Goal: Task Accomplishment & Management: Complete application form

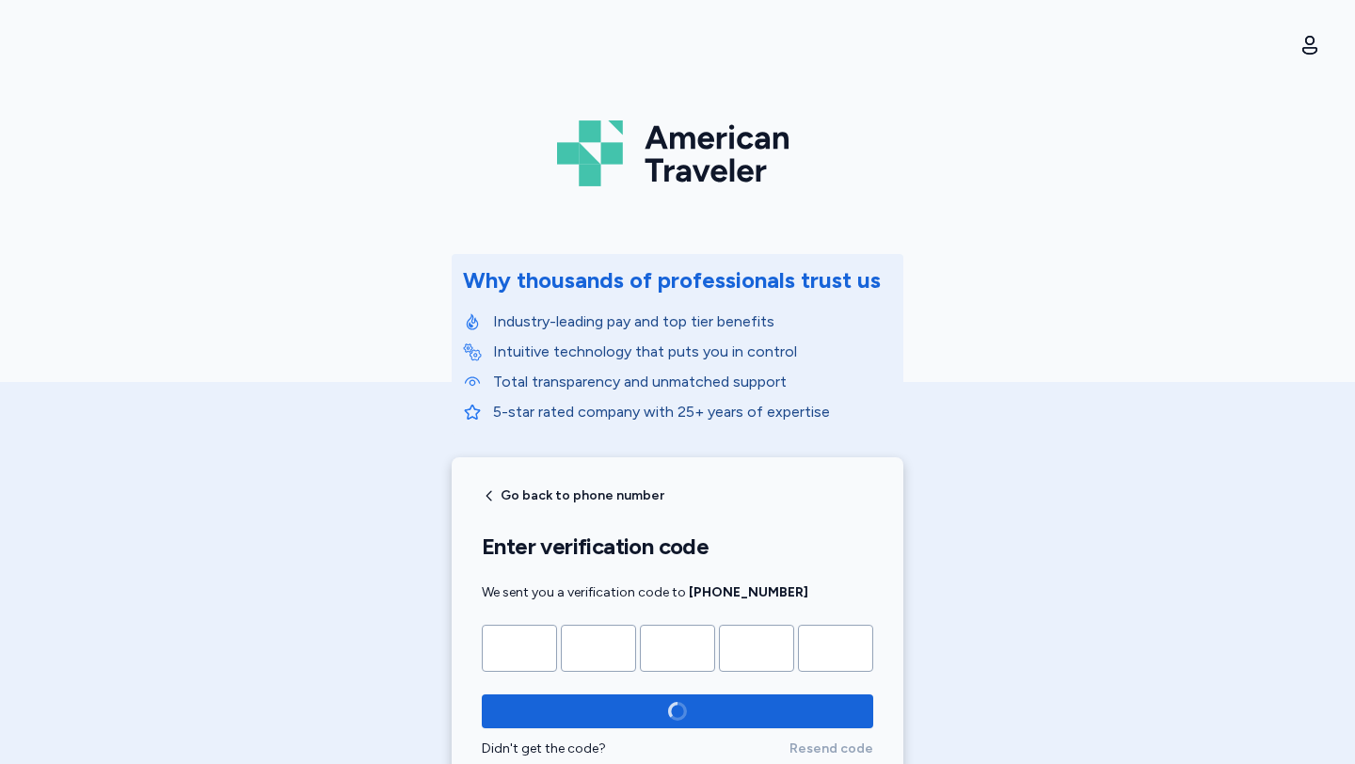
scroll to position [326, 0]
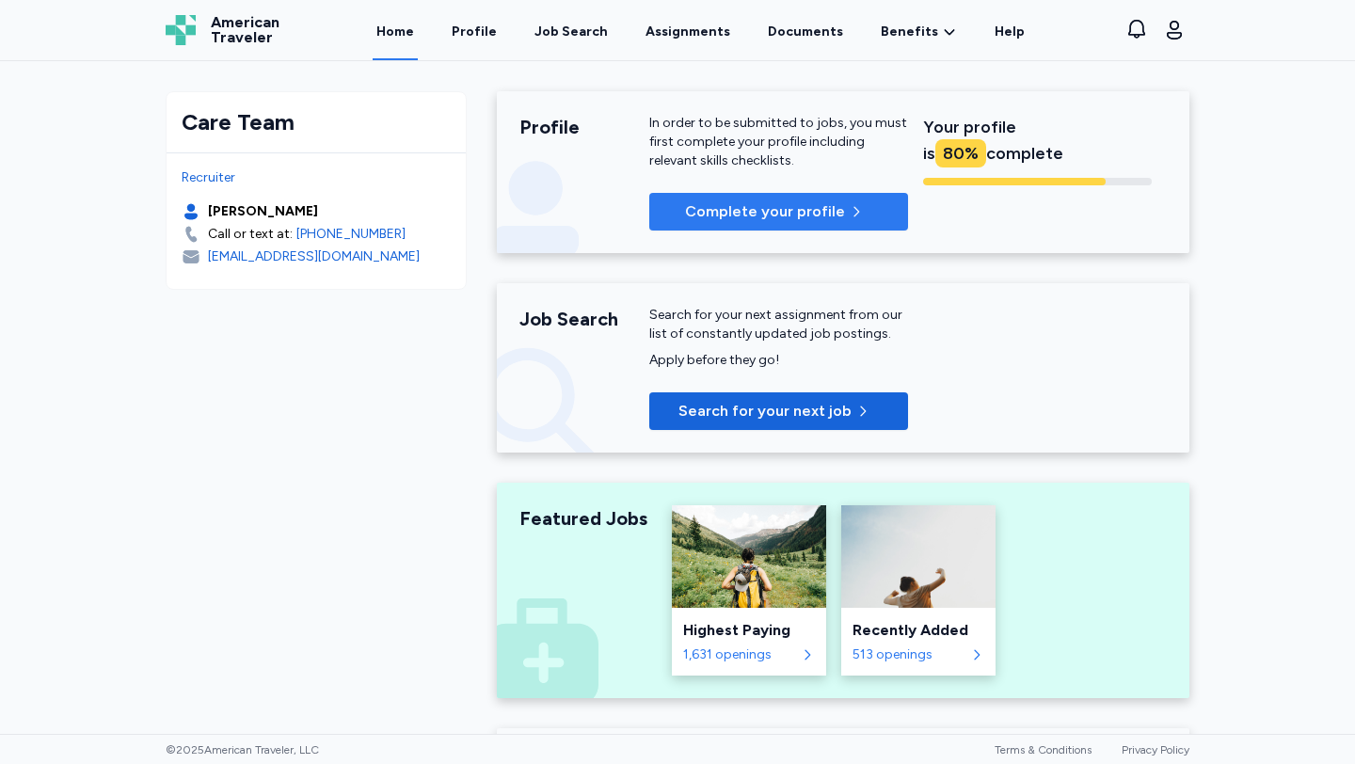
click at [669, 215] on span "Complete your profile" at bounding box center [778, 211] width 229 height 23
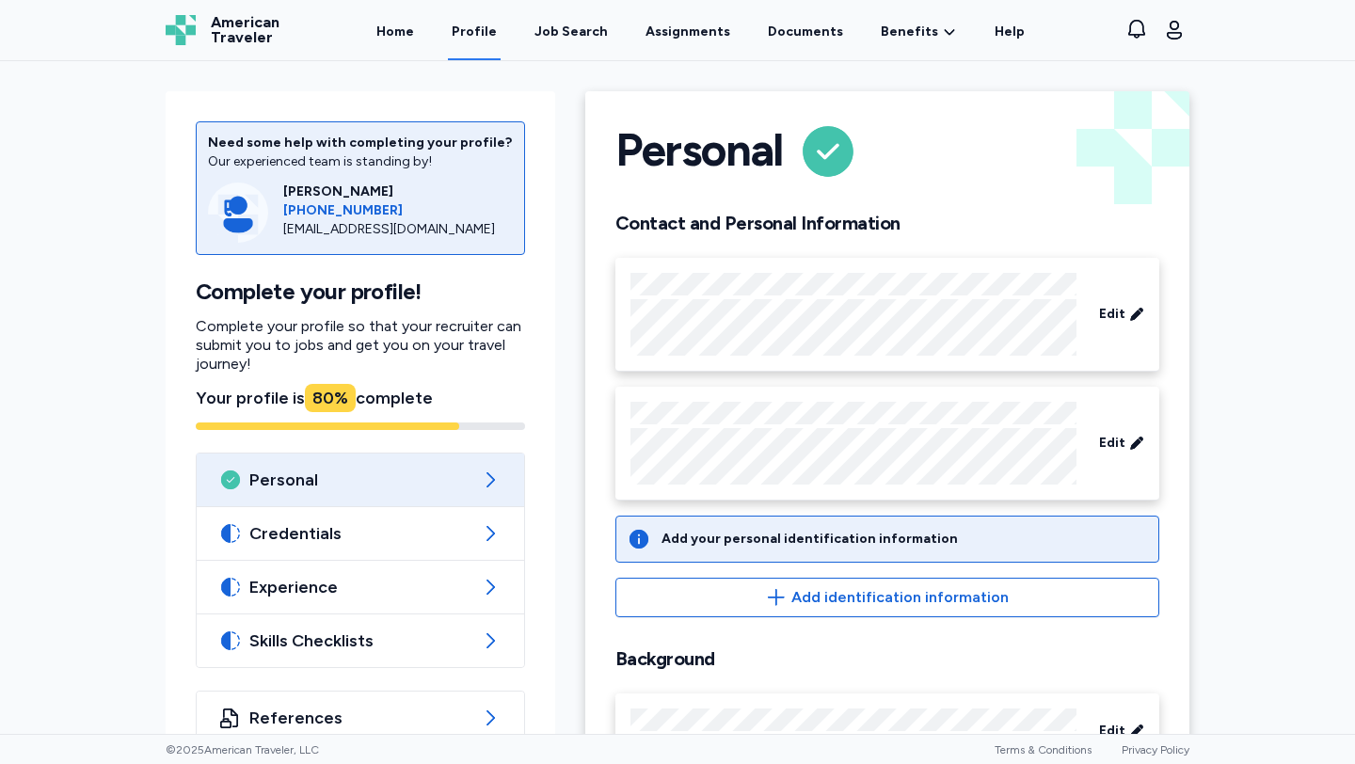
scroll to position [81, 0]
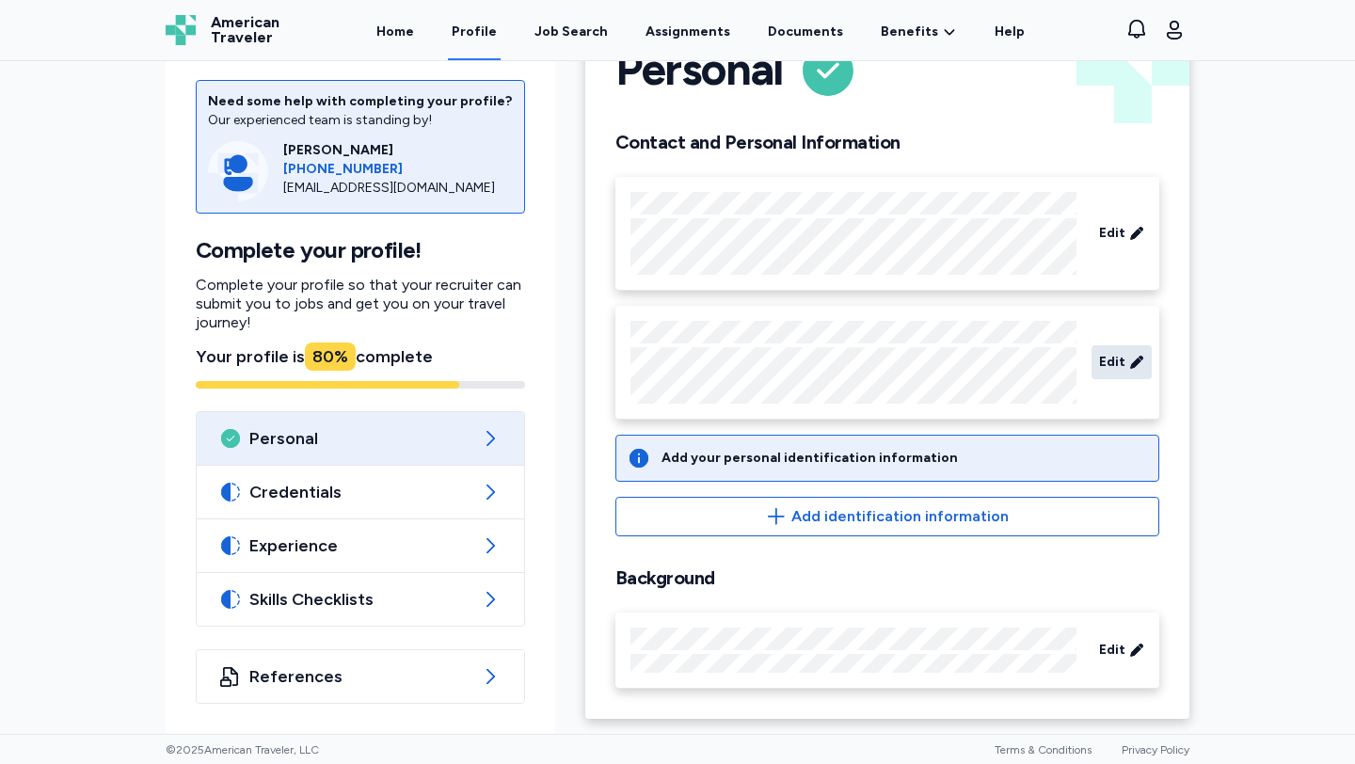
click at [1129, 359] on icon at bounding box center [1136, 362] width 15 height 19
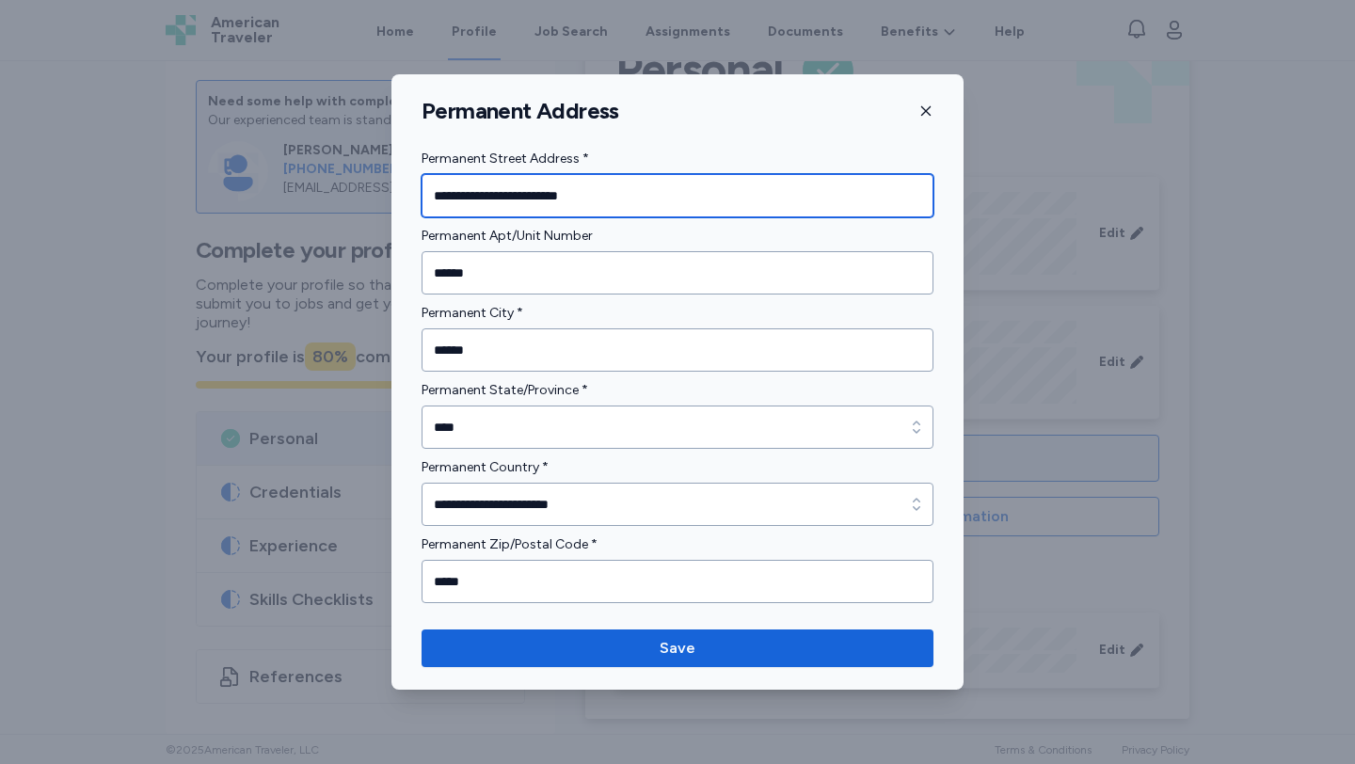
click at [577, 197] on input "**********" at bounding box center [677, 195] width 512 height 43
type input "**********"
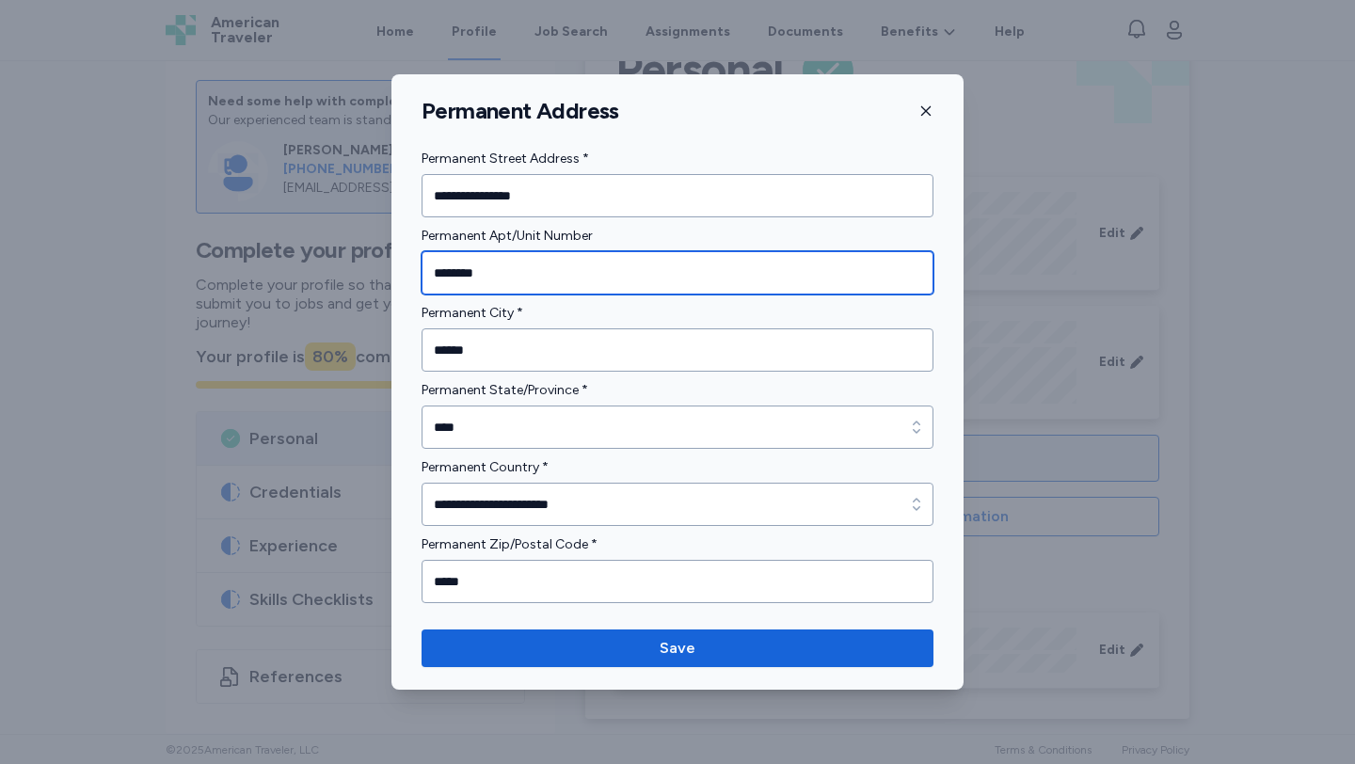
type input "********"
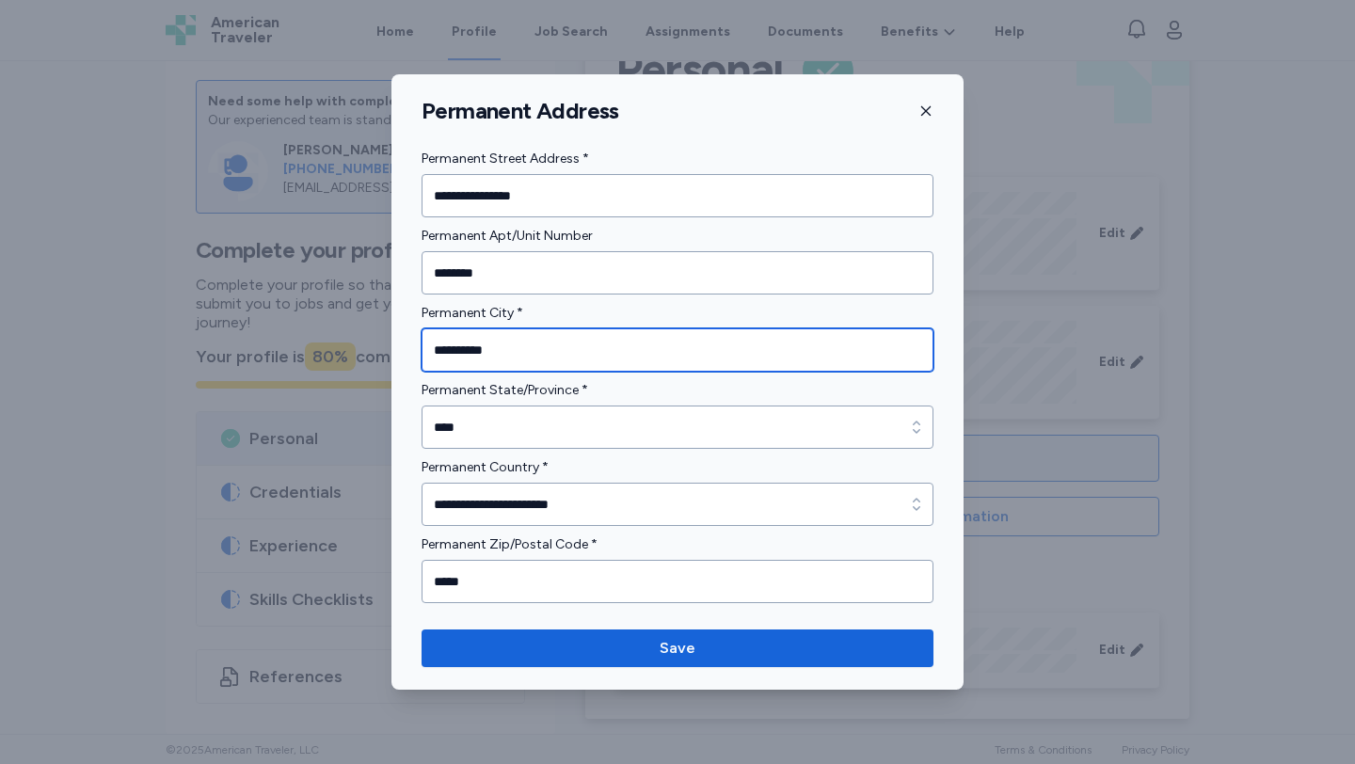
type input "**********"
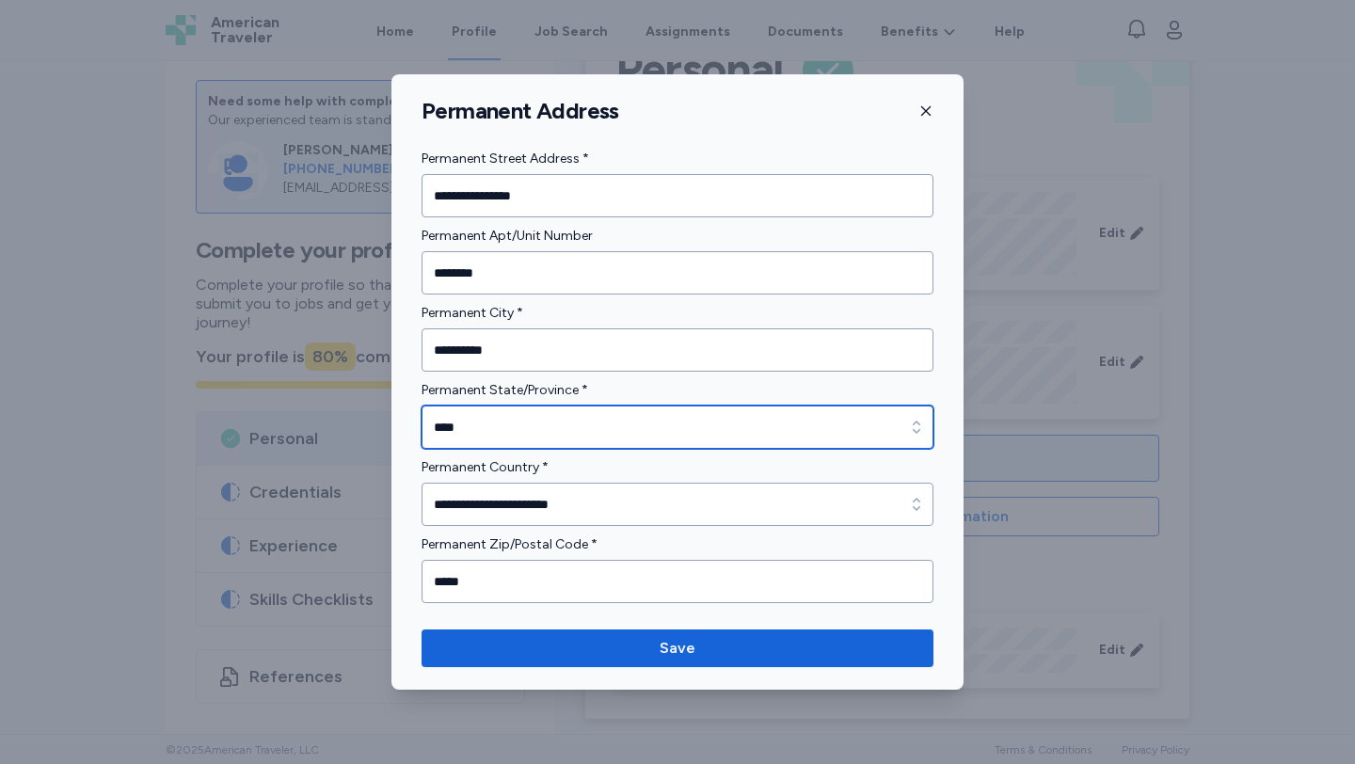
type input "****"
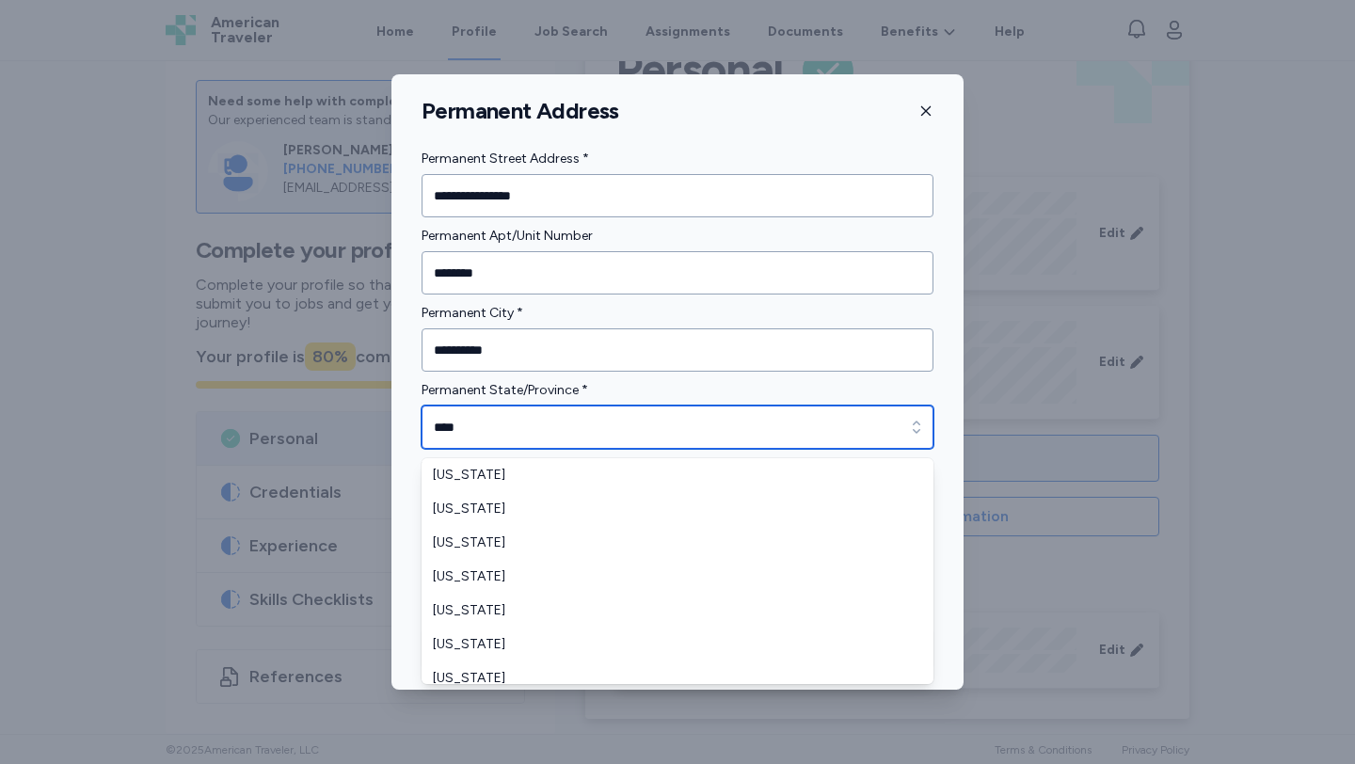
scroll to position [994, 0]
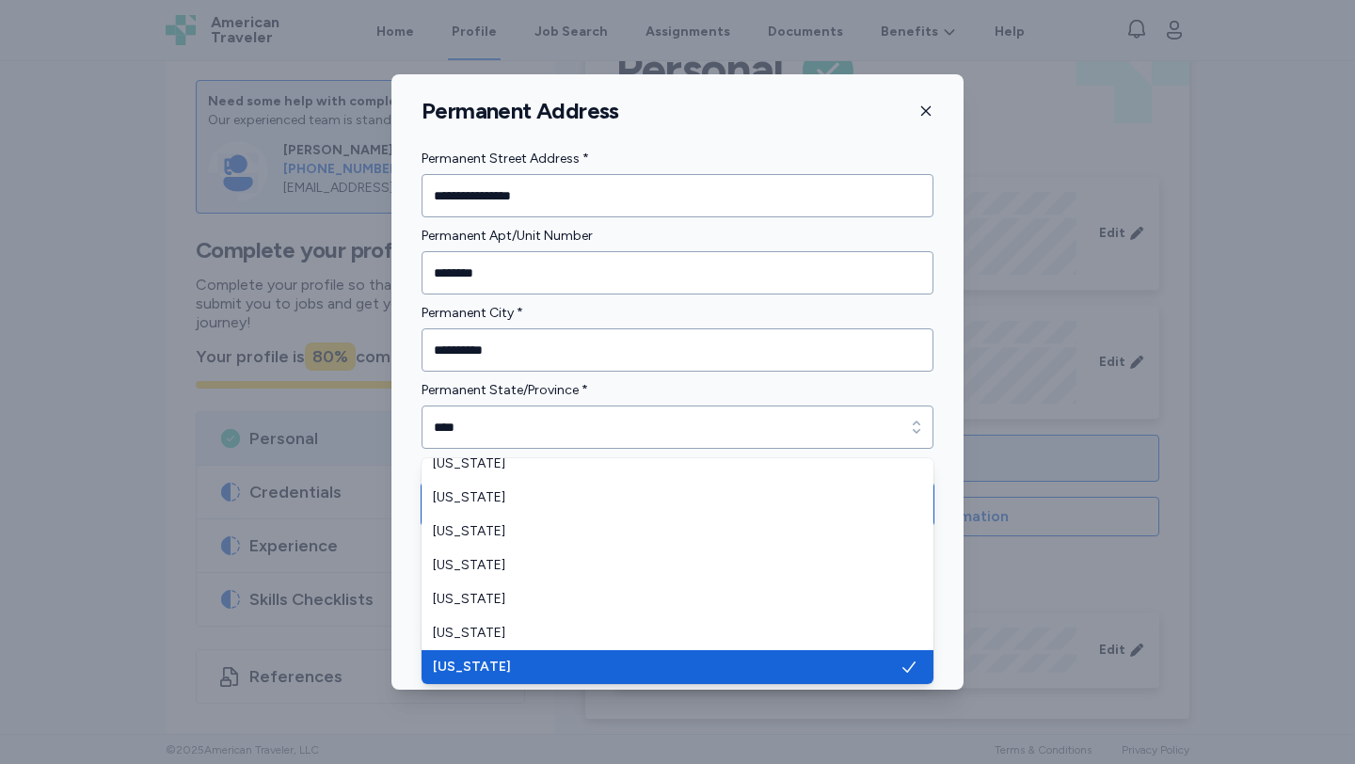
type input "**********"
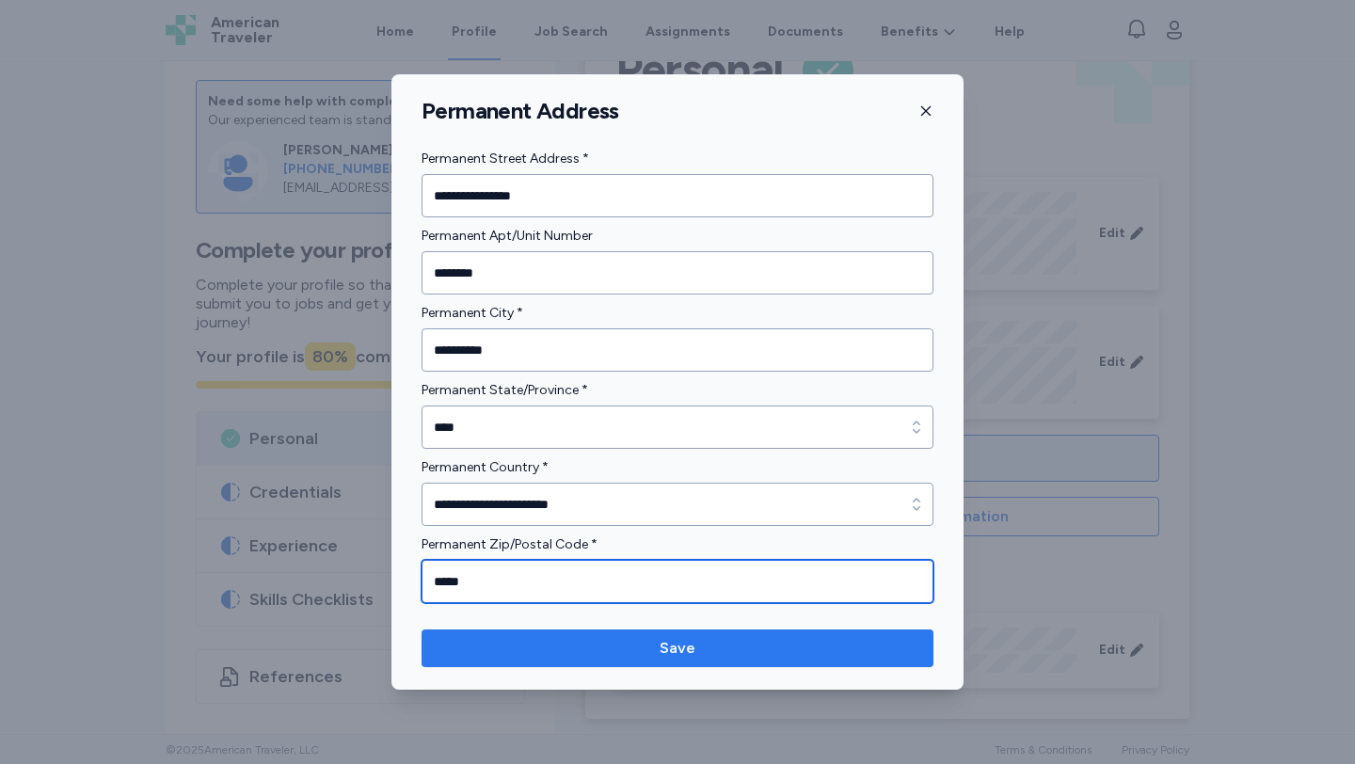
type input "*****"
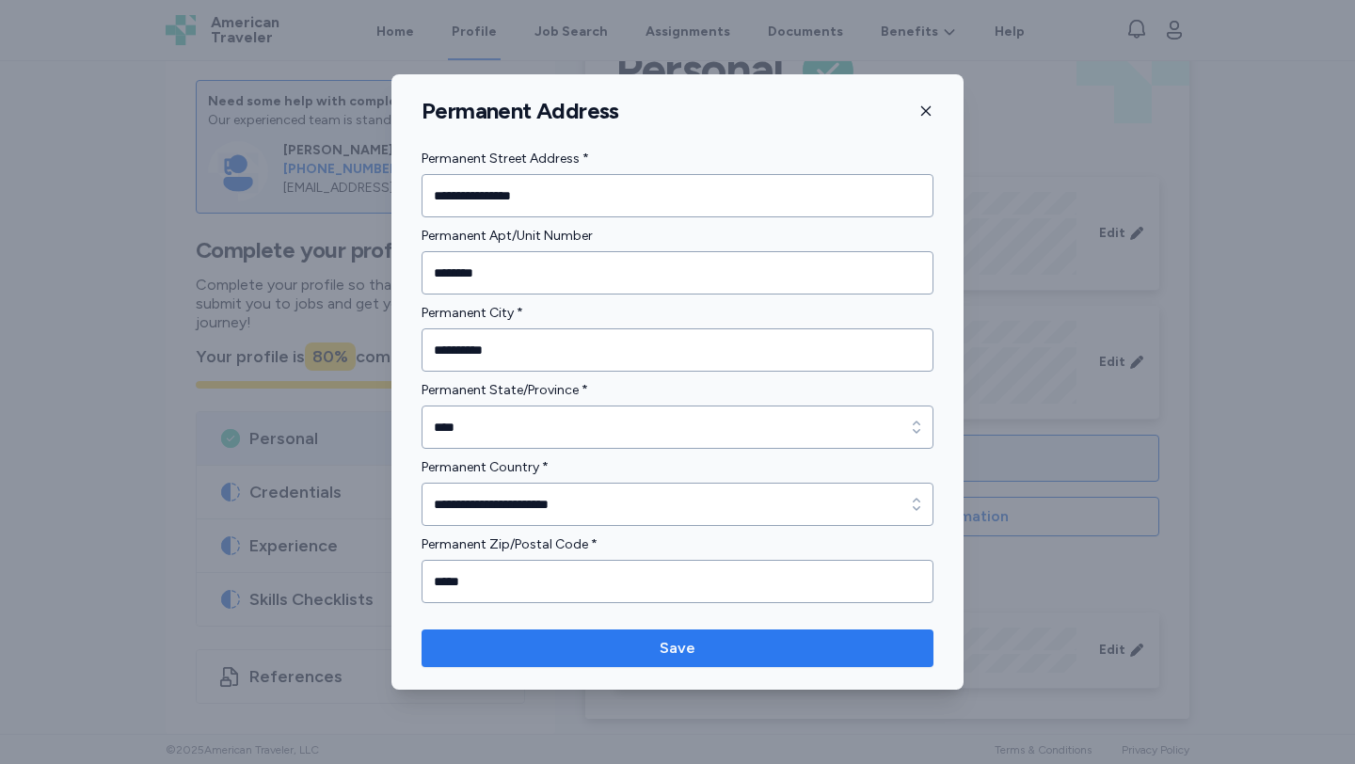
click at [655, 641] on span "Save" at bounding box center [678, 648] width 482 height 23
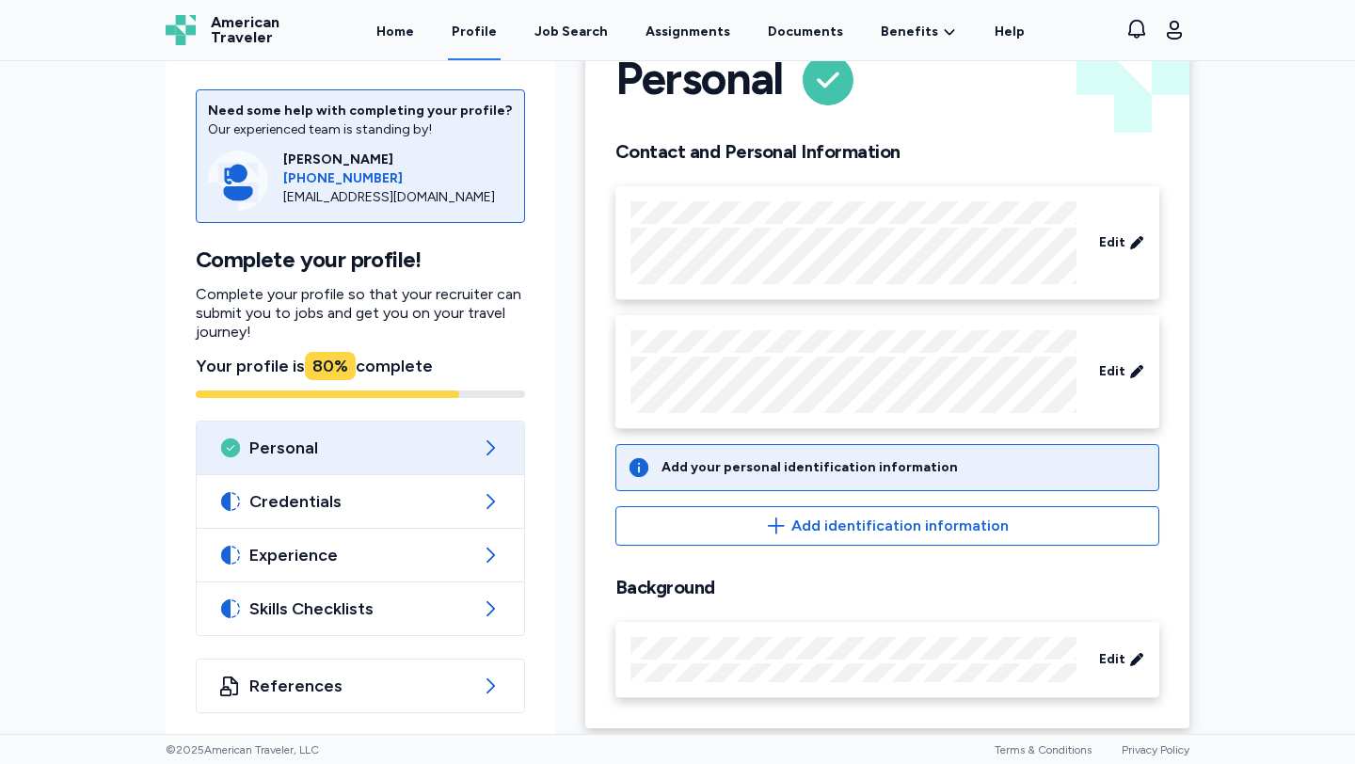
scroll to position [81, 0]
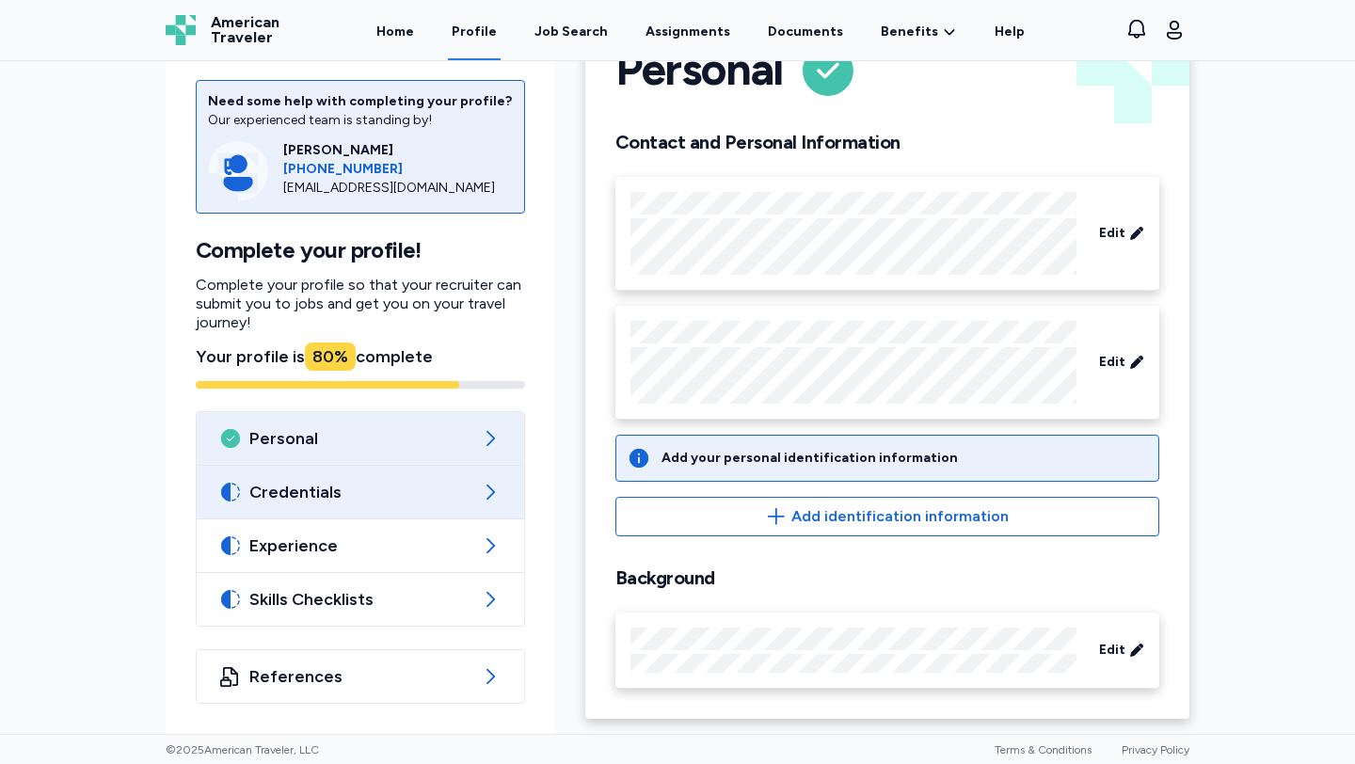
click at [407, 481] on span "Credentials" at bounding box center [360, 492] width 222 height 23
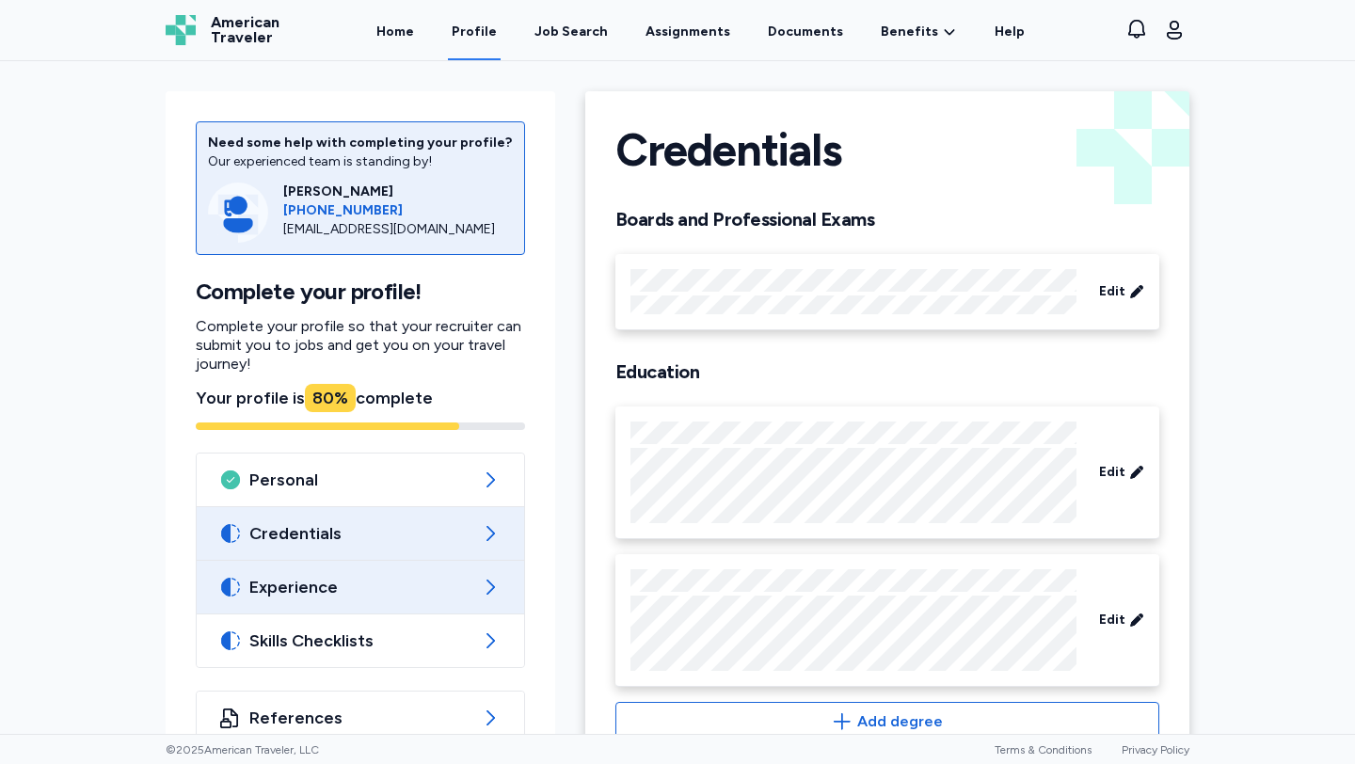
click at [383, 576] on span "Experience" at bounding box center [360, 587] width 222 height 23
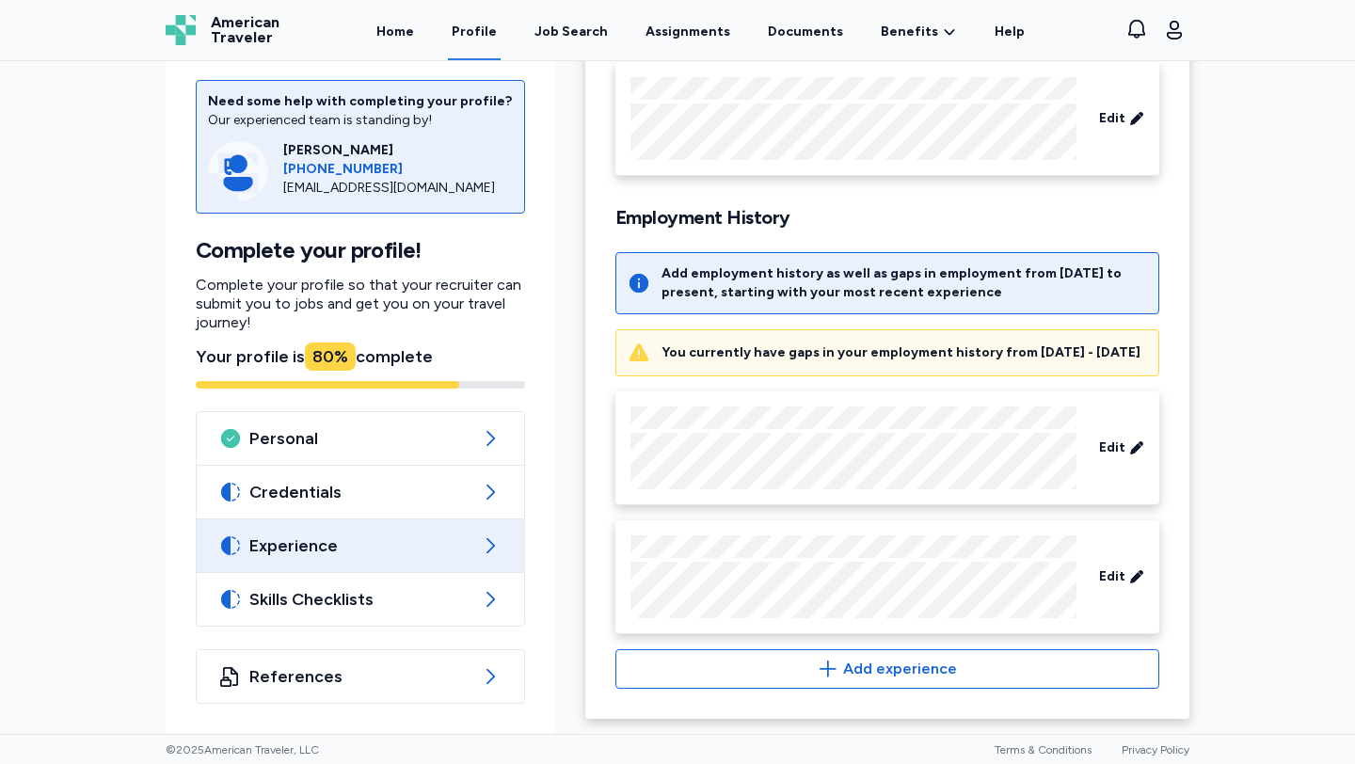
scroll to position [200, 0]
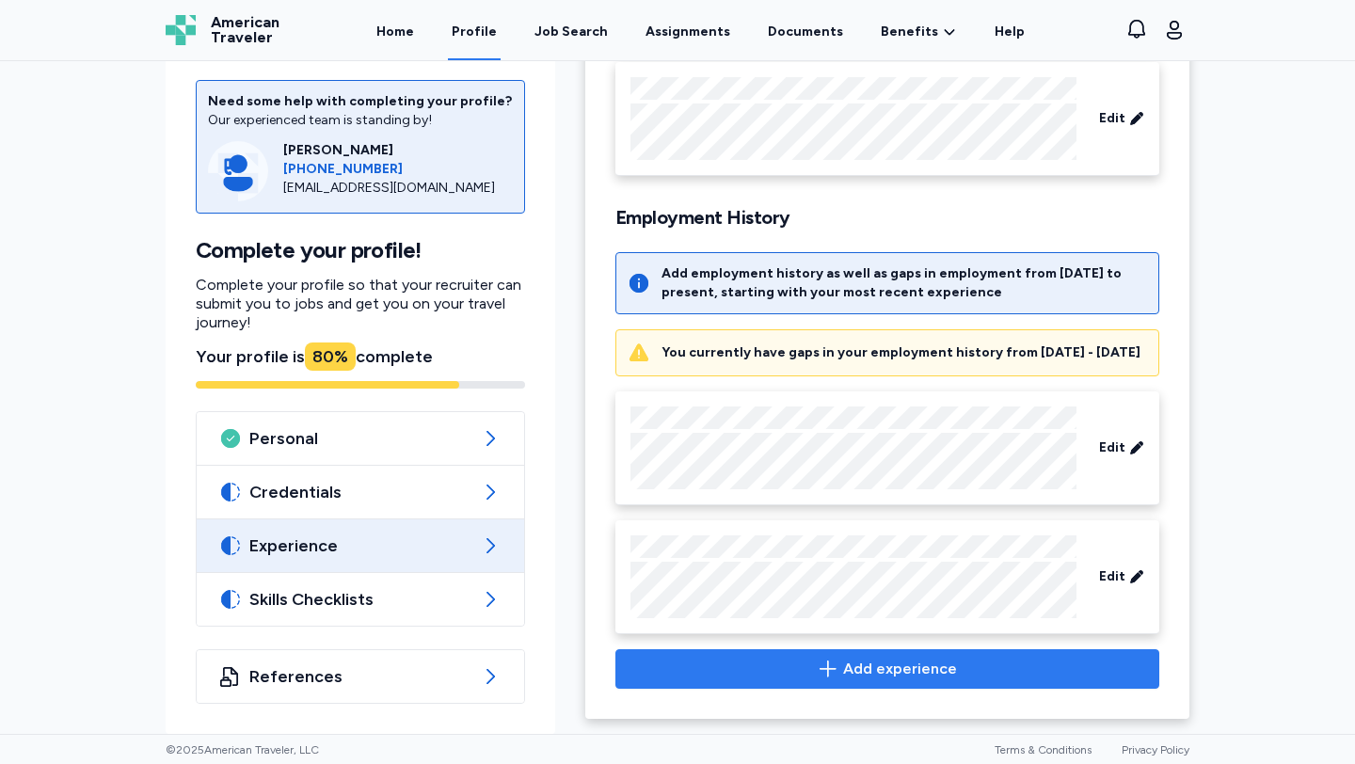
click at [945, 680] on span "Add experience" at bounding box center [900, 669] width 114 height 23
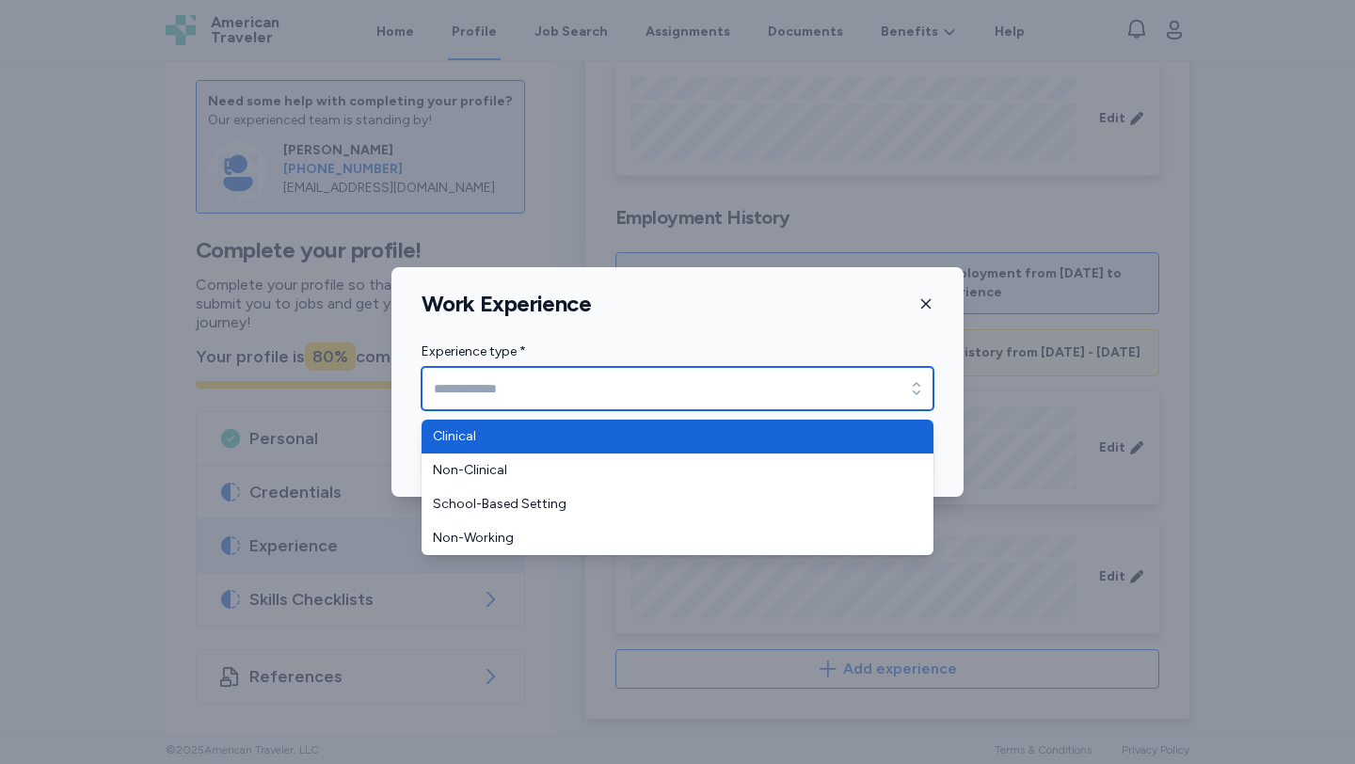
click at [724, 389] on input "Experience type *" at bounding box center [677, 388] width 512 height 43
type input "********"
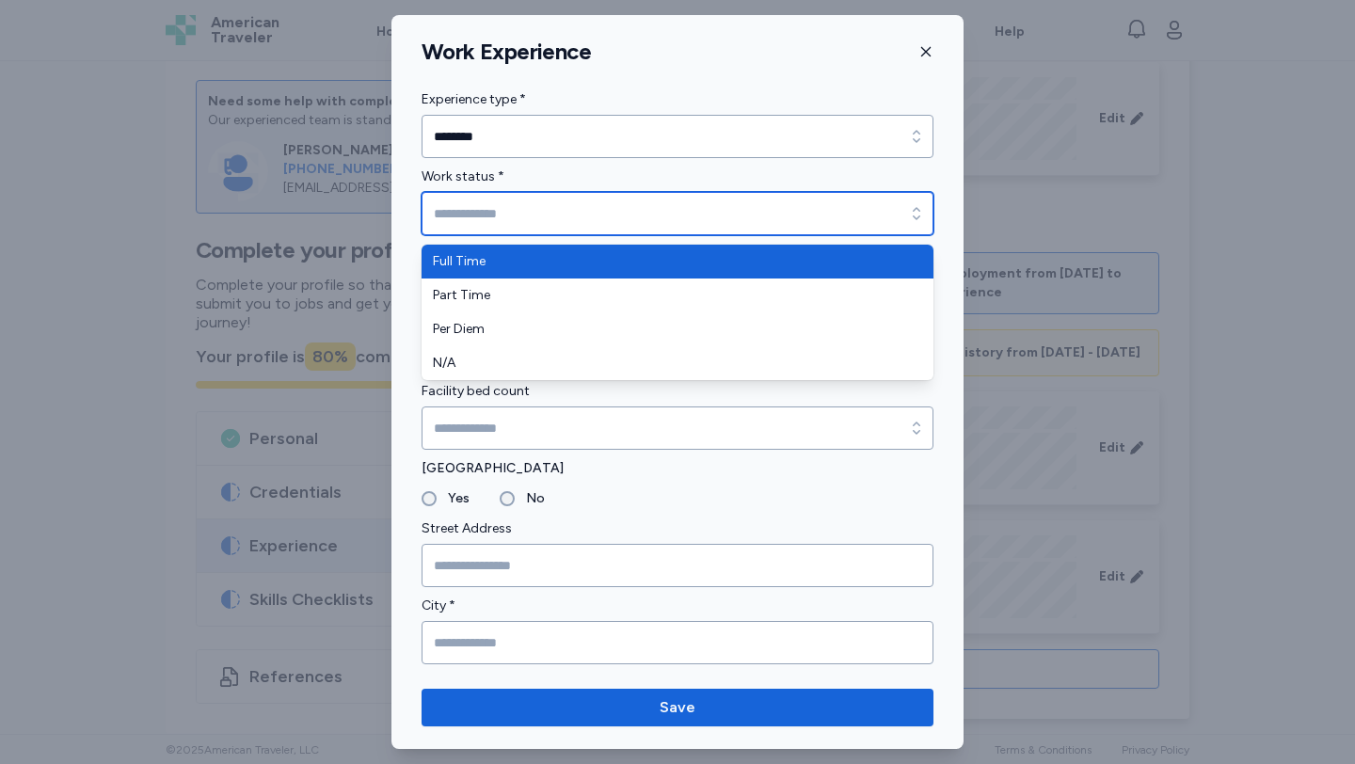
click at [587, 214] on input "Work status *" at bounding box center [677, 213] width 512 height 43
type input "*********"
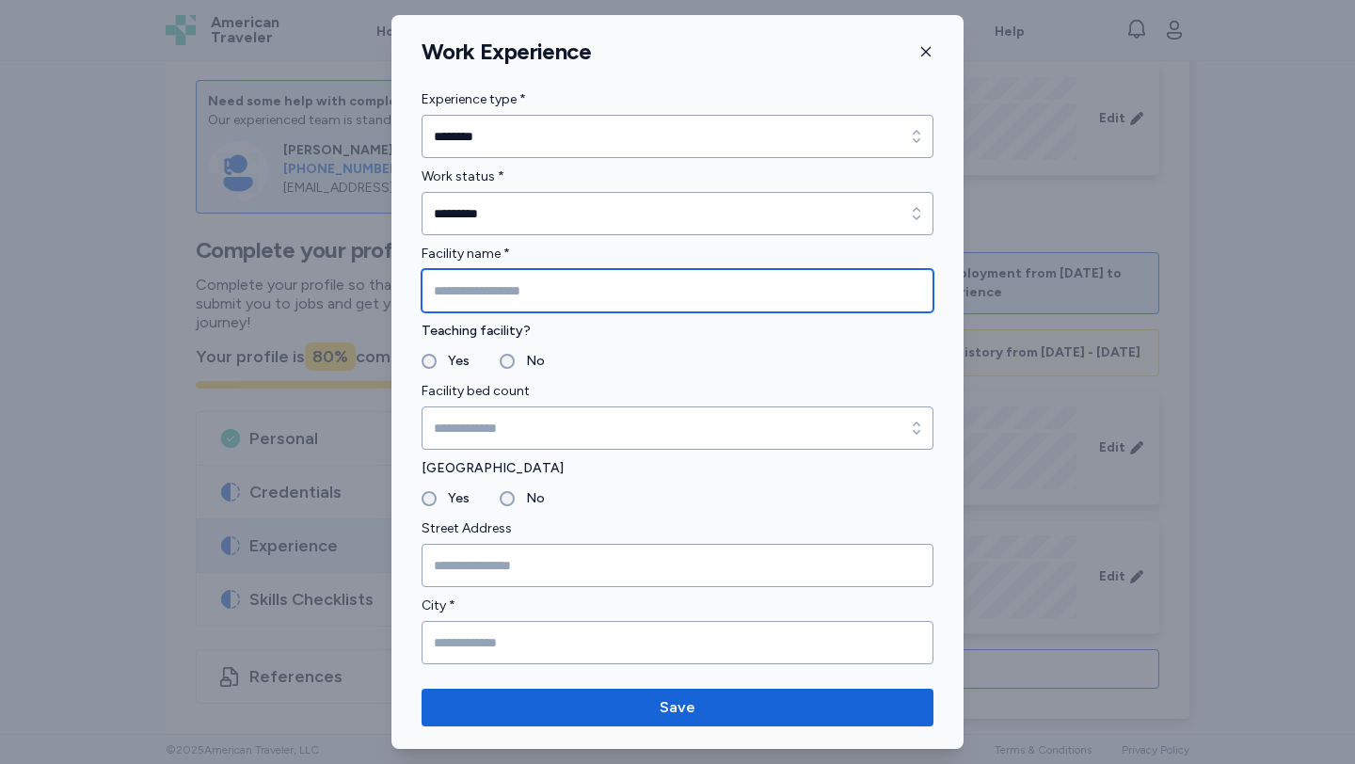
click at [553, 285] on input "Facility name *" at bounding box center [677, 290] width 512 height 43
type input "**********"
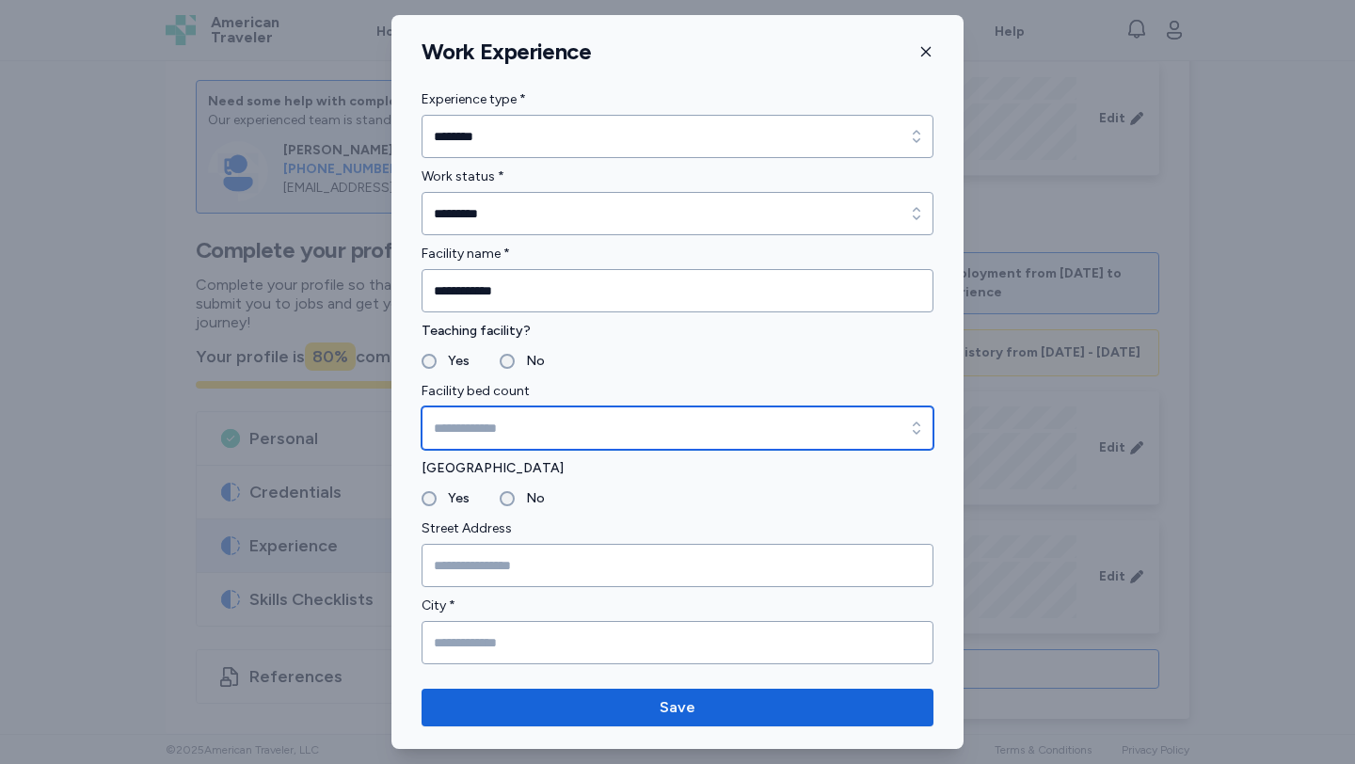
click at [489, 420] on input "Facility bed count" at bounding box center [677, 427] width 512 height 43
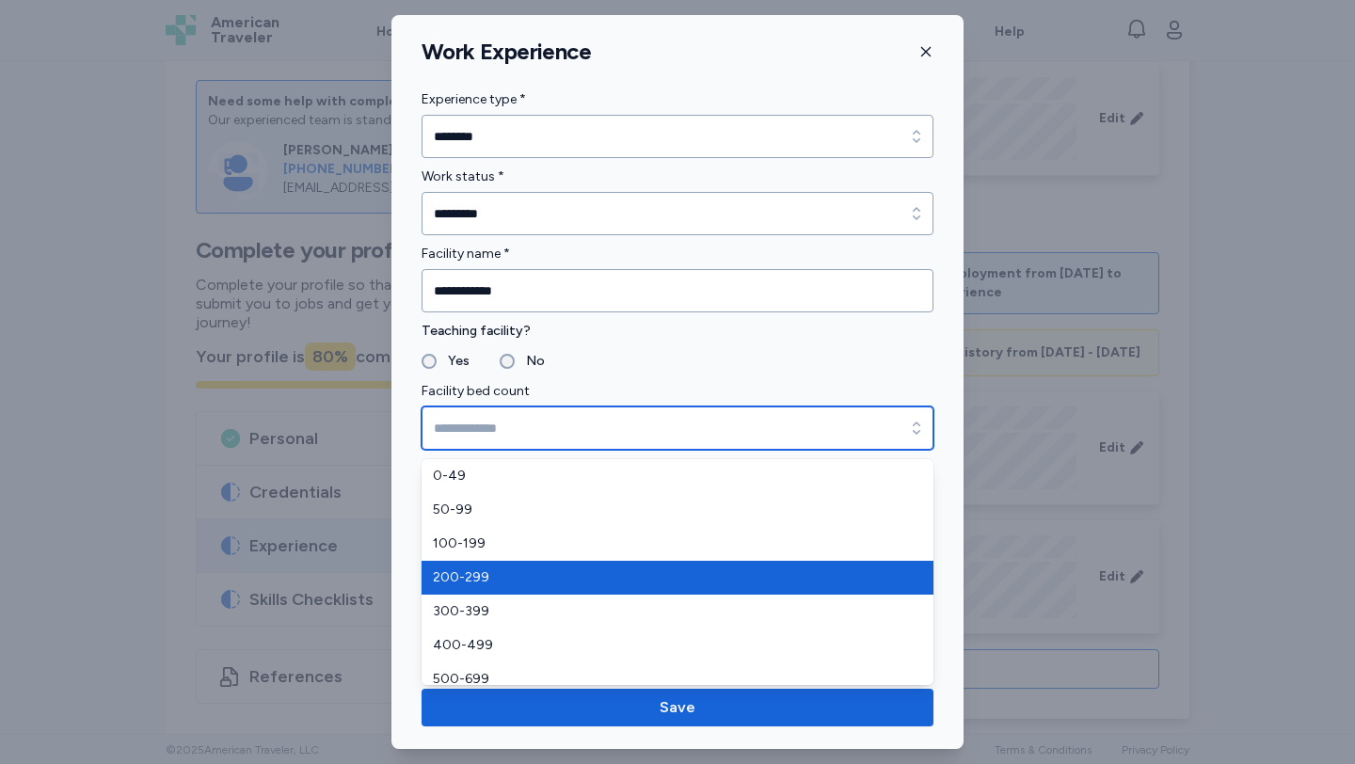
type input "*******"
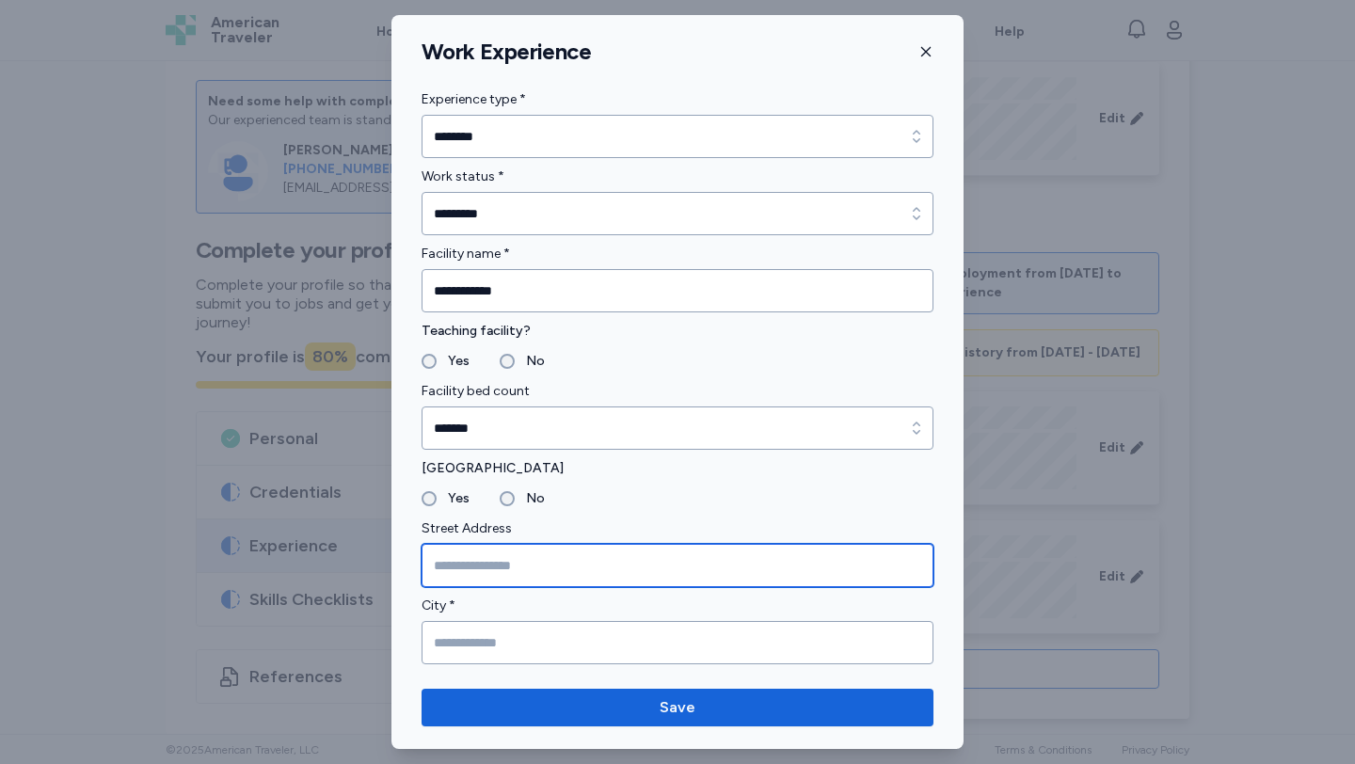
click at [498, 561] on input "Street Address" at bounding box center [677, 565] width 512 height 43
type input "*"
type input "**********"
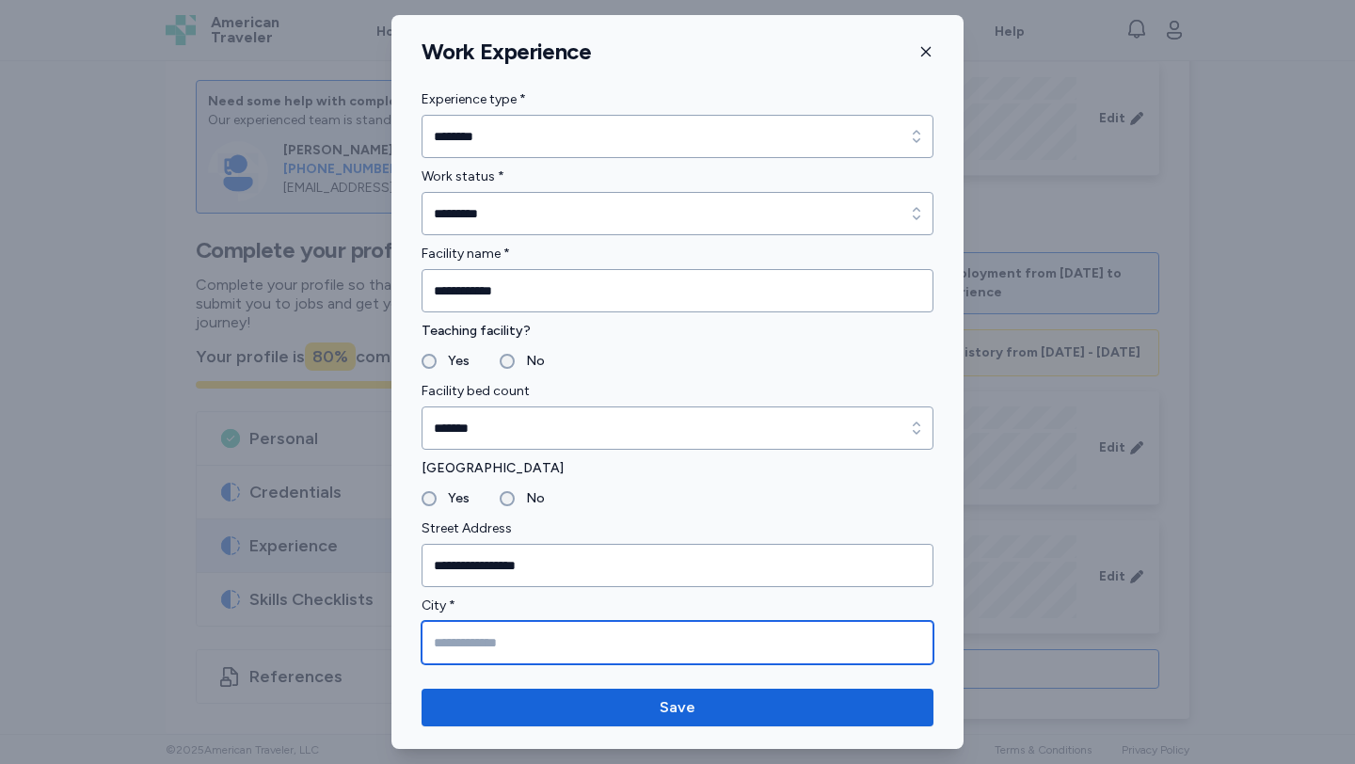
click at [457, 639] on input "City *" at bounding box center [677, 642] width 512 height 43
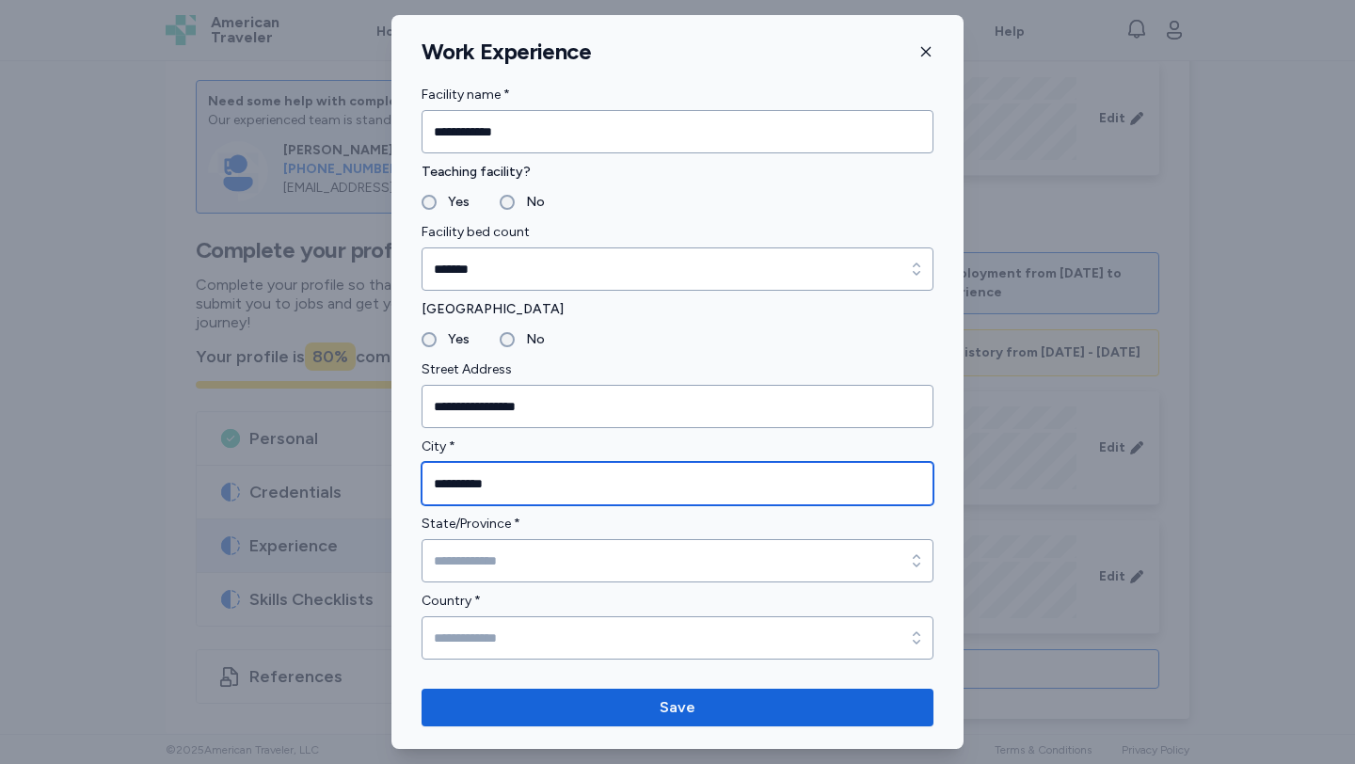
type input "**********"
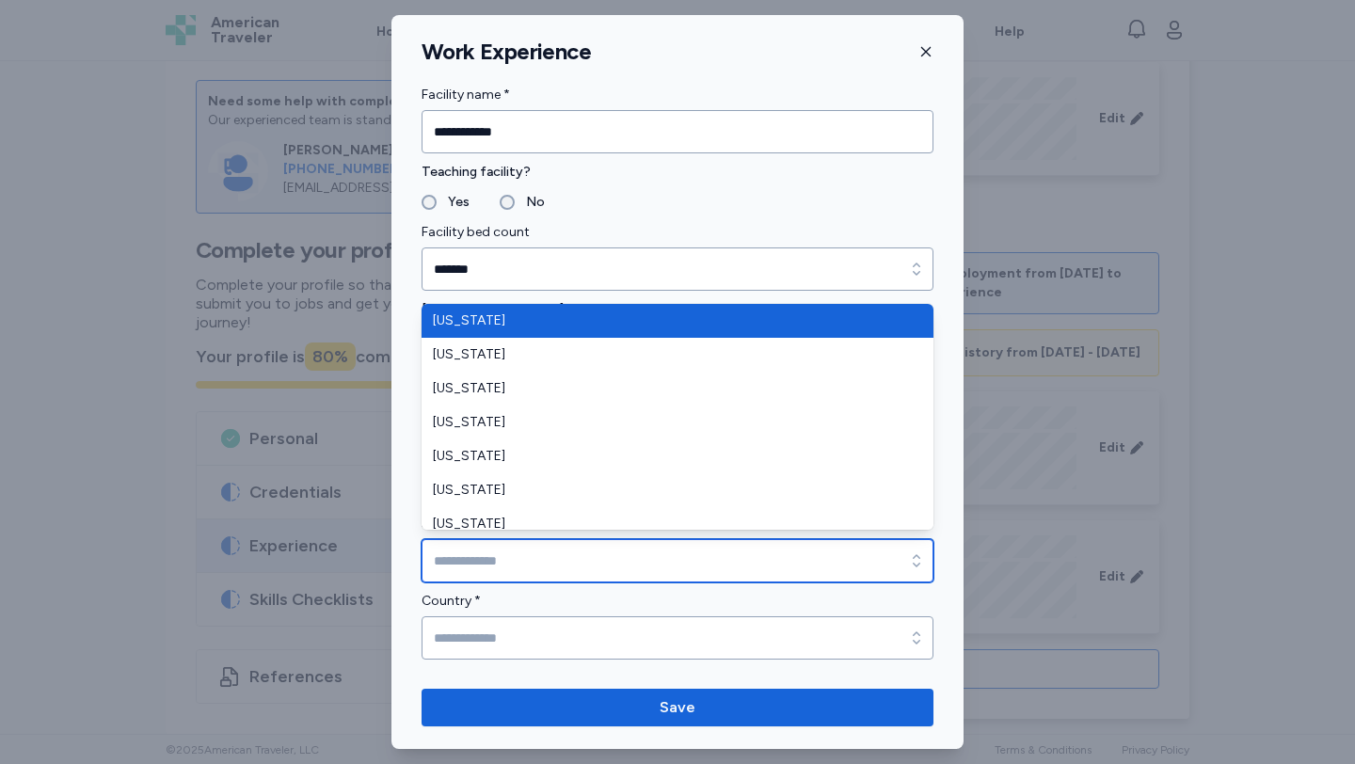
click at [470, 570] on input "State/Province *" at bounding box center [677, 560] width 512 height 43
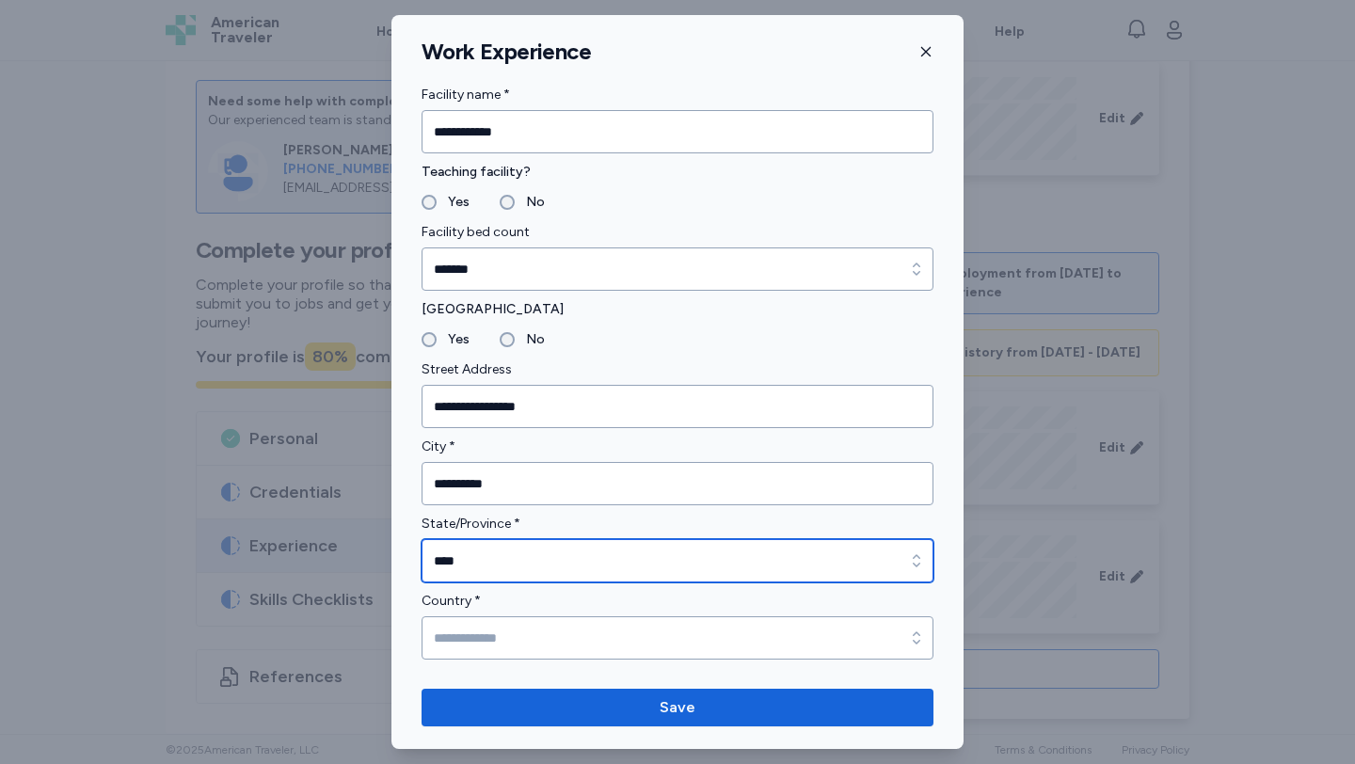
type input "****"
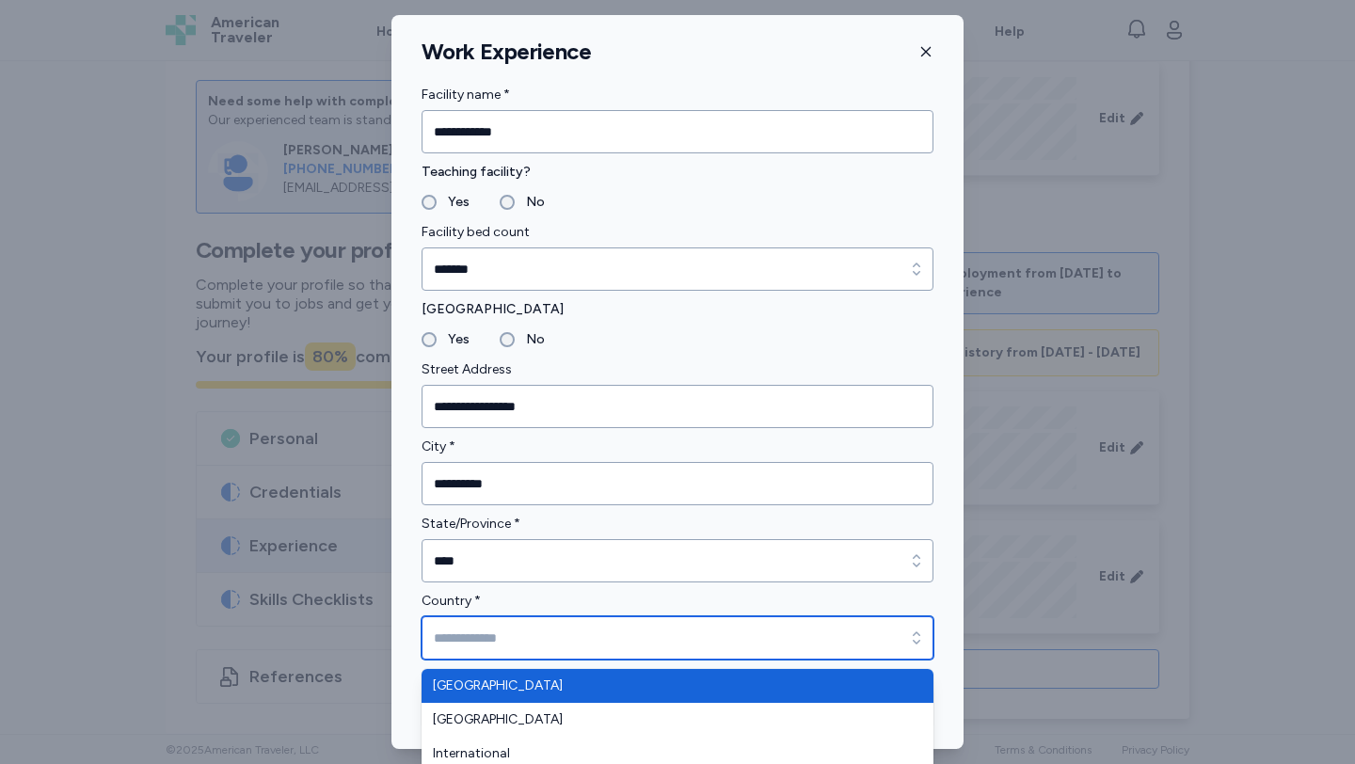
click at [467, 642] on input "Country *" at bounding box center [677, 637] width 512 height 43
type input "**********"
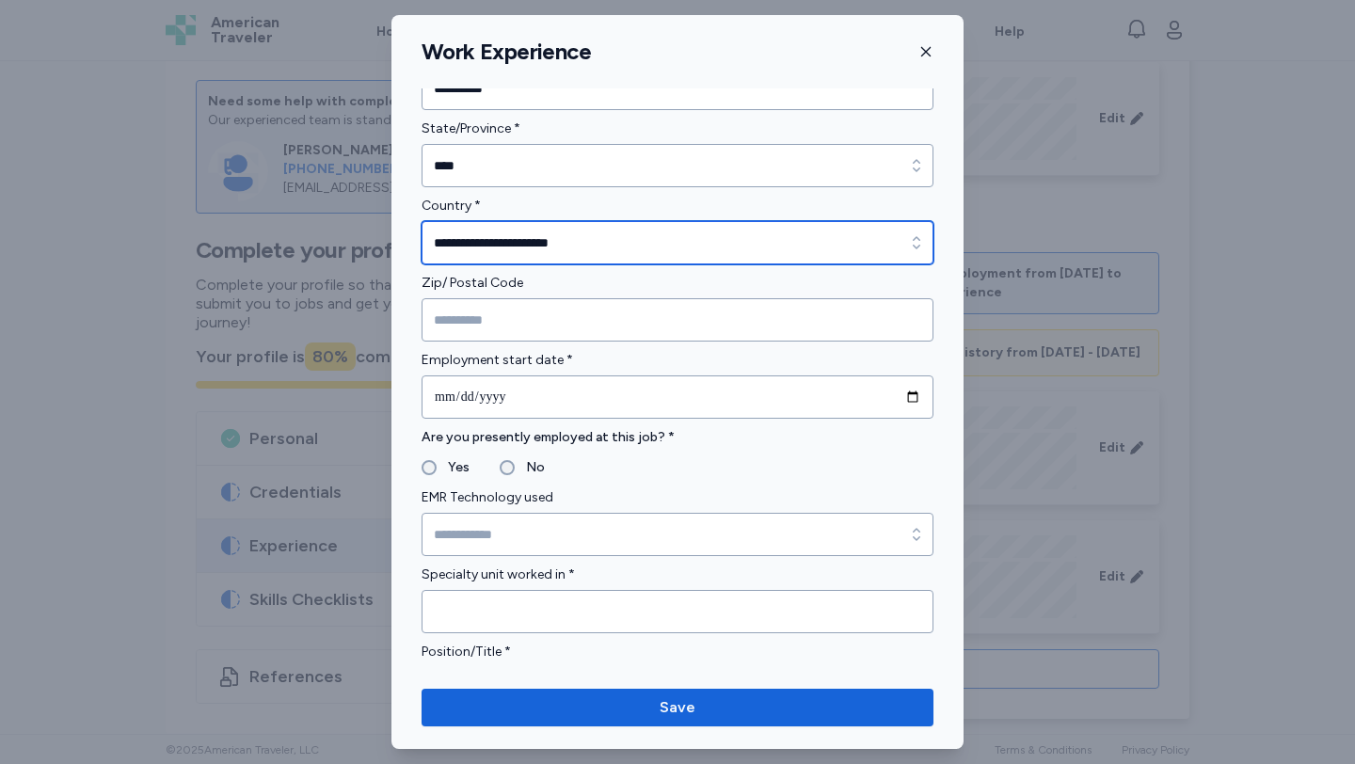
scroll to position [619, 0]
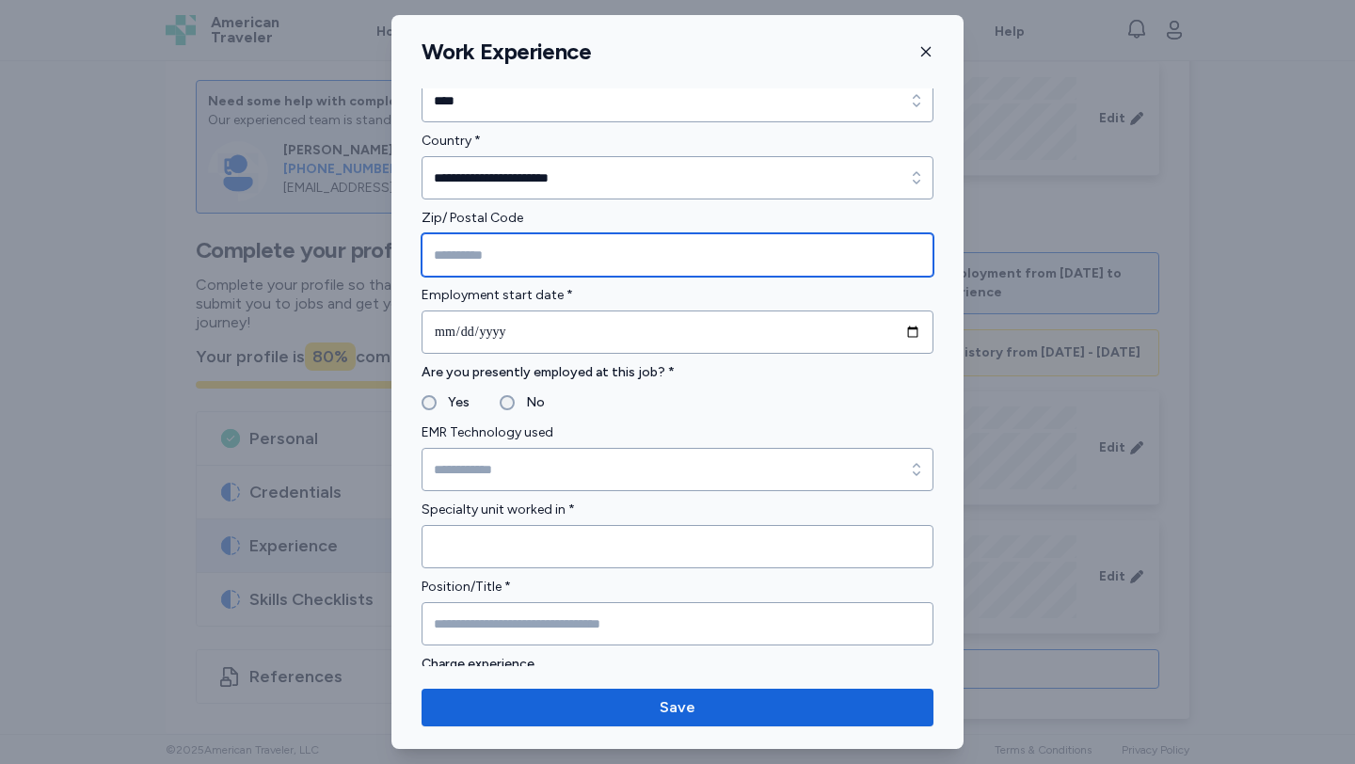
click at [487, 253] on input "Zip/ Postal Code" at bounding box center [677, 254] width 512 height 43
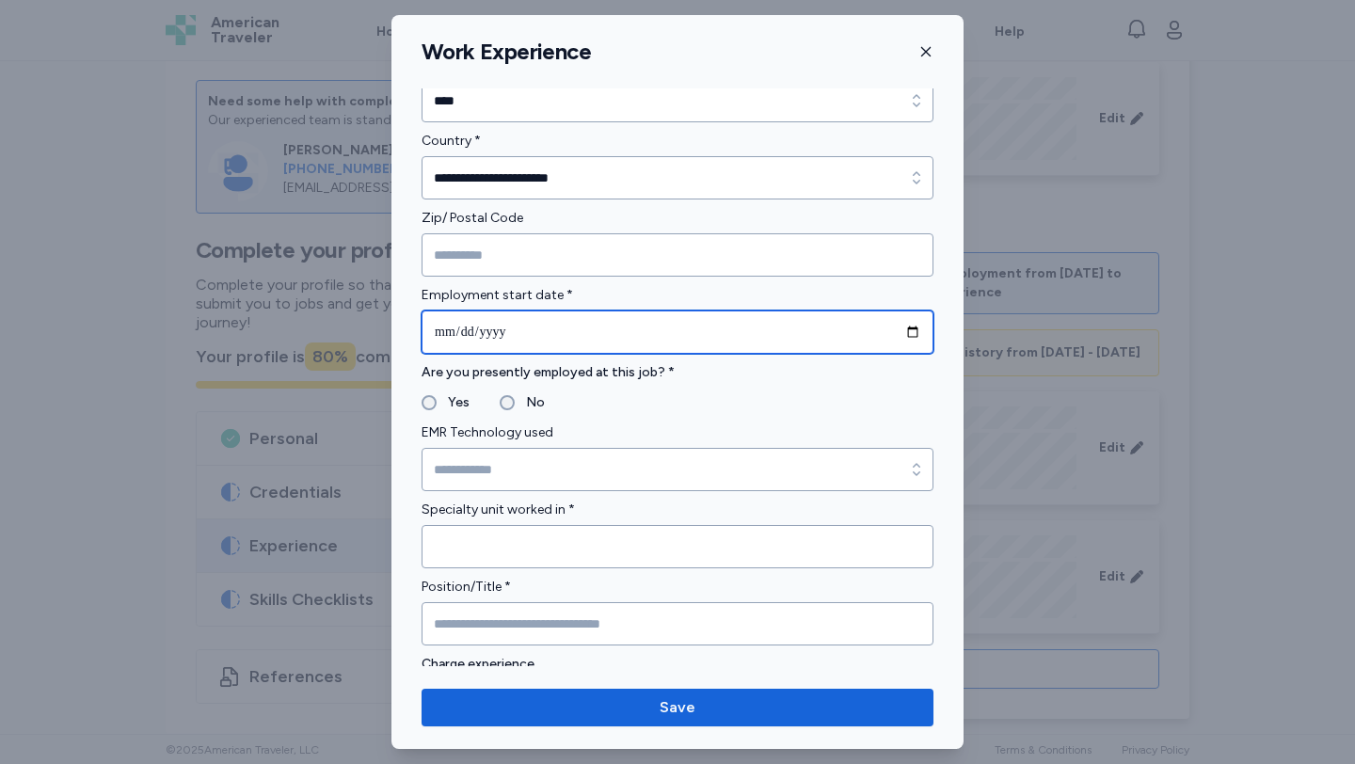
click at [478, 331] on input "date" at bounding box center [677, 331] width 512 height 43
click at [442, 333] on input "date" at bounding box center [677, 331] width 512 height 43
type input "**********"
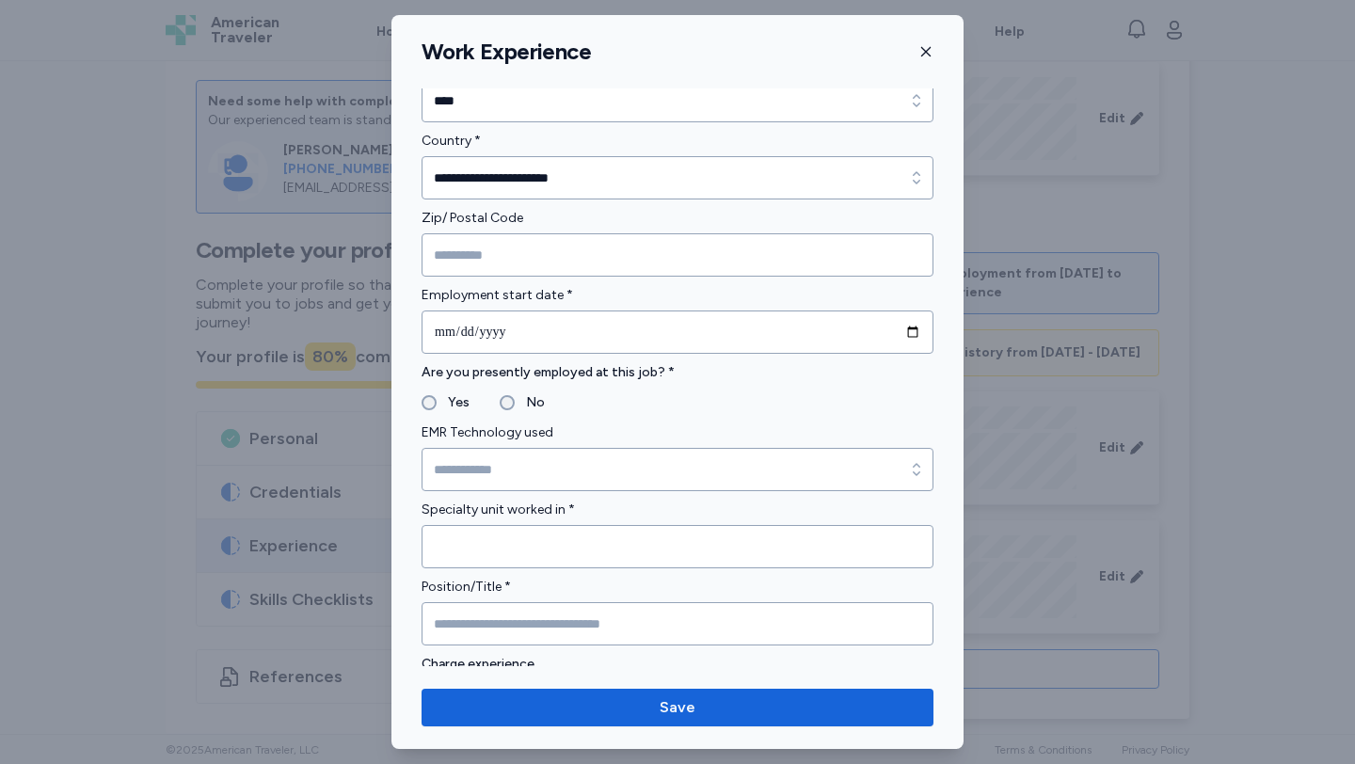
click at [444, 406] on label "Yes" at bounding box center [453, 402] width 33 height 23
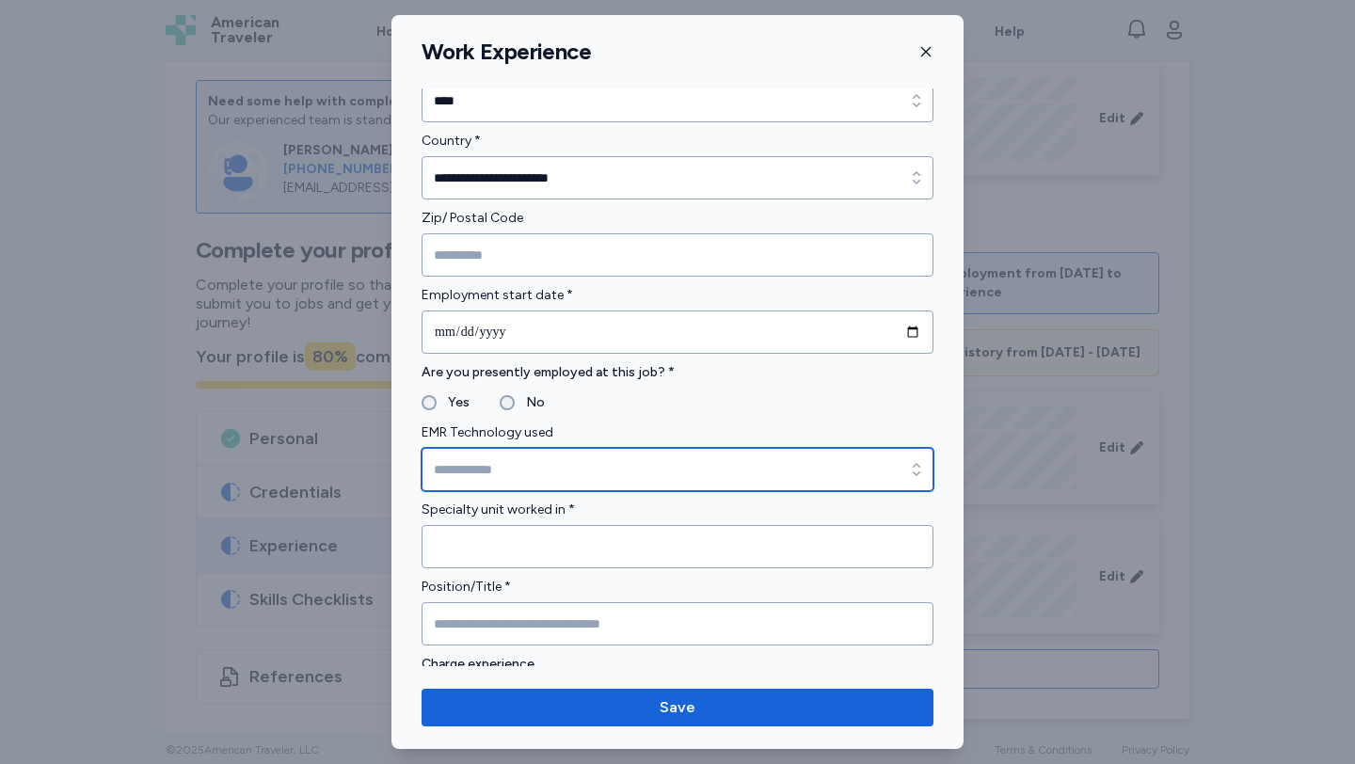
click at [454, 463] on input "EMR Technology used" at bounding box center [677, 469] width 512 height 43
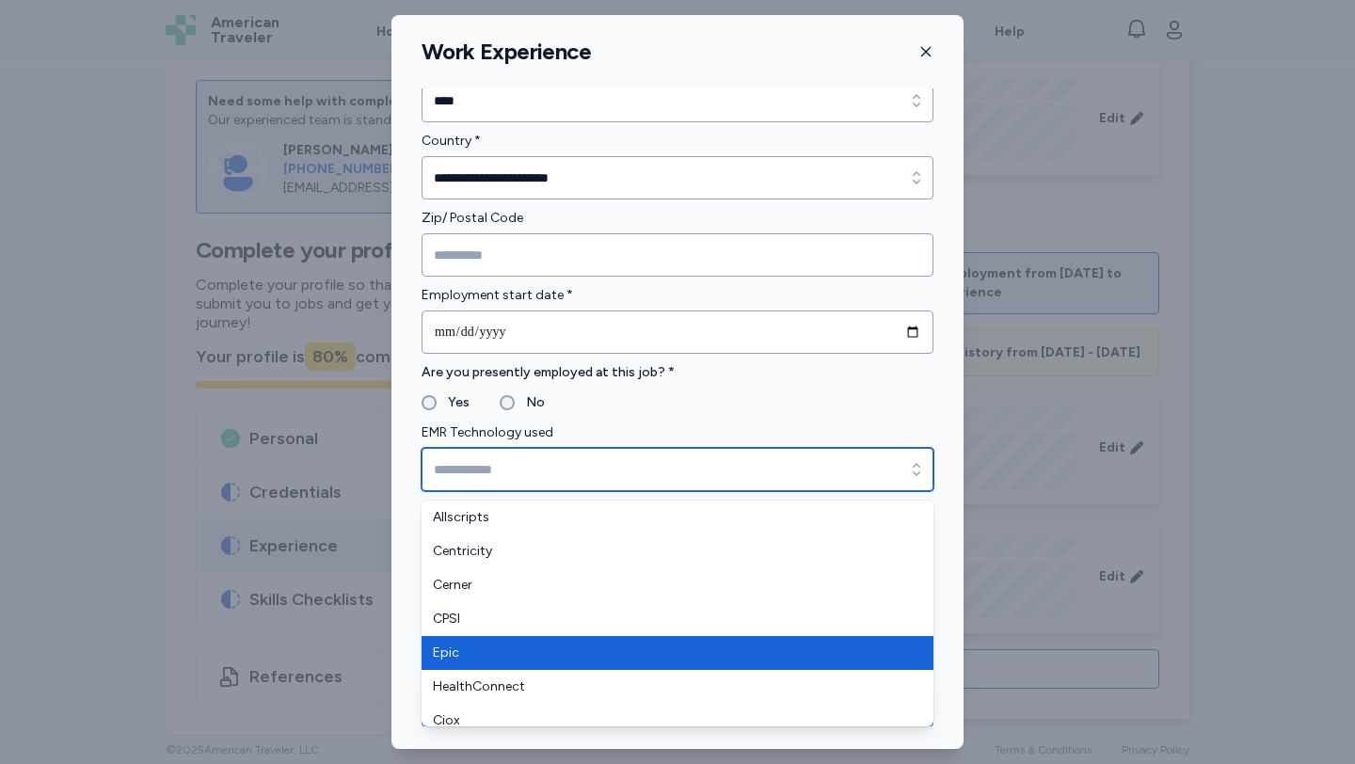
type input "****"
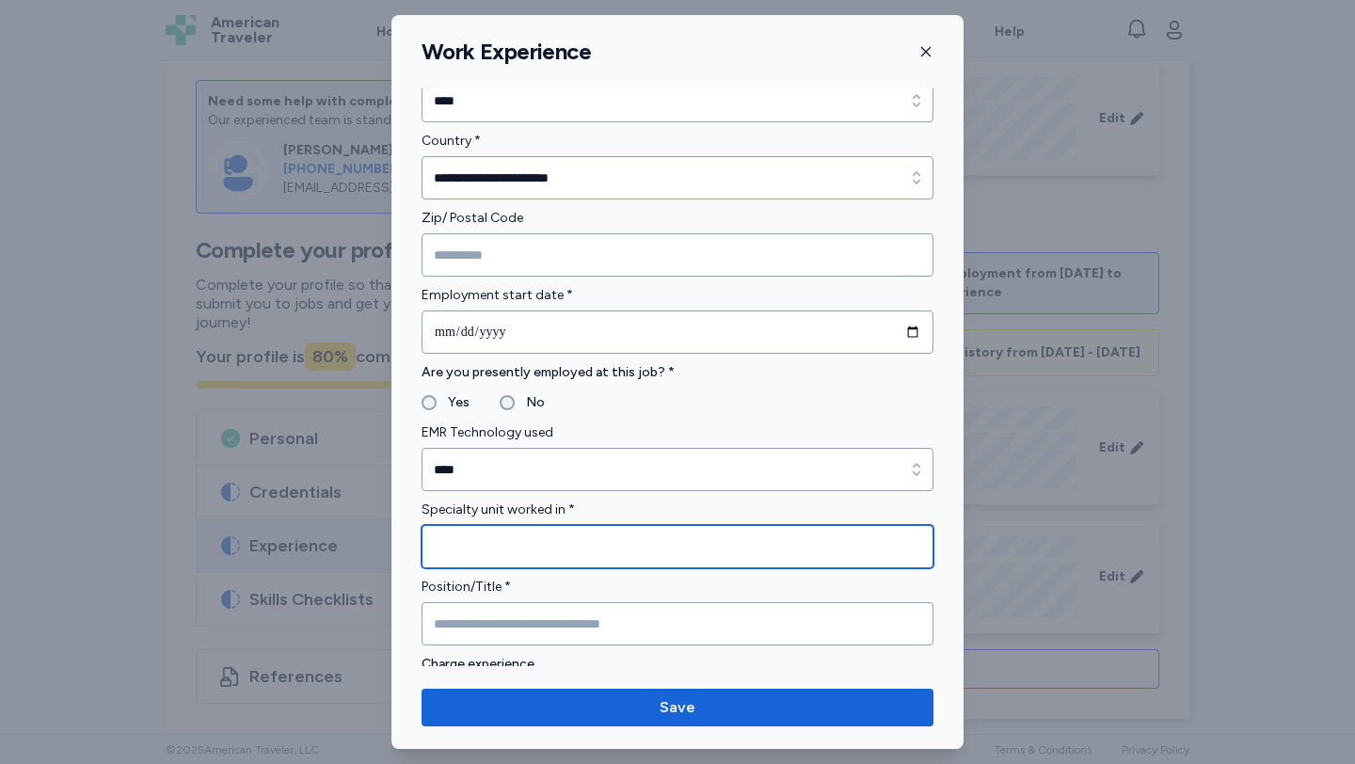
click at [479, 555] on input "Specialty unit worked in *" at bounding box center [677, 546] width 512 height 43
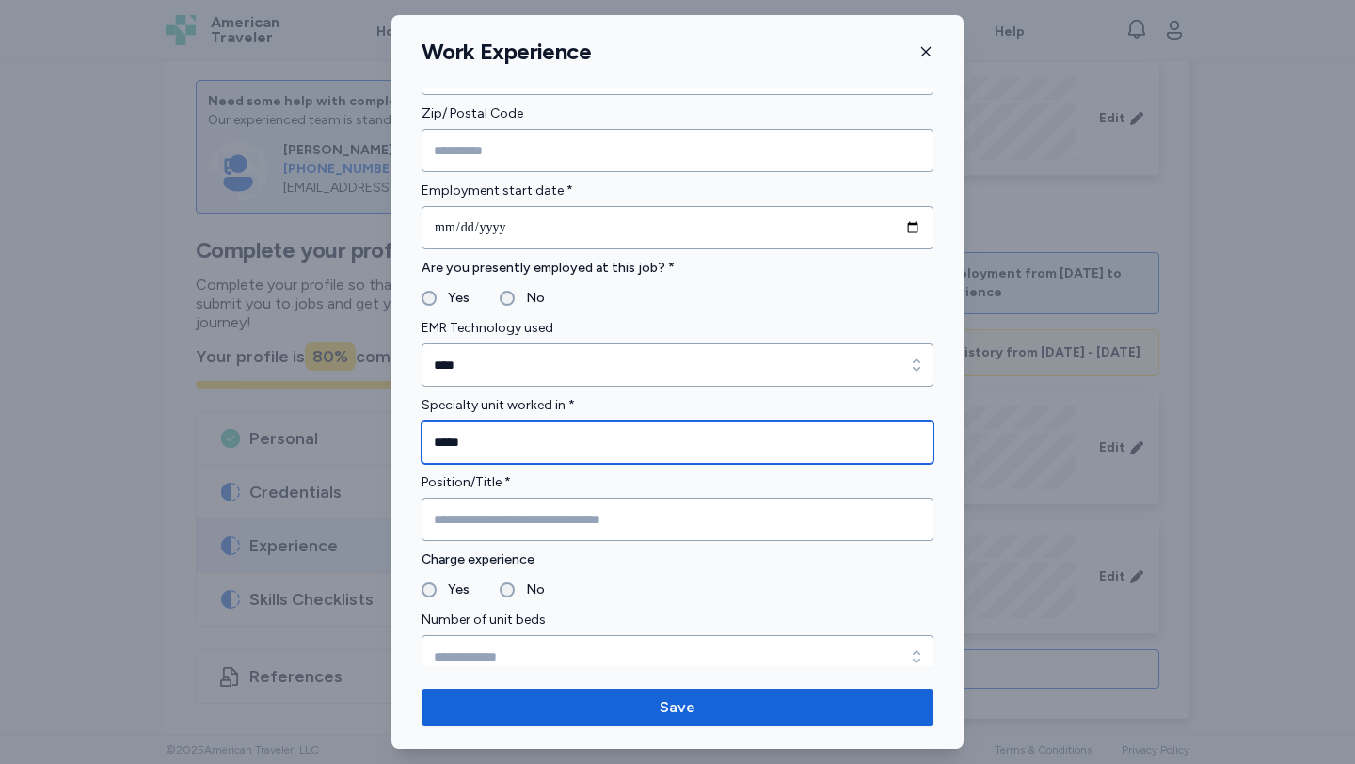
scroll to position [741, 0]
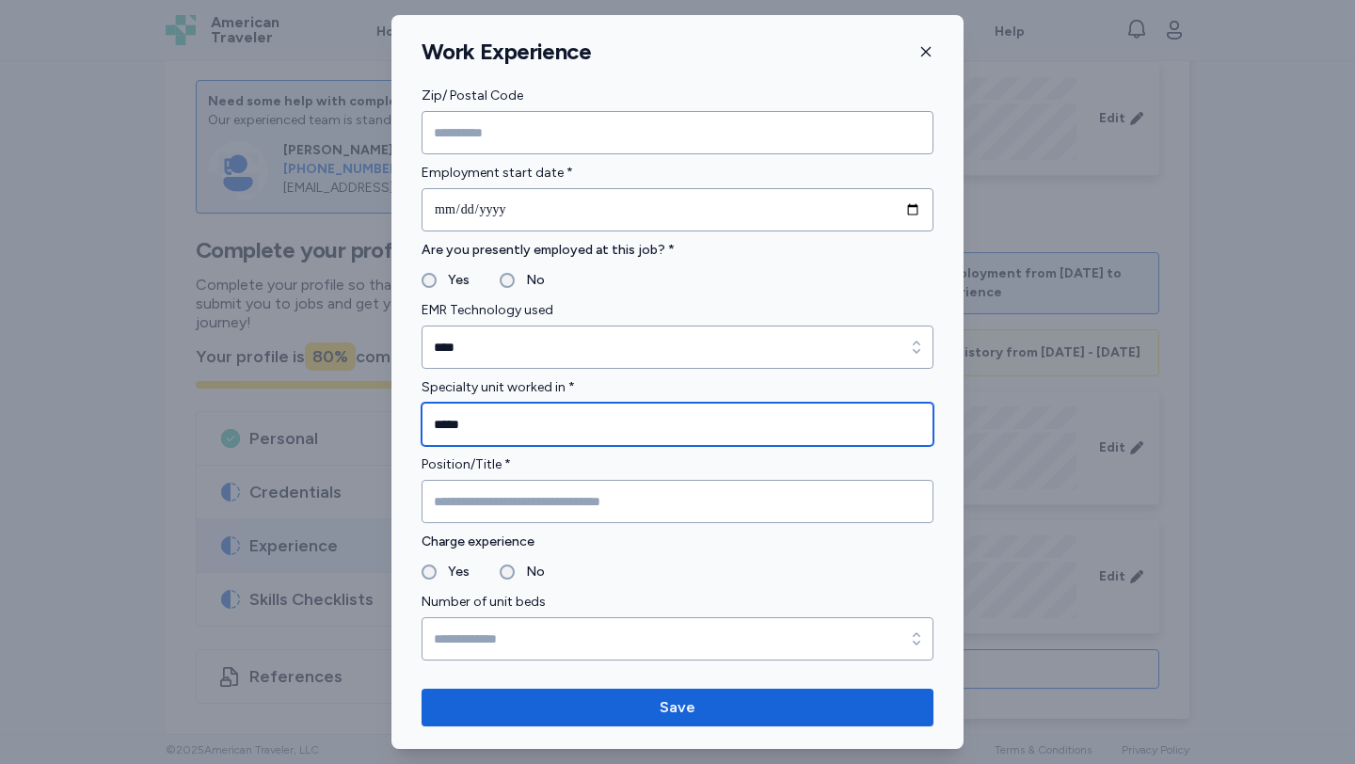
type input "*****"
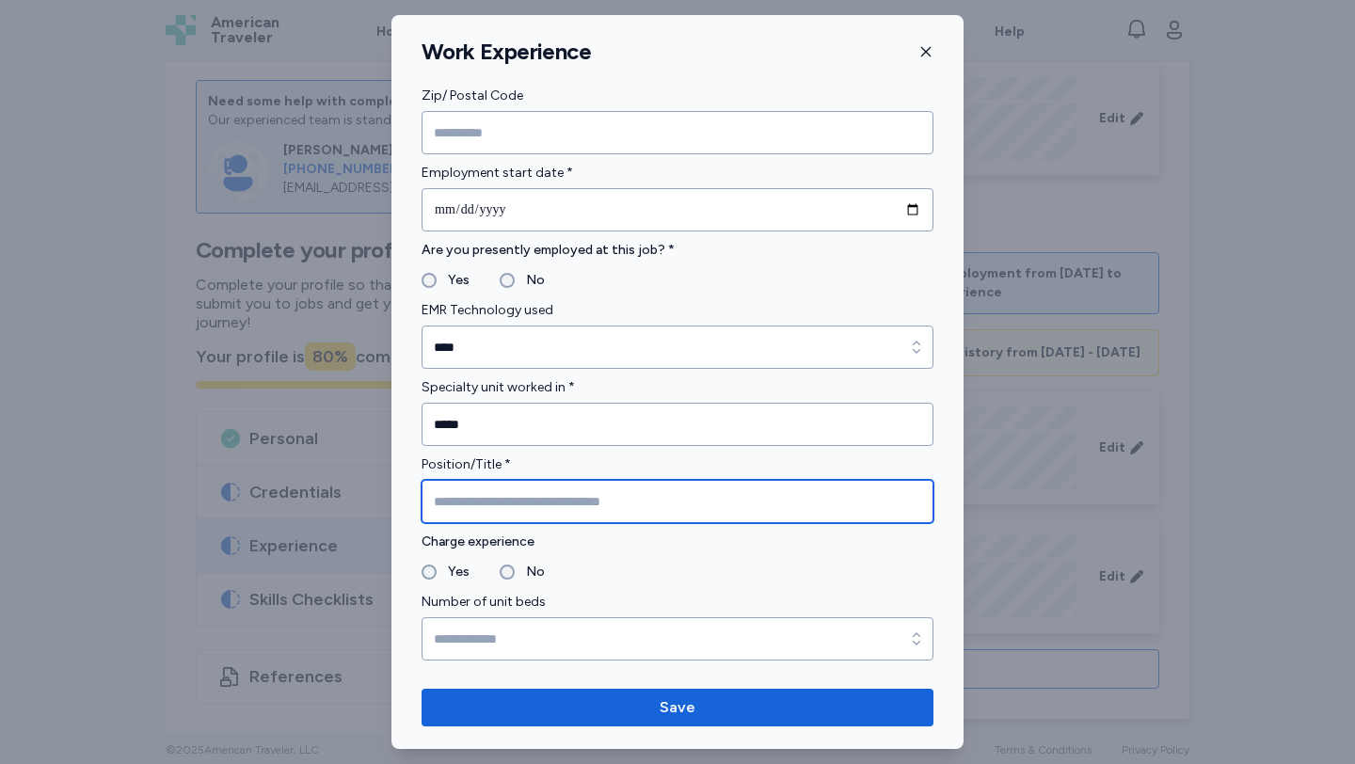
click at [498, 501] on input "Position/Title *" at bounding box center [677, 501] width 512 height 43
type input "**********"
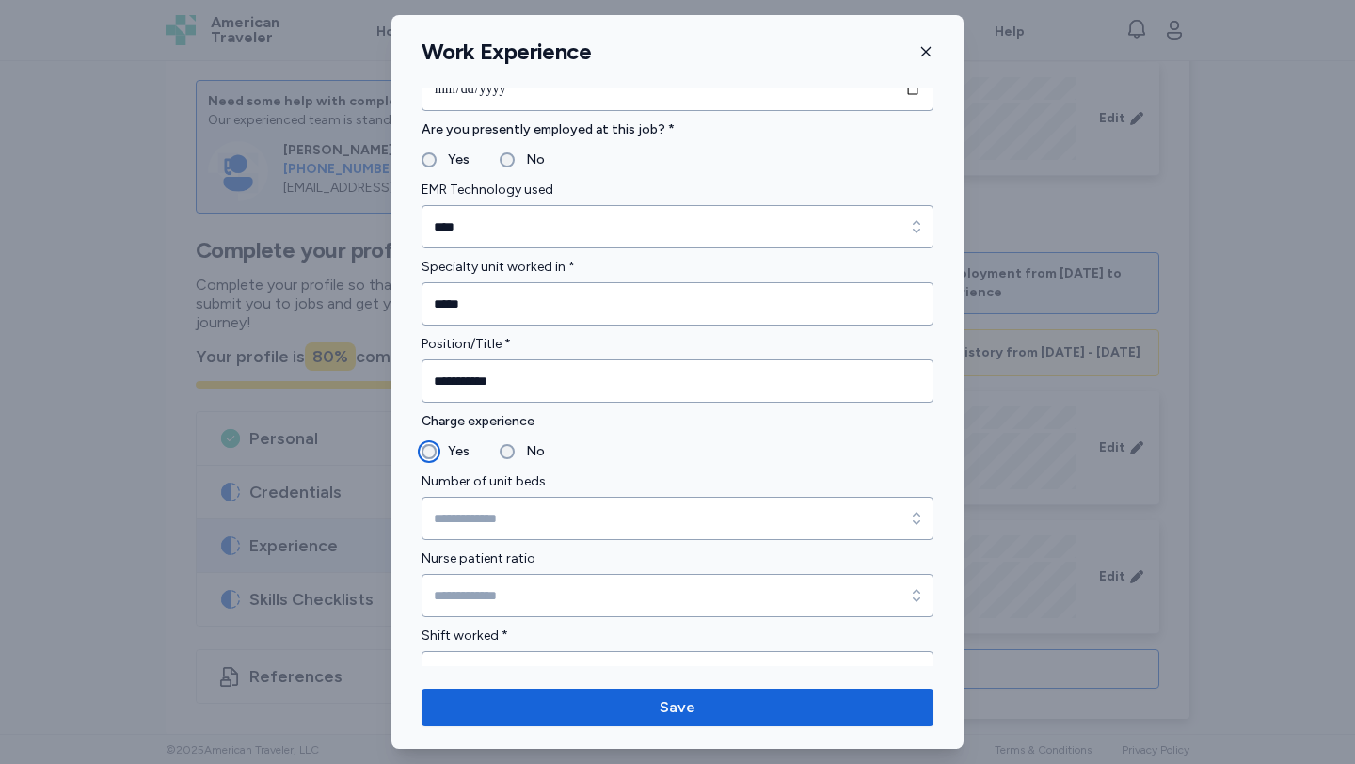
scroll to position [863, 0]
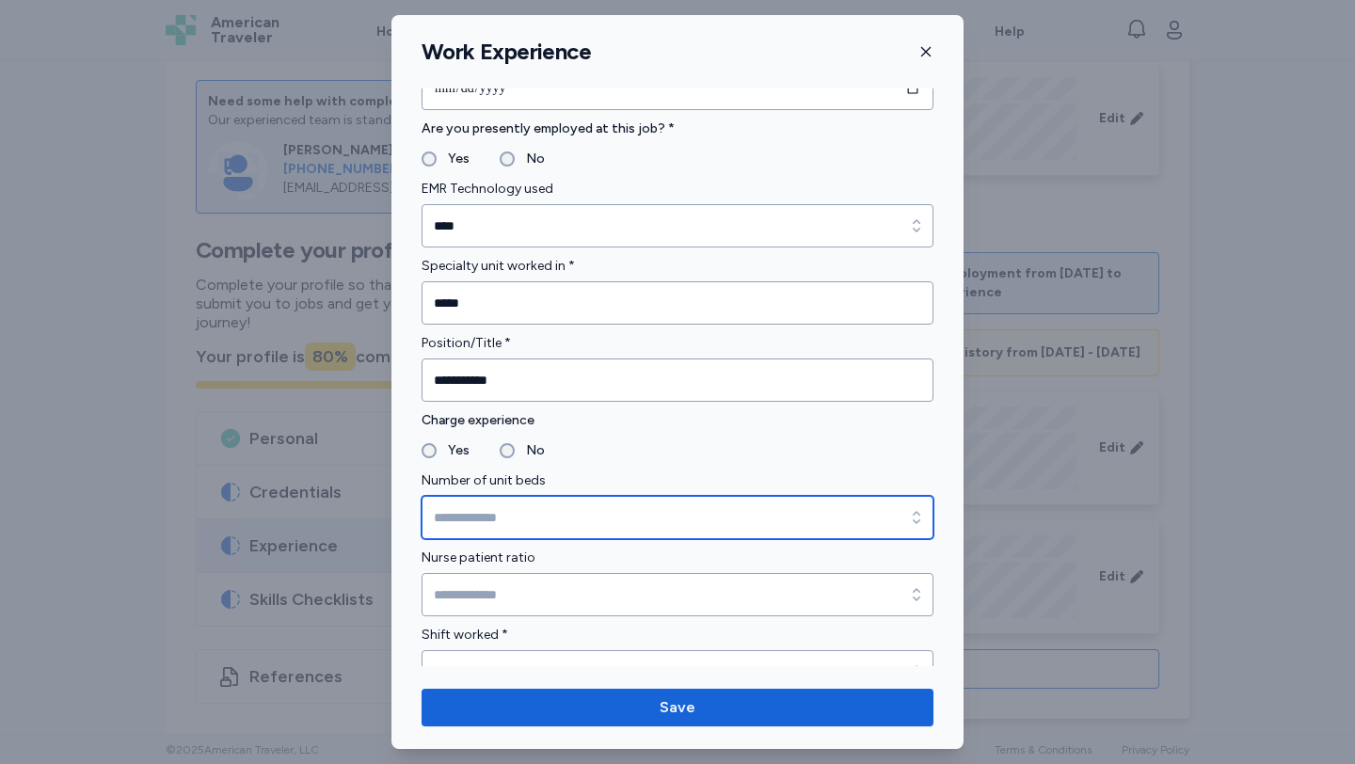
click at [462, 501] on input "Number of unit beds" at bounding box center [677, 517] width 512 height 43
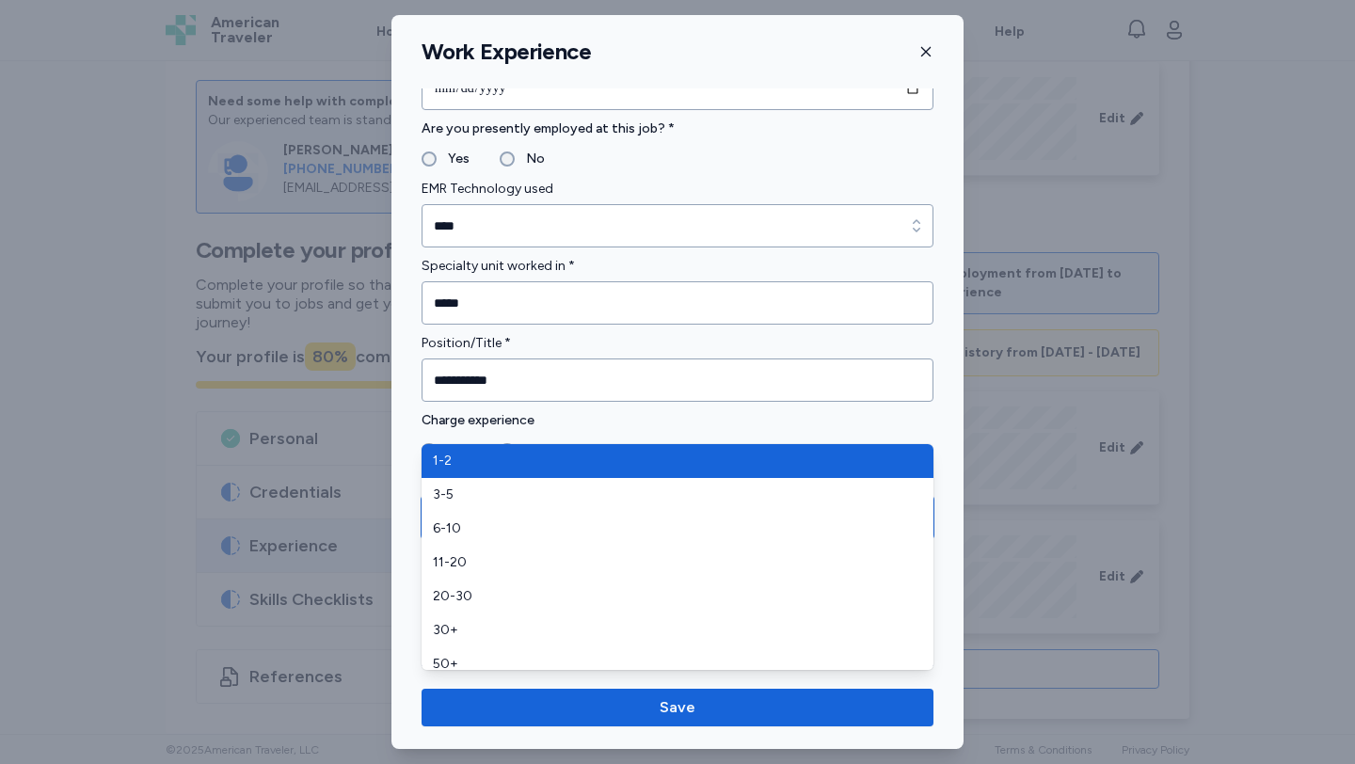
scroll to position [973, 0]
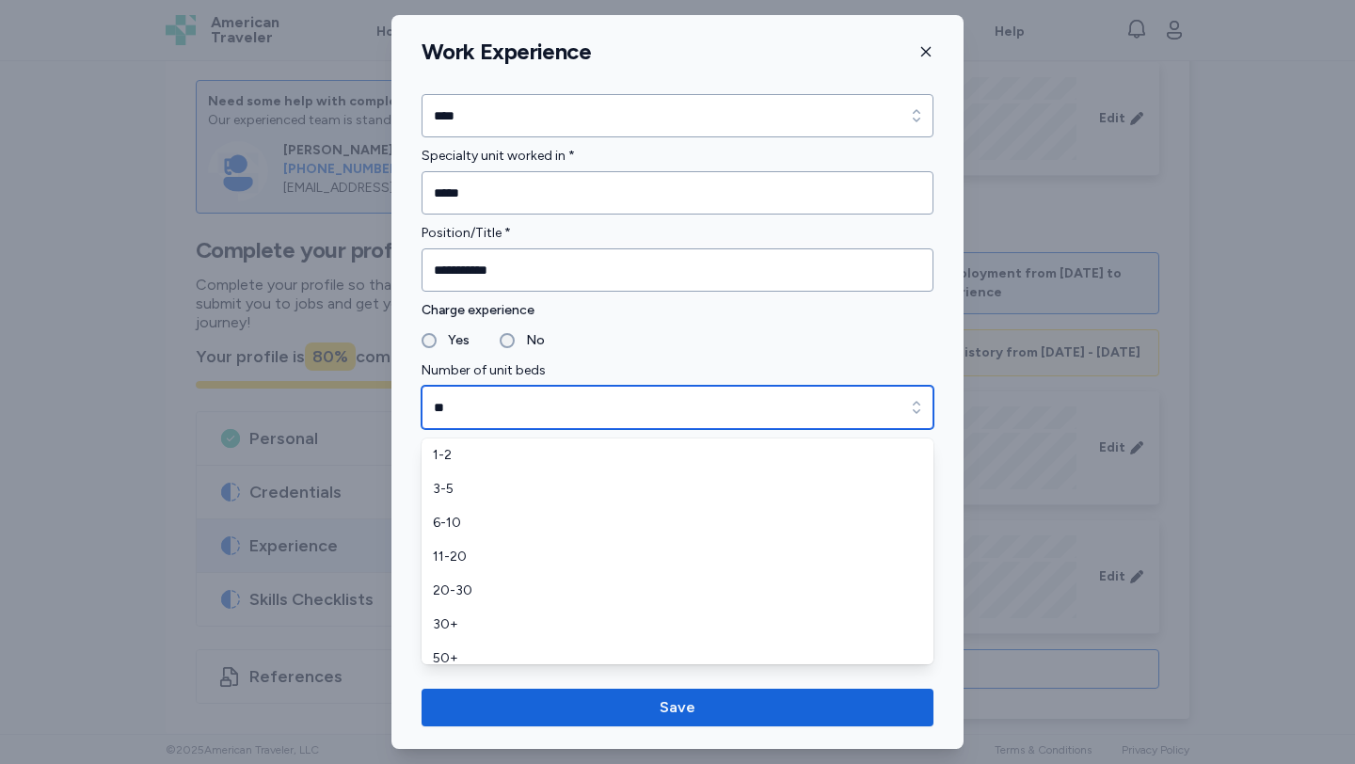
type input "**"
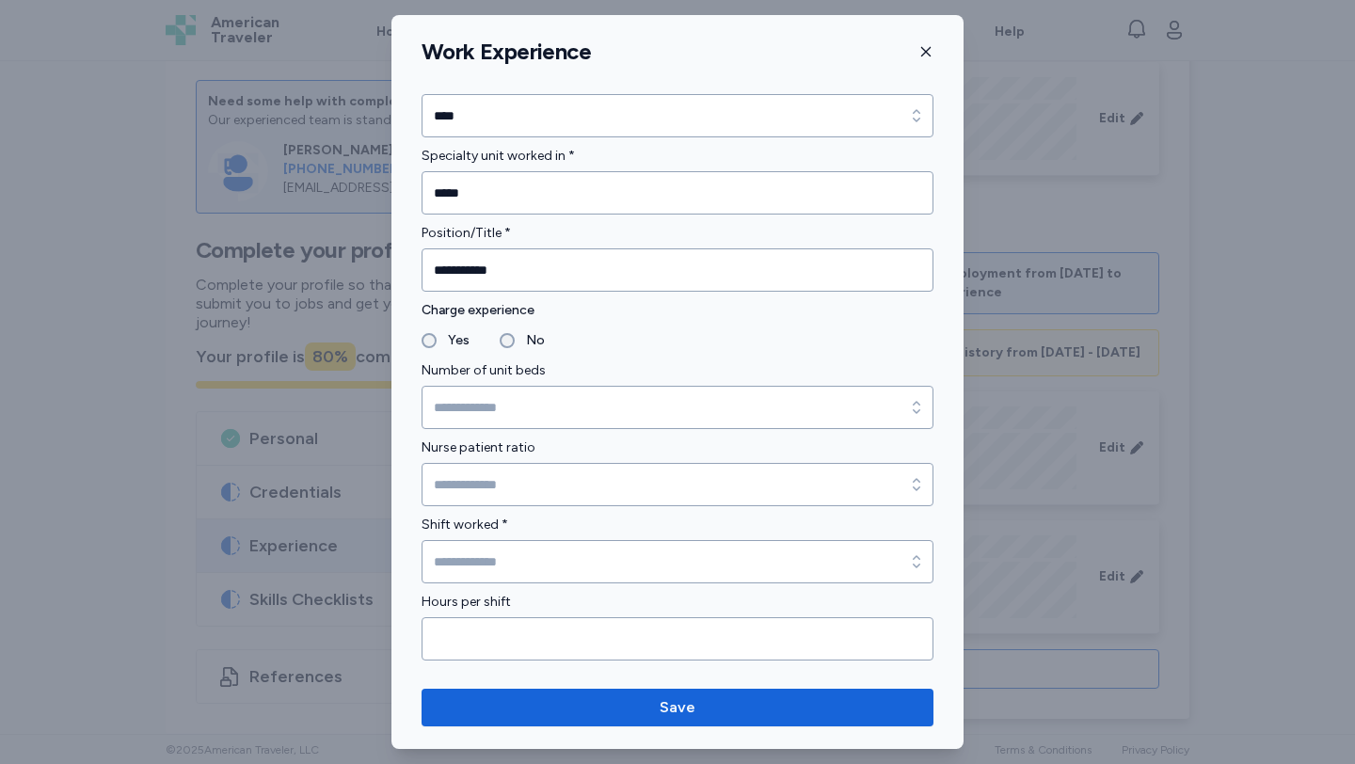
click at [397, 485] on div "**********" at bounding box center [677, 241] width 572 height 2250
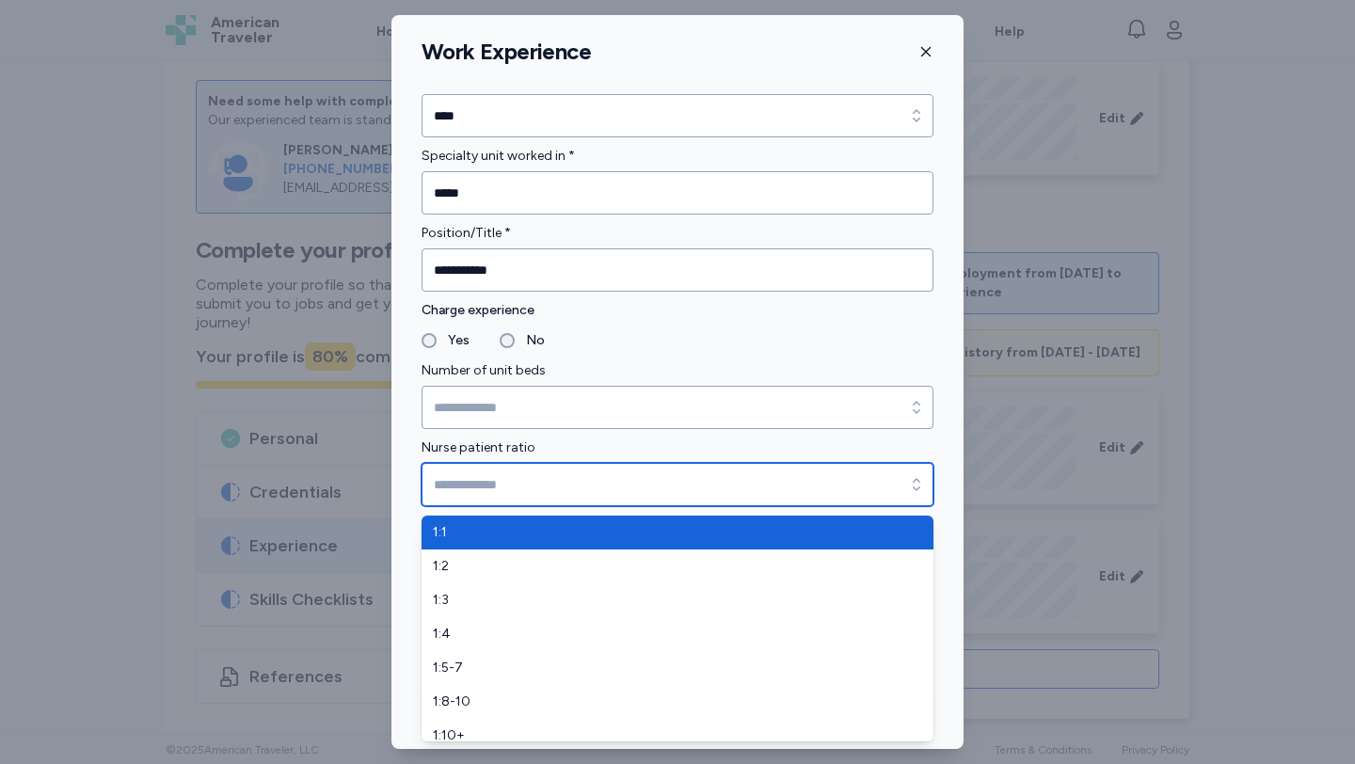
click at [446, 490] on input "Nurse patient ratio" at bounding box center [677, 484] width 512 height 43
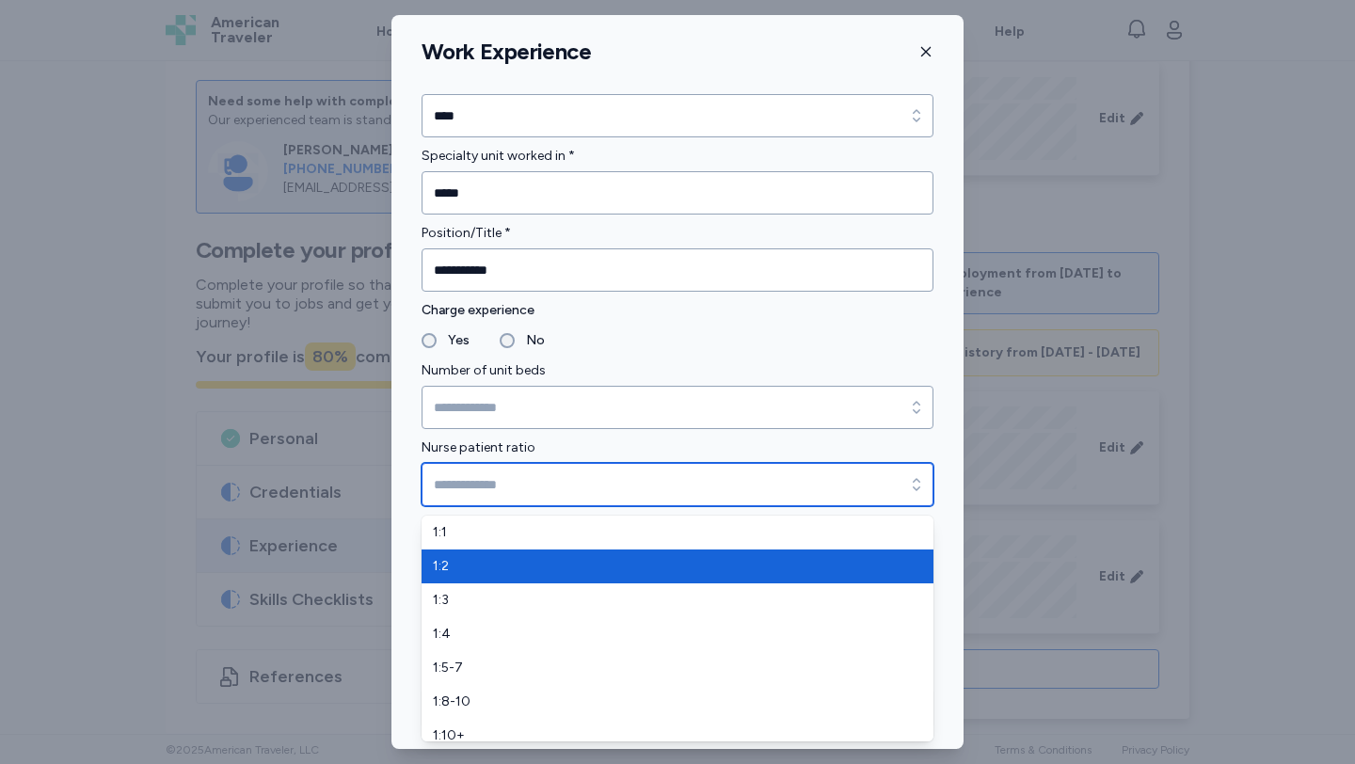
type input "***"
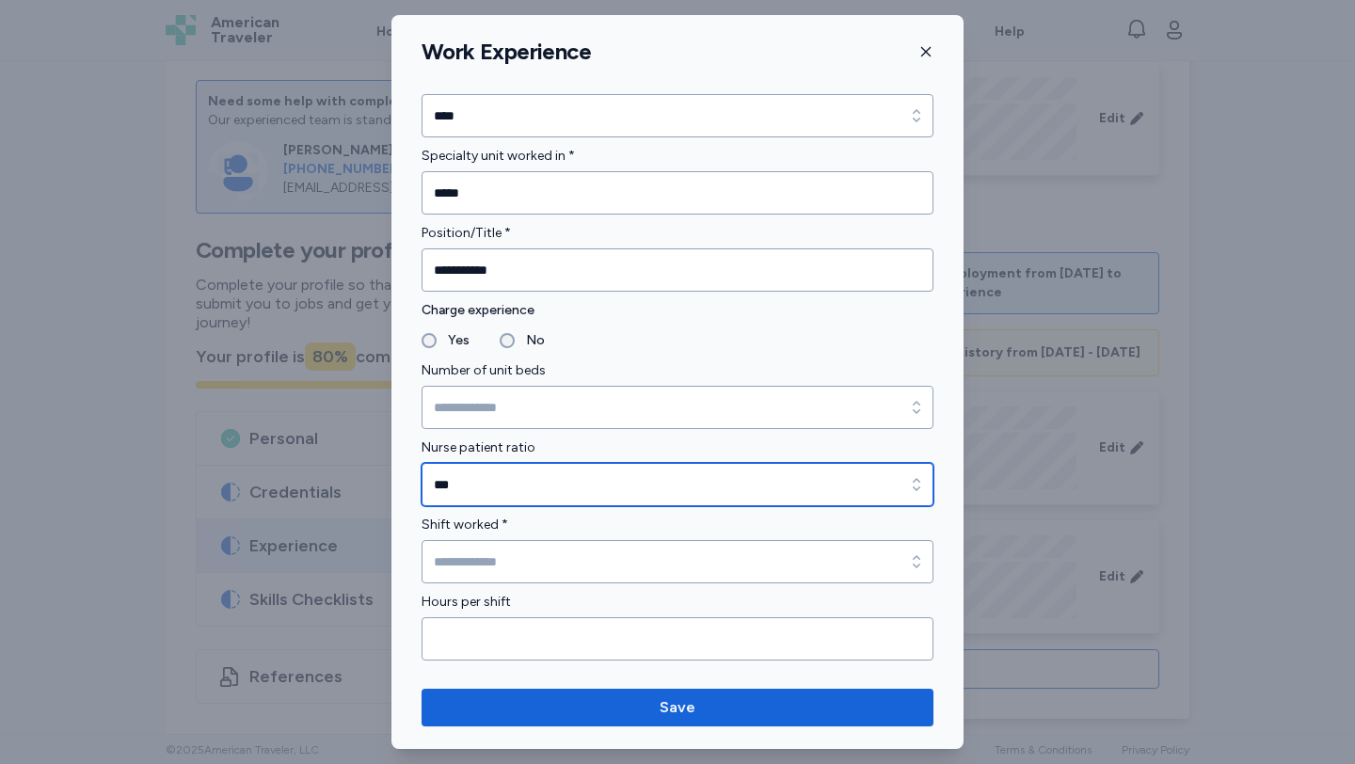
click at [477, 490] on input "***" at bounding box center [677, 484] width 512 height 43
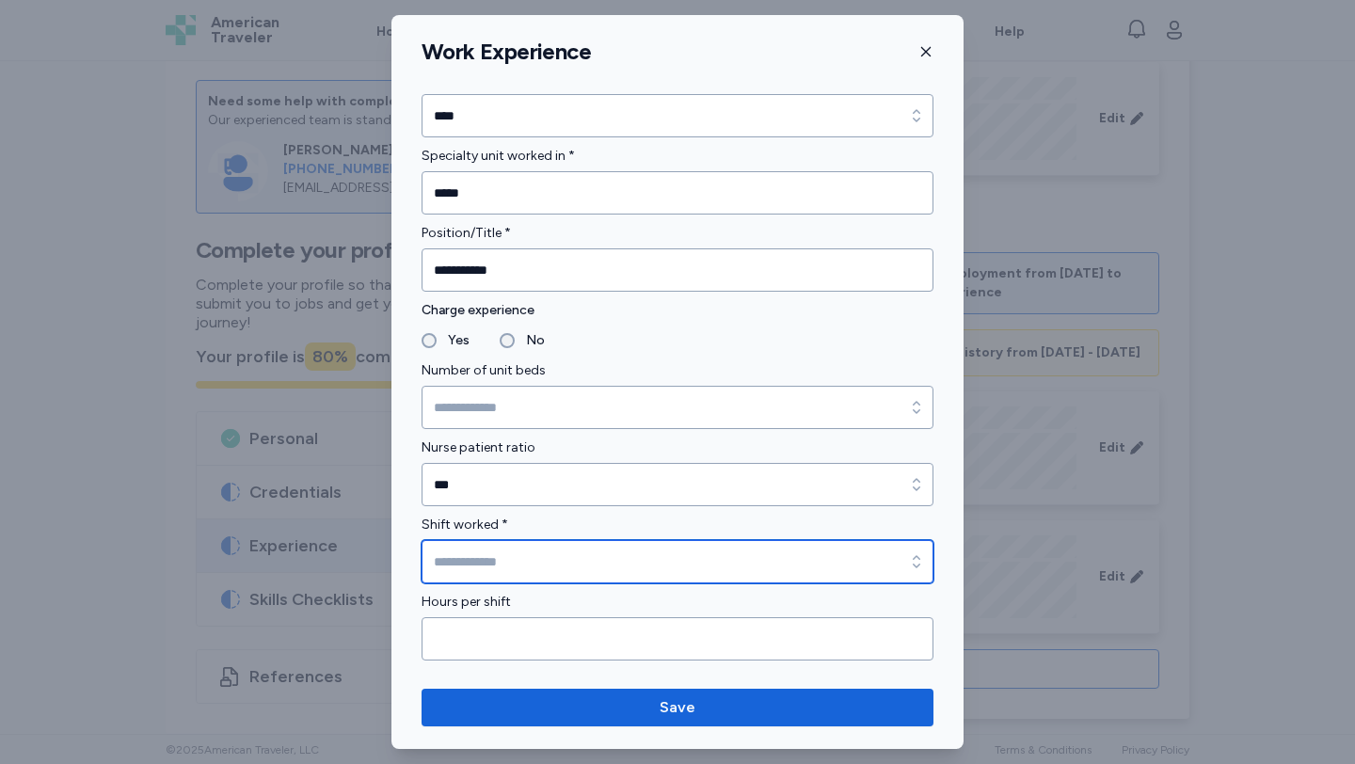
click at [465, 560] on input "Shift worked *" at bounding box center [677, 561] width 512 height 43
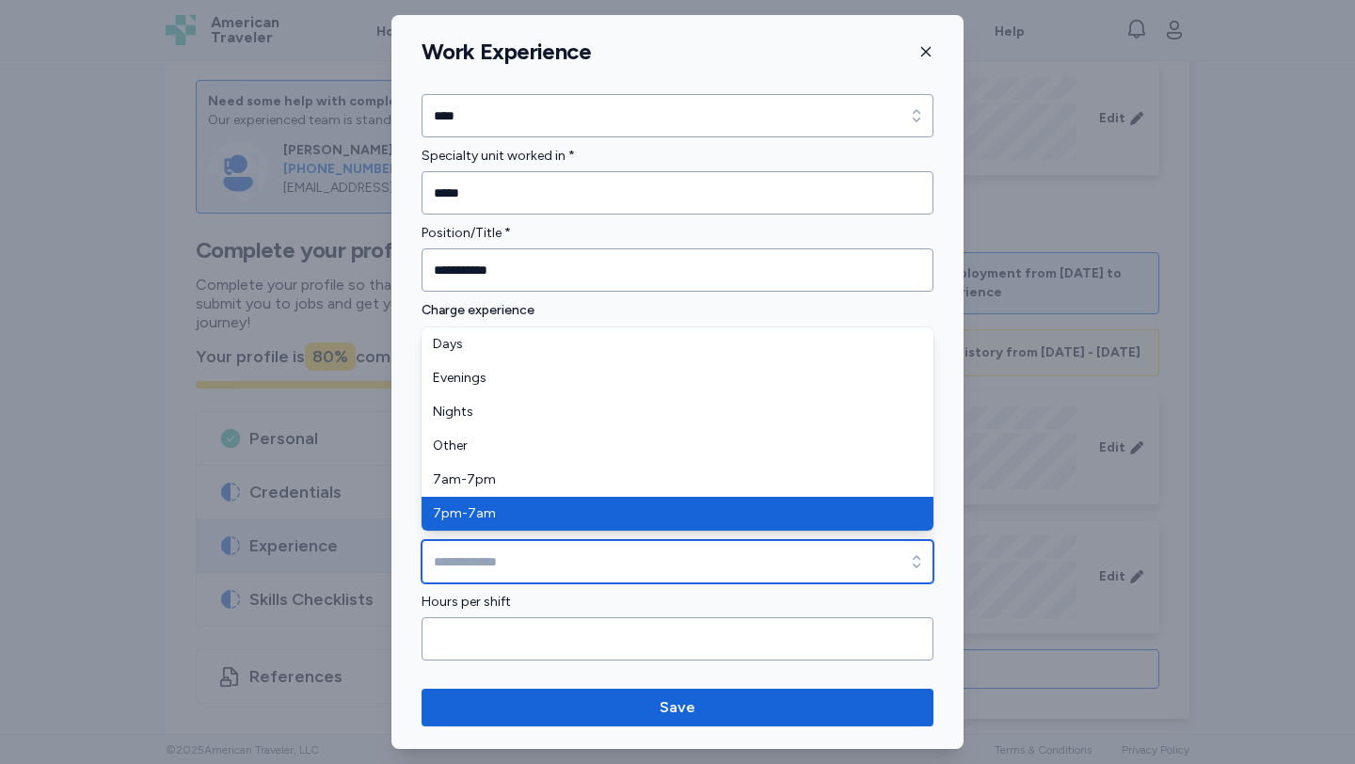
type input "*******"
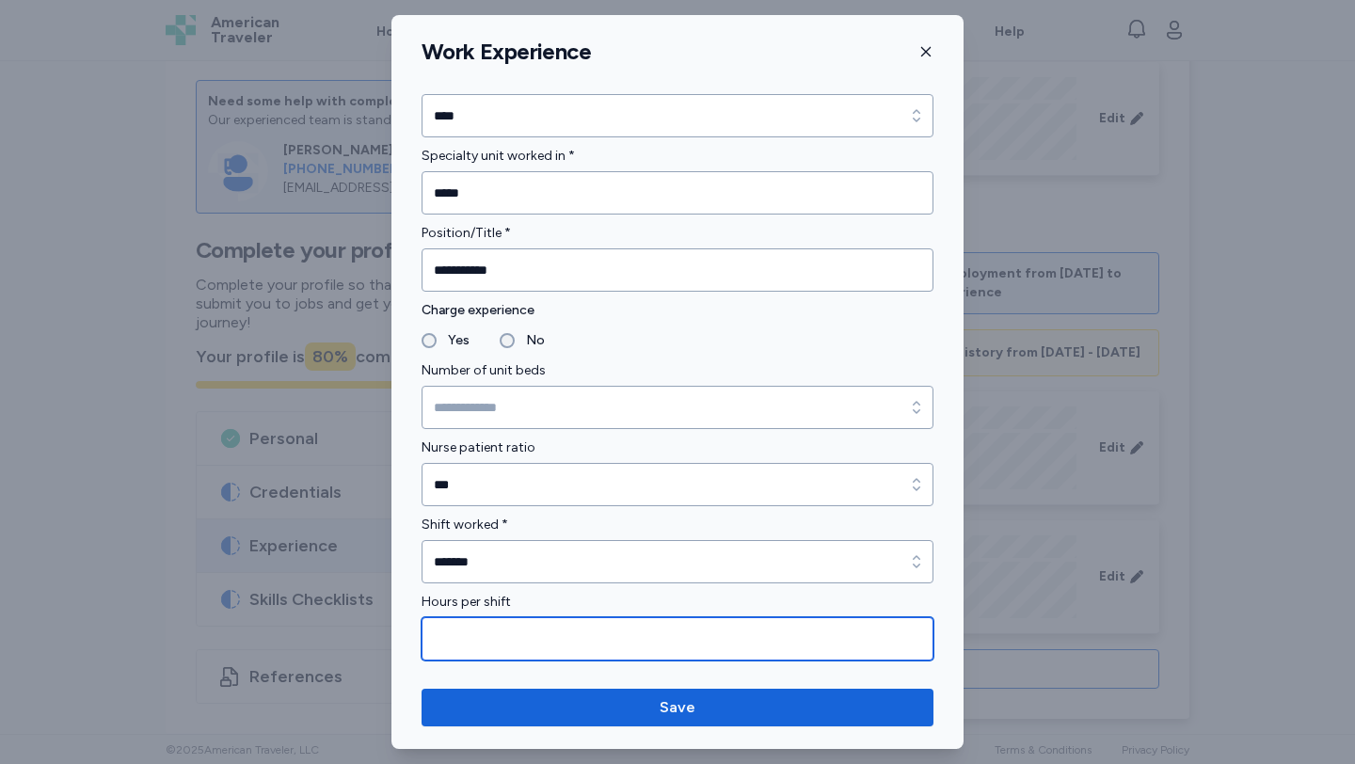
click at [458, 623] on input "Hours per shift" at bounding box center [677, 638] width 512 height 43
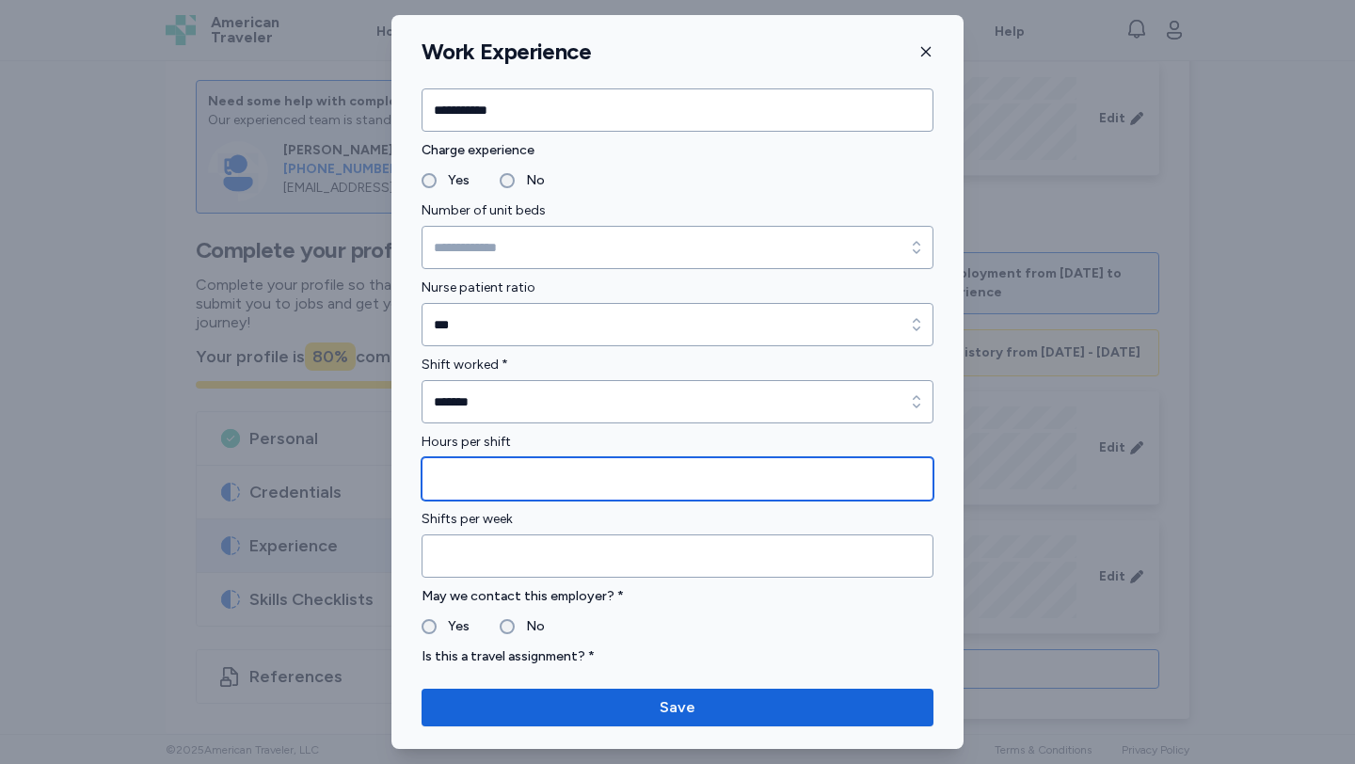
scroll to position [1244, 0]
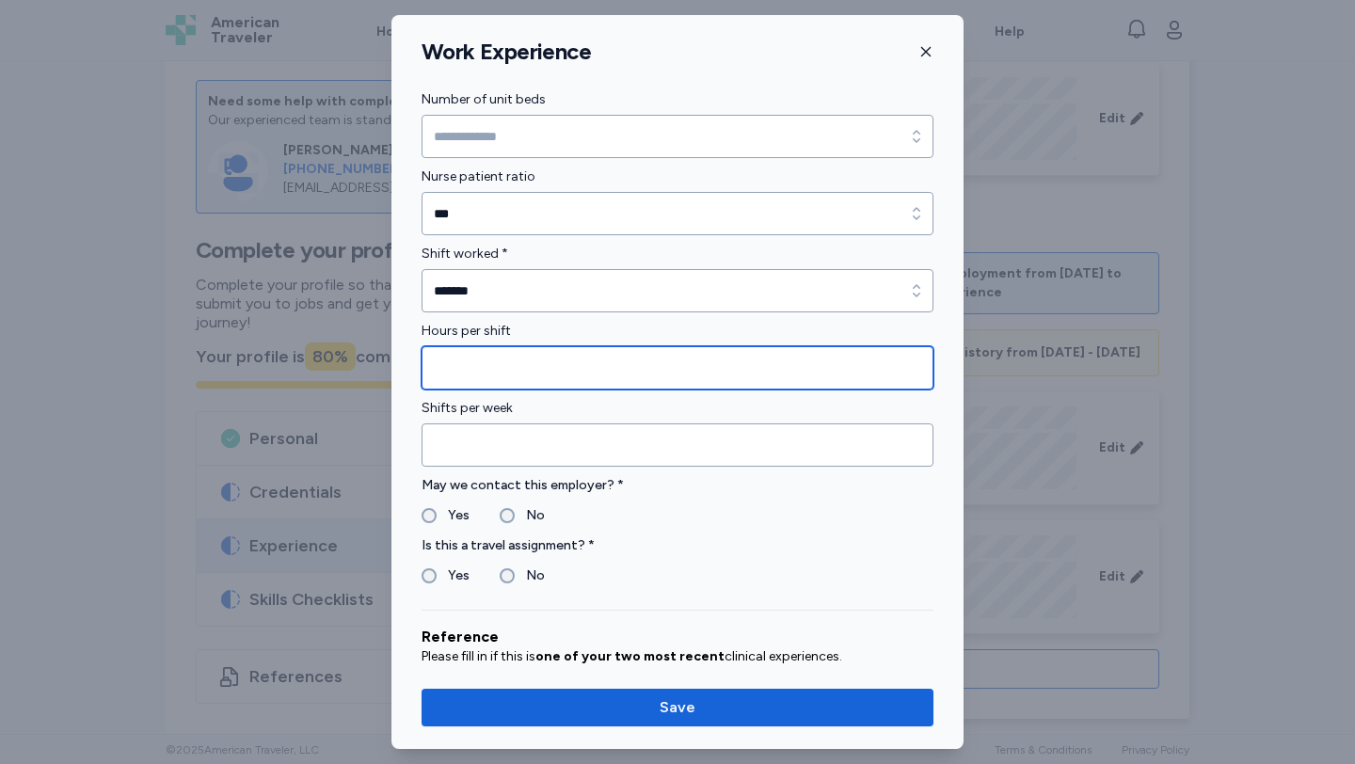
type input "*"
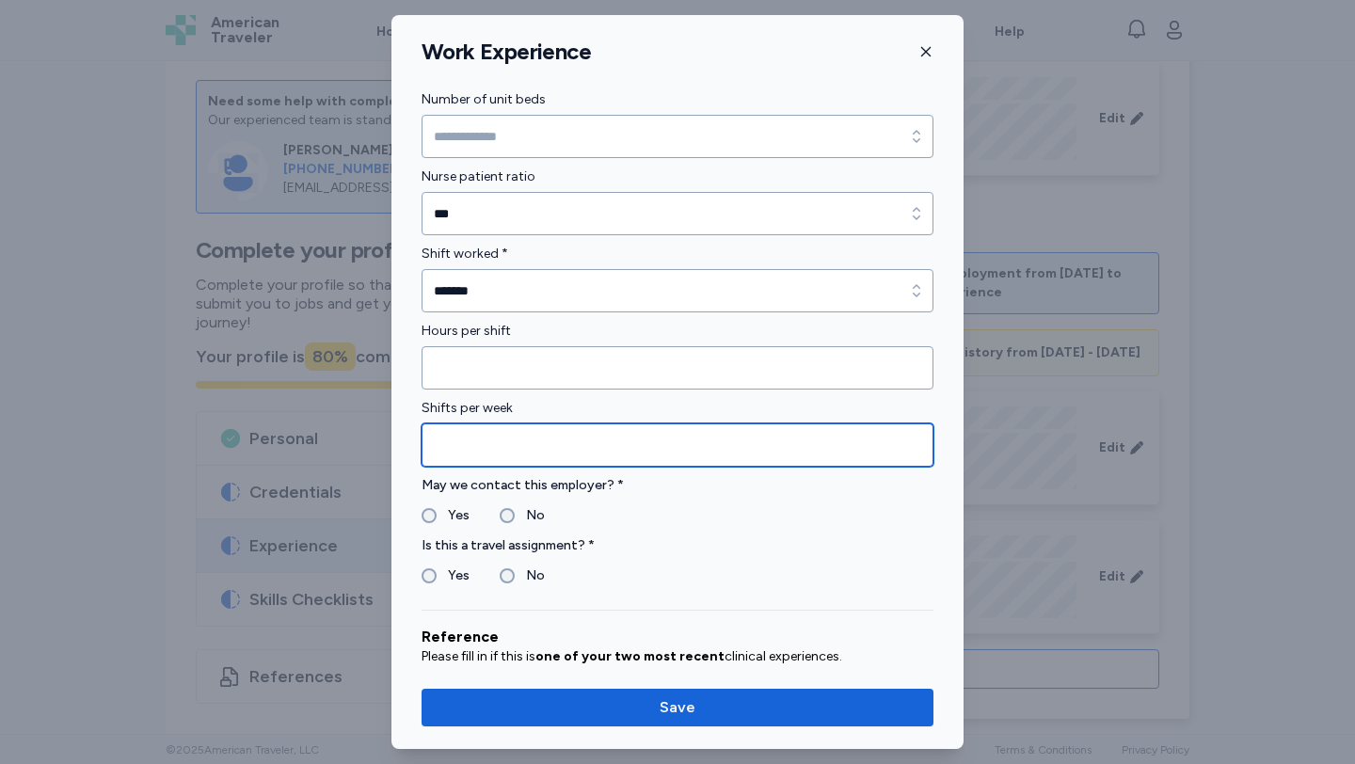
click at [478, 441] on input "Shifts per week" at bounding box center [677, 444] width 512 height 43
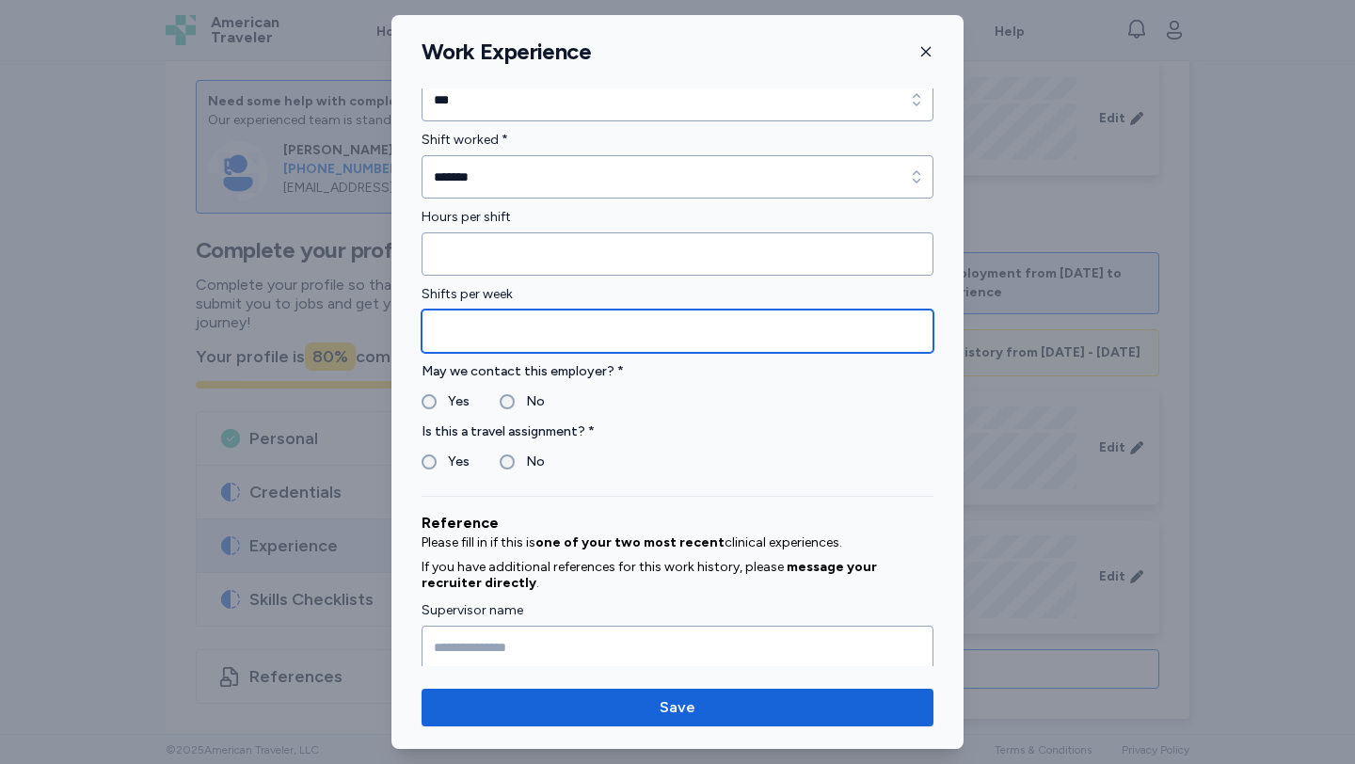
scroll to position [1363, 0]
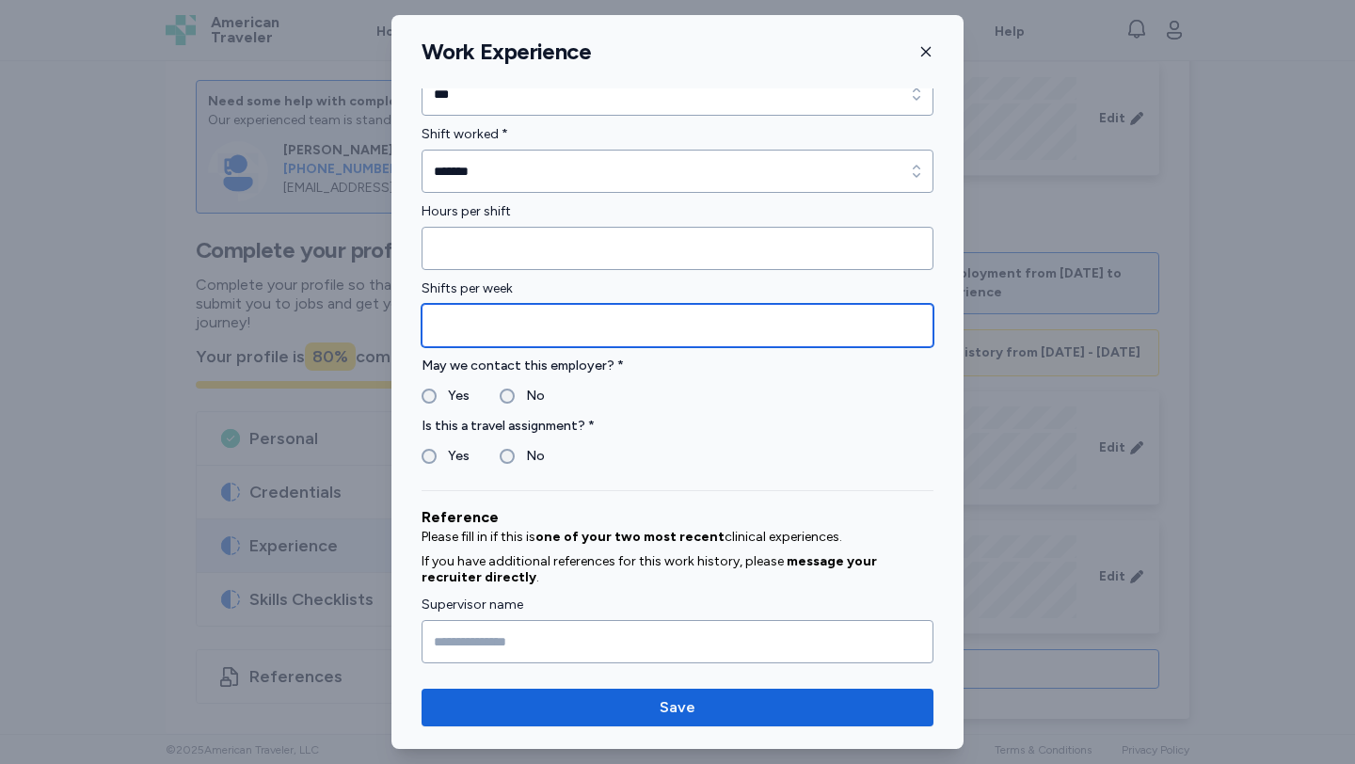
type input "**"
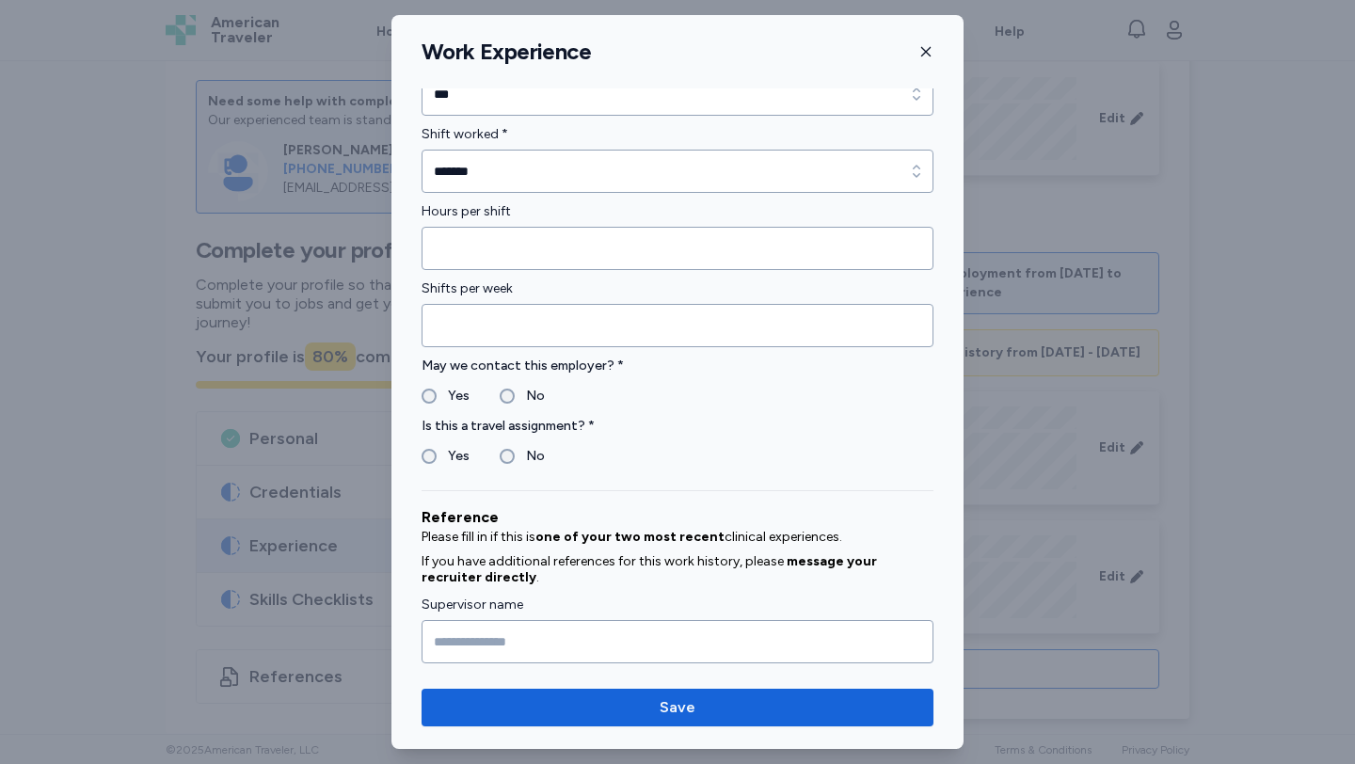
click at [437, 392] on label "Yes" at bounding box center [453, 396] width 33 height 23
click at [450, 455] on label "Yes" at bounding box center [453, 456] width 33 height 23
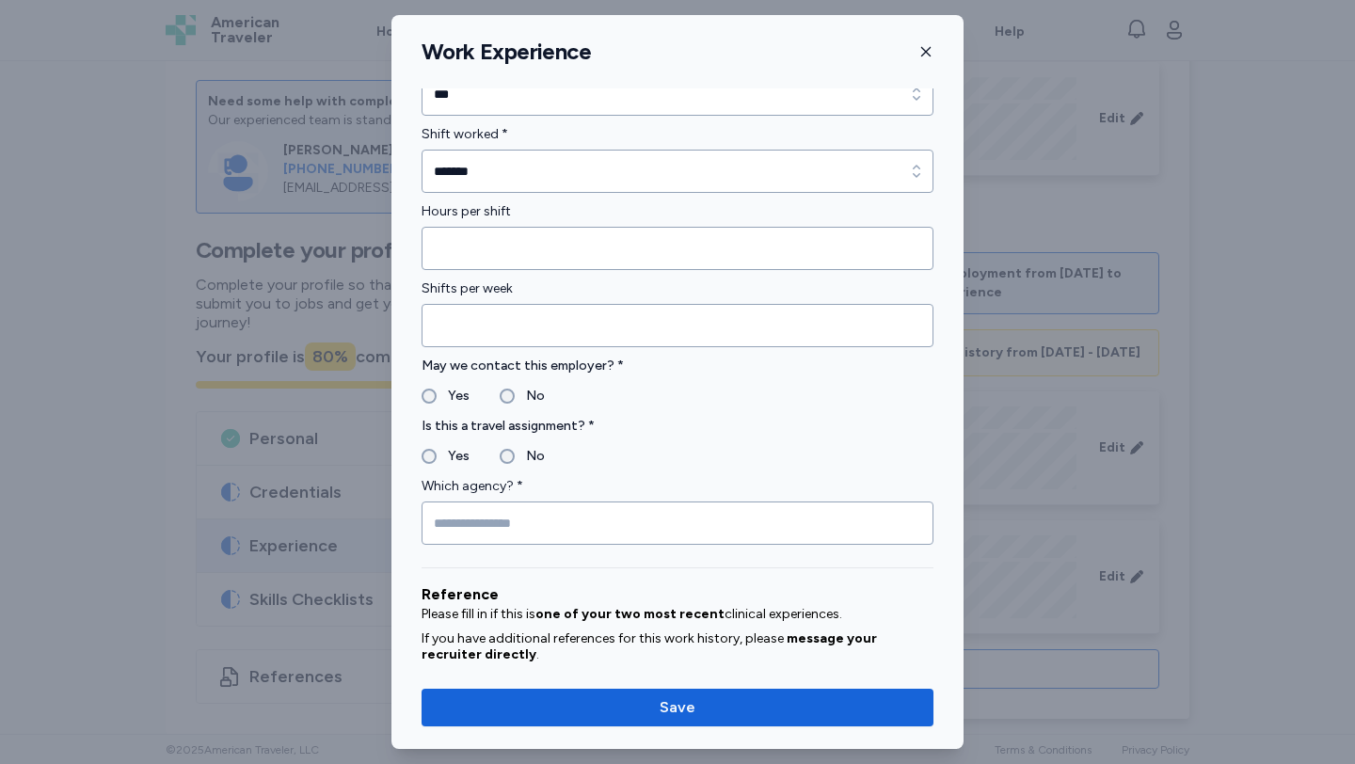
click at [518, 449] on label "No" at bounding box center [530, 456] width 30 height 23
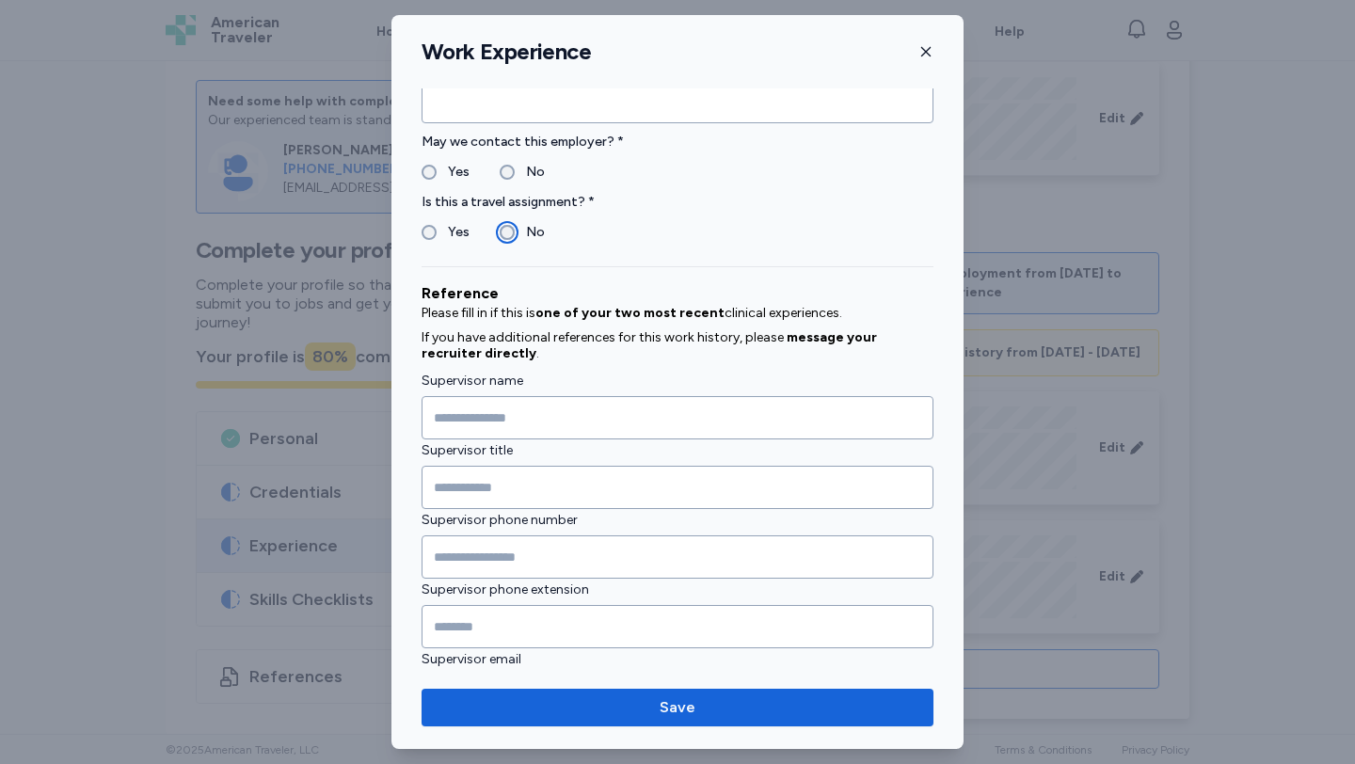
scroll to position [1588, 0]
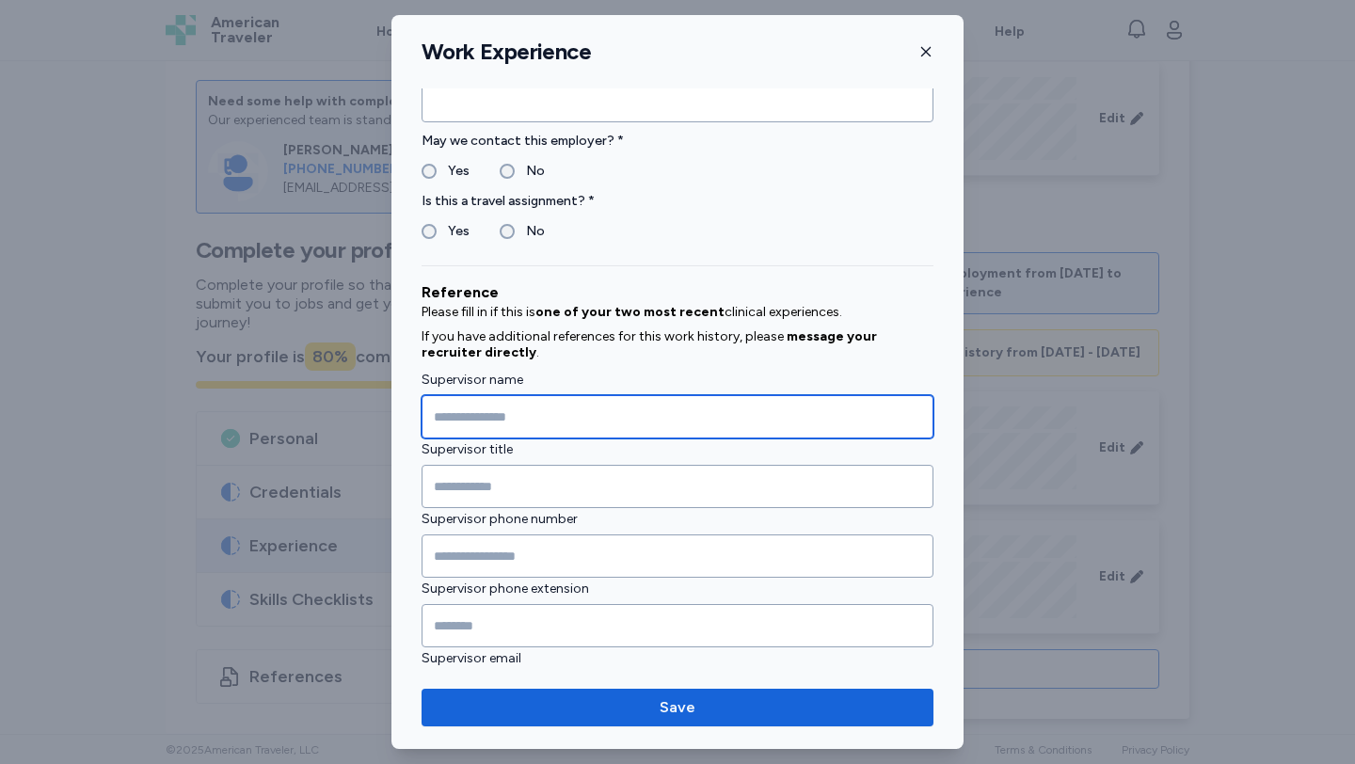
click at [502, 404] on input "Supervisor name" at bounding box center [677, 416] width 512 height 43
type input "**********"
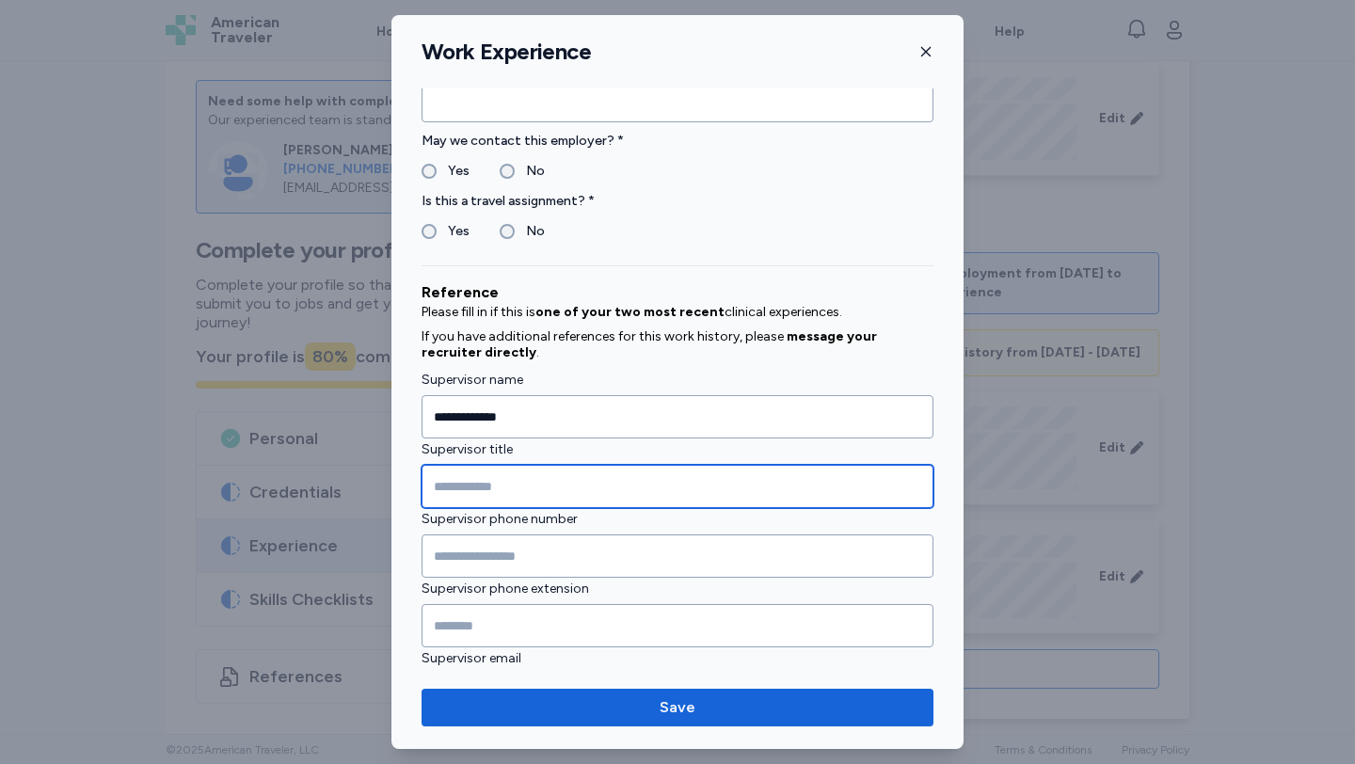
click at [494, 480] on input "Supervisor title" at bounding box center [677, 486] width 512 height 43
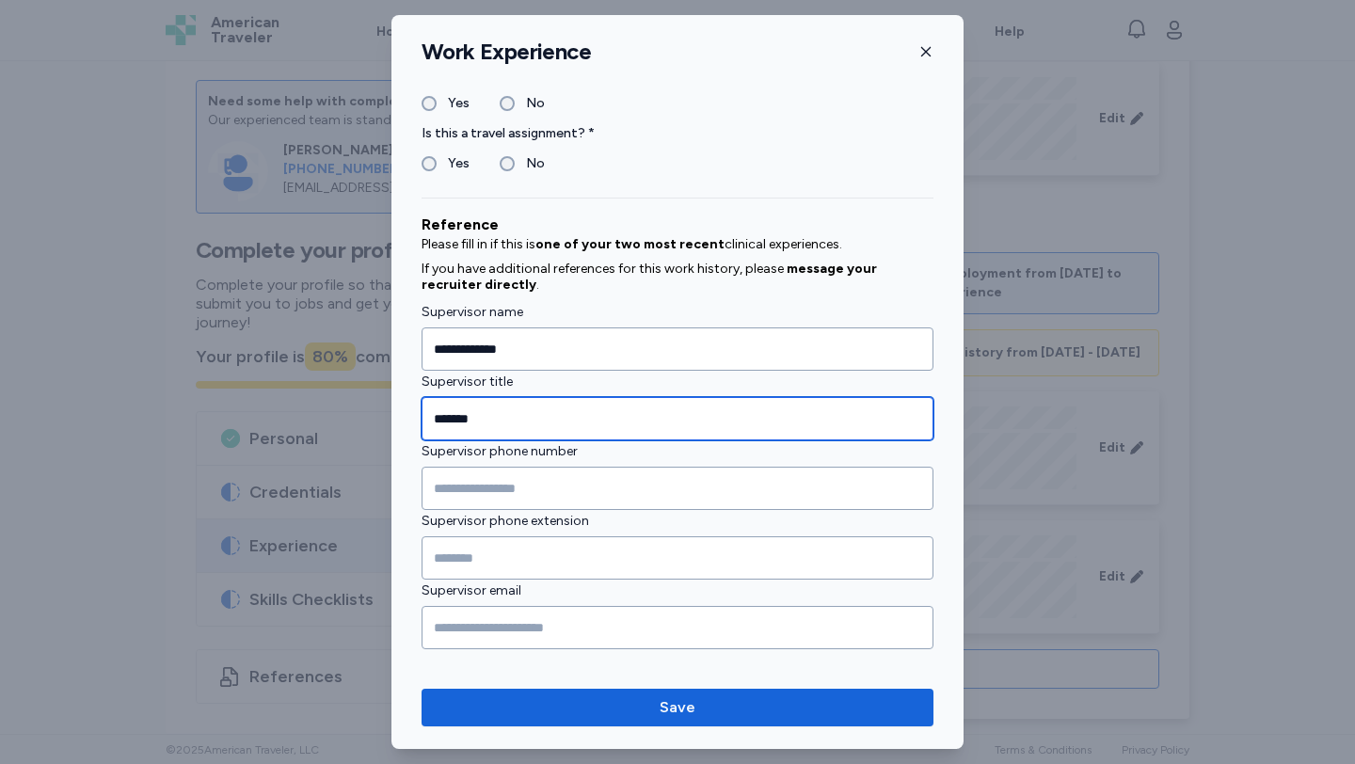
scroll to position [1673, 0]
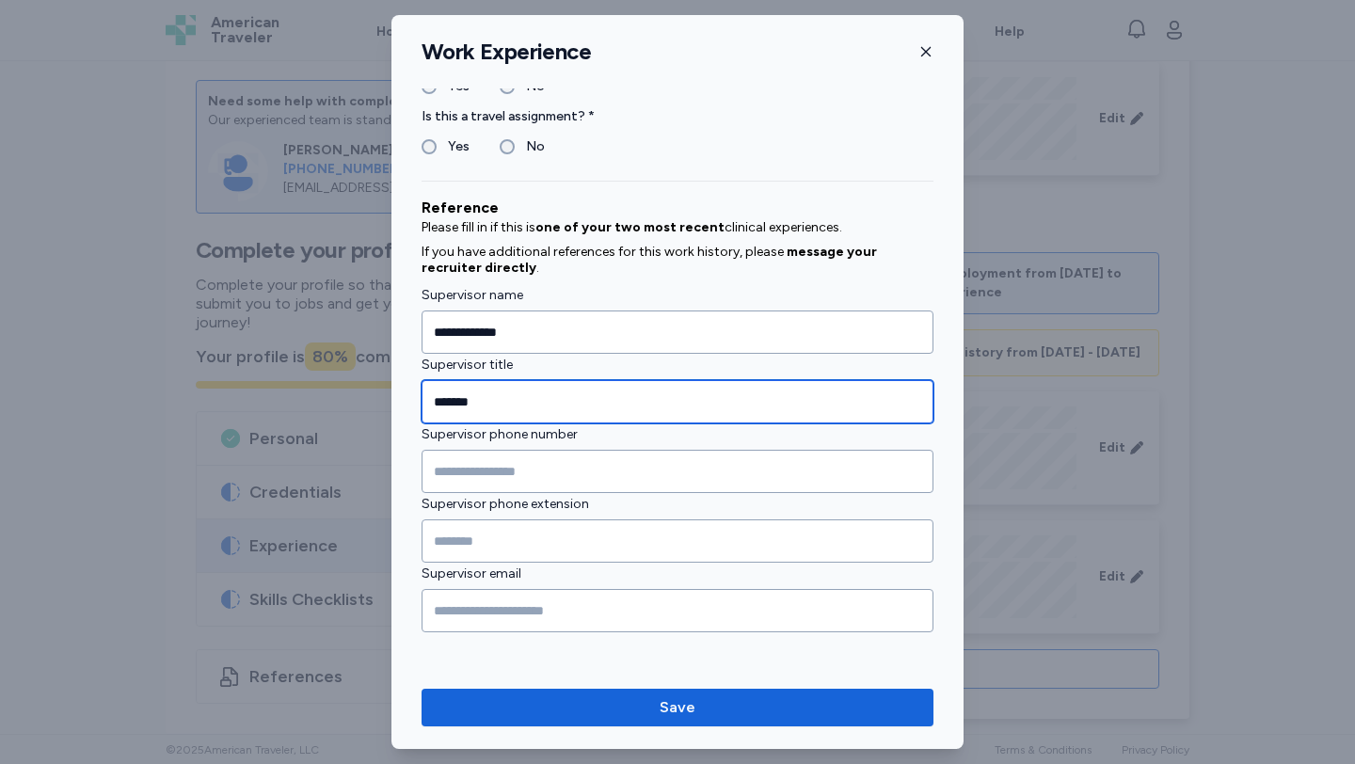
type input "*******"
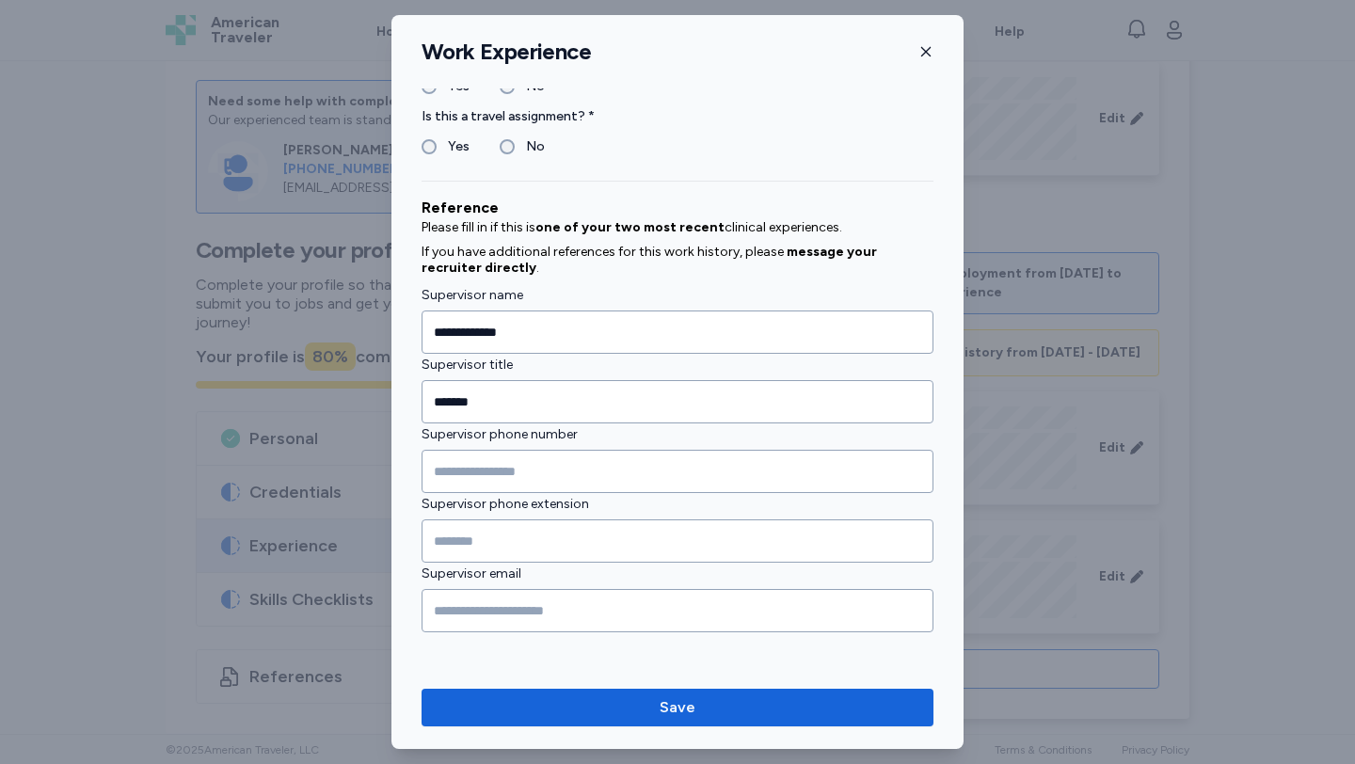
click at [545, 687] on div "**********" at bounding box center [677, 382] width 572 height 734
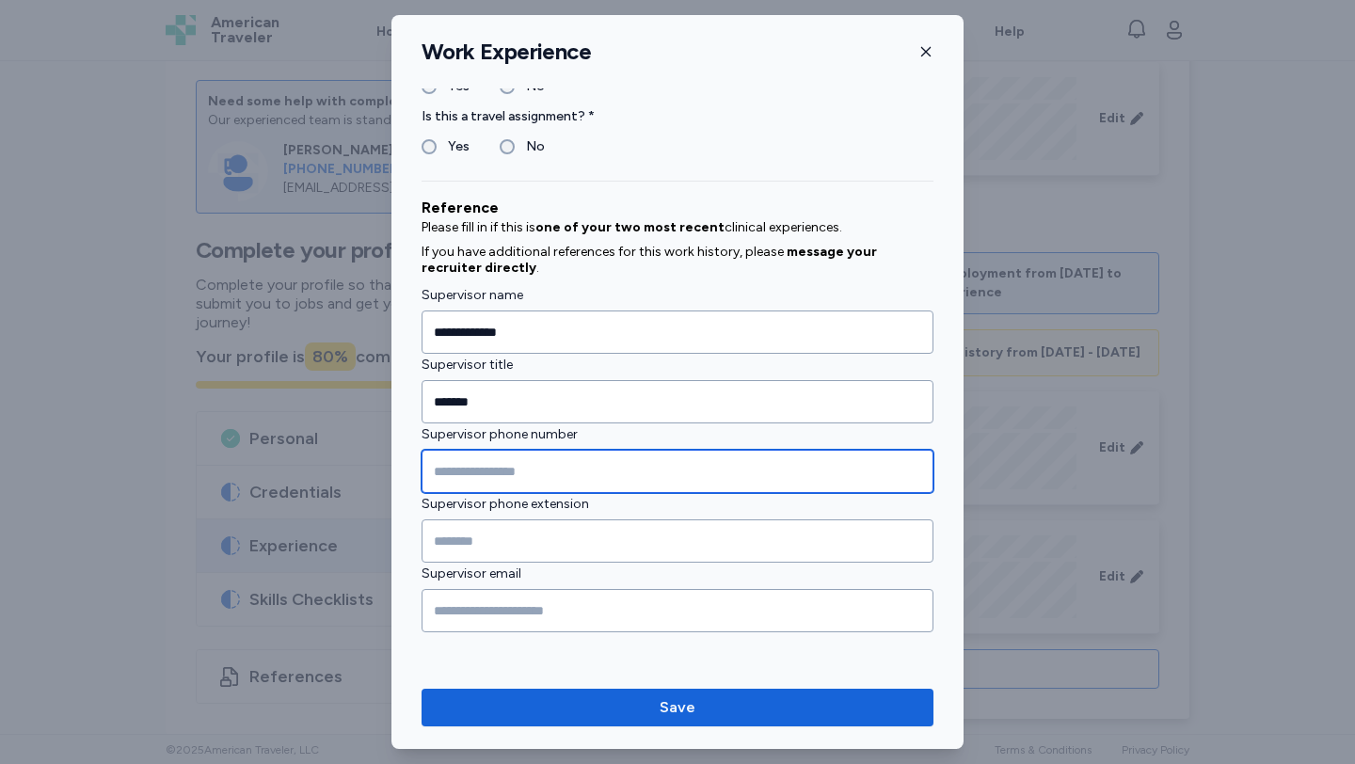
click at [470, 472] on input "Supervisor phone number" at bounding box center [677, 471] width 512 height 43
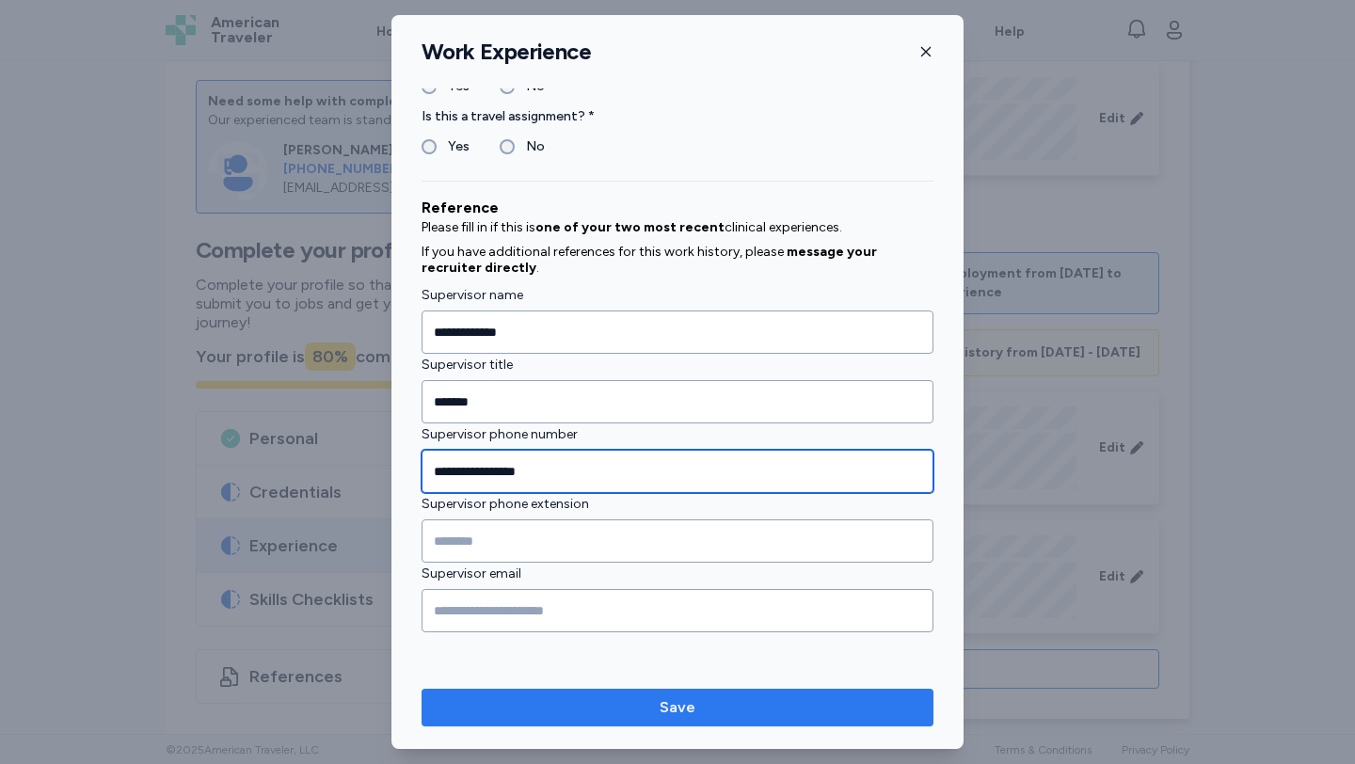
type input "**********"
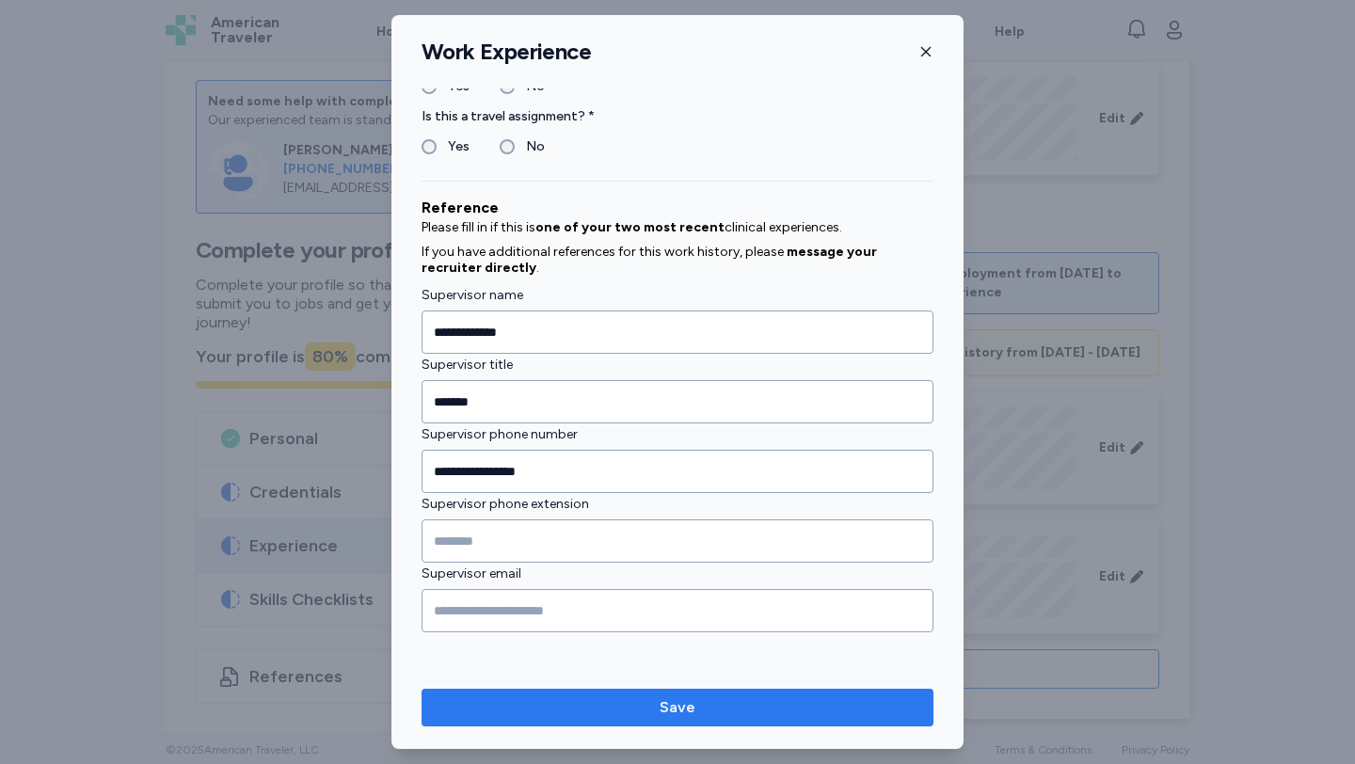
click at [709, 703] on span "Save" at bounding box center [678, 707] width 482 height 23
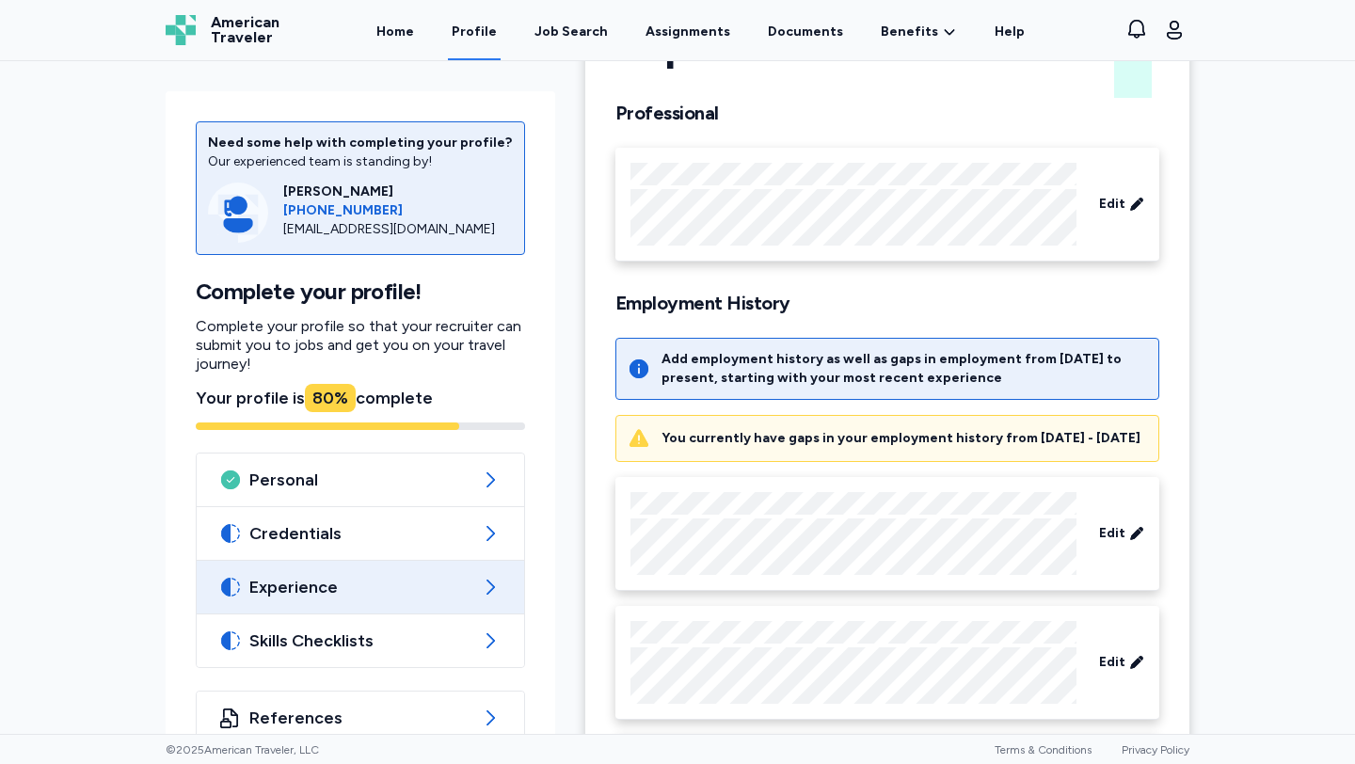
scroll to position [105, 0]
click at [1096, 216] on div "Edit" at bounding box center [1121, 205] width 60 height 34
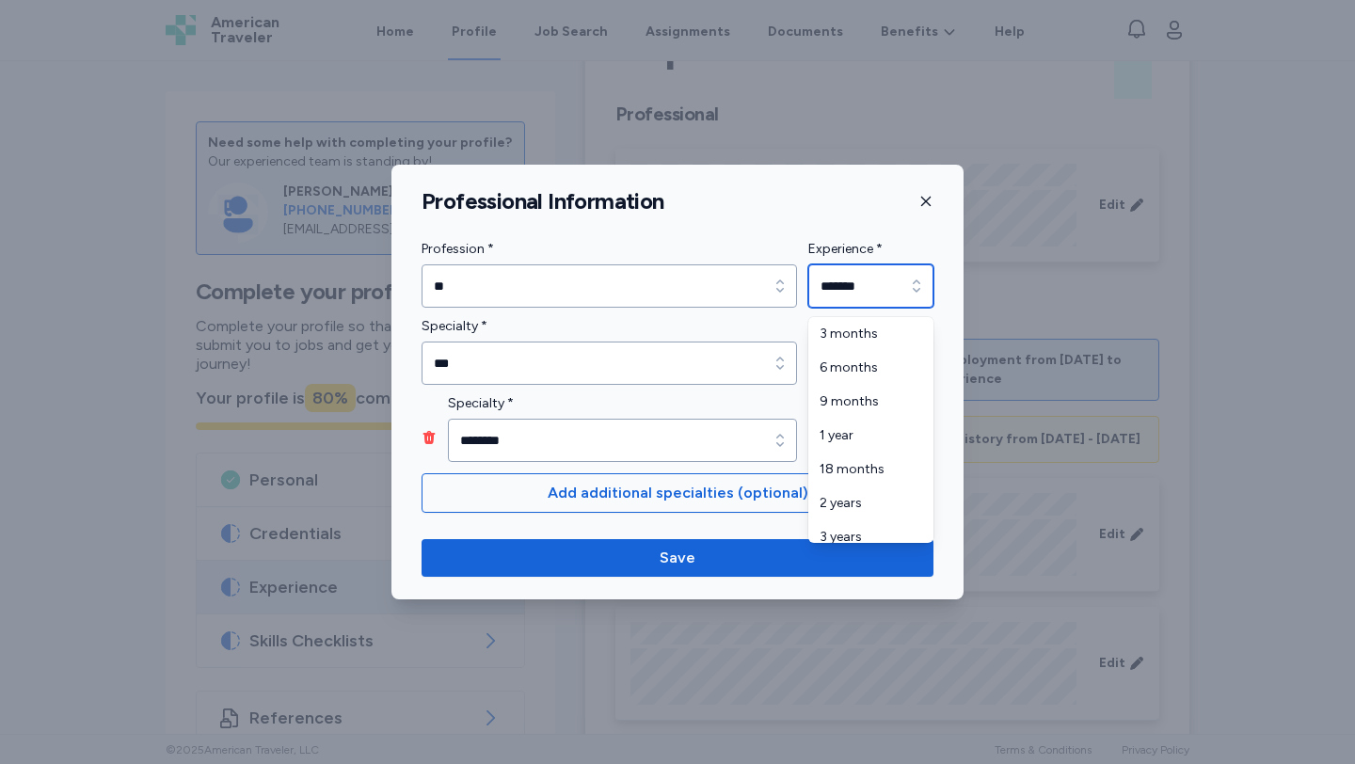
click at [877, 282] on input "*******" at bounding box center [870, 285] width 125 height 43
type input "*******"
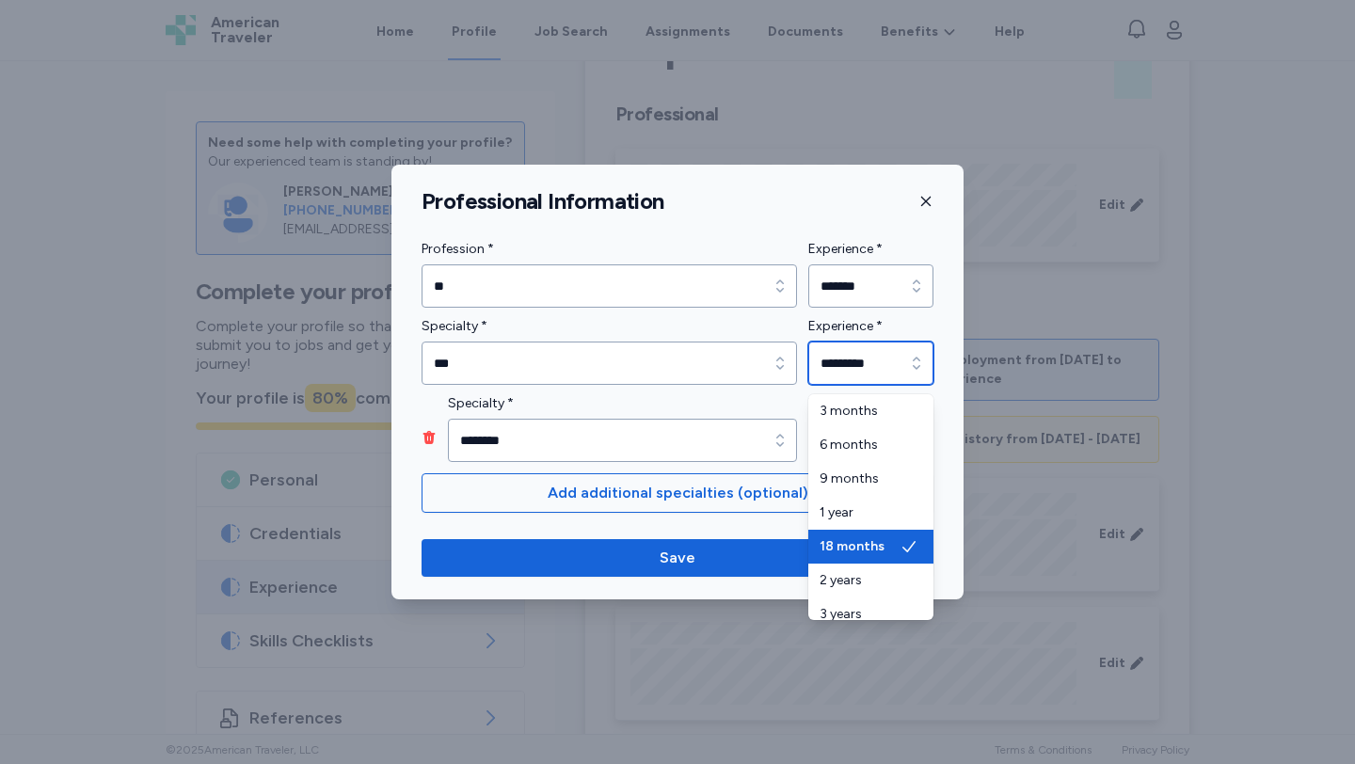
click at [862, 372] on input "*********" at bounding box center [870, 363] width 125 height 43
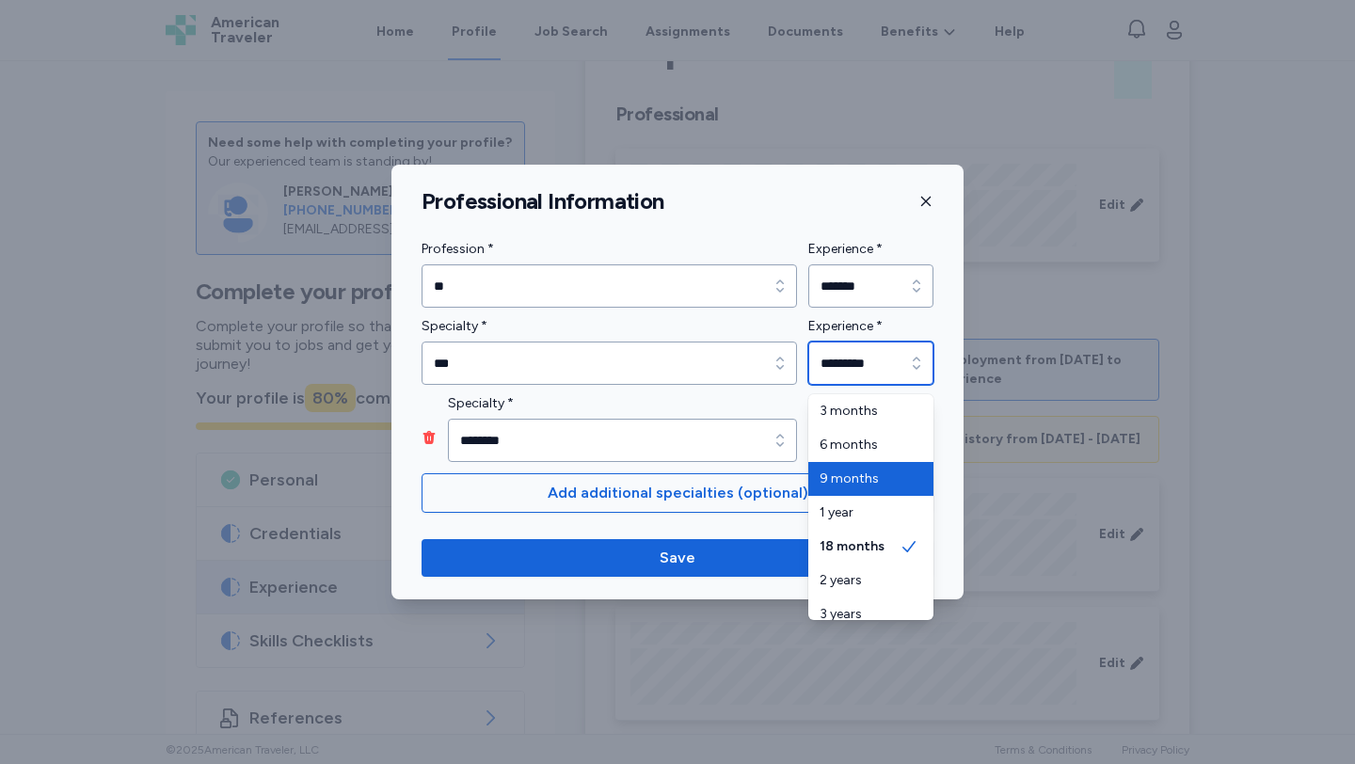
type input "********"
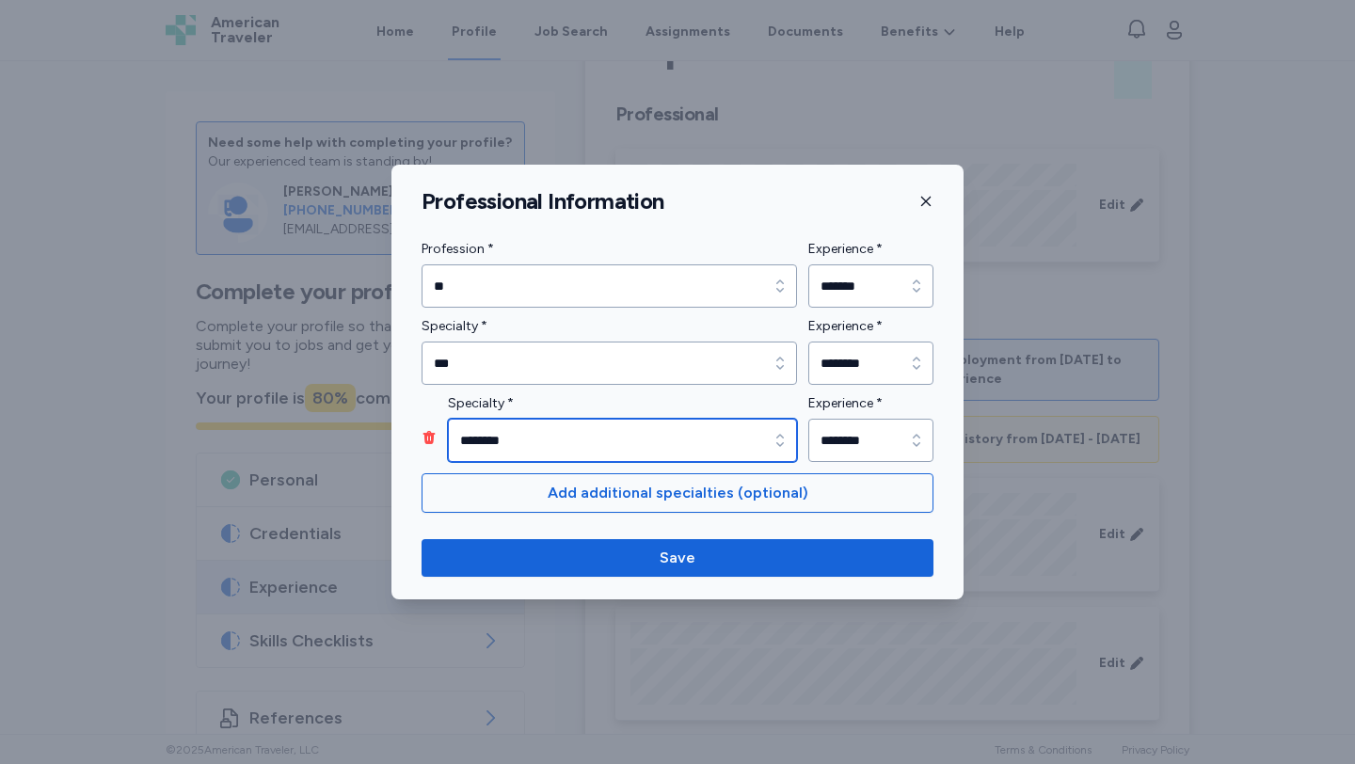
type input "********"
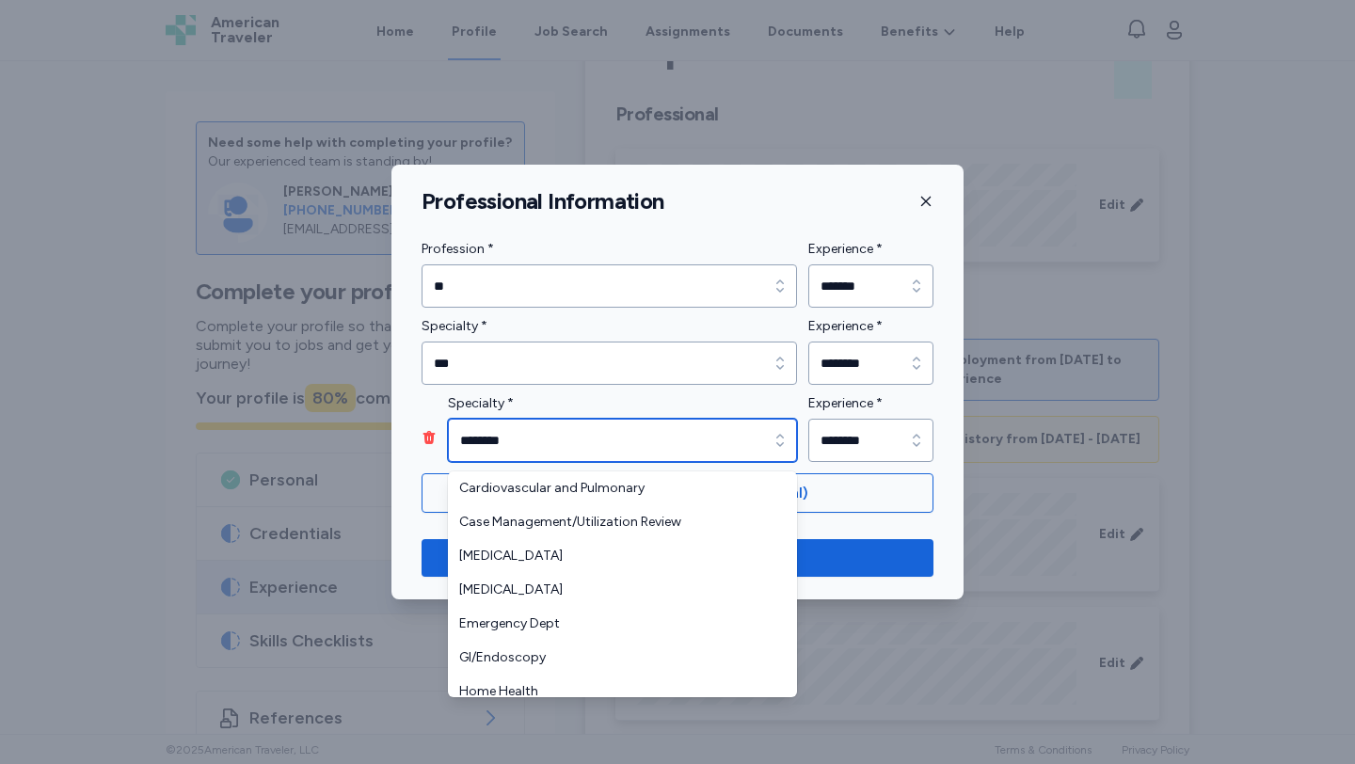
click at [715, 448] on input "********" at bounding box center [622, 440] width 349 height 43
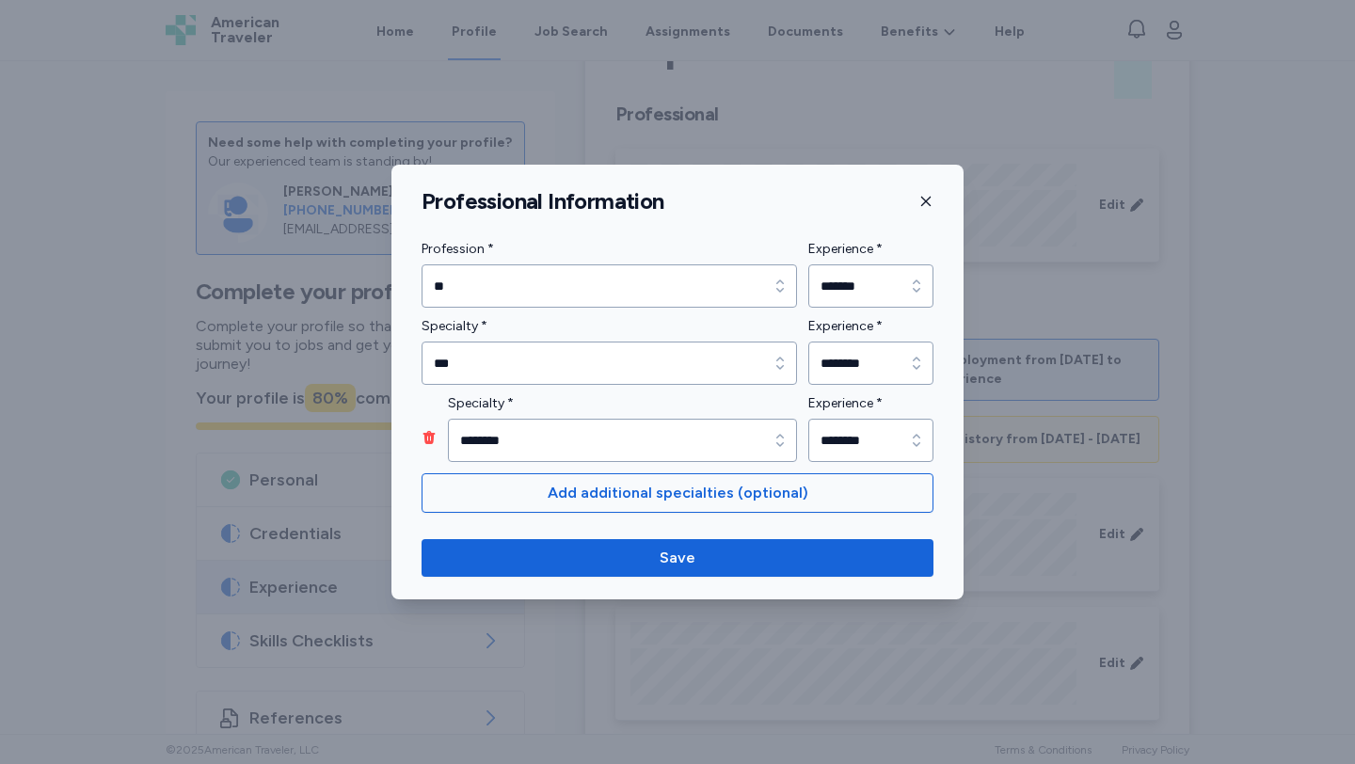
click at [928, 202] on div "Professional Information Profession * ** Profession * ** Experience * ******* E…" at bounding box center [677, 382] width 572 height 435
click at [928, 202] on icon "button" at bounding box center [925, 201] width 15 height 15
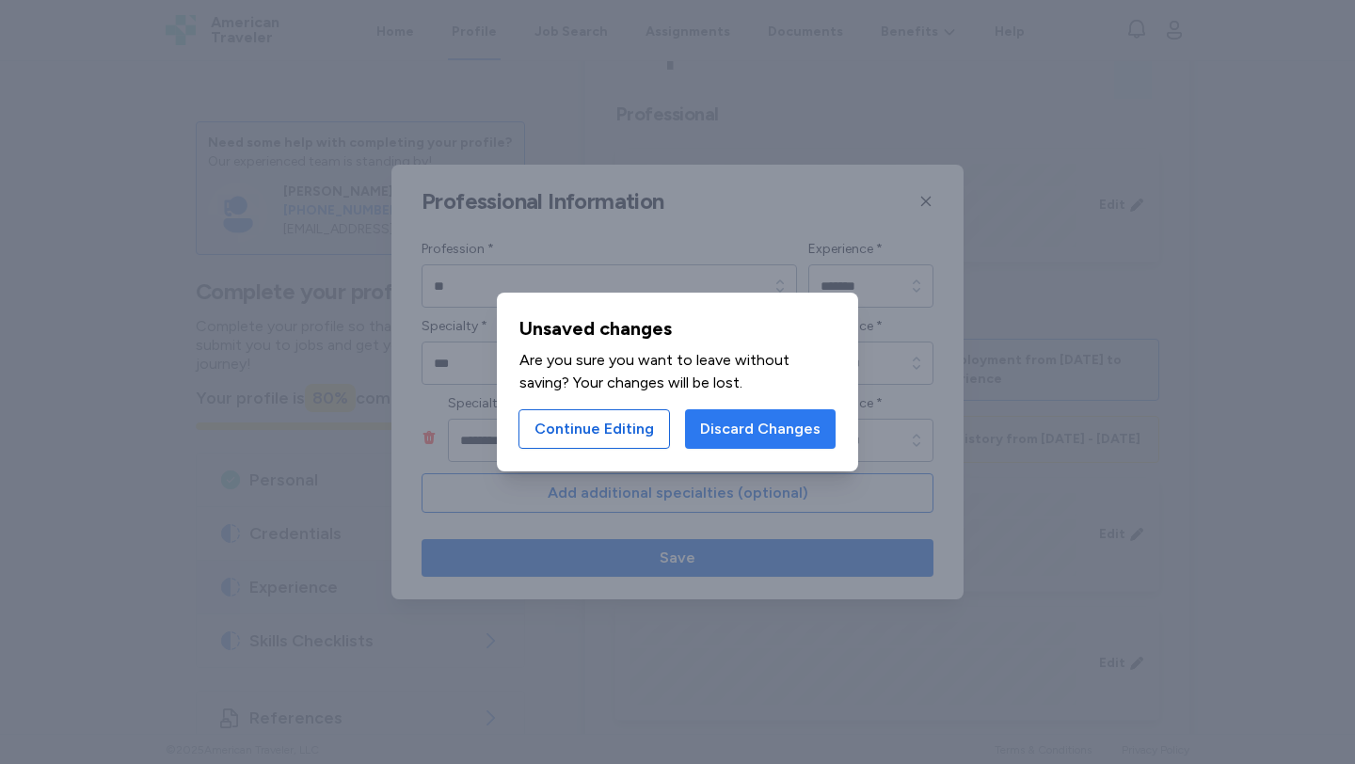
click at [697, 437] on button "Discard Changes" at bounding box center [760, 429] width 151 height 40
type input "*******"
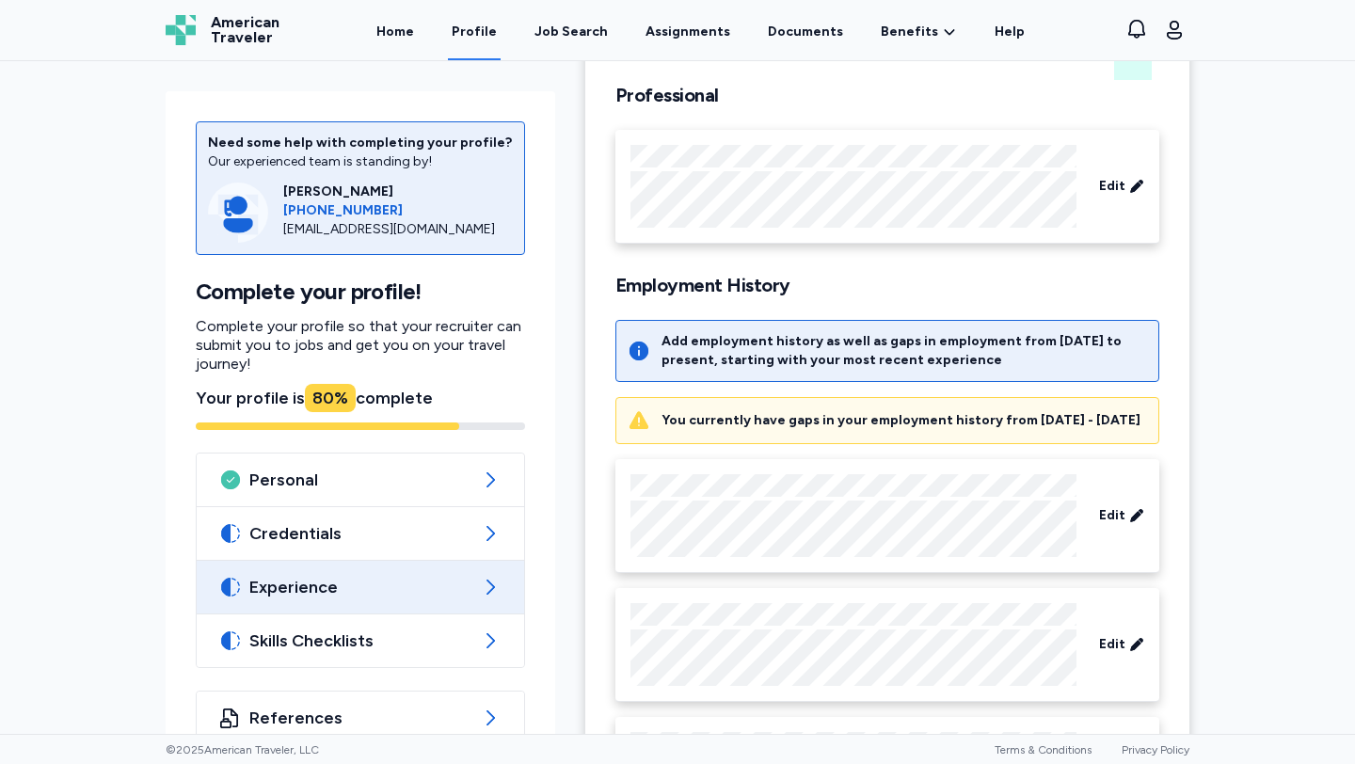
scroll to position [122, 0]
click at [1131, 182] on icon at bounding box center [1136, 188] width 15 height 19
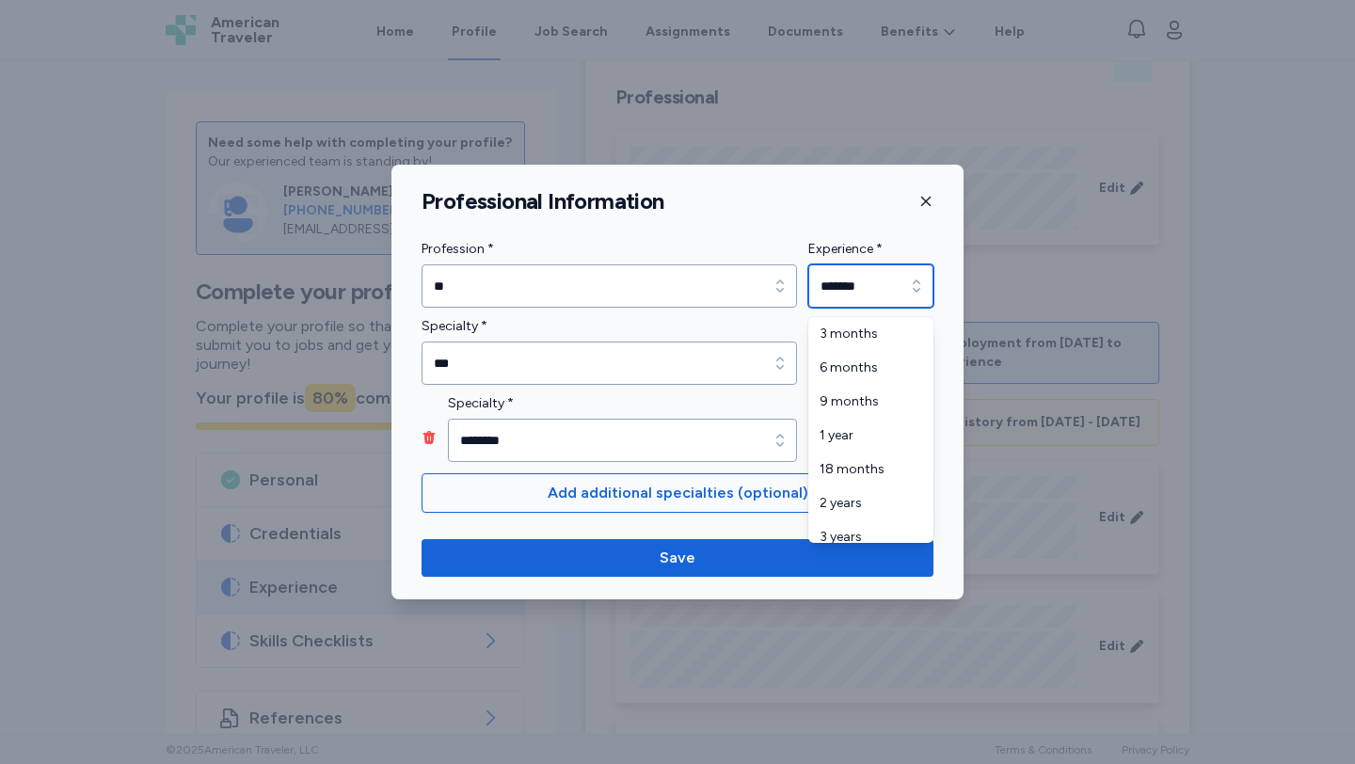
click at [908, 288] on icon "button" at bounding box center [916, 286] width 19 height 19
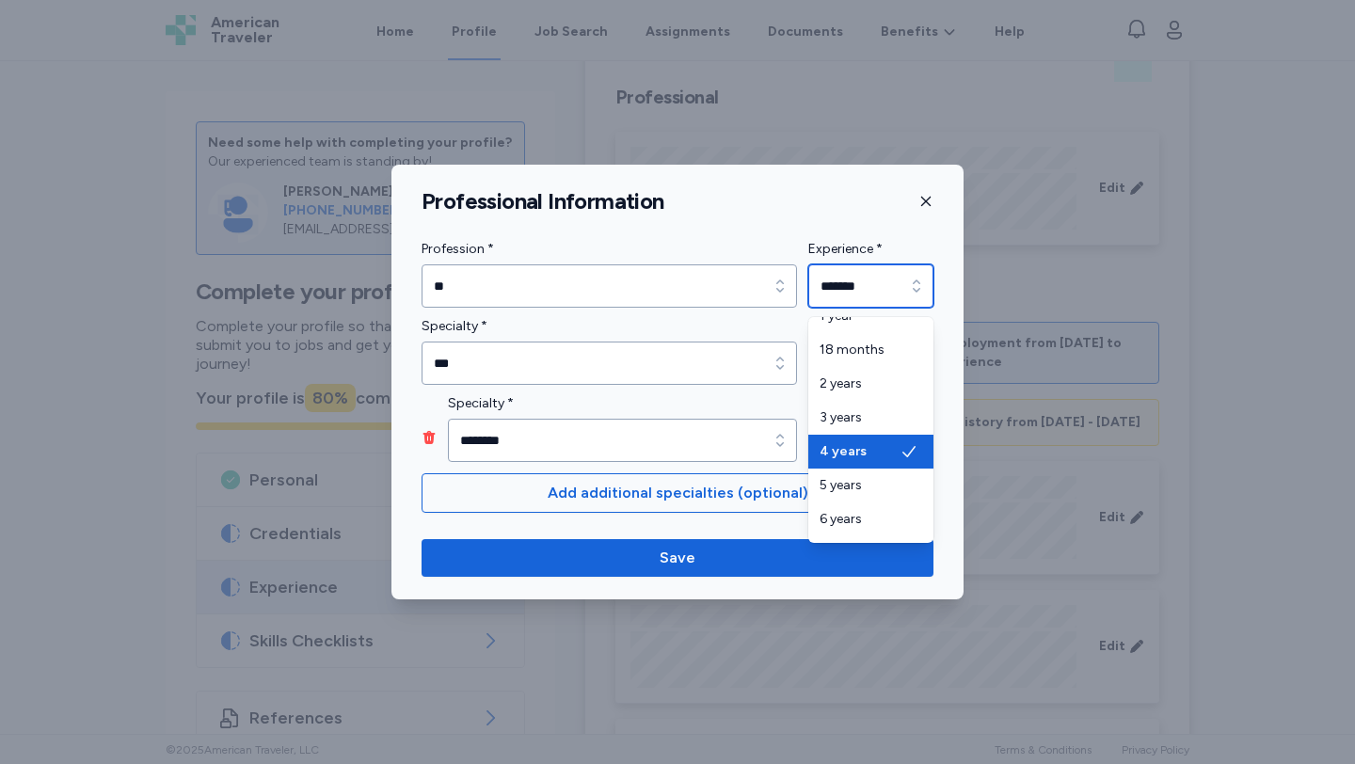
scroll to position [133, 0]
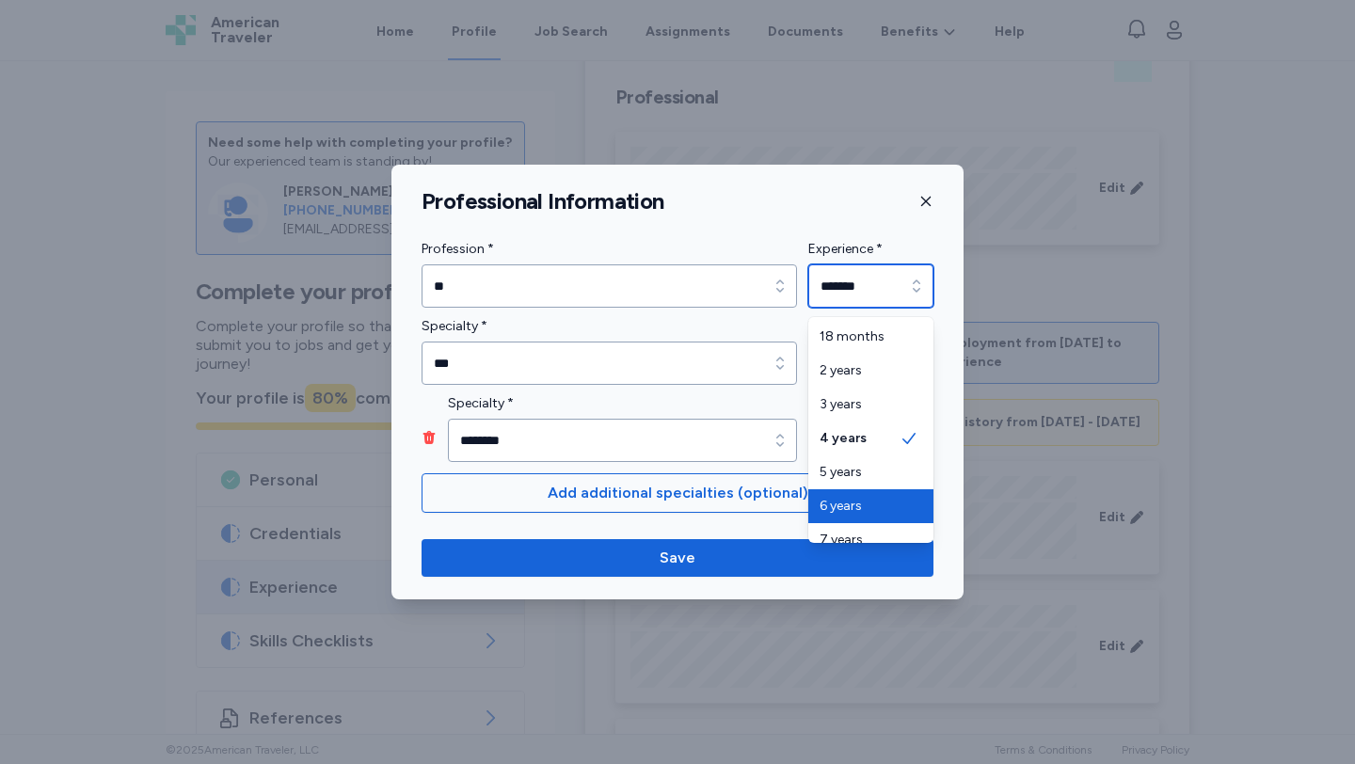
type input "*******"
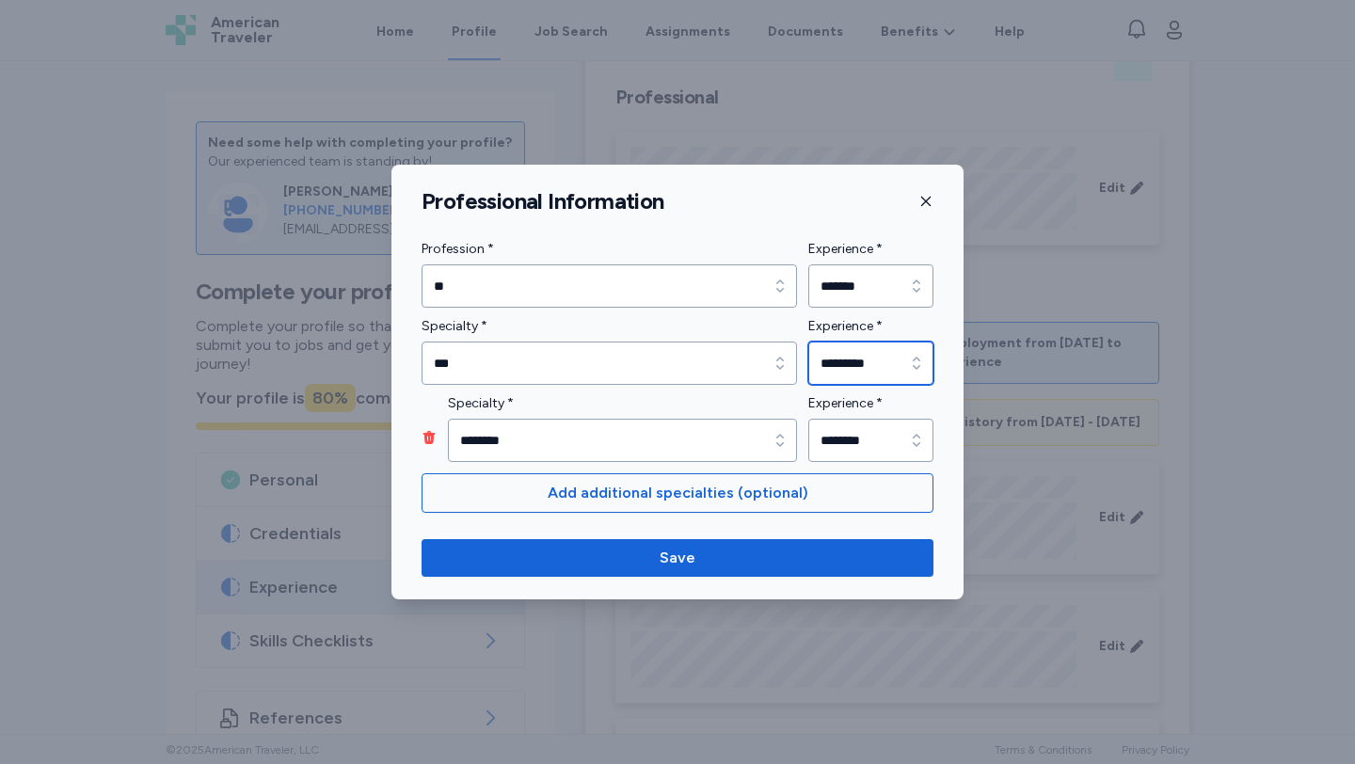
click at [883, 368] on input "*********" at bounding box center [870, 363] width 125 height 43
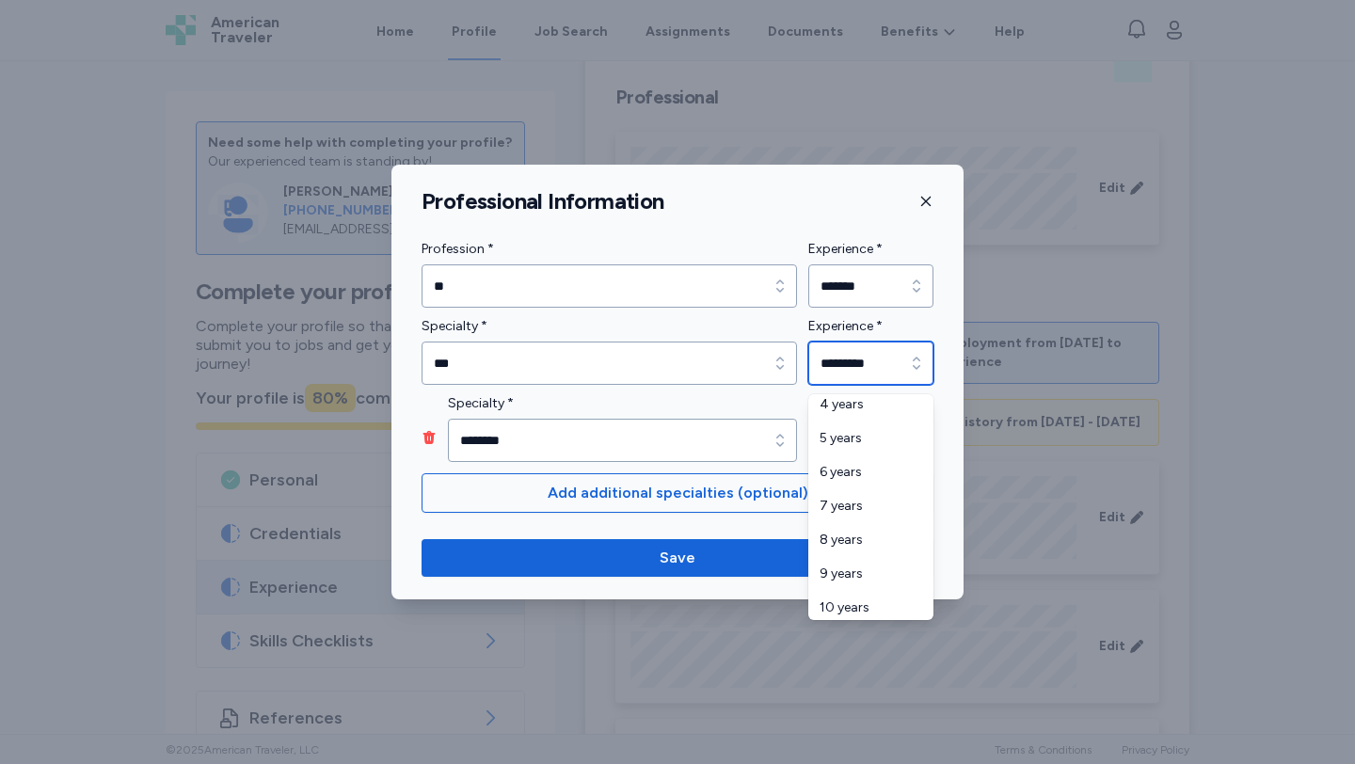
scroll to position [242, 0]
type input "*******"
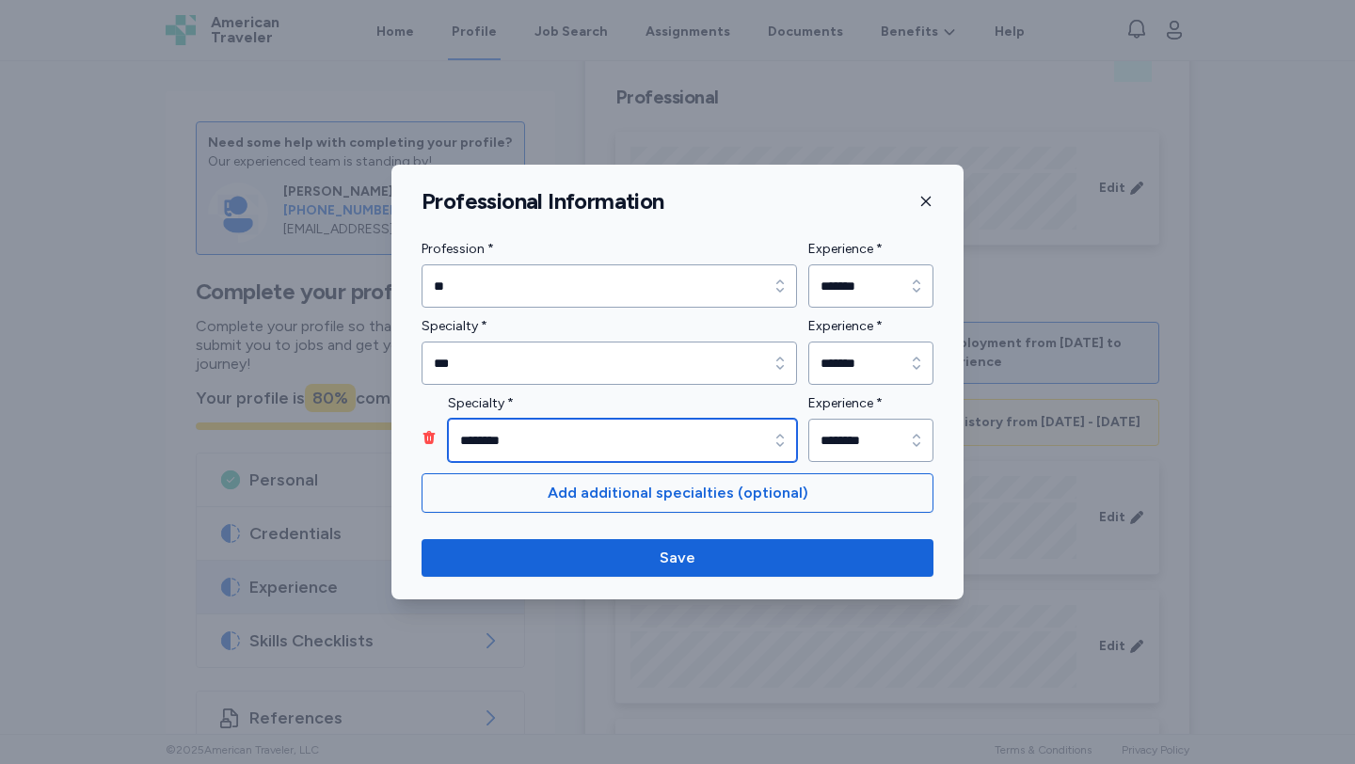
click at [778, 437] on icon "button" at bounding box center [780, 440] width 8 height 12
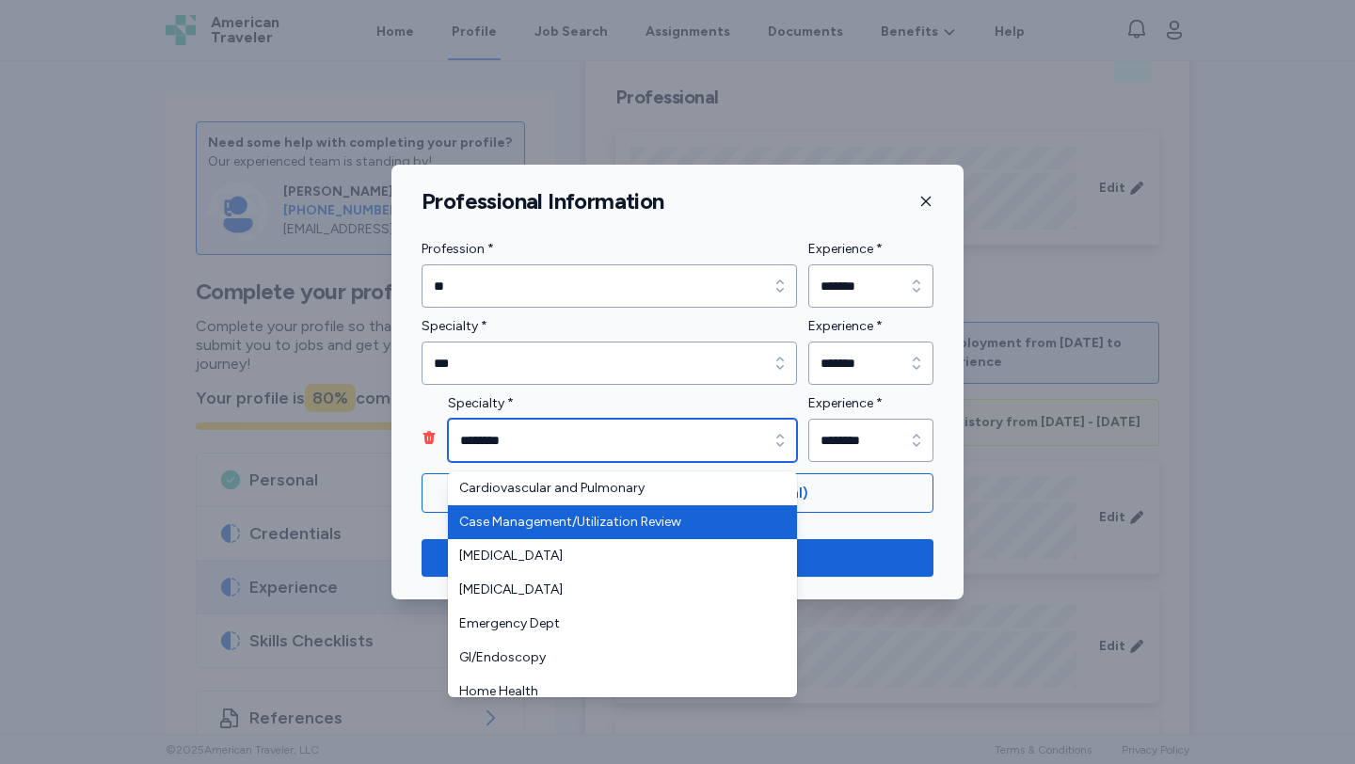
scroll to position [1, 0]
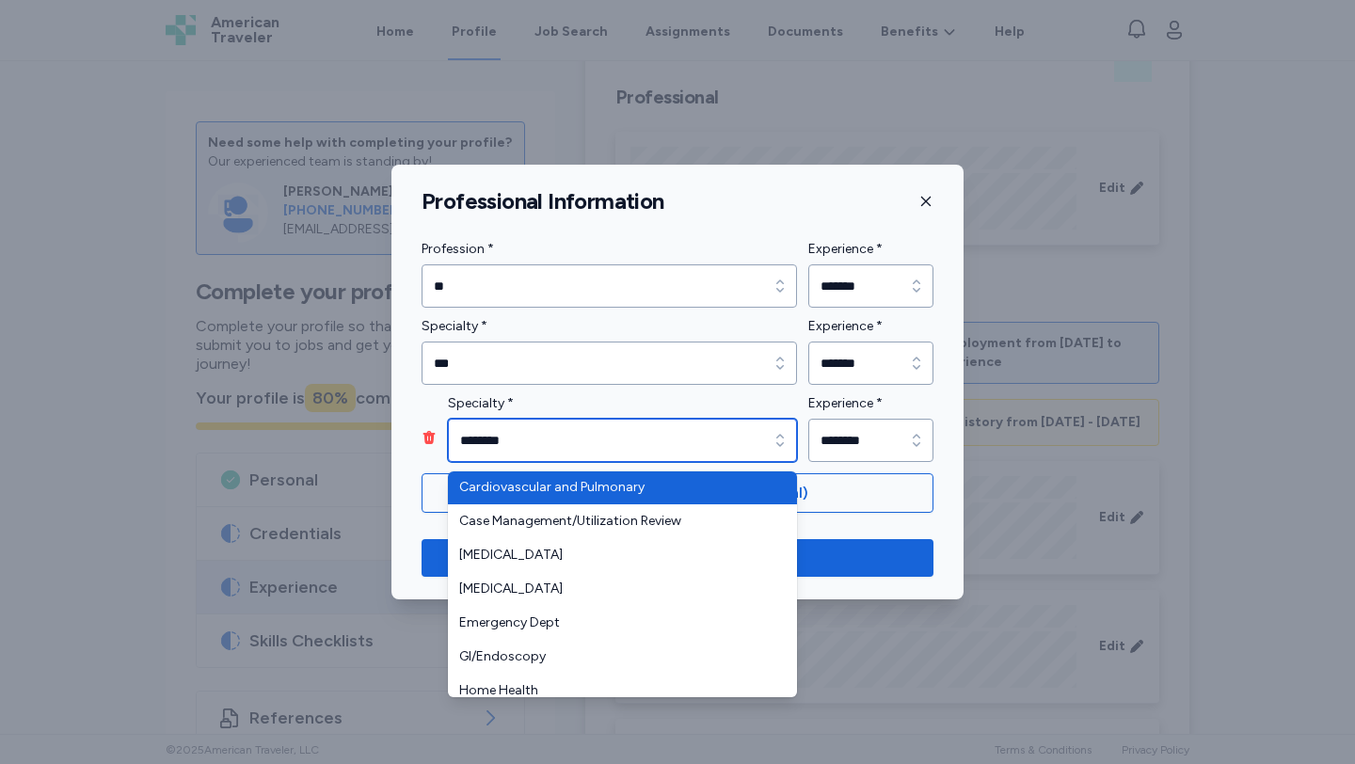
type input "**********"
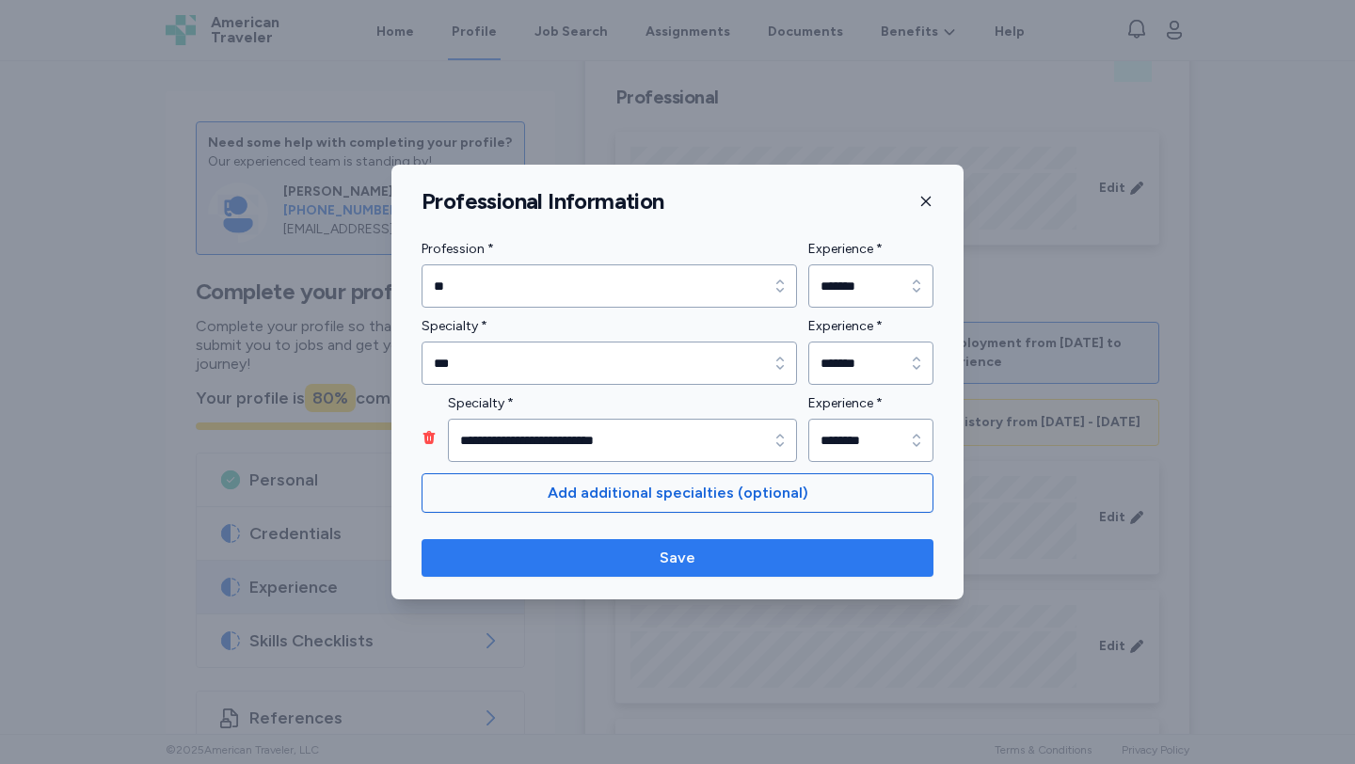
click at [721, 553] on span "Save" at bounding box center [678, 558] width 482 height 23
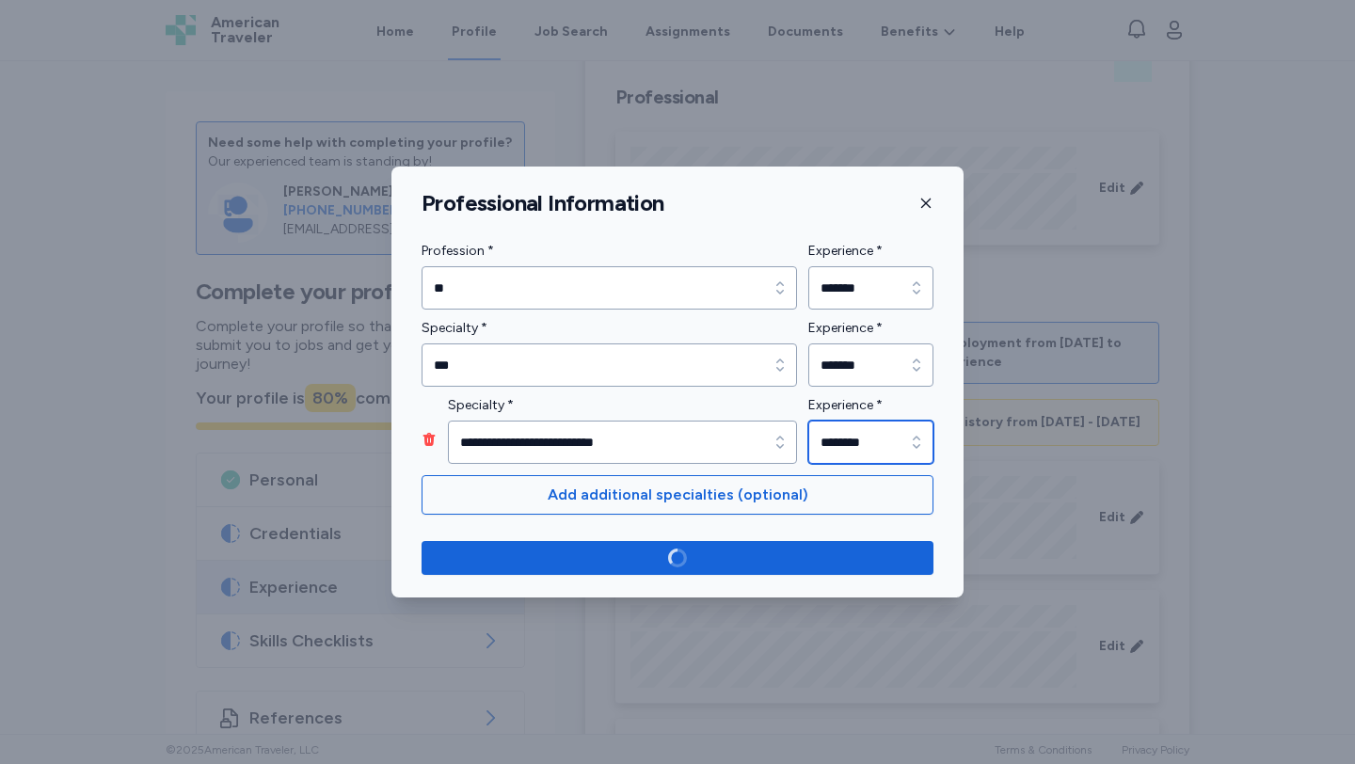
type input "********"
click at [831, 447] on input "********" at bounding box center [870, 442] width 125 height 43
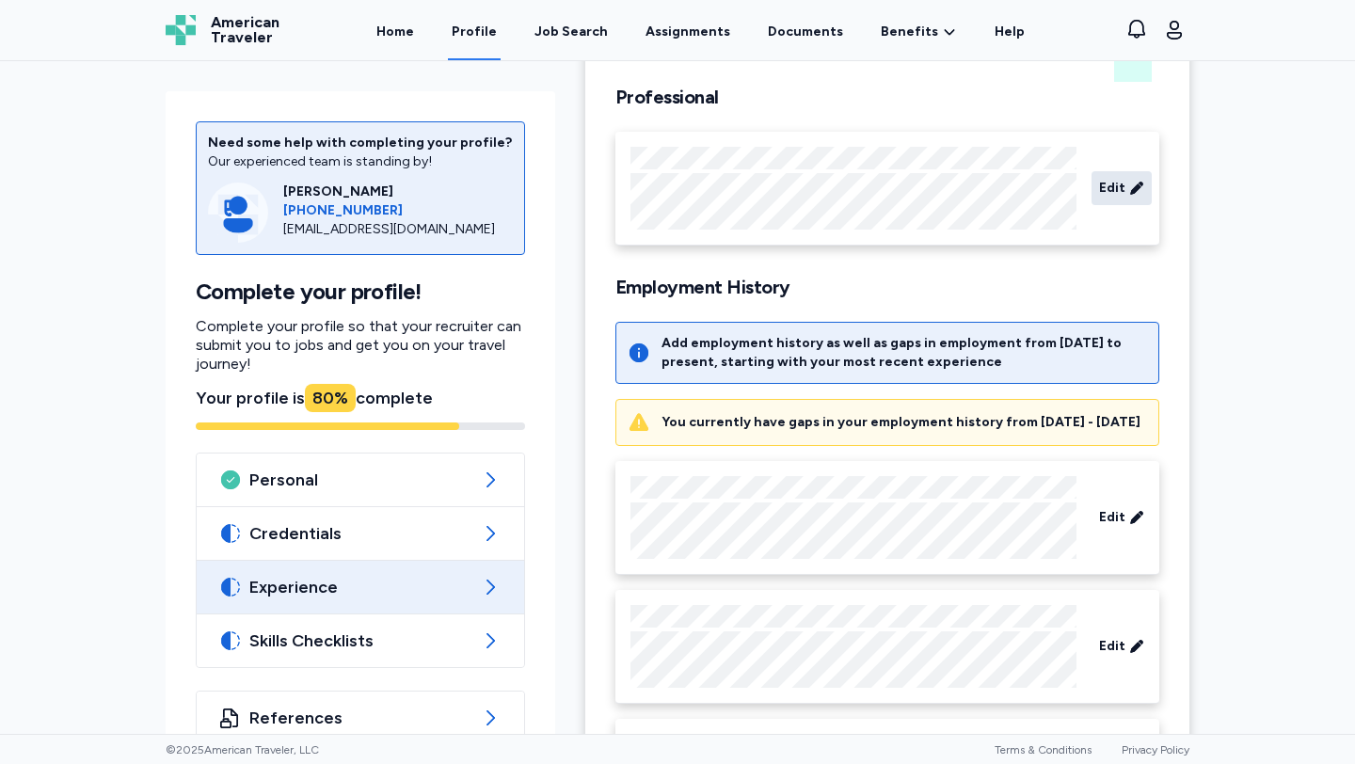
click at [1113, 180] on span "Edit" at bounding box center [1112, 188] width 26 height 19
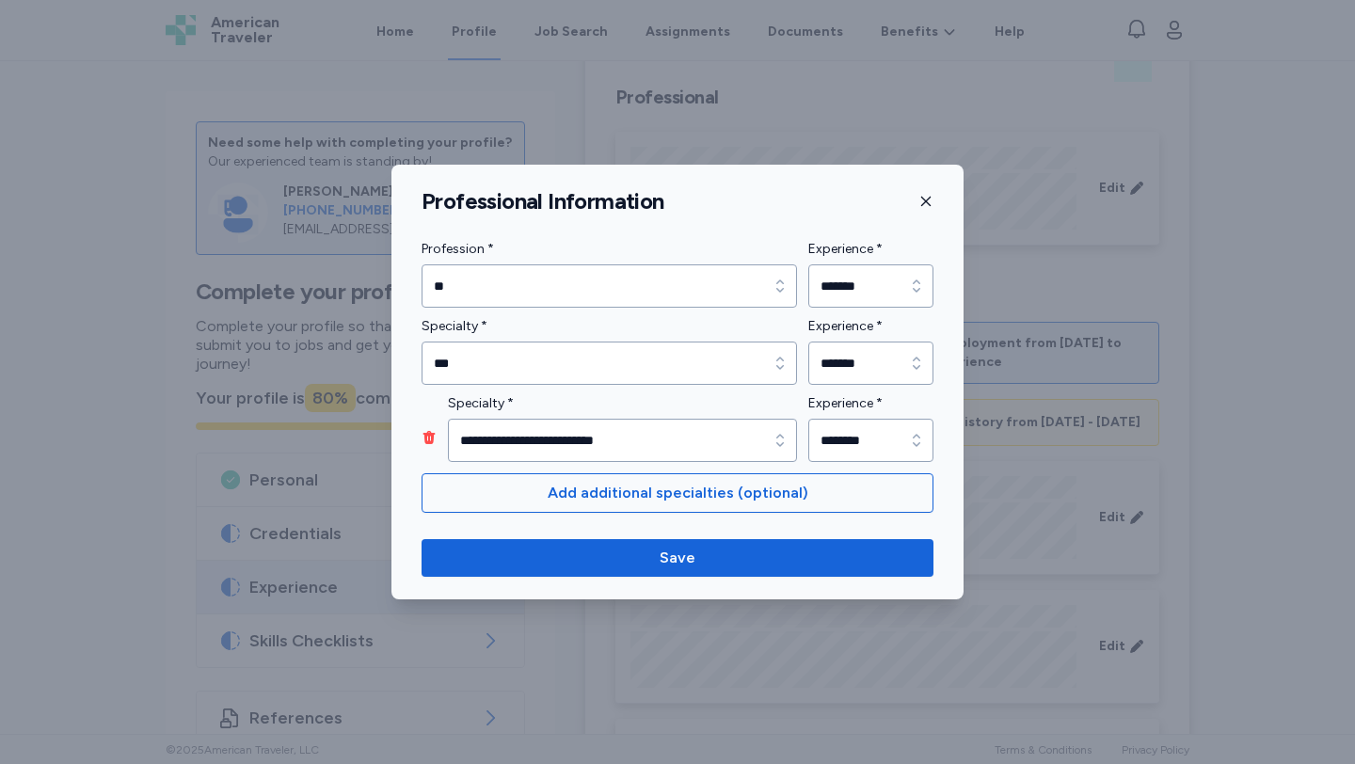
click at [418, 441] on div "**********" at bounding box center [677, 377] width 572 height 278
click at [425, 439] on icon "button" at bounding box center [429, 437] width 12 height 13
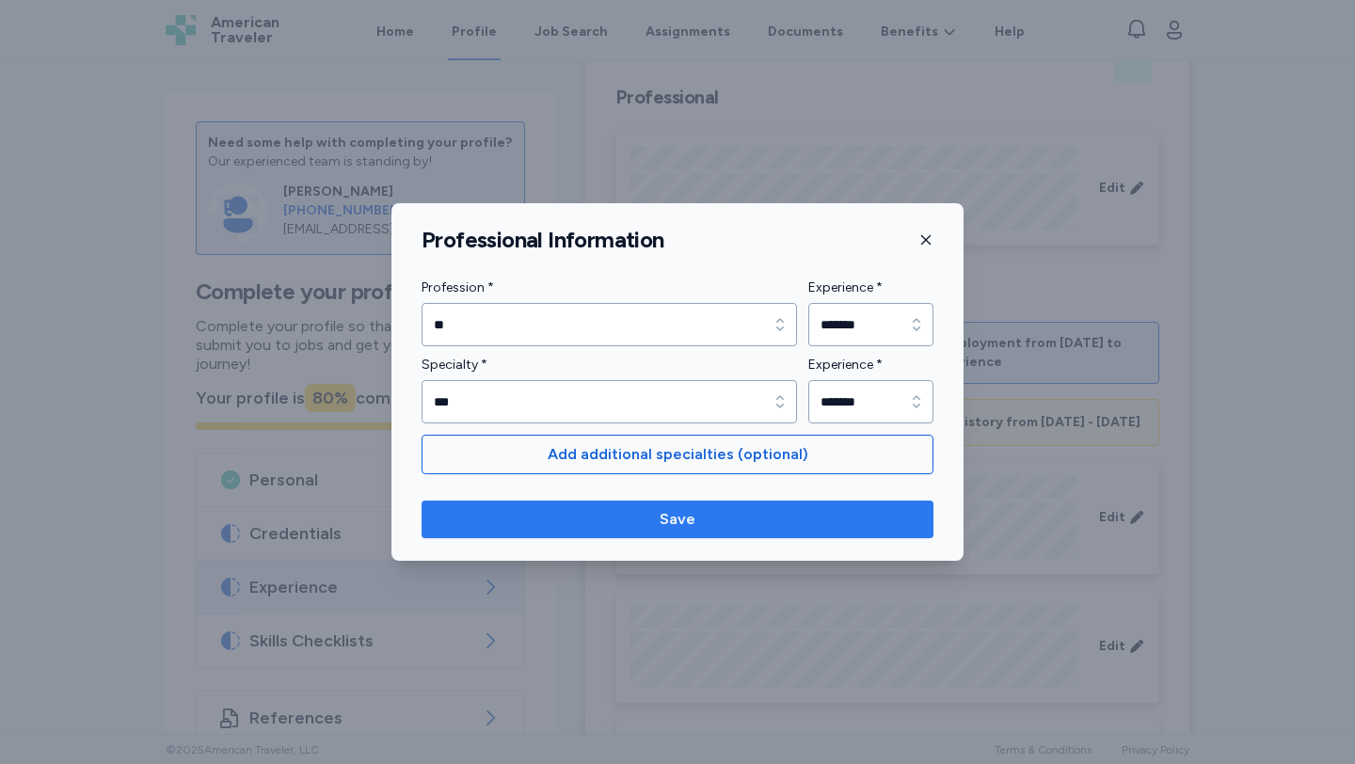
click at [616, 506] on button "Save" at bounding box center [677, 520] width 512 height 38
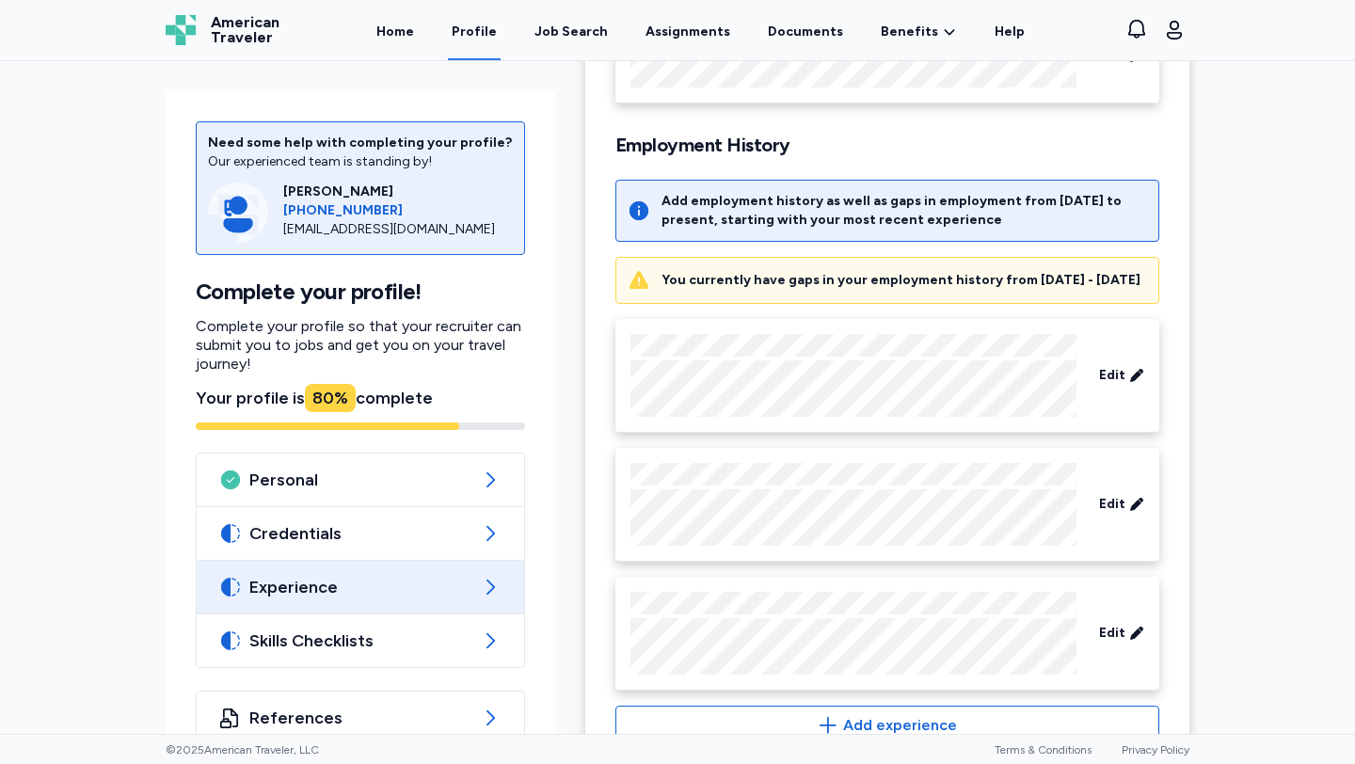
scroll to position [247, 0]
click at [1134, 641] on icon at bounding box center [1136, 631] width 15 height 19
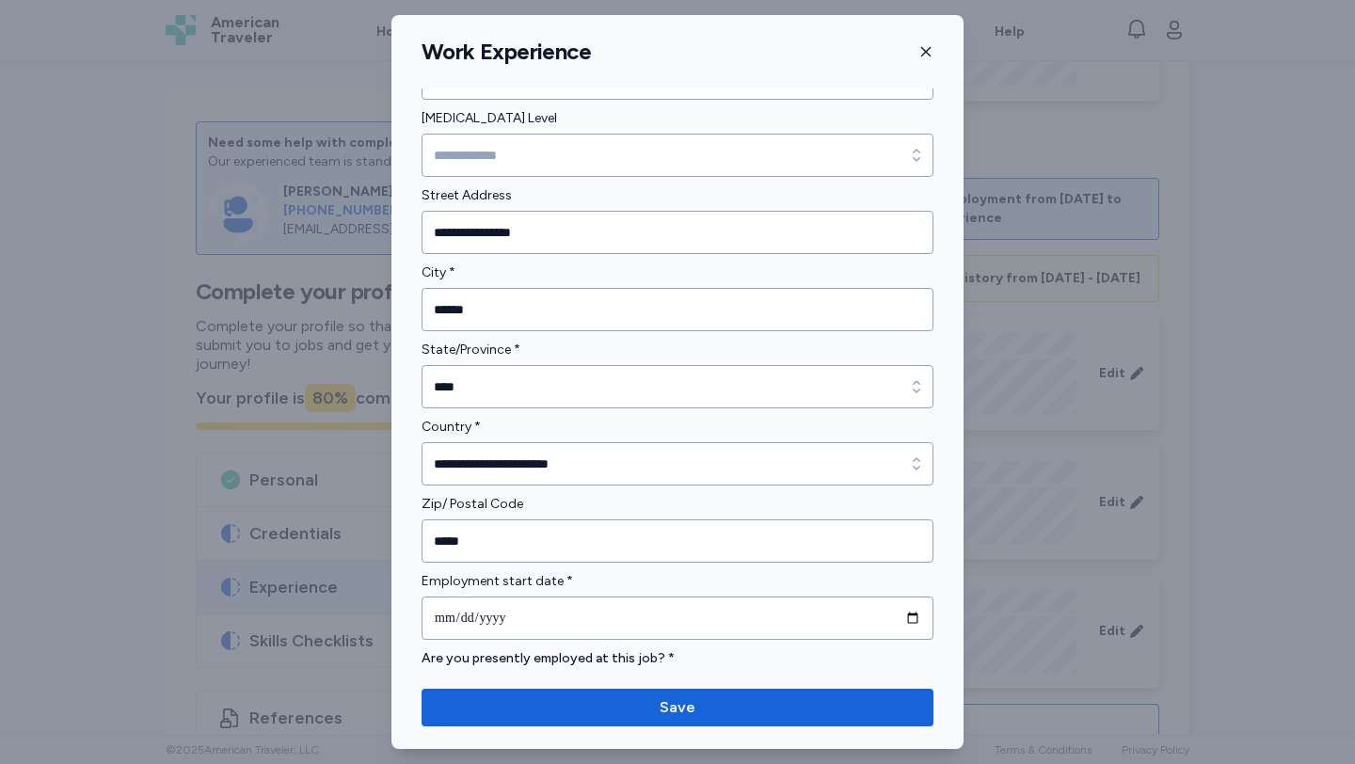
scroll to position [488, 0]
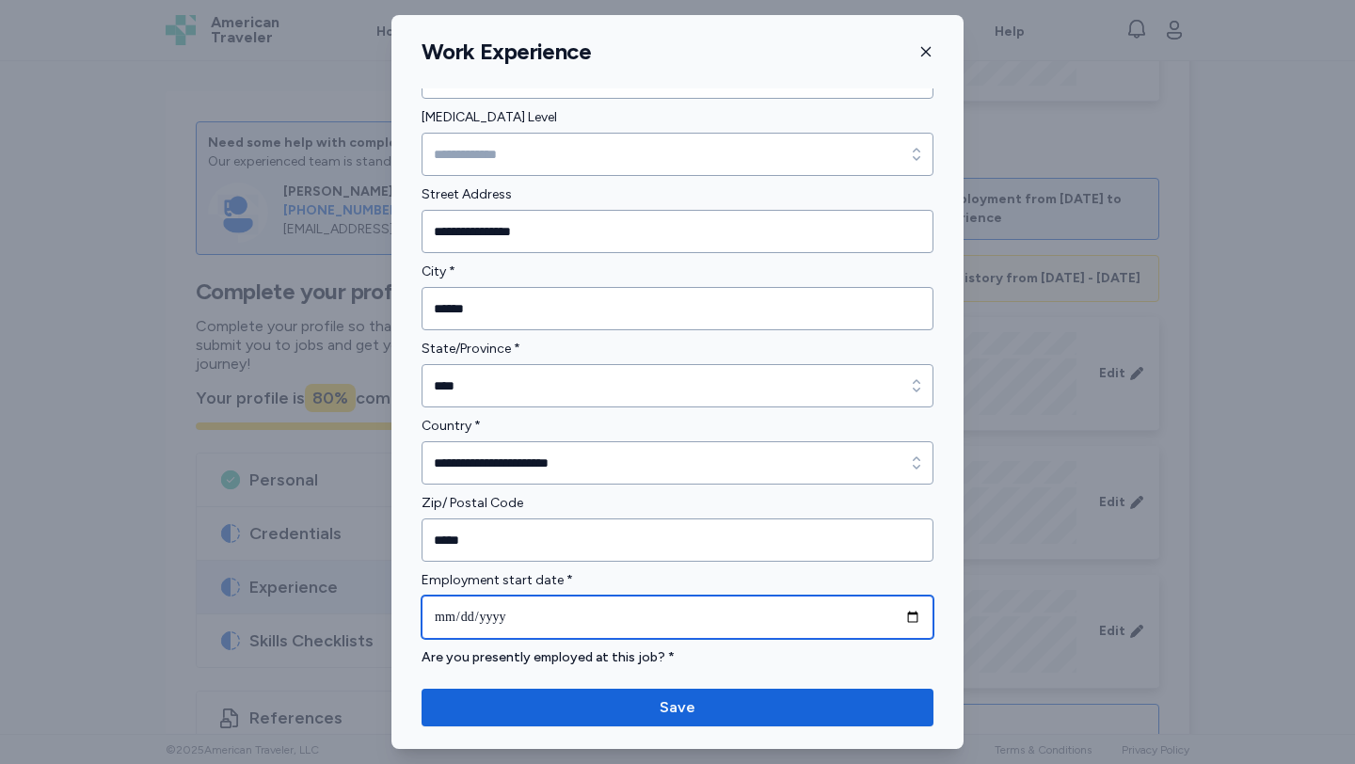
click at [501, 616] on input "**********" at bounding box center [677, 617] width 512 height 43
type input "**********"
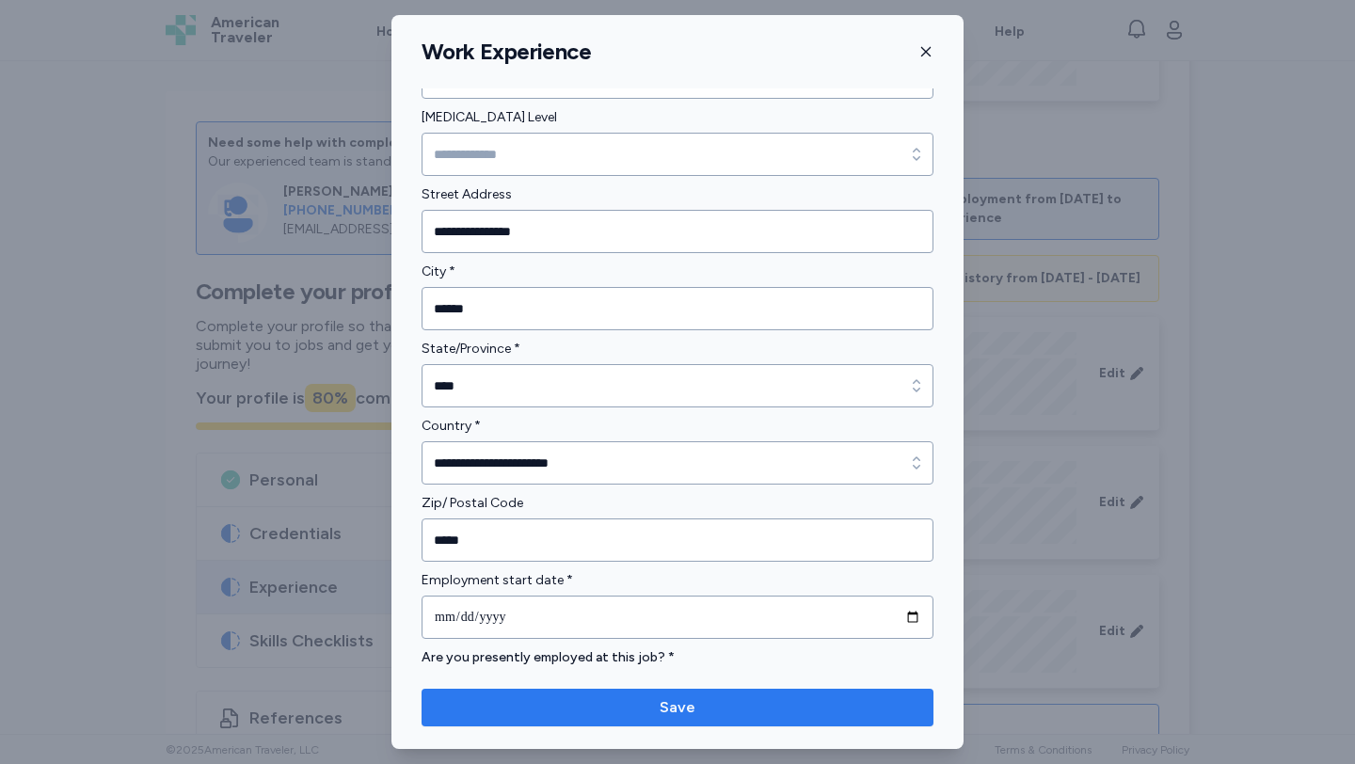
click at [561, 708] on span "Save" at bounding box center [678, 707] width 482 height 23
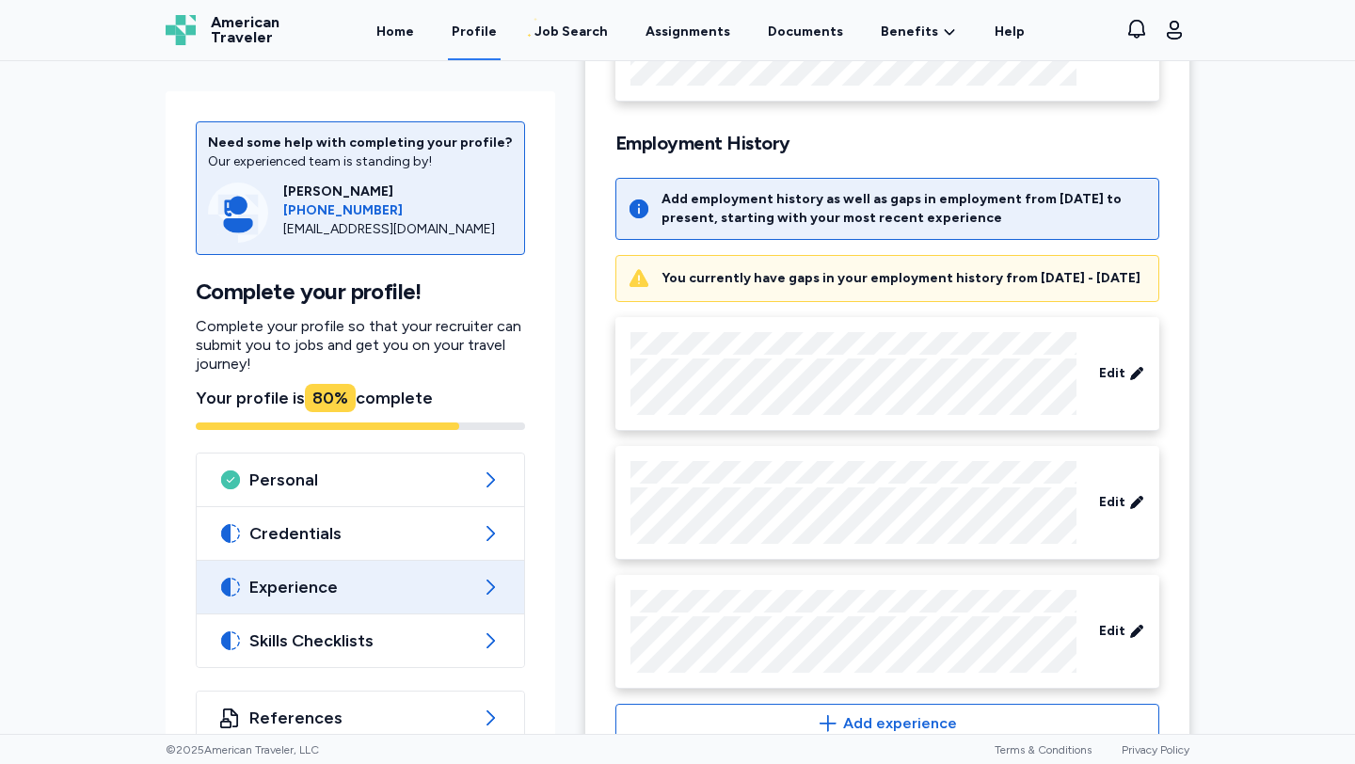
scroll to position [317, 0]
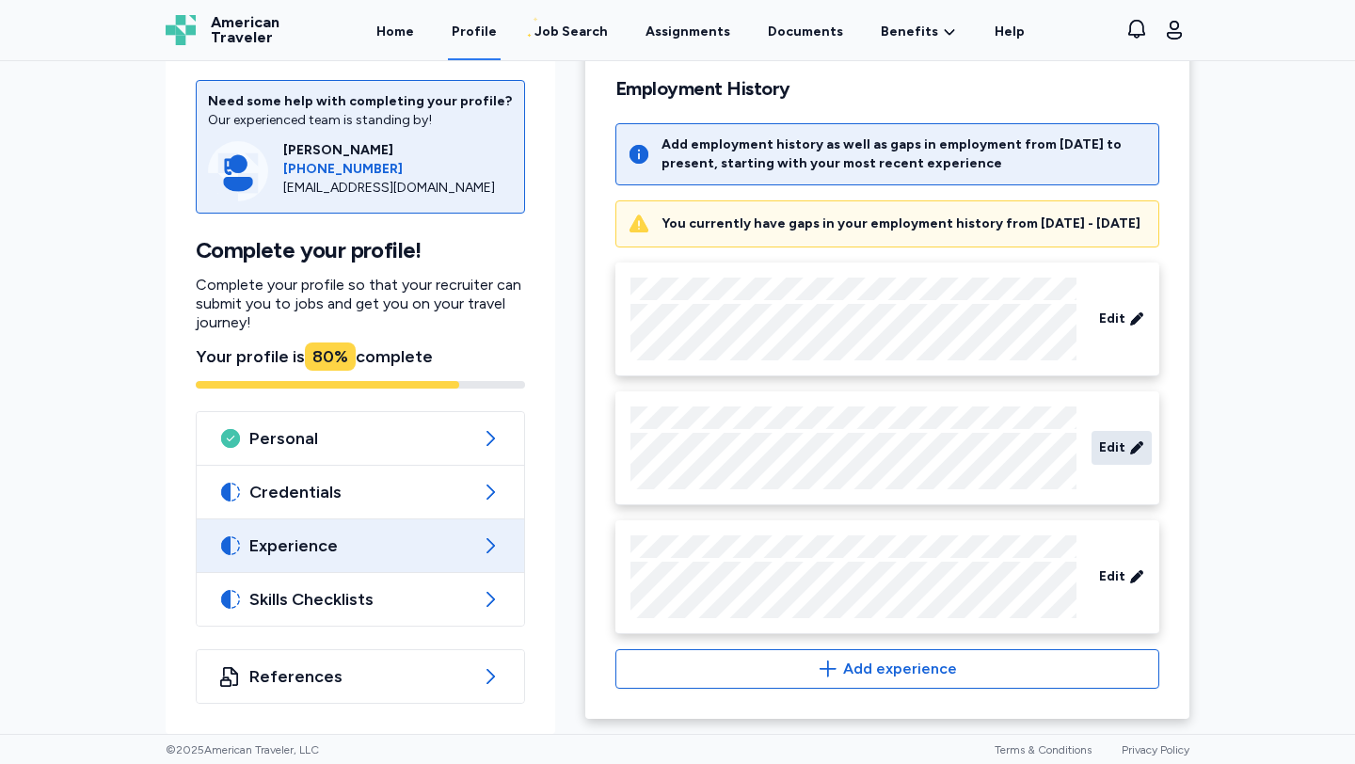
click at [1137, 454] on icon at bounding box center [1136, 447] width 15 height 19
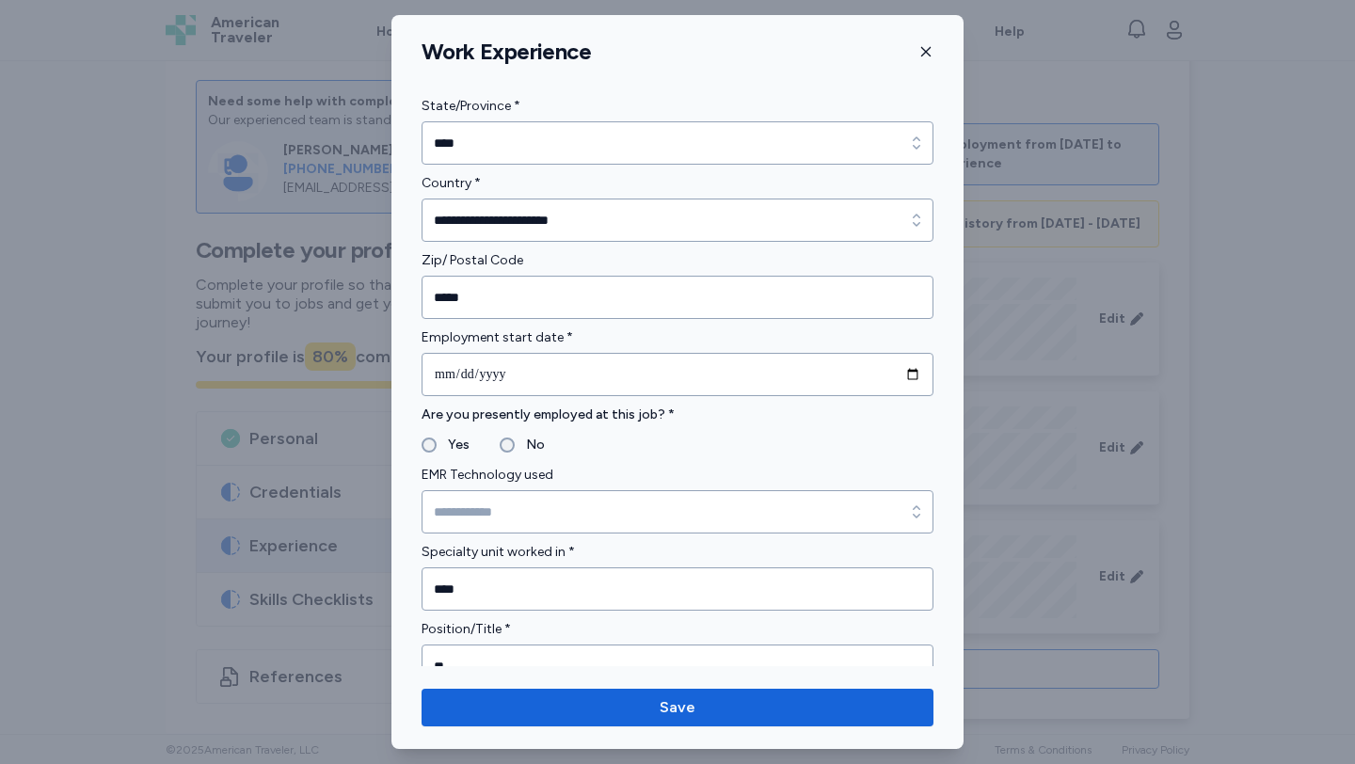
scroll to position [735, 0]
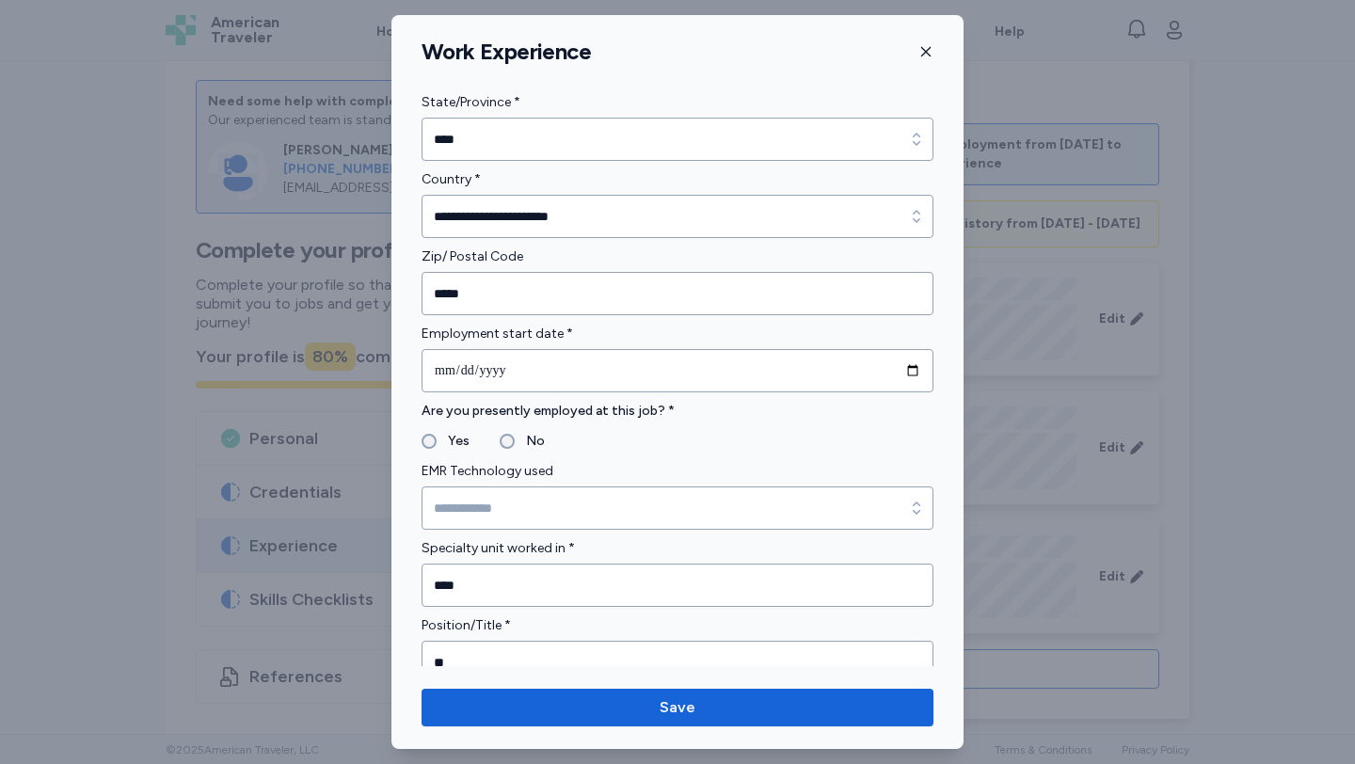
click at [511, 450] on div "No" at bounding box center [522, 441] width 45 height 23
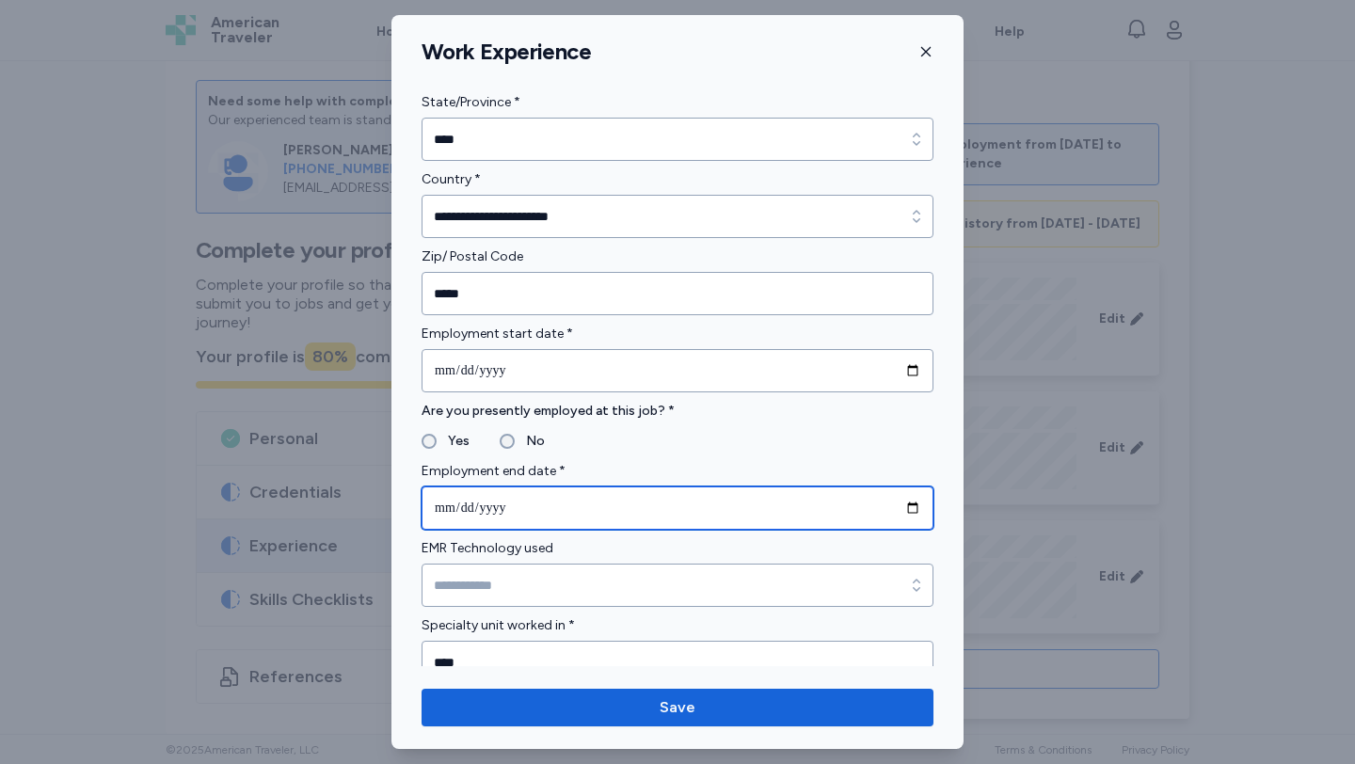
click at [436, 514] on input "date" at bounding box center [677, 507] width 512 height 43
type input "**********"
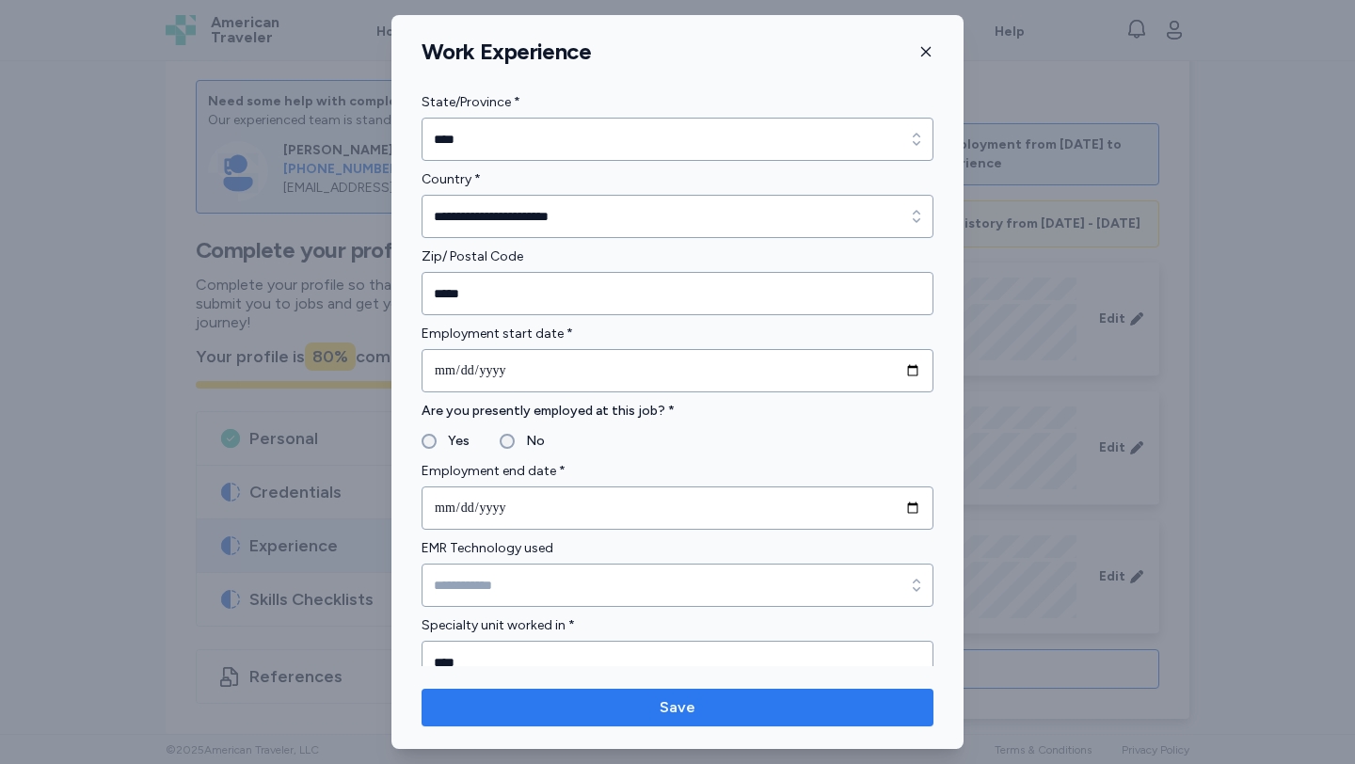
click at [596, 708] on span "Save" at bounding box center [678, 707] width 482 height 23
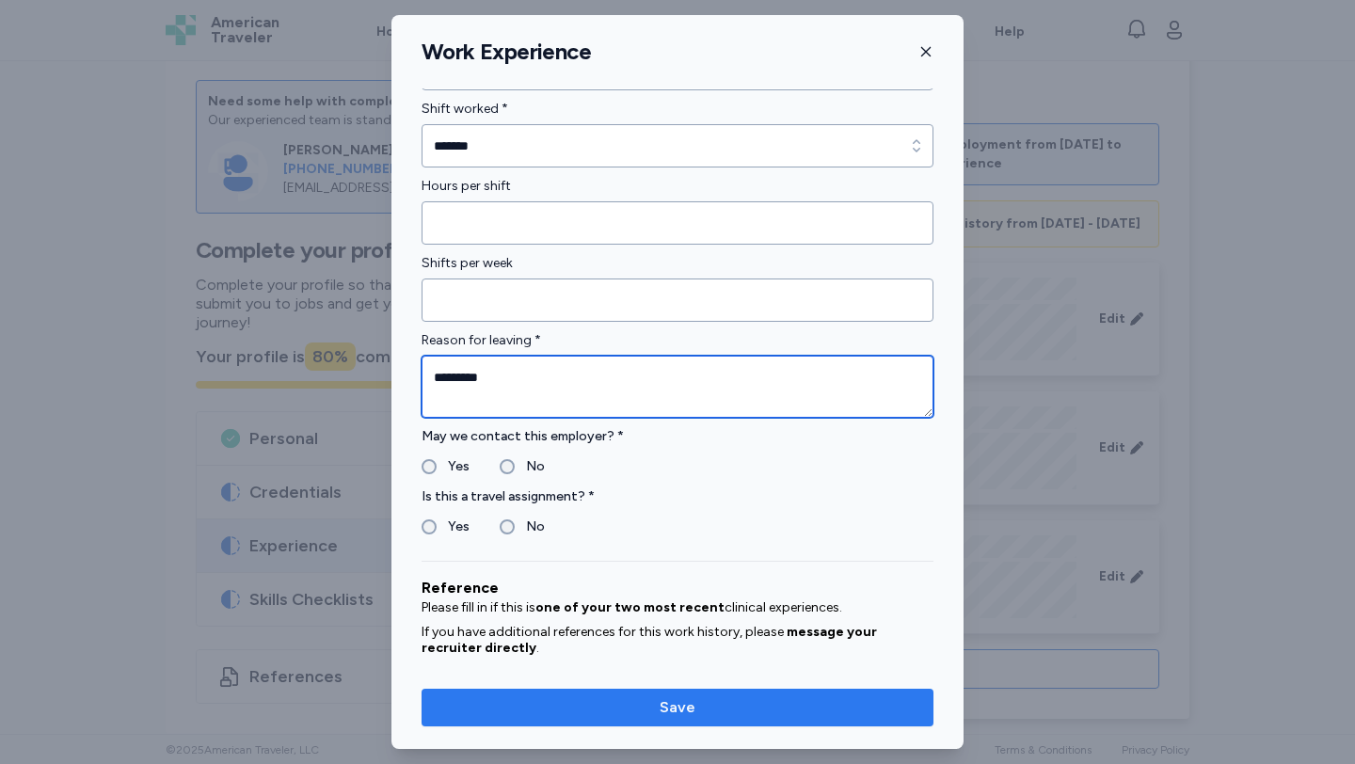
type textarea "*********"
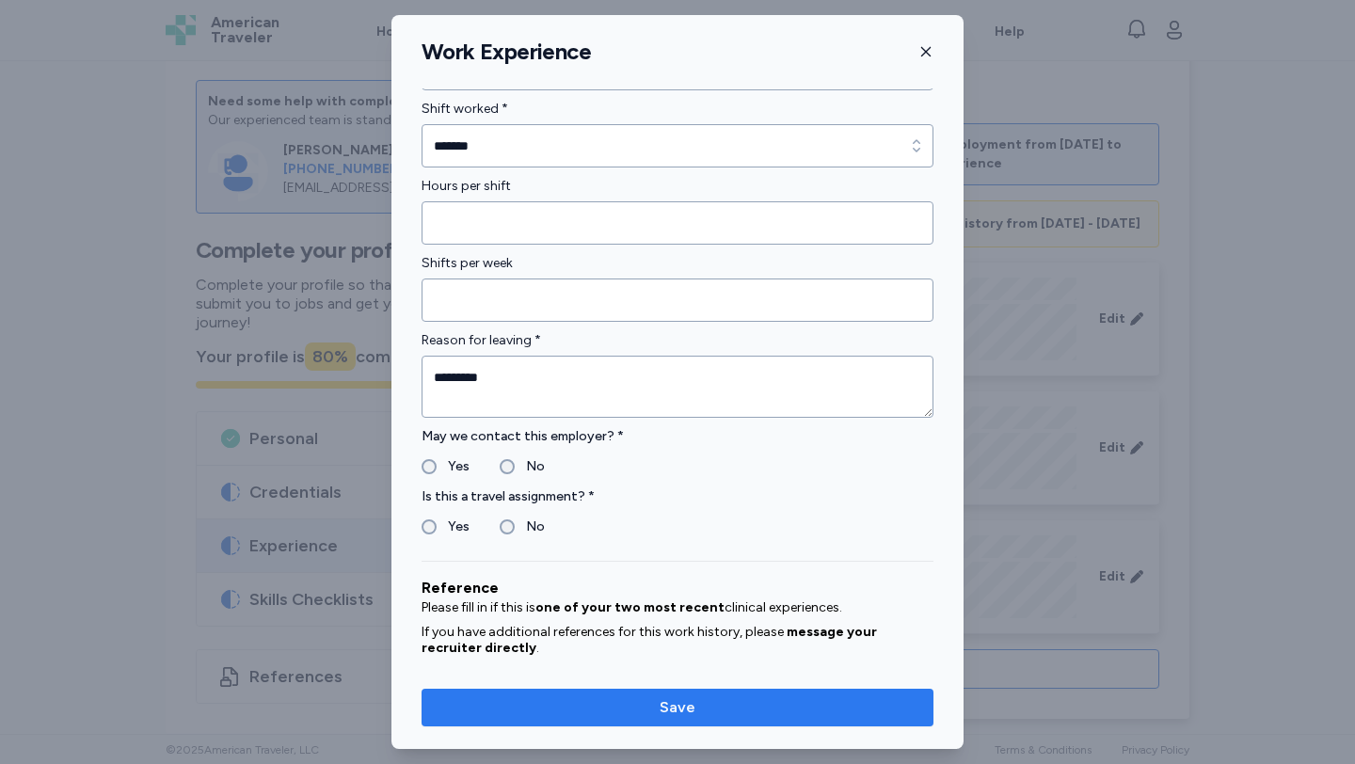
click at [674, 694] on button "Save" at bounding box center [677, 708] width 512 height 38
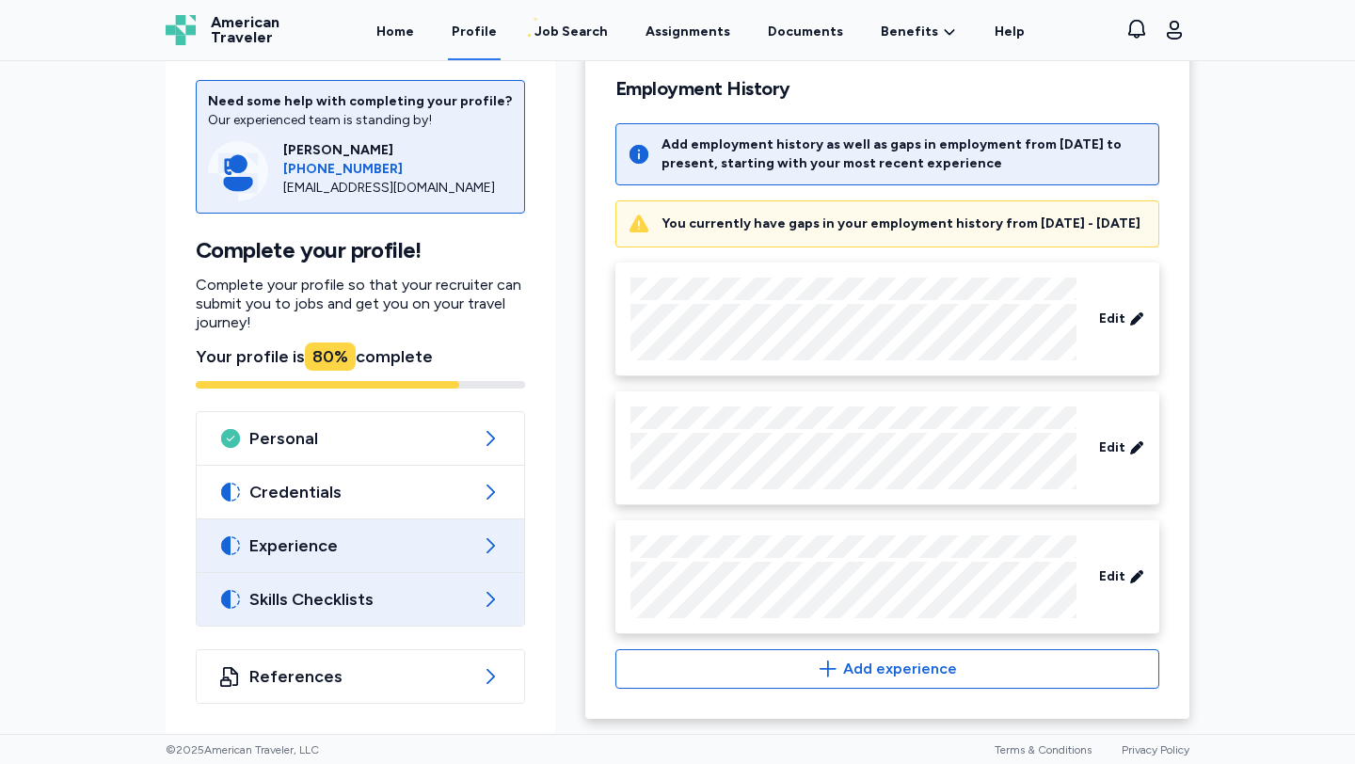
click at [395, 602] on span "Skills Checklists" at bounding box center [360, 599] width 222 height 23
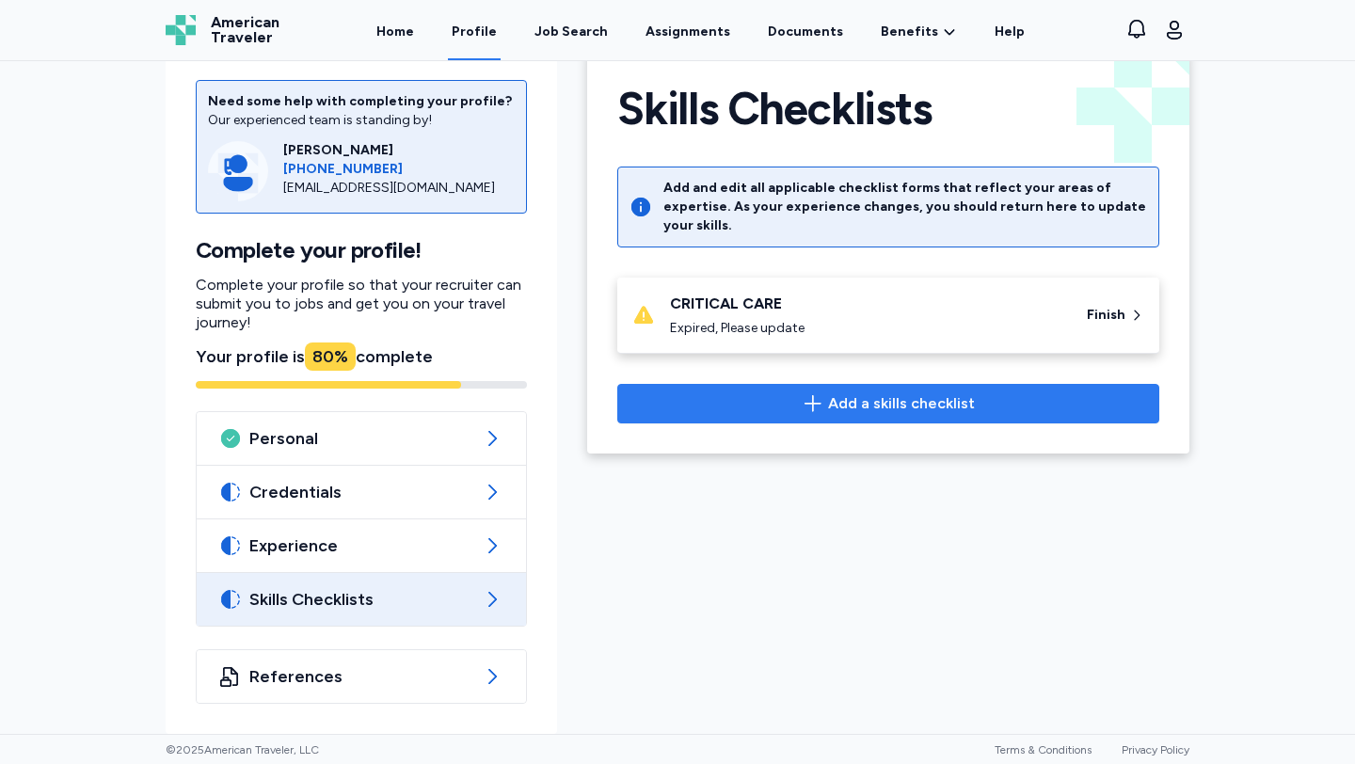
click at [787, 392] on span "Add a skills checklist" at bounding box center [888, 403] width 510 height 23
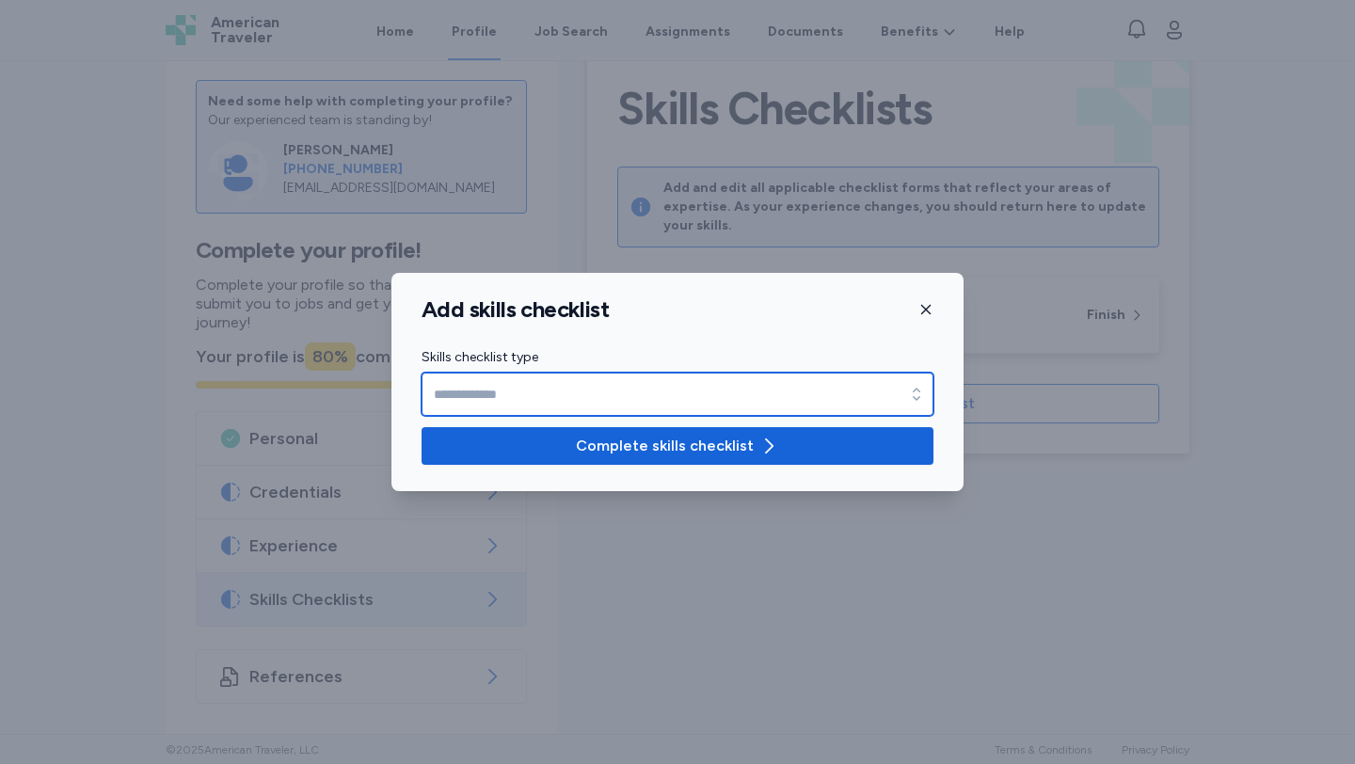
click at [732, 393] on input "Skills checklist type" at bounding box center [677, 394] width 512 height 43
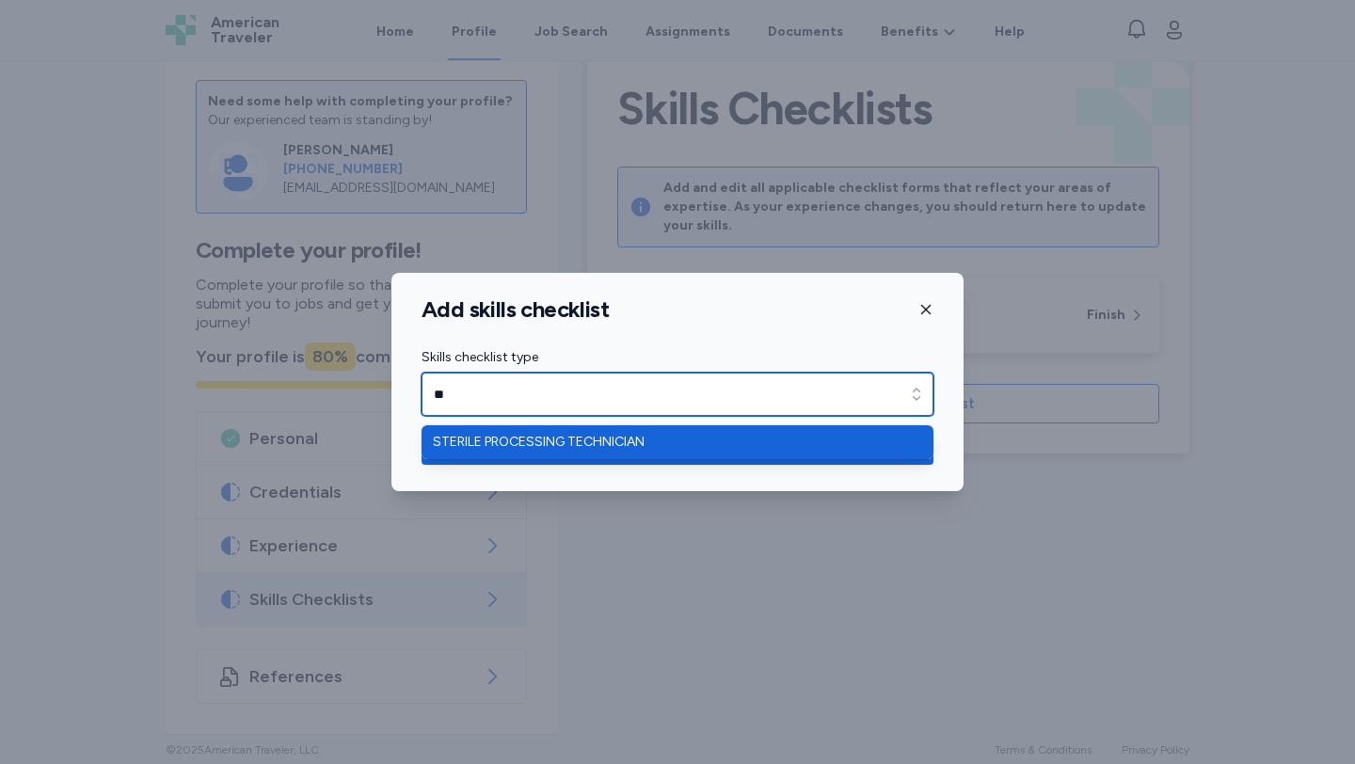
type input "*"
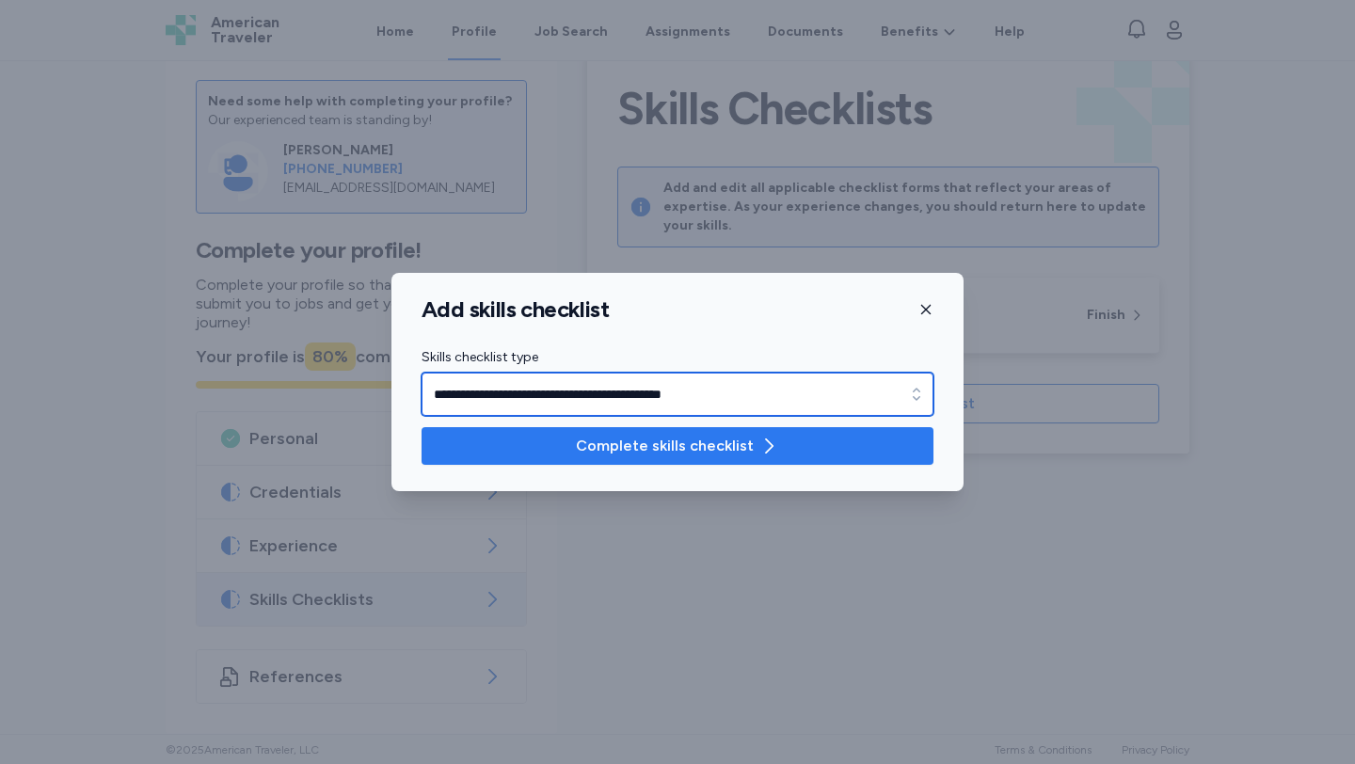
type input "**********"
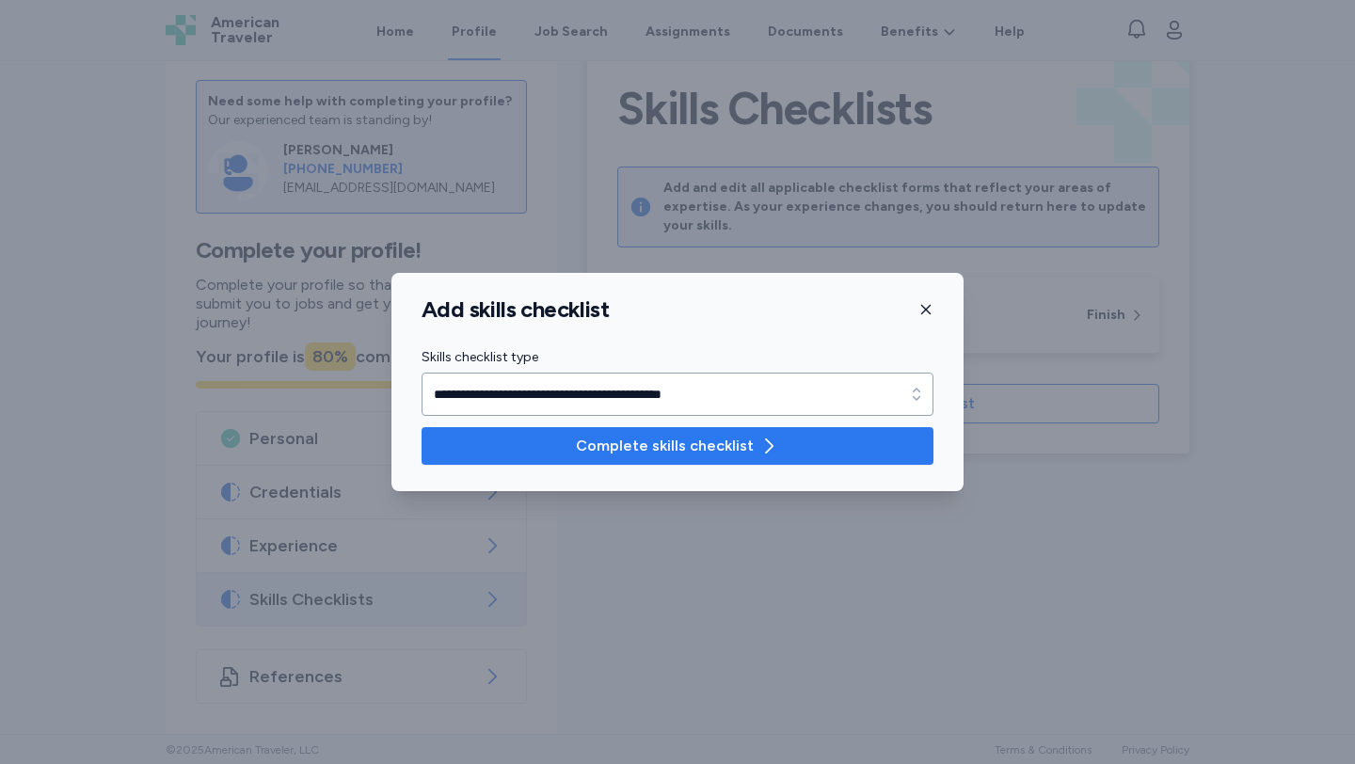
click at [763, 439] on icon "button" at bounding box center [768, 446] width 23 height 23
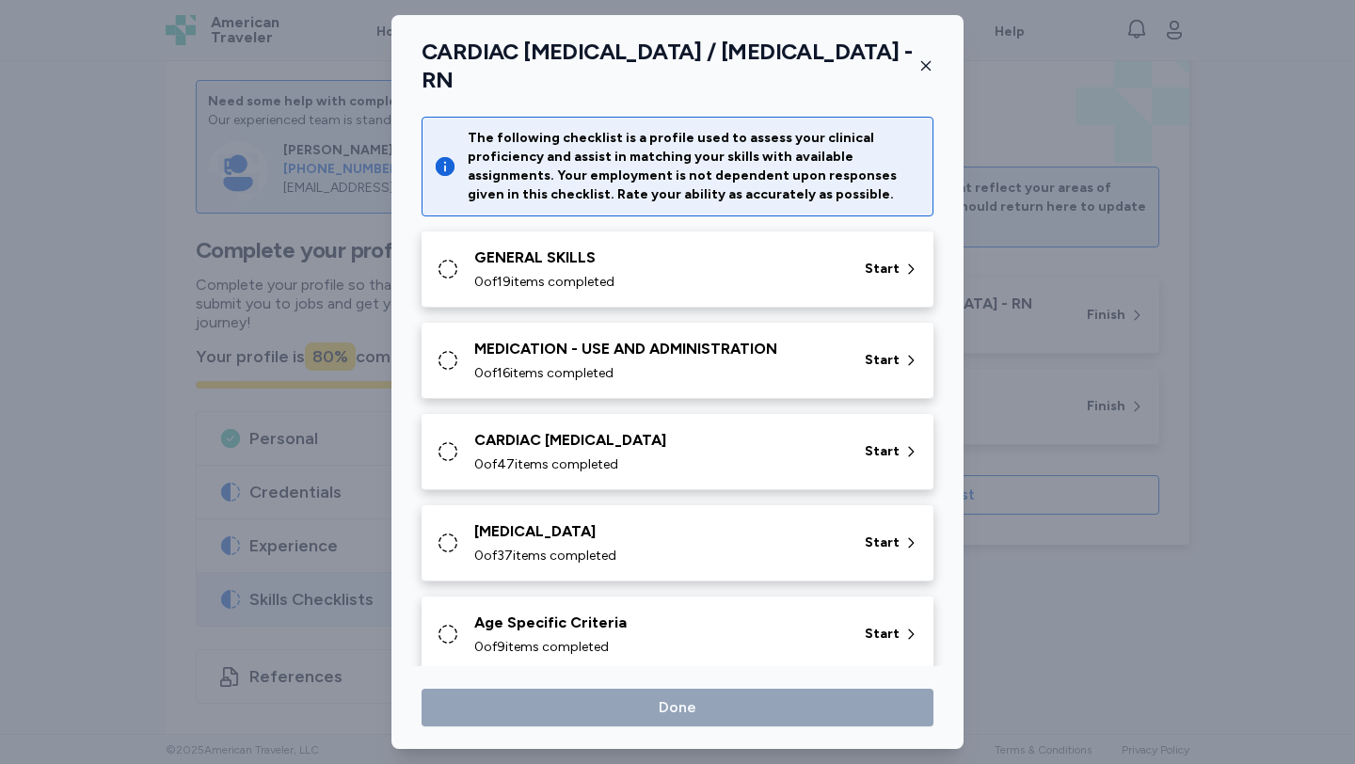
click at [922, 59] on icon "button" at bounding box center [925, 65] width 15 height 15
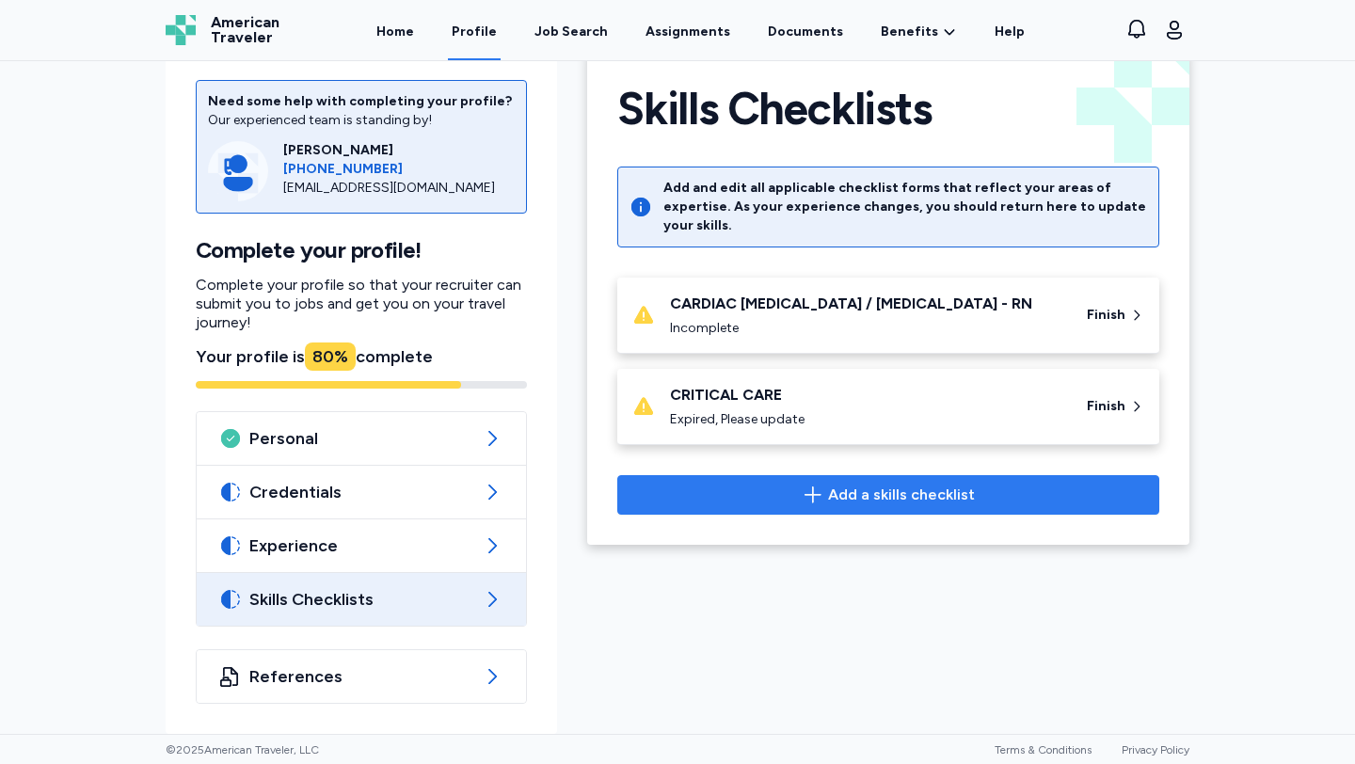
click at [786, 495] on span "Add a skills checklist" at bounding box center [888, 495] width 510 height 23
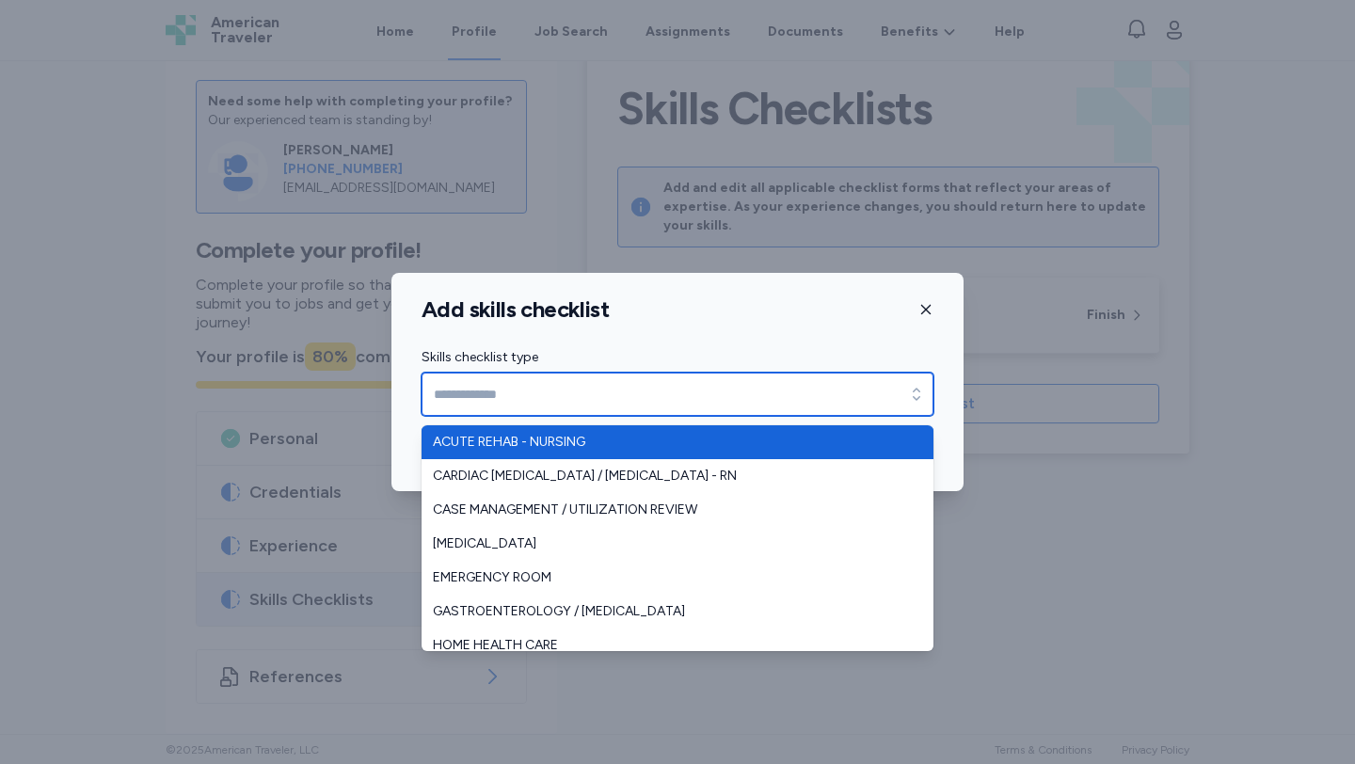
click at [755, 401] on input "Skills checklist type" at bounding box center [677, 394] width 512 height 43
type input "*******"
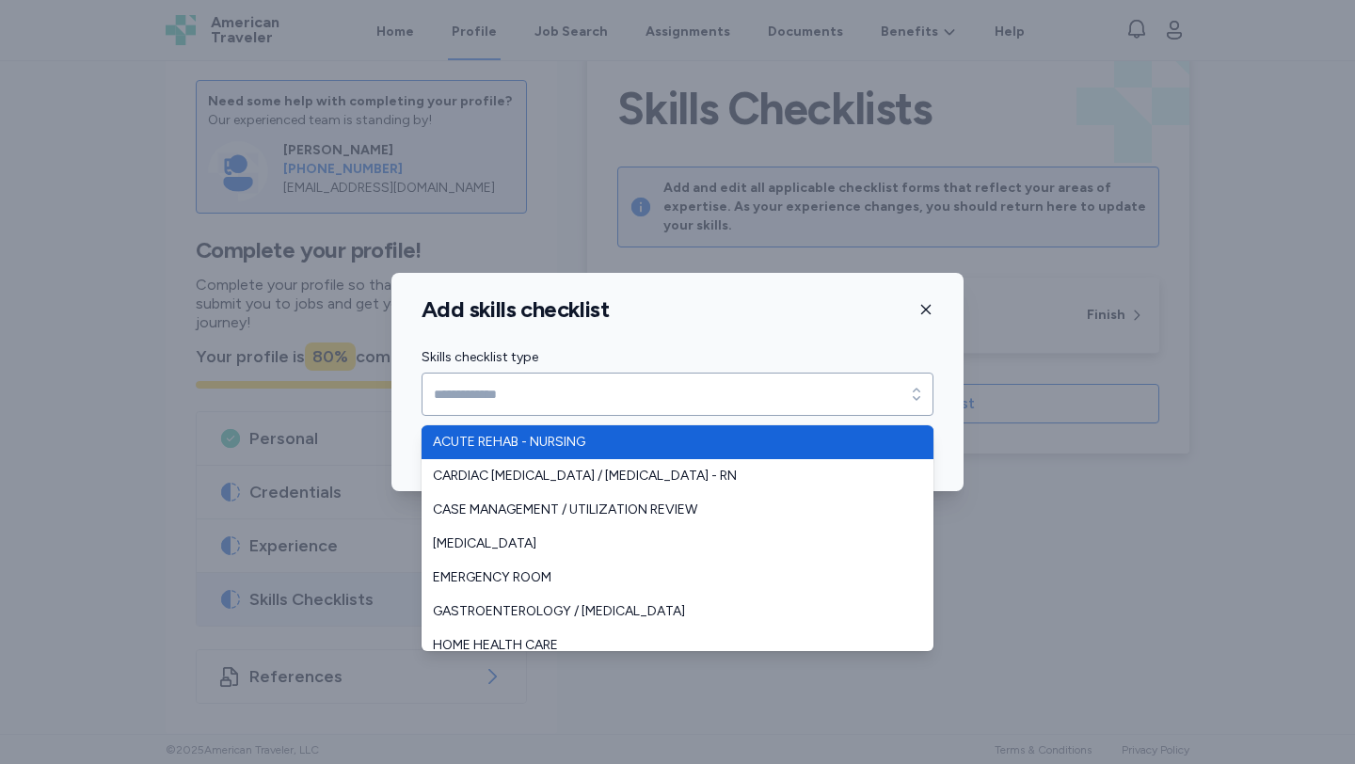
click at [928, 309] on div "Add skills checklist Skills checklist type Skills checklist type Complete skill…" at bounding box center [677, 382] width 572 height 218
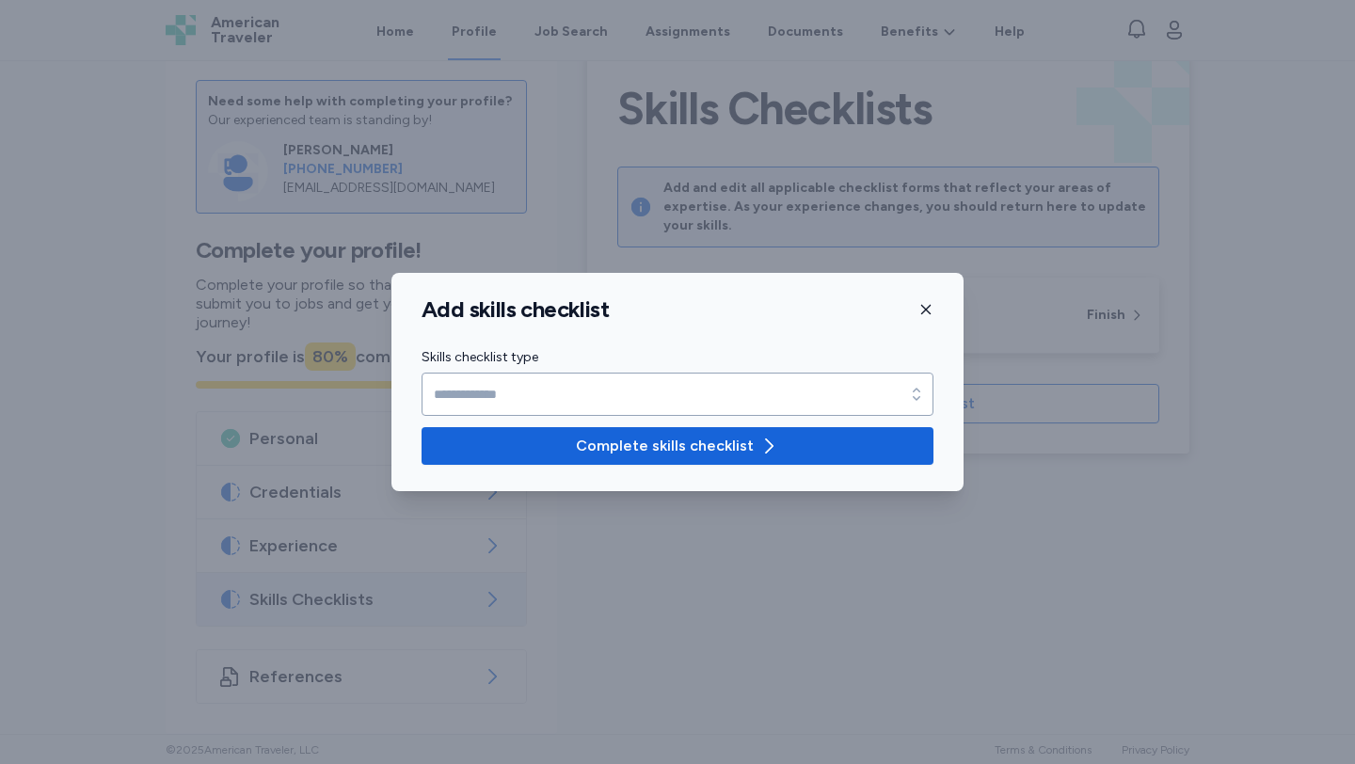
click at [928, 309] on icon "button" at bounding box center [925, 309] width 15 height 15
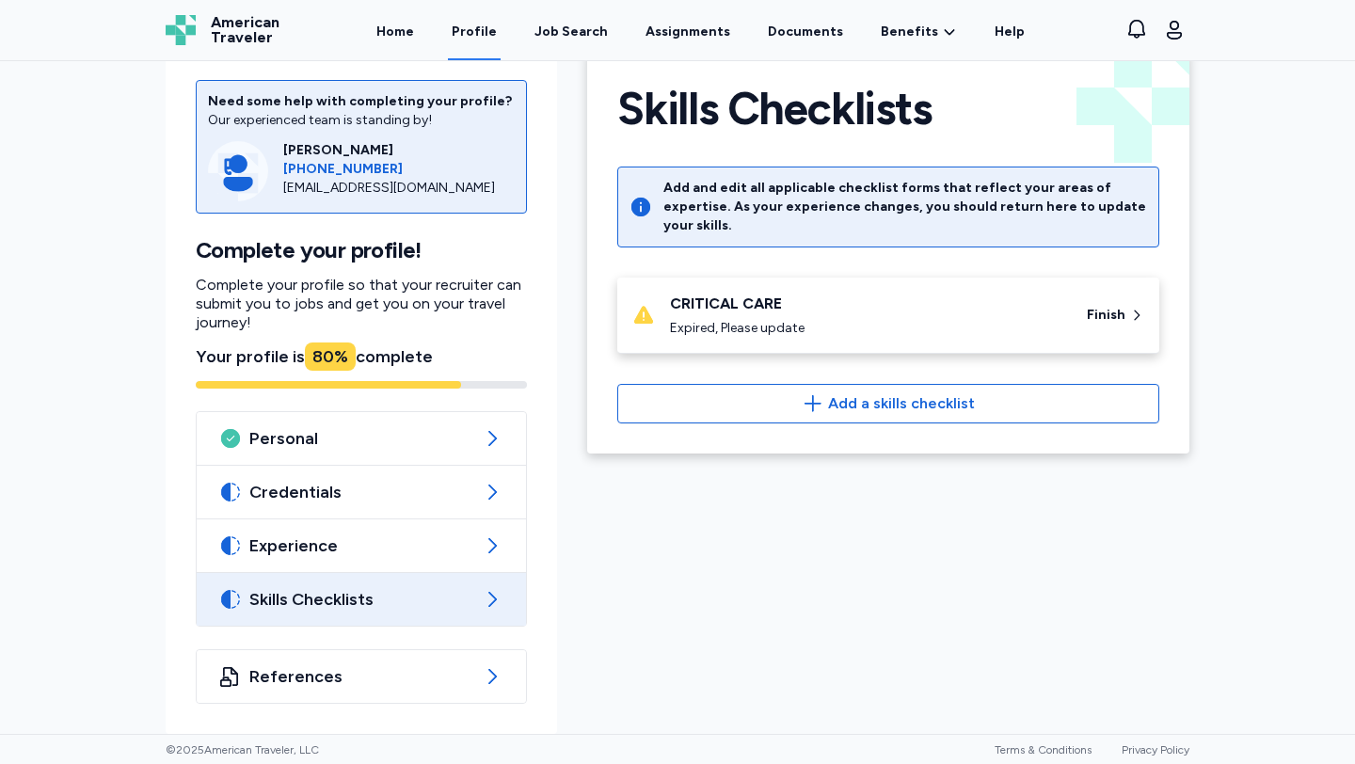
click at [385, 357] on div "Your profile is 80 % complete" at bounding box center [361, 356] width 331 height 26
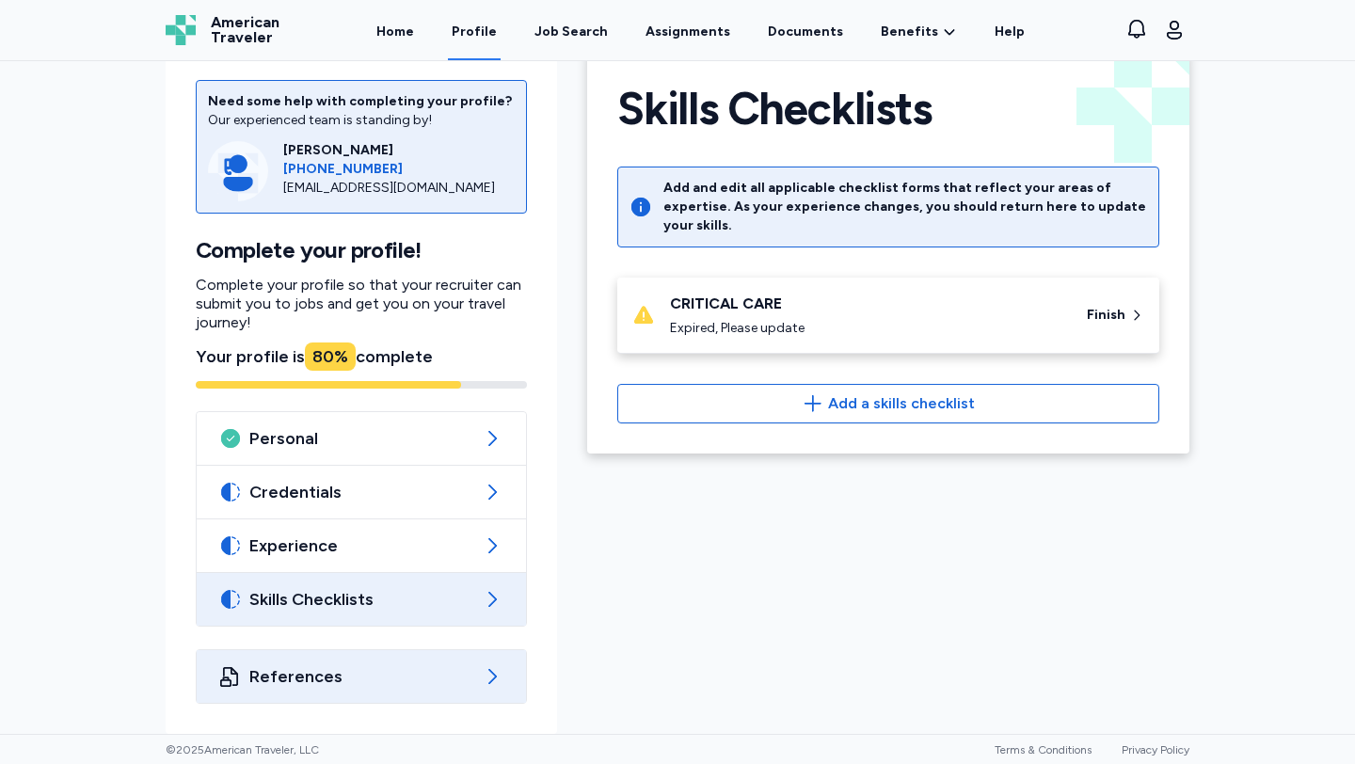
click at [299, 666] on span "References" at bounding box center [361, 676] width 224 height 23
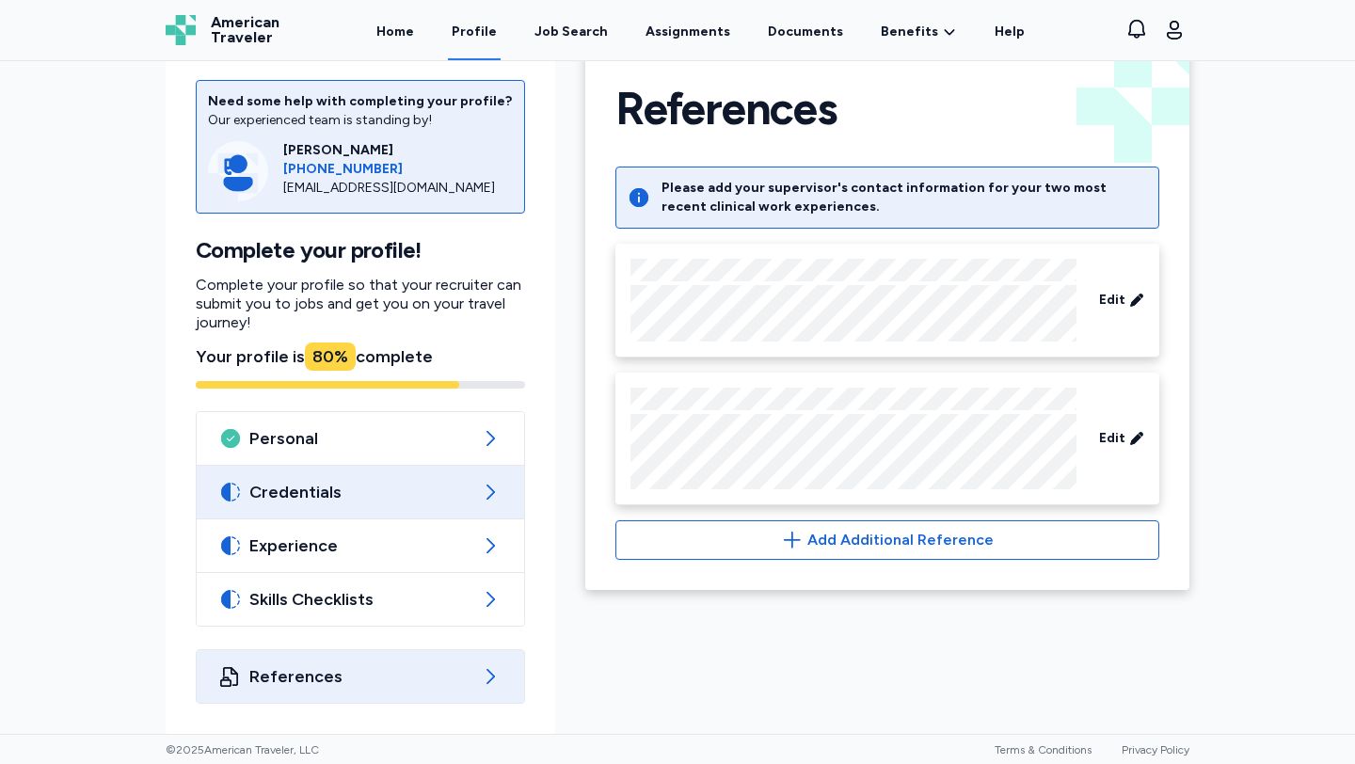
click at [328, 489] on span "Credentials" at bounding box center [360, 492] width 222 height 23
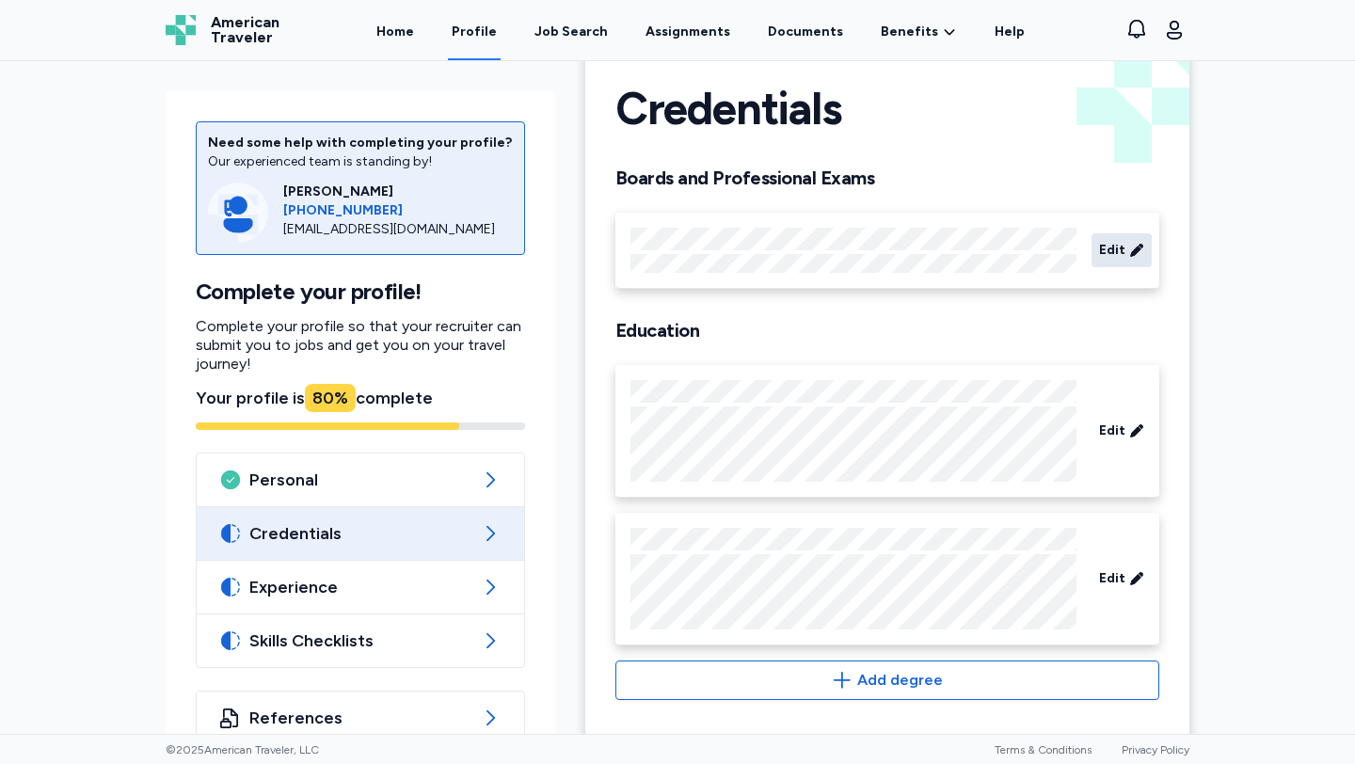
click at [1124, 242] on span "Edit" at bounding box center [1112, 250] width 26 height 19
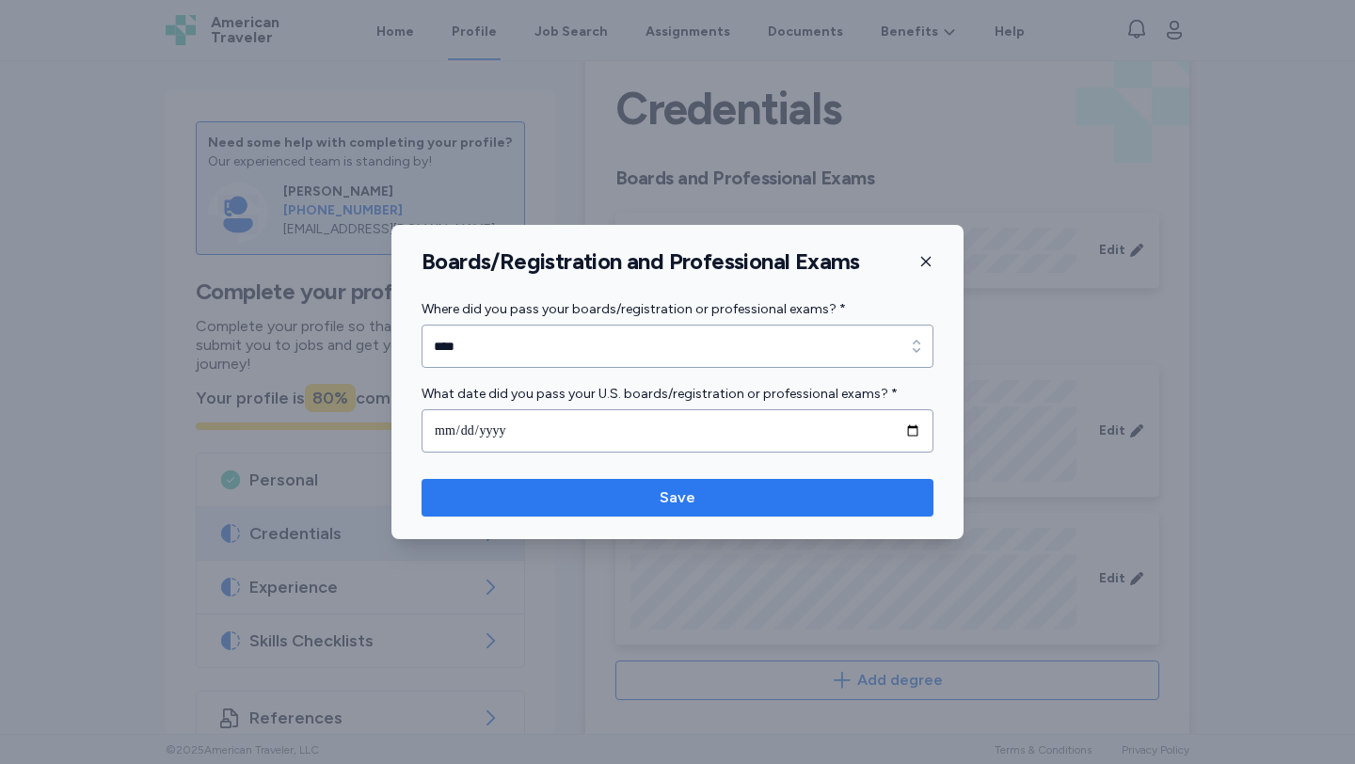
click at [640, 502] on span "Save" at bounding box center [678, 497] width 482 height 23
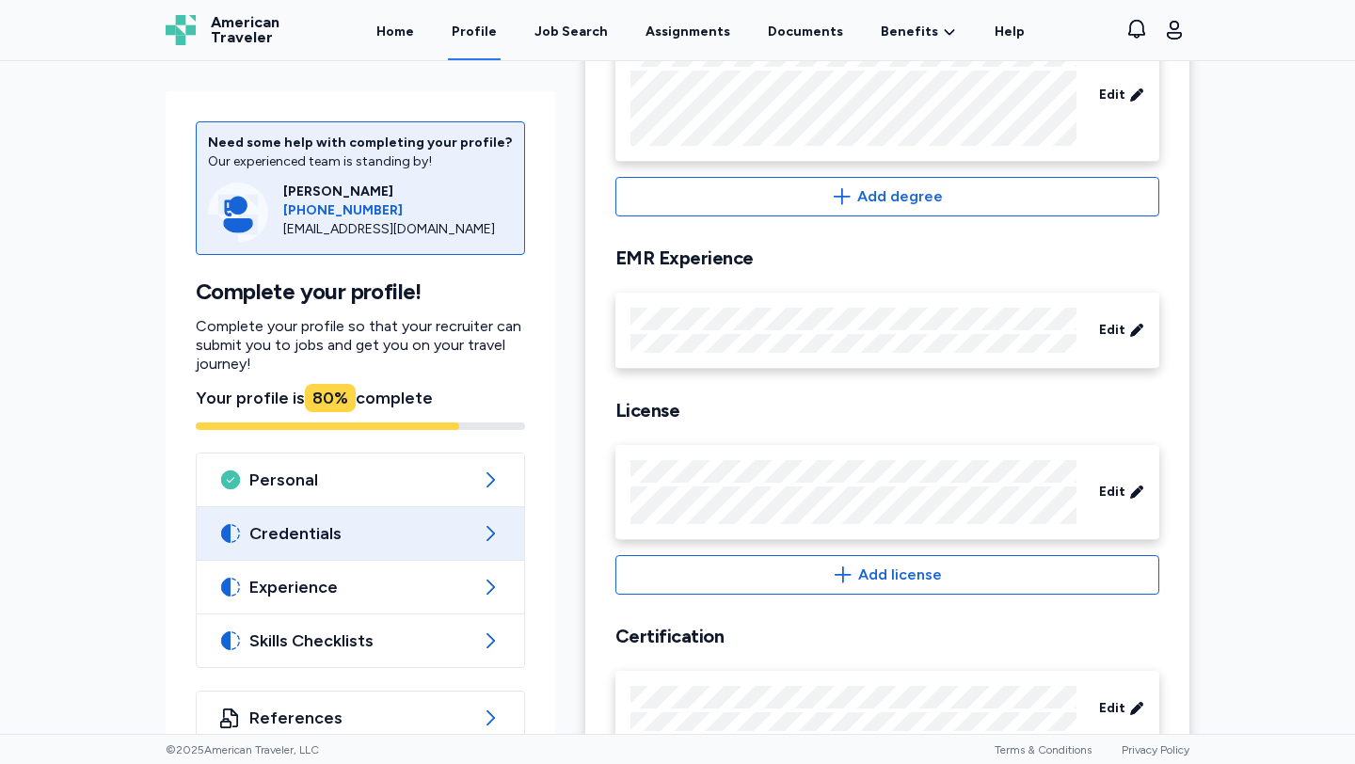
scroll to position [561, 0]
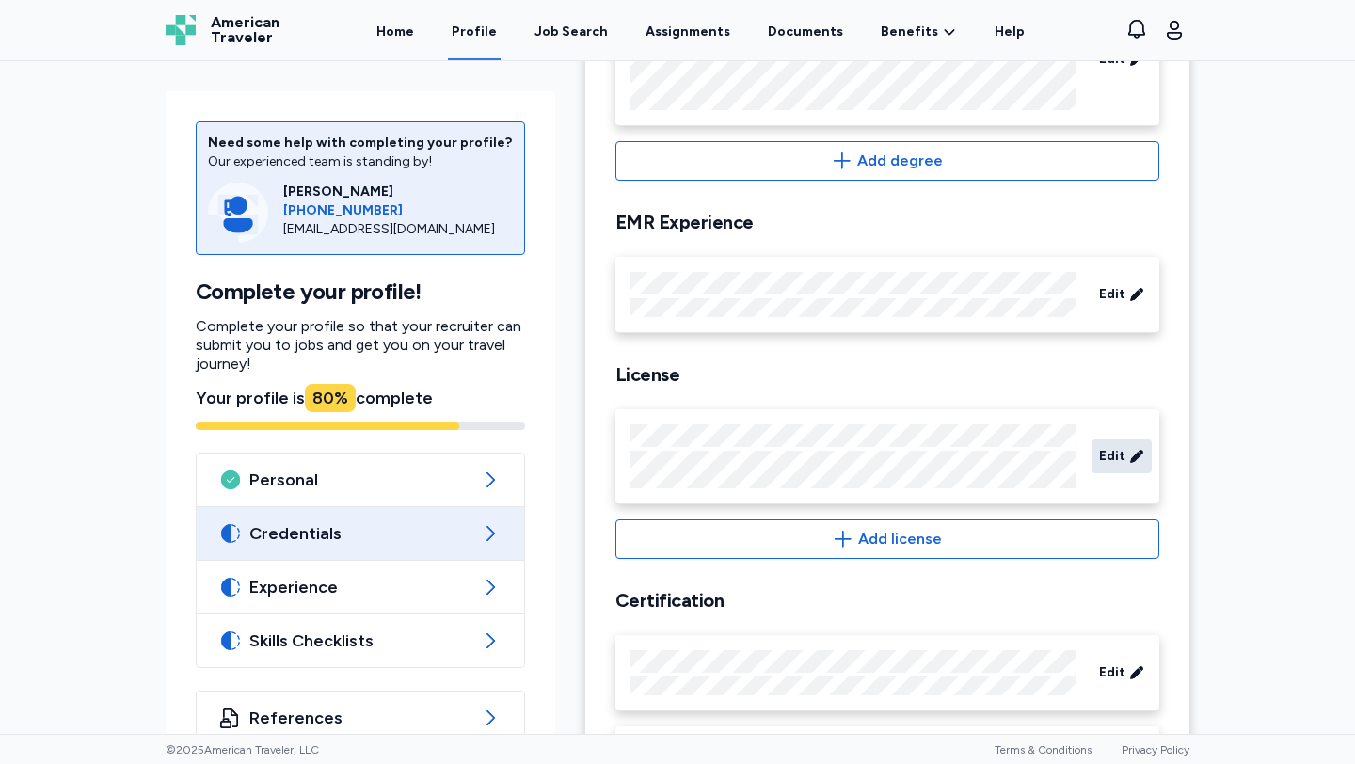
click at [1120, 469] on div "Edit" at bounding box center [1121, 456] width 60 height 34
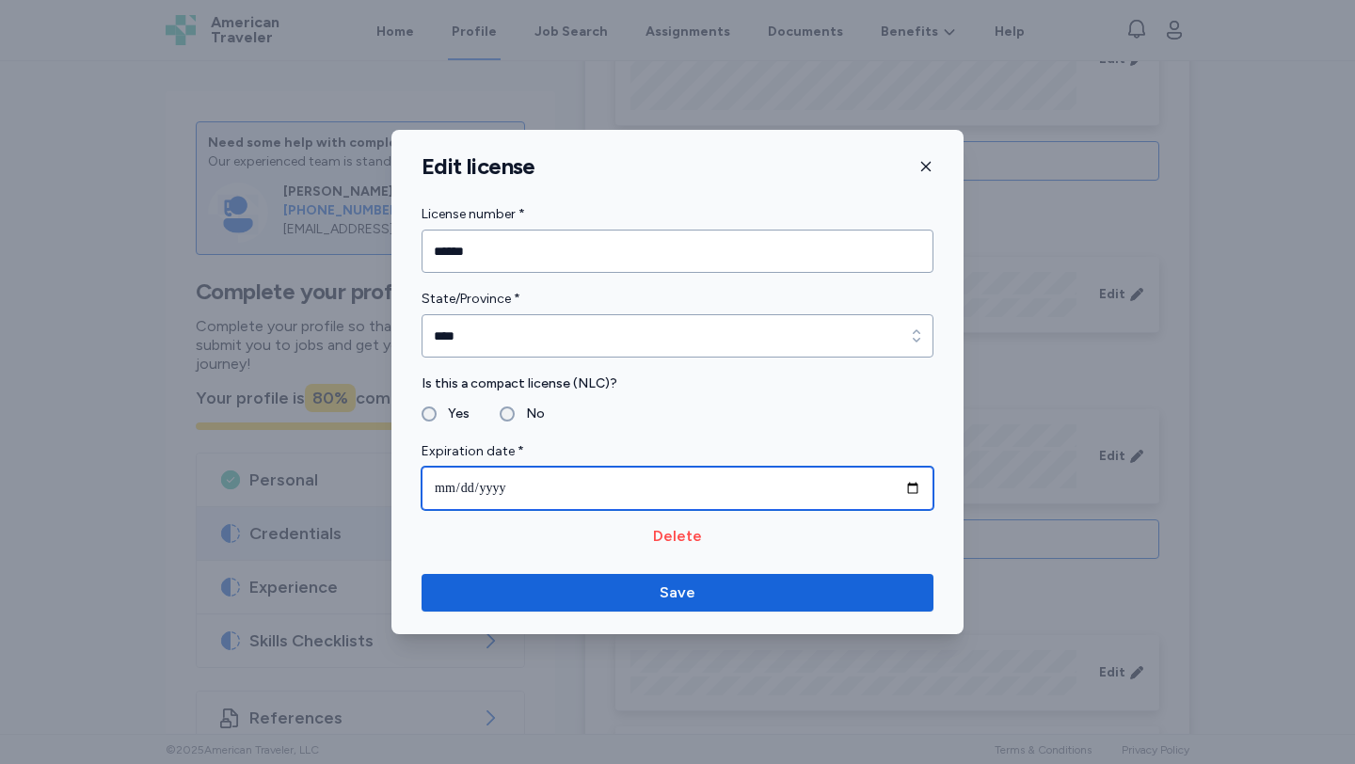
click at [923, 487] on input "**********" at bounding box center [677, 488] width 512 height 43
click at [914, 487] on input "**********" at bounding box center [677, 488] width 512 height 43
type input "**********"
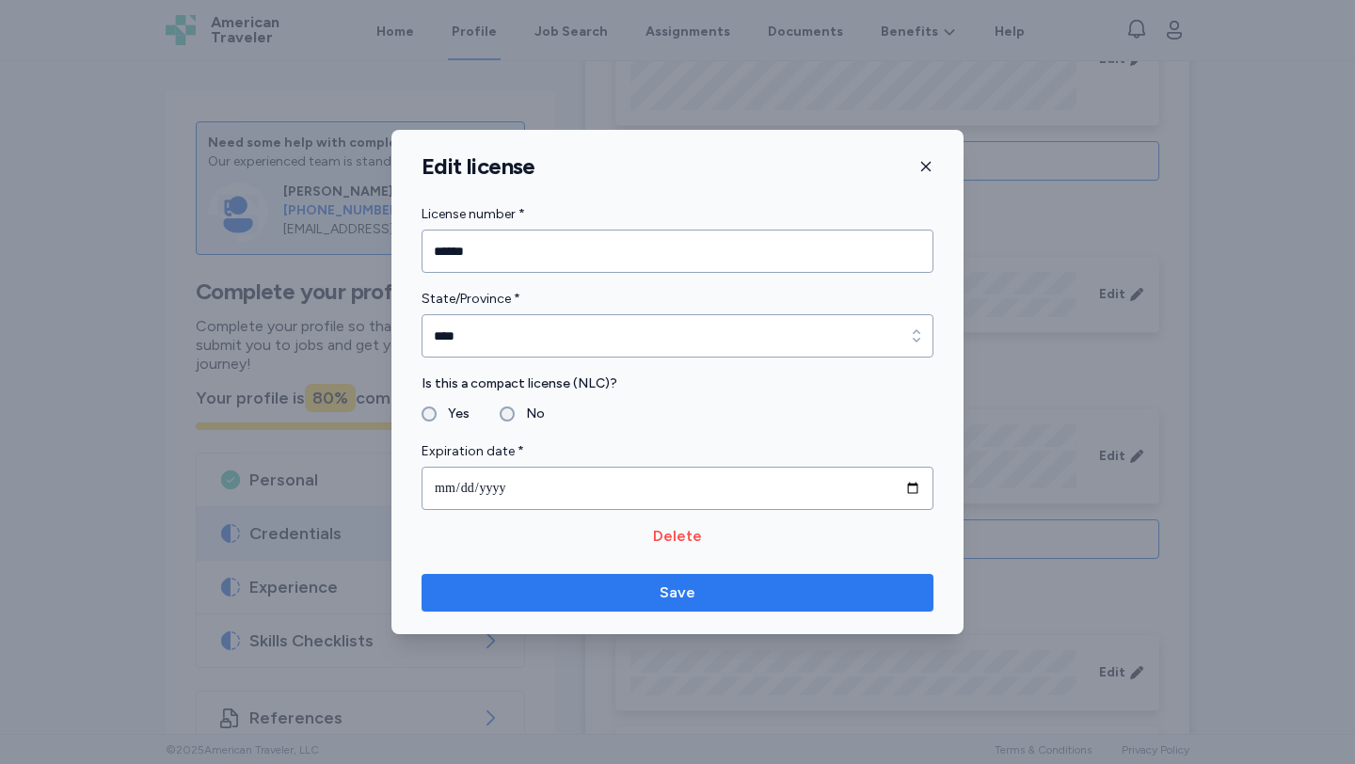
click at [663, 583] on span "Save" at bounding box center [678, 592] width 36 height 23
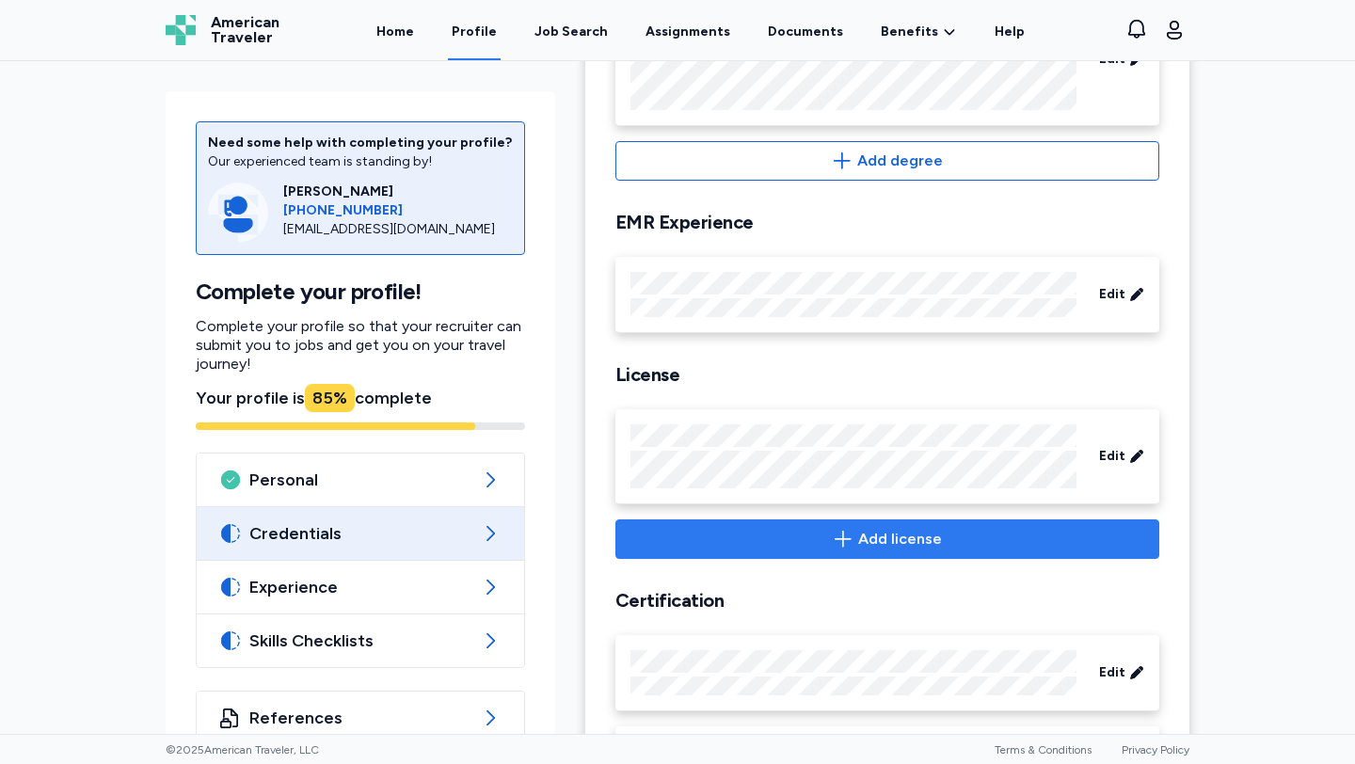
click at [754, 533] on span "Add license" at bounding box center [887, 539] width 512 height 23
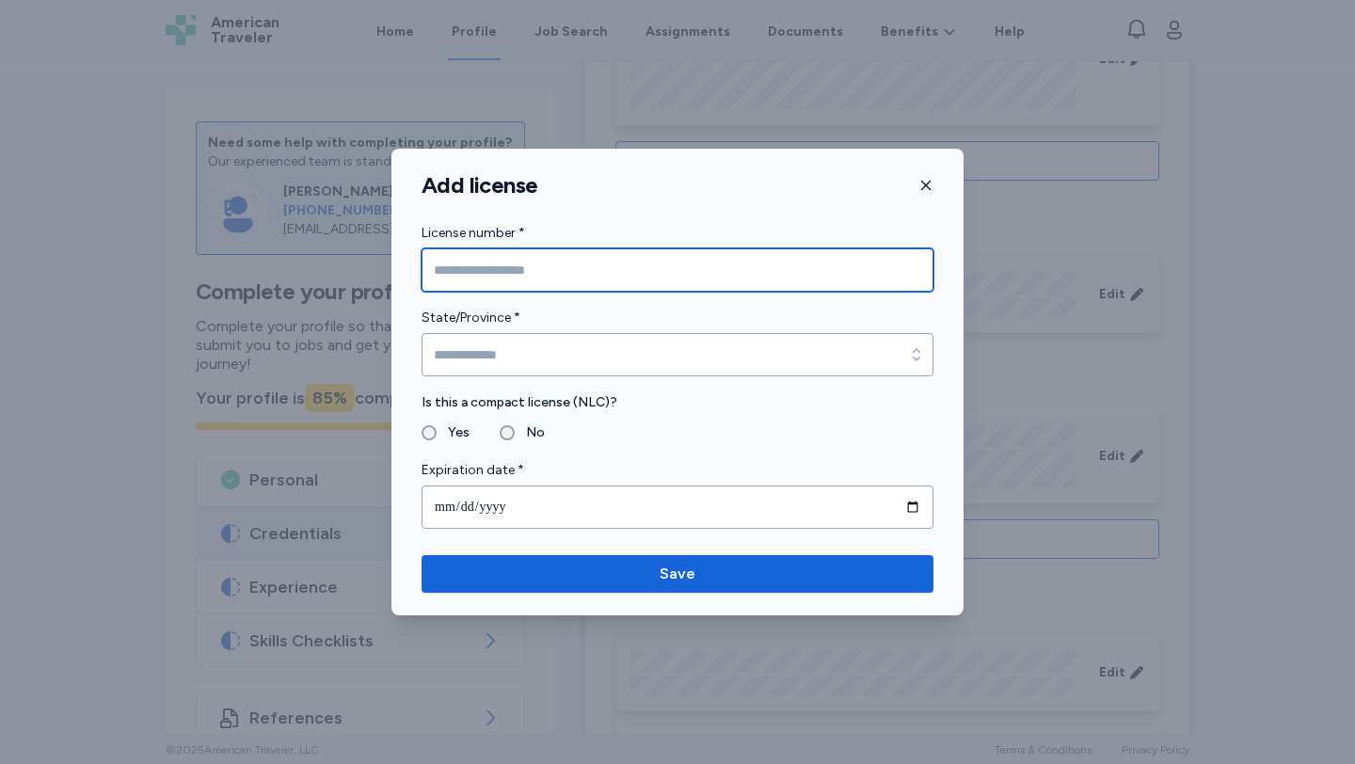
click at [606, 270] on input "License number *" at bounding box center [677, 269] width 512 height 43
type input "***"
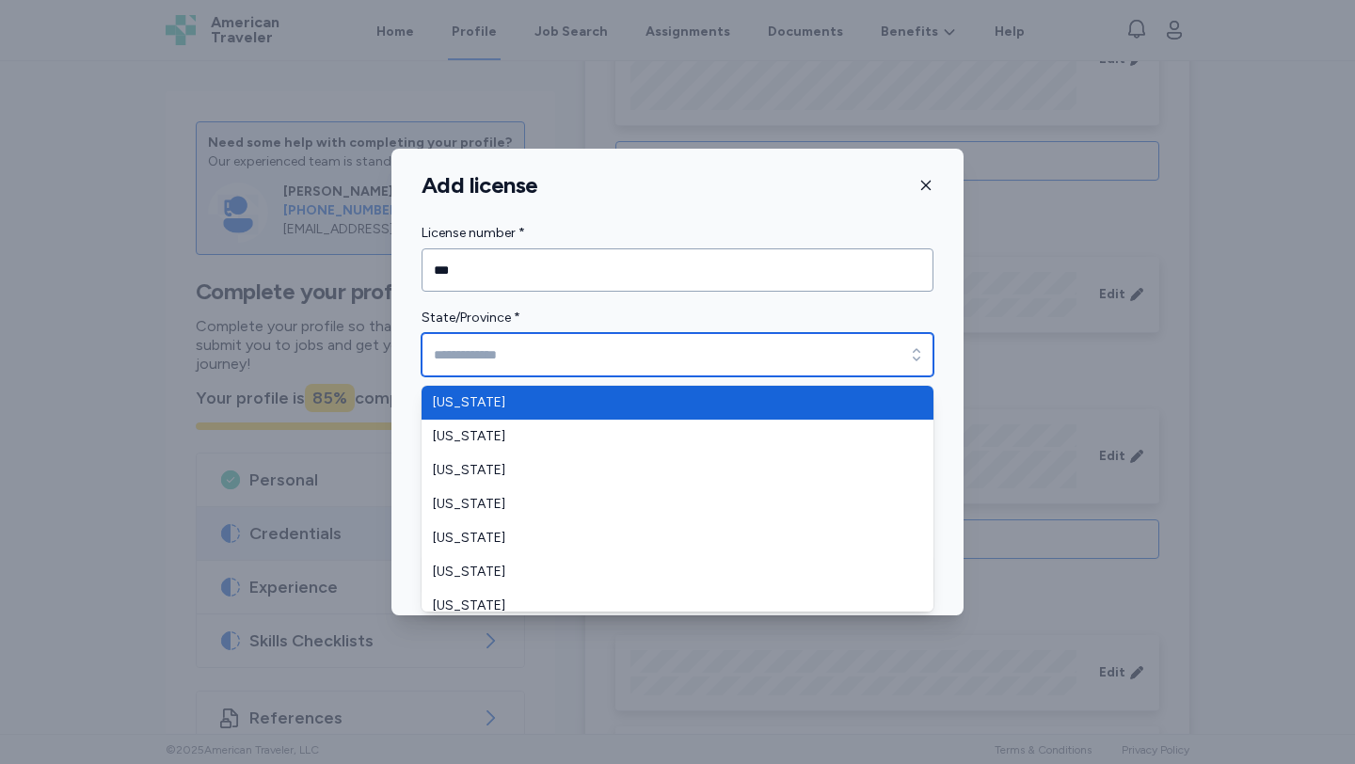
click at [609, 347] on input "State/Province *" at bounding box center [677, 354] width 512 height 43
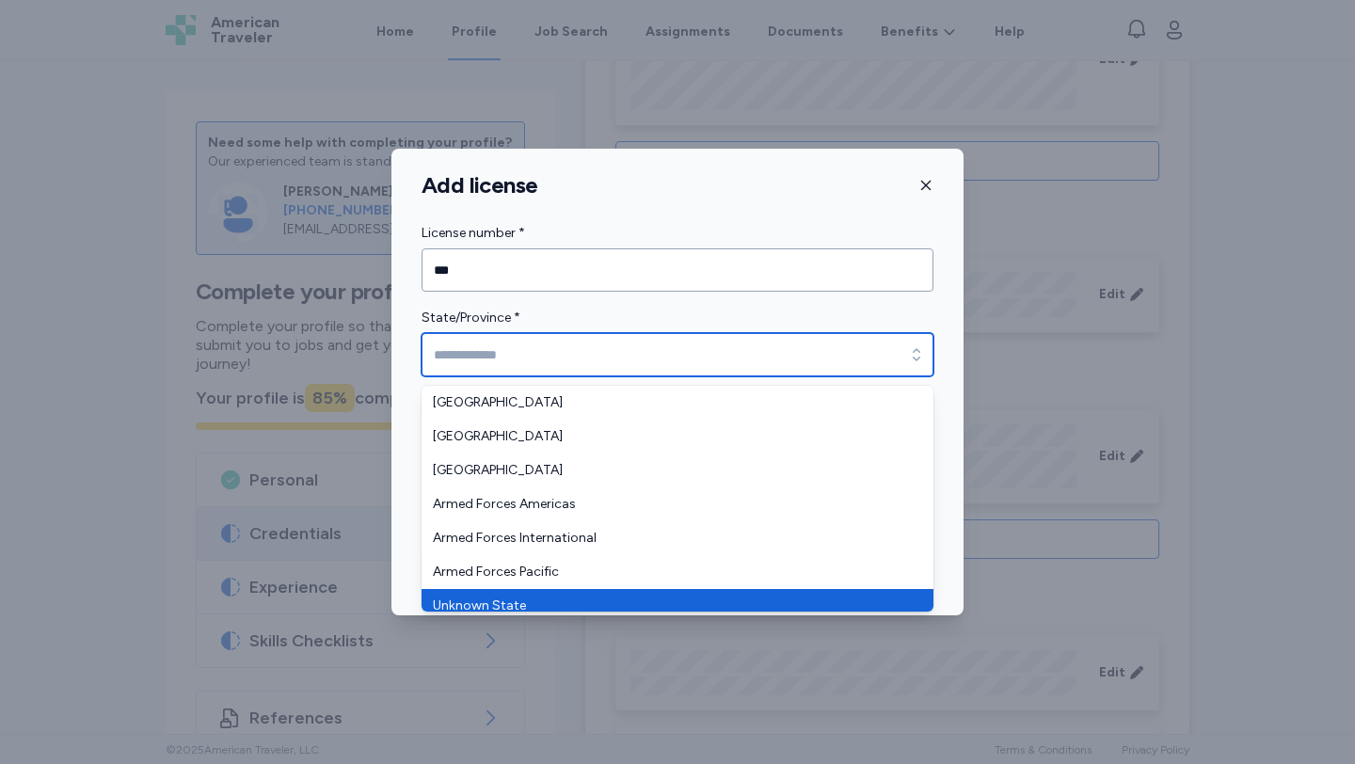
scroll to position [2314, 0]
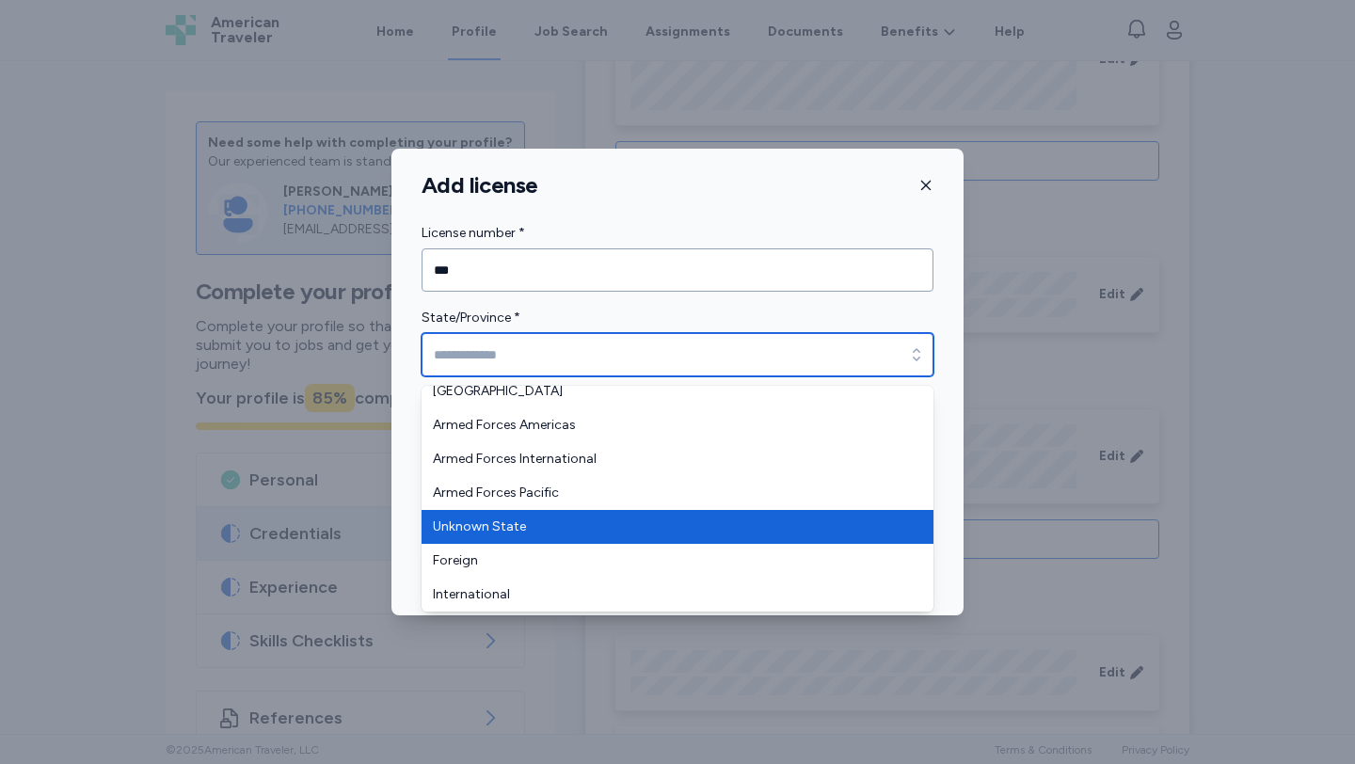
type input "**********"
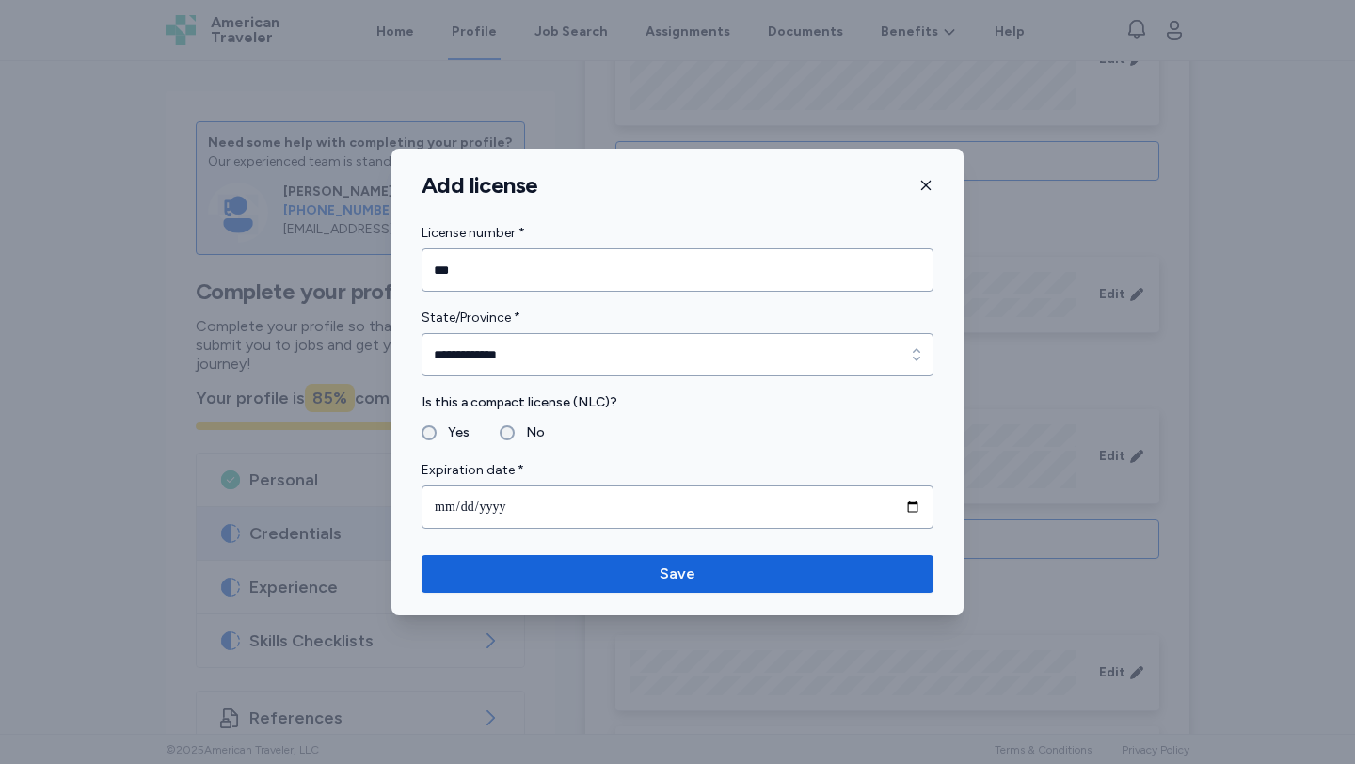
click at [925, 186] on icon "button" at bounding box center [925, 185] width 15 height 15
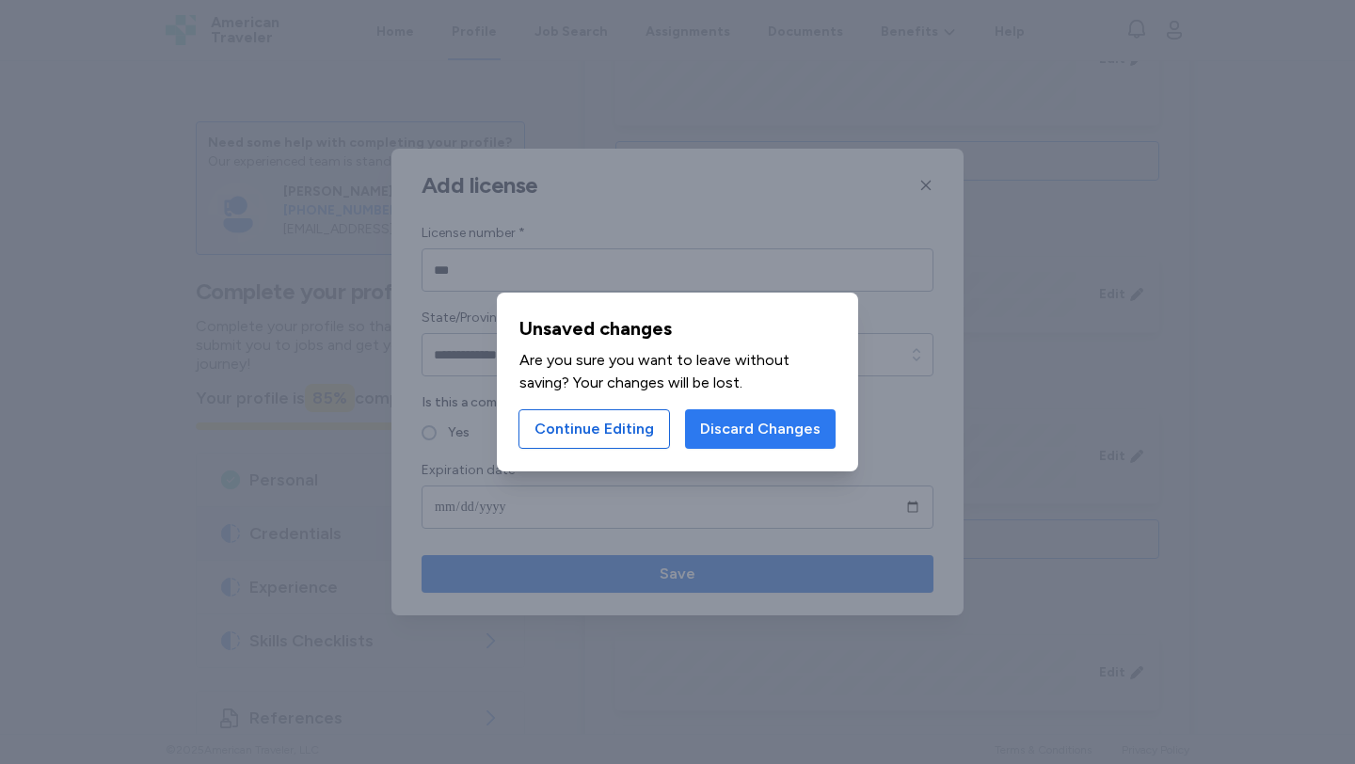
click at [782, 418] on span "Discard Changes" at bounding box center [760, 429] width 120 height 23
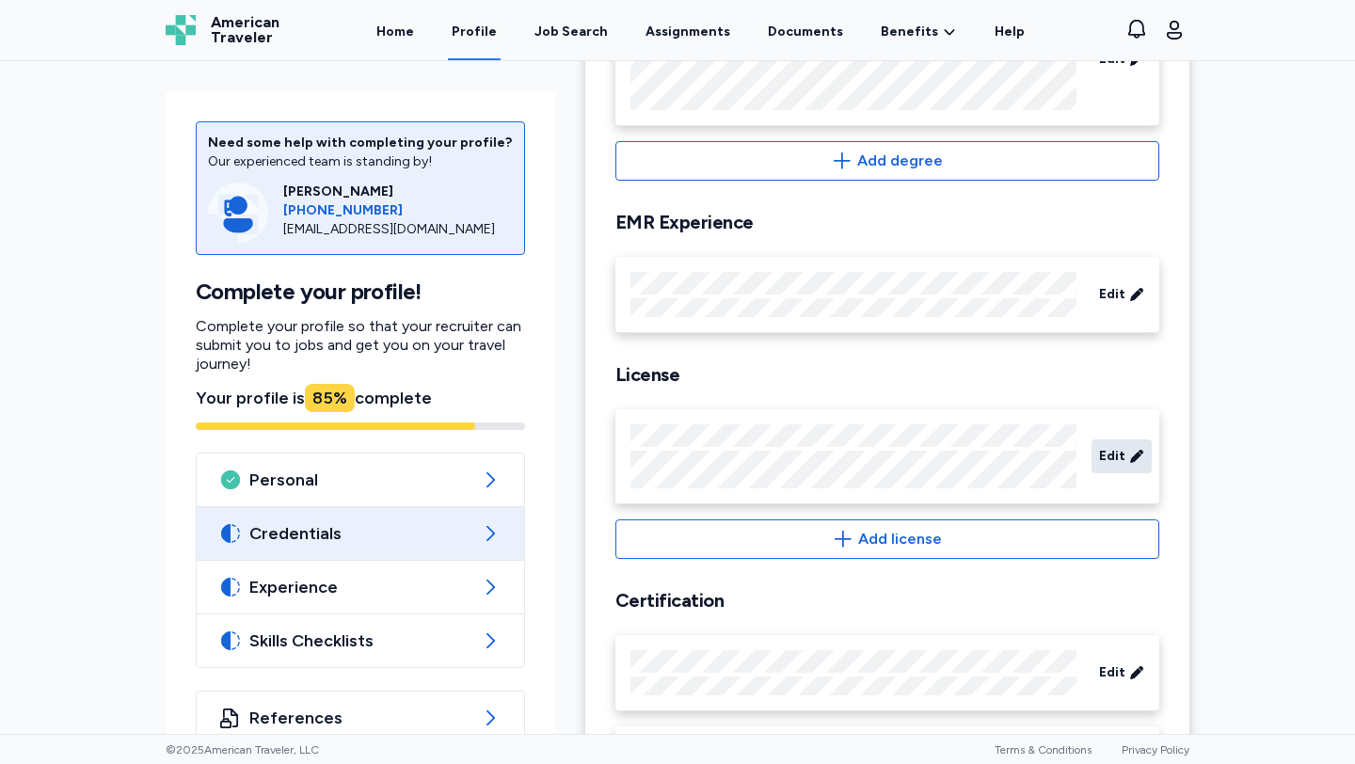
click at [1122, 456] on span "Edit" at bounding box center [1112, 456] width 26 height 19
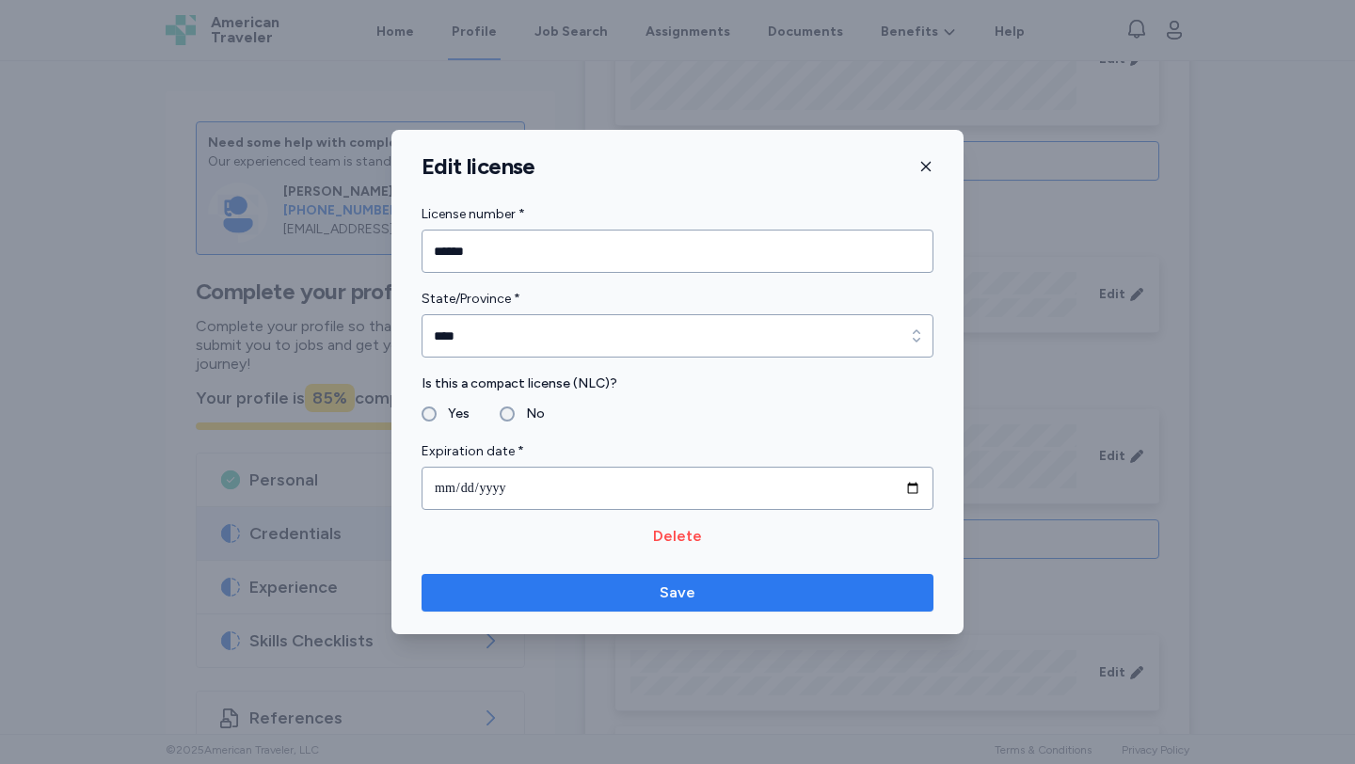
click at [555, 585] on span "Save" at bounding box center [678, 592] width 482 height 23
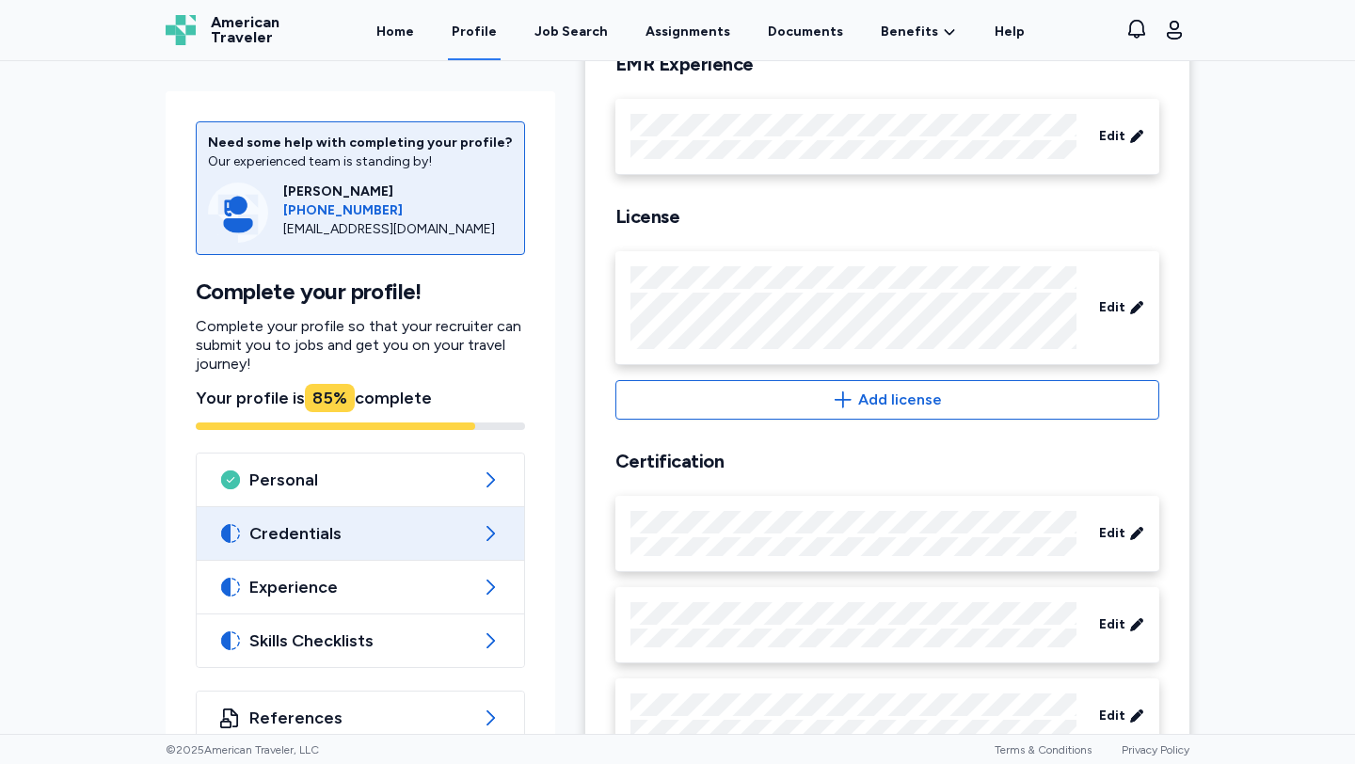
scroll to position [724, 0]
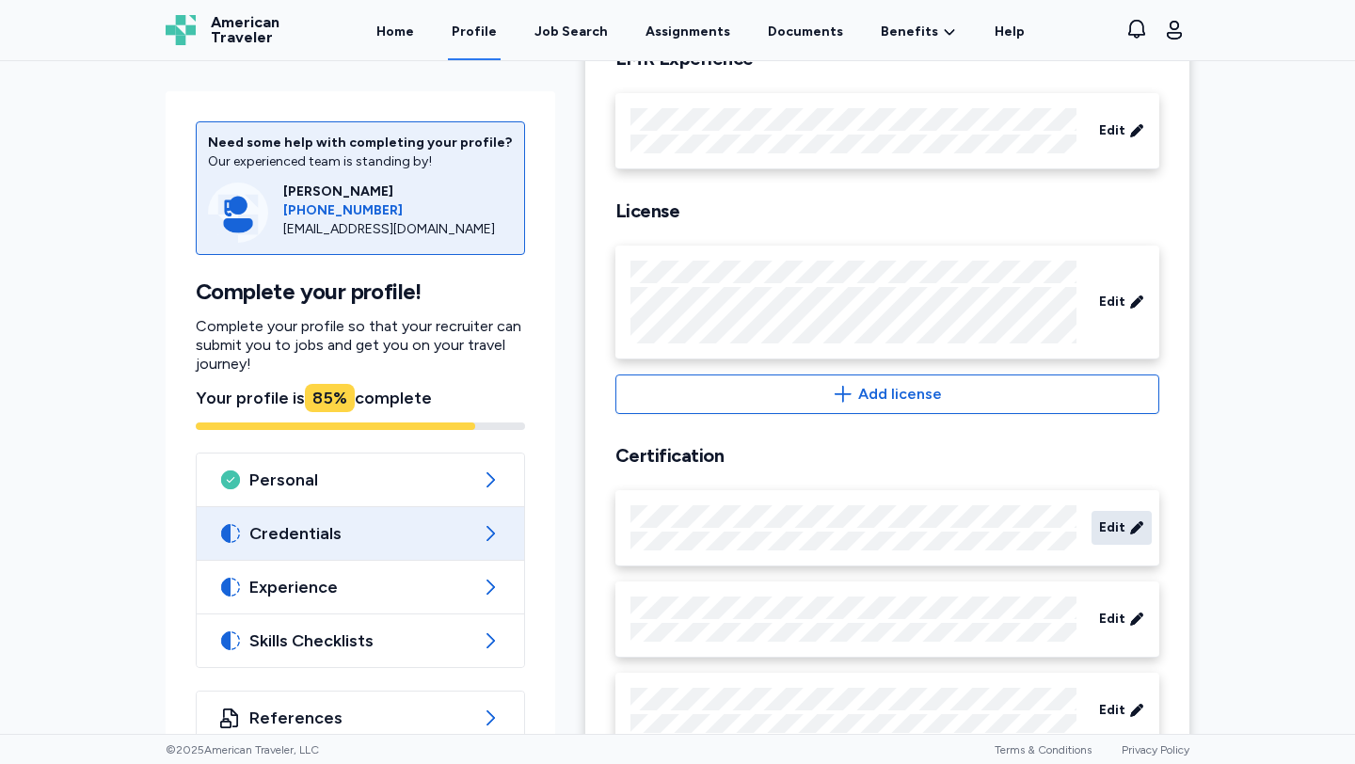
click at [1131, 533] on icon at bounding box center [1136, 527] width 12 height 12
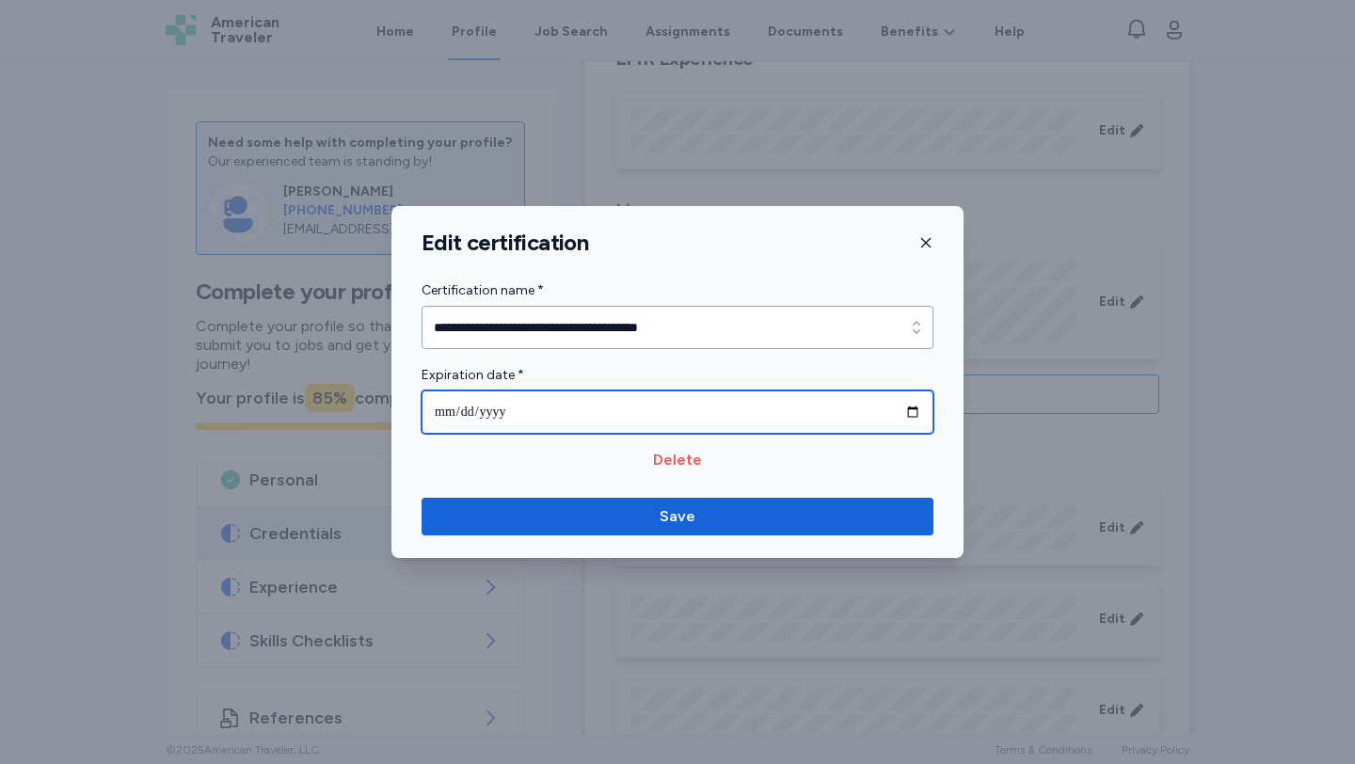
click at [914, 411] on input "**********" at bounding box center [677, 411] width 512 height 43
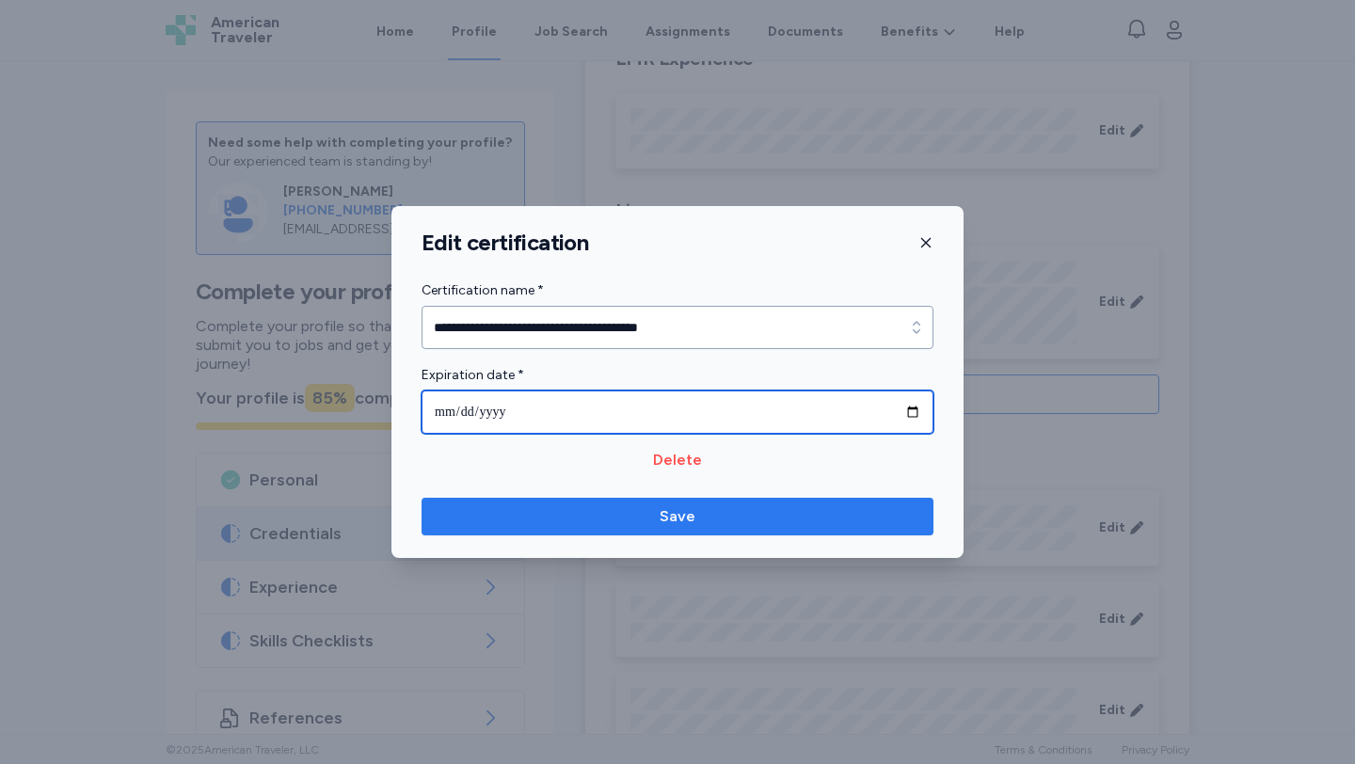
type input "**********"
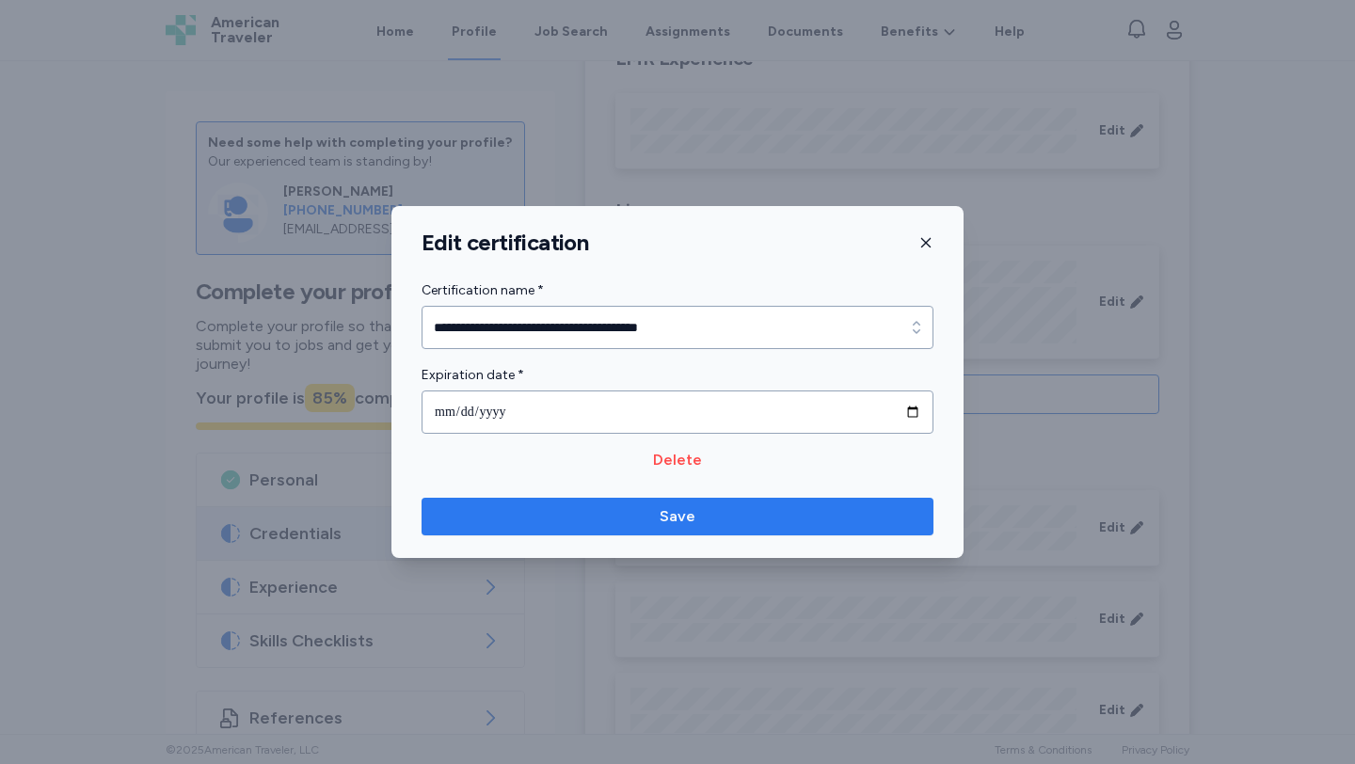
click at [664, 517] on span "Save" at bounding box center [678, 516] width 36 height 23
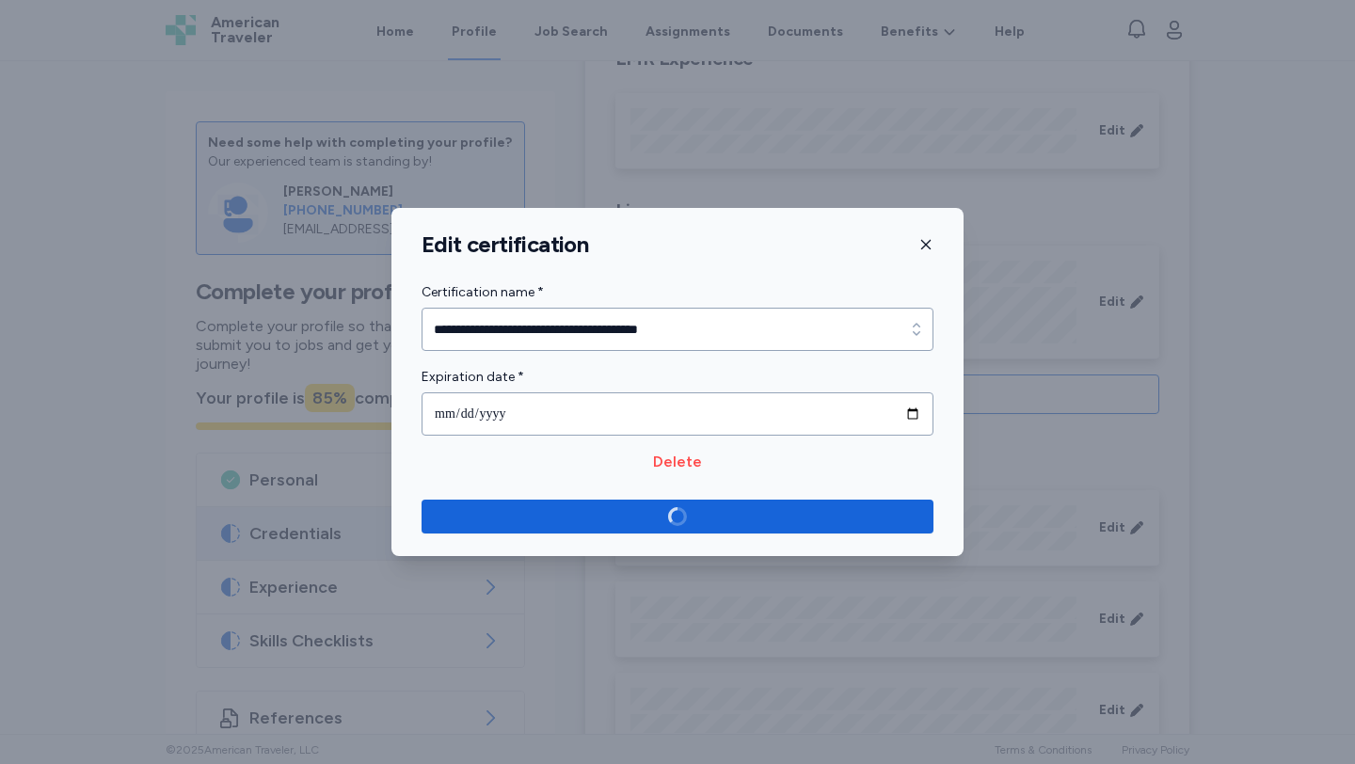
scroll to position [728, 0]
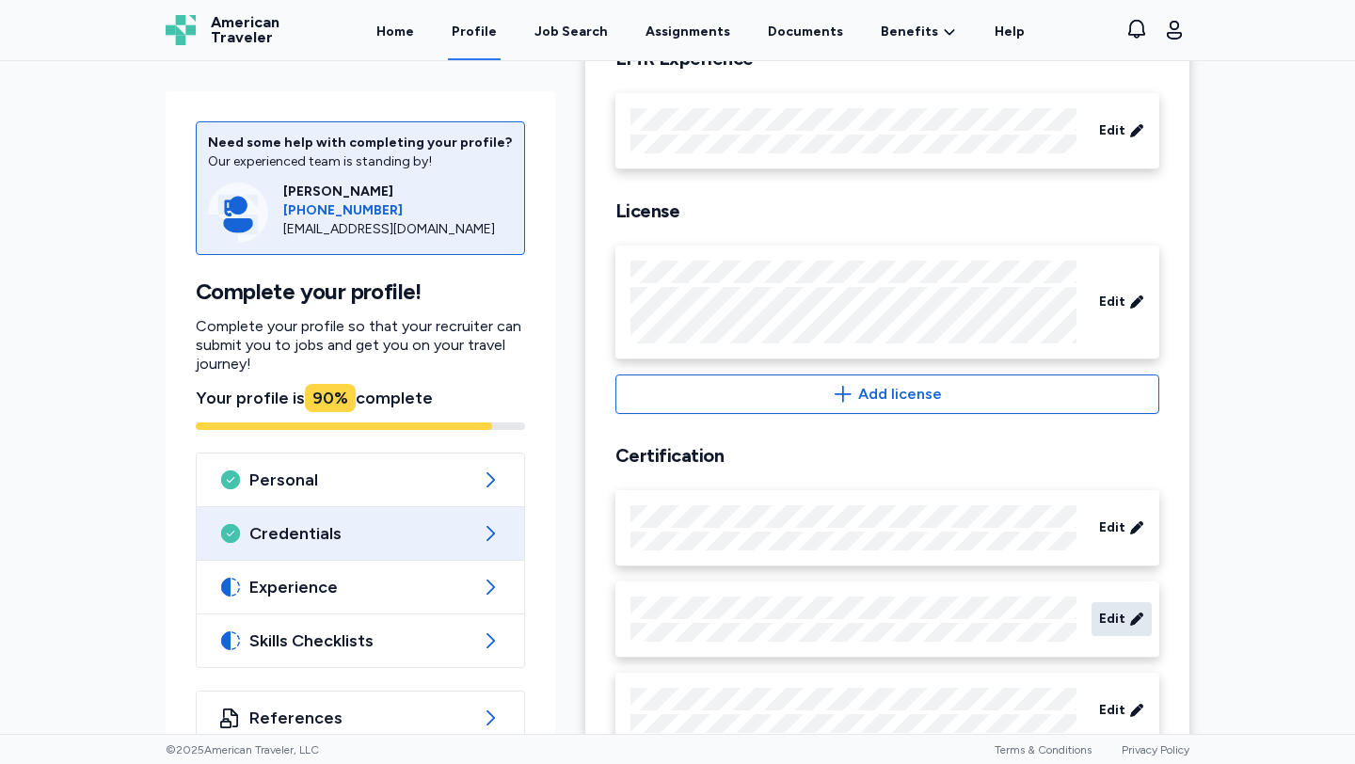
click at [1132, 622] on icon at bounding box center [1136, 618] width 12 height 12
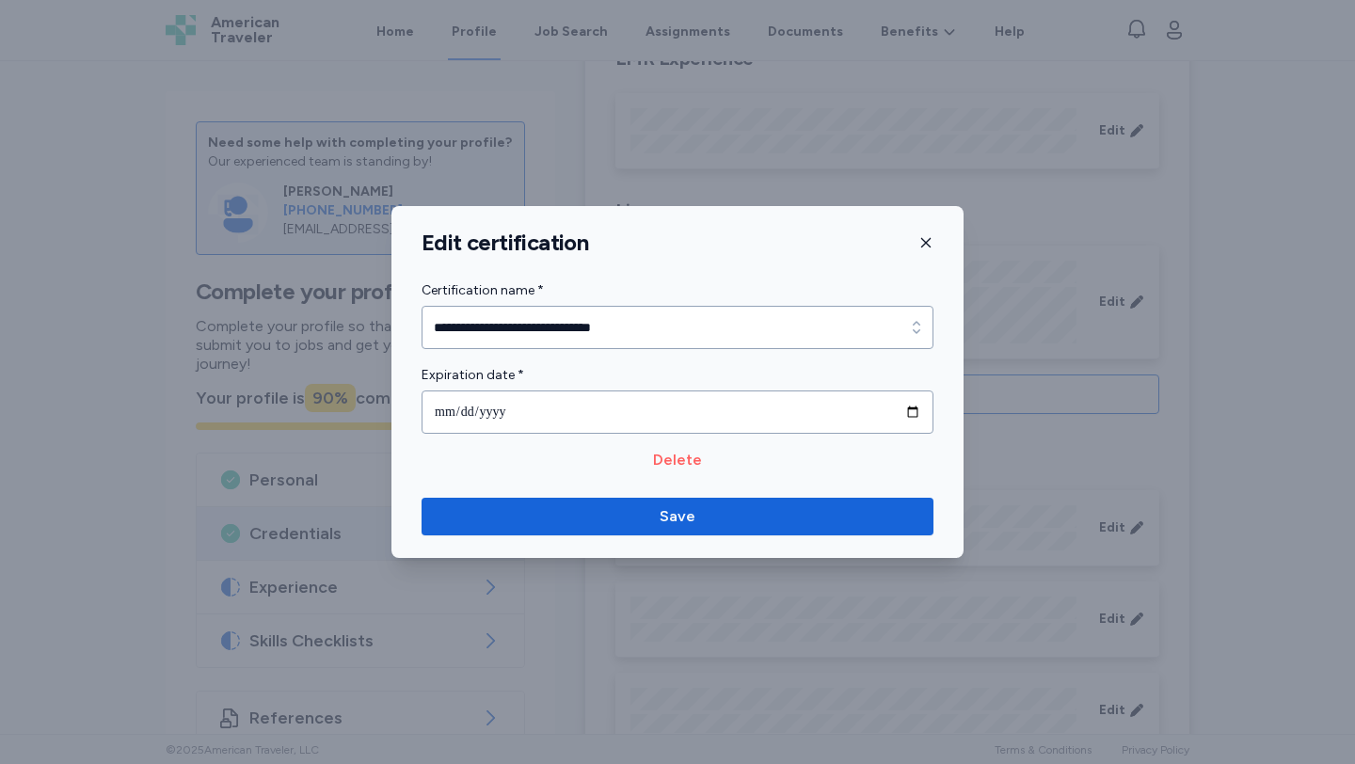
click at [692, 466] on span "Delete" at bounding box center [677, 460] width 49 height 23
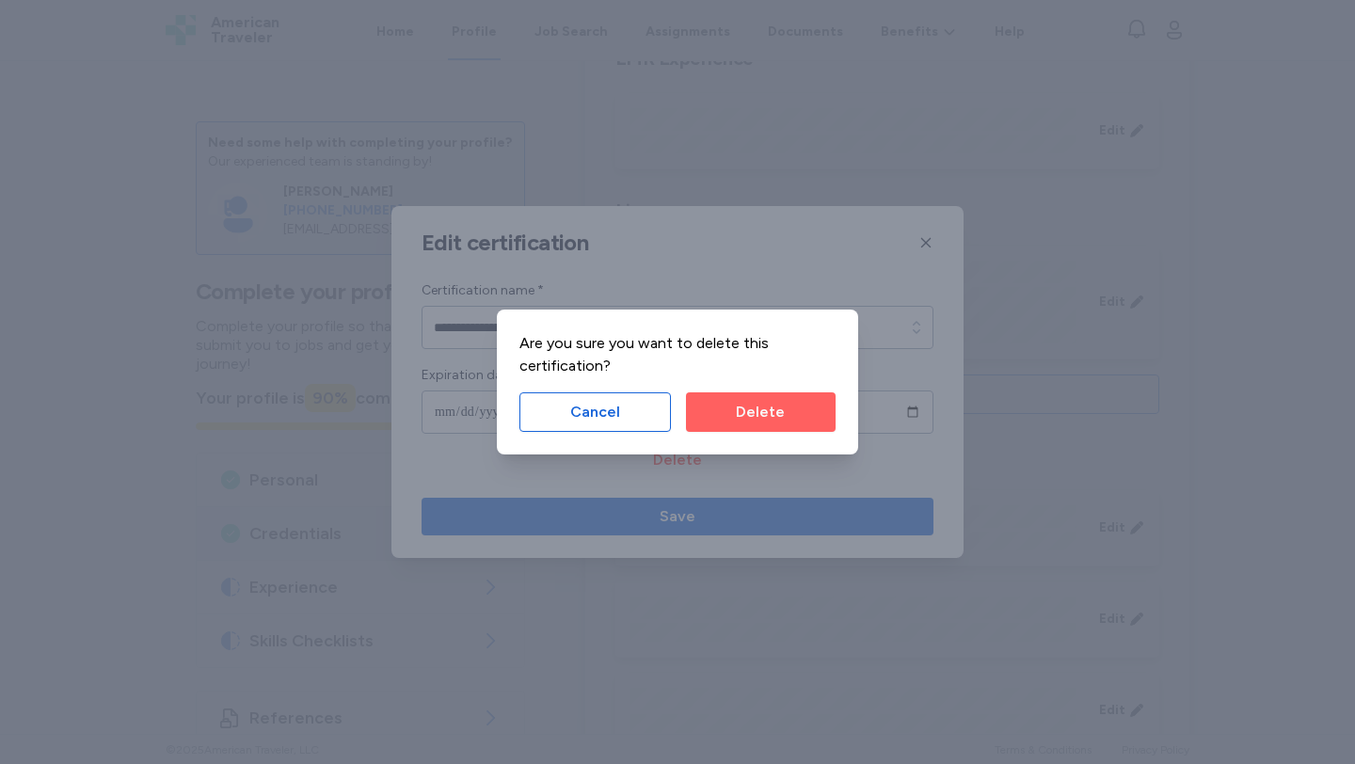
click at [754, 396] on button "Delete" at bounding box center [761, 412] width 150 height 40
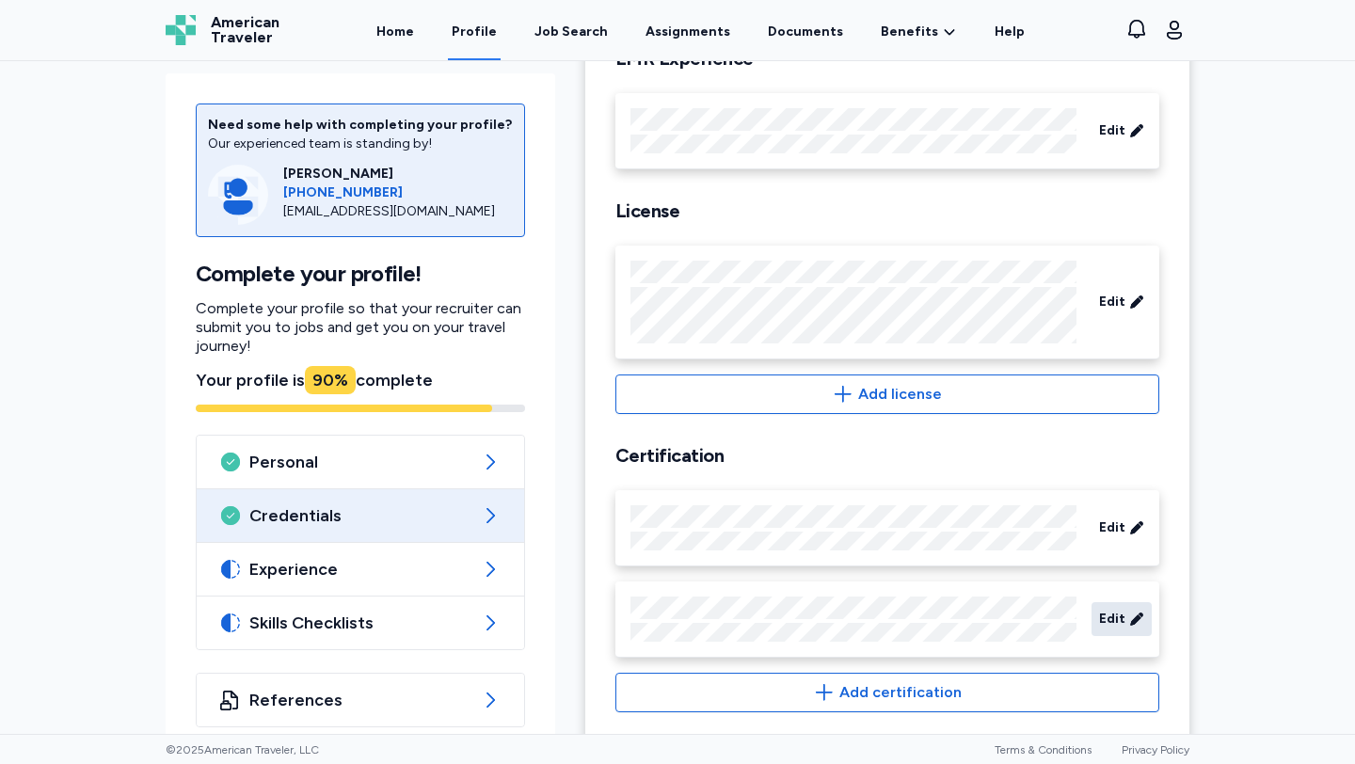
click at [1132, 624] on icon at bounding box center [1136, 618] width 12 height 12
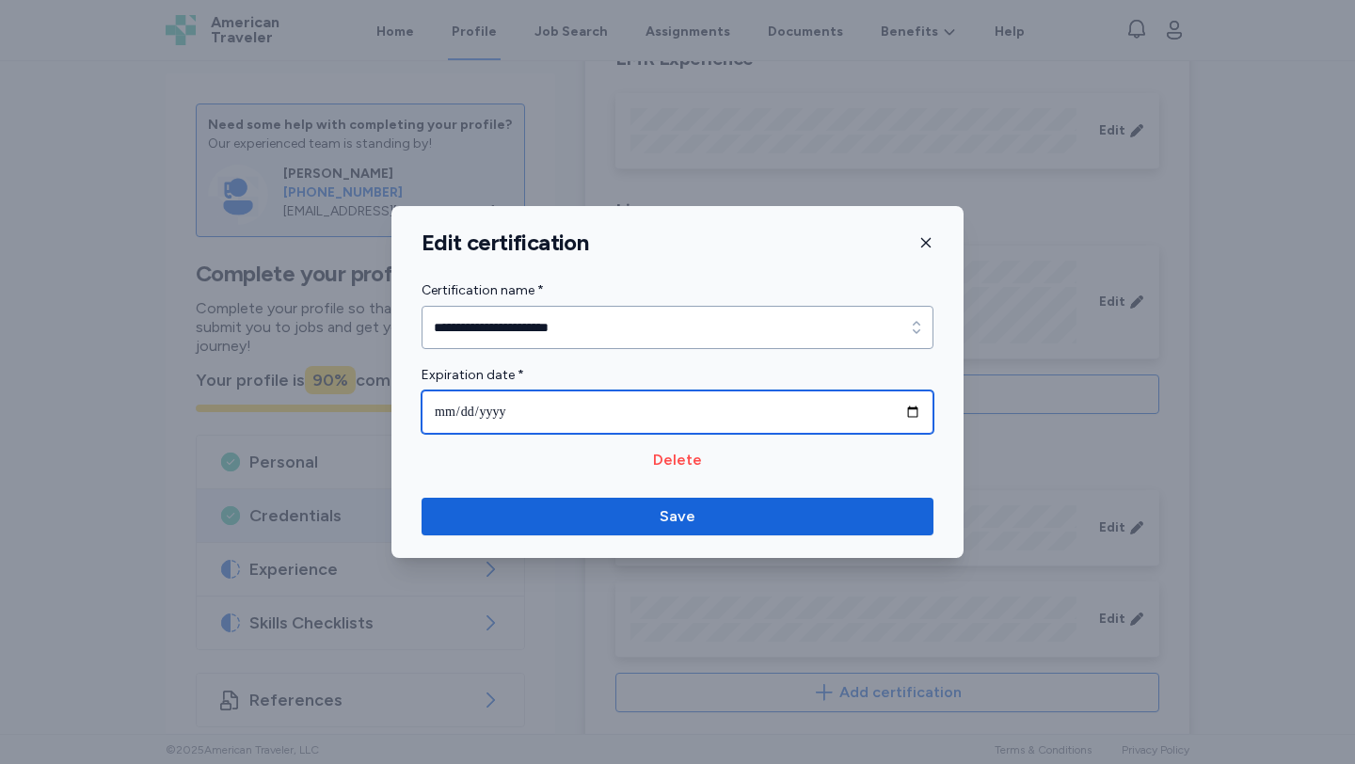
click at [908, 415] on input "**********" at bounding box center [677, 411] width 512 height 43
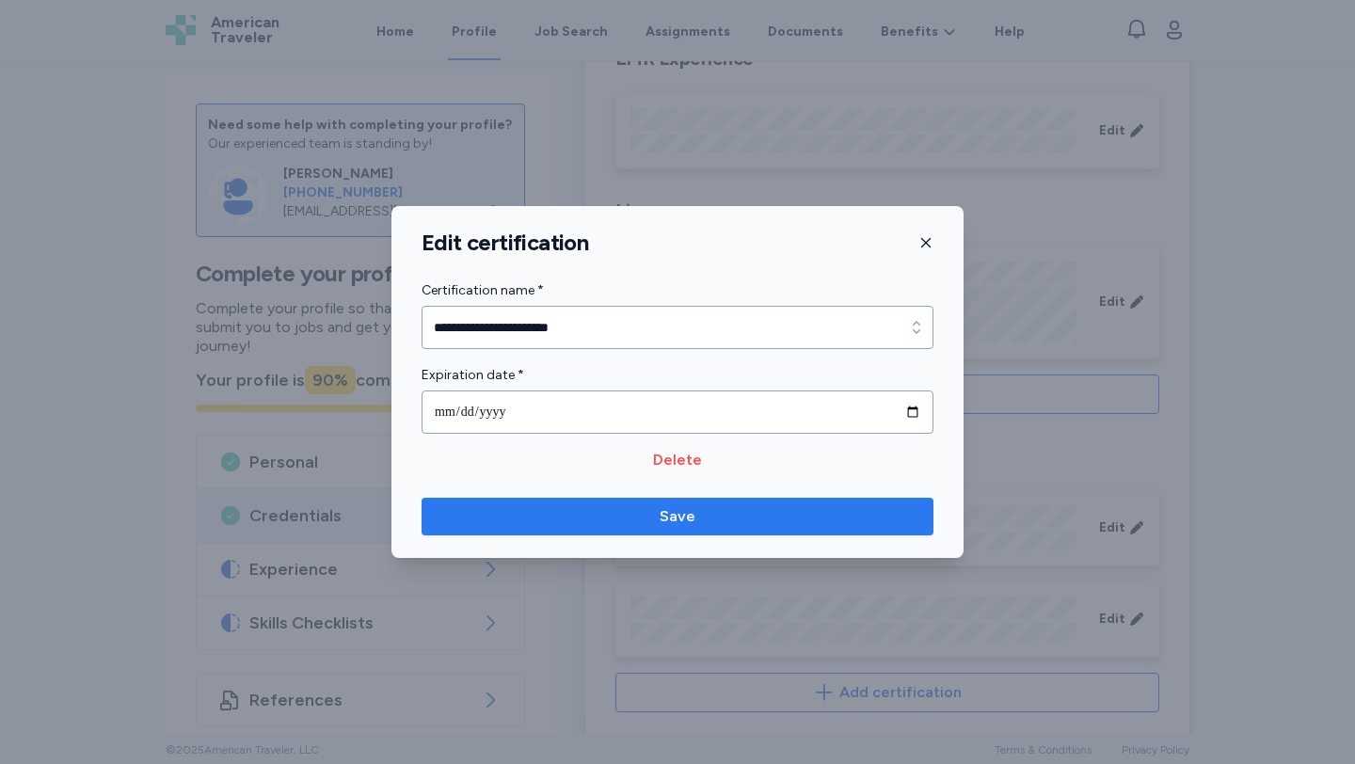
type input "**********"
click at [661, 531] on button "Save" at bounding box center [677, 517] width 512 height 38
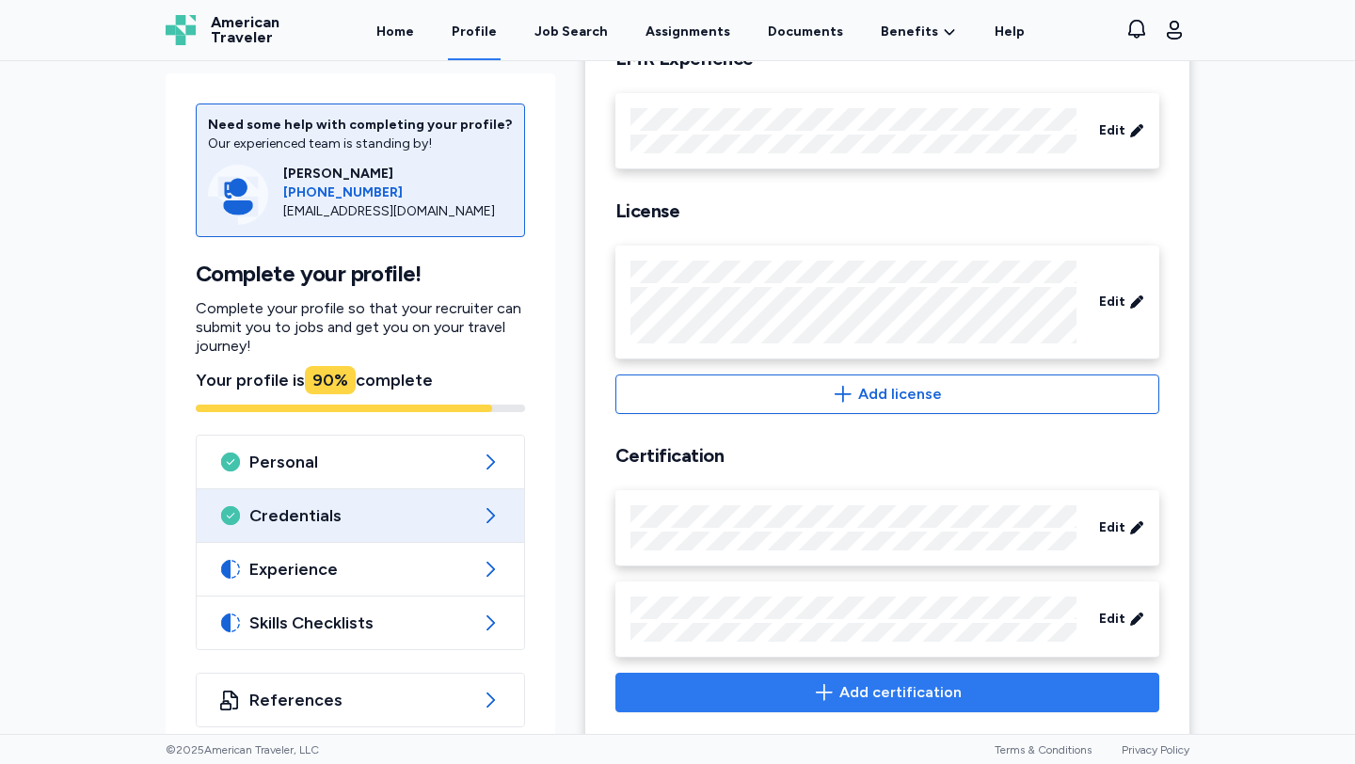
scroll to position [752, 0]
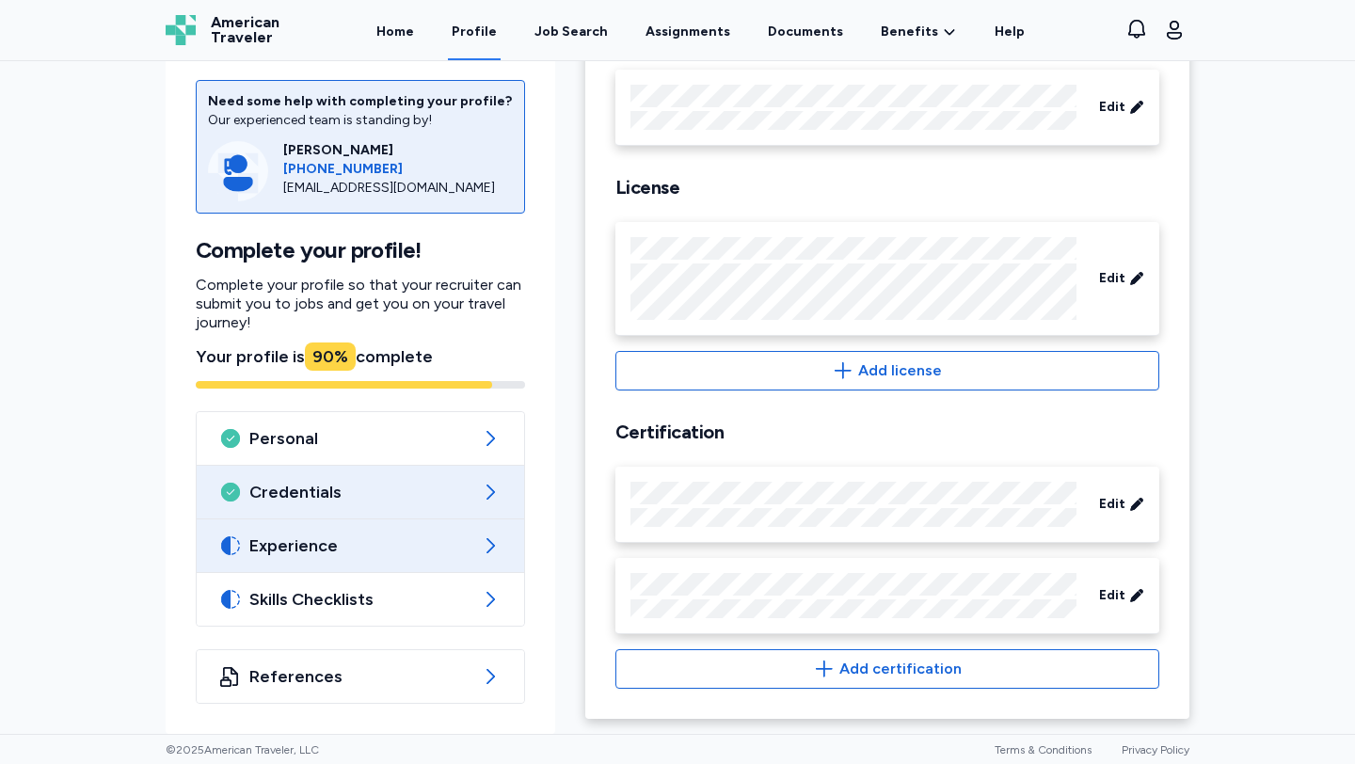
click at [444, 555] on span "Experience" at bounding box center [360, 545] width 222 height 23
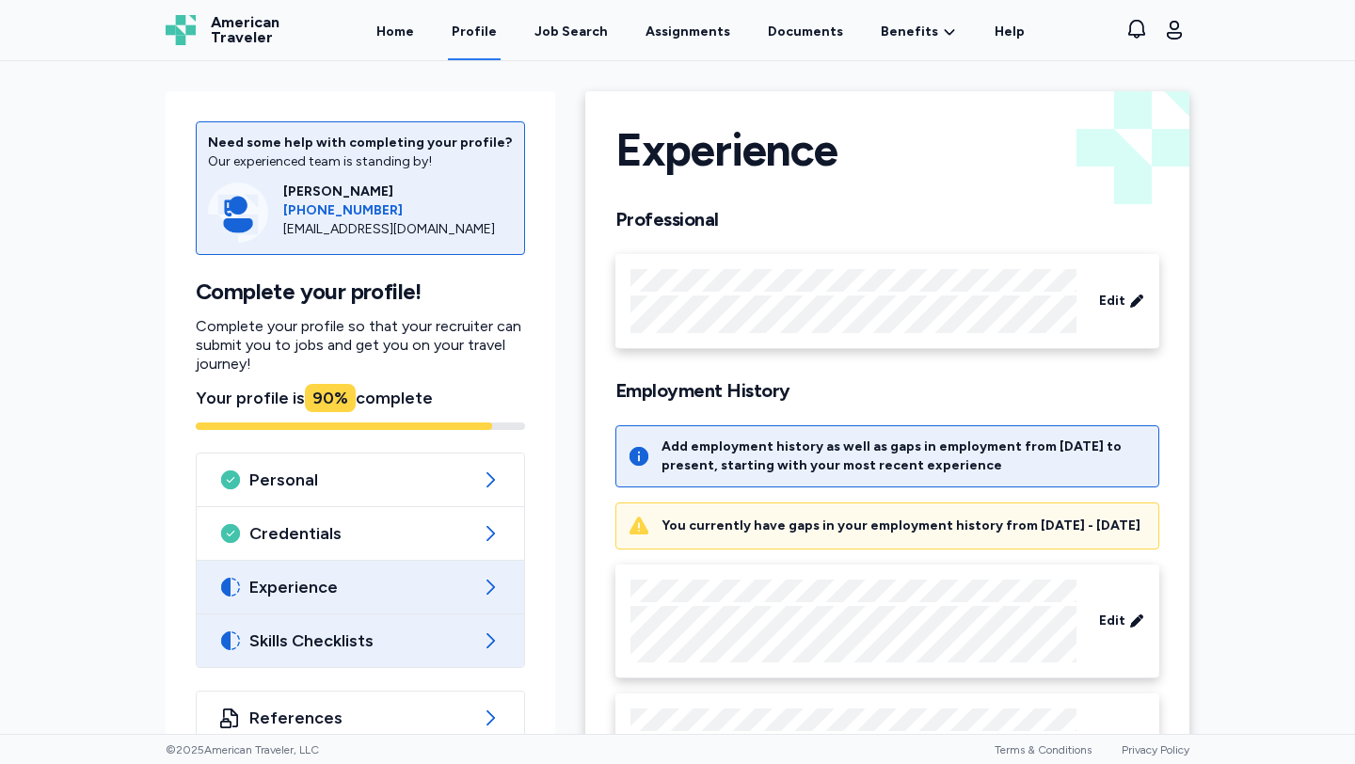
click at [442, 622] on div "Skills Checklists" at bounding box center [360, 640] width 327 height 53
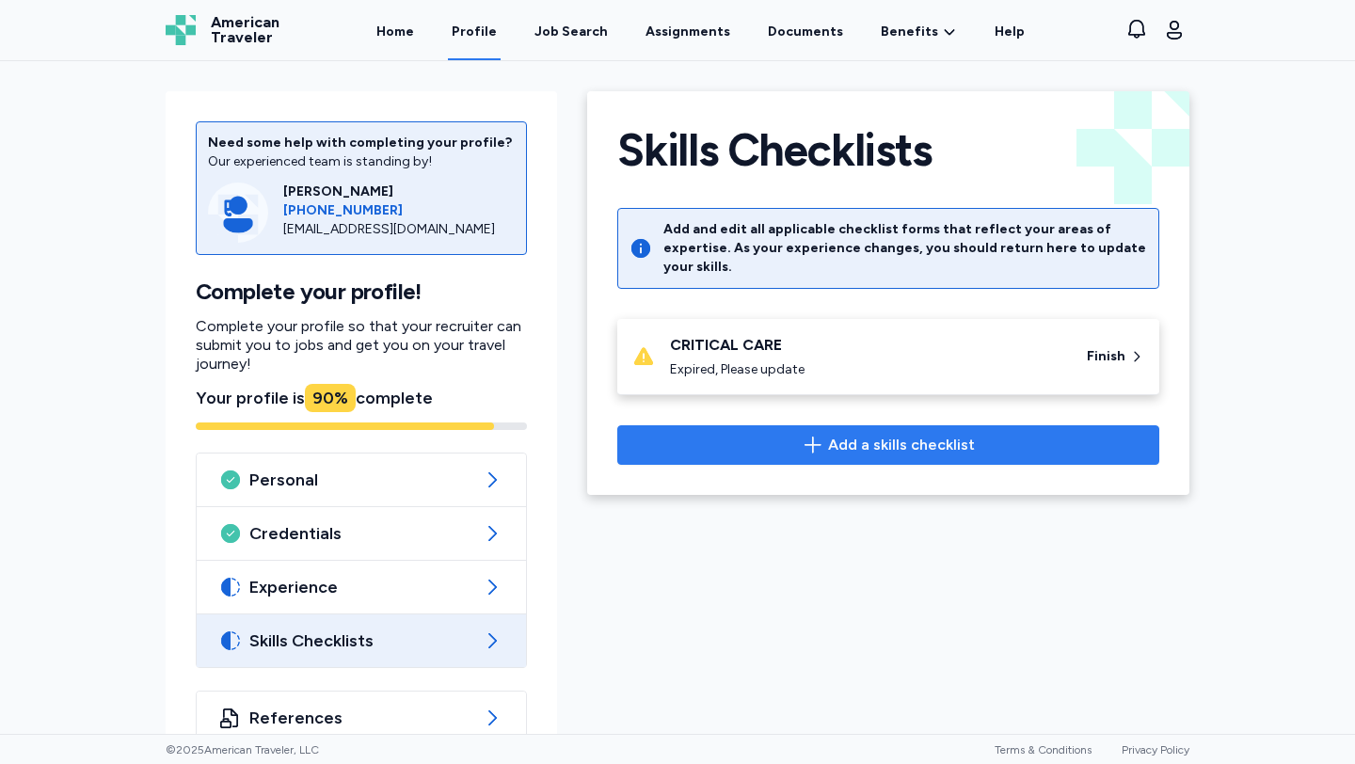
click at [776, 437] on span "Add a skills checklist" at bounding box center [888, 445] width 510 height 23
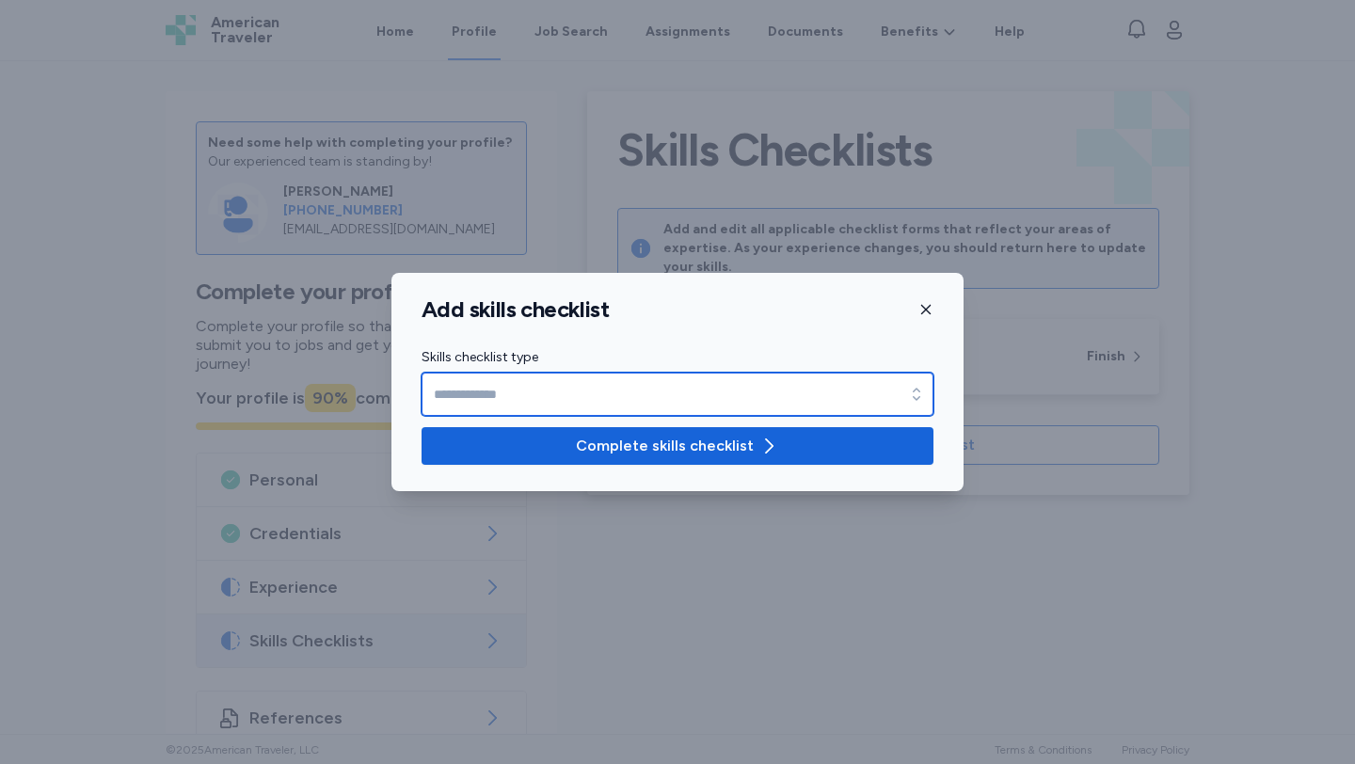
click at [909, 386] on icon "button" at bounding box center [916, 394] width 19 height 19
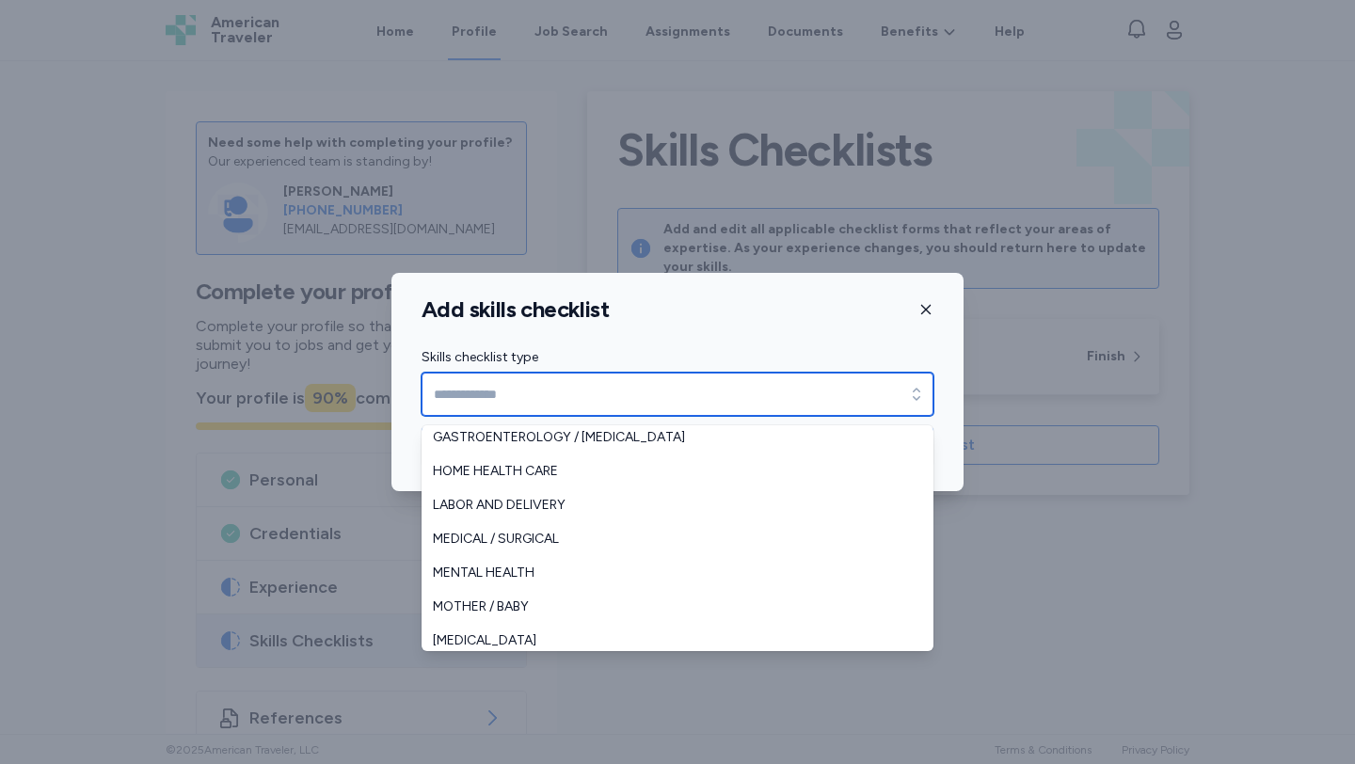
scroll to position [176, 0]
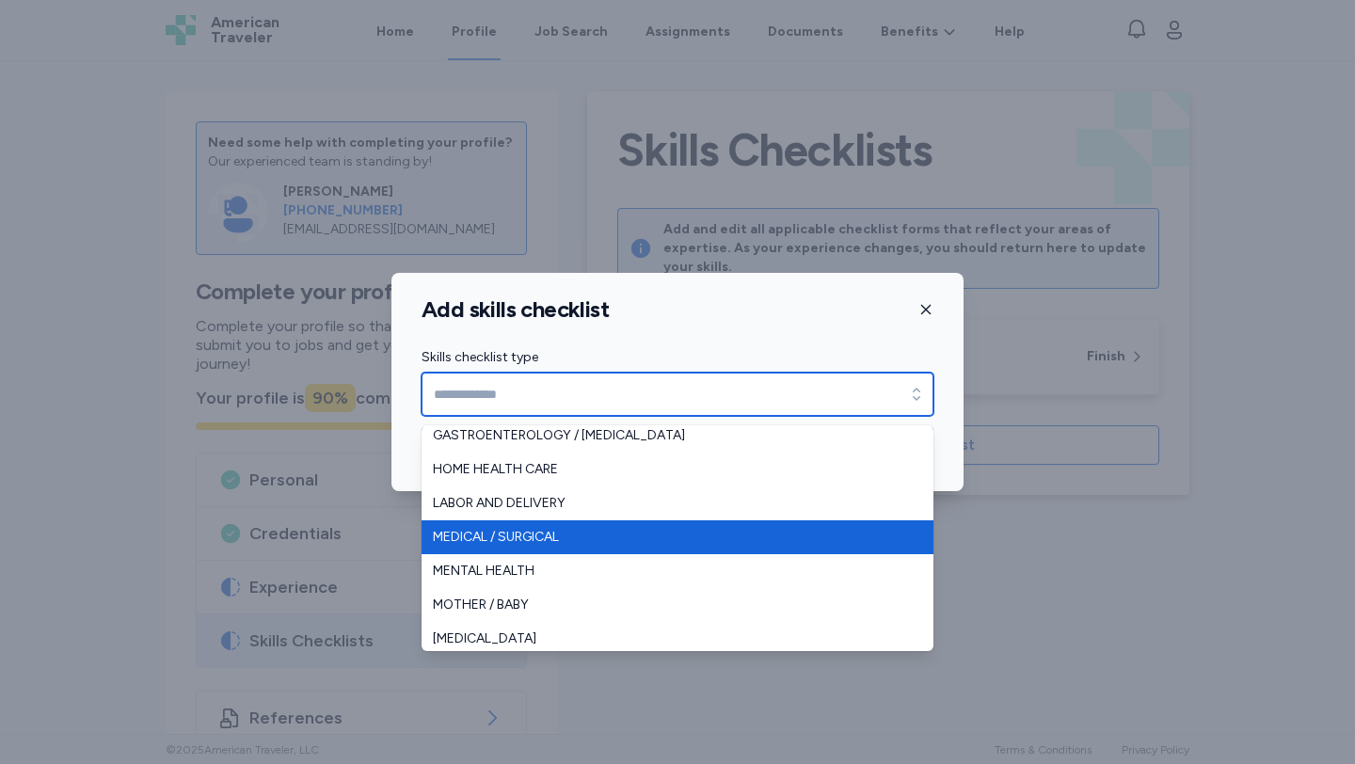
type input "**********"
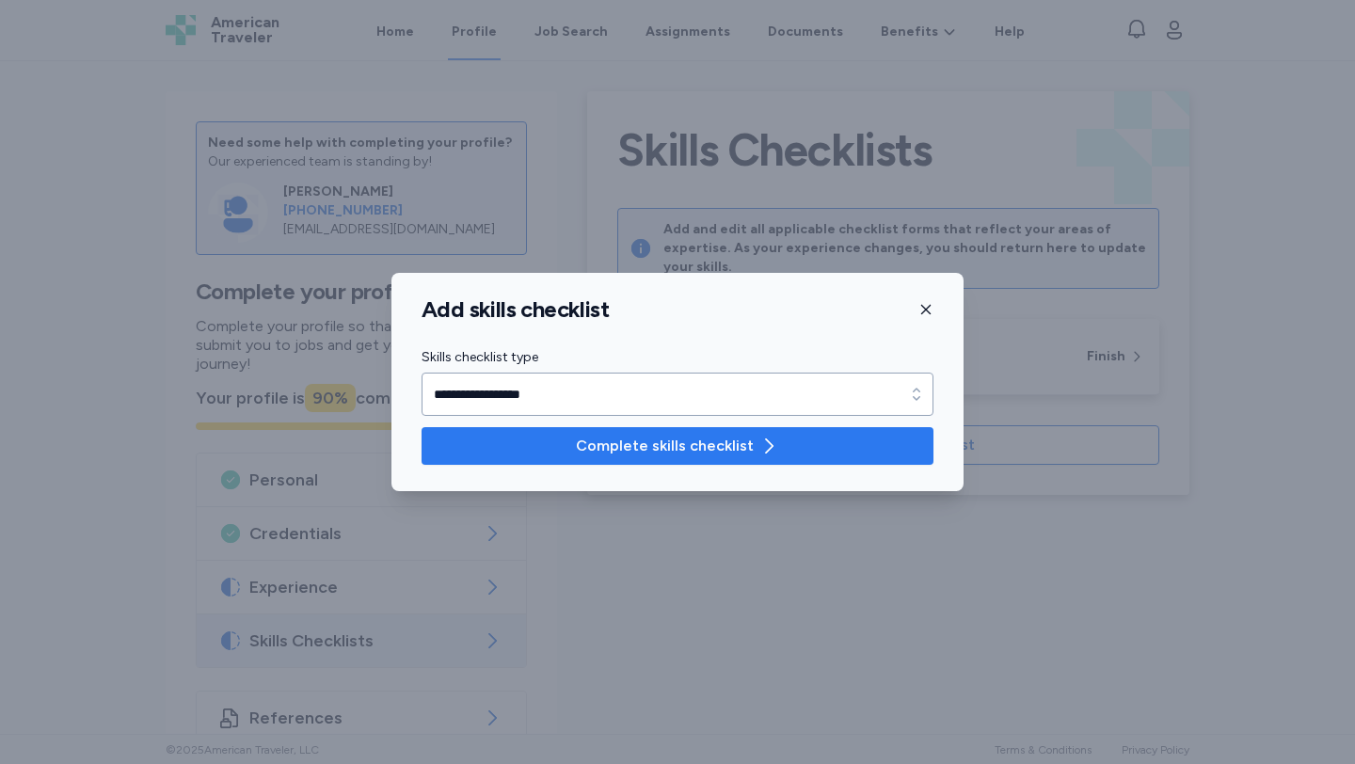
click at [812, 451] on span "Complete skills checklist" at bounding box center [678, 446] width 482 height 23
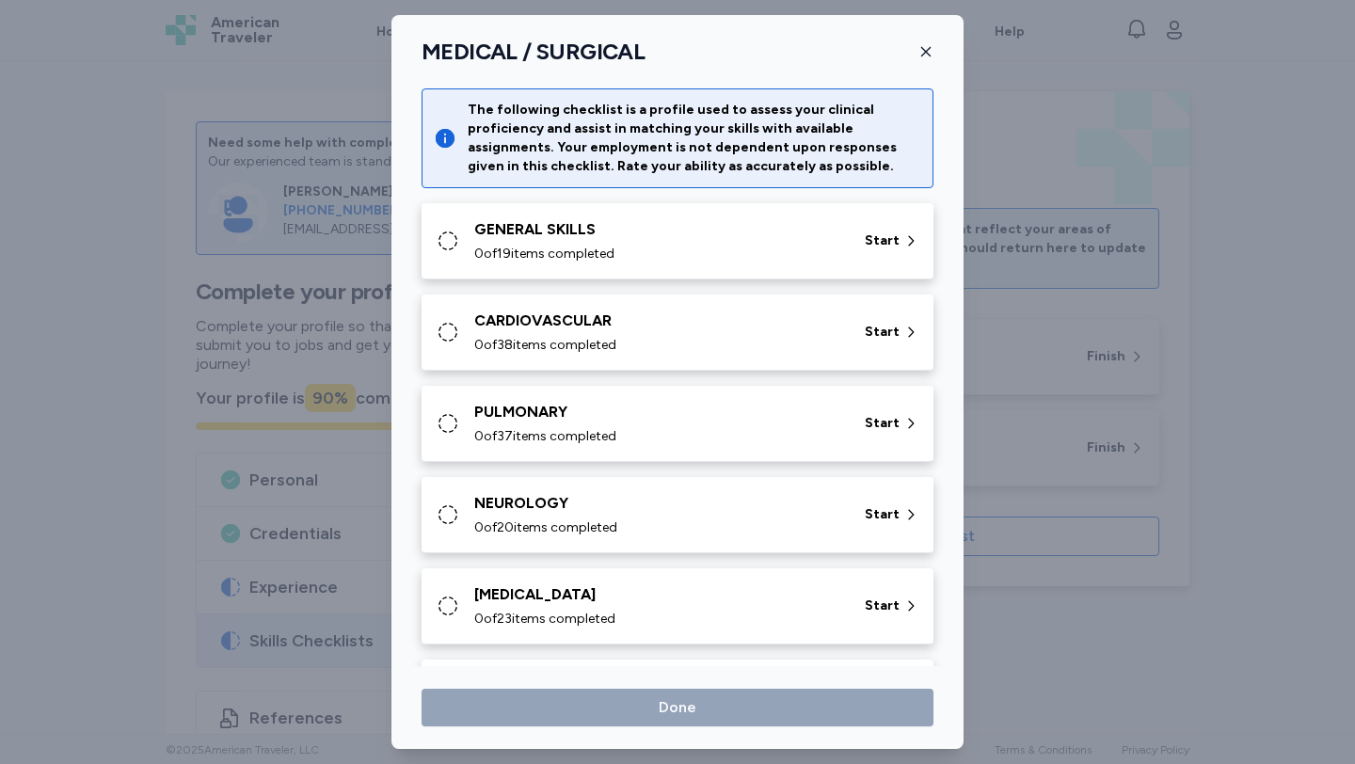
click at [762, 329] on div "CARDIOVASCULAR" at bounding box center [658, 321] width 368 height 23
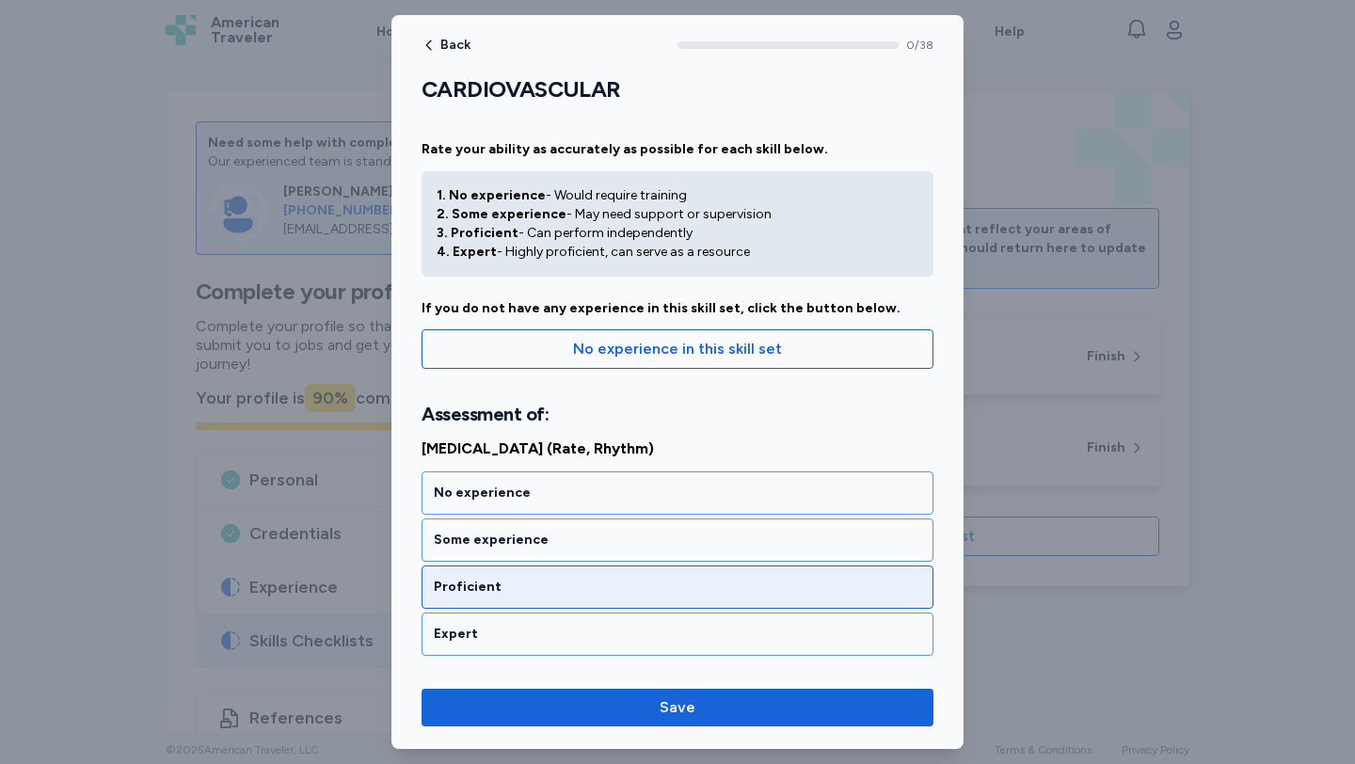
click at [681, 570] on div "Proficient" at bounding box center [677, 586] width 512 height 43
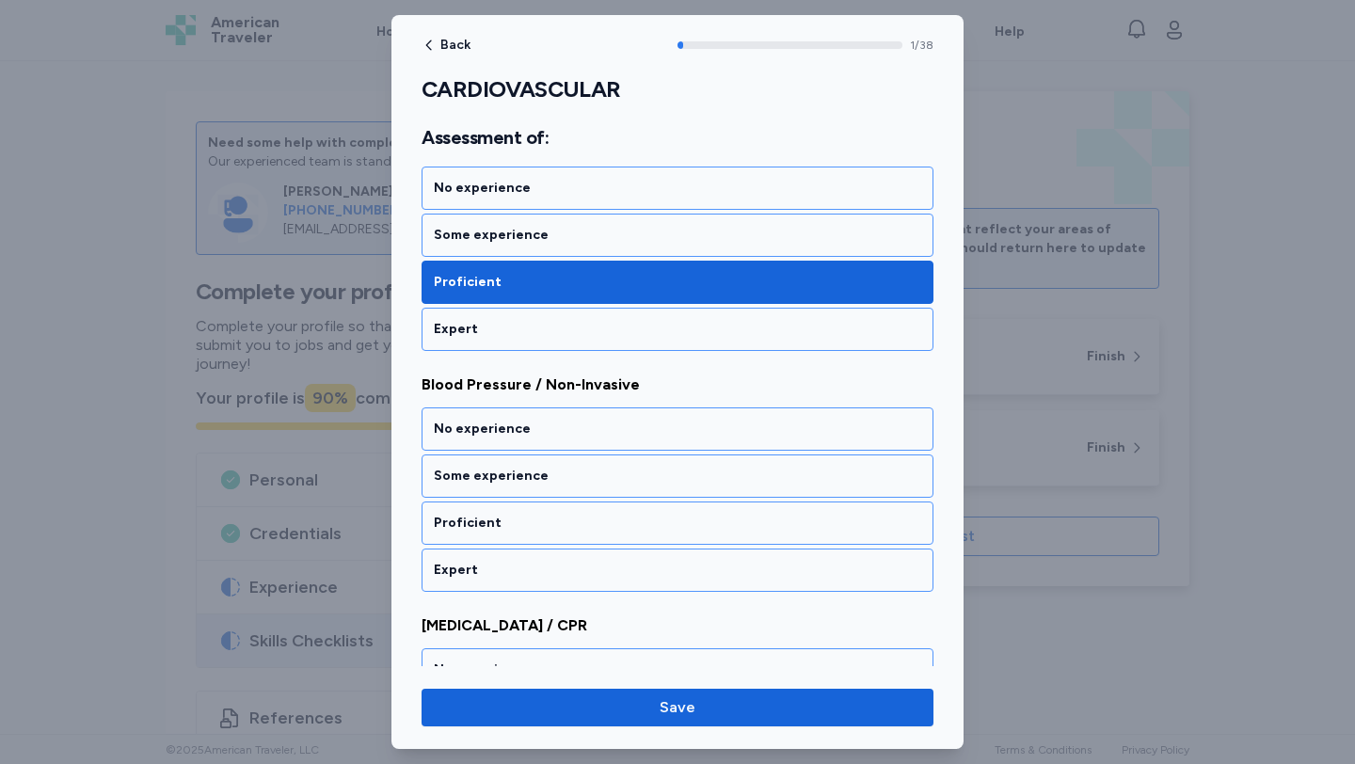
scroll to position [374, 0]
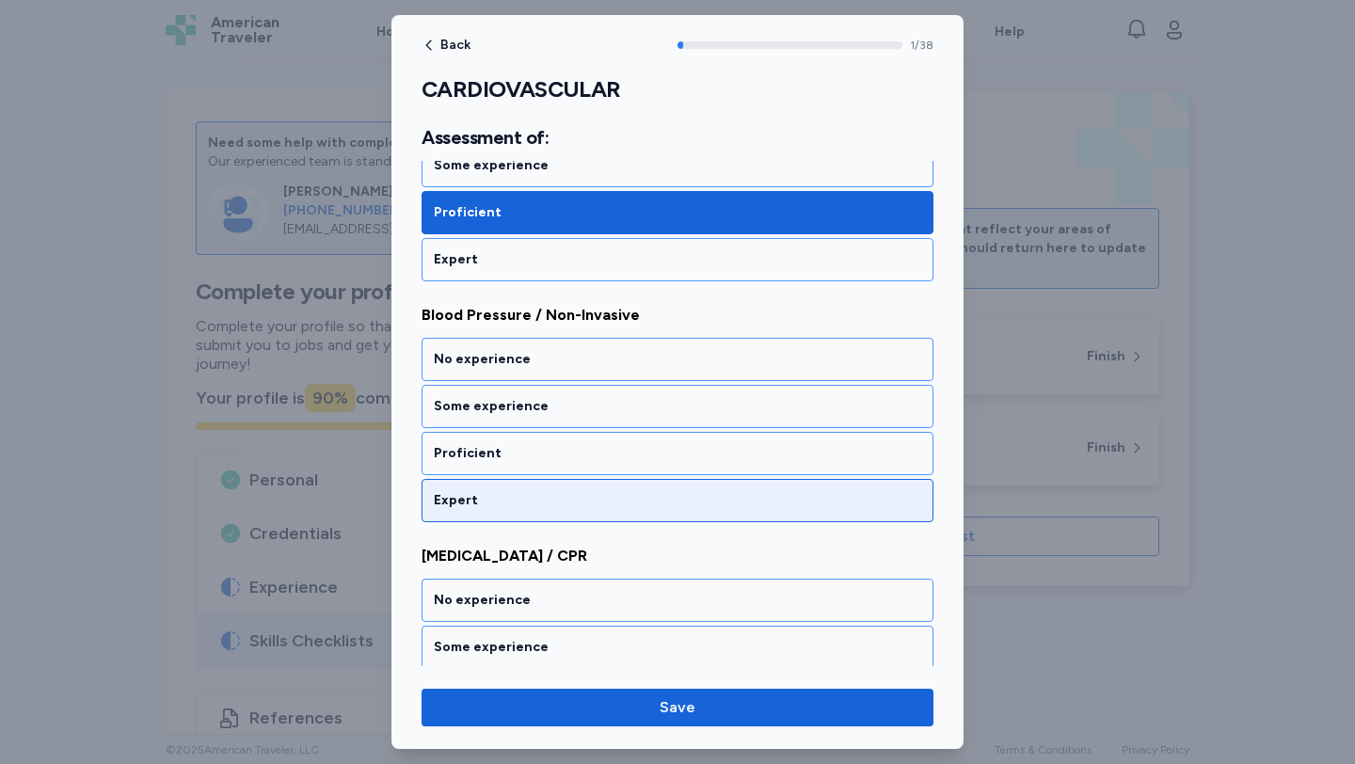
click at [692, 479] on div "Expert" at bounding box center [677, 500] width 512 height 43
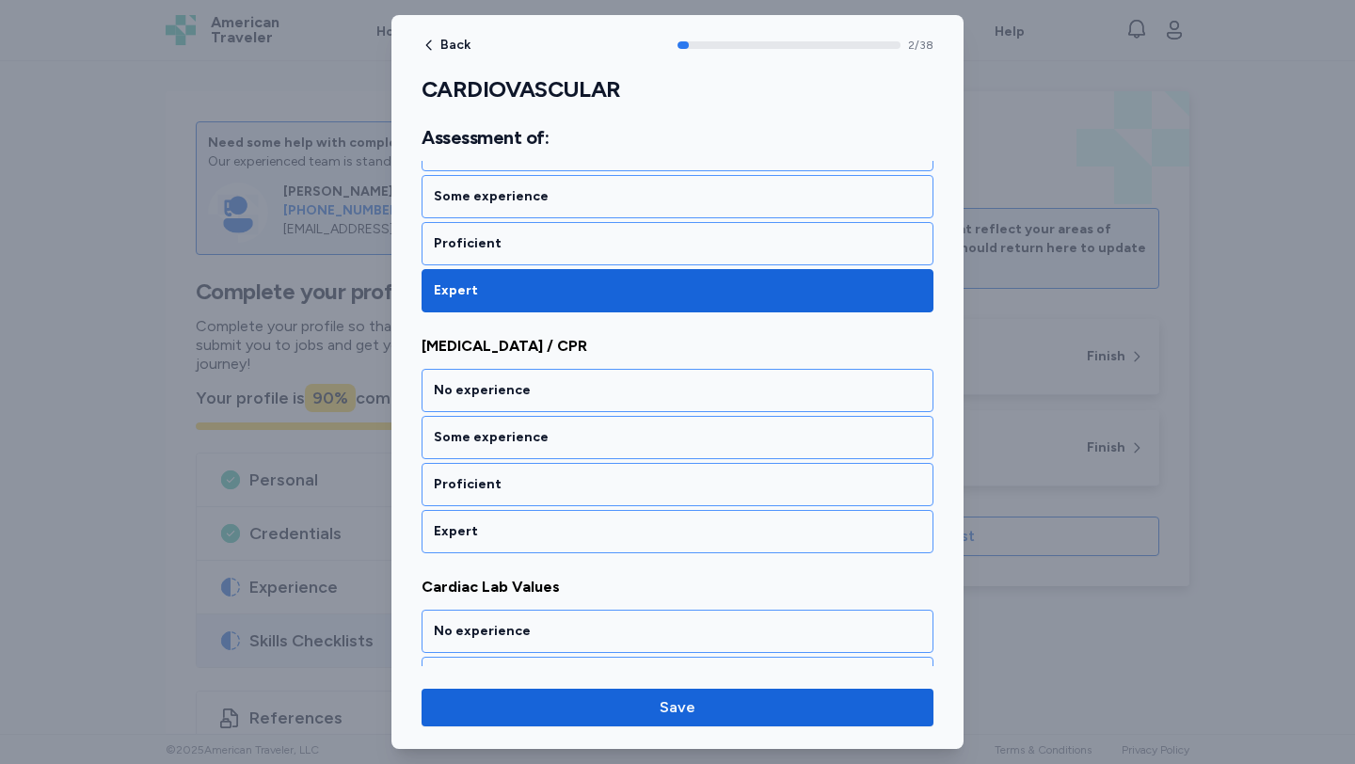
scroll to position [615, 0]
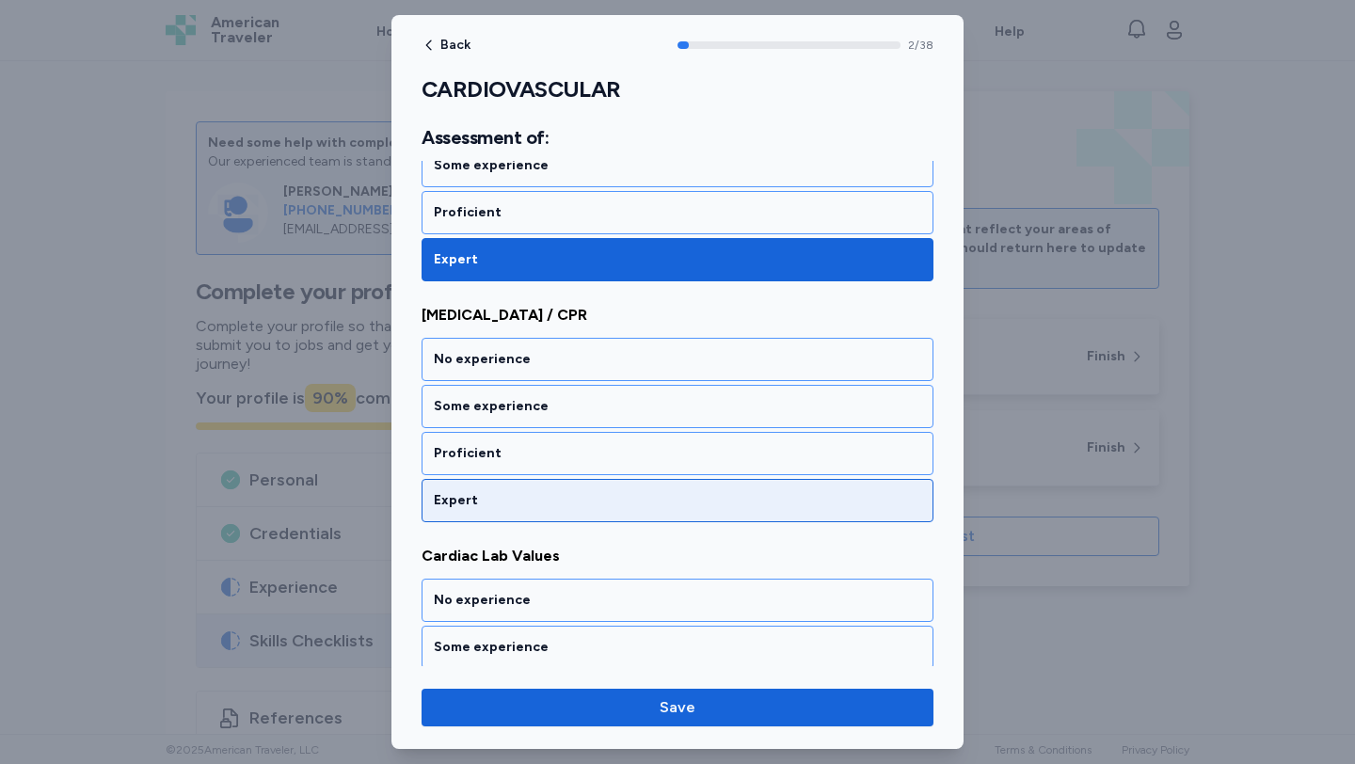
click at [674, 479] on div "Expert" at bounding box center [677, 500] width 512 height 43
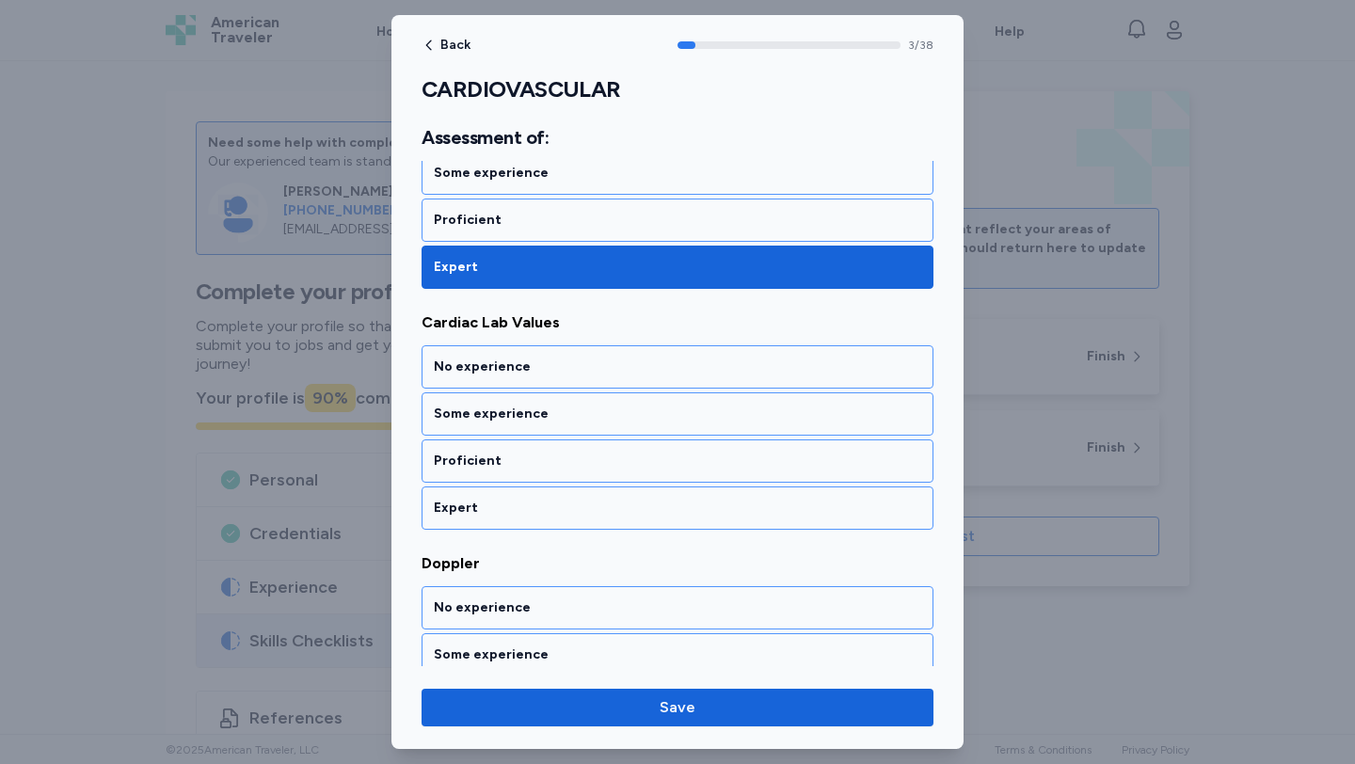
scroll to position [856, 0]
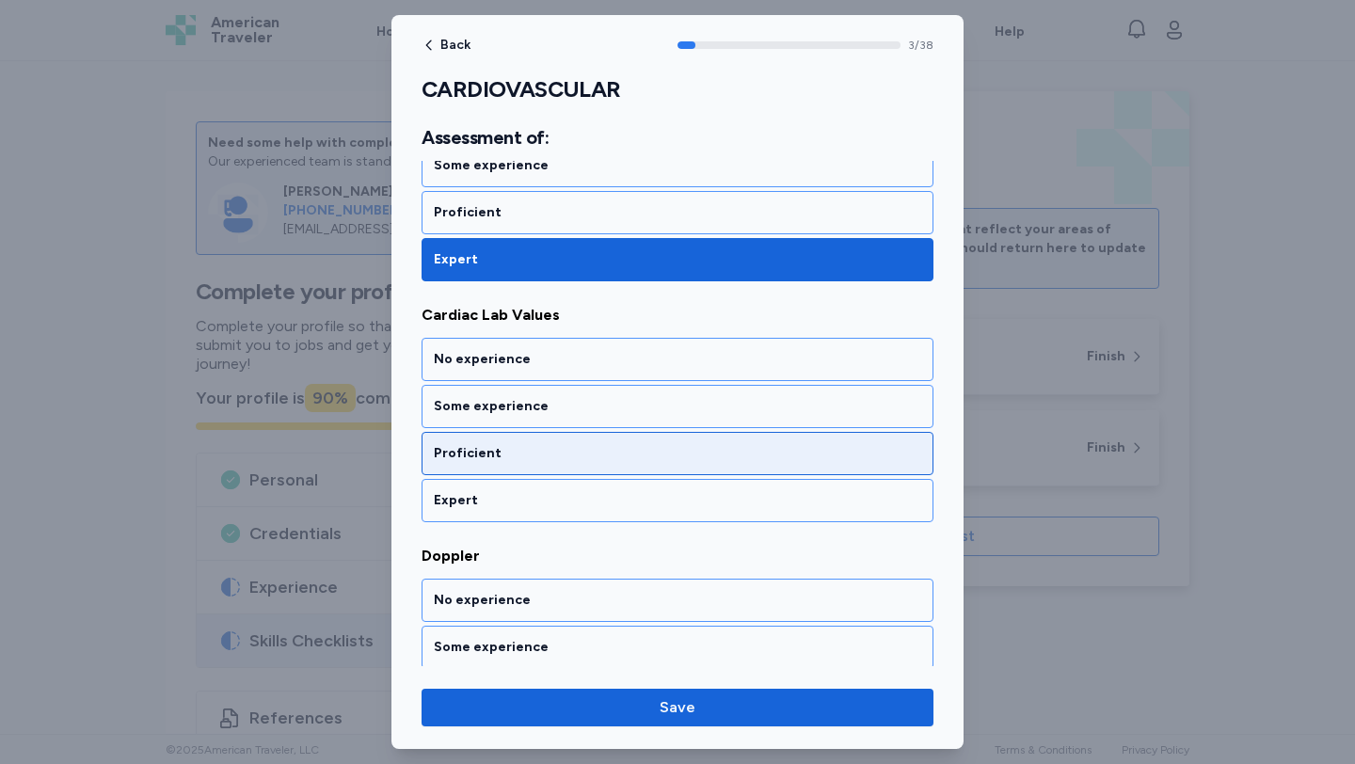
click at [676, 455] on div "Proficient" at bounding box center [677, 453] width 487 height 19
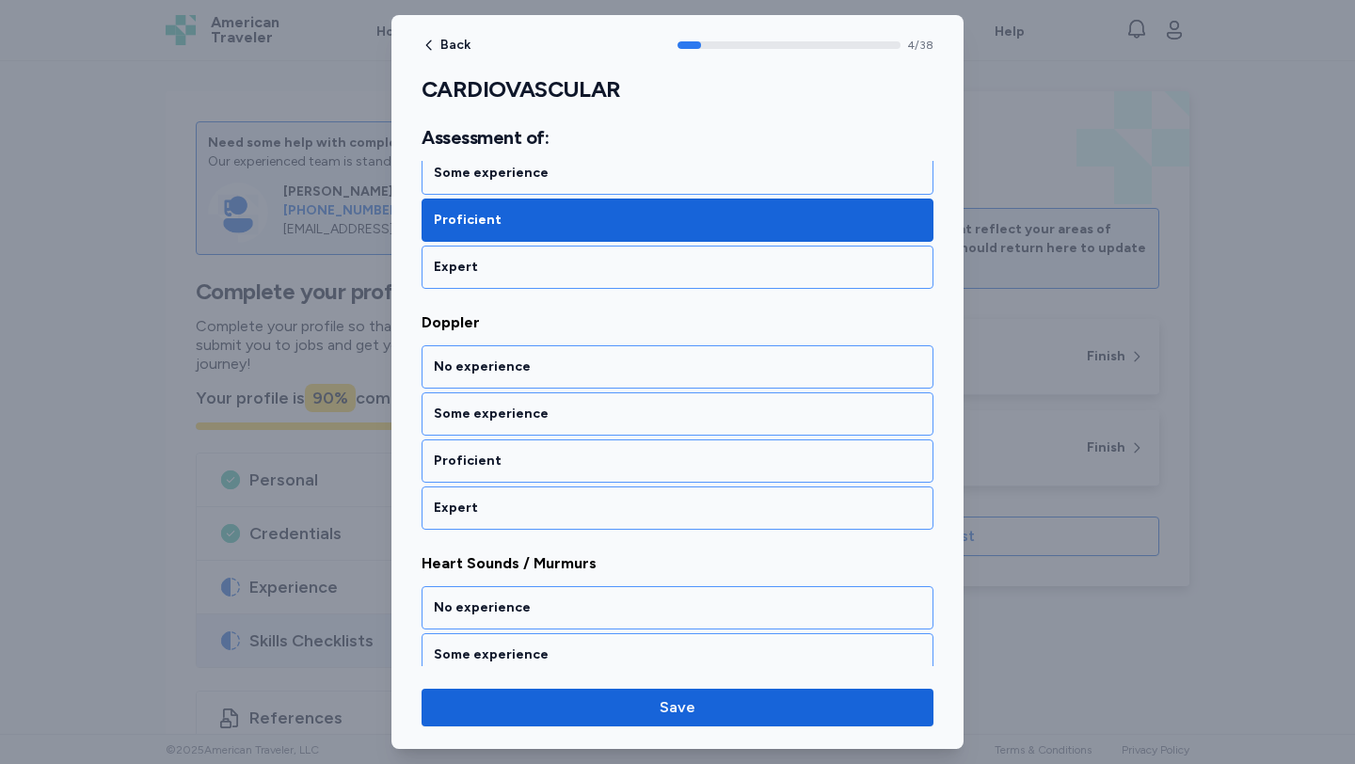
scroll to position [1097, 0]
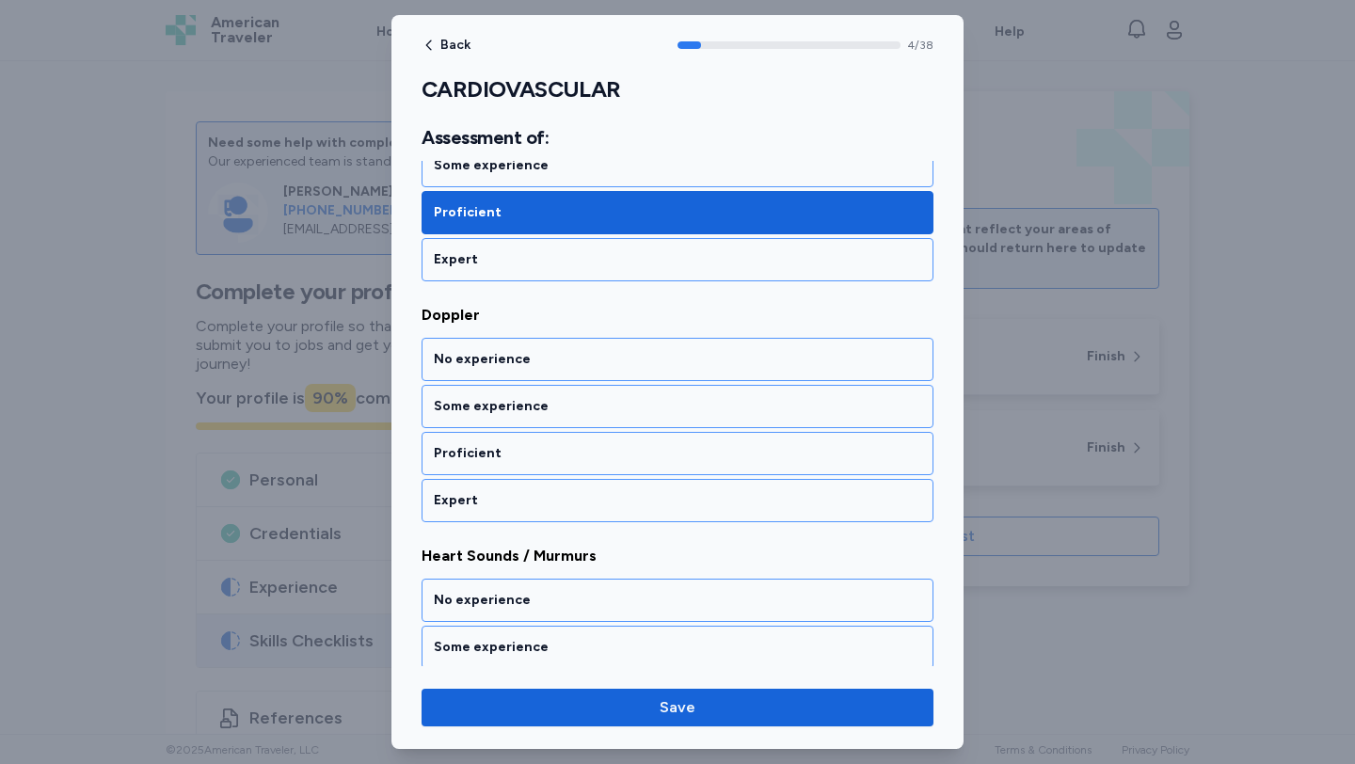
click at [676, 455] on div "Proficient" at bounding box center [677, 453] width 487 height 19
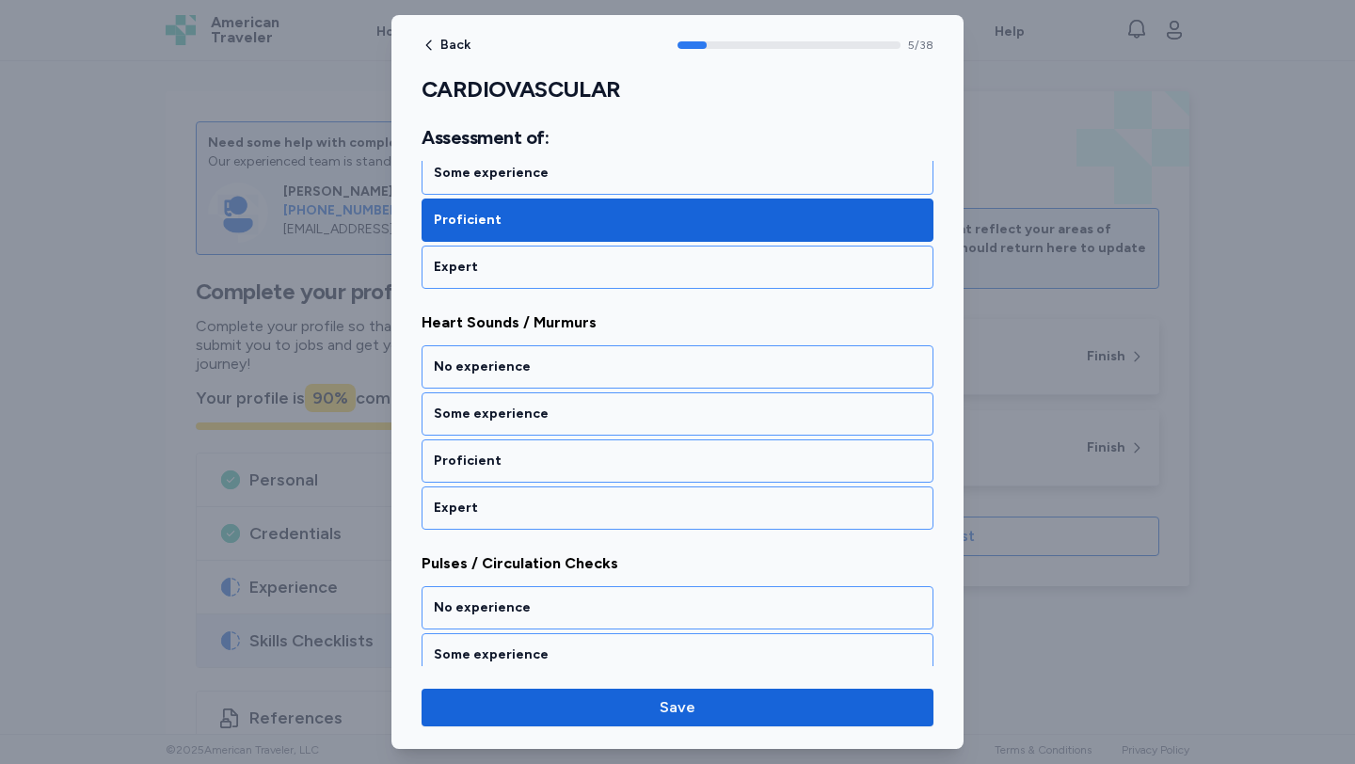
scroll to position [1338, 0]
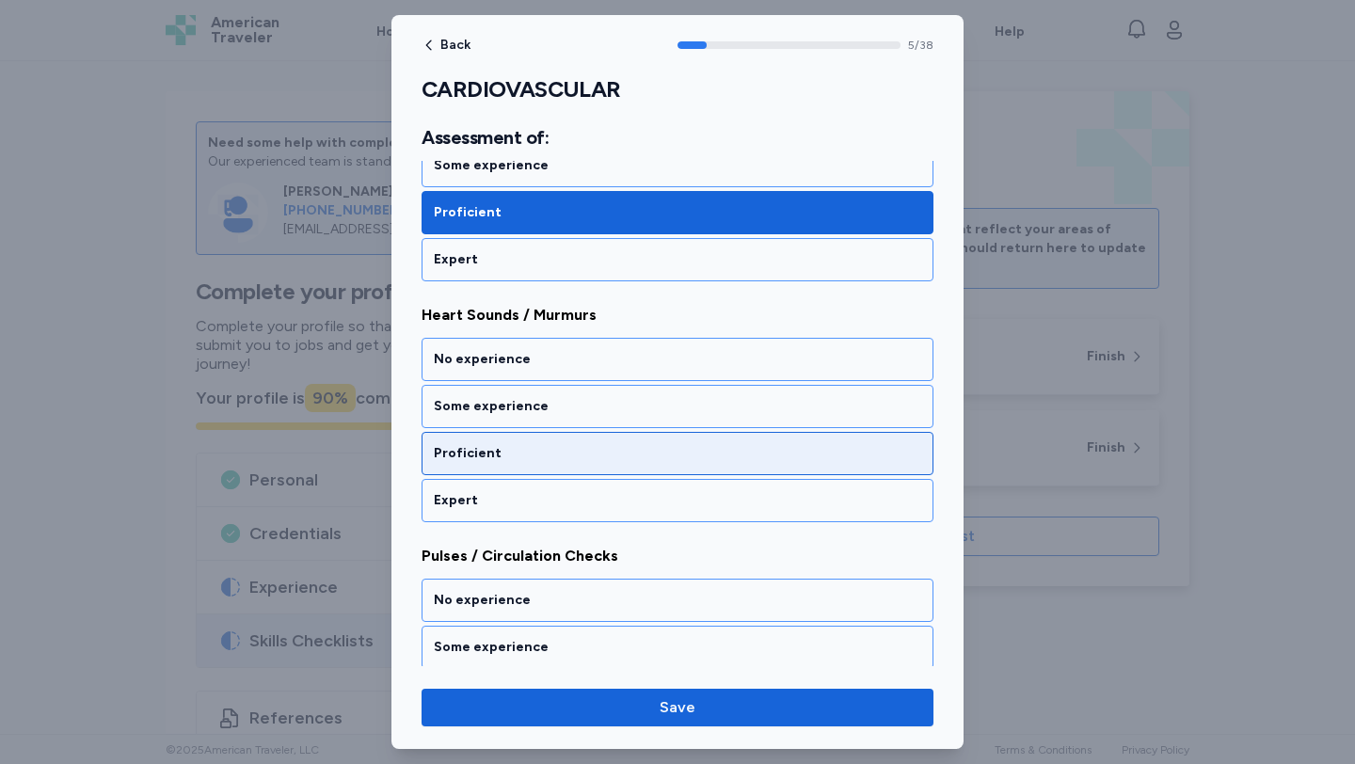
click at [676, 454] on div "Proficient" at bounding box center [677, 453] width 487 height 19
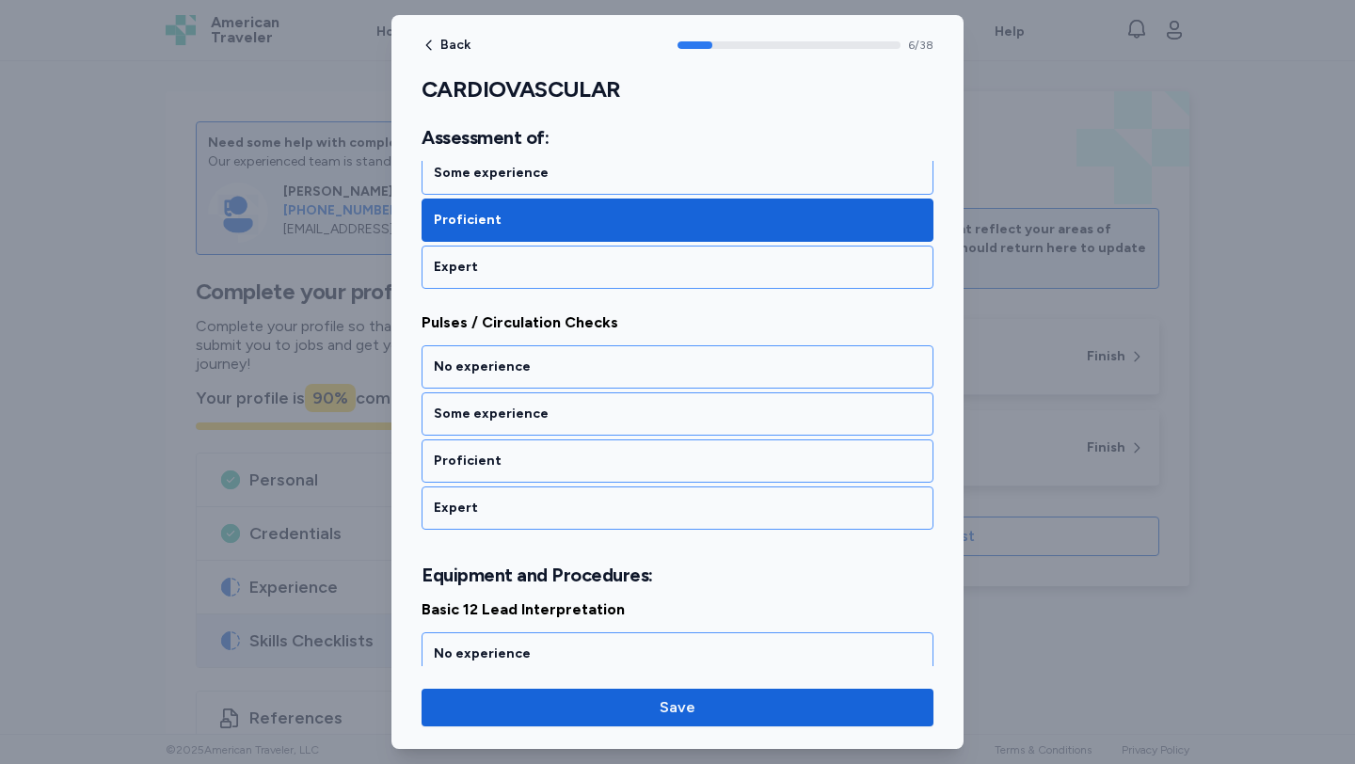
scroll to position [1579, 0]
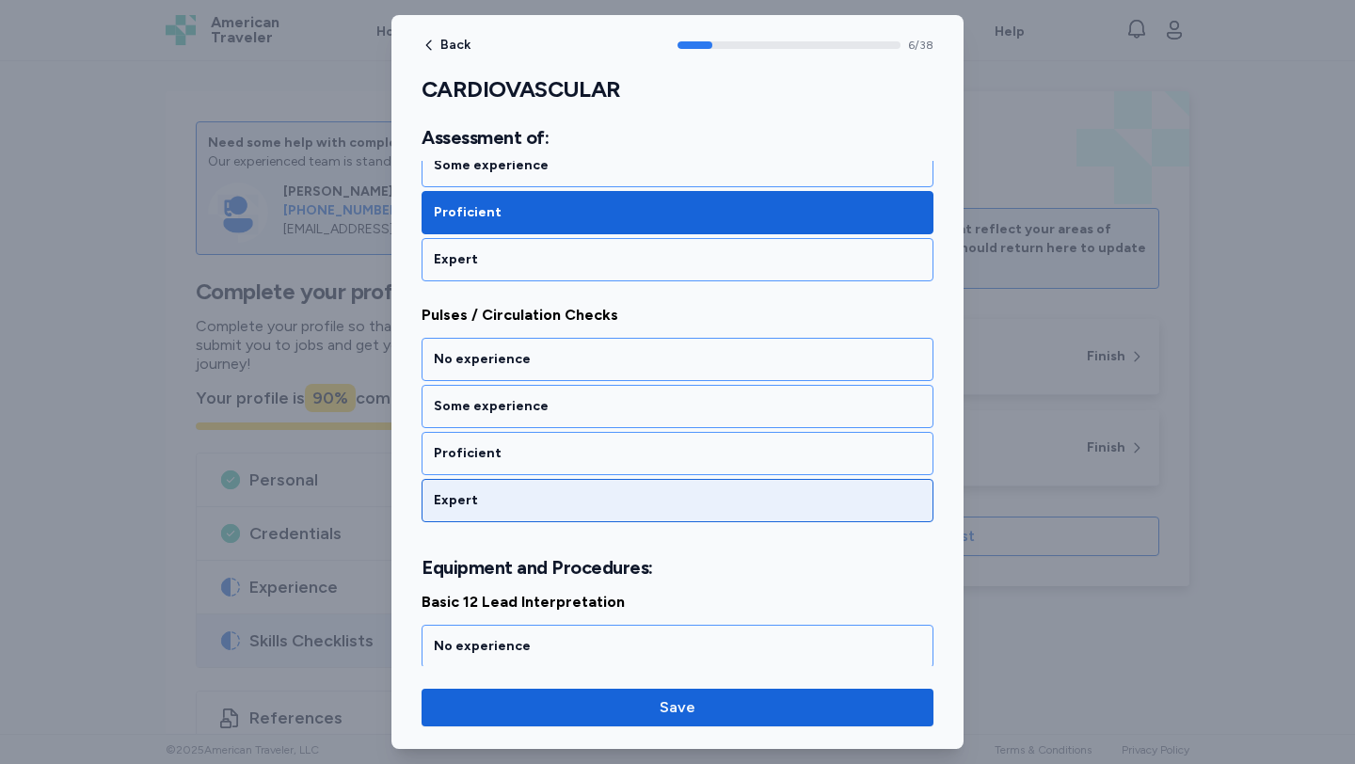
click at [675, 483] on div "Expert" at bounding box center [677, 500] width 512 height 43
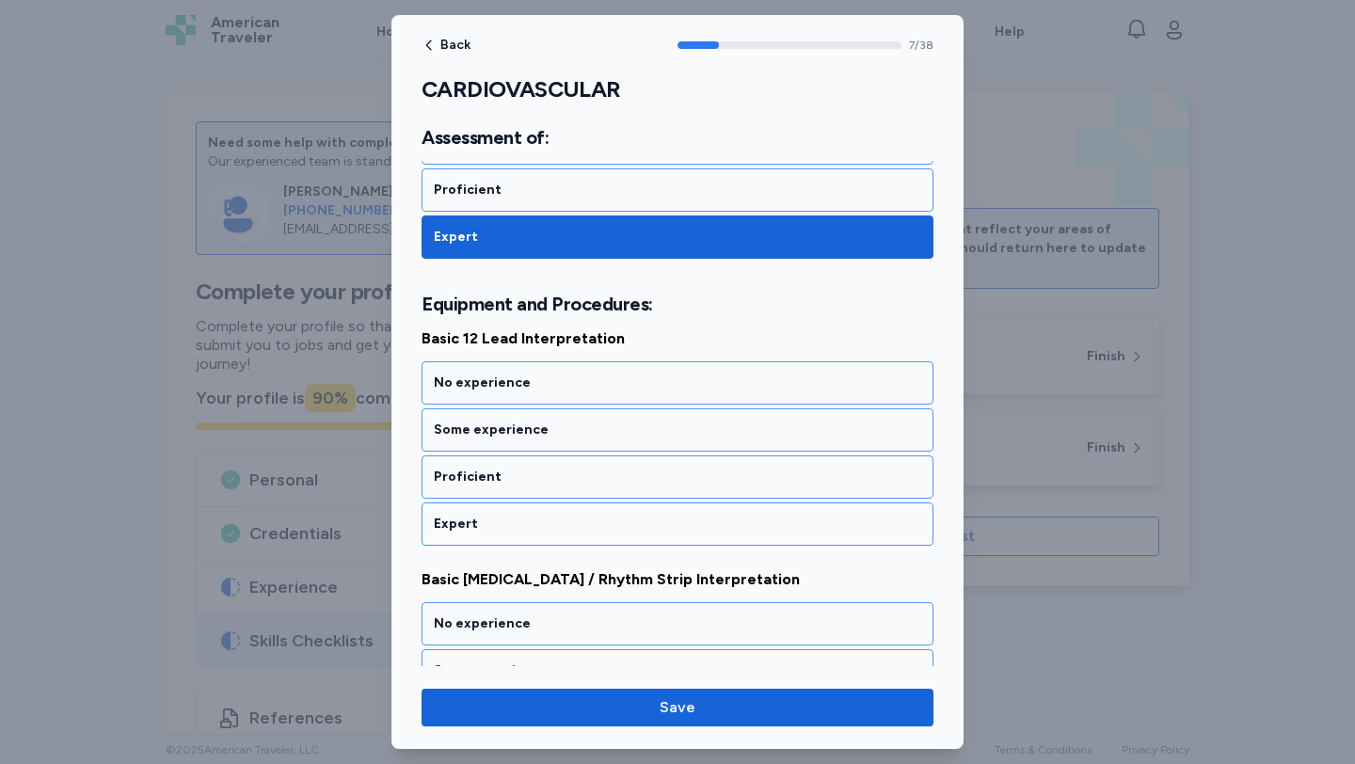
scroll to position [1866, 0]
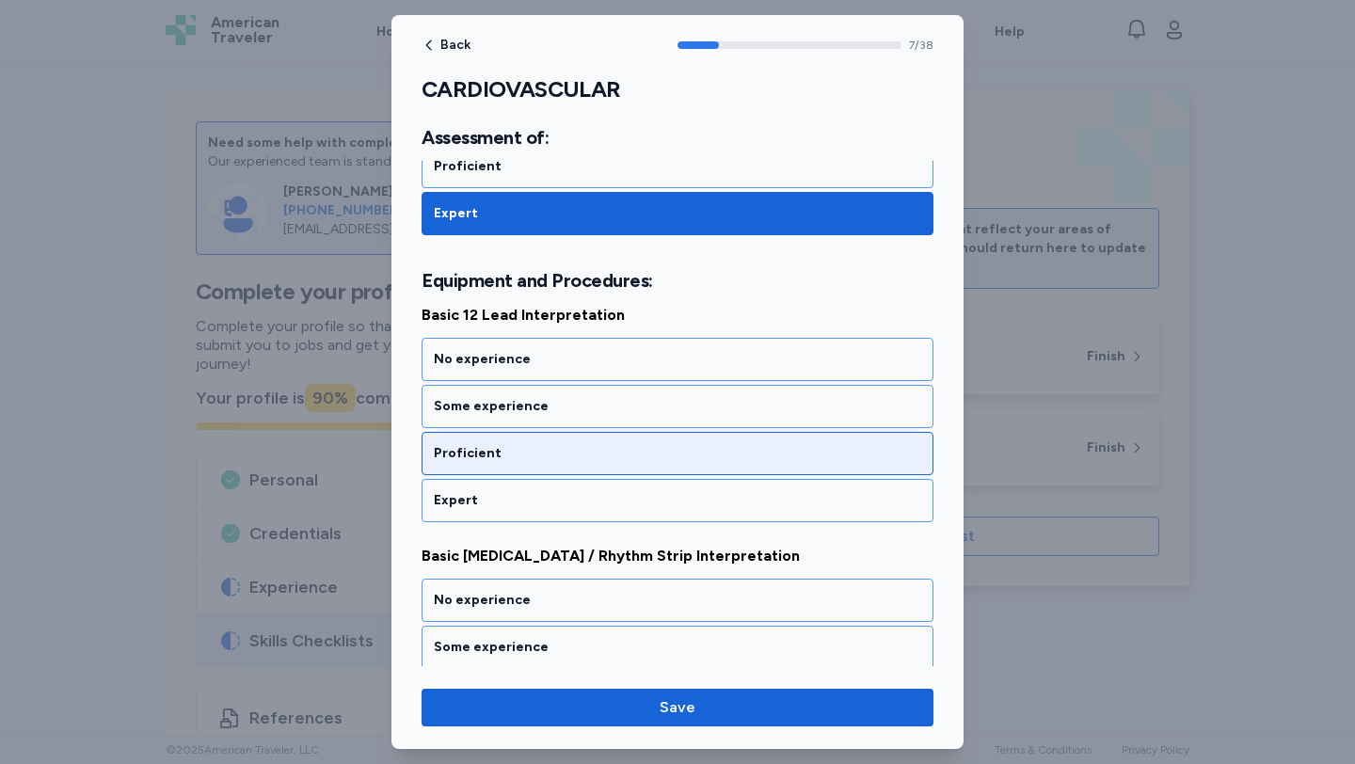
click at [674, 441] on div "Proficient" at bounding box center [677, 453] width 512 height 43
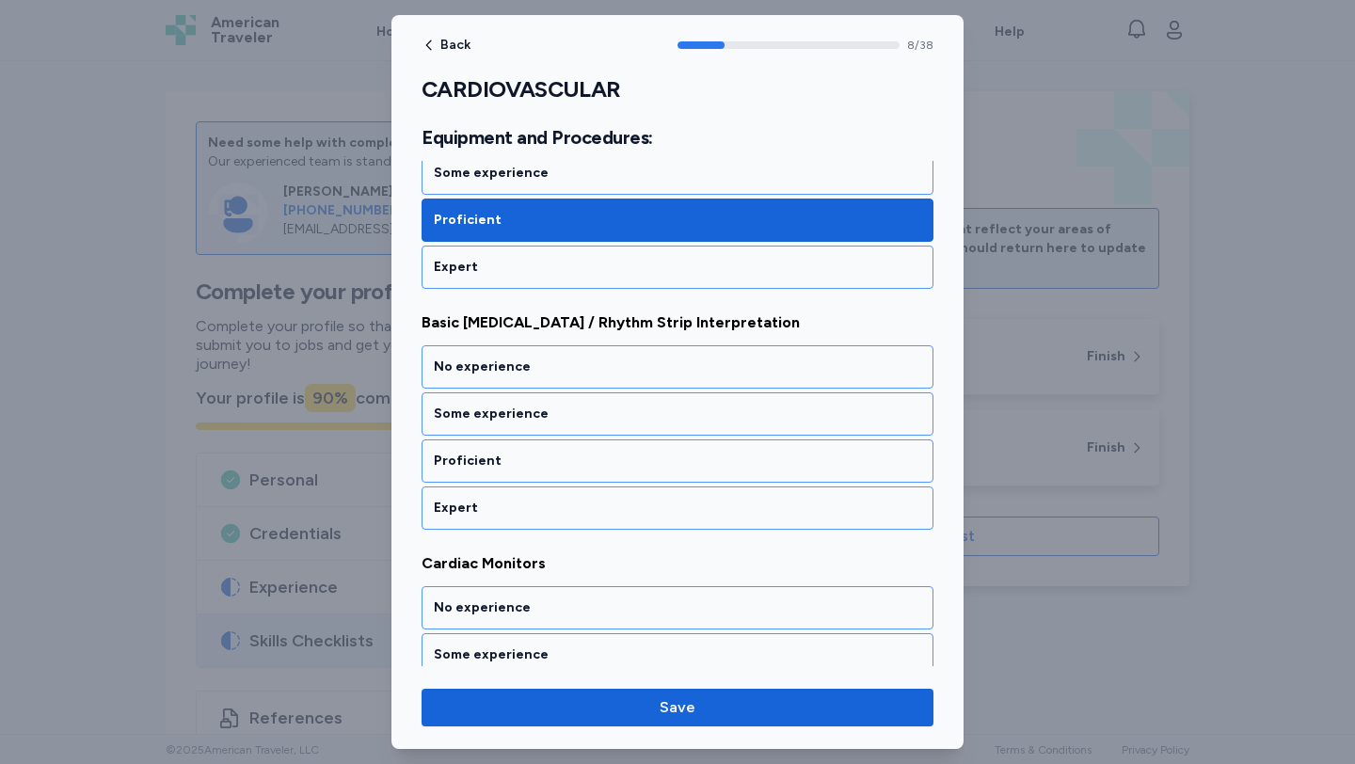
scroll to position [2107, 0]
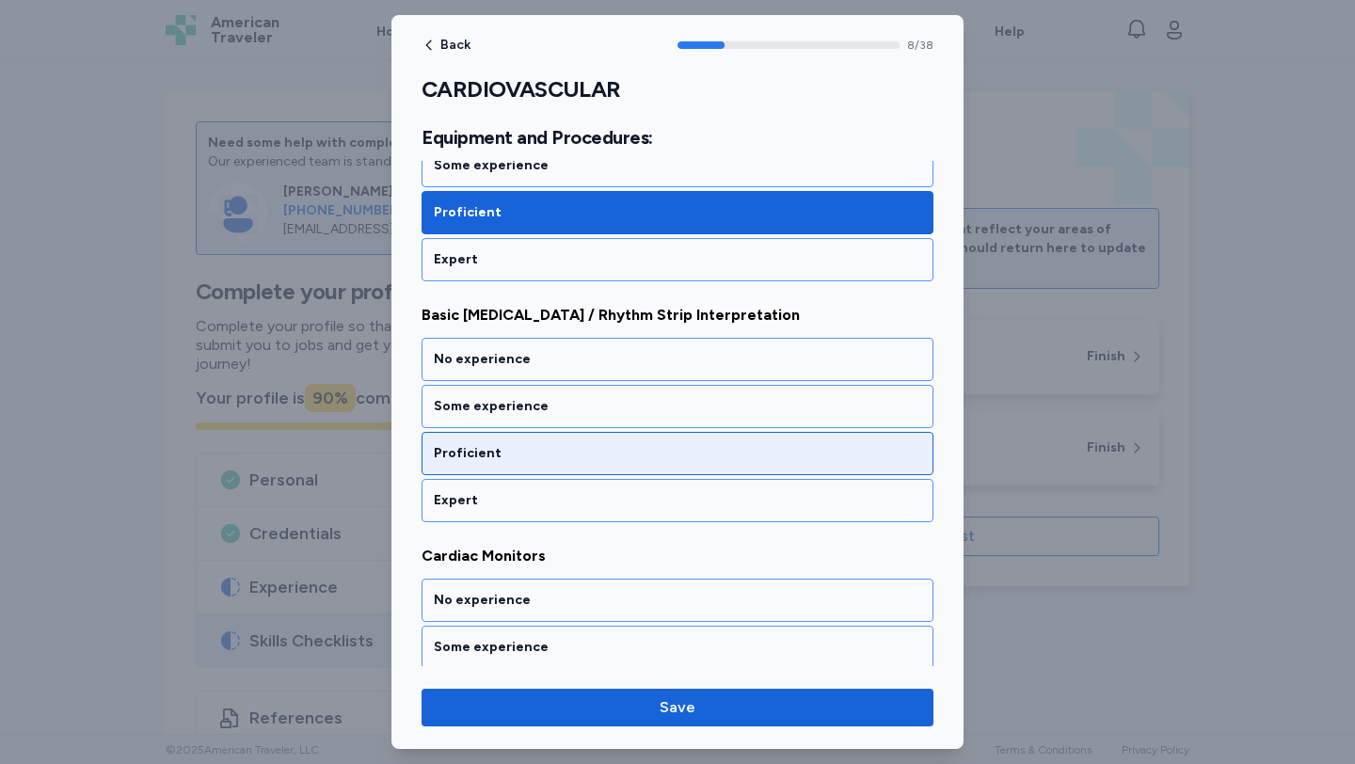
click at [672, 459] on div "Proficient" at bounding box center [677, 453] width 487 height 19
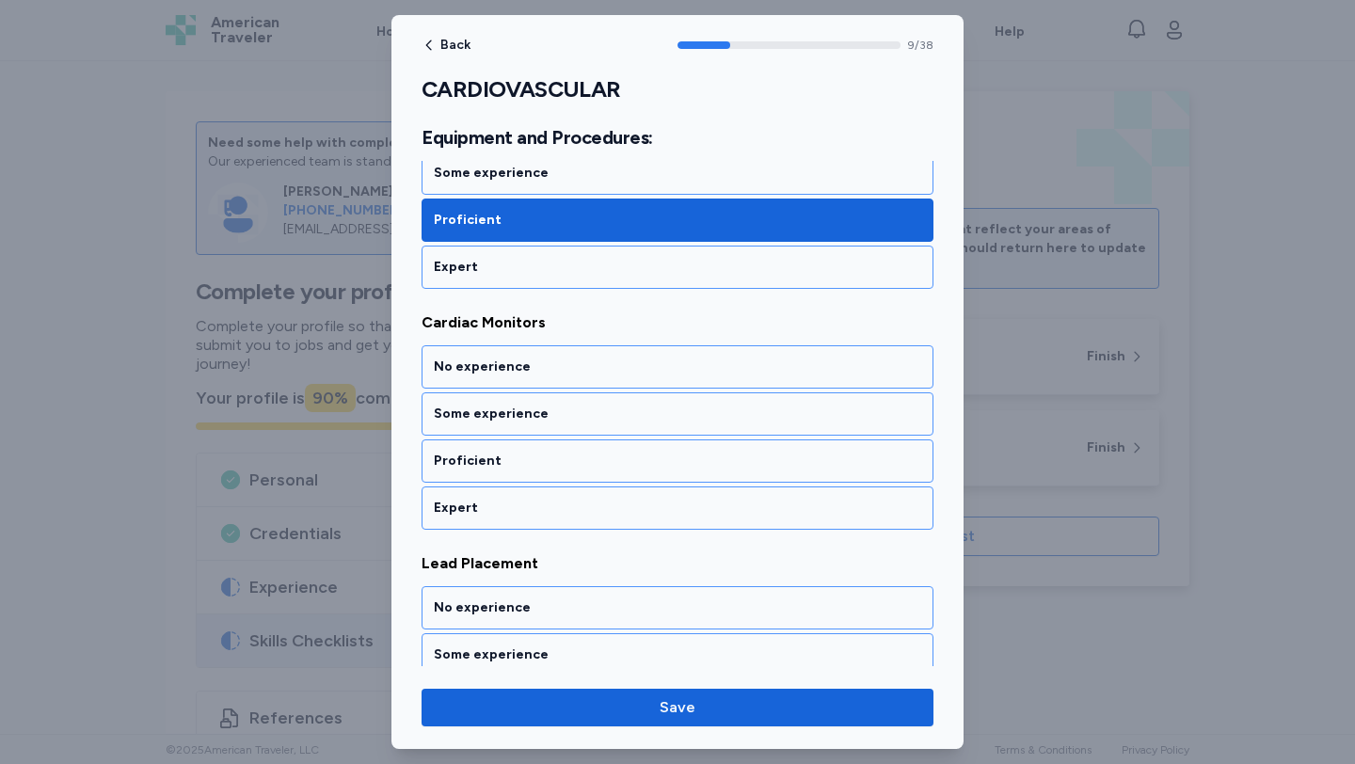
scroll to position [2347, 0]
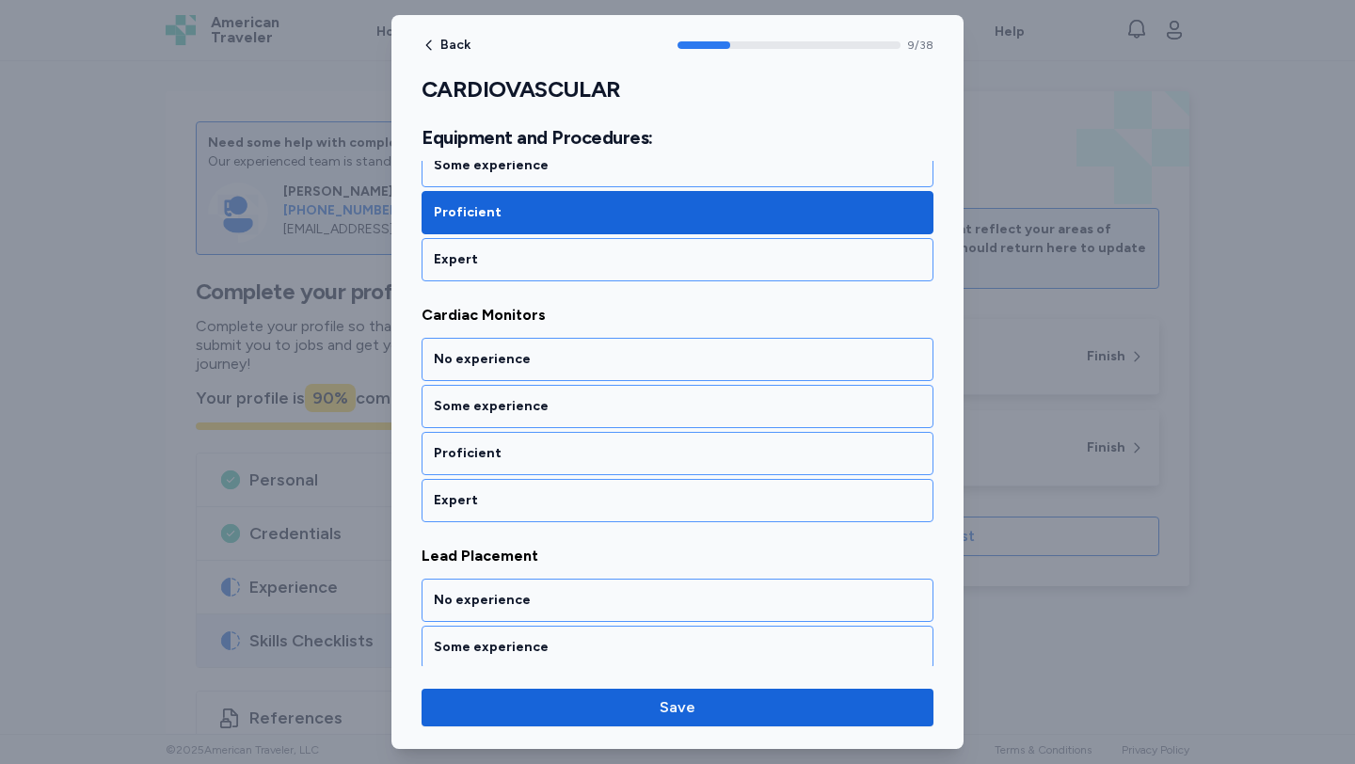
click at [672, 459] on div "Proficient" at bounding box center [677, 453] width 487 height 19
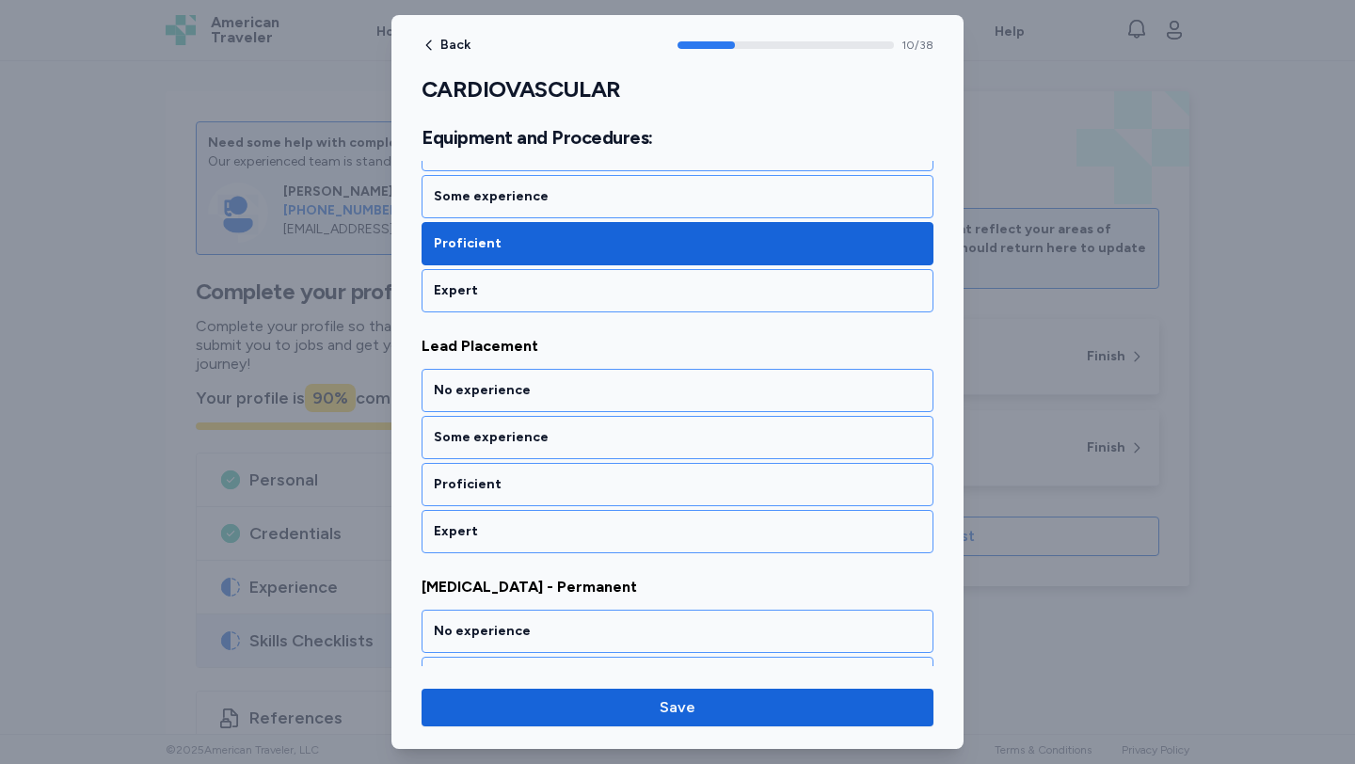
scroll to position [2588, 0]
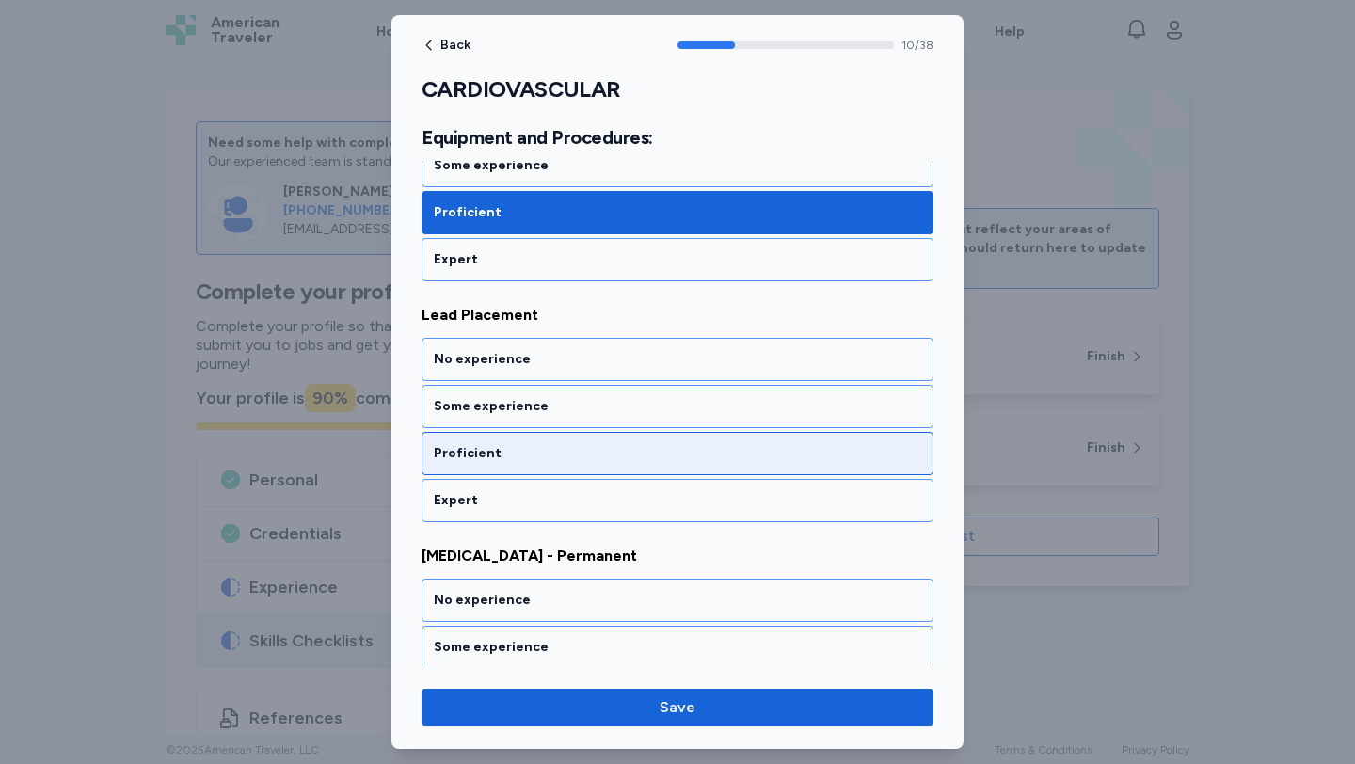
click at [672, 456] on div "Proficient" at bounding box center [677, 453] width 487 height 19
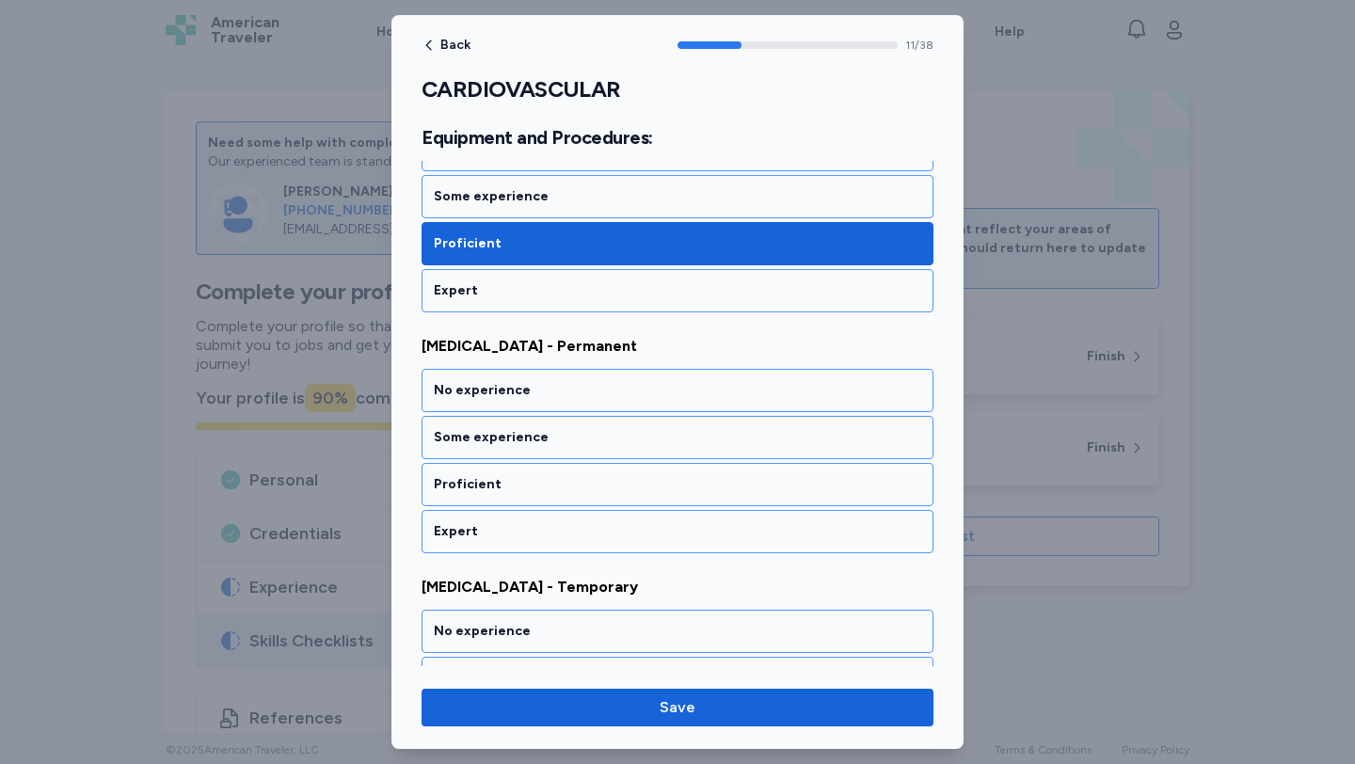
scroll to position [2829, 0]
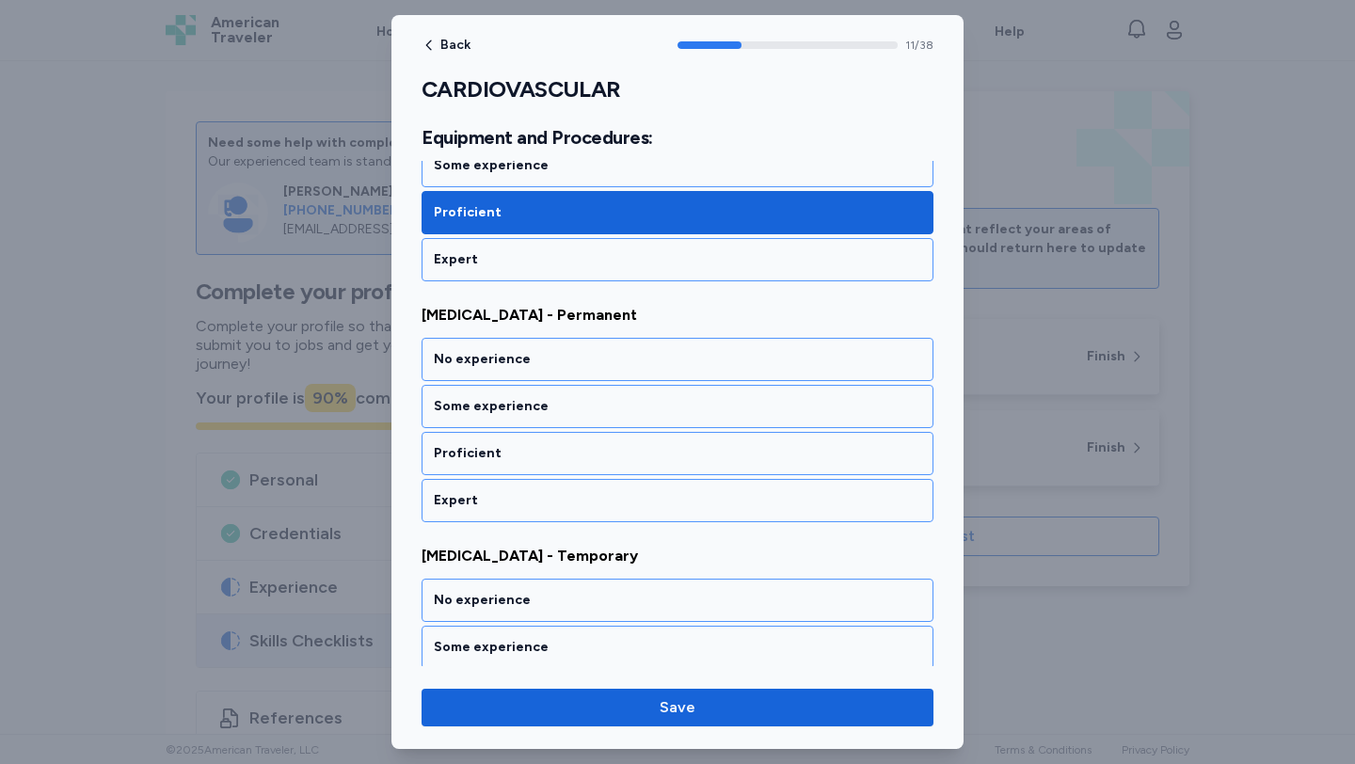
click at [672, 456] on div "Proficient" at bounding box center [677, 453] width 487 height 19
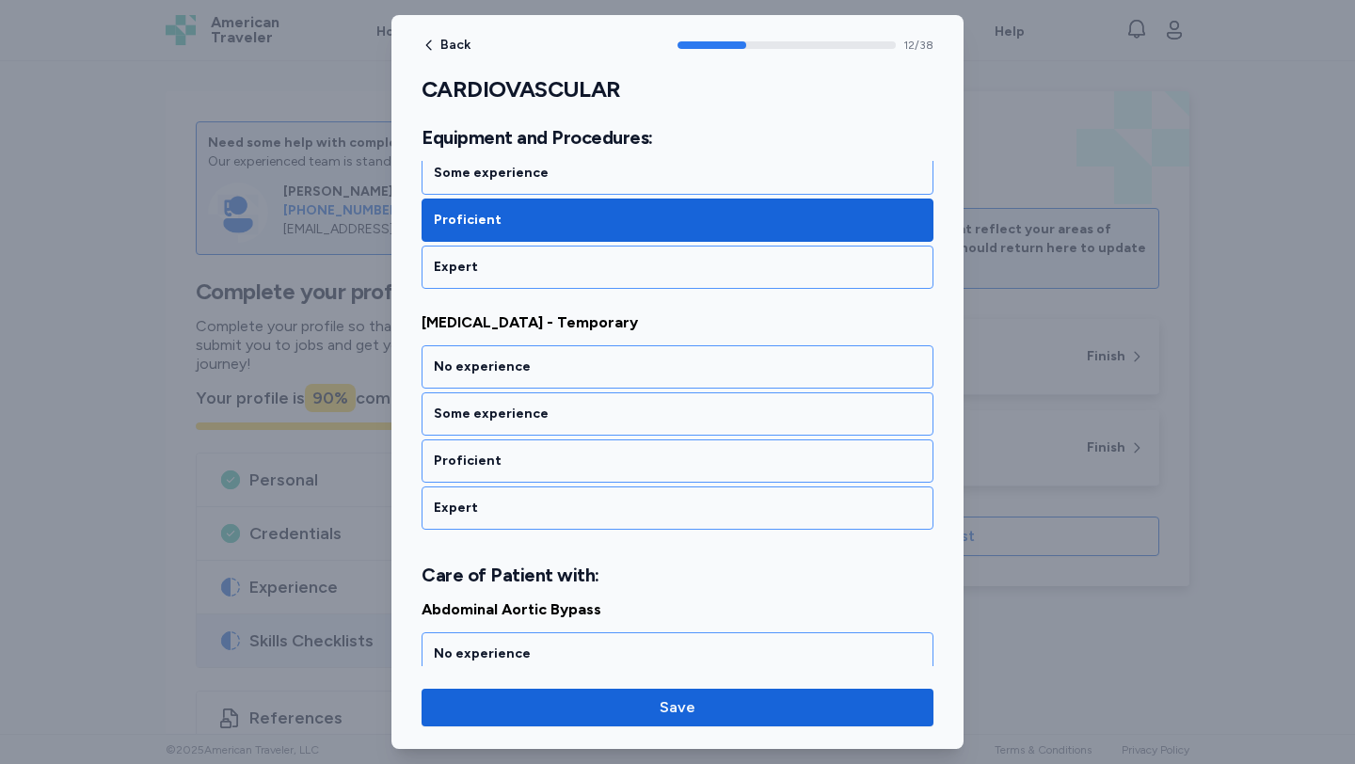
scroll to position [3070, 0]
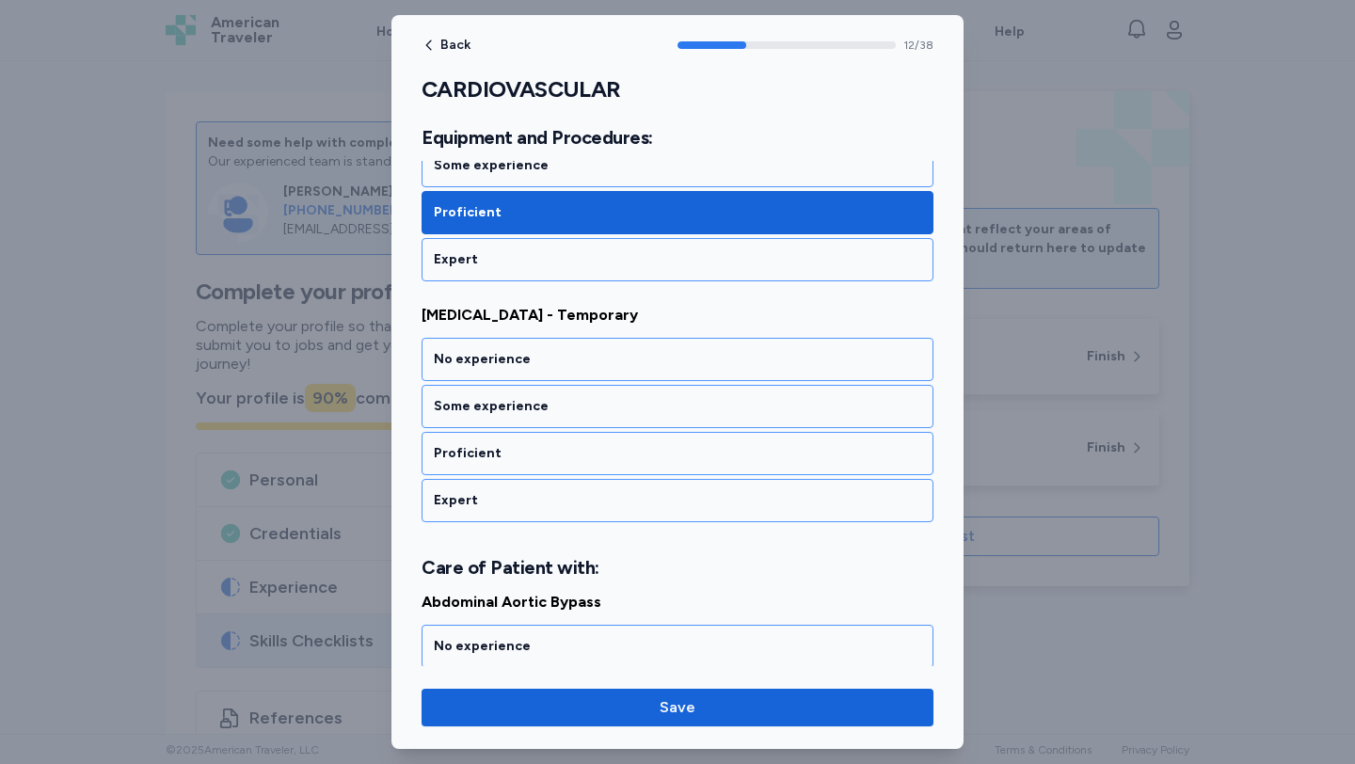
click at [672, 456] on div "Proficient" at bounding box center [677, 453] width 487 height 19
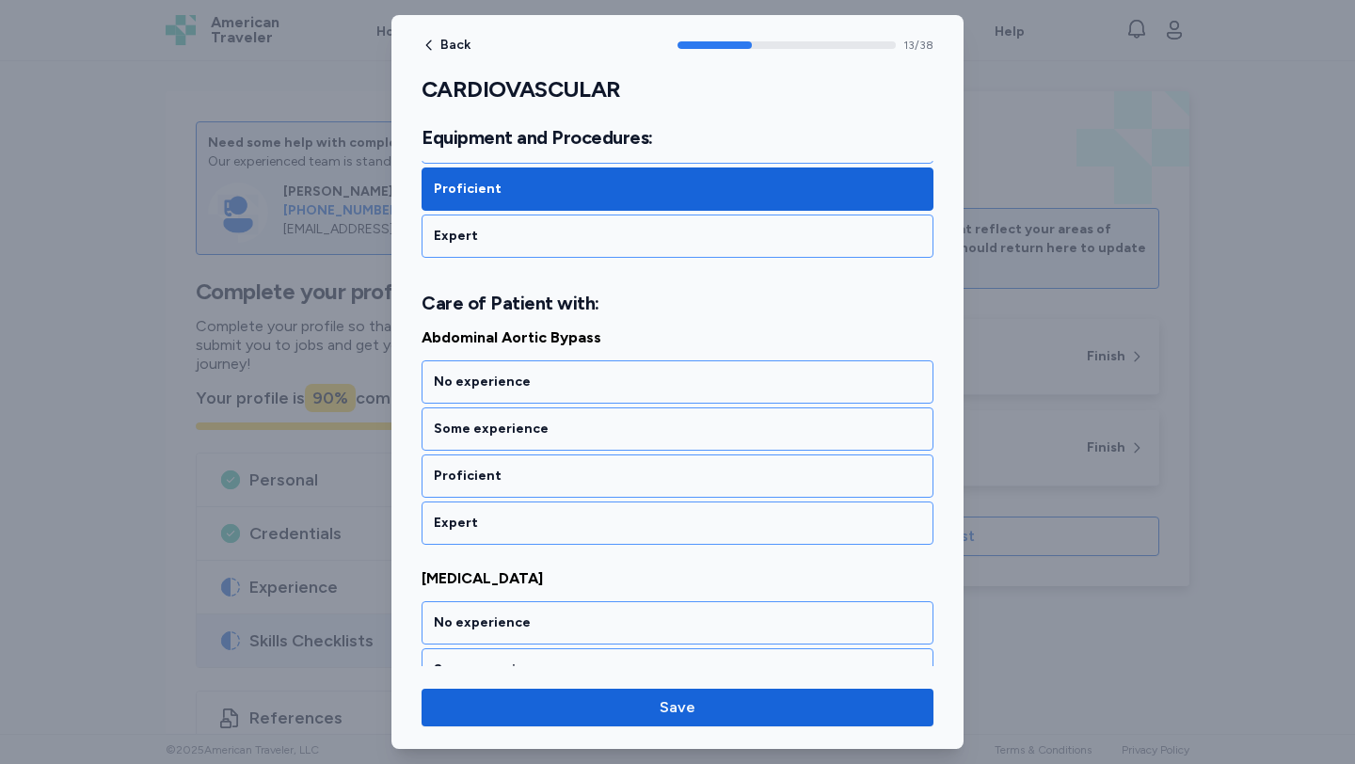
scroll to position [3357, 0]
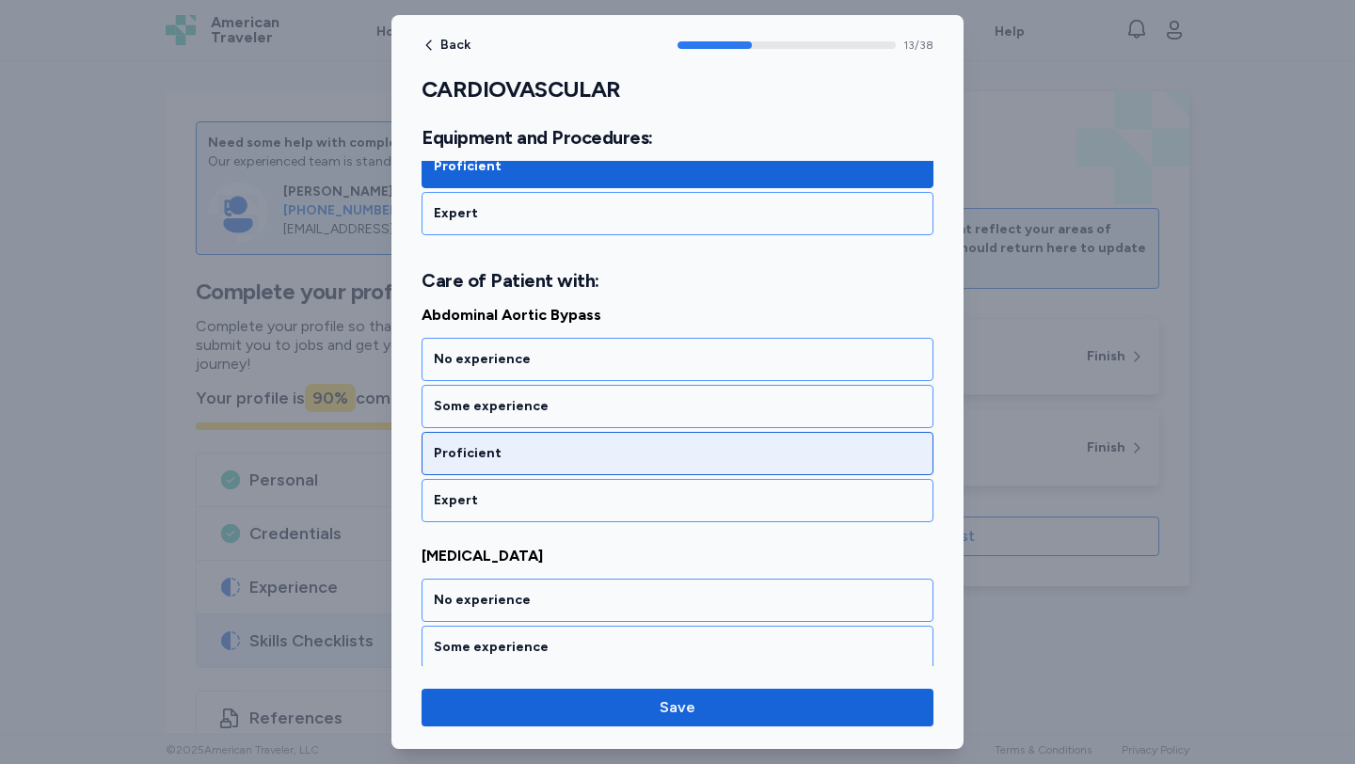
click at [665, 435] on div "Proficient" at bounding box center [677, 453] width 512 height 43
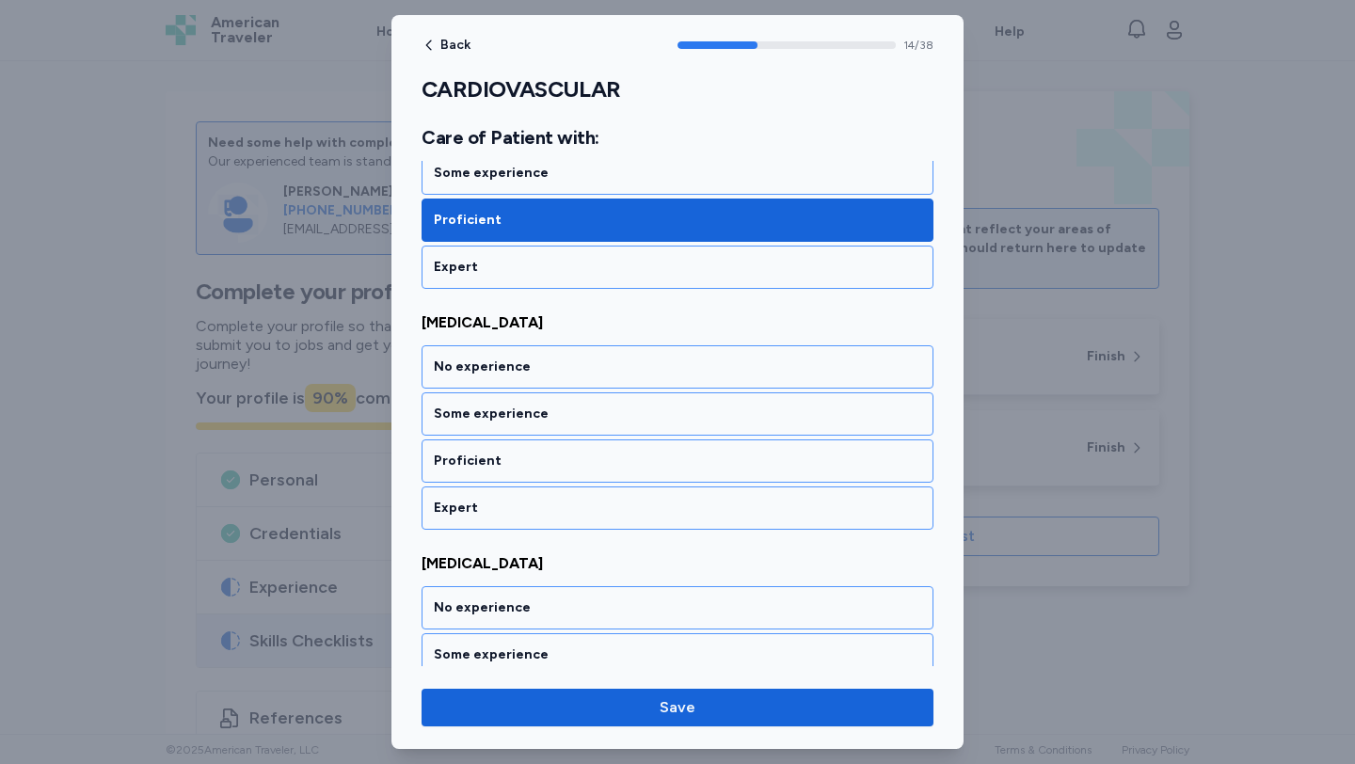
scroll to position [3598, 0]
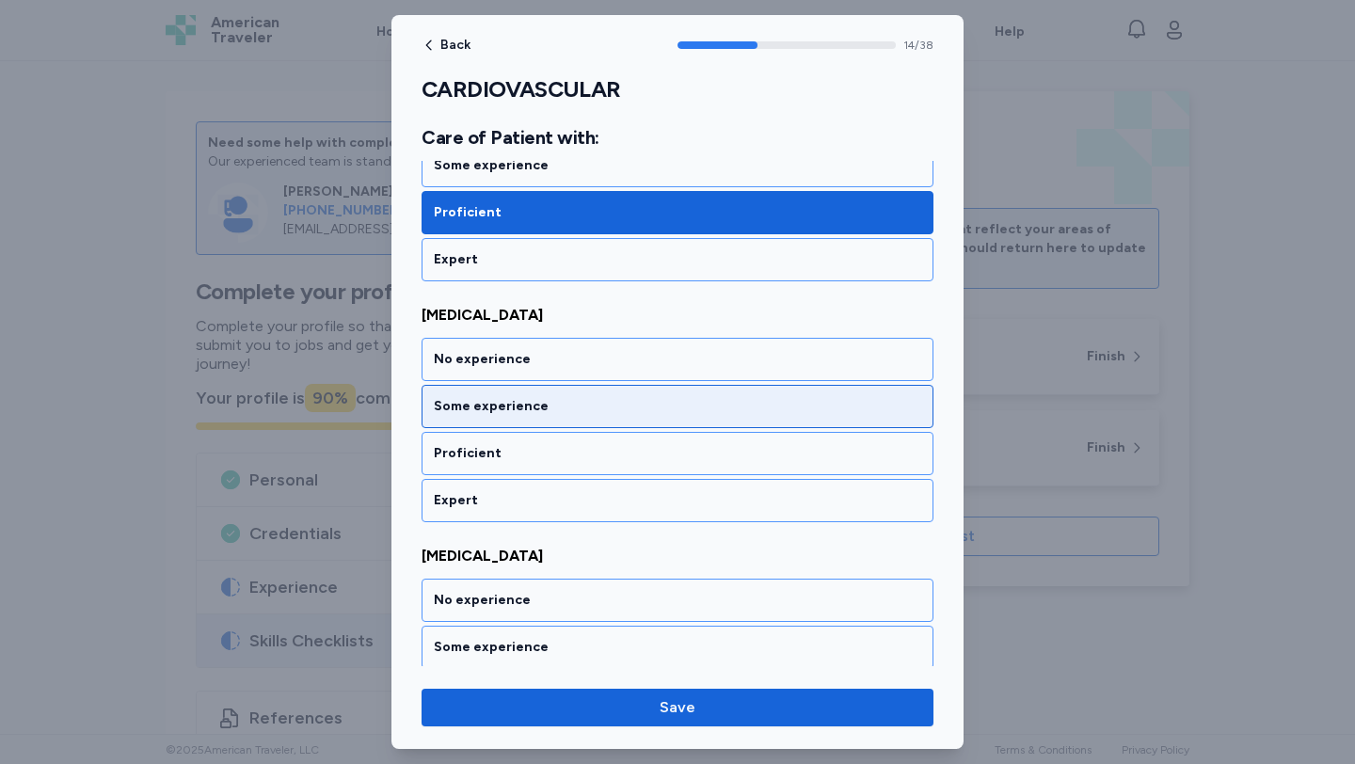
click at [663, 420] on div "Some experience" at bounding box center [677, 406] width 512 height 43
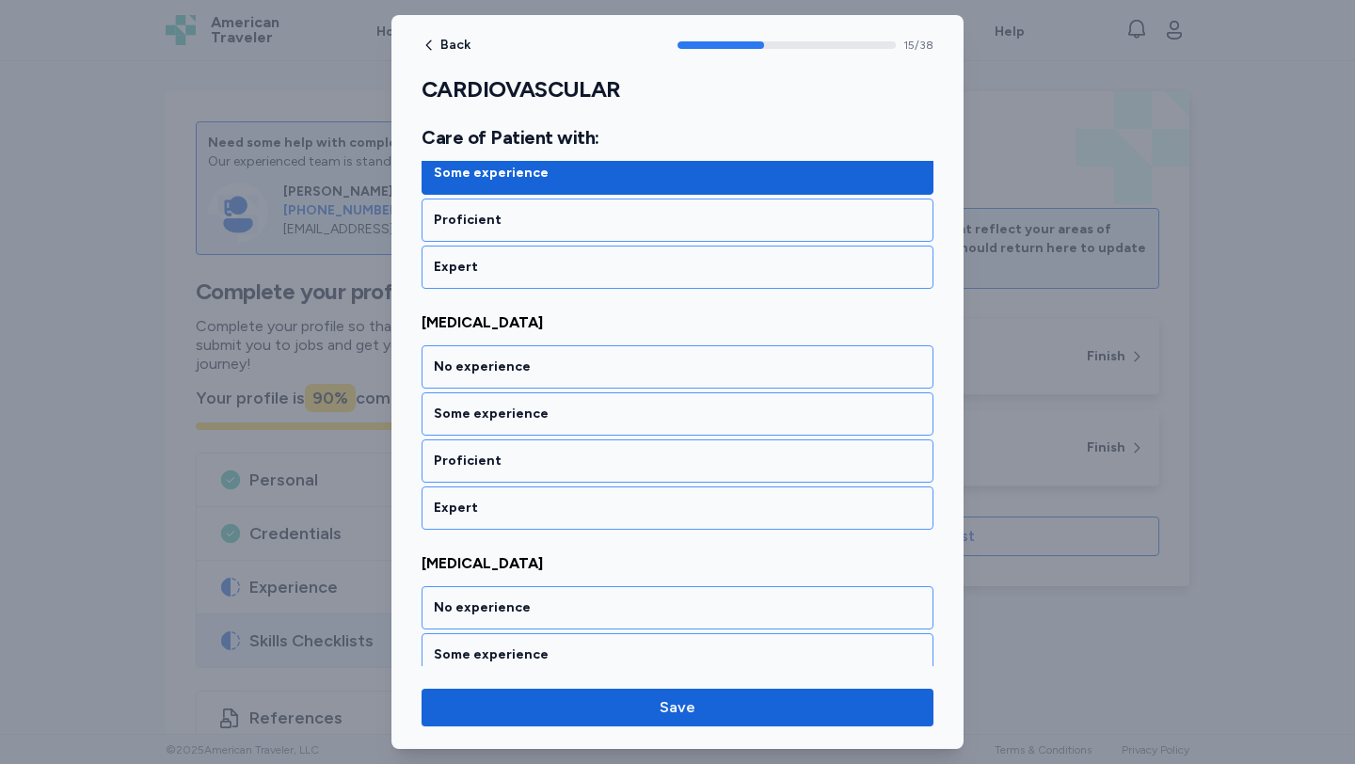
scroll to position [3839, 0]
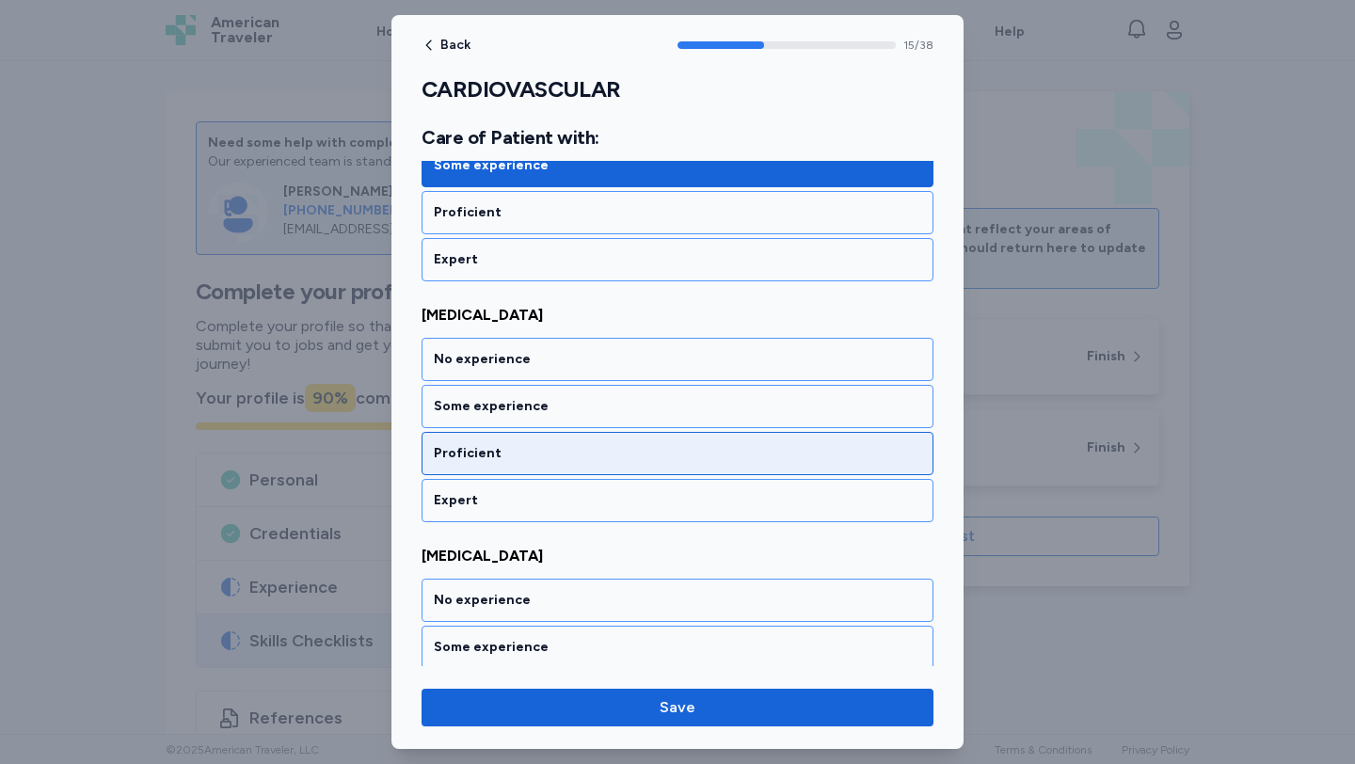
click at [662, 441] on div "Proficient" at bounding box center [677, 453] width 512 height 43
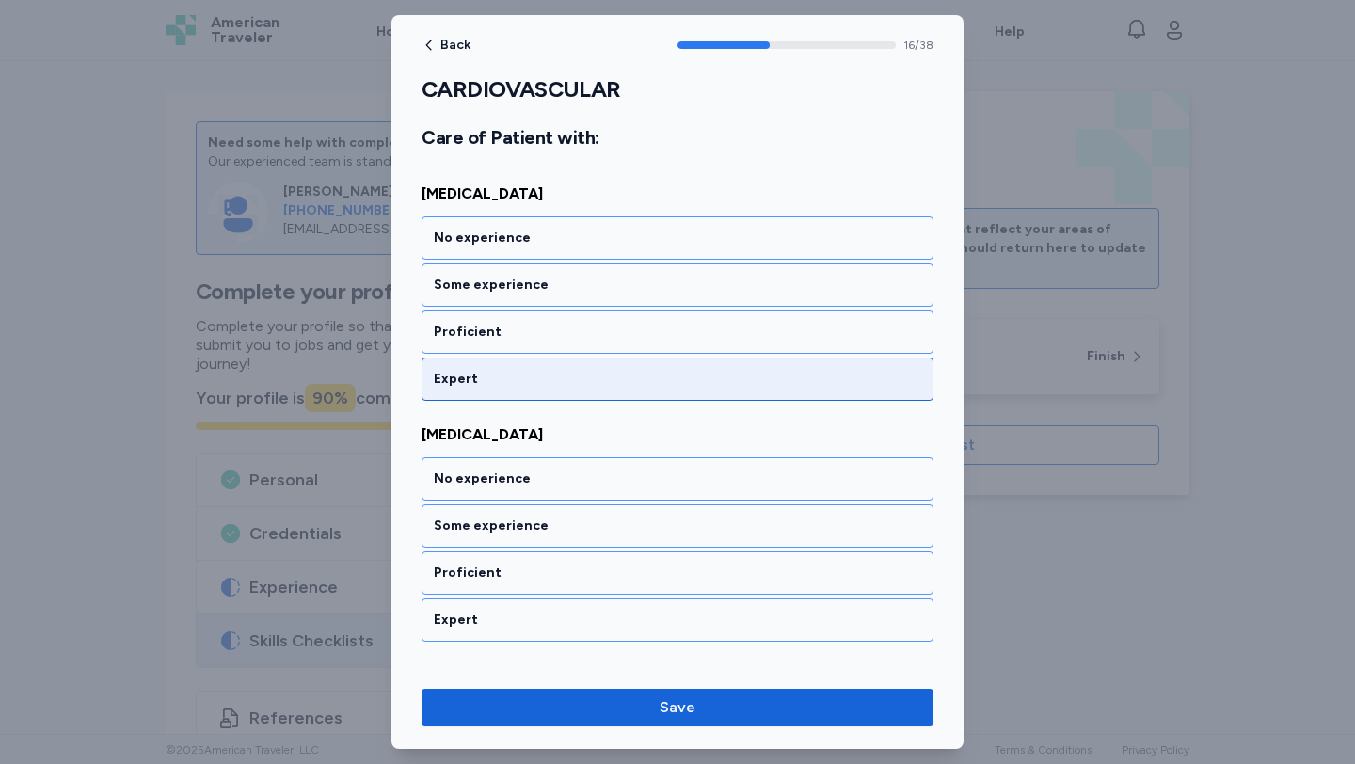
scroll to position [4207, 0]
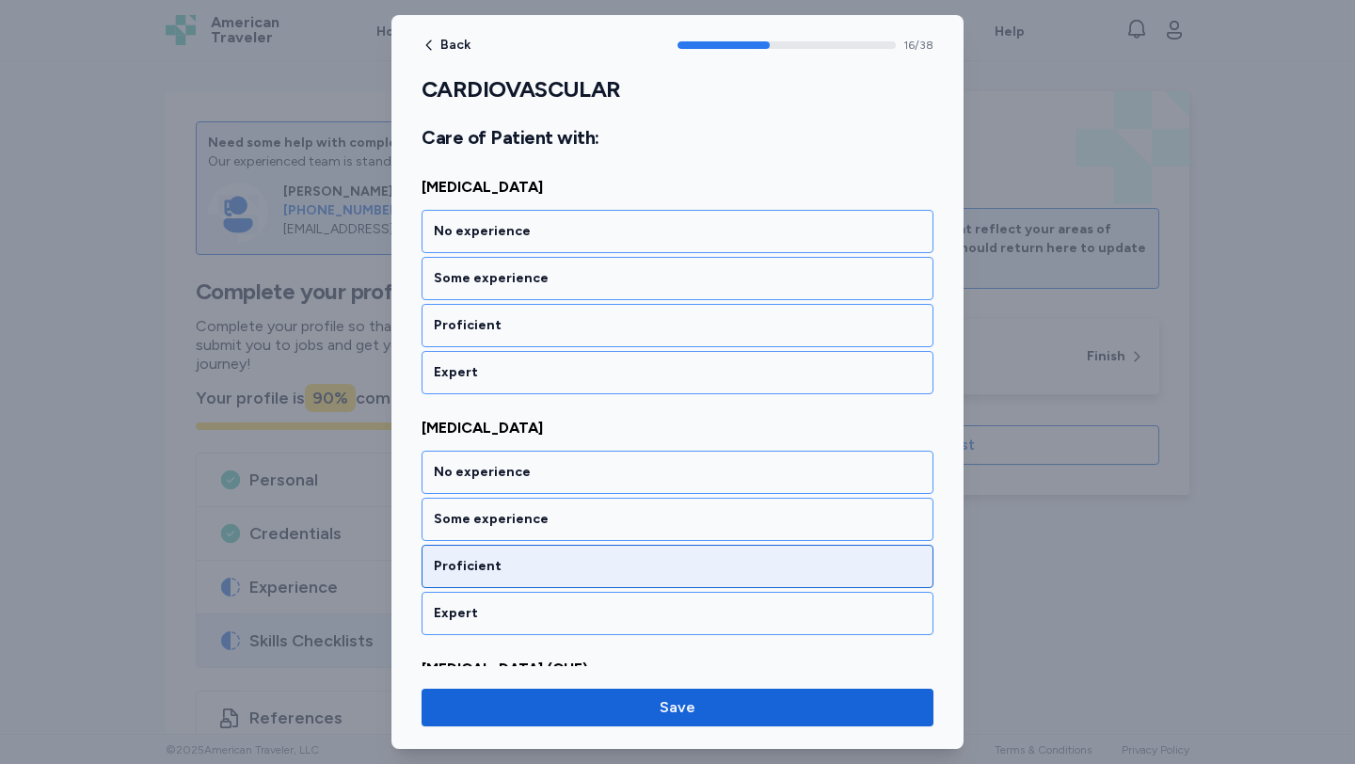
click at [632, 568] on div "Proficient" at bounding box center [677, 566] width 487 height 19
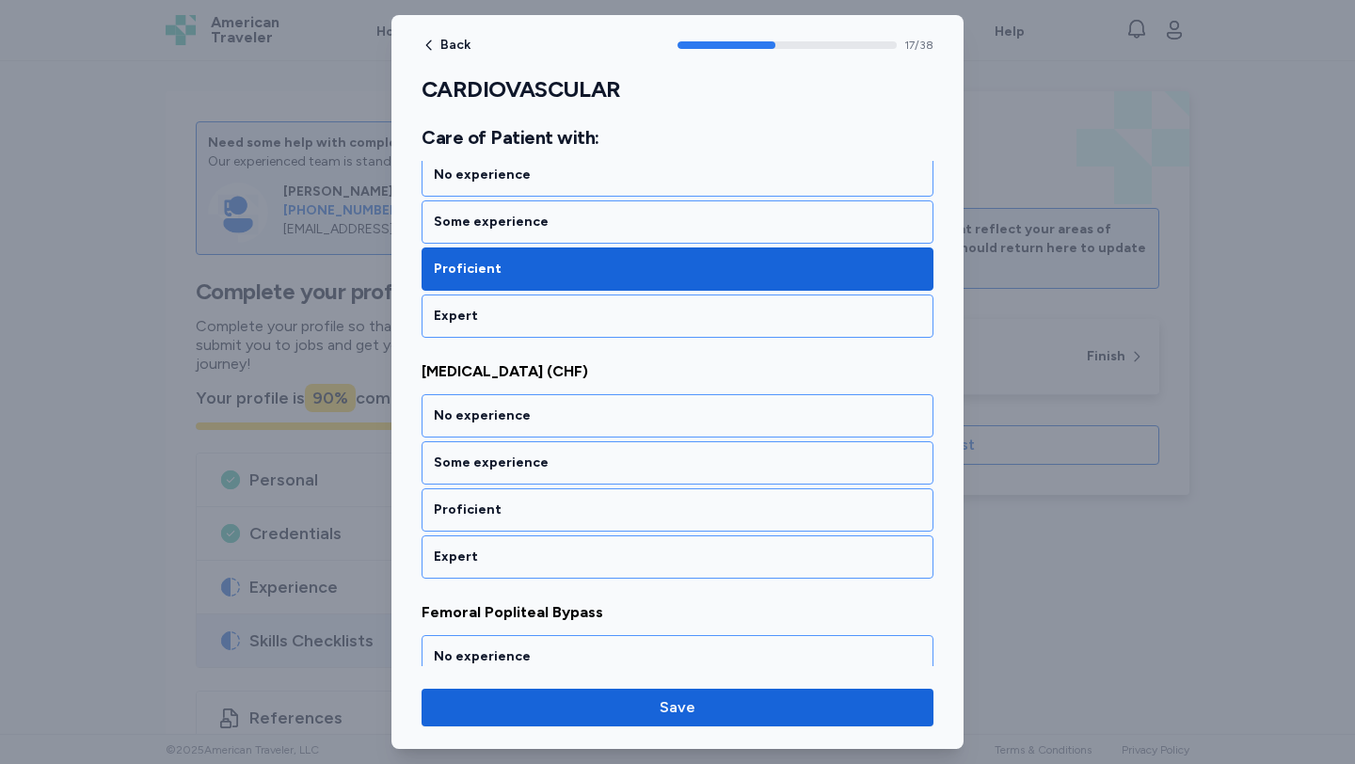
scroll to position [4561, 0]
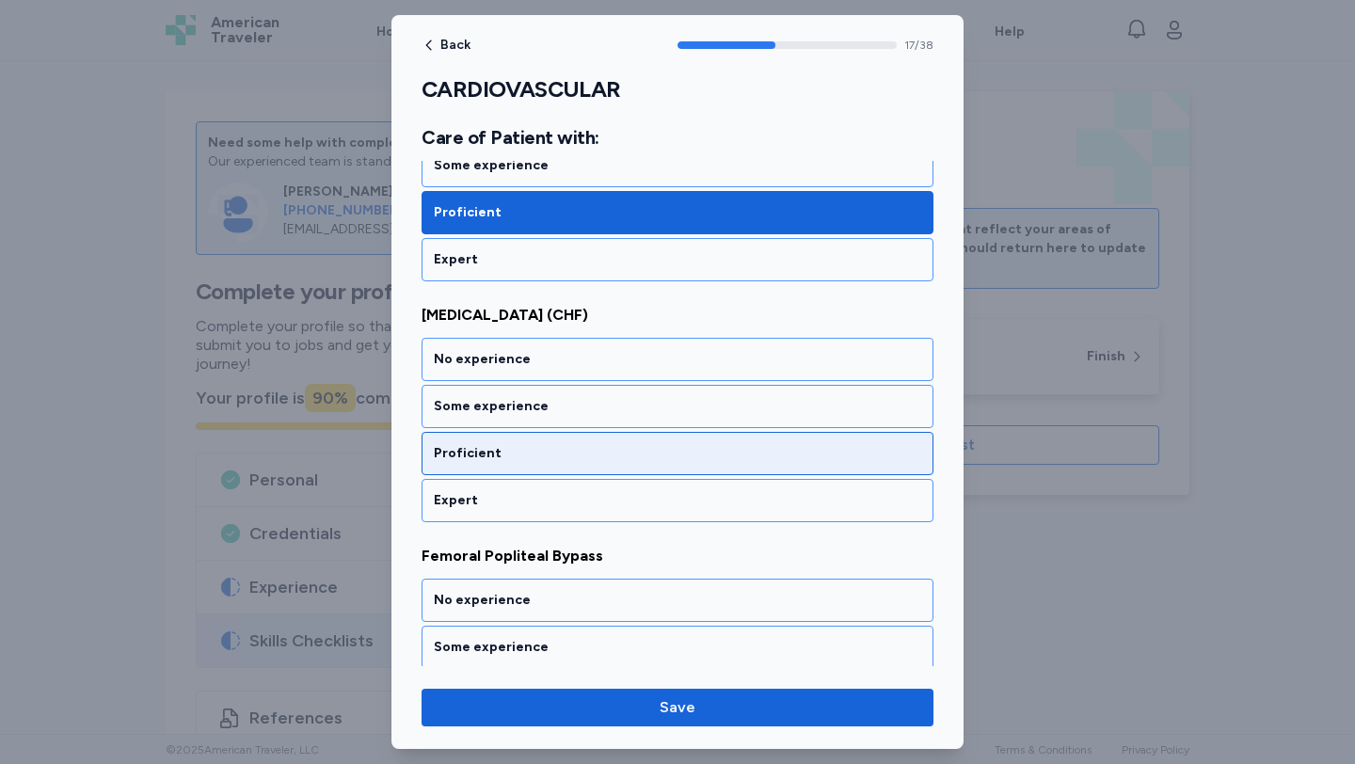
click at [612, 462] on div "Proficient" at bounding box center [677, 453] width 487 height 19
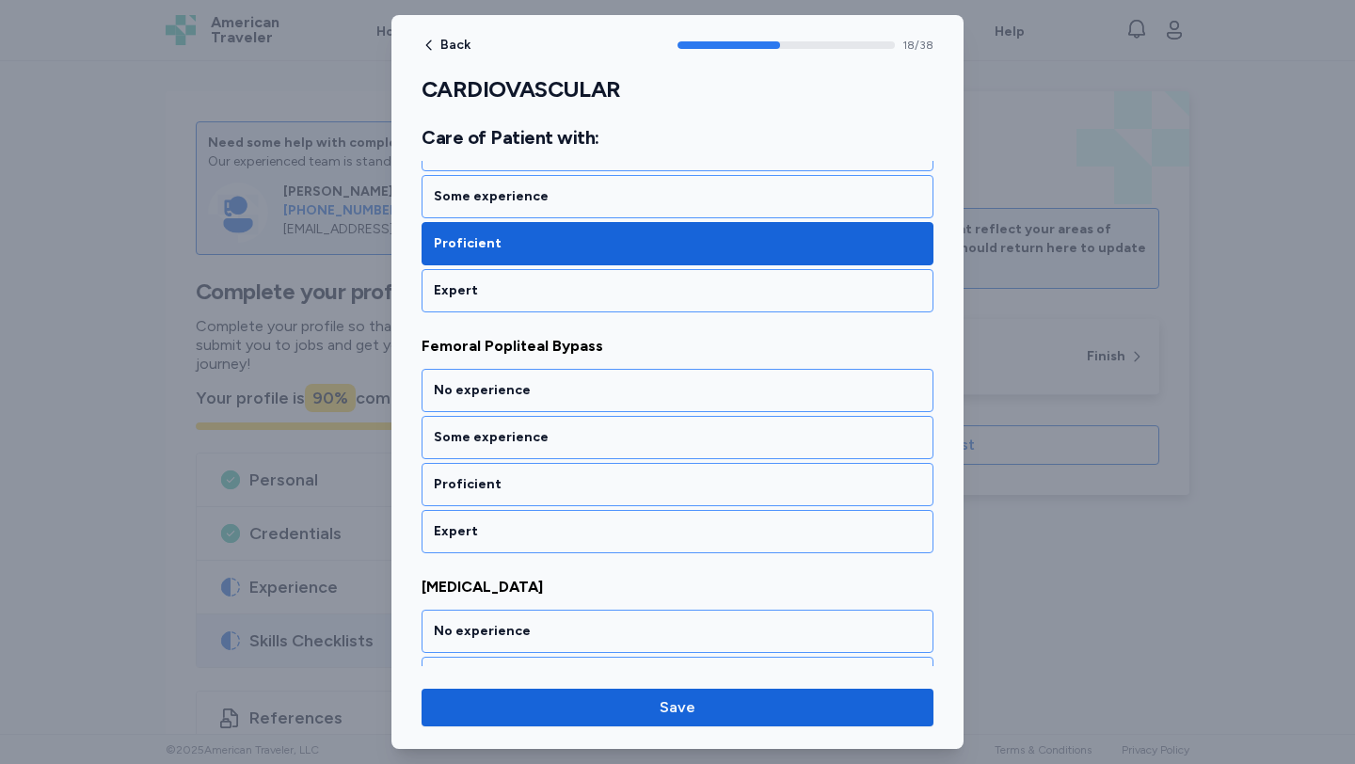
scroll to position [4802, 0]
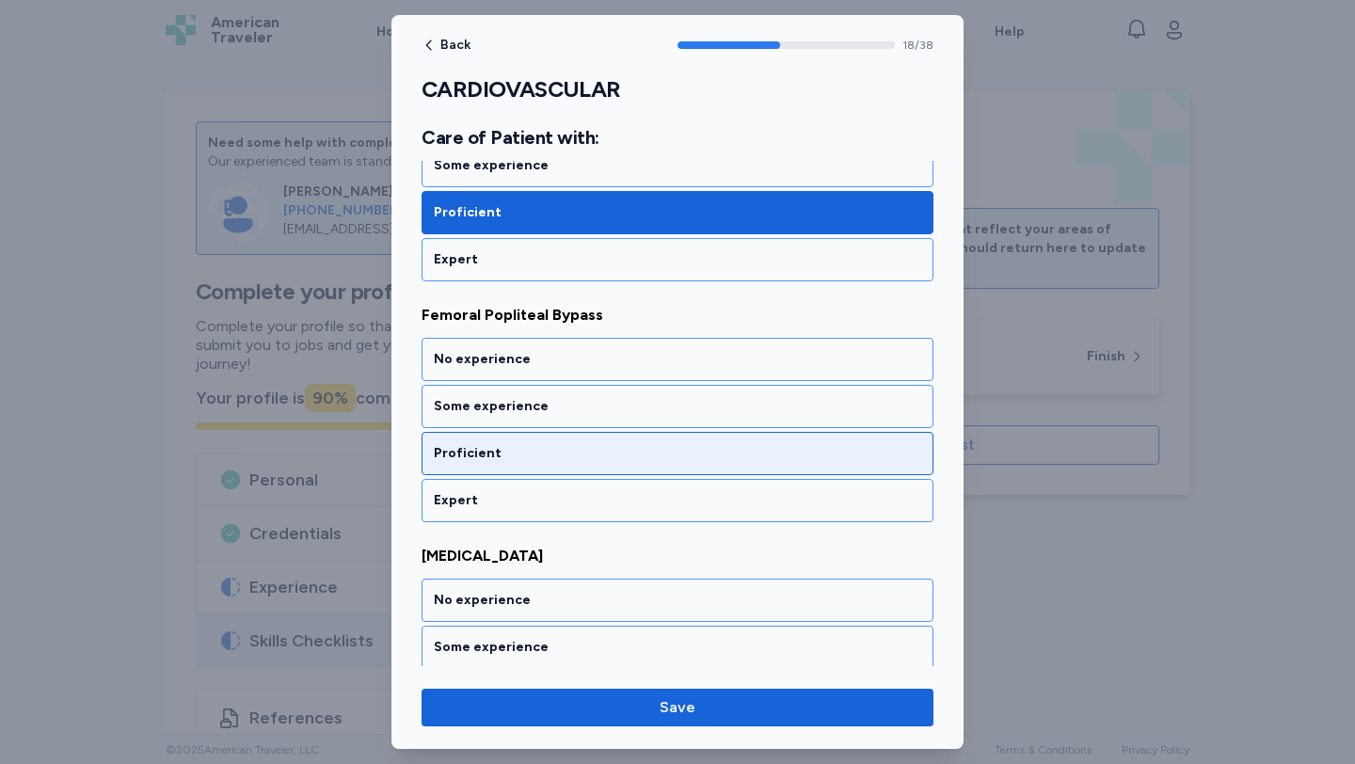
click at [612, 465] on div "Proficient" at bounding box center [677, 453] width 512 height 43
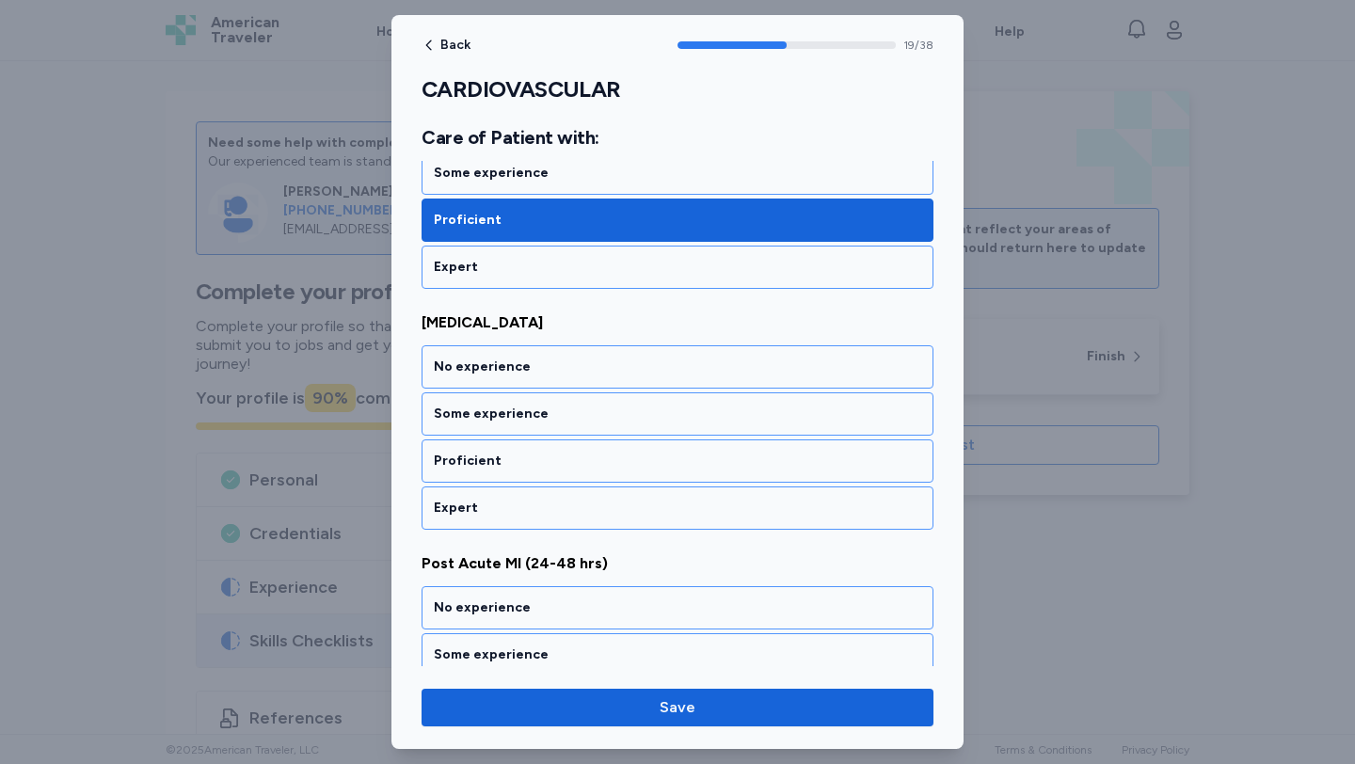
scroll to position [5043, 0]
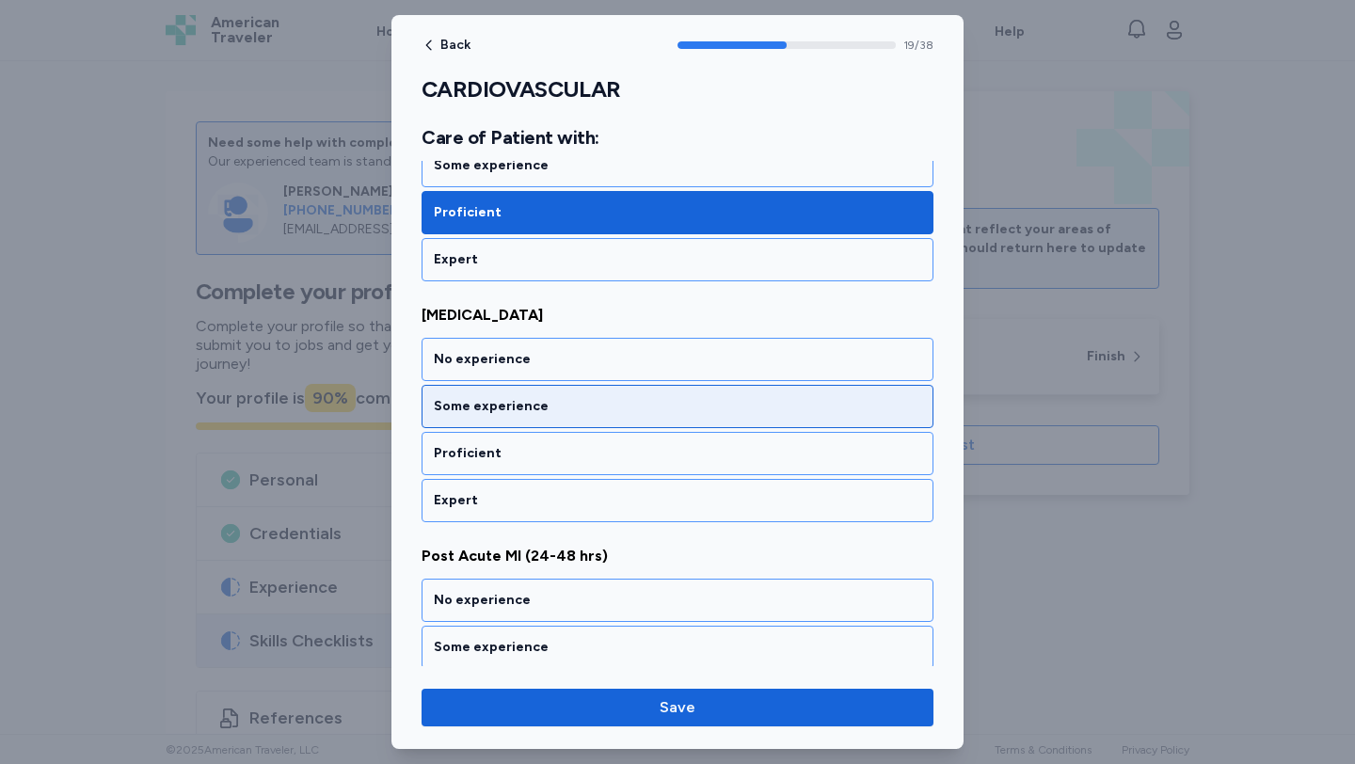
click at [599, 421] on div "Some experience" at bounding box center [677, 406] width 512 height 43
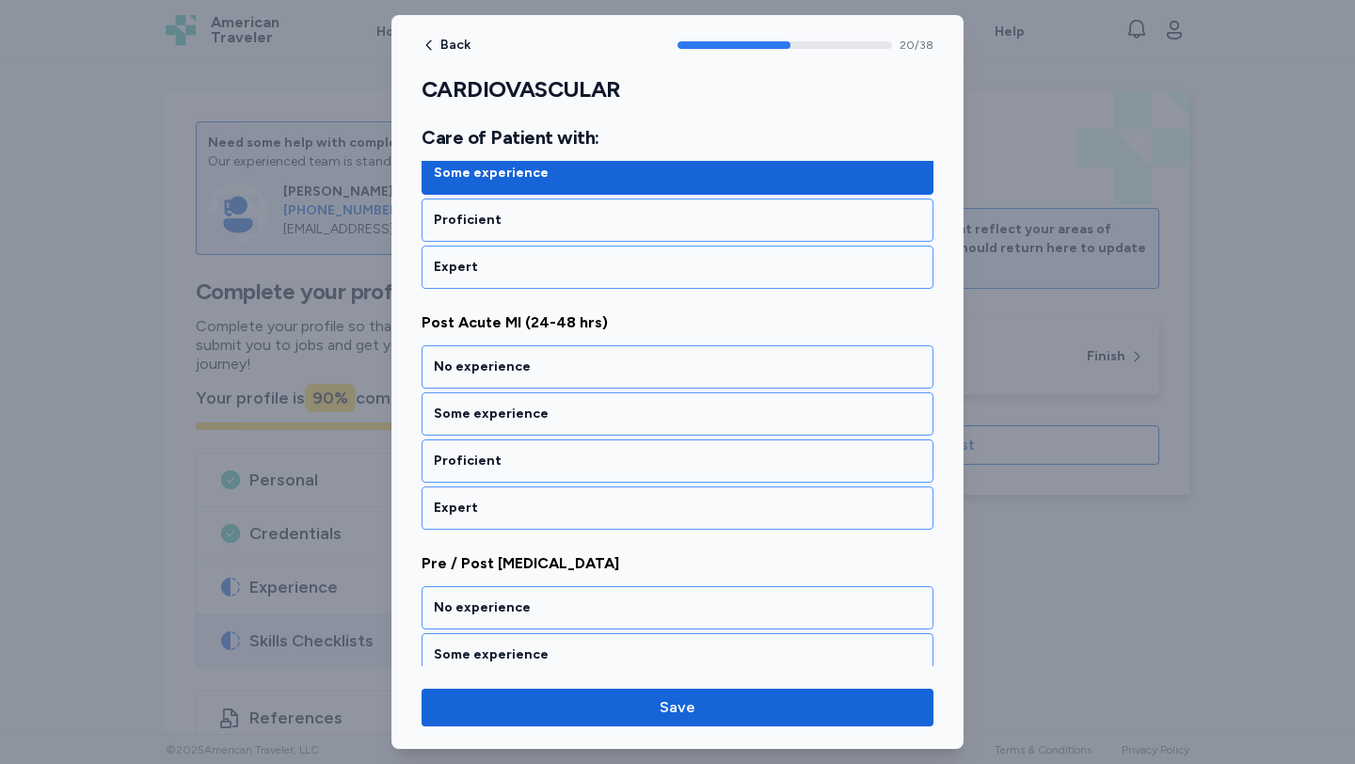
scroll to position [5284, 0]
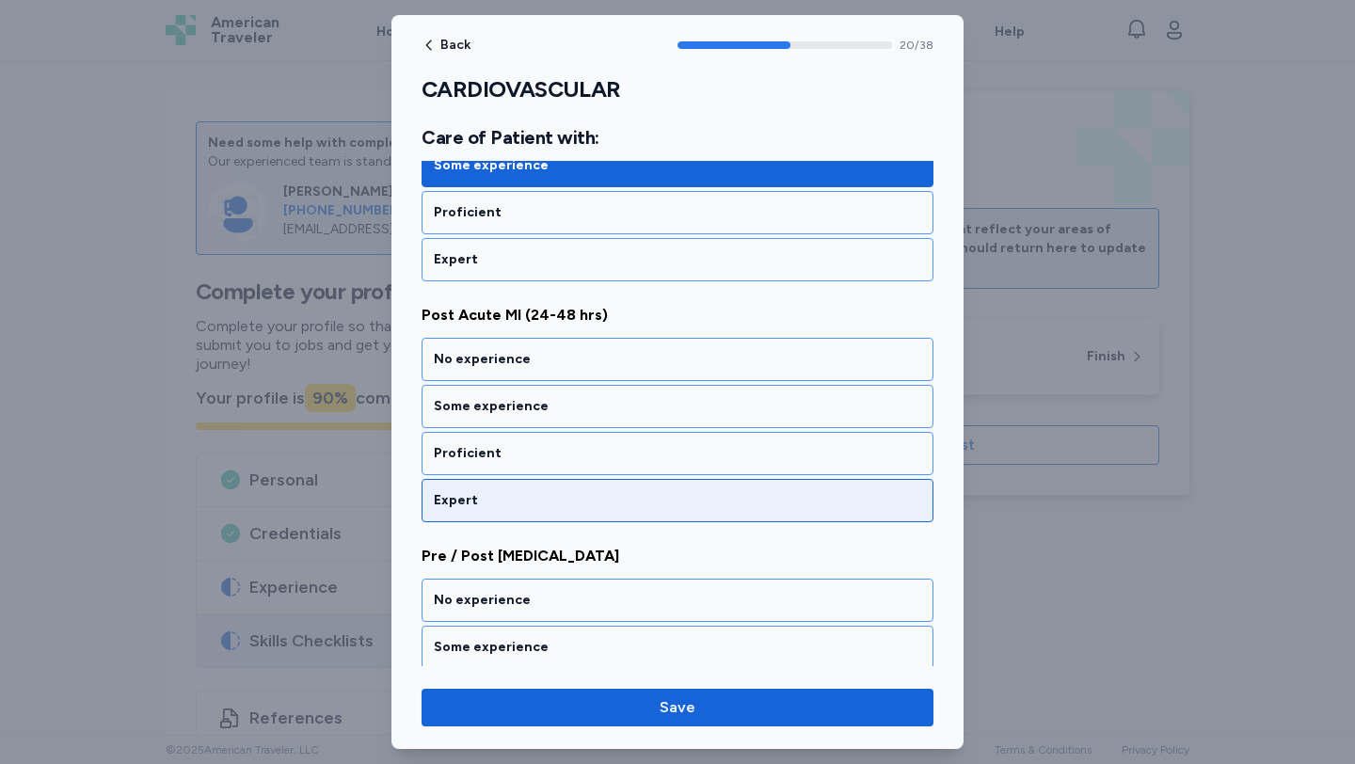
click at [610, 481] on div "Expert" at bounding box center [677, 500] width 512 height 43
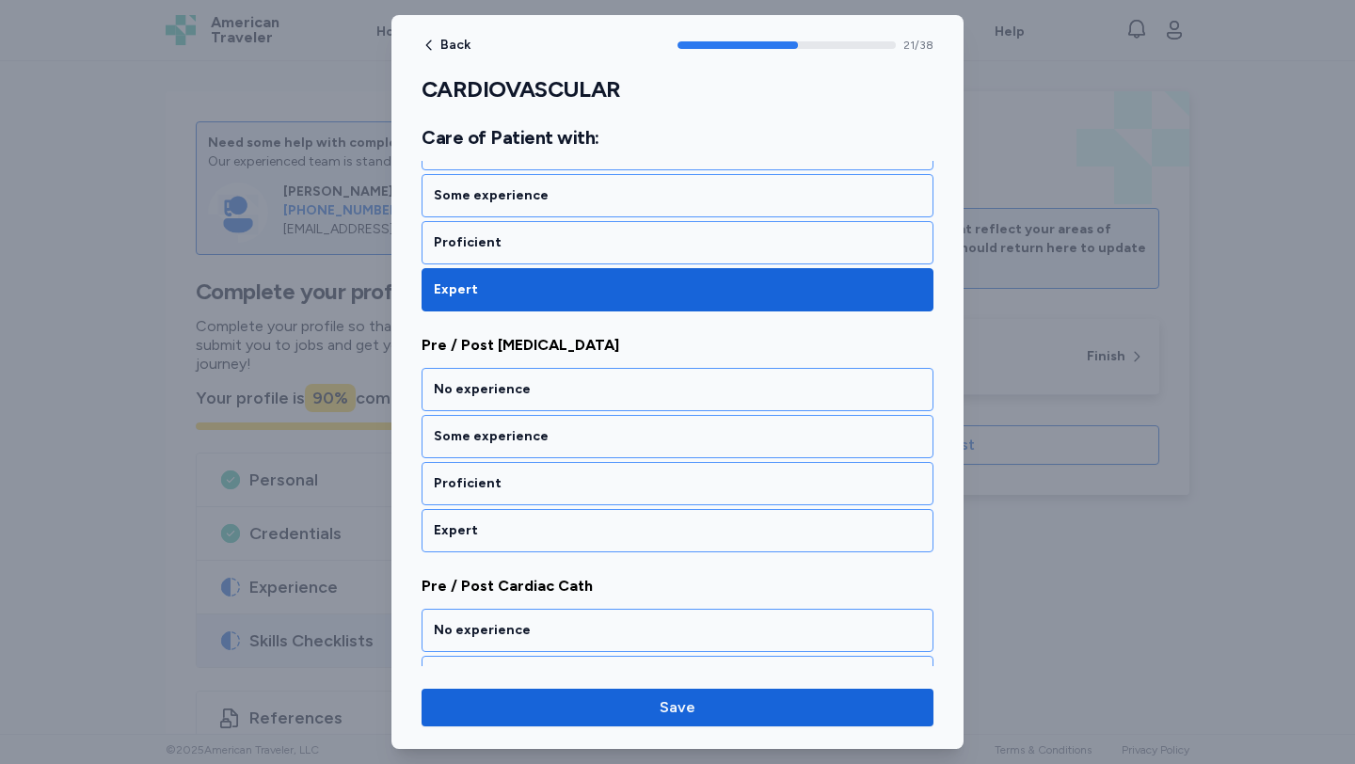
scroll to position [5525, 0]
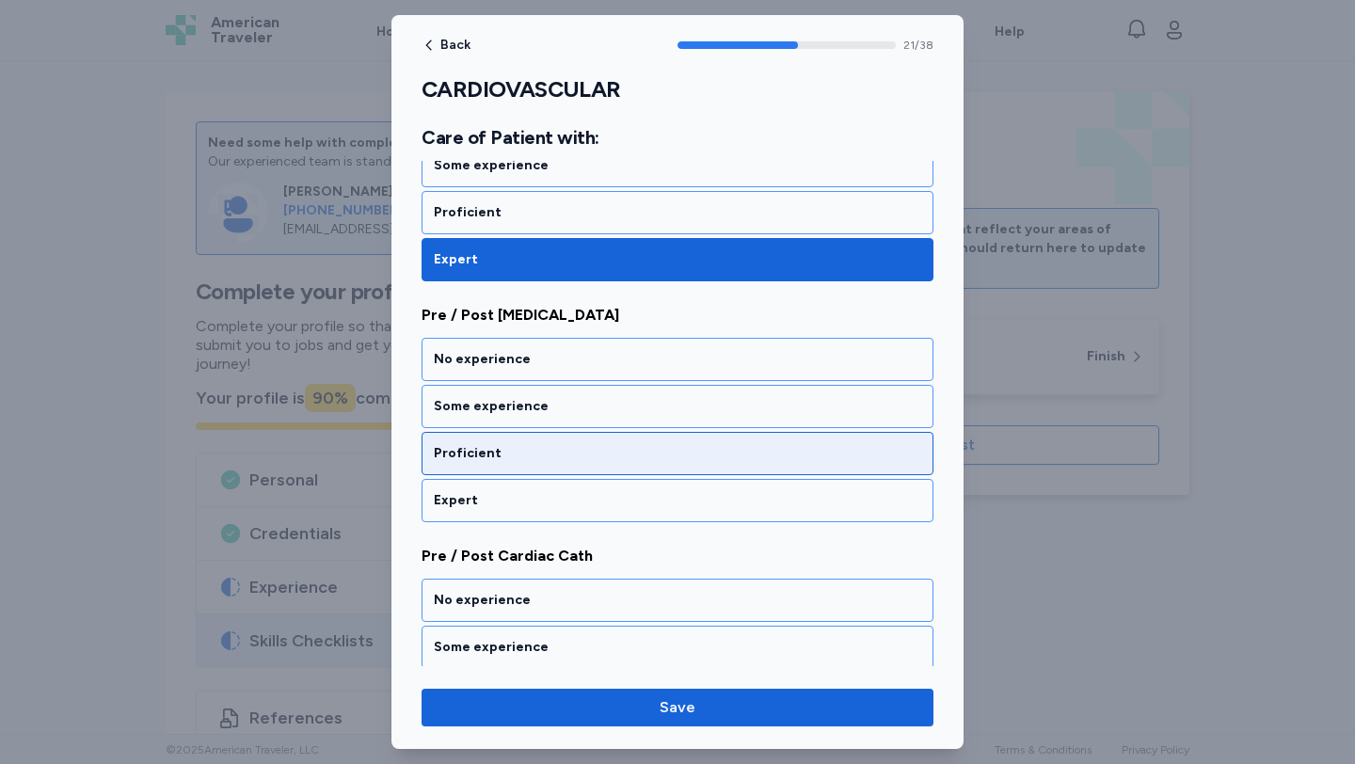
click at [606, 462] on div "Proficient" at bounding box center [677, 453] width 487 height 19
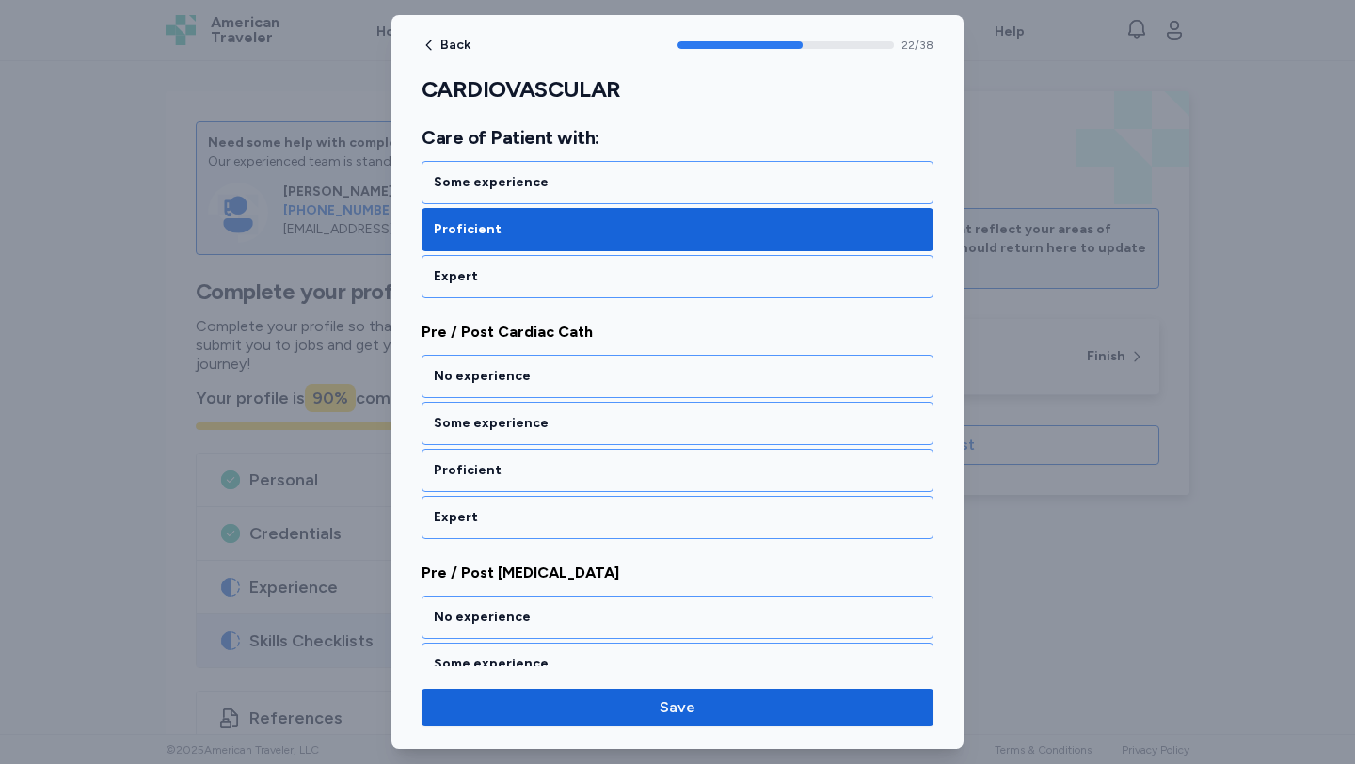
scroll to position [5765, 0]
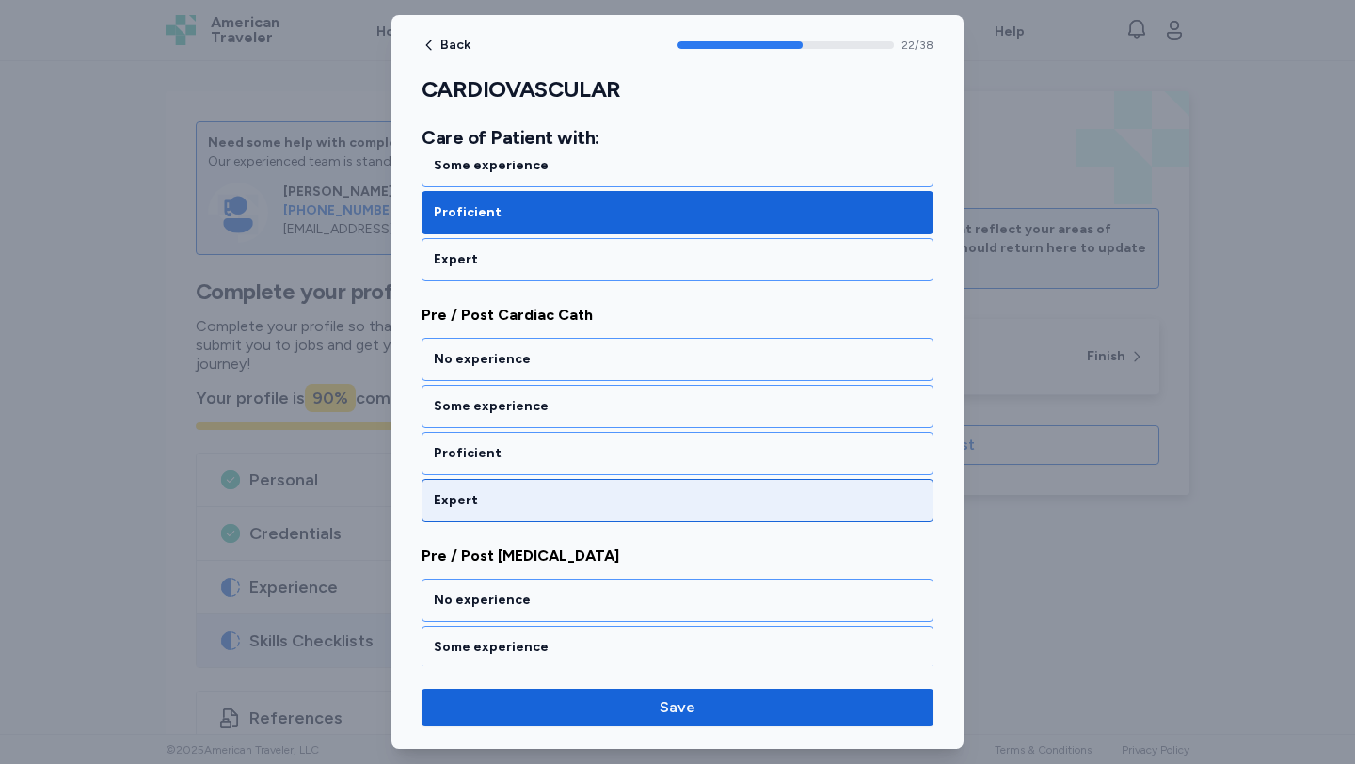
click at [607, 487] on div "Expert" at bounding box center [677, 500] width 512 height 43
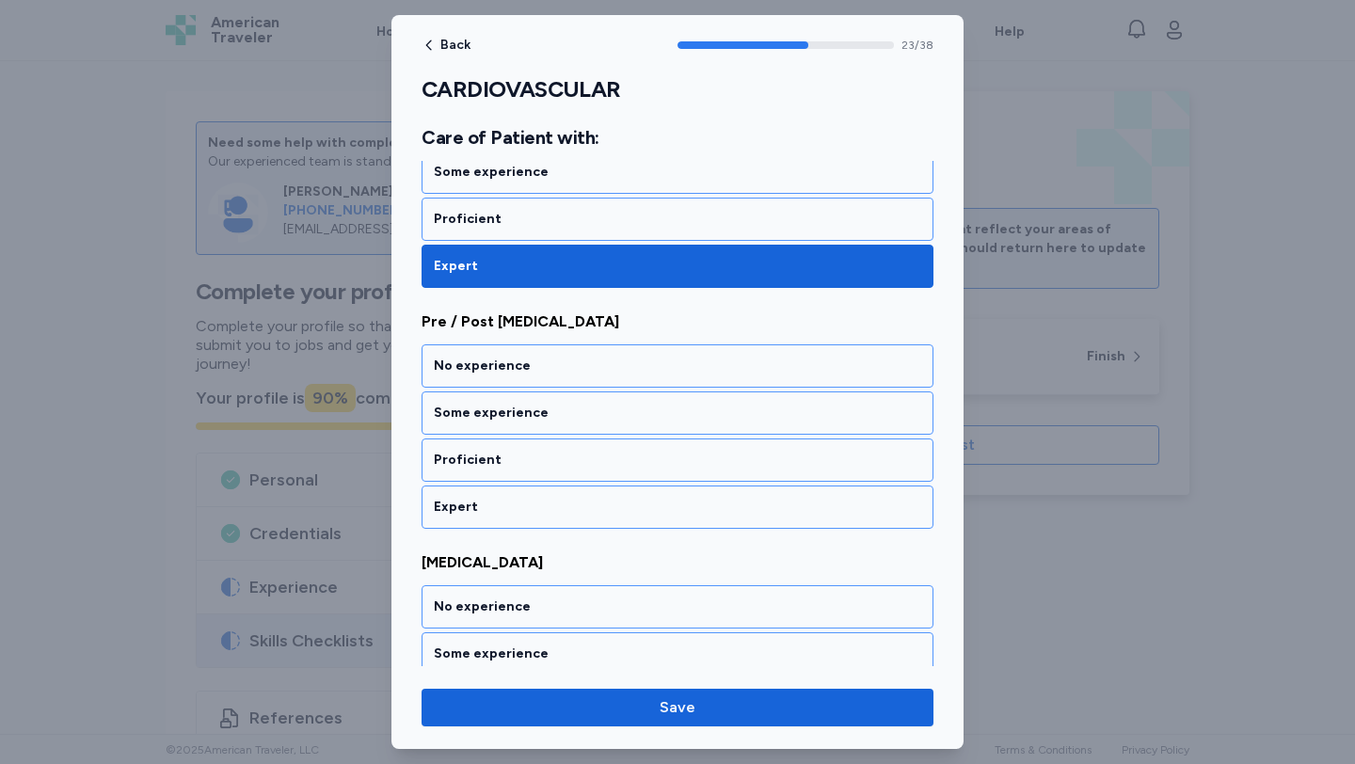
scroll to position [6006, 0]
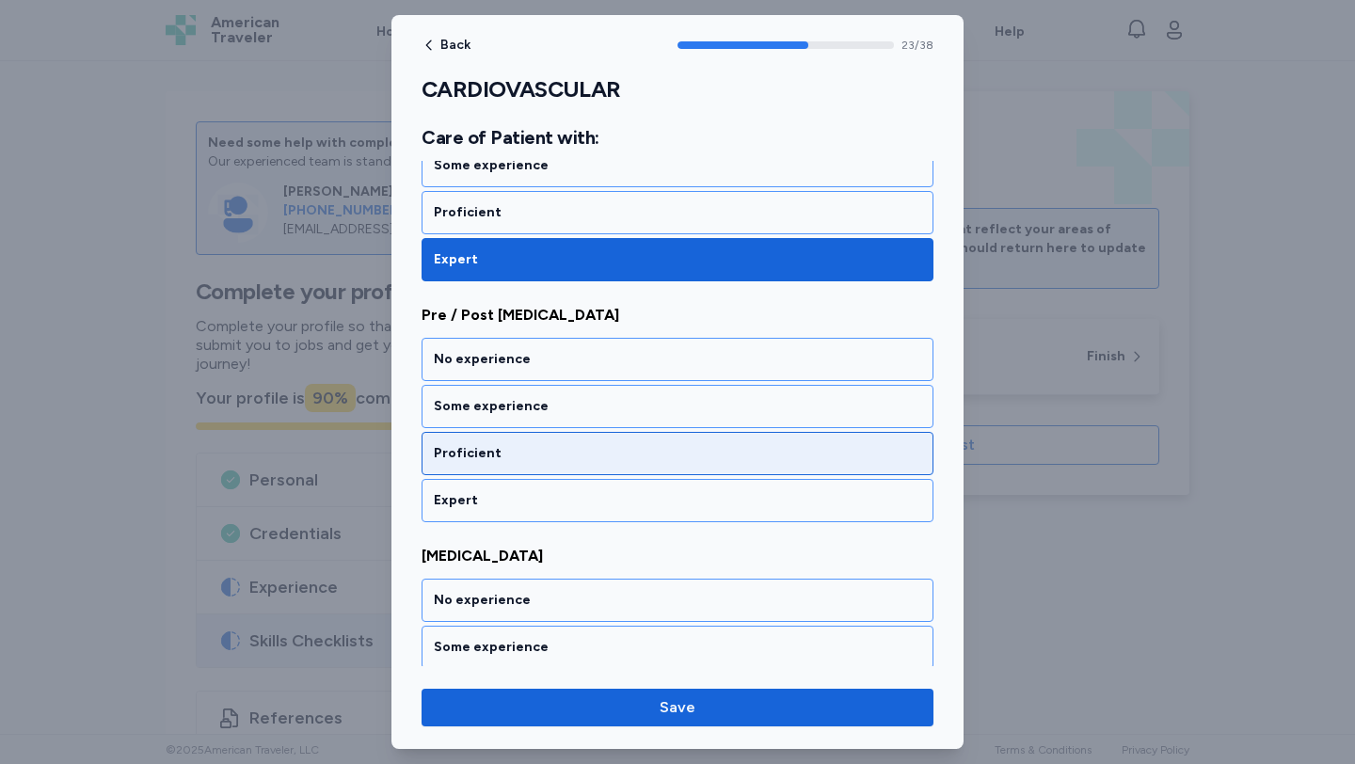
click at [604, 466] on div "Proficient" at bounding box center [677, 453] width 512 height 43
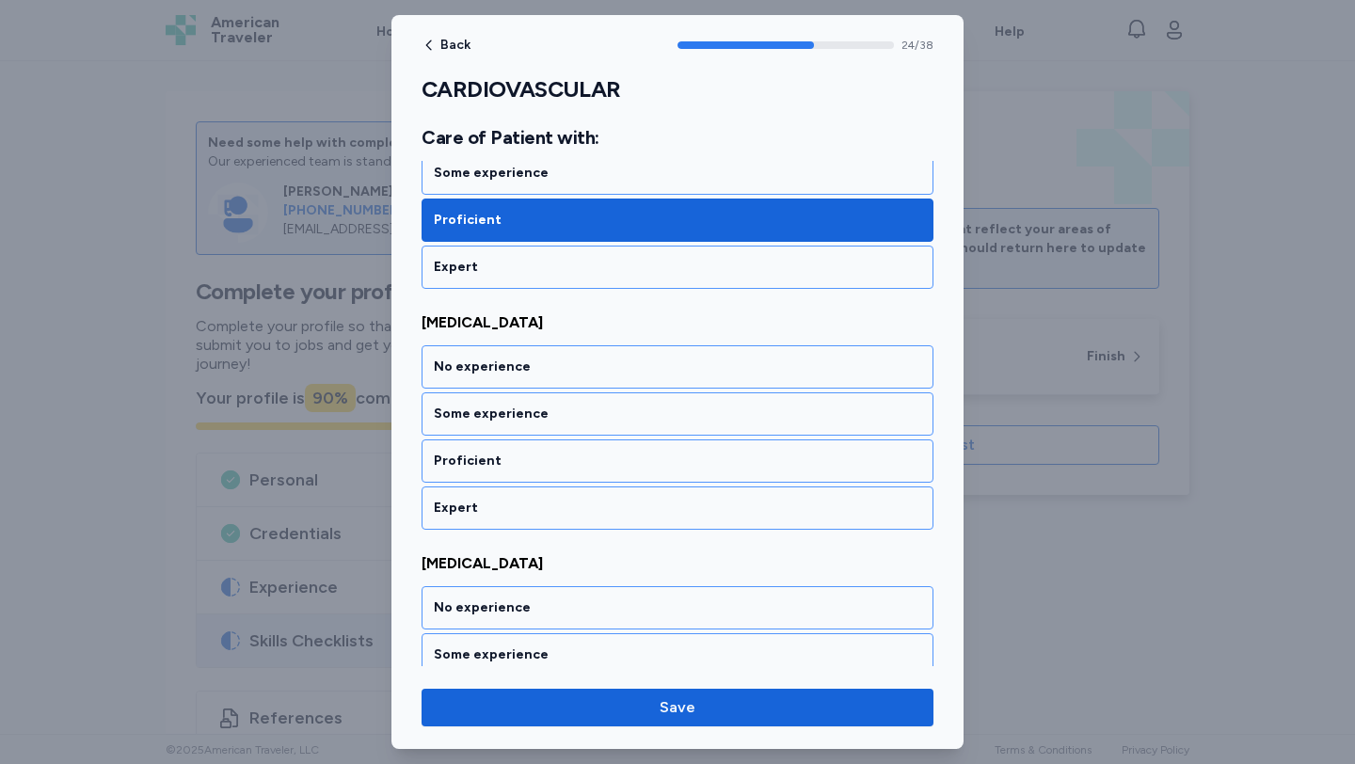
scroll to position [6247, 0]
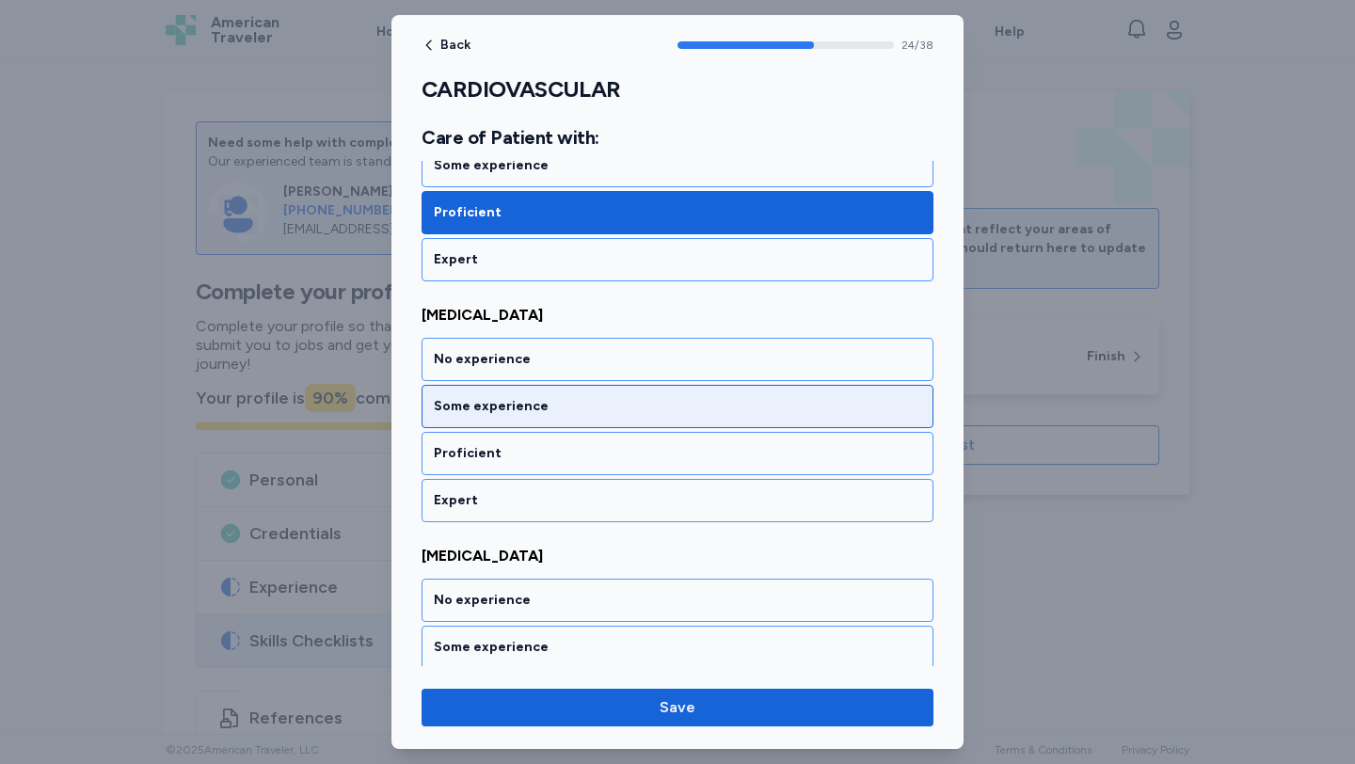
click at [590, 415] on div "Some experience" at bounding box center [677, 406] width 487 height 19
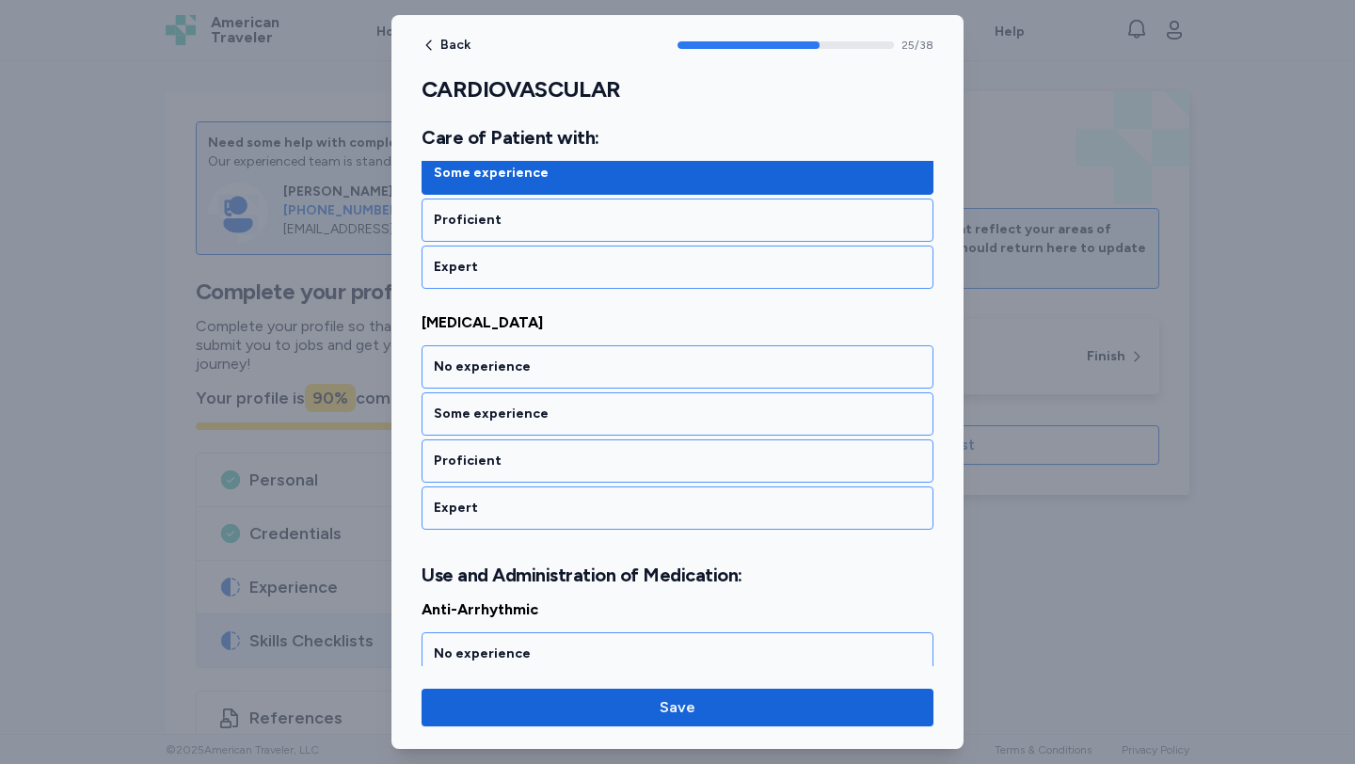
scroll to position [6488, 0]
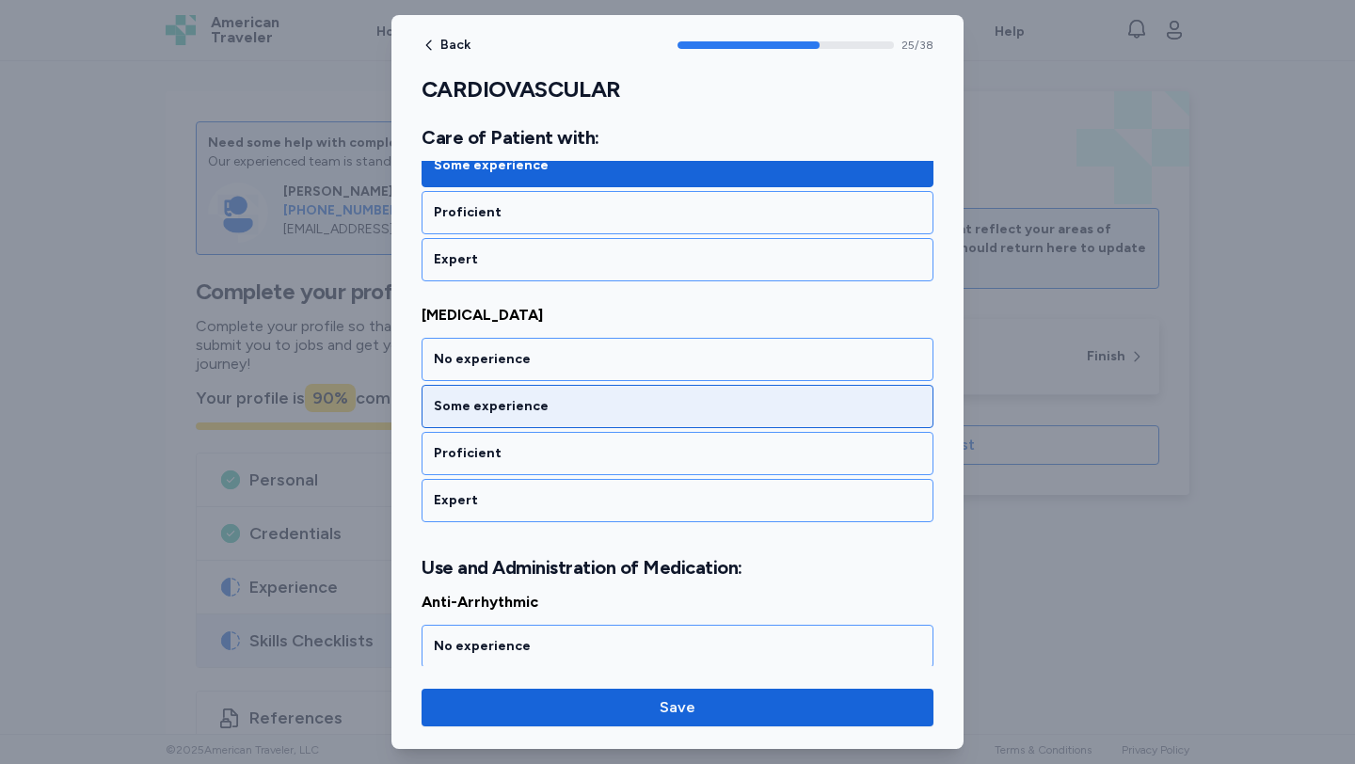
click at [590, 419] on div "Some experience" at bounding box center [677, 406] width 512 height 43
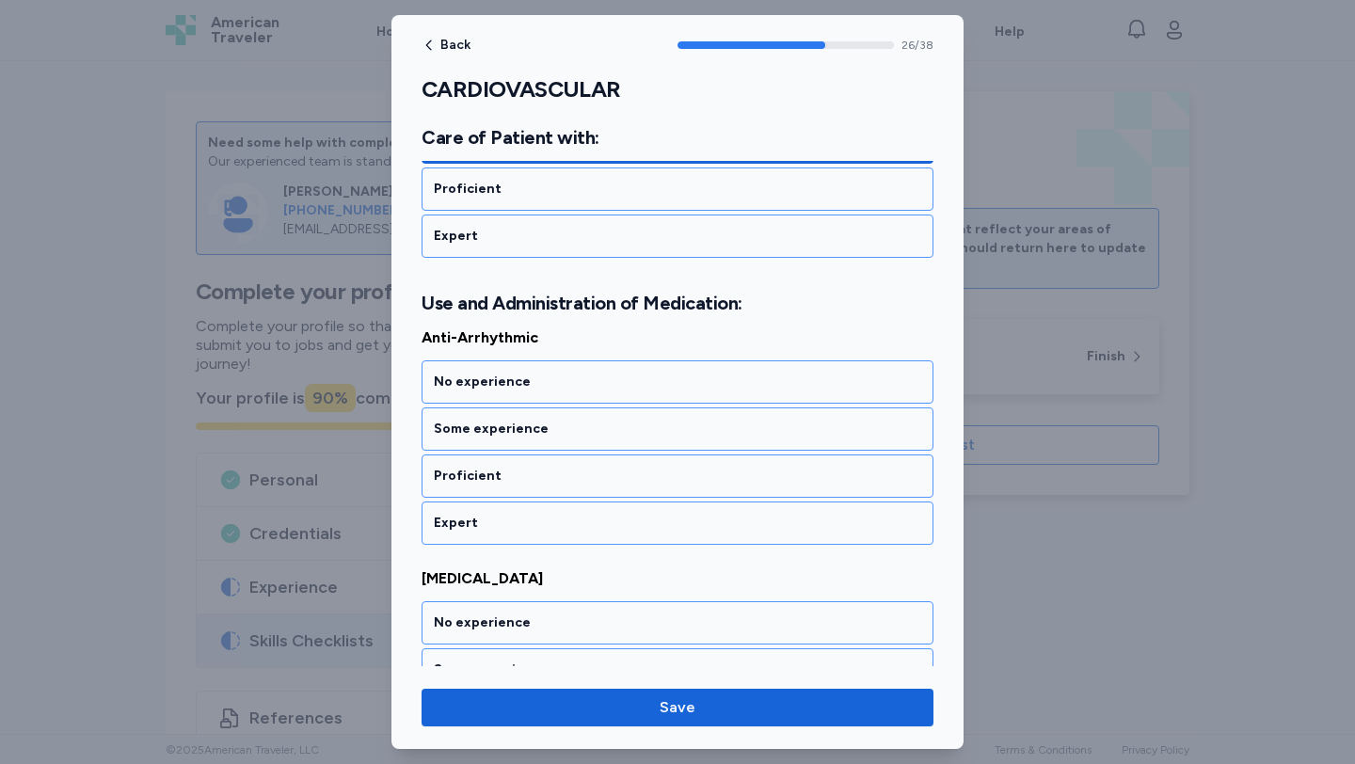
scroll to position [6775, 0]
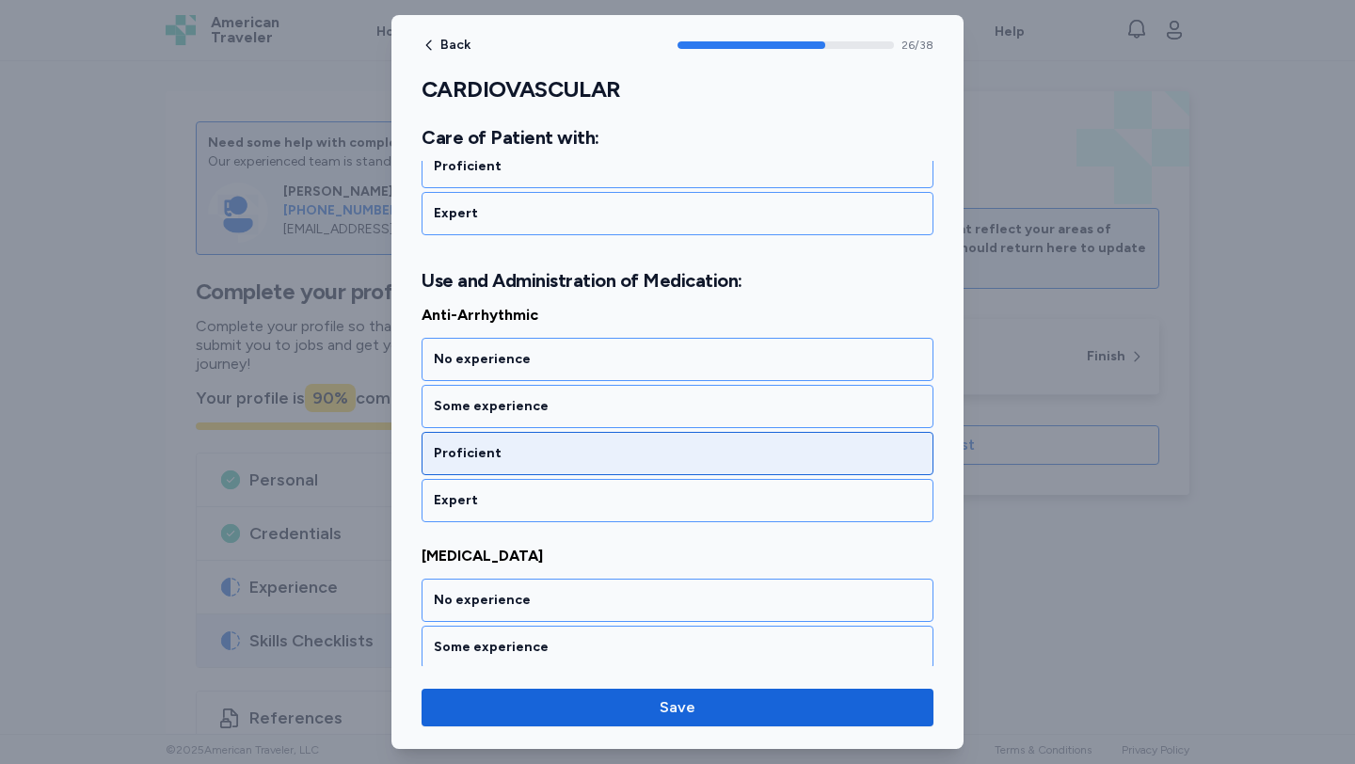
click at [591, 436] on div "Proficient" at bounding box center [677, 453] width 512 height 43
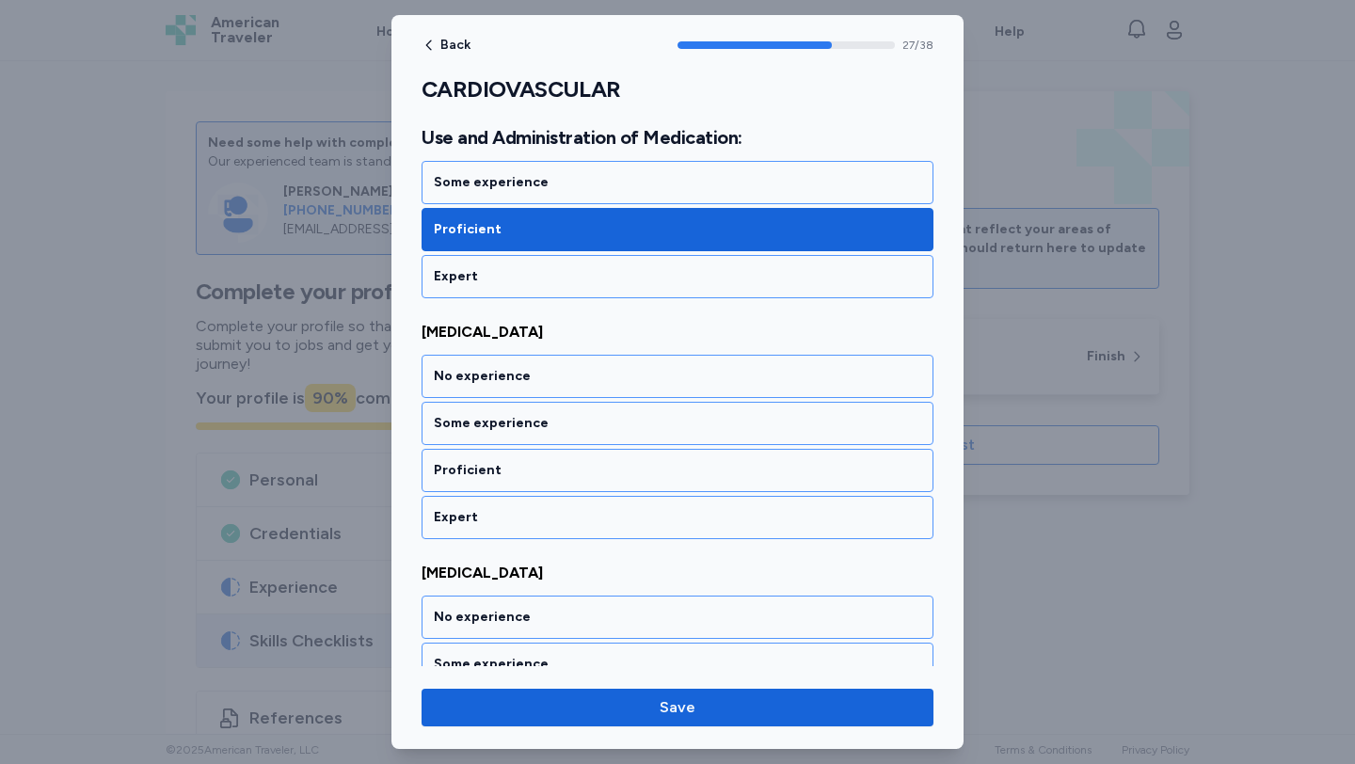
scroll to position [7016, 0]
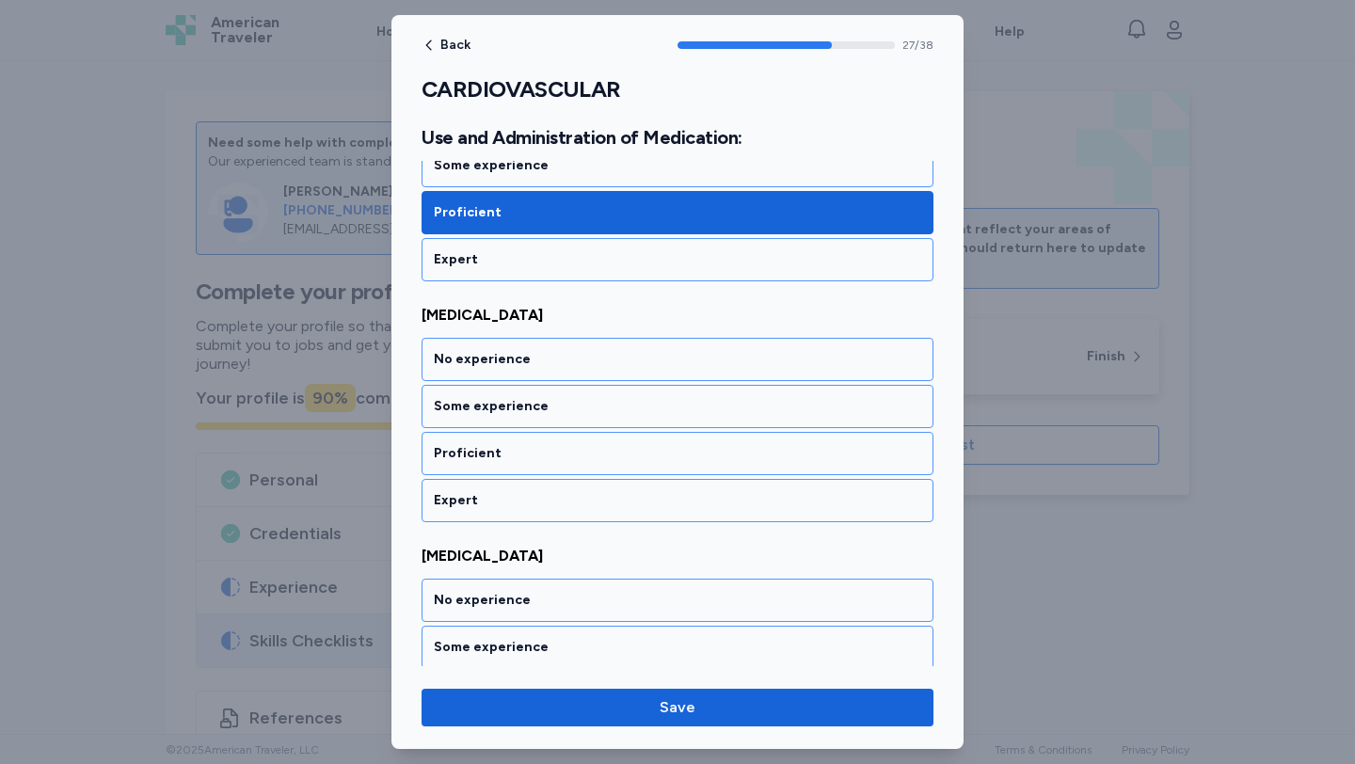
click at [591, 436] on div "Proficient" at bounding box center [677, 453] width 512 height 43
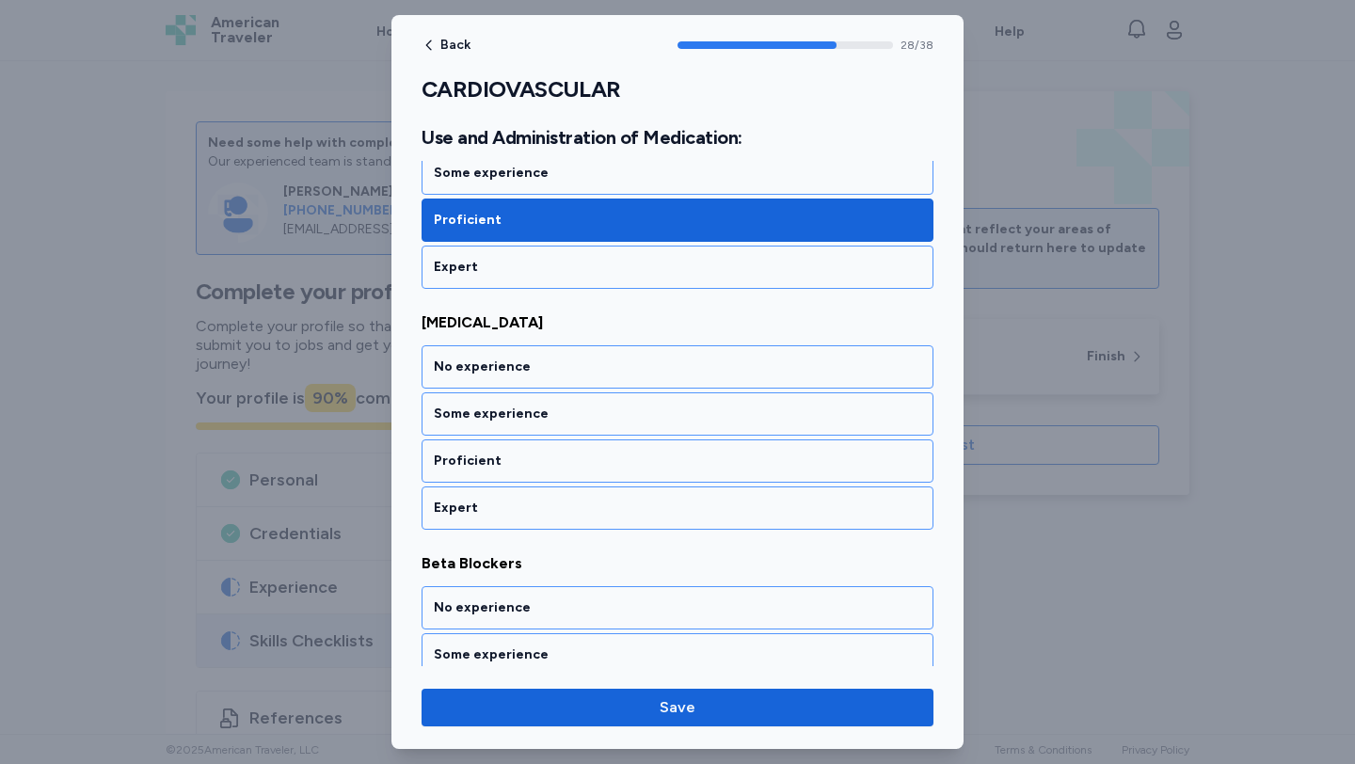
scroll to position [7257, 0]
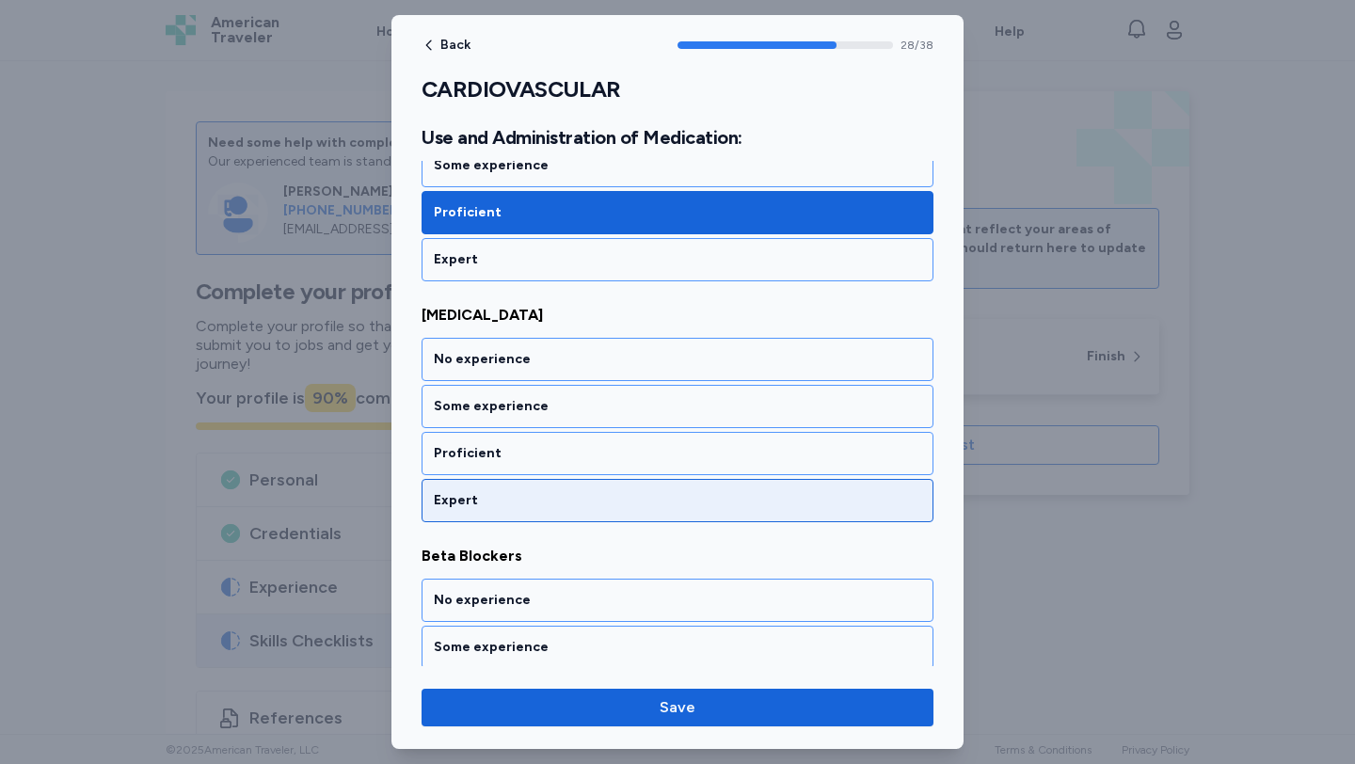
click at [598, 479] on div "Expert" at bounding box center [677, 500] width 512 height 43
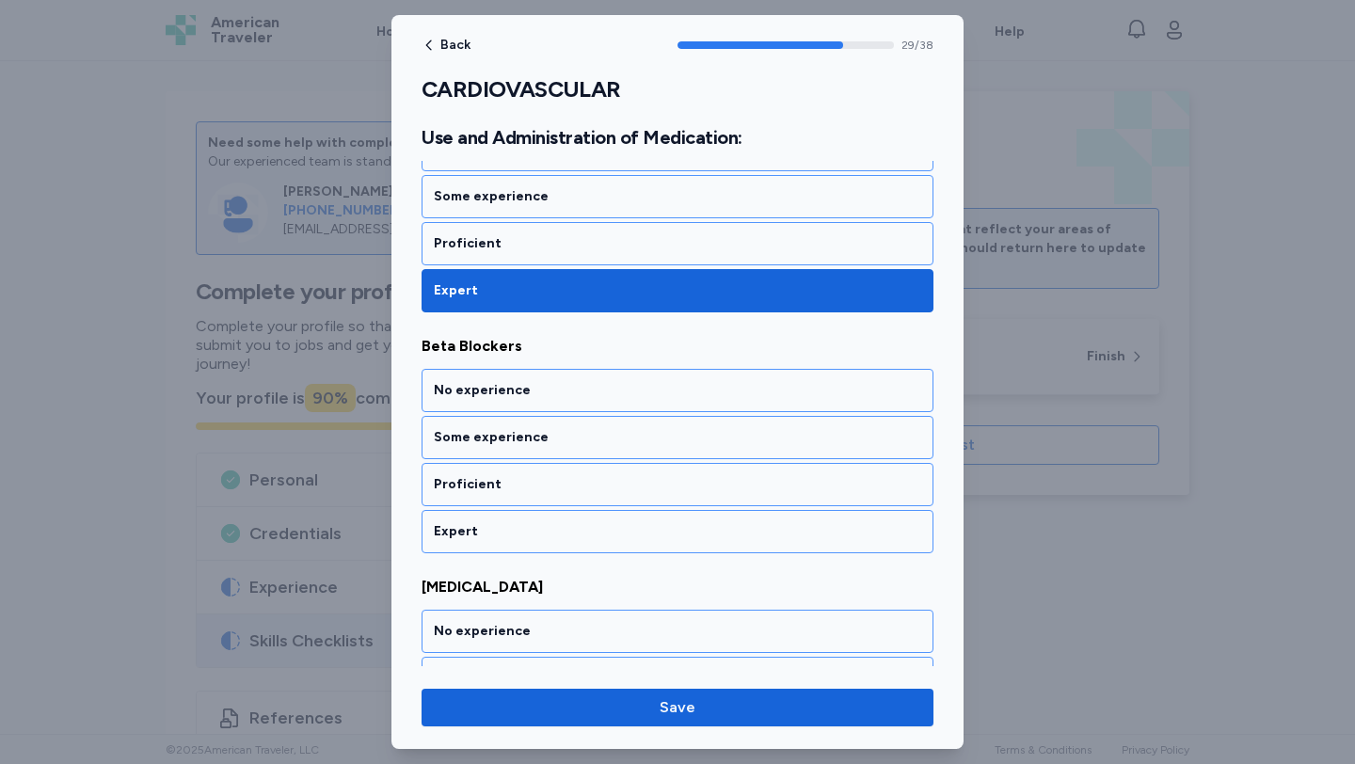
scroll to position [7498, 0]
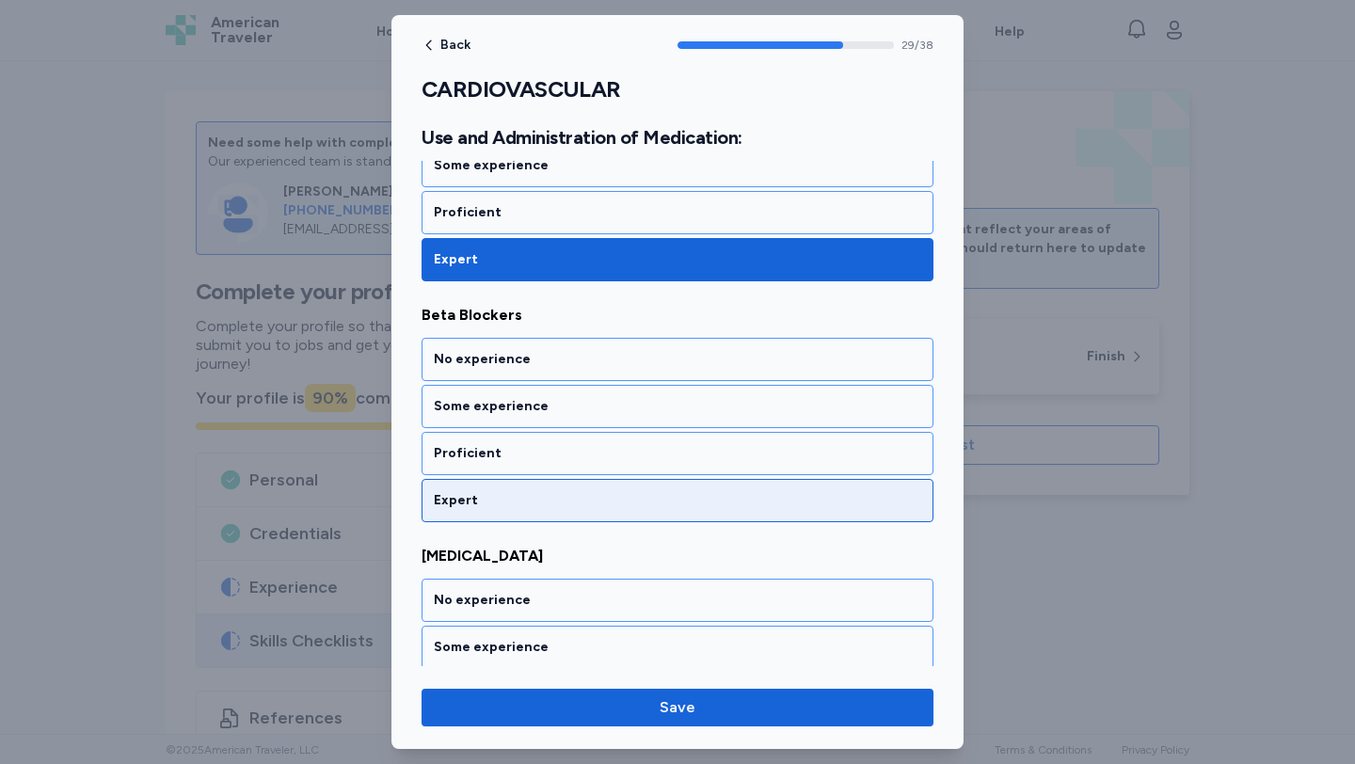
click at [598, 480] on div "Expert" at bounding box center [677, 500] width 512 height 43
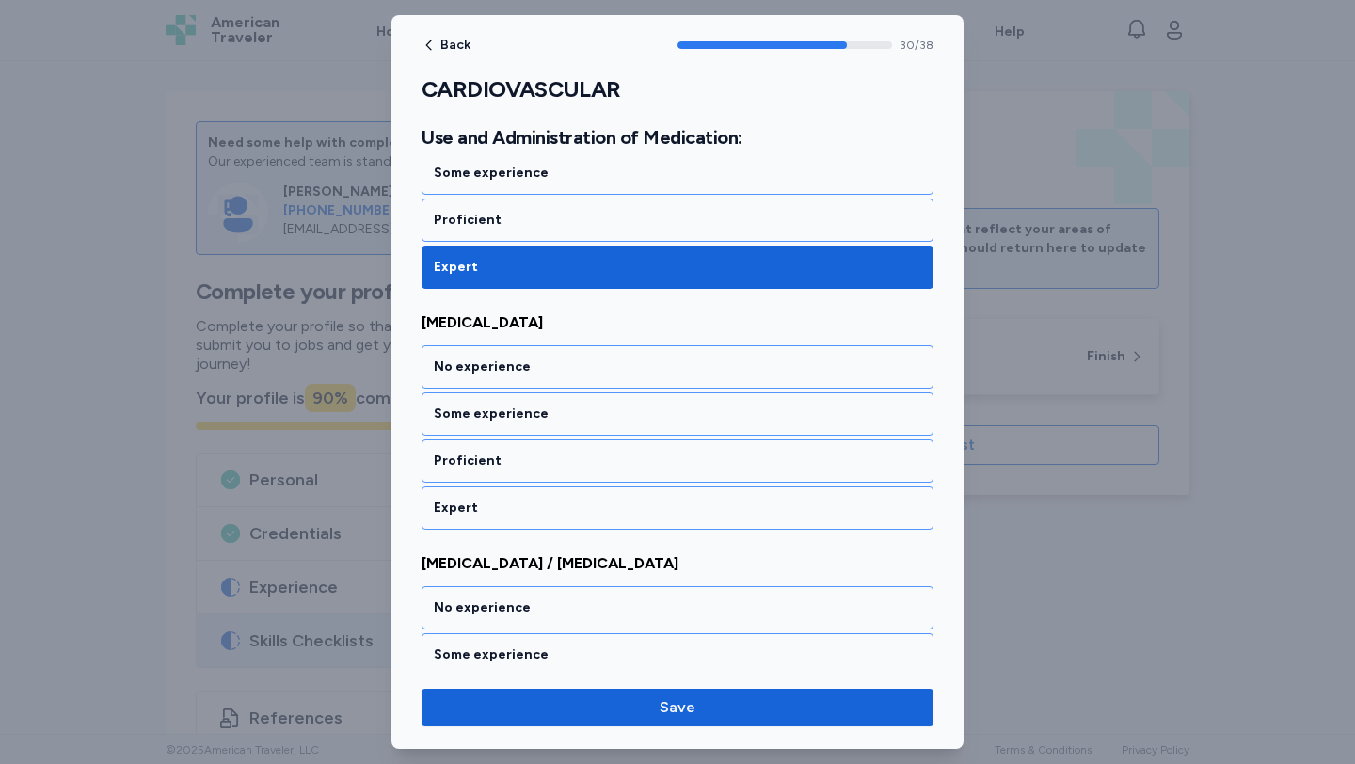
scroll to position [7738, 0]
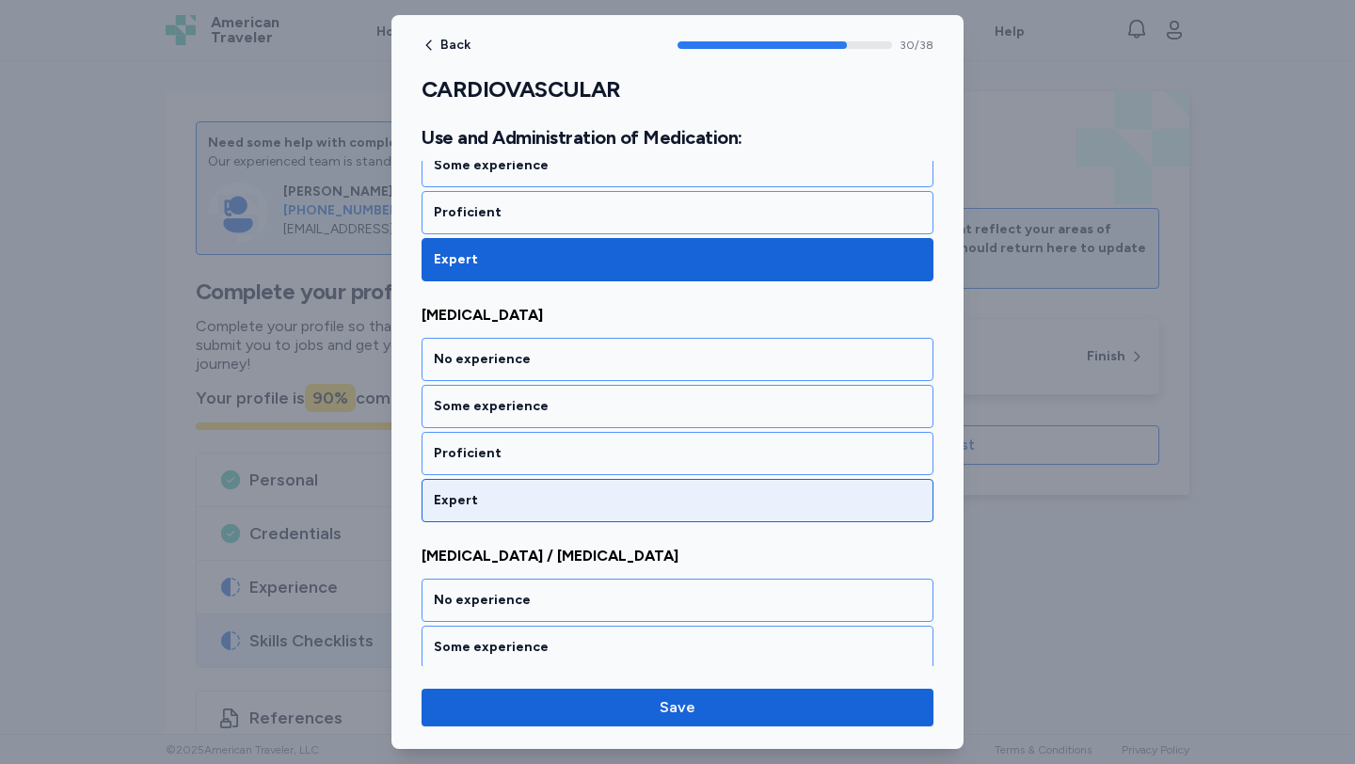
click at [596, 481] on div "Expert" at bounding box center [677, 500] width 512 height 43
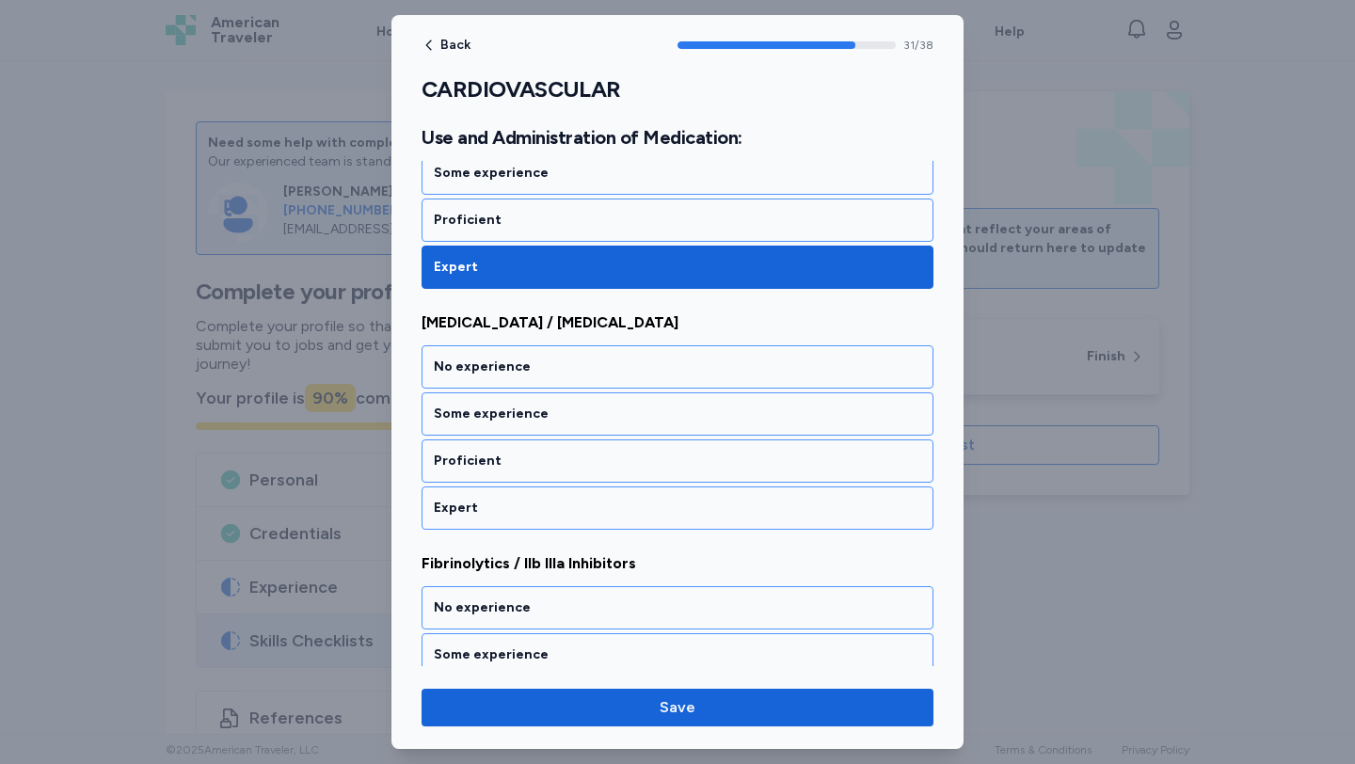
scroll to position [7979, 0]
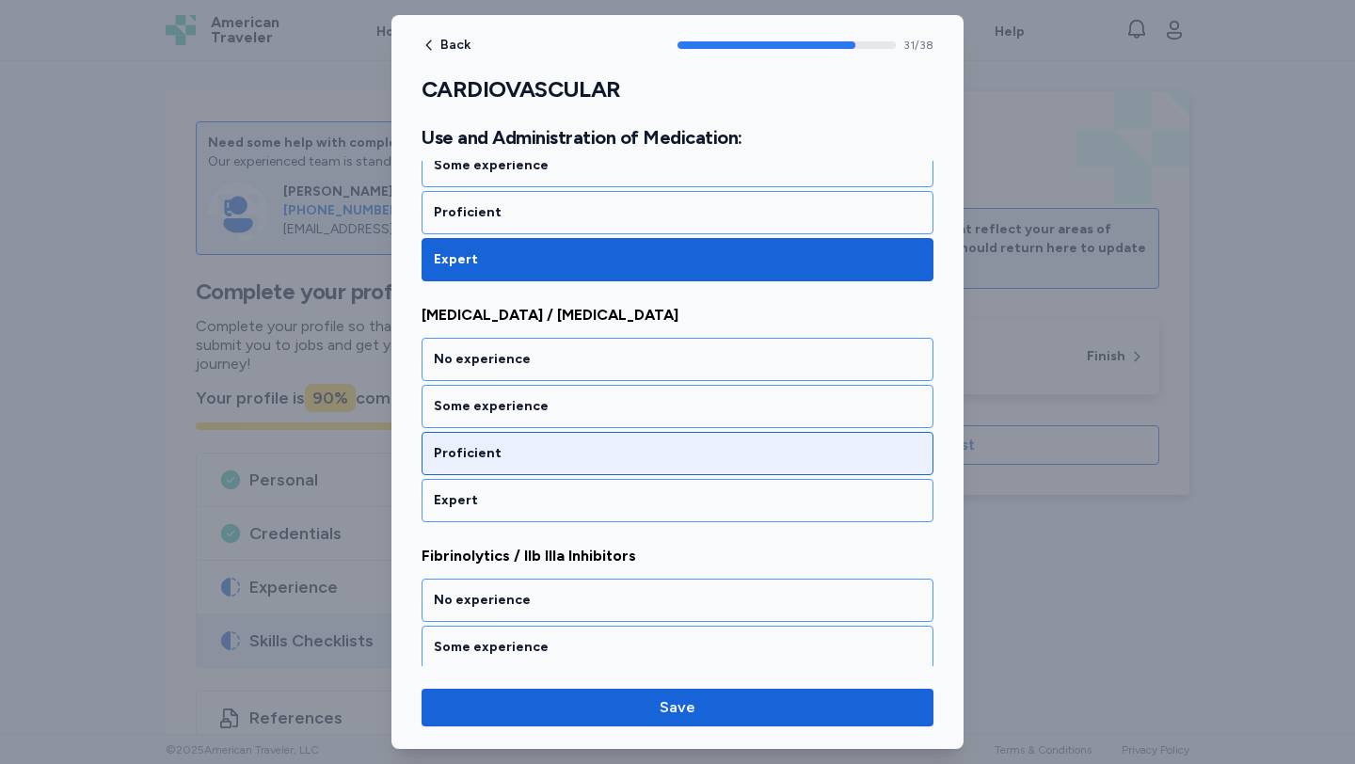
click at [596, 457] on div "Proficient" at bounding box center [677, 453] width 487 height 19
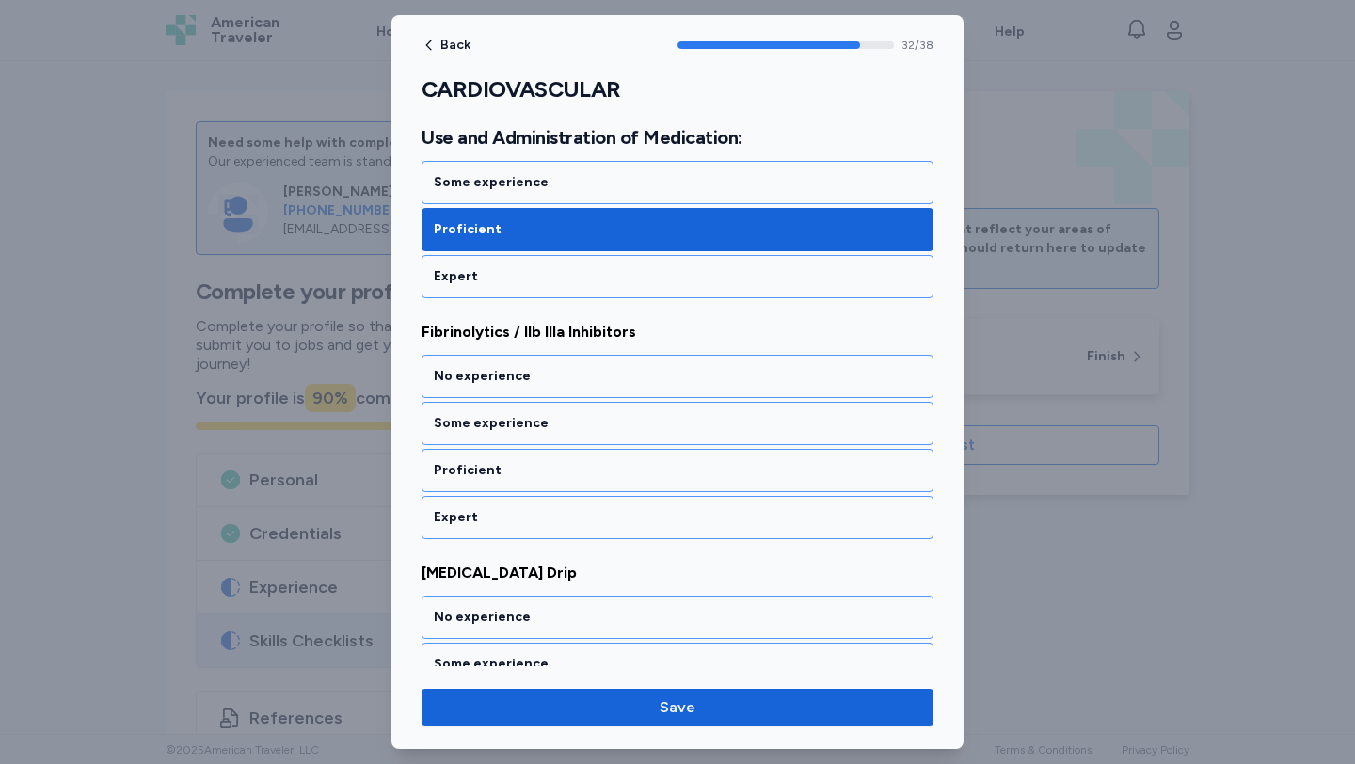
scroll to position [8220, 0]
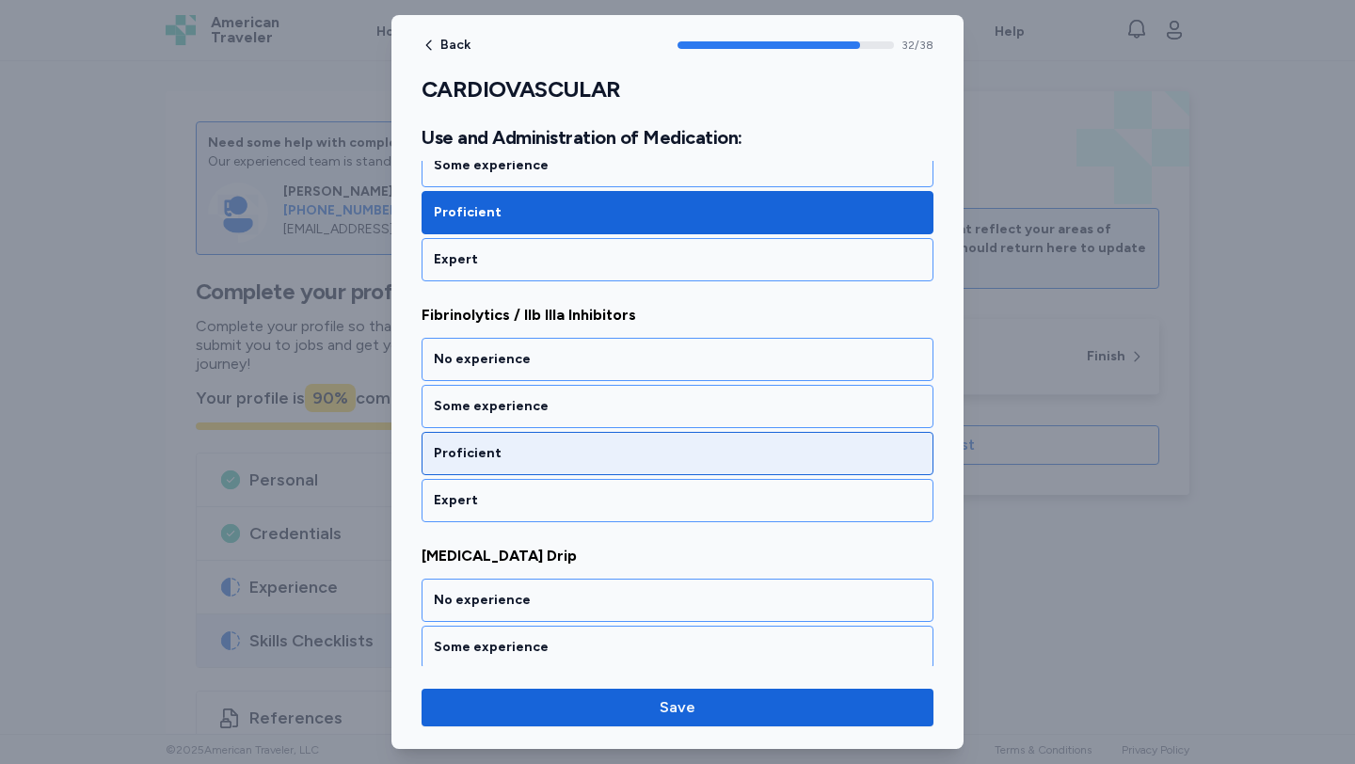
click at [596, 455] on div "Proficient" at bounding box center [677, 453] width 487 height 19
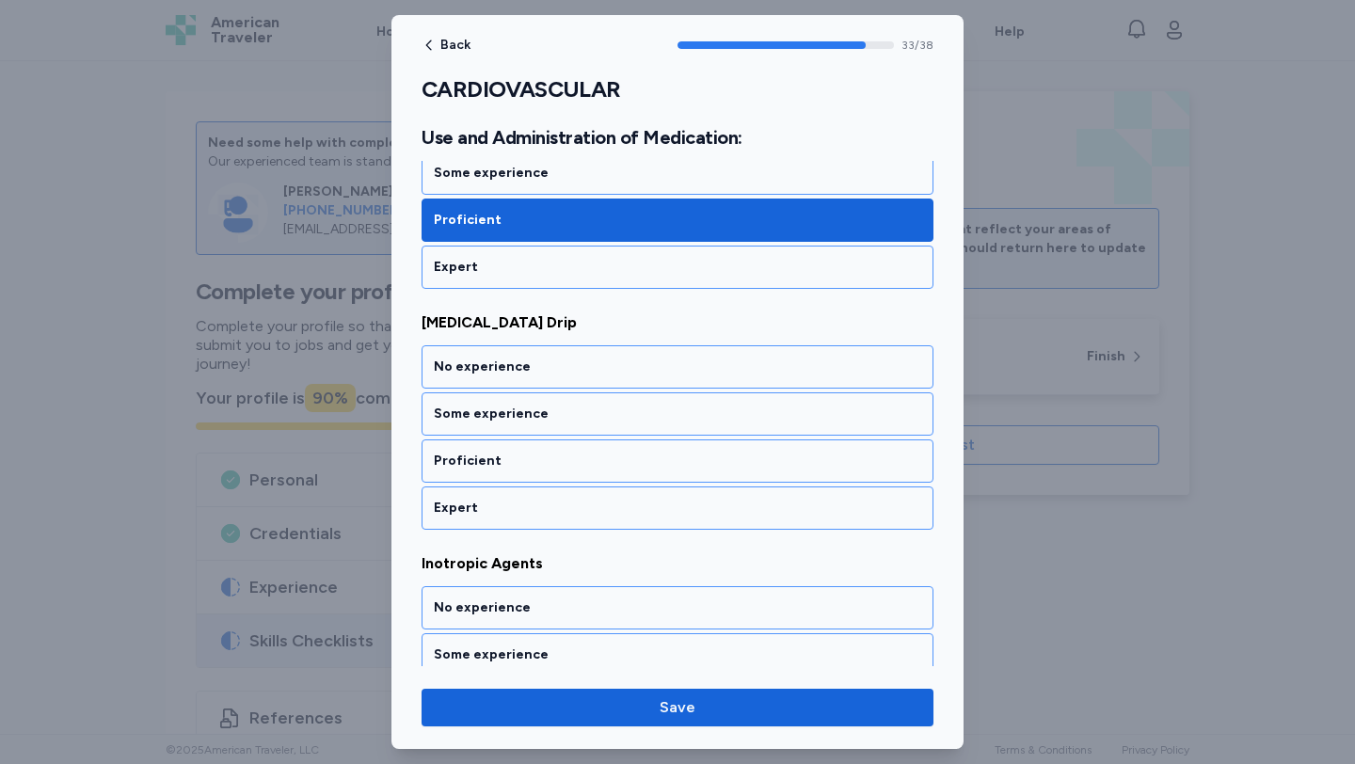
scroll to position [8461, 0]
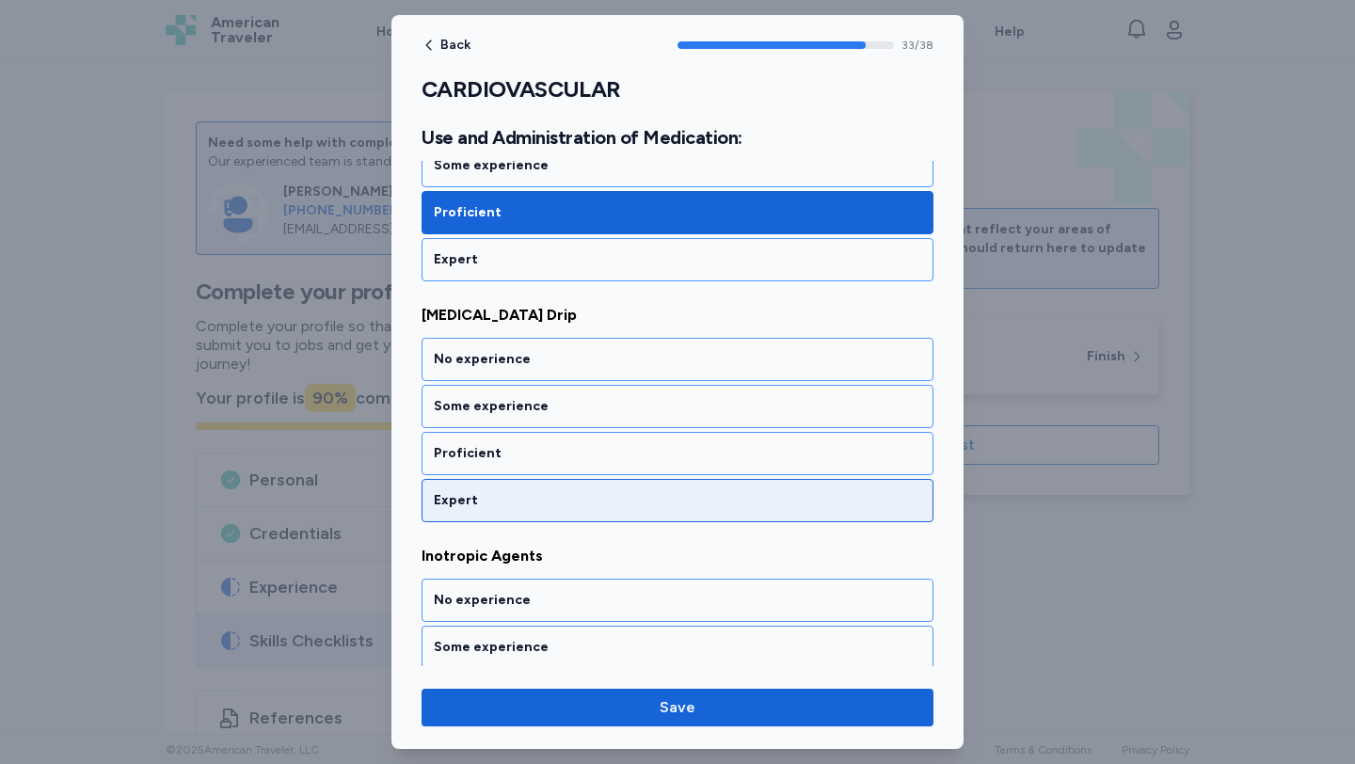
click at [597, 482] on div "Expert" at bounding box center [677, 500] width 512 height 43
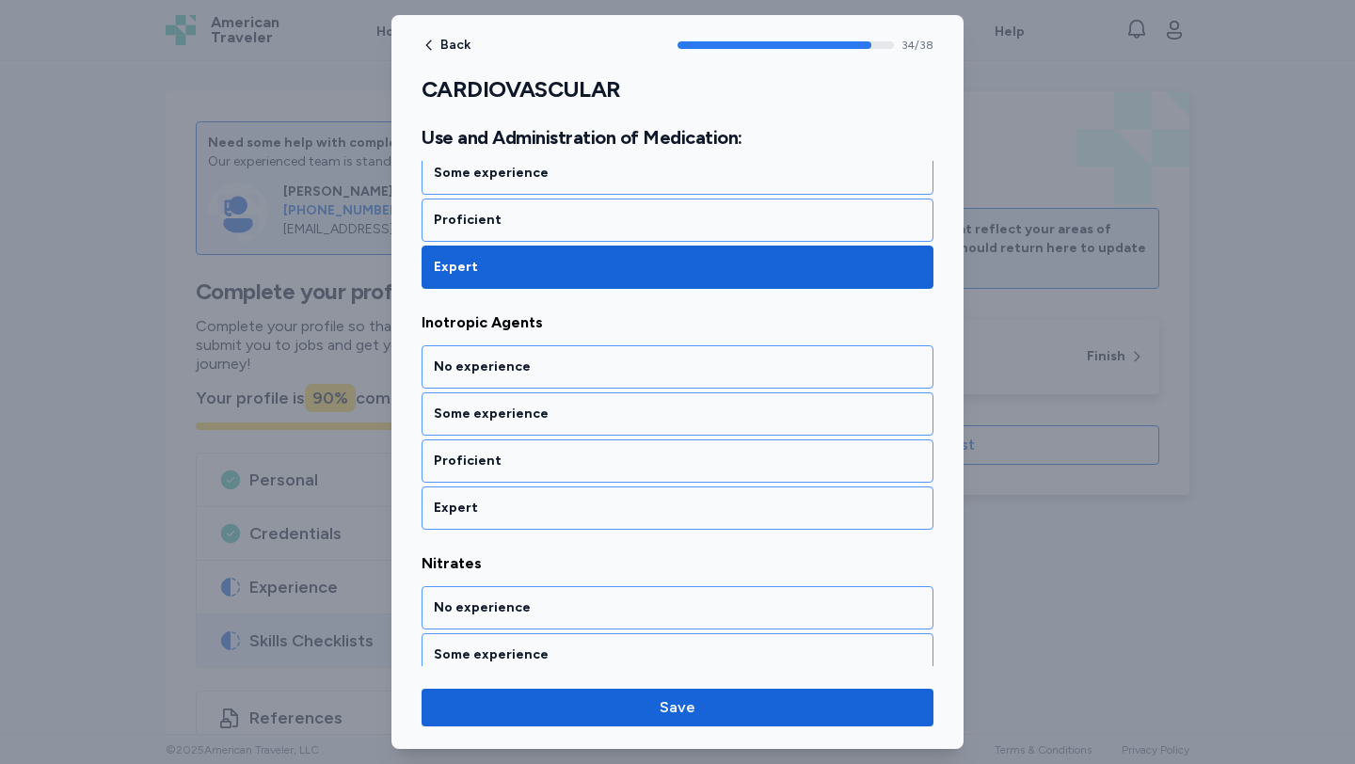
scroll to position [8702, 0]
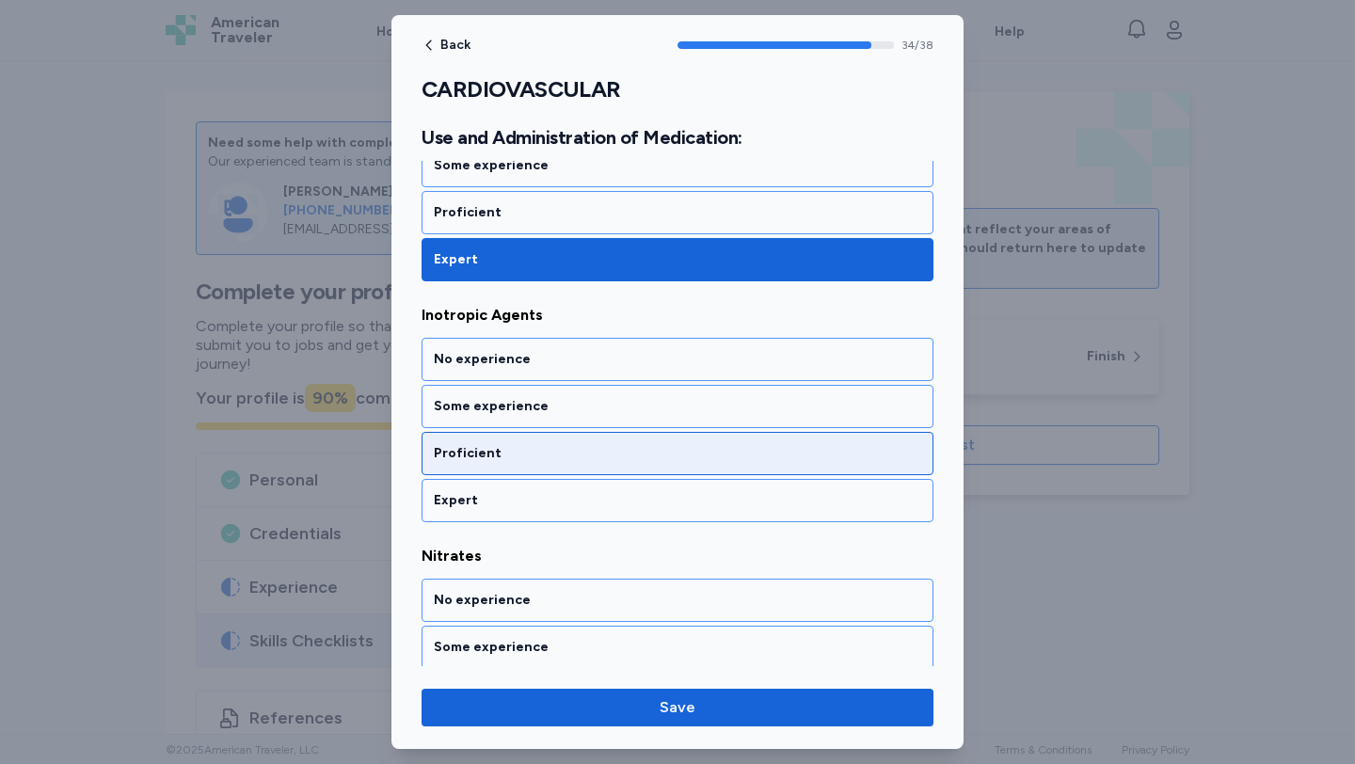
click at [594, 466] on div "Proficient" at bounding box center [677, 453] width 512 height 43
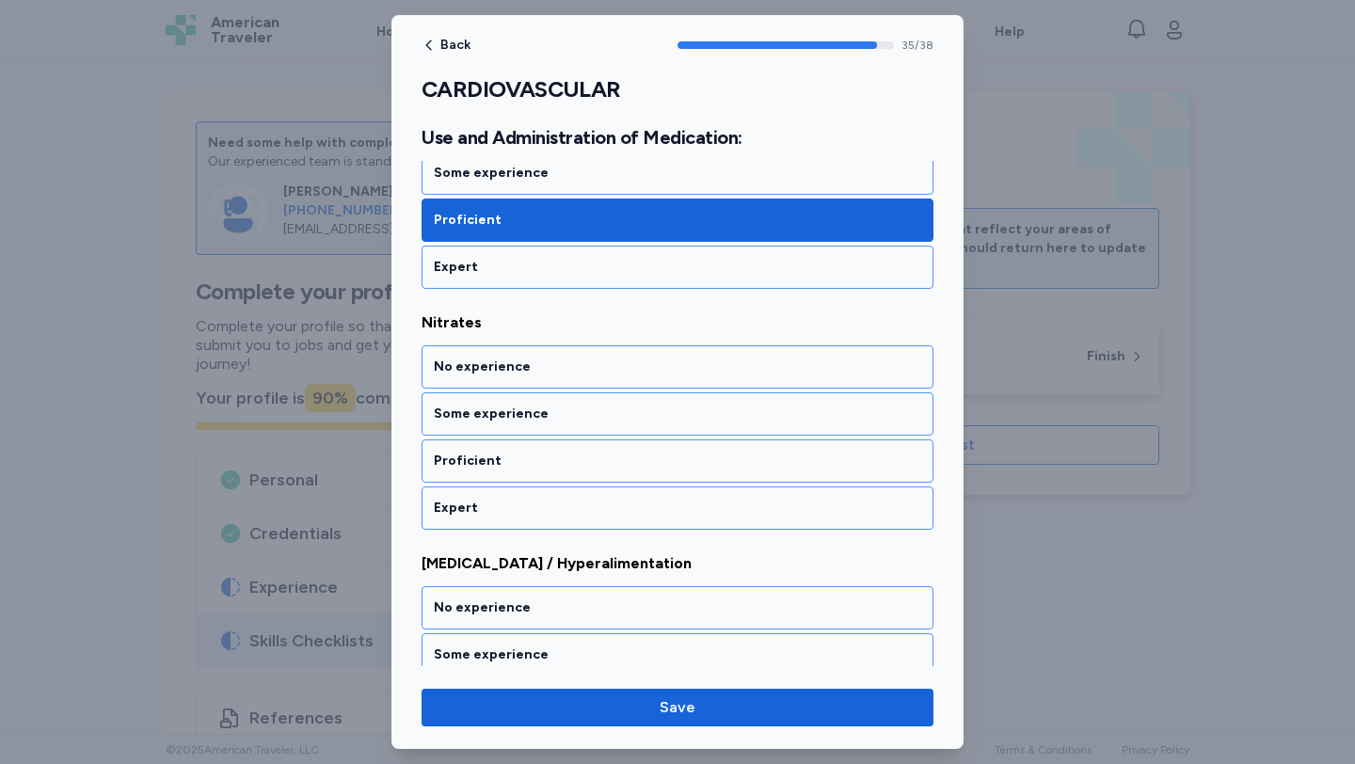
scroll to position [8943, 0]
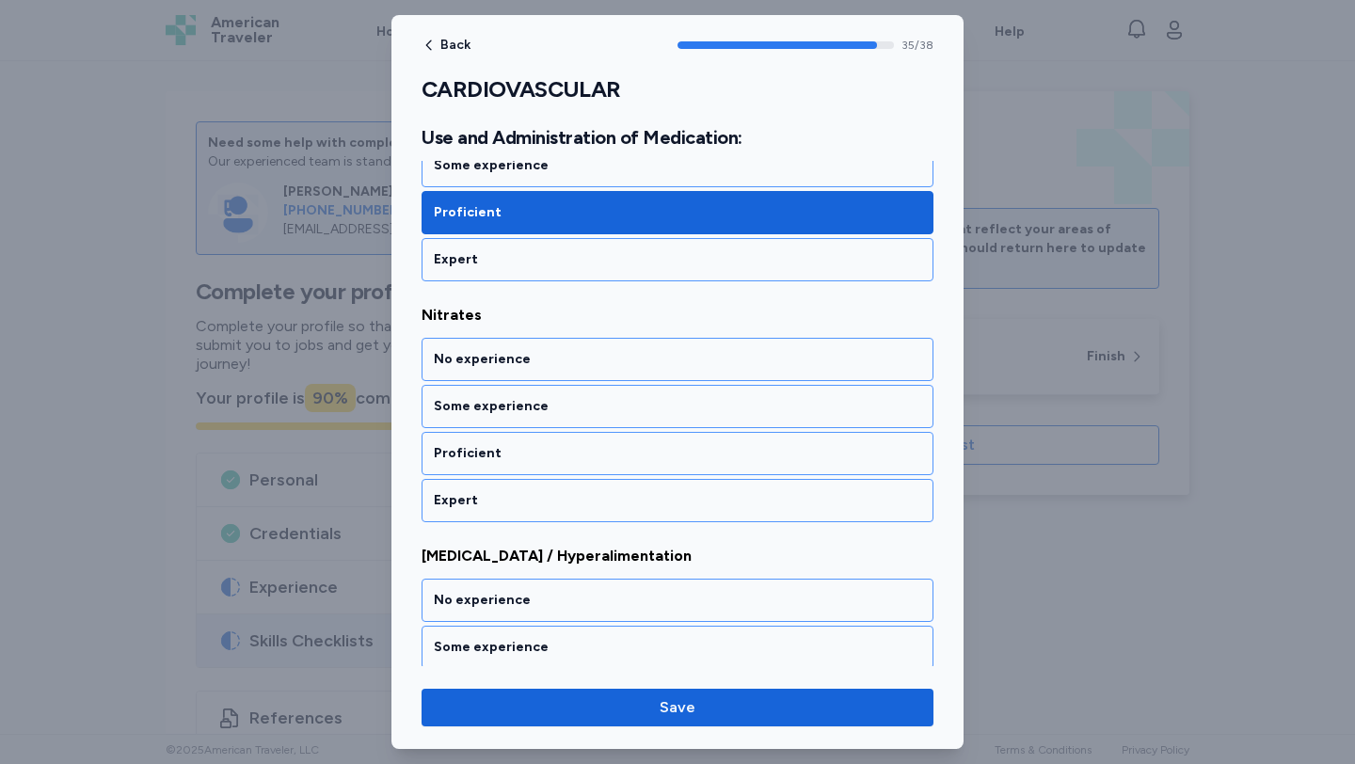
click at [594, 466] on div "Proficient" at bounding box center [677, 453] width 512 height 43
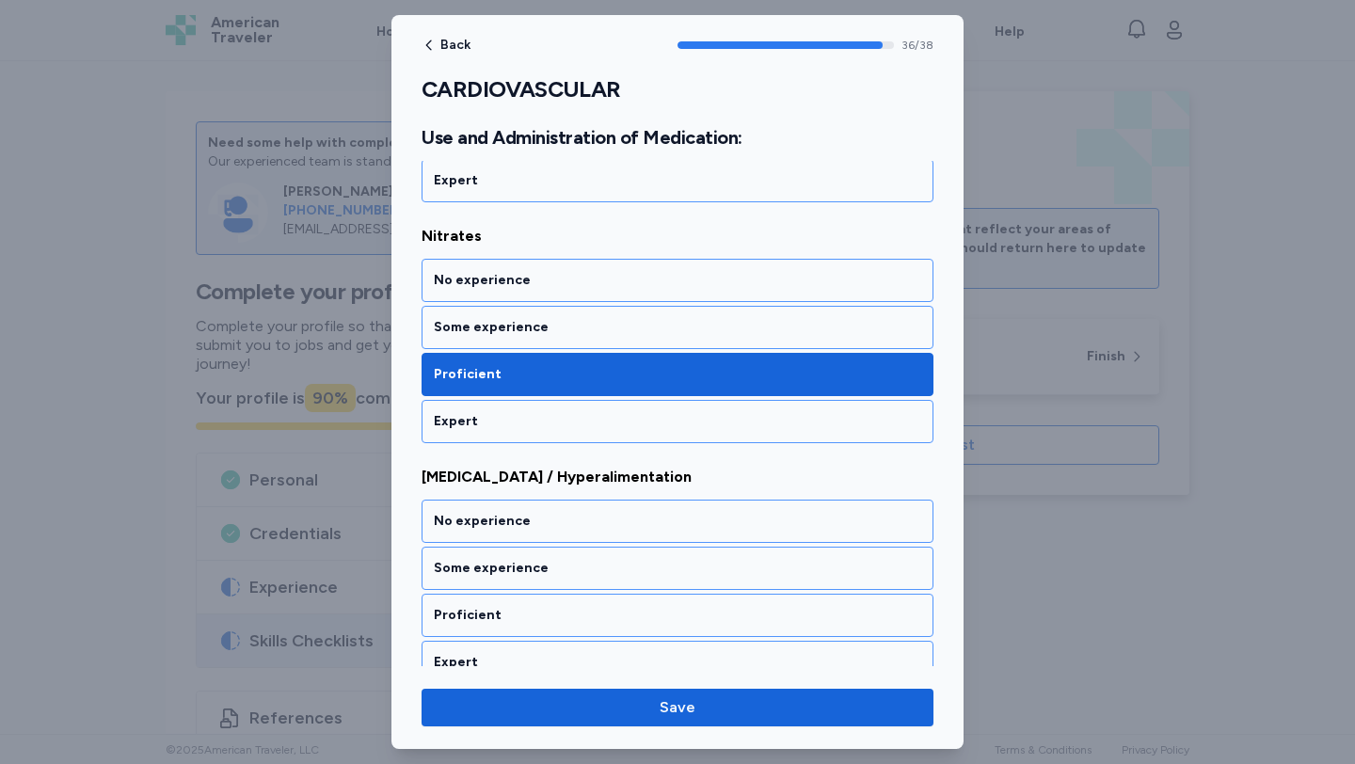
scroll to position [9043, 0]
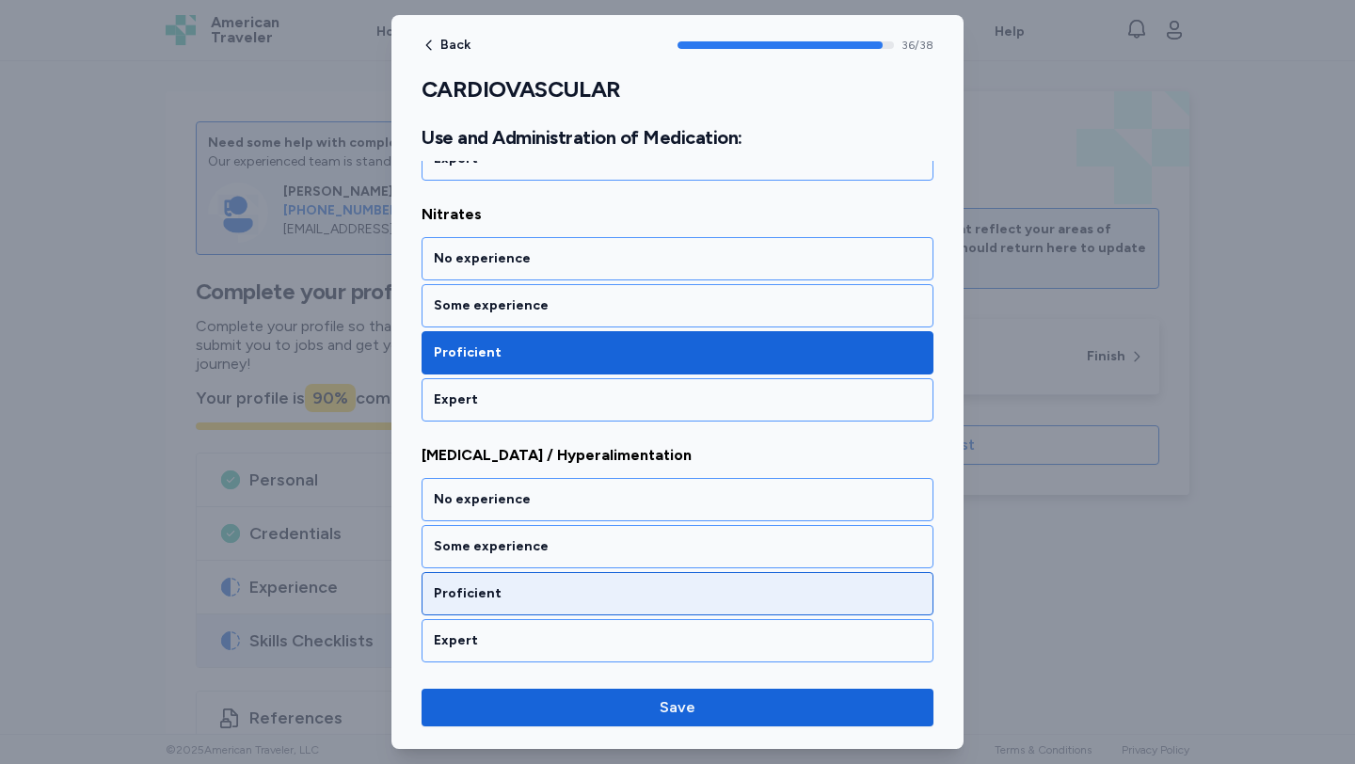
click at [590, 572] on div "Proficient" at bounding box center [677, 593] width 512 height 43
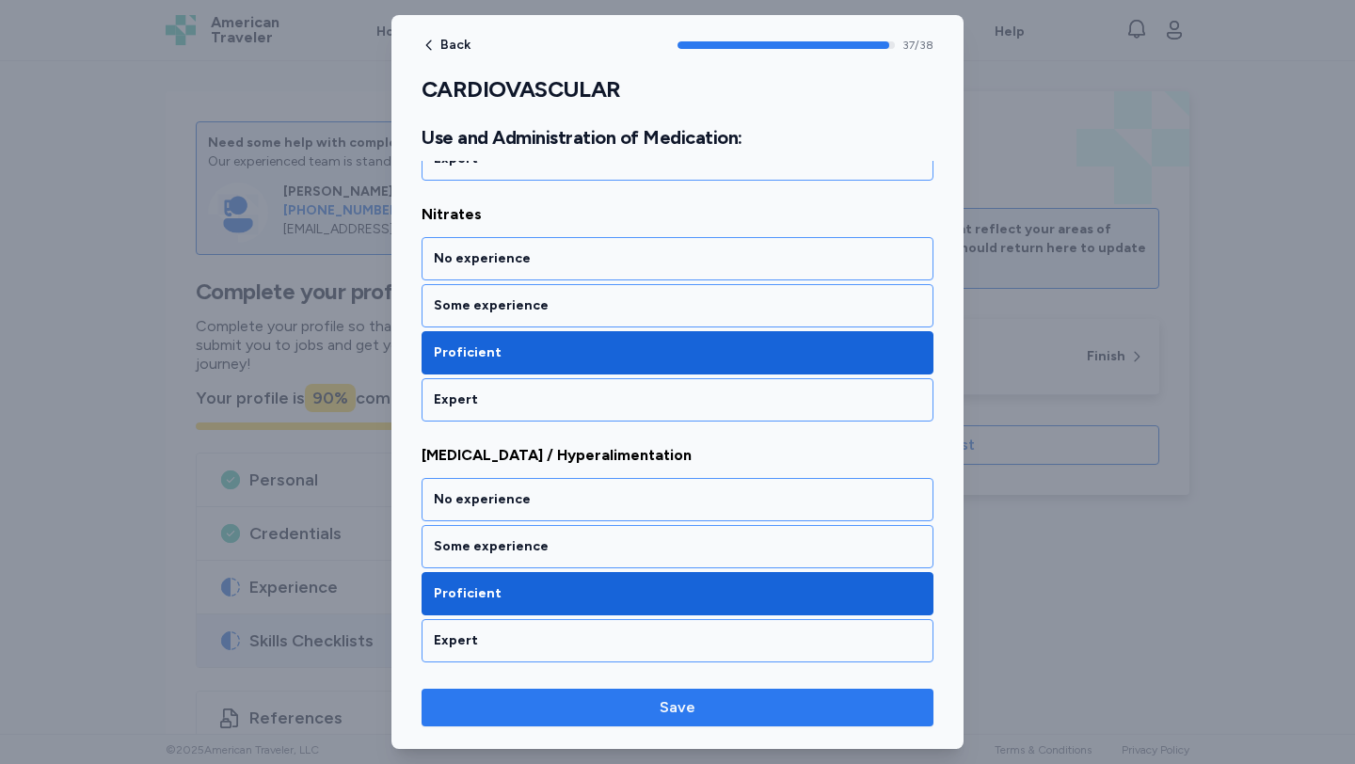
click at [637, 692] on button "Save" at bounding box center [677, 708] width 512 height 38
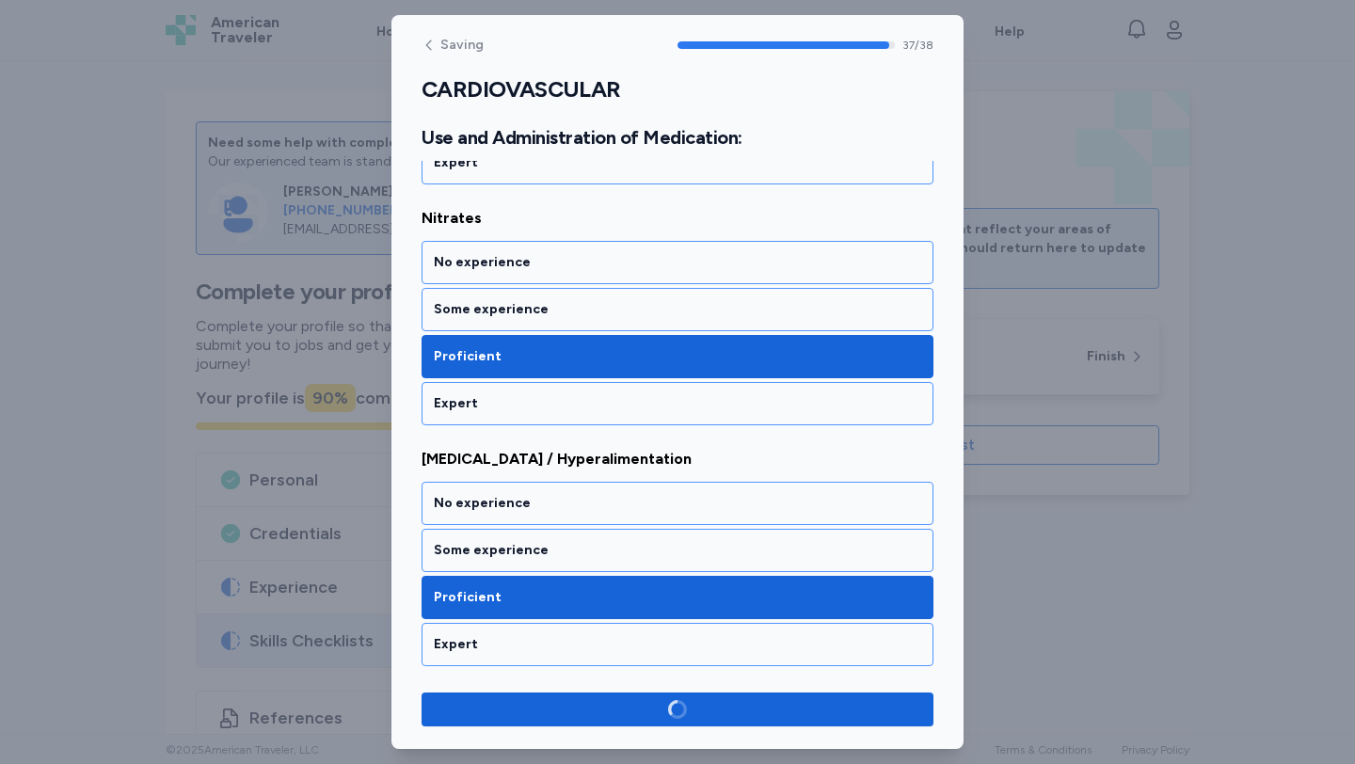
scroll to position [9040, 0]
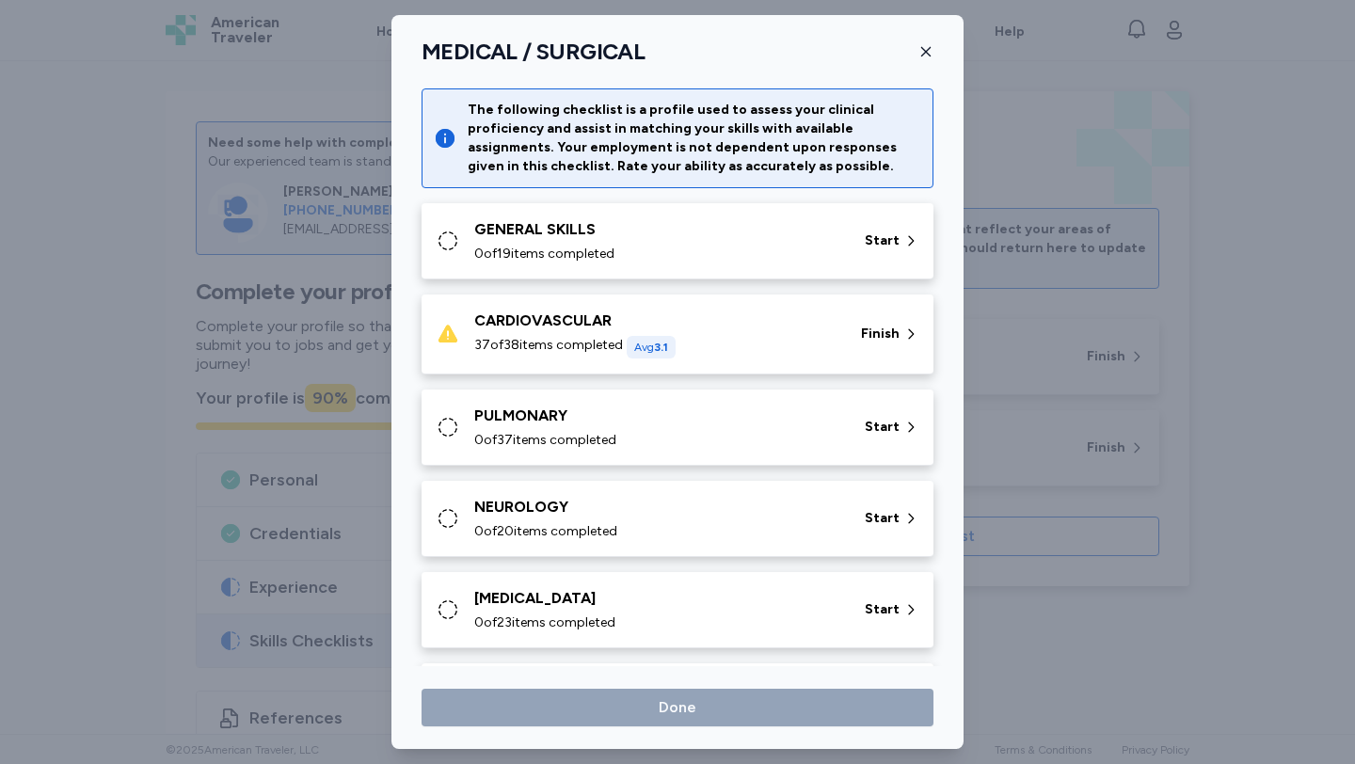
click at [589, 420] on div "PULMONARY" at bounding box center [658, 416] width 368 height 23
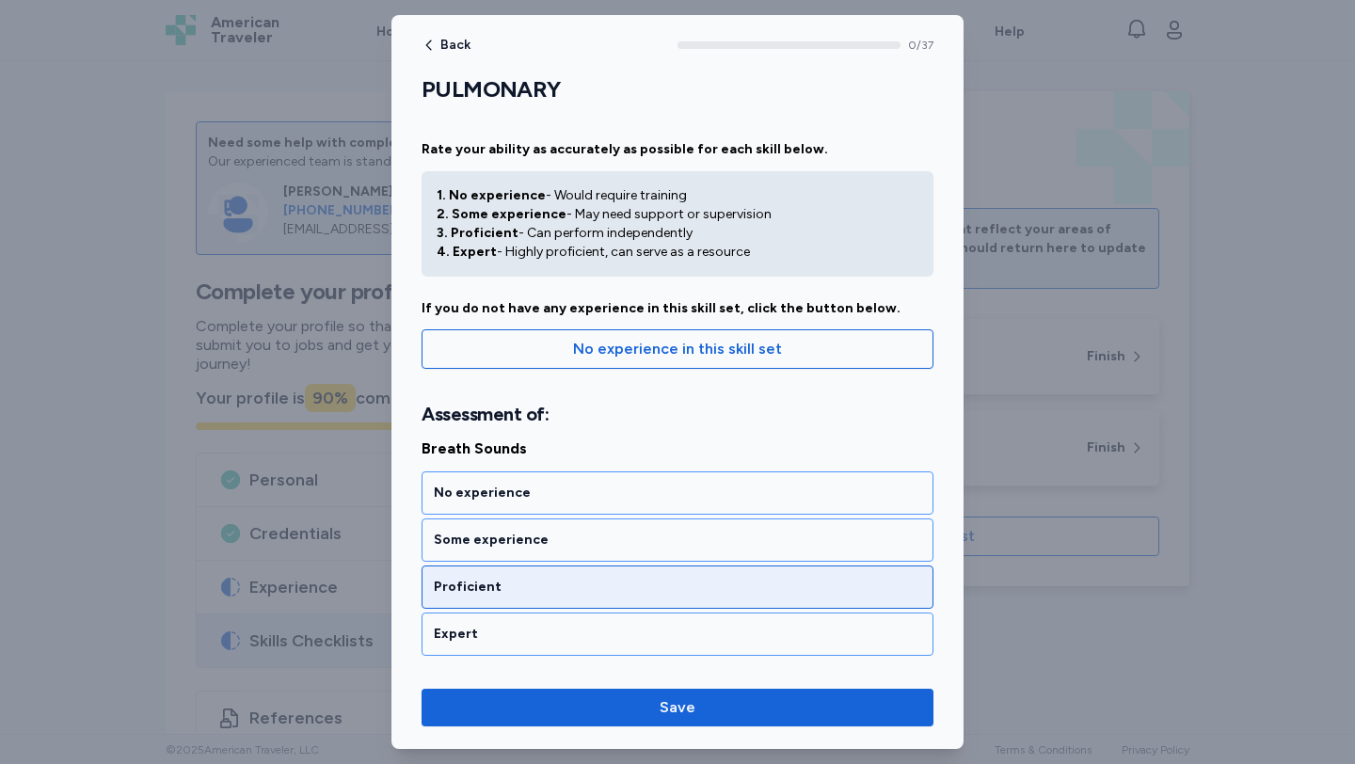
click at [595, 596] on div "Proficient" at bounding box center [677, 586] width 512 height 43
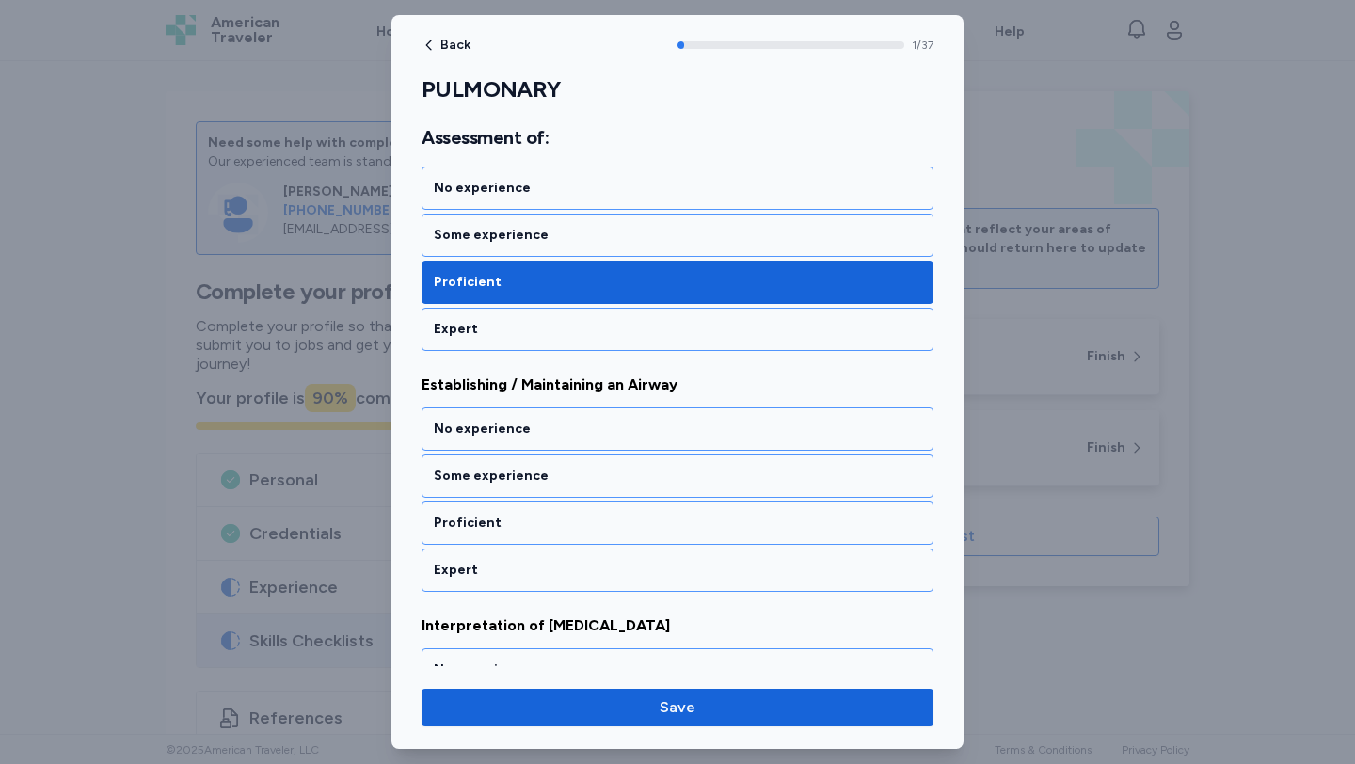
scroll to position [374, 0]
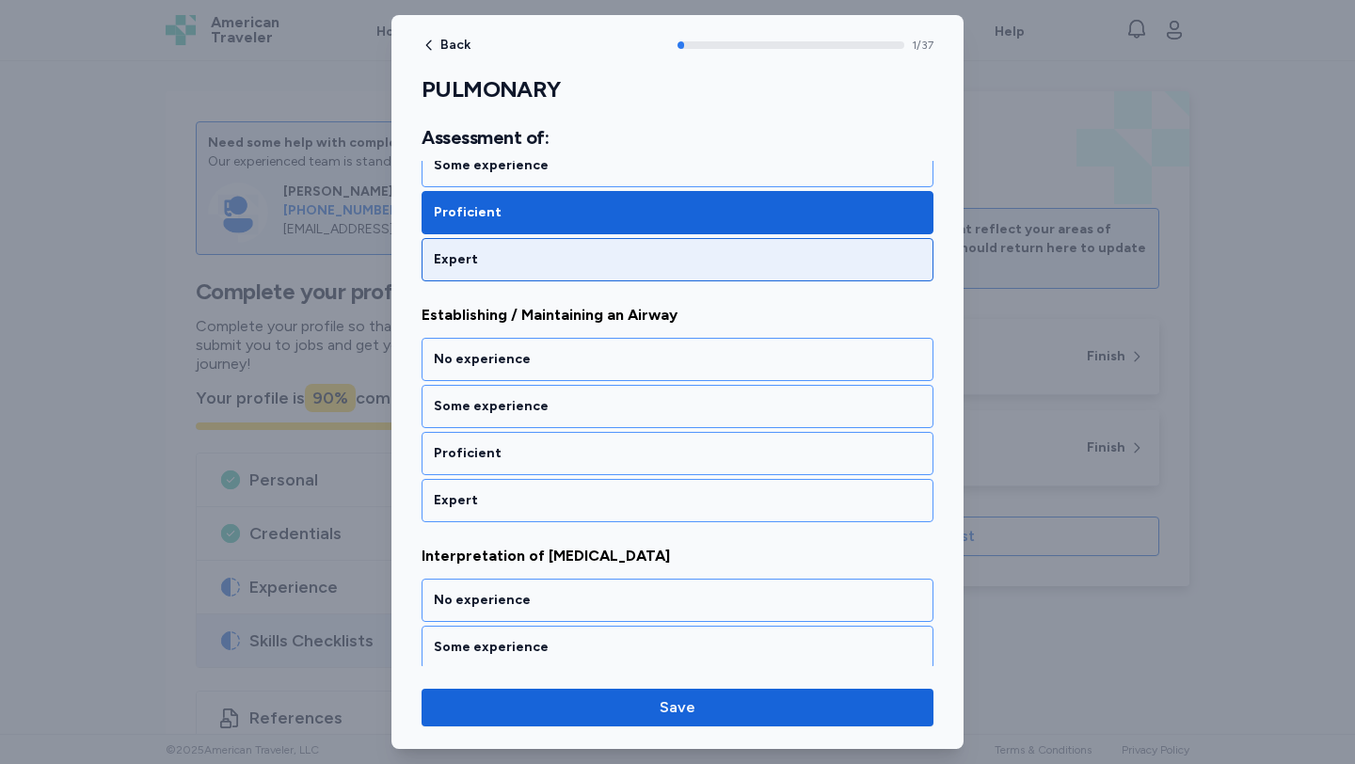
click at [568, 234] on div "No experience Some experience Proficient Expert" at bounding box center [677, 189] width 512 height 184
click at [568, 248] on div "Expert" at bounding box center [677, 259] width 512 height 43
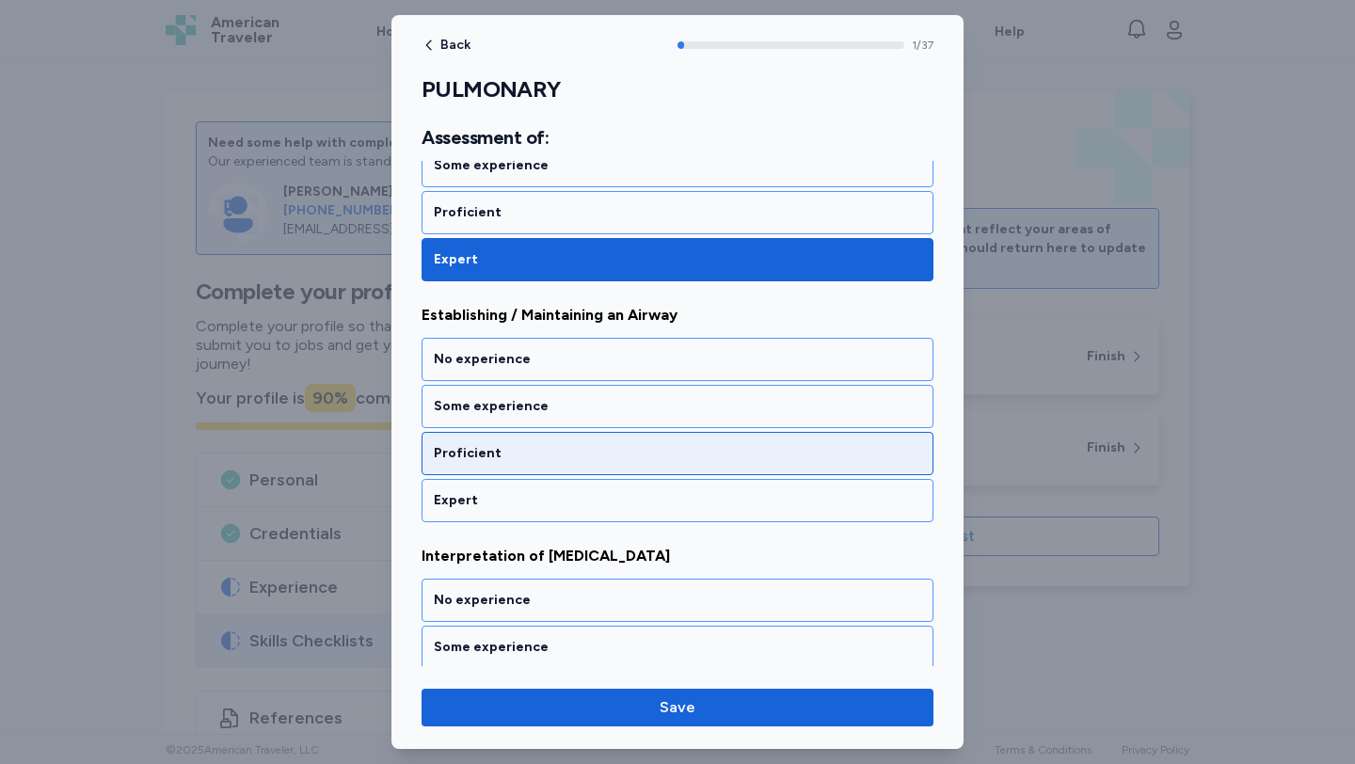
click at [580, 437] on div "Proficient" at bounding box center [677, 453] width 512 height 43
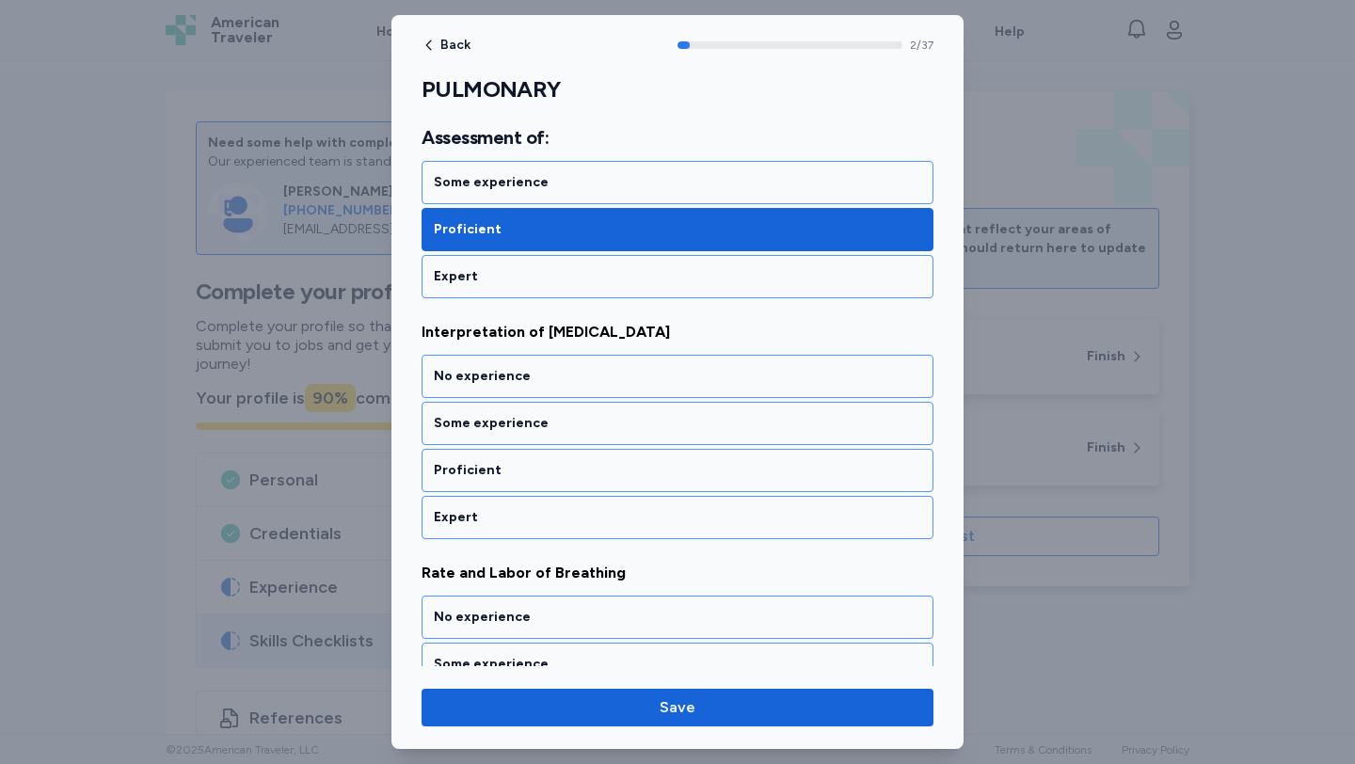
scroll to position [615, 0]
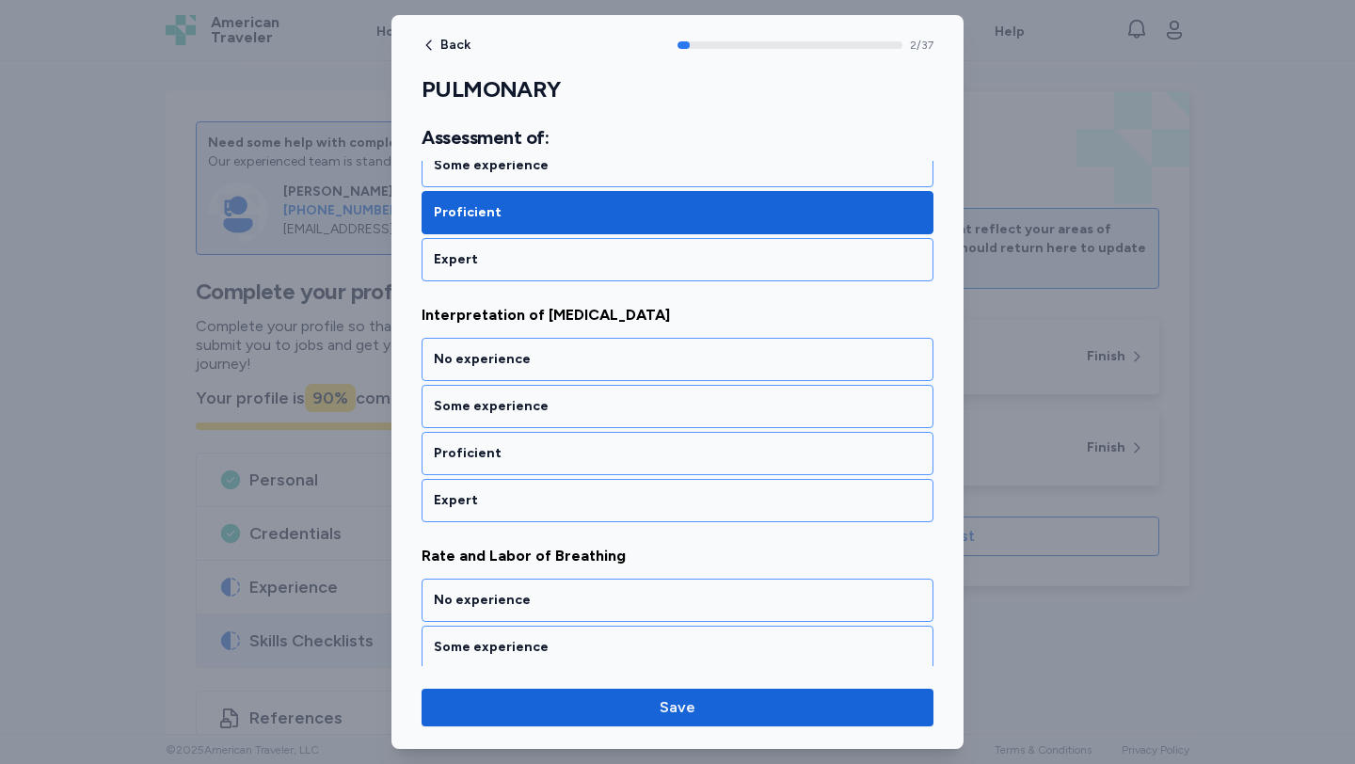
click at [580, 437] on div "Proficient" at bounding box center [677, 453] width 512 height 43
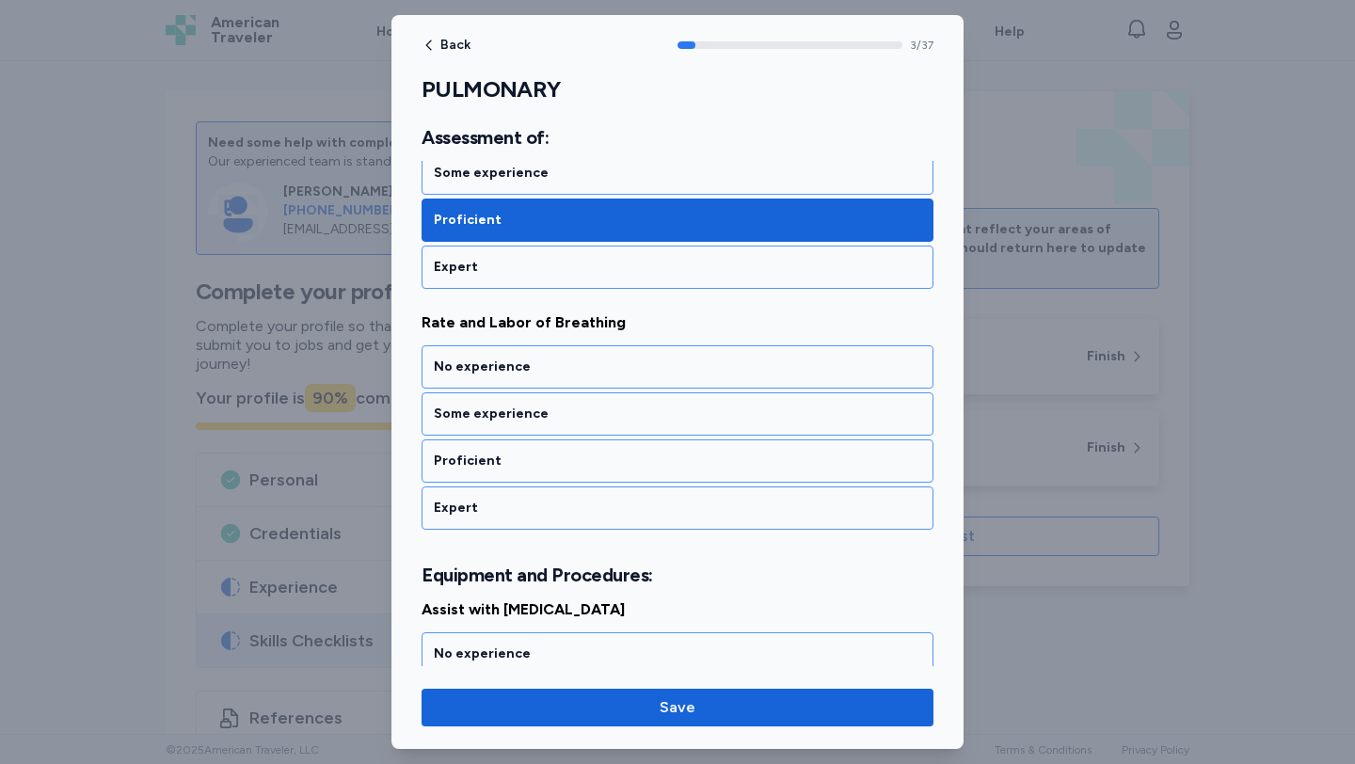
scroll to position [856, 0]
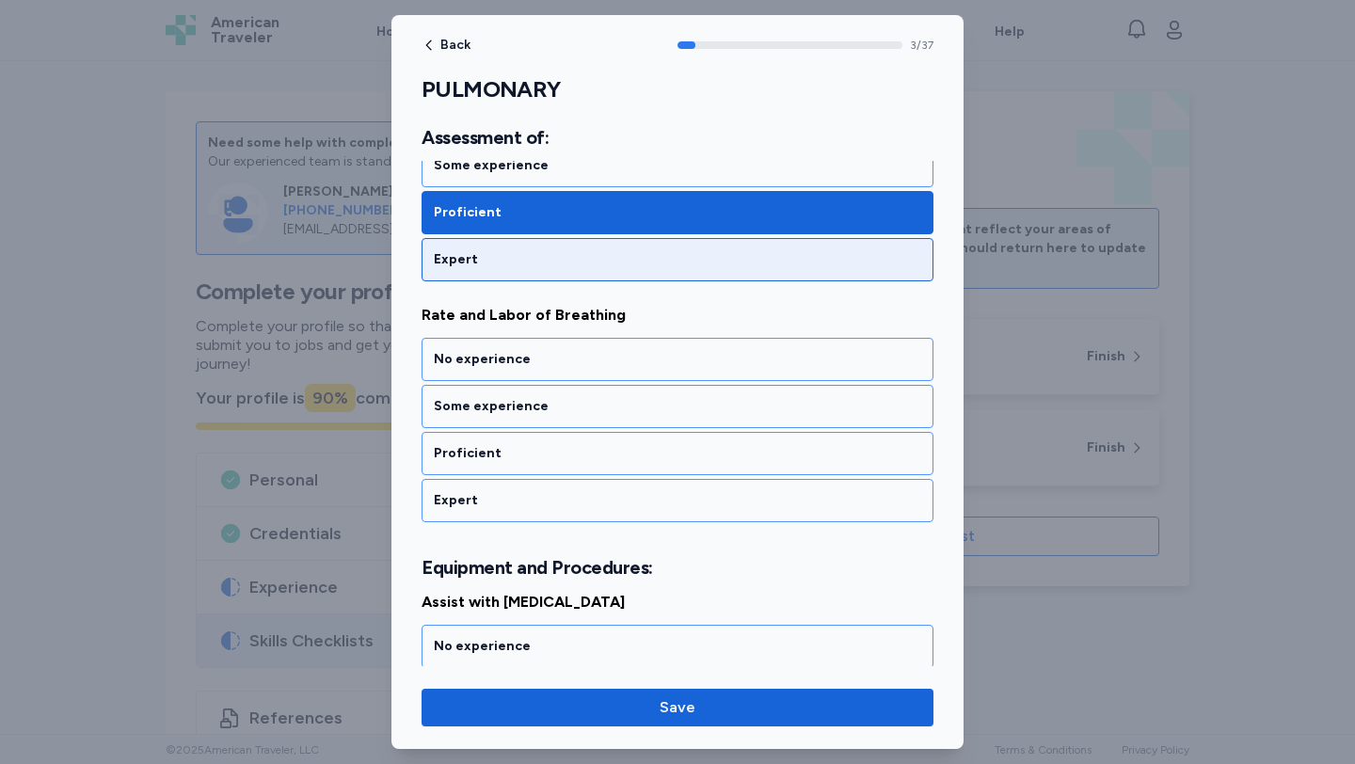
click at [533, 251] on div "Expert" at bounding box center [677, 259] width 487 height 19
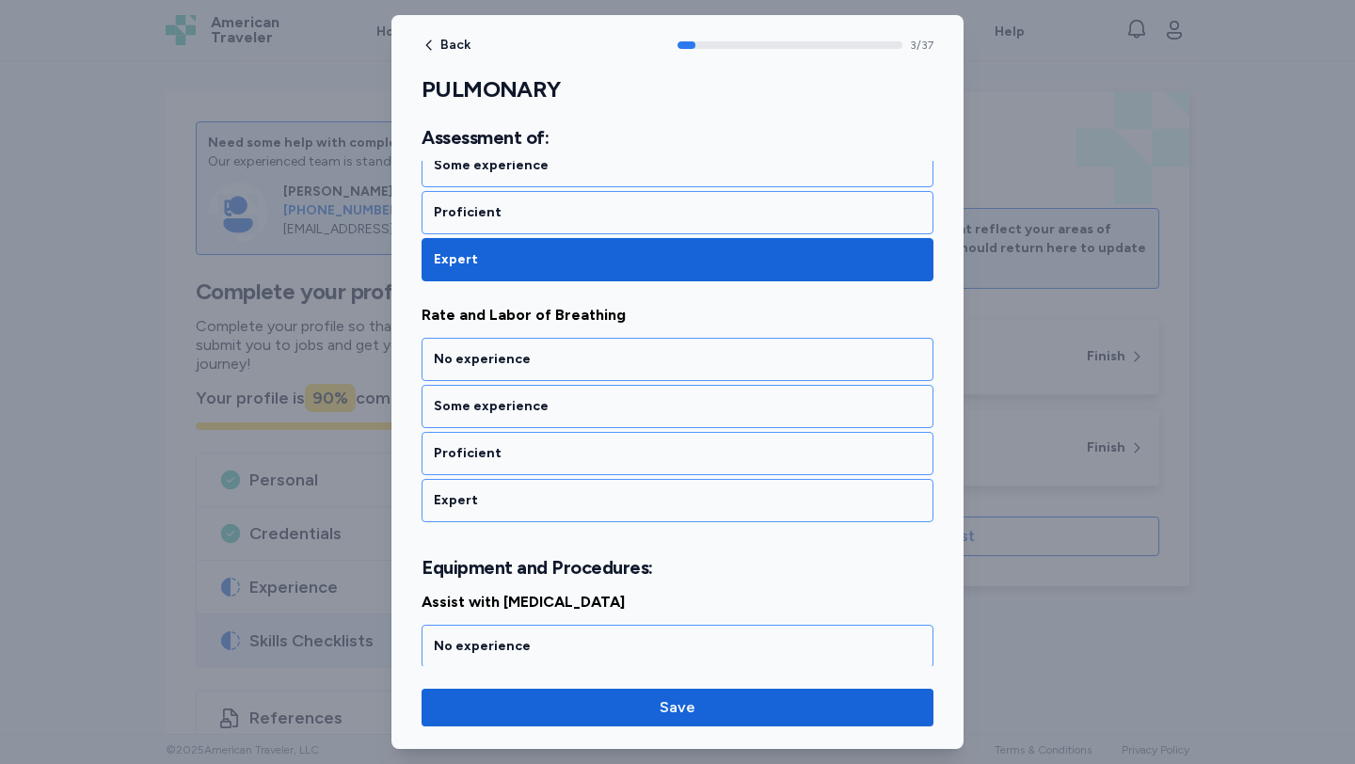
click at [567, 475] on div "No experience Some experience Proficient Expert" at bounding box center [677, 430] width 512 height 184
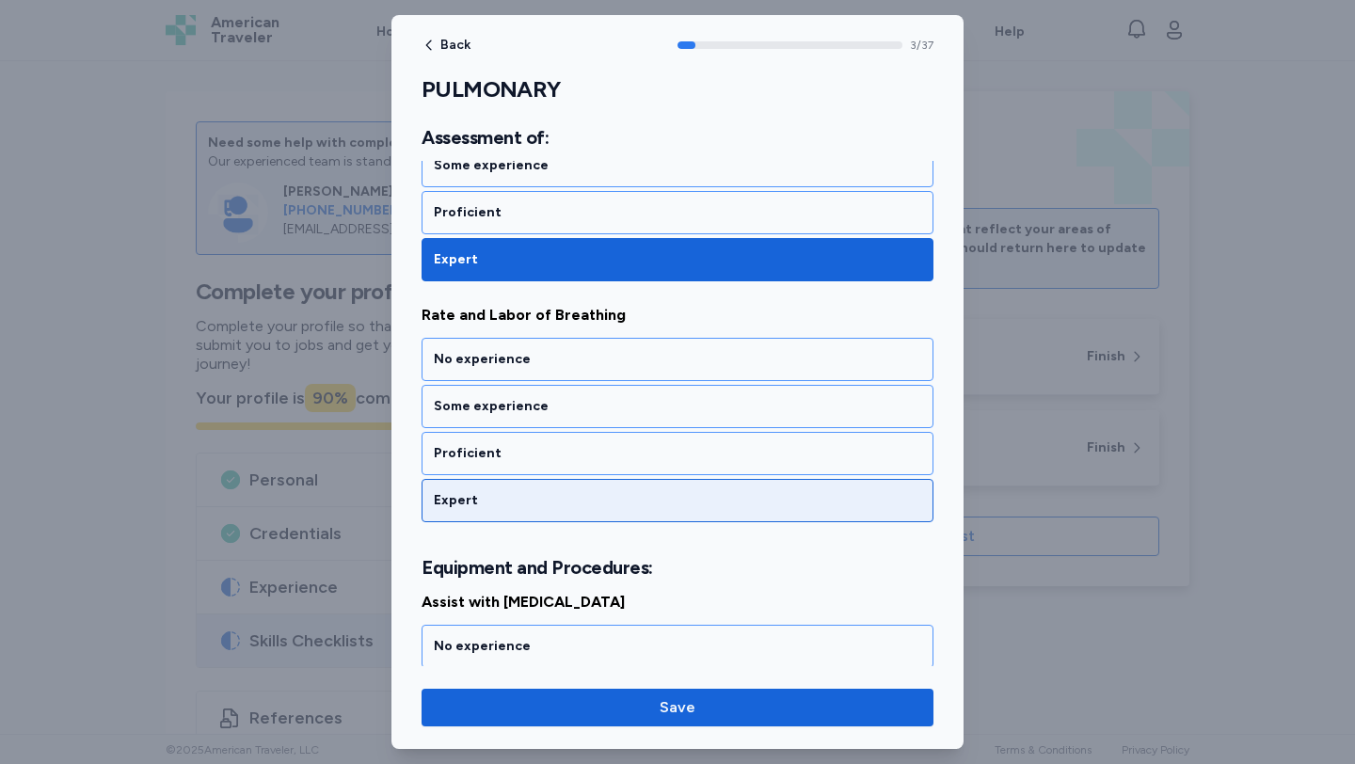
click at [560, 485] on div "Expert" at bounding box center [677, 500] width 512 height 43
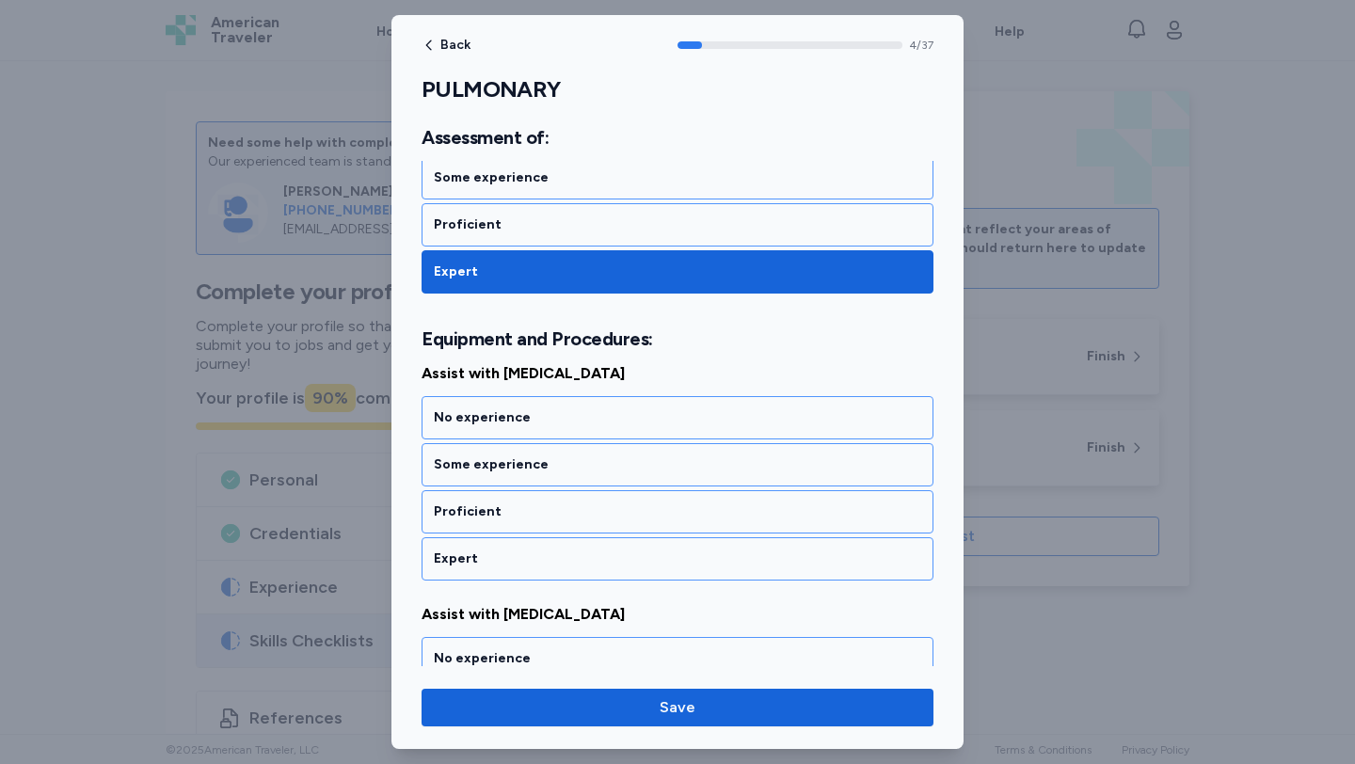
scroll to position [1143, 0]
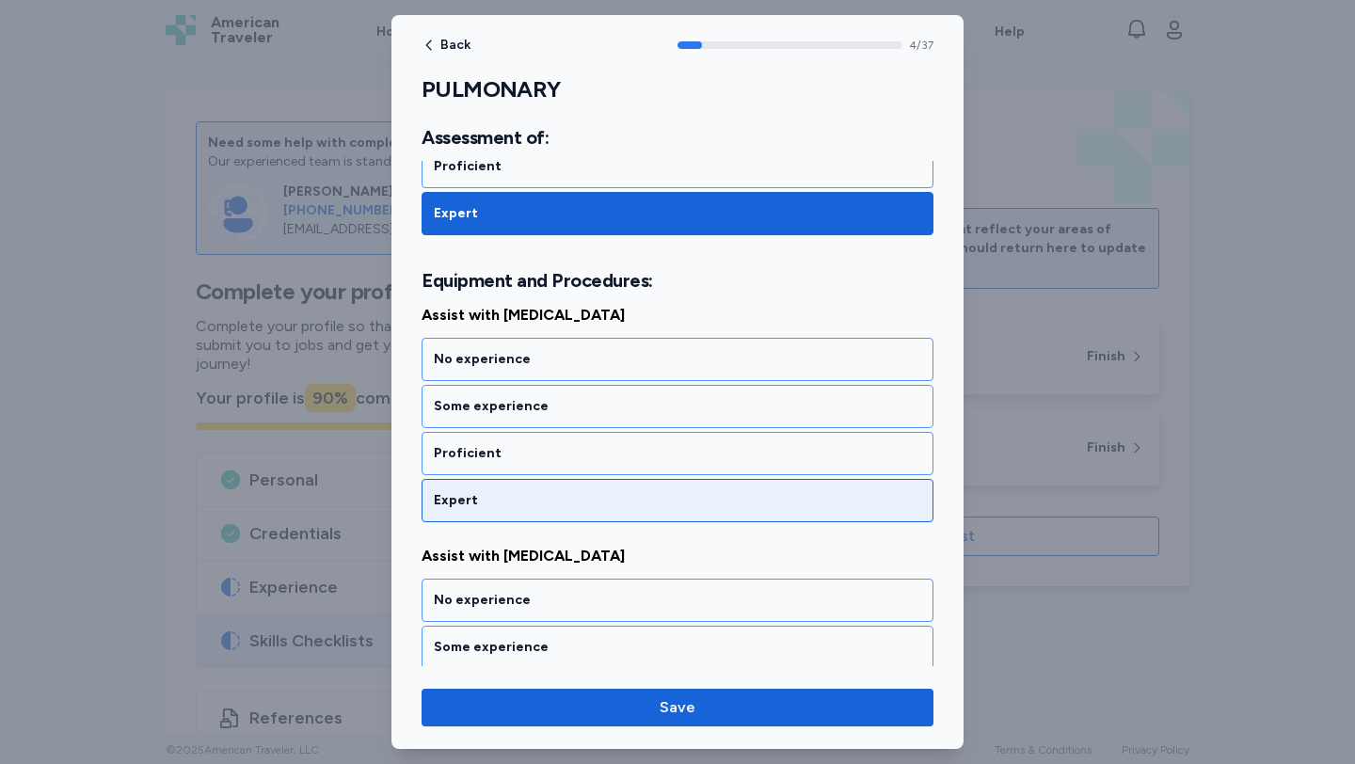
click at [561, 491] on div "Expert" at bounding box center [677, 500] width 487 height 19
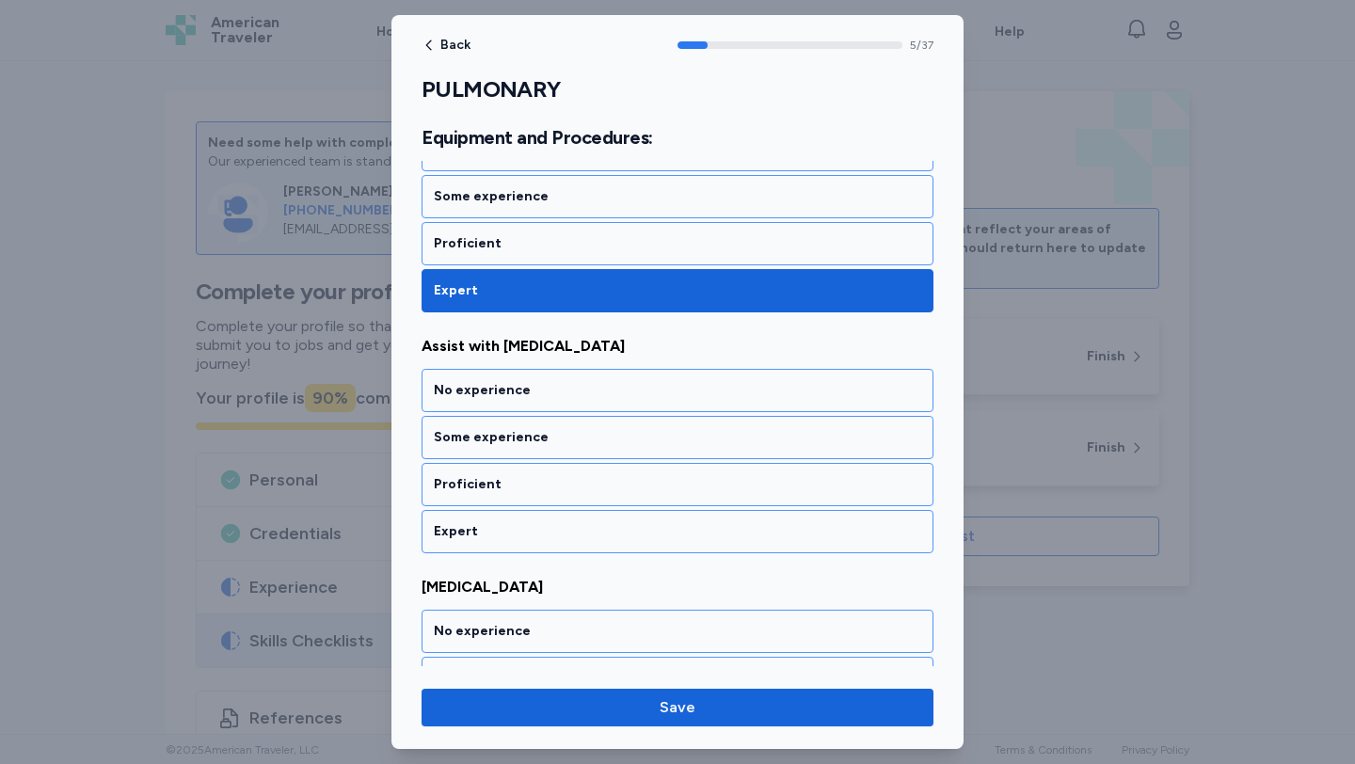
scroll to position [1384, 0]
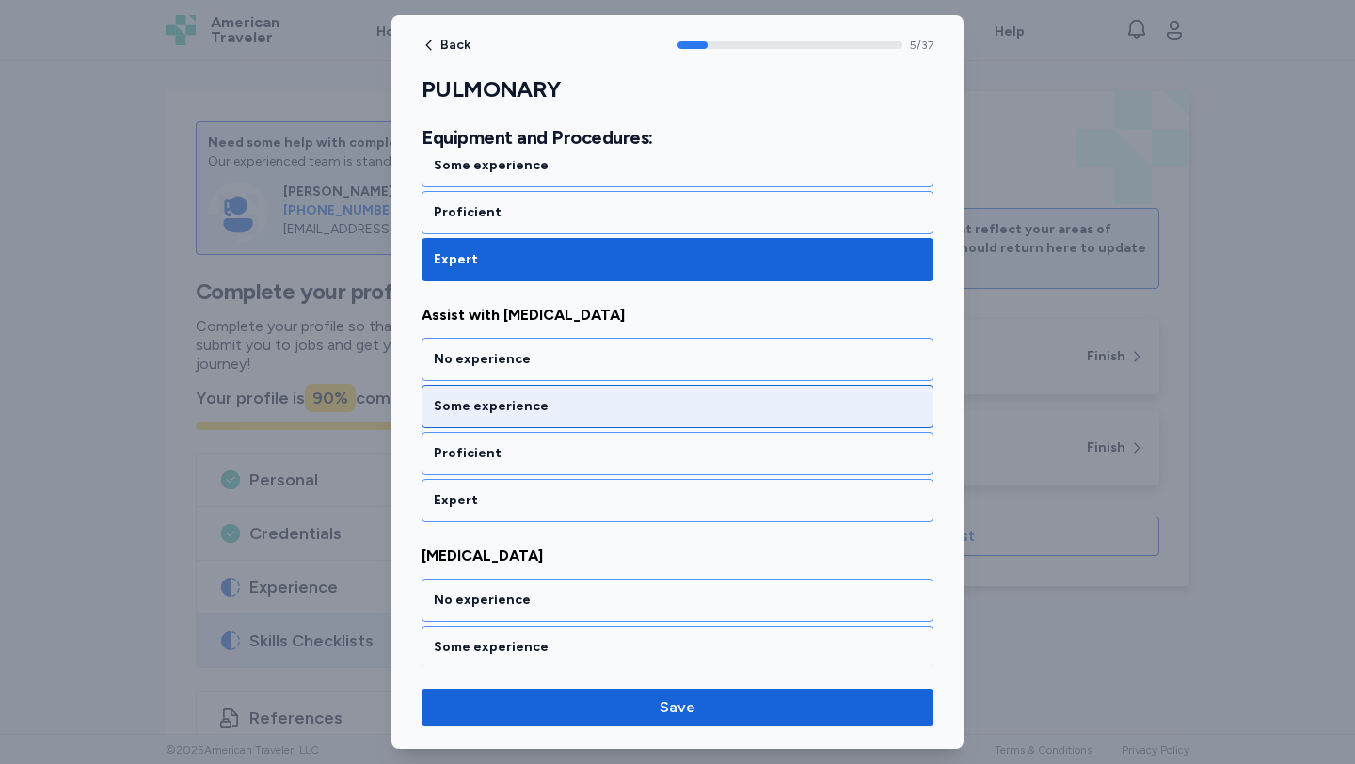
click at [565, 424] on div "Some experience" at bounding box center [677, 406] width 512 height 43
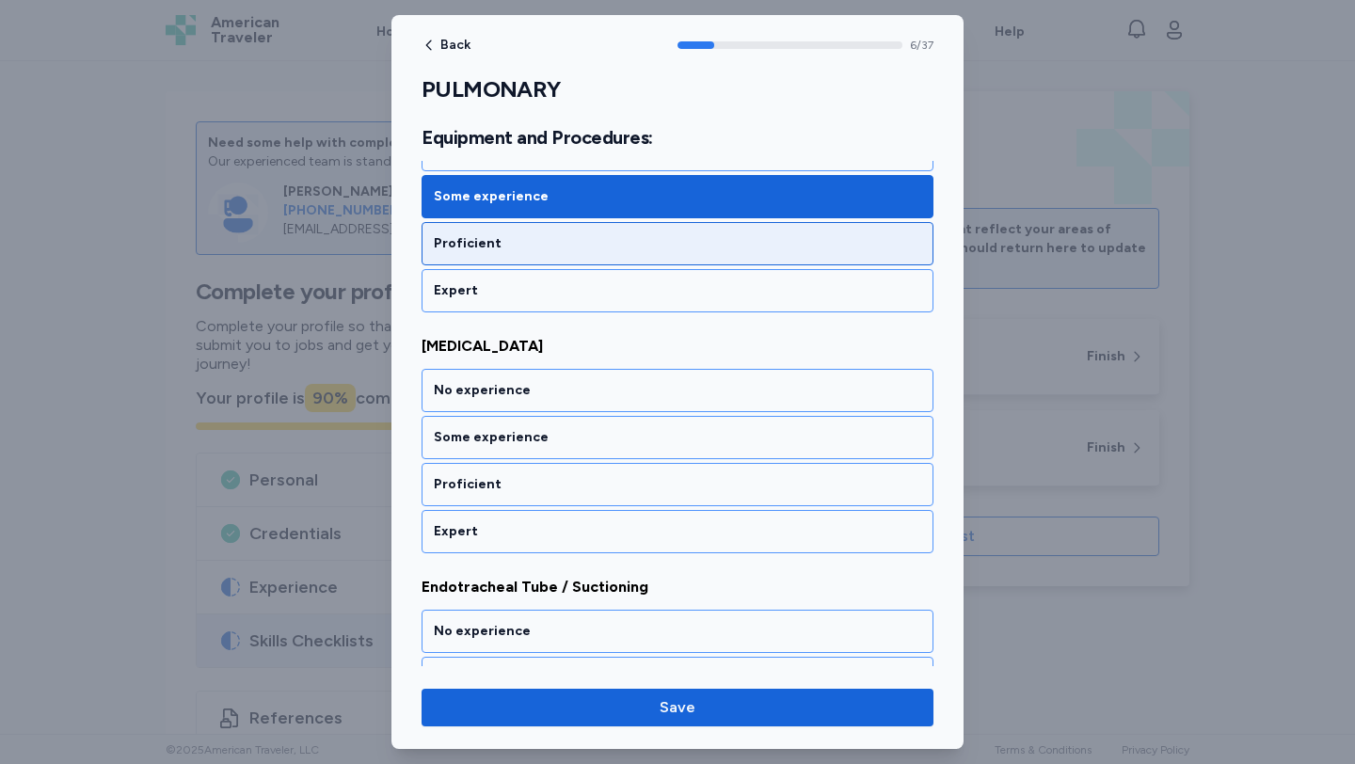
scroll to position [1625, 0]
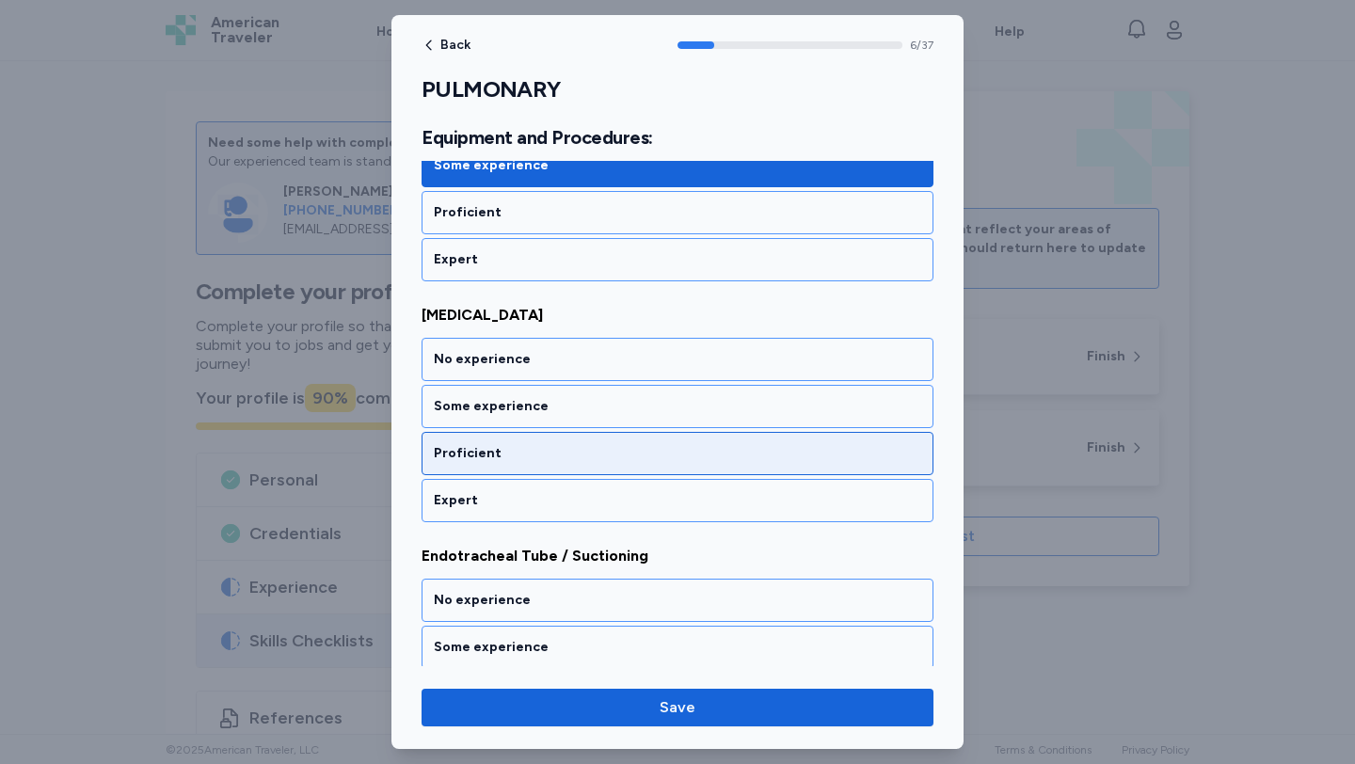
click at [570, 448] on div "Proficient" at bounding box center [677, 453] width 487 height 19
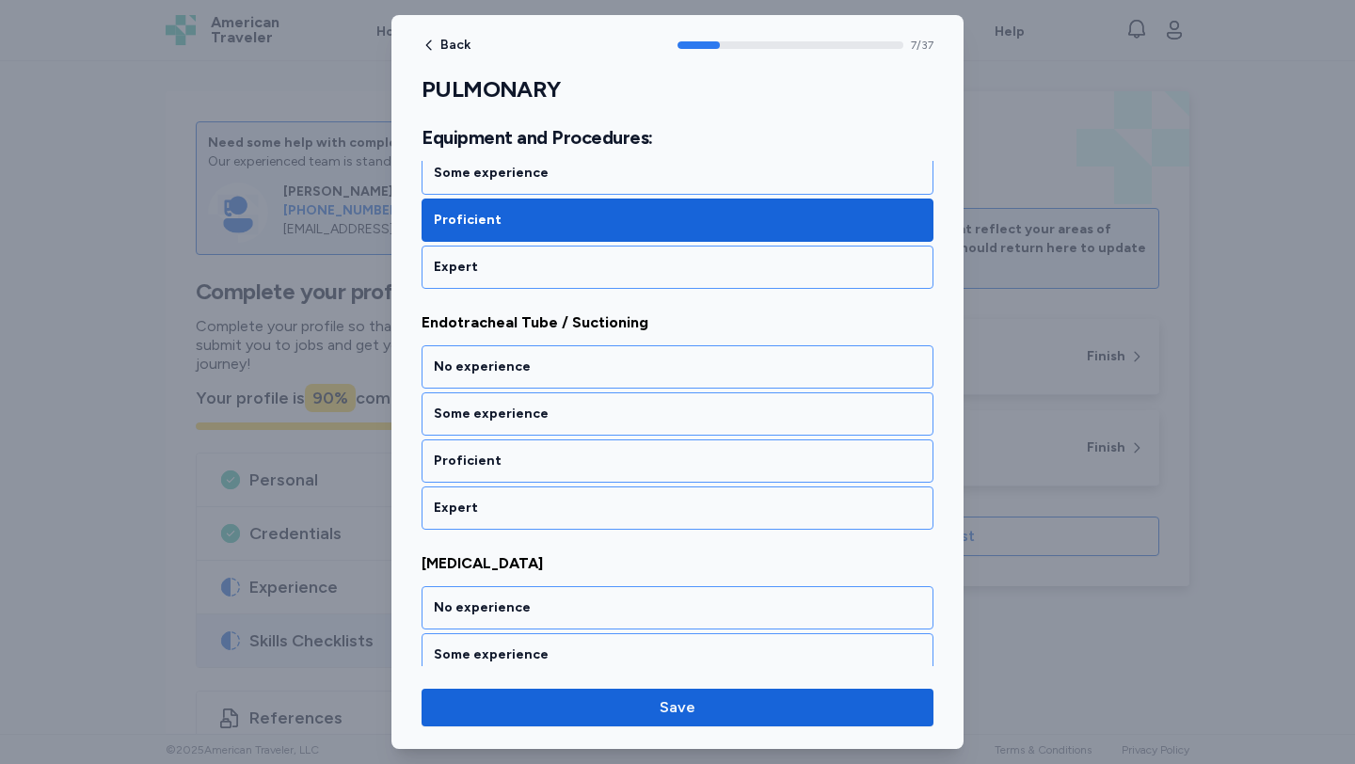
scroll to position [1866, 0]
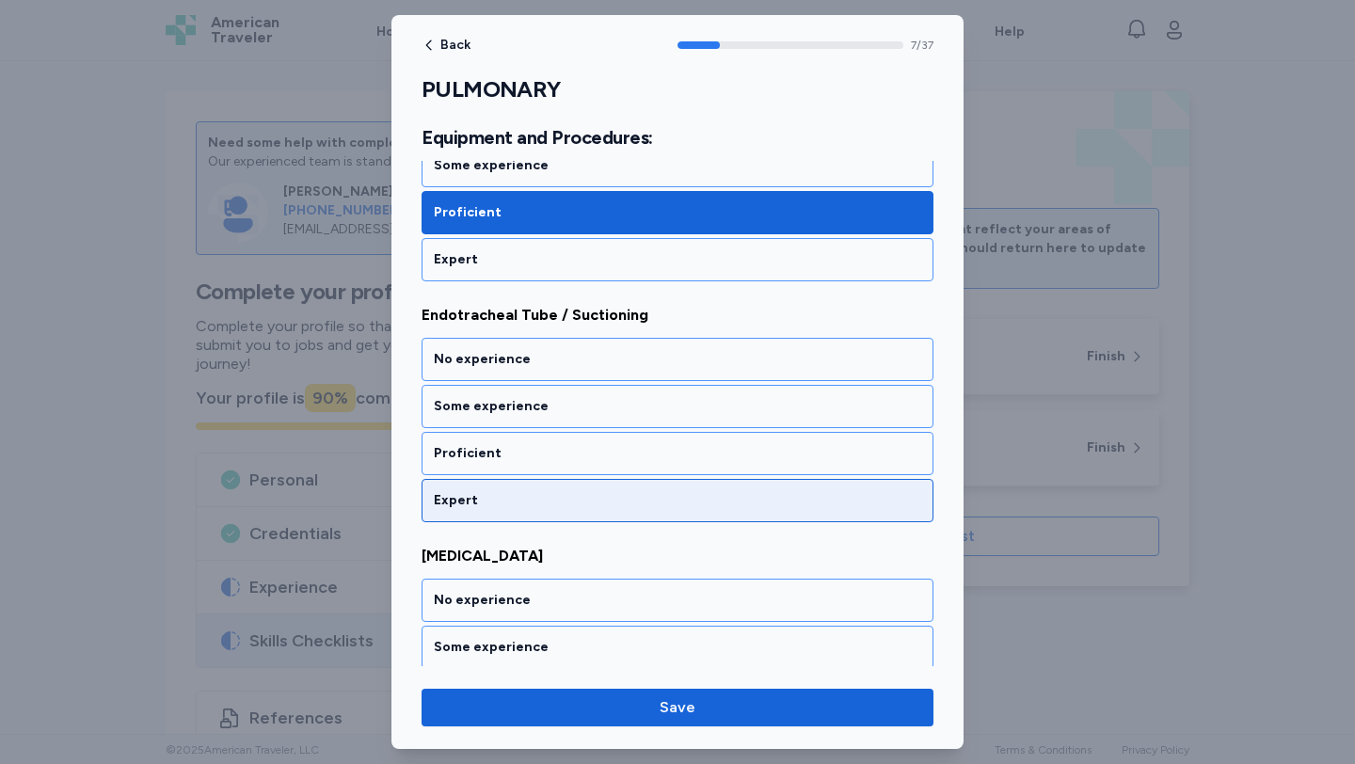
click at [576, 481] on div "Expert" at bounding box center [677, 500] width 512 height 43
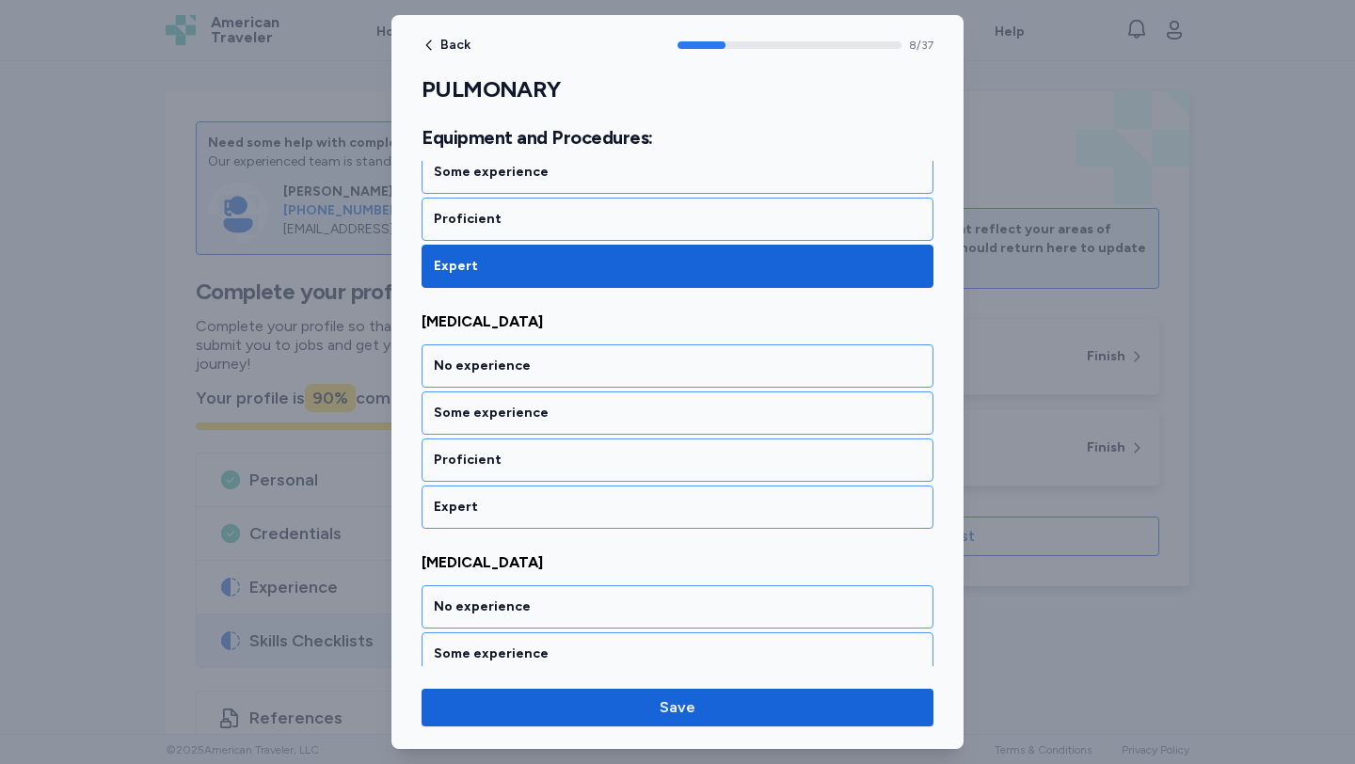
scroll to position [2107, 0]
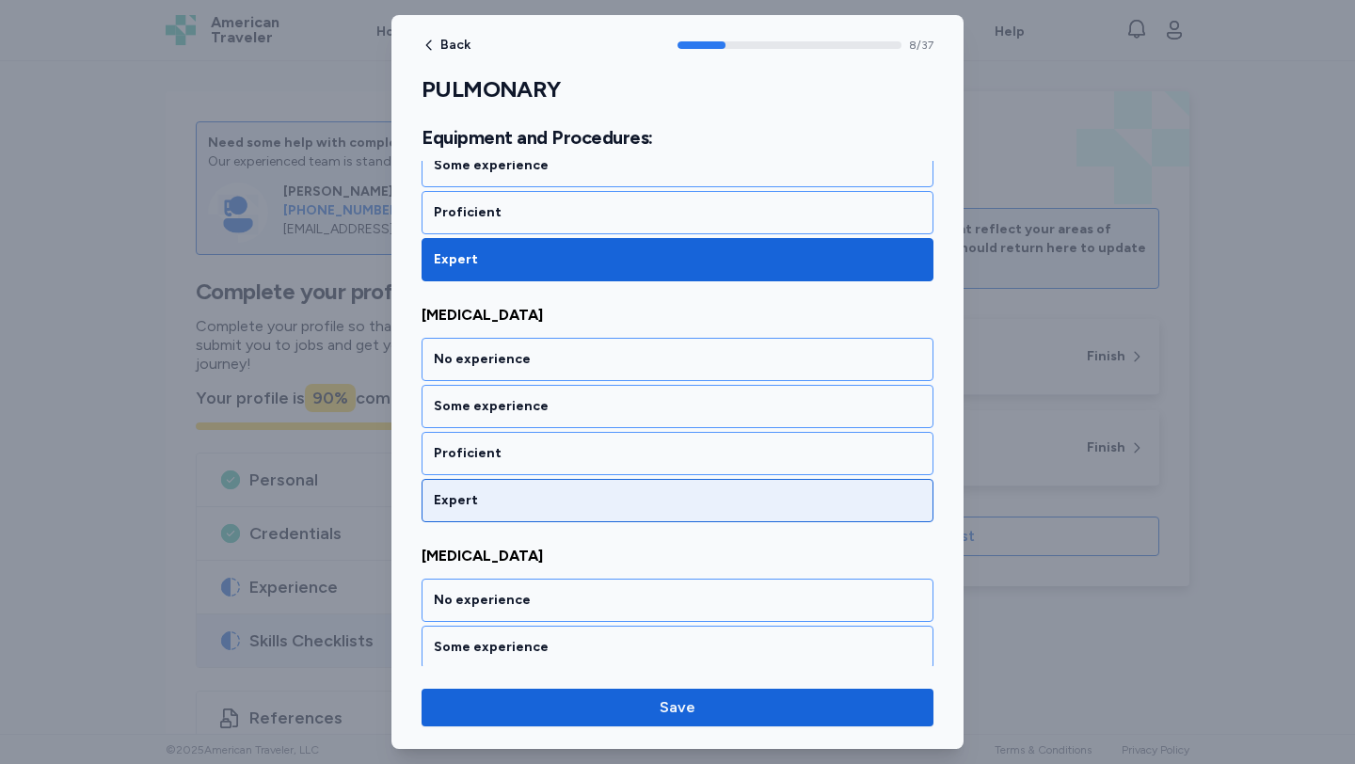
click at [580, 491] on div "Expert" at bounding box center [677, 500] width 487 height 19
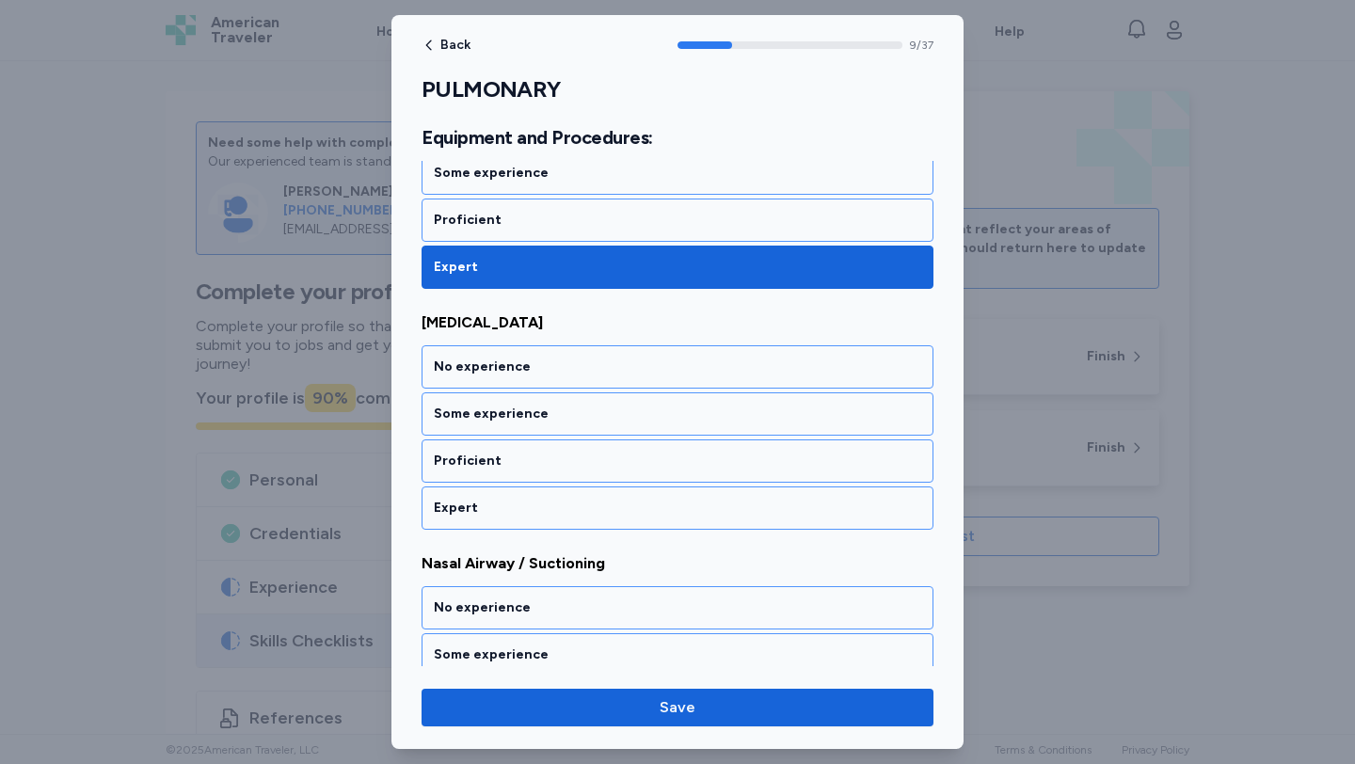
scroll to position [2347, 0]
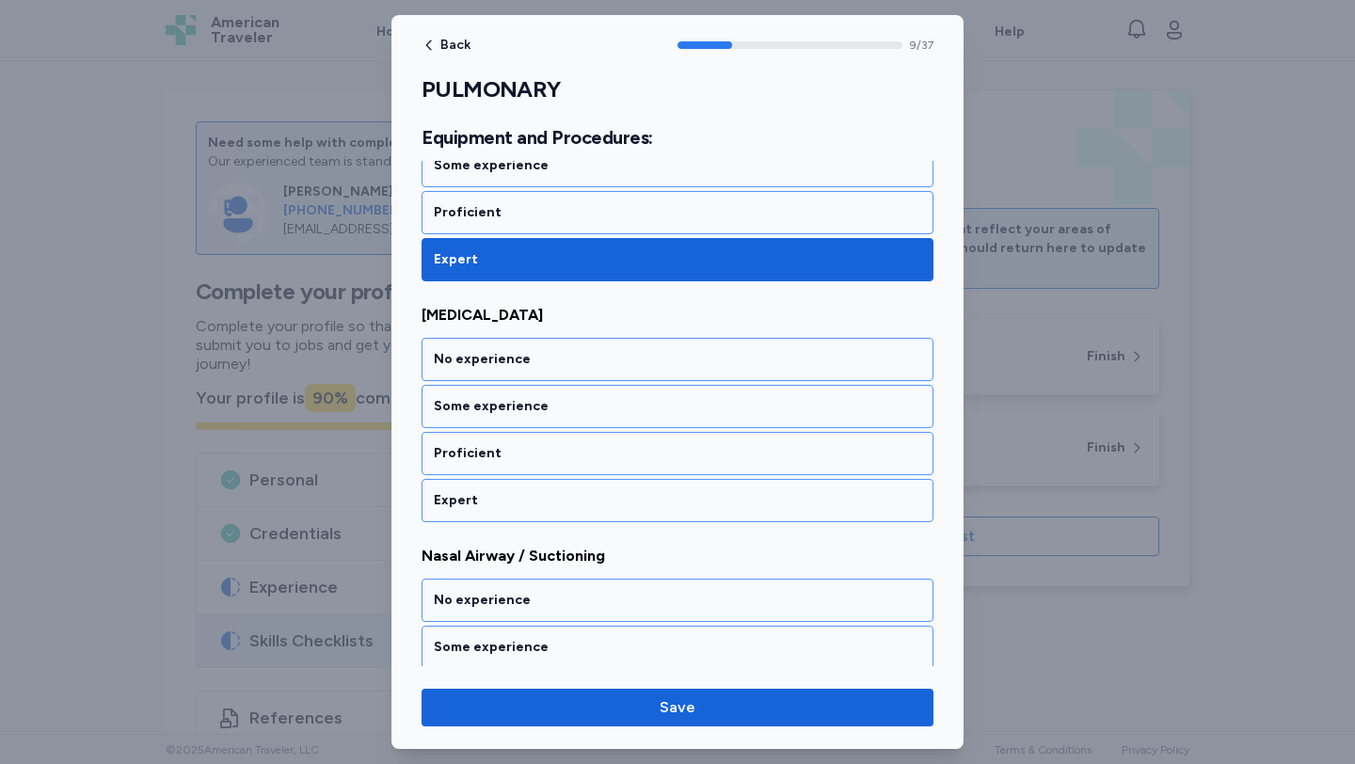
click at [580, 491] on div "Expert" at bounding box center [677, 500] width 487 height 19
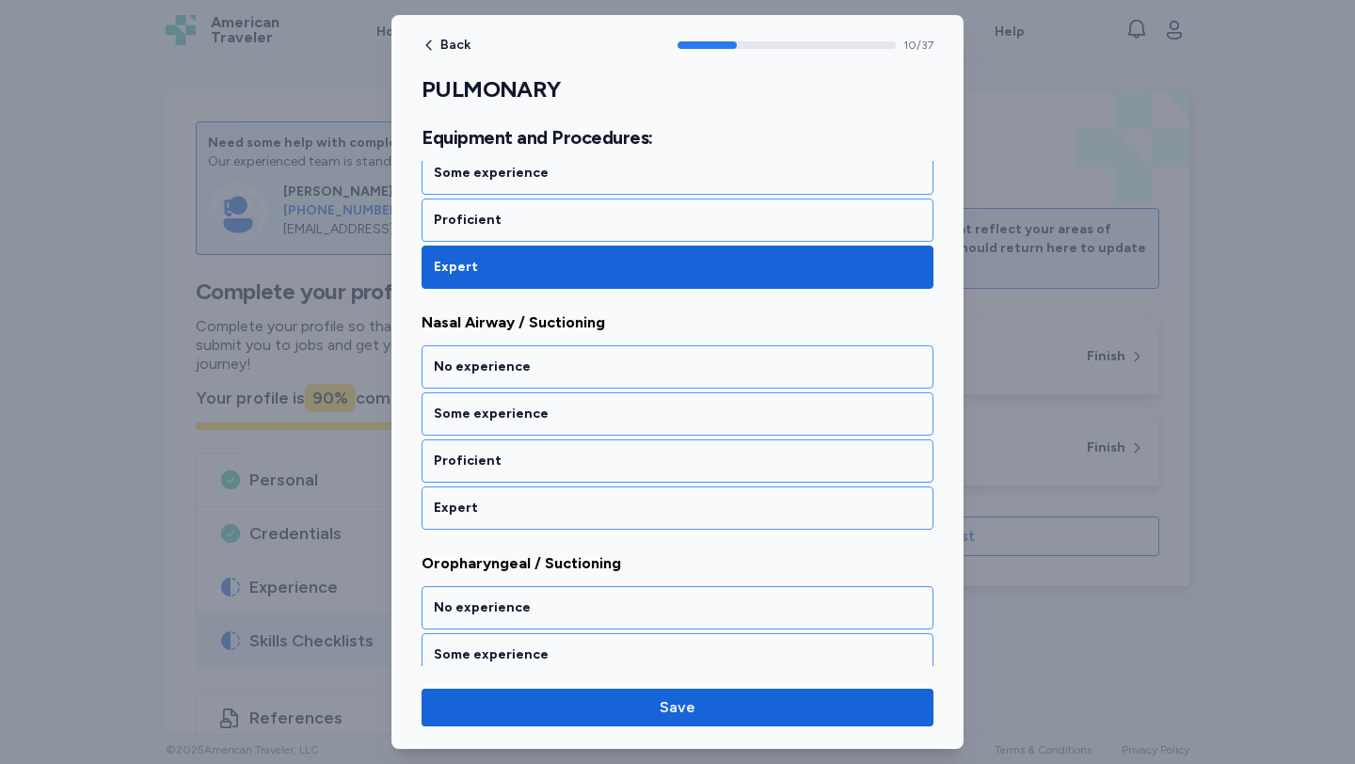
scroll to position [2588, 0]
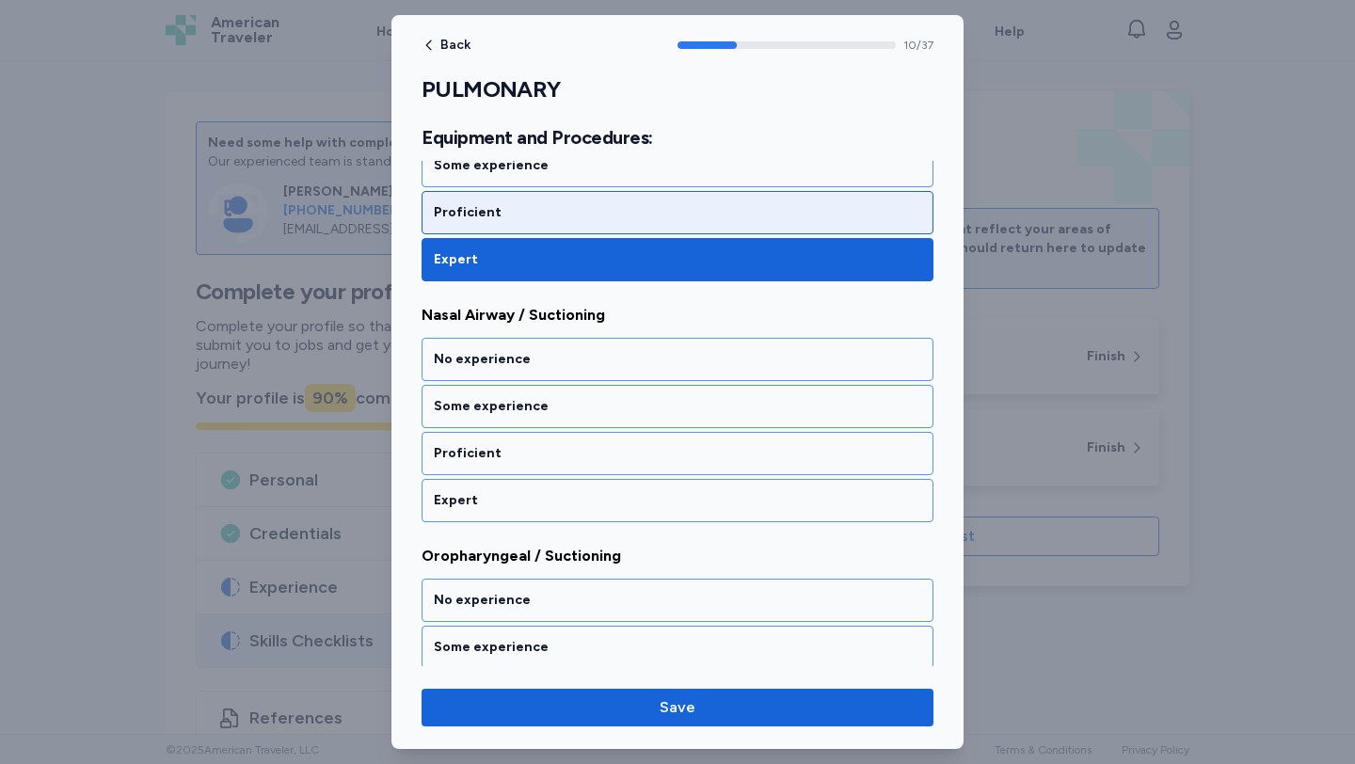
click at [527, 225] on div "Proficient" at bounding box center [677, 212] width 512 height 43
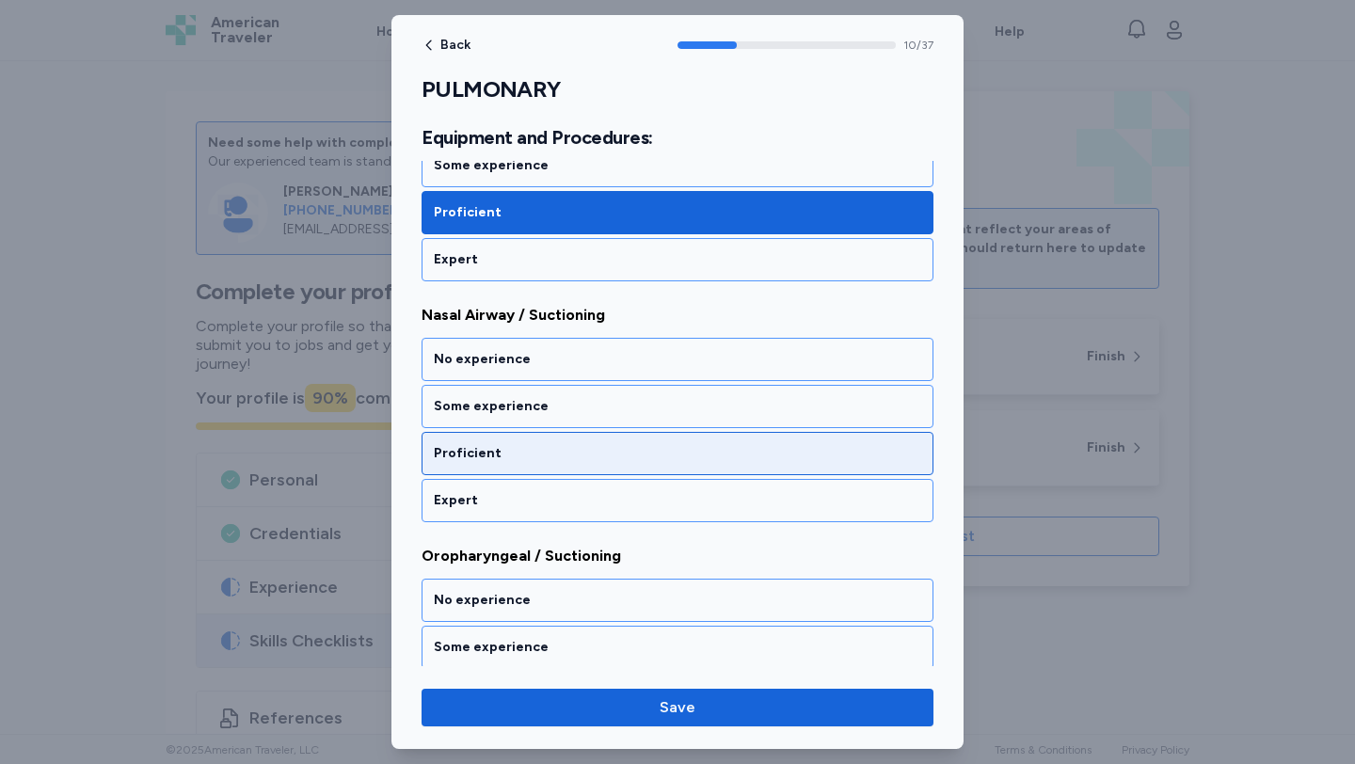
click at [564, 454] on div "Proficient" at bounding box center [677, 453] width 487 height 19
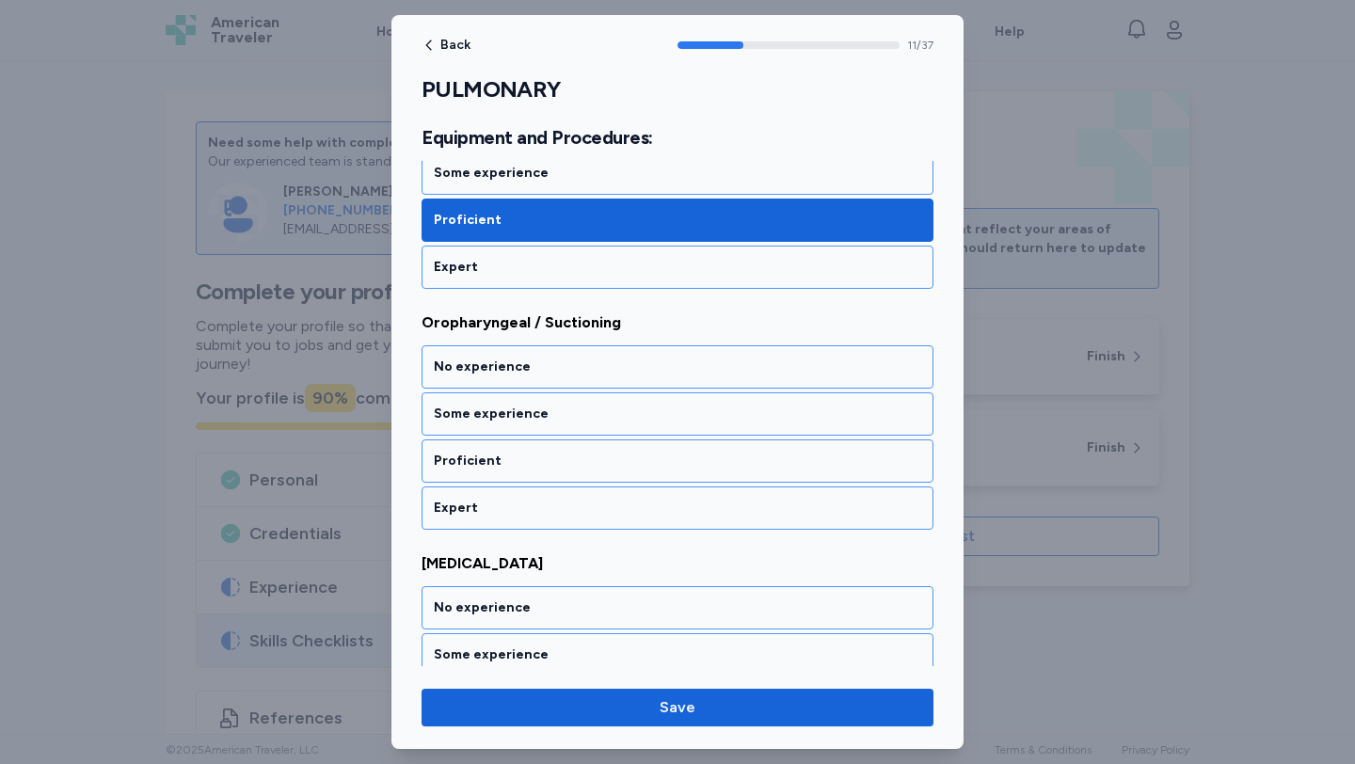
scroll to position [2829, 0]
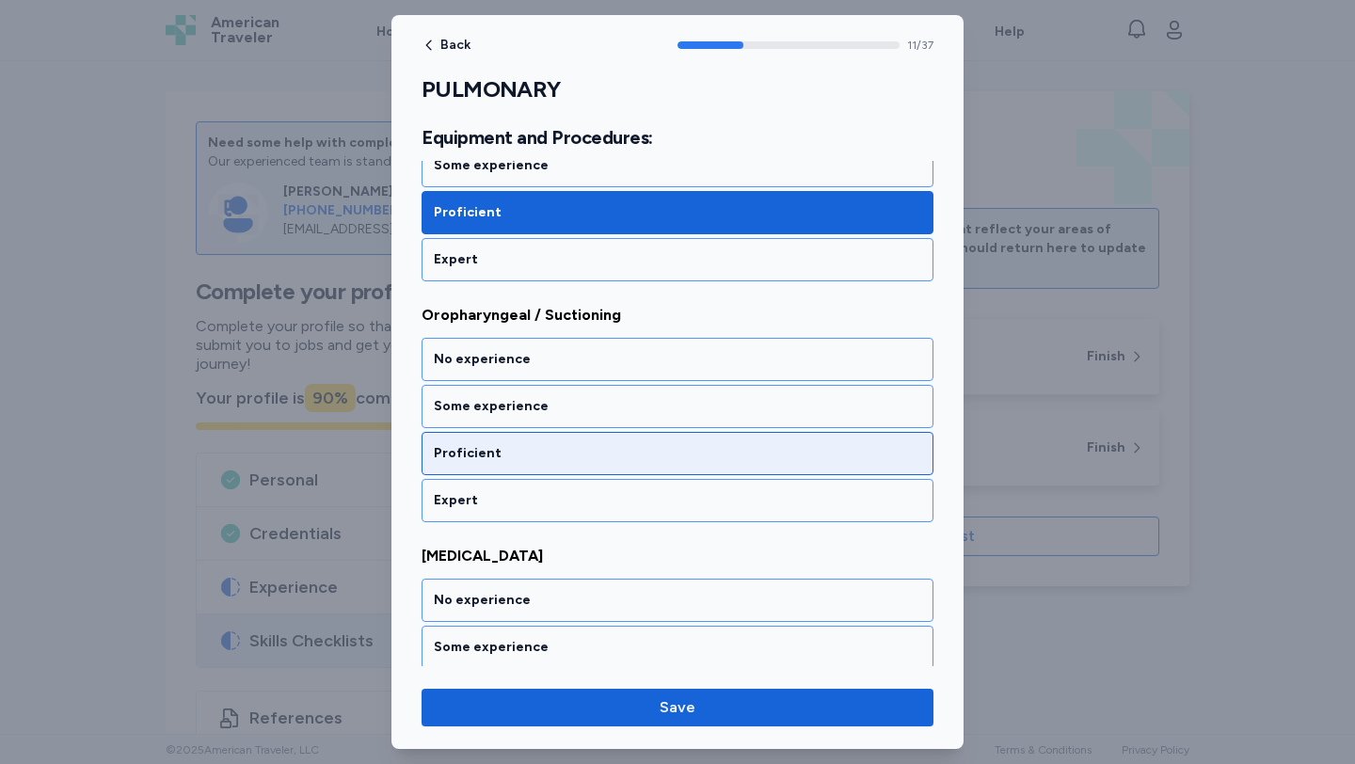
click at [564, 454] on div "Proficient" at bounding box center [677, 453] width 487 height 19
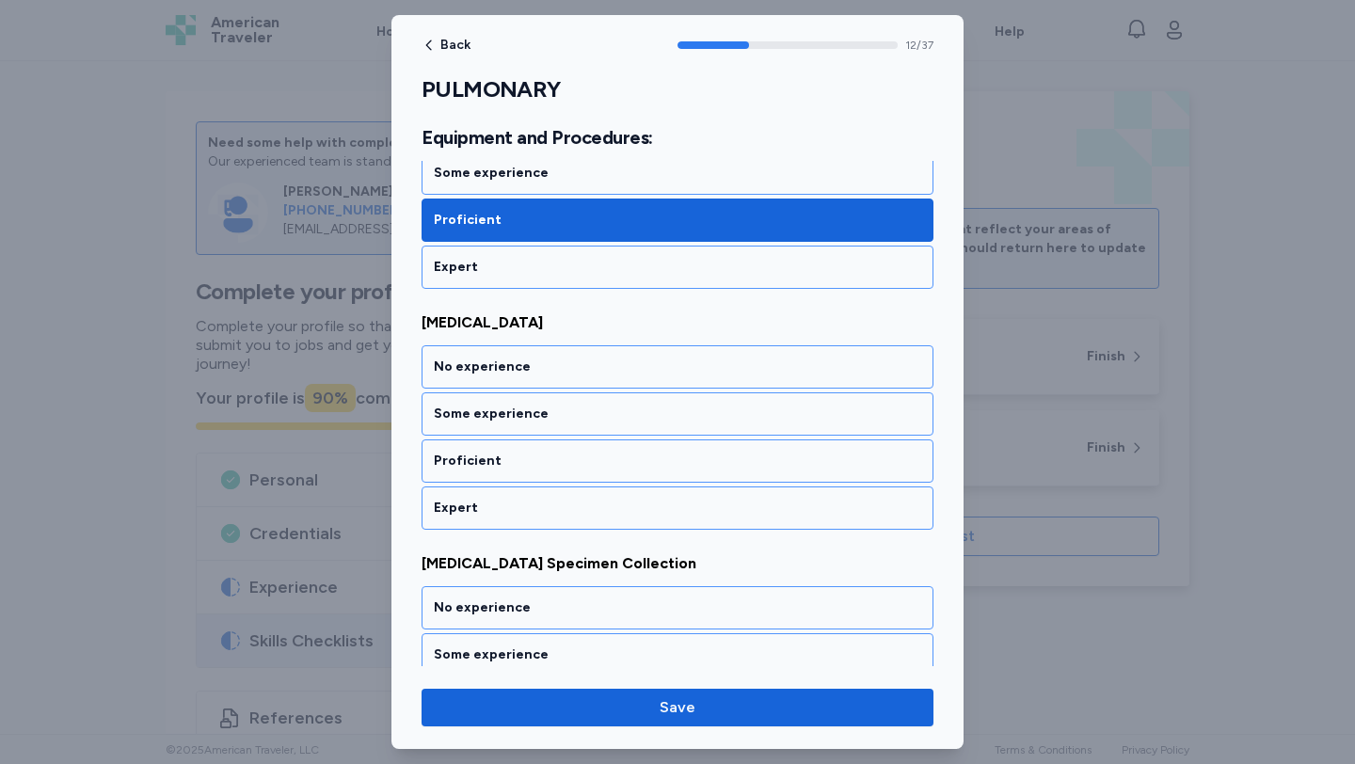
scroll to position [3070, 0]
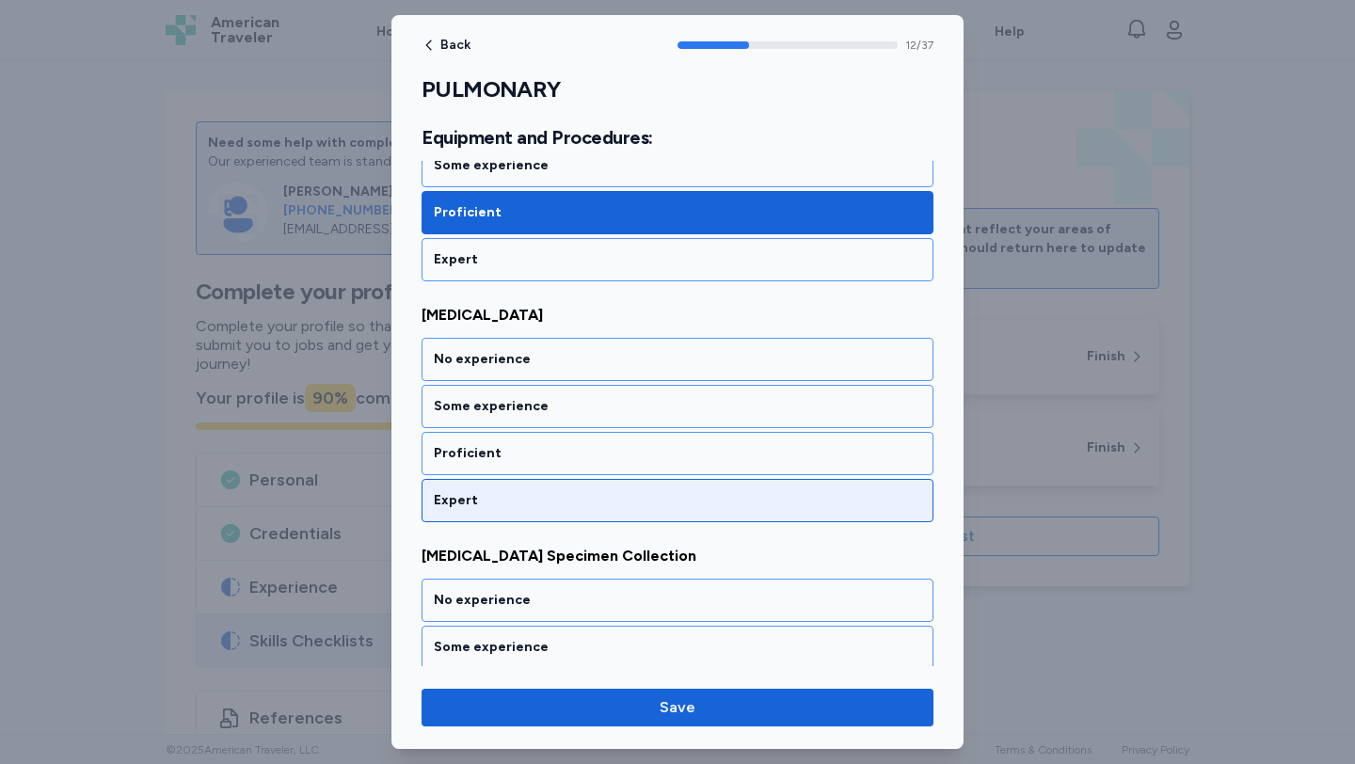
click at [567, 485] on div "Expert" at bounding box center [677, 500] width 512 height 43
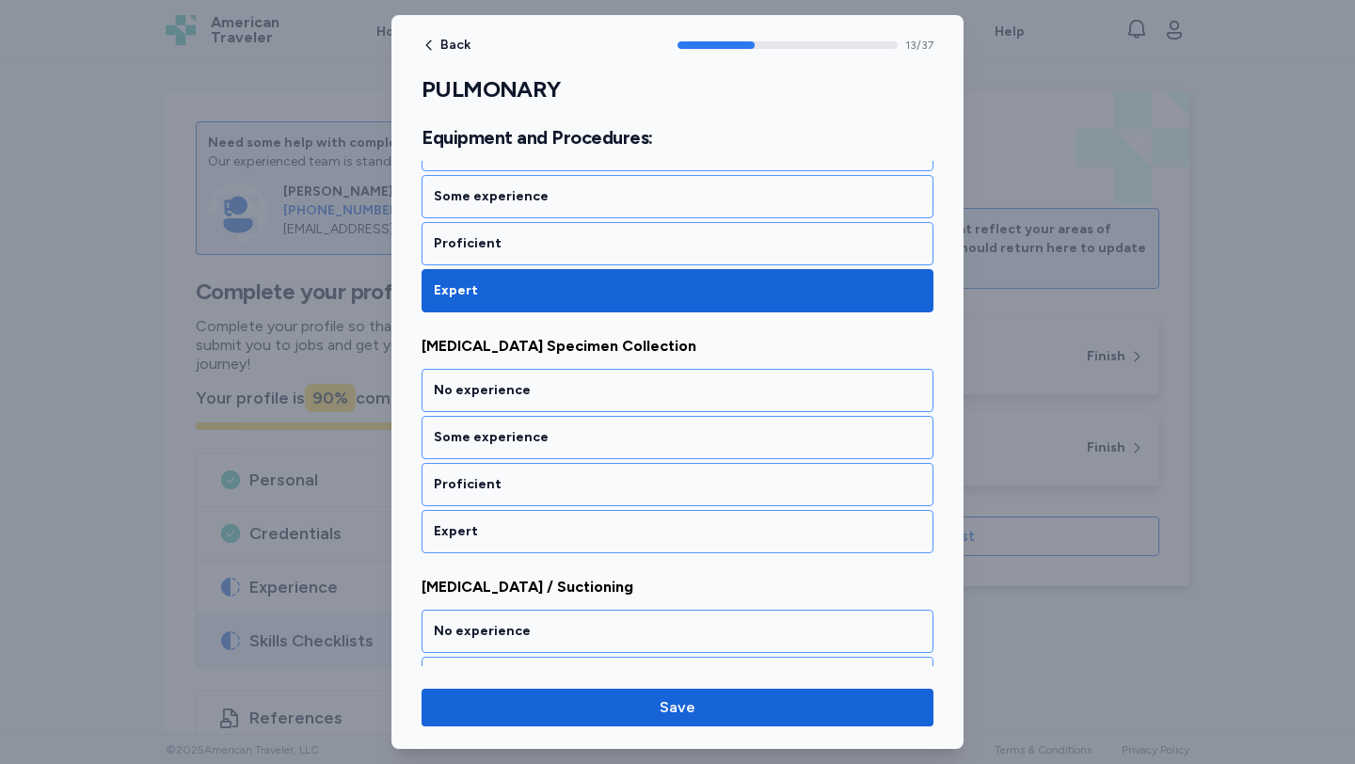
scroll to position [3311, 0]
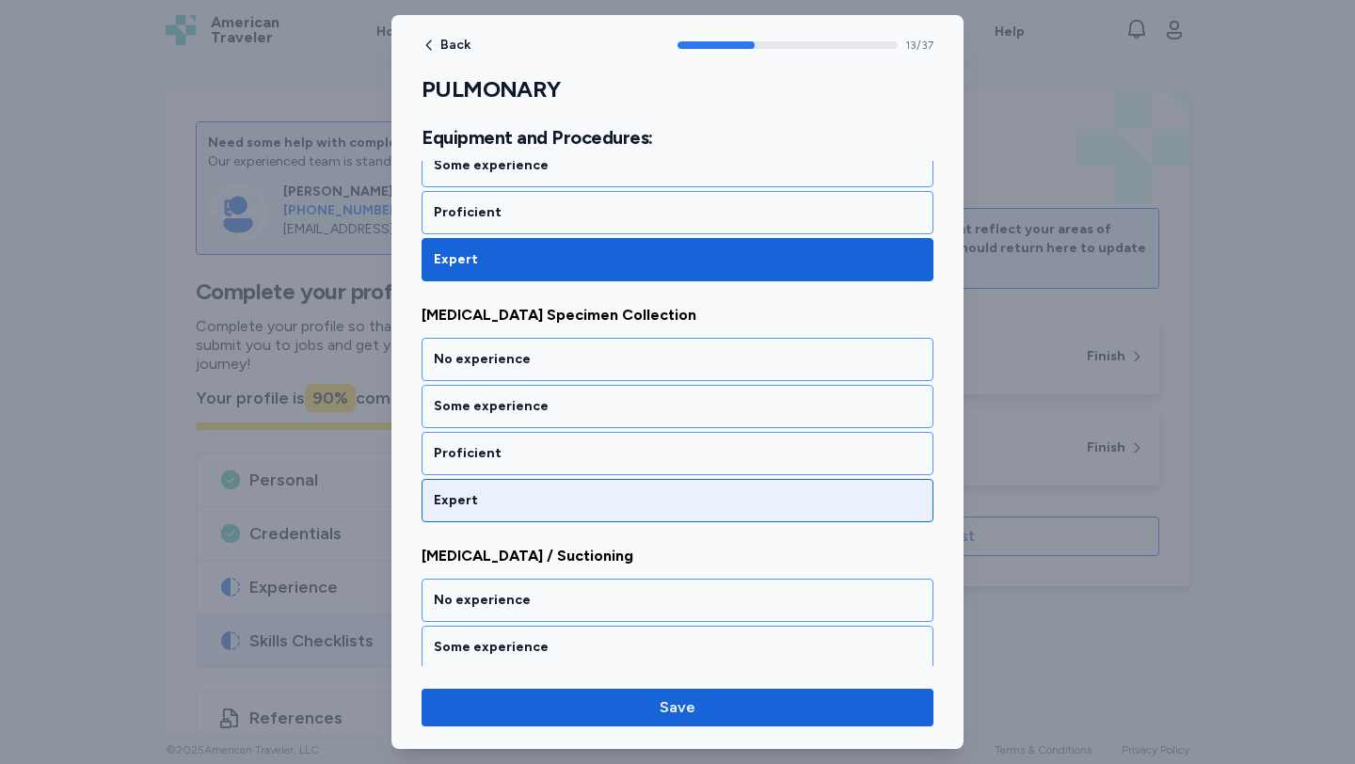
click at [571, 494] on div "Expert" at bounding box center [677, 500] width 487 height 19
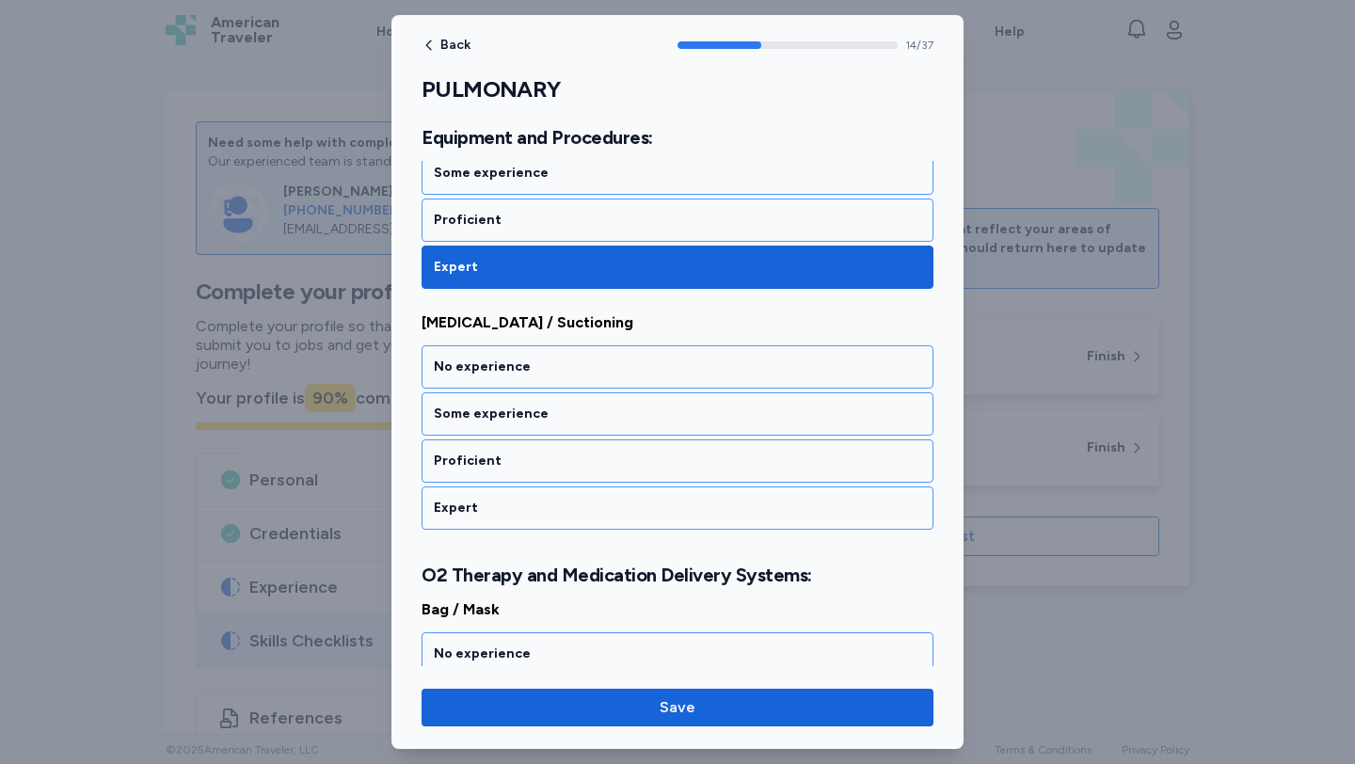
scroll to position [3552, 0]
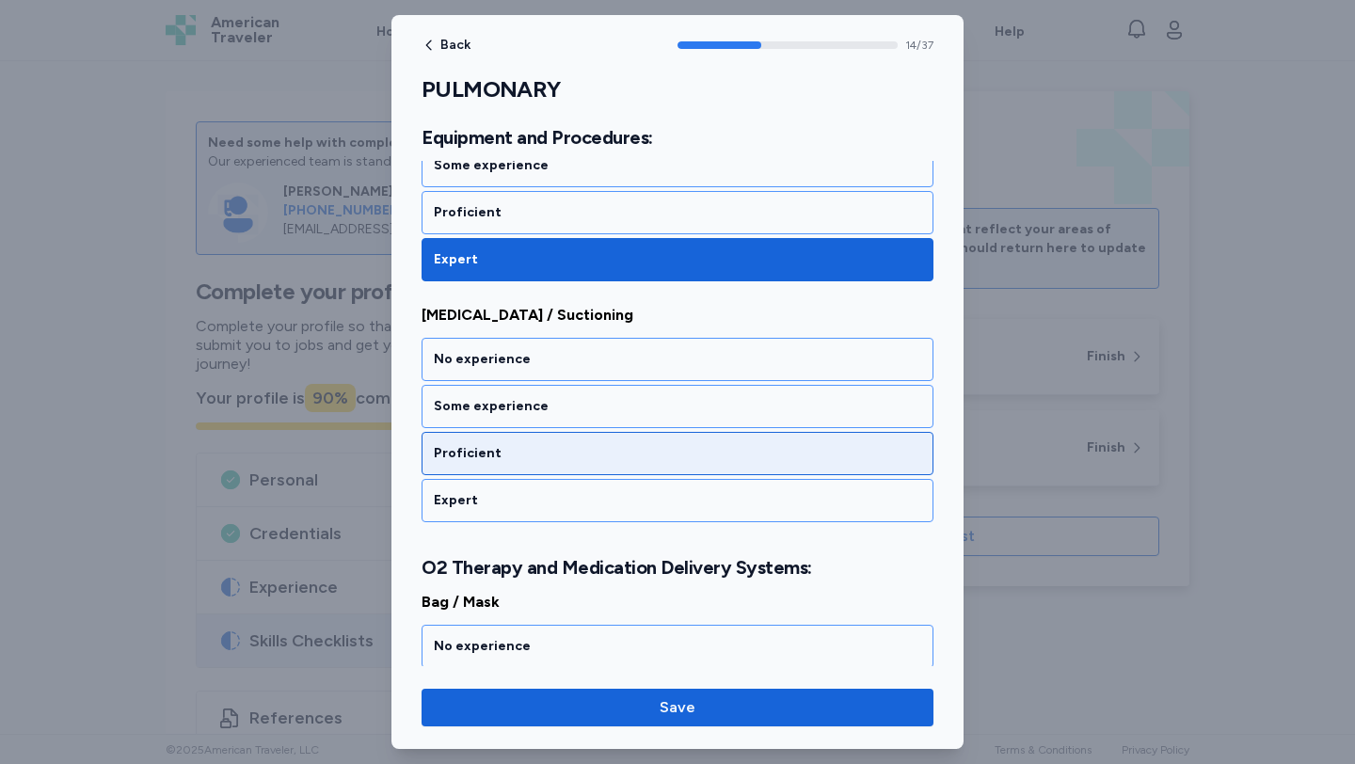
click at [568, 467] on div "Proficient" at bounding box center [677, 453] width 512 height 43
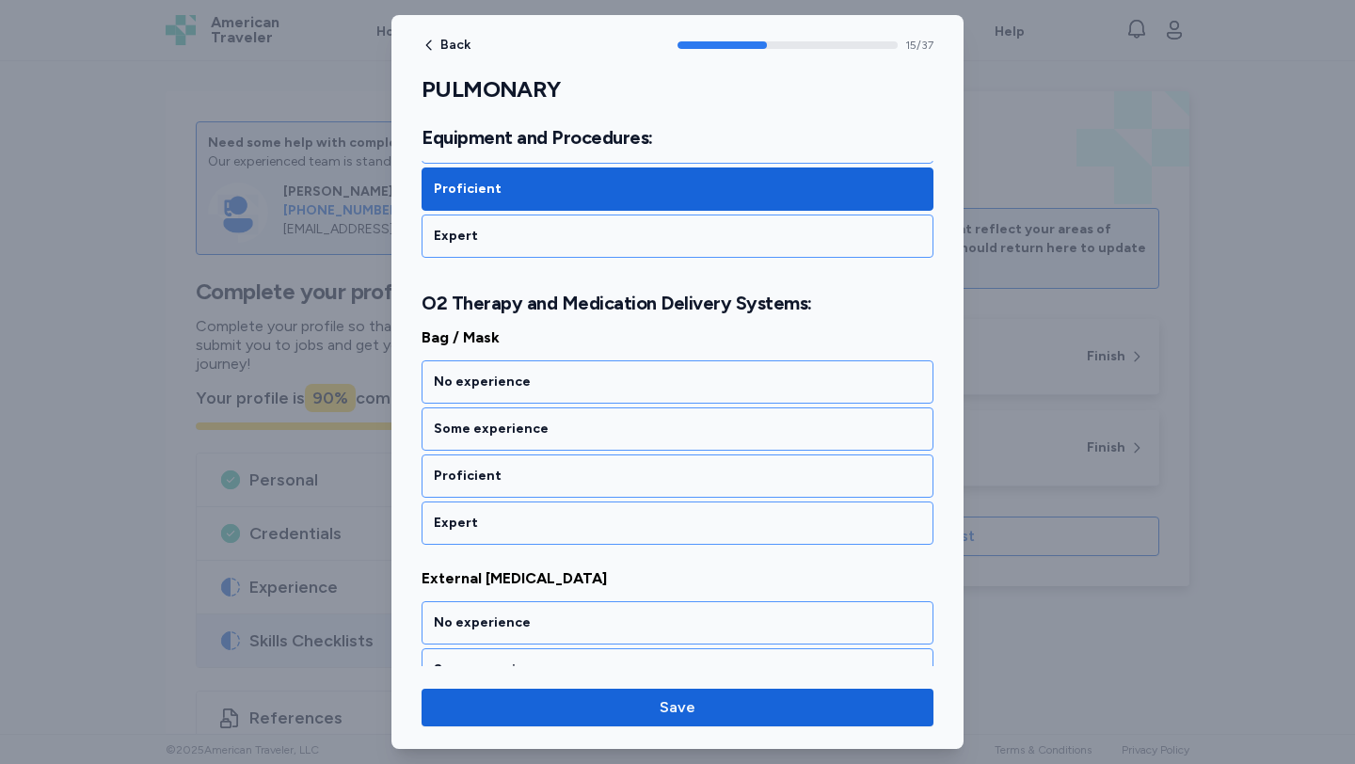
scroll to position [3839, 0]
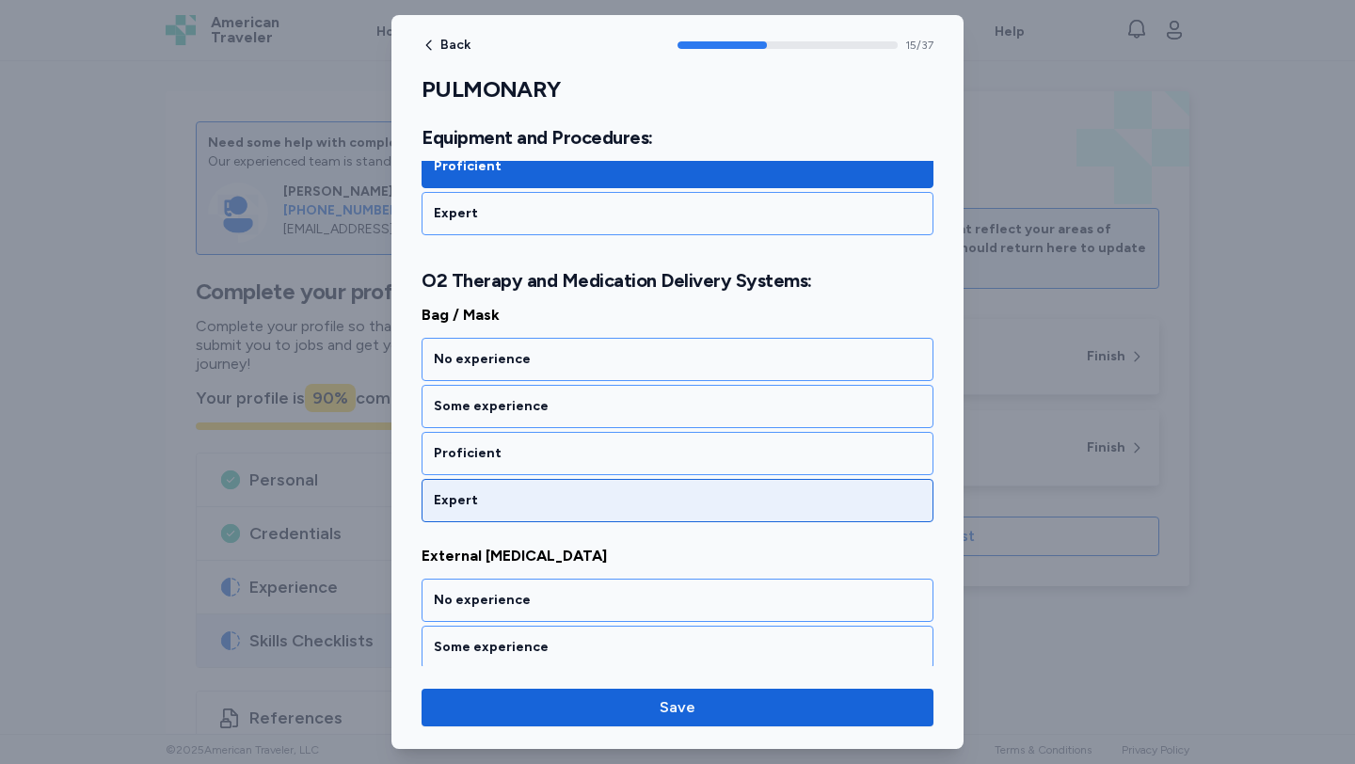
click at [566, 487] on div "Expert" at bounding box center [677, 500] width 512 height 43
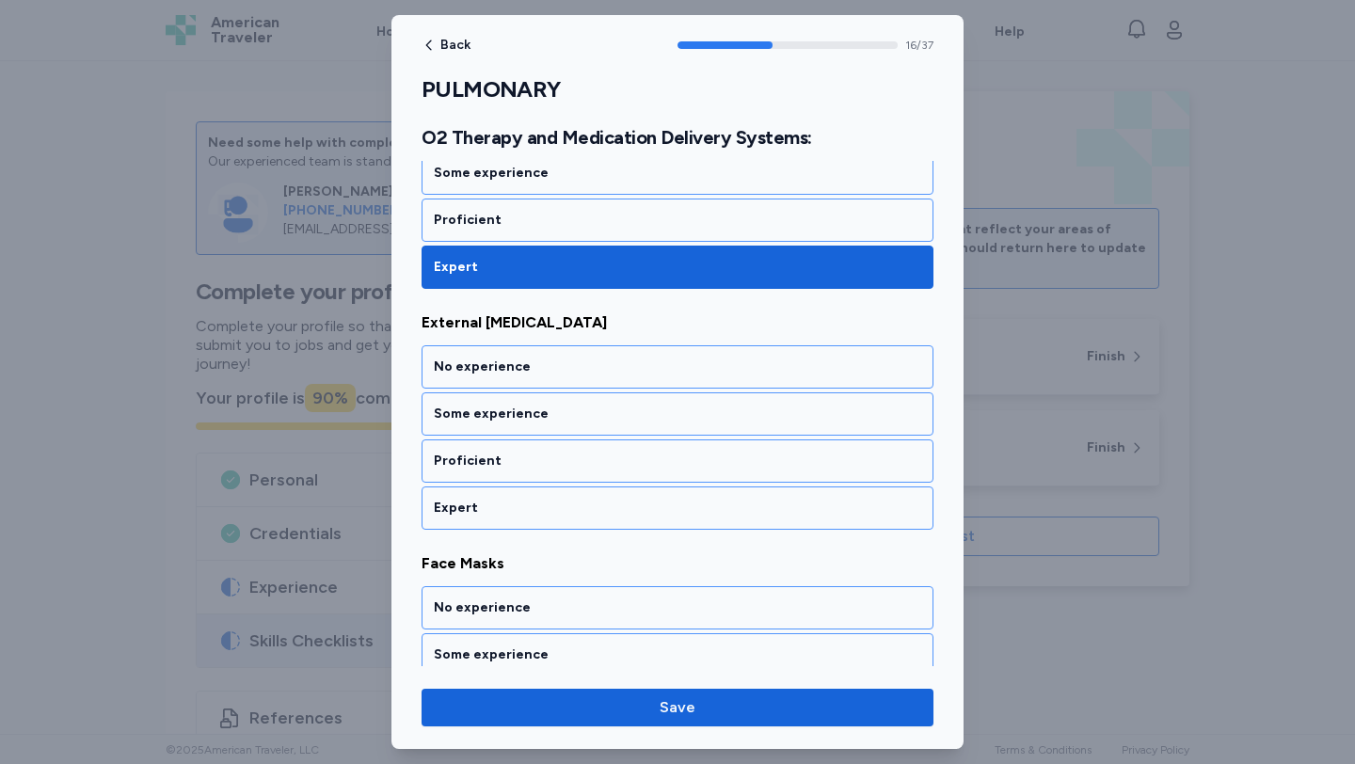
scroll to position [4079, 0]
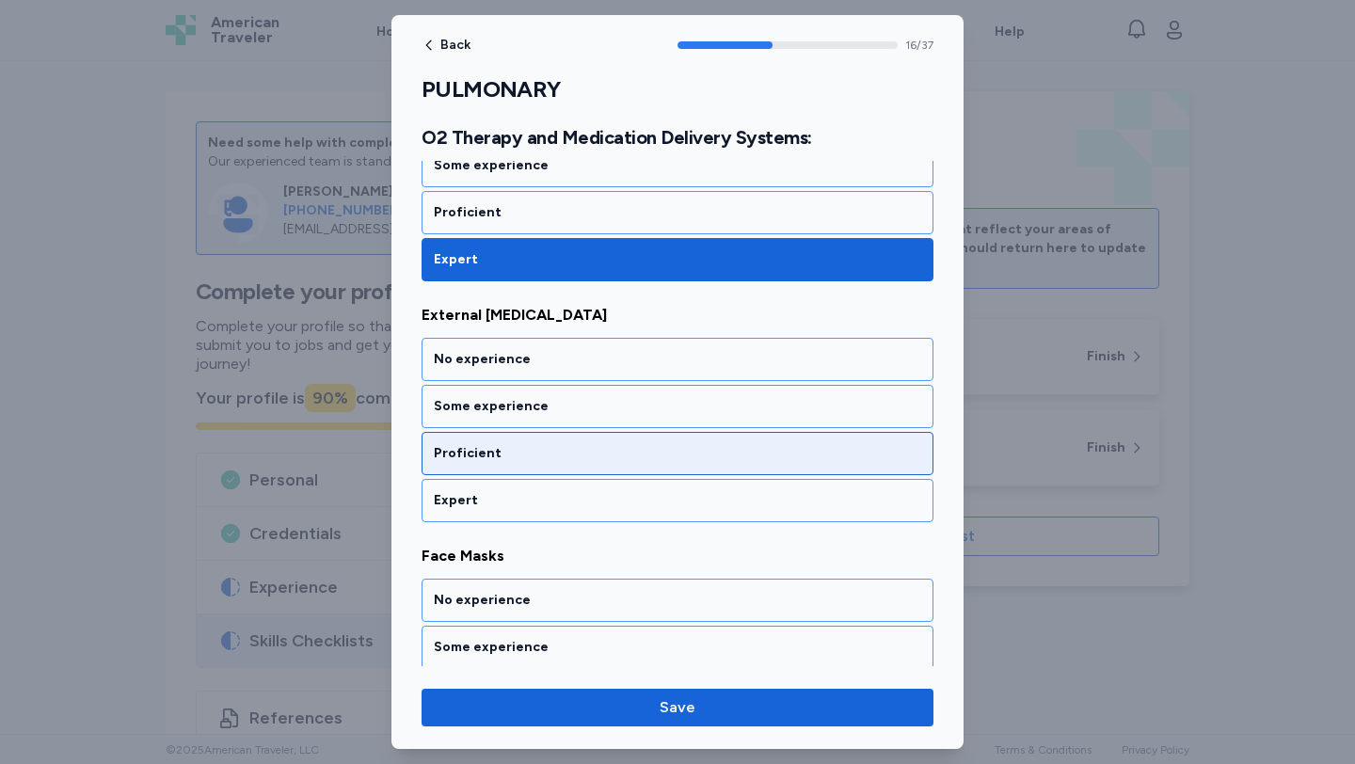
click at [566, 461] on div "Proficient" at bounding box center [677, 453] width 487 height 19
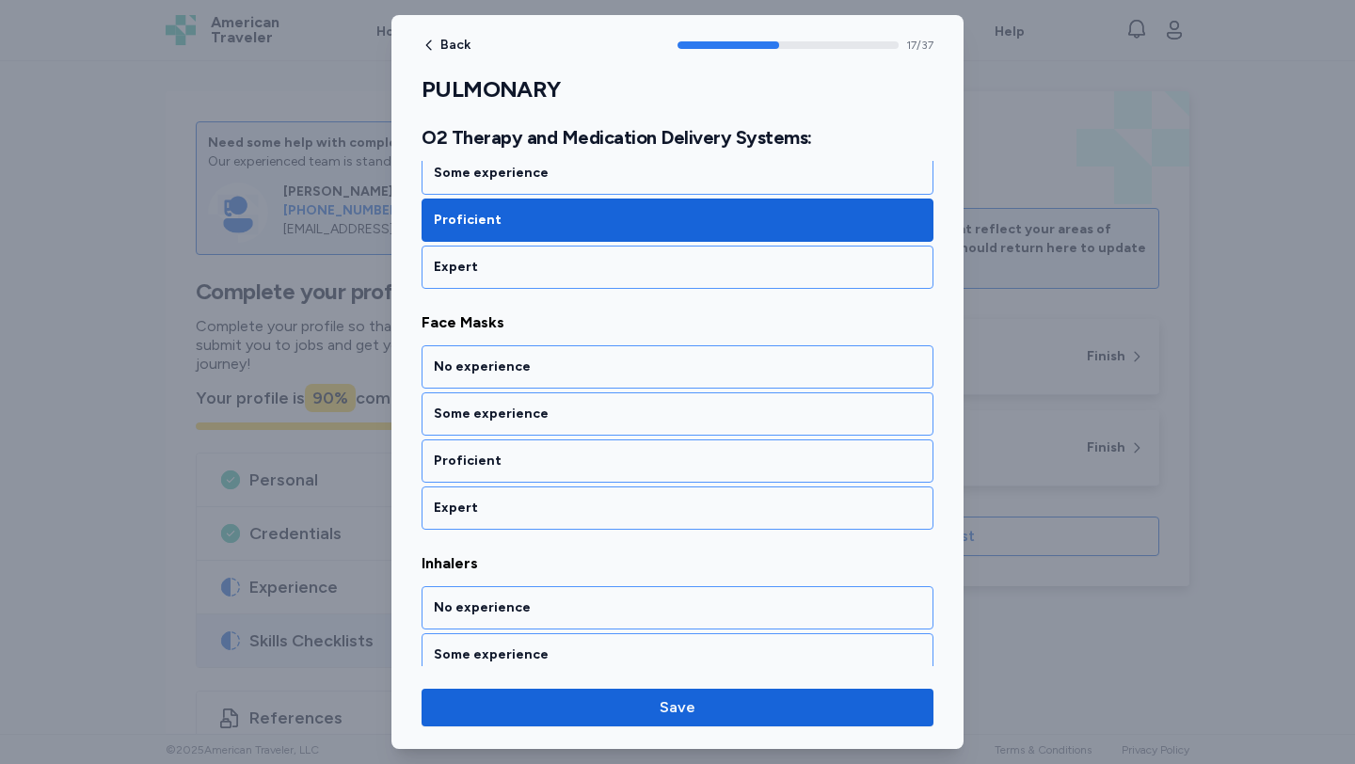
scroll to position [4320, 0]
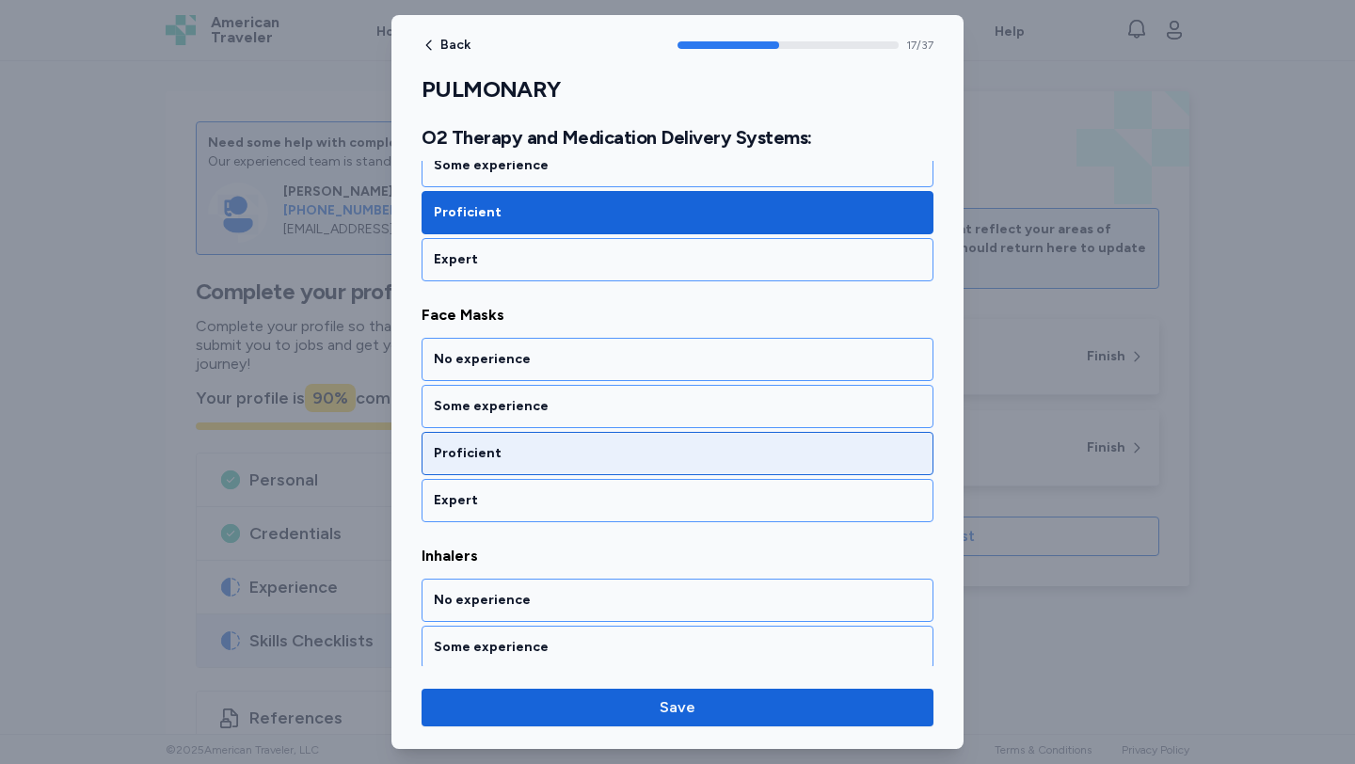
click at [566, 455] on div "Proficient" at bounding box center [677, 453] width 487 height 19
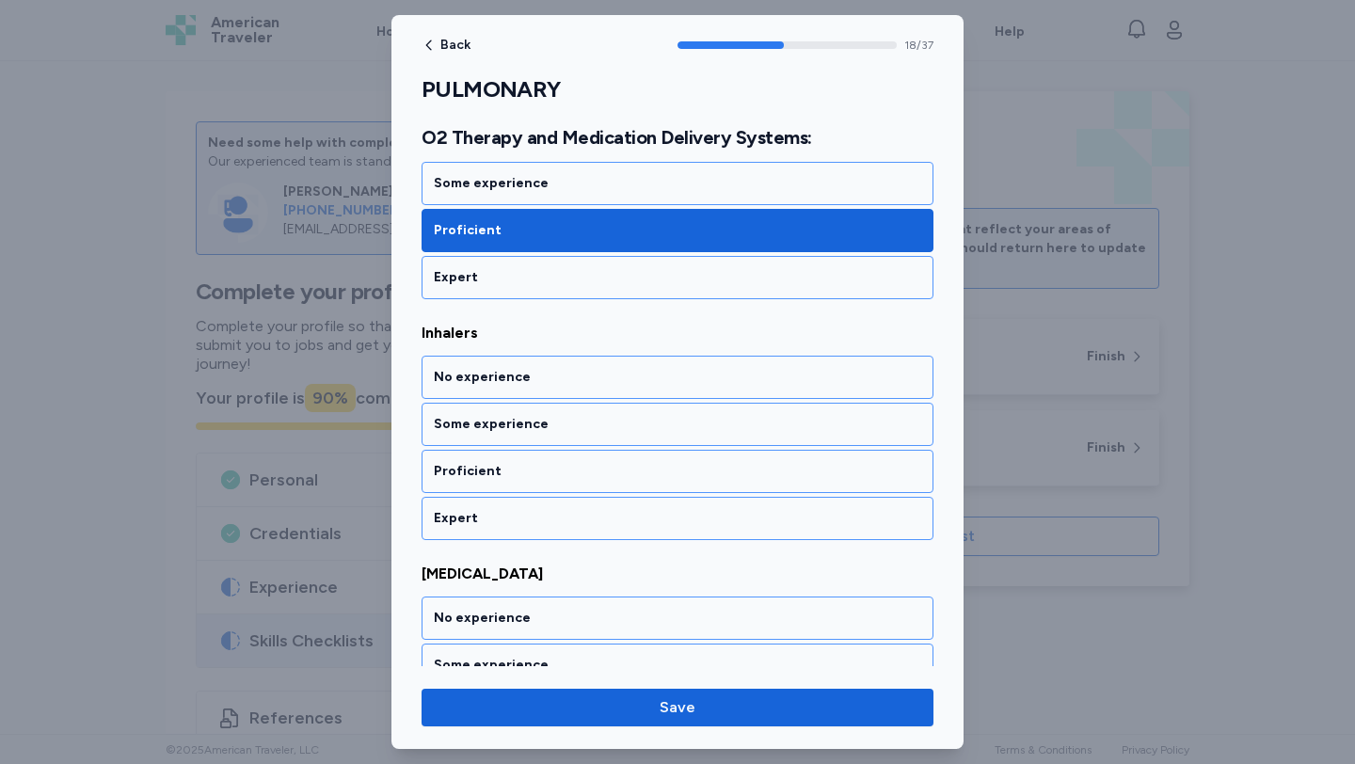
scroll to position [4561, 0]
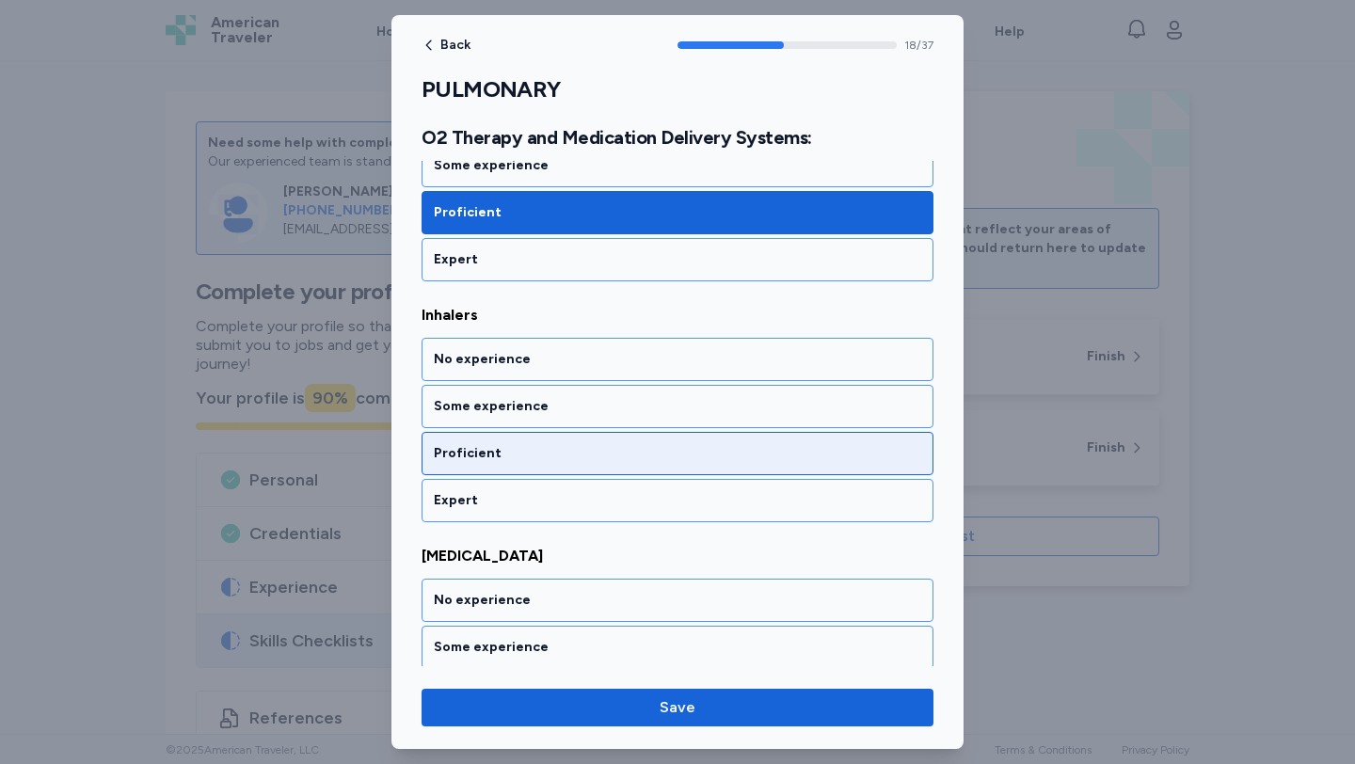
click at [565, 466] on div "Proficient" at bounding box center [677, 453] width 512 height 43
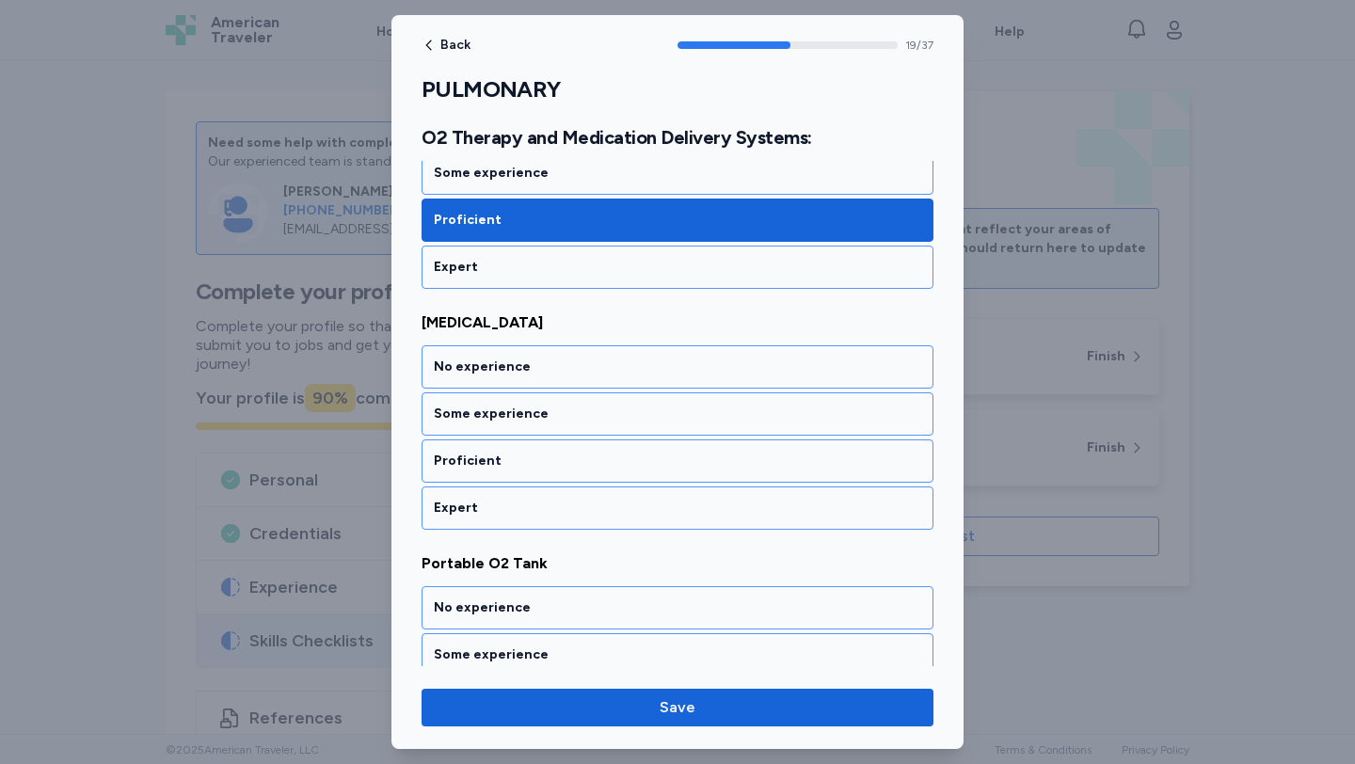
scroll to position [4802, 0]
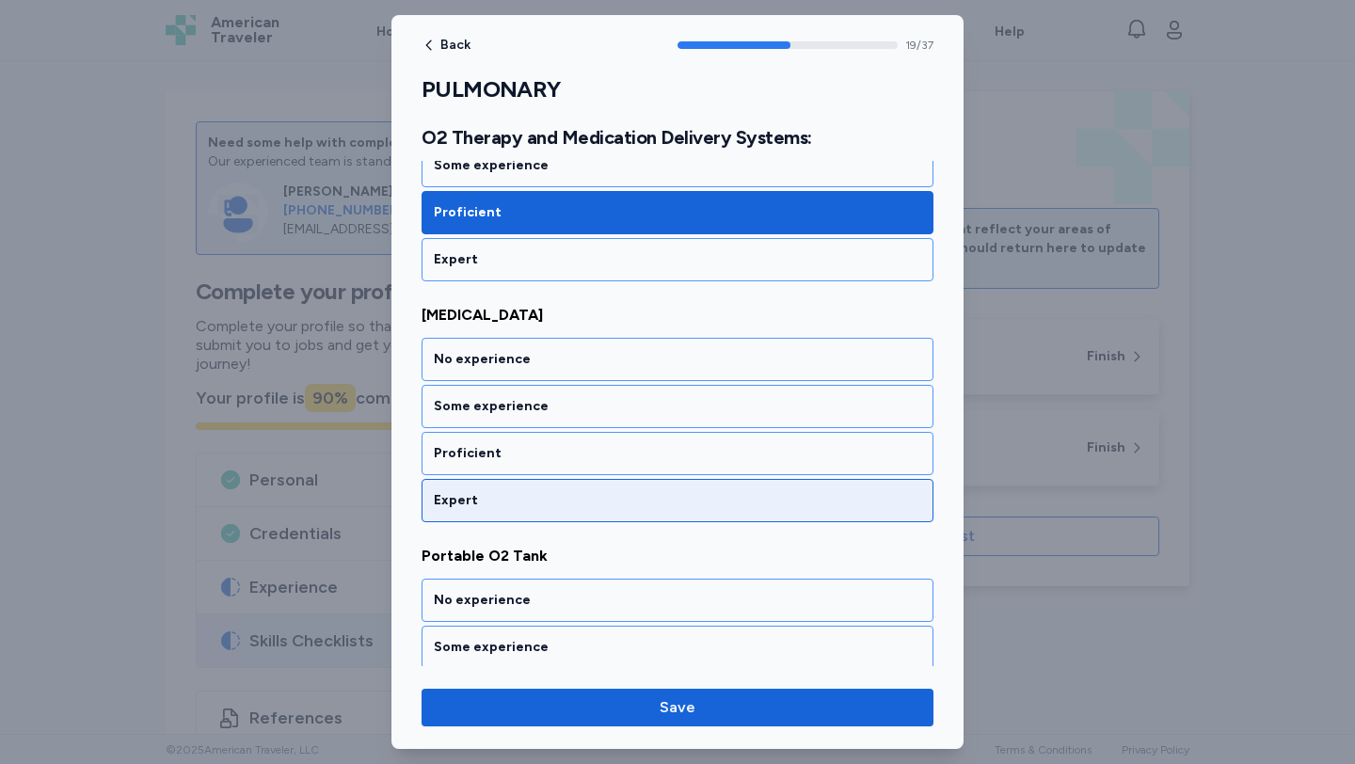
click at [565, 479] on div "Expert" at bounding box center [677, 500] width 512 height 43
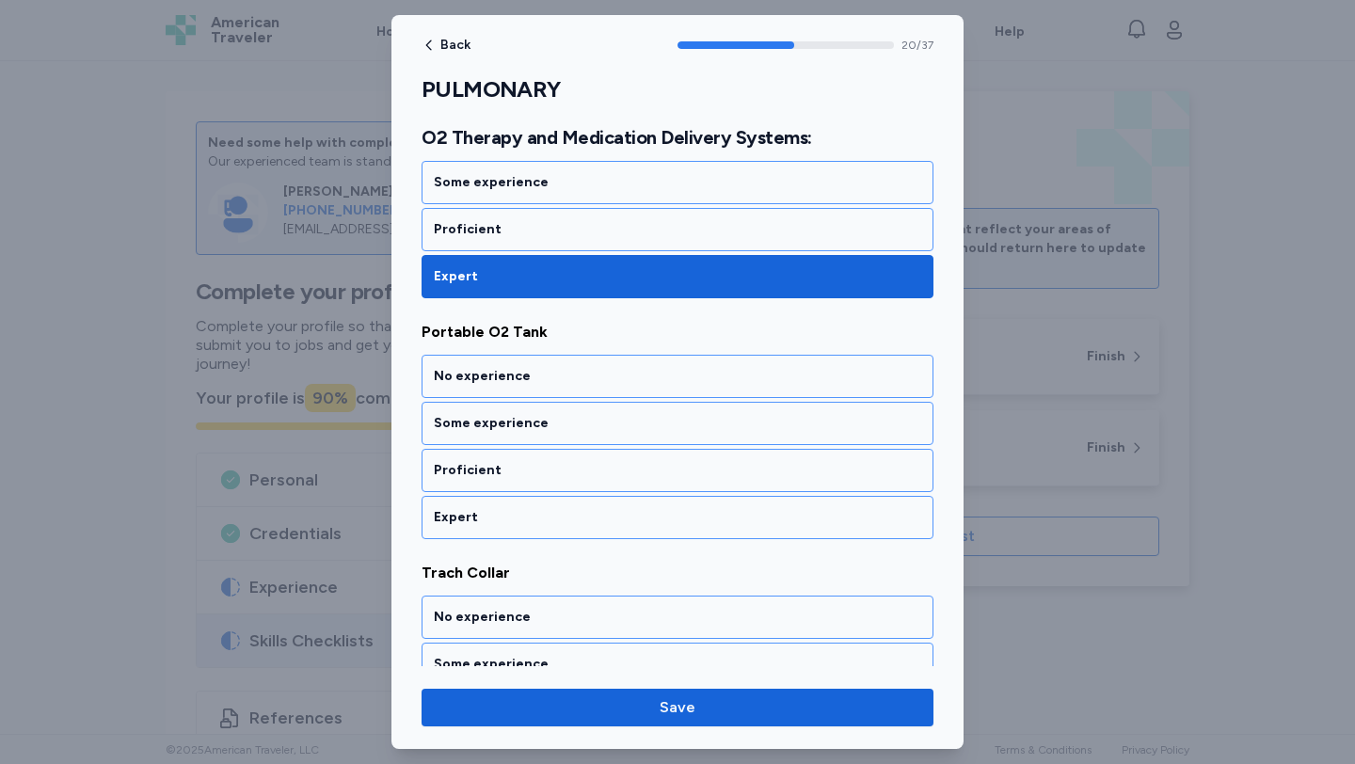
scroll to position [5043, 0]
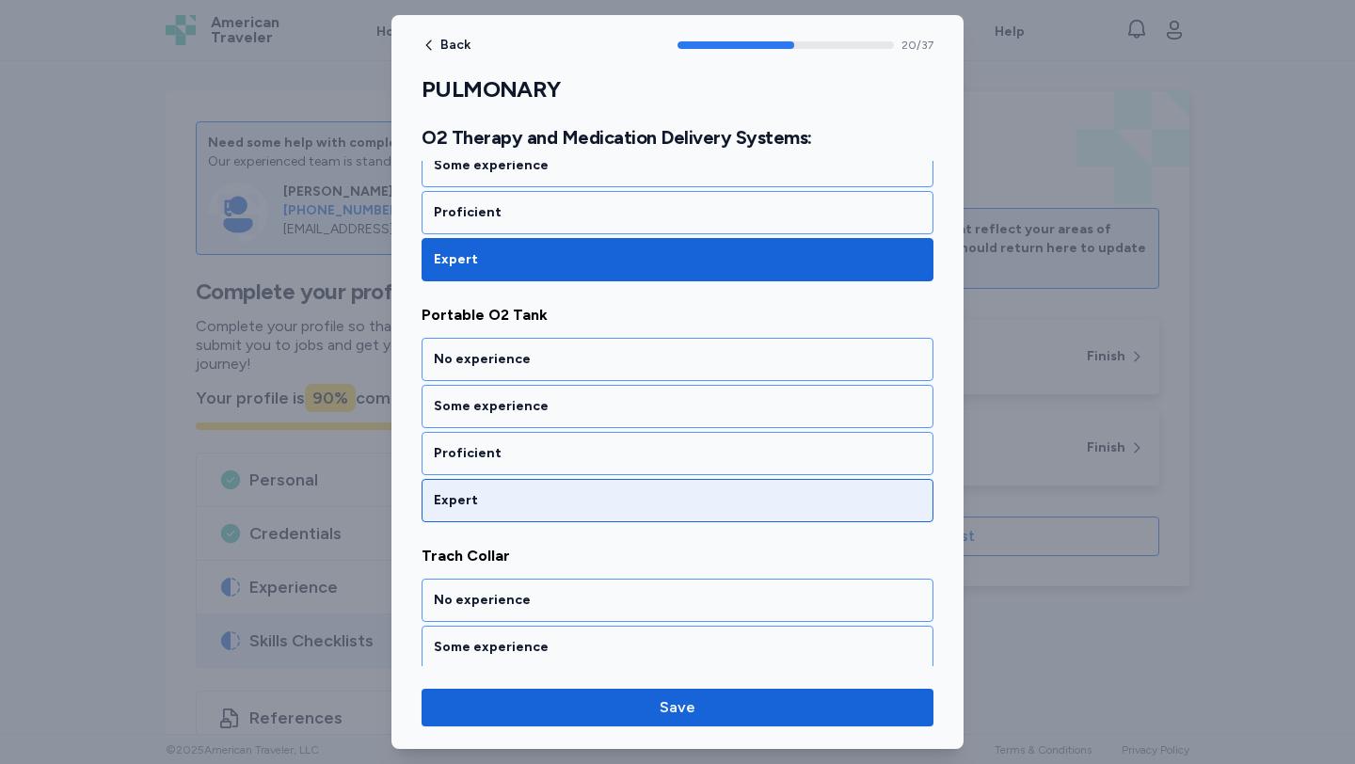
click at [566, 491] on div "Expert" at bounding box center [677, 500] width 487 height 19
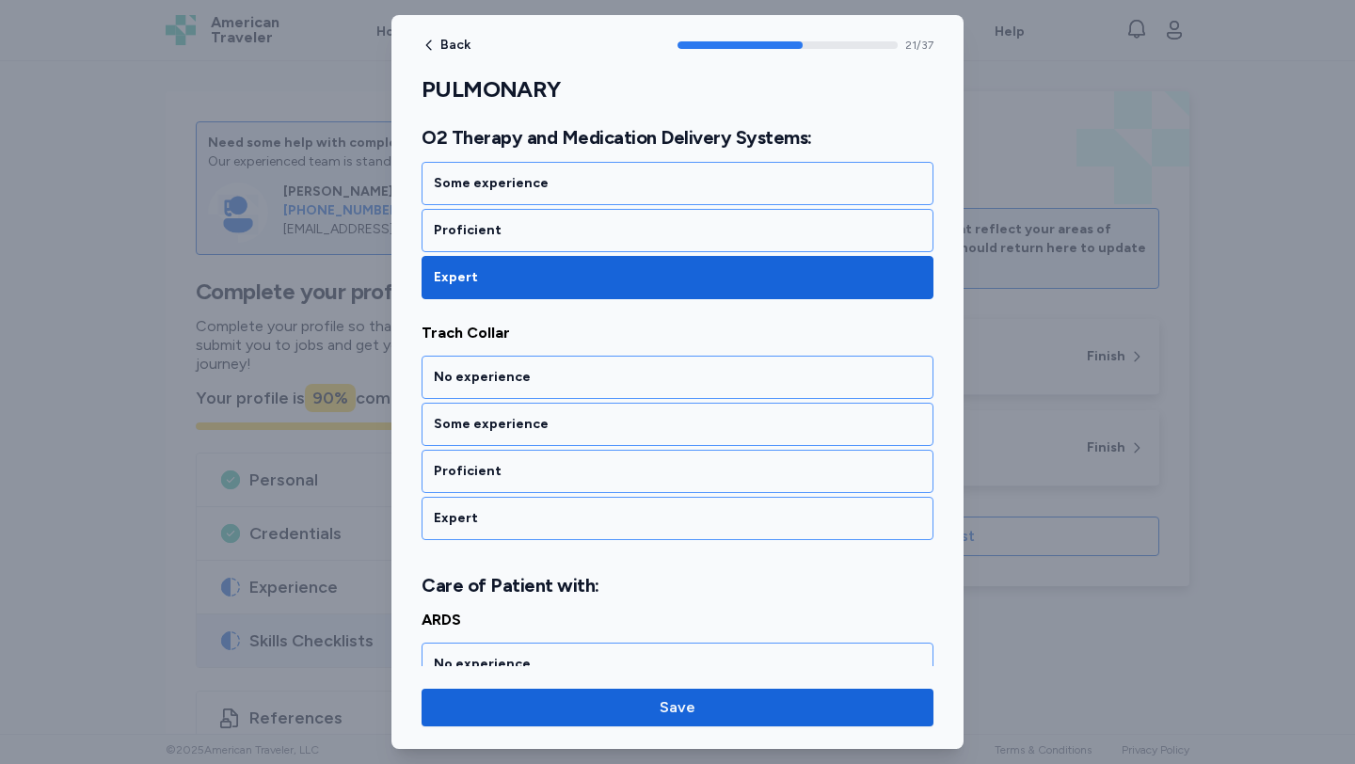
scroll to position [5284, 0]
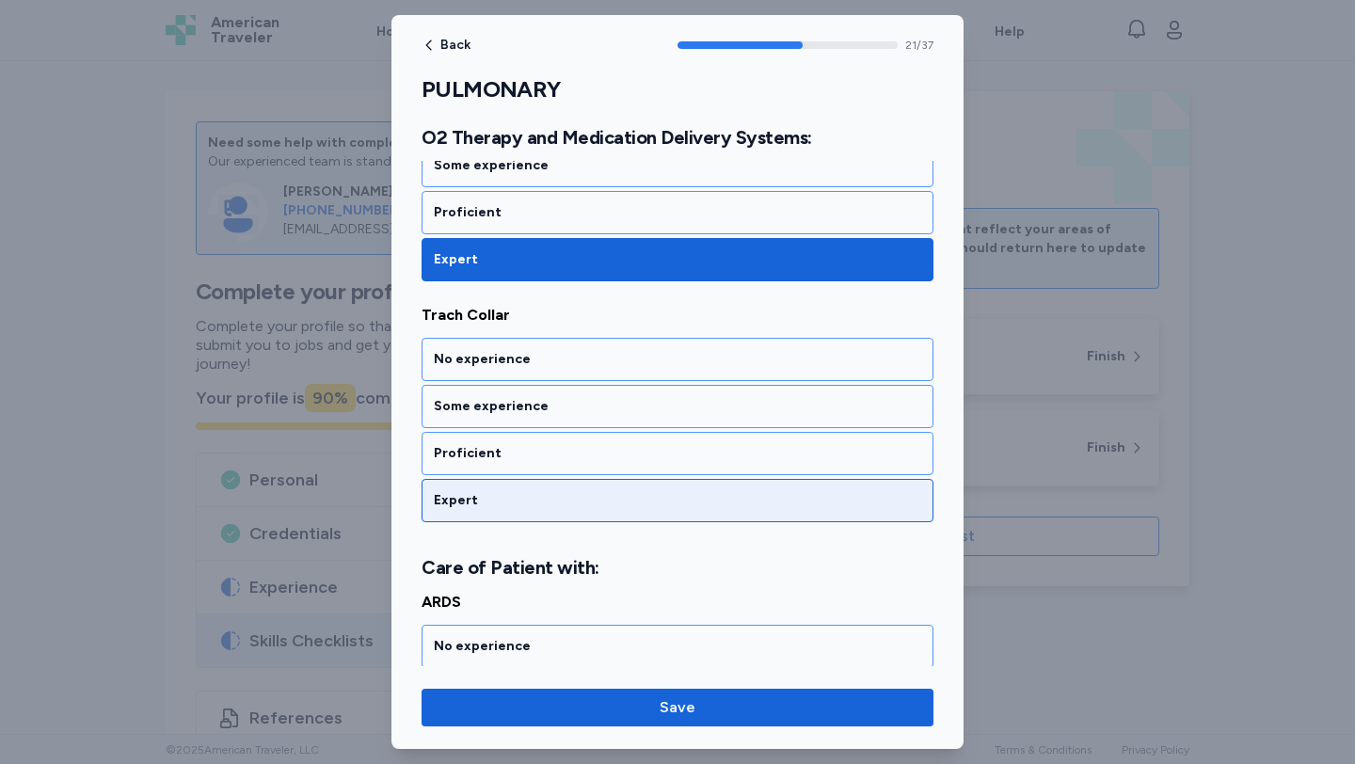
click at [566, 489] on div "Expert" at bounding box center [677, 500] width 512 height 43
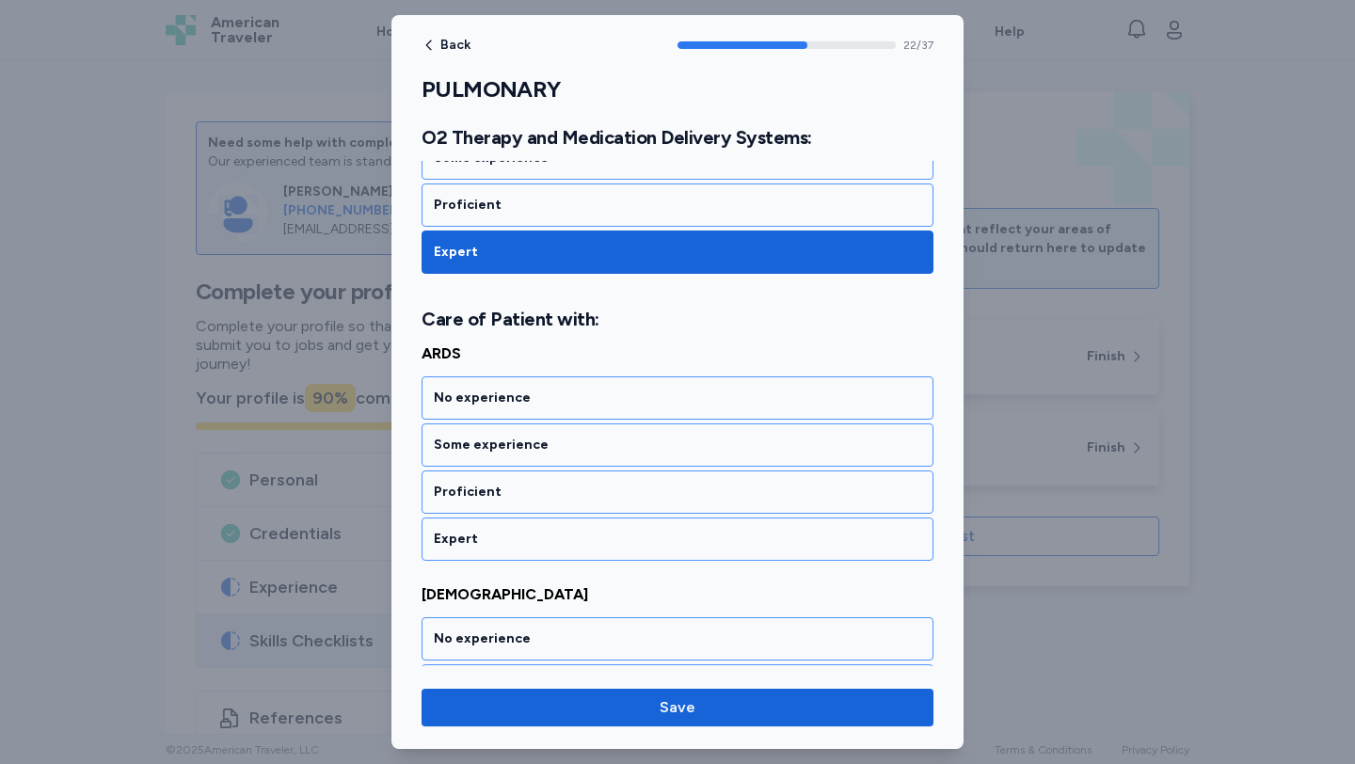
scroll to position [5571, 0]
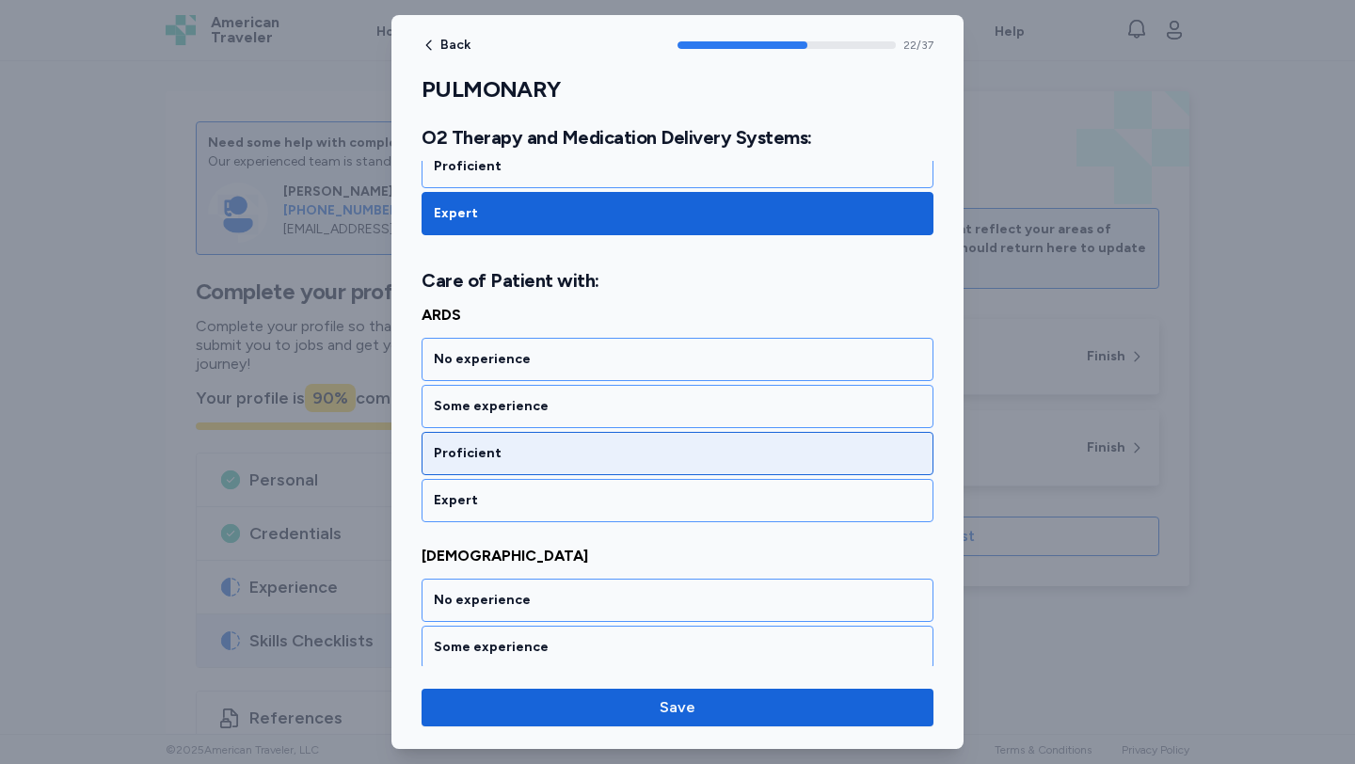
click at [563, 469] on div "Proficient" at bounding box center [677, 453] width 512 height 43
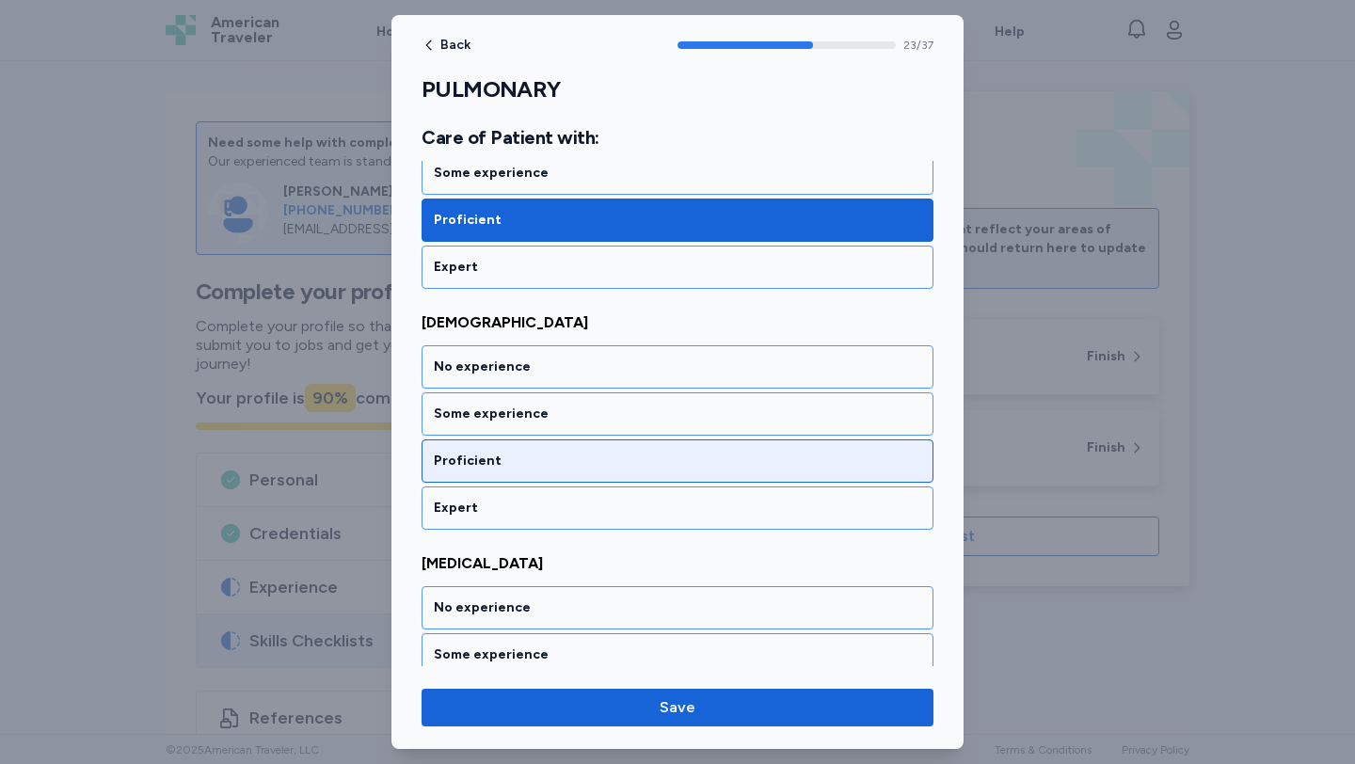
scroll to position [5812, 0]
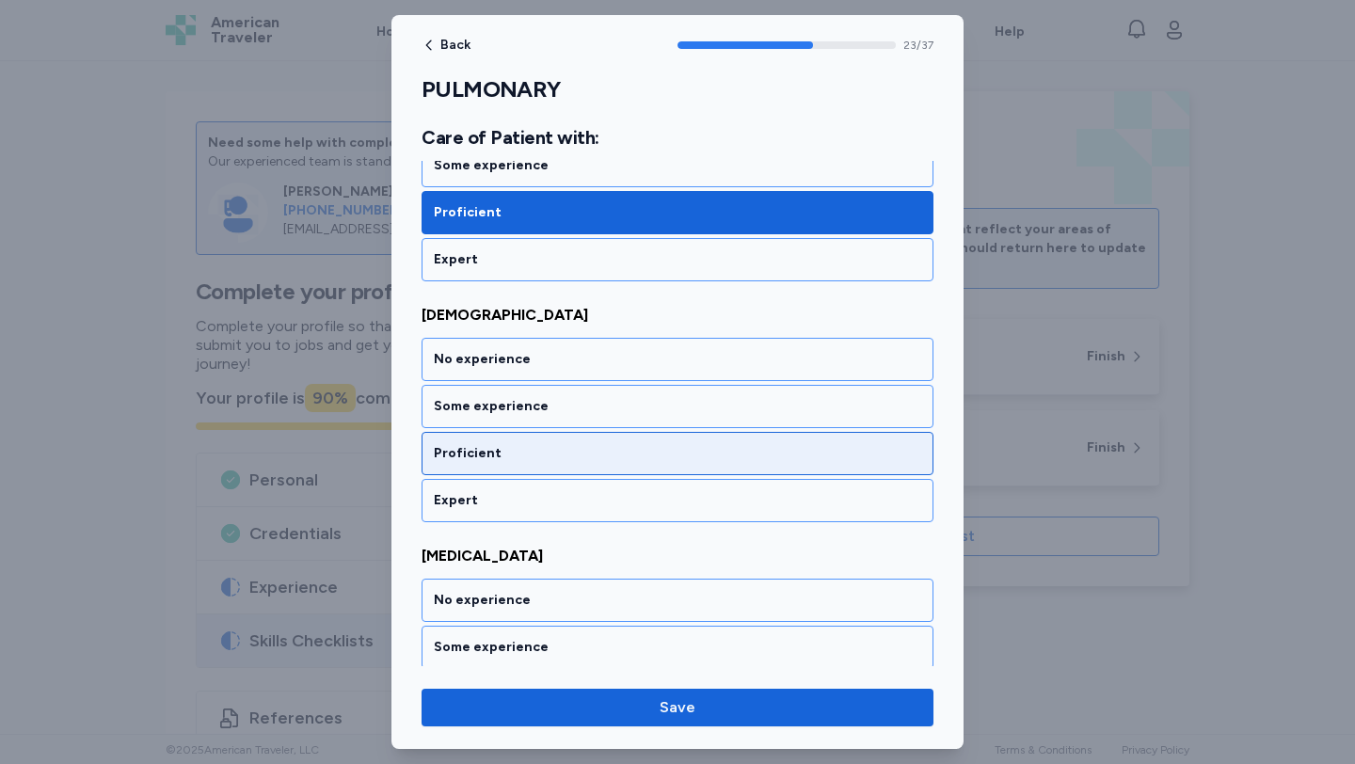
click at [564, 462] on div "Proficient" at bounding box center [677, 453] width 487 height 19
click at [564, 472] on div "Proficient" at bounding box center [677, 453] width 512 height 43
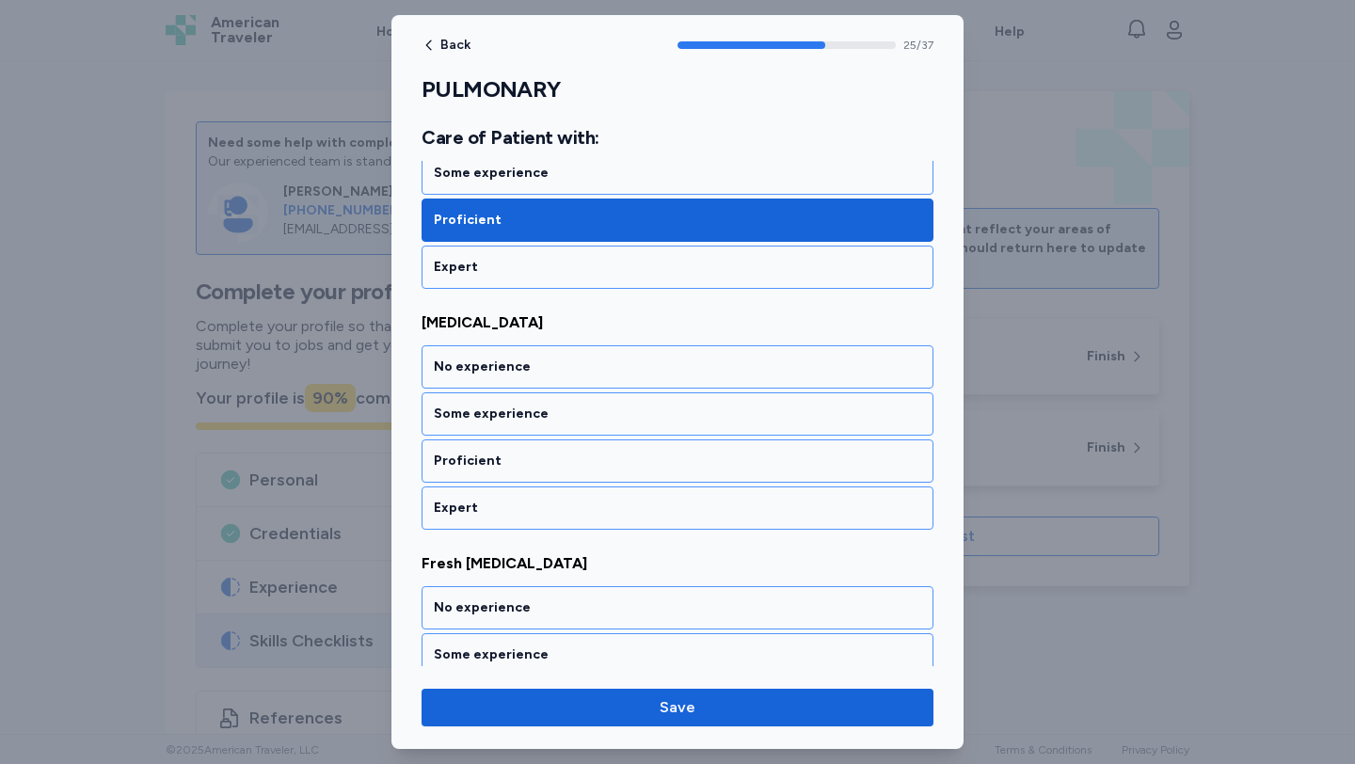
scroll to position [6293, 0]
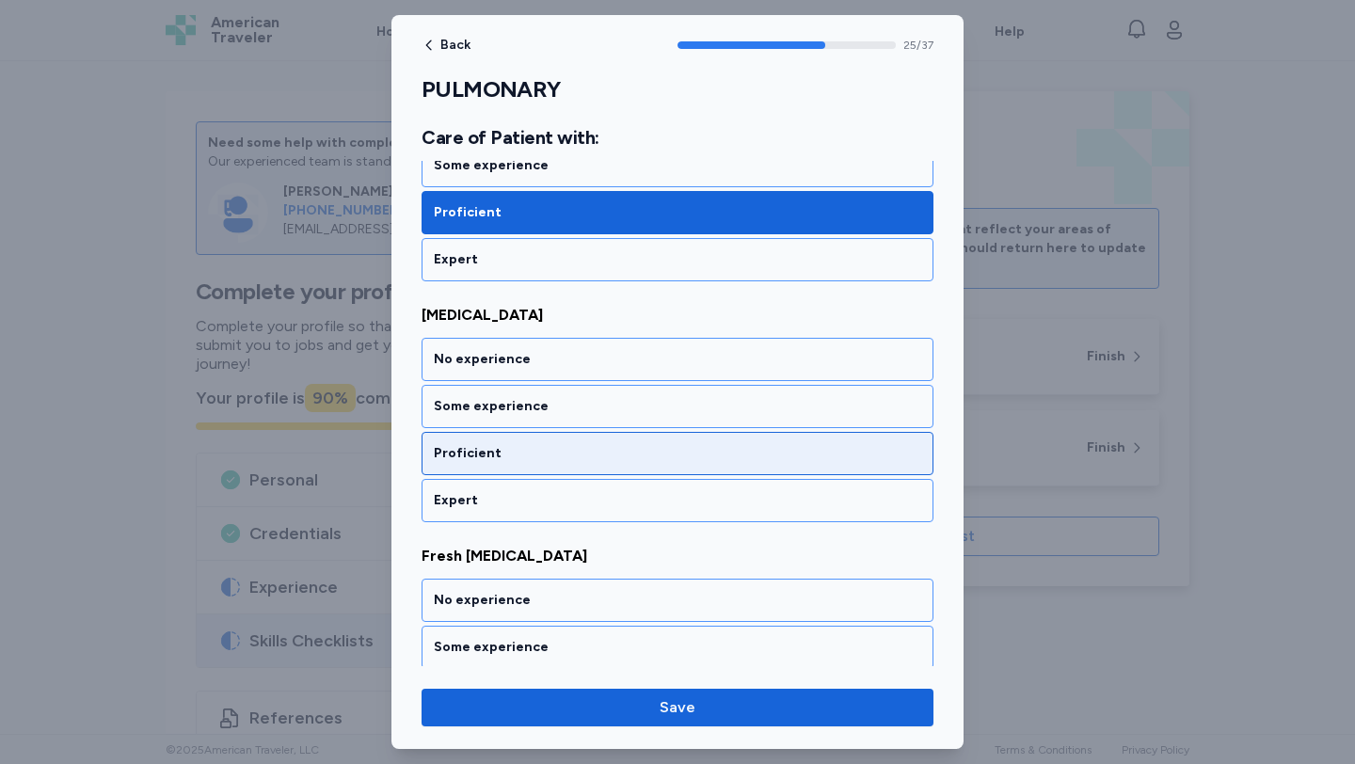
click at [564, 472] on div "Proficient" at bounding box center [677, 453] width 512 height 43
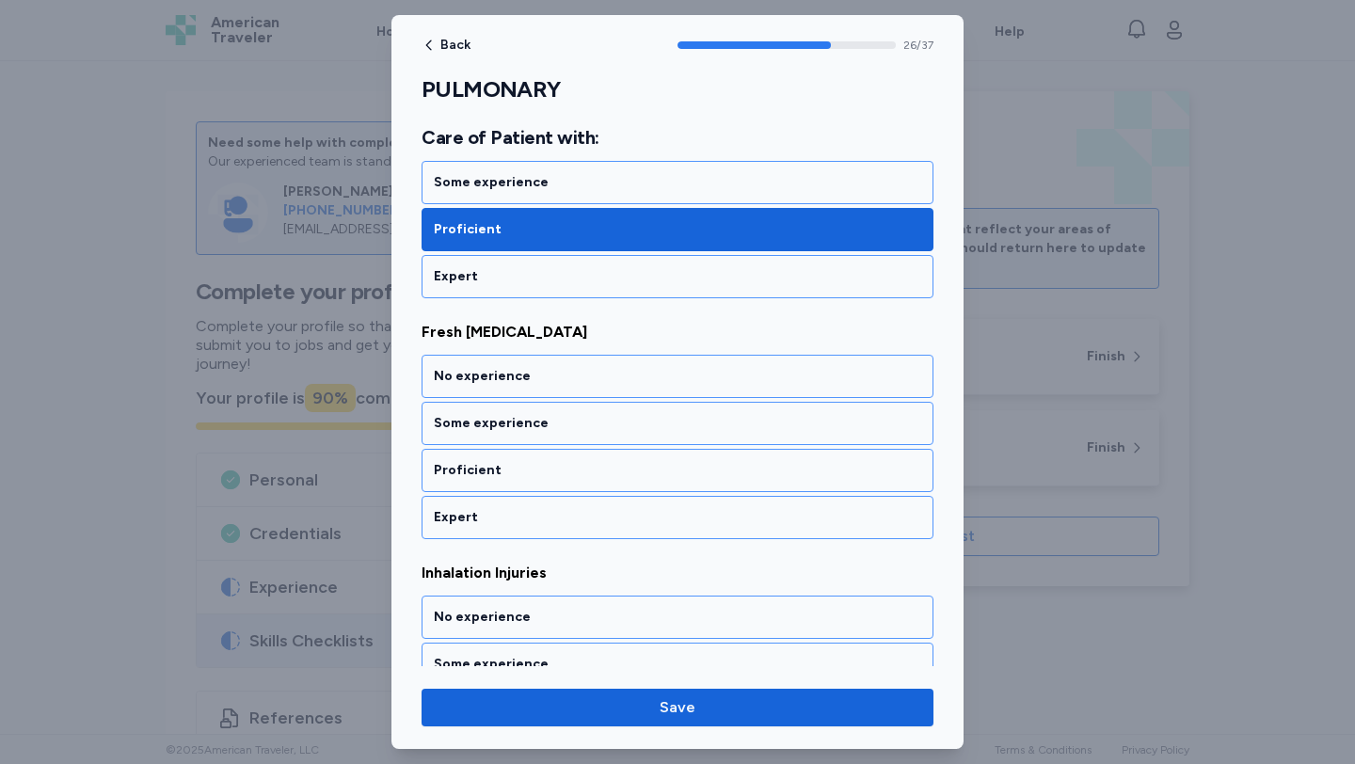
scroll to position [6534, 0]
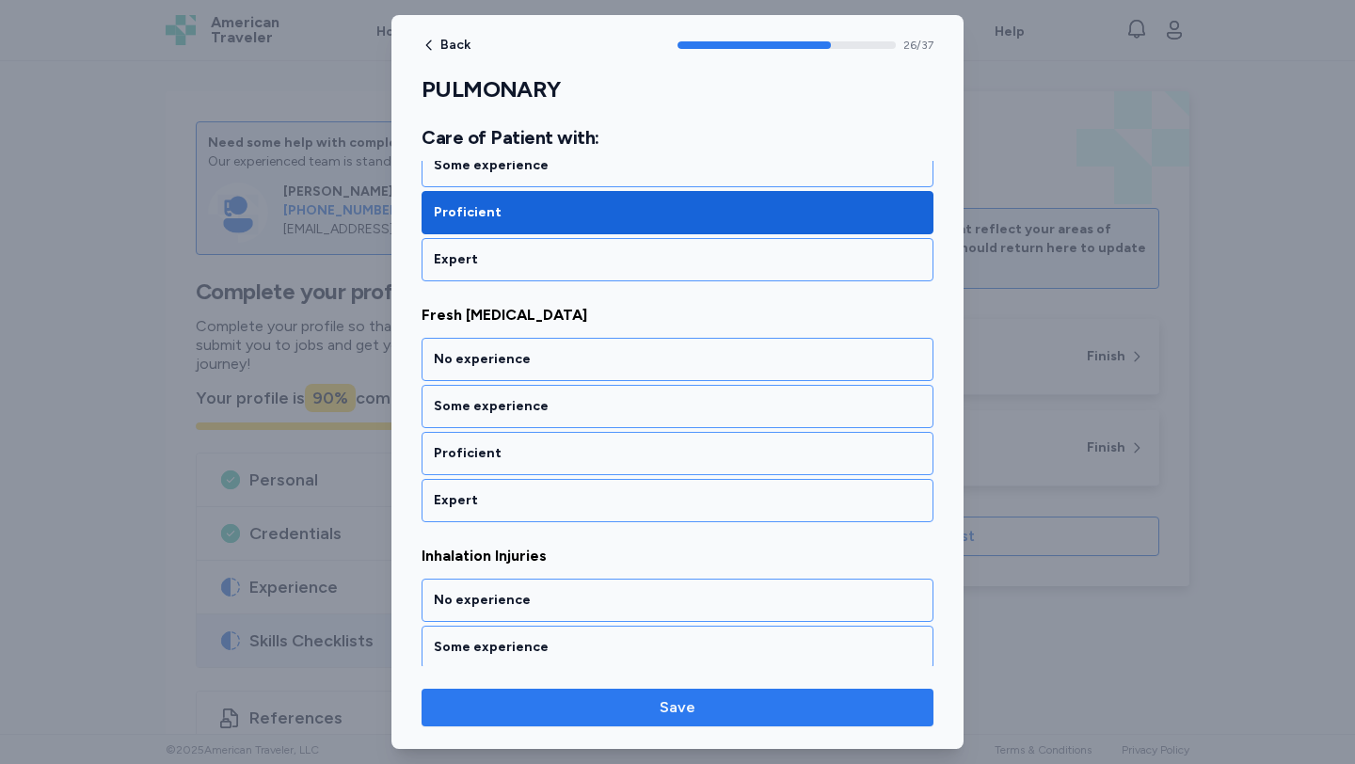
click at [659, 693] on button "Save" at bounding box center [677, 708] width 512 height 38
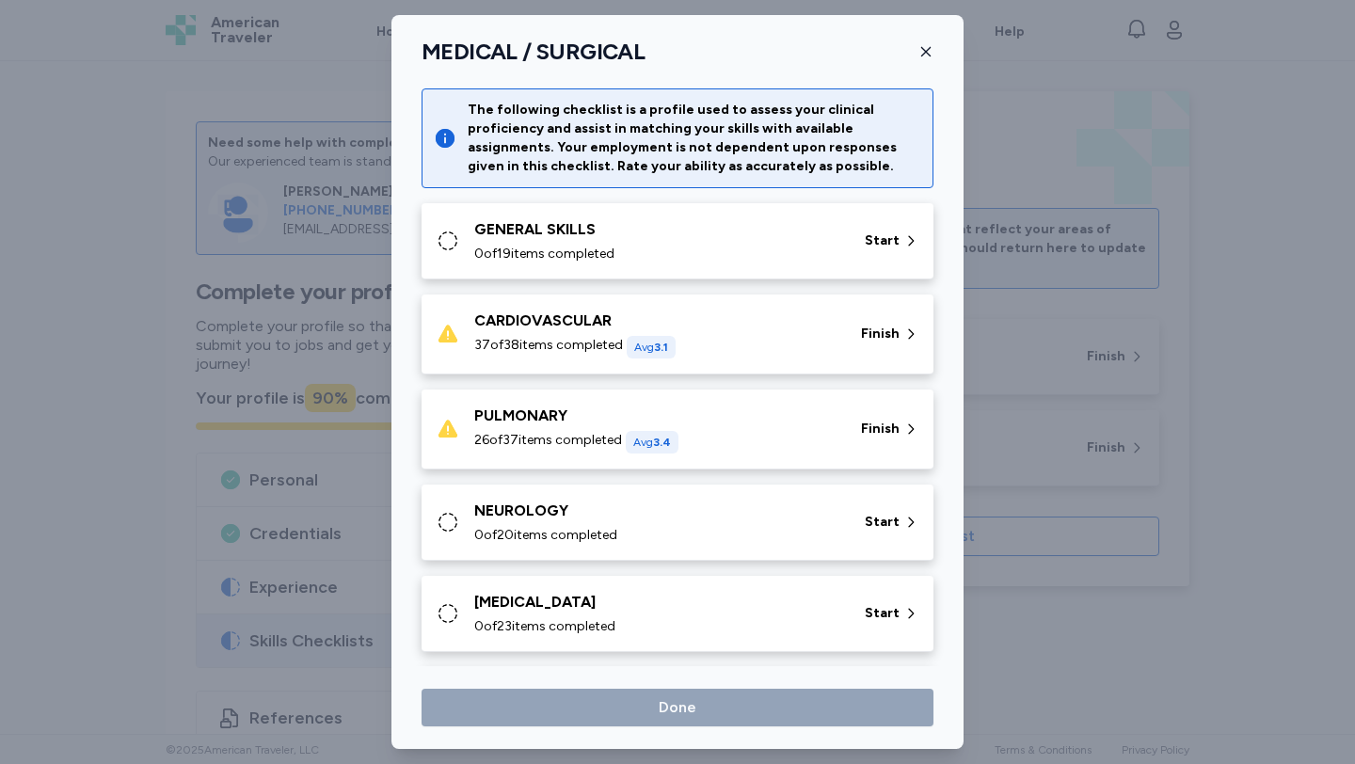
click at [659, 526] on div "0 of 20 items completed" at bounding box center [658, 535] width 368 height 19
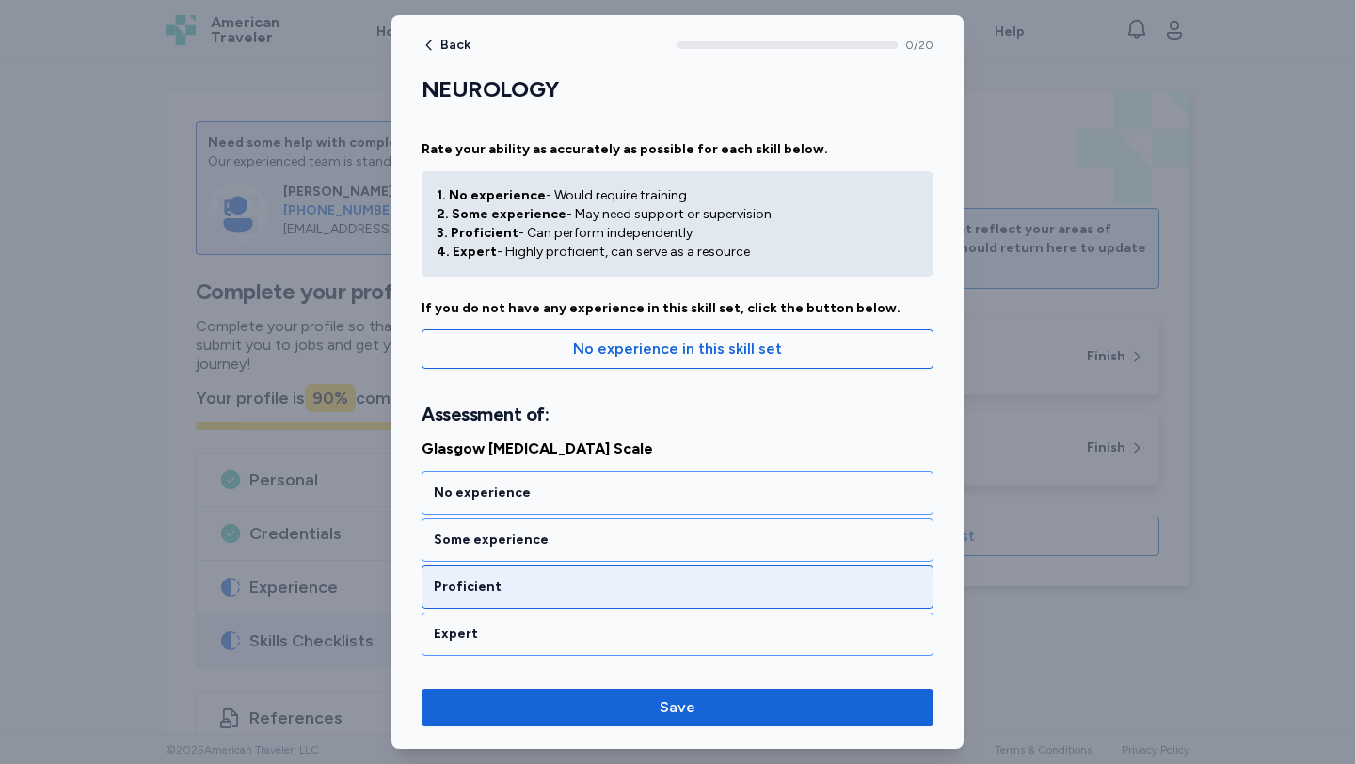
click at [662, 608] on div "Proficient" at bounding box center [677, 586] width 512 height 43
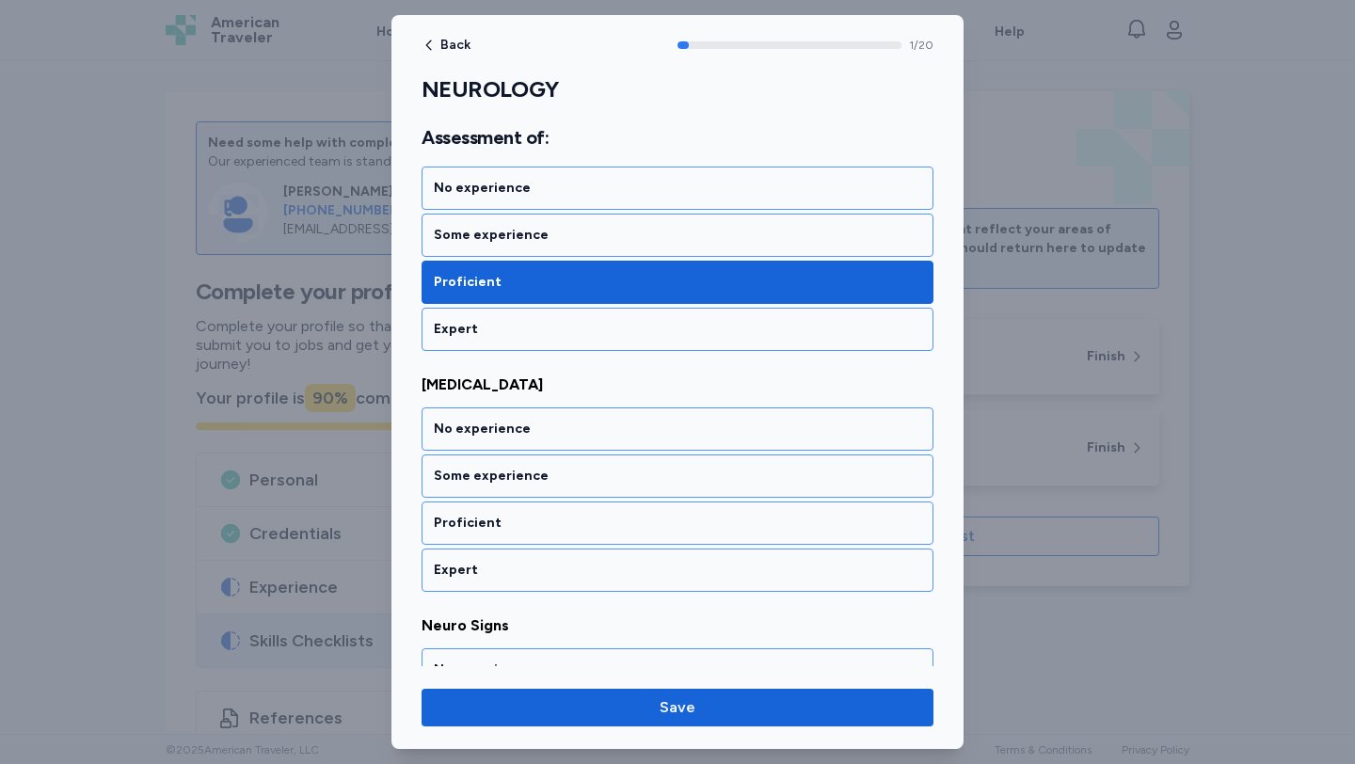
scroll to position [374, 0]
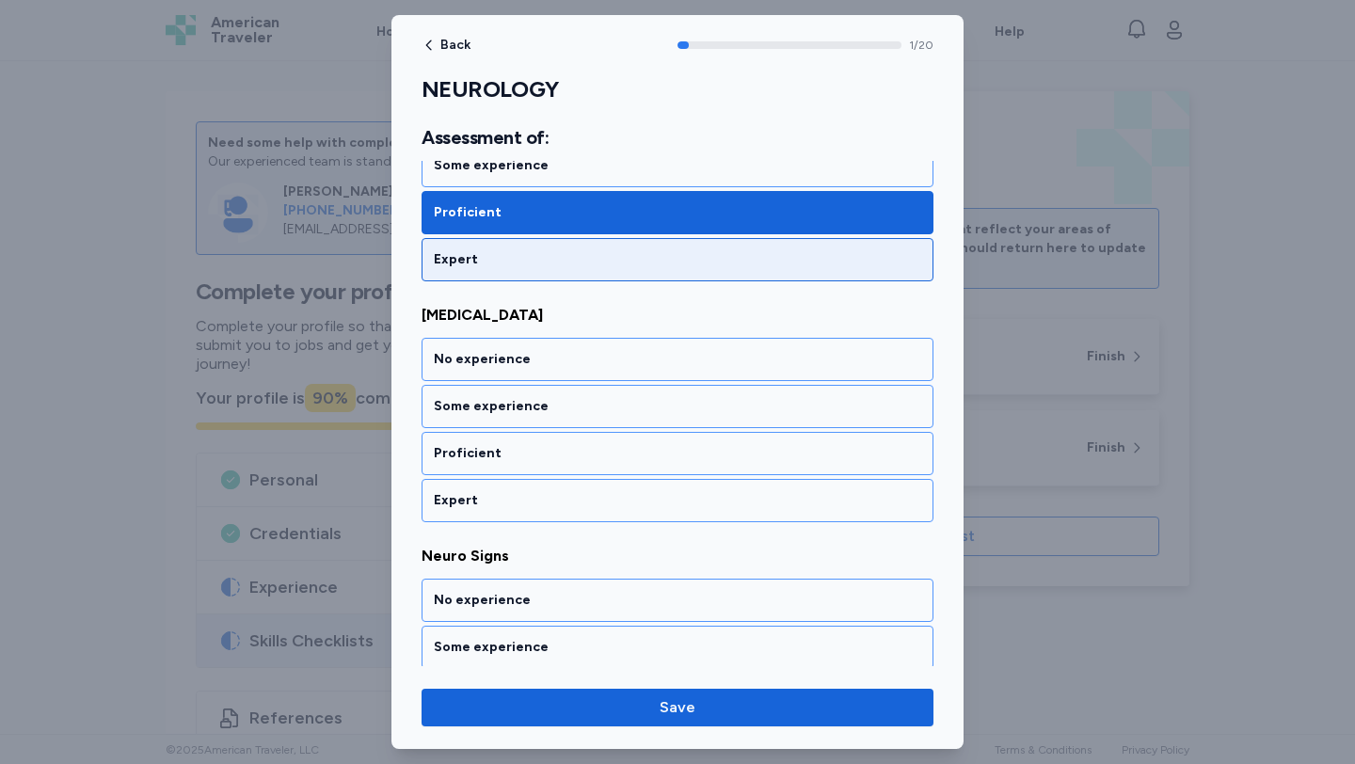
click at [628, 246] on div "Expert" at bounding box center [677, 259] width 512 height 43
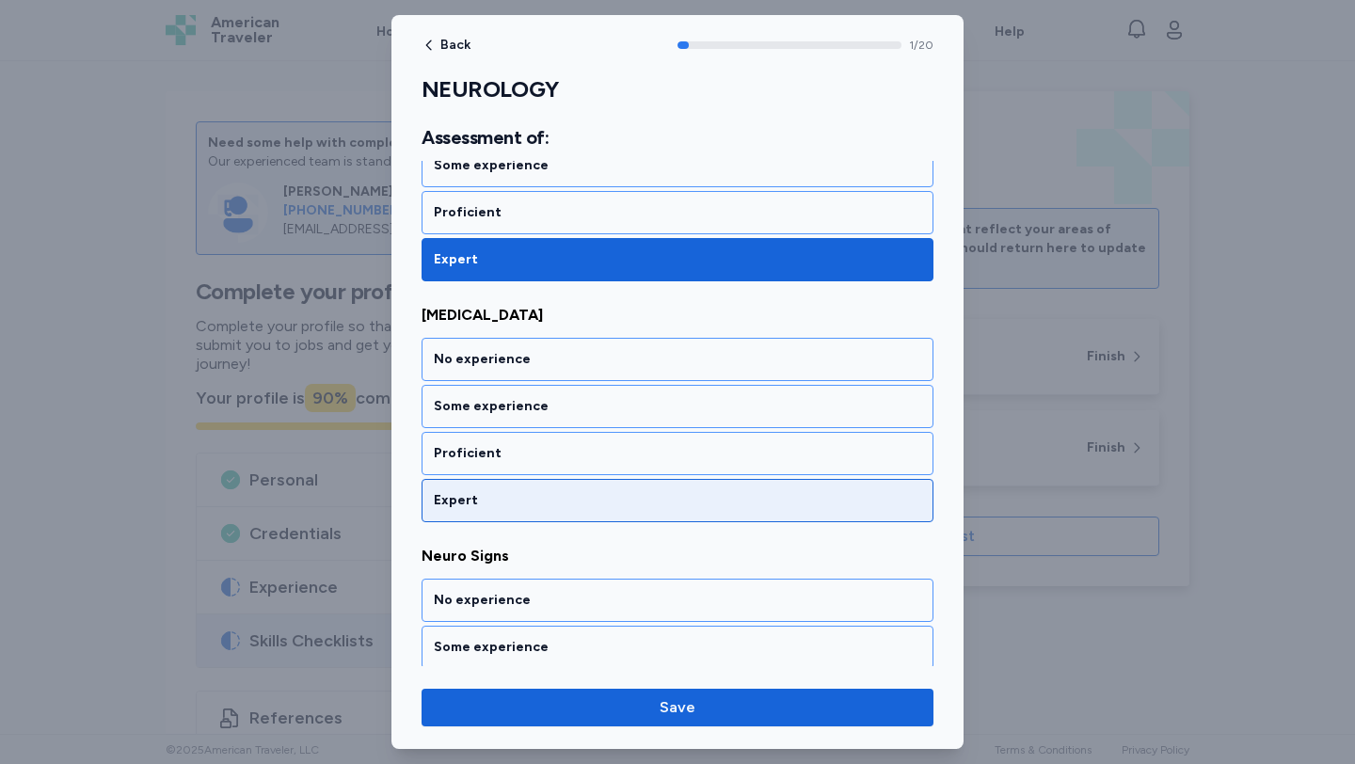
click at [637, 485] on div "Expert" at bounding box center [677, 500] width 512 height 43
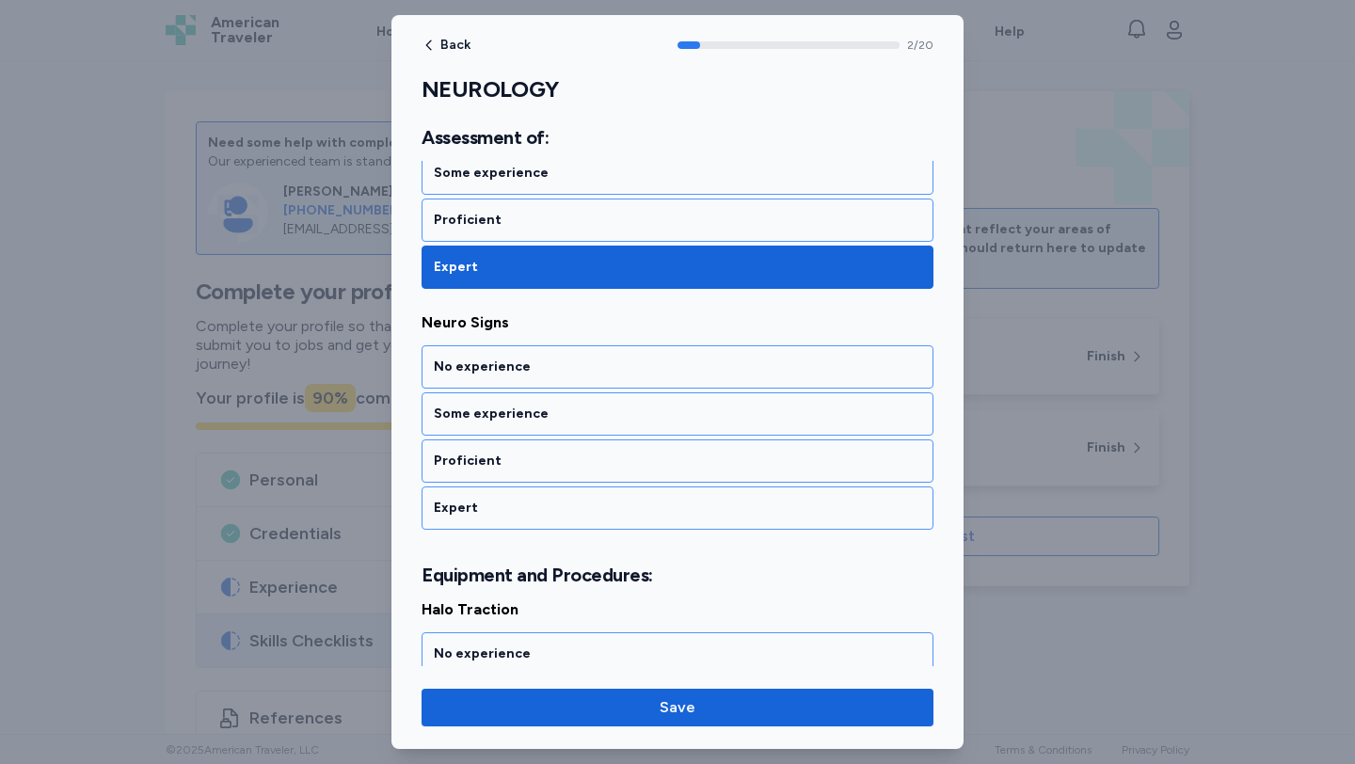
scroll to position [615, 0]
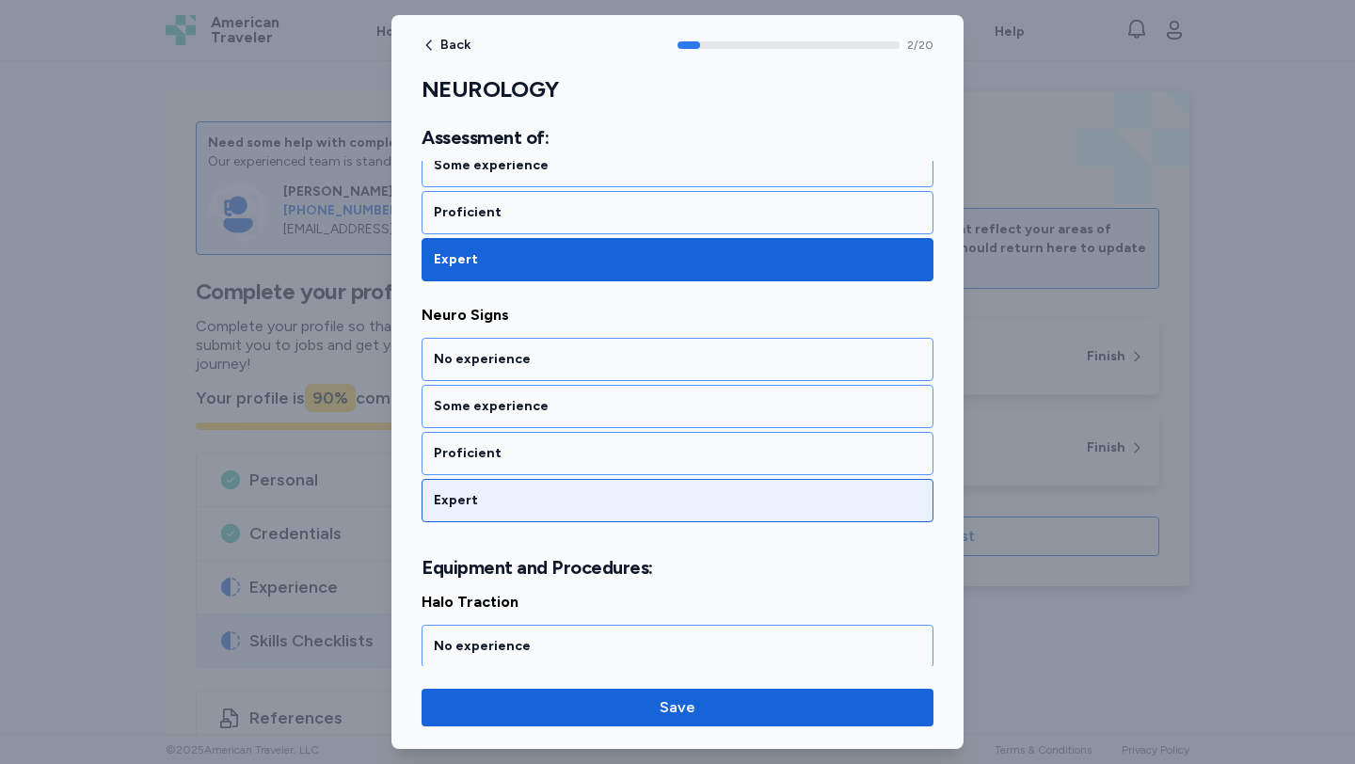
click at [637, 488] on div "Expert" at bounding box center [677, 500] width 512 height 43
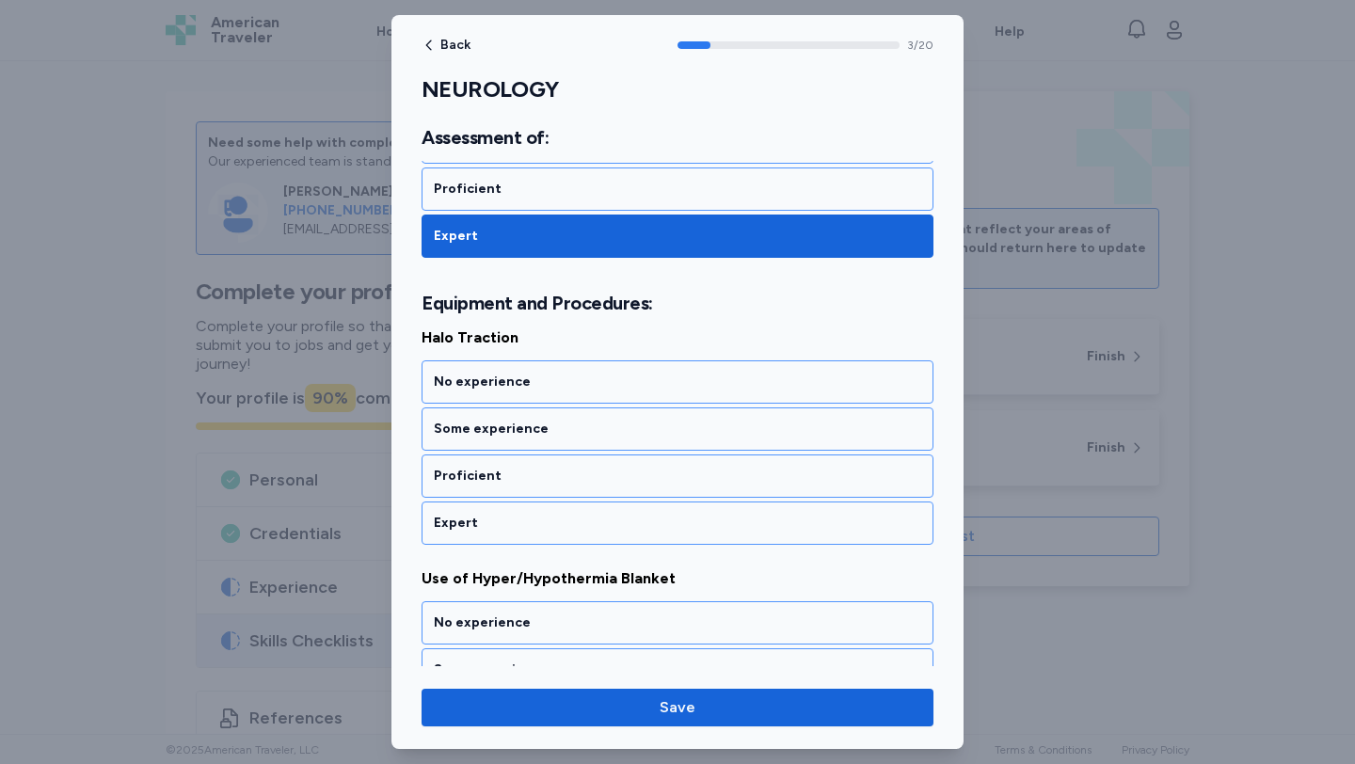
scroll to position [902, 0]
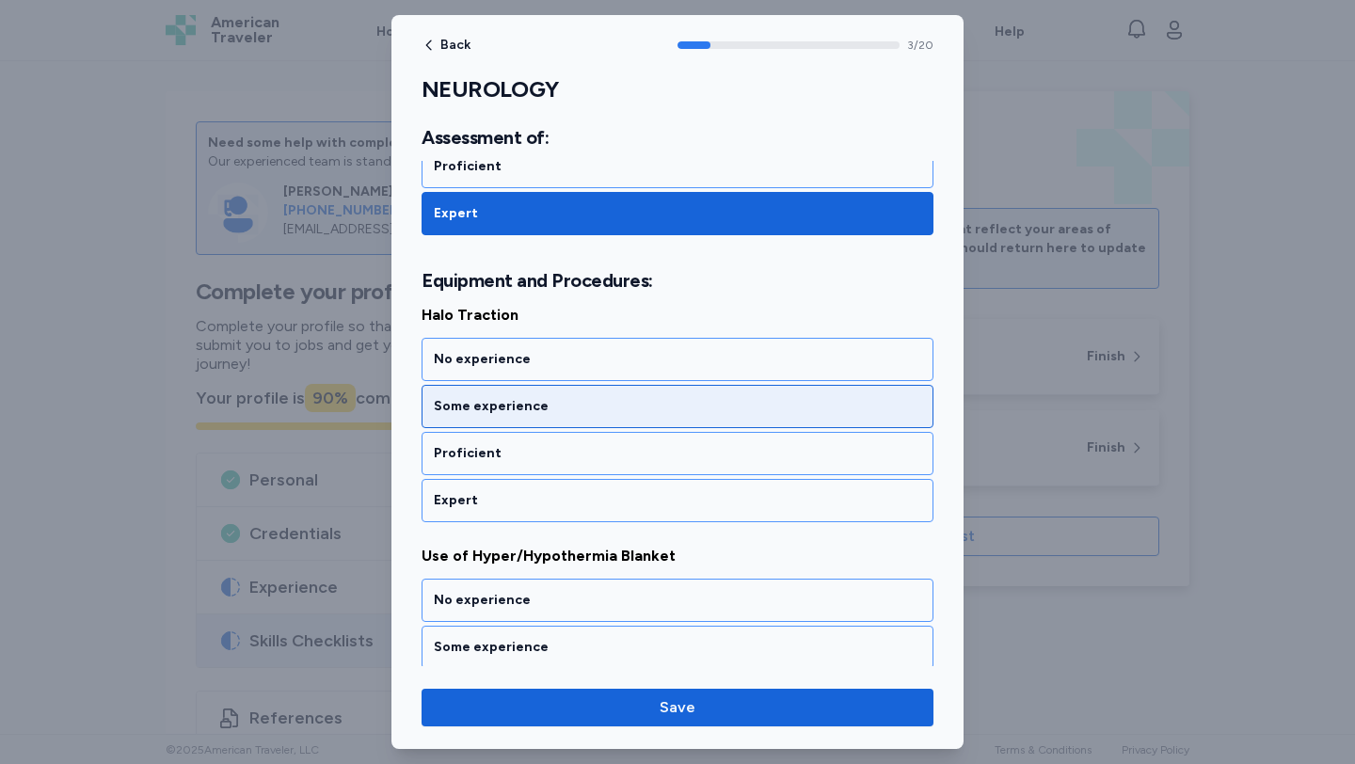
click at [628, 420] on div "Some experience" at bounding box center [677, 406] width 512 height 43
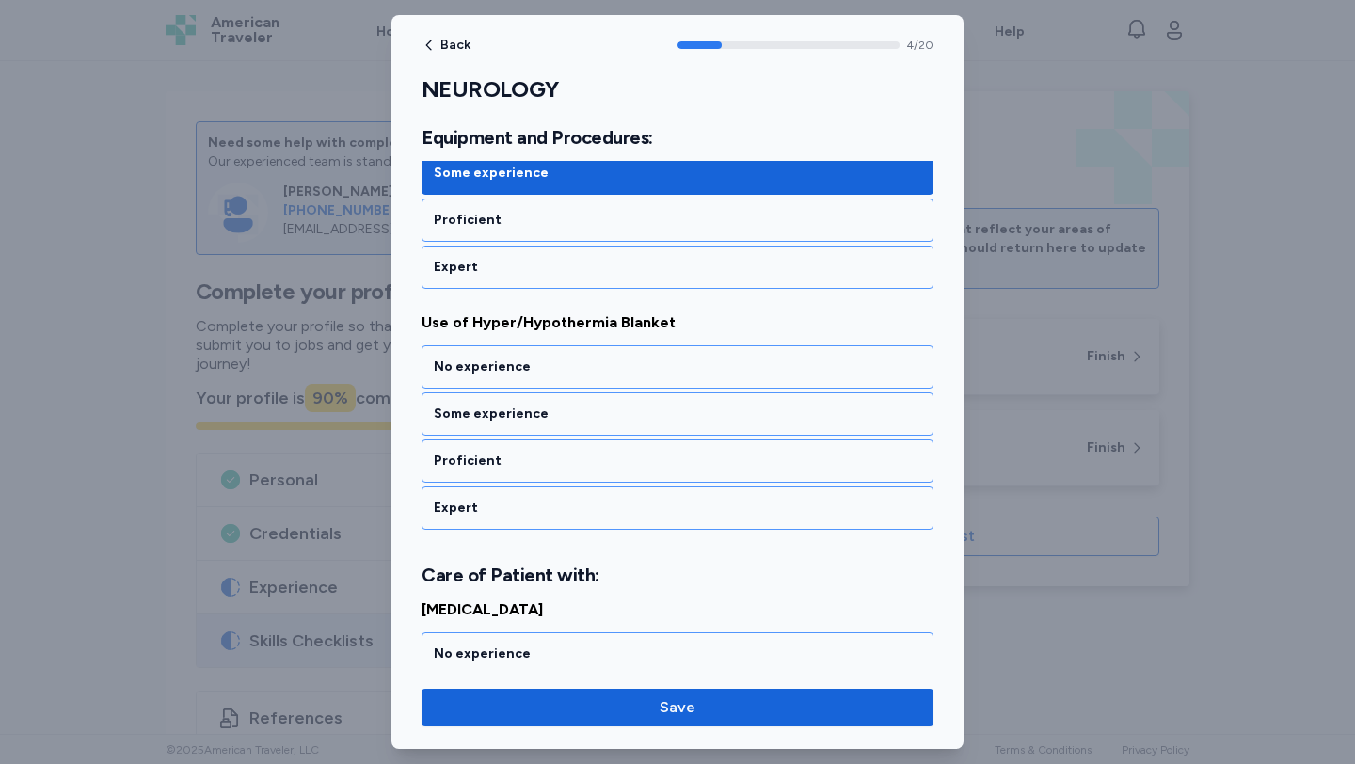
scroll to position [1143, 0]
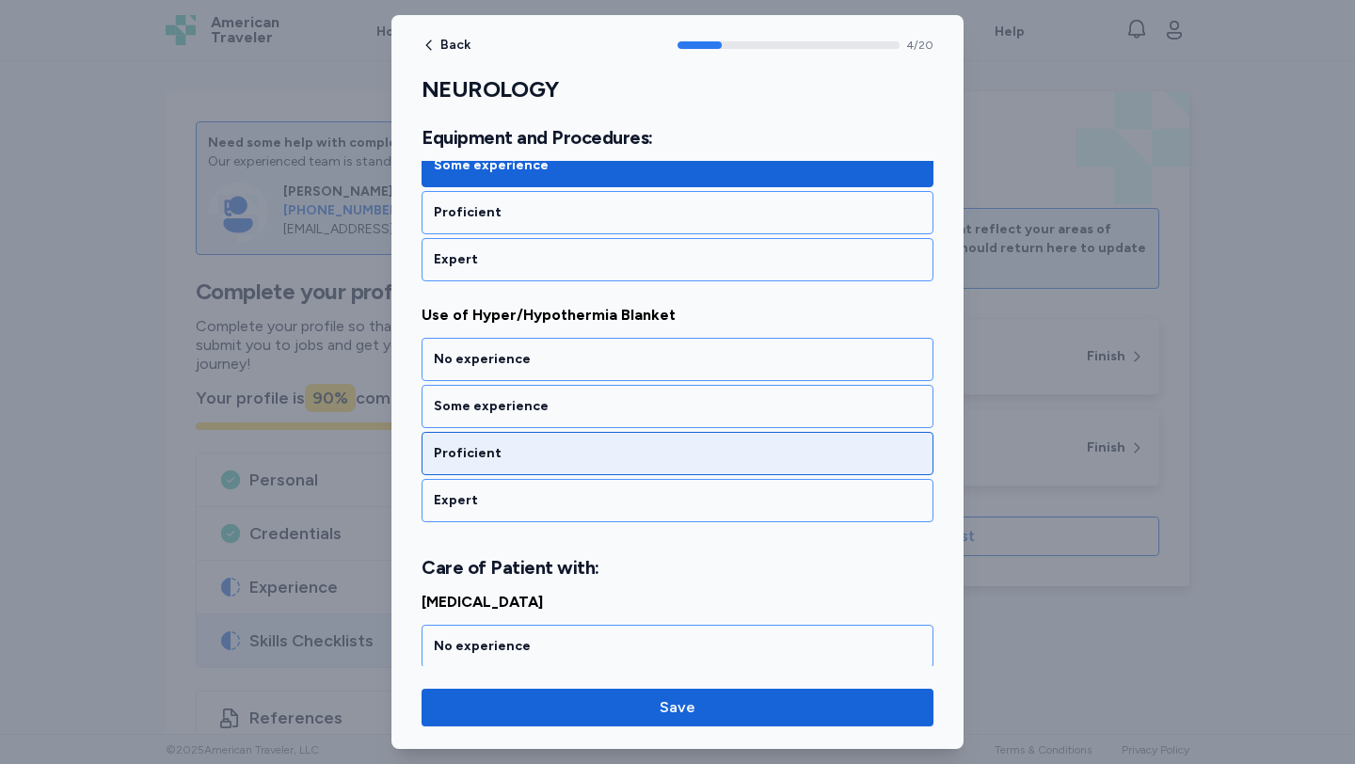
click at [628, 460] on div "Proficient" at bounding box center [677, 453] width 487 height 19
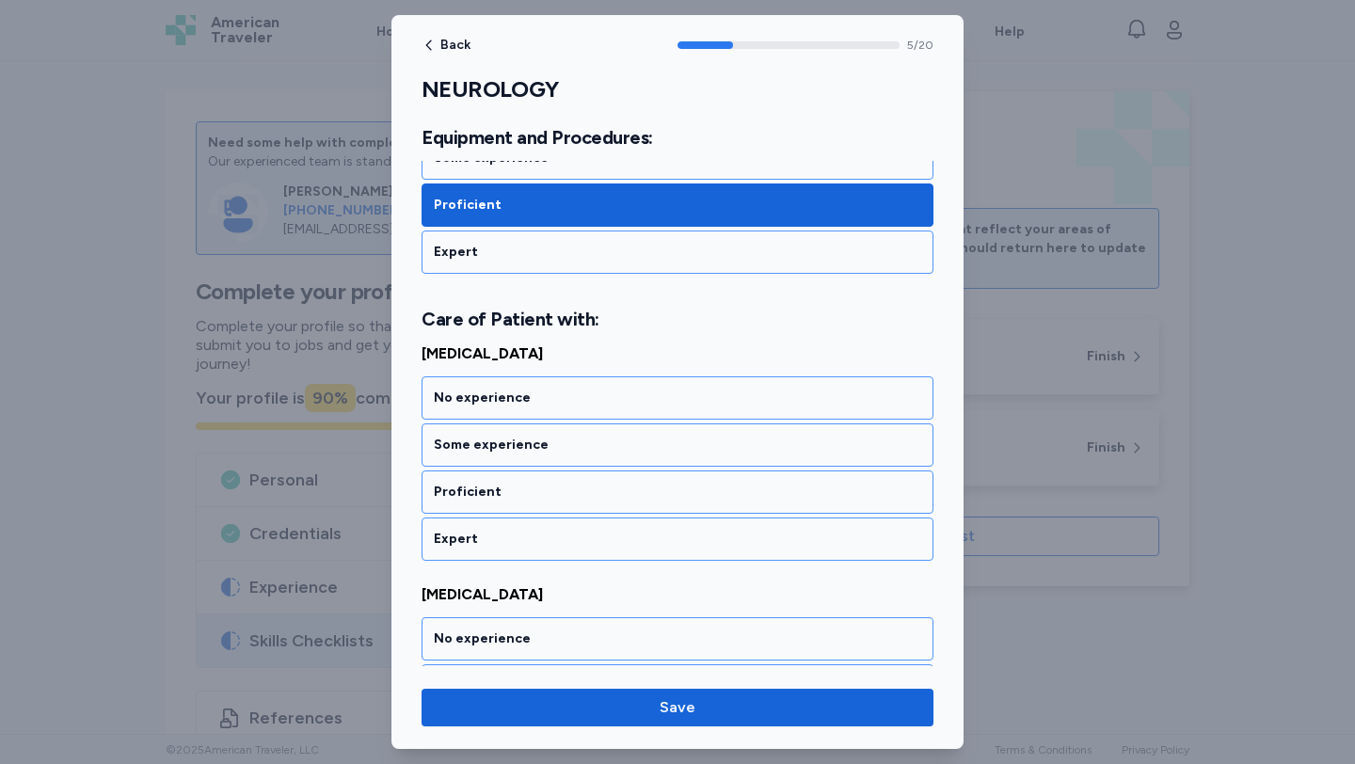
scroll to position [1430, 0]
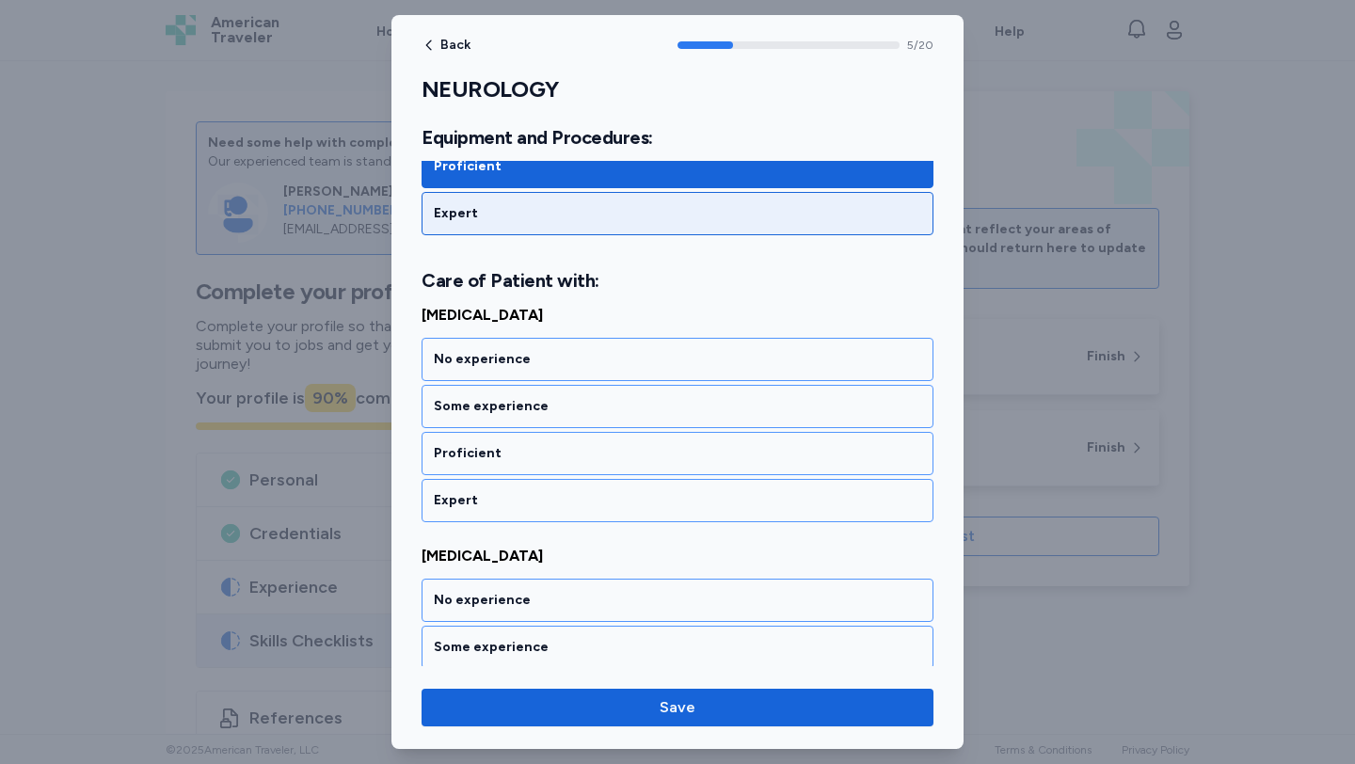
click at [583, 219] on div "Expert" at bounding box center [677, 213] width 487 height 19
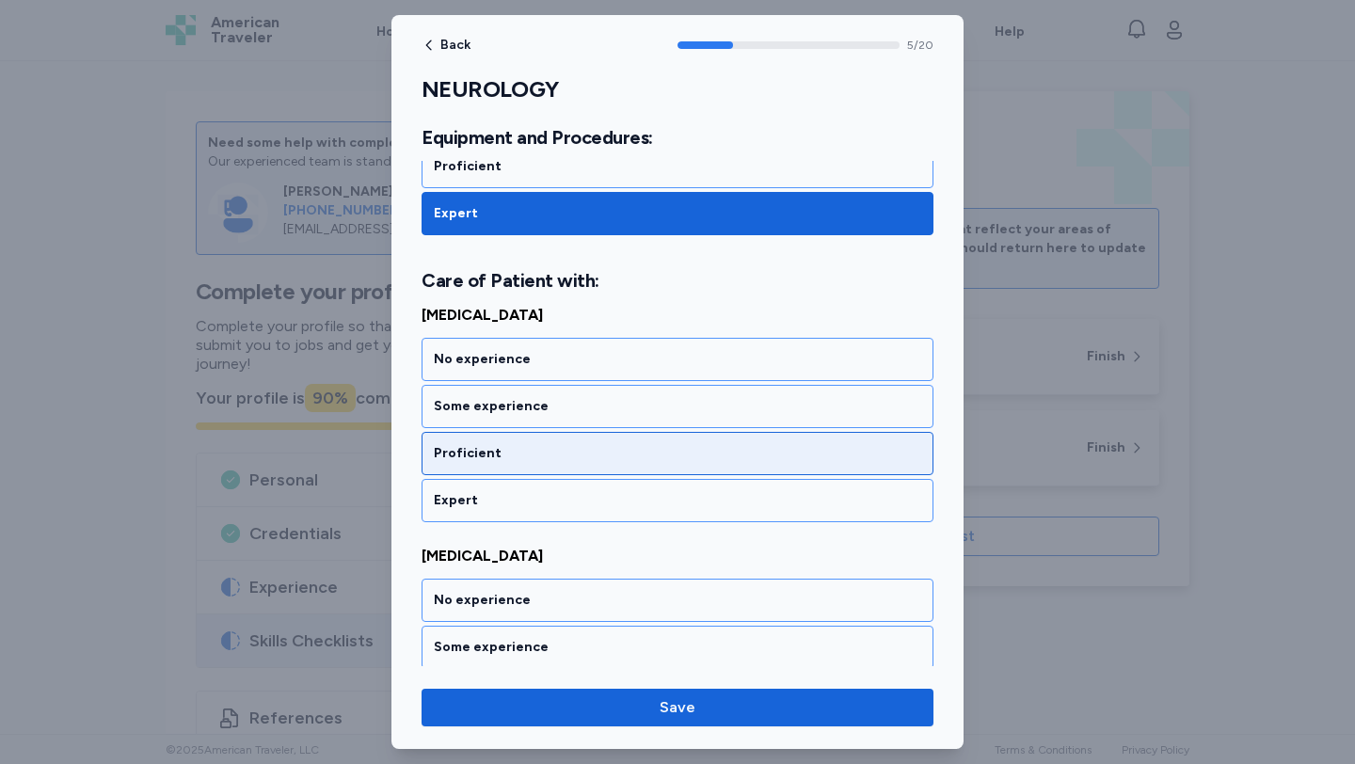
click at [606, 454] on div "Proficient" at bounding box center [677, 453] width 487 height 19
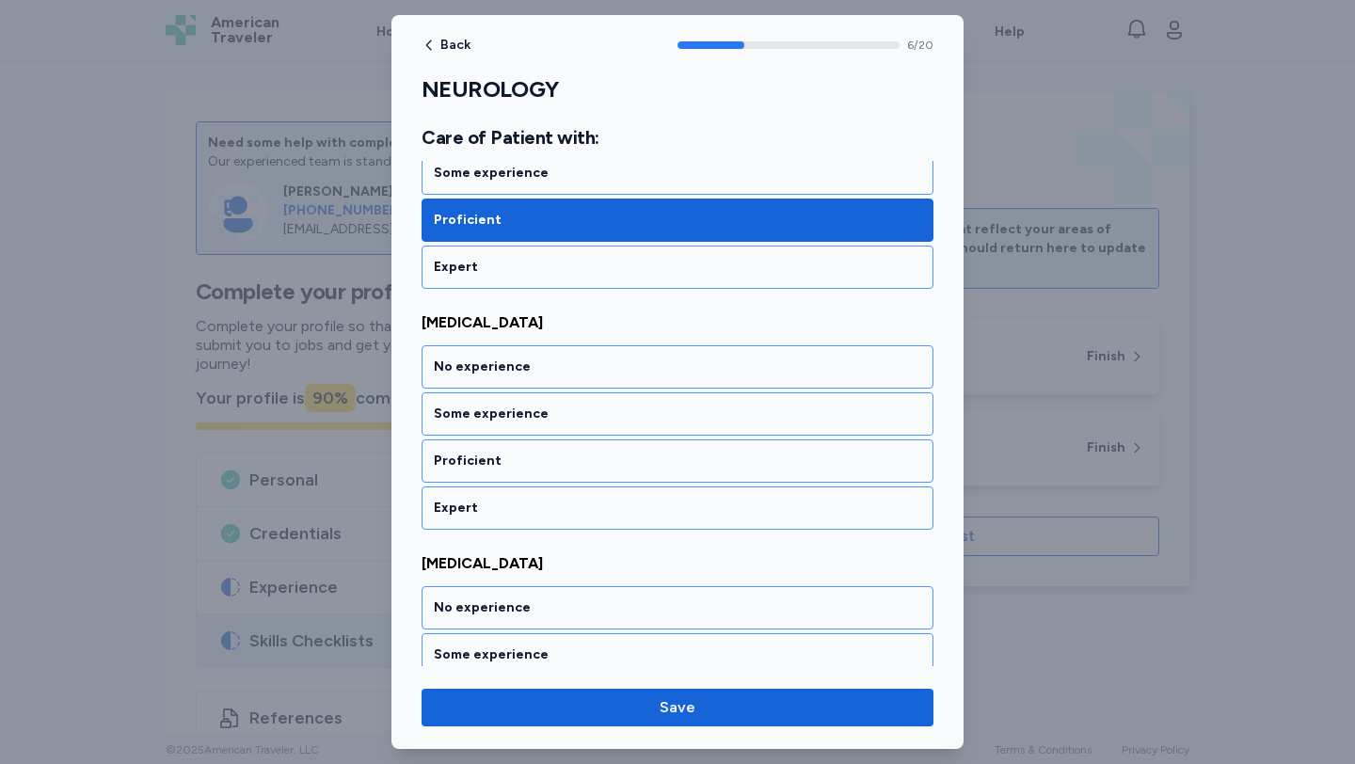
scroll to position [1671, 0]
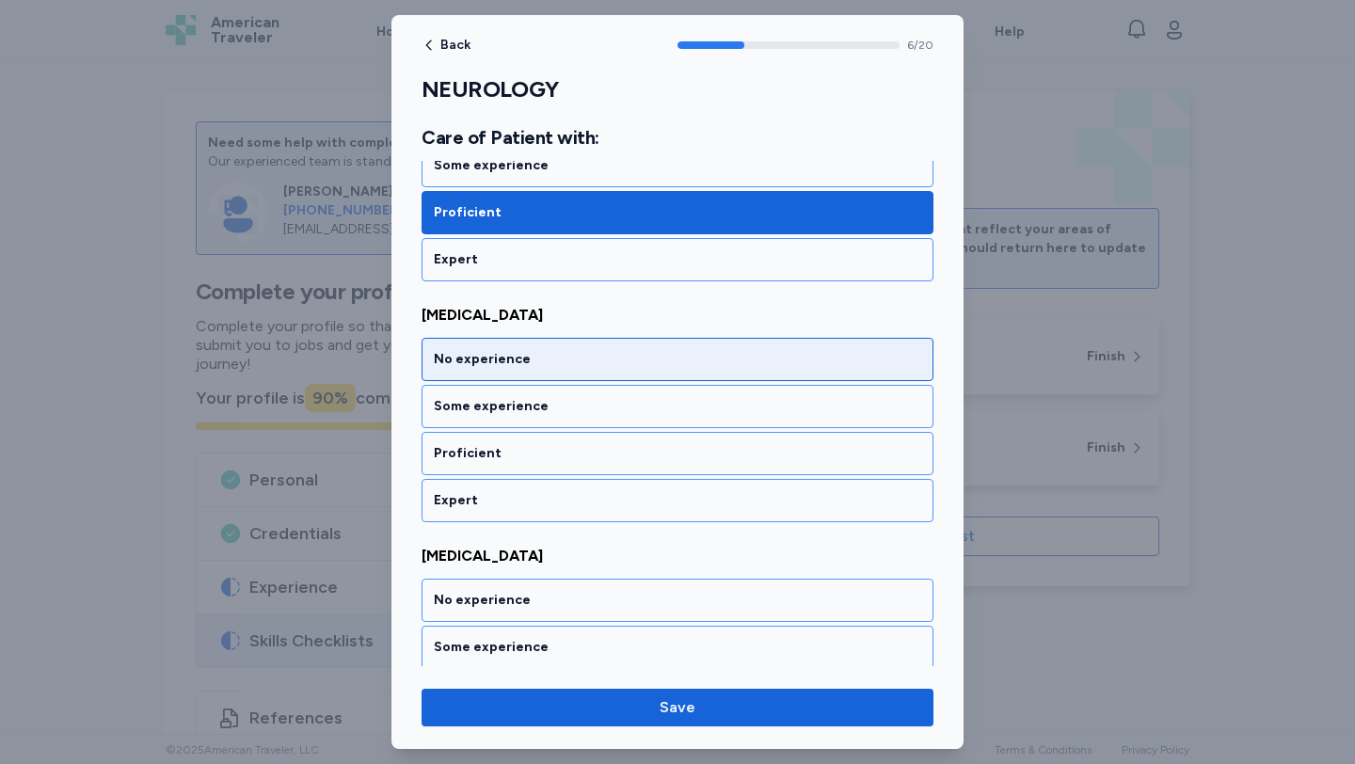
click at [597, 358] on div "No experience" at bounding box center [677, 359] width 487 height 19
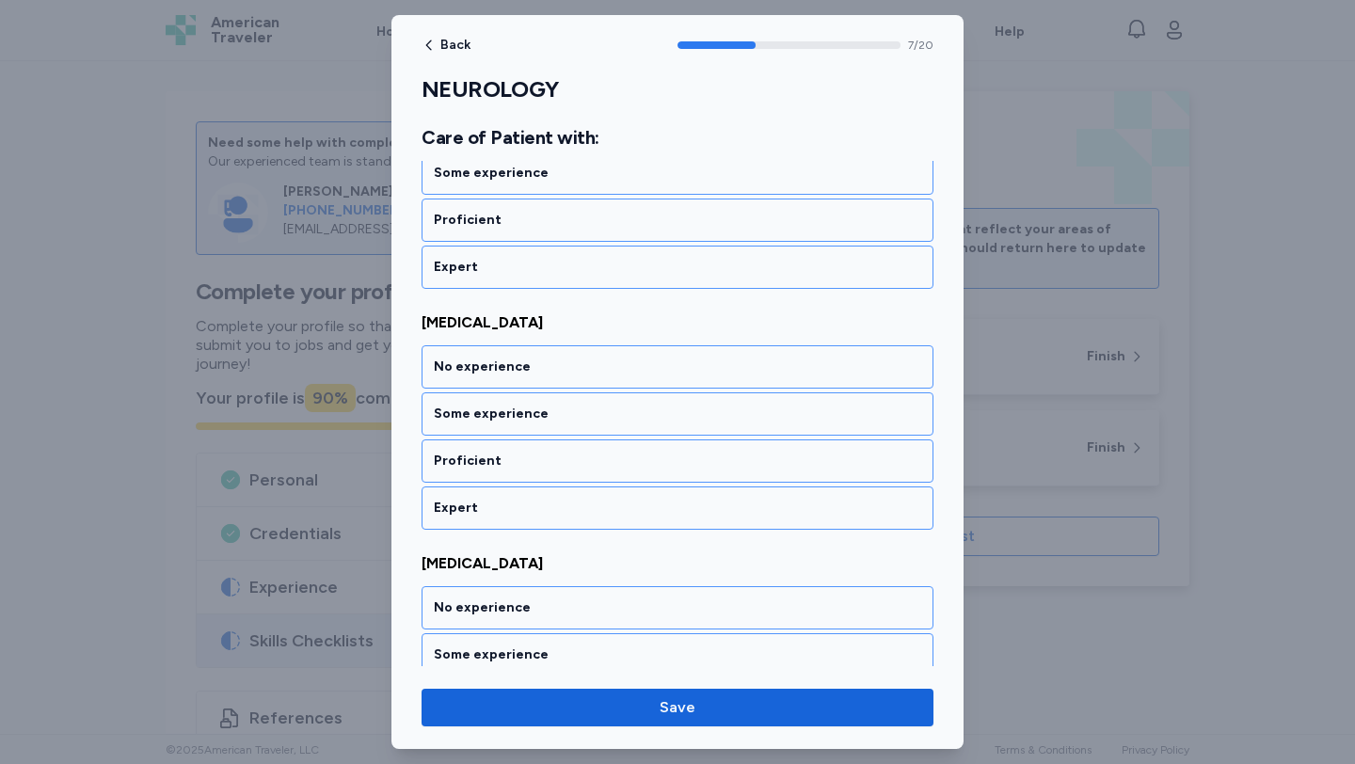
scroll to position [1912, 0]
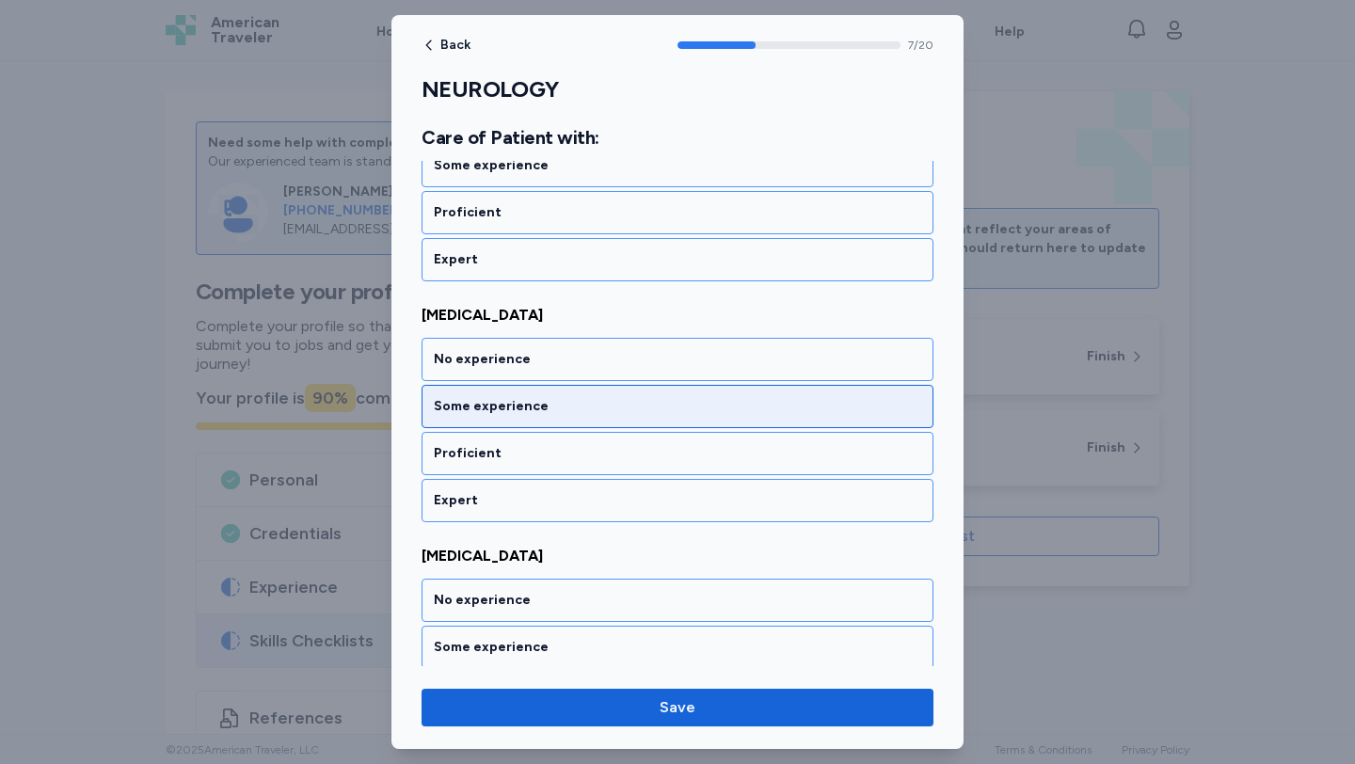
click at [596, 401] on div "Some experience" at bounding box center [677, 406] width 487 height 19
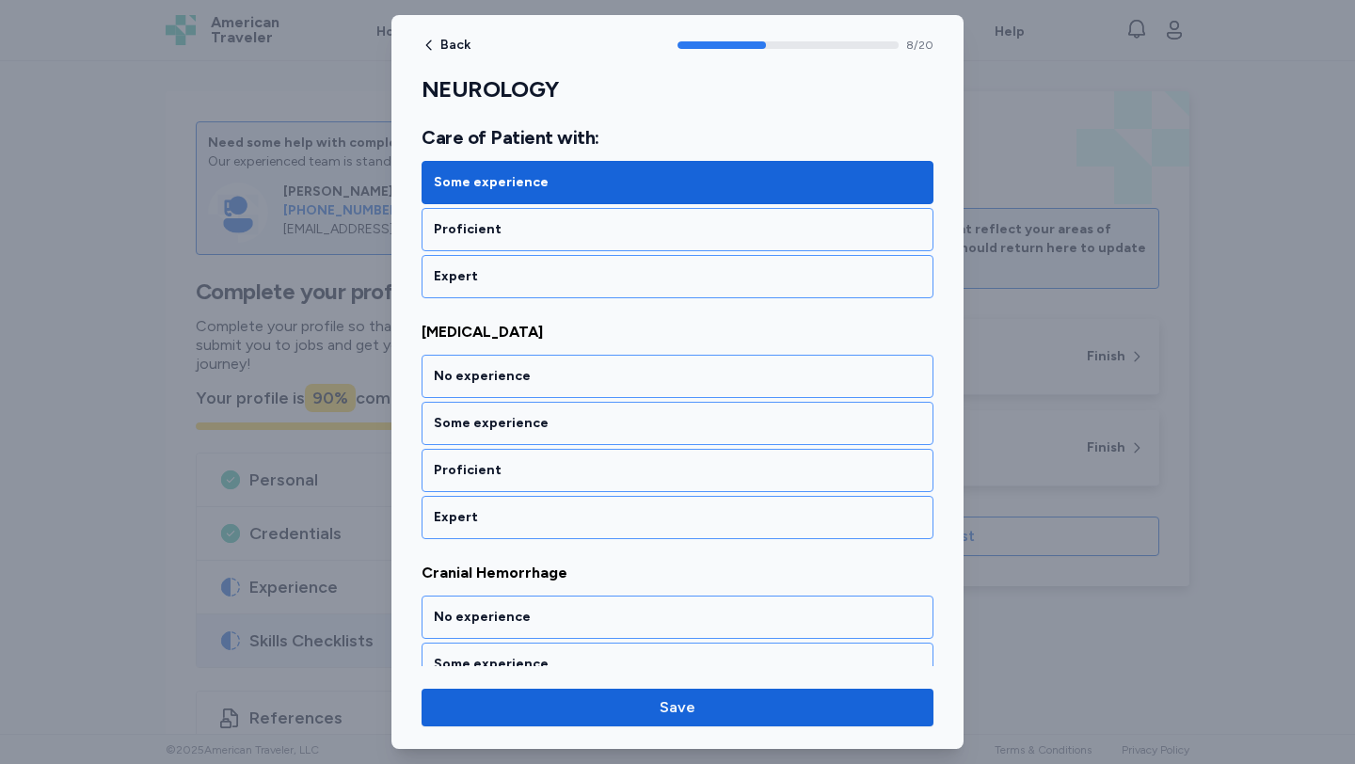
scroll to position [2153, 0]
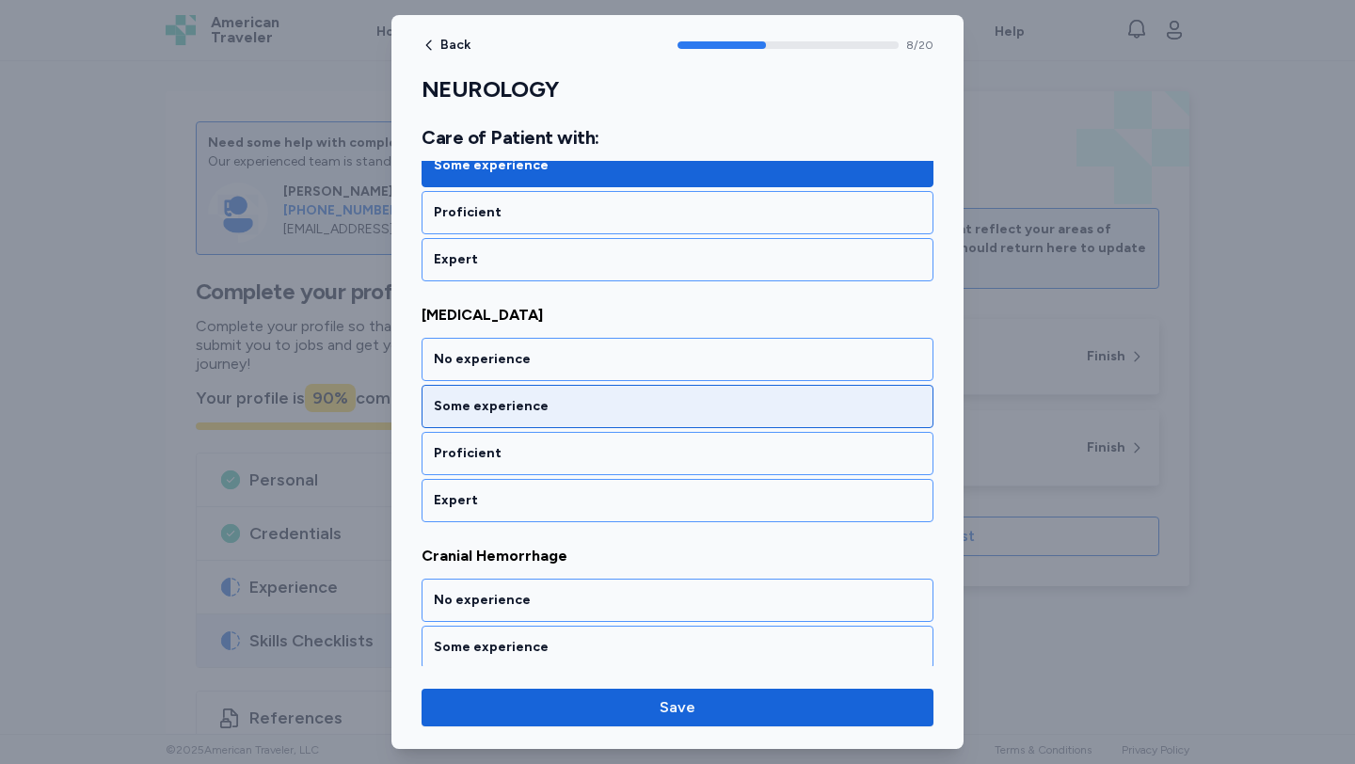
click at [595, 386] on div "Some experience" at bounding box center [677, 406] width 512 height 43
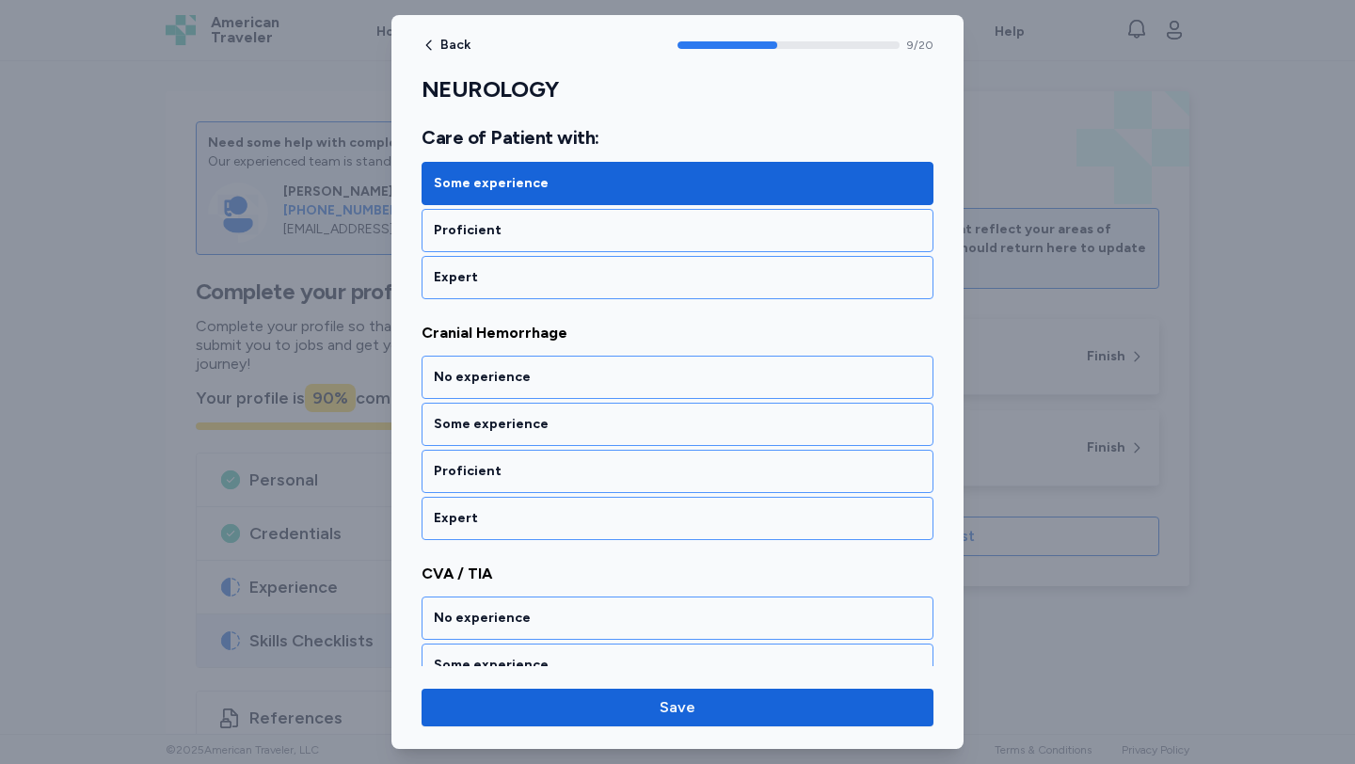
scroll to position [2393, 0]
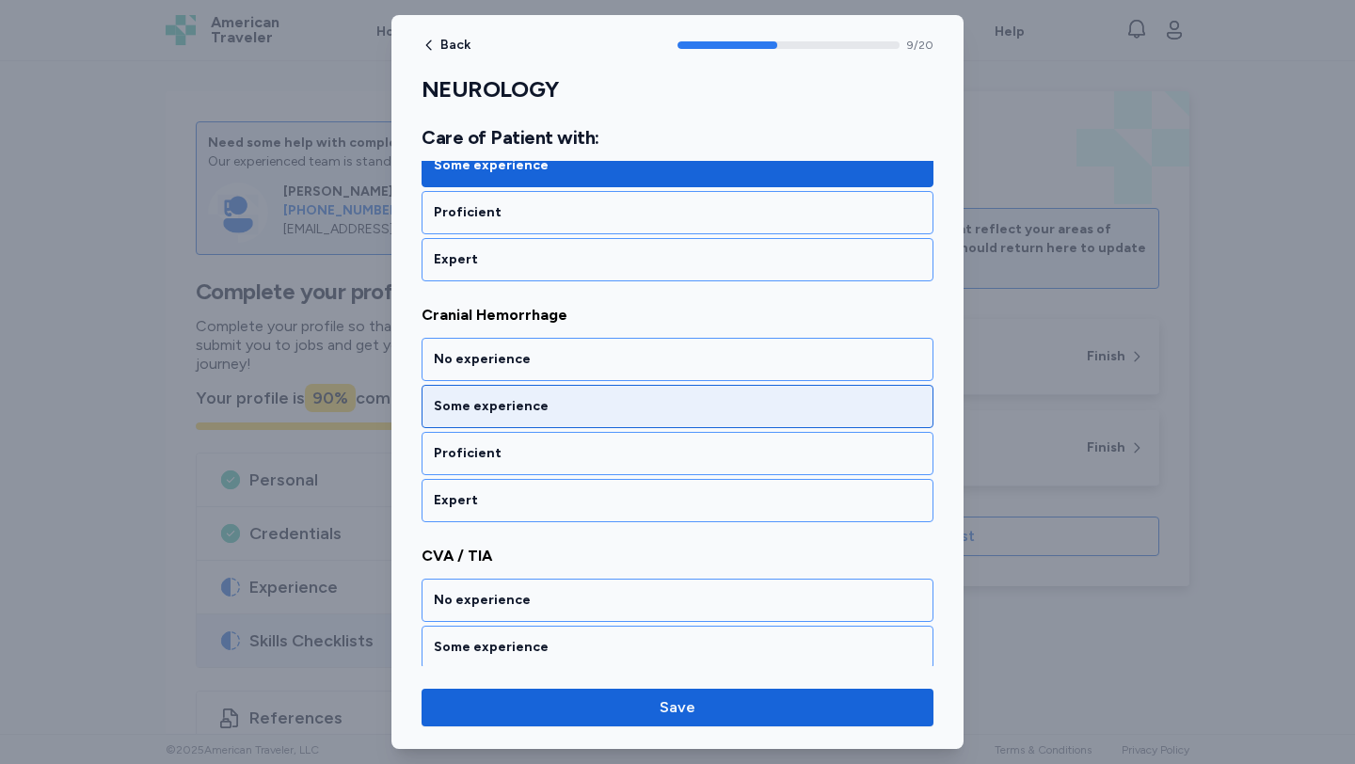
click at [593, 387] on div "Some experience" at bounding box center [677, 406] width 512 height 43
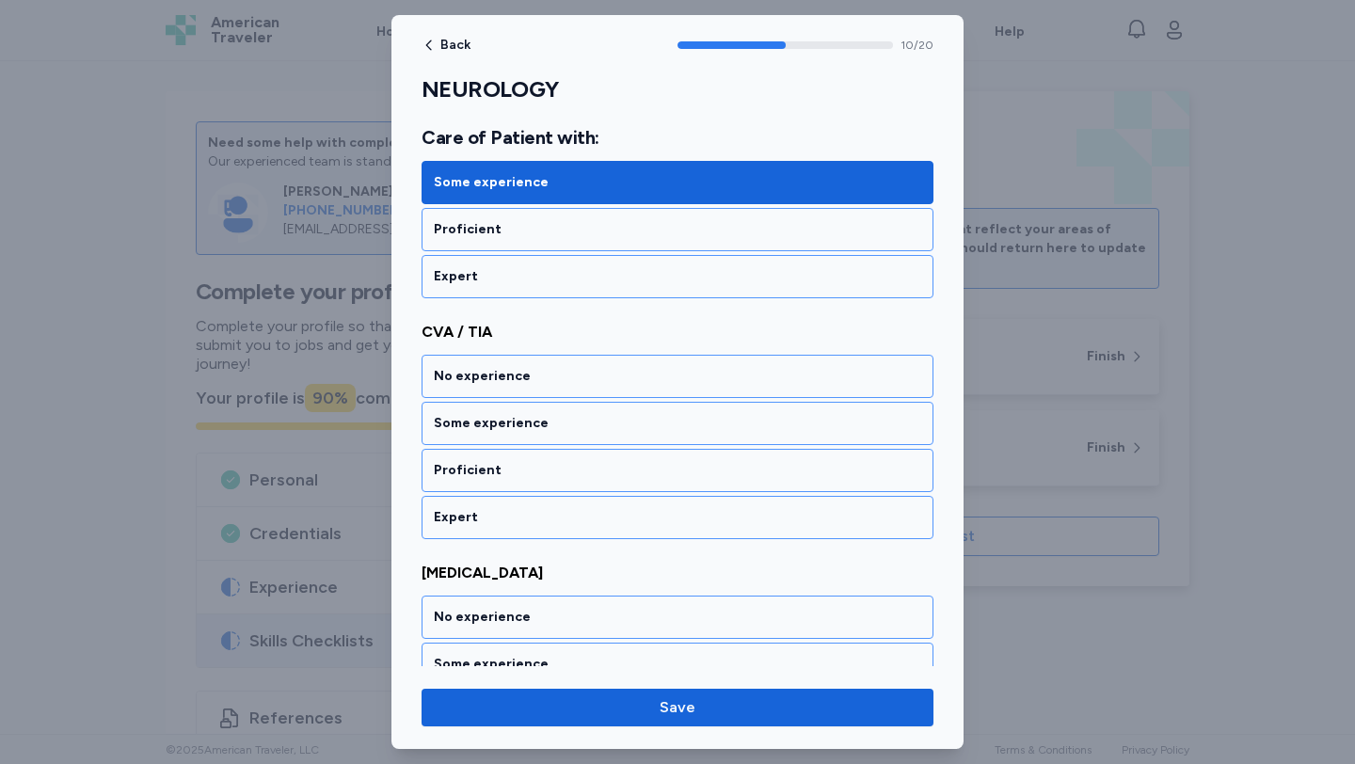
scroll to position [2634, 0]
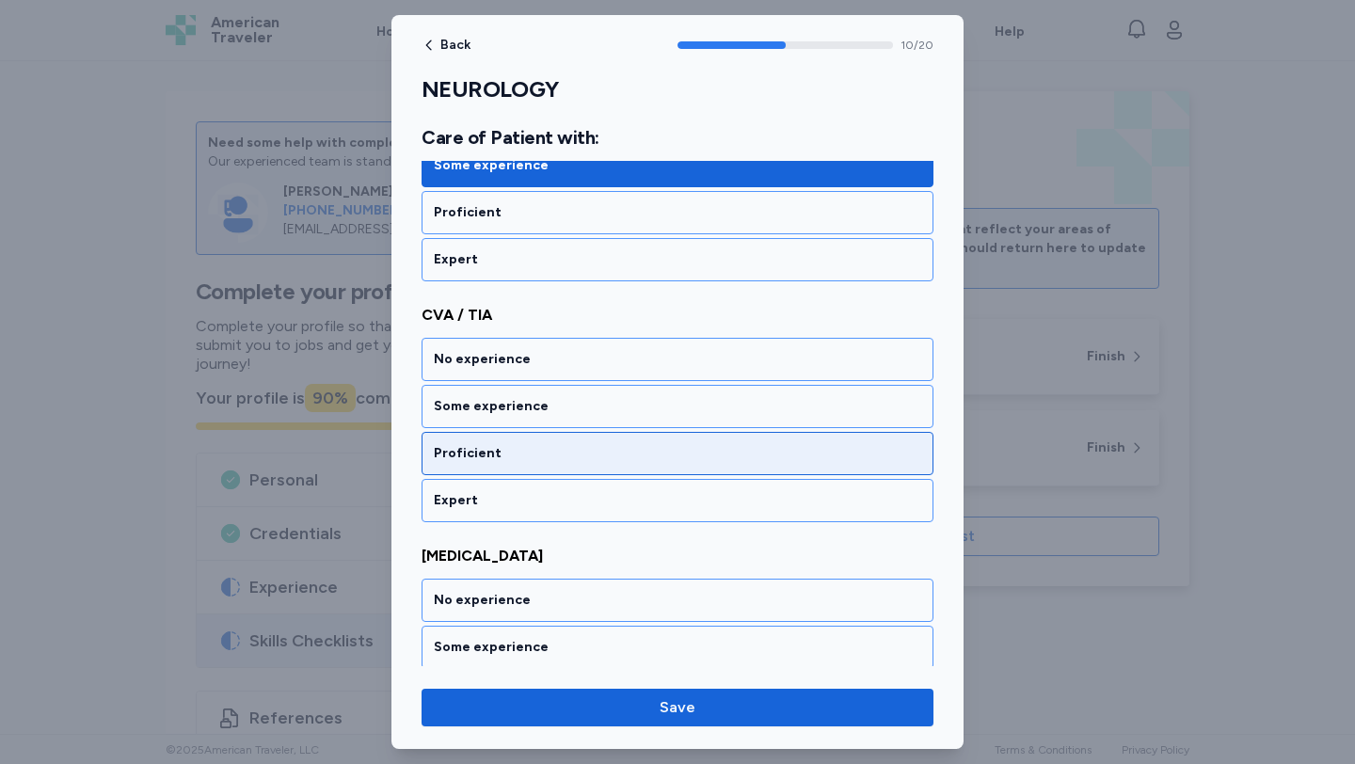
click at [595, 436] on div "Proficient" at bounding box center [677, 453] width 512 height 43
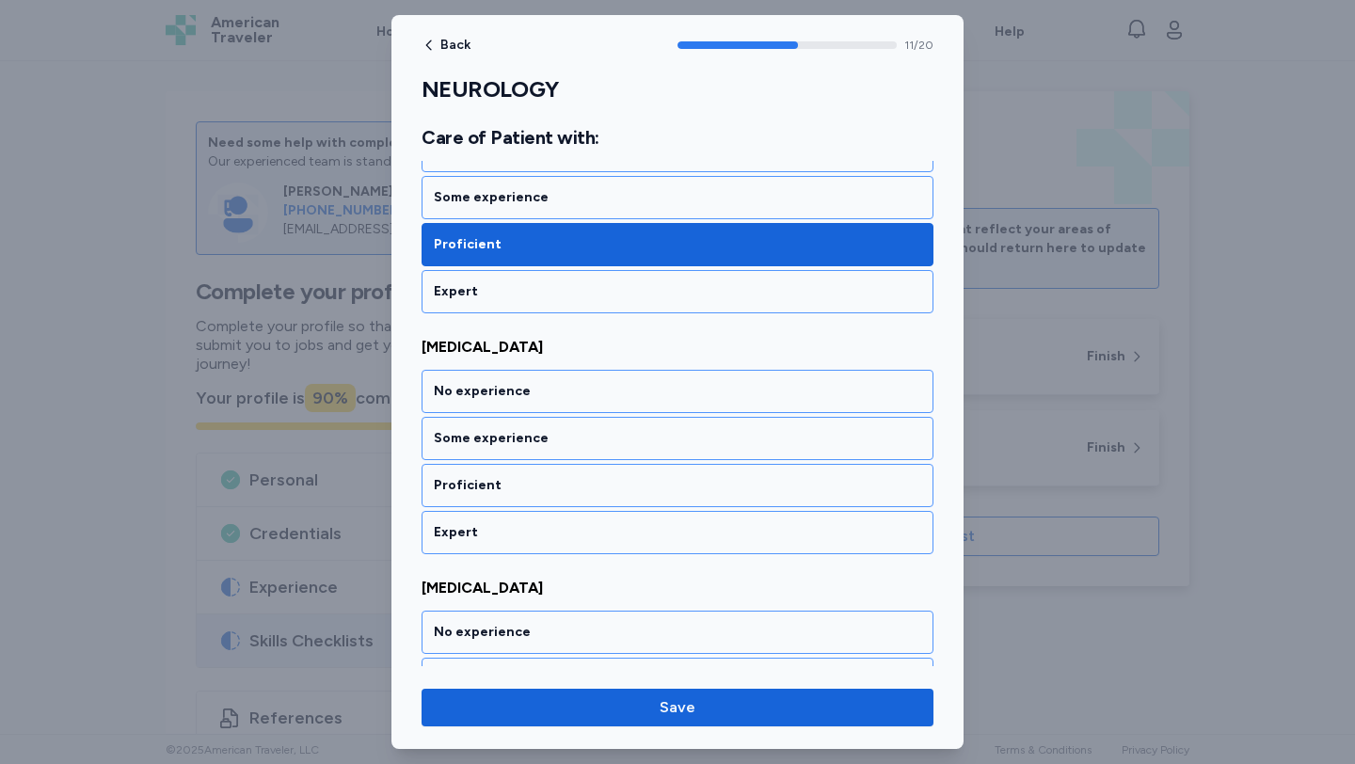
scroll to position [2875, 0]
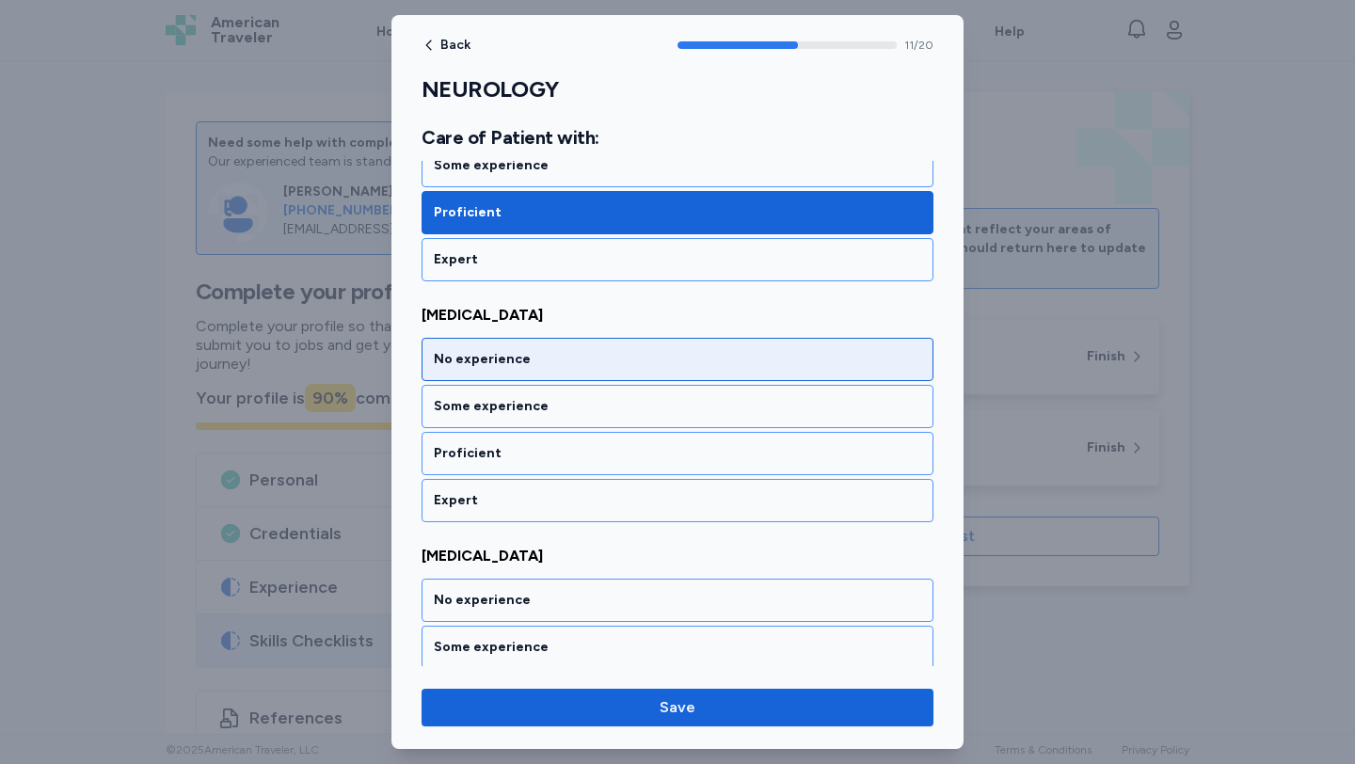
click at [586, 370] on div "No experience" at bounding box center [677, 359] width 512 height 43
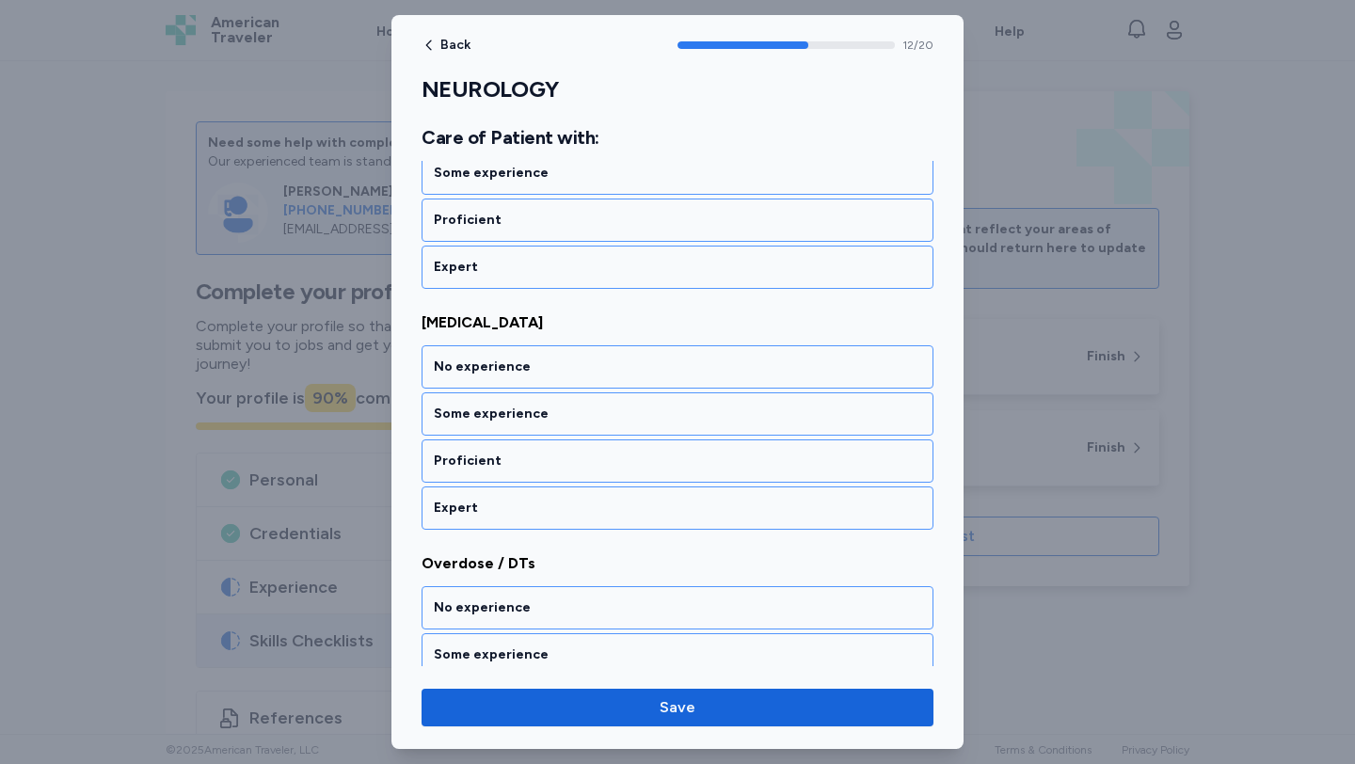
scroll to position [3116, 0]
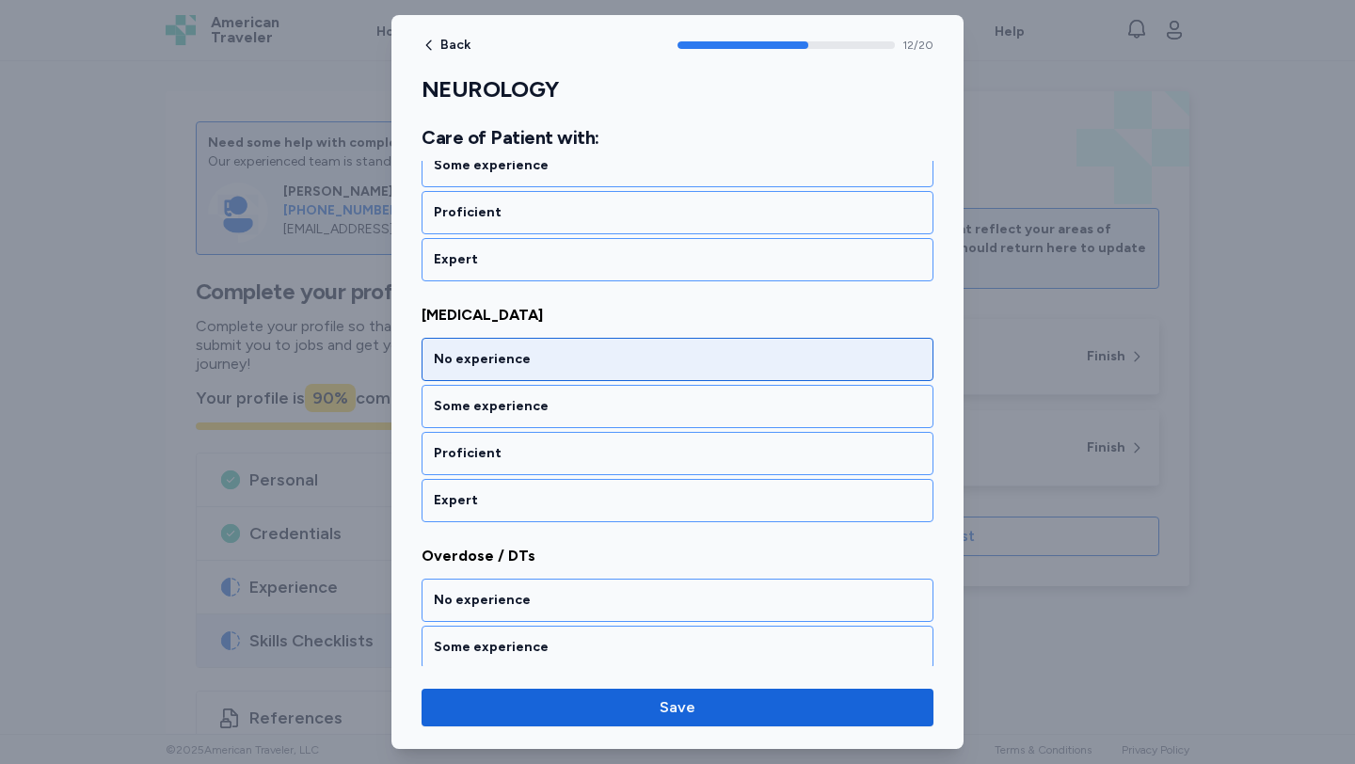
click at [584, 358] on div "No experience" at bounding box center [677, 359] width 487 height 19
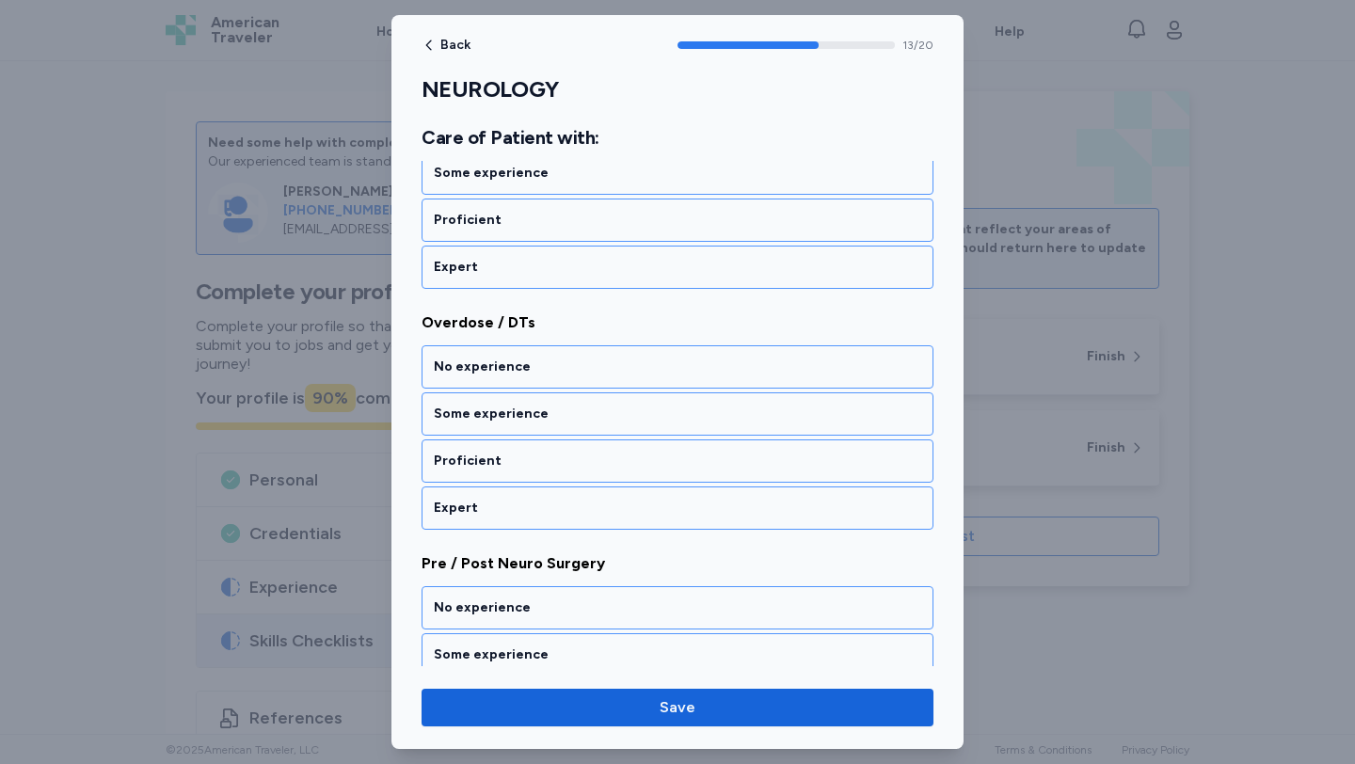
scroll to position [3357, 0]
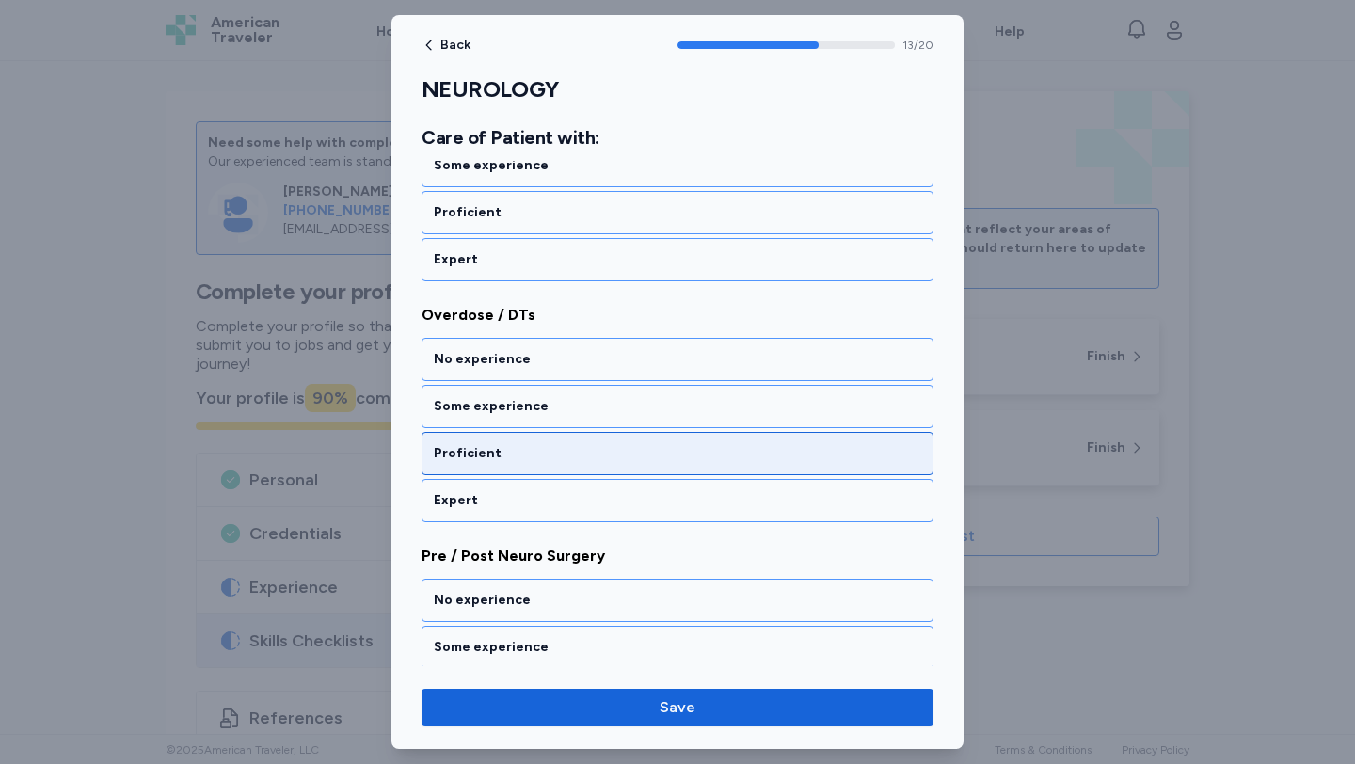
click at [596, 451] on div "Proficient" at bounding box center [677, 453] width 487 height 19
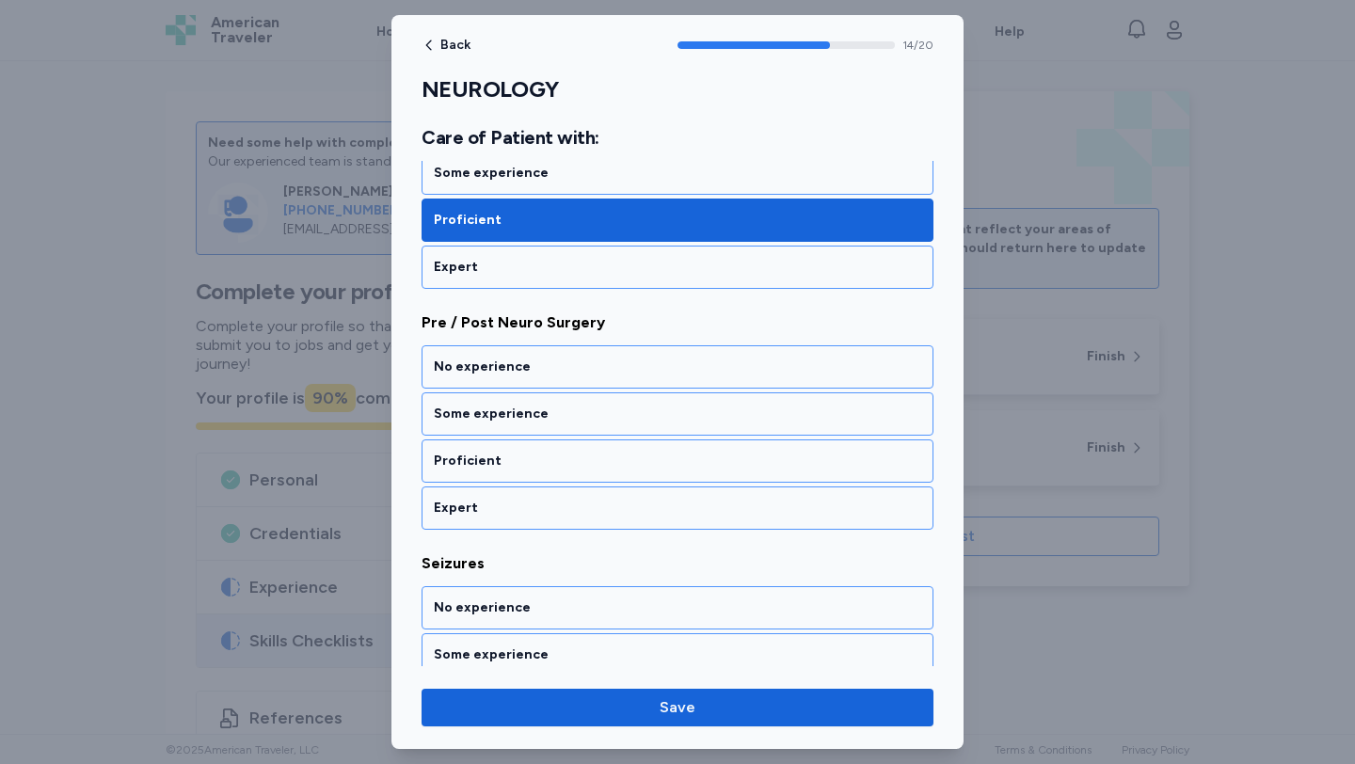
scroll to position [3598, 0]
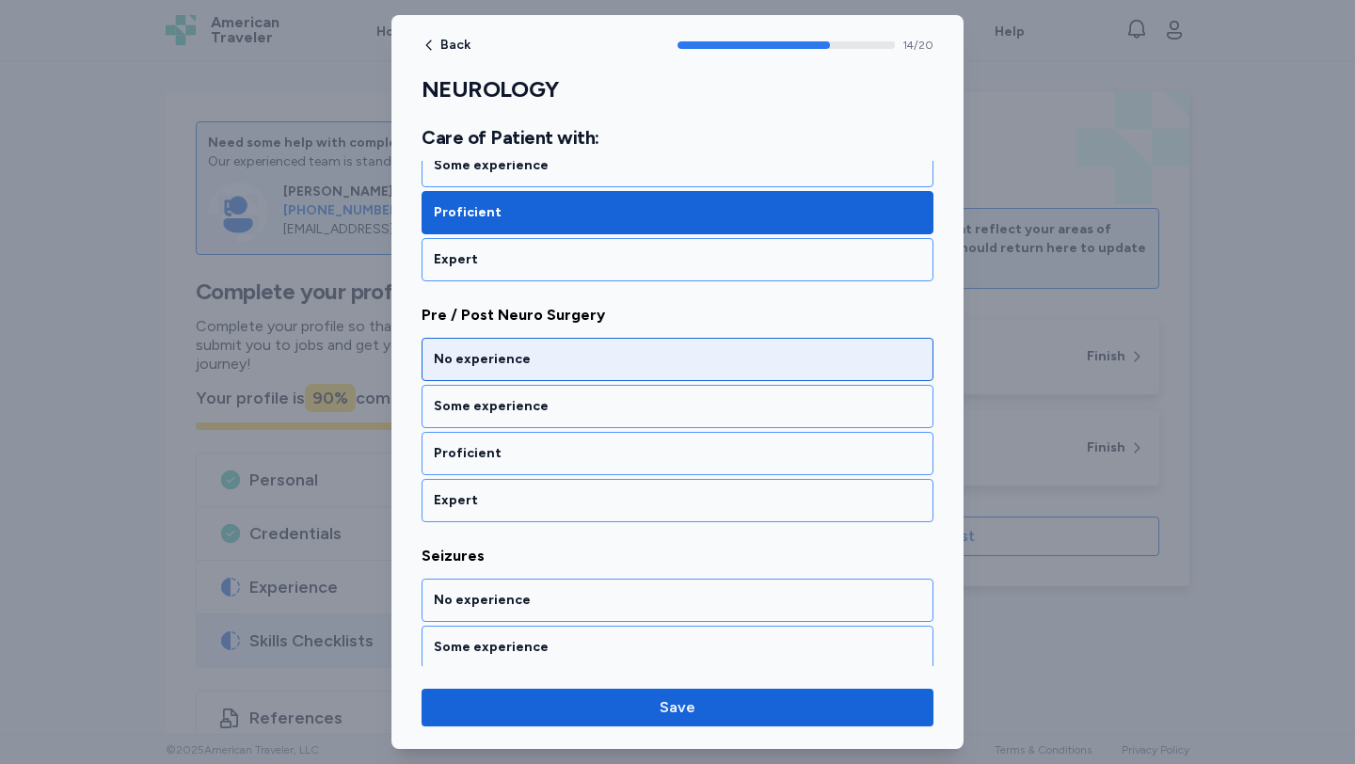
click at [593, 367] on div "No experience" at bounding box center [677, 359] width 487 height 19
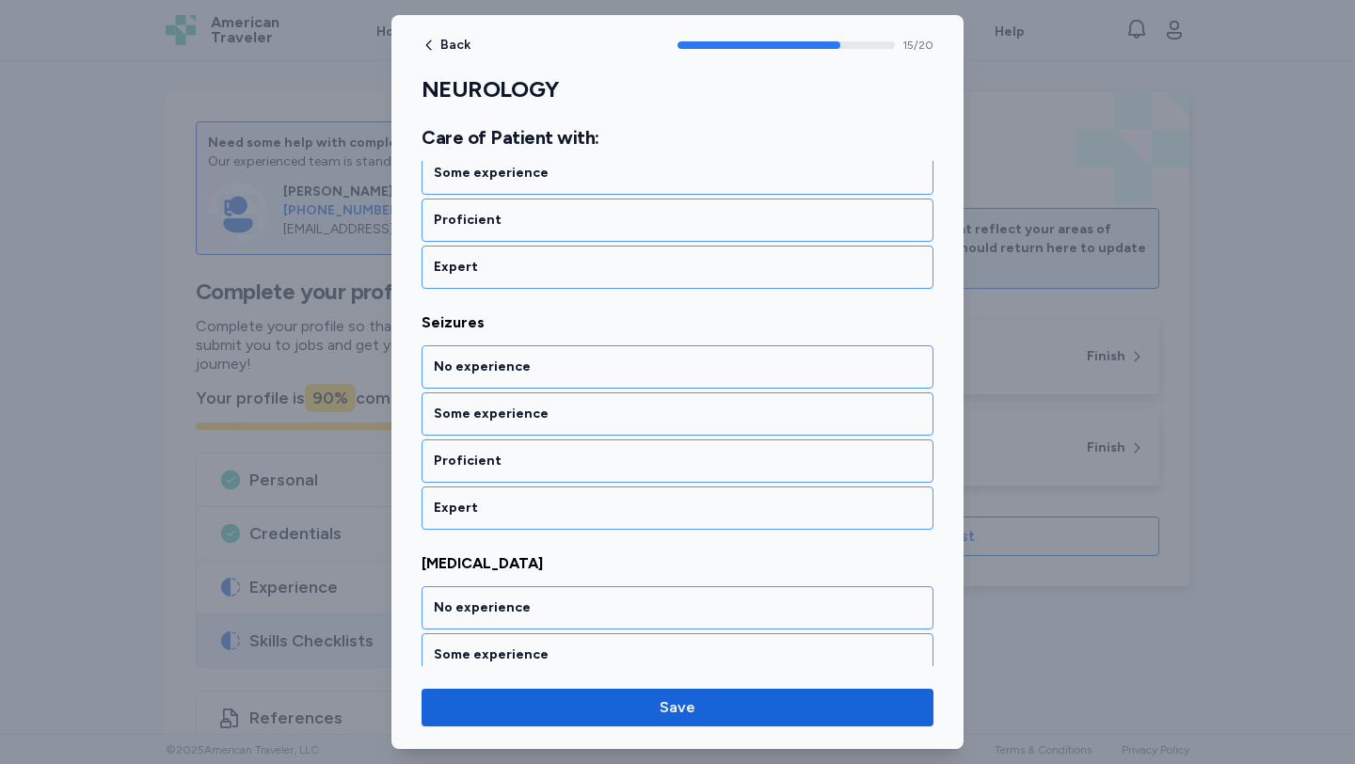
scroll to position [3839, 0]
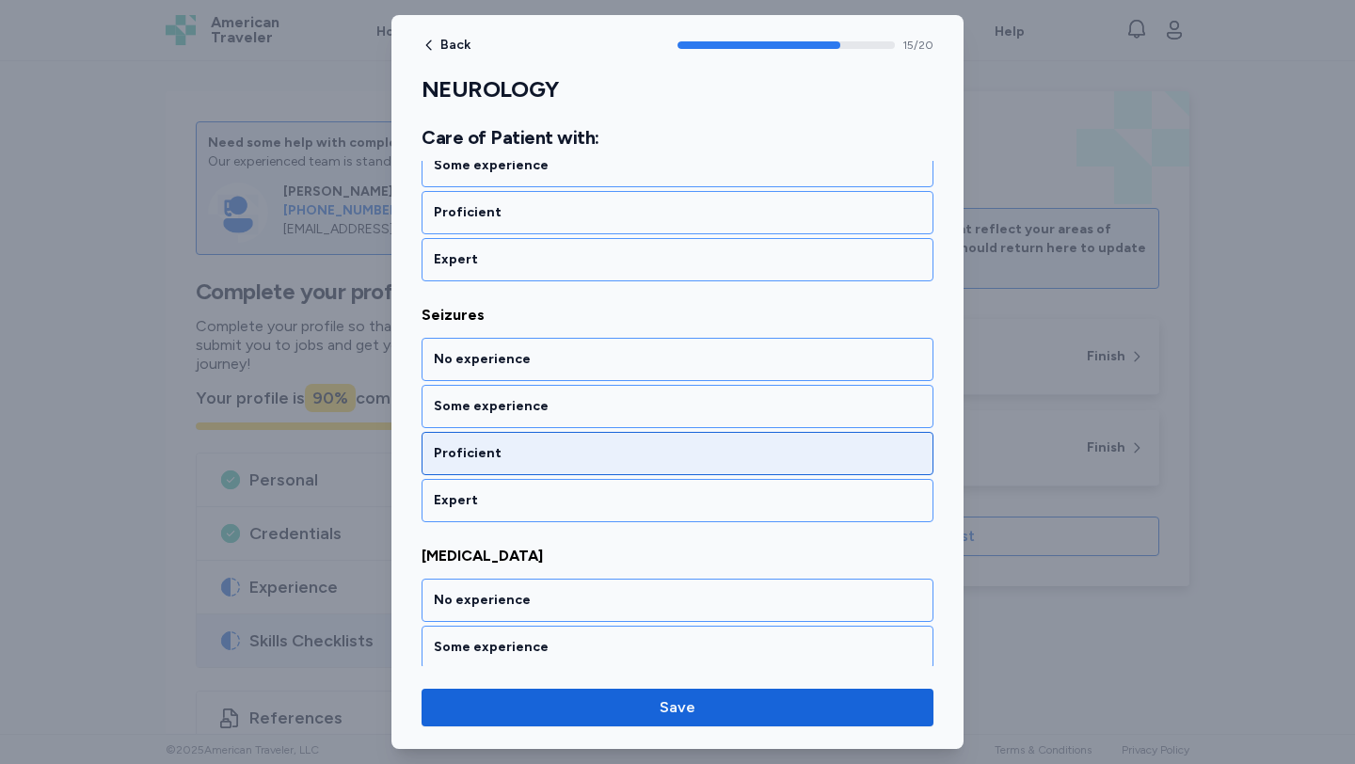
click at [587, 453] on div "Proficient" at bounding box center [677, 453] width 487 height 19
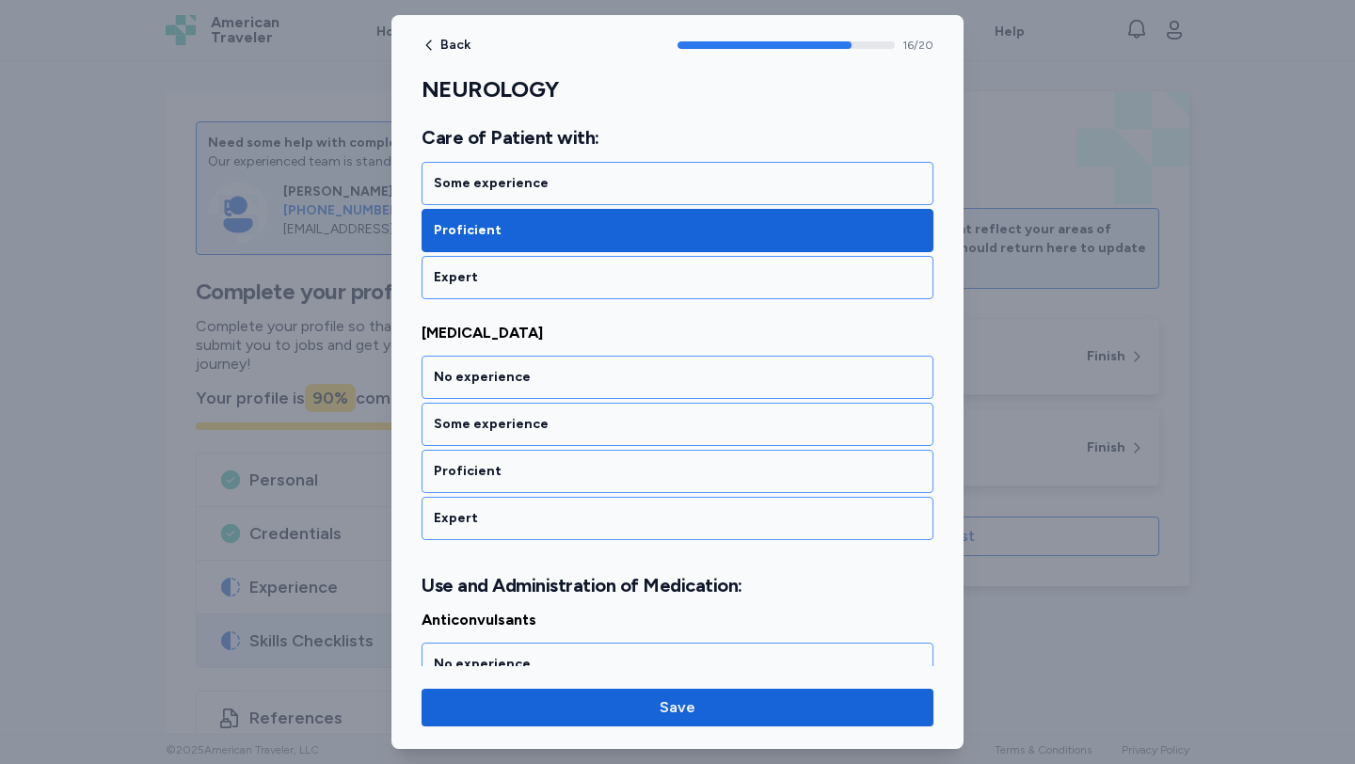
scroll to position [4079, 0]
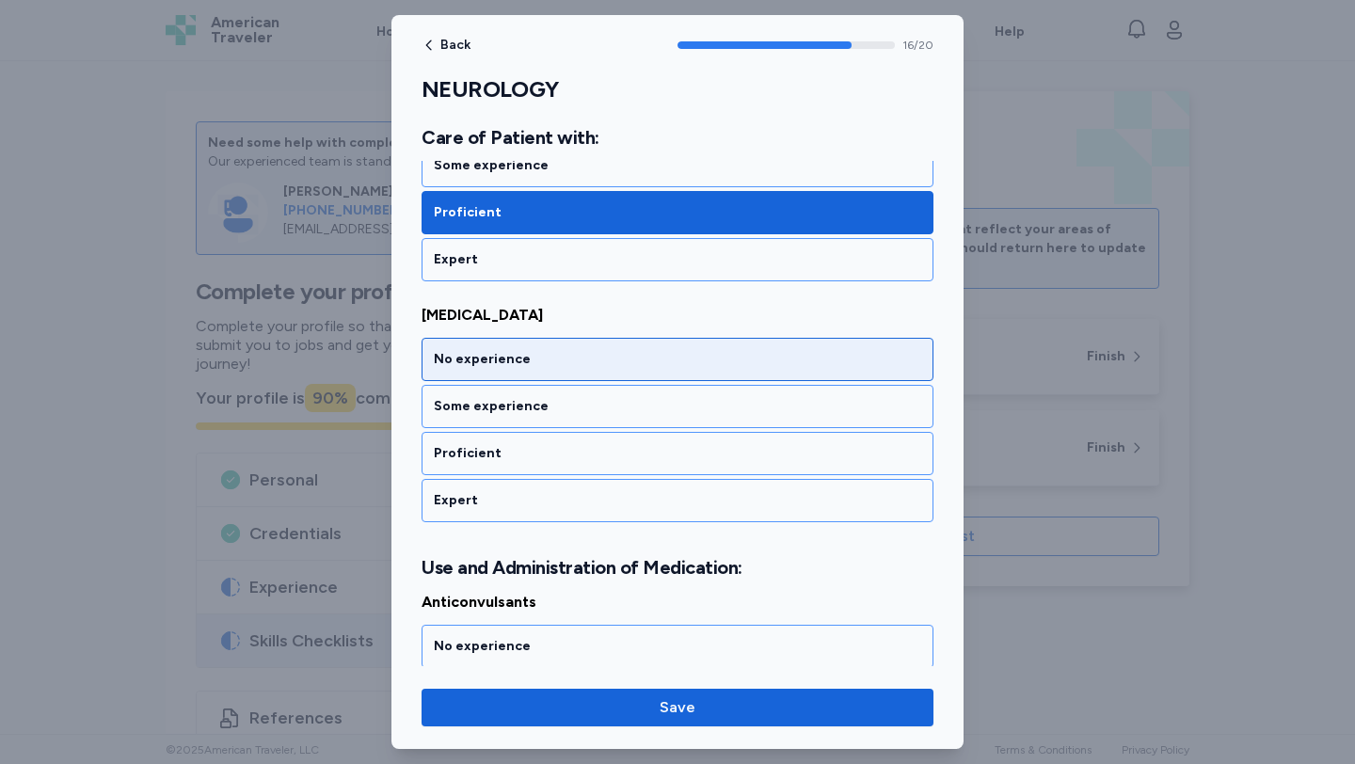
click at [578, 370] on div "No experience" at bounding box center [677, 359] width 512 height 43
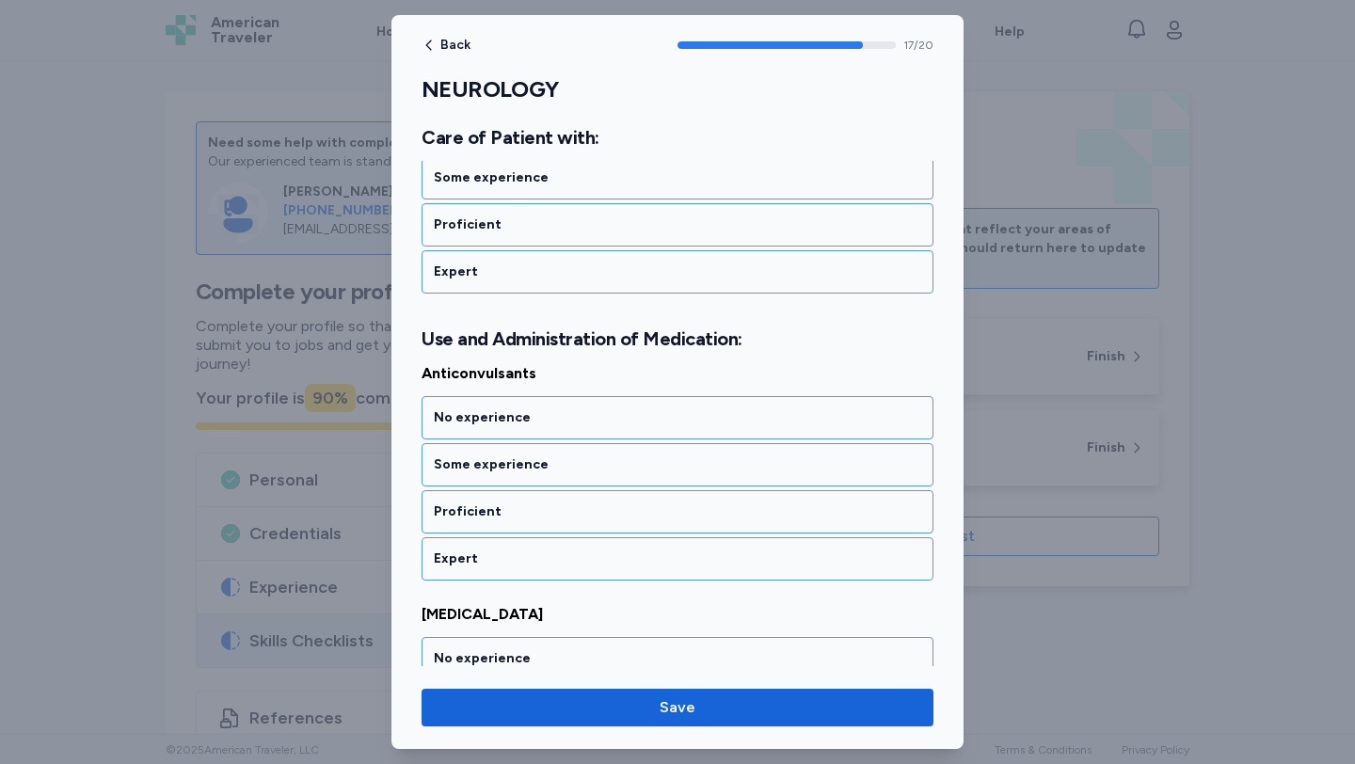
scroll to position [4366, 0]
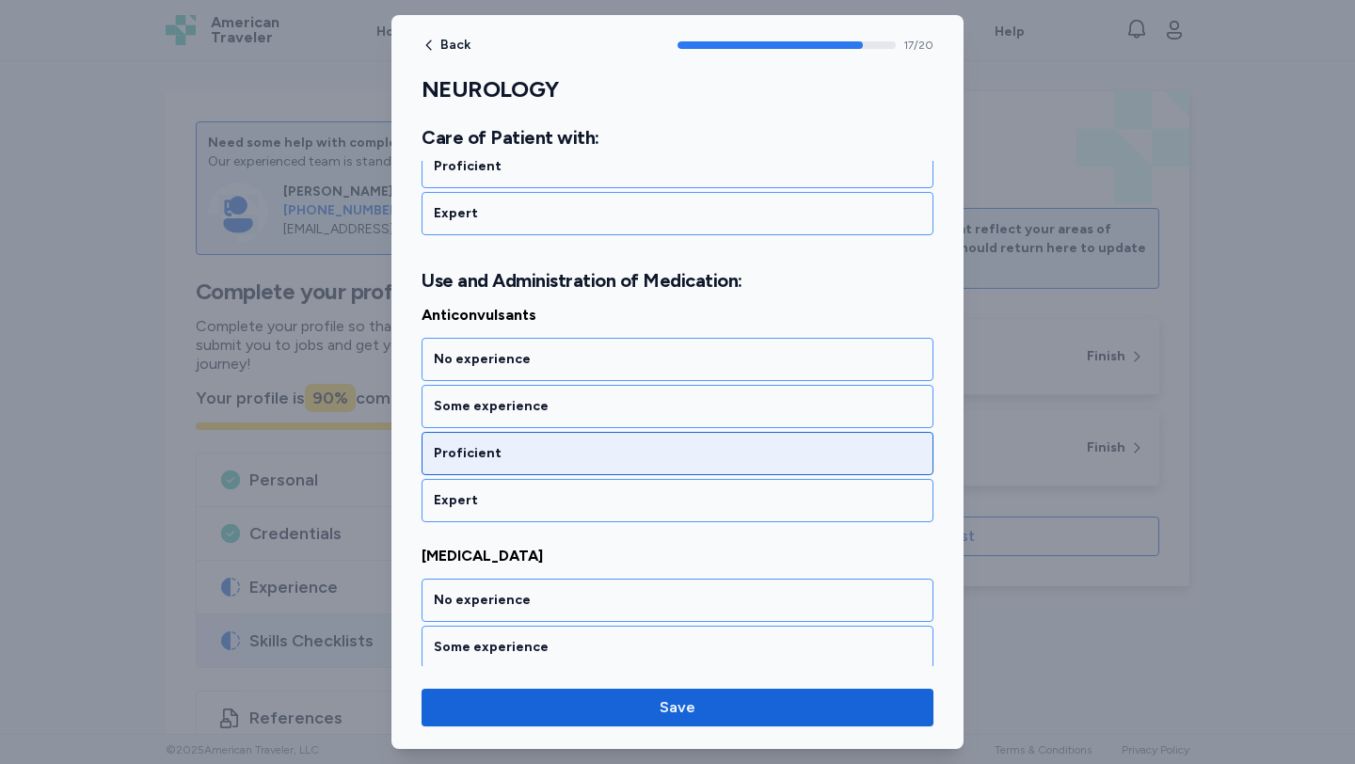
click at [580, 439] on div "Proficient" at bounding box center [677, 453] width 512 height 43
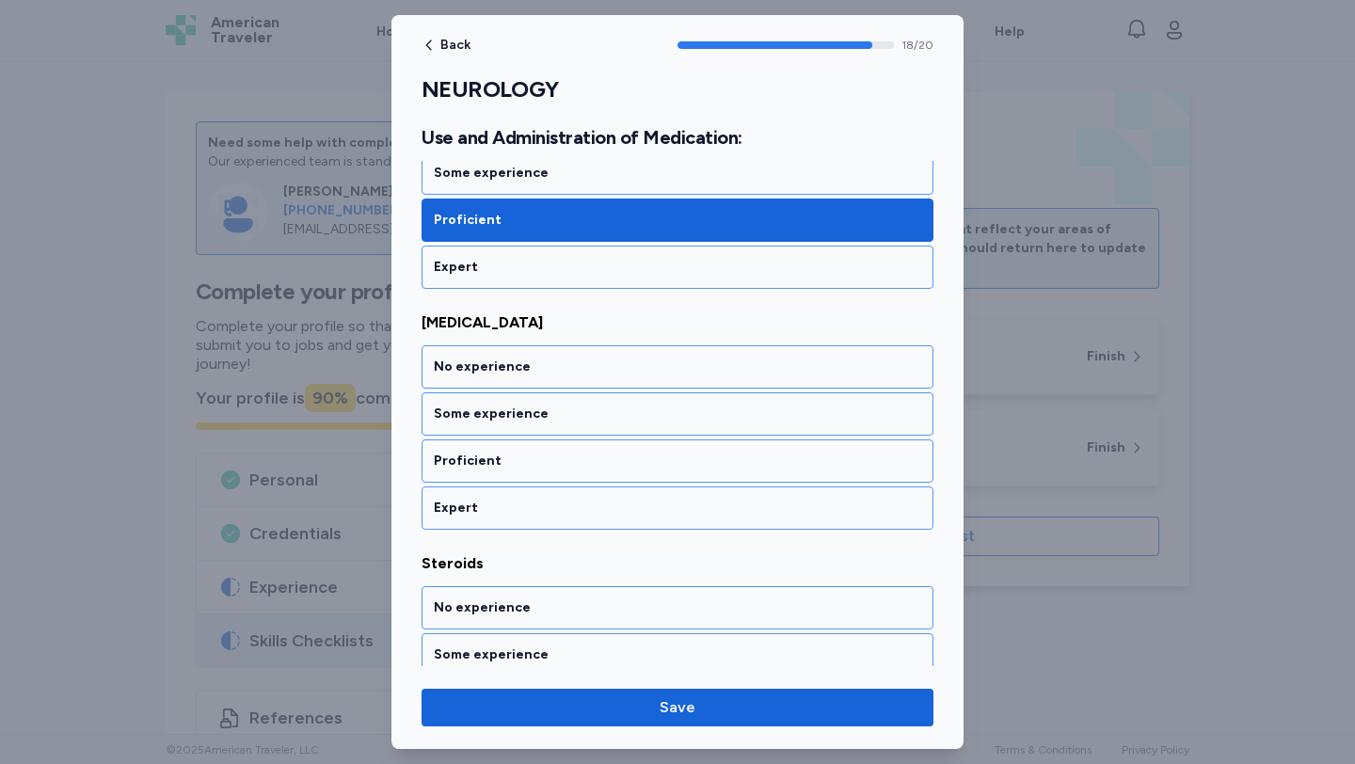
scroll to position [4607, 0]
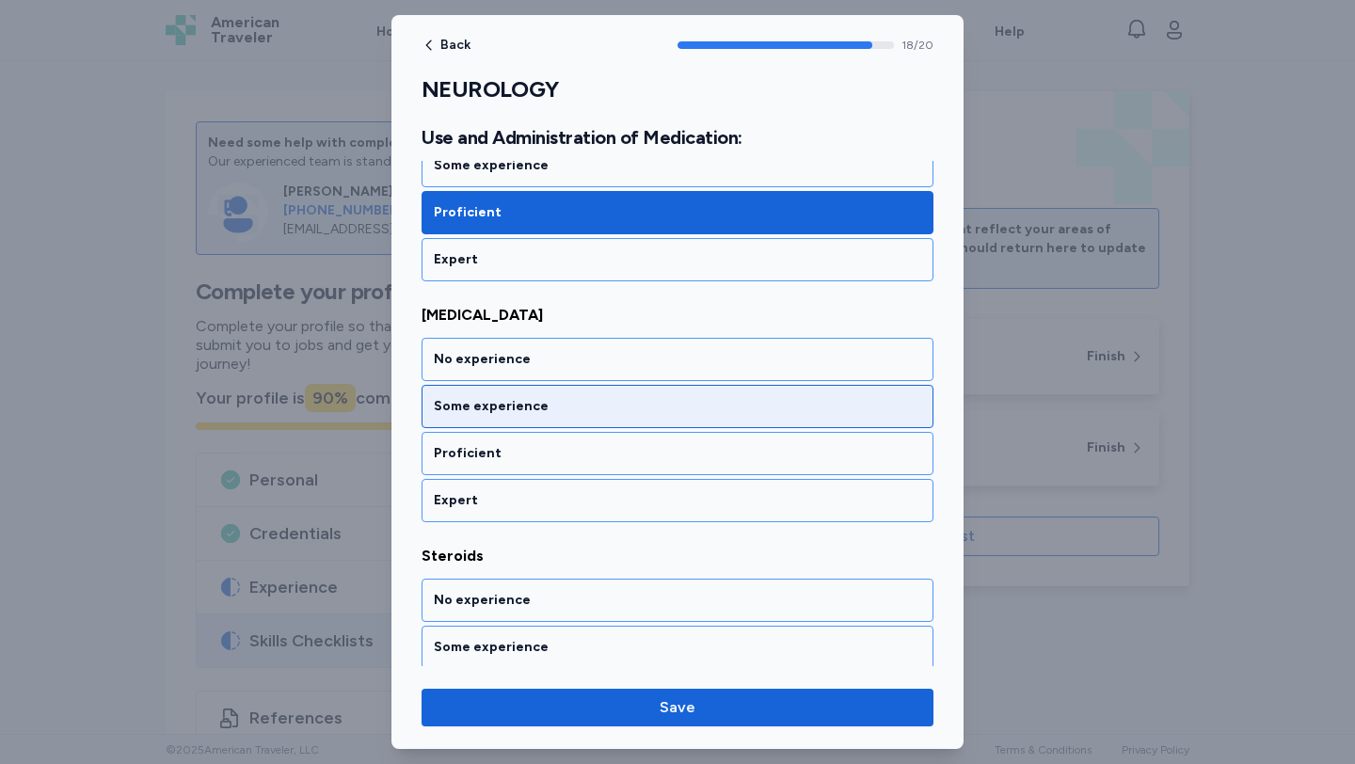
click at [578, 413] on div "Some experience" at bounding box center [677, 406] width 487 height 19
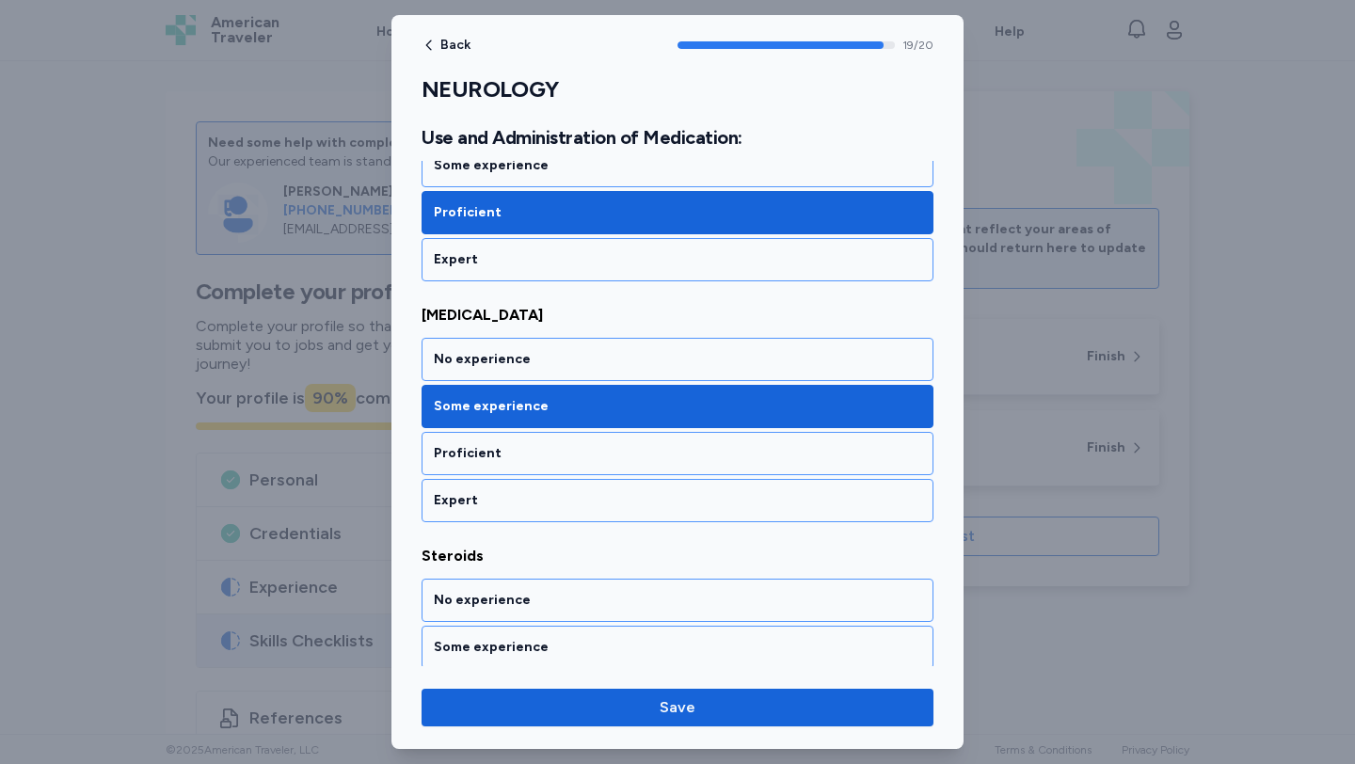
scroll to position [4708, 0]
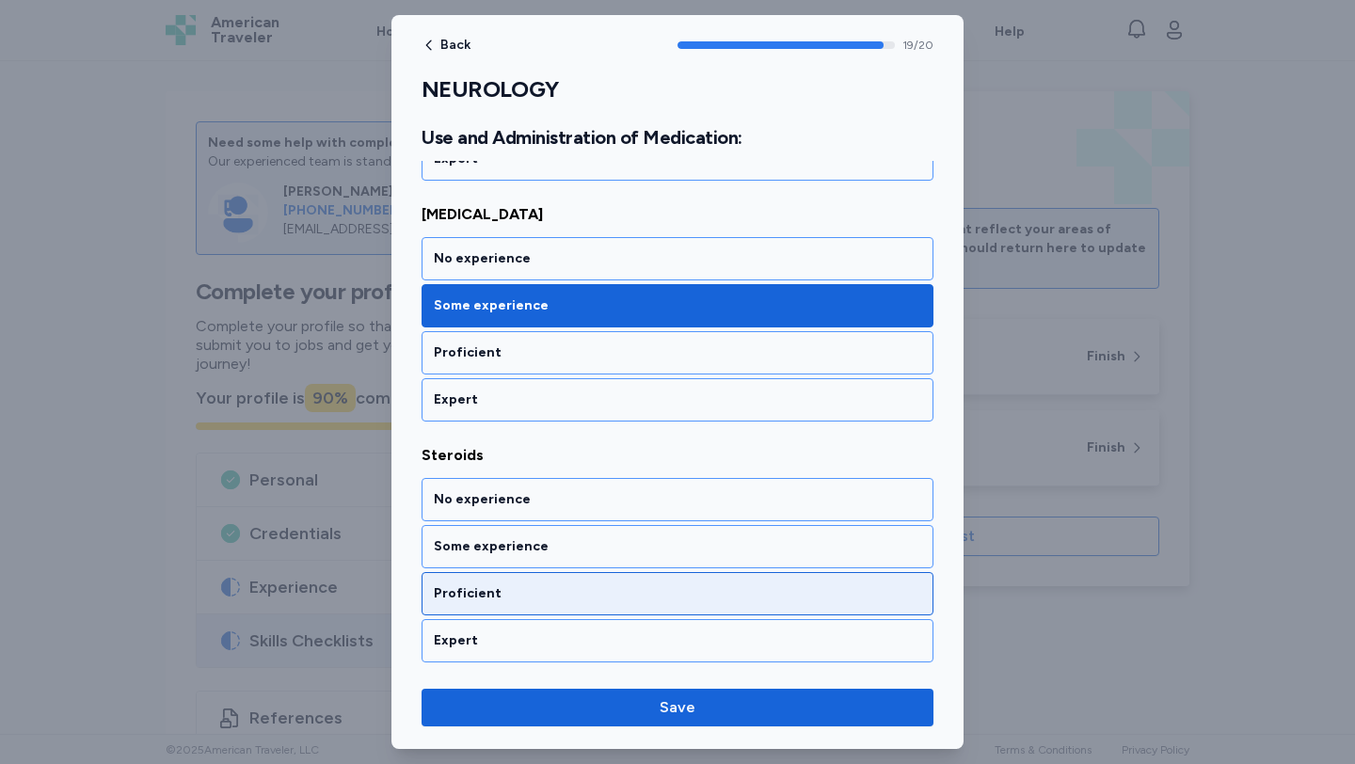
click at [599, 577] on div "Proficient" at bounding box center [677, 593] width 512 height 43
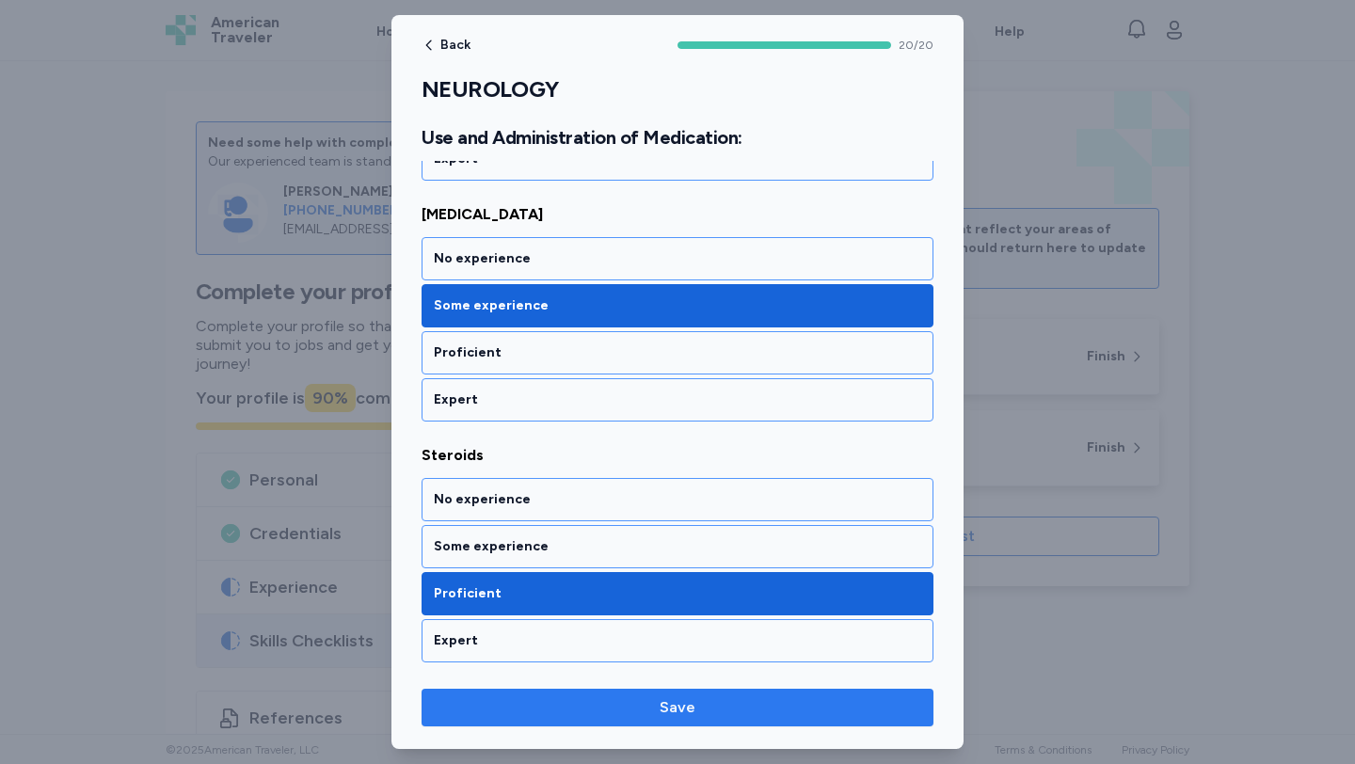
click at [641, 697] on span "Save" at bounding box center [678, 707] width 482 height 23
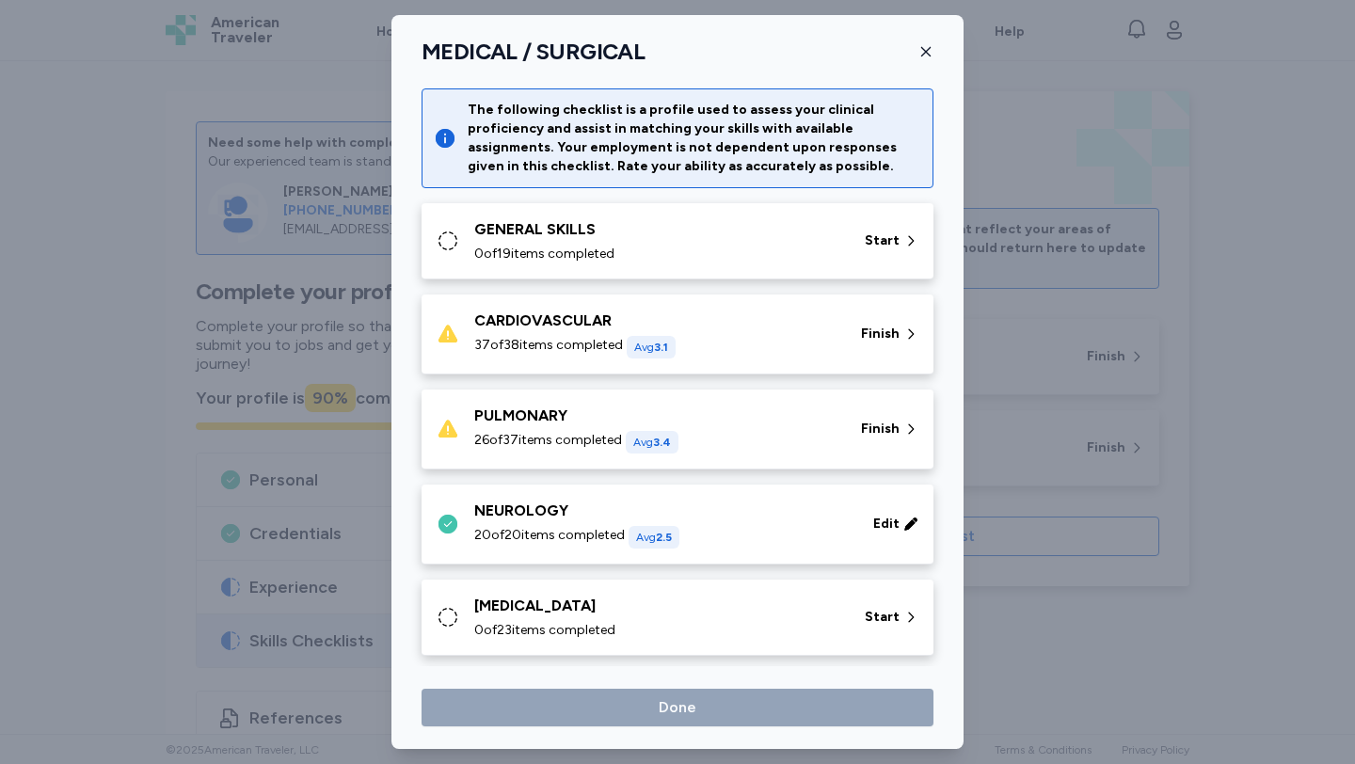
click at [630, 619] on div "[MEDICAL_DATA] 0 of 23 items completed" at bounding box center [658, 617] width 368 height 45
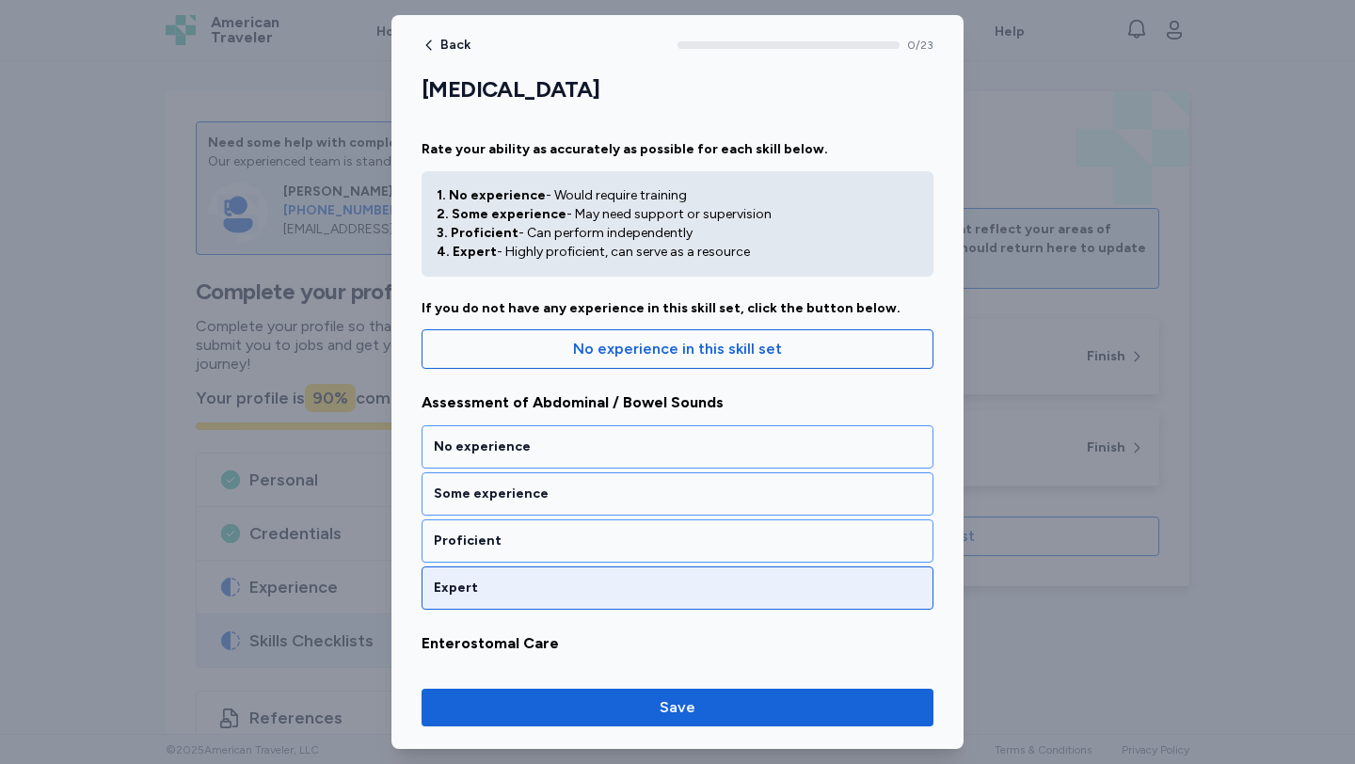
click at [621, 577] on div "Expert" at bounding box center [677, 587] width 512 height 43
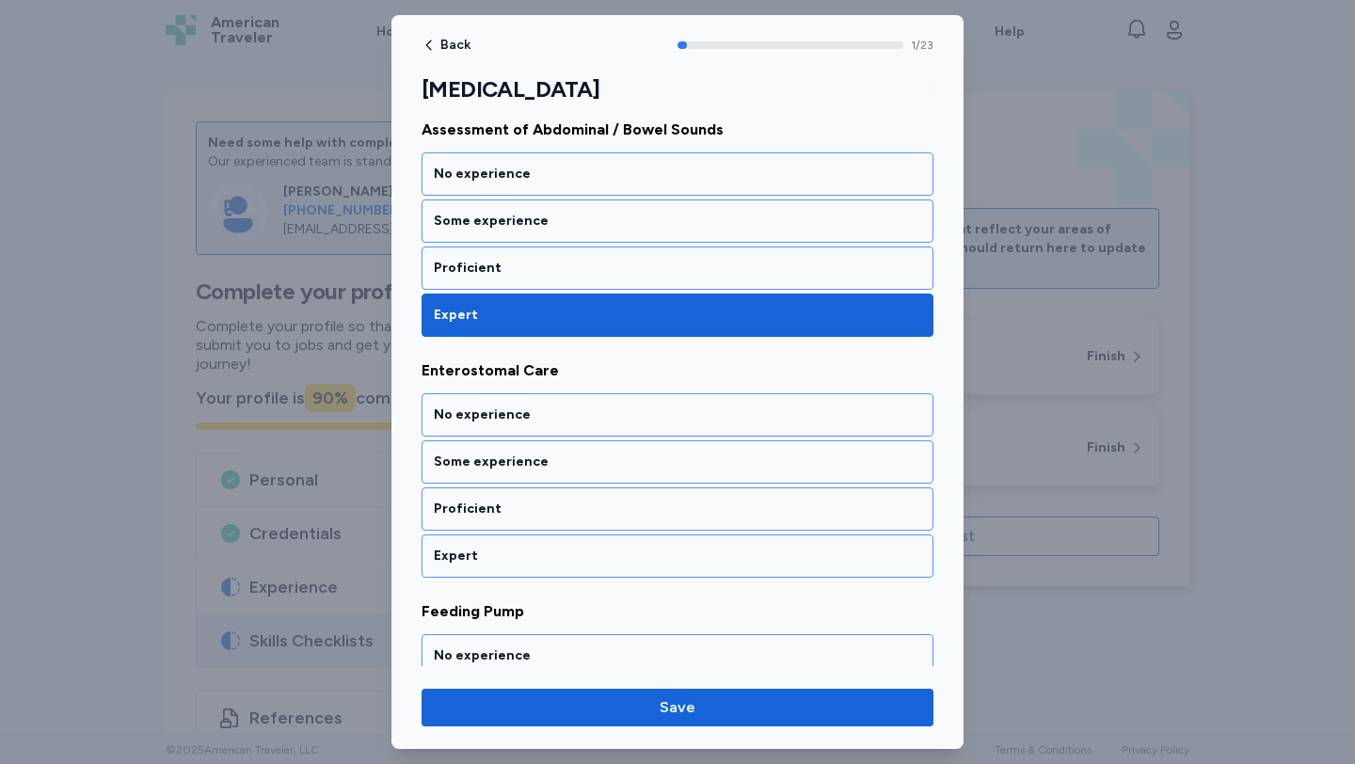
scroll to position [351, 0]
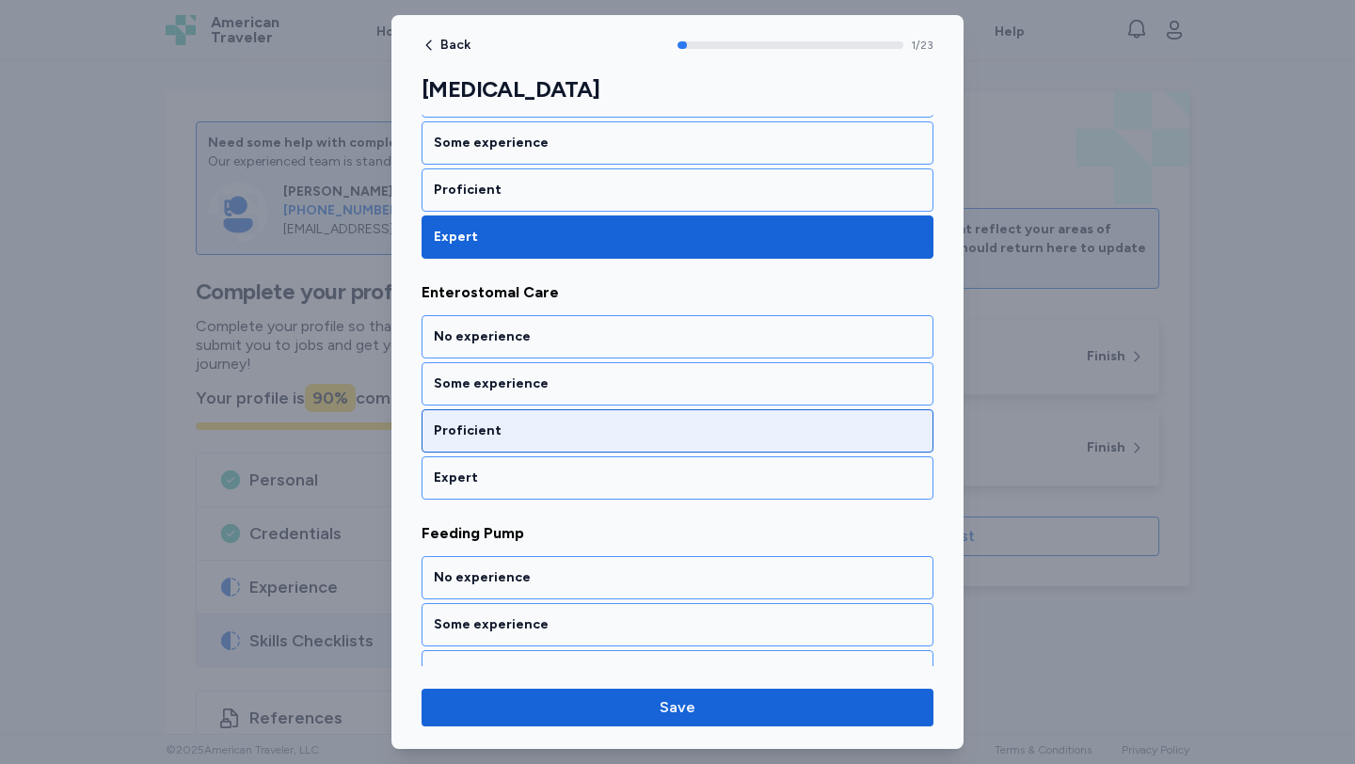
click at [603, 420] on div "Proficient" at bounding box center [677, 430] width 512 height 43
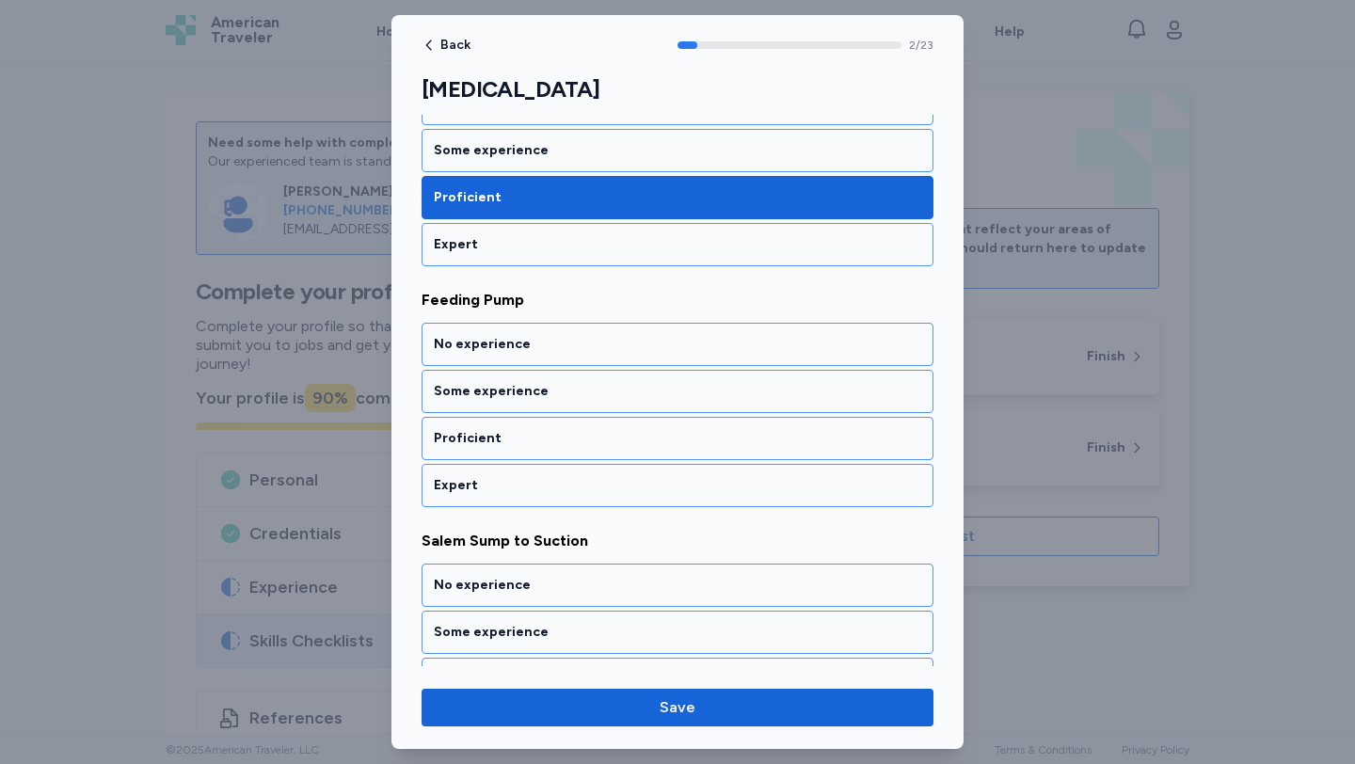
scroll to position [592, 0]
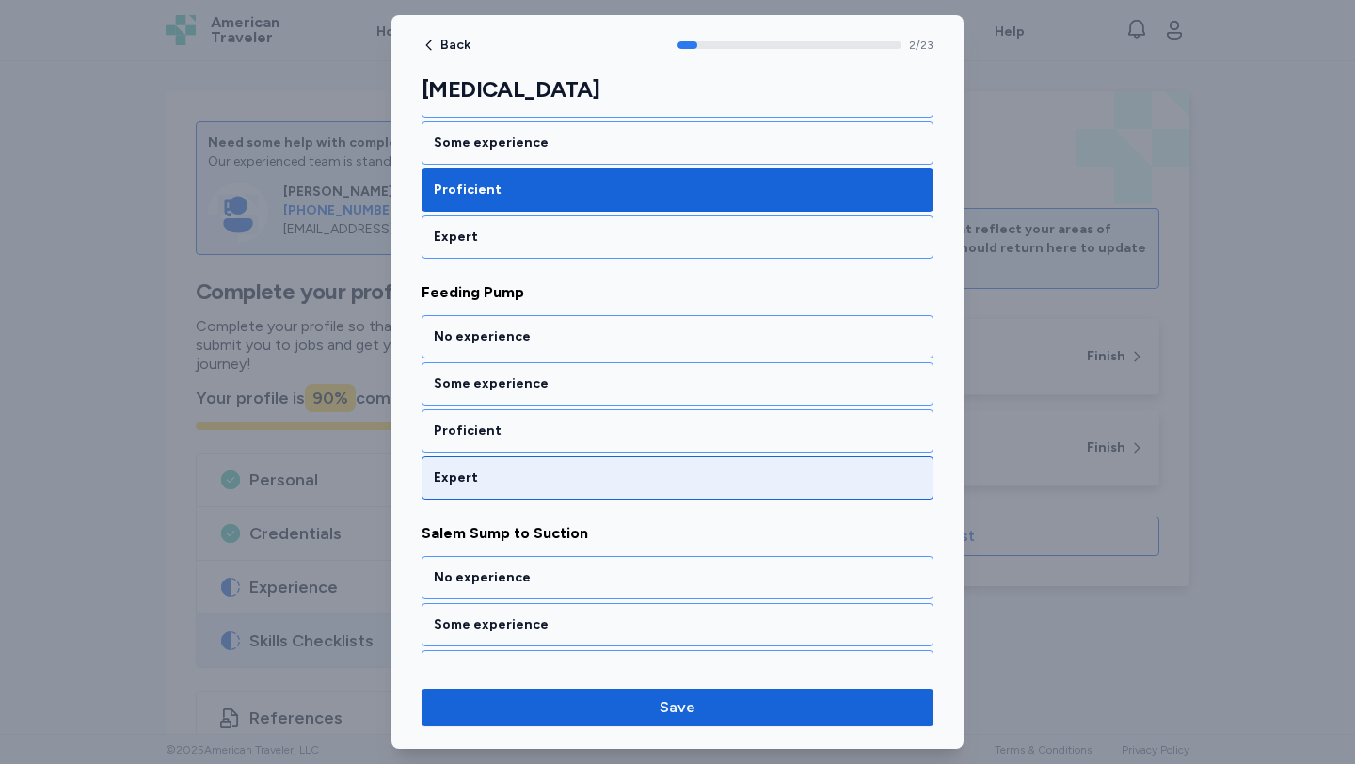
click at [610, 465] on div "Expert" at bounding box center [677, 477] width 512 height 43
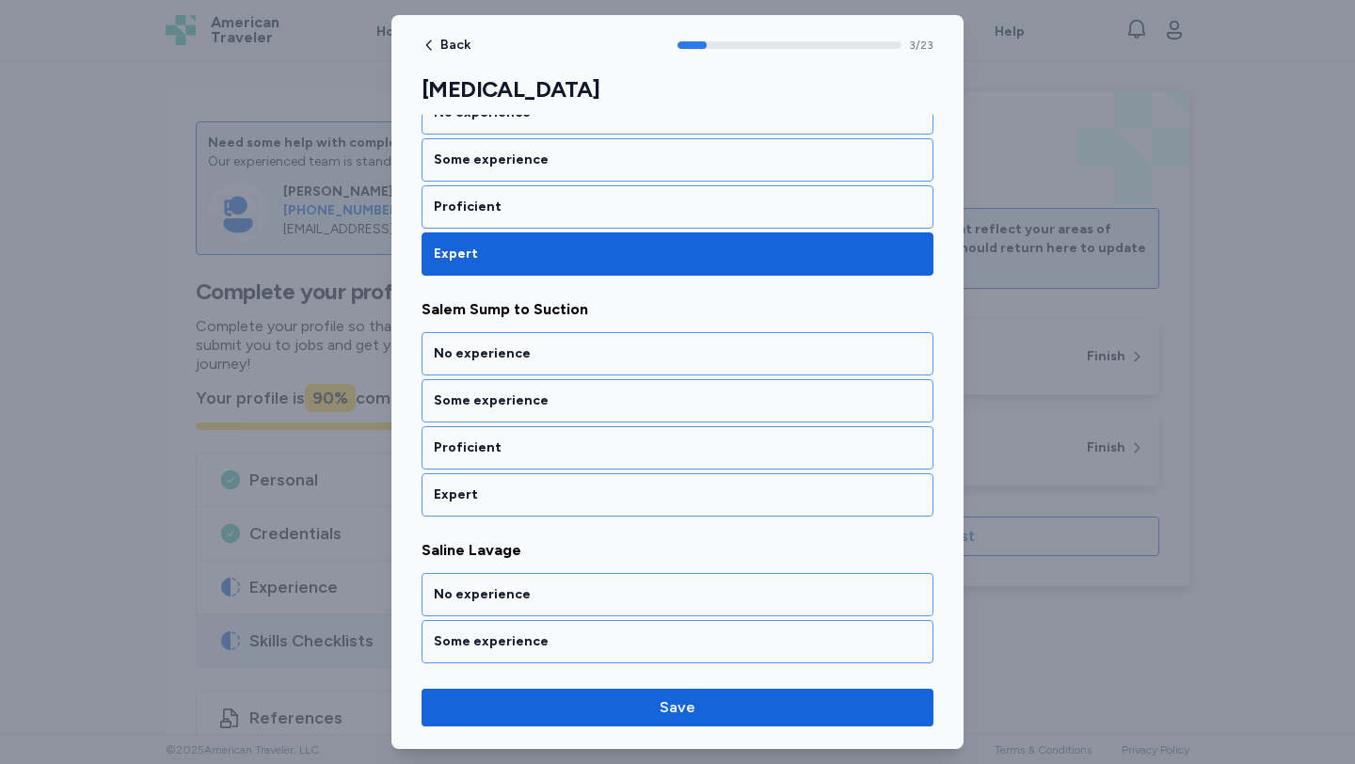
scroll to position [833, 0]
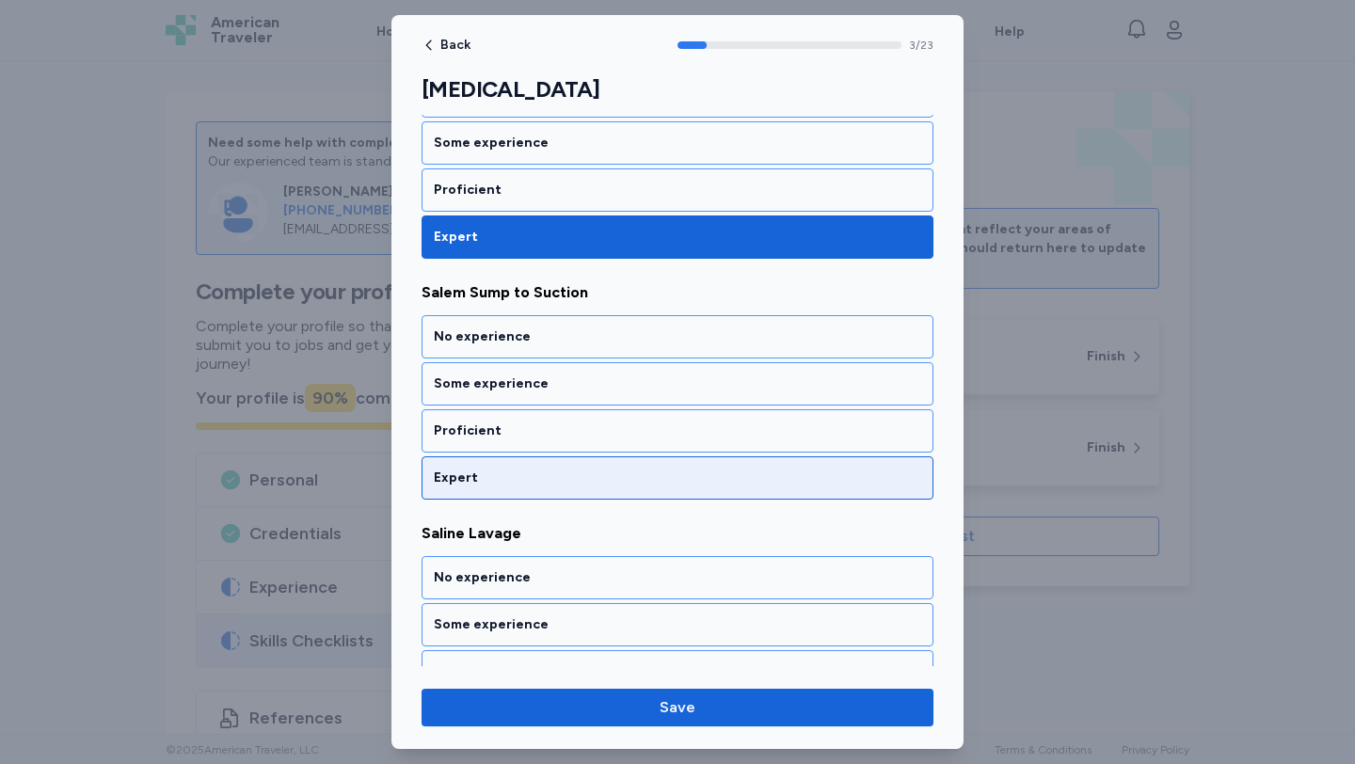
click at [600, 473] on div "Expert" at bounding box center [677, 478] width 487 height 19
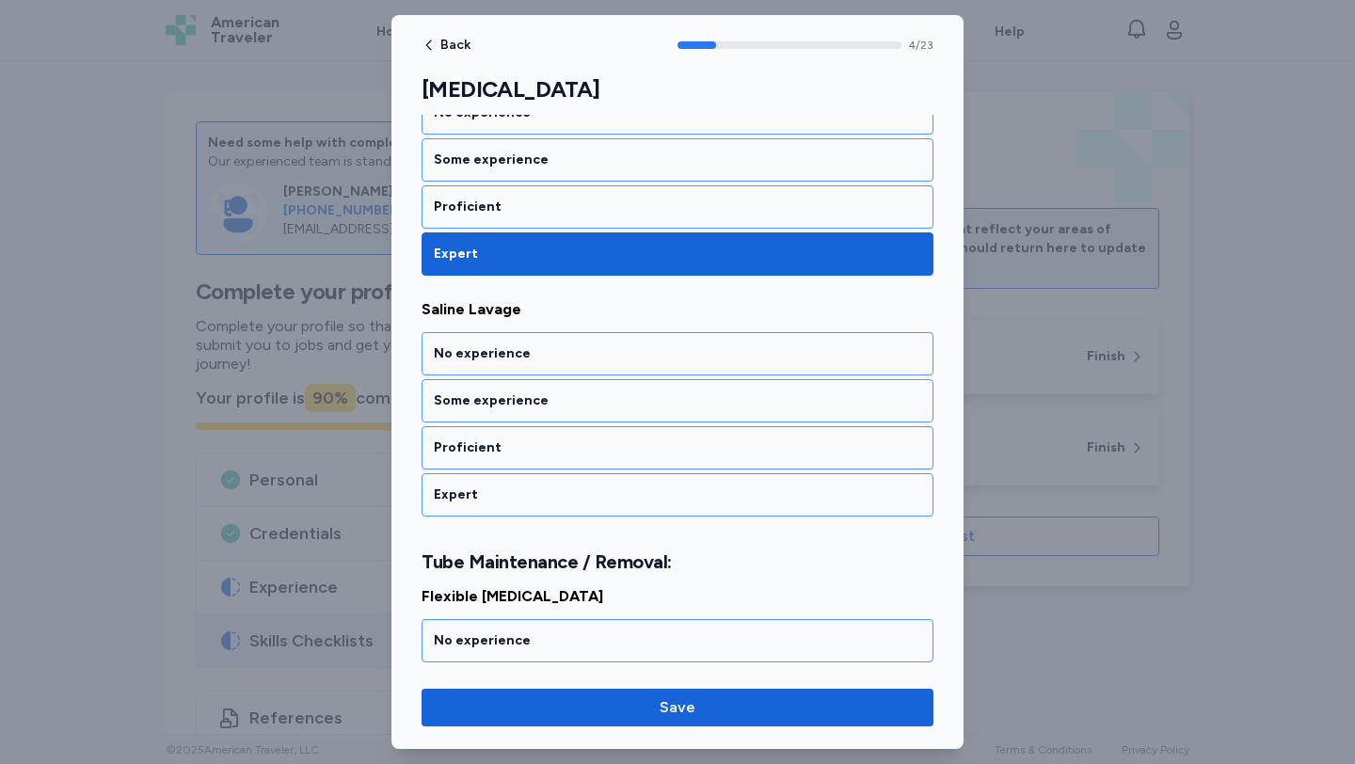
scroll to position [1073, 0]
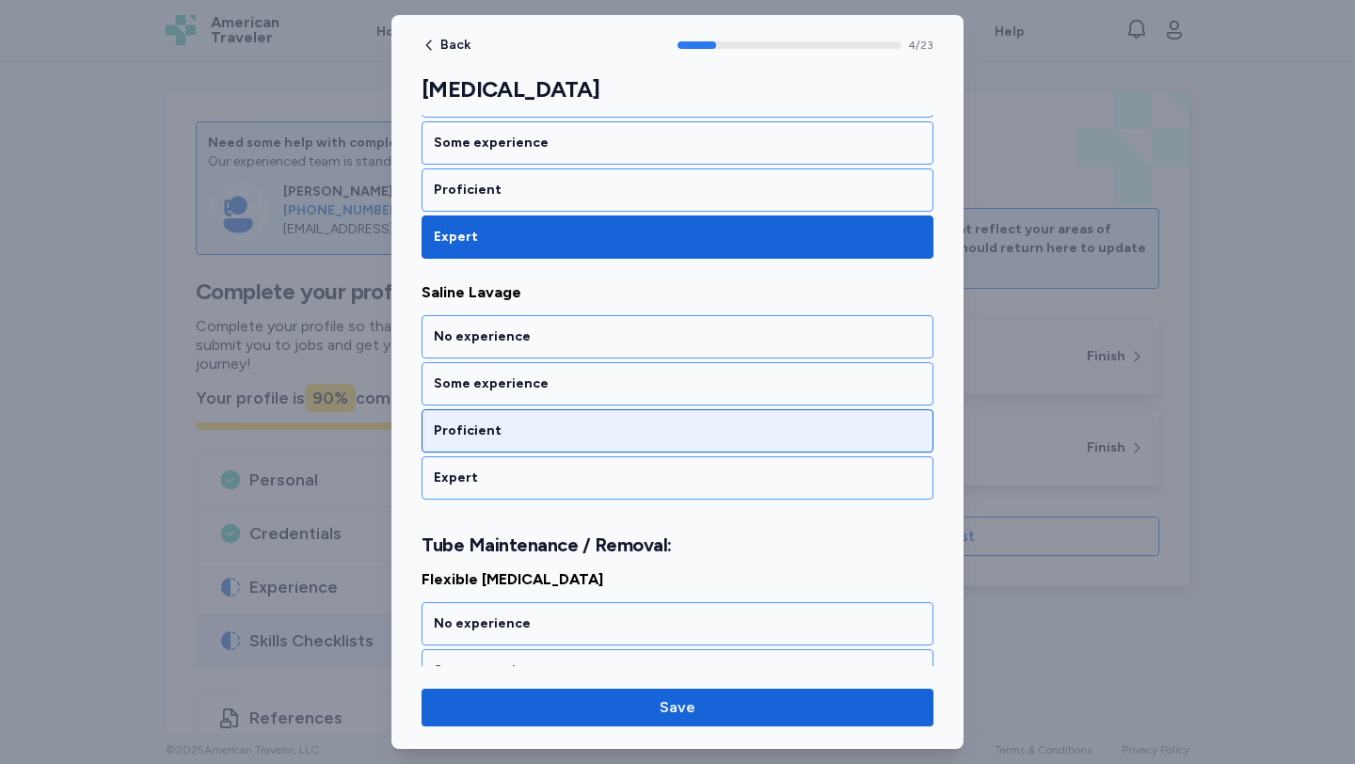
click at [592, 437] on div "Proficient" at bounding box center [677, 430] width 487 height 19
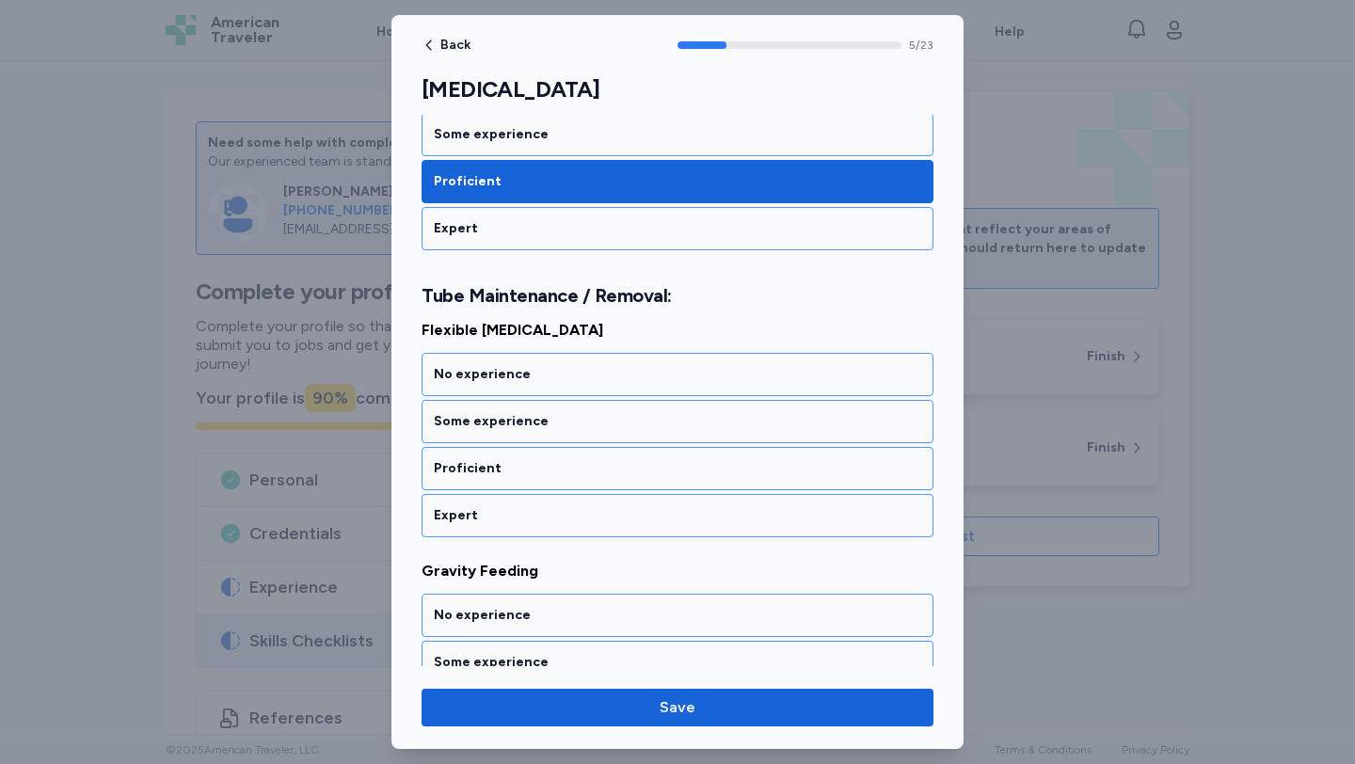
scroll to position [1338, 0]
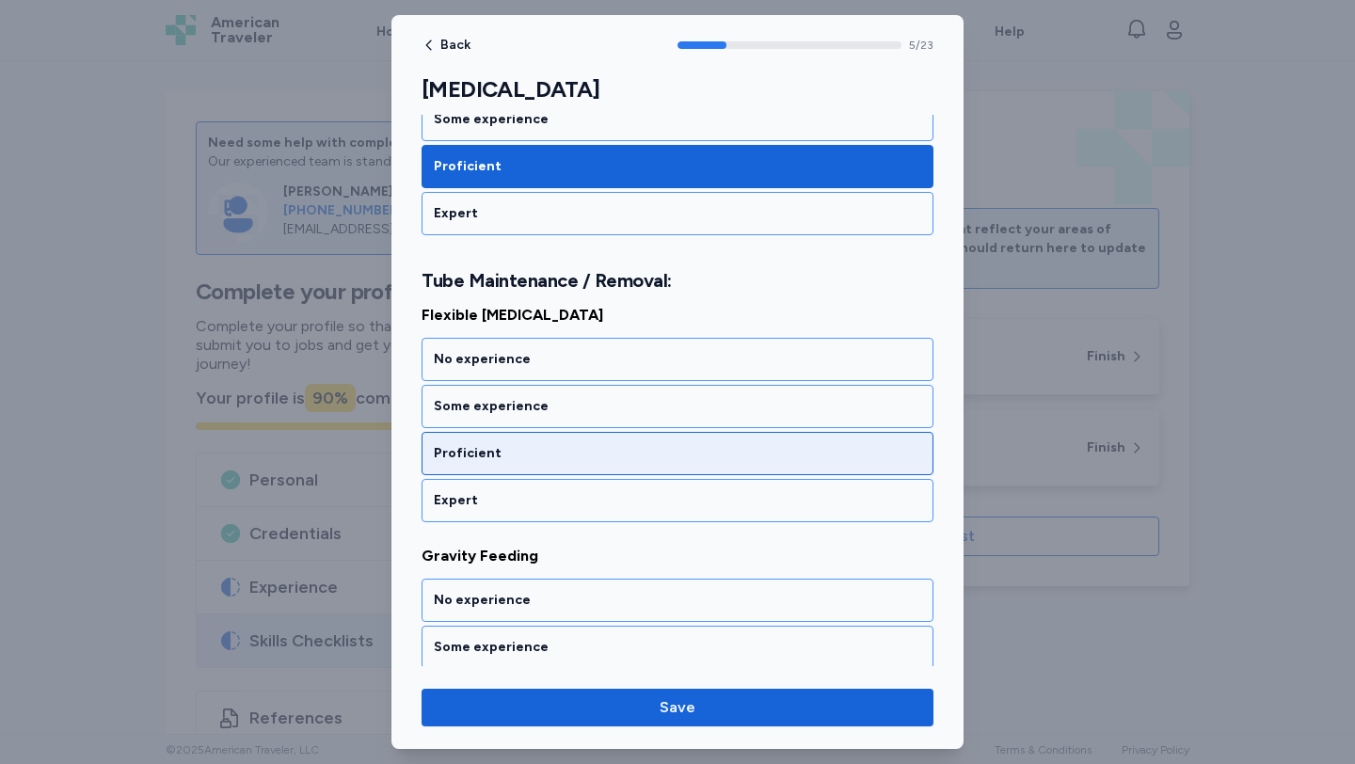
click at [593, 432] on div "Proficient" at bounding box center [677, 453] width 512 height 43
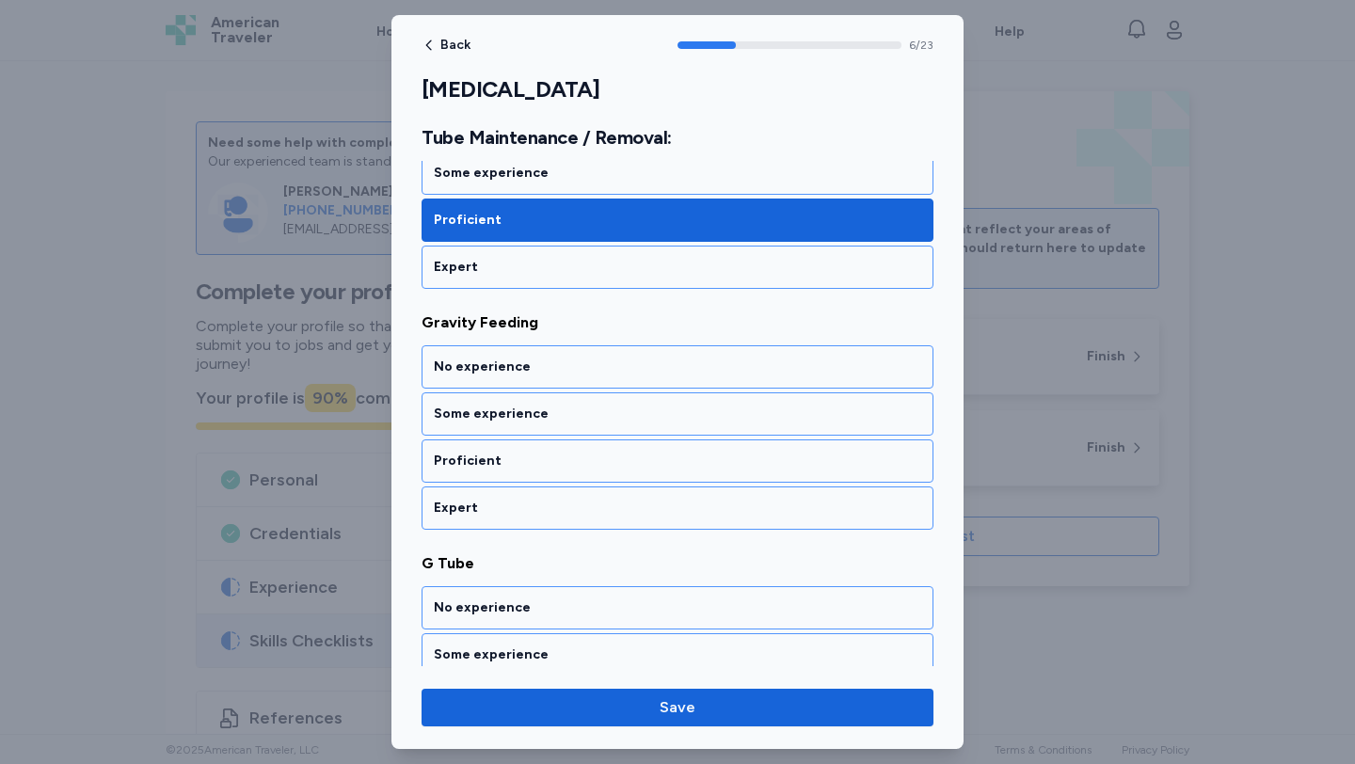
scroll to position [1579, 0]
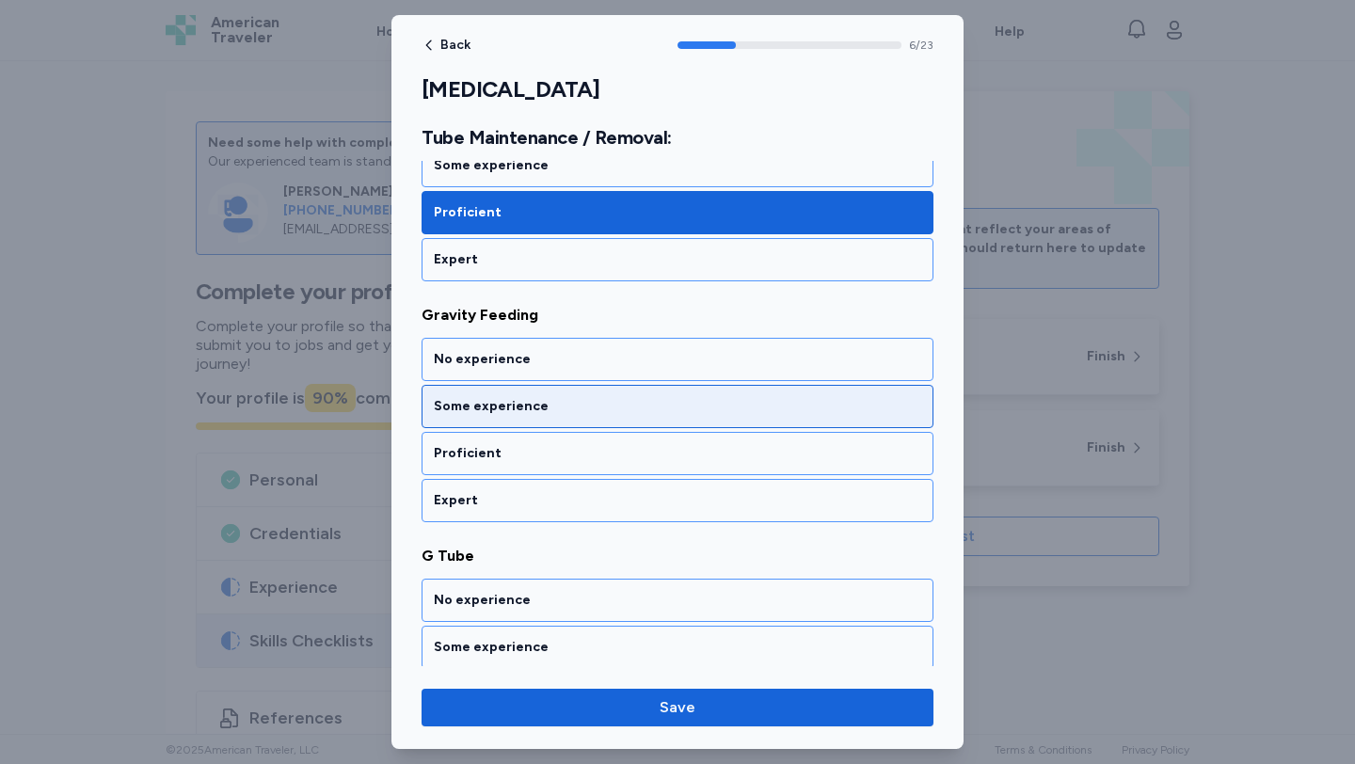
click at [586, 407] on div "Some experience" at bounding box center [677, 406] width 487 height 19
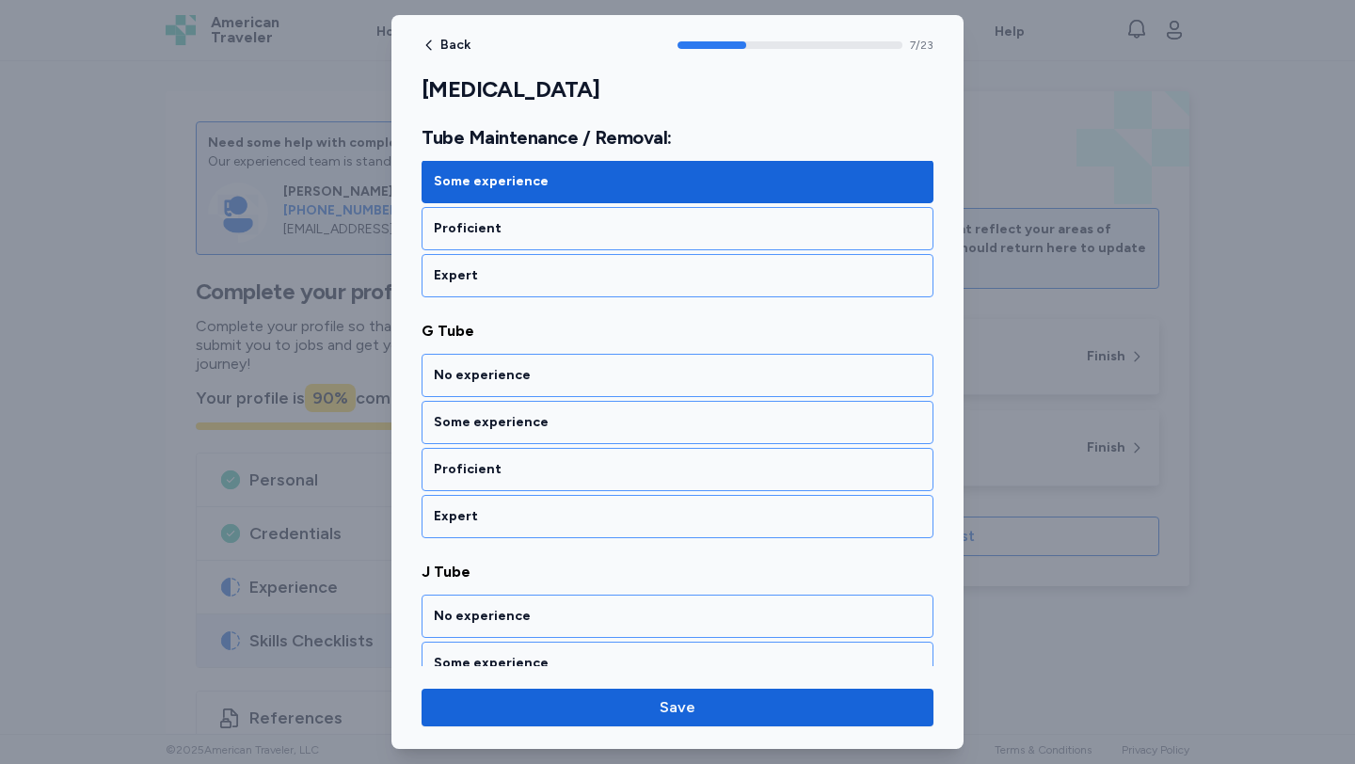
scroll to position [1820, 0]
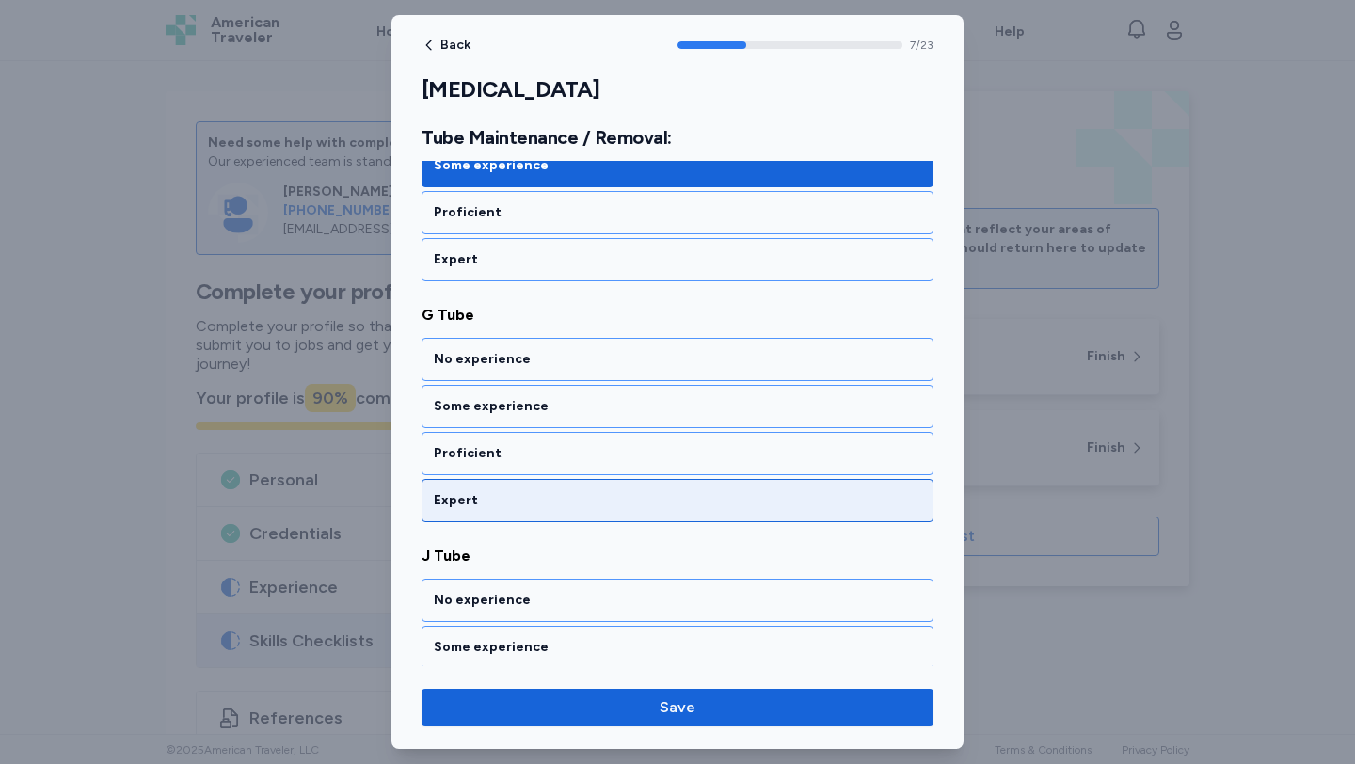
click at [585, 485] on div "Expert" at bounding box center [677, 500] width 512 height 43
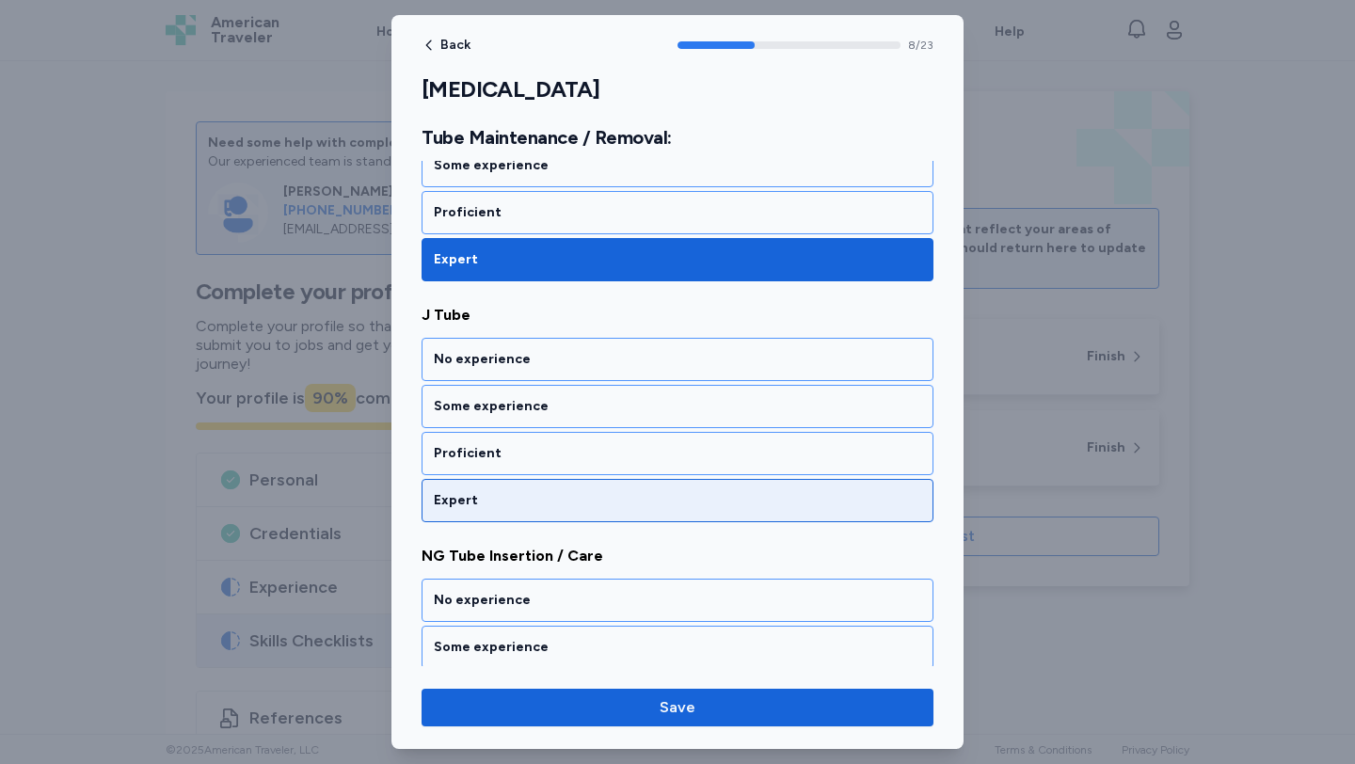
click at [585, 486] on div "Expert" at bounding box center [677, 500] width 512 height 43
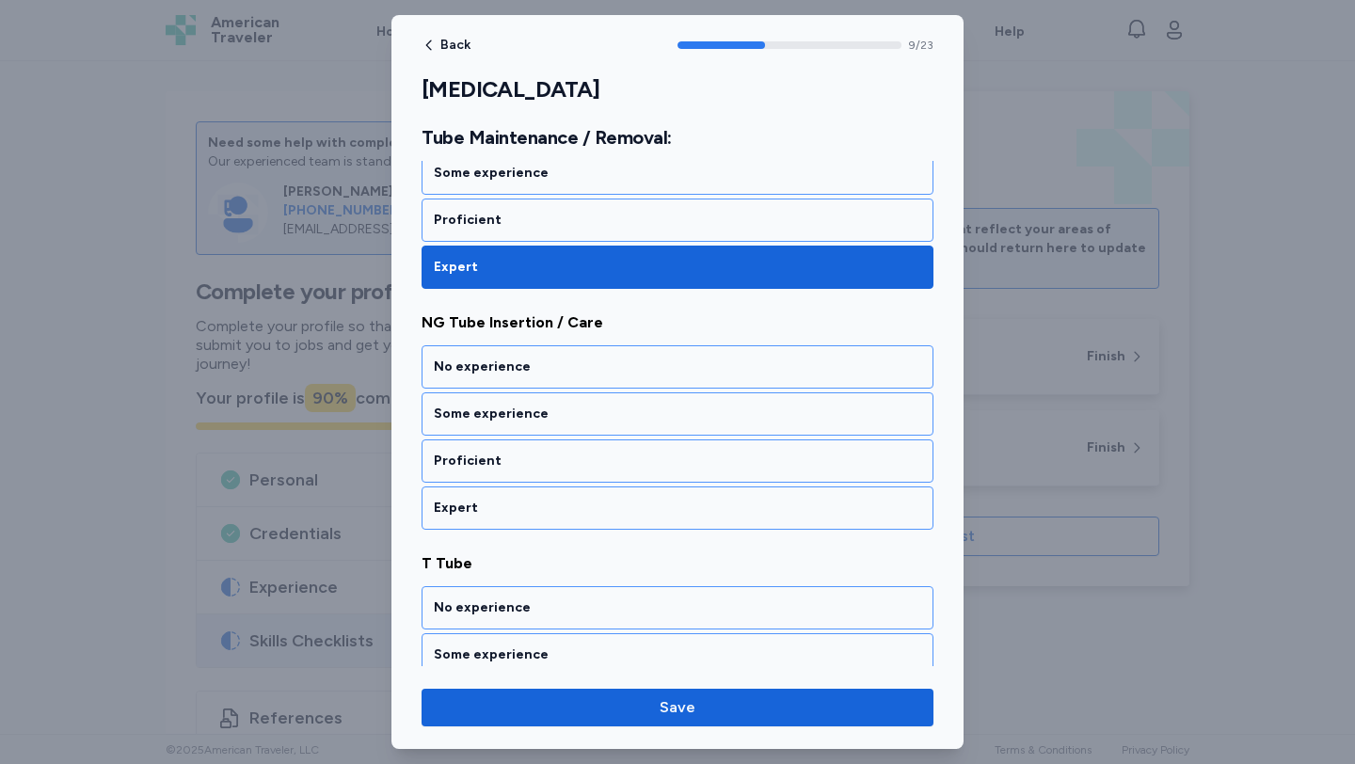
scroll to position [2301, 0]
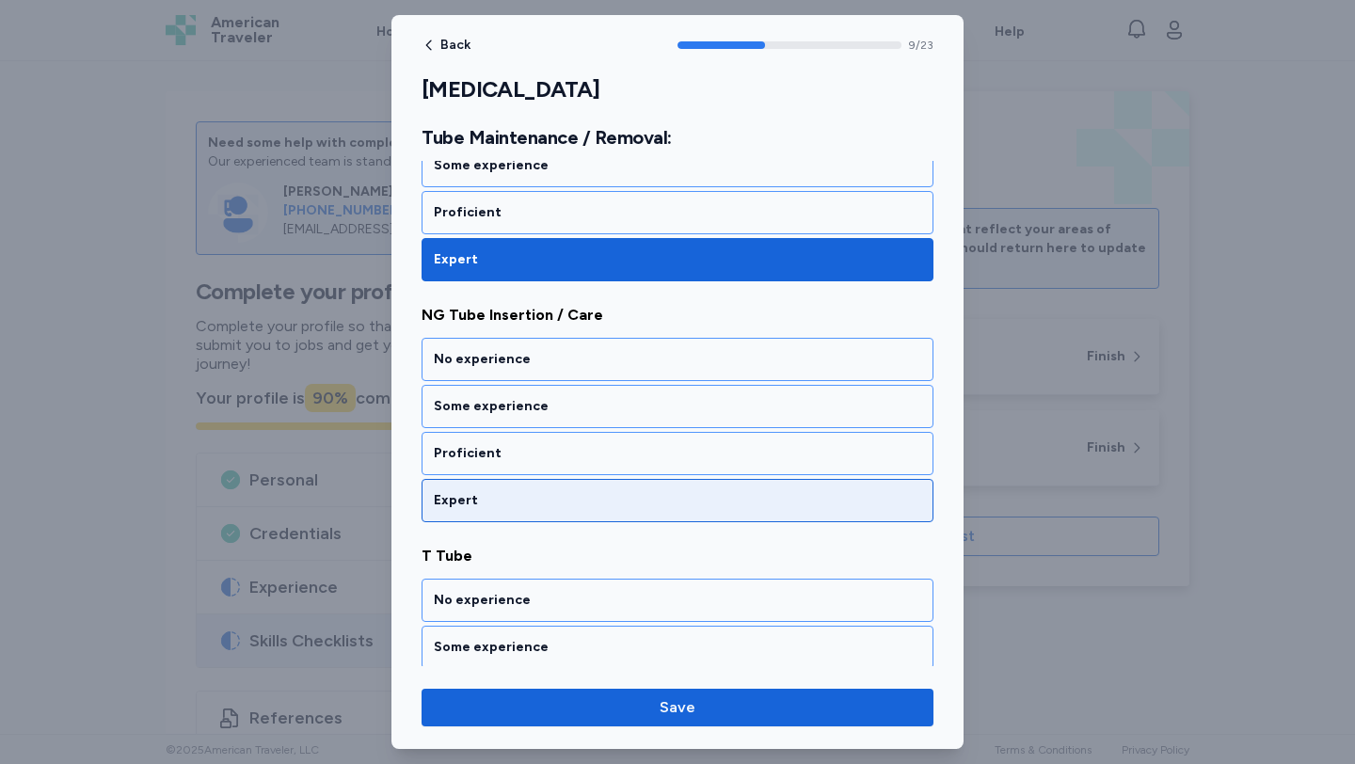
click at [585, 488] on div "Expert" at bounding box center [677, 500] width 512 height 43
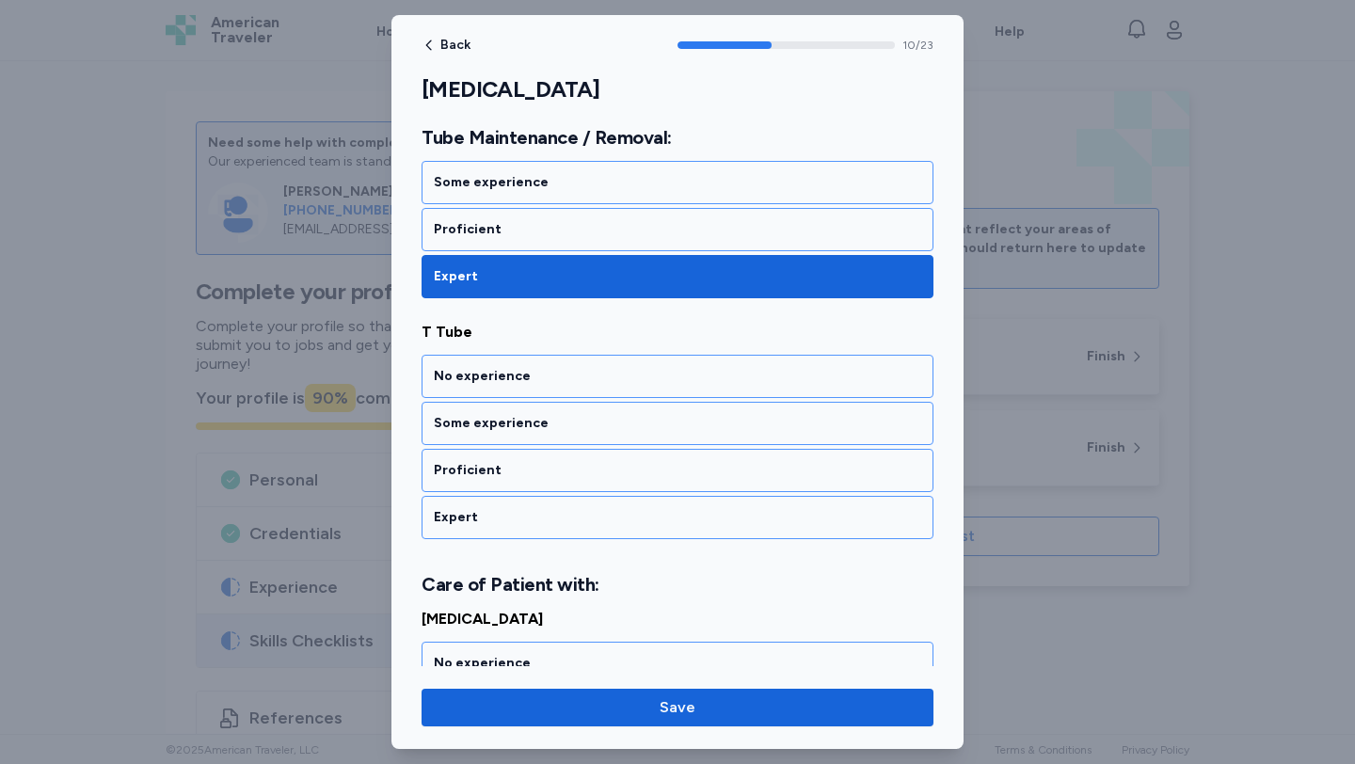
scroll to position [2542, 0]
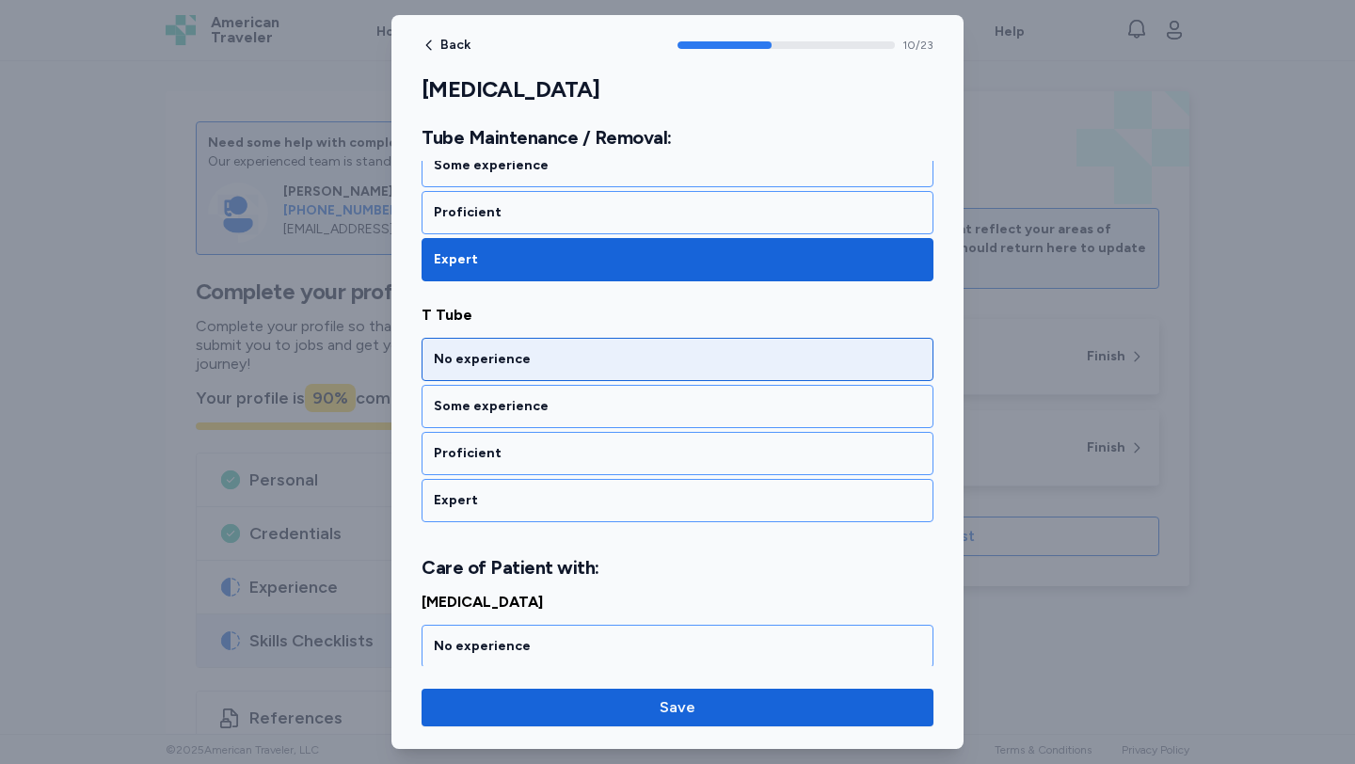
click at [587, 379] on div "No experience" at bounding box center [677, 359] width 512 height 43
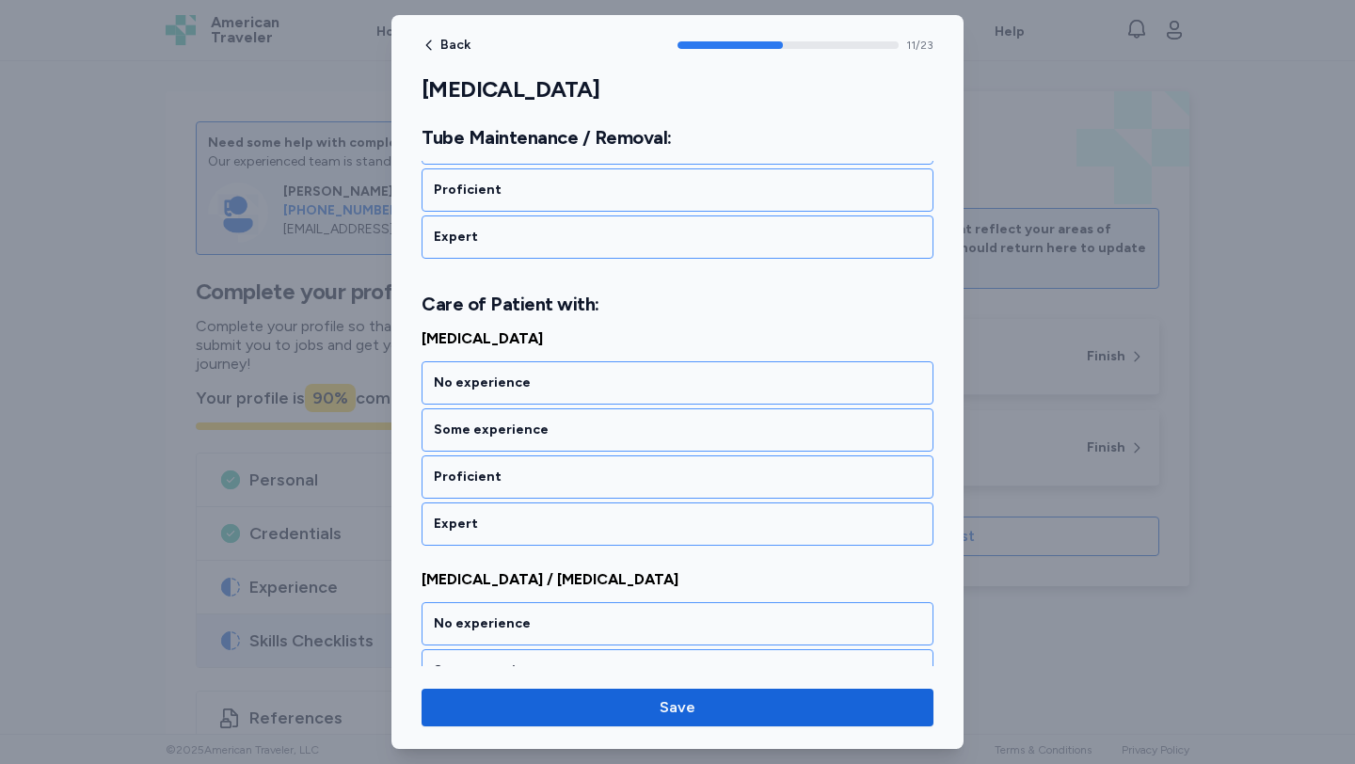
scroll to position [2829, 0]
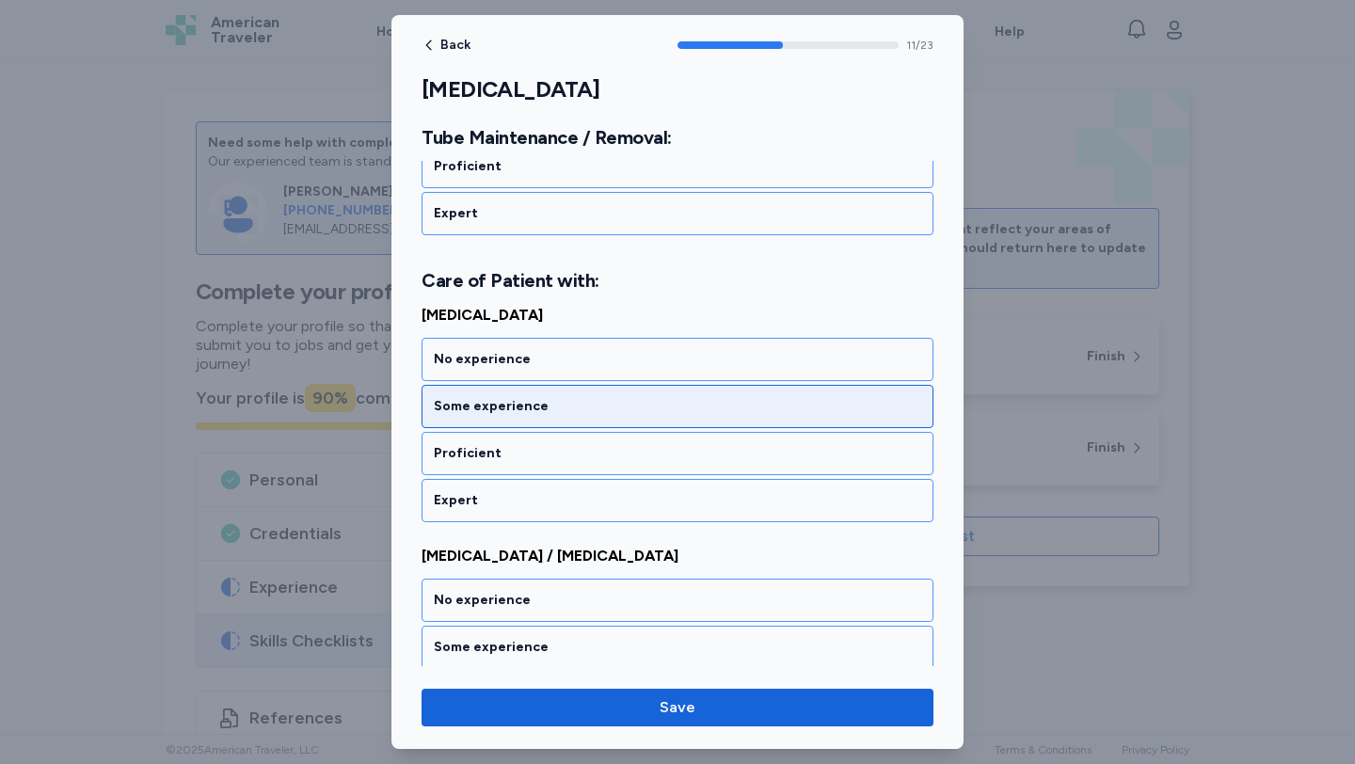
click at [582, 409] on div "Some experience" at bounding box center [677, 406] width 487 height 19
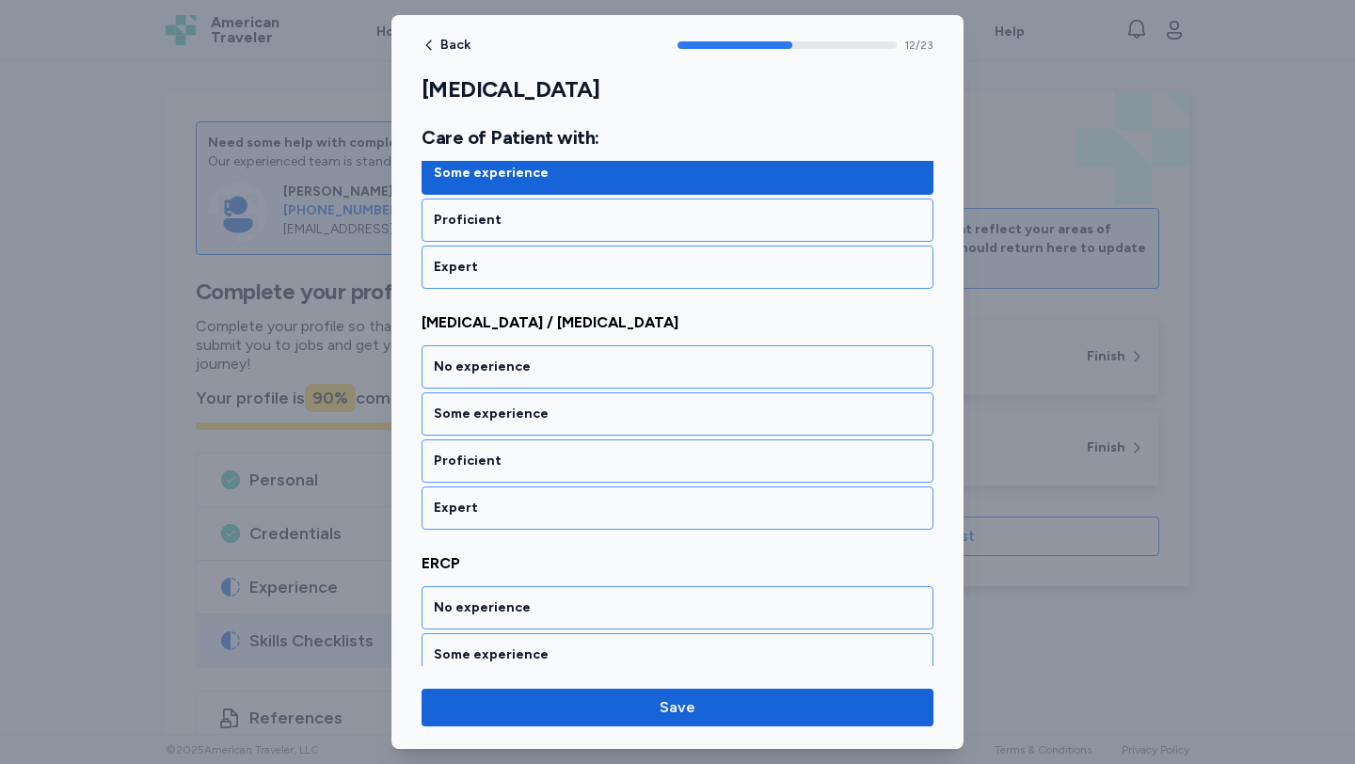
scroll to position [3070, 0]
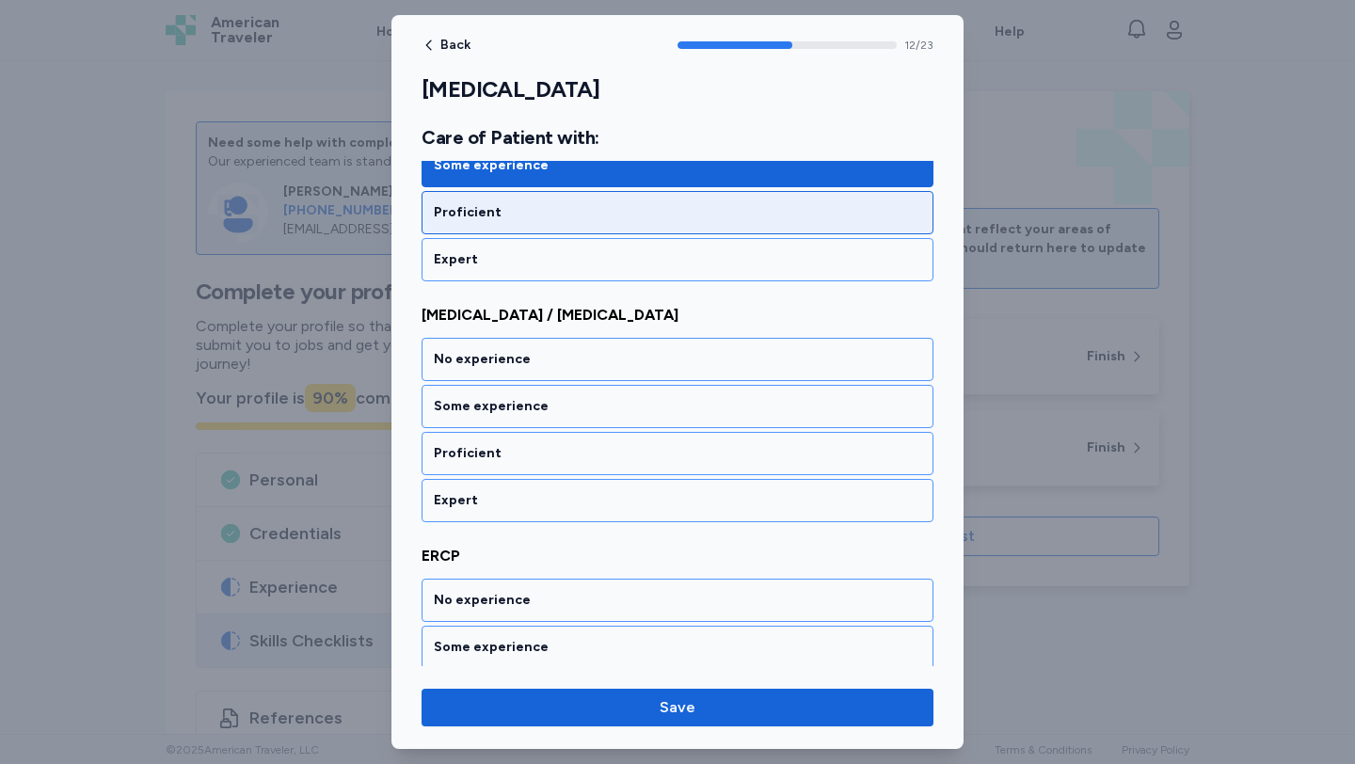
click at [593, 219] on div "Proficient" at bounding box center [677, 212] width 487 height 19
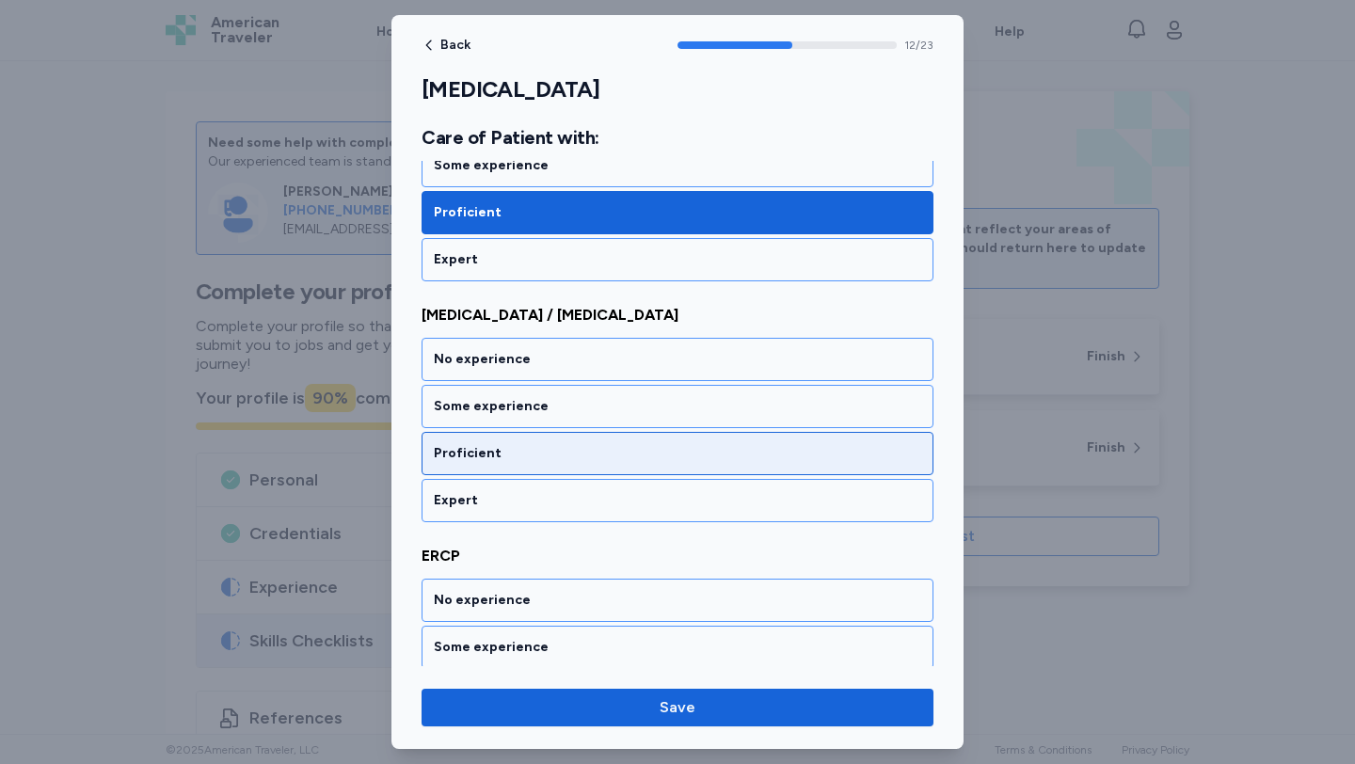
click at [560, 449] on div "Proficient" at bounding box center [677, 453] width 487 height 19
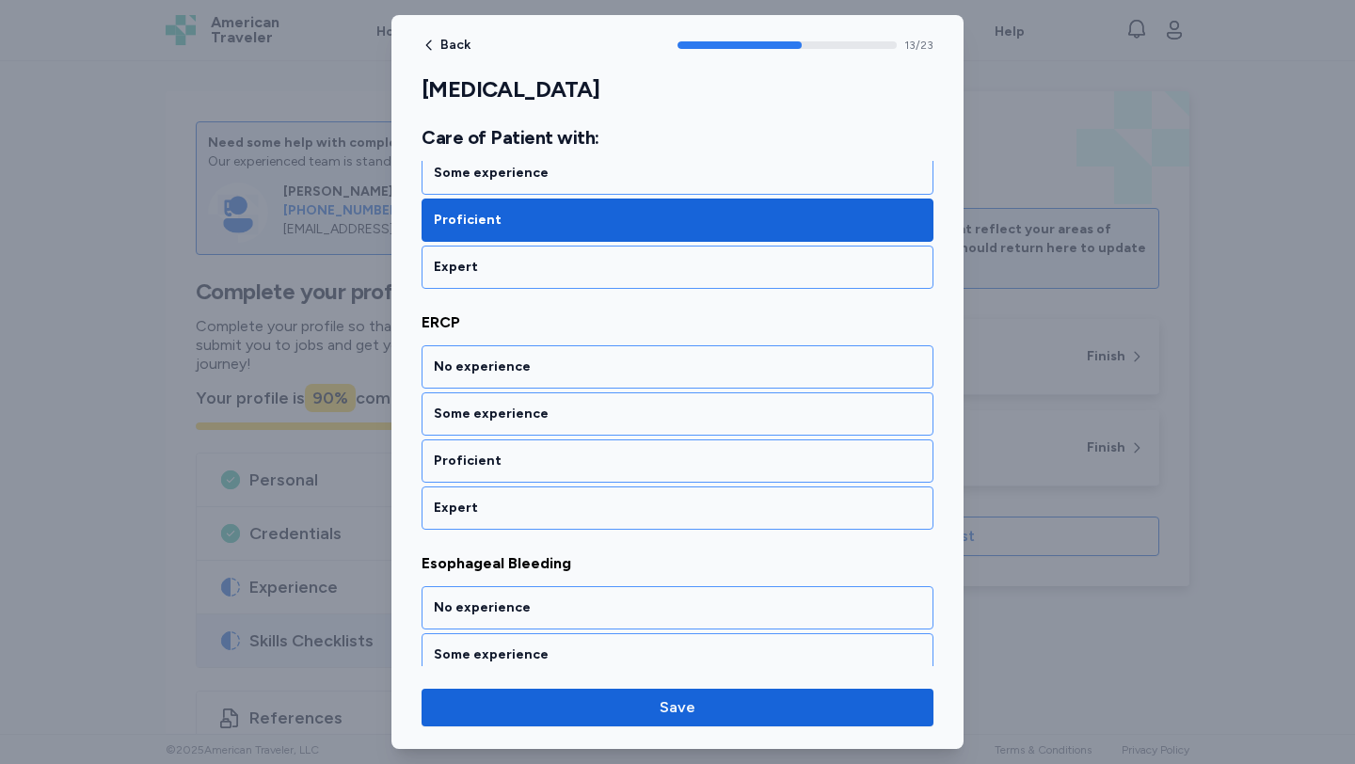
scroll to position [3311, 0]
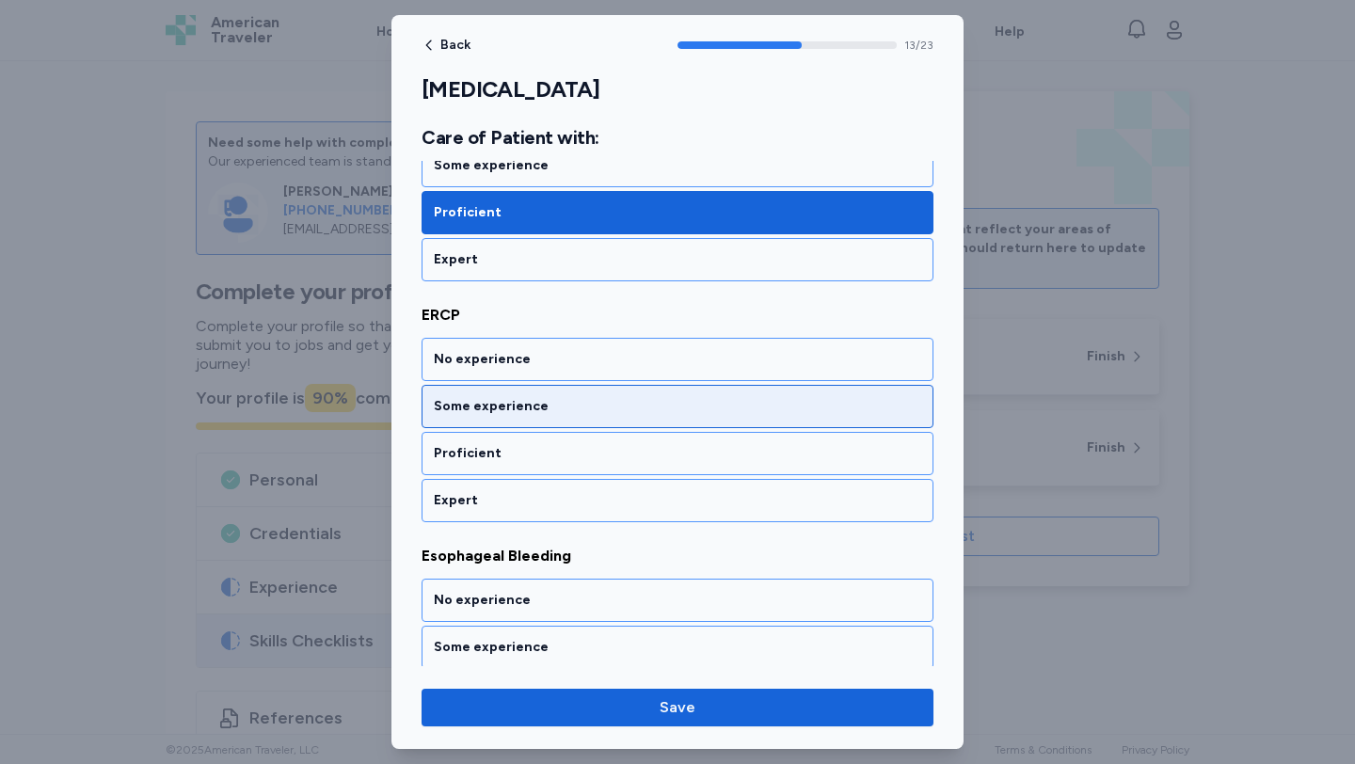
click at [561, 417] on div "Some experience" at bounding box center [677, 406] width 512 height 43
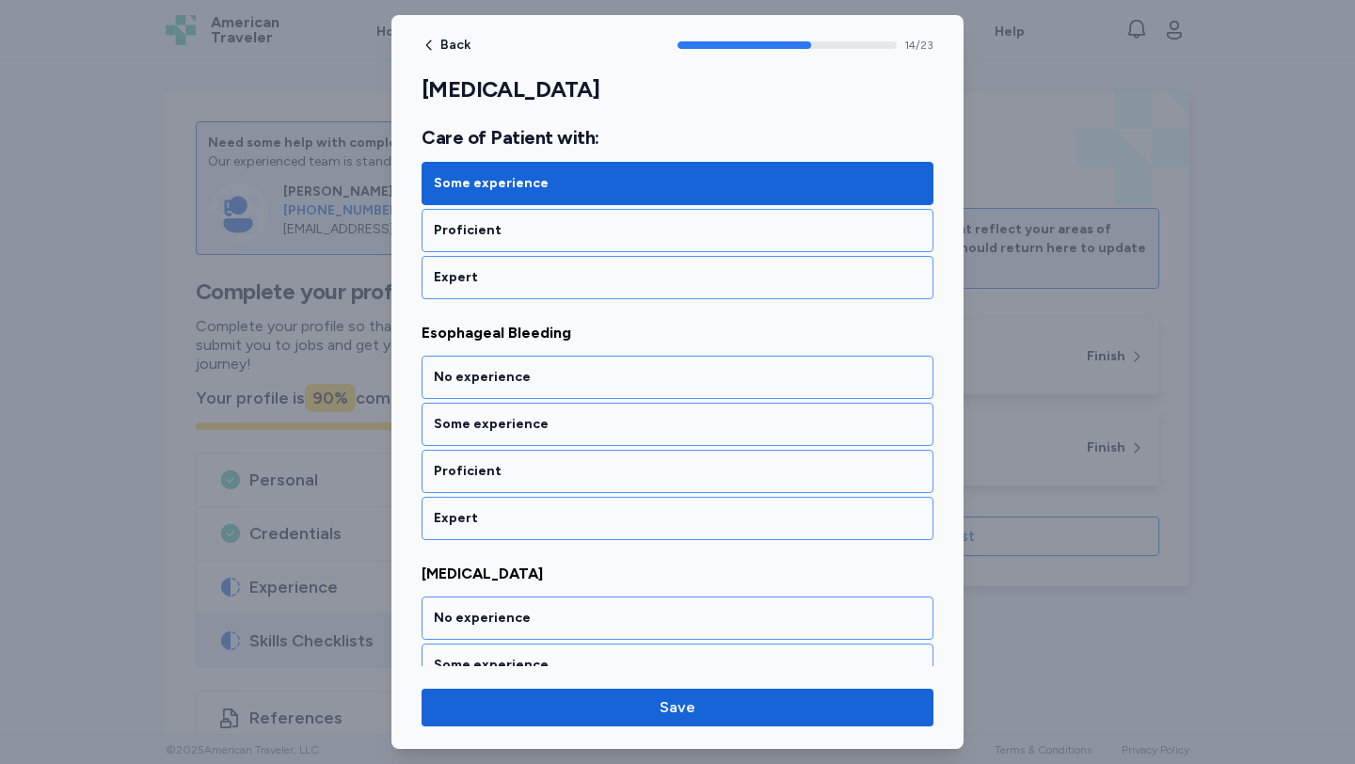
scroll to position [3552, 0]
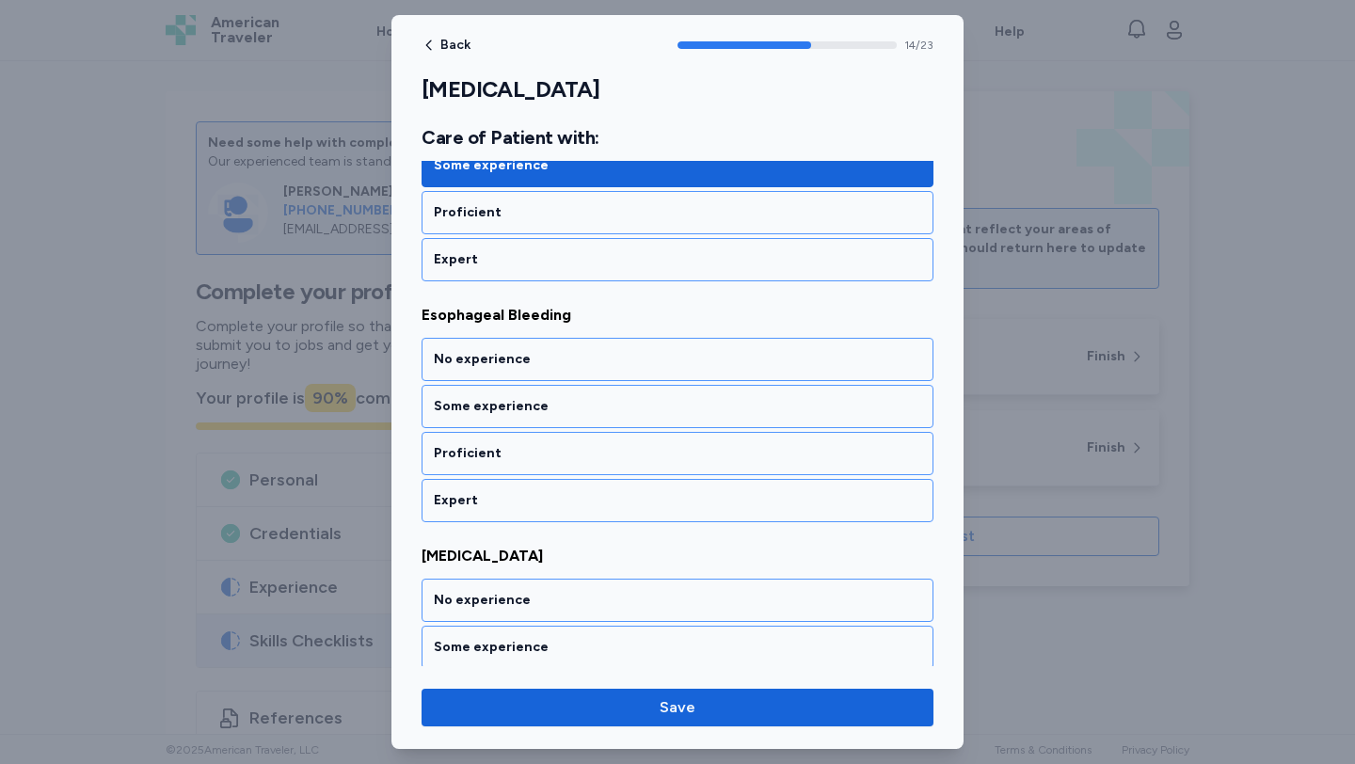
click at [561, 417] on div "Some experience" at bounding box center [677, 406] width 512 height 43
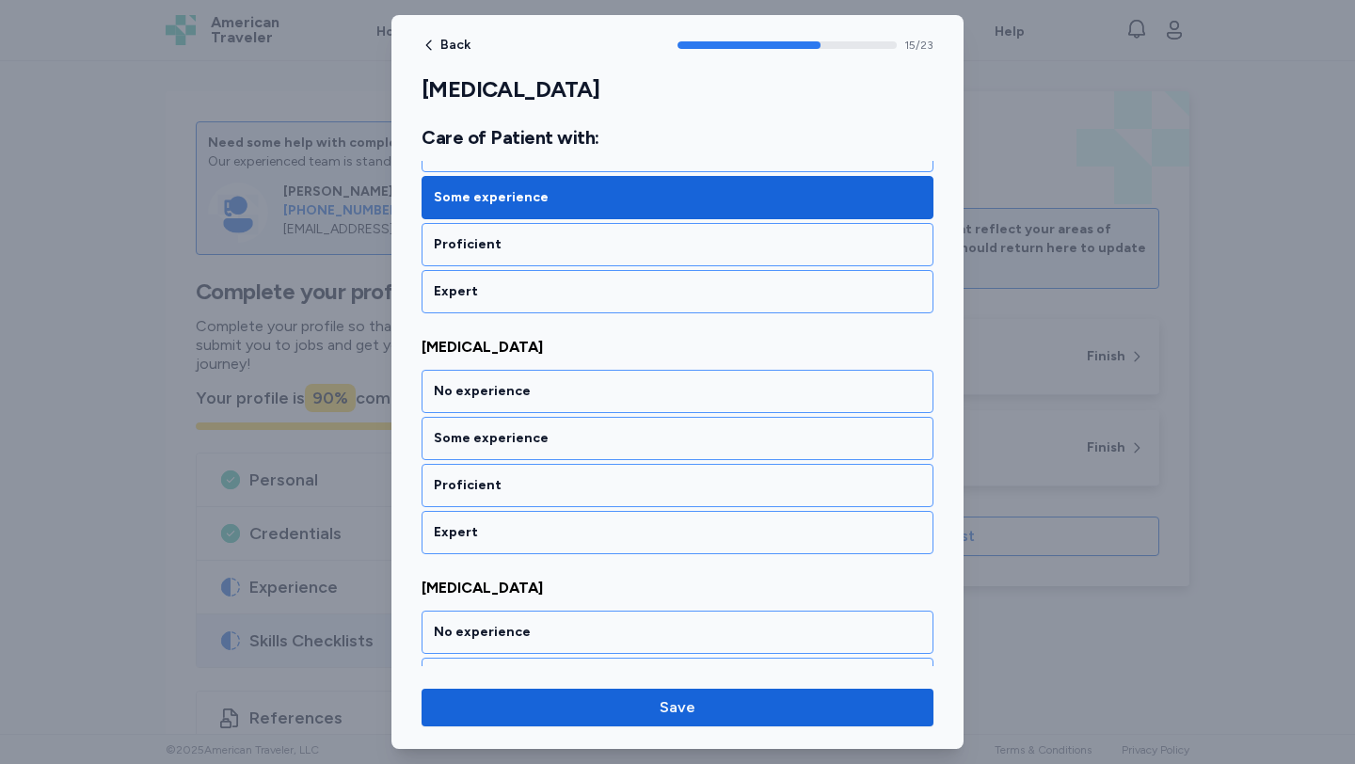
scroll to position [3793, 0]
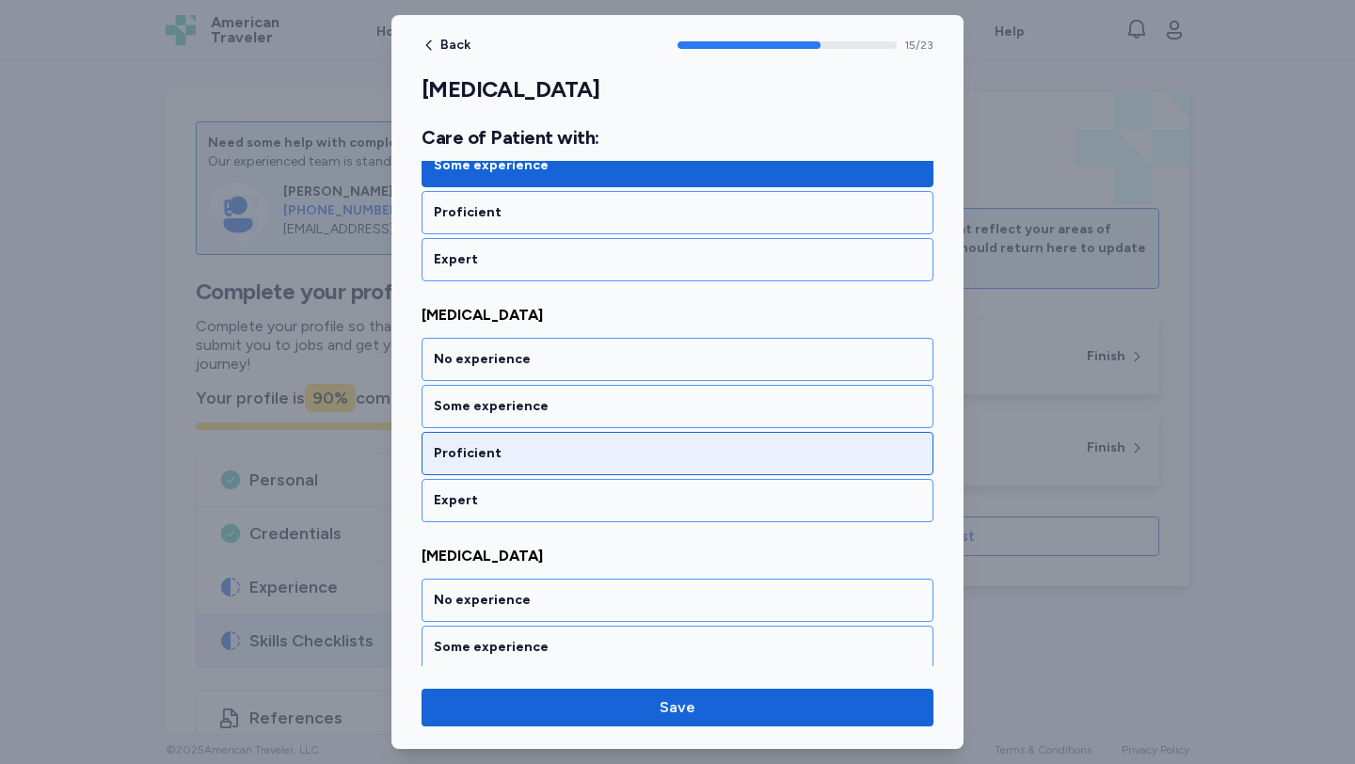
click at [565, 456] on div "Proficient" at bounding box center [677, 453] width 487 height 19
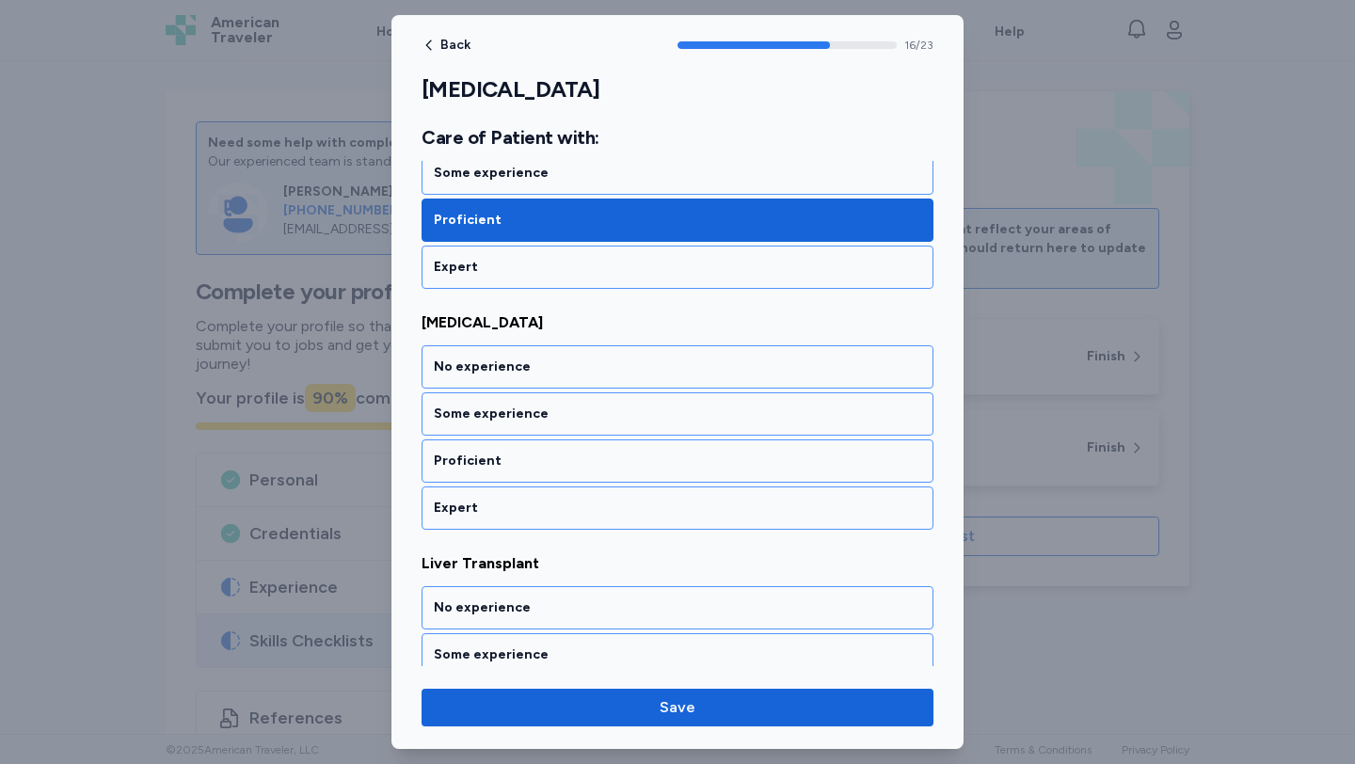
scroll to position [4033, 0]
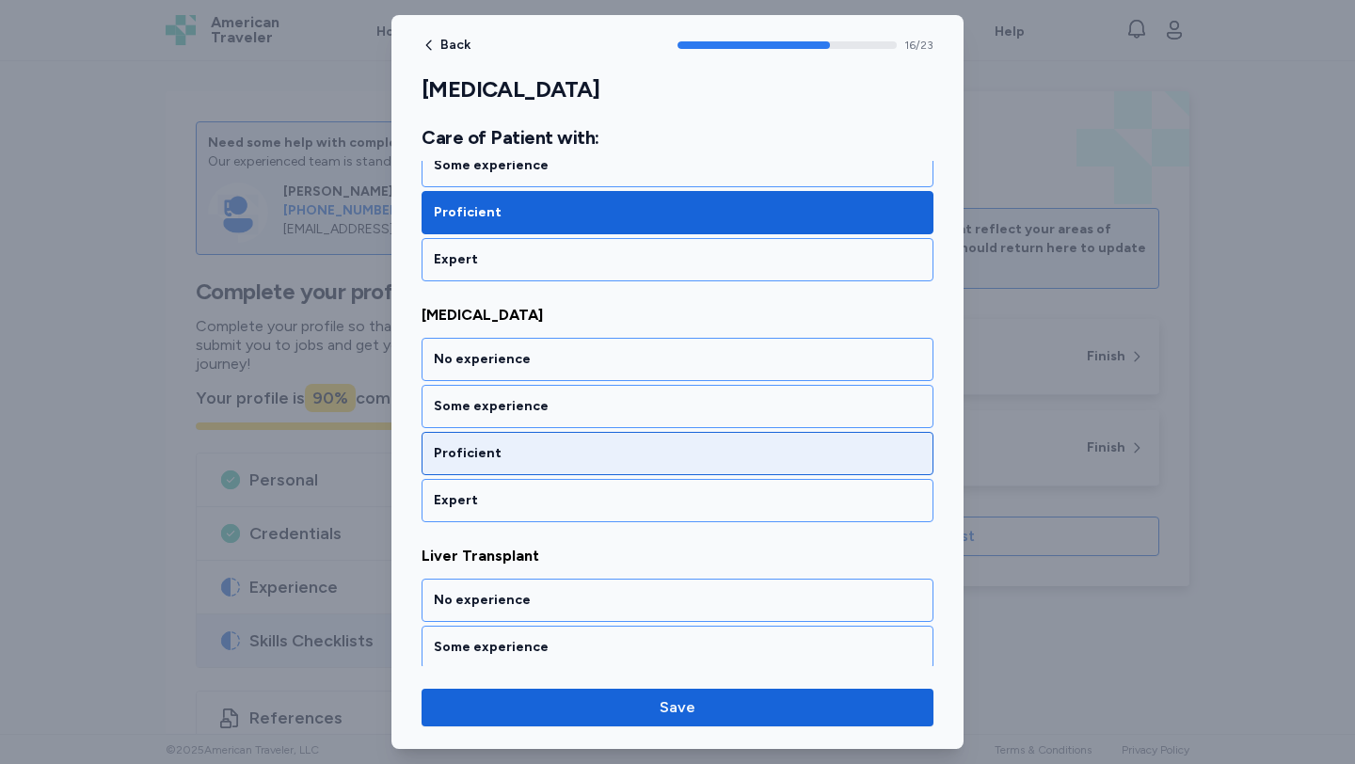
click at [566, 454] on div "Proficient" at bounding box center [677, 453] width 487 height 19
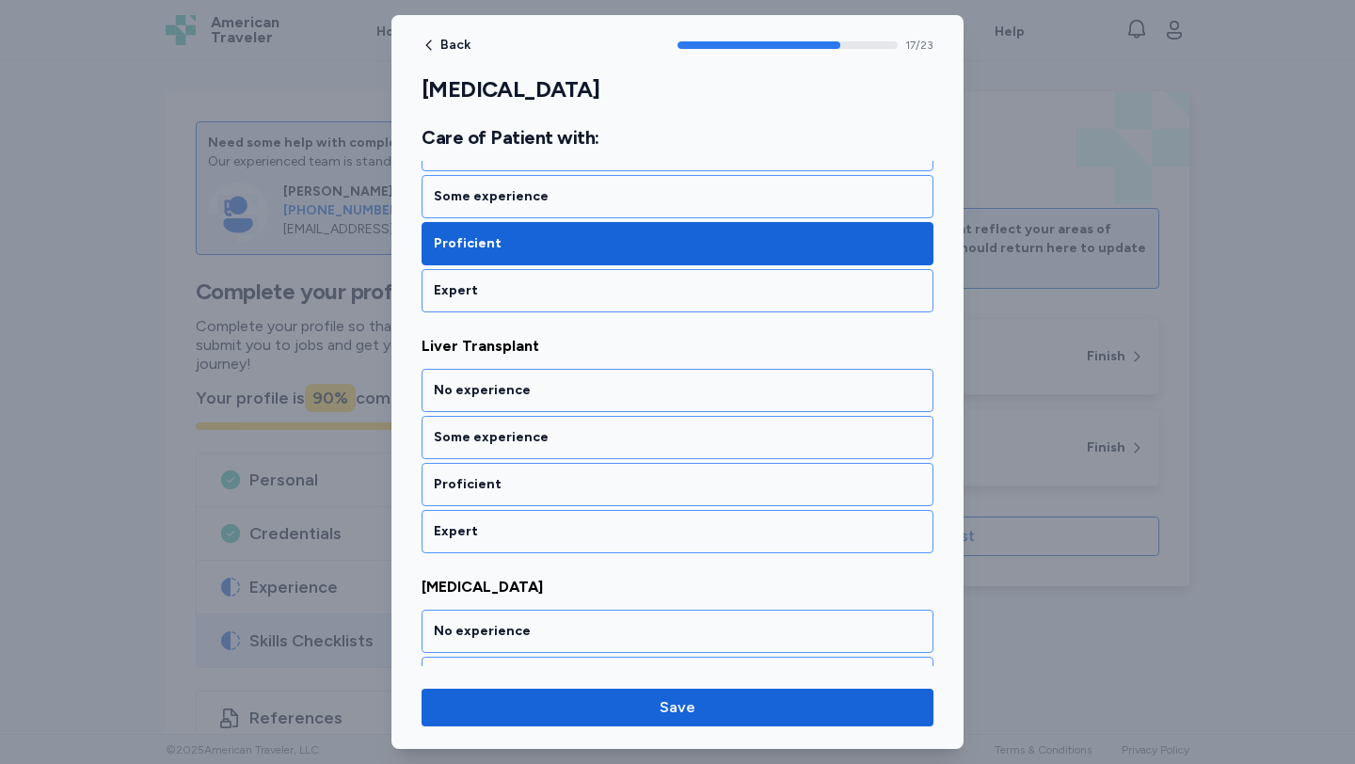
scroll to position [4274, 0]
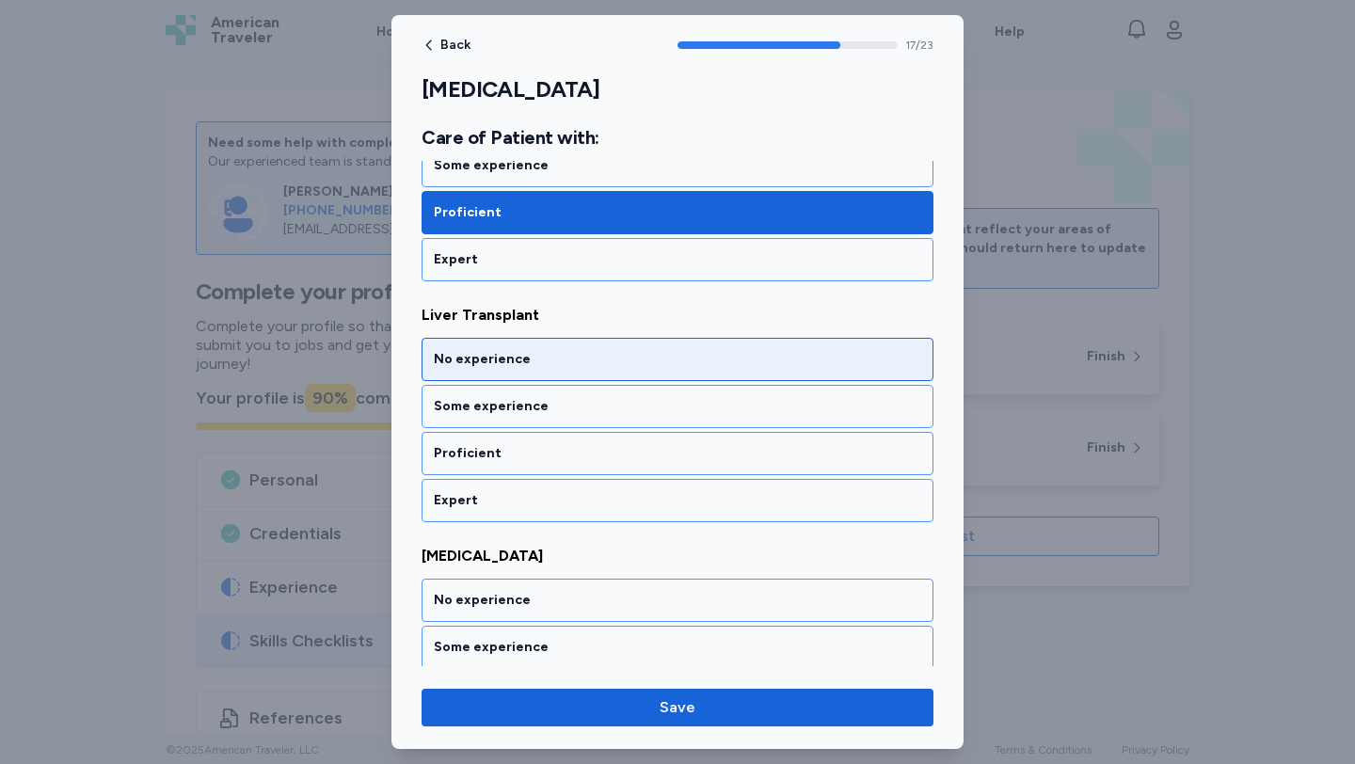
click at [566, 370] on div "No experience" at bounding box center [677, 359] width 512 height 43
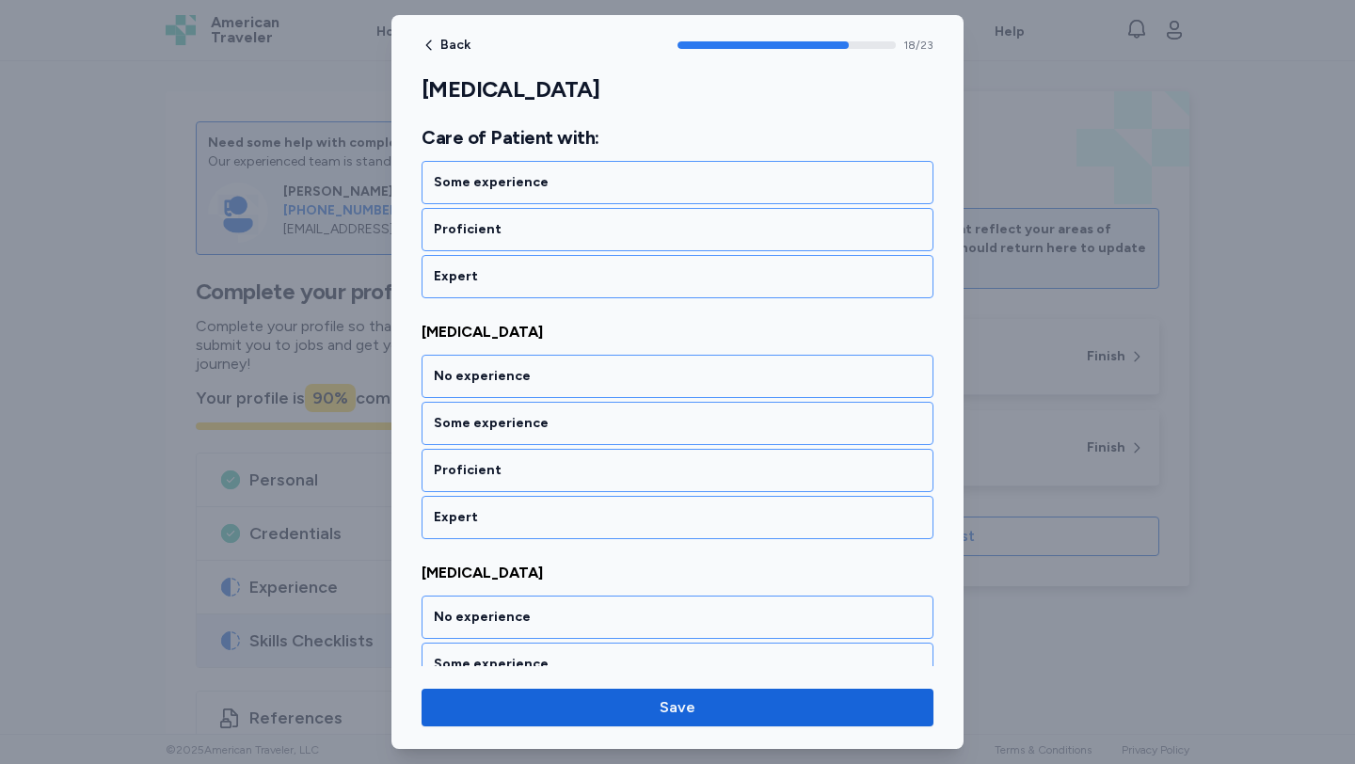
scroll to position [4515, 0]
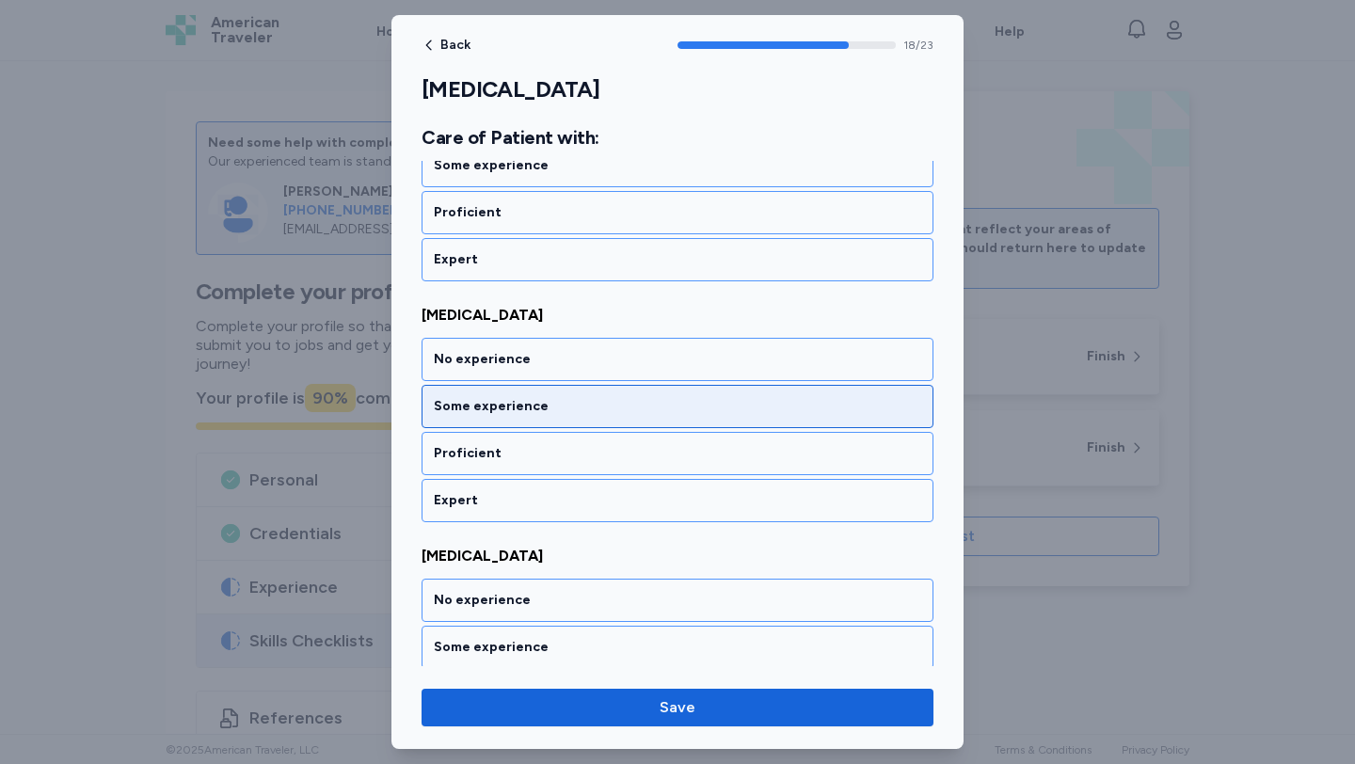
click at [565, 403] on div "Some experience" at bounding box center [677, 406] width 487 height 19
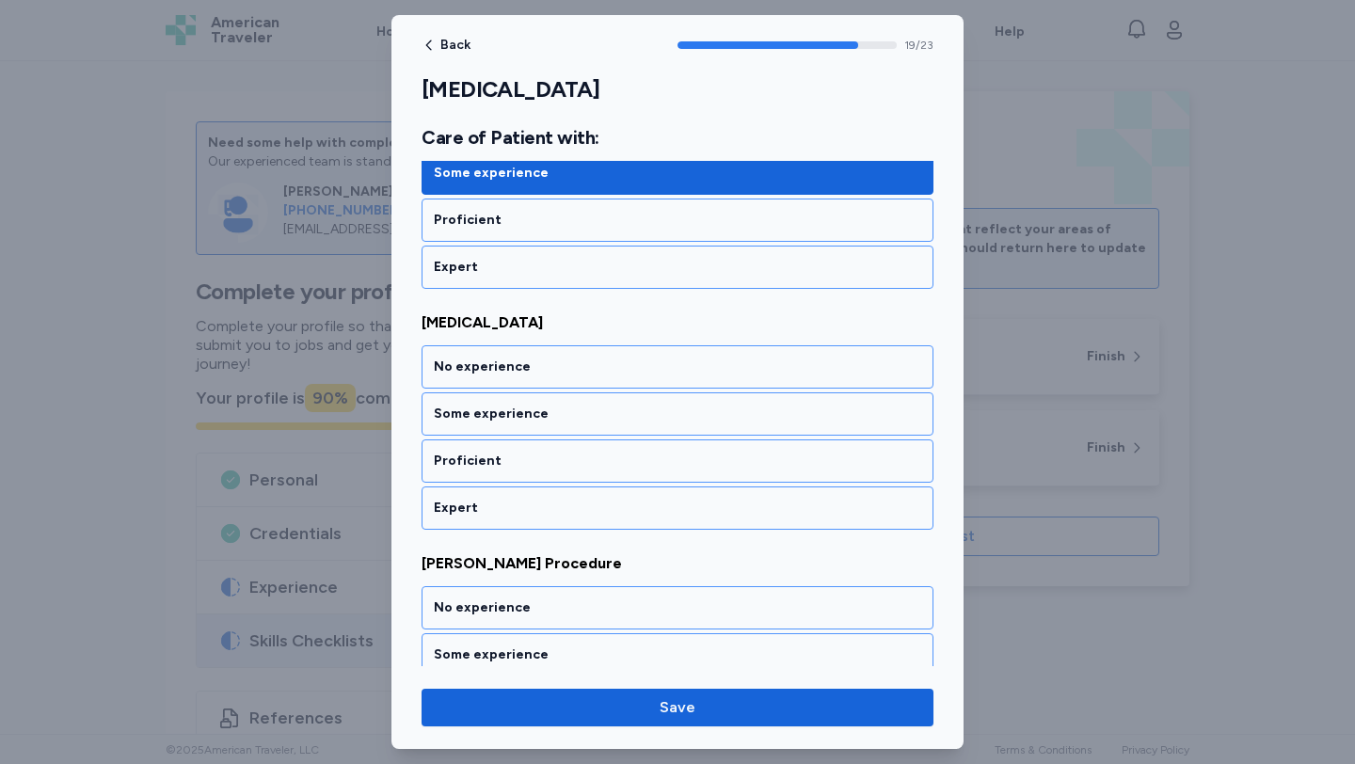
scroll to position [4756, 0]
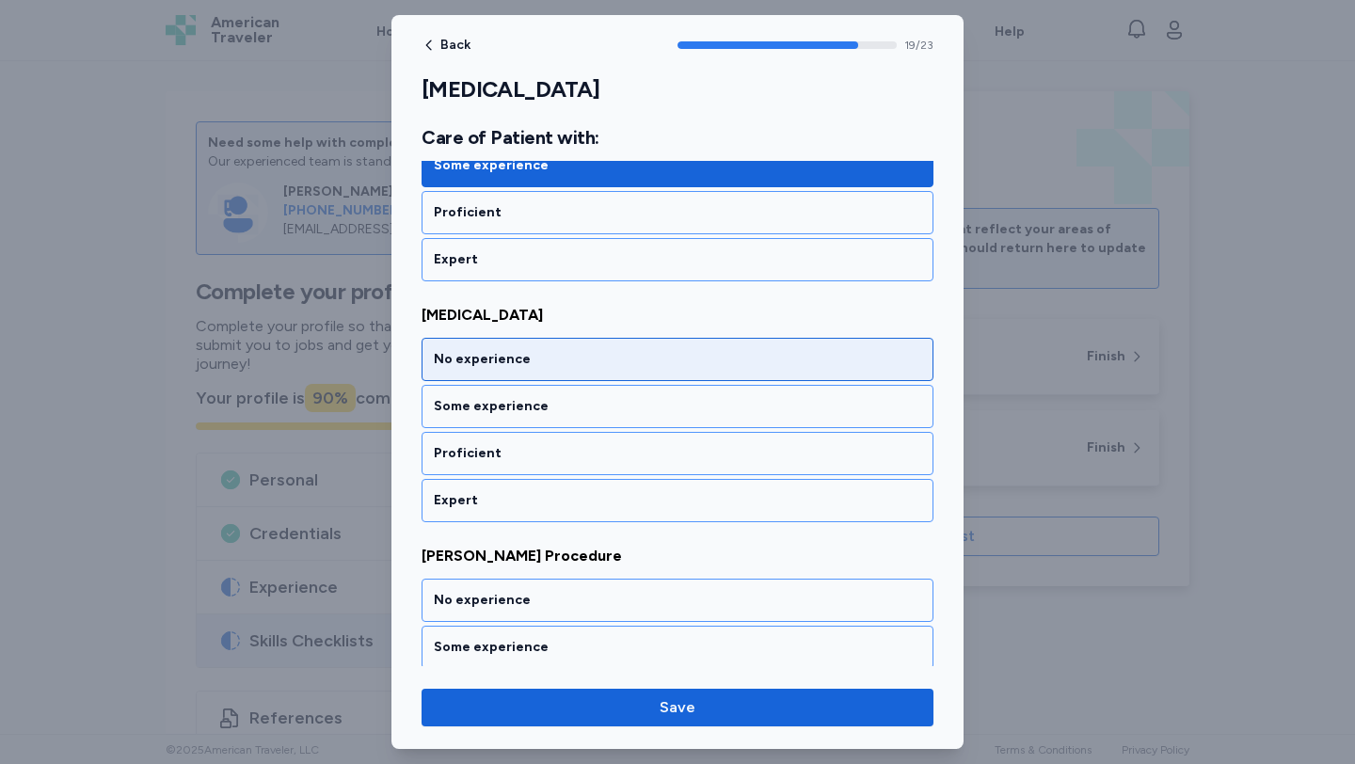
click at [561, 362] on div "No experience" at bounding box center [677, 359] width 487 height 19
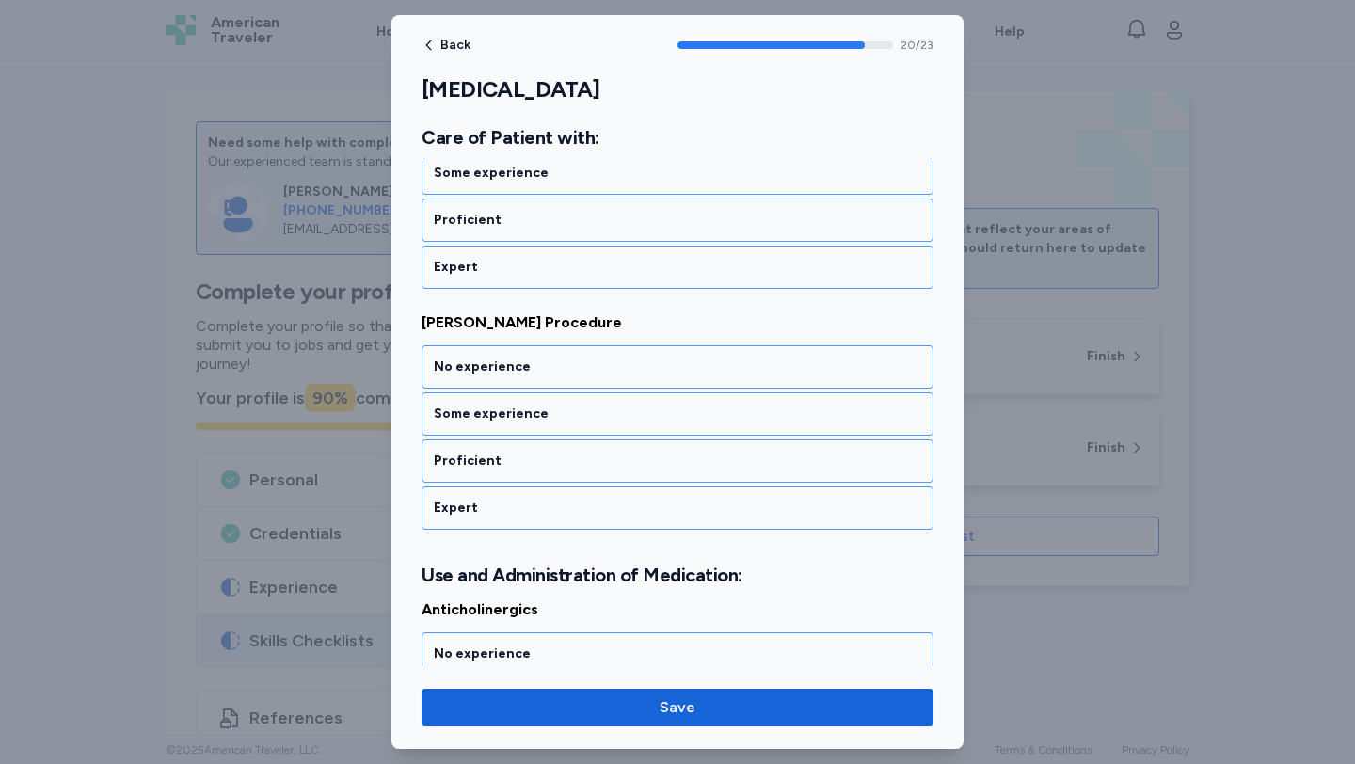
scroll to position [4997, 0]
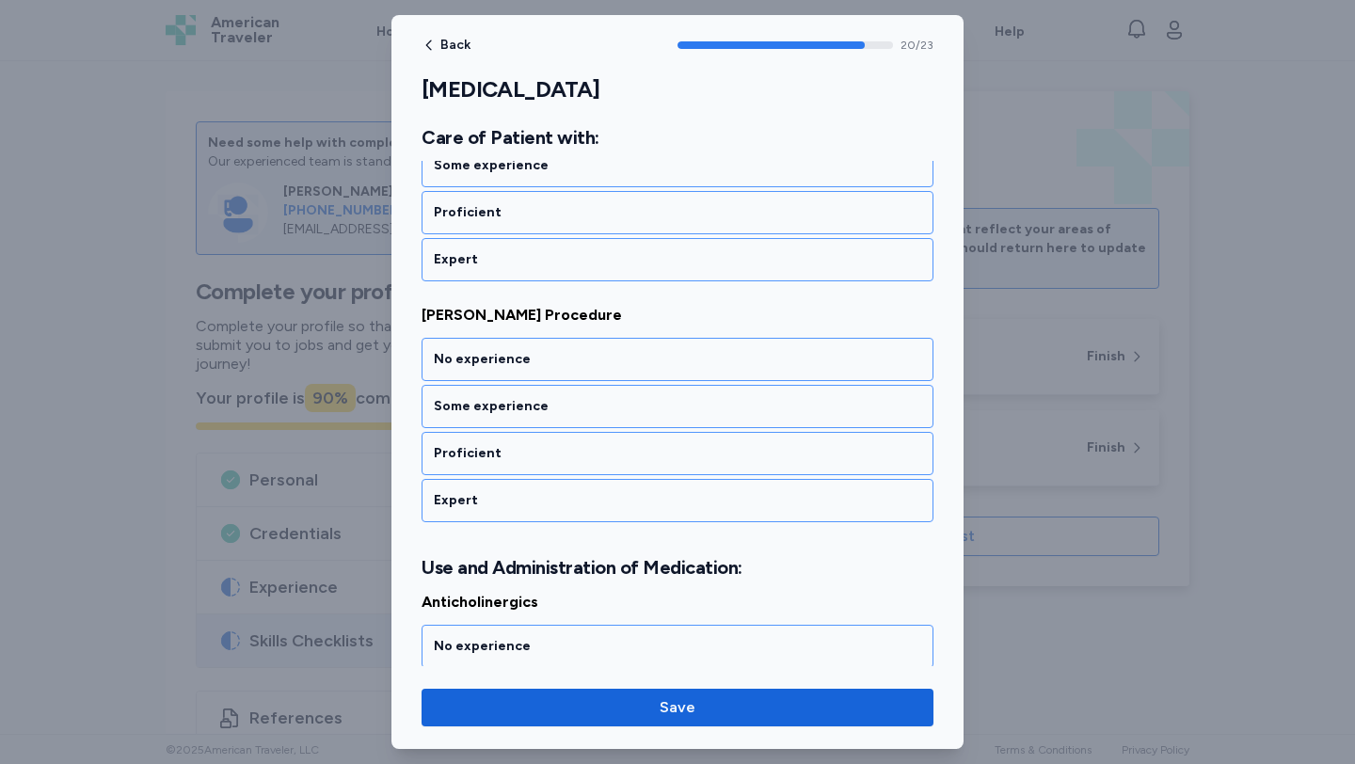
click at [561, 362] on div "No experience" at bounding box center [677, 359] width 487 height 19
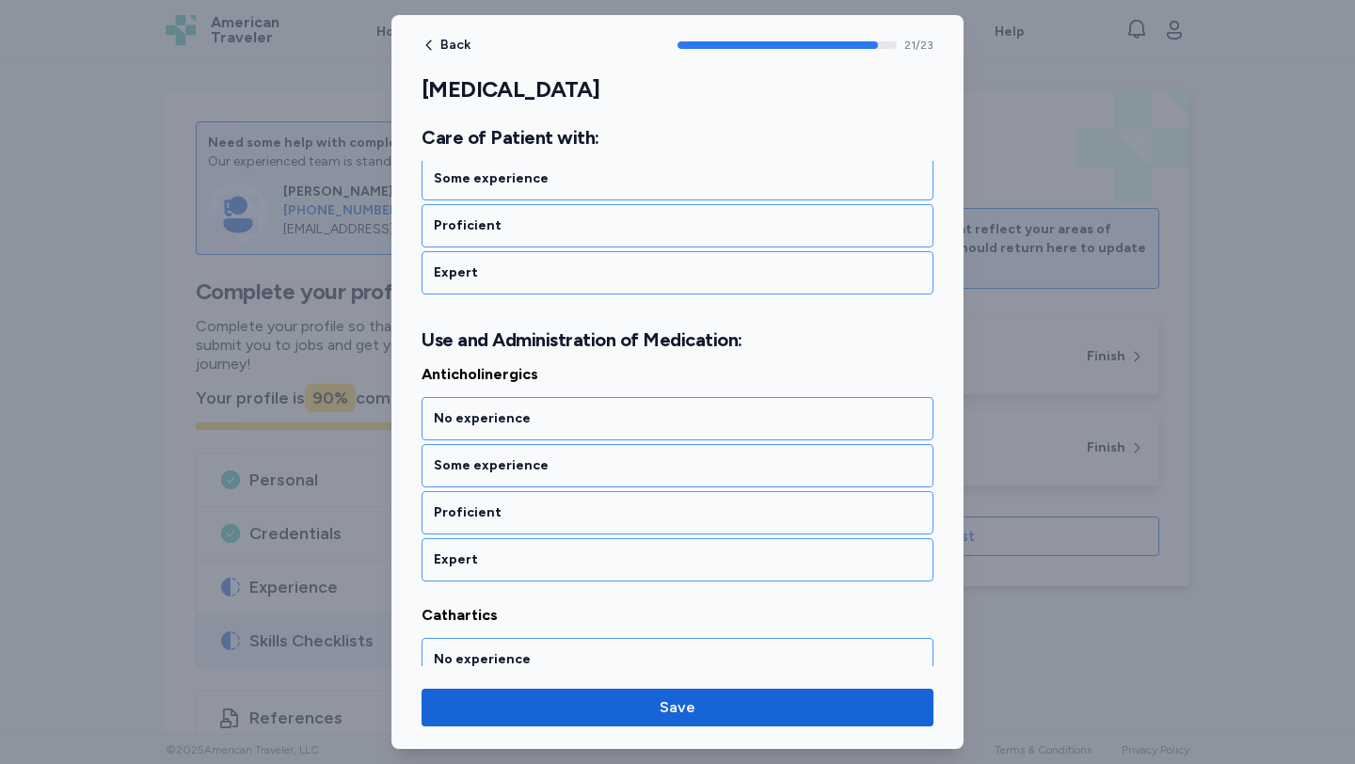
scroll to position [5284, 0]
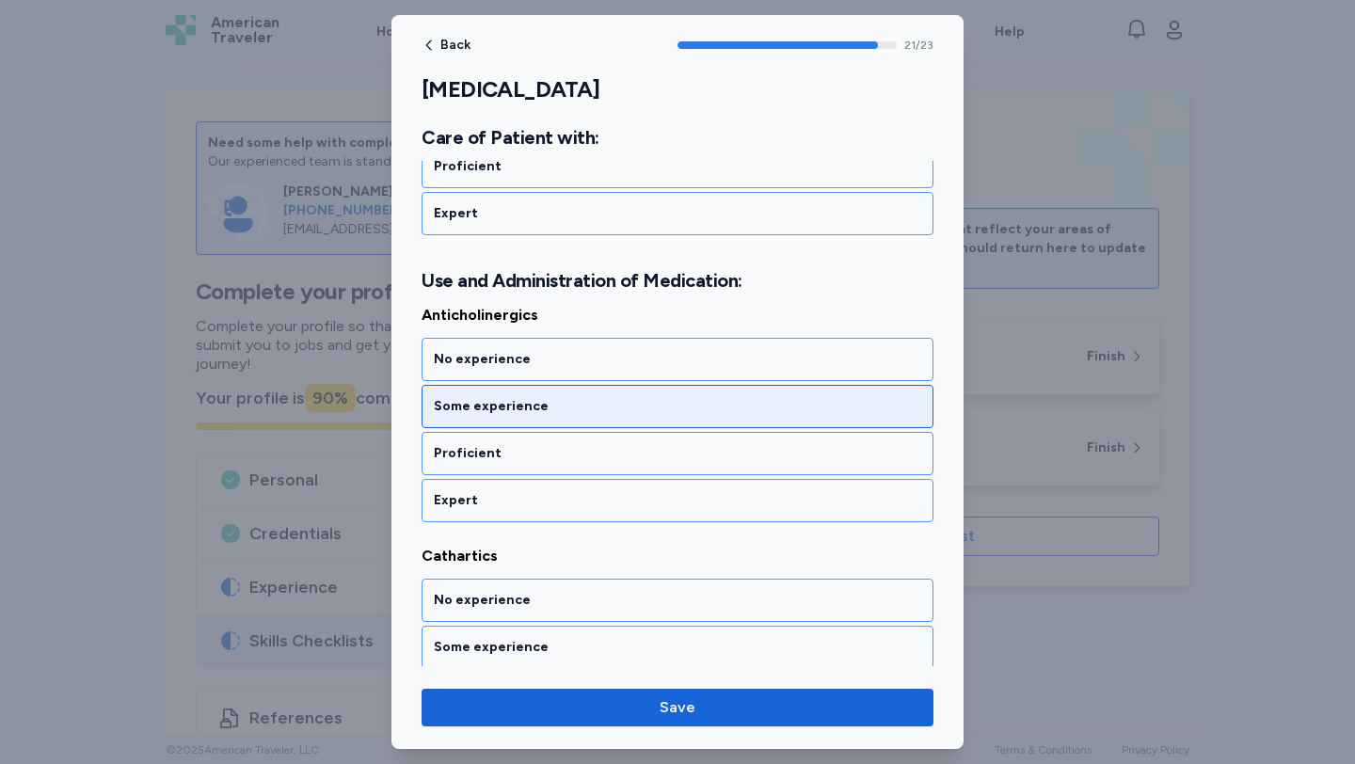
click at [562, 413] on div "Some experience" at bounding box center [677, 406] width 487 height 19
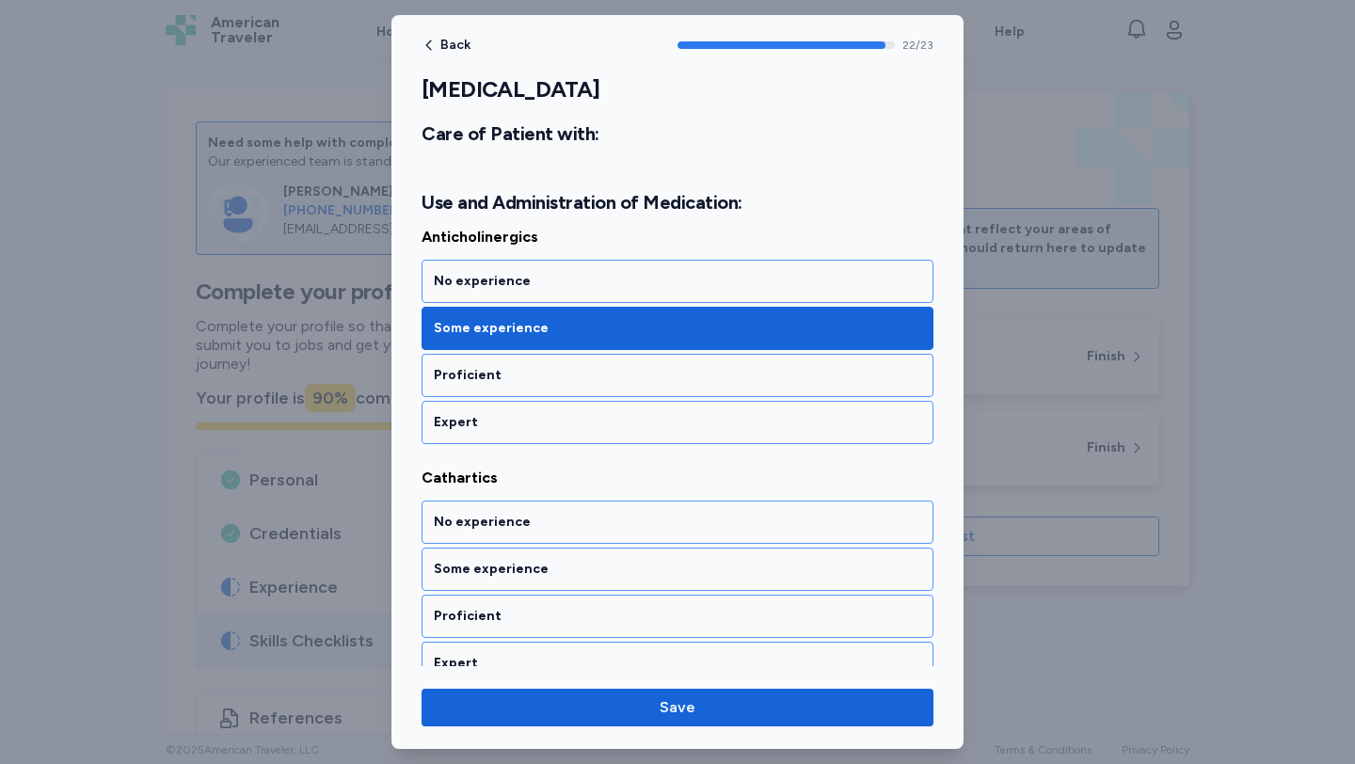
scroll to position [5384, 0]
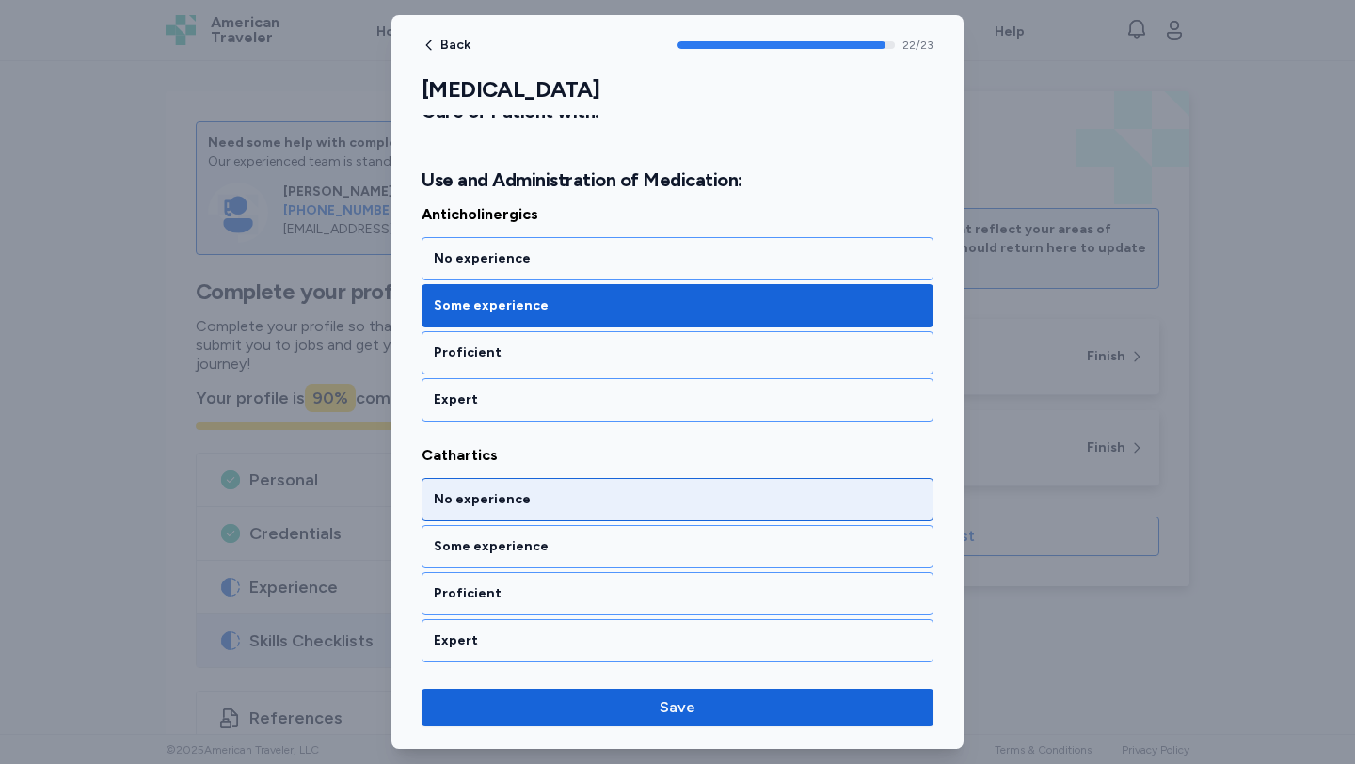
click at [579, 506] on div "No experience" at bounding box center [677, 499] width 487 height 19
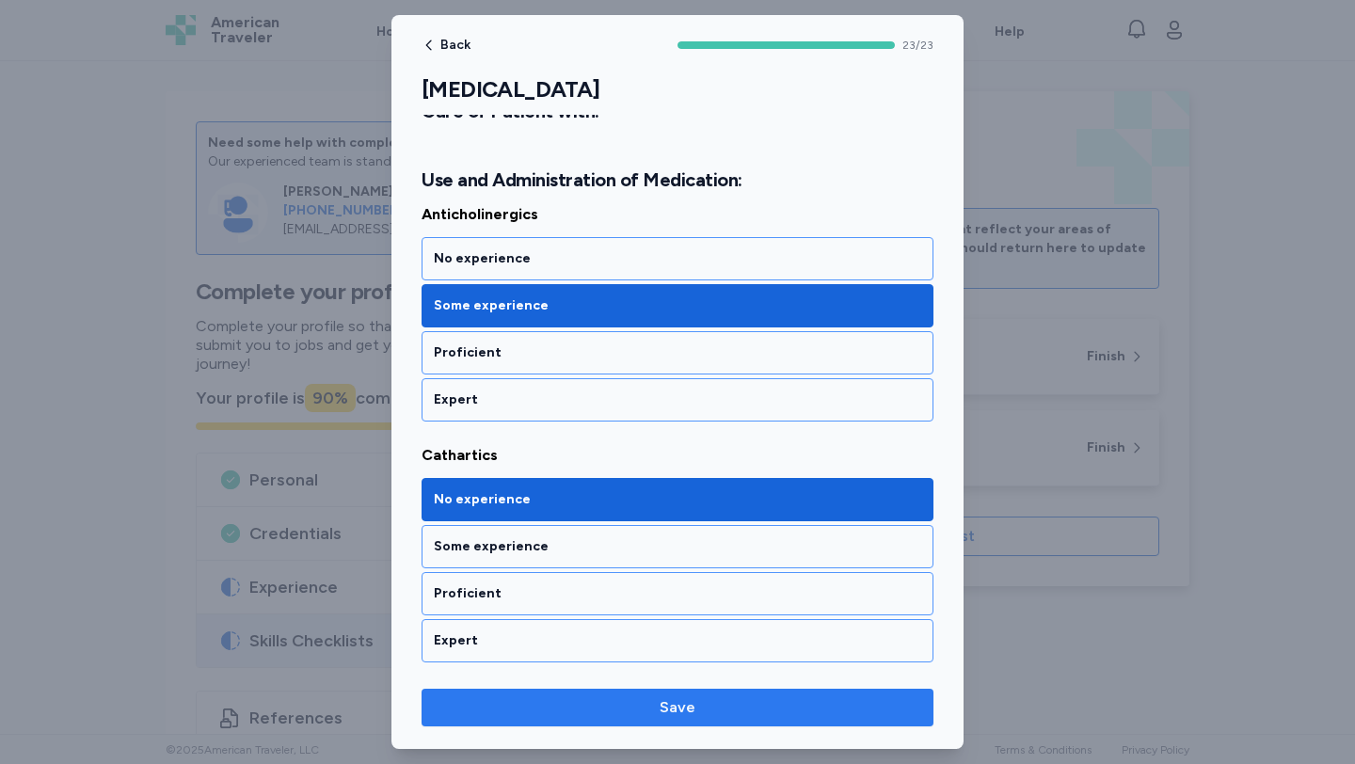
click at [668, 699] on span "Save" at bounding box center [678, 707] width 36 height 23
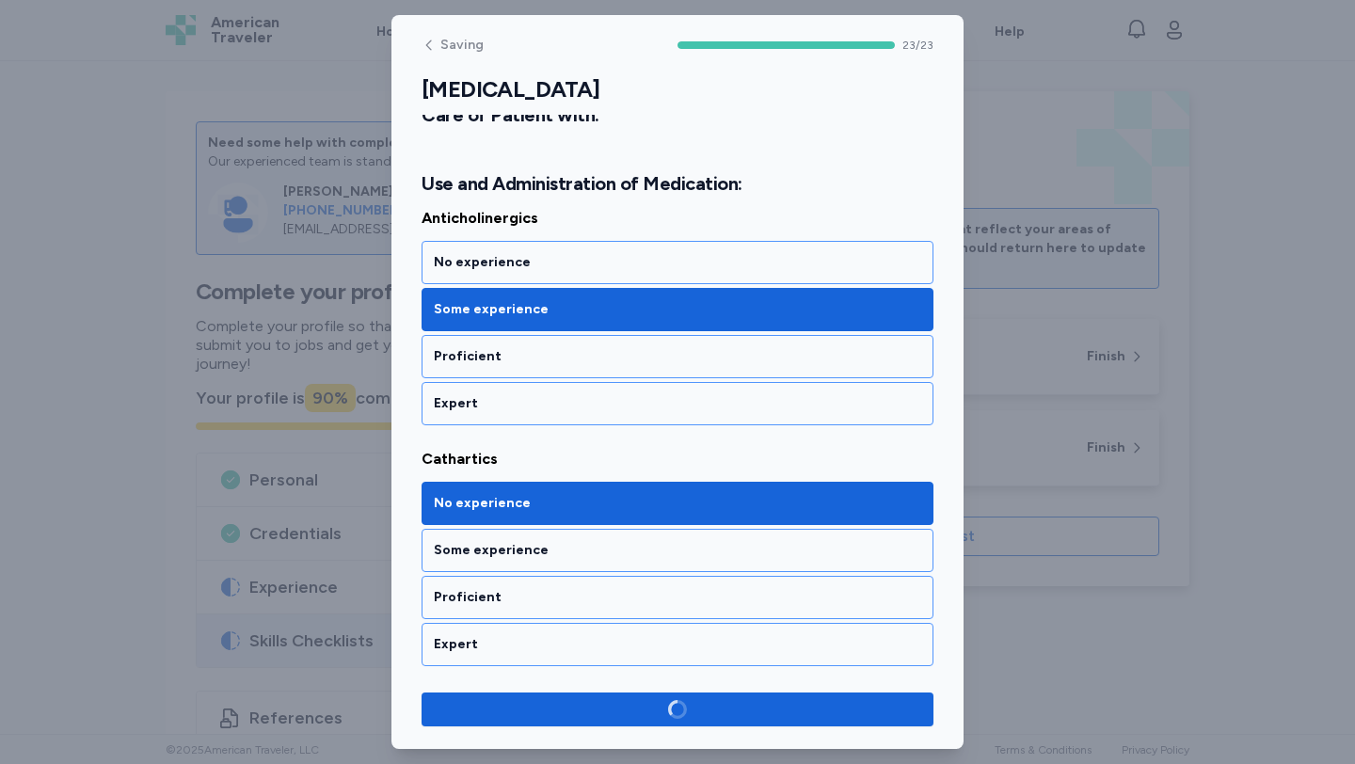
scroll to position [5381, 0]
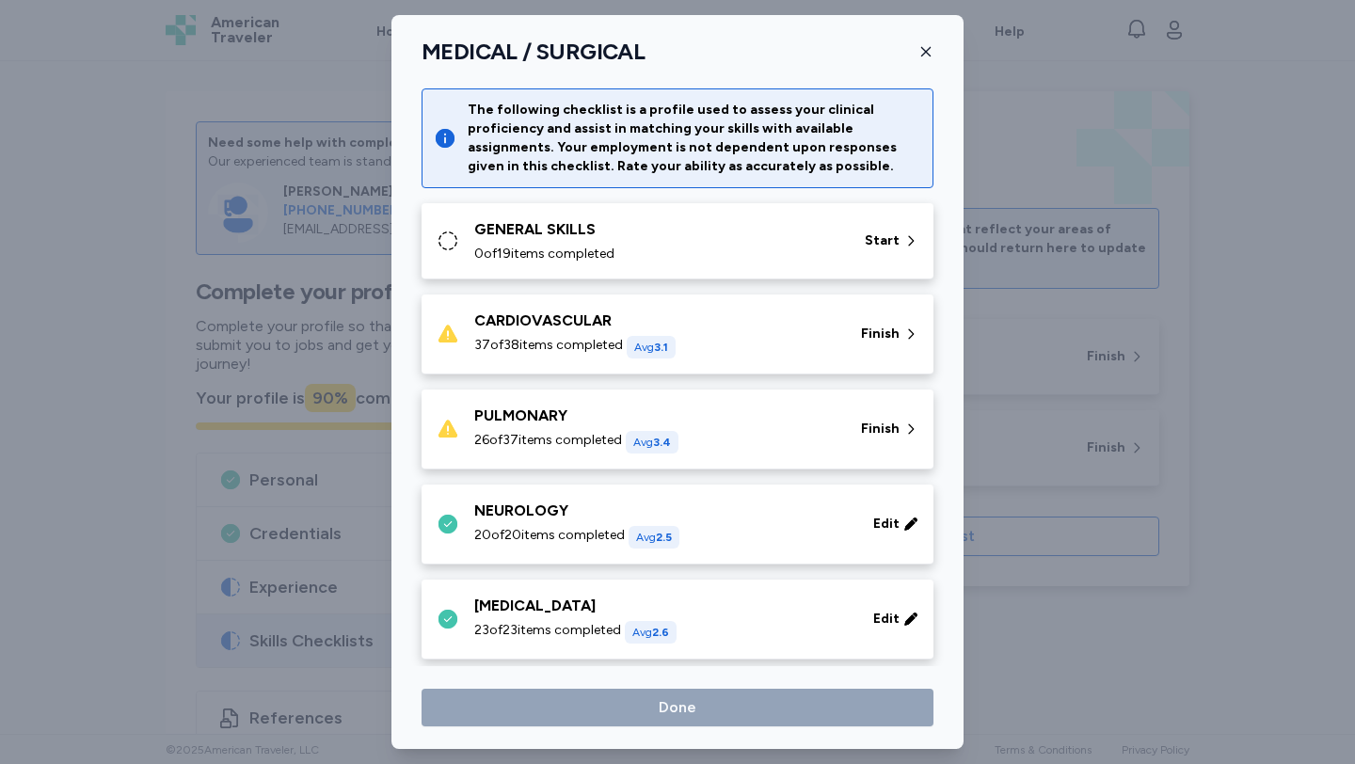
click at [658, 247] on div "0 of 19 items completed" at bounding box center [658, 254] width 368 height 19
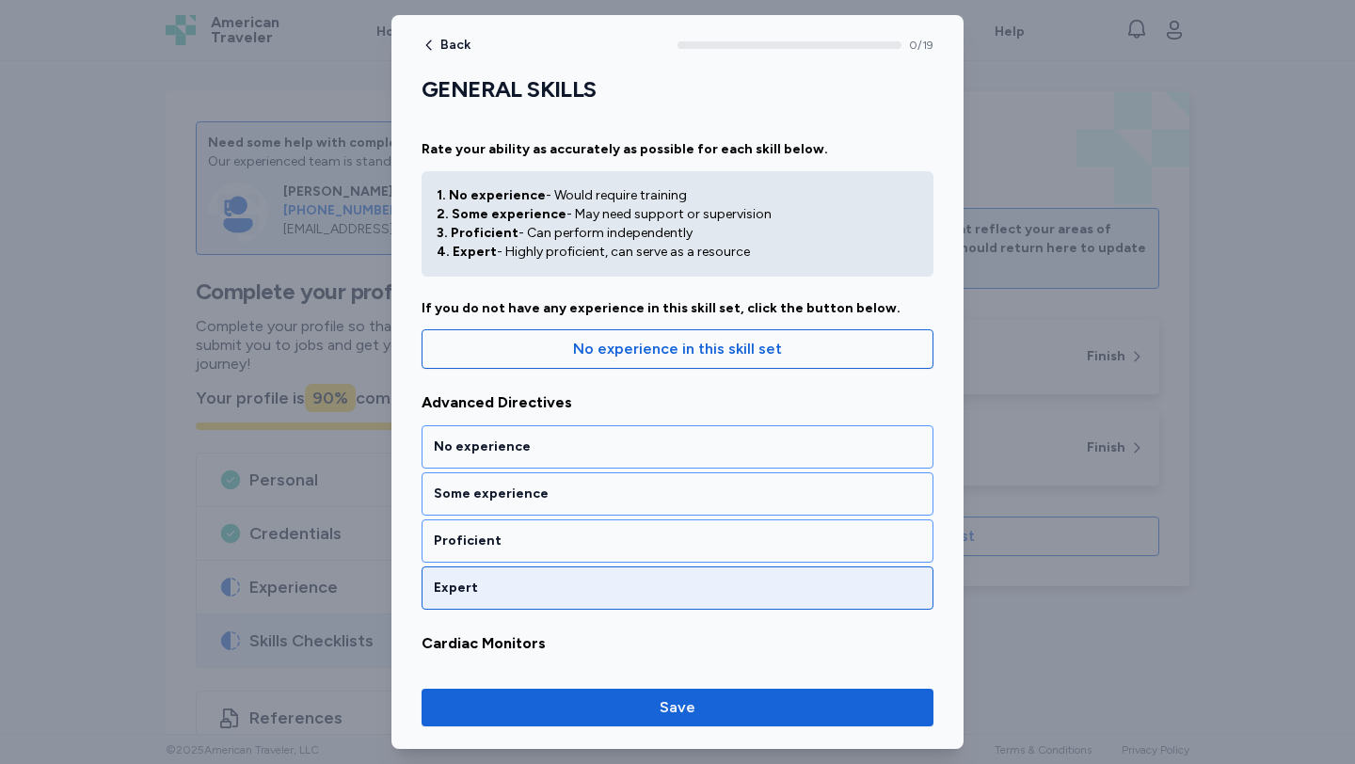
click at [593, 579] on div "Expert" at bounding box center [677, 588] width 487 height 19
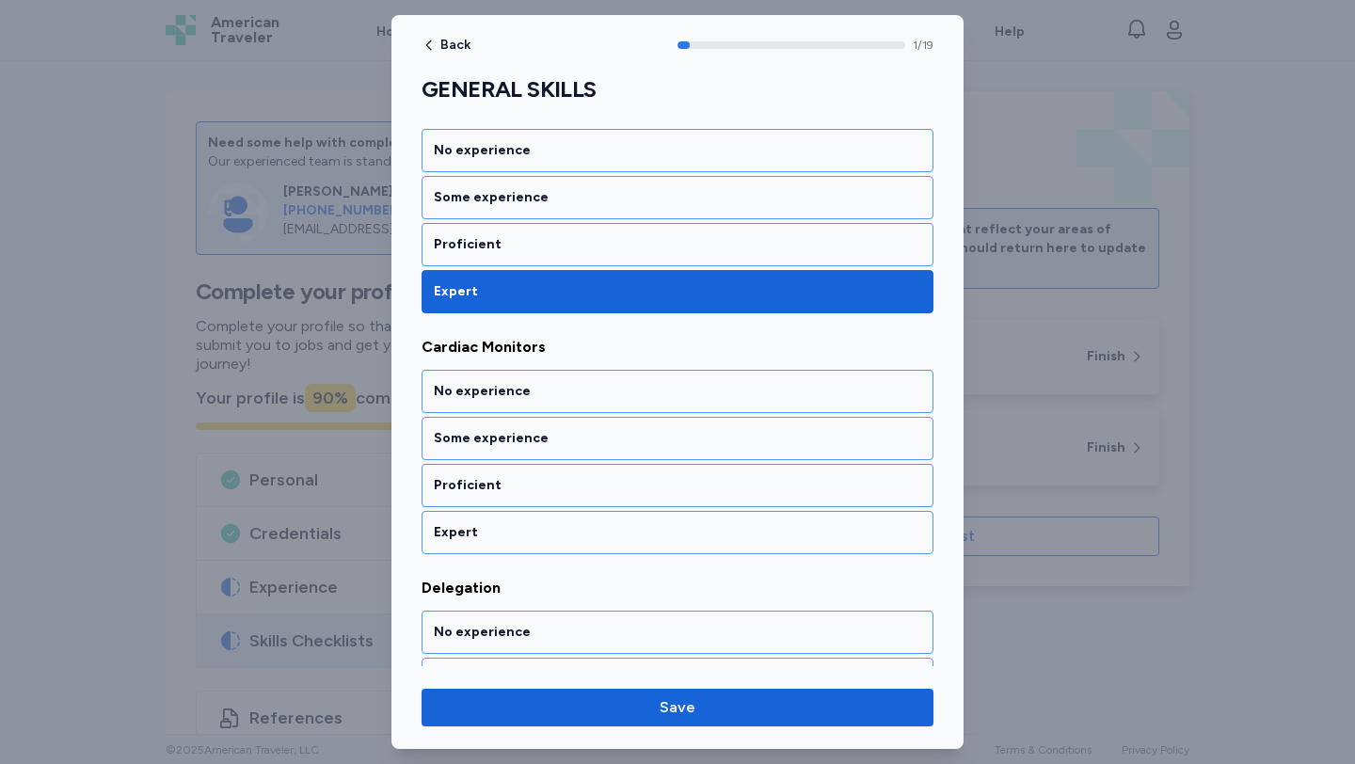
scroll to position [351, 0]
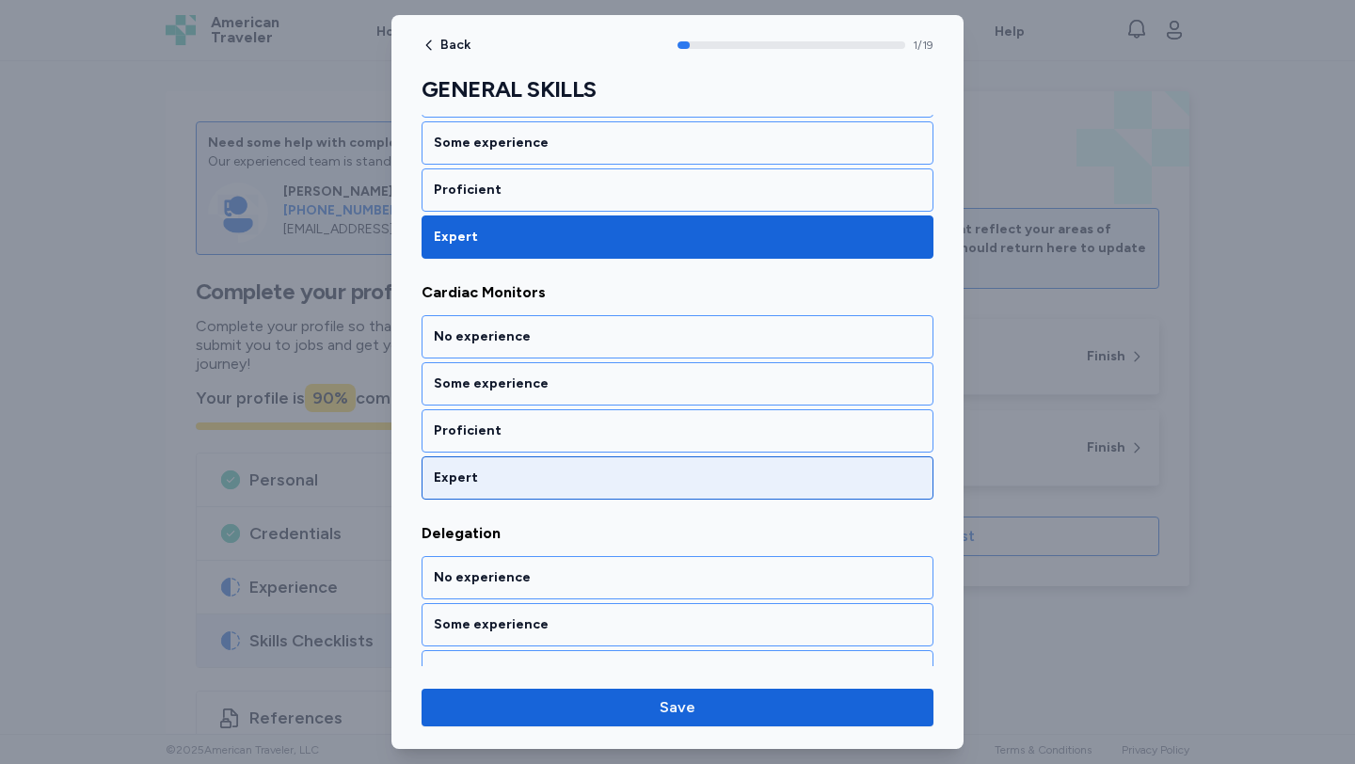
click at [569, 483] on div "Expert" at bounding box center [677, 478] width 487 height 19
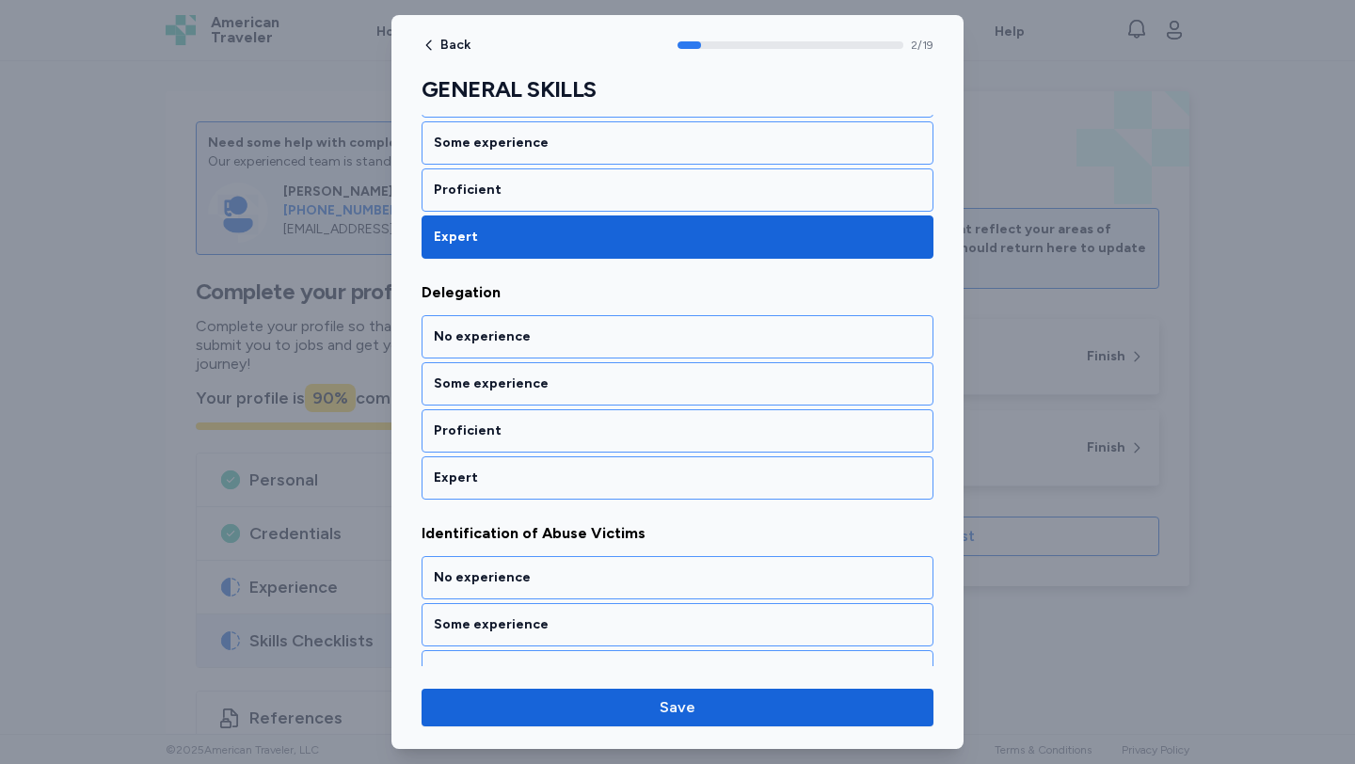
click at [569, 483] on div "Expert" at bounding box center [677, 478] width 487 height 19
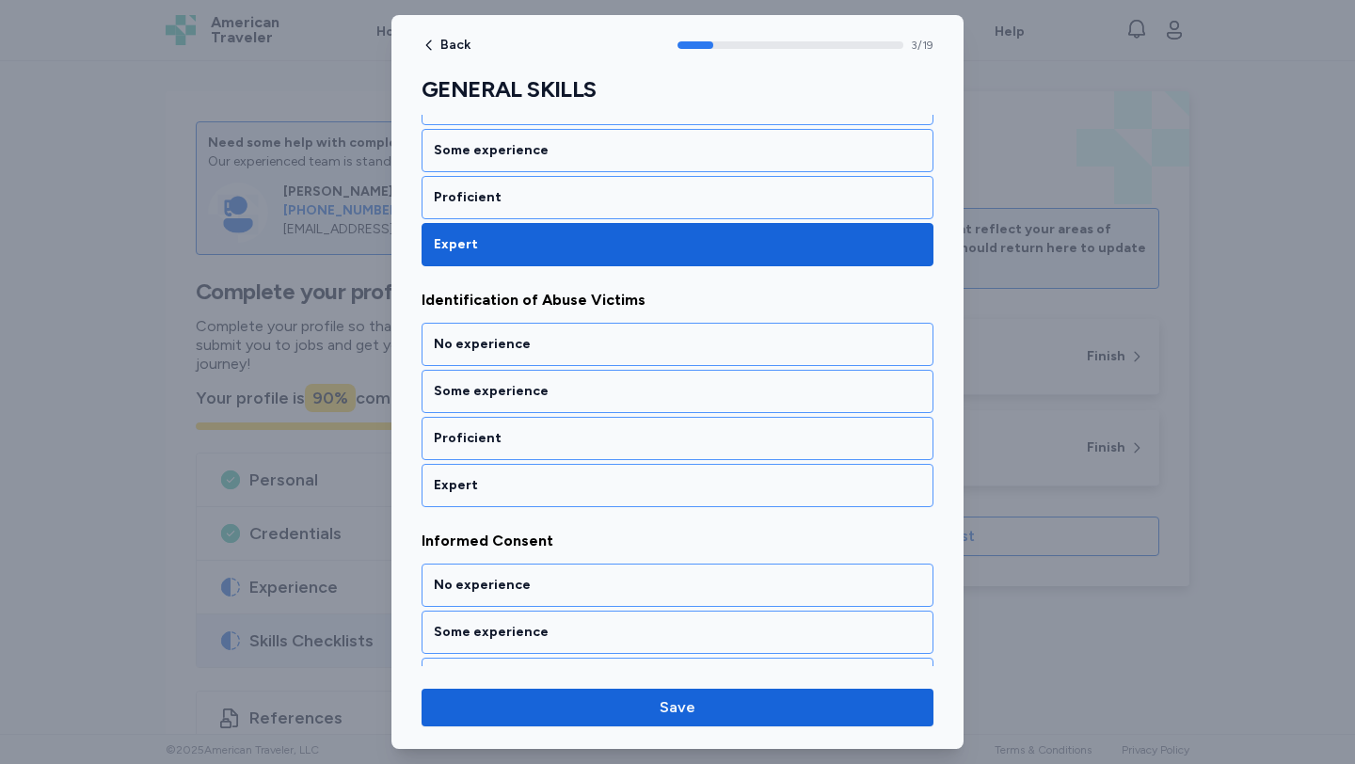
scroll to position [833, 0]
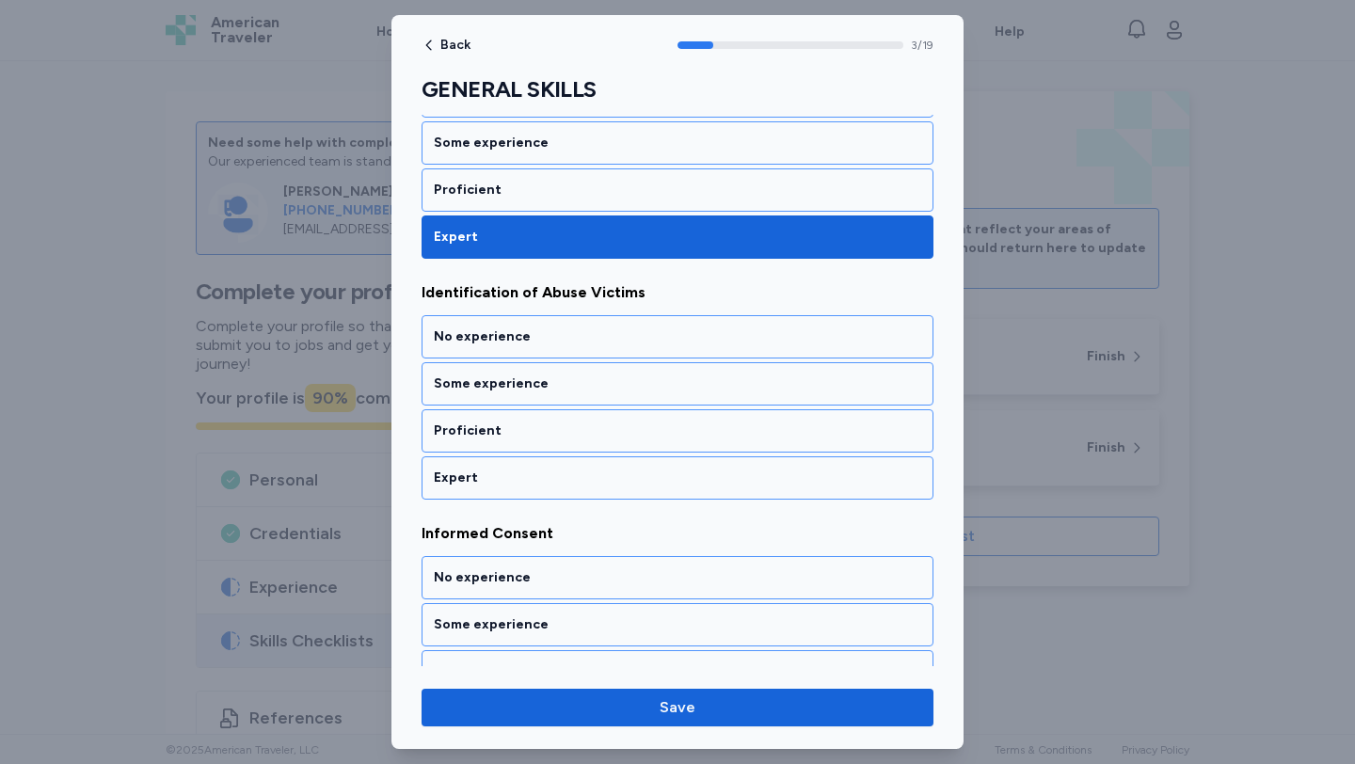
click at [569, 483] on div "Expert" at bounding box center [677, 478] width 487 height 19
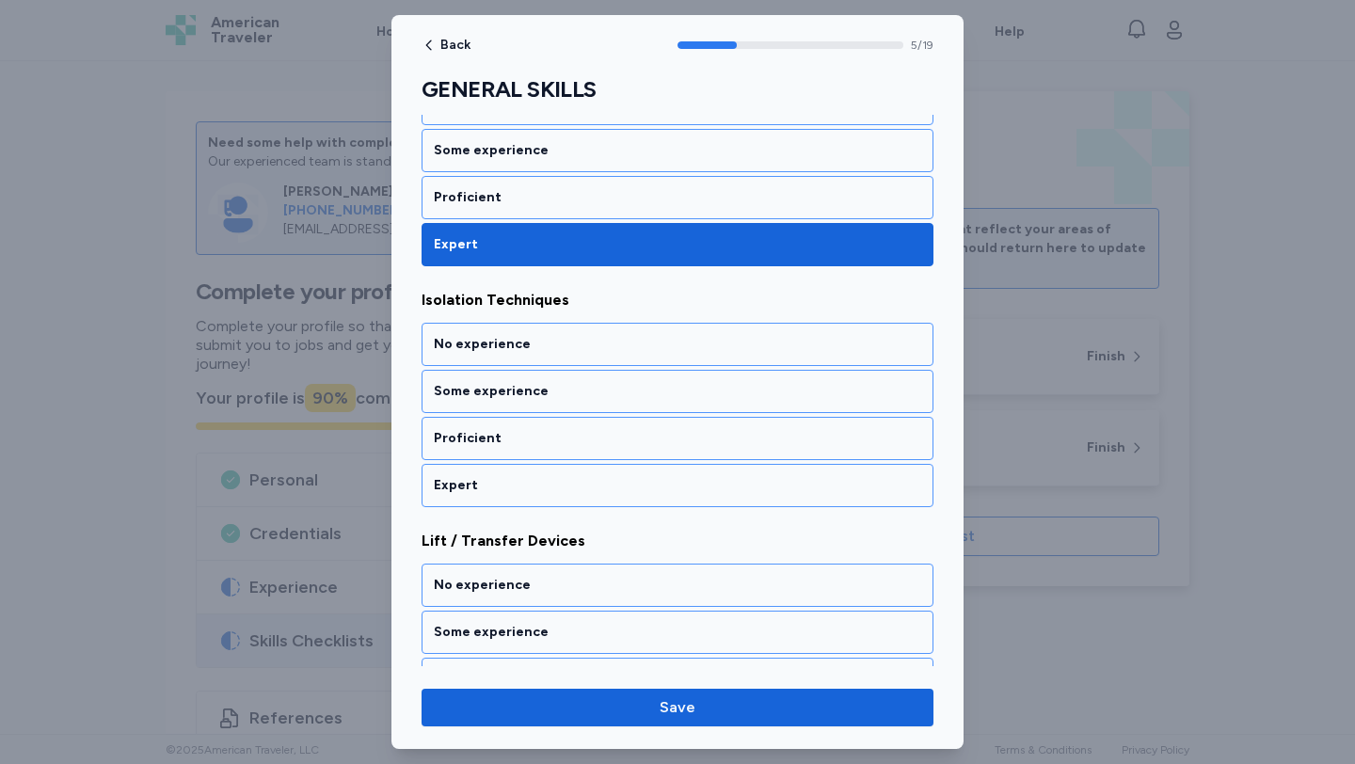
scroll to position [1314, 0]
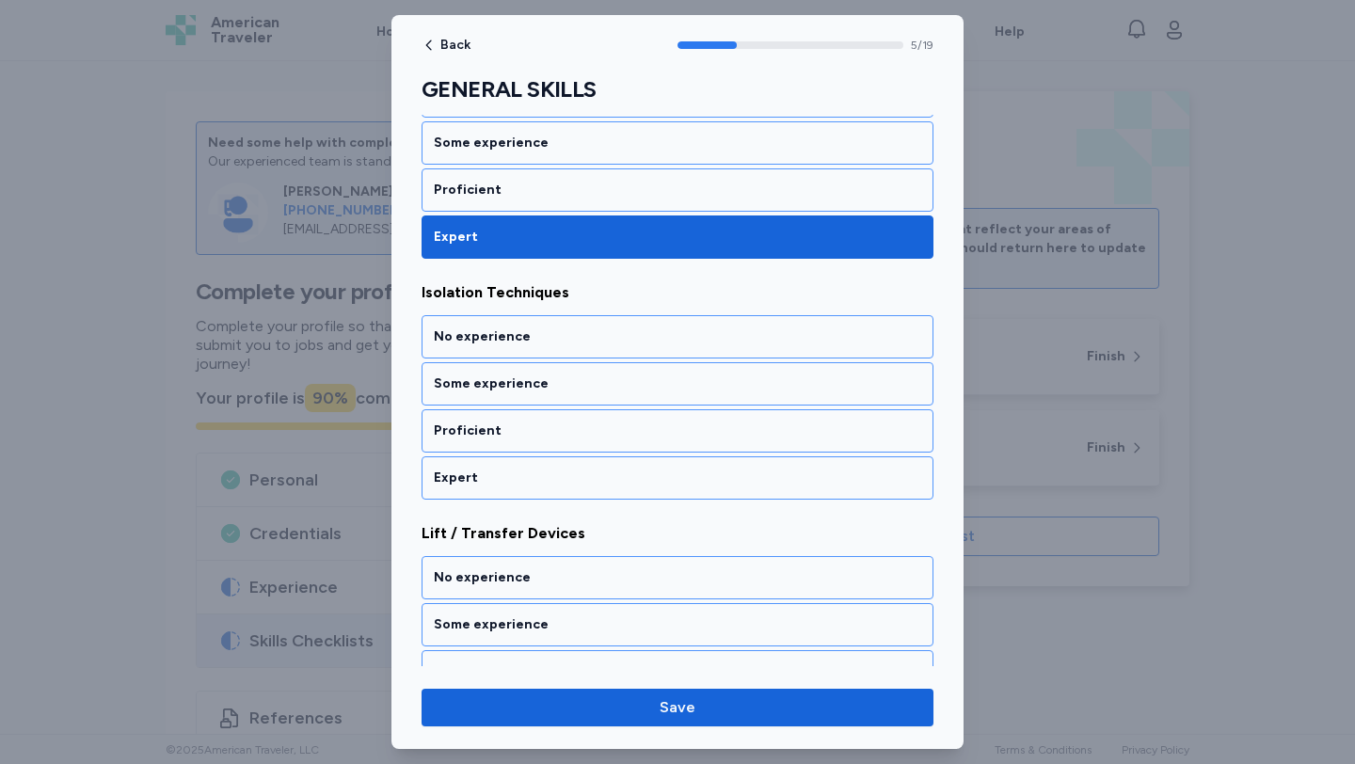
click at [569, 483] on div "Expert" at bounding box center [677, 478] width 487 height 19
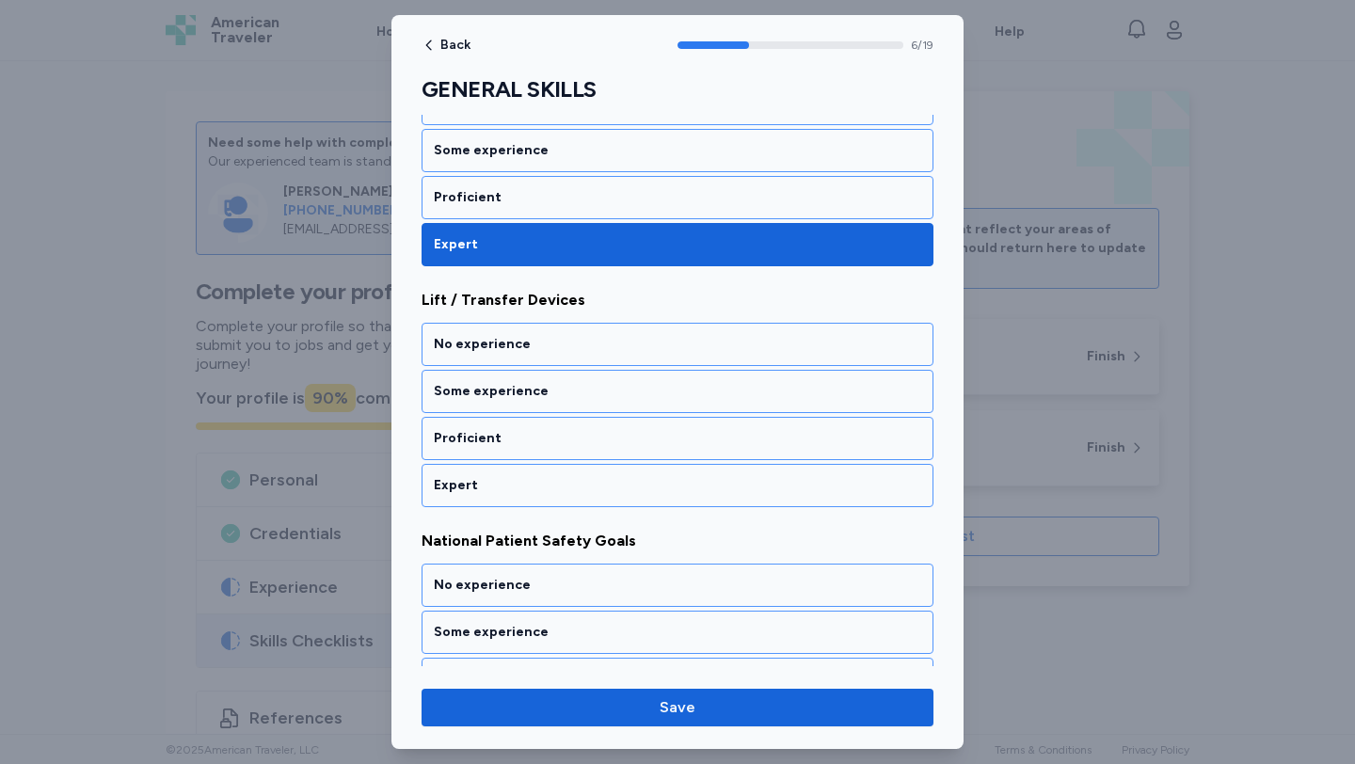
scroll to position [1555, 0]
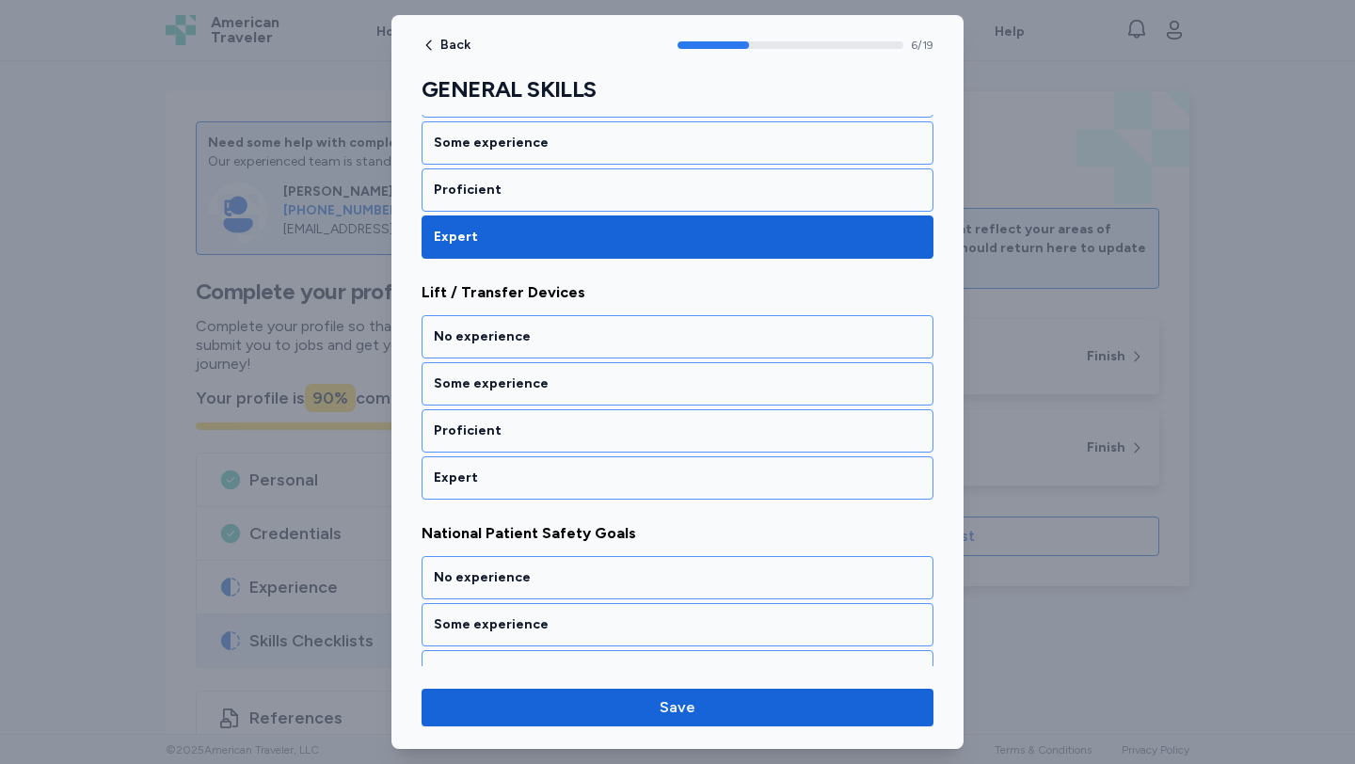
click at [569, 483] on div "Expert" at bounding box center [677, 478] width 487 height 19
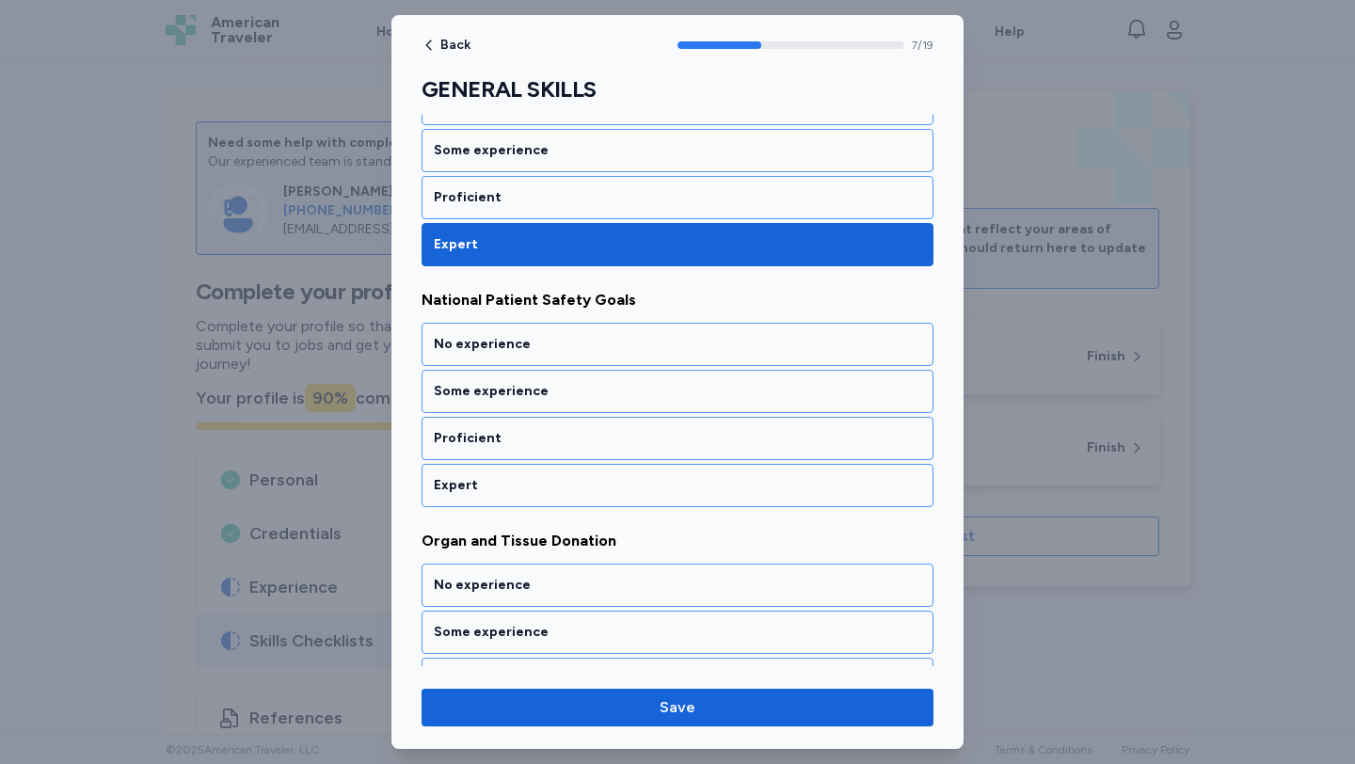
scroll to position [1796, 0]
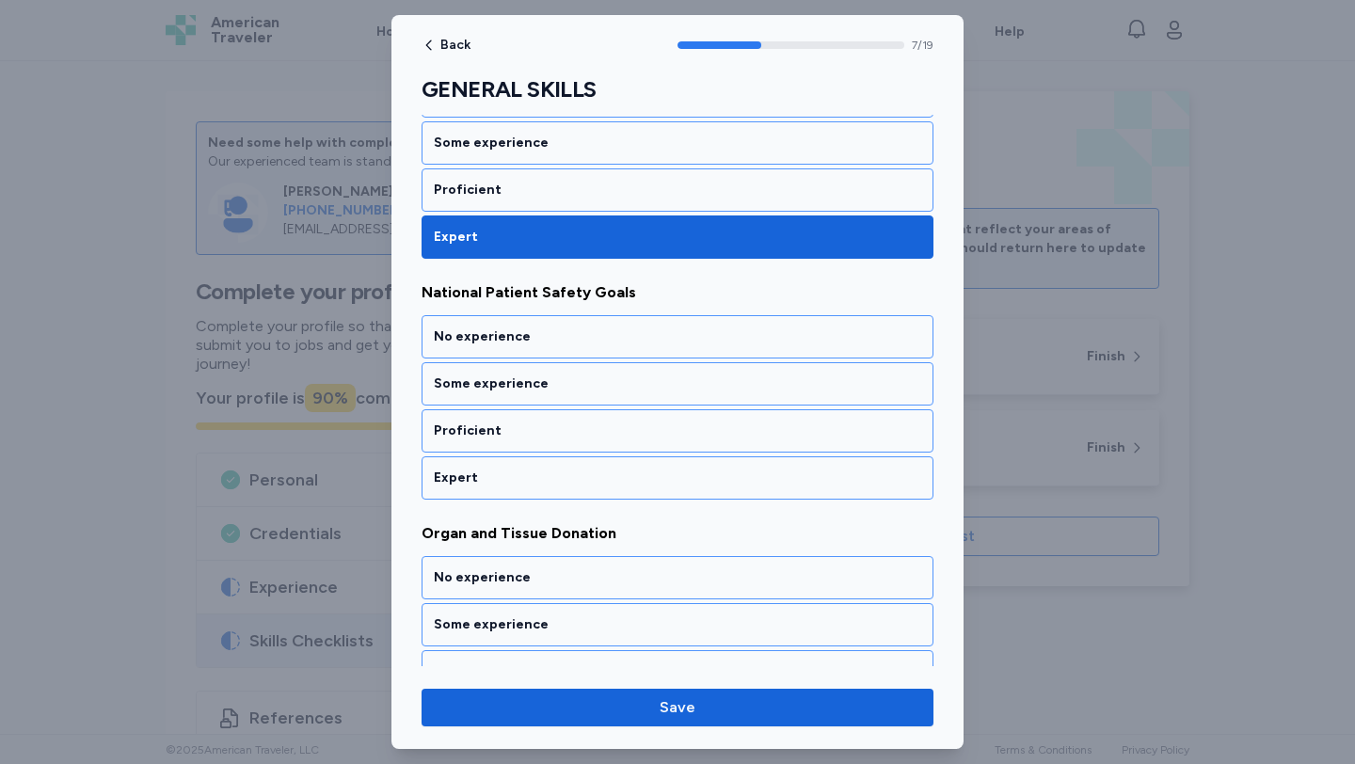
click at [569, 483] on div "Expert" at bounding box center [677, 478] width 487 height 19
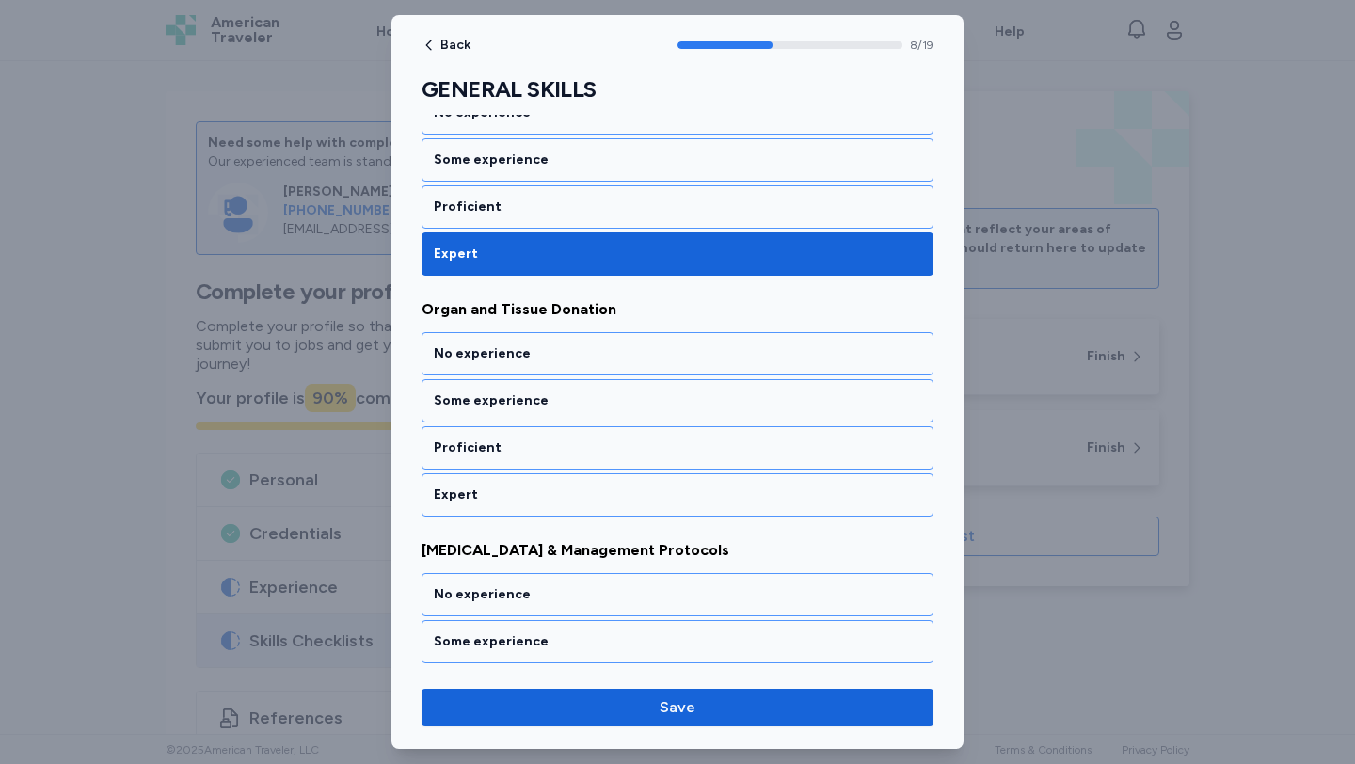
scroll to position [2037, 0]
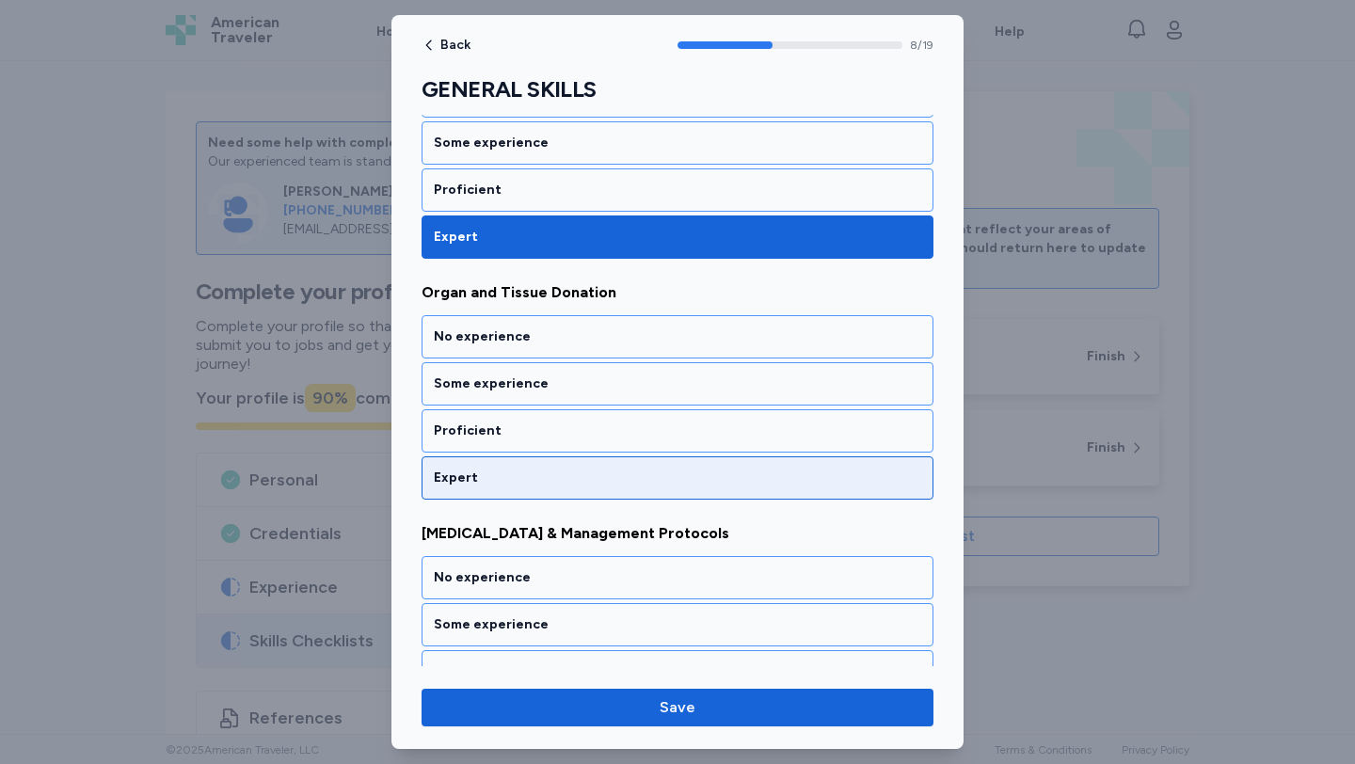
click at [570, 469] on div "Expert" at bounding box center [677, 478] width 487 height 19
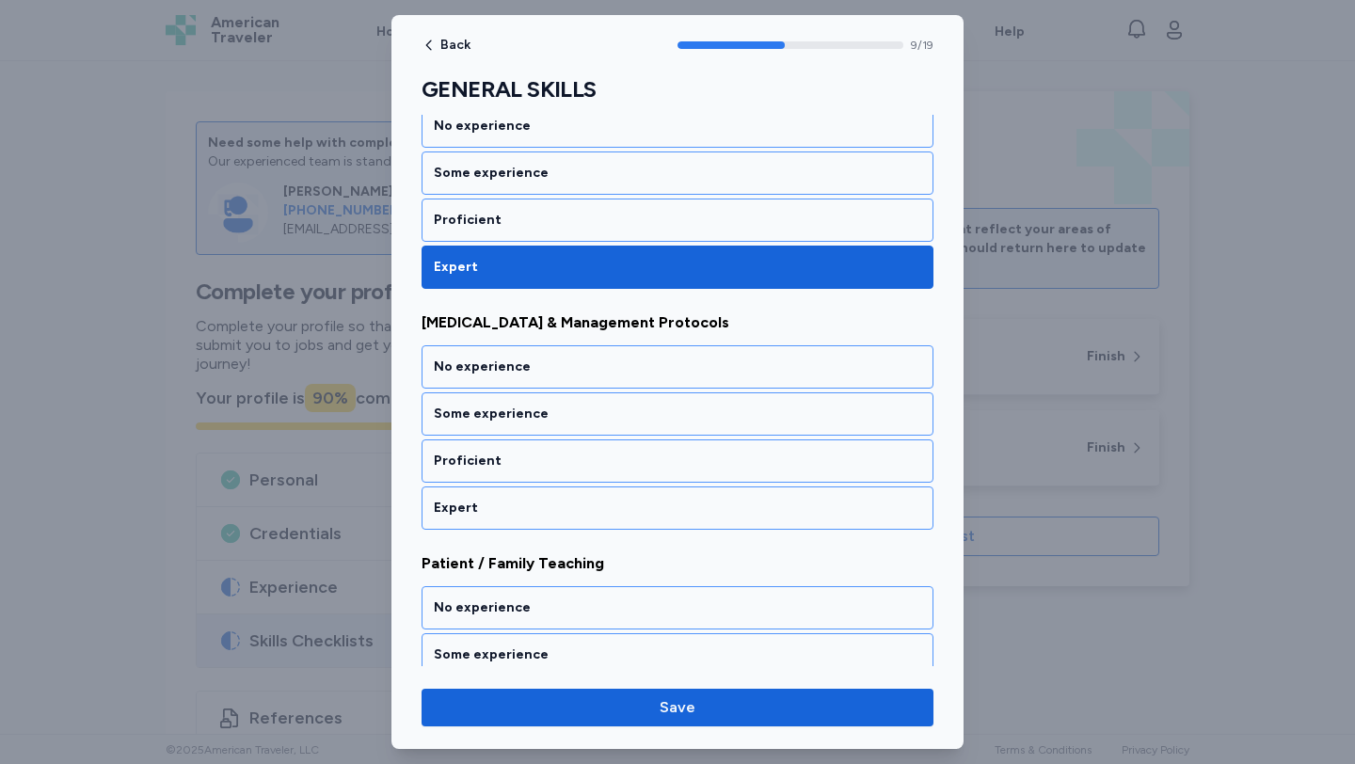
scroll to position [2278, 0]
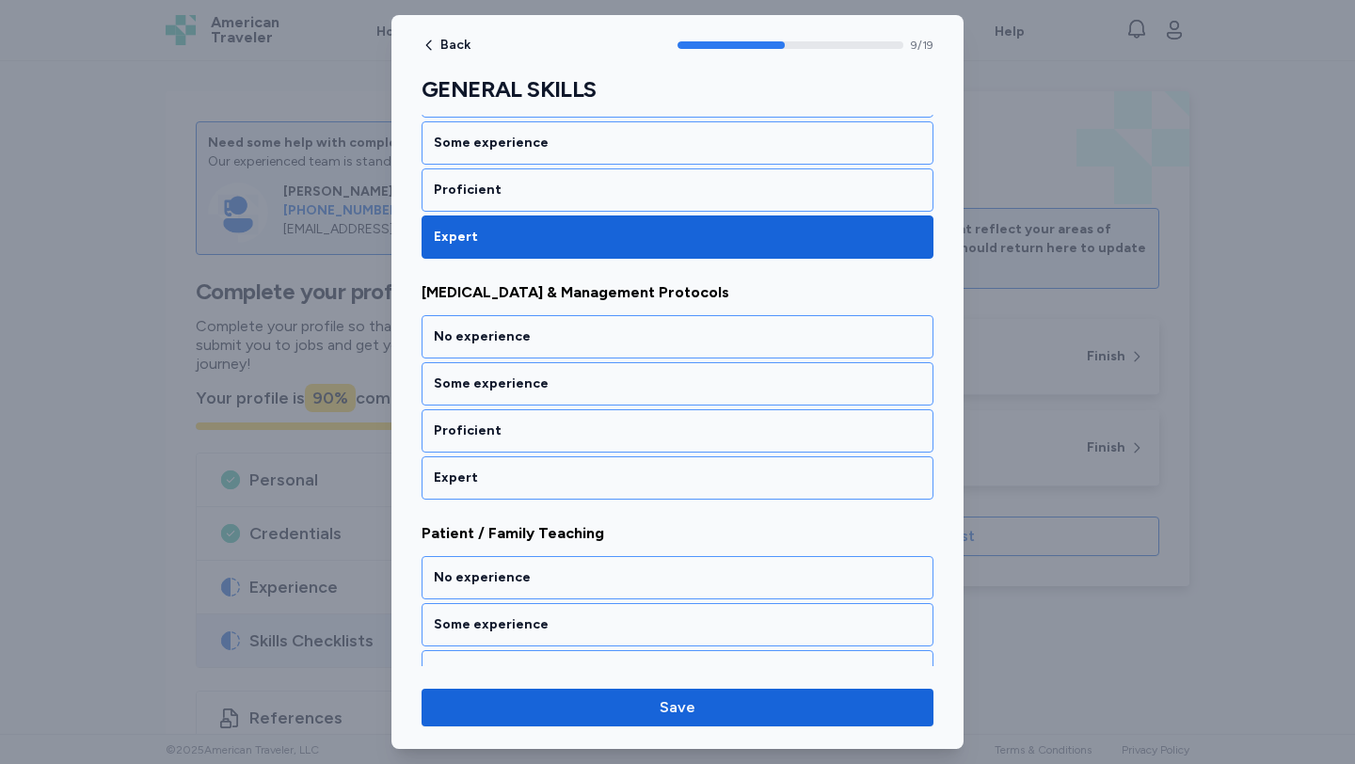
click at [570, 469] on div "Expert" at bounding box center [677, 478] width 487 height 19
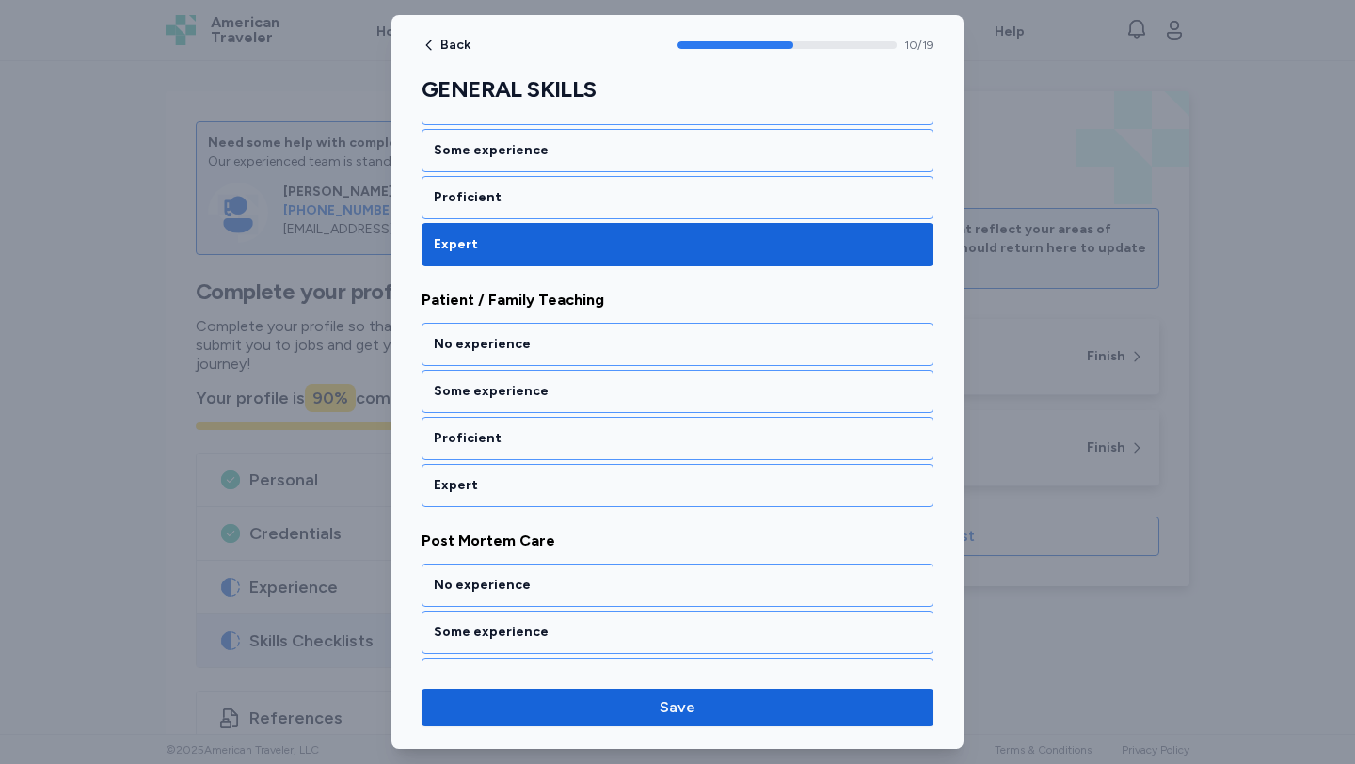
scroll to position [2519, 0]
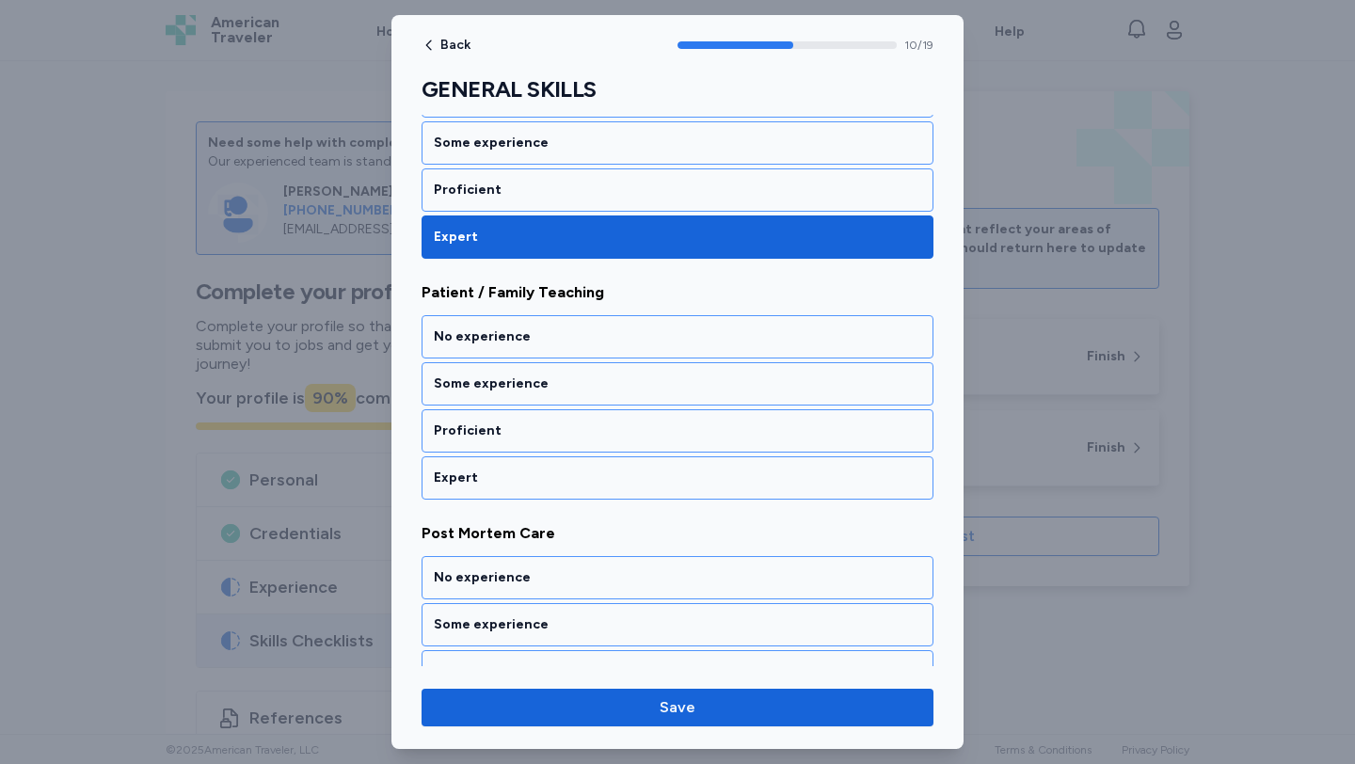
click at [570, 469] on div "Expert" at bounding box center [677, 478] width 487 height 19
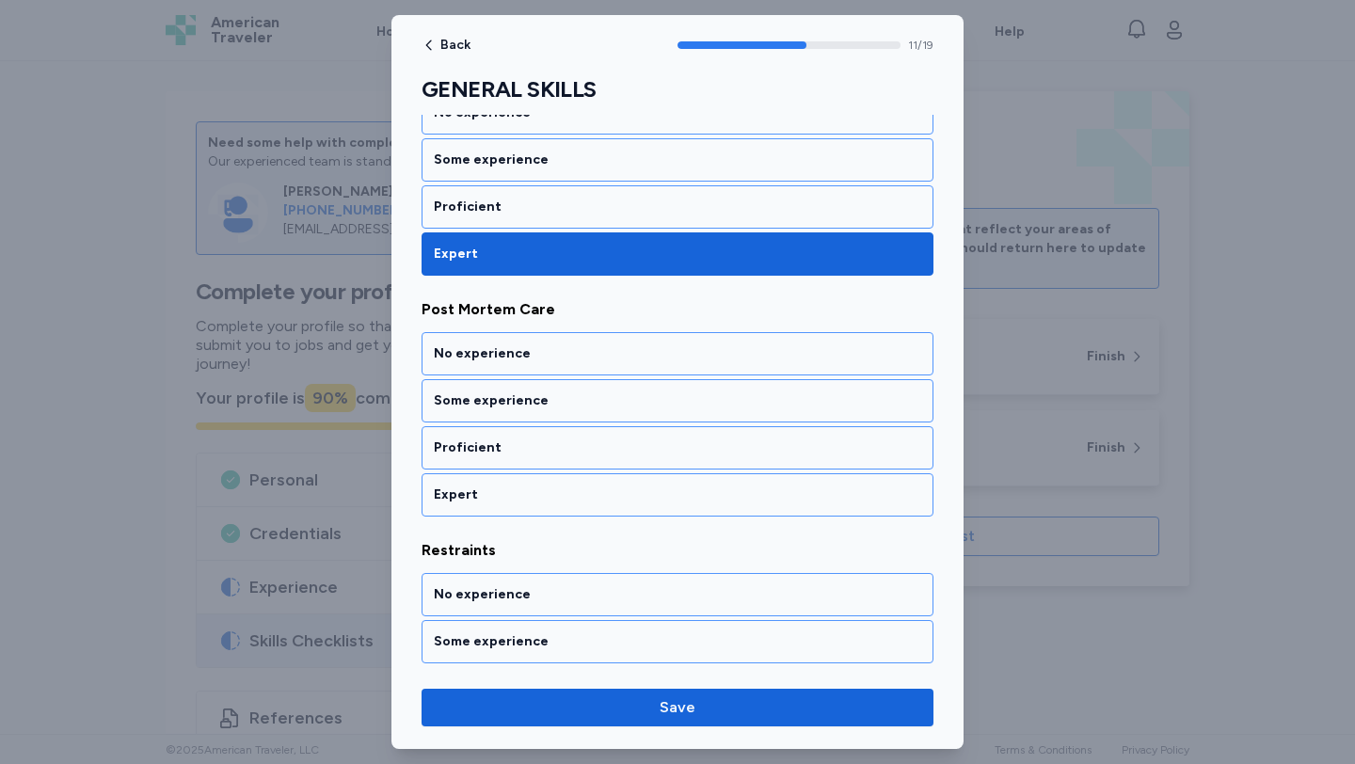
scroll to position [2759, 0]
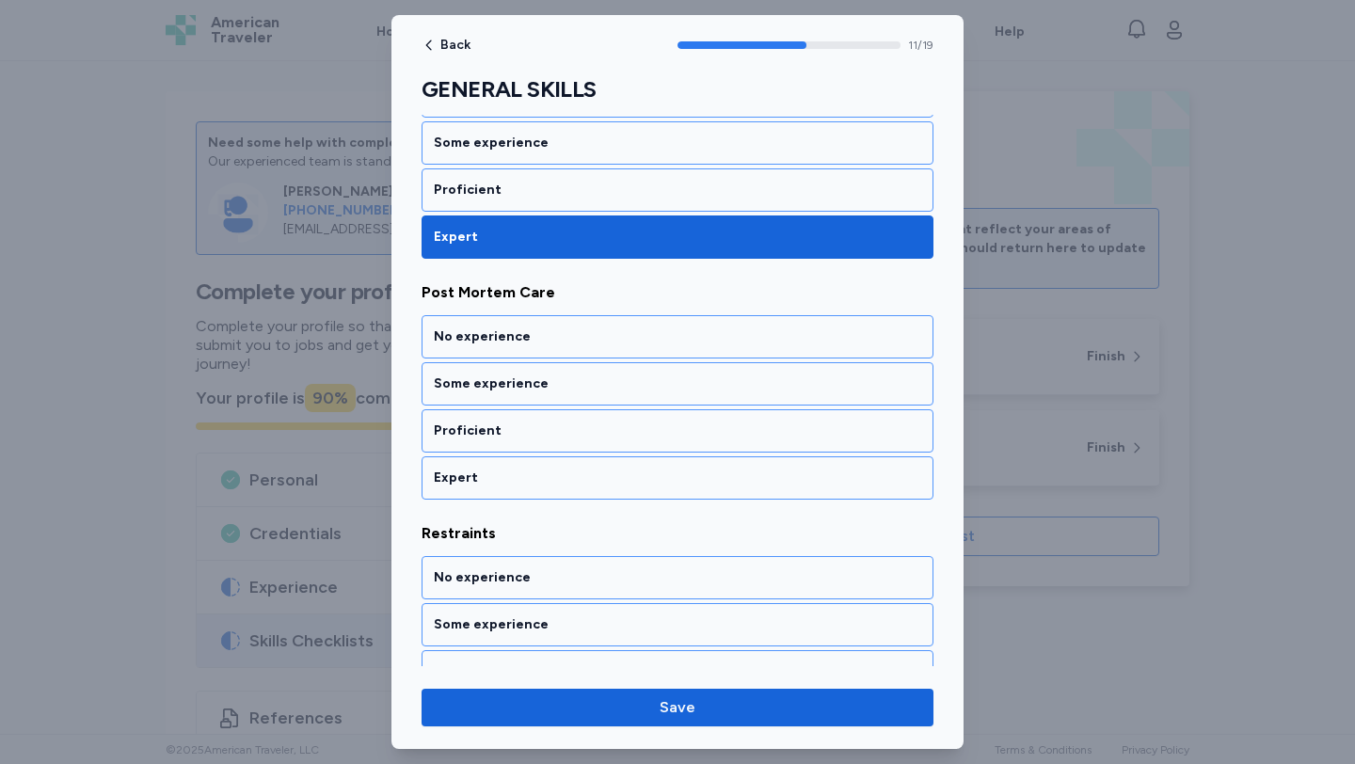
click at [570, 469] on div "Expert" at bounding box center [677, 478] width 487 height 19
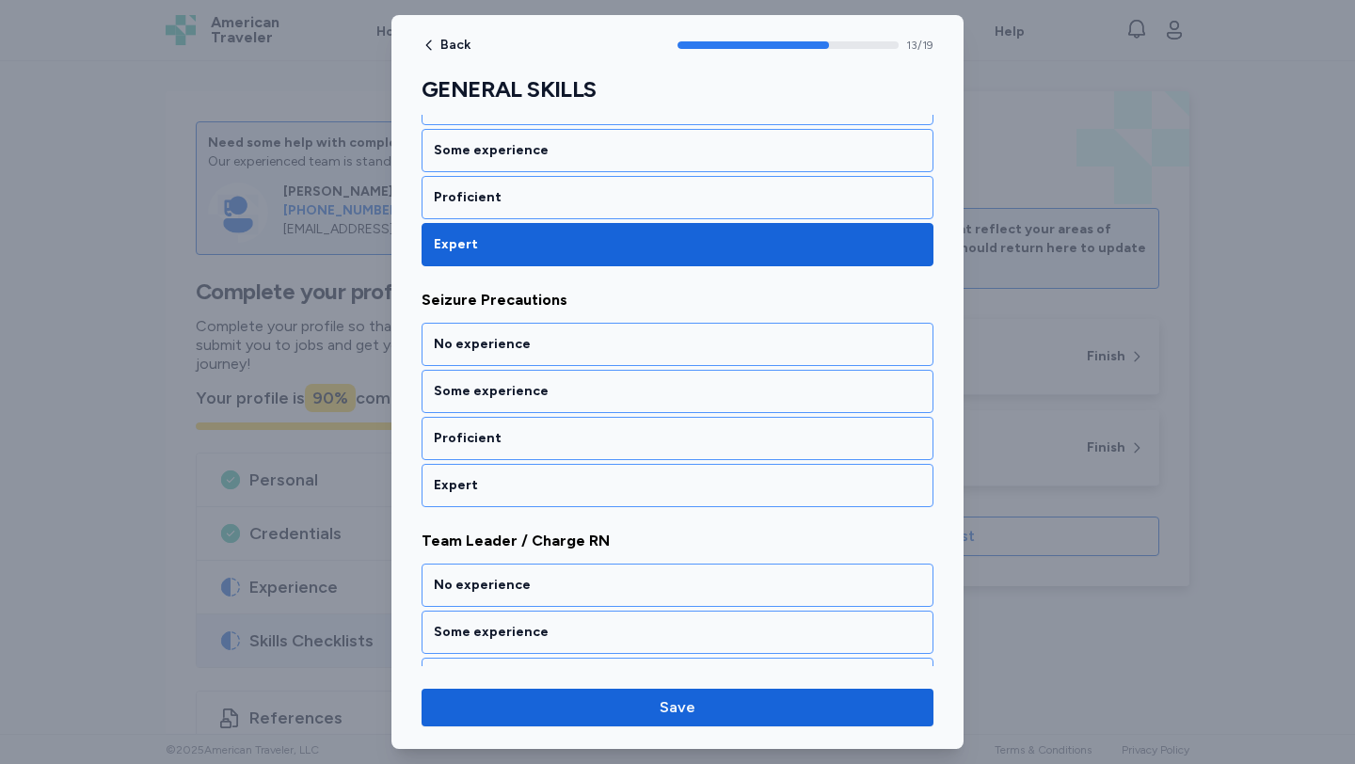
scroll to position [3241, 0]
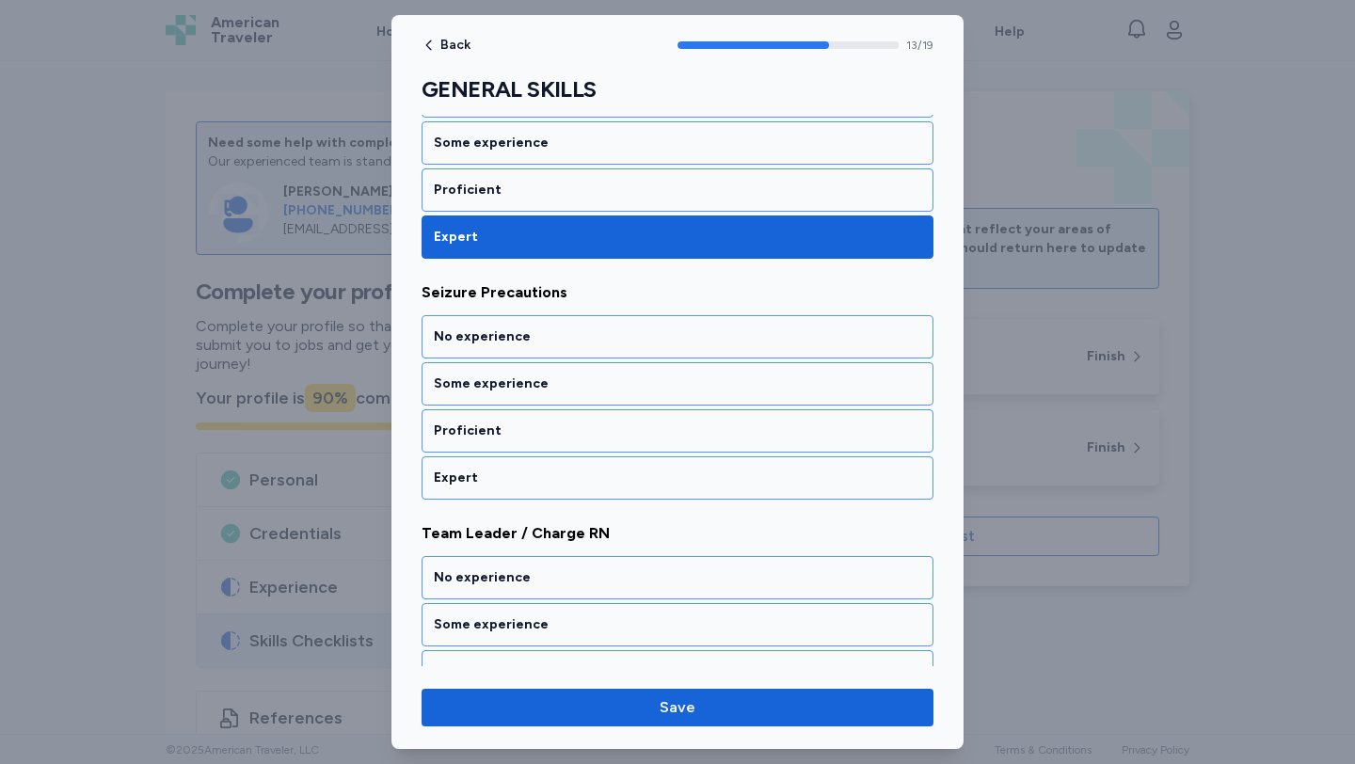
click at [570, 469] on div "Expert" at bounding box center [677, 478] width 487 height 19
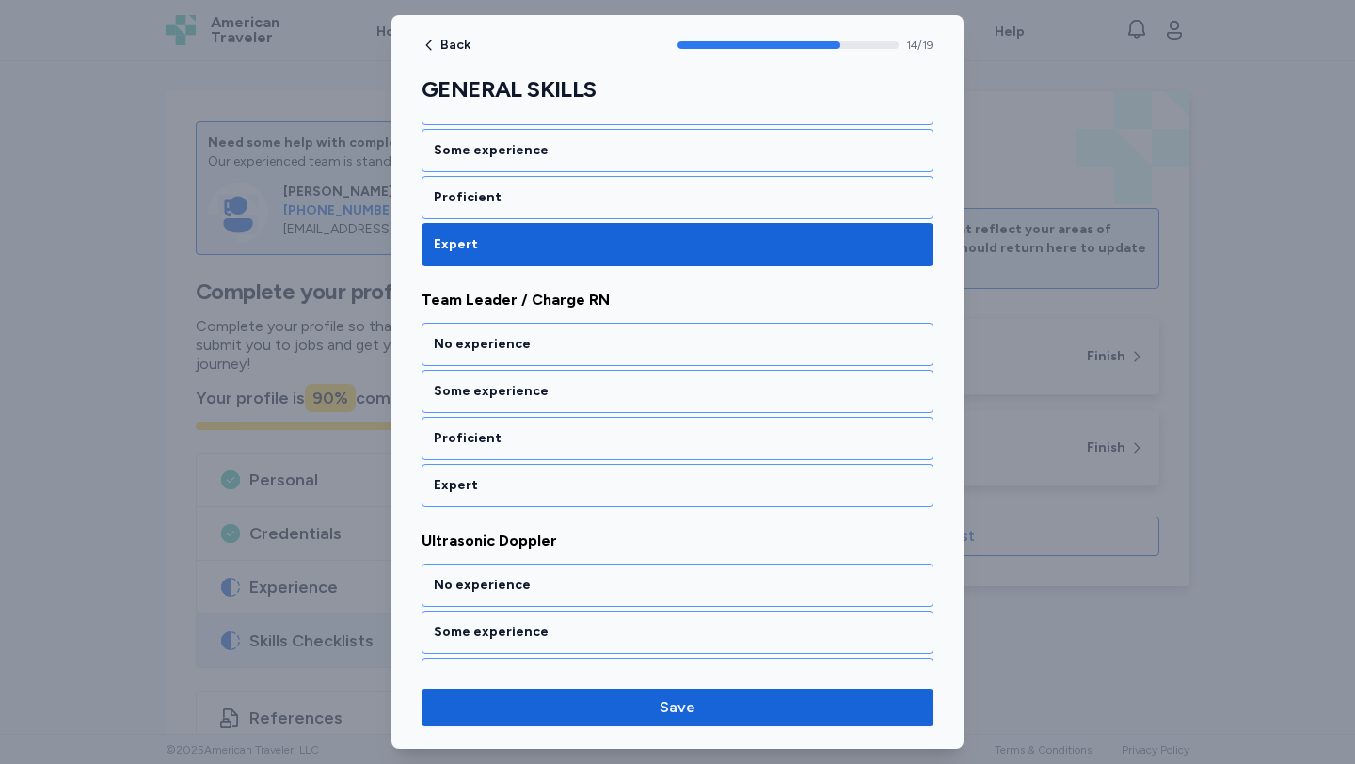
scroll to position [3482, 0]
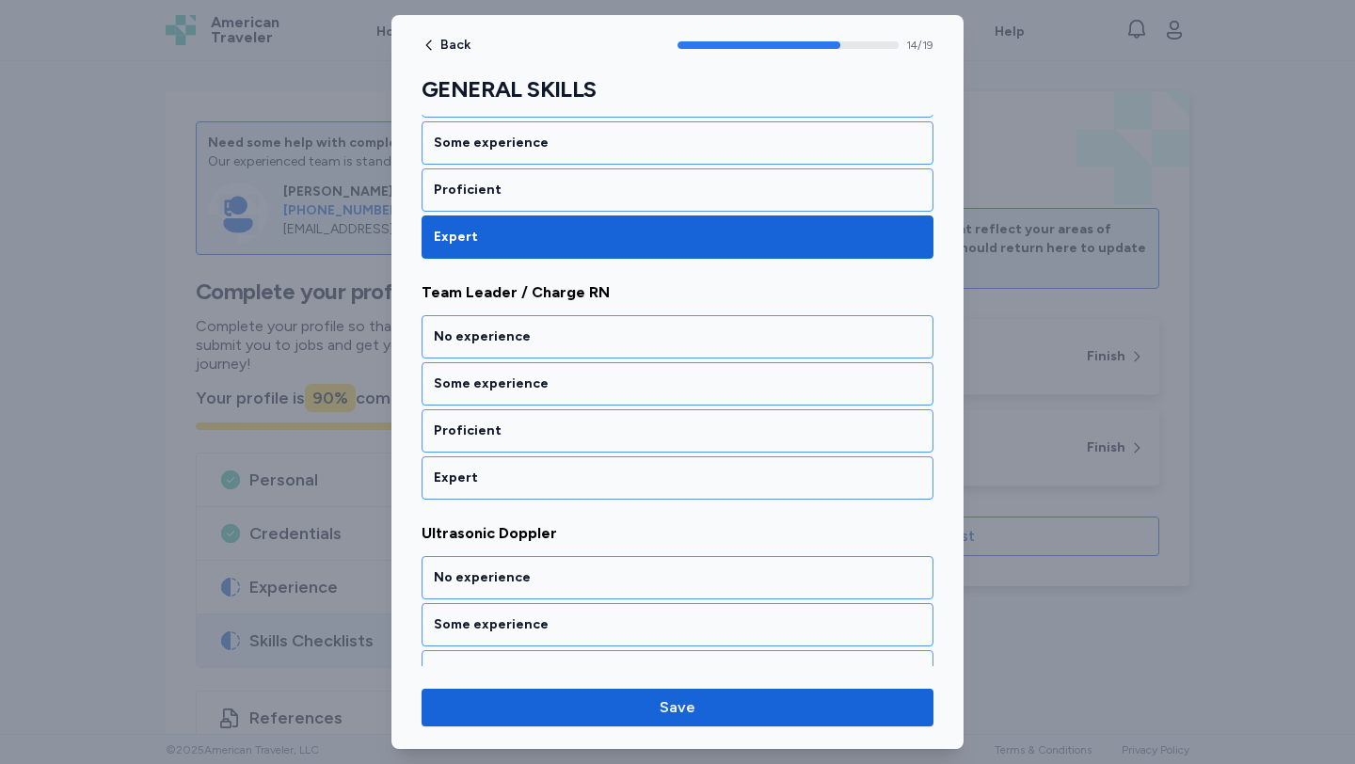
click at [570, 469] on div "Expert" at bounding box center [677, 478] width 487 height 19
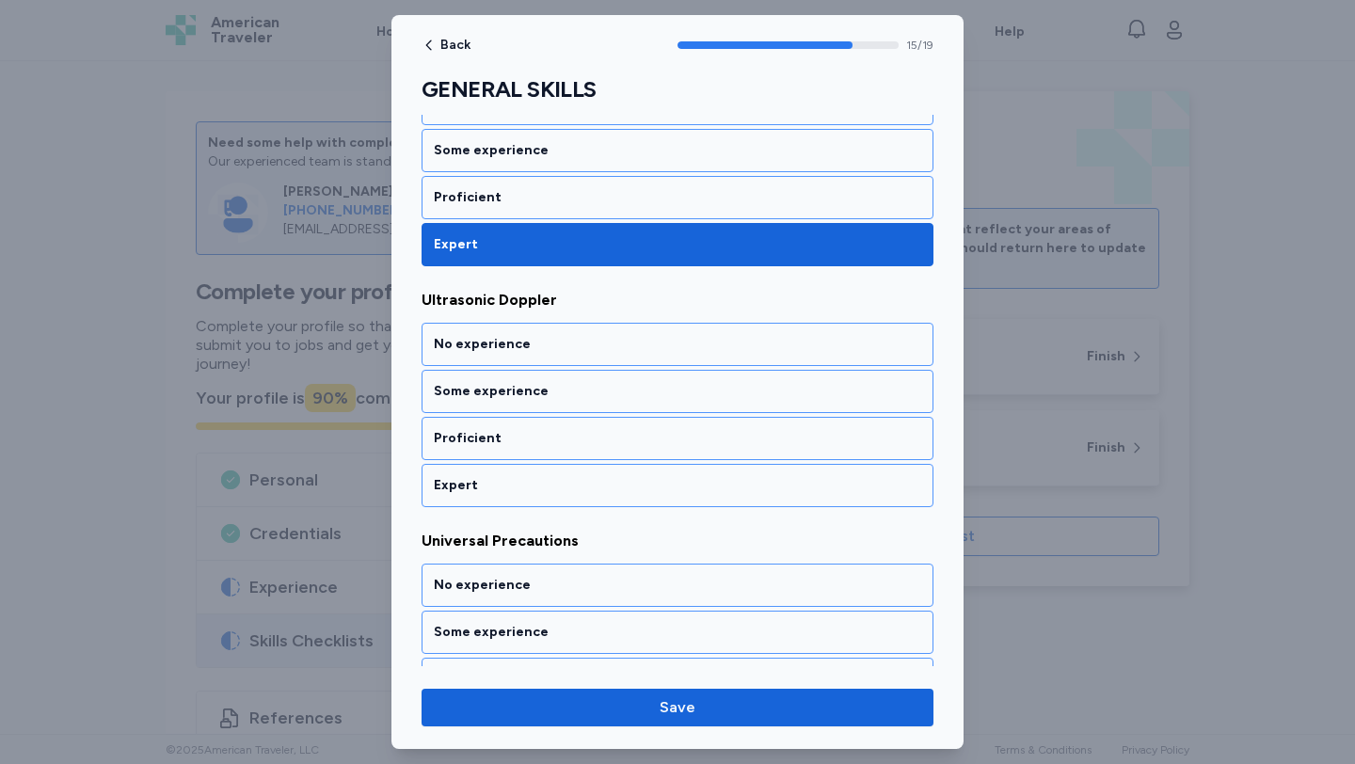
scroll to position [3723, 0]
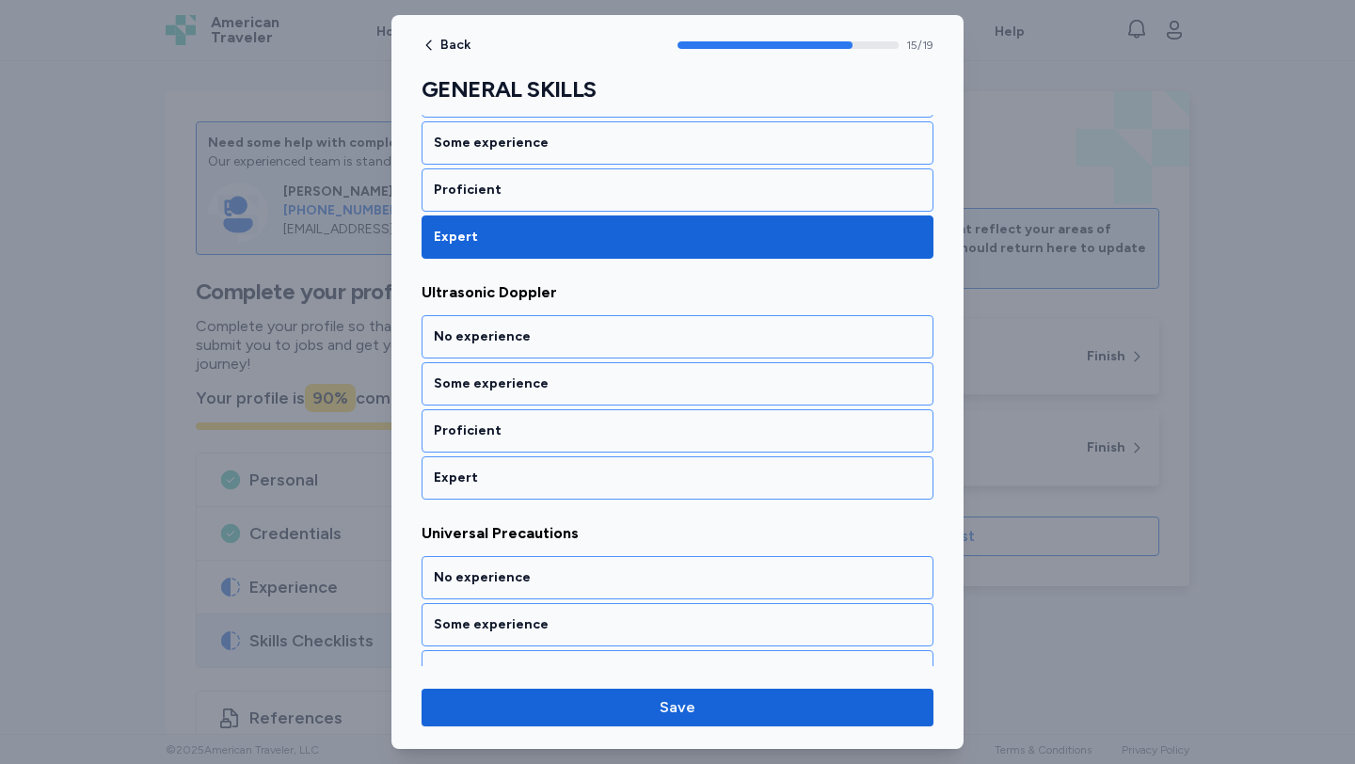
click at [570, 469] on div "Expert" at bounding box center [677, 478] width 487 height 19
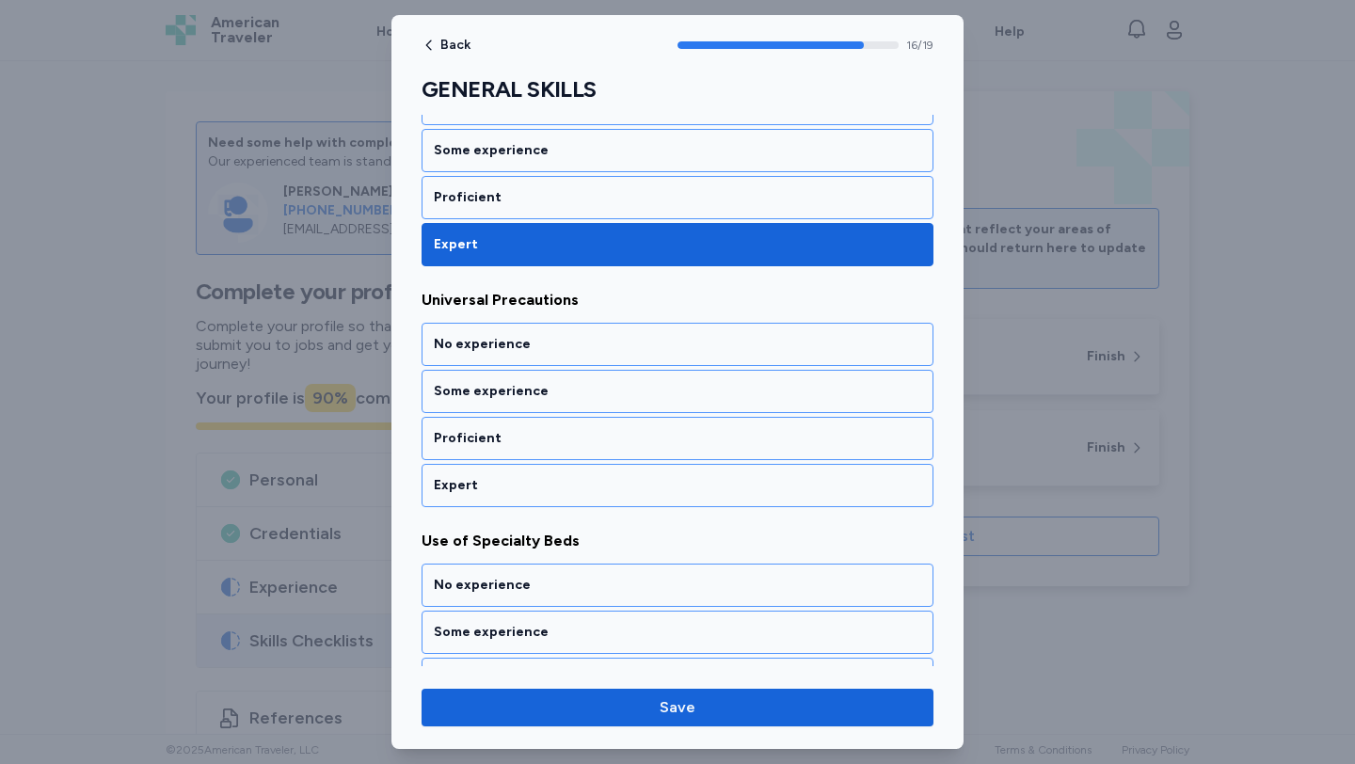
scroll to position [3964, 0]
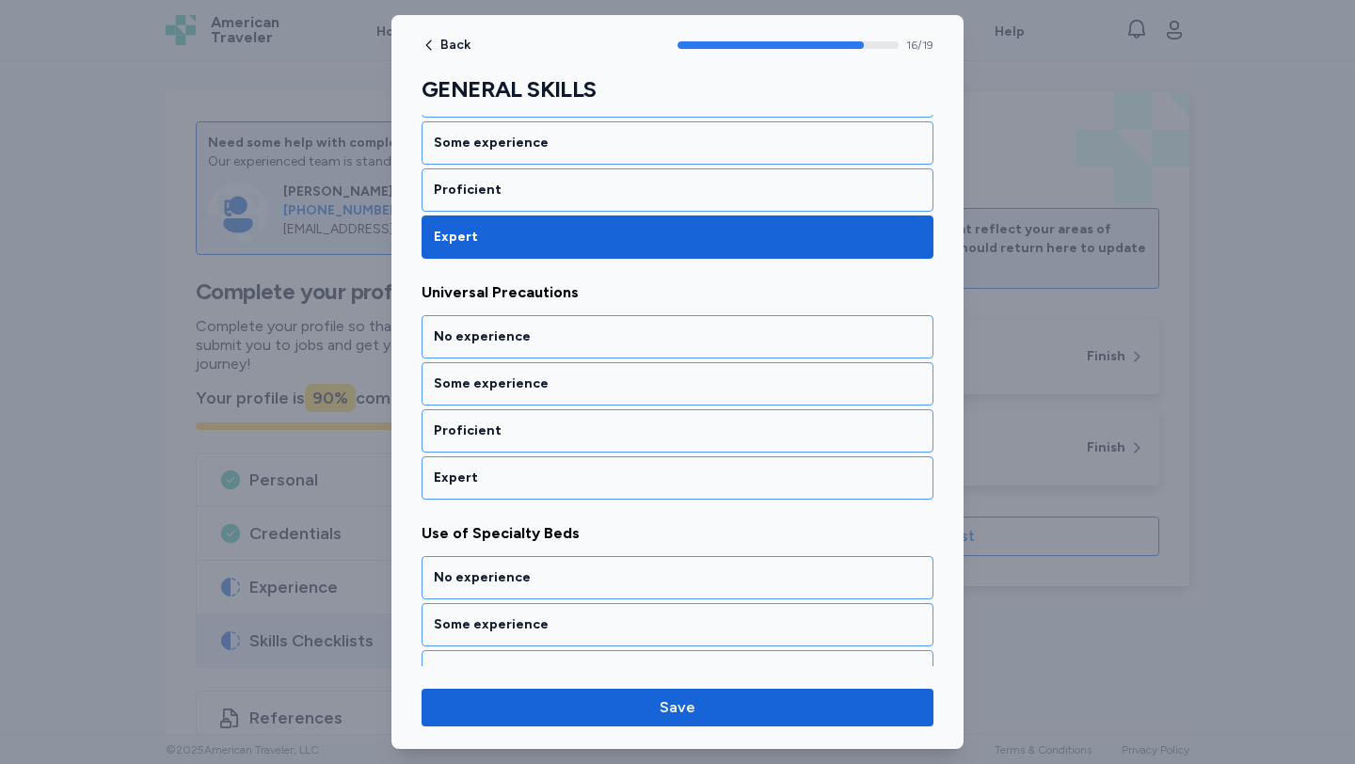
click at [570, 469] on div "Expert" at bounding box center [677, 478] width 487 height 19
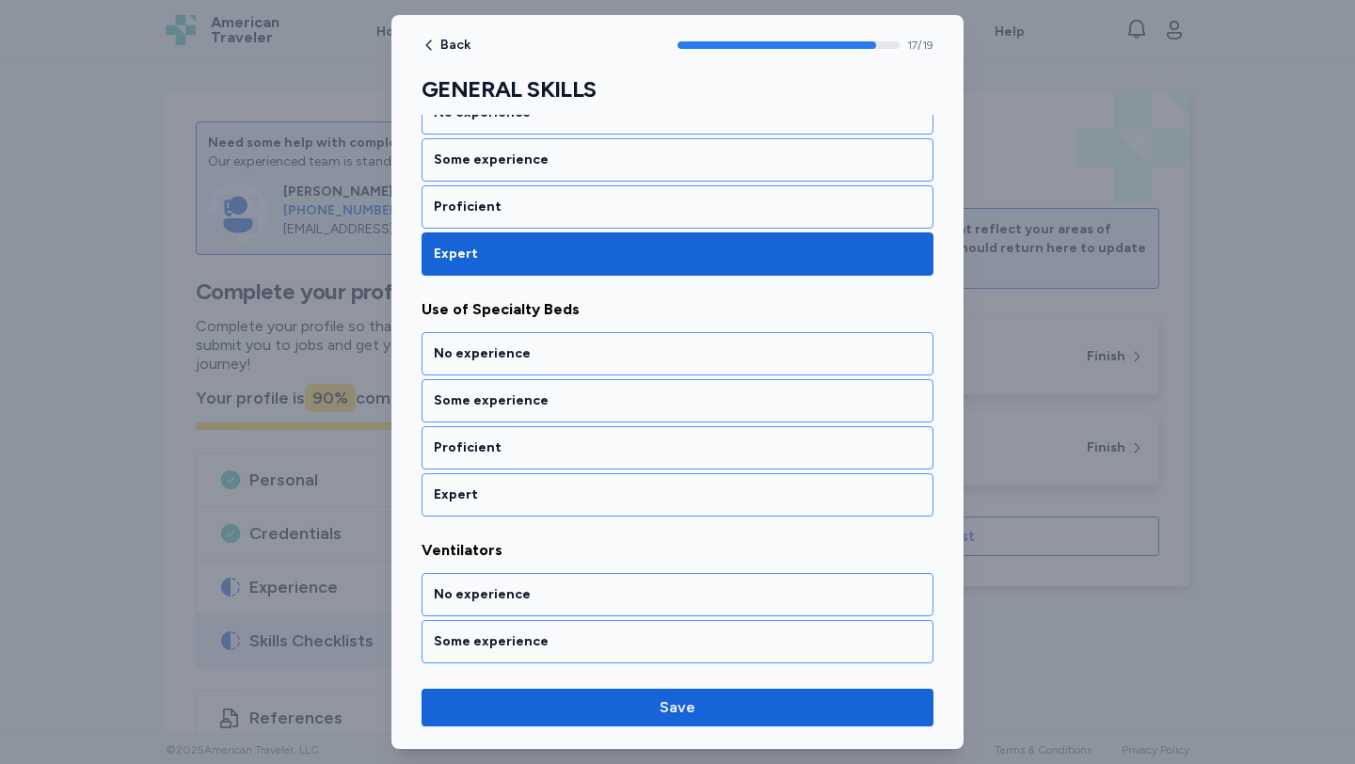
scroll to position [4205, 0]
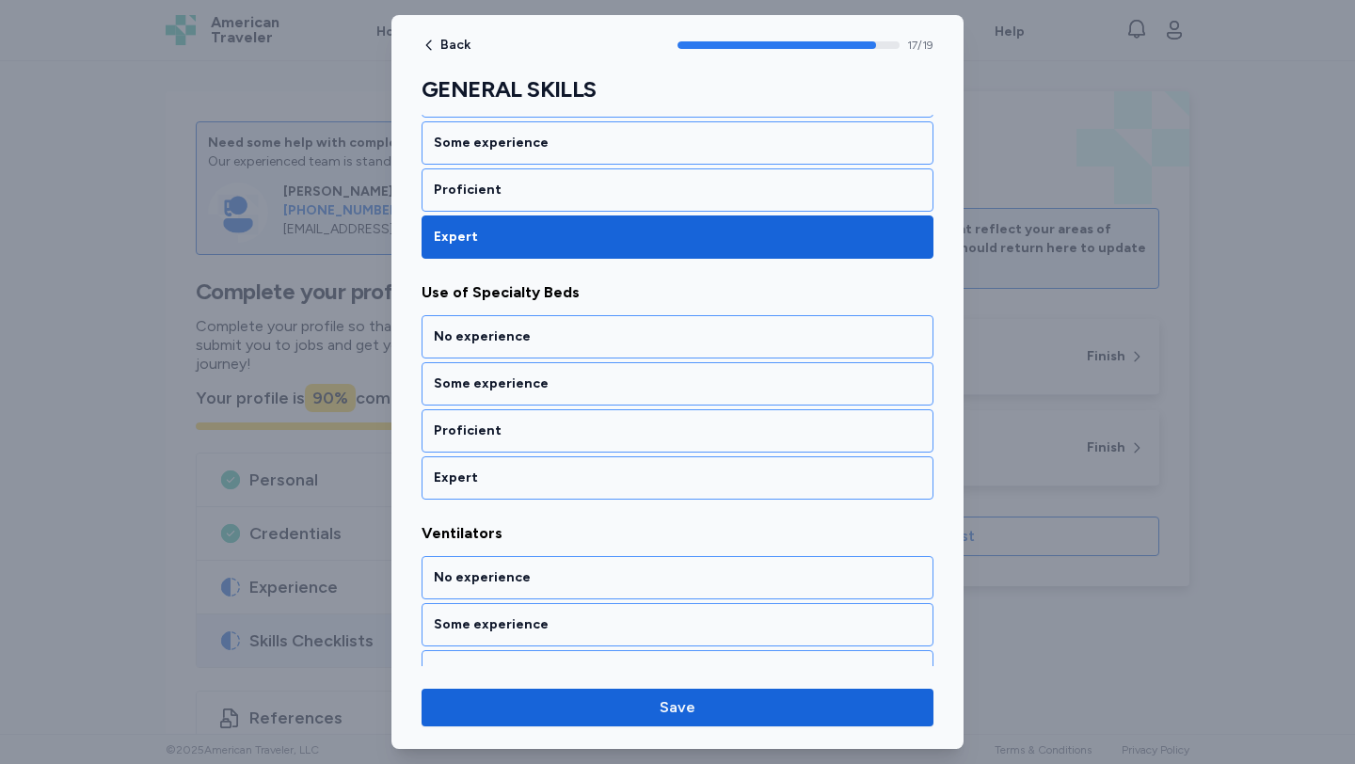
click at [570, 469] on div "Expert" at bounding box center [677, 478] width 487 height 19
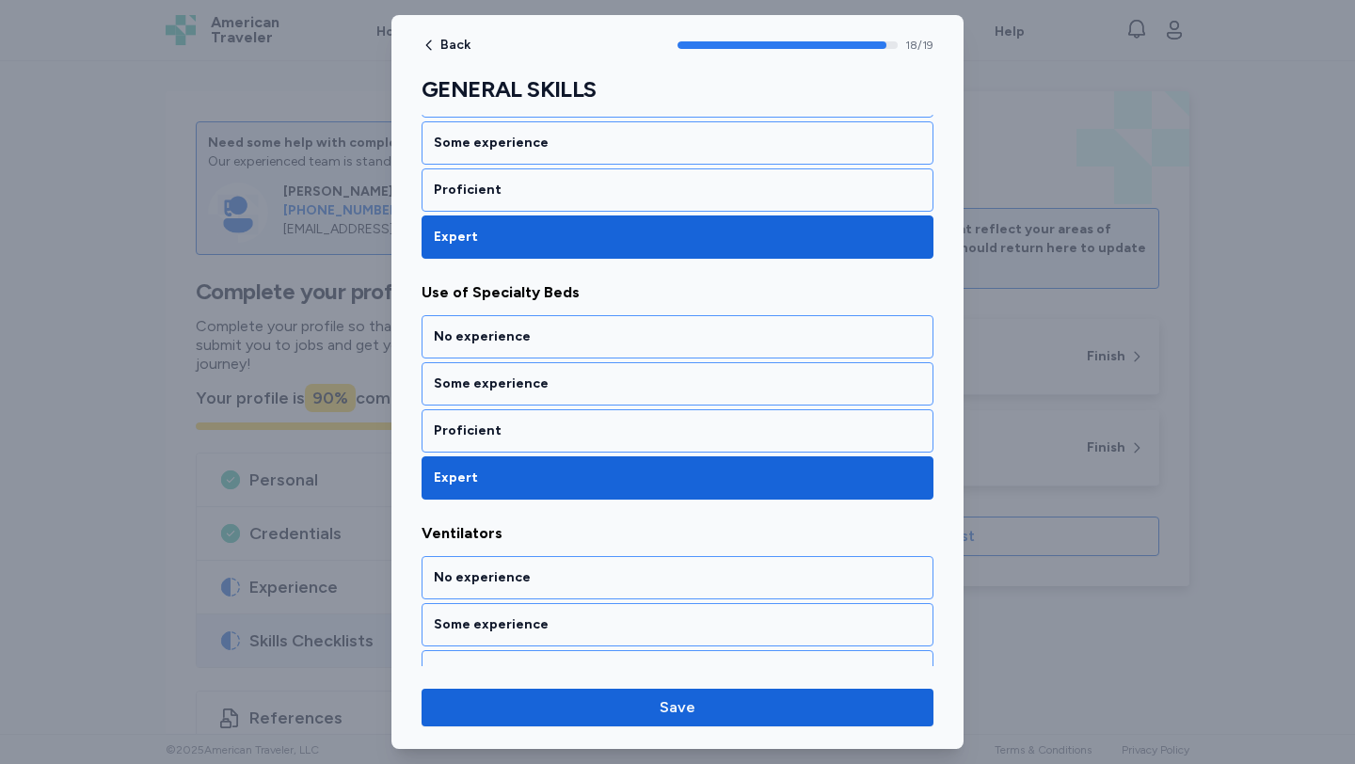
scroll to position [4283, 0]
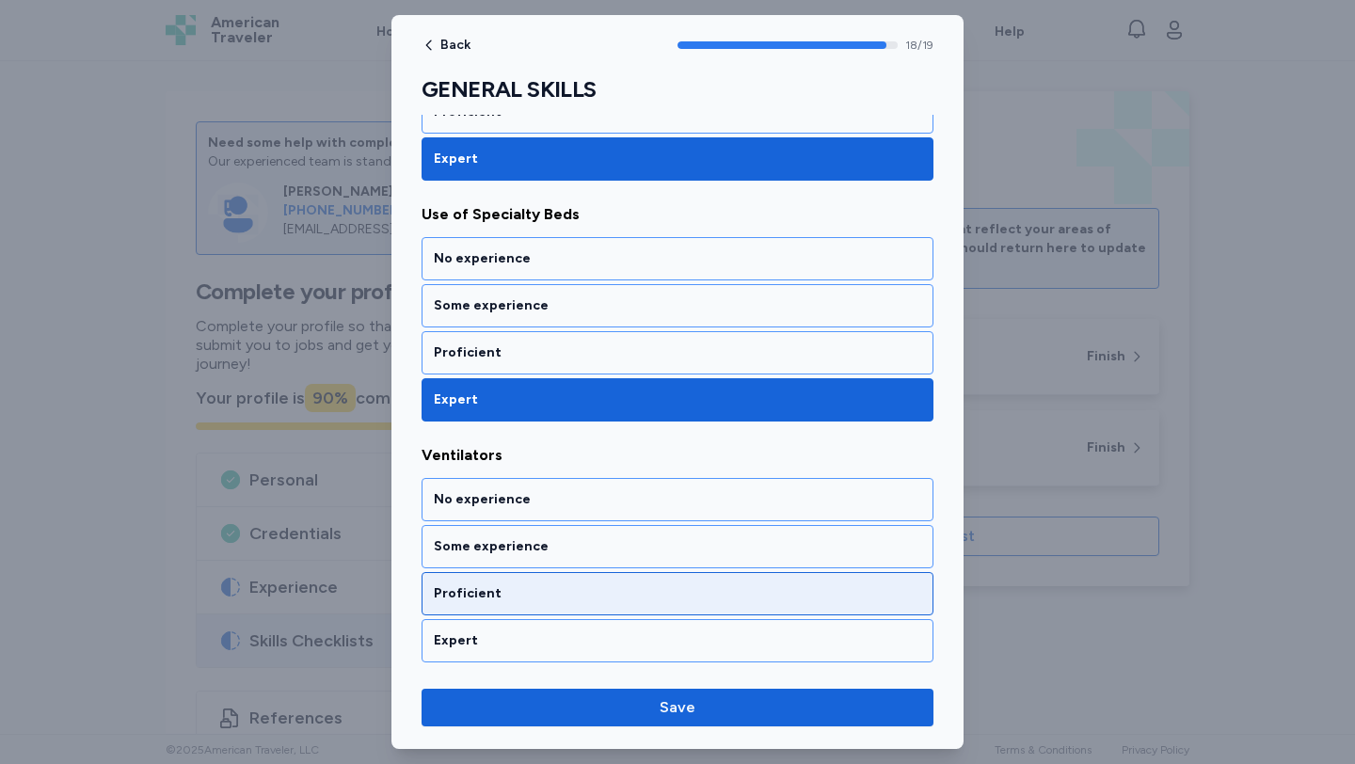
click at [581, 592] on div "Proficient" at bounding box center [677, 593] width 487 height 19
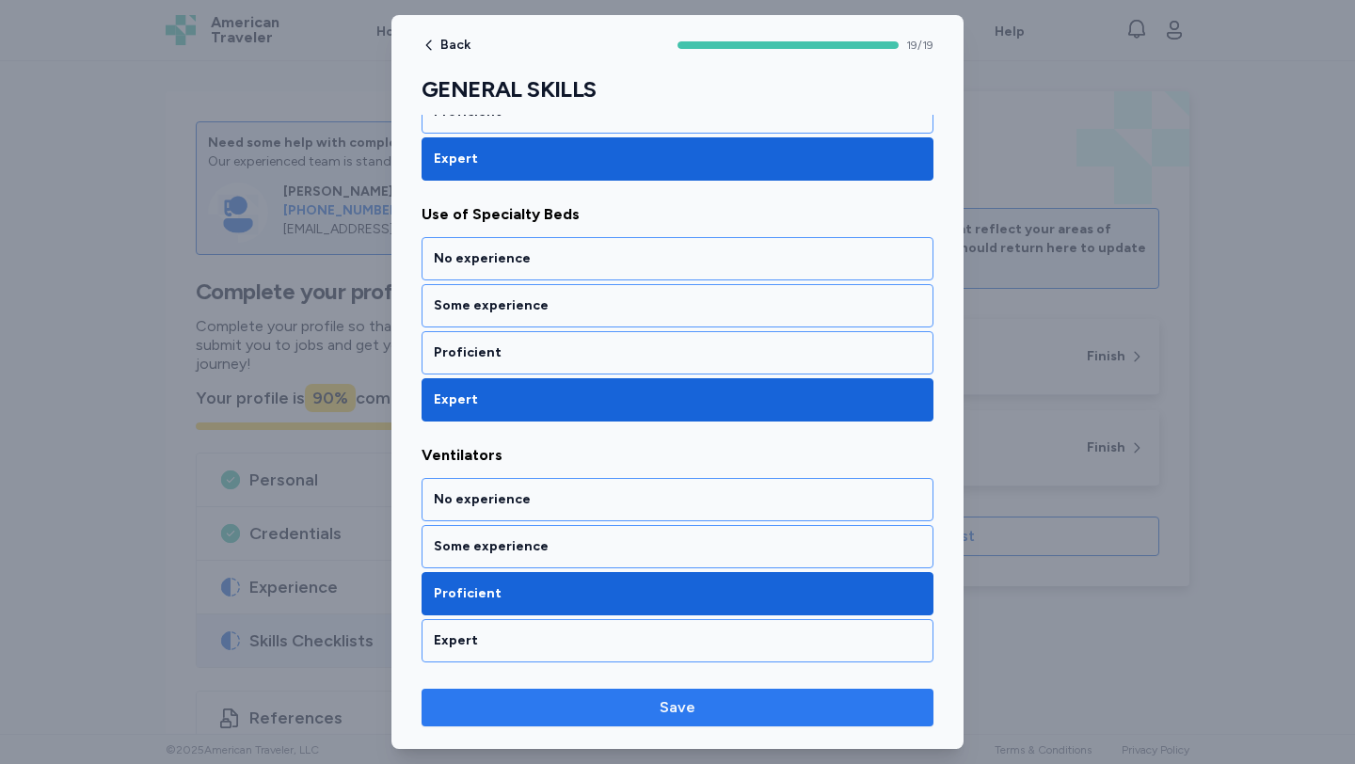
click at [619, 703] on span "Save" at bounding box center [678, 707] width 482 height 23
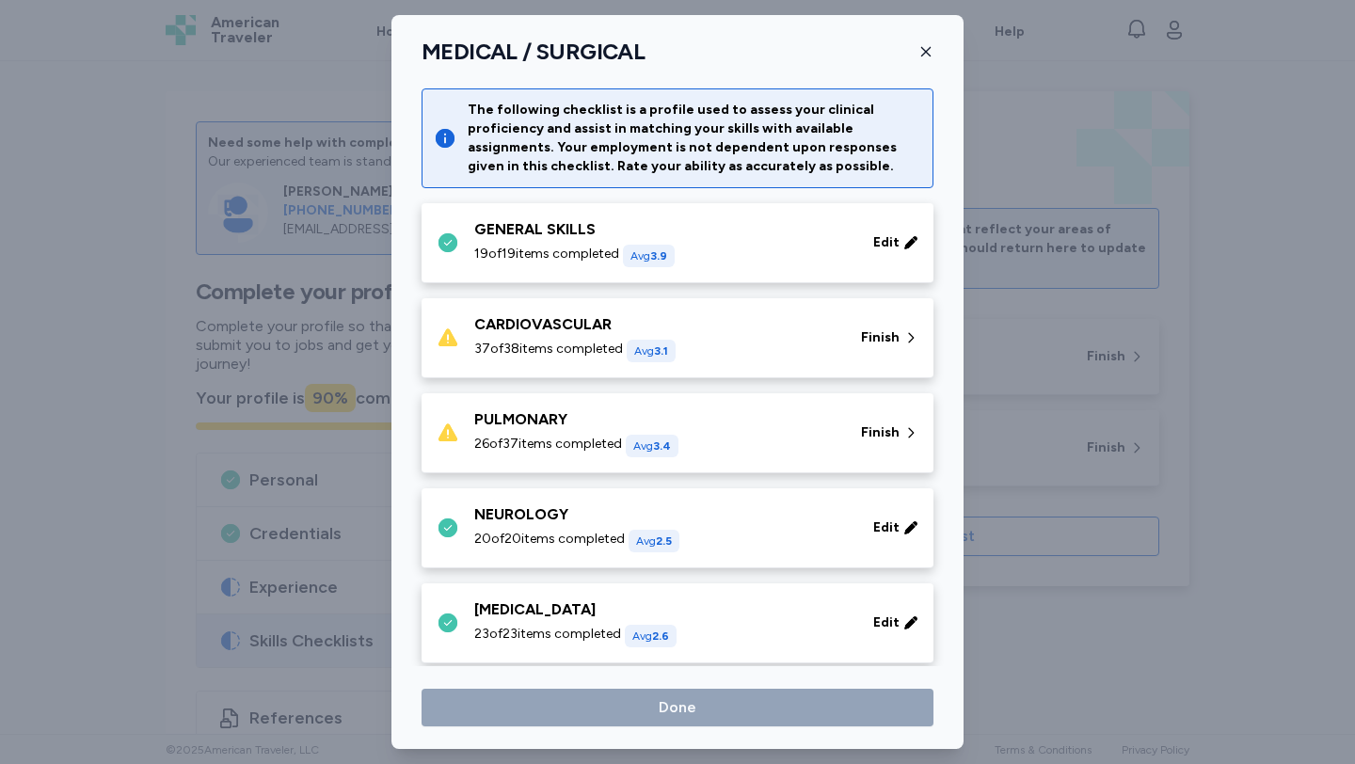
click at [698, 439] on div "26 of 37 items completed Avg 3.4" at bounding box center [656, 446] width 364 height 23
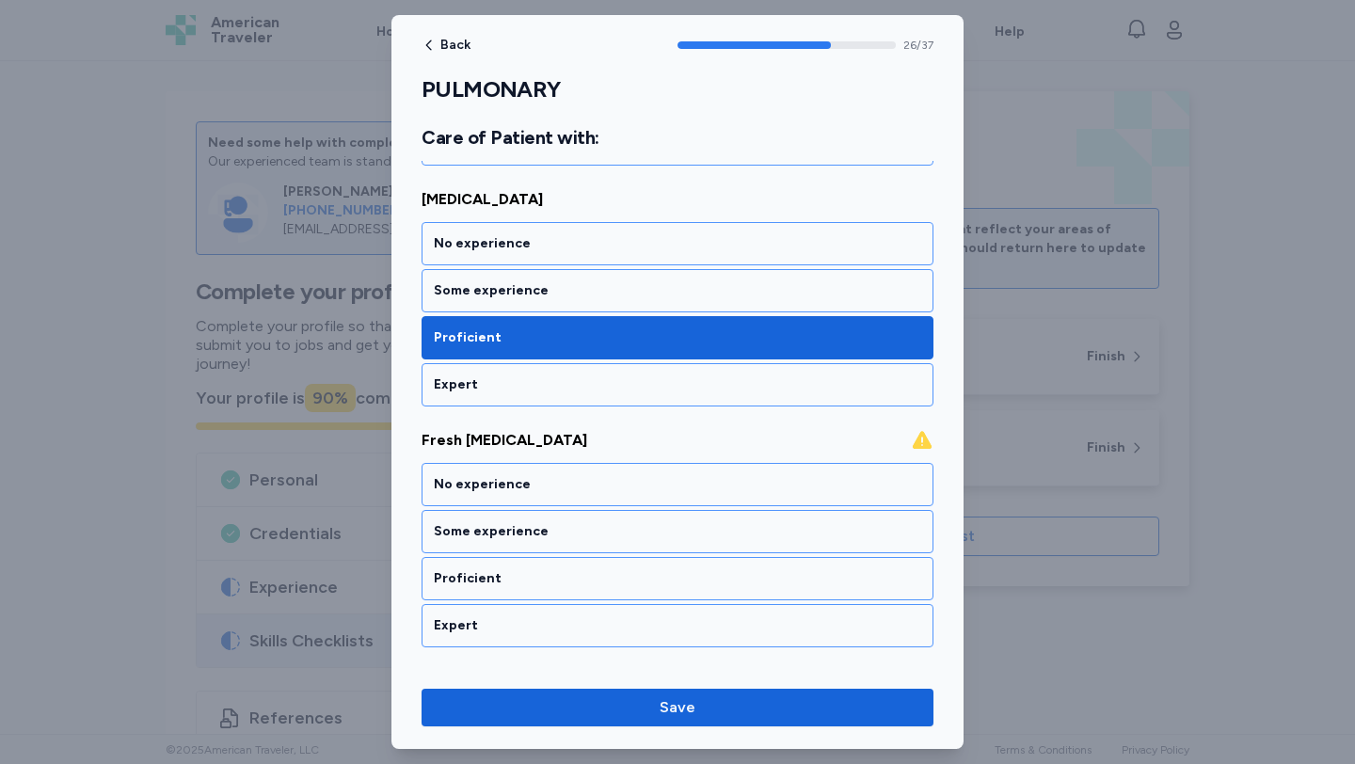
scroll to position [6677, 0]
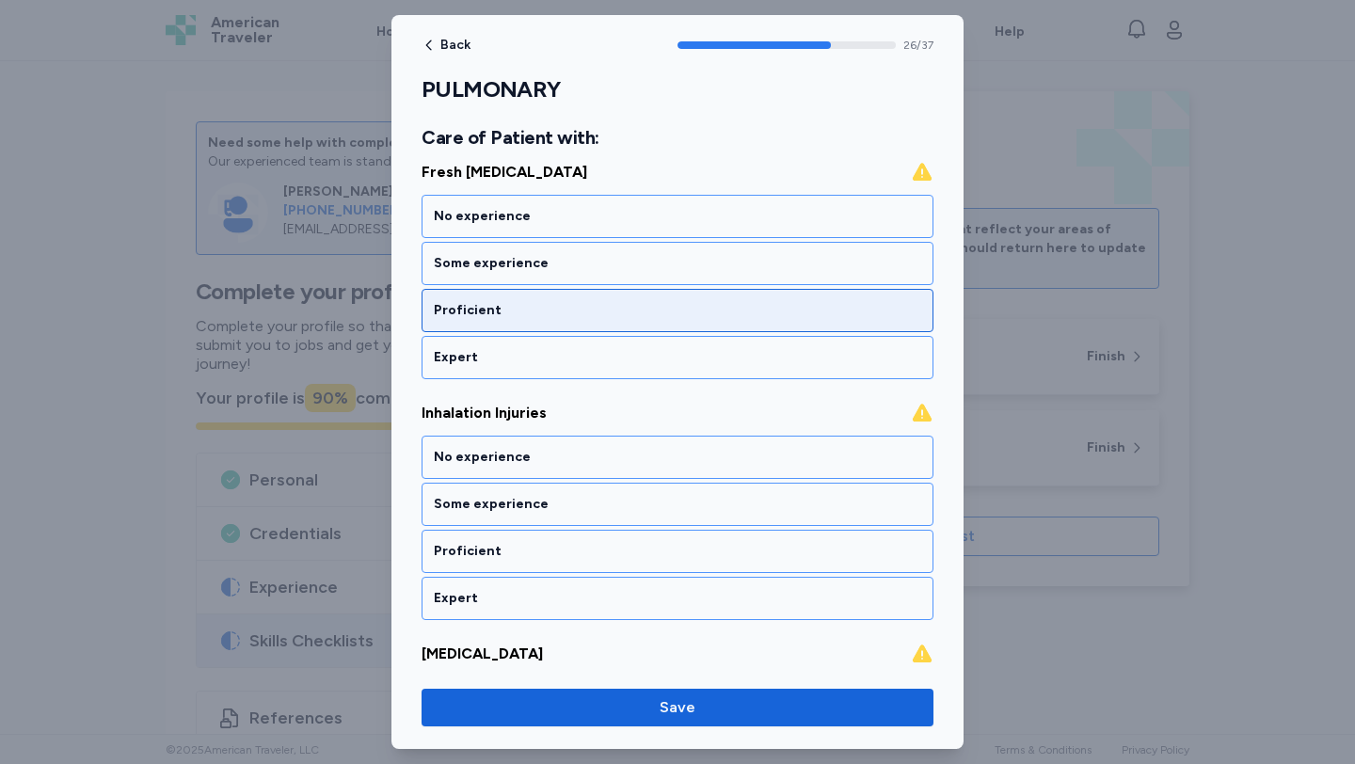
click at [659, 303] on div "Proficient" at bounding box center [677, 310] width 487 height 19
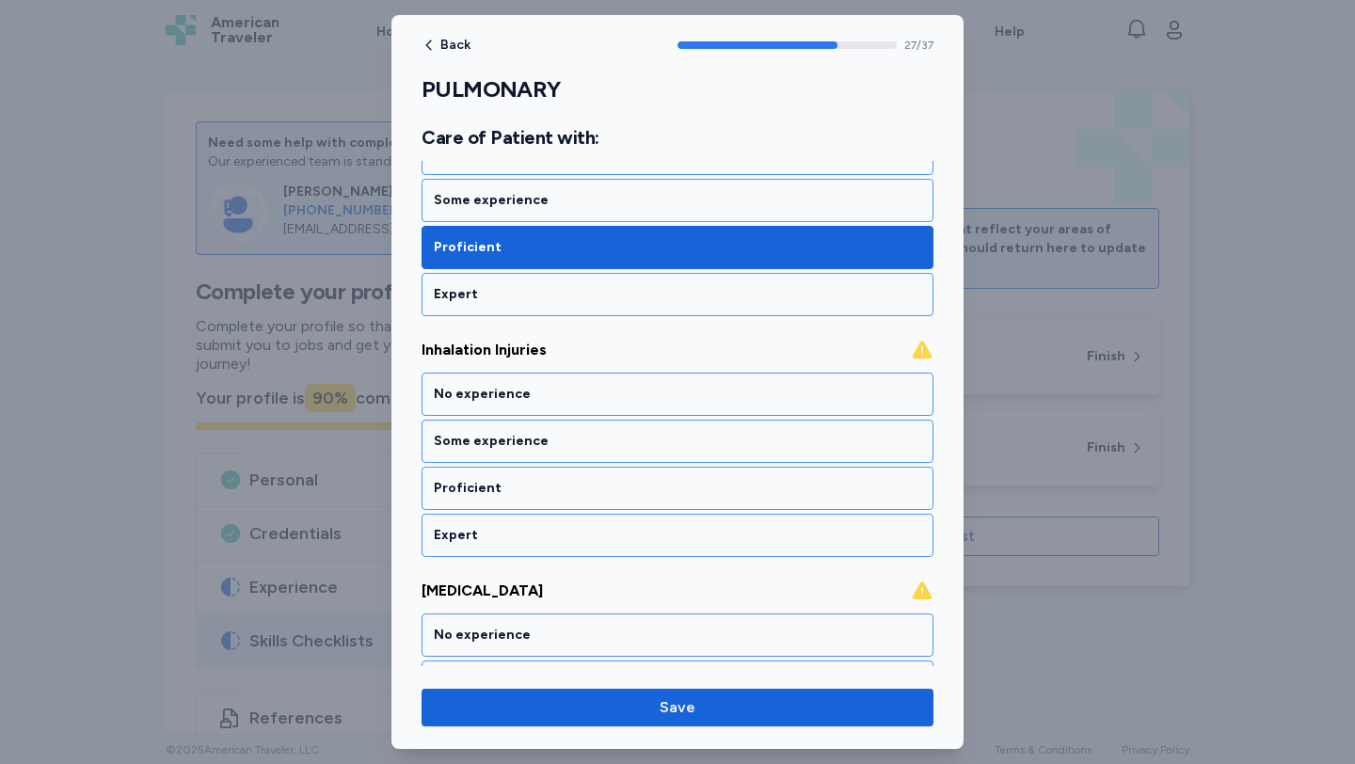
scroll to position [6775, 0]
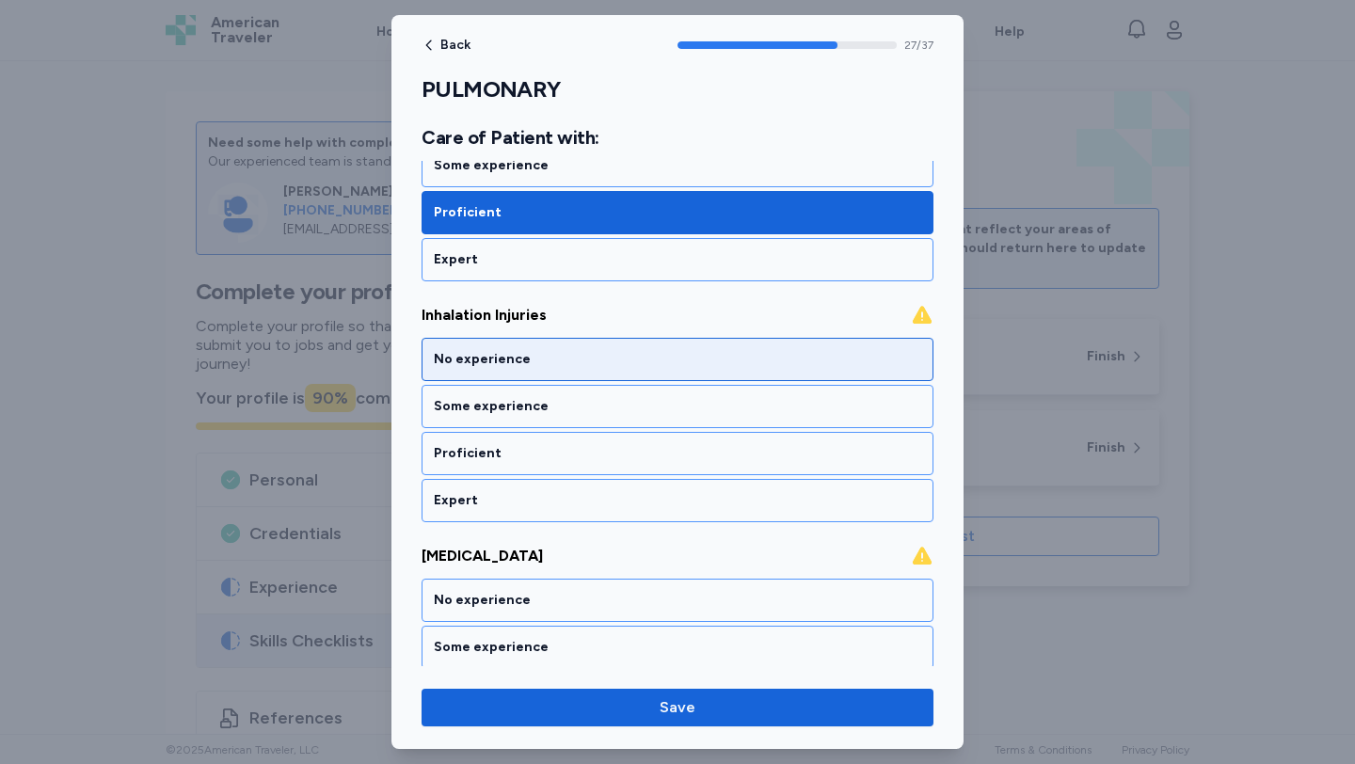
click at [661, 365] on div "No experience" at bounding box center [677, 359] width 487 height 19
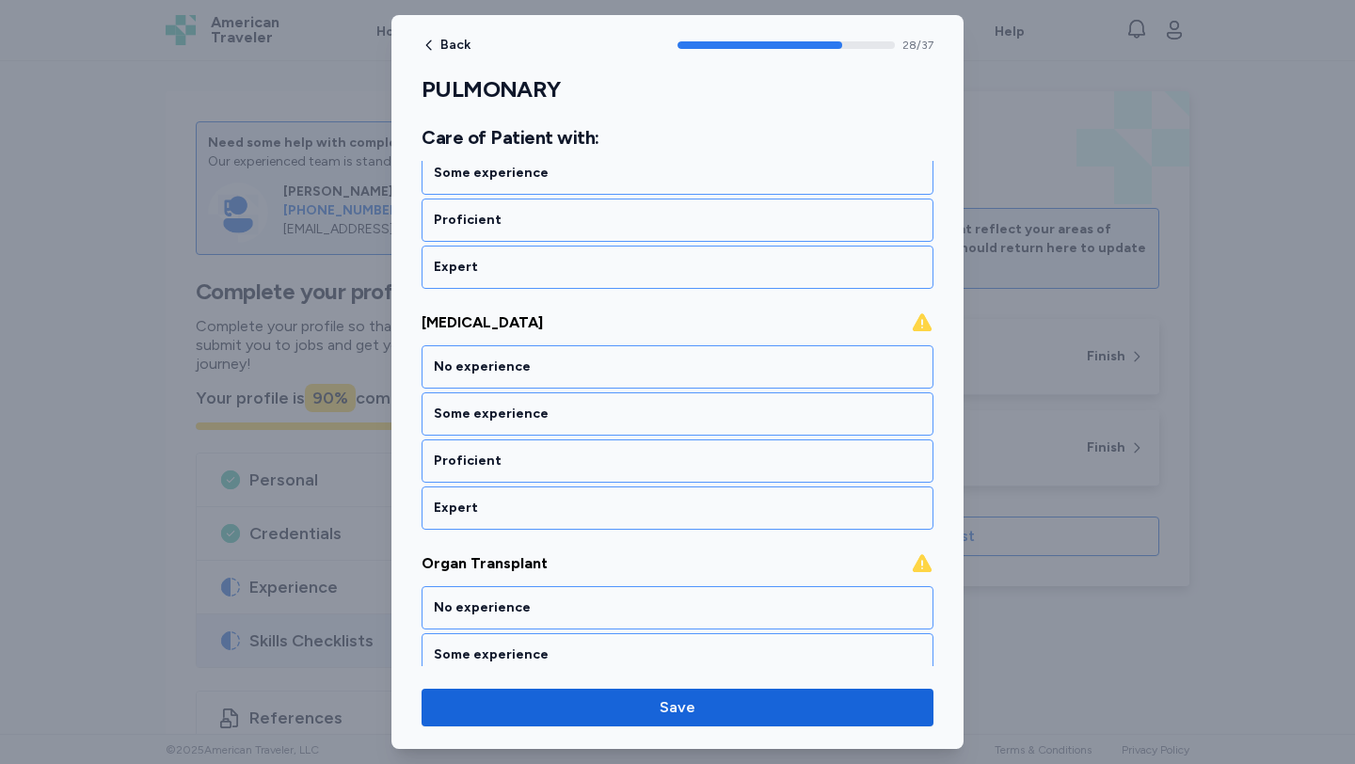
scroll to position [7016, 0]
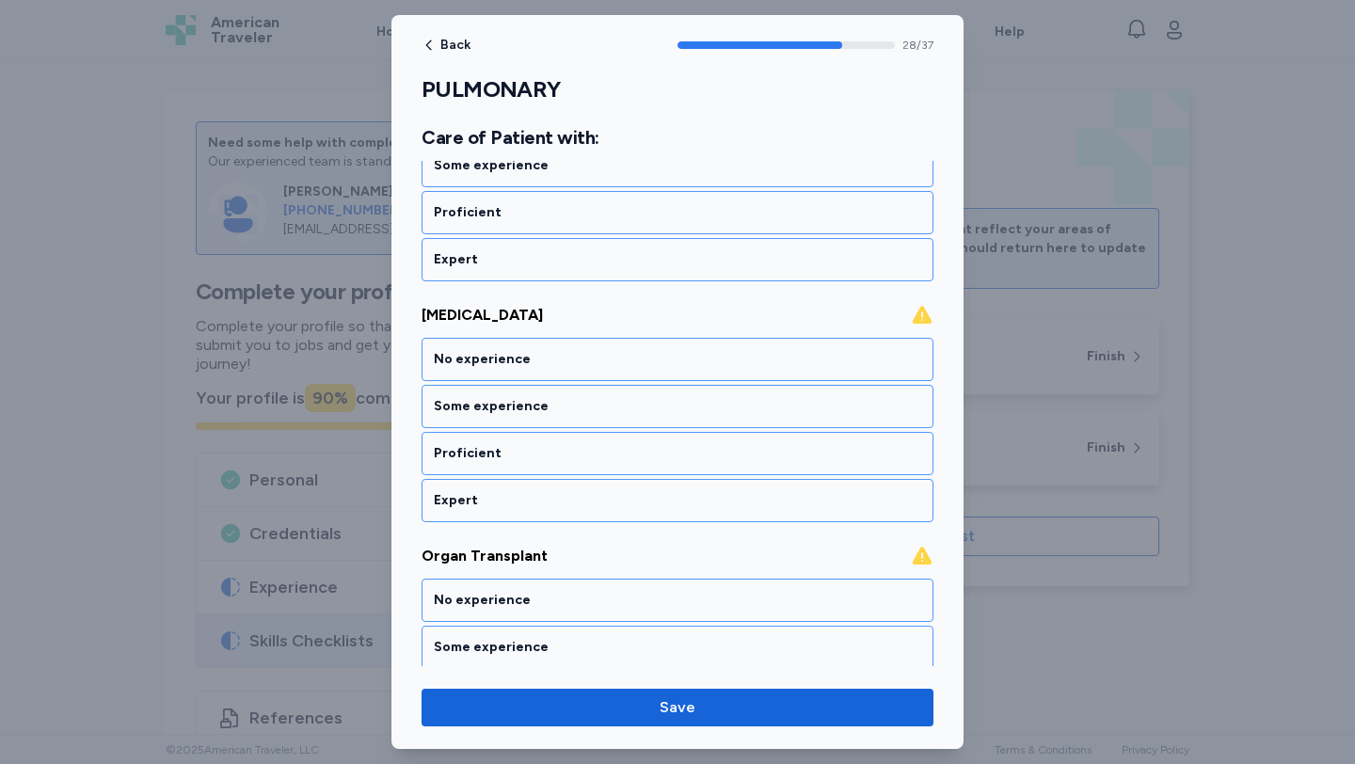
click at [661, 365] on div "No experience" at bounding box center [677, 359] width 487 height 19
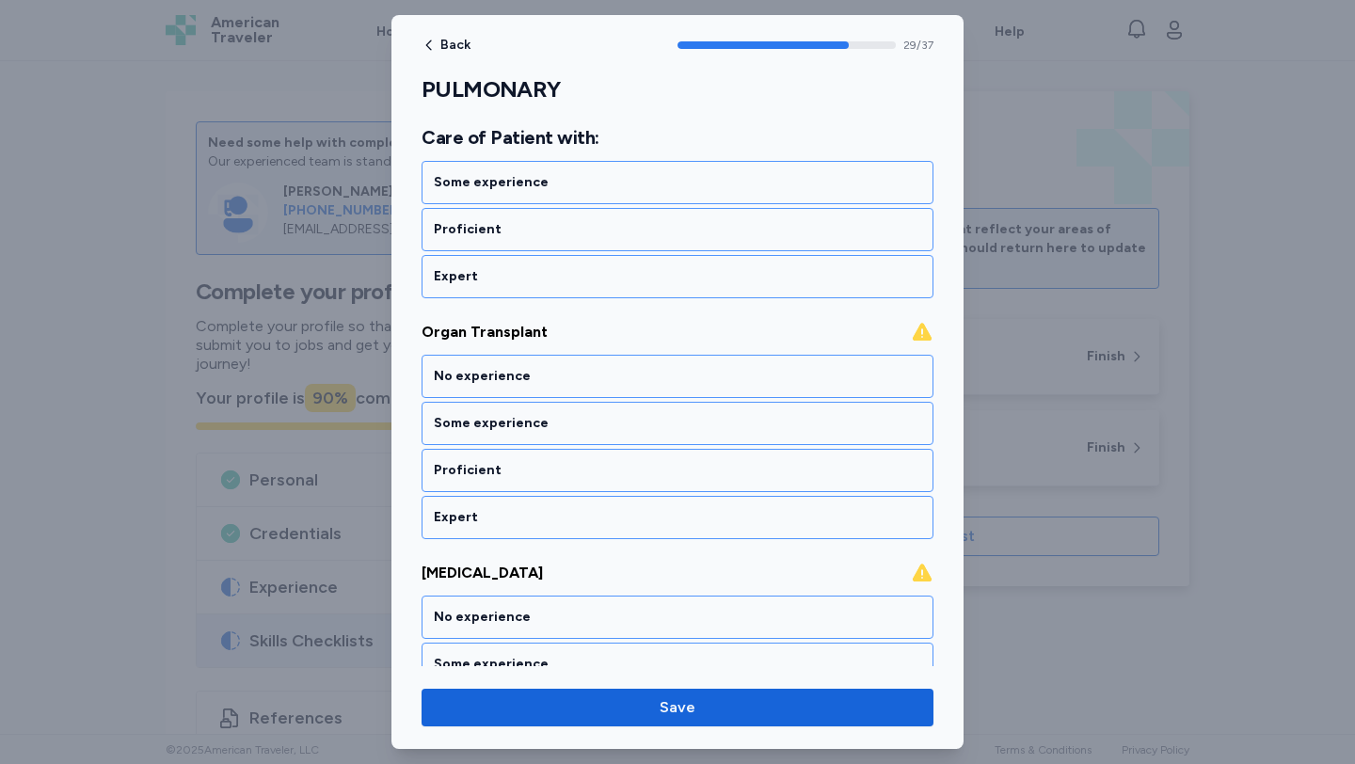
scroll to position [7257, 0]
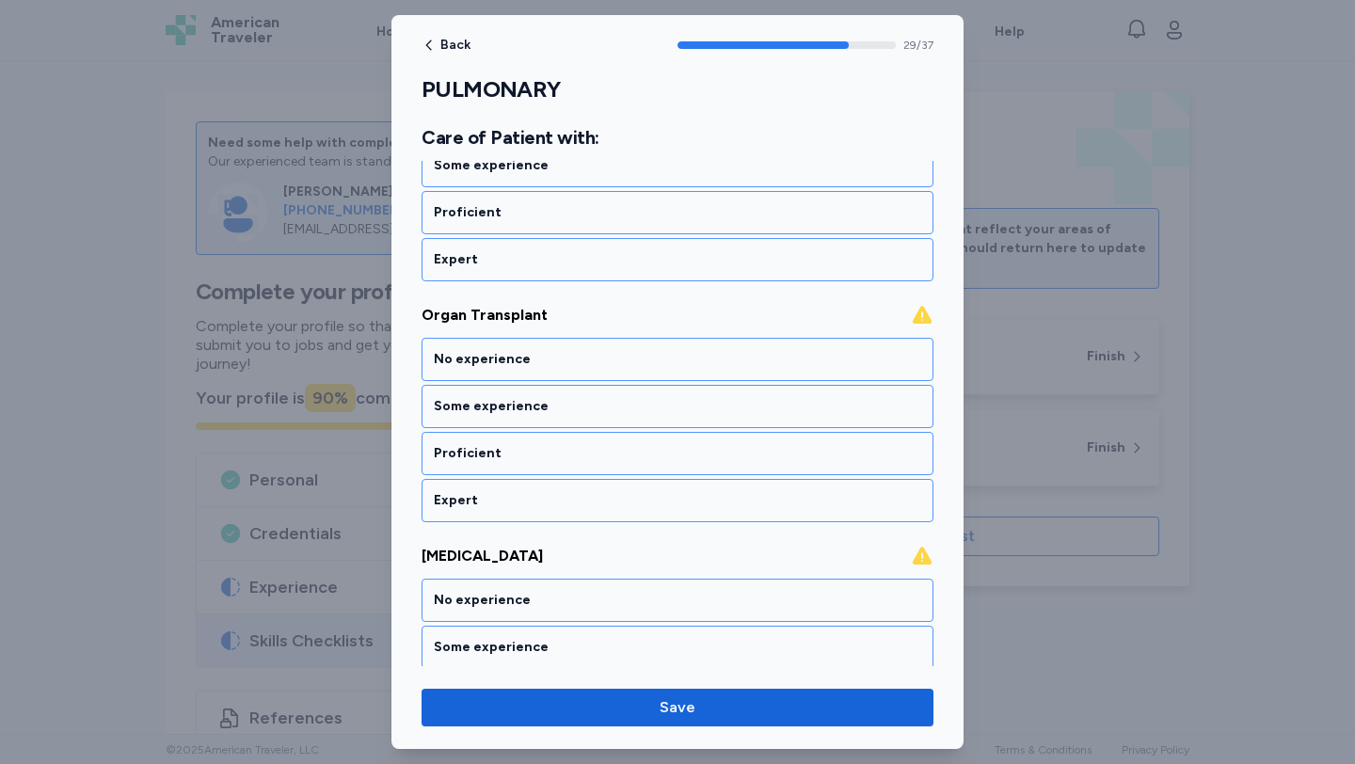
click at [661, 365] on div "No experience" at bounding box center [677, 359] width 487 height 19
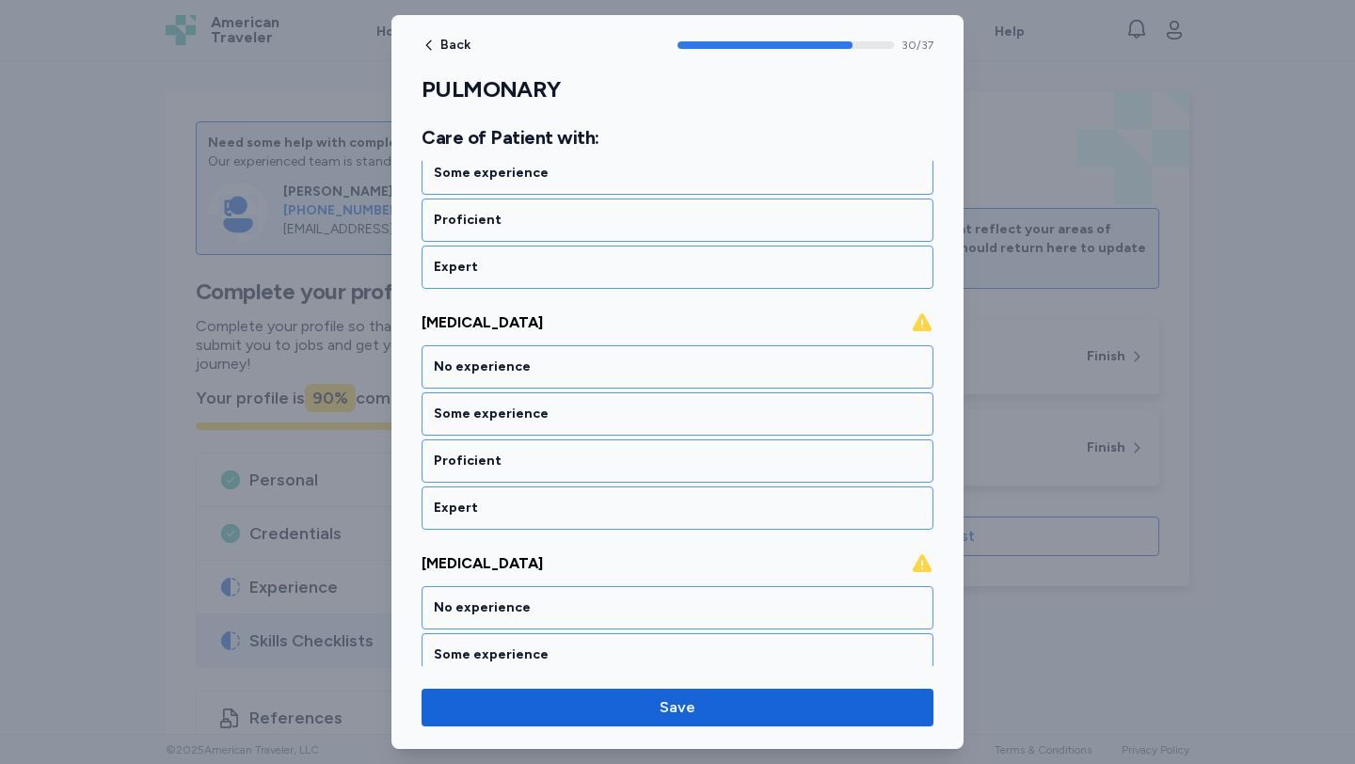
scroll to position [7498, 0]
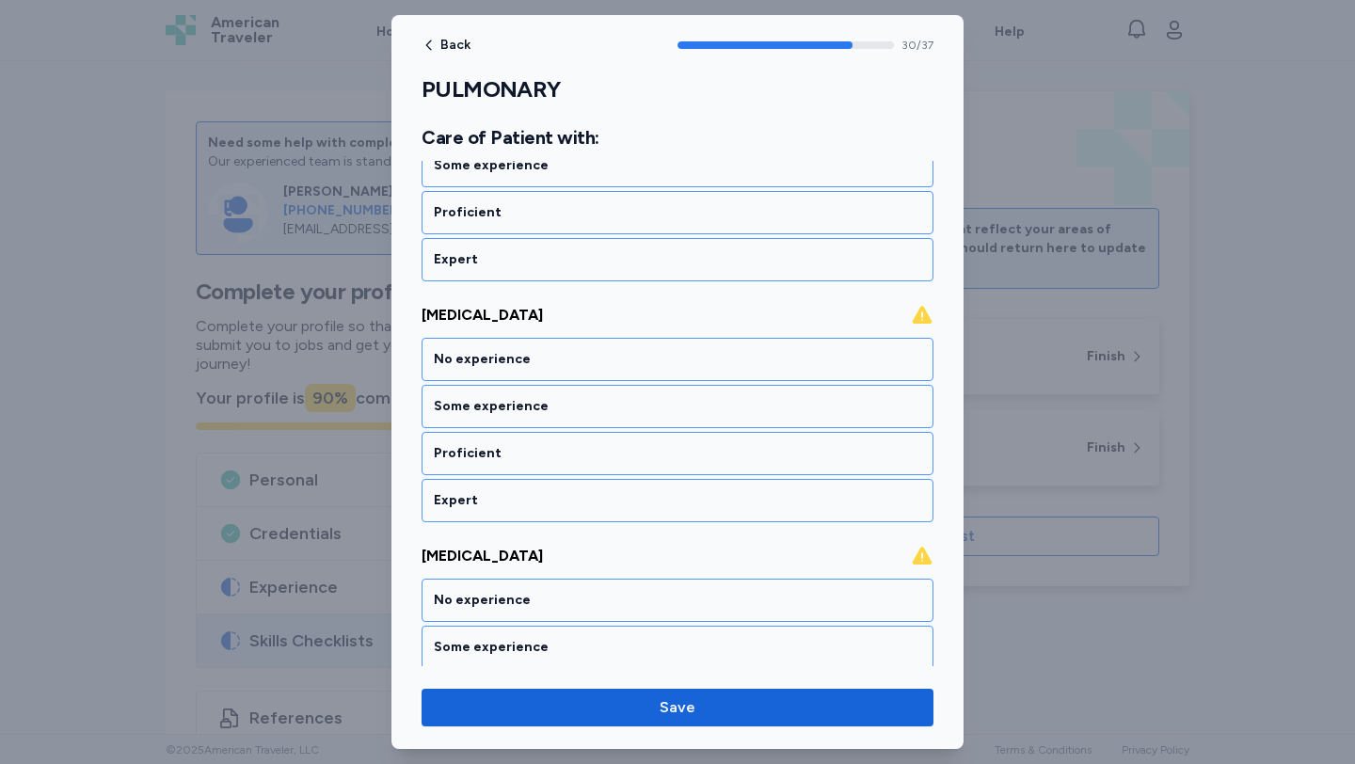
click at [661, 365] on div "No experience" at bounding box center [677, 359] width 487 height 19
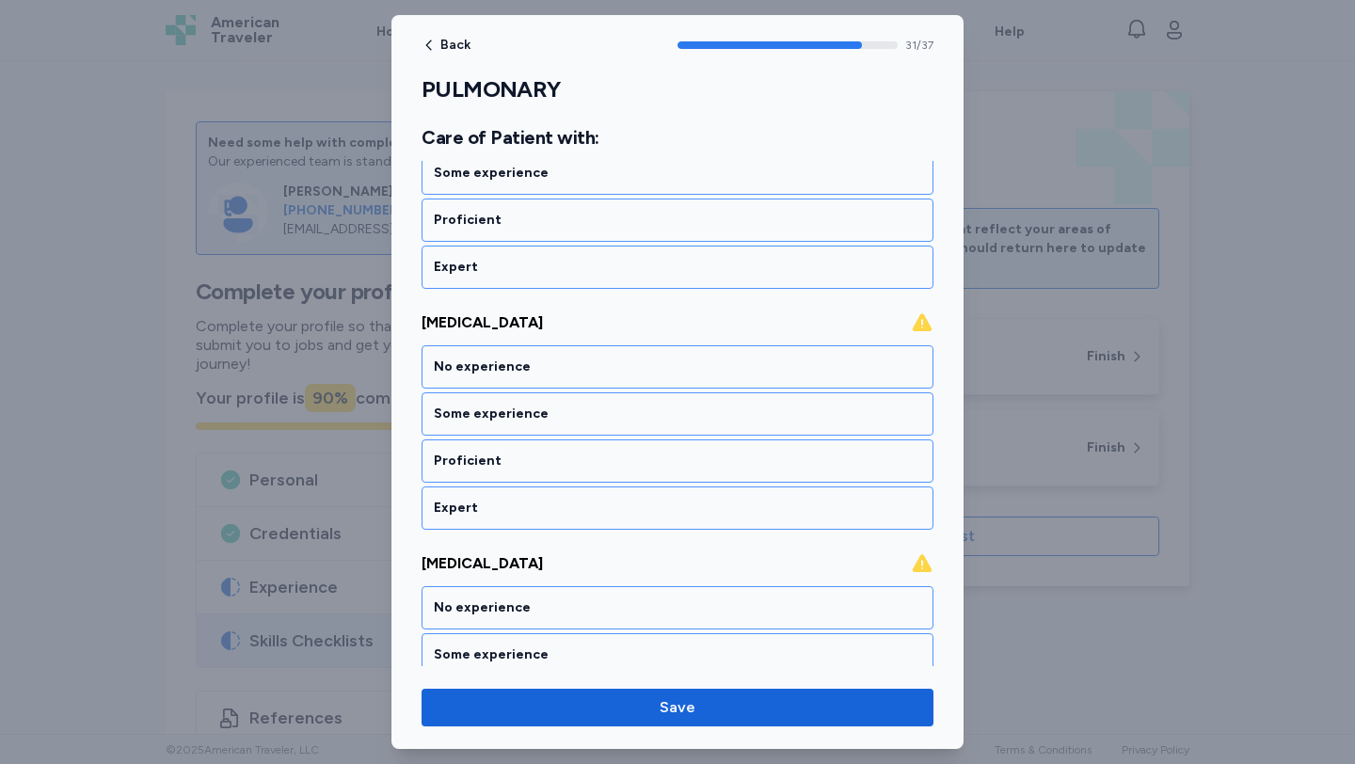
scroll to position [7738, 0]
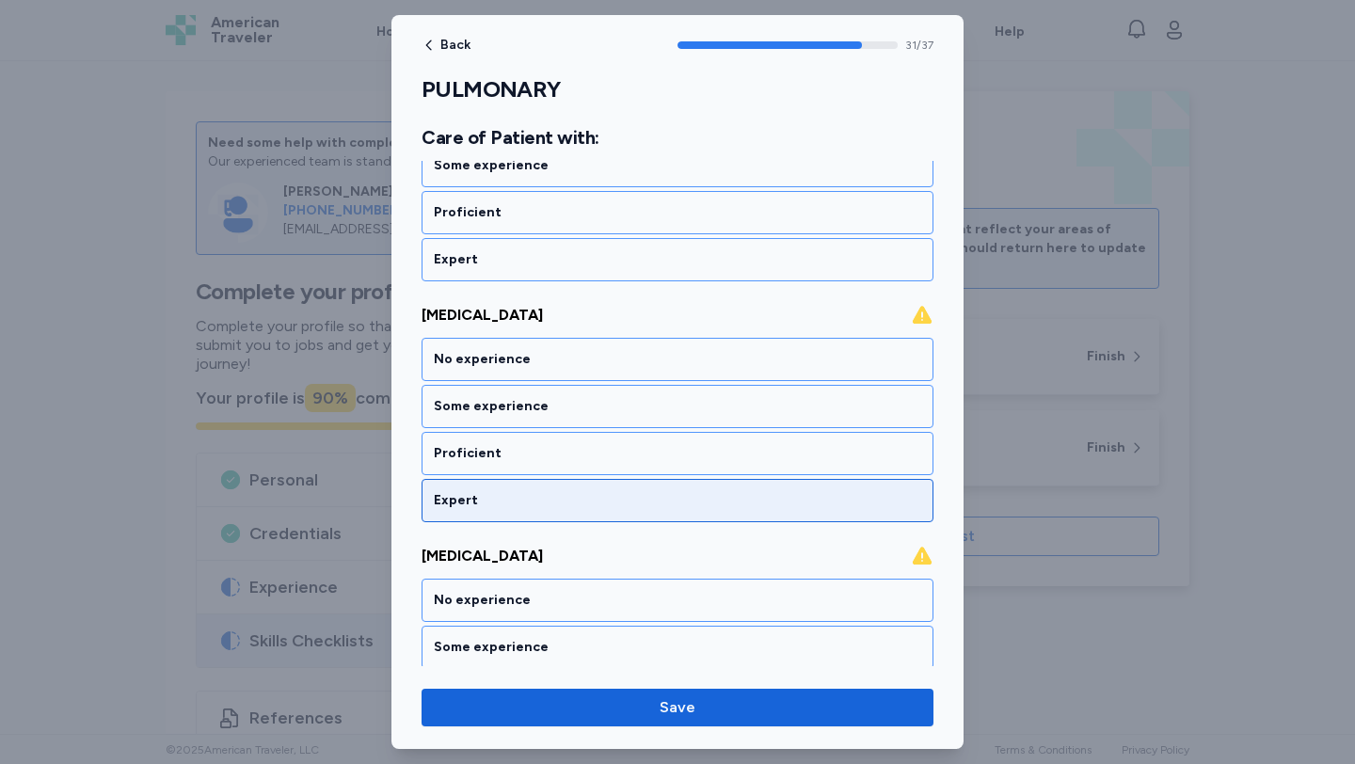
click at [658, 481] on div "Expert" at bounding box center [677, 500] width 512 height 43
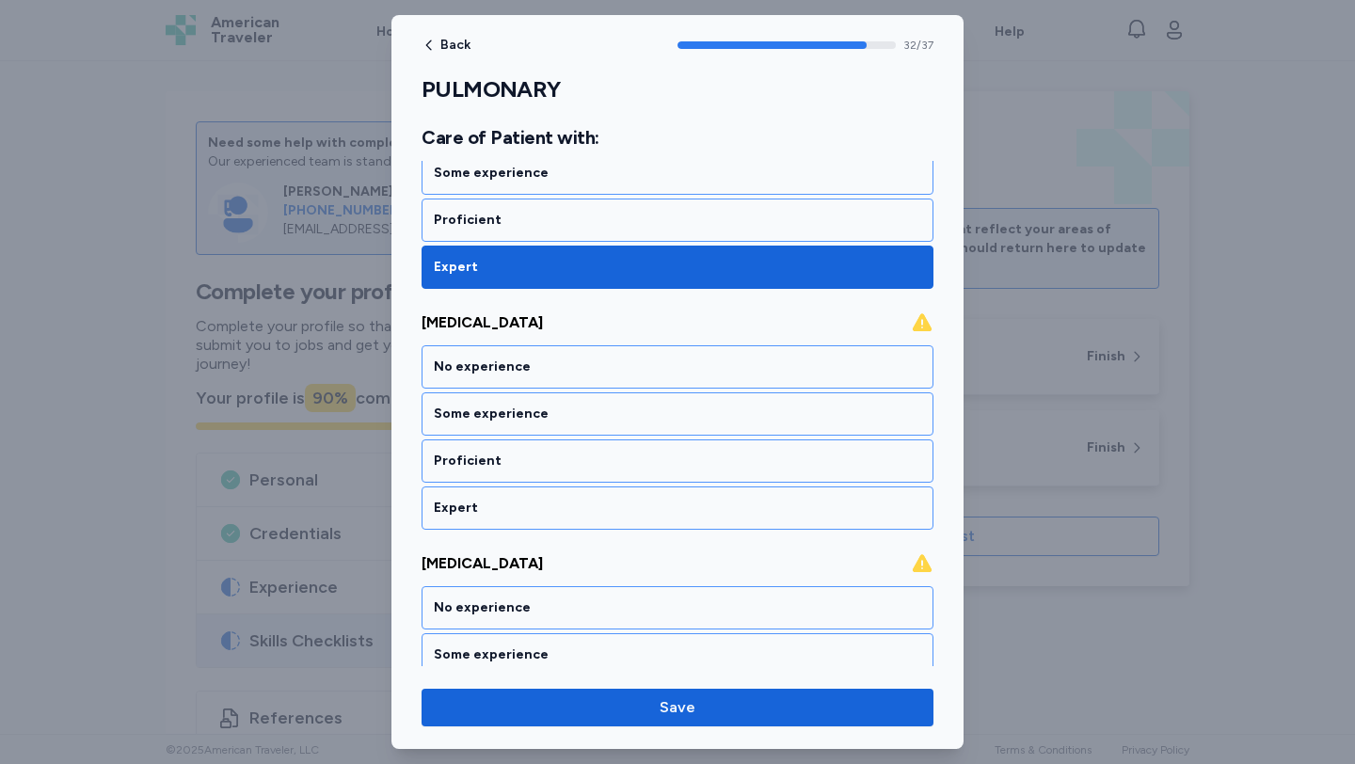
scroll to position [7979, 0]
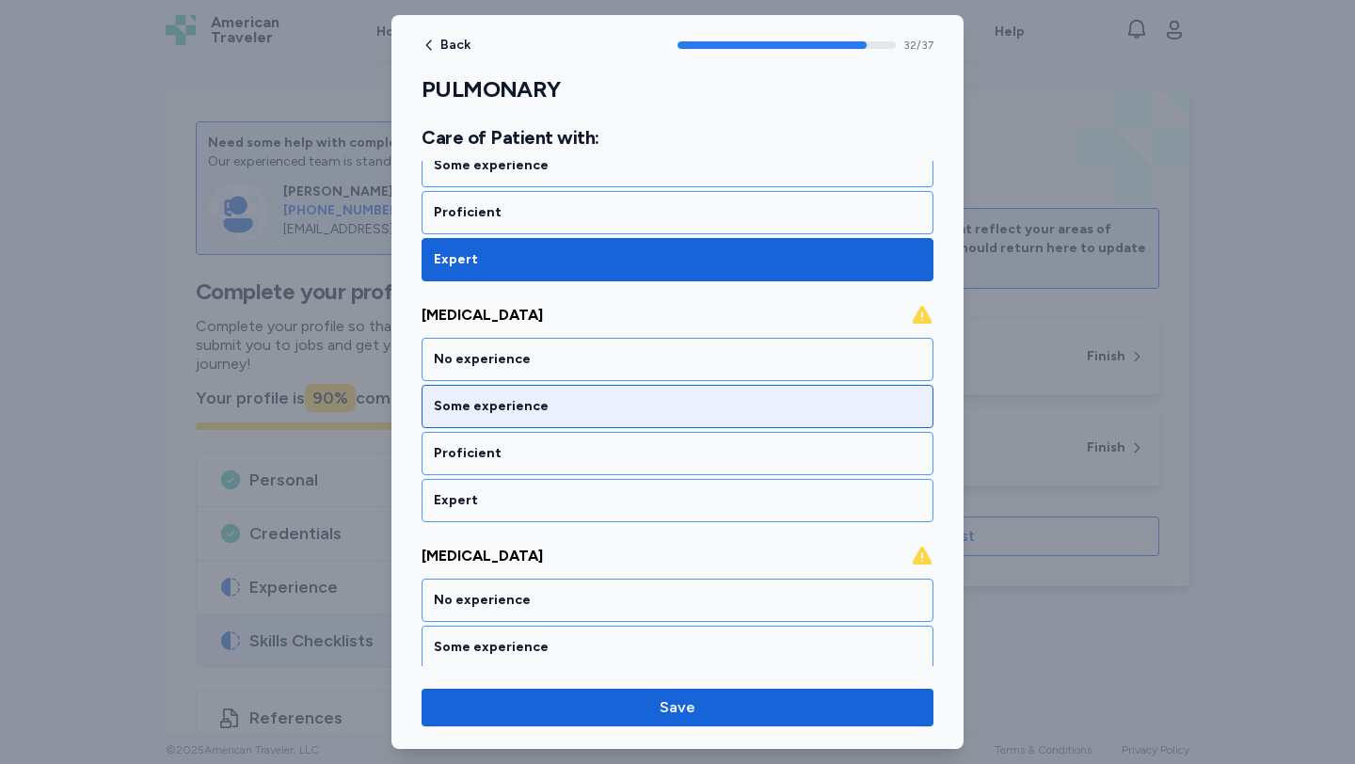
click at [640, 421] on div "Some experience" at bounding box center [677, 406] width 512 height 43
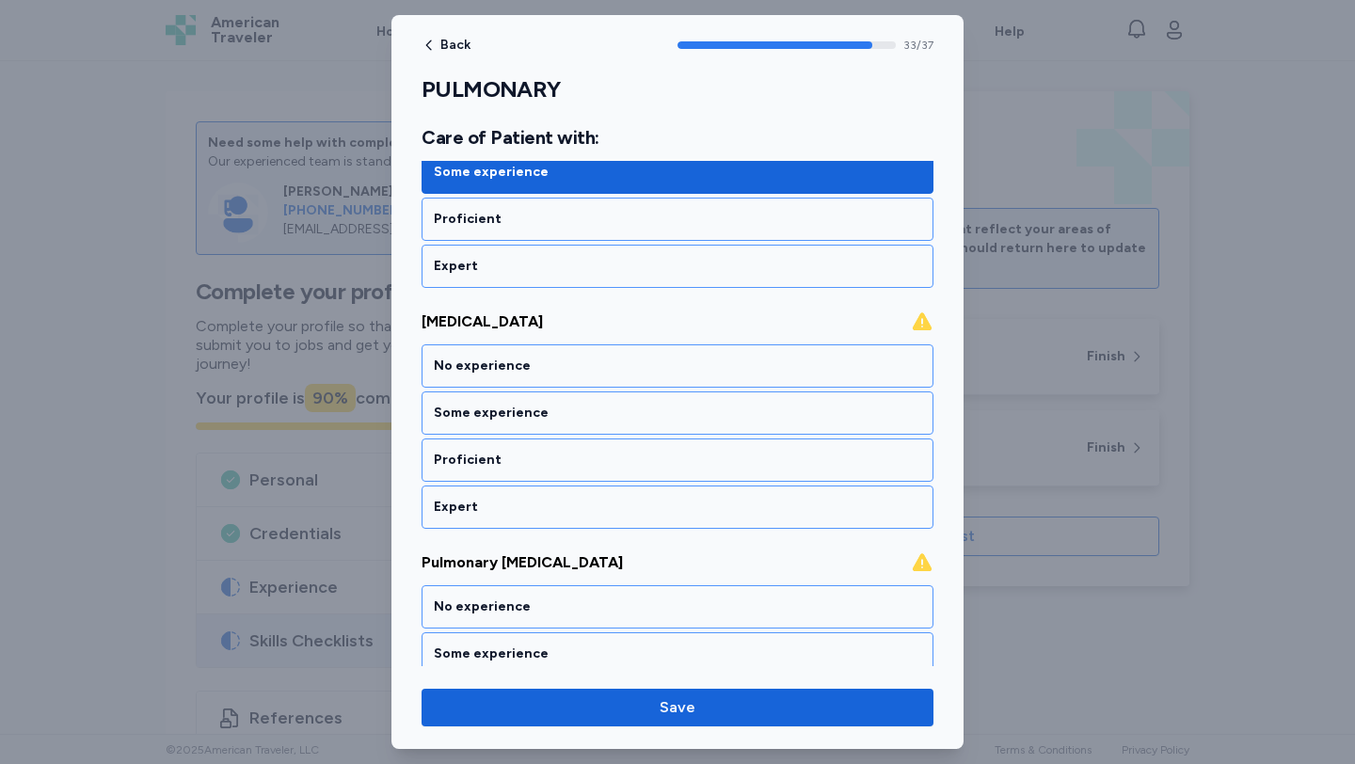
scroll to position [8220, 0]
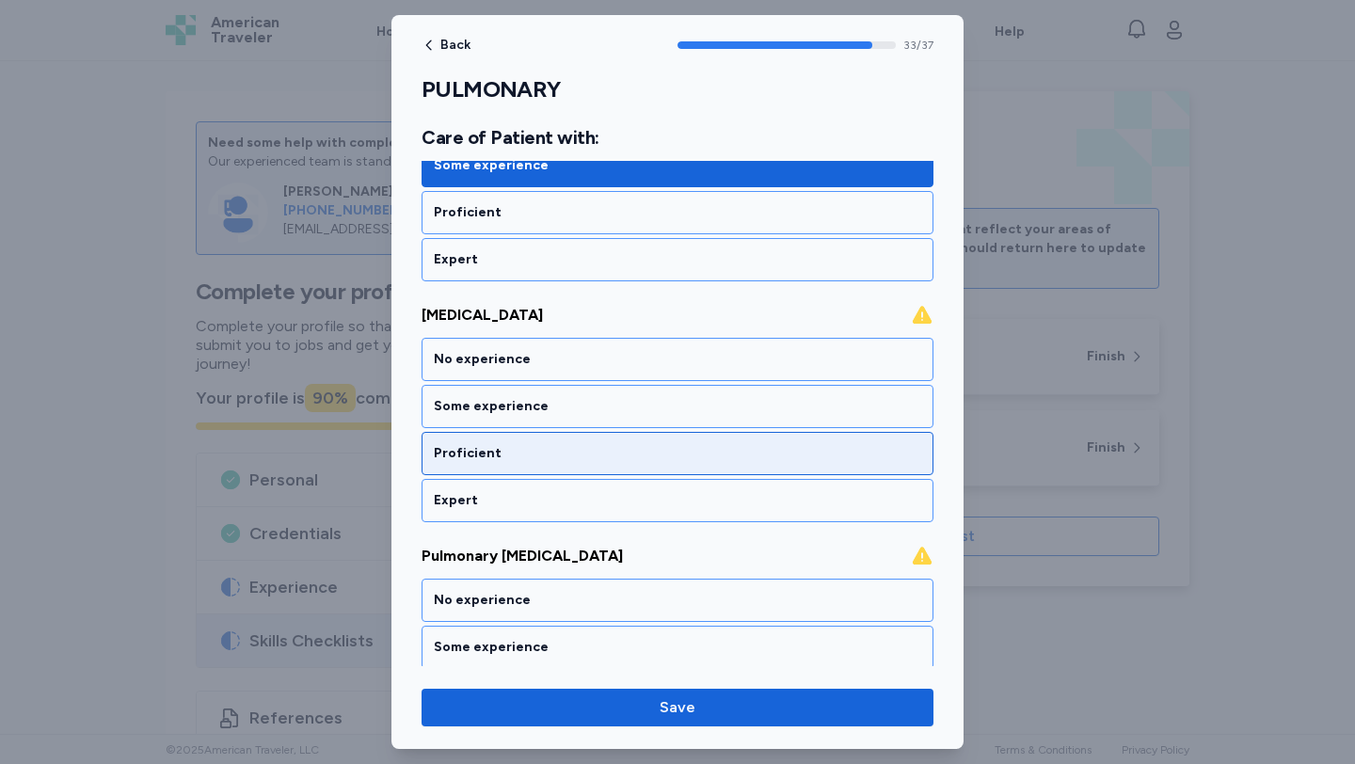
click at [643, 444] on div "Proficient" at bounding box center [677, 453] width 487 height 19
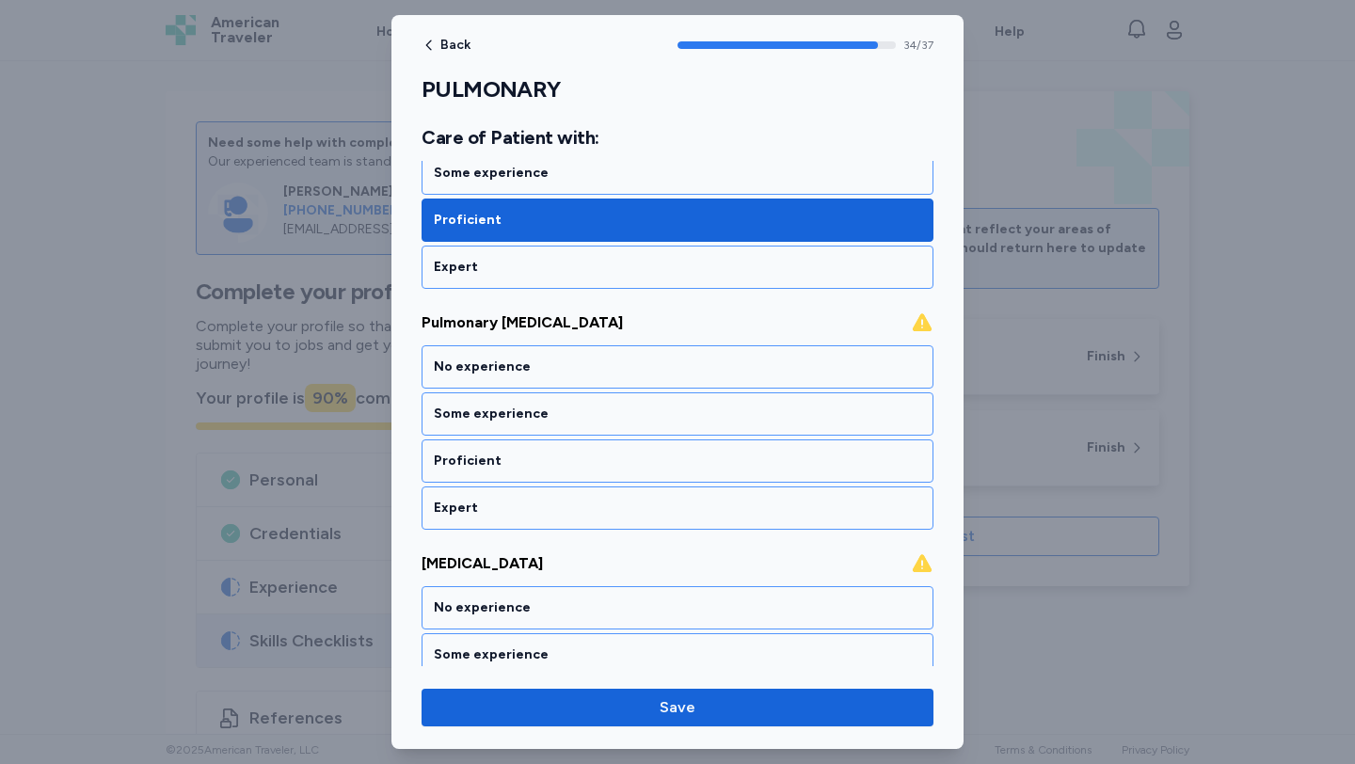
scroll to position [8461, 0]
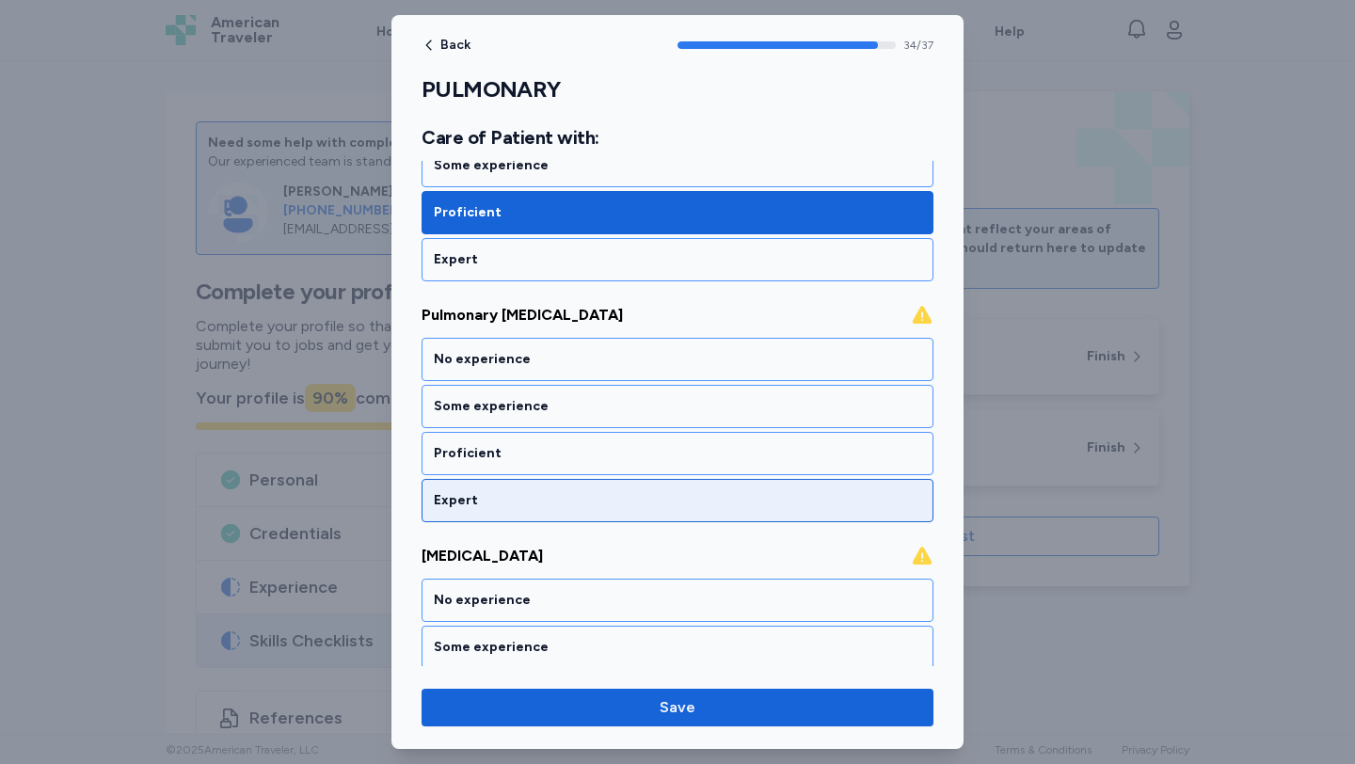
click at [643, 482] on div "Expert" at bounding box center [677, 500] width 512 height 43
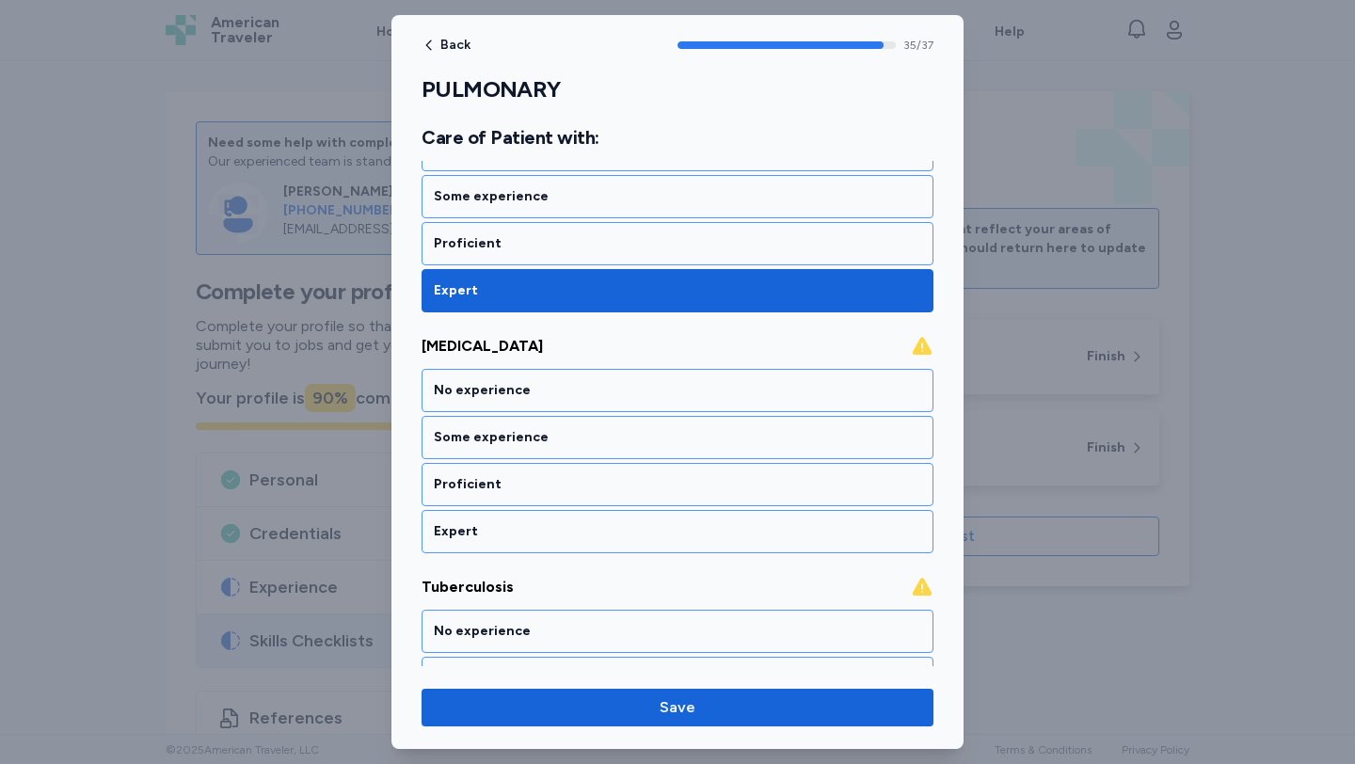
scroll to position [8702, 0]
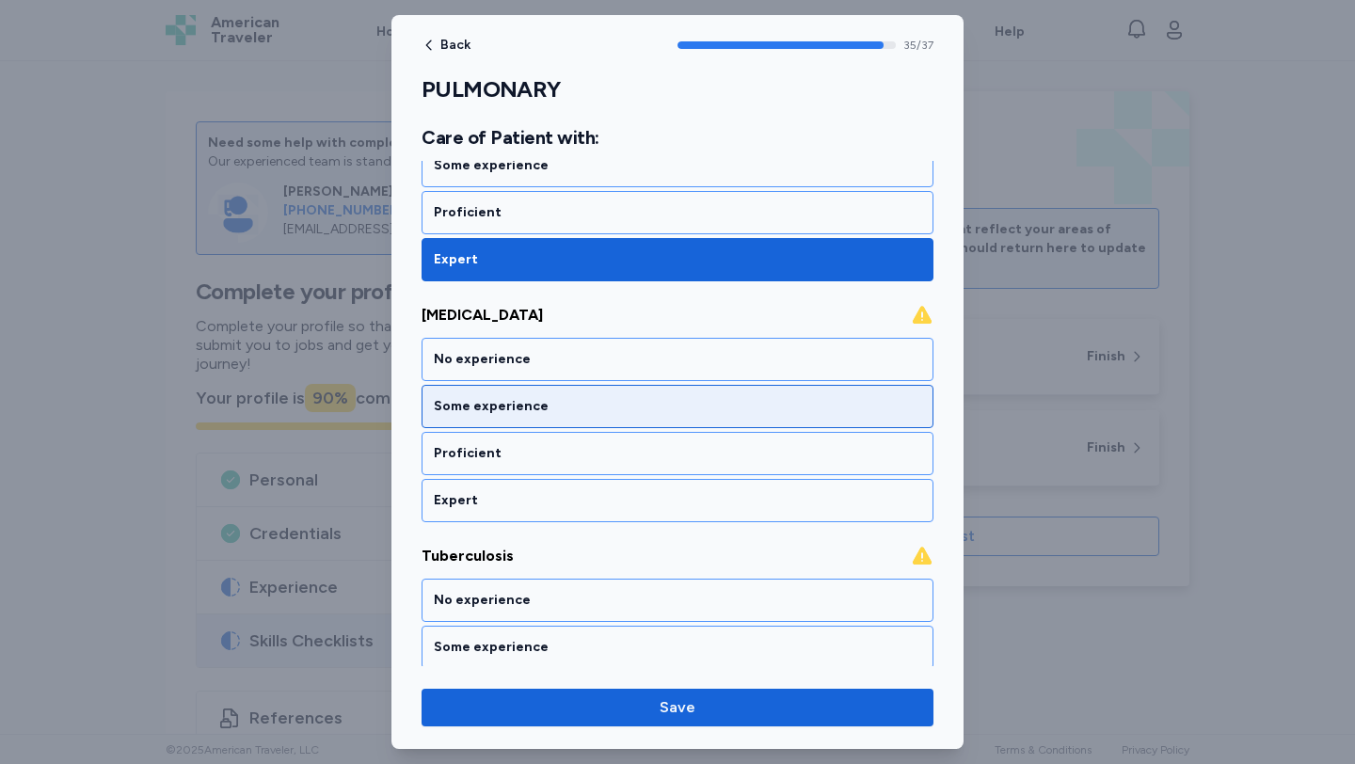
click at [636, 417] on div "Some experience" at bounding box center [677, 406] width 512 height 43
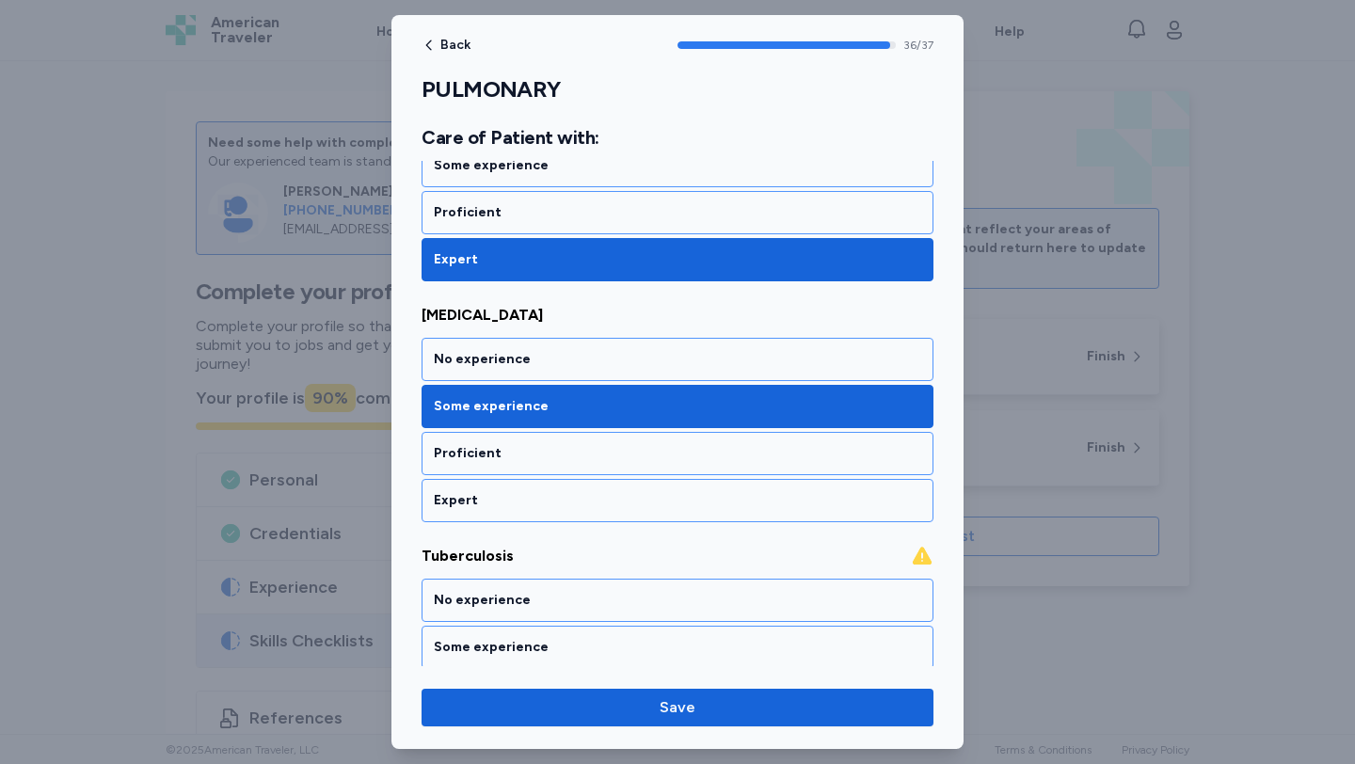
scroll to position [8802, 0]
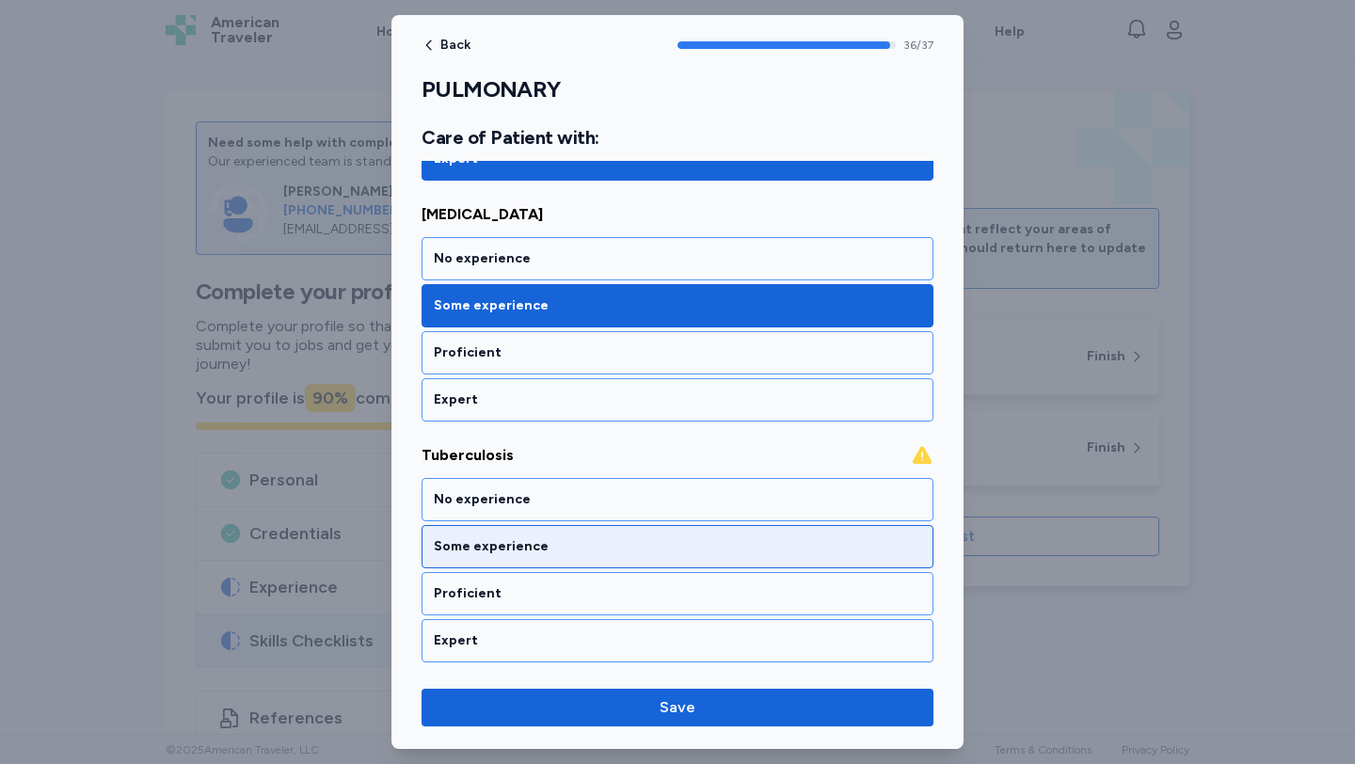
click at [635, 533] on div "Some experience" at bounding box center [677, 546] width 512 height 43
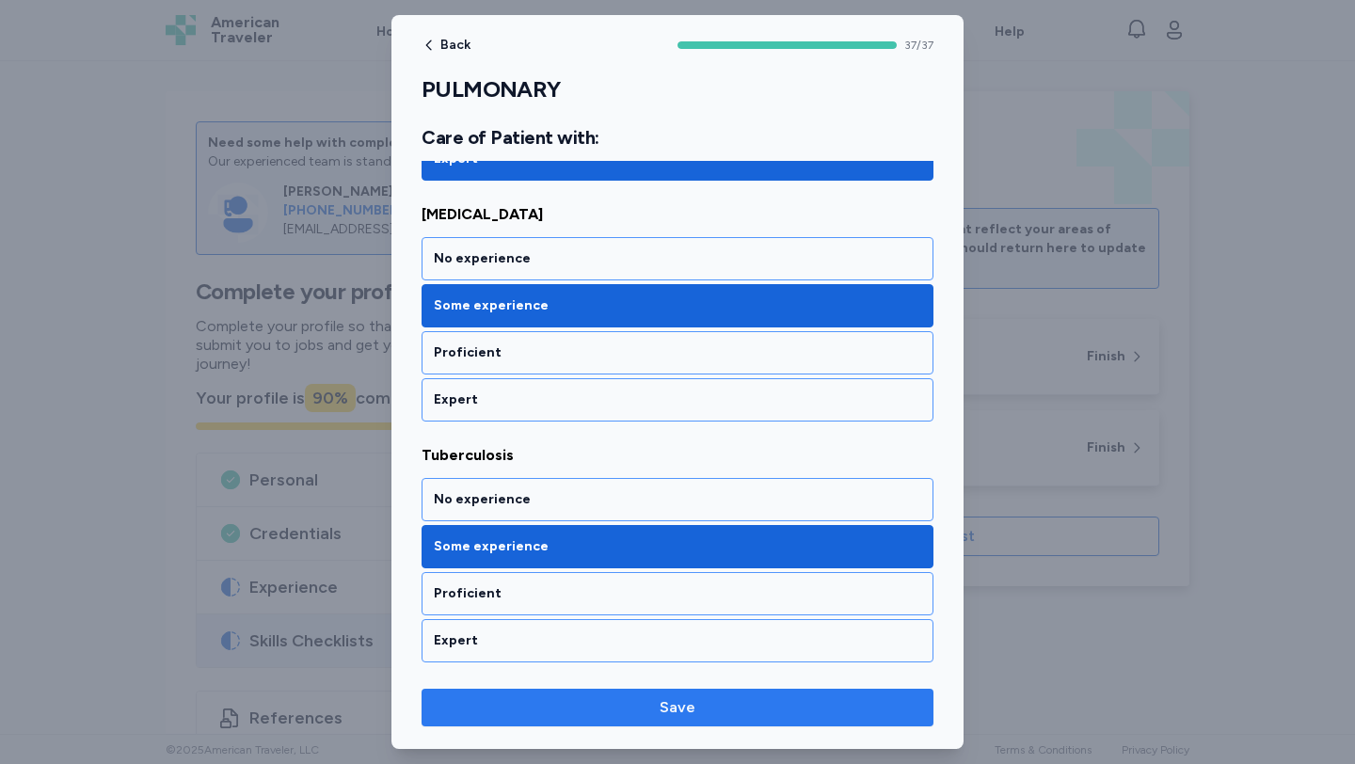
click at [666, 700] on span "Save" at bounding box center [678, 707] width 36 height 23
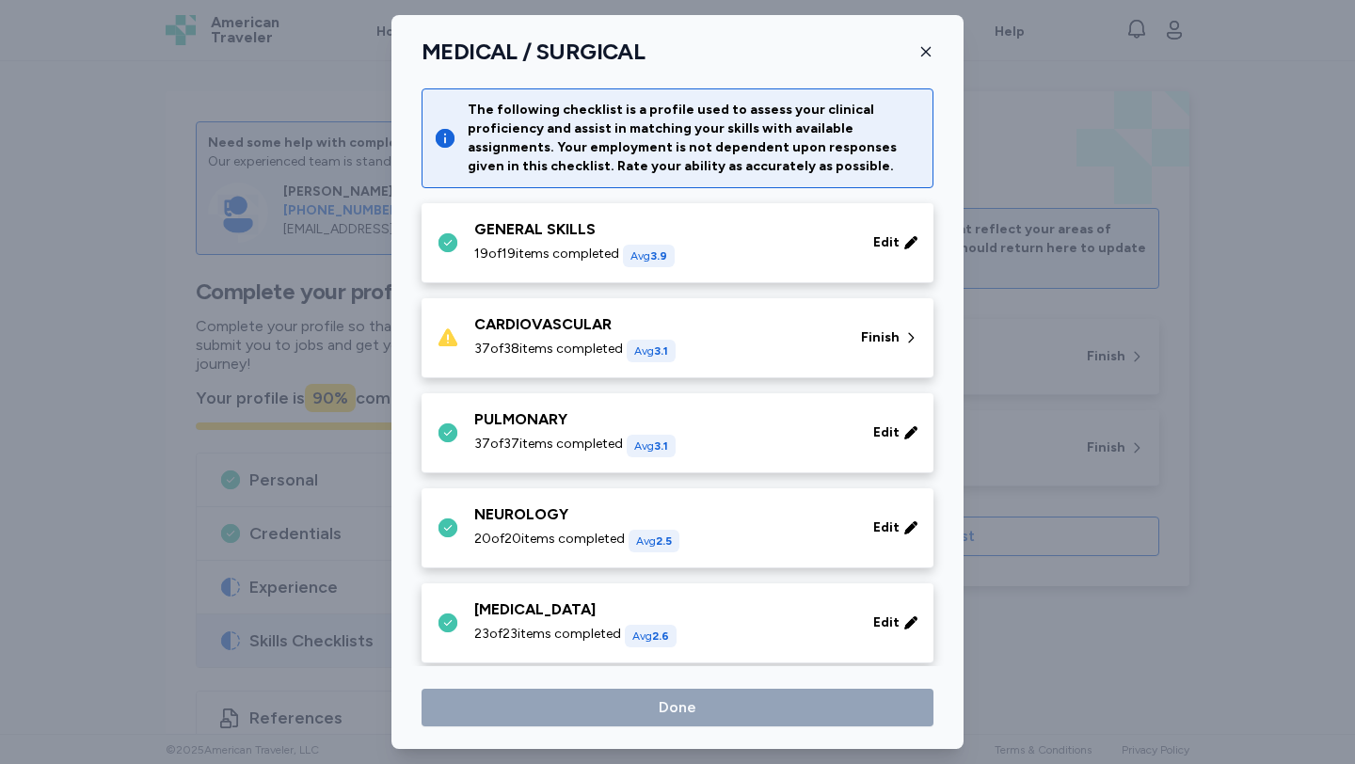
click at [697, 348] on div "37 of 38 items completed Avg 3.1" at bounding box center [656, 351] width 364 height 23
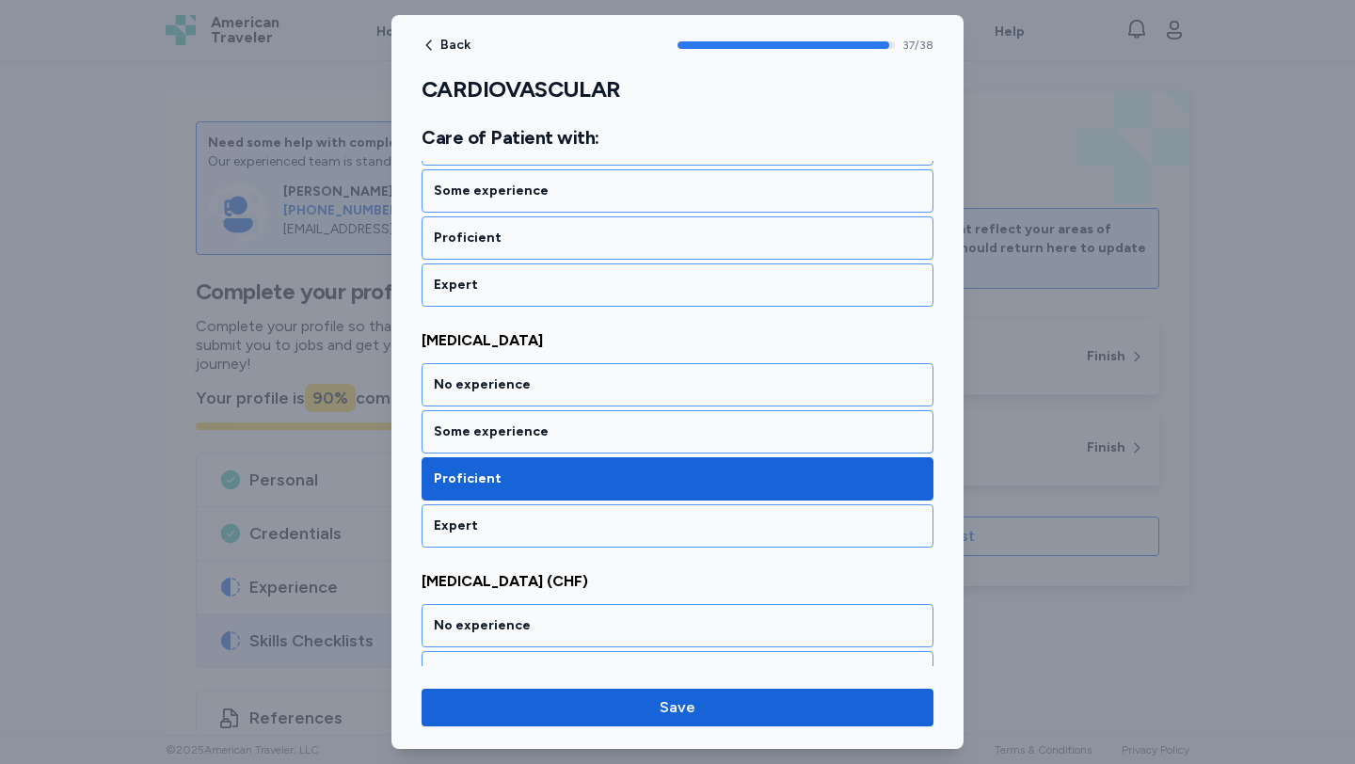
scroll to position [4083, 0]
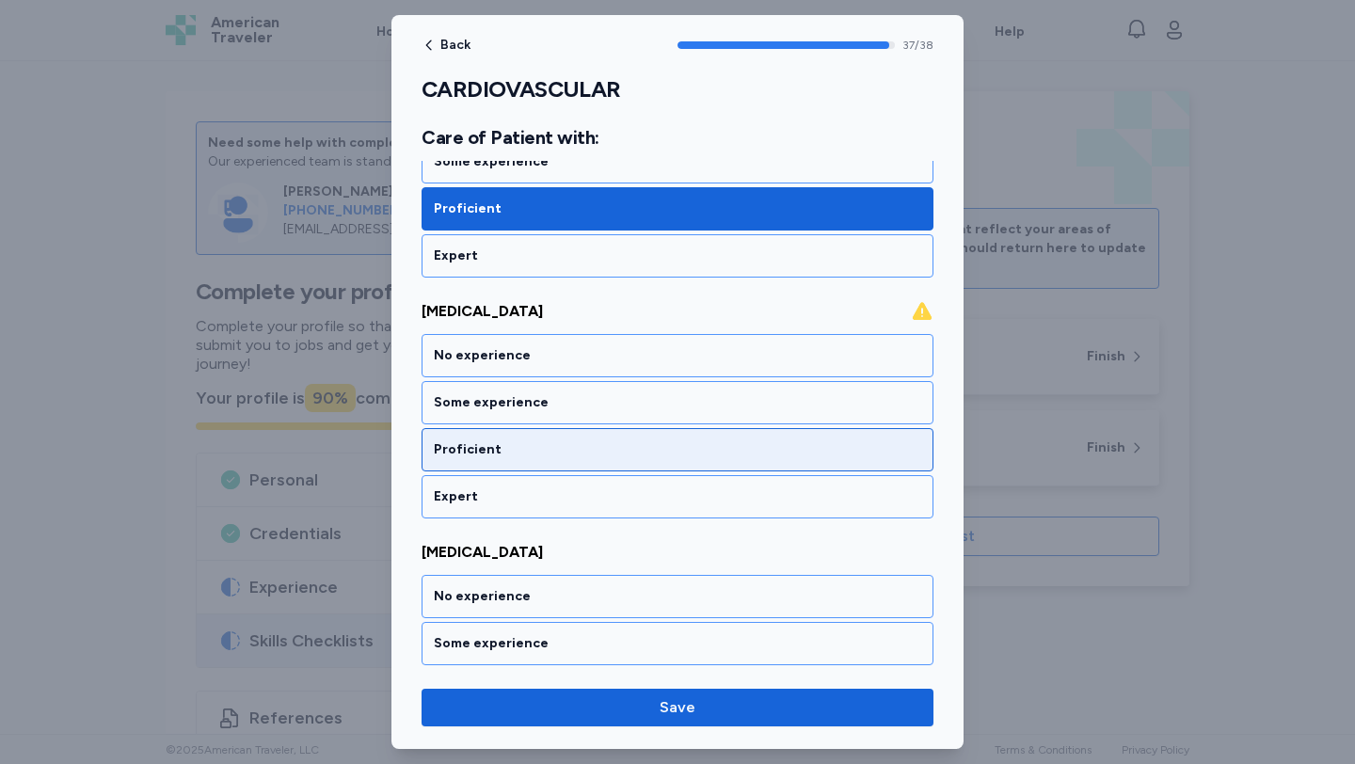
click at [672, 441] on div "Proficient" at bounding box center [677, 449] width 487 height 19
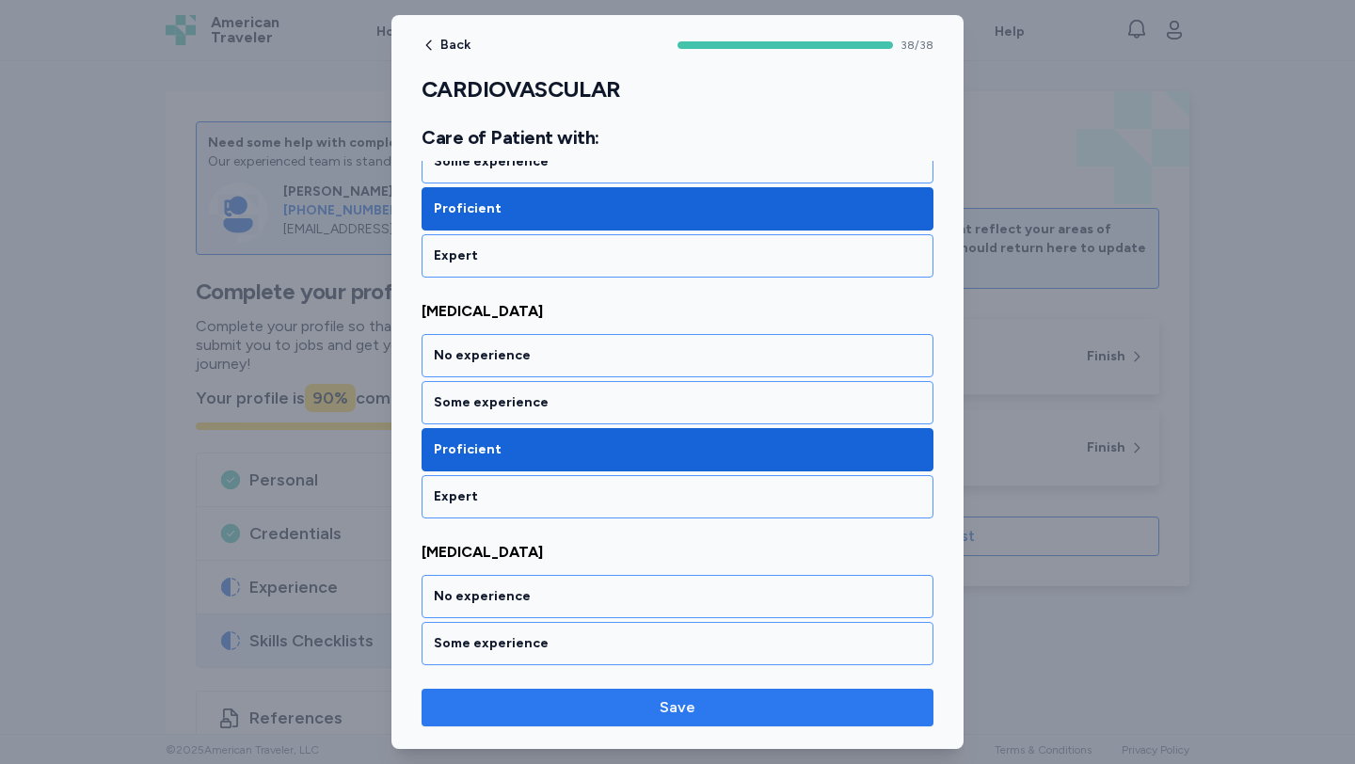
click at [702, 699] on span "Save" at bounding box center [678, 707] width 482 height 23
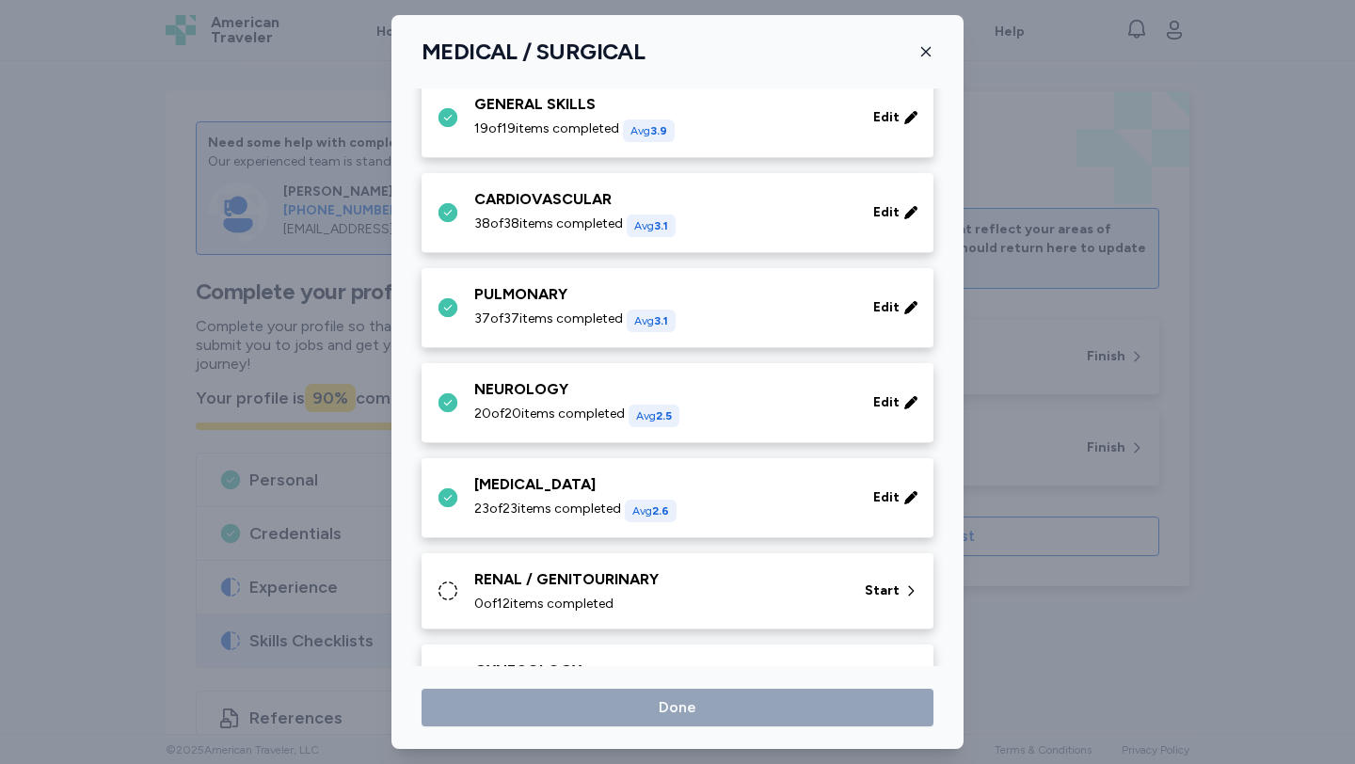
scroll to position [304, 0]
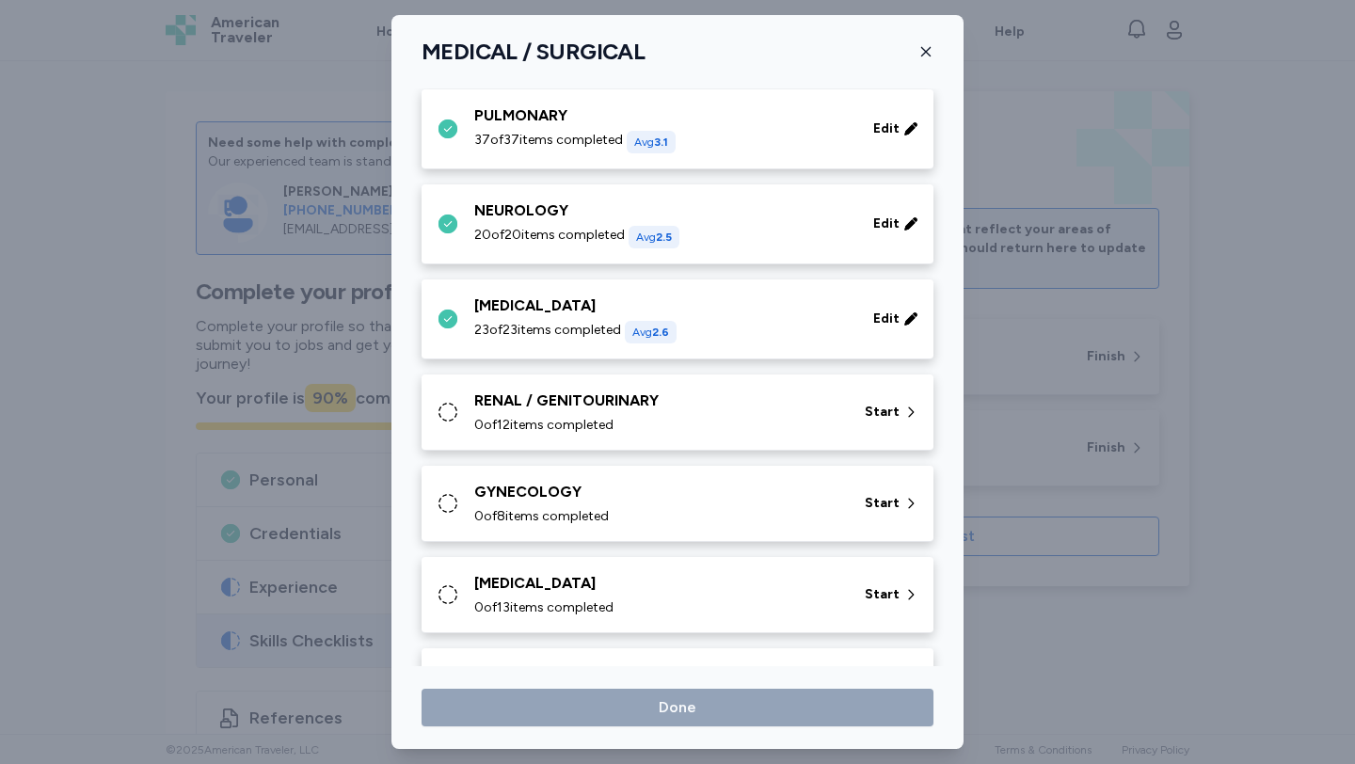
click at [656, 401] on div "RENAL / GENITOURINARY" at bounding box center [658, 401] width 368 height 23
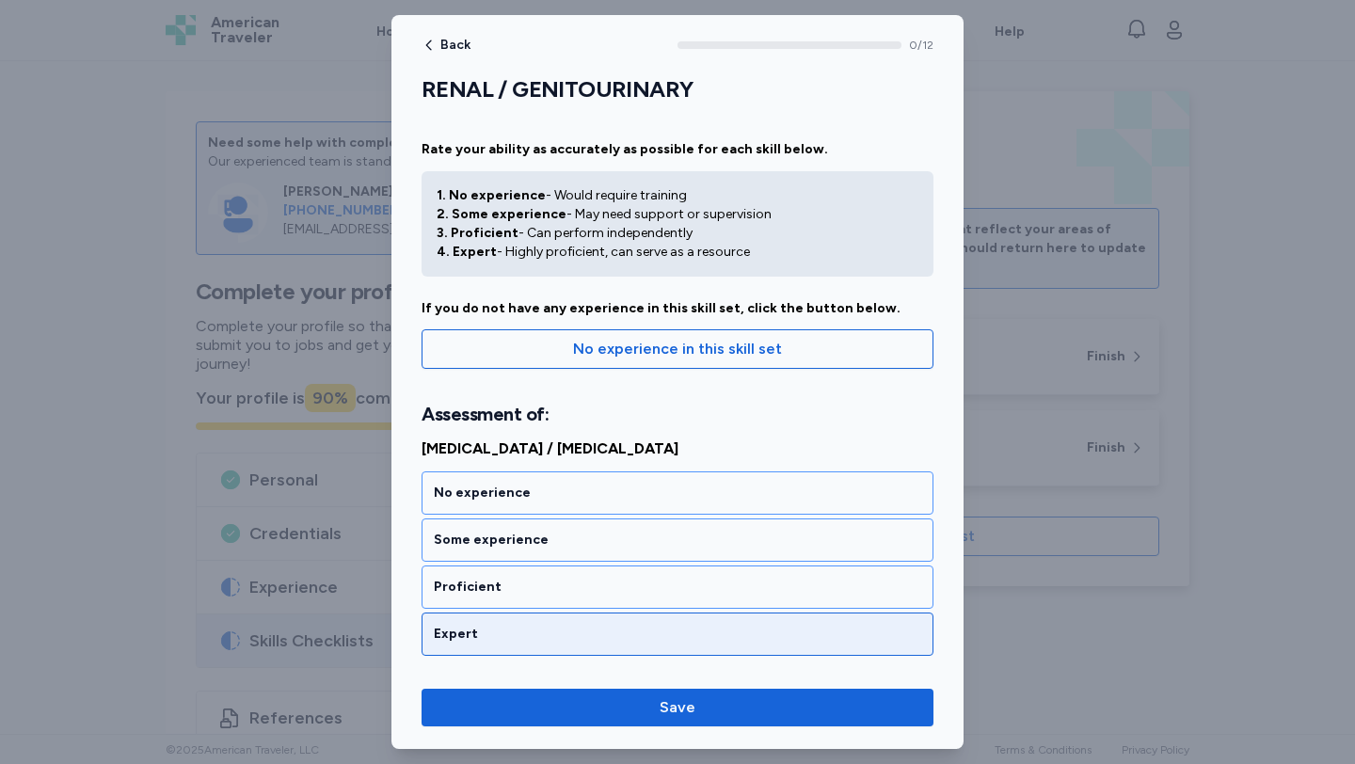
click at [658, 623] on div "Expert" at bounding box center [677, 633] width 512 height 43
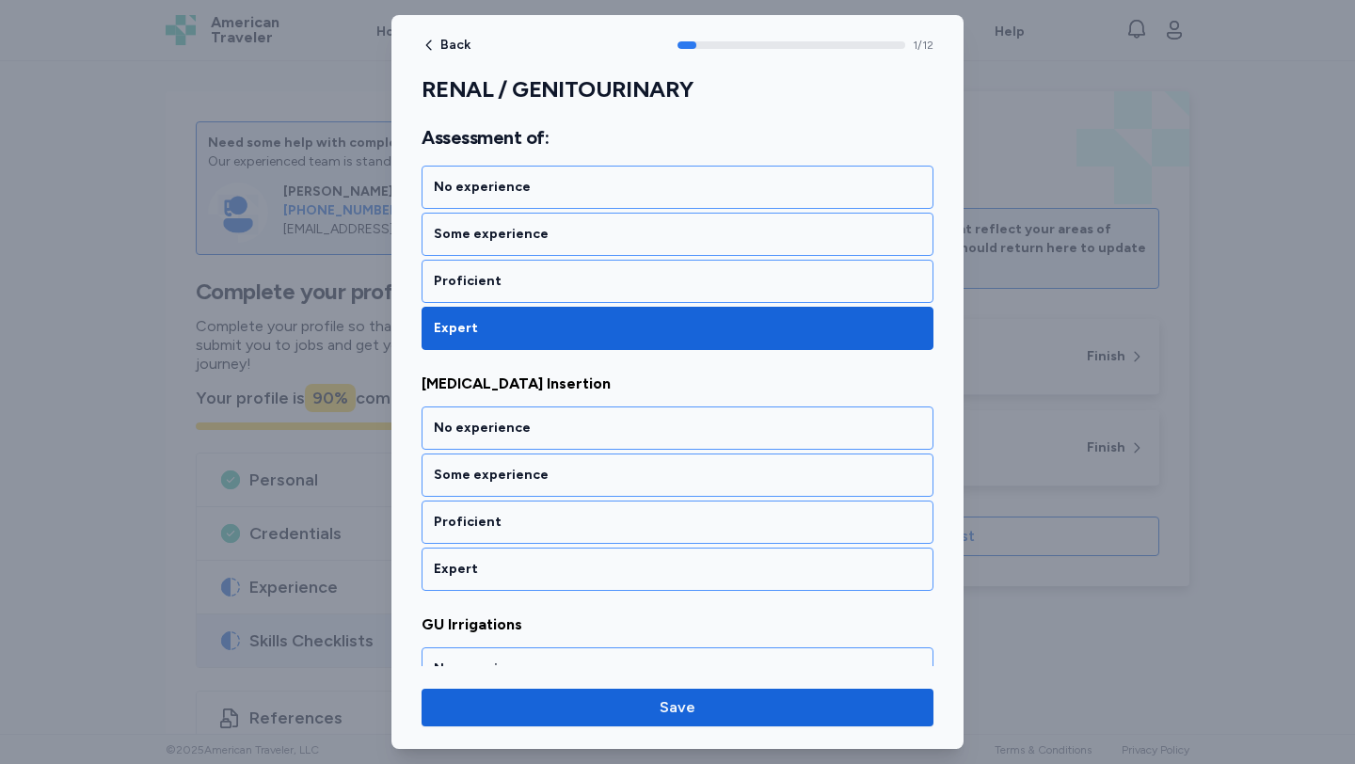
scroll to position [374, 0]
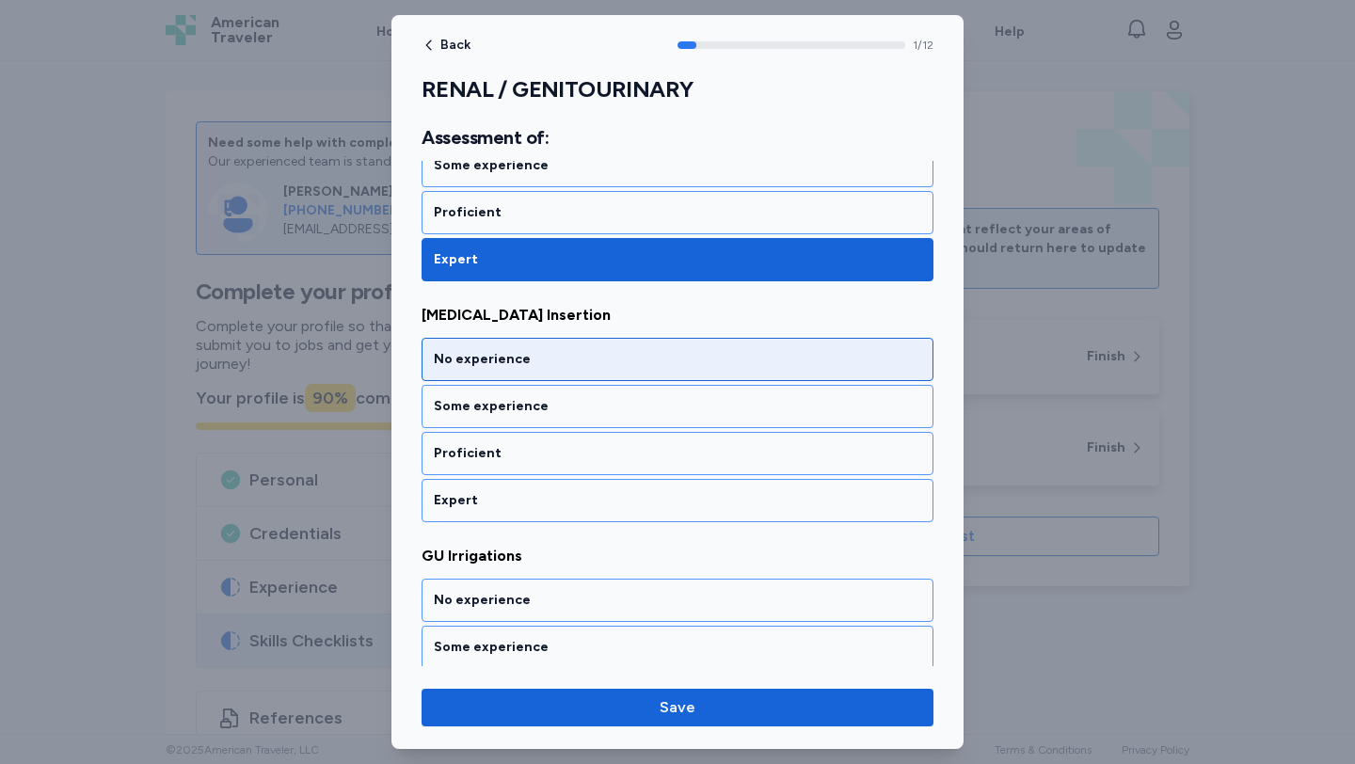
click at [590, 366] on div "No experience" at bounding box center [677, 359] width 487 height 19
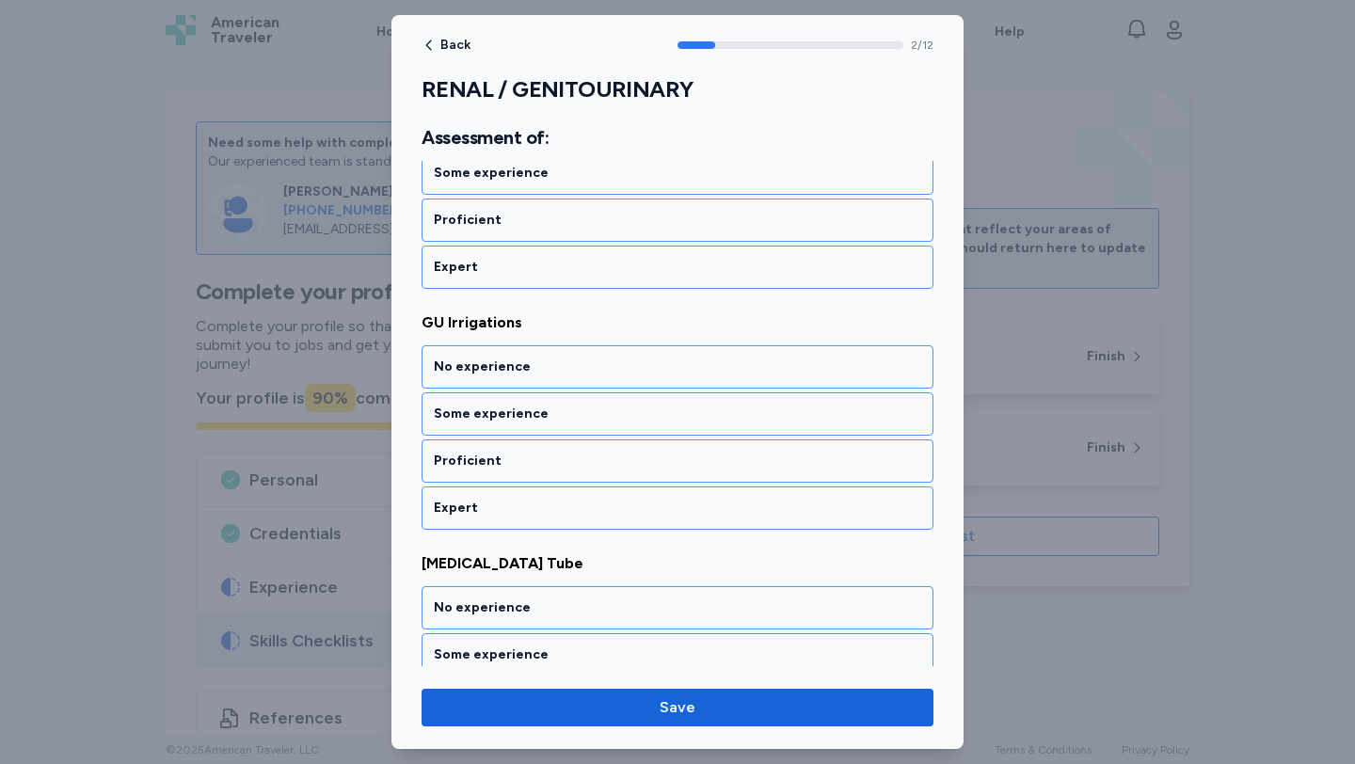
scroll to position [615, 0]
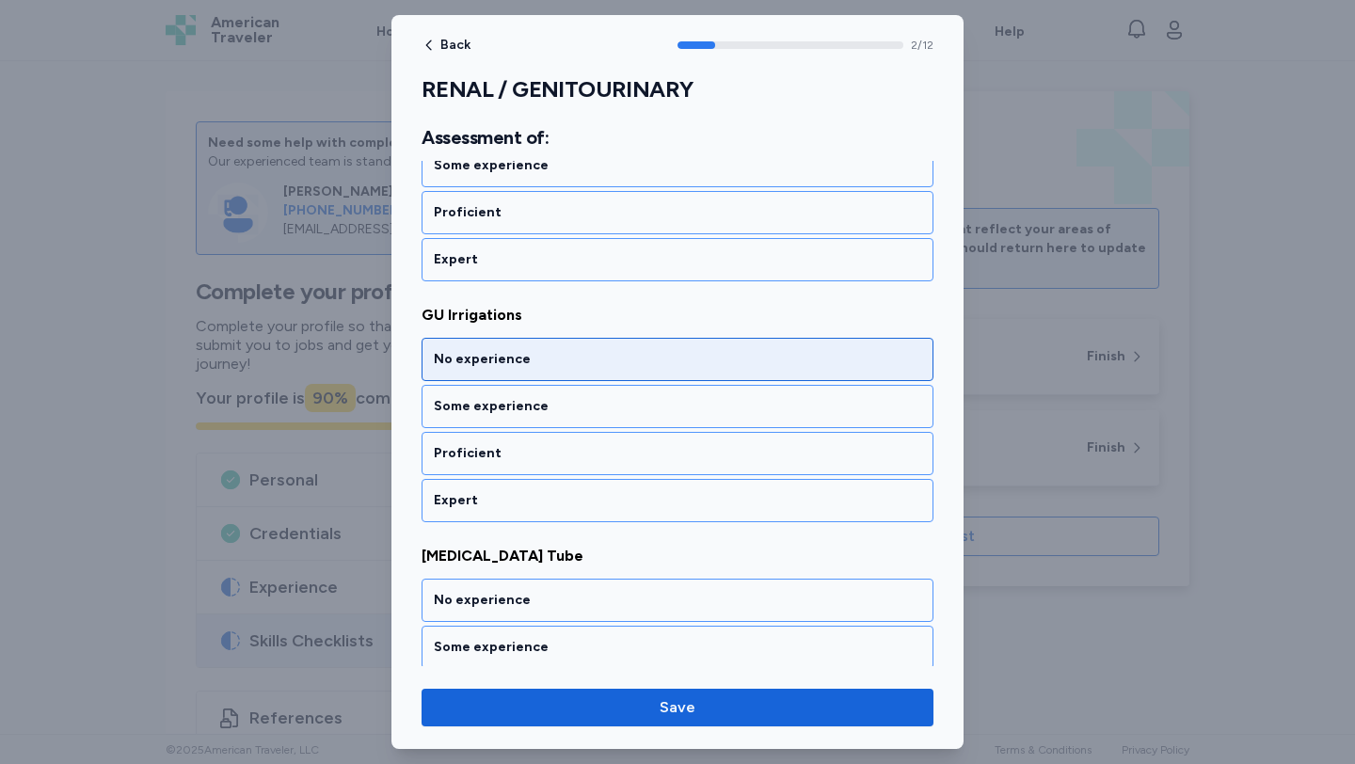
click at [589, 366] on div "No experience" at bounding box center [677, 359] width 487 height 19
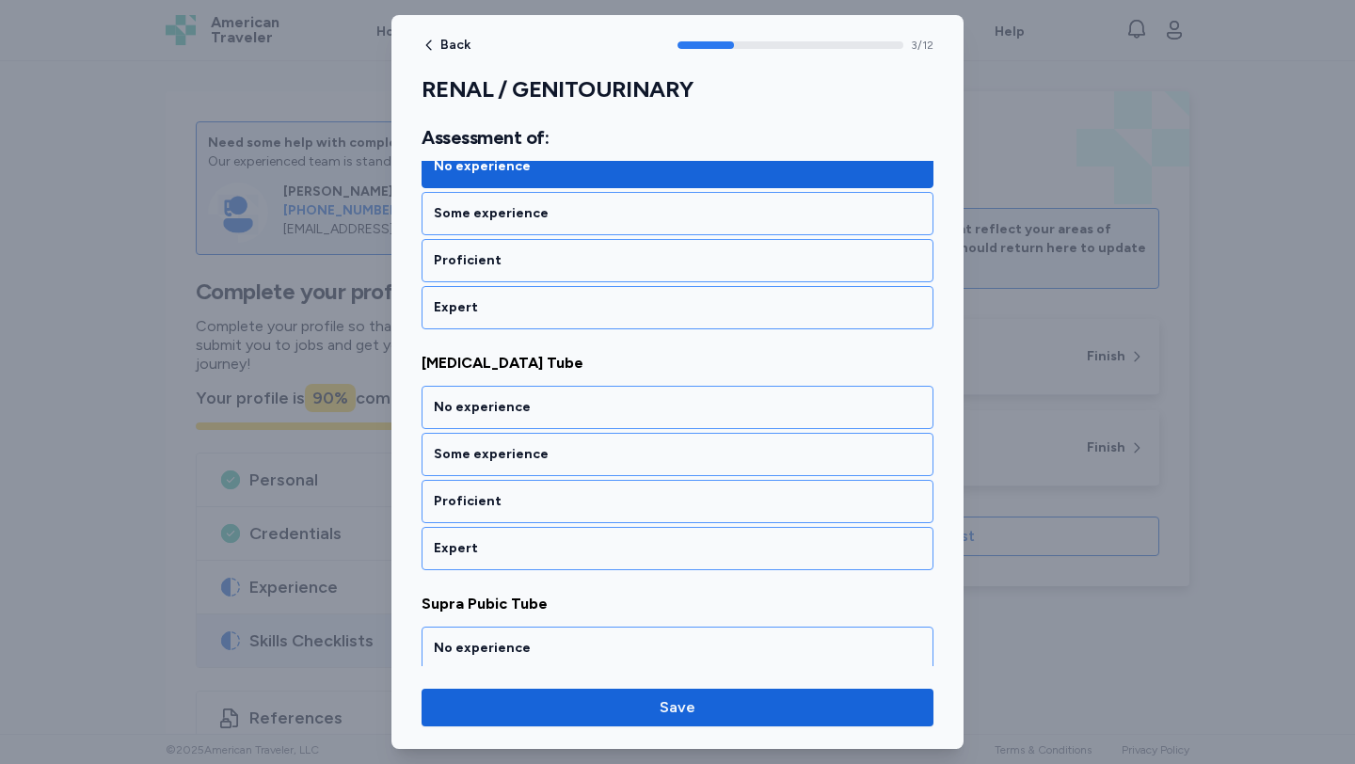
scroll to position [856, 0]
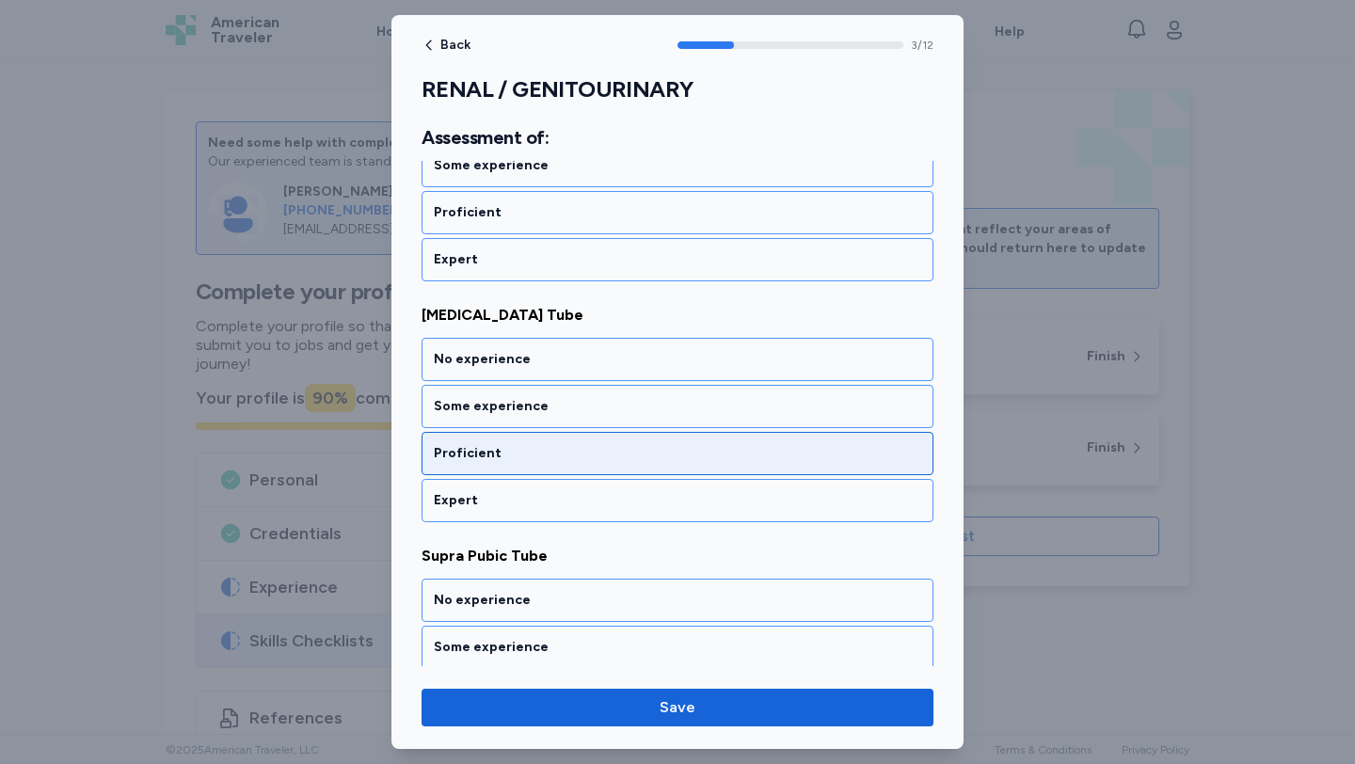
click at [583, 449] on div "Proficient" at bounding box center [677, 453] width 487 height 19
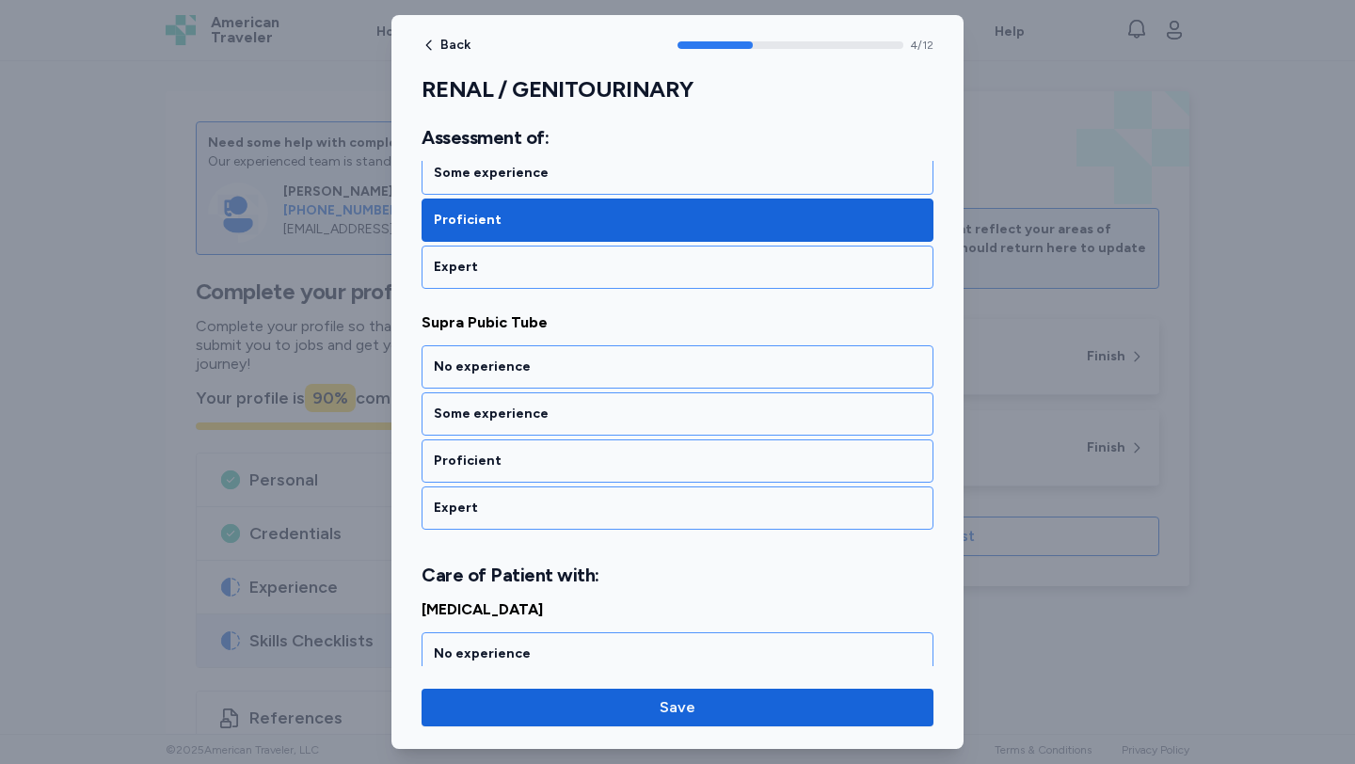
scroll to position [1097, 0]
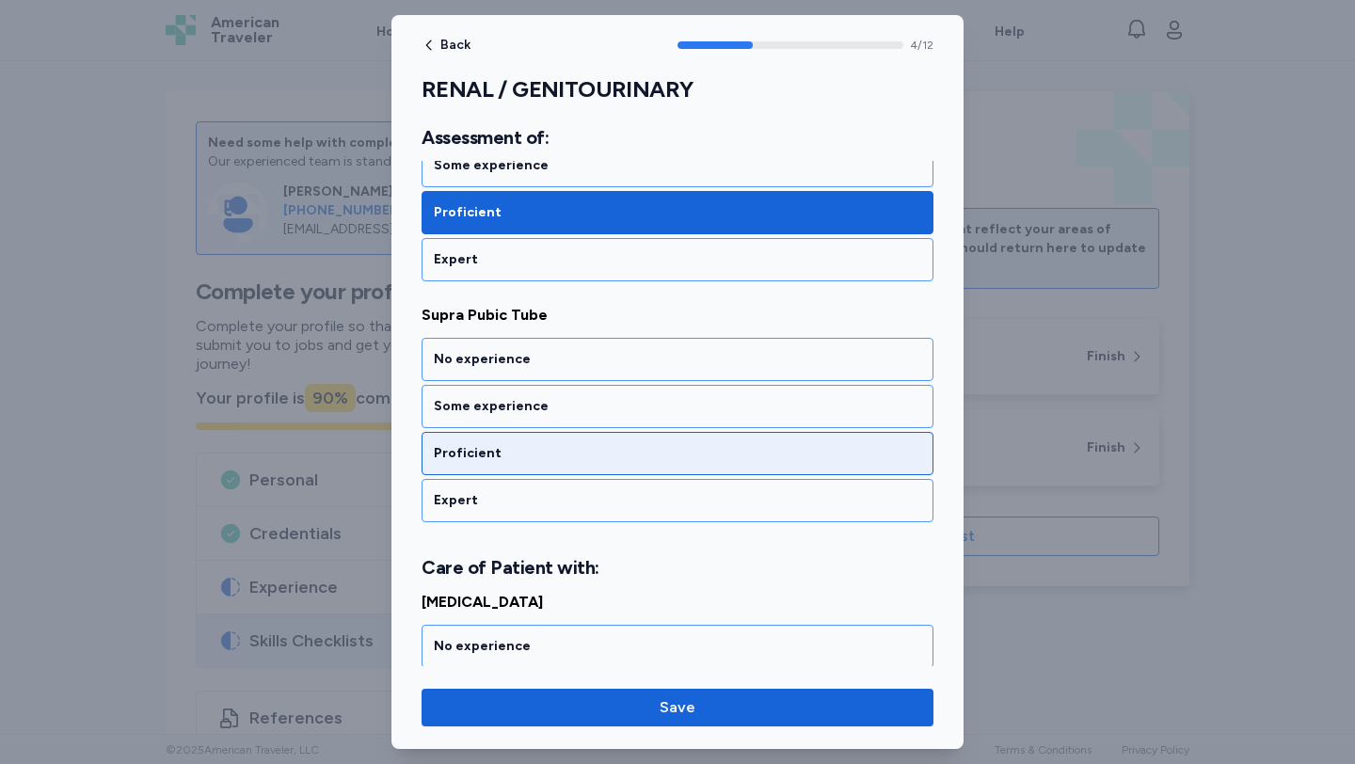
click at [582, 439] on div "Proficient" at bounding box center [677, 453] width 512 height 43
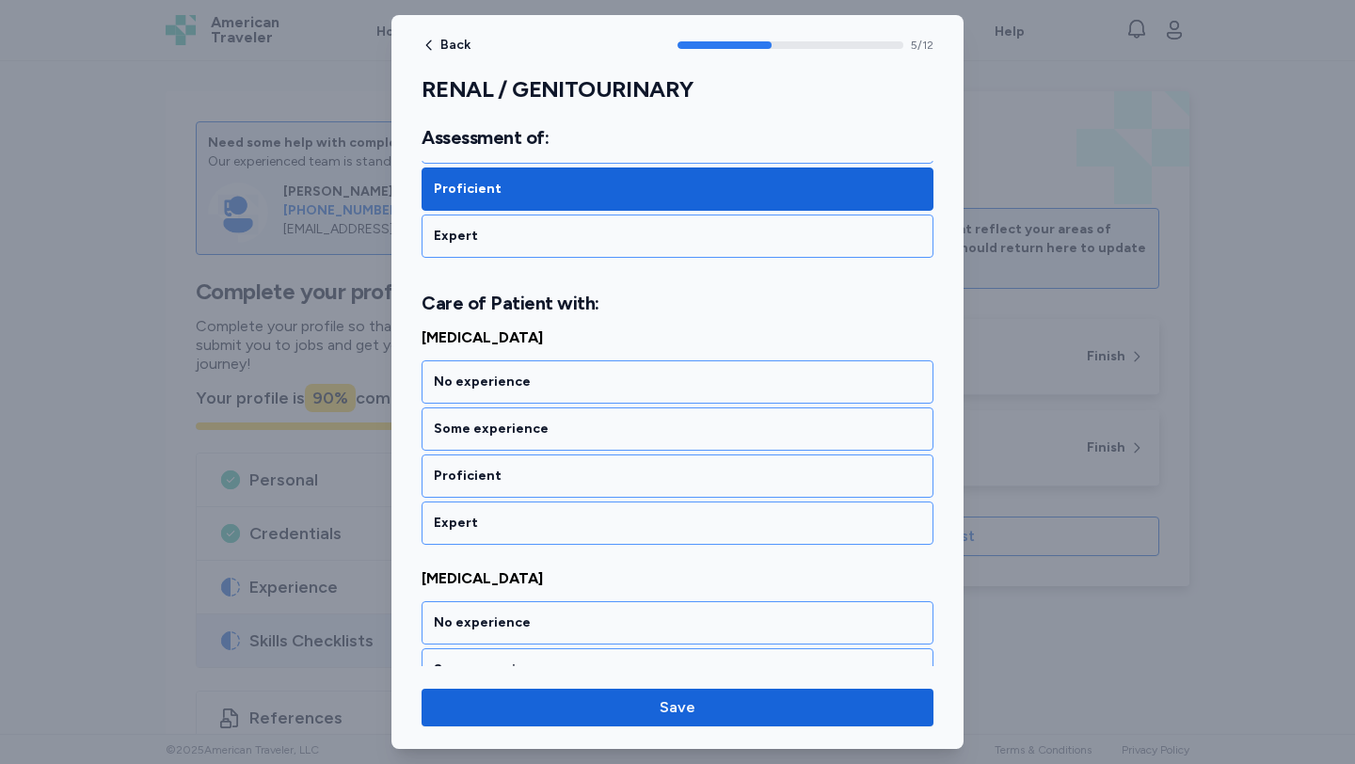
scroll to position [1384, 0]
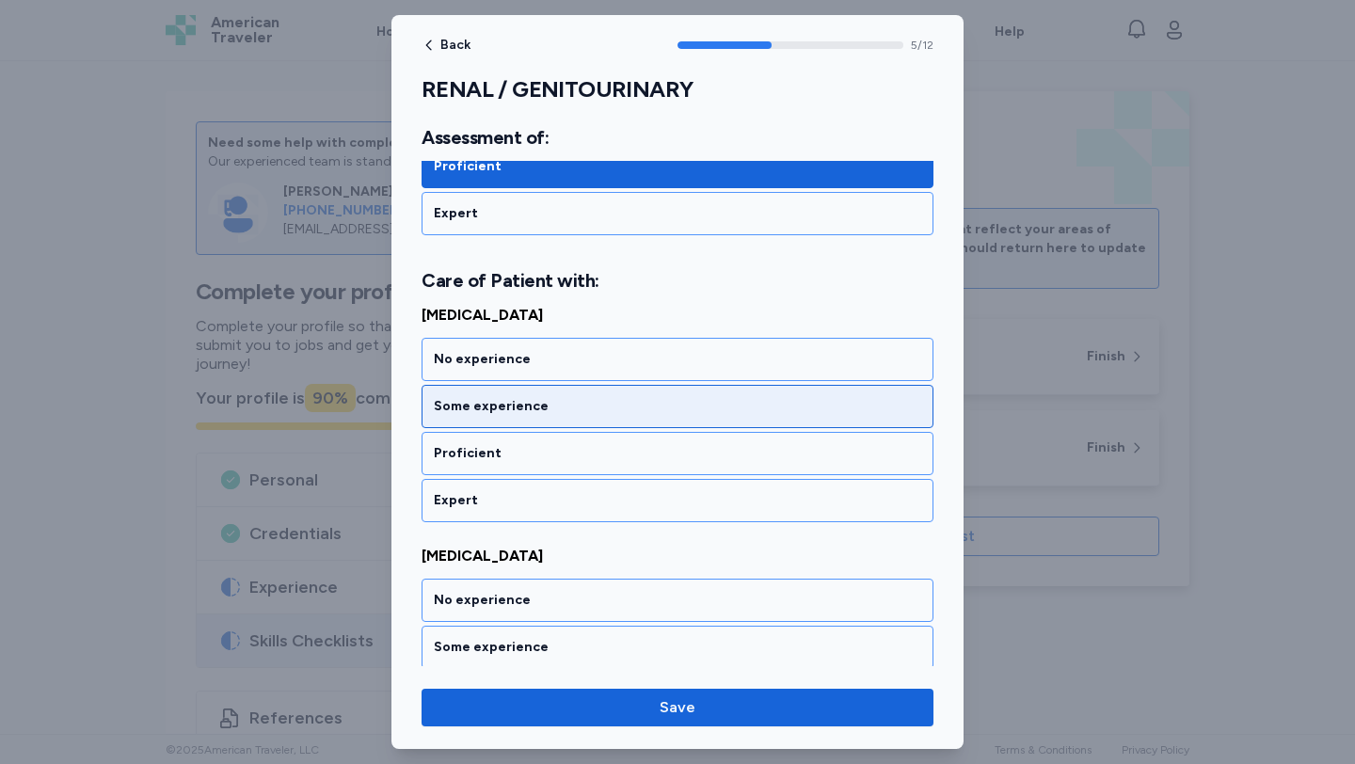
click at [576, 410] on div "Some experience" at bounding box center [677, 406] width 487 height 19
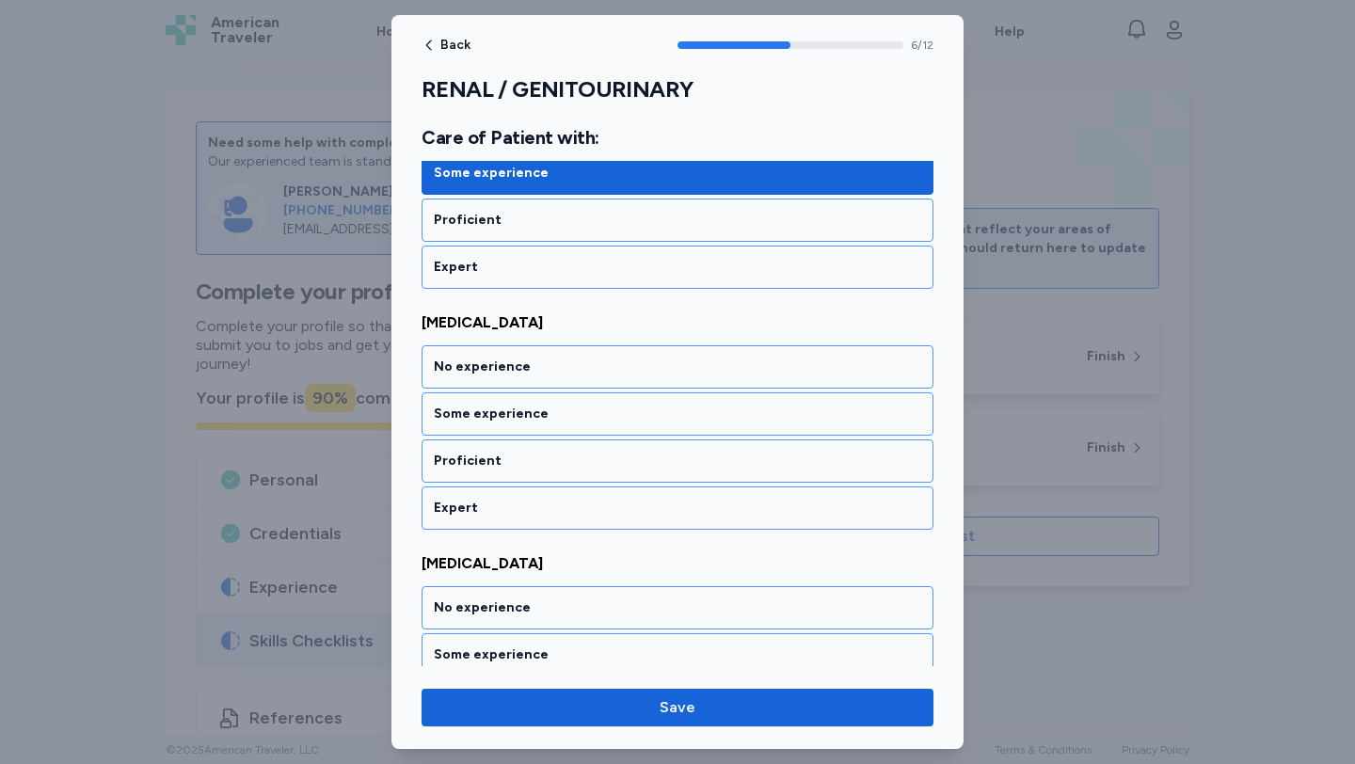
scroll to position [1625, 0]
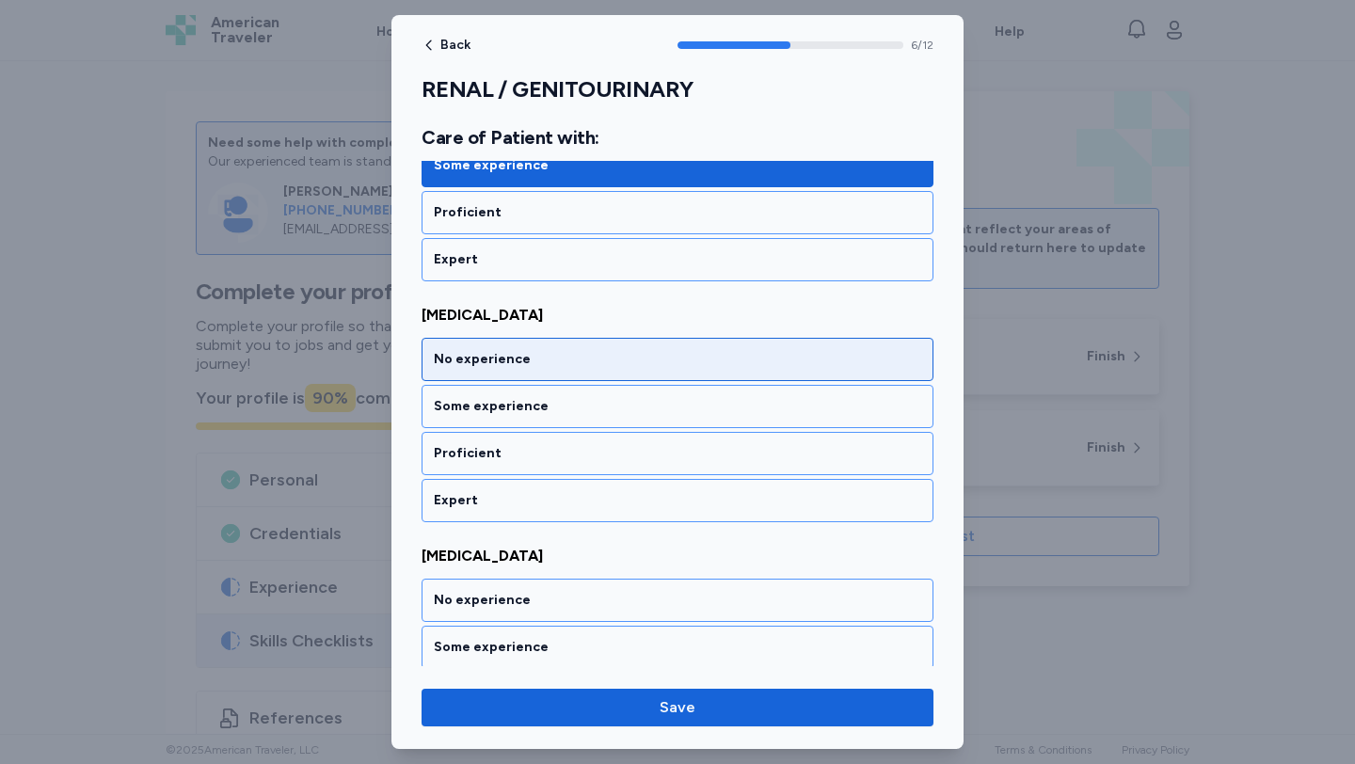
click at [576, 369] on div "No experience" at bounding box center [677, 359] width 512 height 43
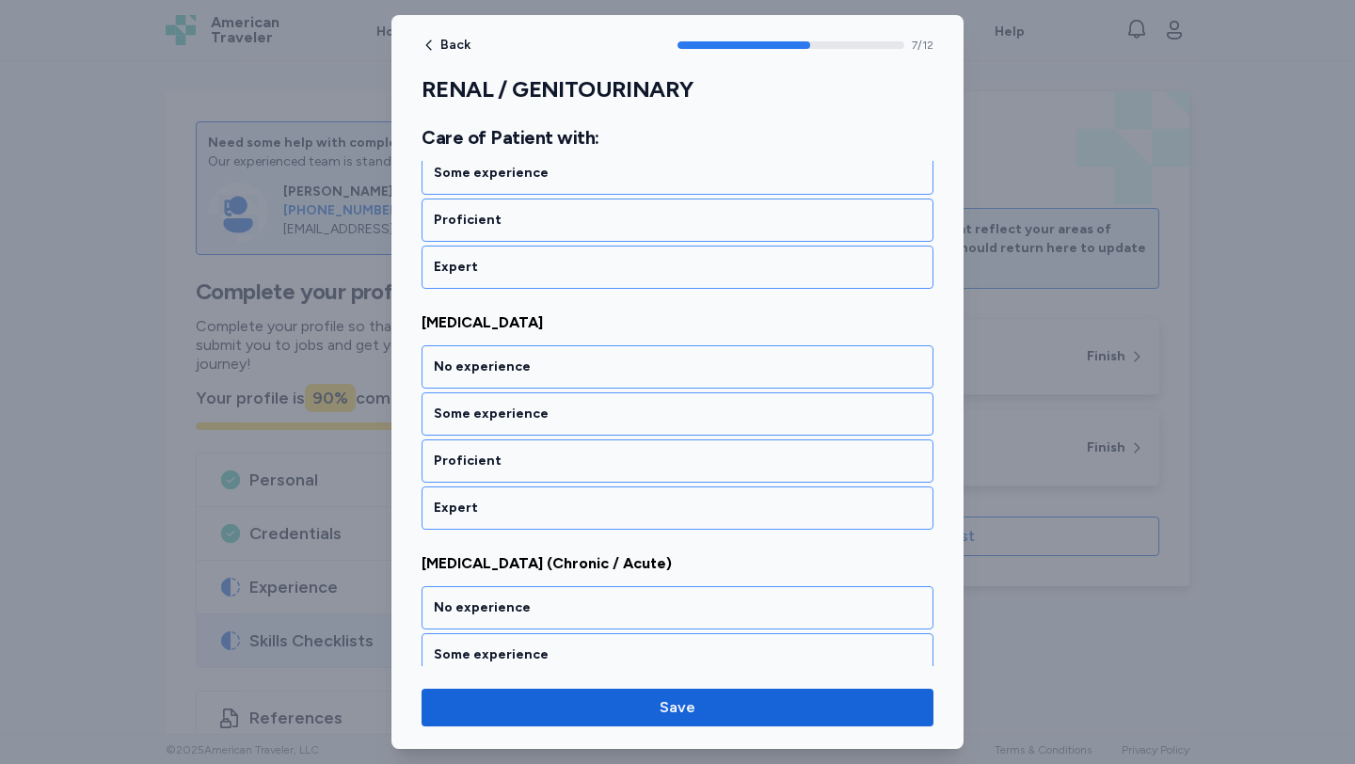
scroll to position [1866, 0]
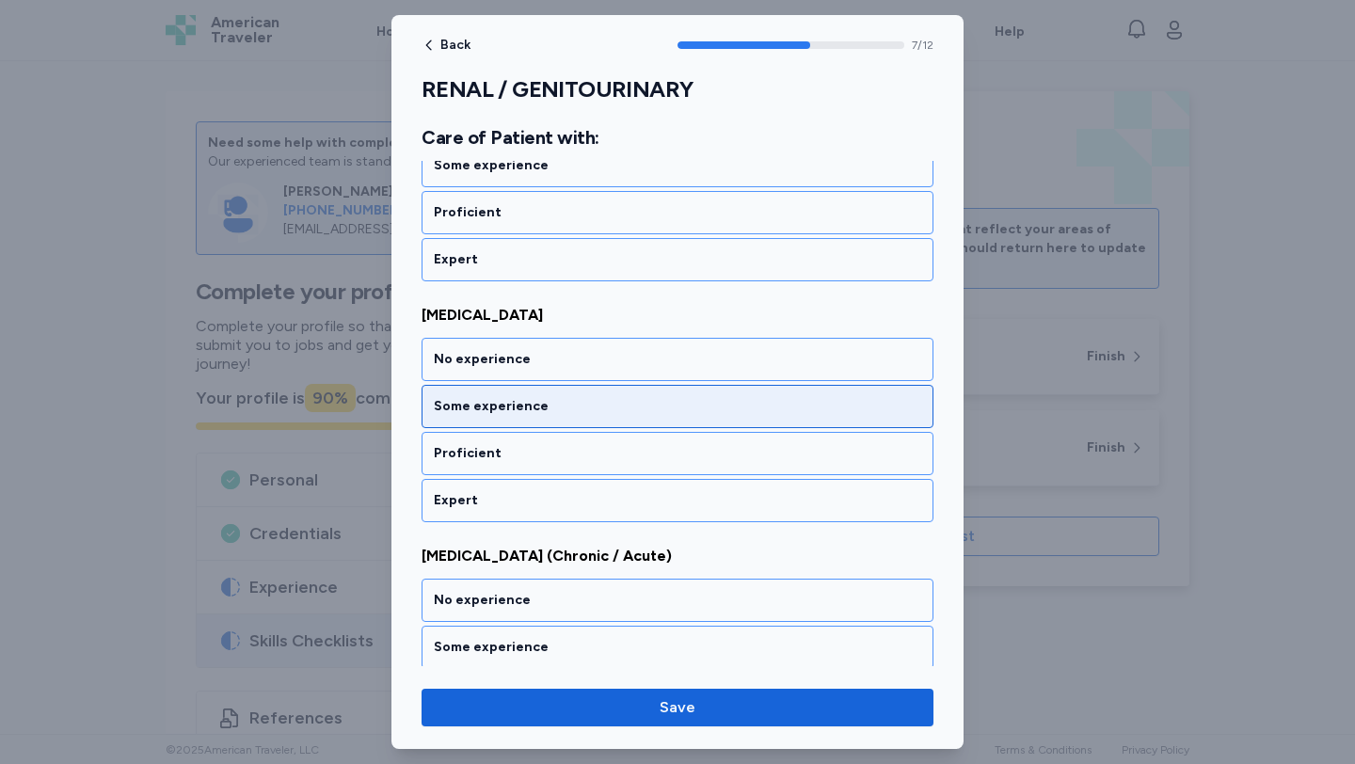
click at [576, 415] on div "Some experience" at bounding box center [677, 406] width 487 height 19
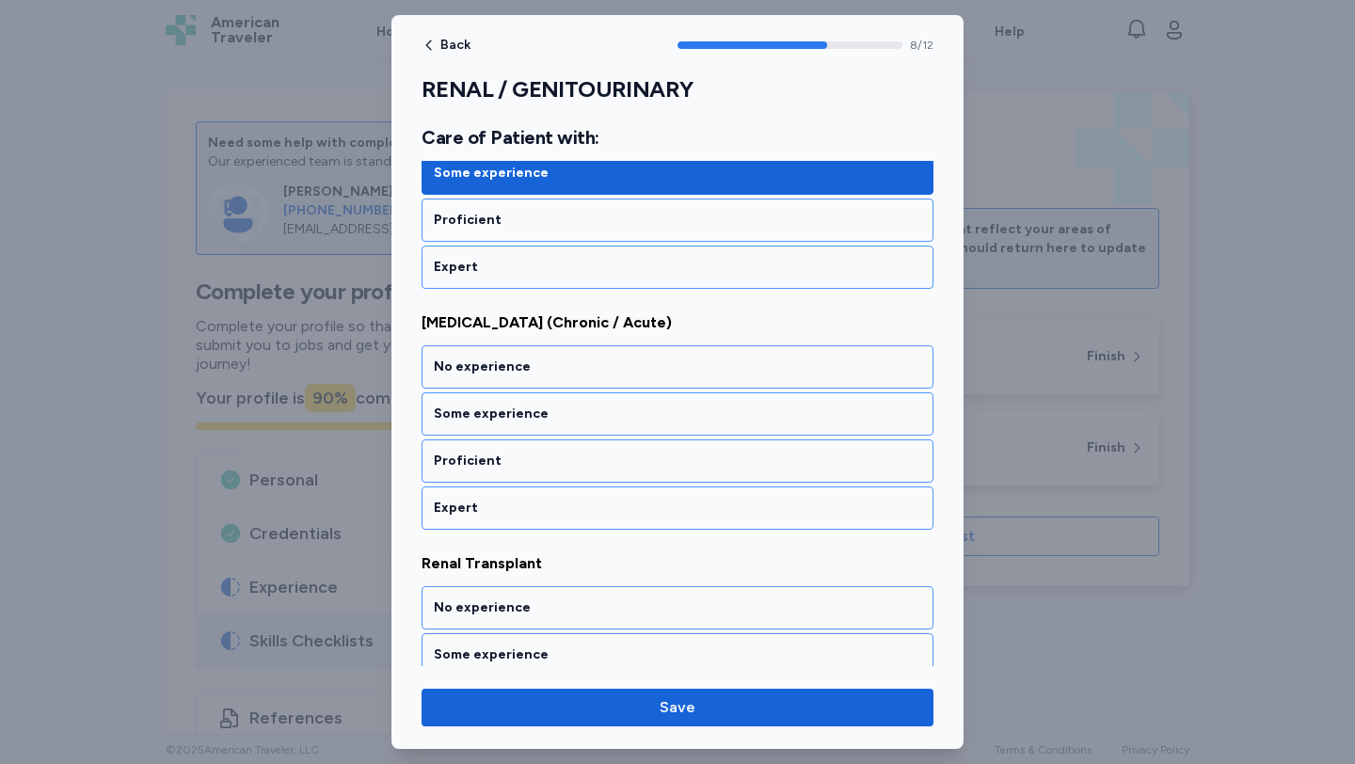
scroll to position [2107, 0]
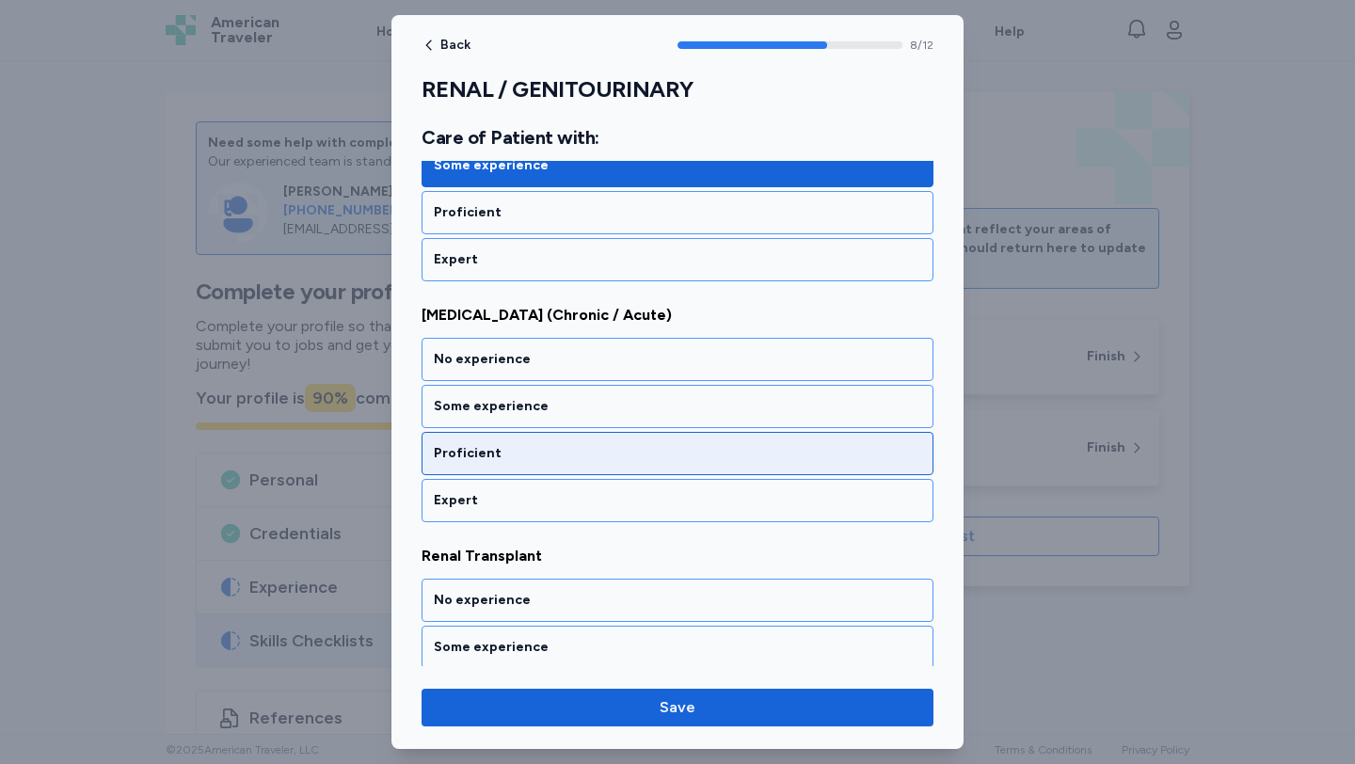
click at [574, 442] on div "Proficient" at bounding box center [677, 453] width 512 height 43
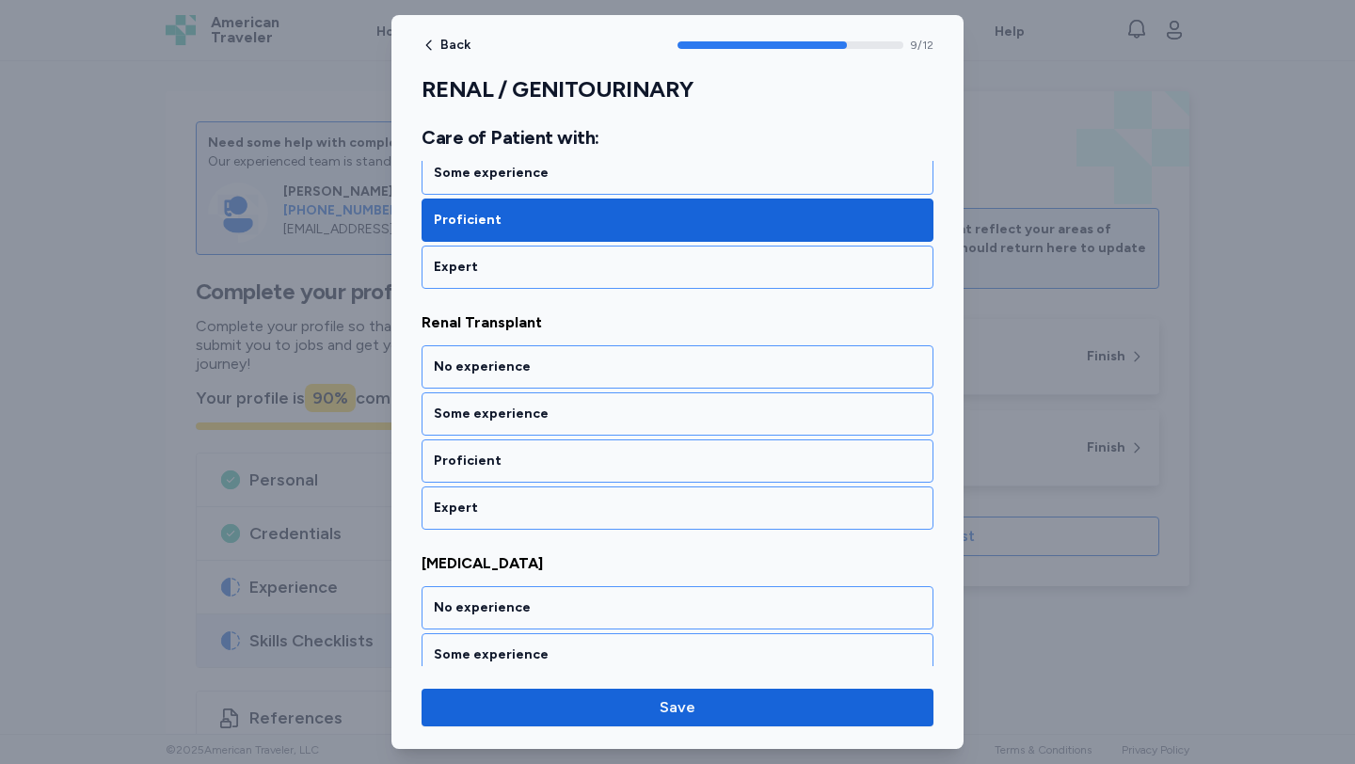
scroll to position [2347, 0]
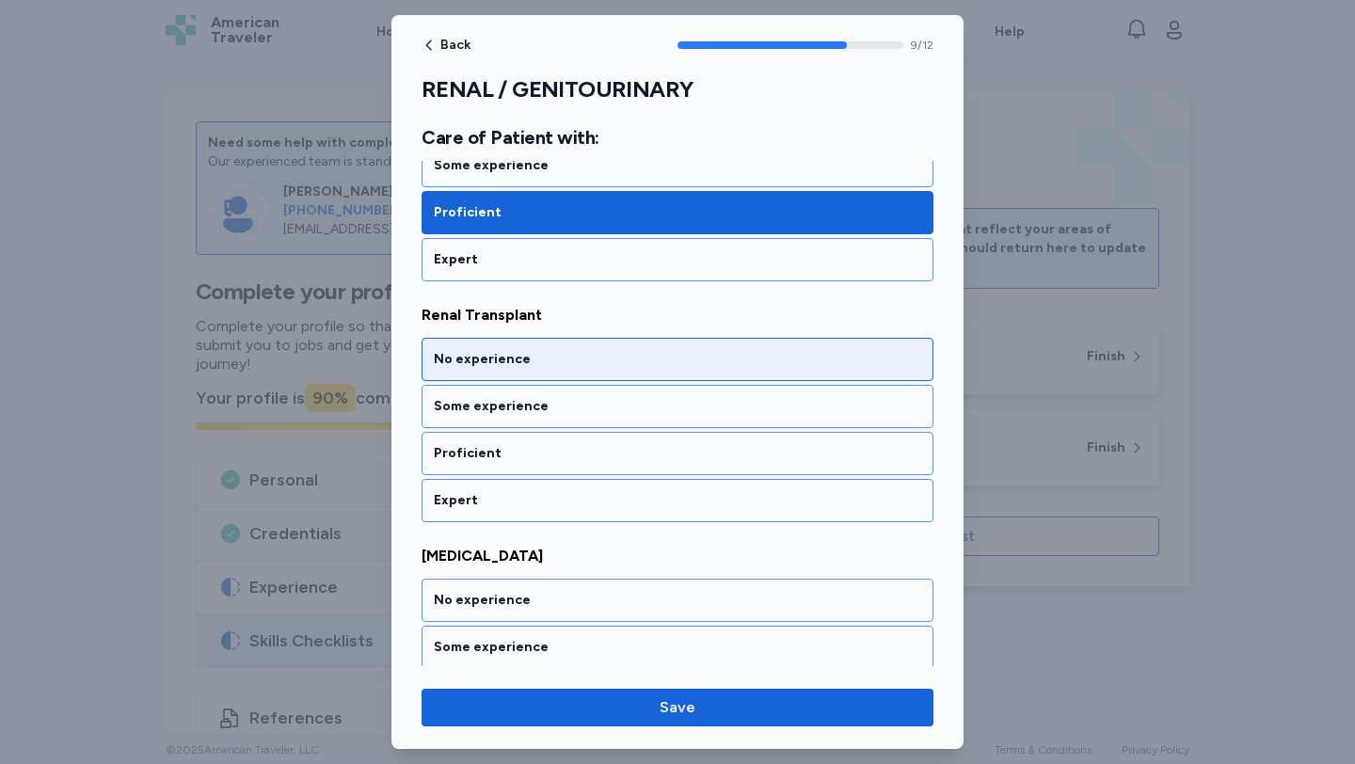
click at [574, 342] on div "No experience" at bounding box center [677, 359] width 512 height 43
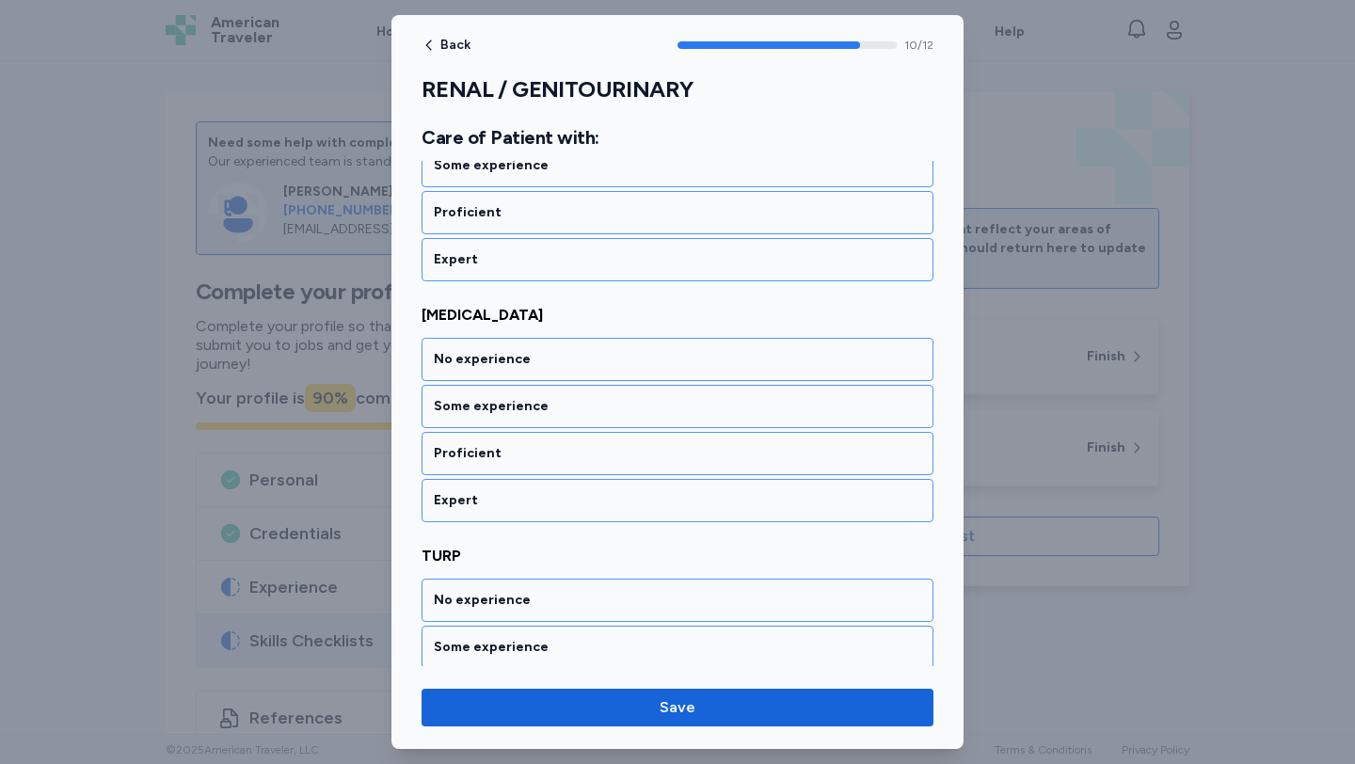
click at [574, 342] on div "No experience" at bounding box center [677, 359] width 512 height 43
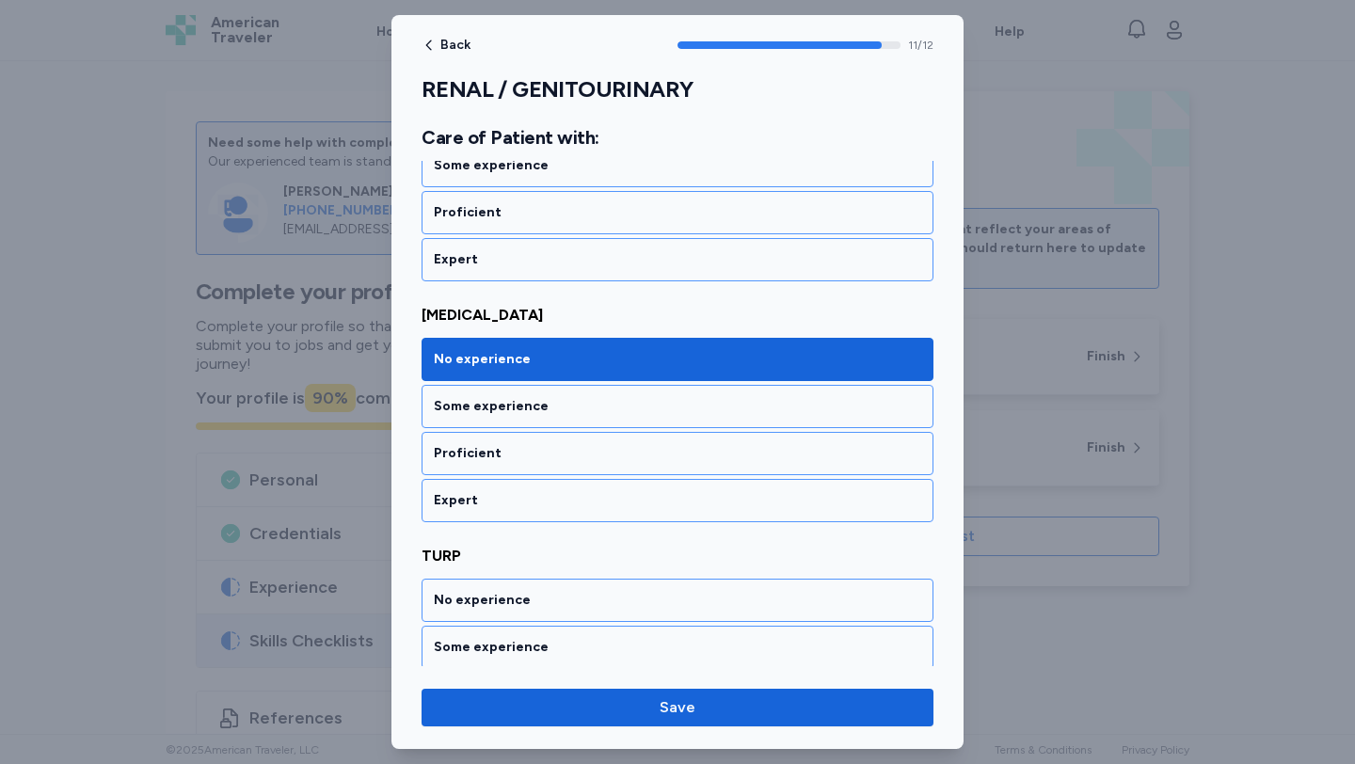
scroll to position [2689, 0]
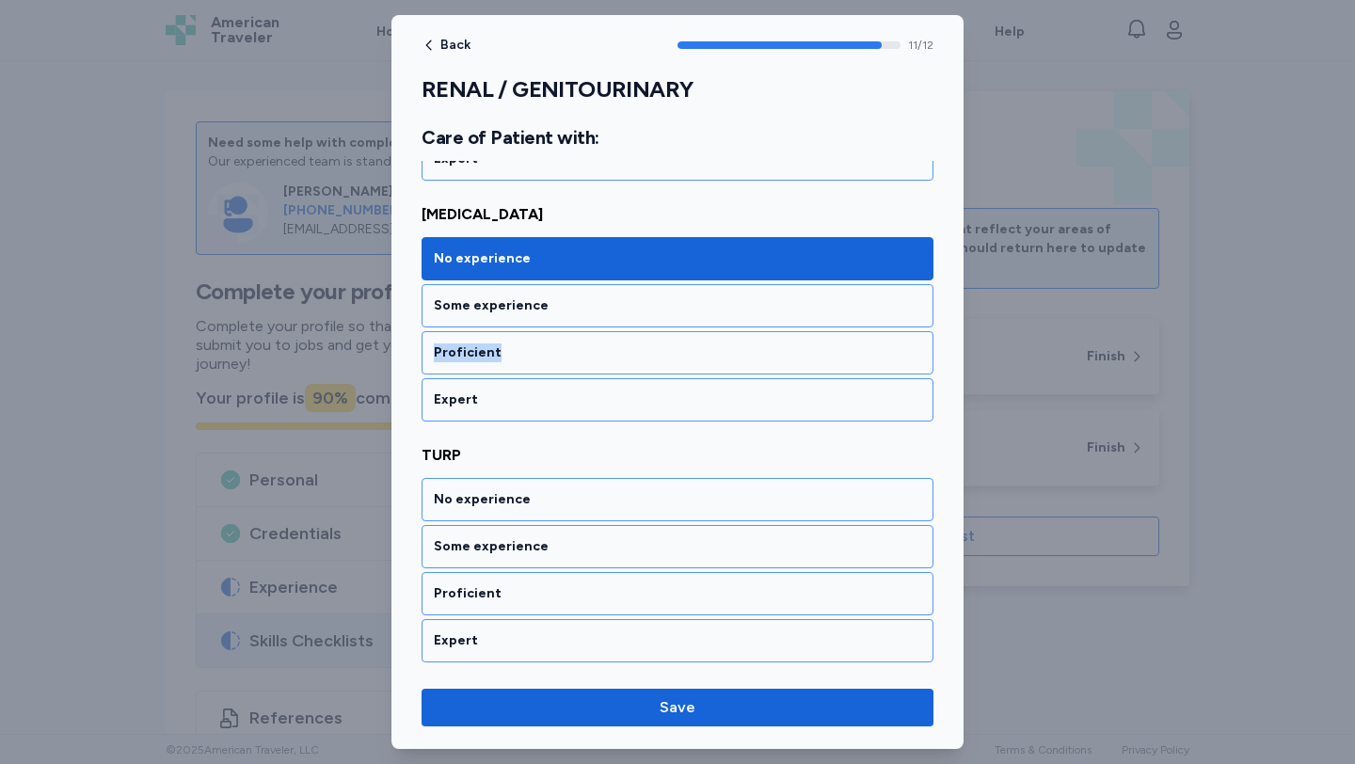
click at [574, 342] on div "Proficient" at bounding box center [677, 352] width 512 height 43
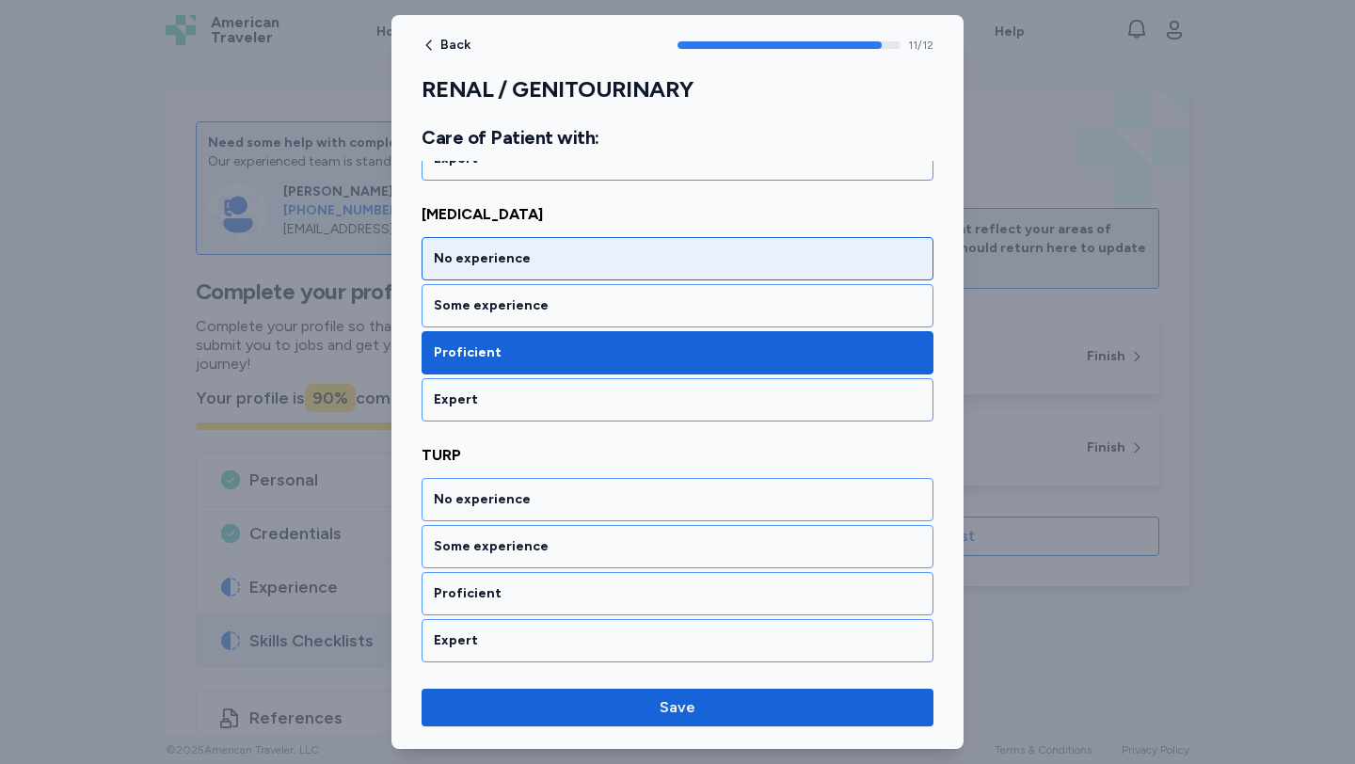
click at [569, 269] on div "No experience" at bounding box center [677, 258] width 512 height 43
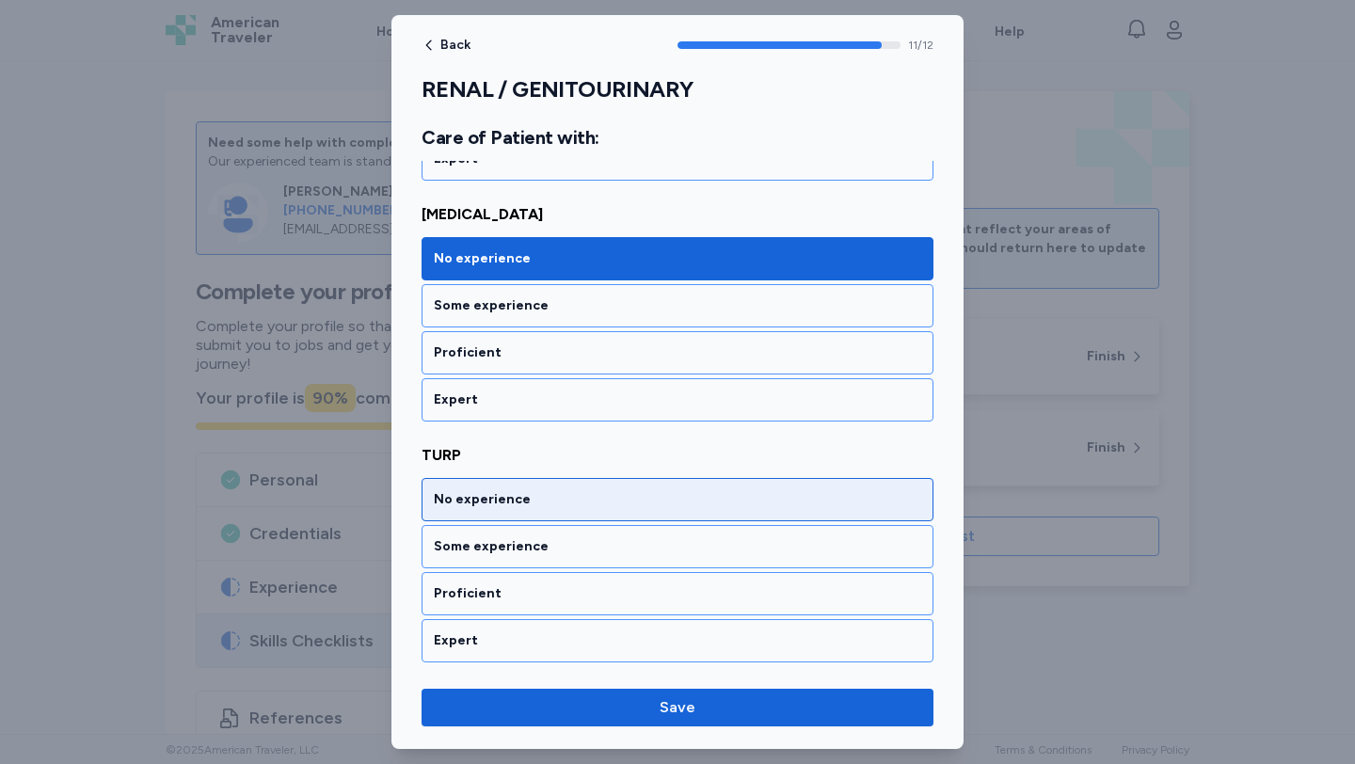
click at [564, 506] on div "No experience" at bounding box center [677, 499] width 487 height 19
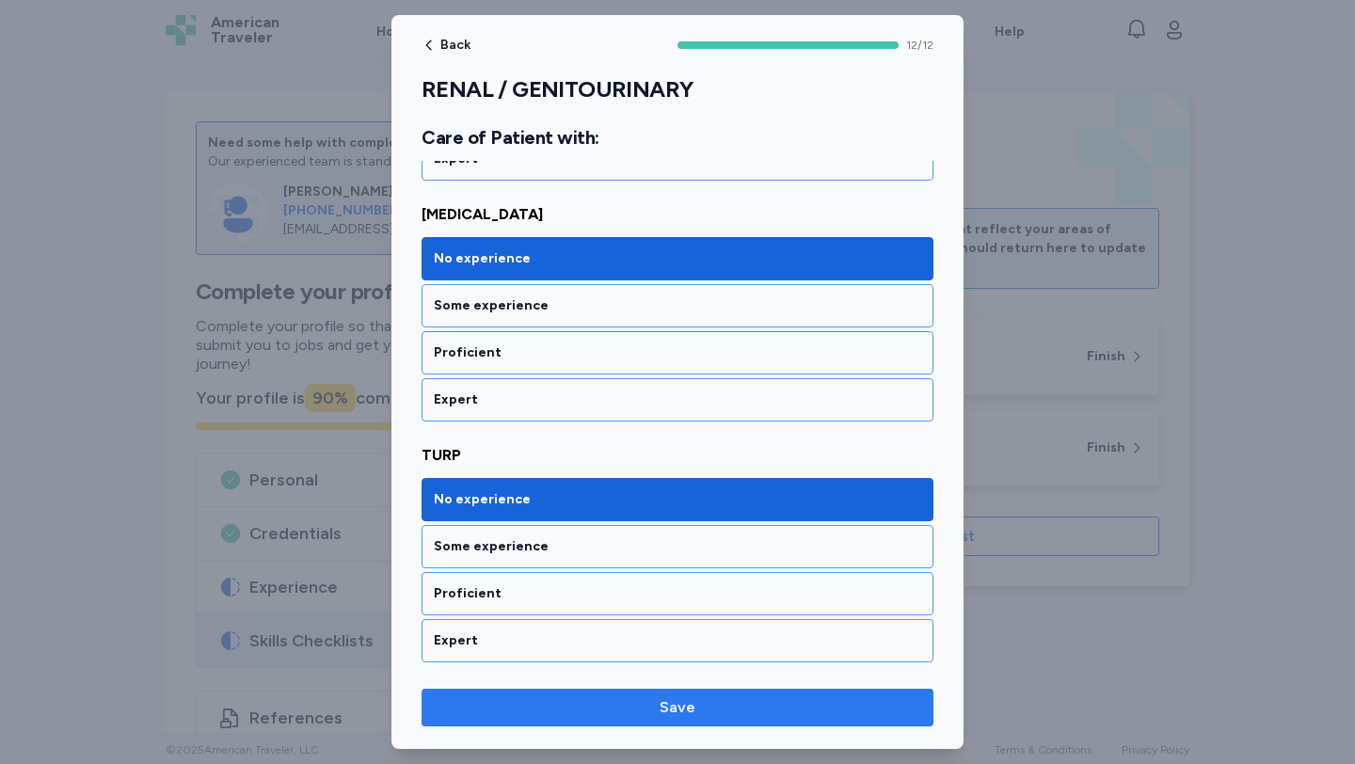
click at [590, 708] on span "Save" at bounding box center [678, 707] width 482 height 23
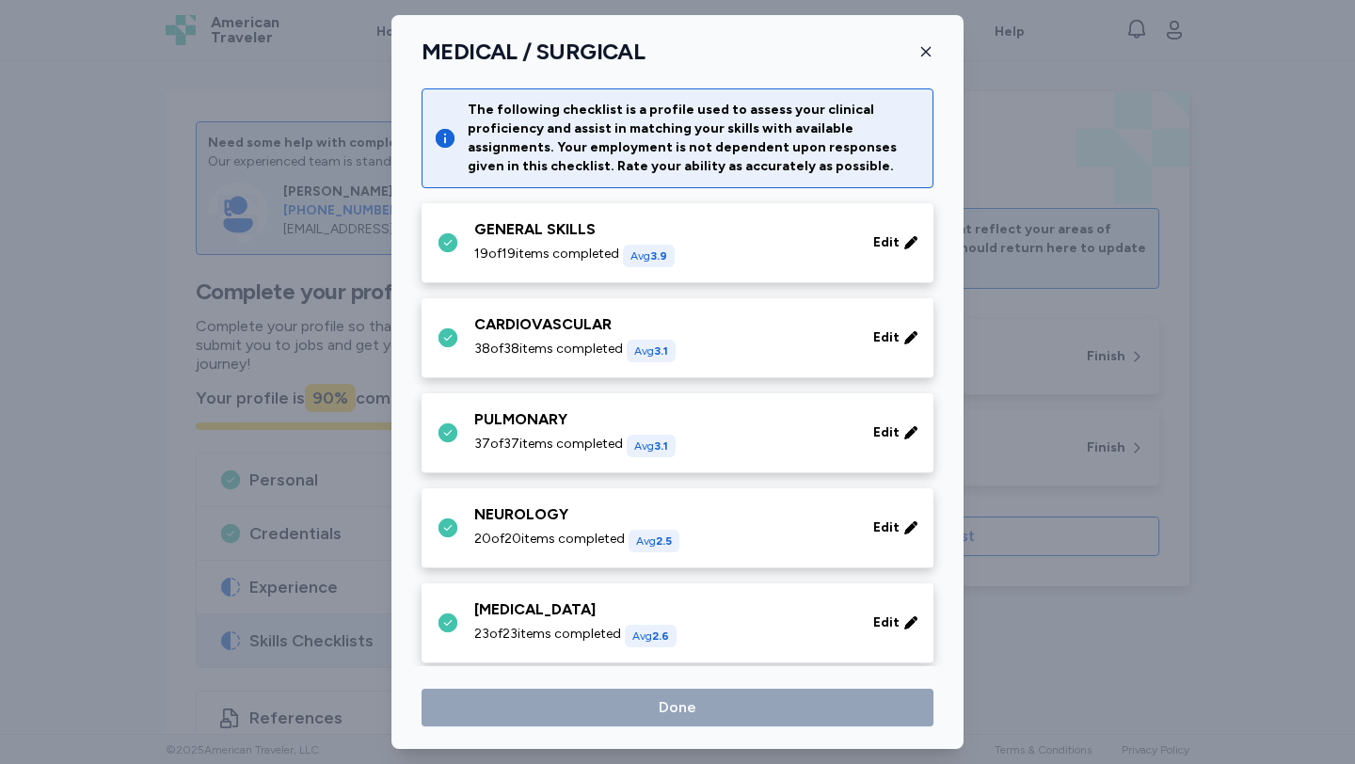
scroll to position [304, 0]
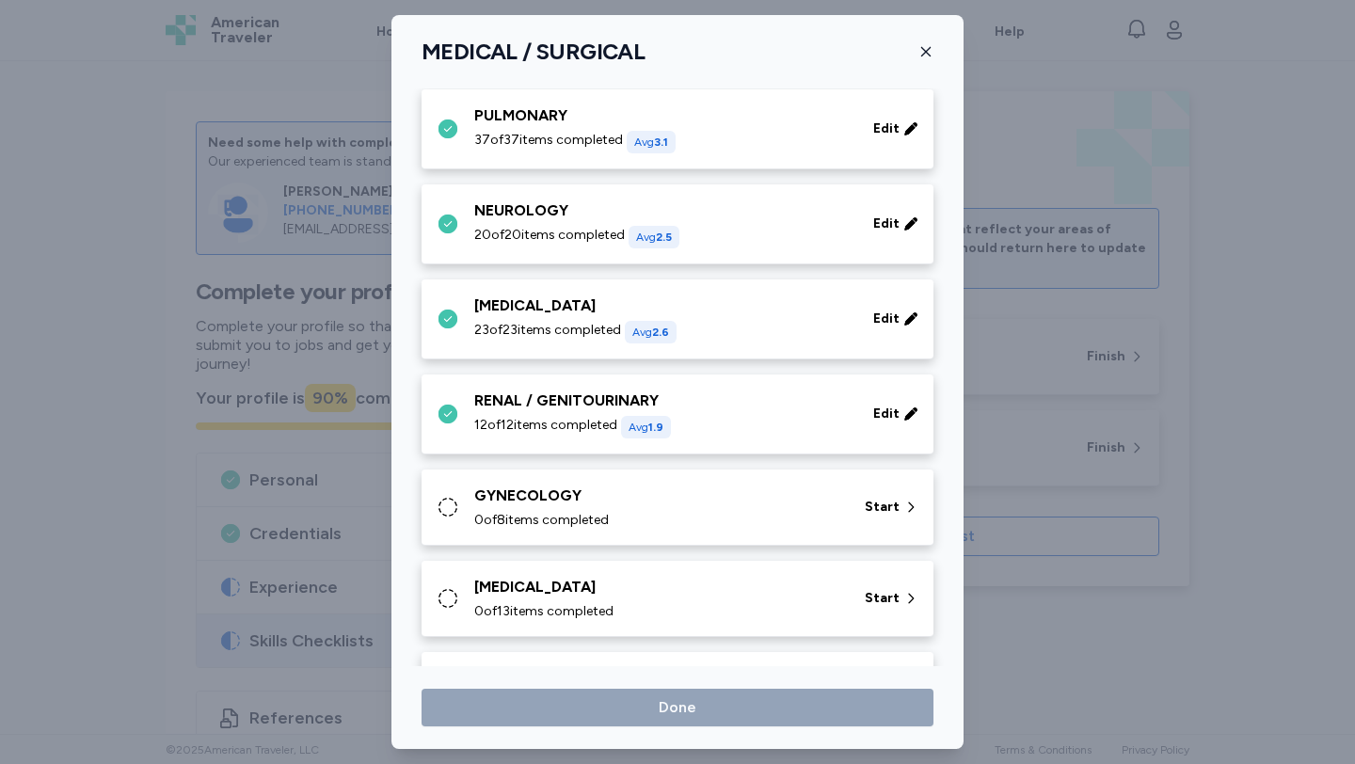
click at [613, 501] on div "GYNECOLOGY" at bounding box center [658, 496] width 368 height 23
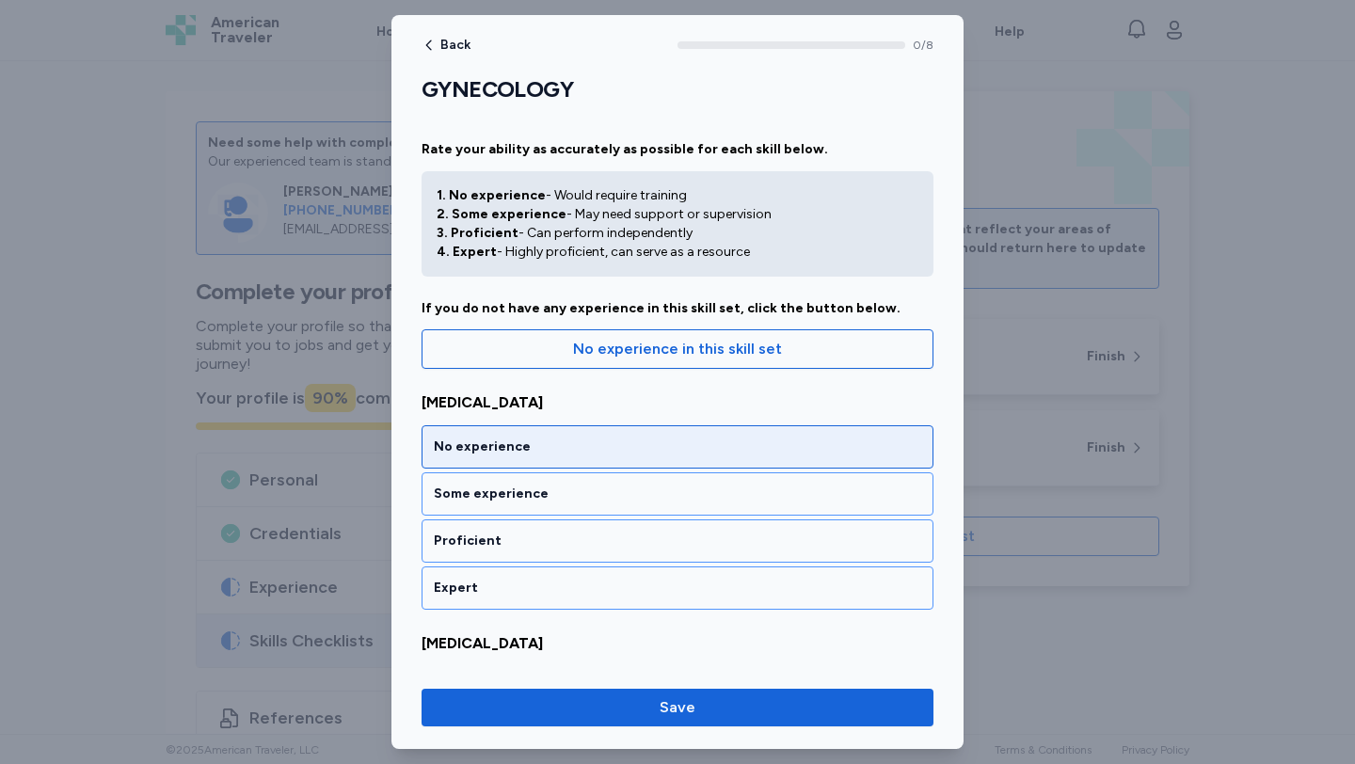
click at [599, 465] on div "No experience" at bounding box center [677, 446] width 512 height 43
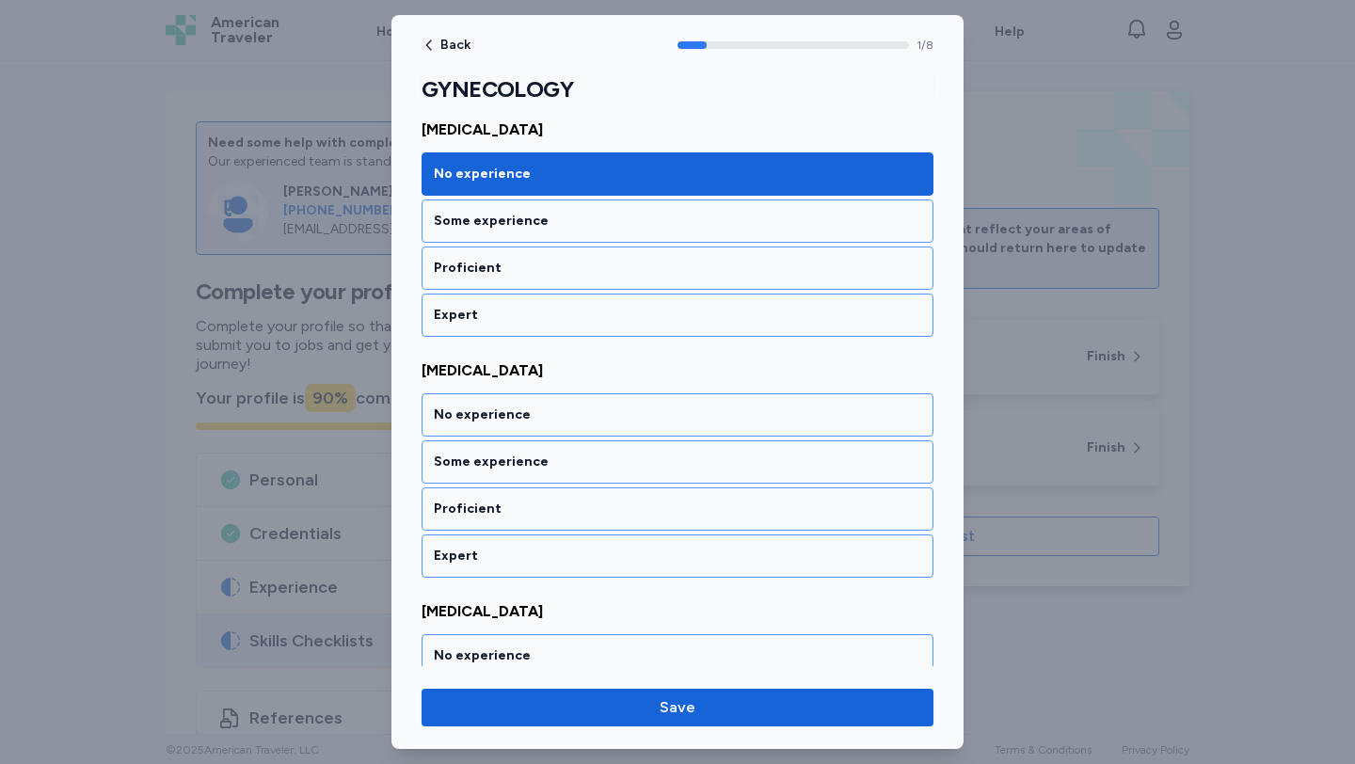
scroll to position [351, 0]
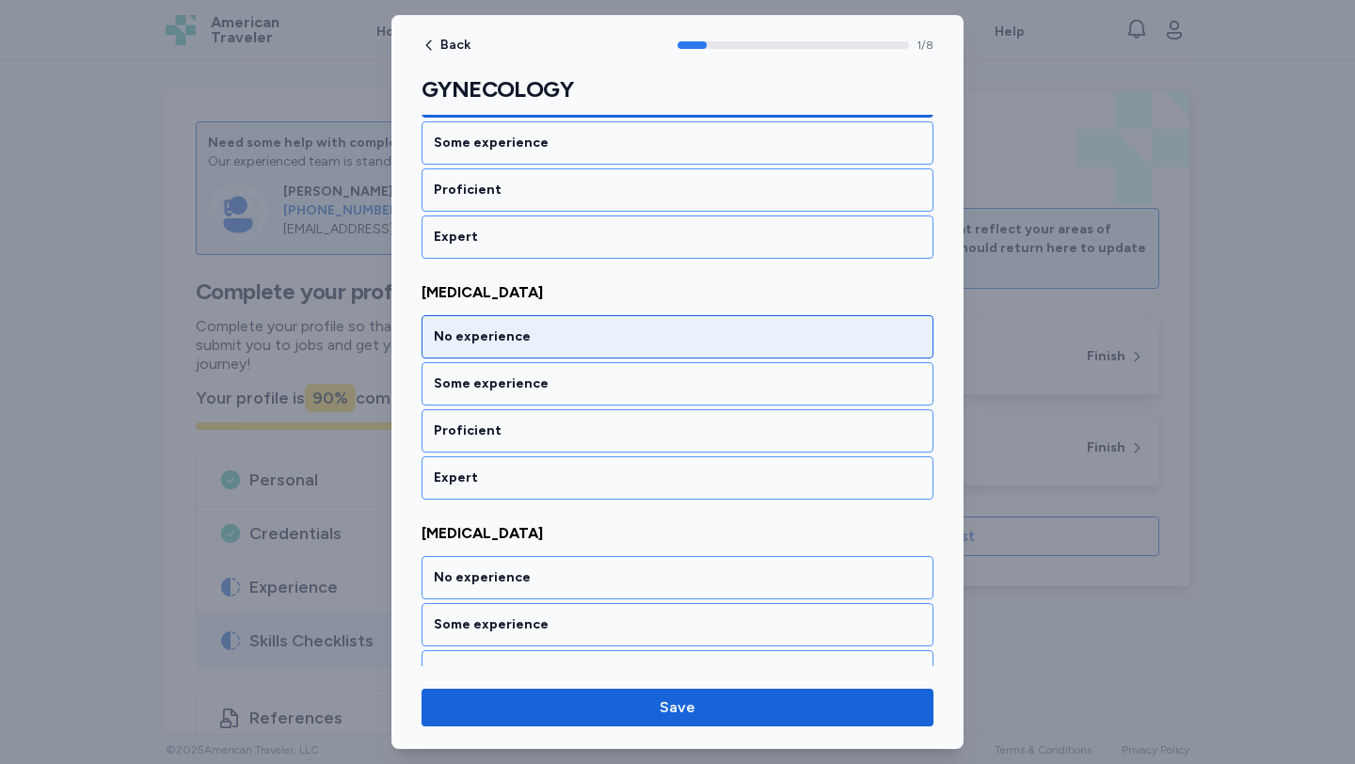
click at [591, 339] on div "No experience" at bounding box center [677, 336] width 487 height 19
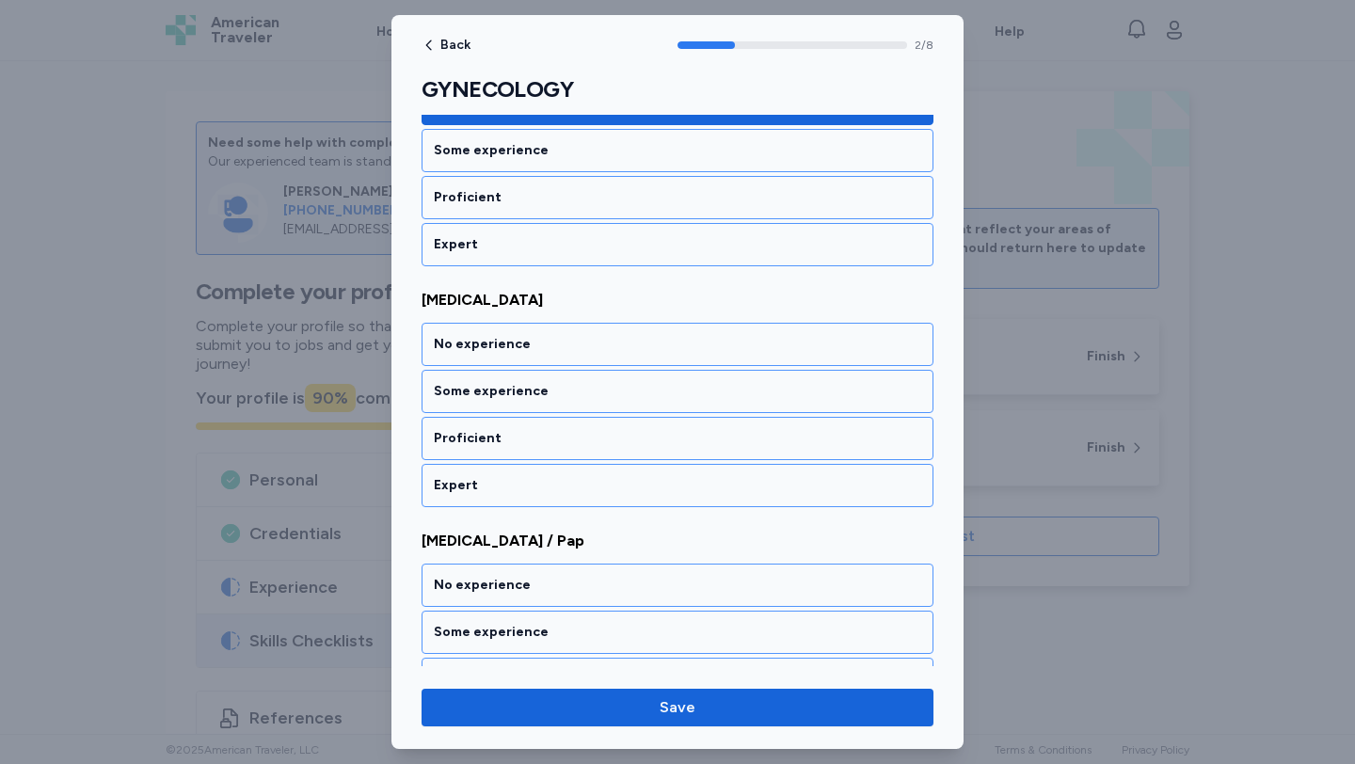
scroll to position [592, 0]
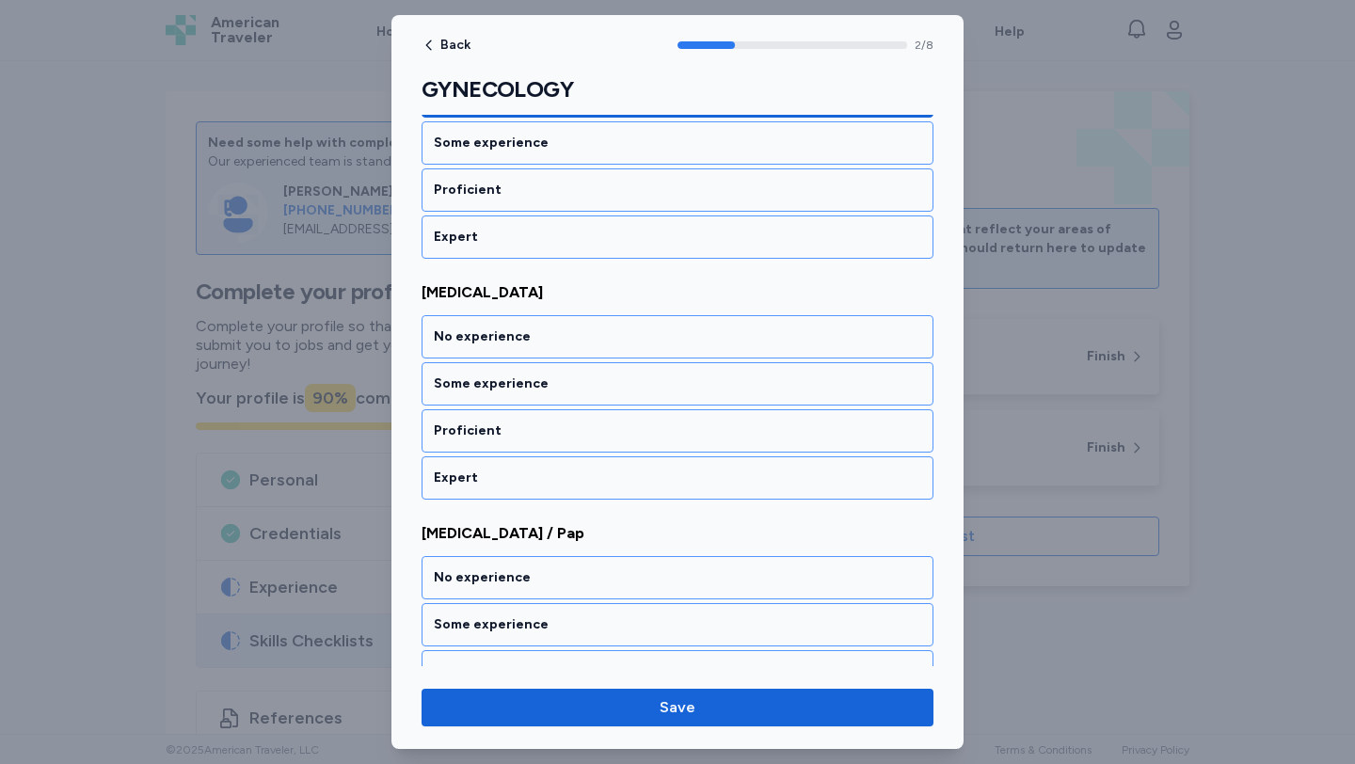
click at [591, 339] on div "No experience" at bounding box center [677, 336] width 487 height 19
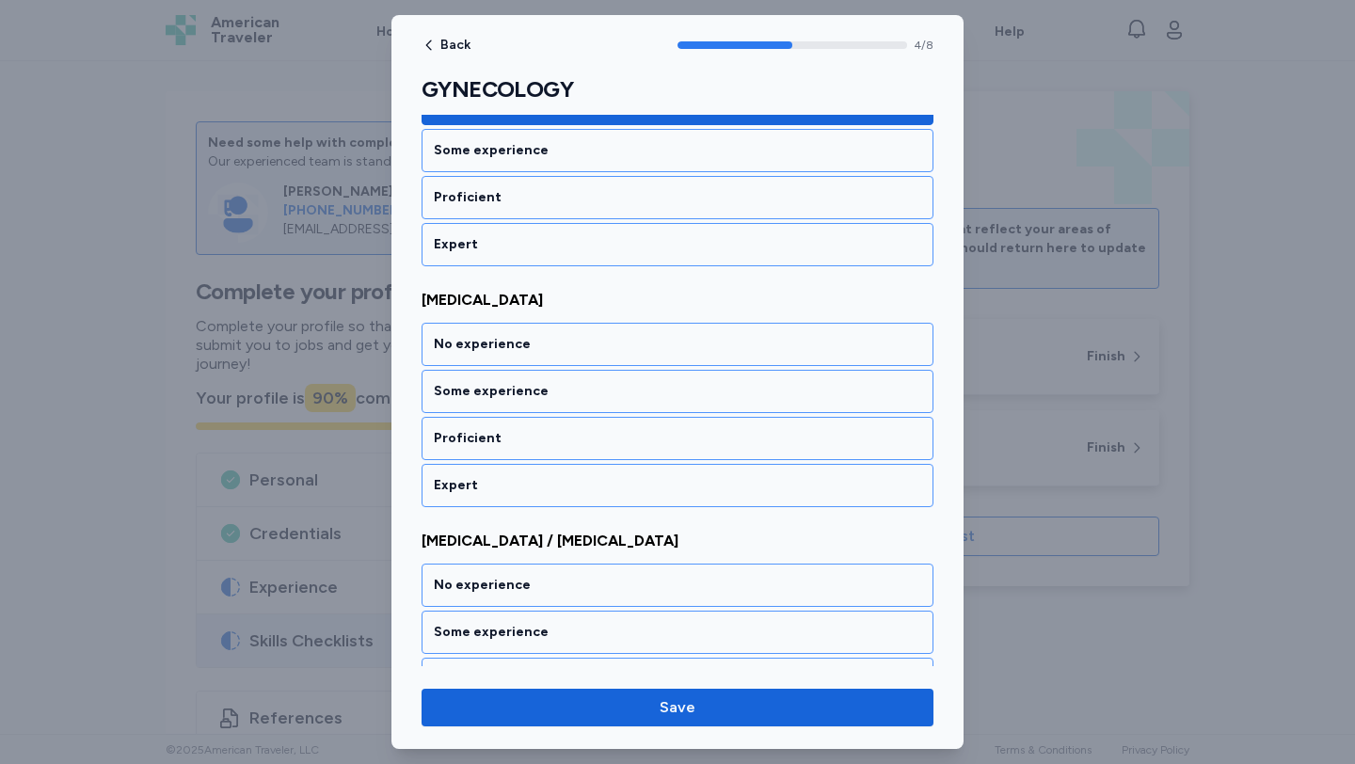
scroll to position [1073, 0]
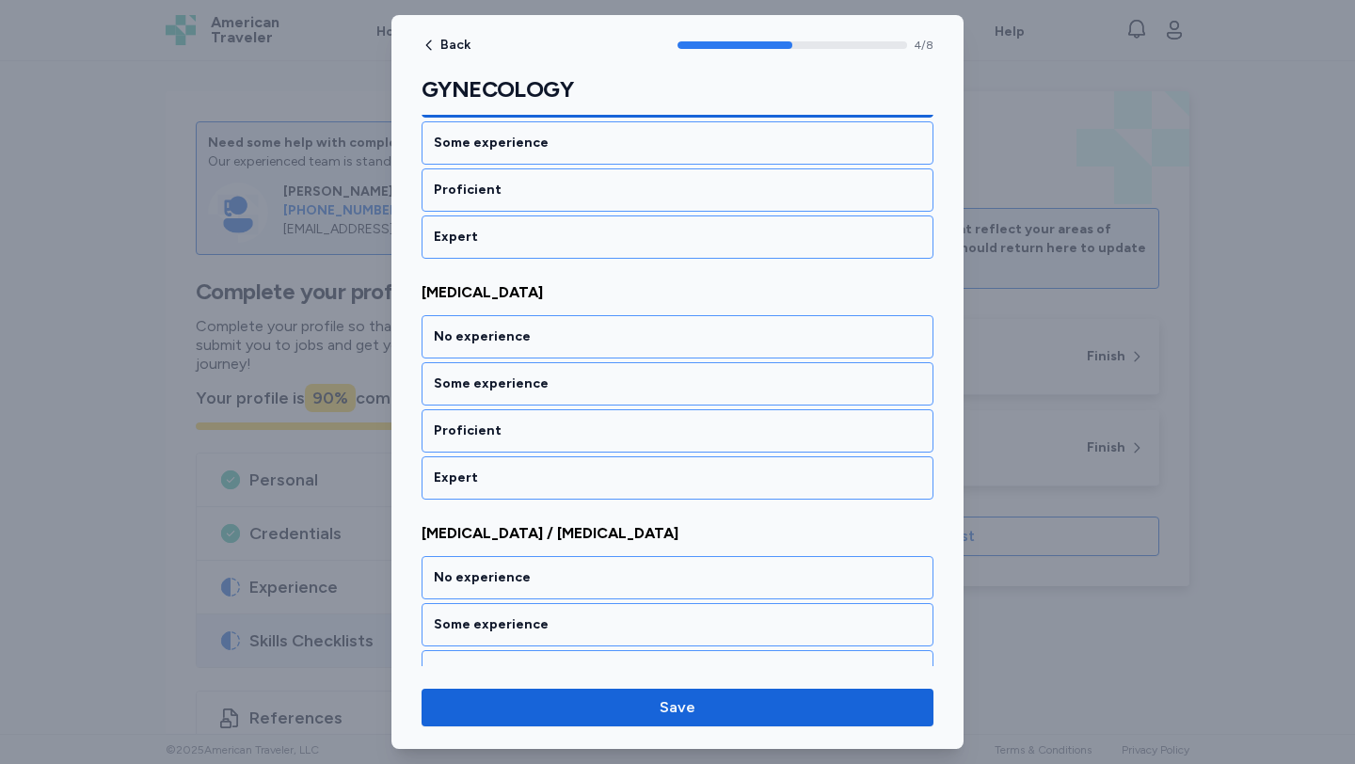
click at [591, 339] on div "No experience" at bounding box center [677, 336] width 487 height 19
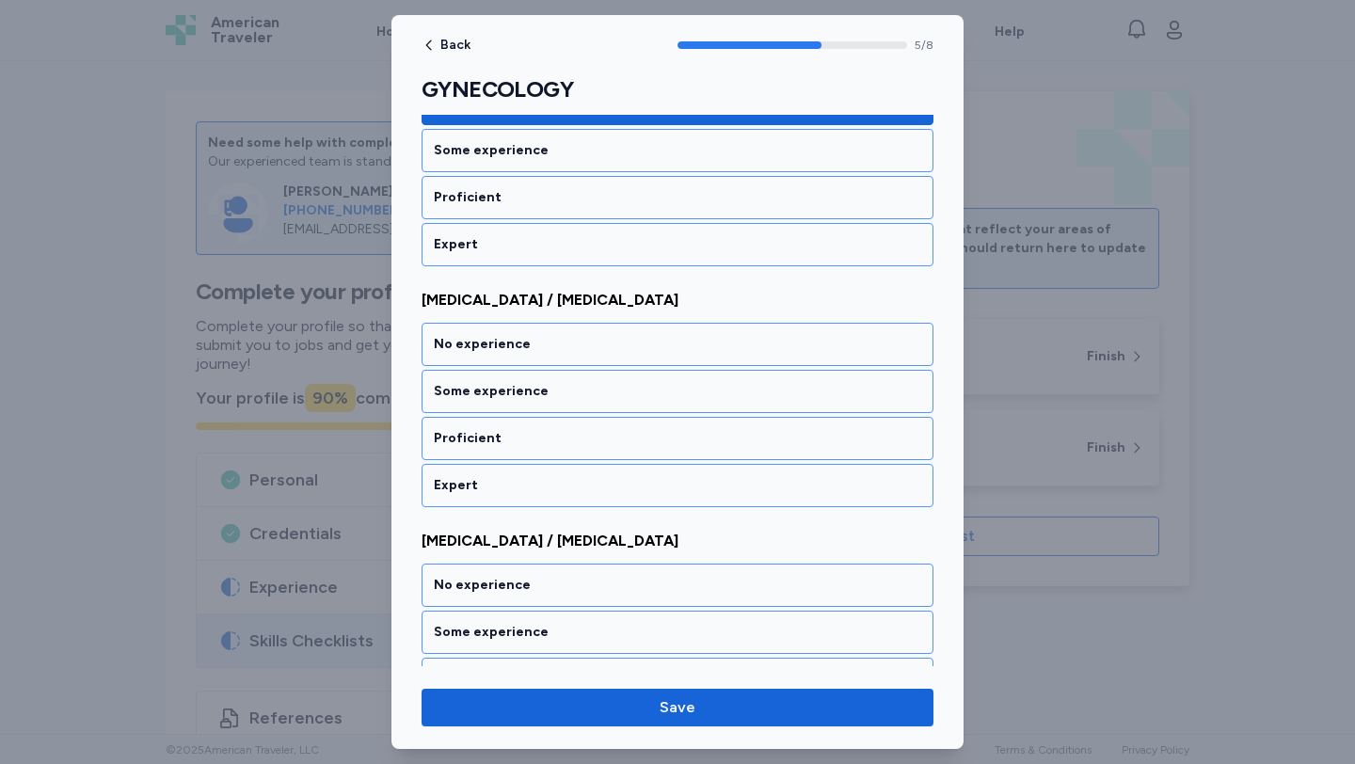
scroll to position [1314, 0]
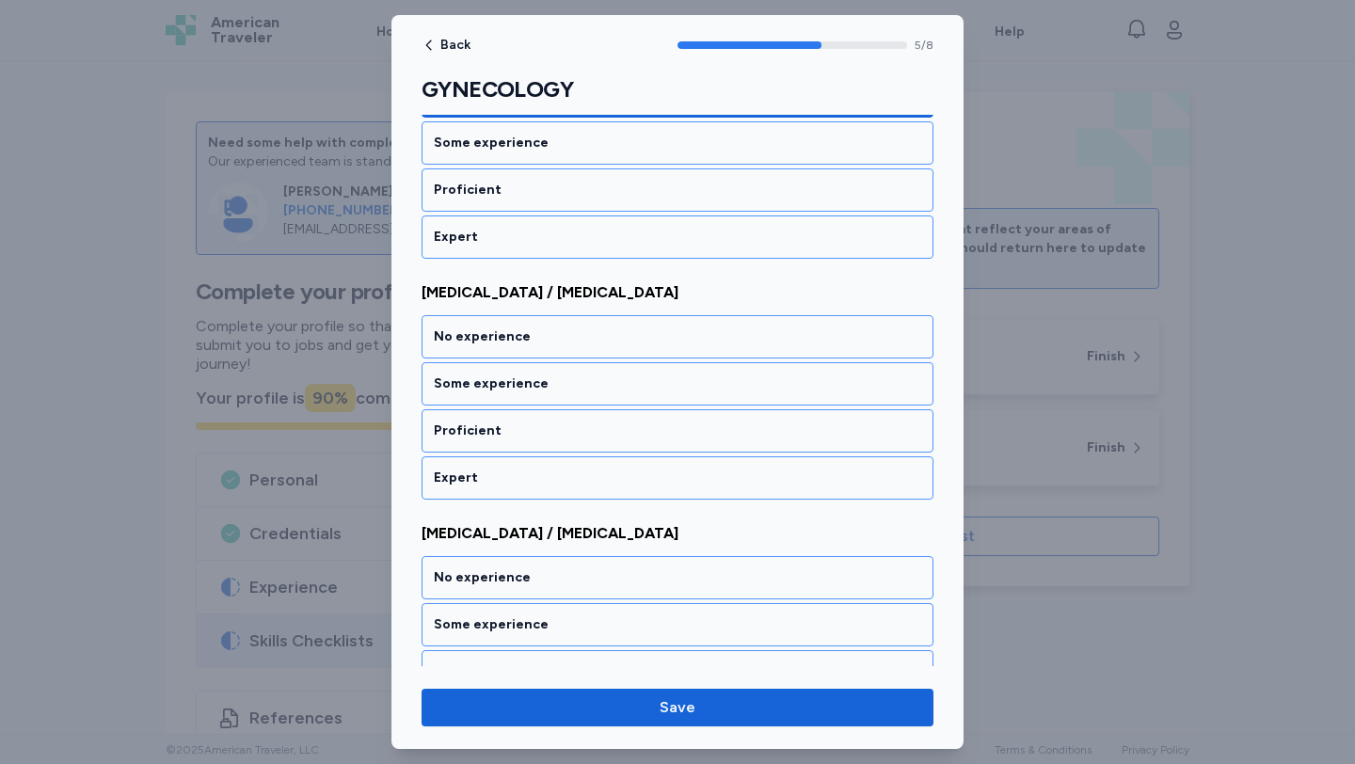
click at [591, 339] on div "No experience" at bounding box center [677, 336] width 487 height 19
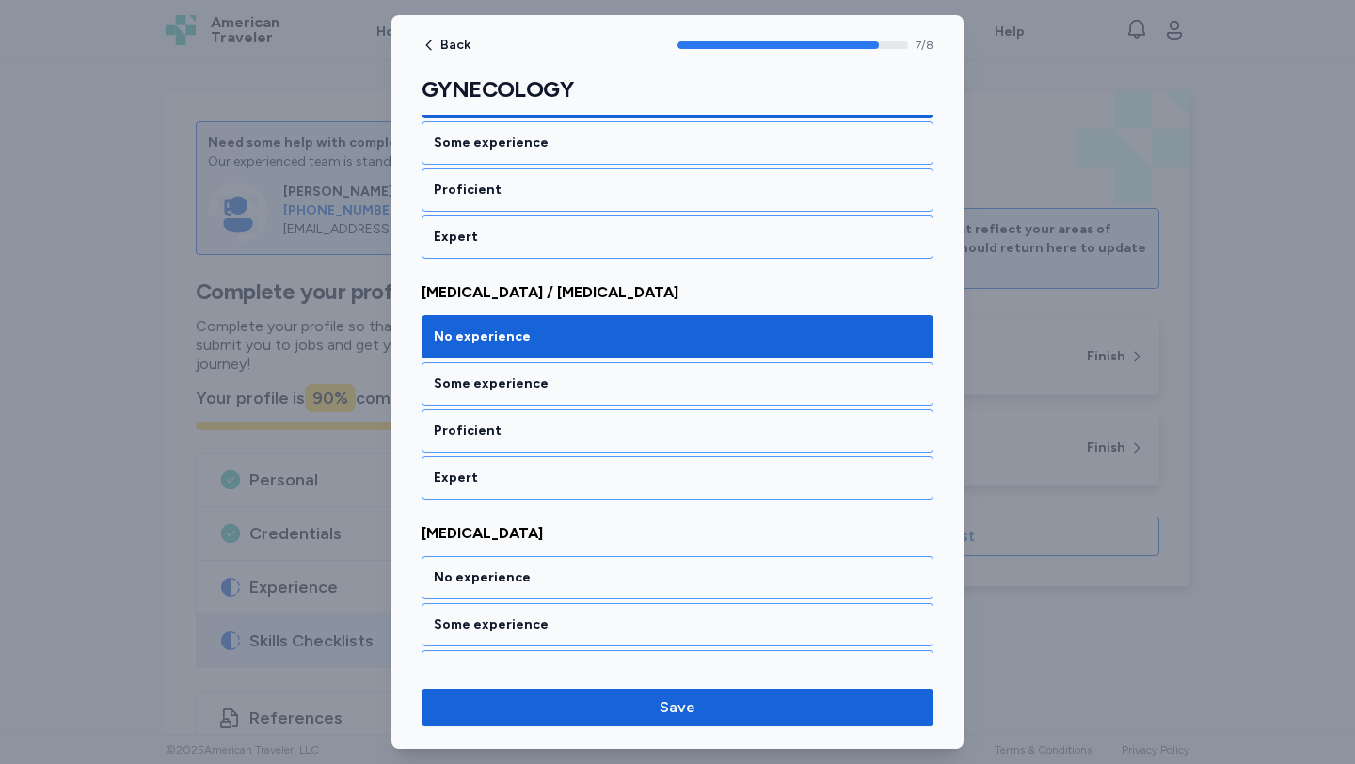
scroll to position [1633, 0]
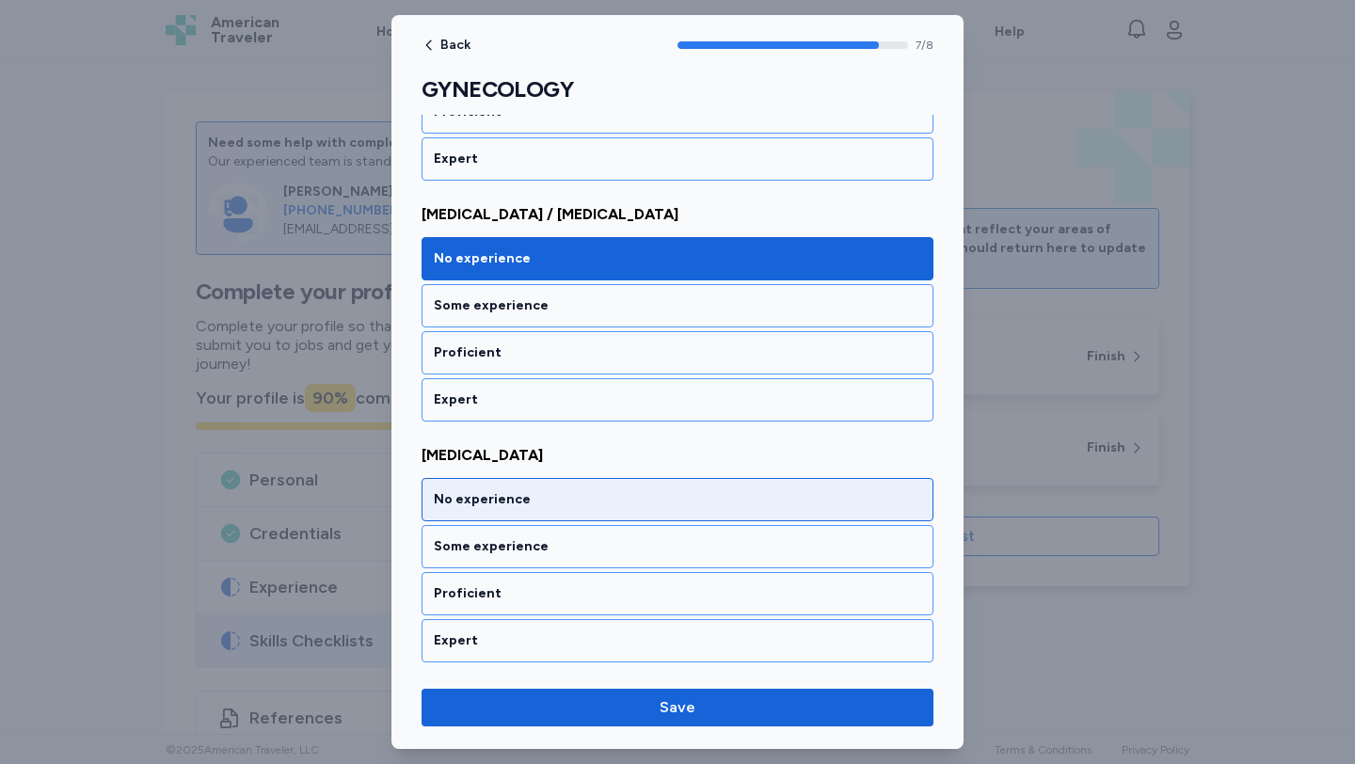
click at [586, 480] on div "No experience" at bounding box center [677, 499] width 512 height 43
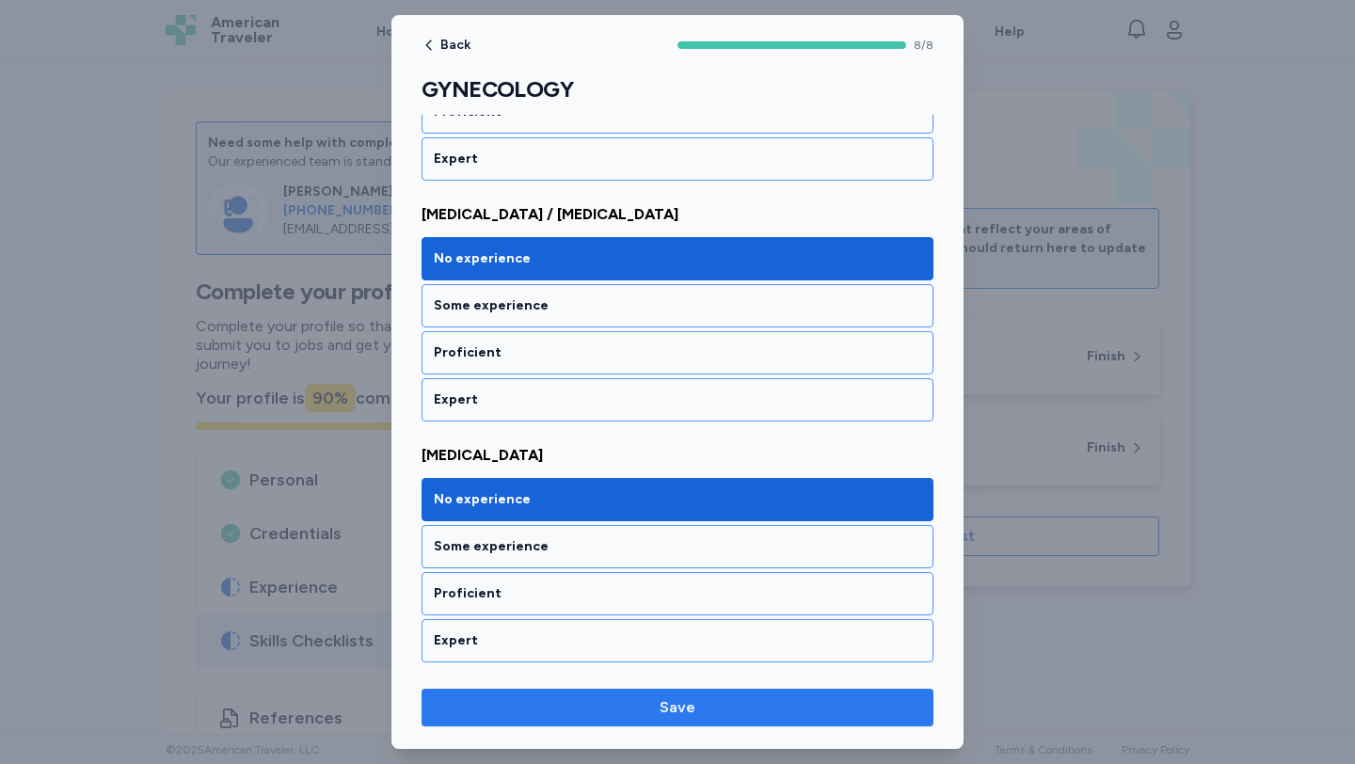
click at [626, 696] on span "Save" at bounding box center [678, 707] width 482 height 23
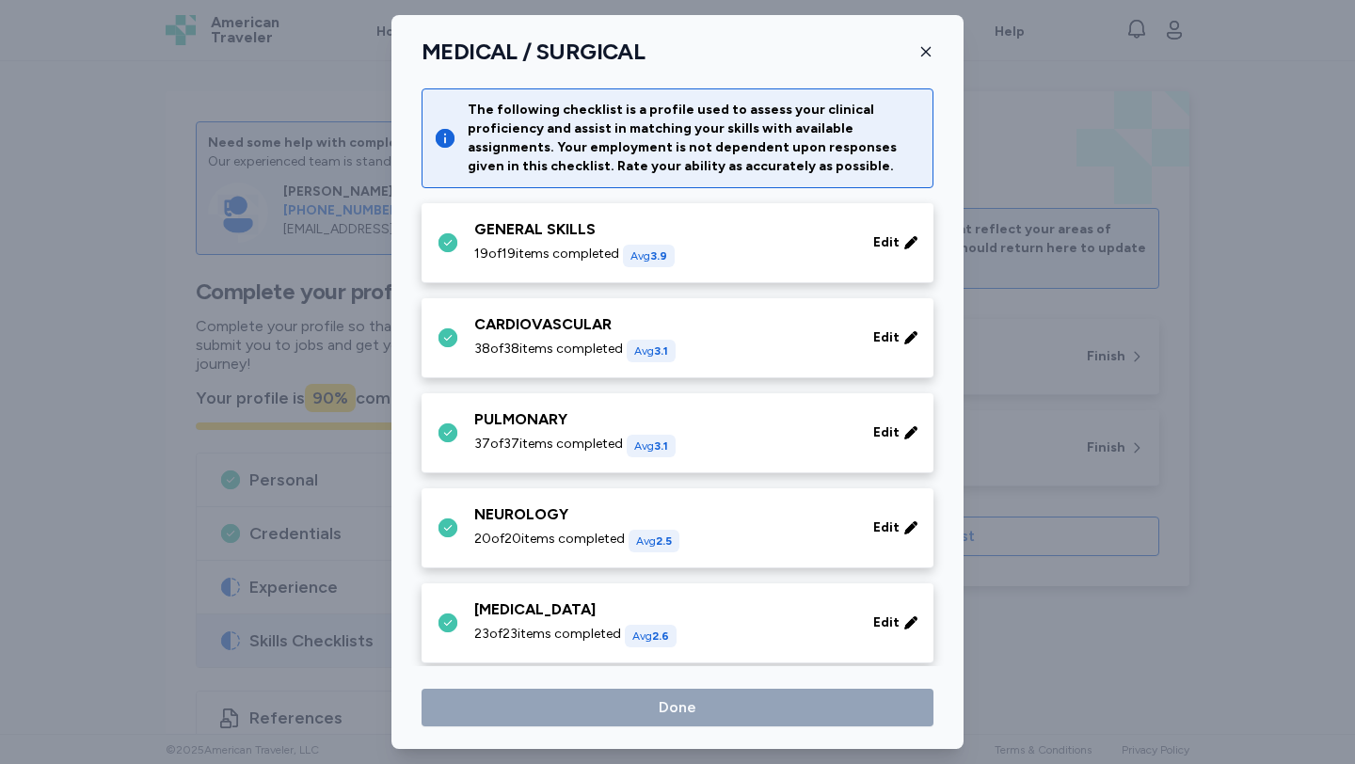
scroll to position [304, 0]
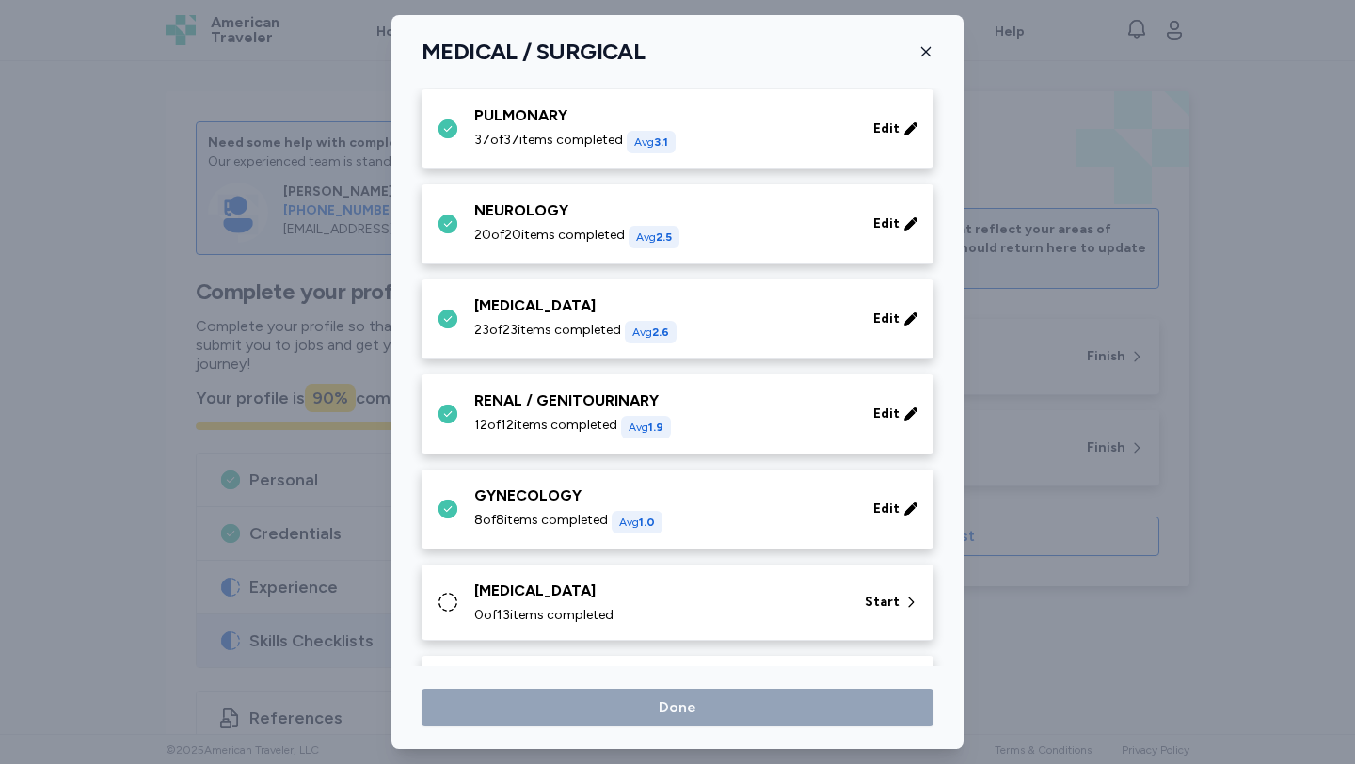
click at [619, 616] on div "0 of 13 items completed" at bounding box center [658, 615] width 368 height 19
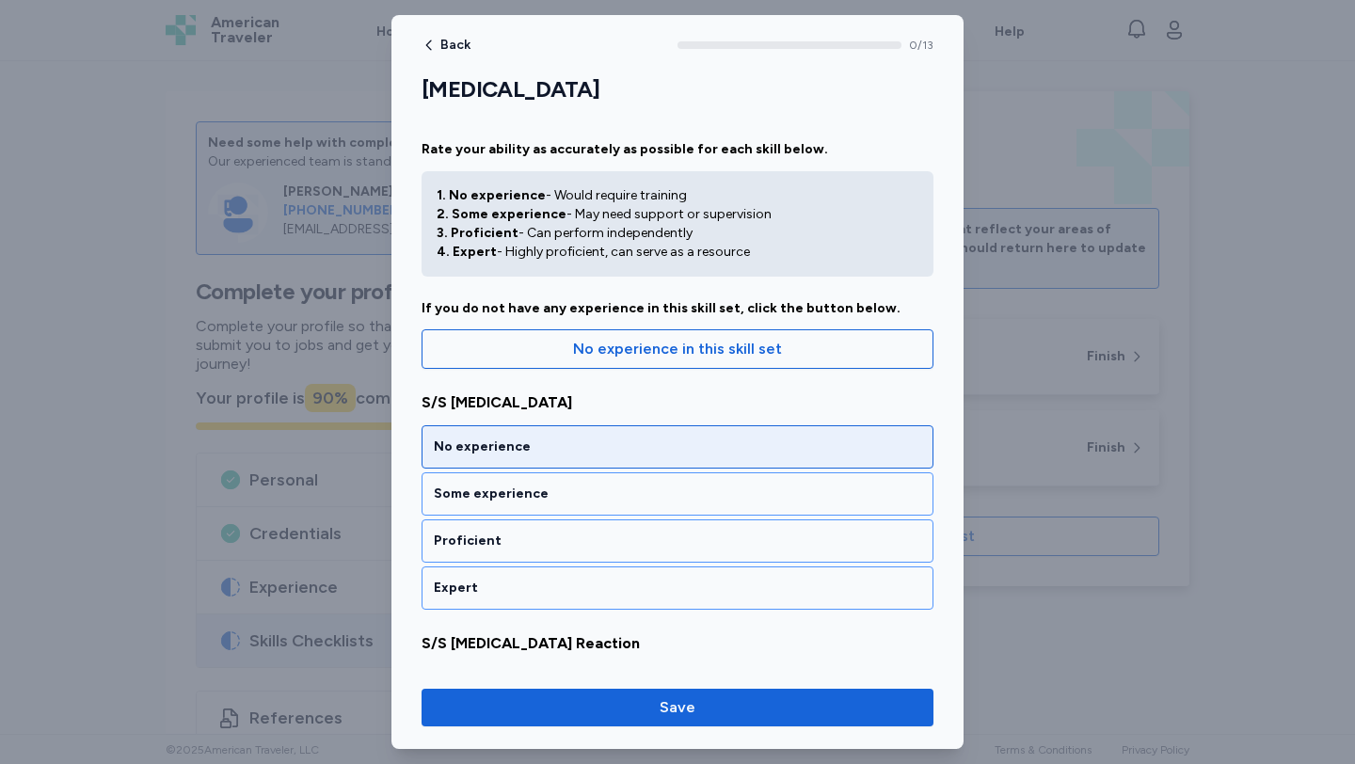
click at [582, 459] on div "No experience" at bounding box center [677, 446] width 512 height 43
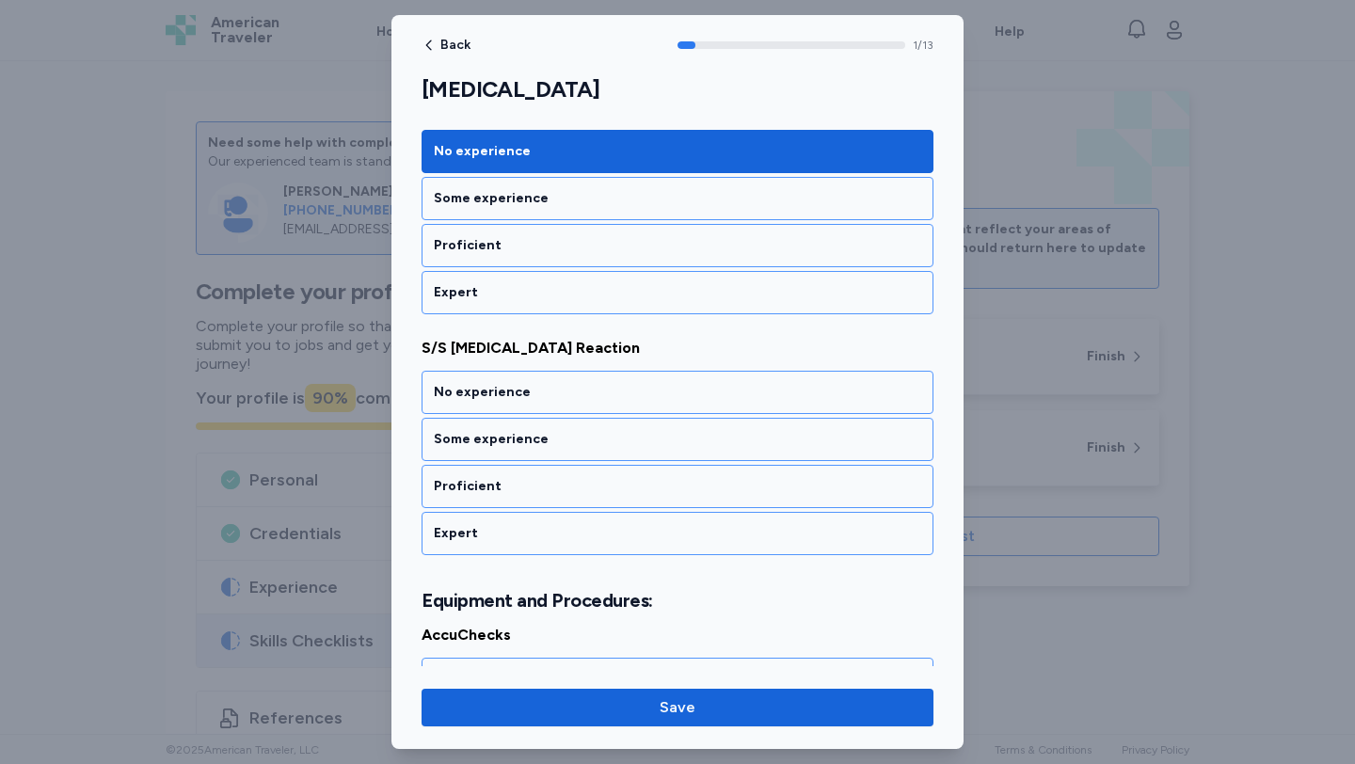
scroll to position [351, 0]
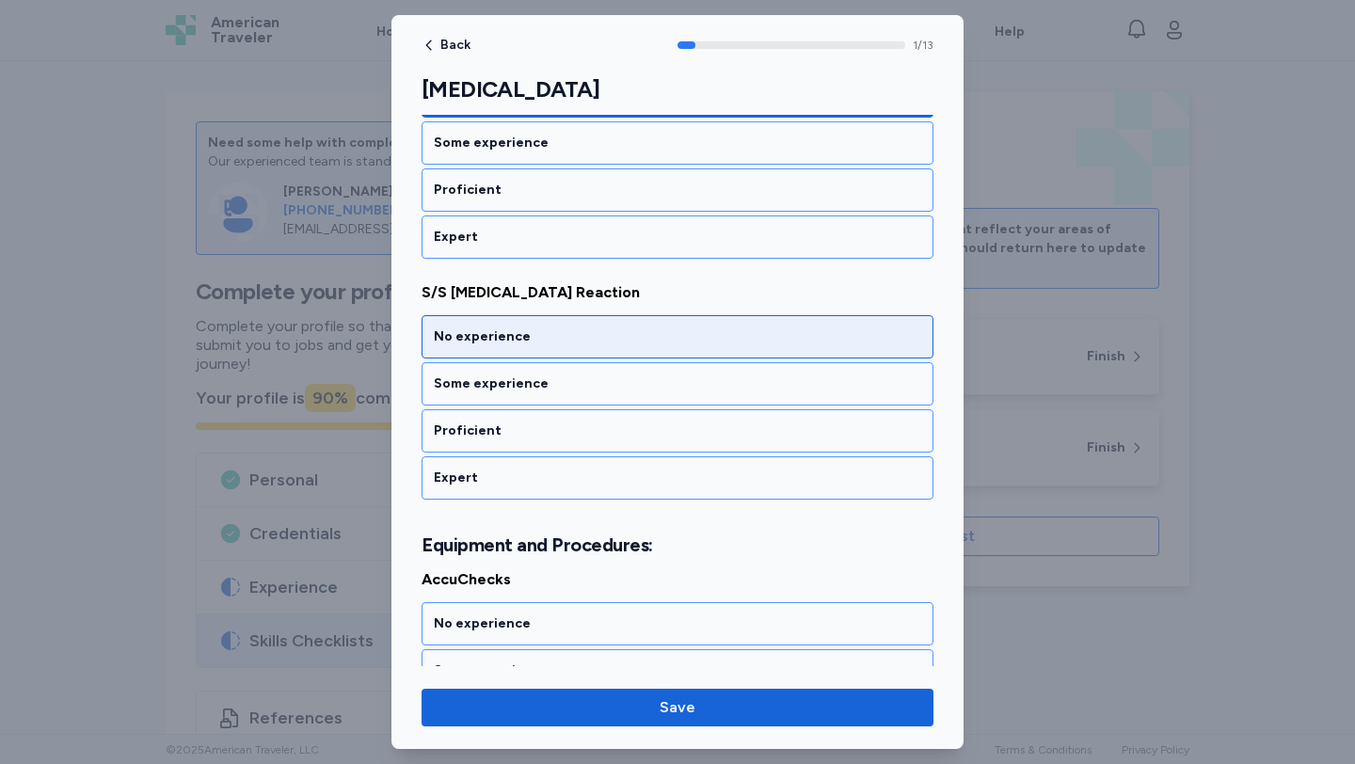
click at [565, 334] on div "No experience" at bounding box center [677, 336] width 487 height 19
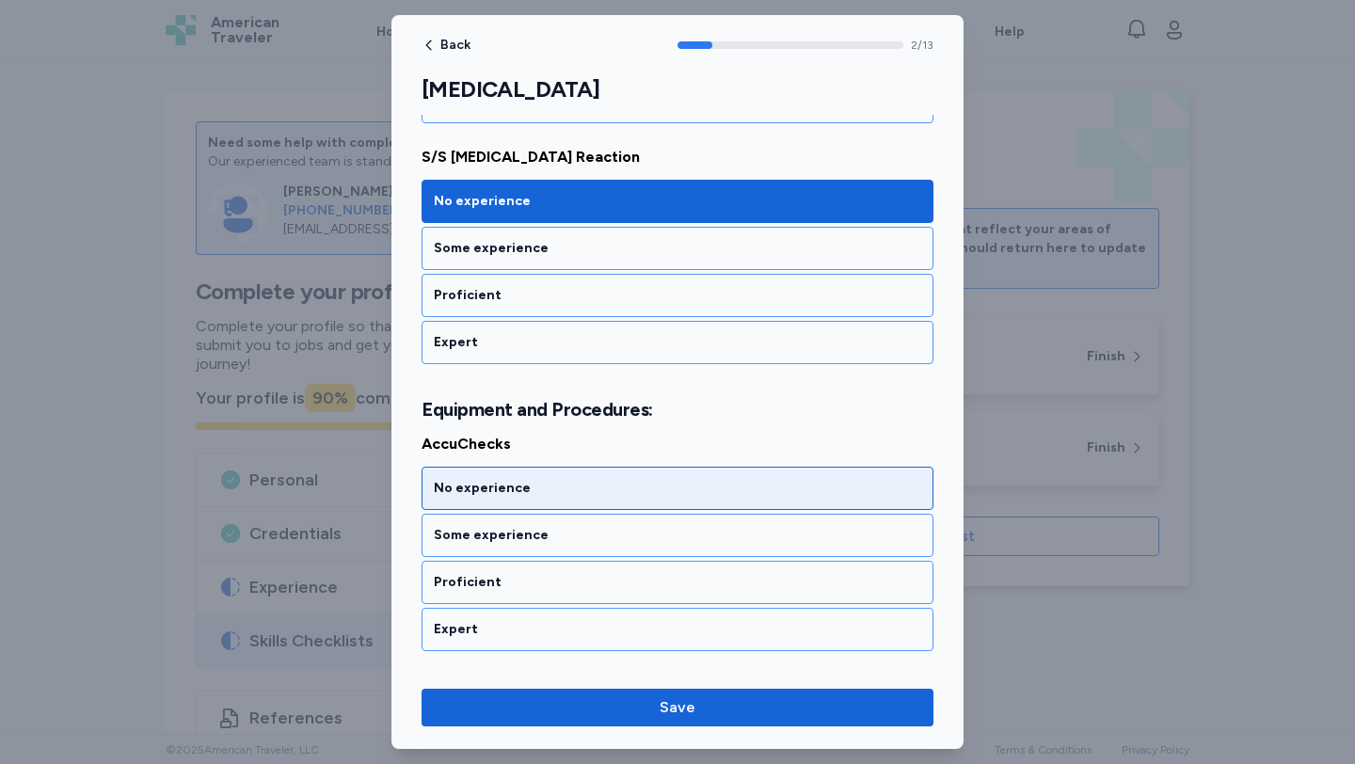
scroll to position [485, 0]
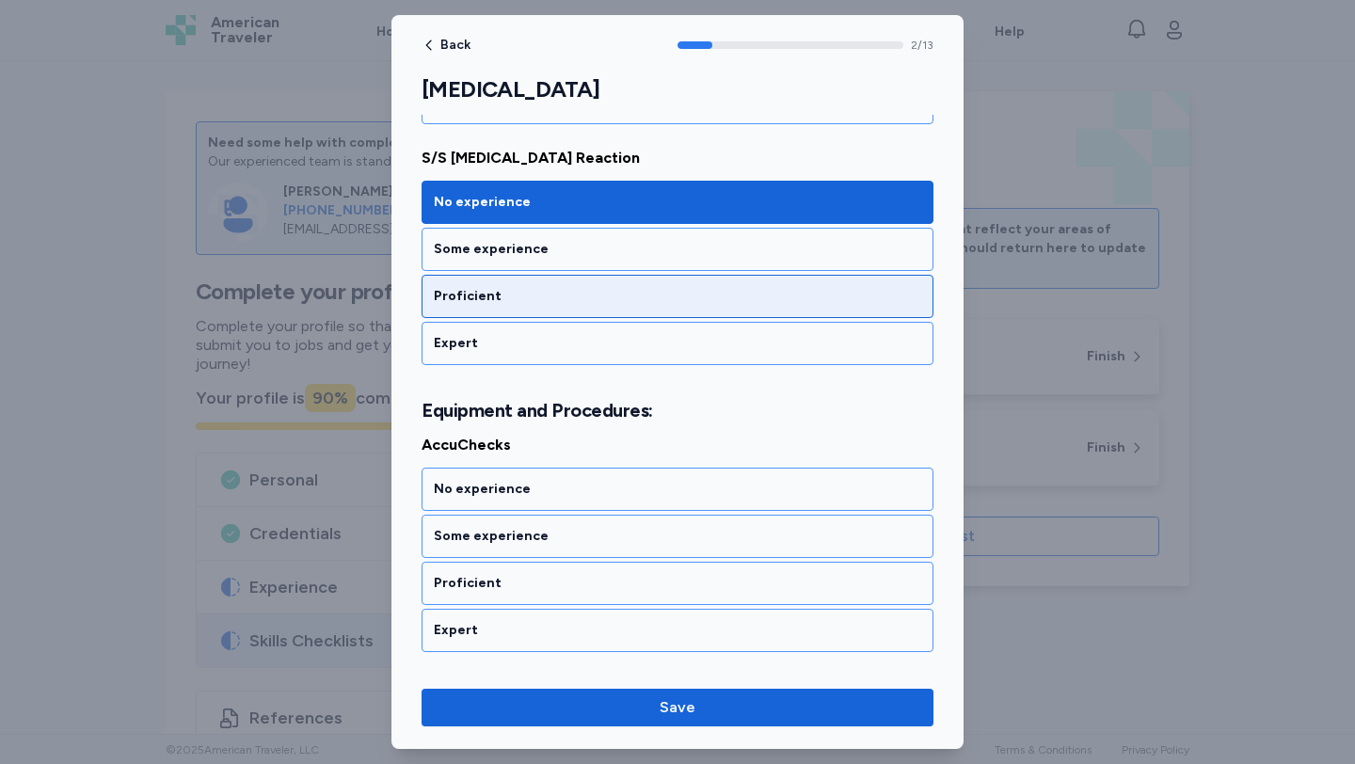
click at [556, 278] on div "Proficient" at bounding box center [677, 296] width 512 height 43
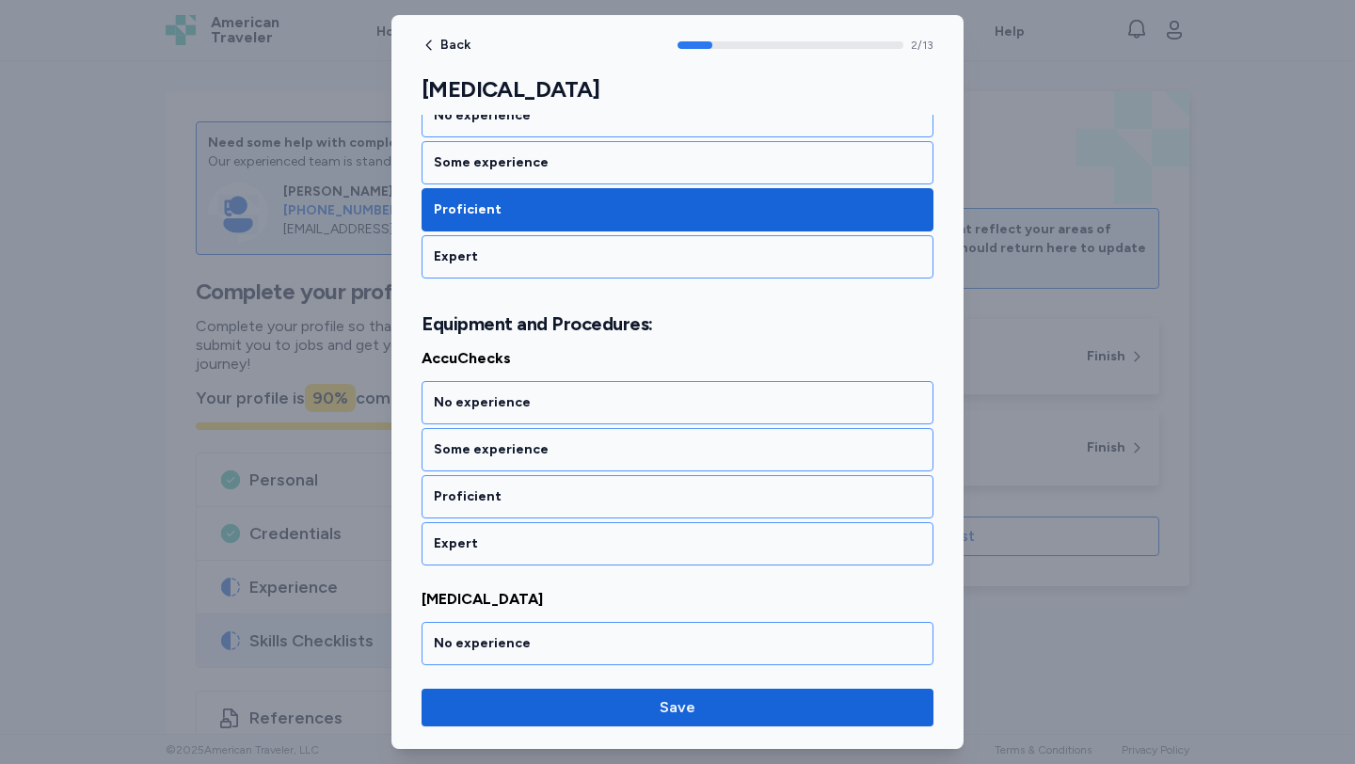
scroll to position [615, 0]
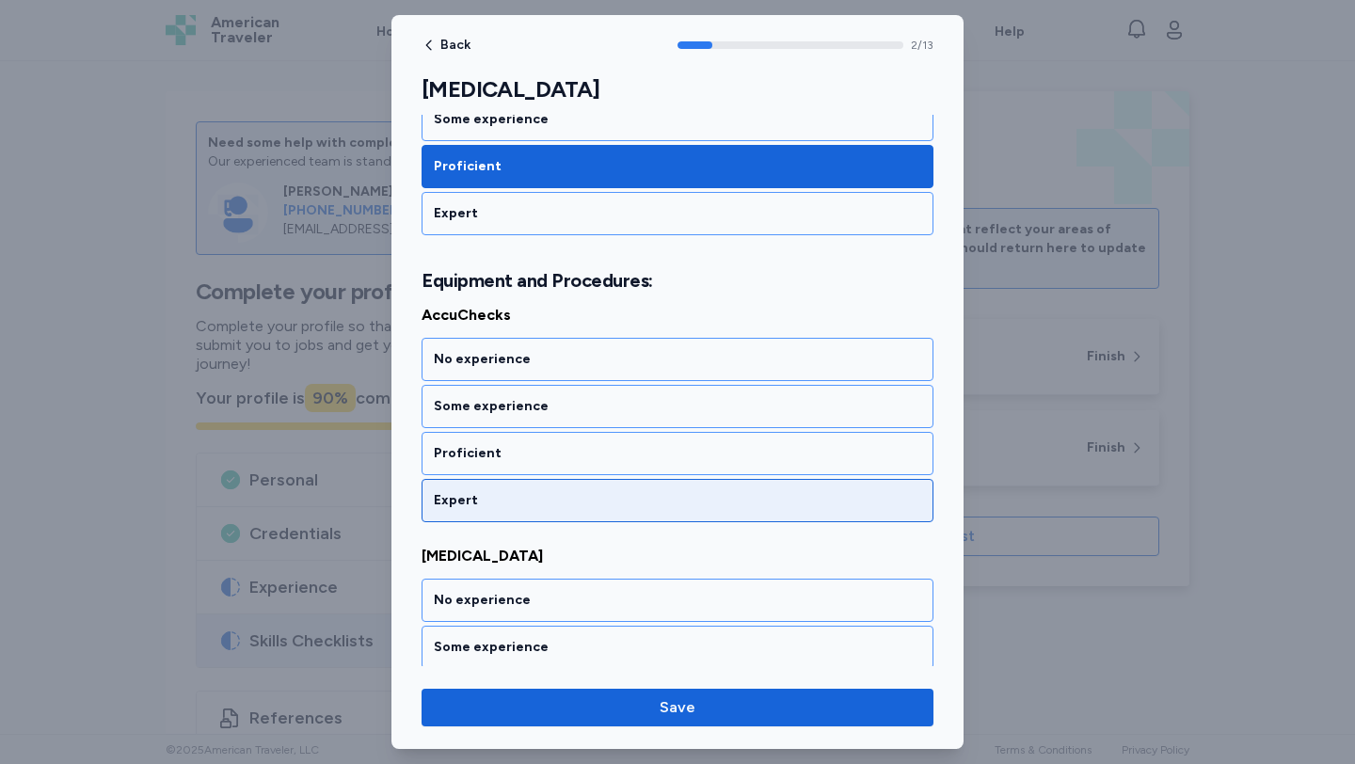
click at [567, 492] on div "Expert" at bounding box center [677, 500] width 487 height 19
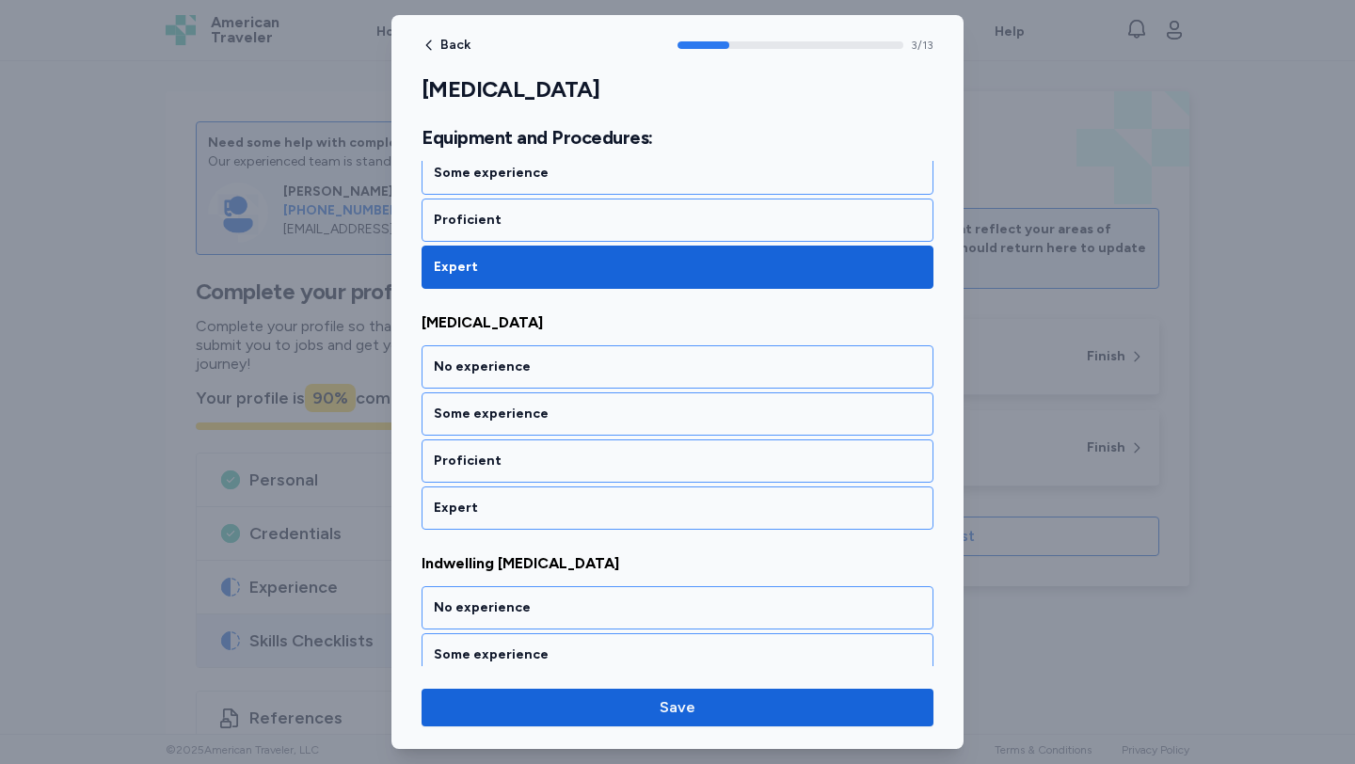
scroll to position [856, 0]
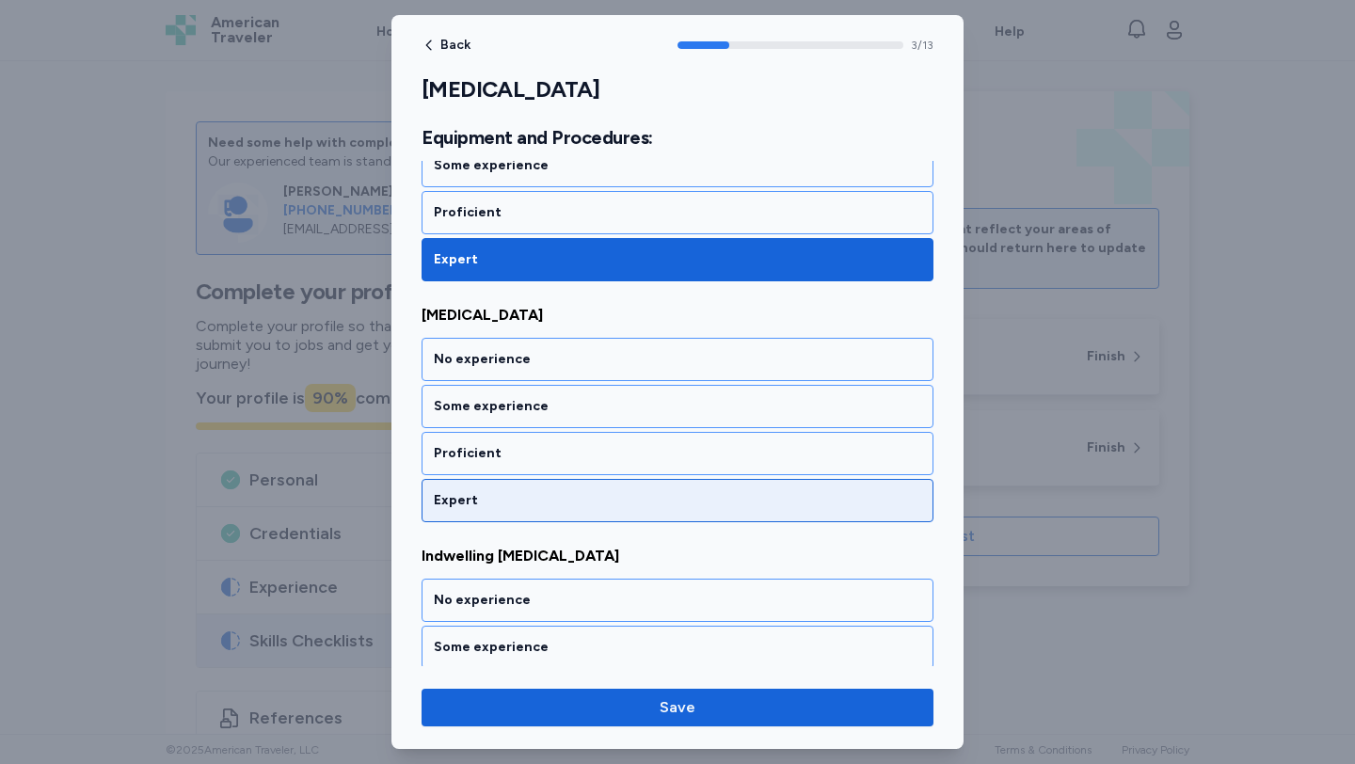
click at [563, 492] on div "Expert" at bounding box center [677, 500] width 487 height 19
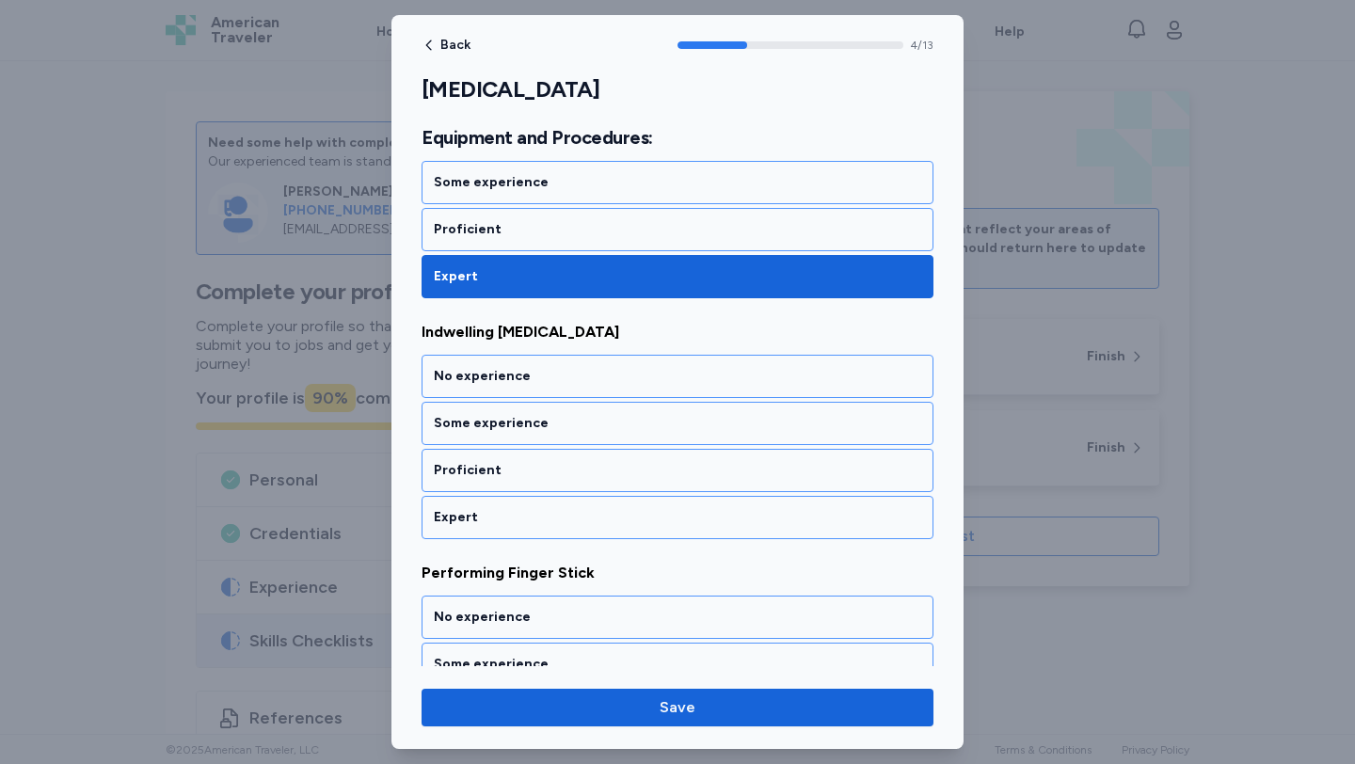
scroll to position [1097, 0]
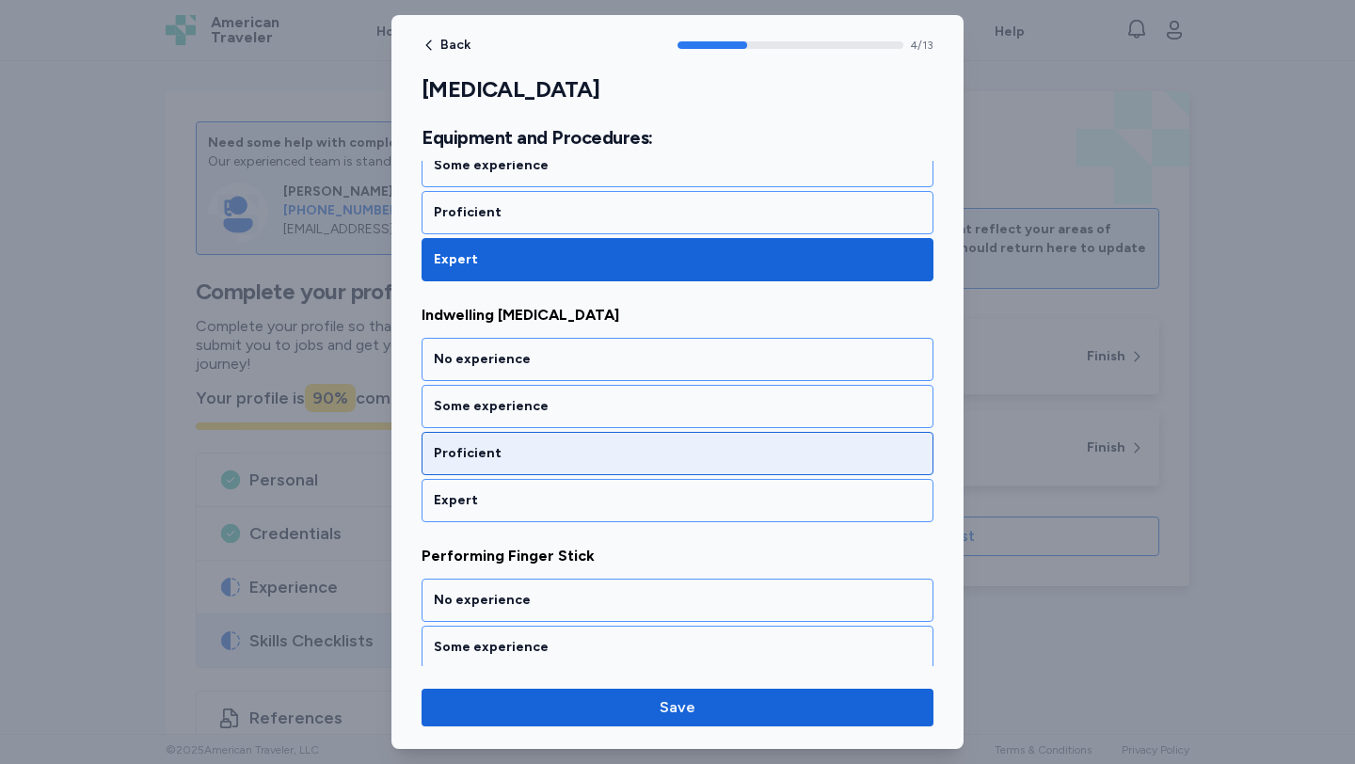
click at [553, 444] on div "Proficient" at bounding box center [677, 453] width 487 height 19
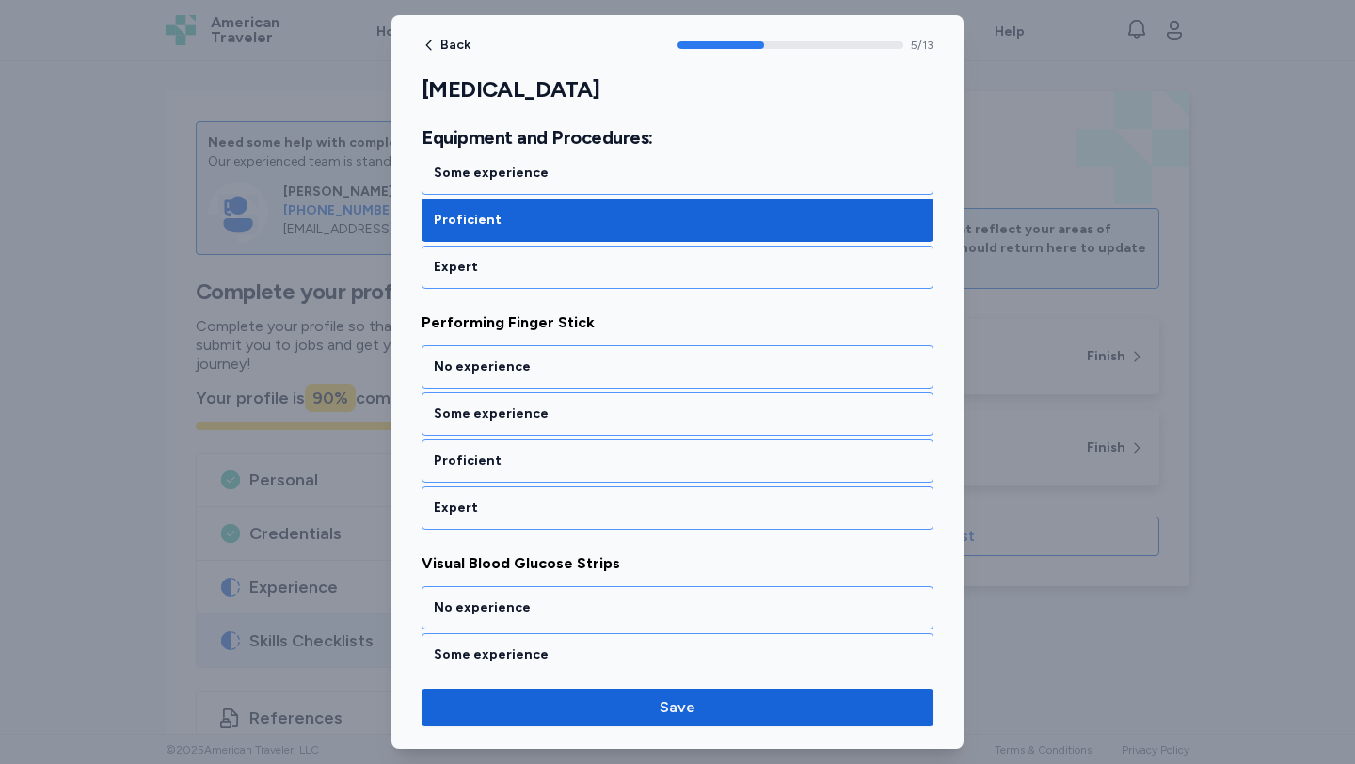
scroll to position [1338, 0]
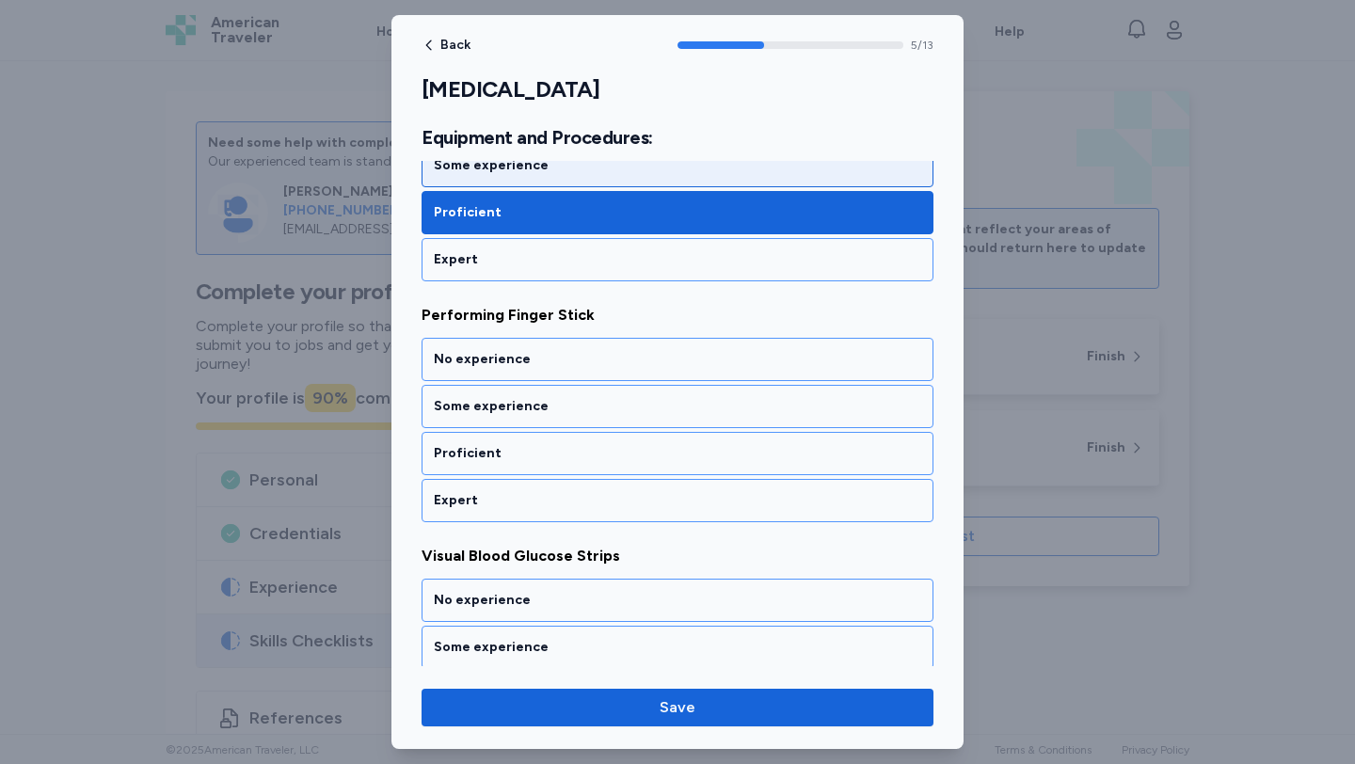
click at [533, 180] on div "Some experience" at bounding box center [677, 165] width 512 height 43
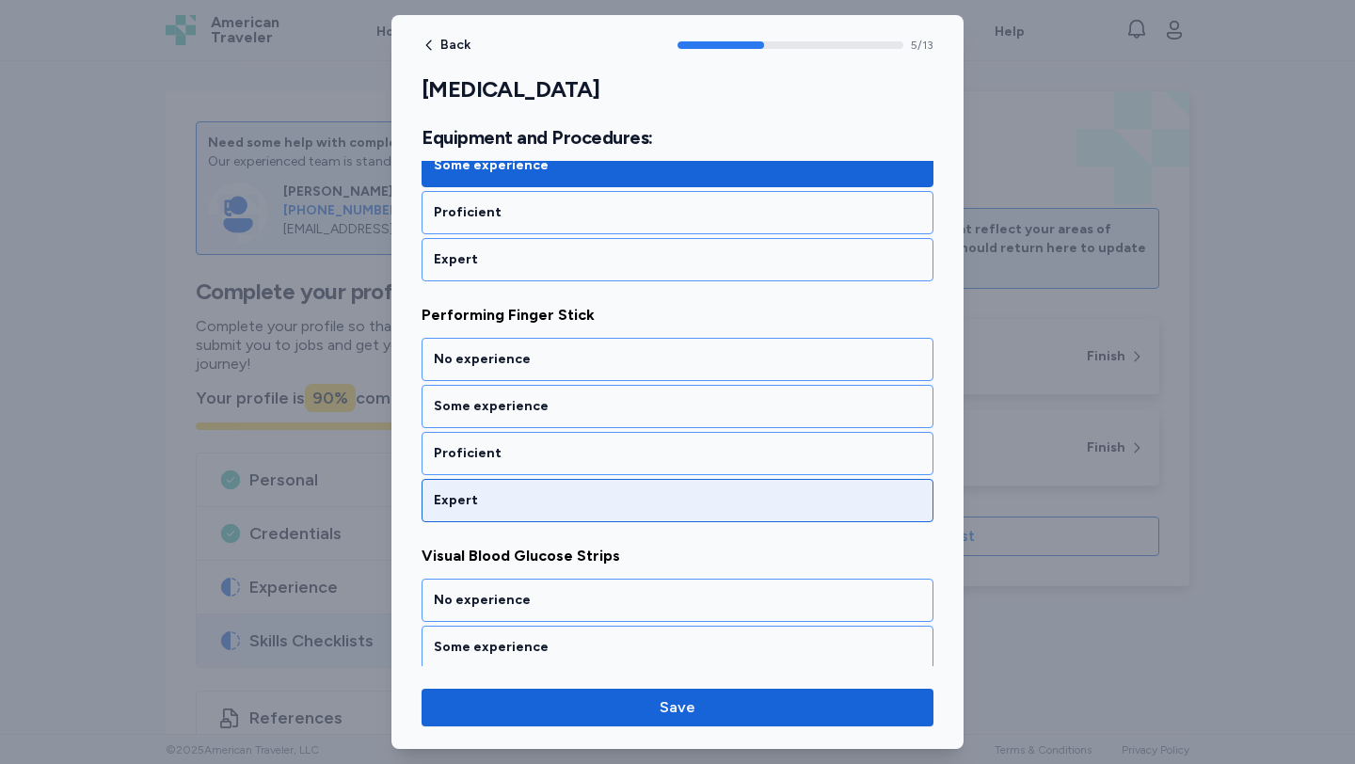
click at [558, 487] on div "Expert" at bounding box center [677, 500] width 512 height 43
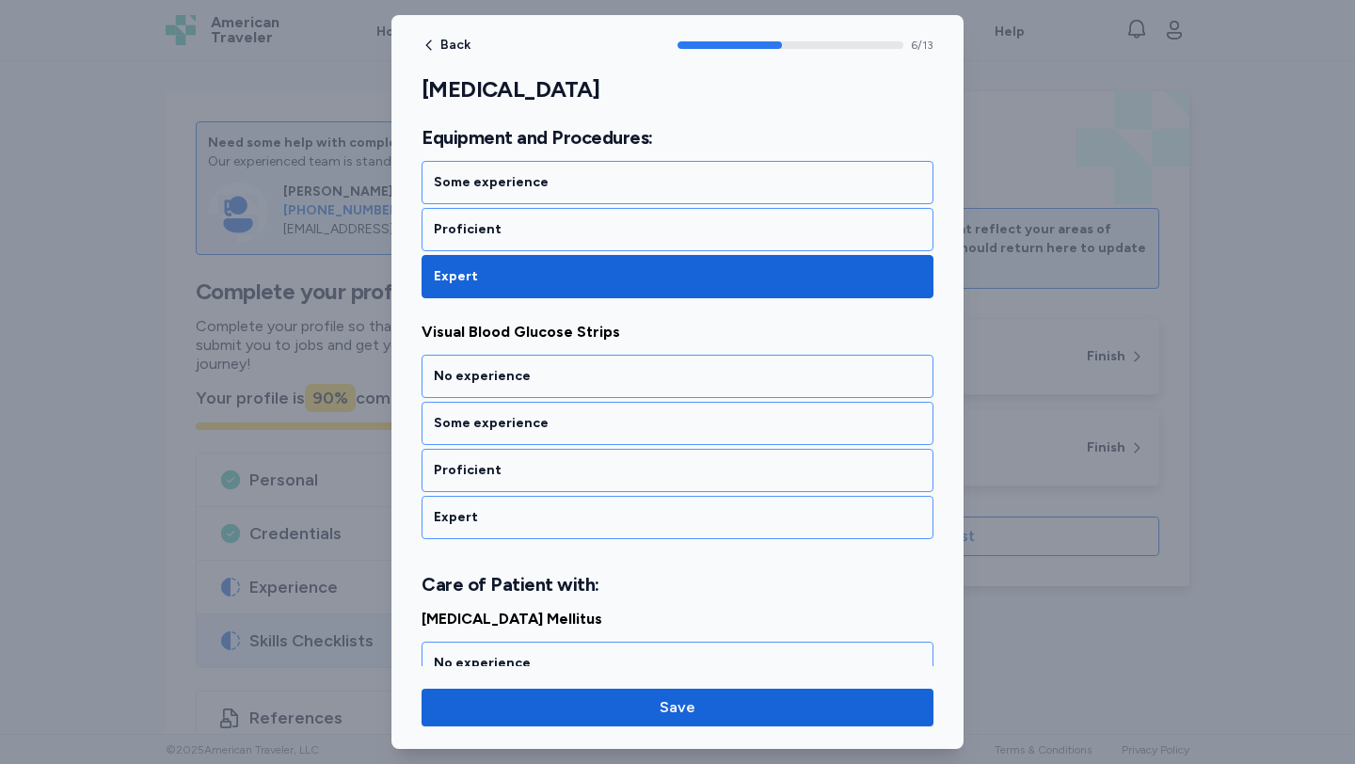
scroll to position [1579, 0]
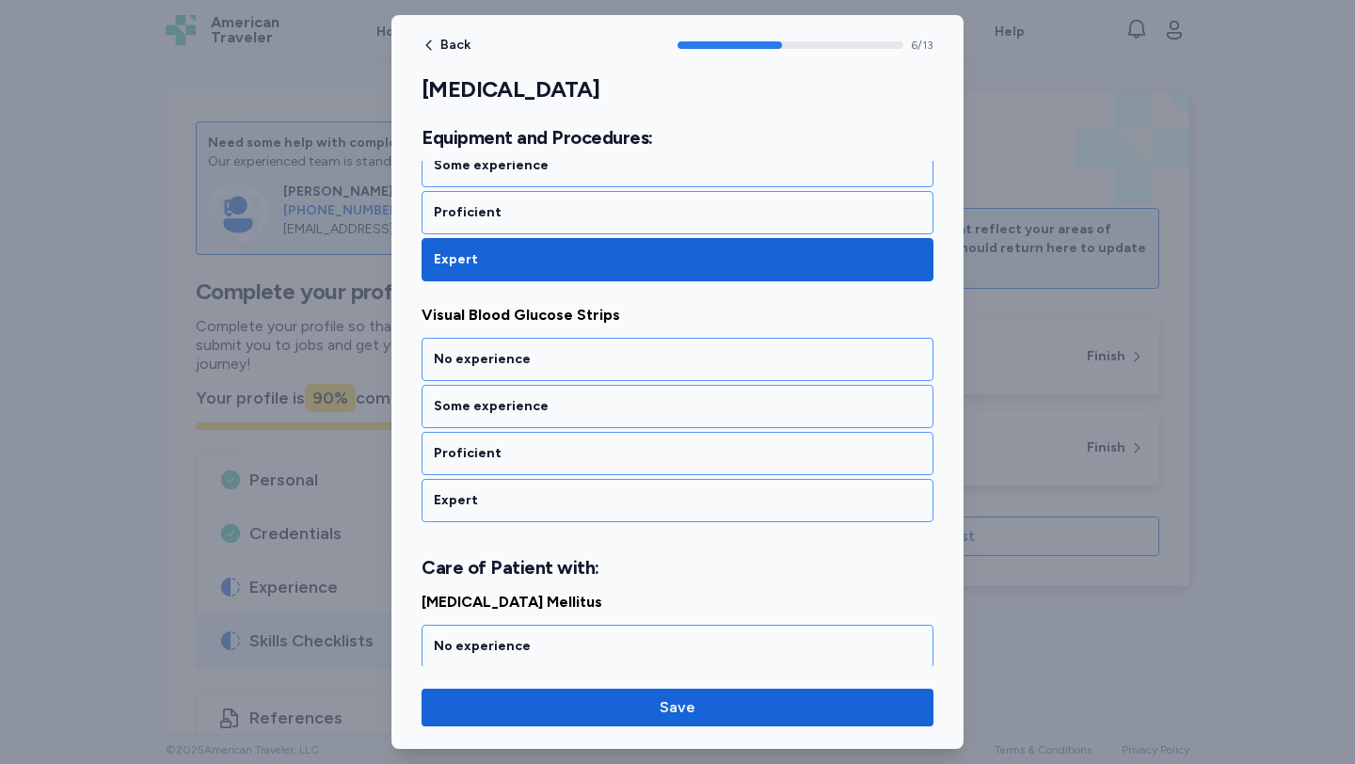
click at [558, 486] on div "Expert" at bounding box center [677, 500] width 512 height 43
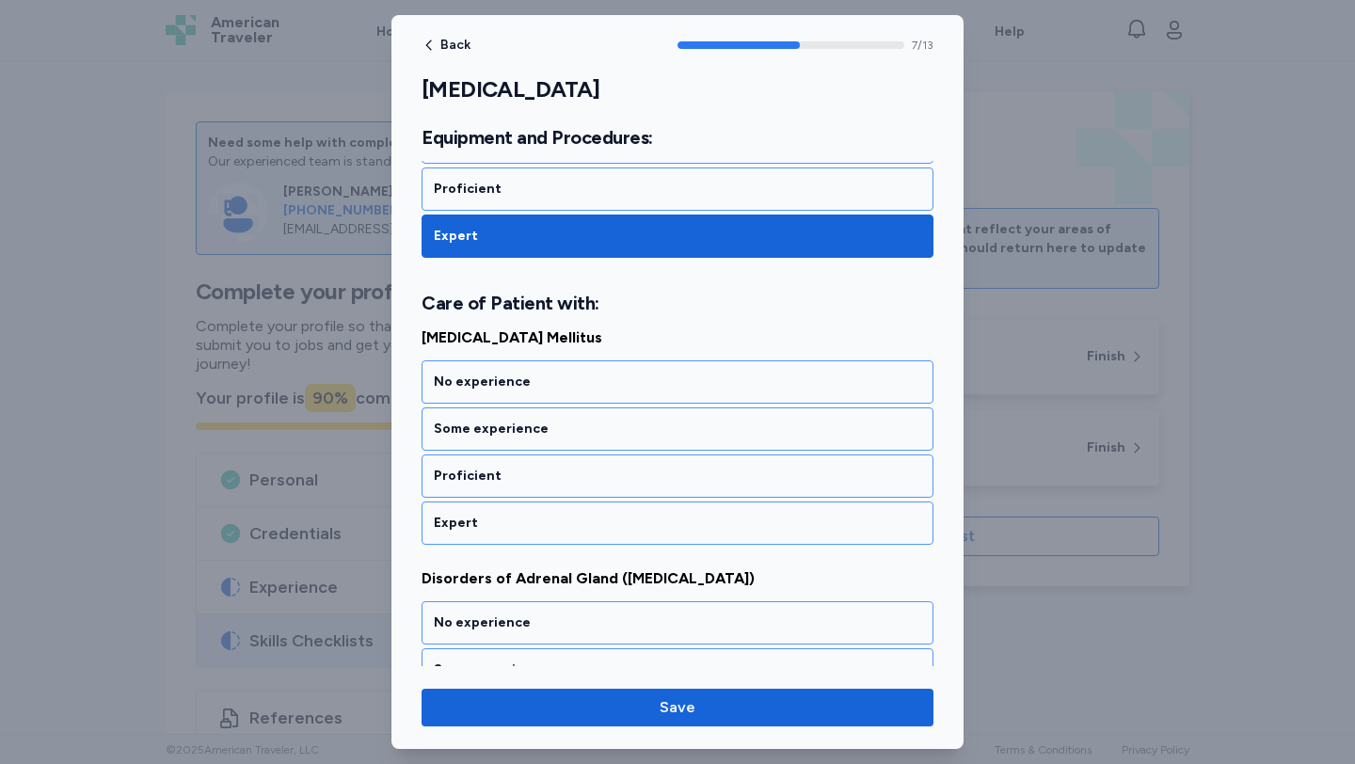
scroll to position [1866, 0]
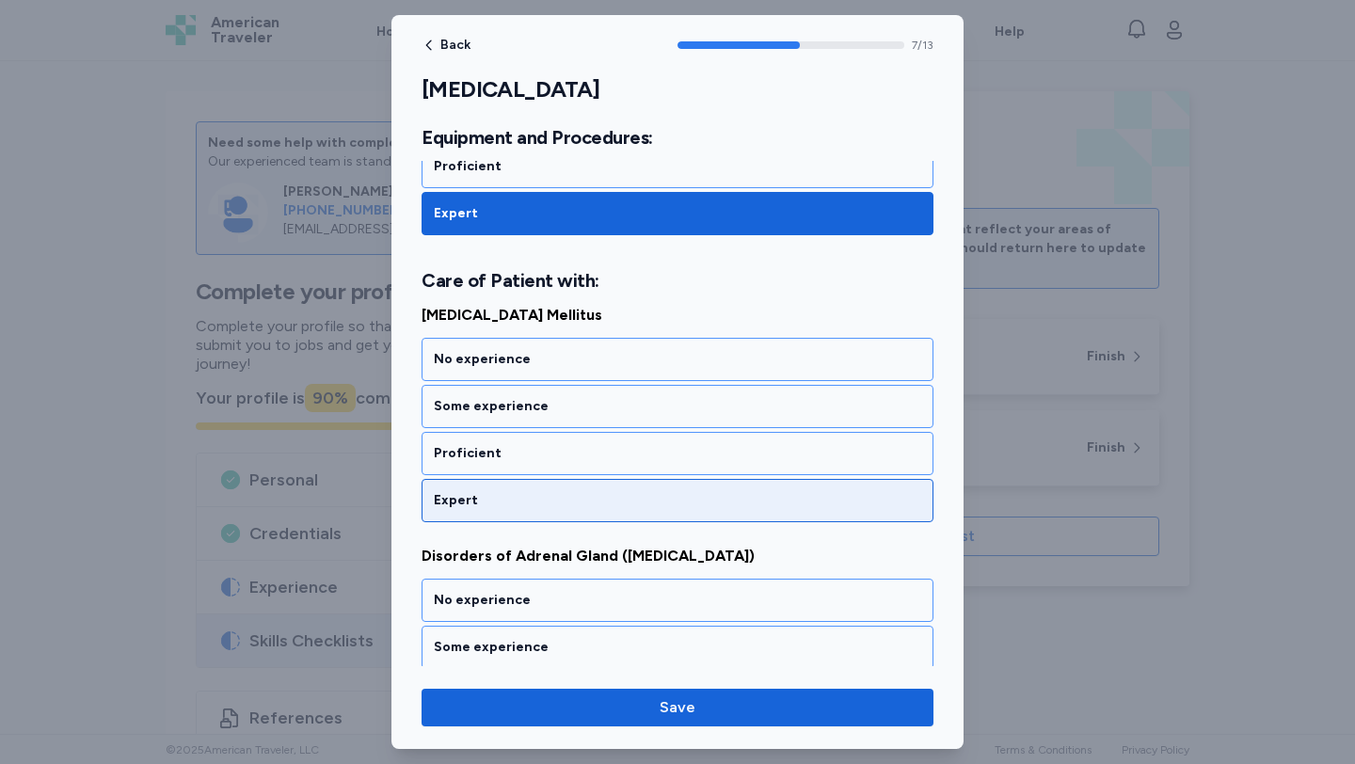
click at [558, 486] on div "Expert" at bounding box center [677, 500] width 512 height 43
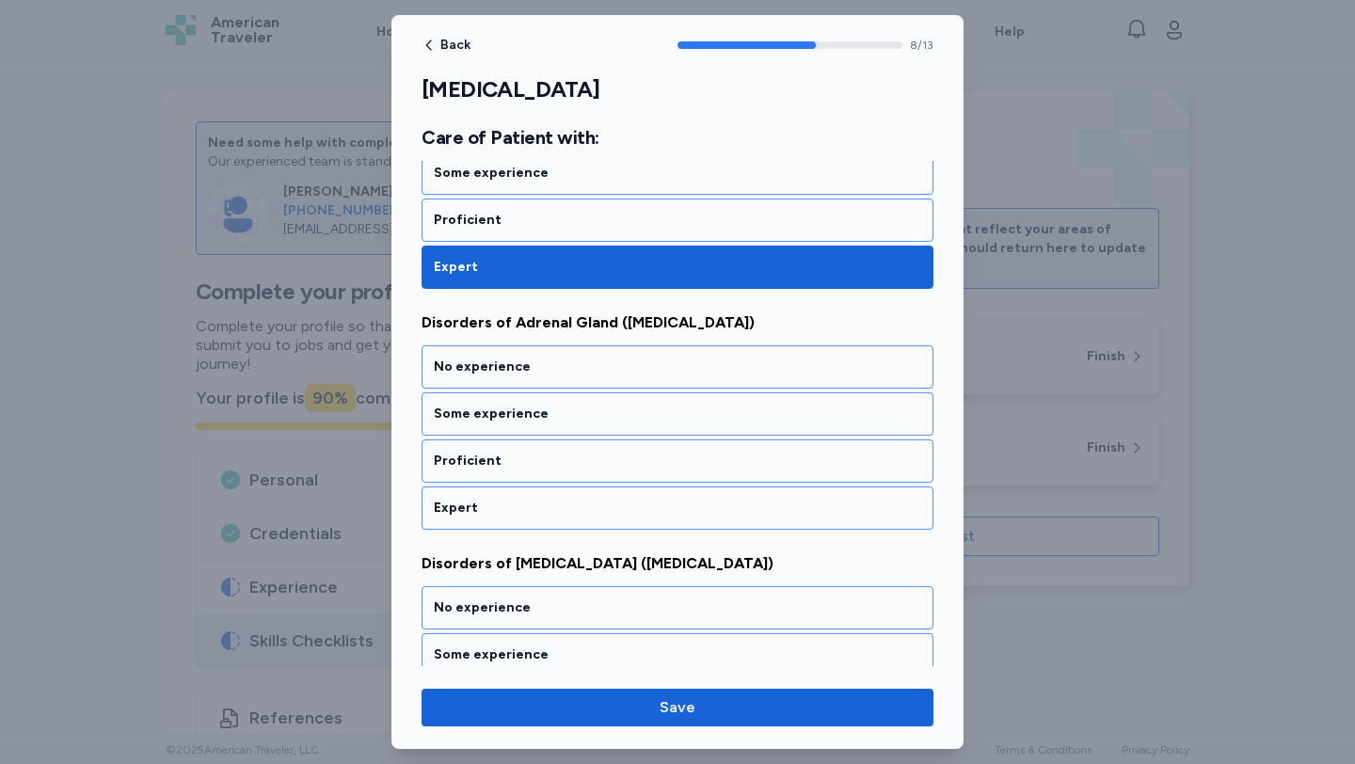
scroll to position [2107, 0]
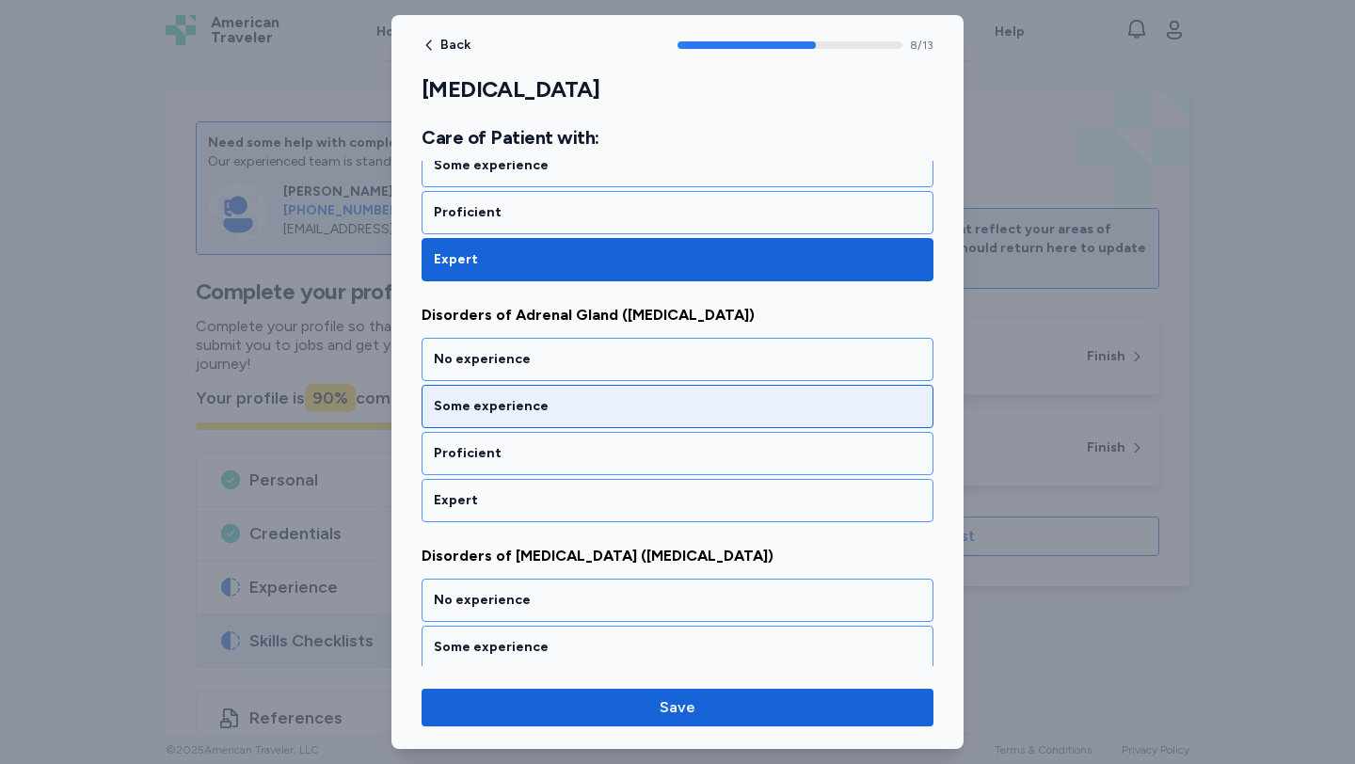
click at [542, 400] on div "Some experience" at bounding box center [677, 406] width 487 height 19
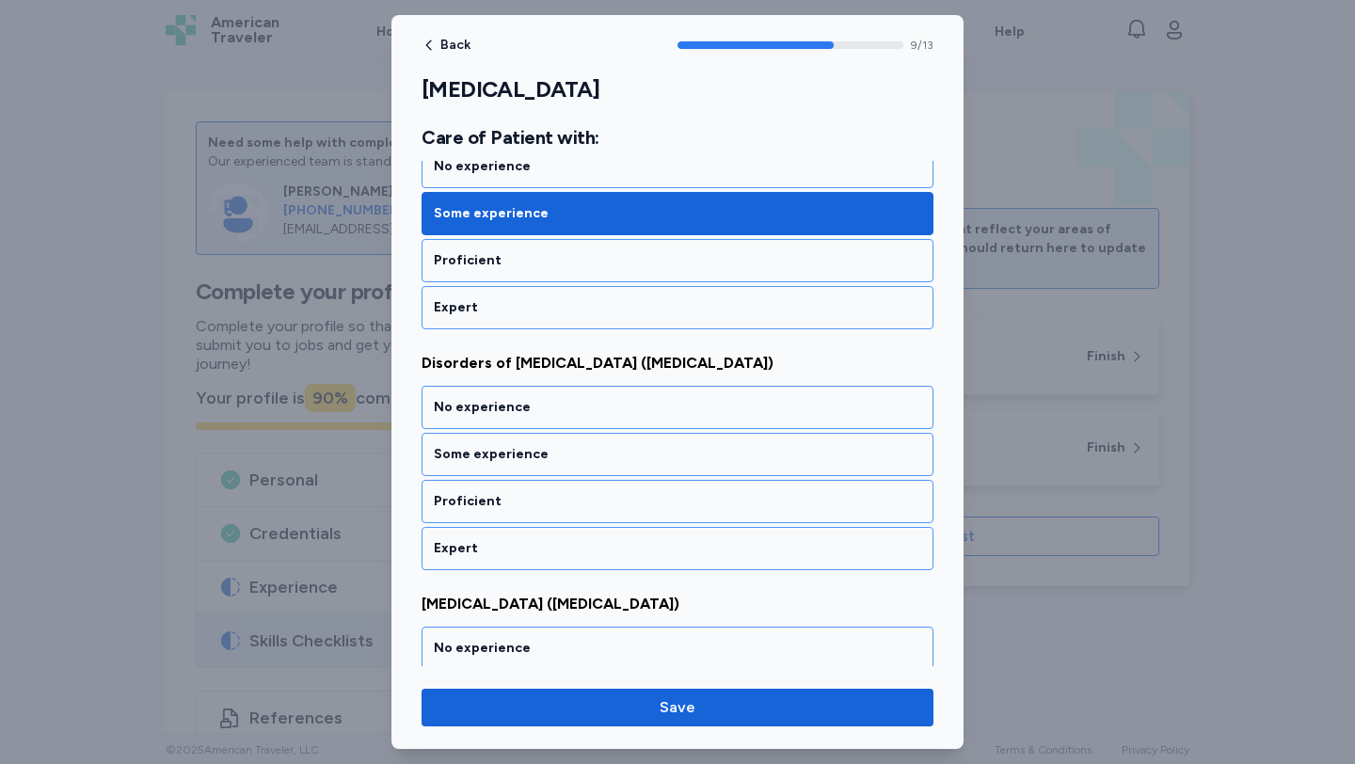
scroll to position [2347, 0]
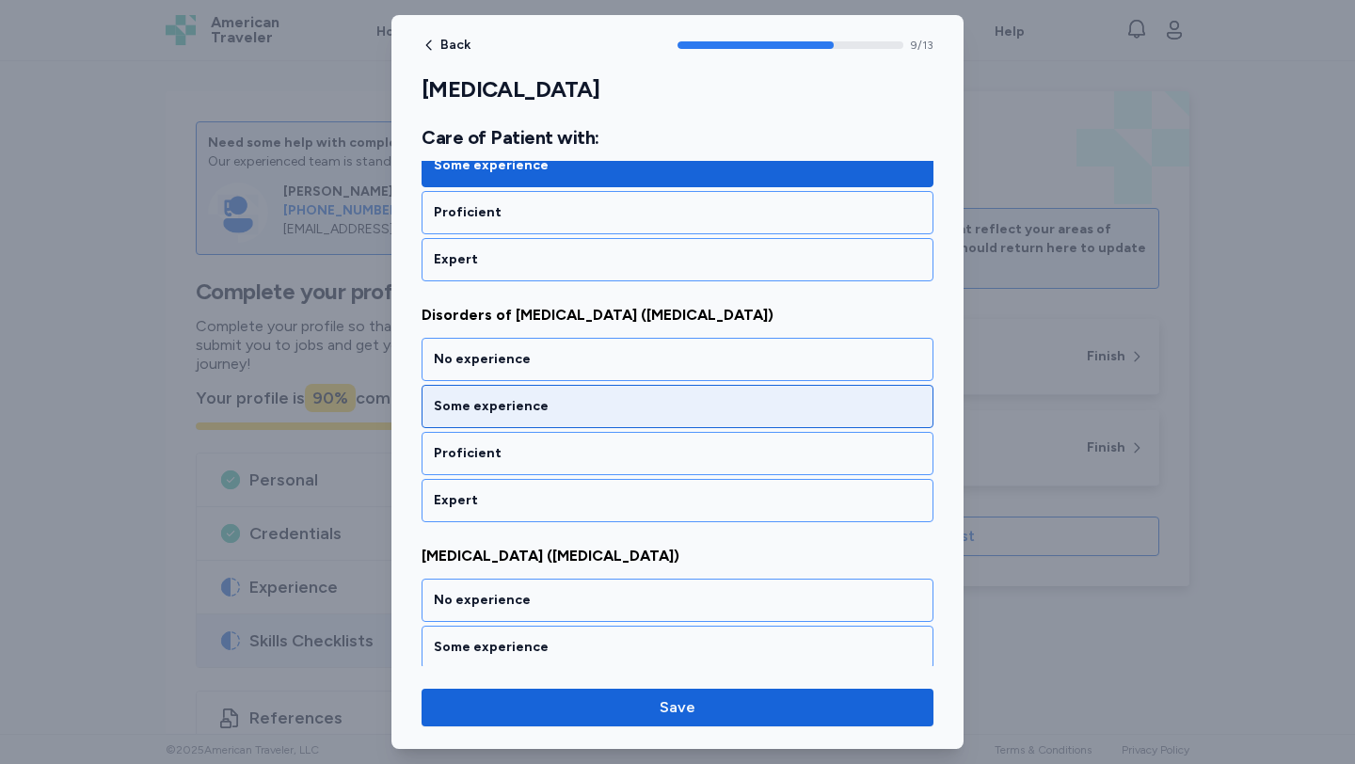
click at [539, 397] on div "Some experience" at bounding box center [677, 406] width 487 height 19
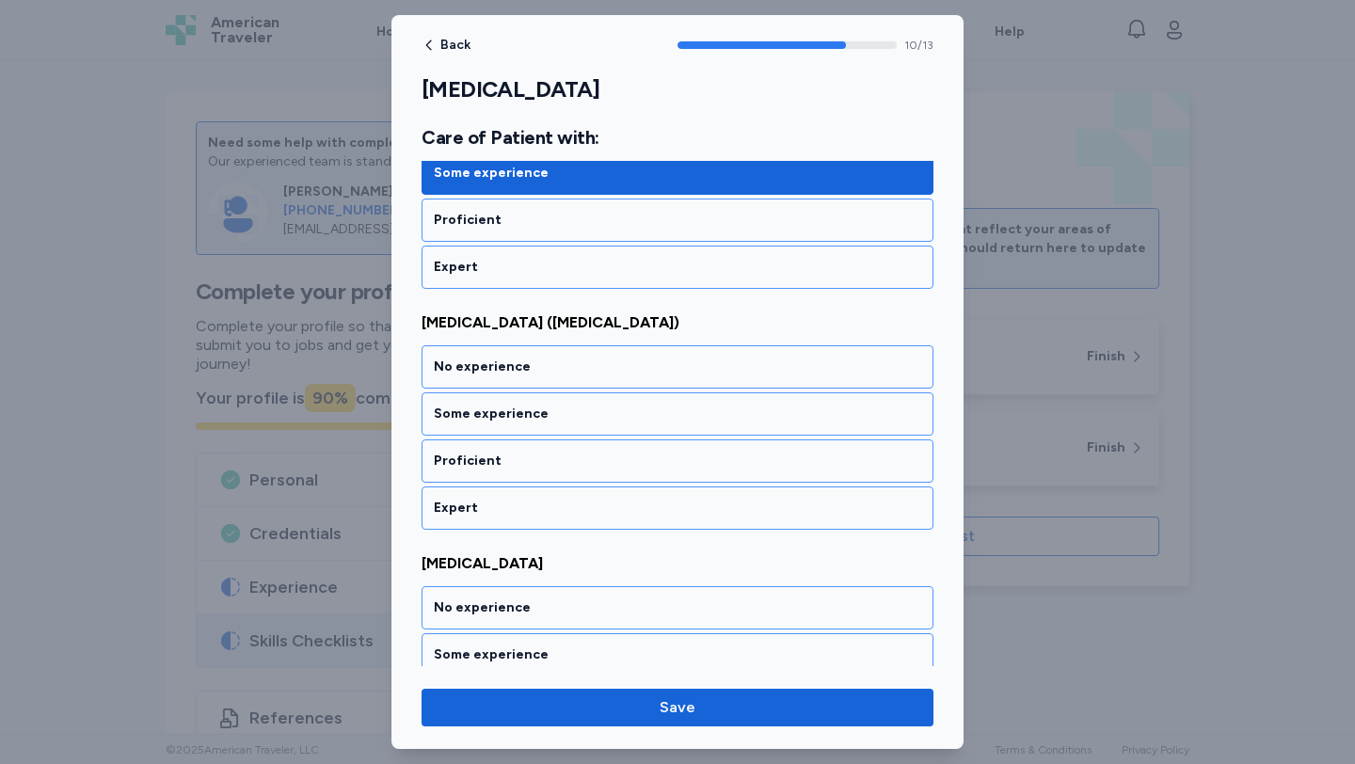
scroll to position [2588, 0]
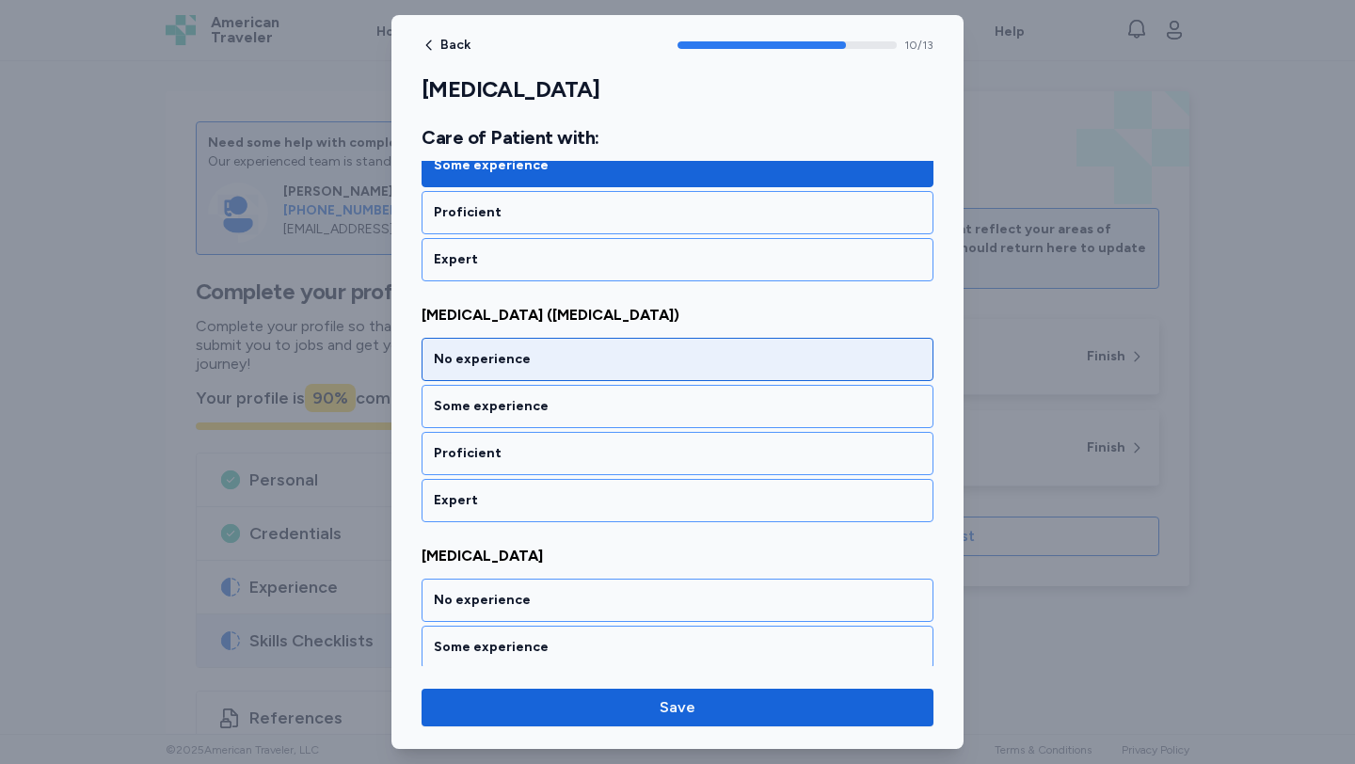
click at [540, 374] on div "No experience" at bounding box center [677, 359] width 512 height 43
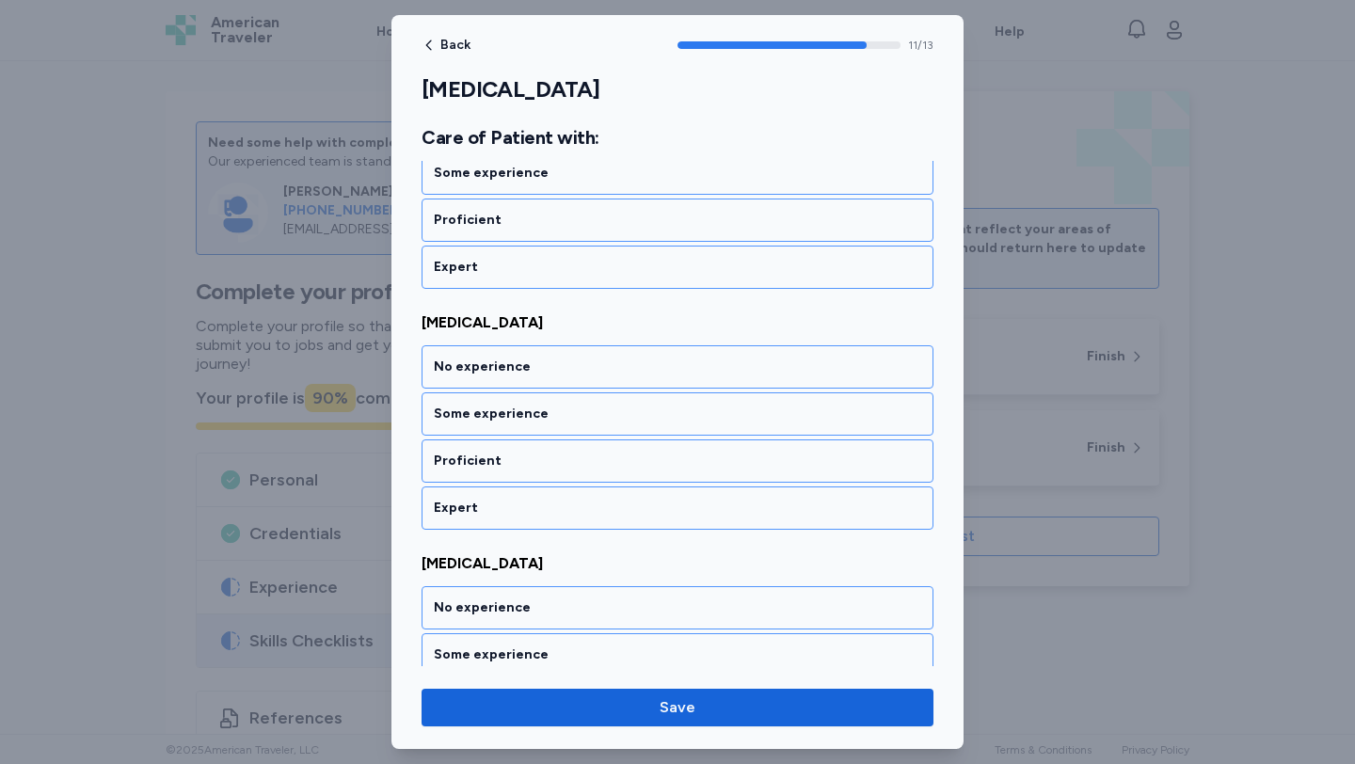
scroll to position [2829, 0]
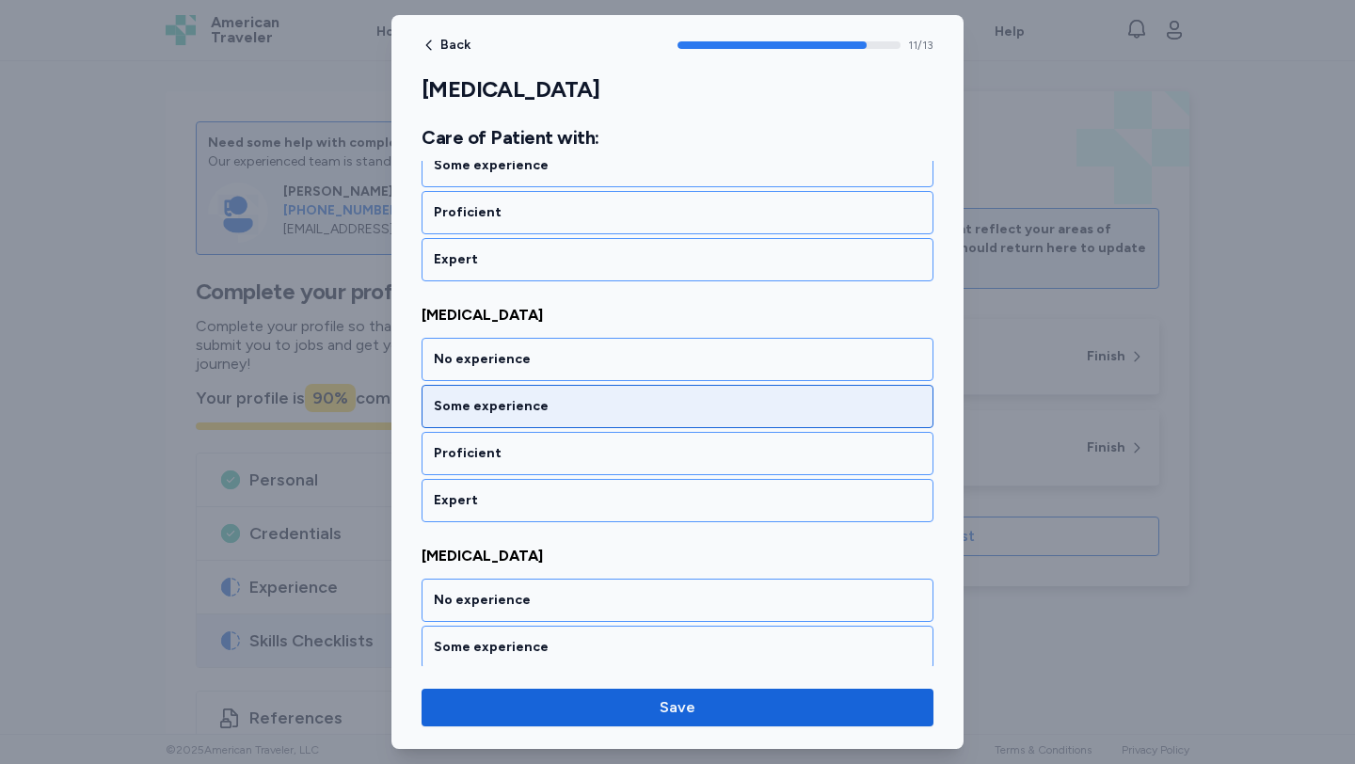
click at [539, 394] on div "Some experience" at bounding box center [677, 406] width 512 height 43
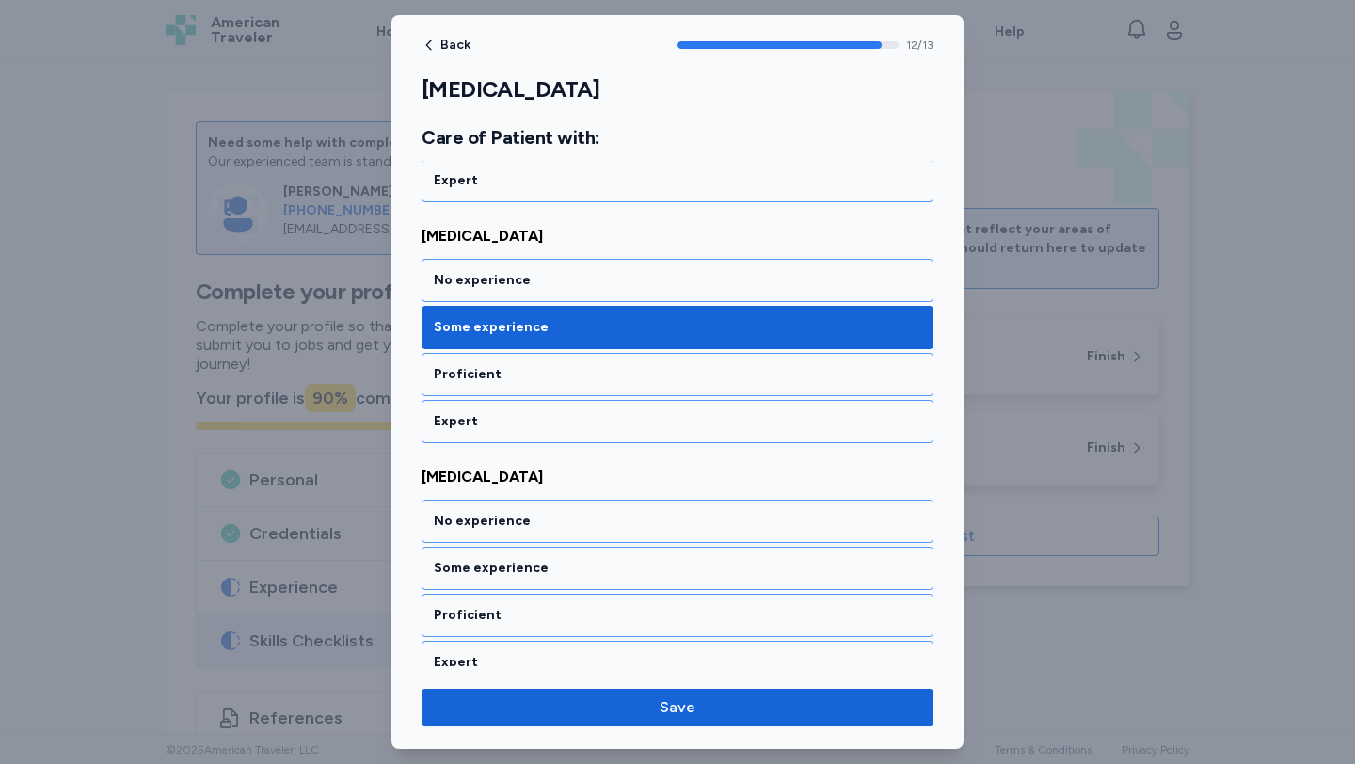
scroll to position [2930, 0]
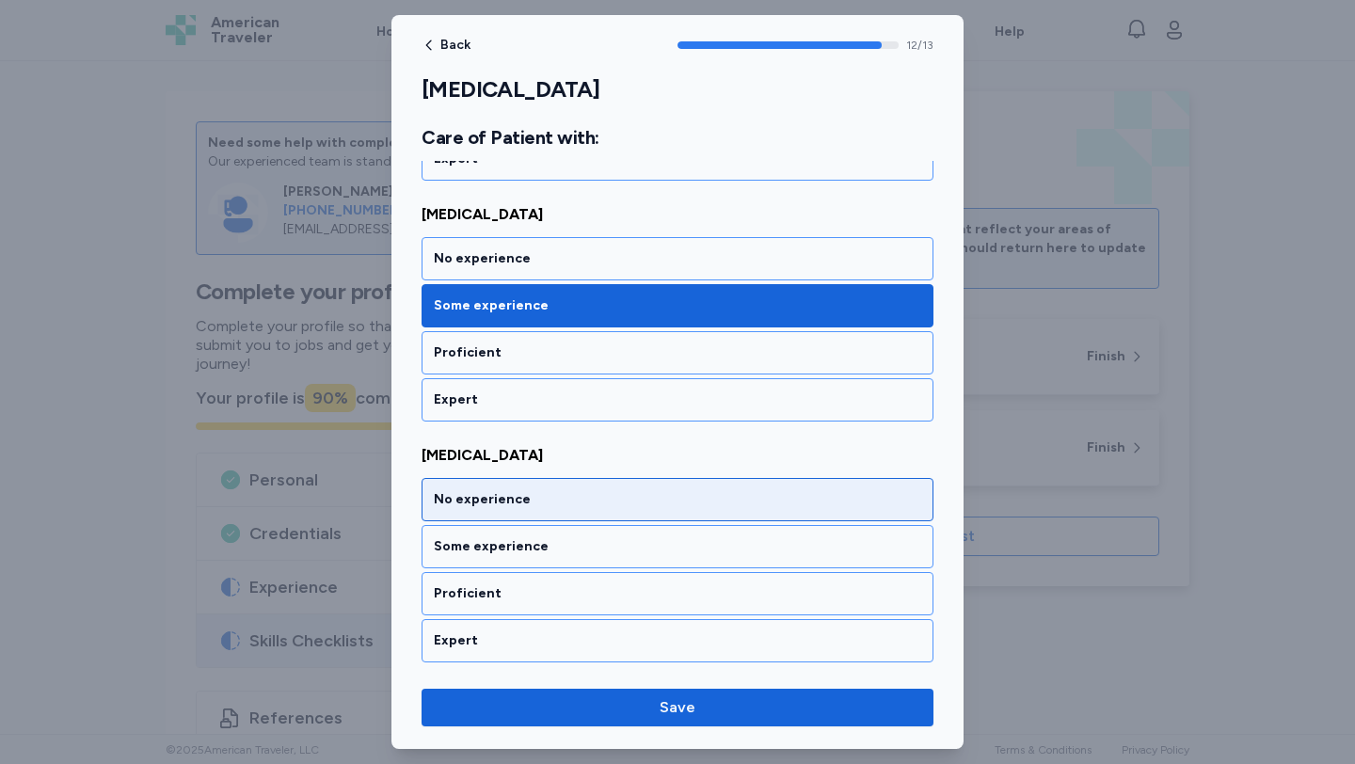
click at [558, 498] on div "No experience" at bounding box center [677, 499] width 487 height 19
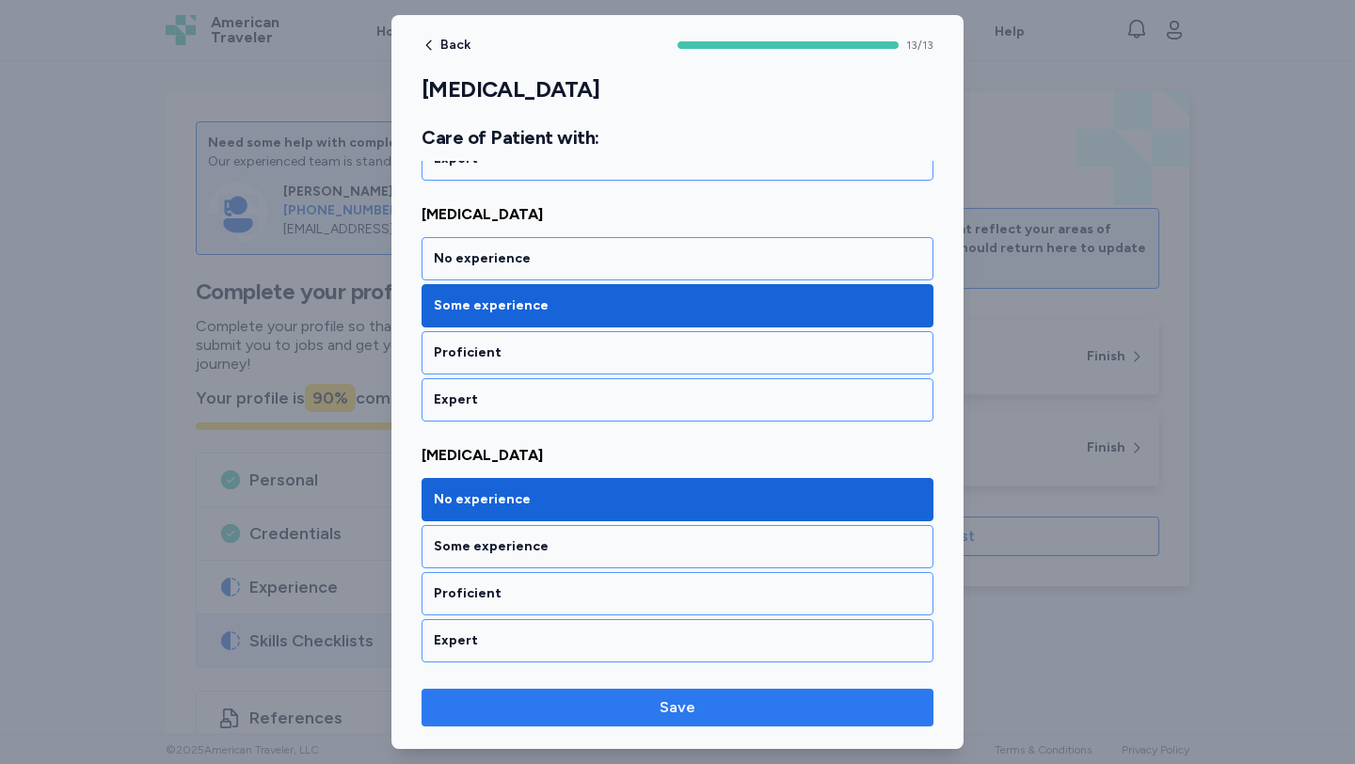
click at [689, 708] on span "Save" at bounding box center [678, 707] width 36 height 23
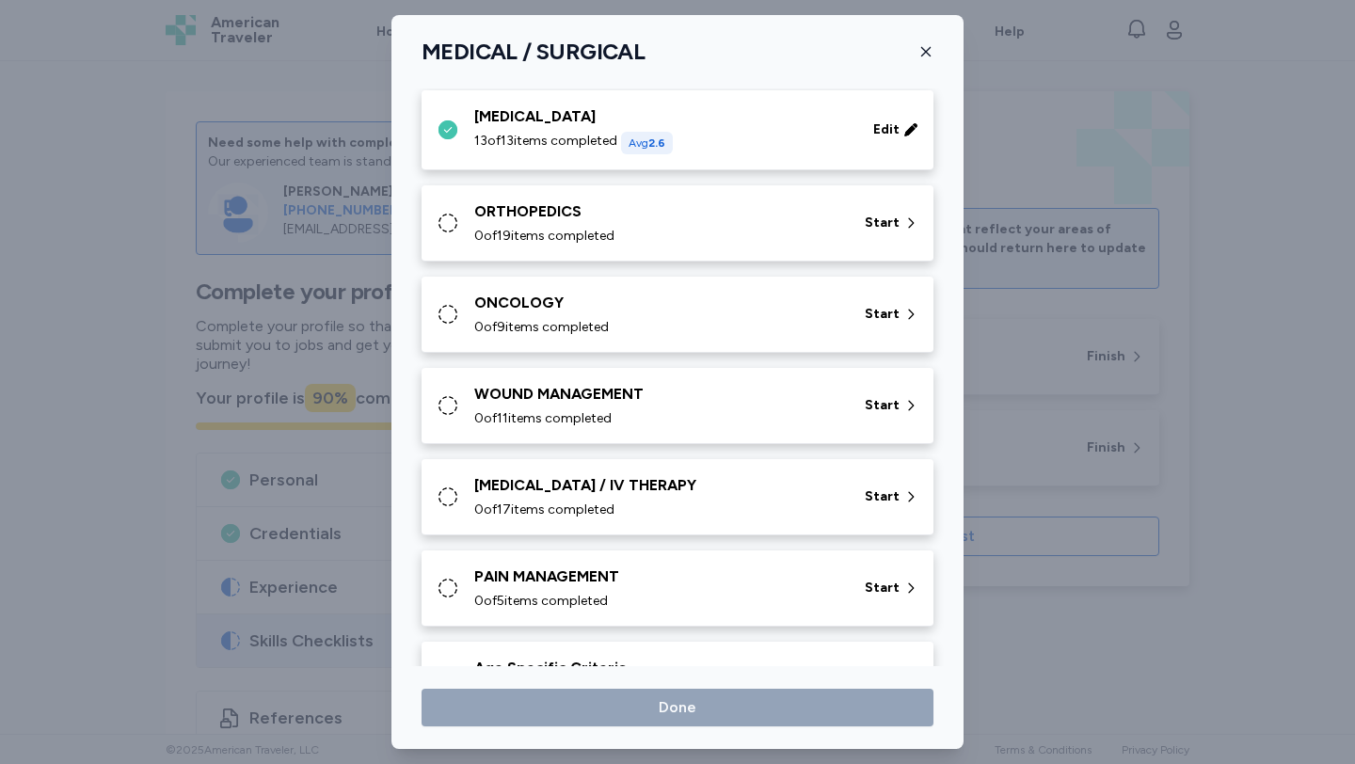
scroll to position [774, 0]
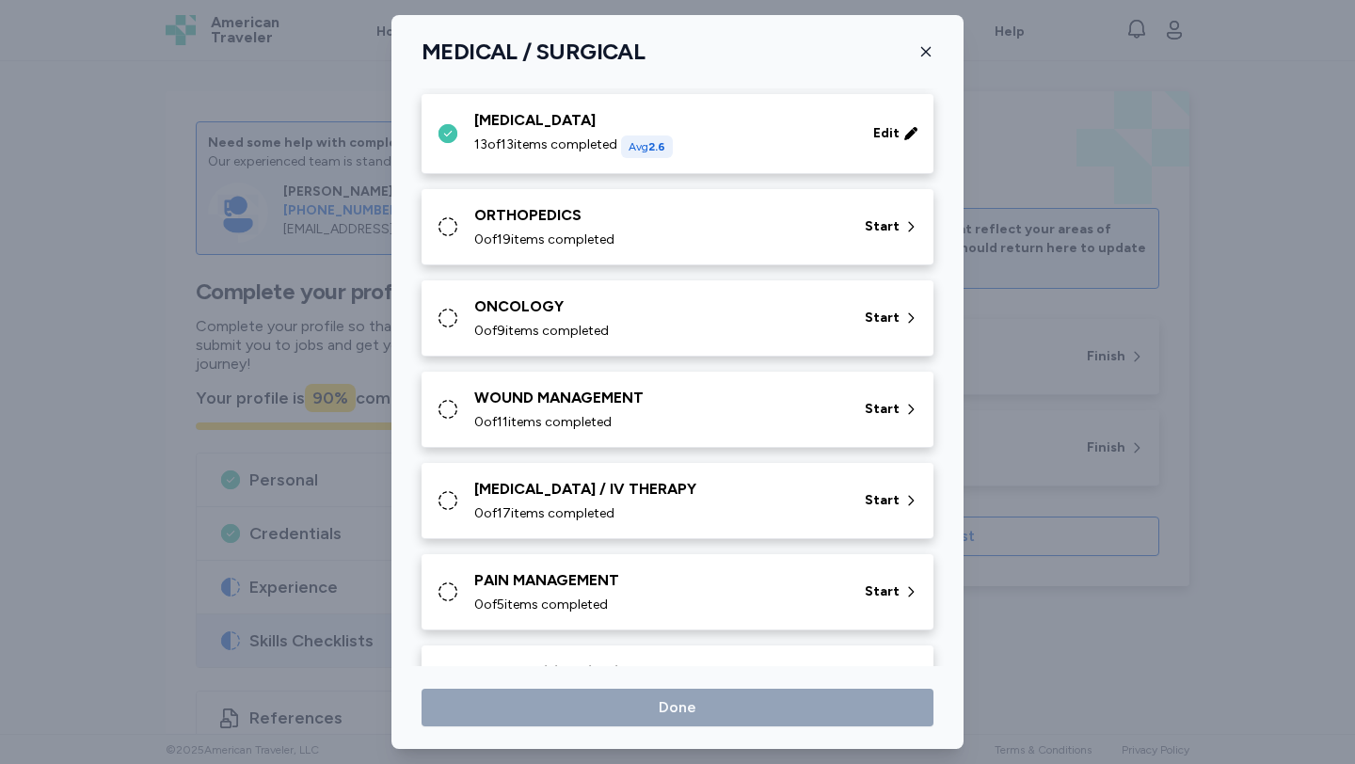
click at [596, 223] on div "ORTHOPEDICS" at bounding box center [658, 215] width 368 height 23
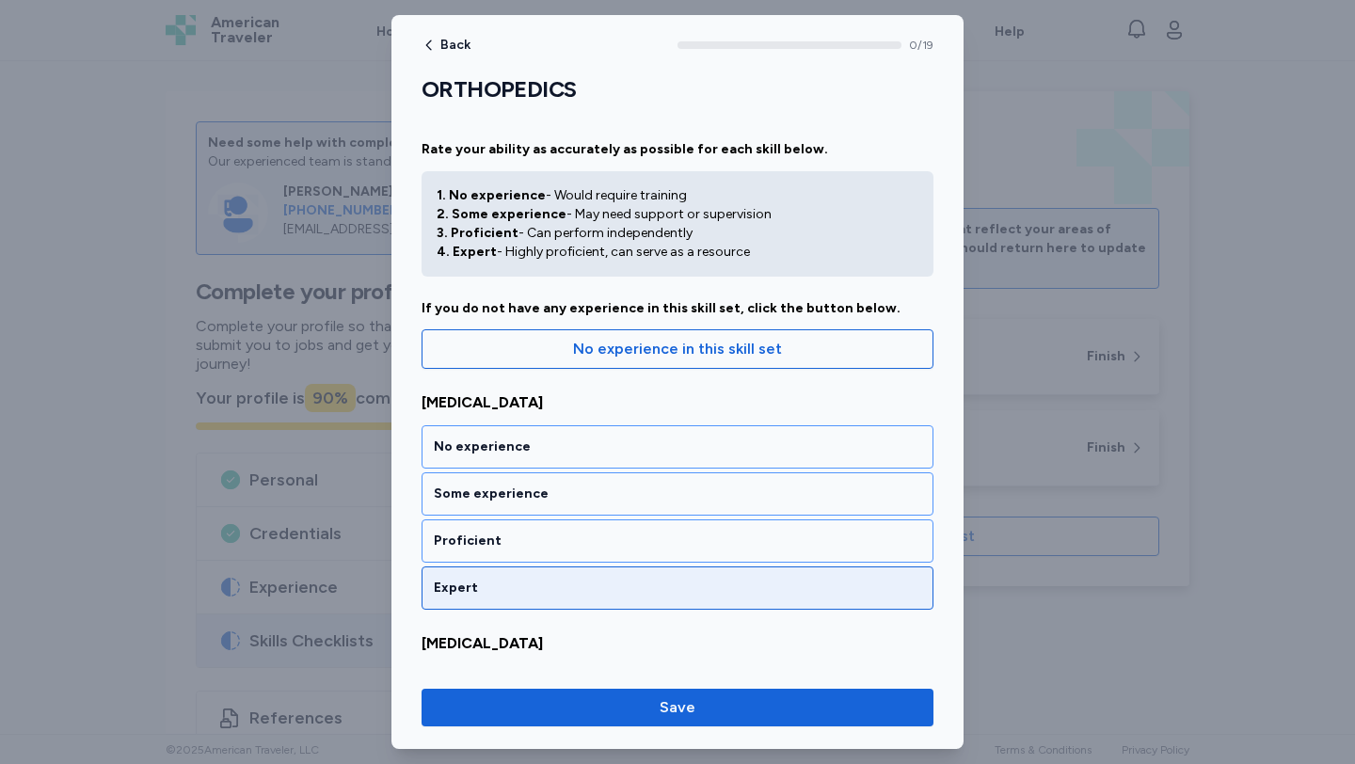
click at [612, 577] on div "Expert" at bounding box center [677, 587] width 512 height 43
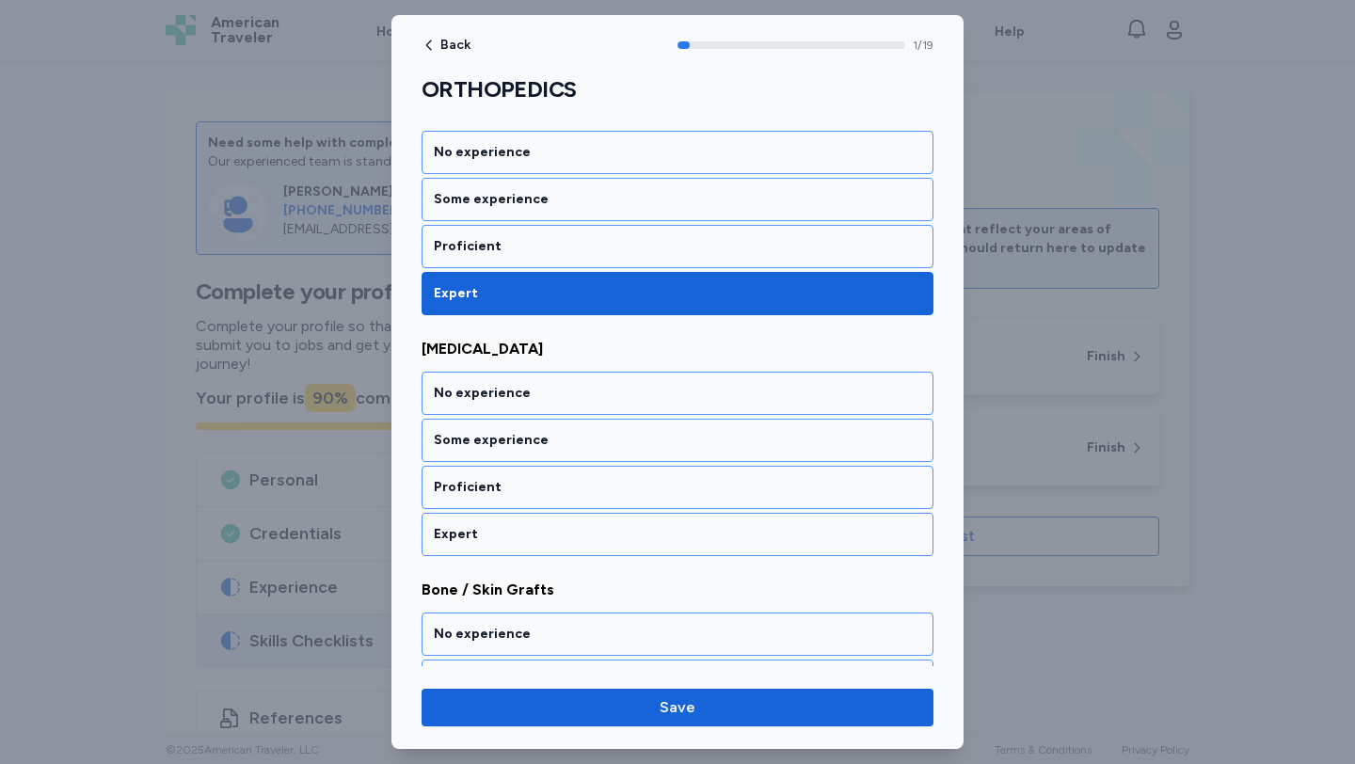
scroll to position [351, 0]
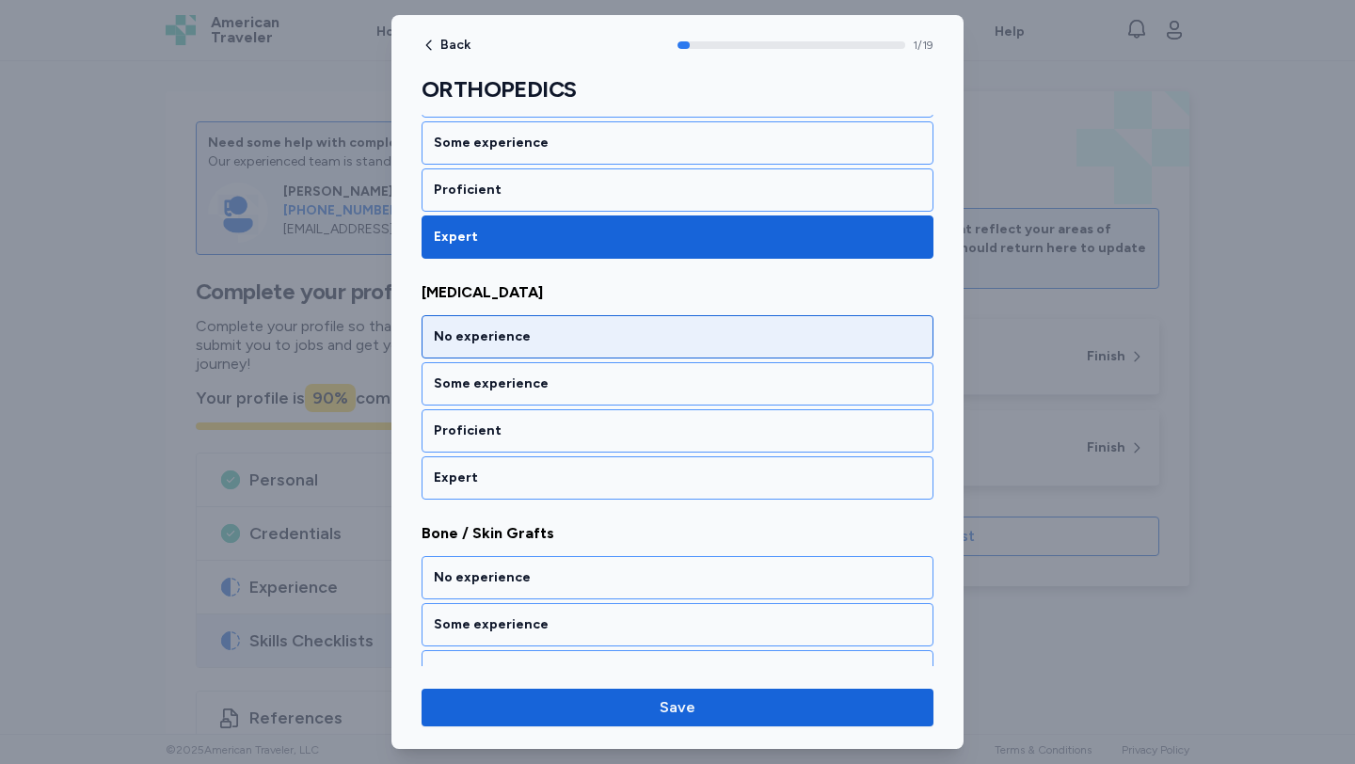
click at [546, 335] on div "No experience" at bounding box center [677, 336] width 487 height 19
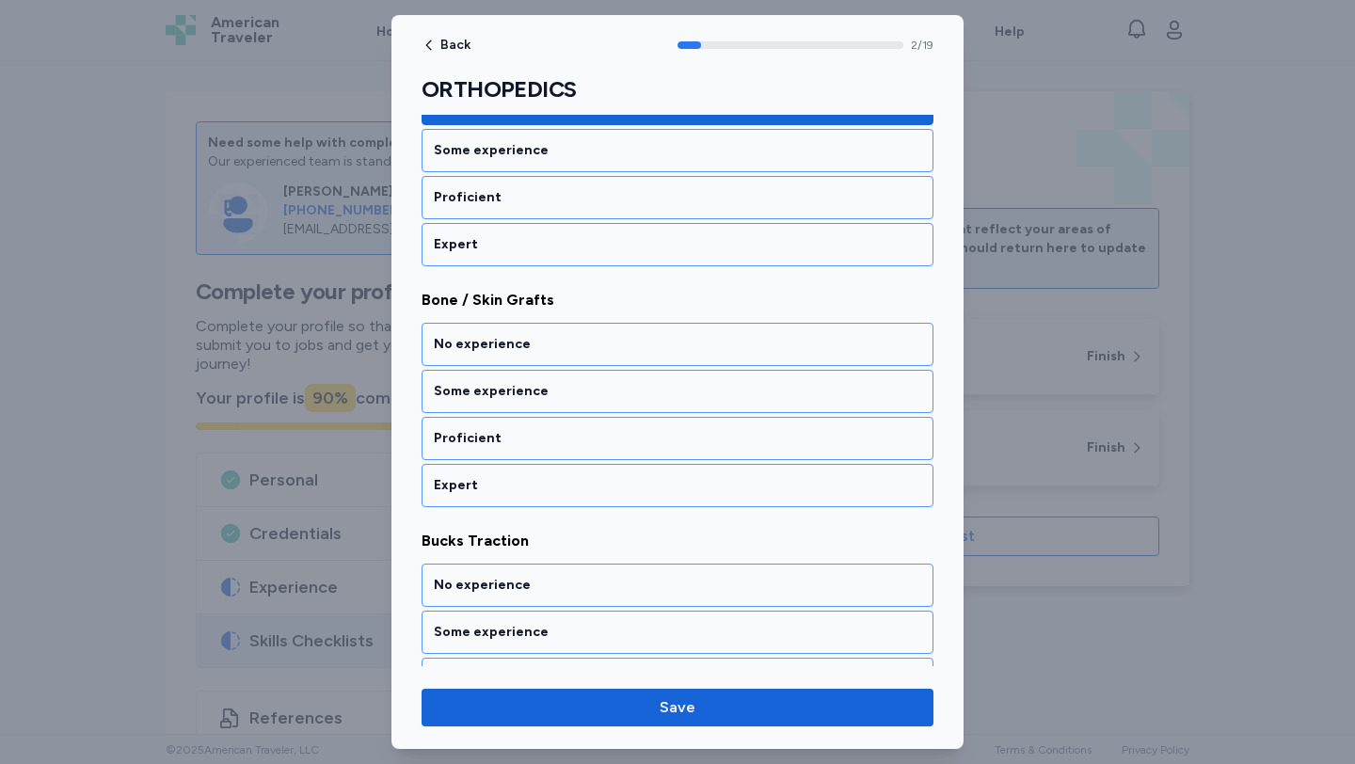
scroll to position [592, 0]
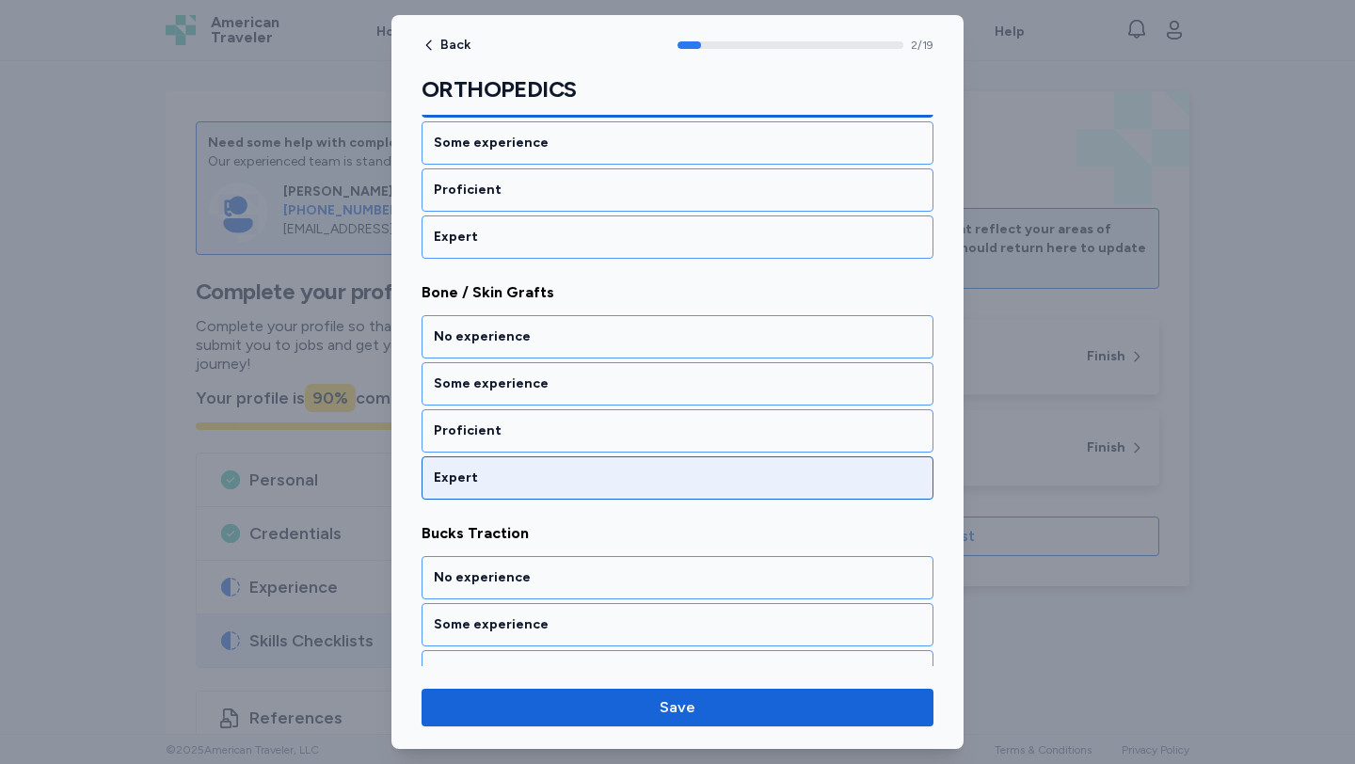
click at [552, 469] on div "Expert" at bounding box center [677, 478] width 487 height 19
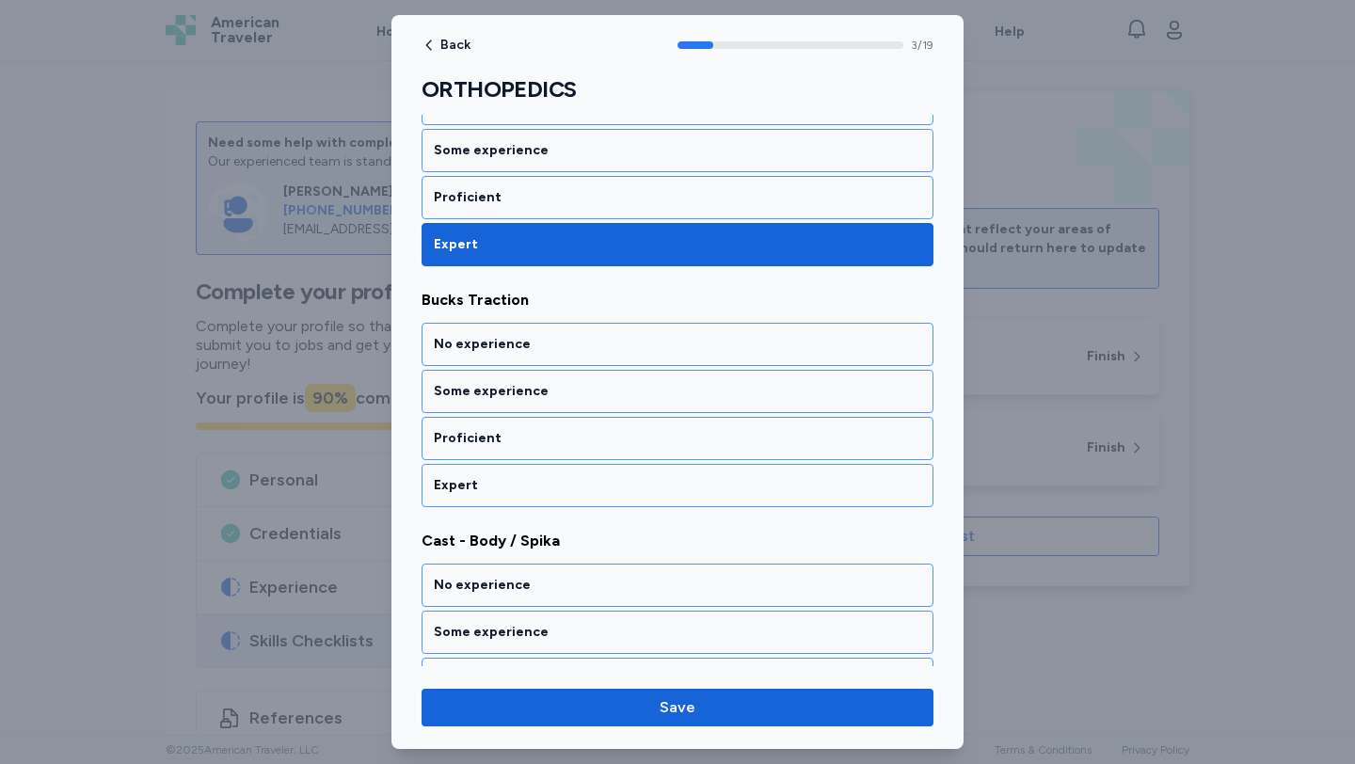
scroll to position [833, 0]
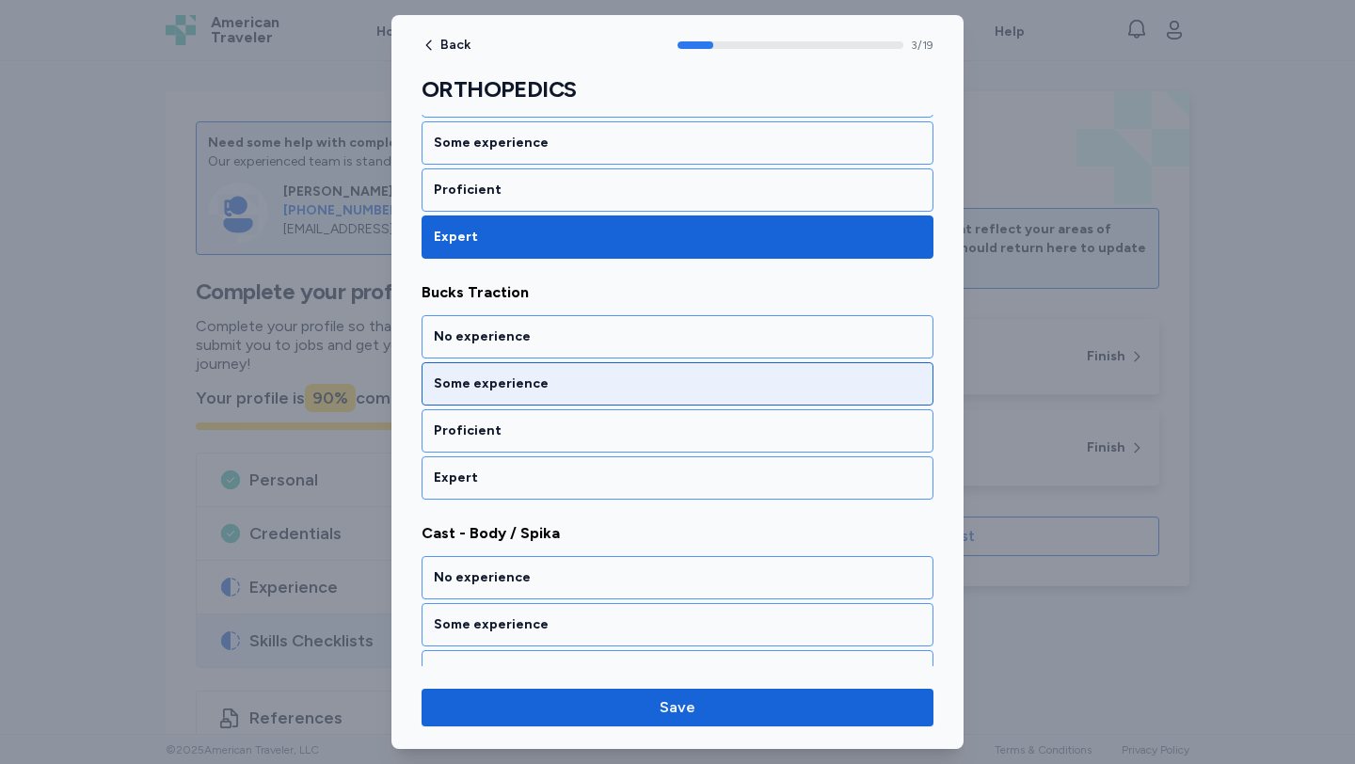
click at [533, 388] on div "Some experience" at bounding box center [677, 383] width 487 height 19
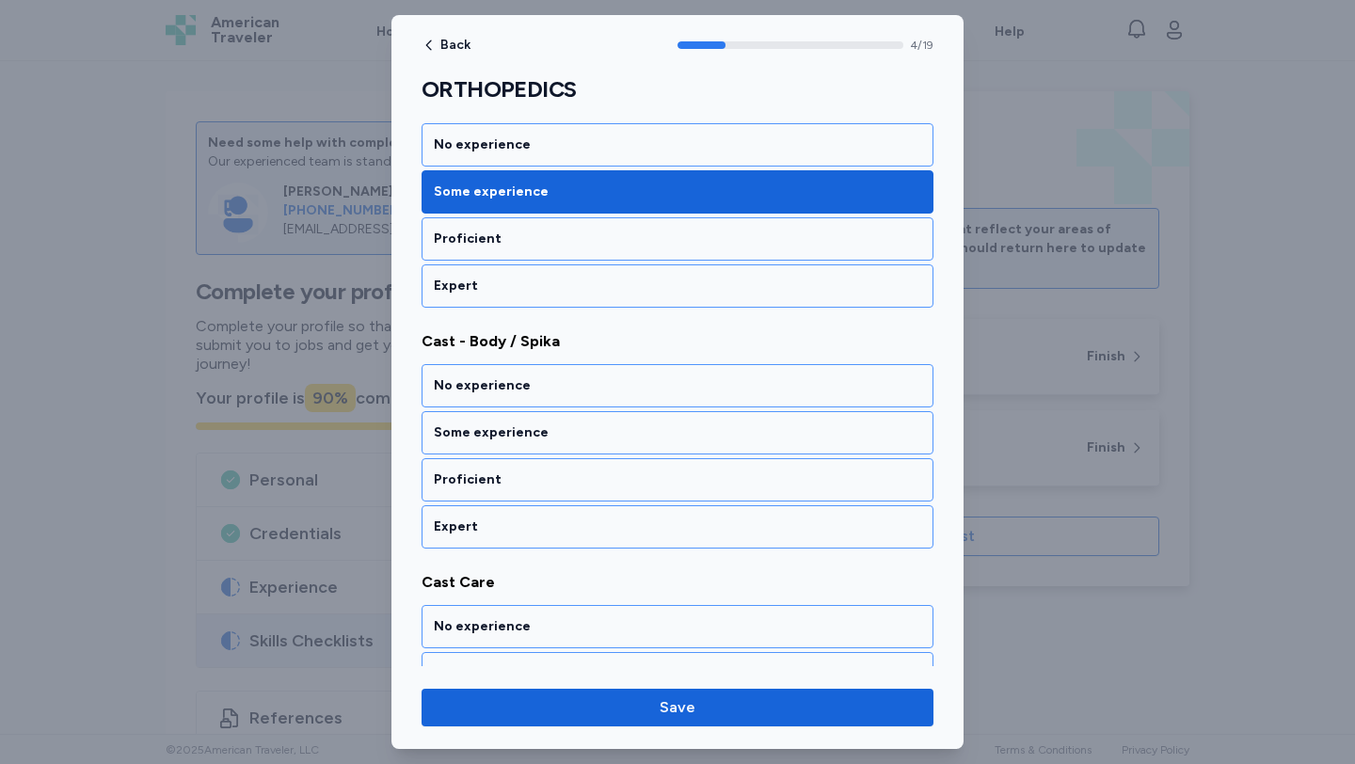
scroll to position [1073, 0]
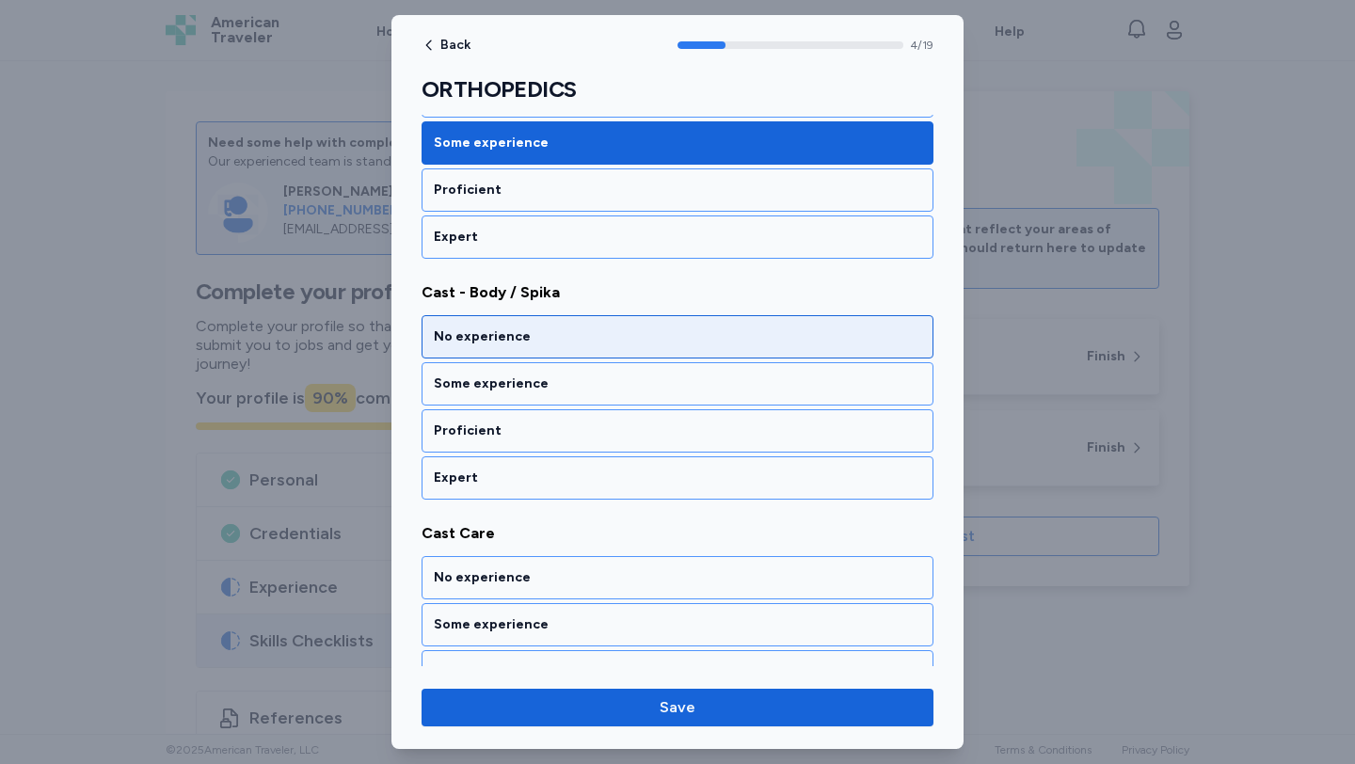
click at [531, 353] on div "No experience" at bounding box center [677, 336] width 512 height 43
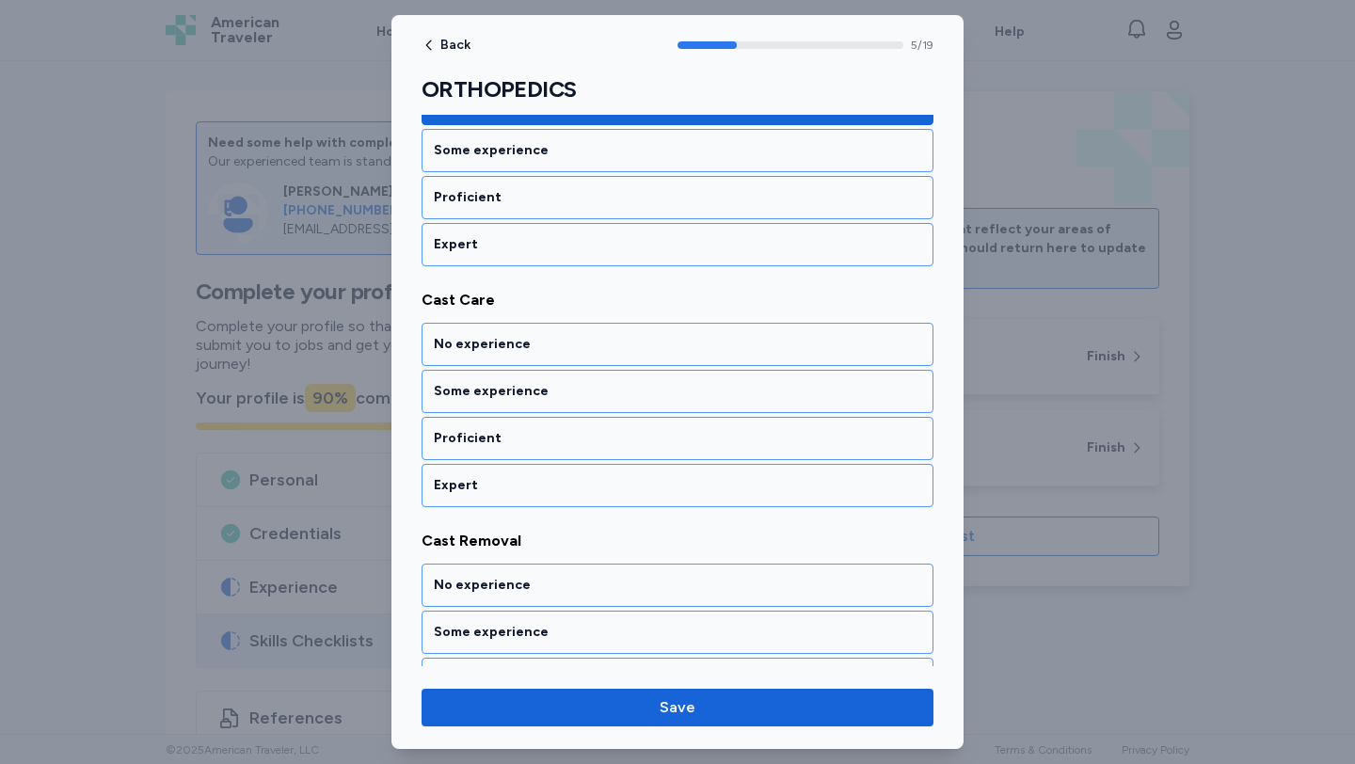
scroll to position [1314, 0]
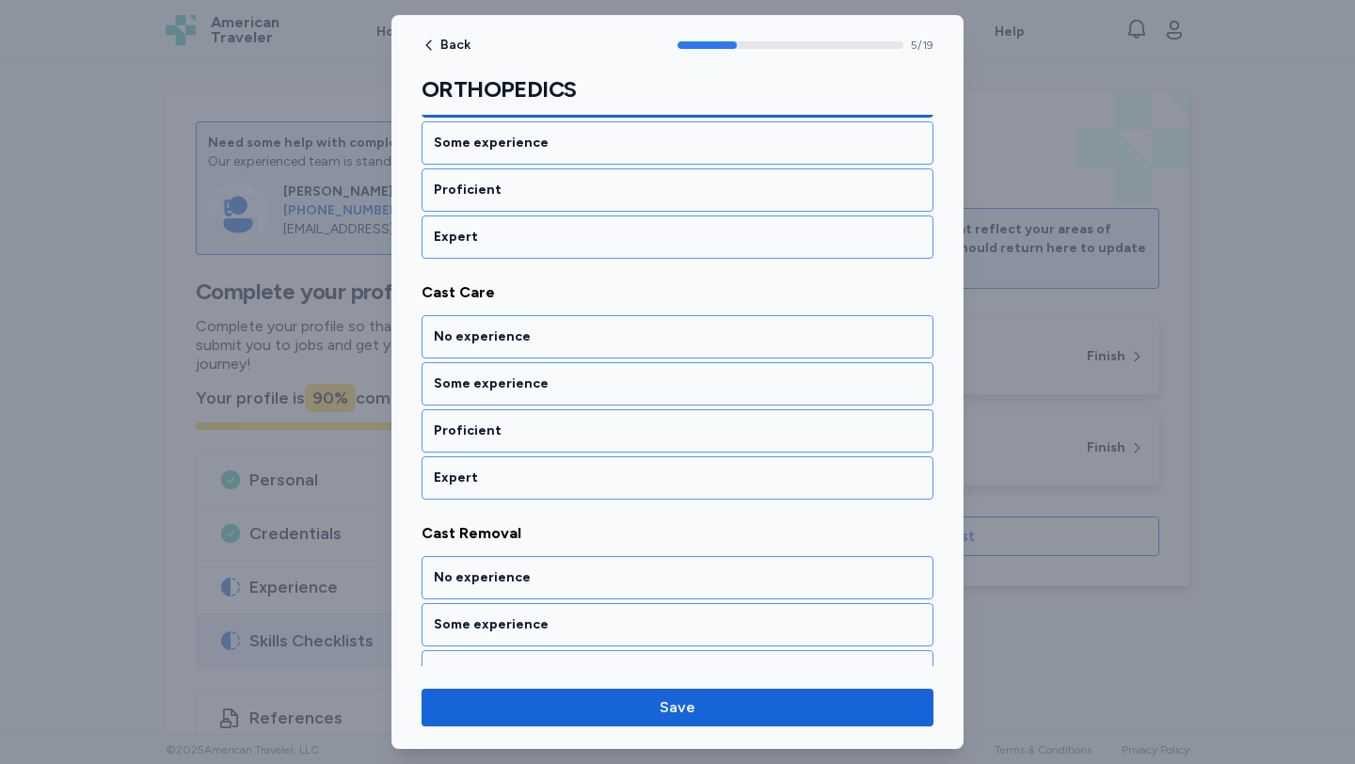
click at [531, 353] on div "No experience" at bounding box center [677, 336] width 512 height 43
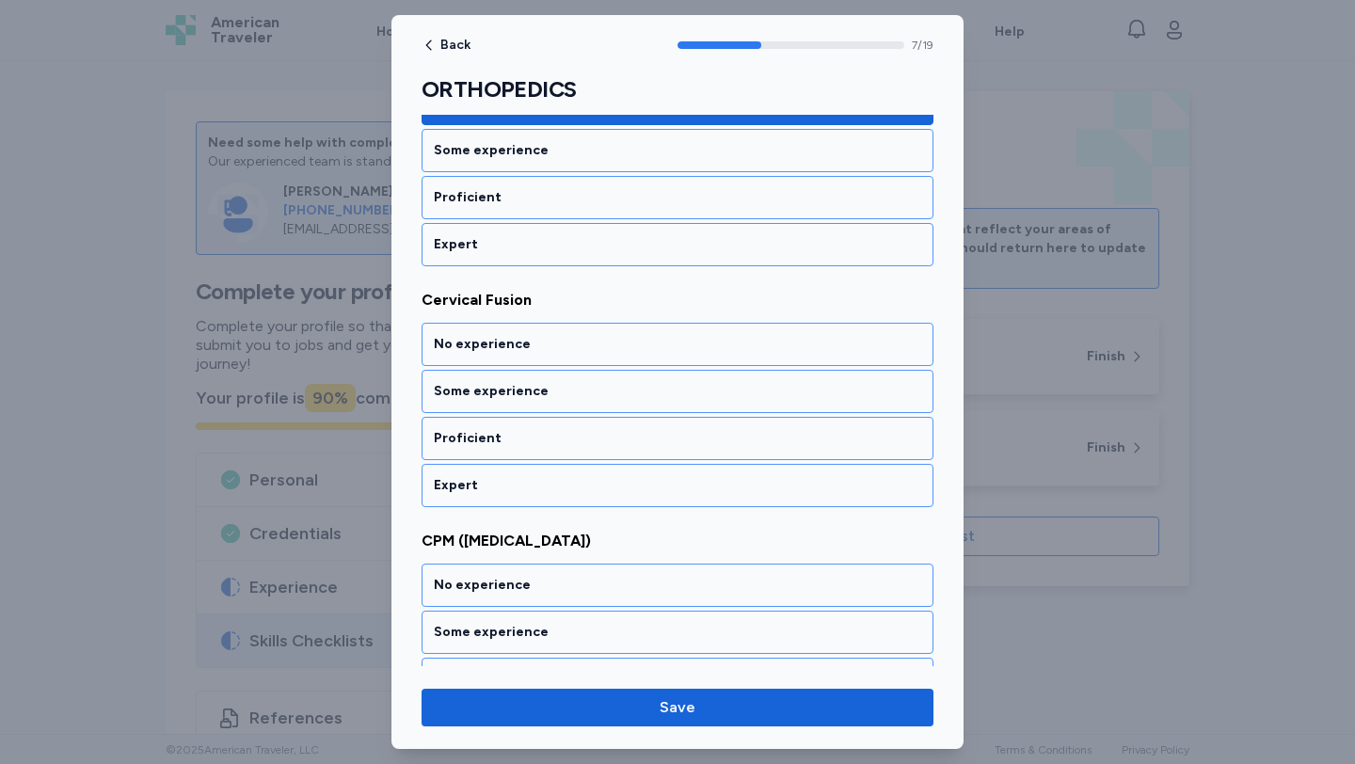
scroll to position [1796, 0]
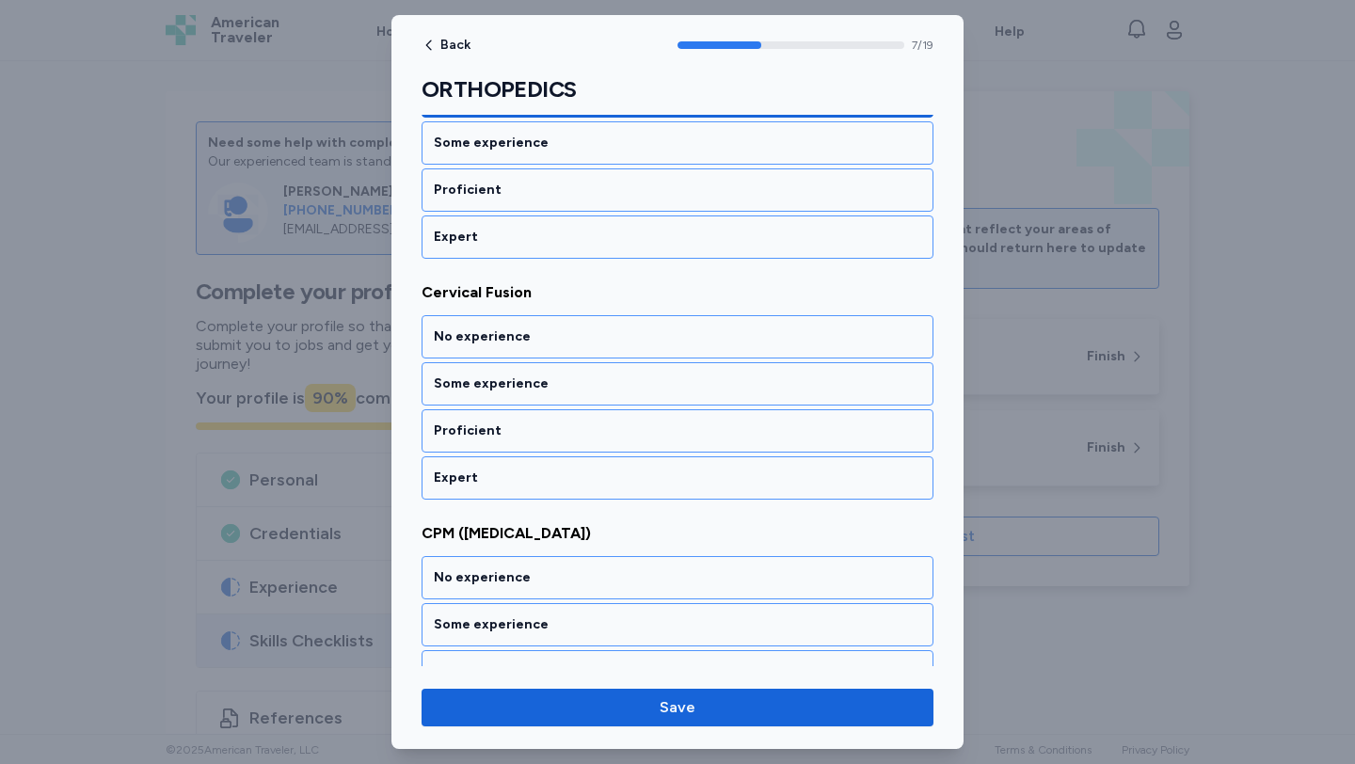
click at [531, 353] on div "No experience" at bounding box center [677, 336] width 512 height 43
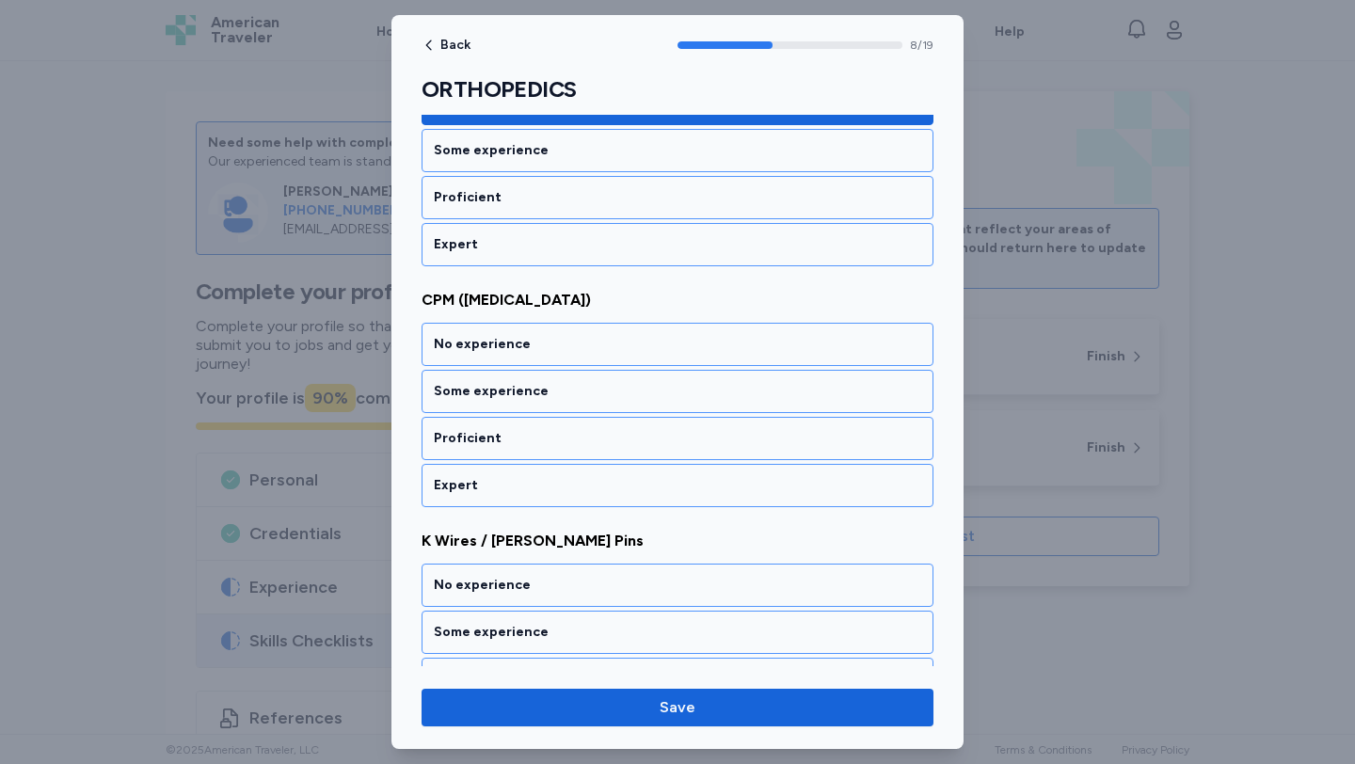
scroll to position [2037, 0]
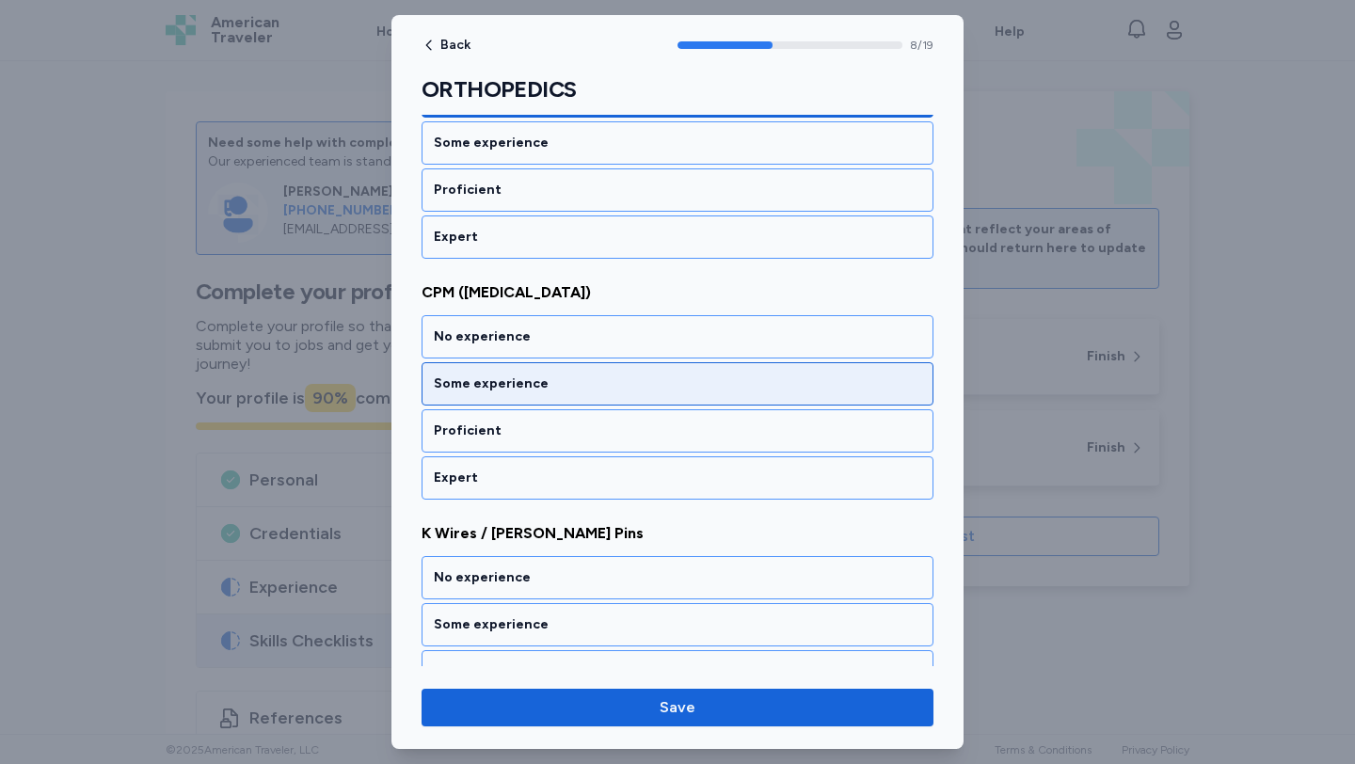
click at [533, 374] on div "Some experience" at bounding box center [677, 383] width 487 height 19
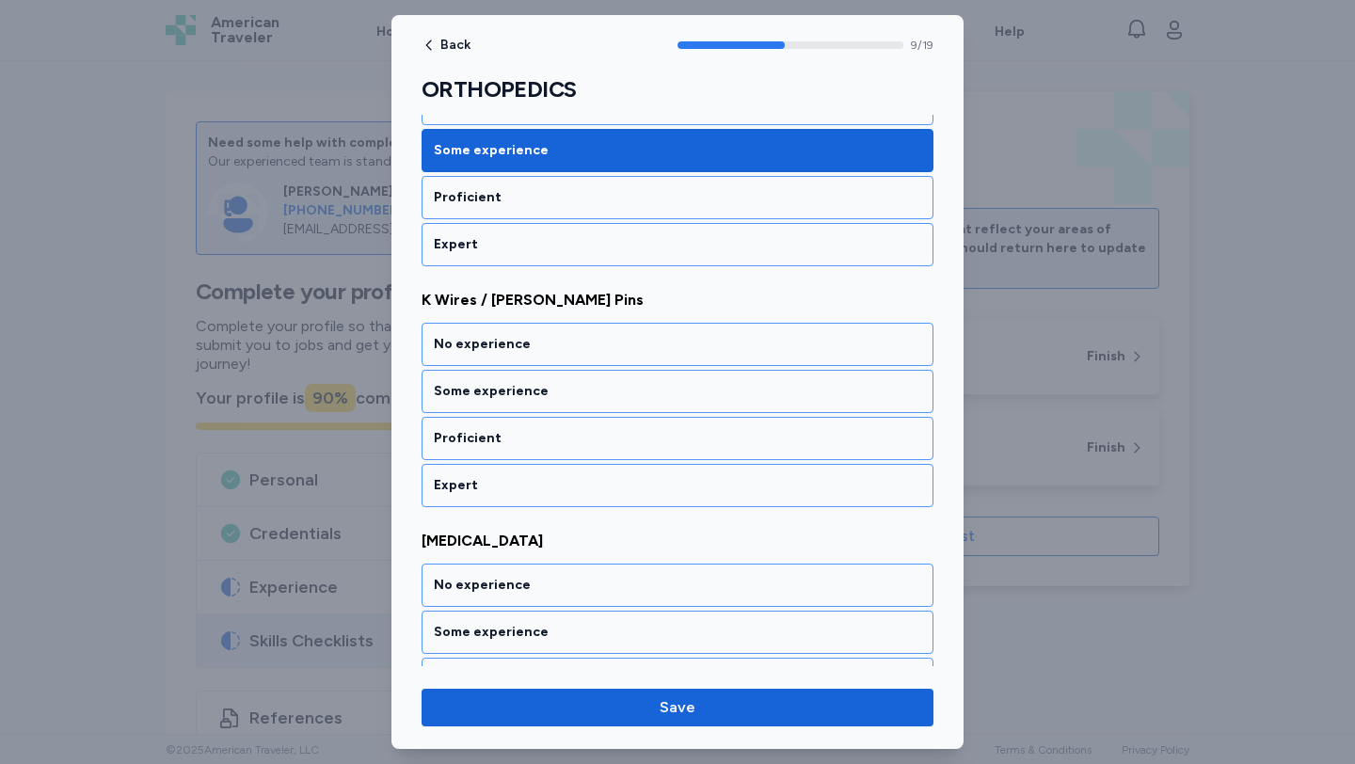
scroll to position [2278, 0]
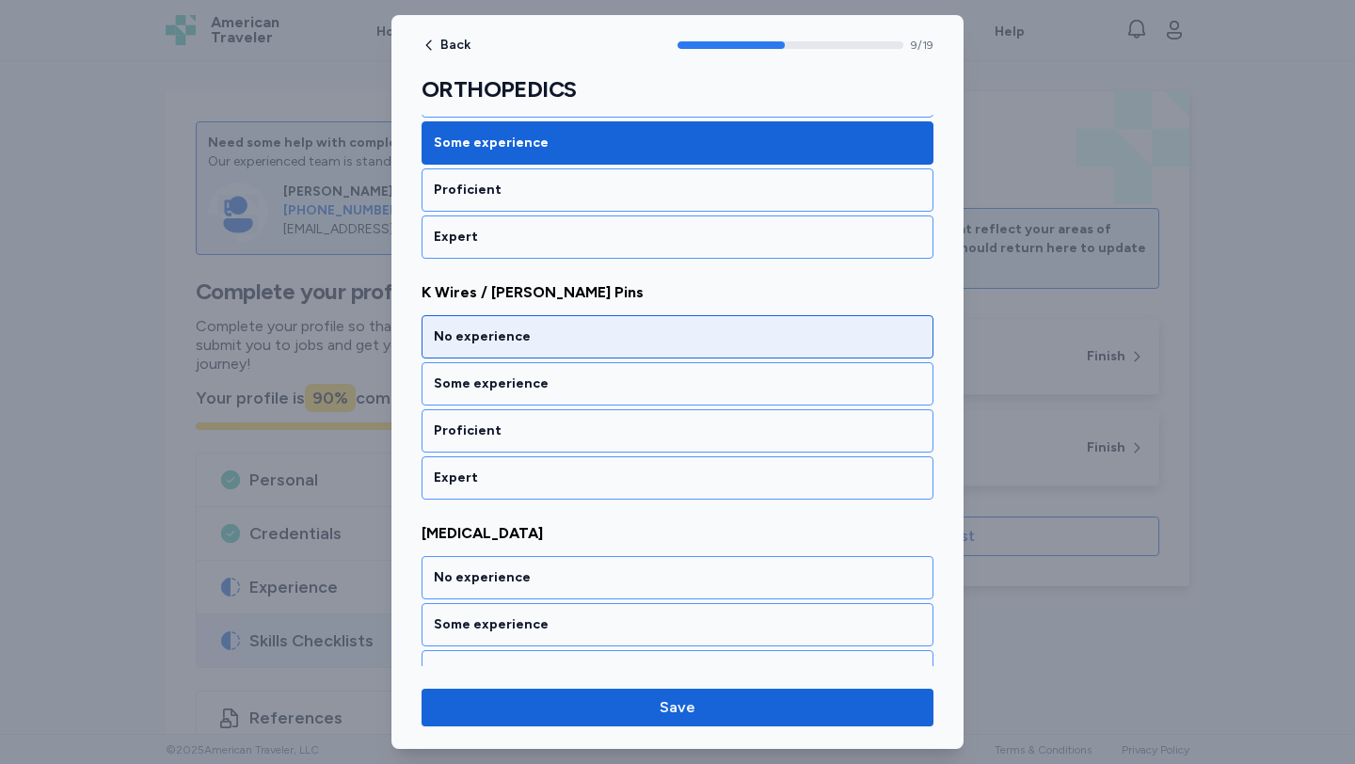
click at [528, 357] on div "No experience" at bounding box center [677, 336] width 512 height 43
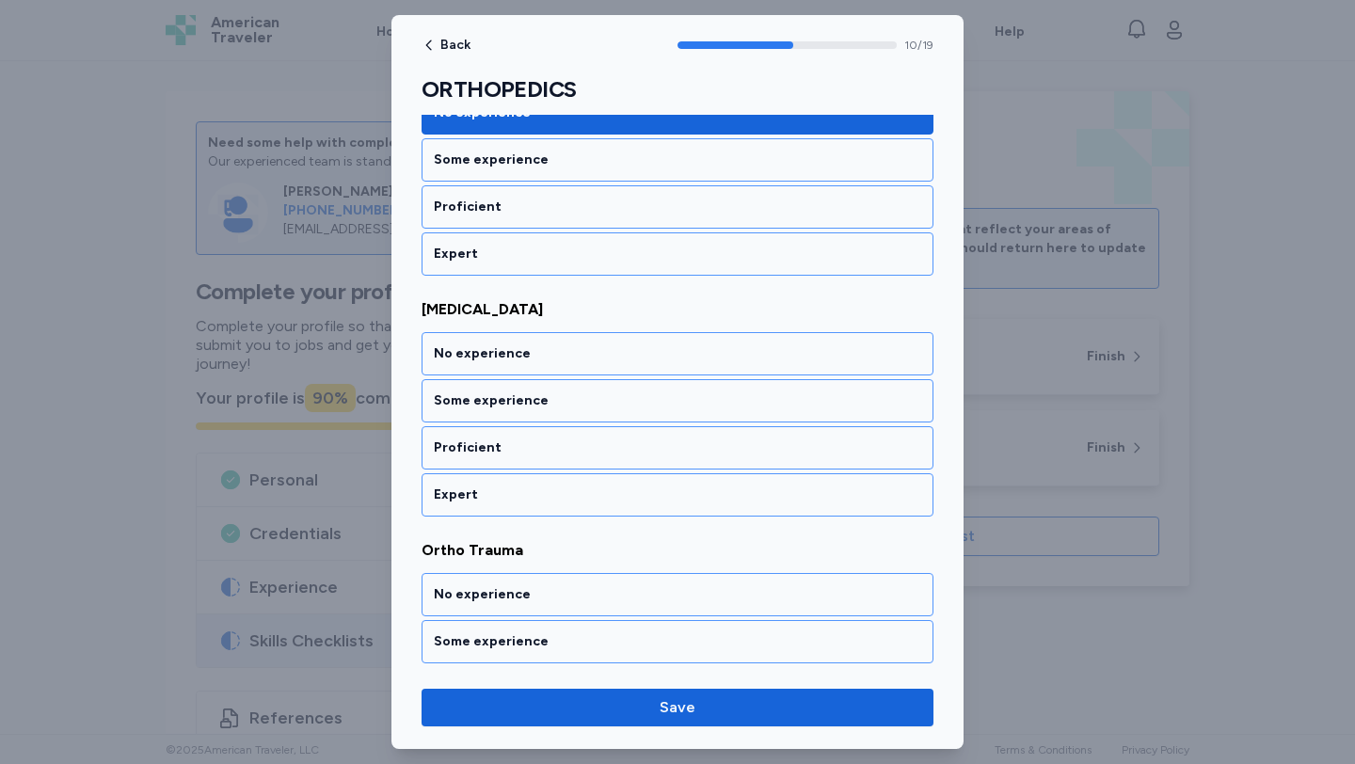
scroll to position [2519, 0]
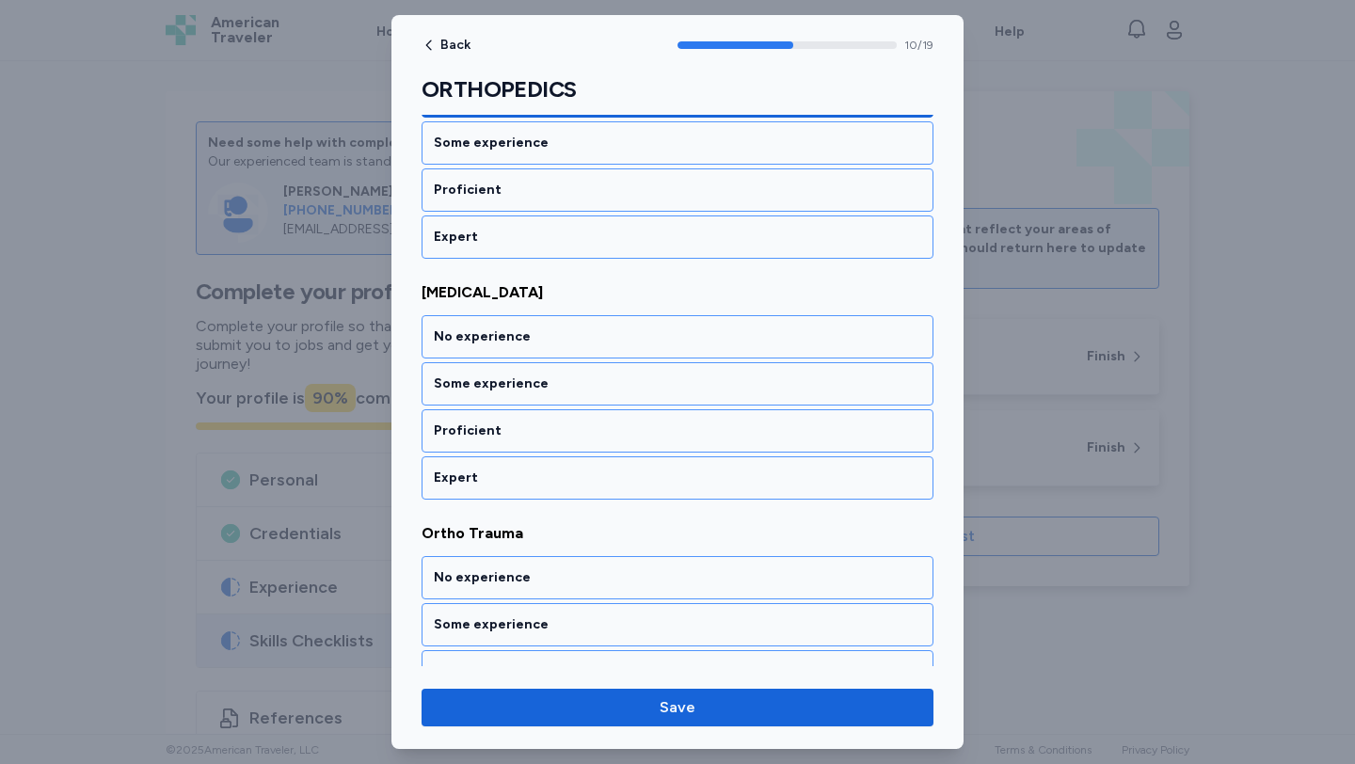
click at [528, 357] on div "No experience" at bounding box center [677, 336] width 512 height 43
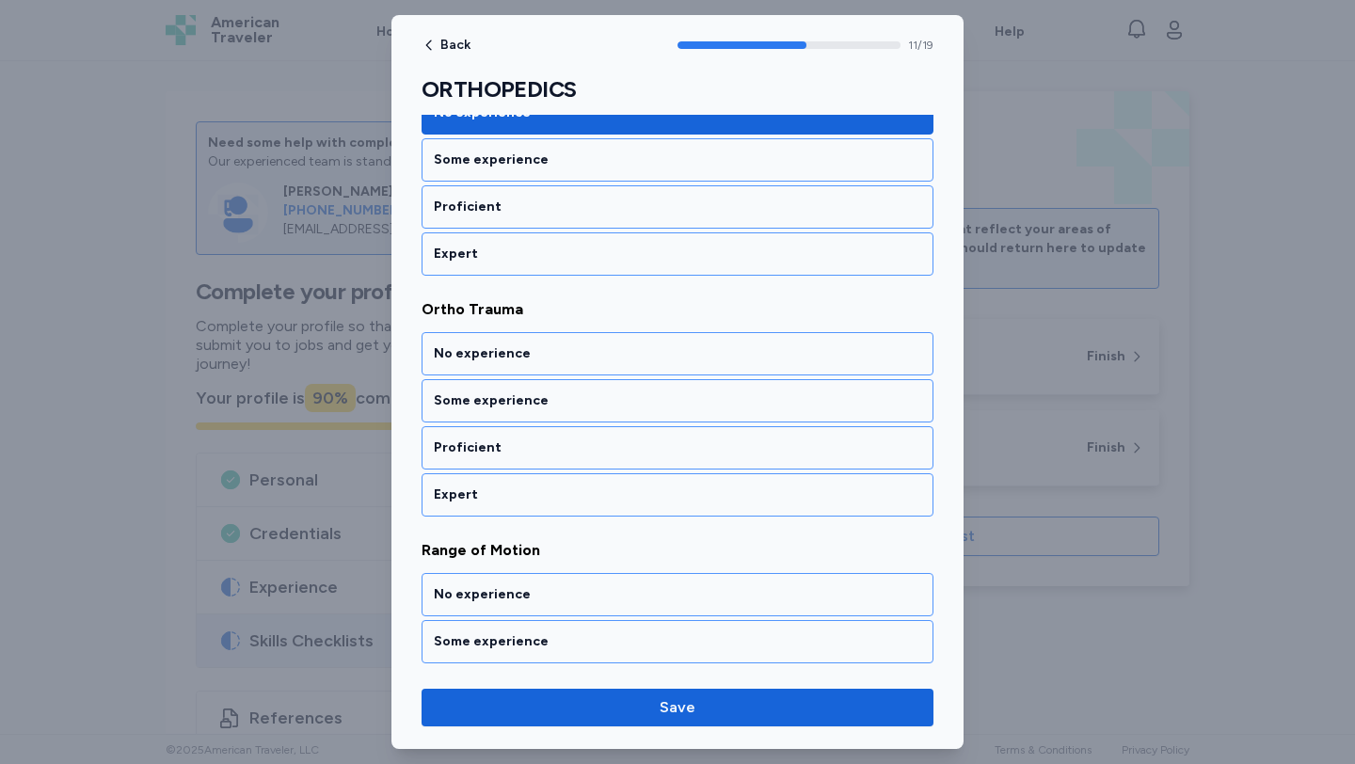
scroll to position [2759, 0]
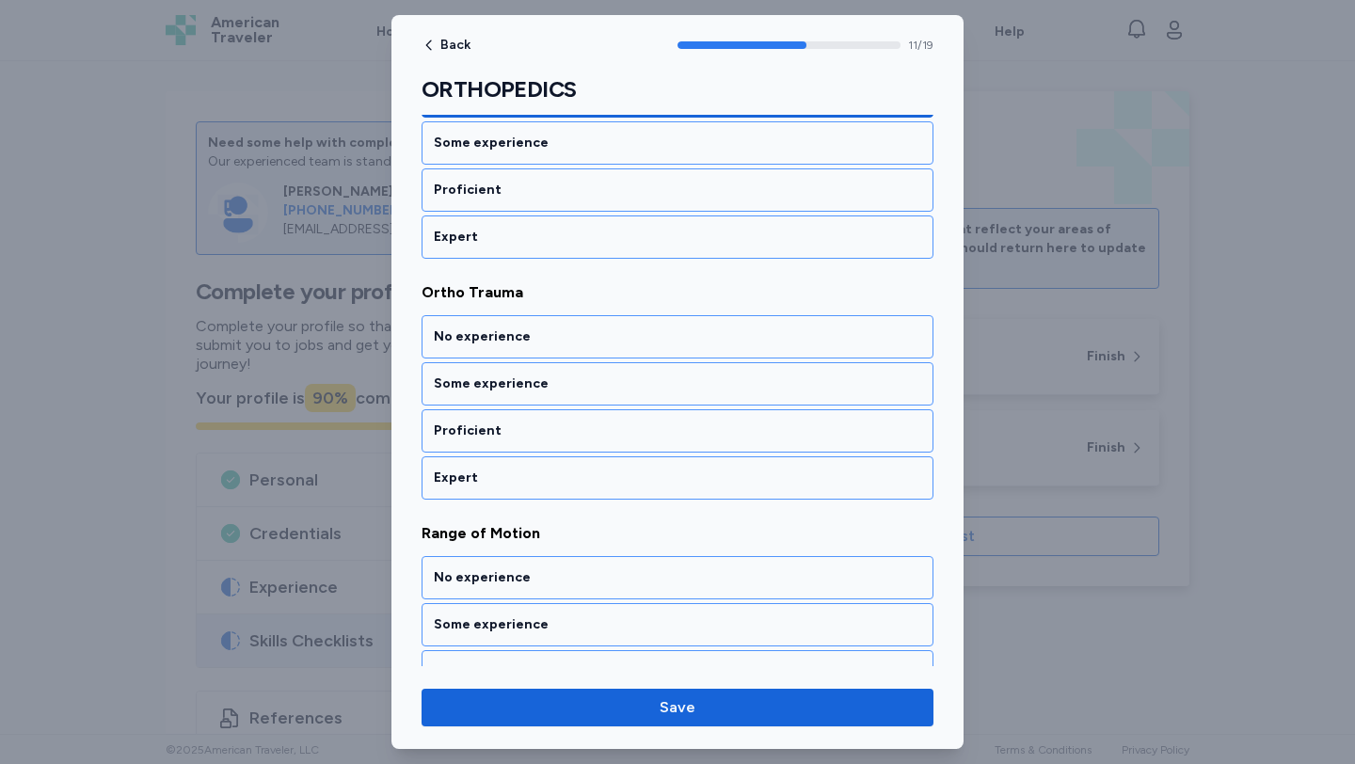
click at [528, 357] on div "No experience" at bounding box center [677, 336] width 512 height 43
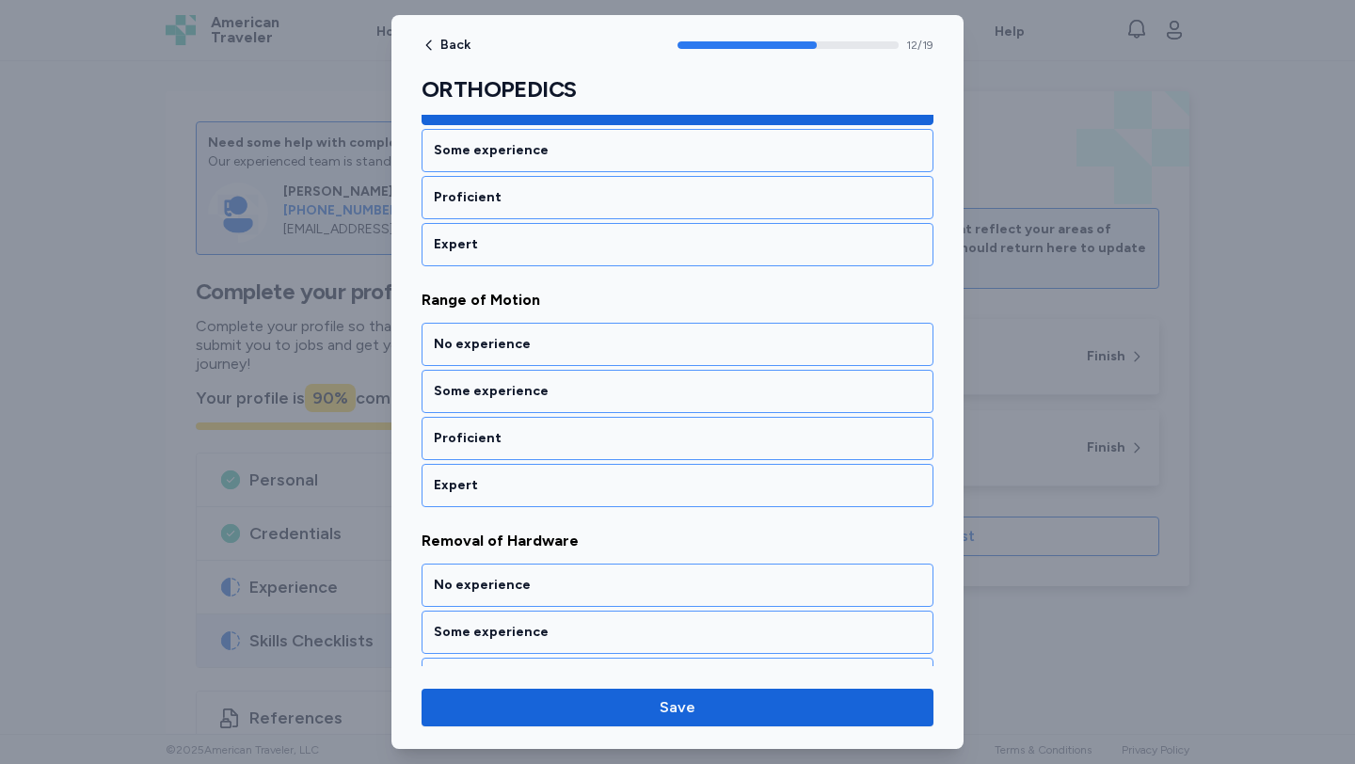
scroll to position [3000, 0]
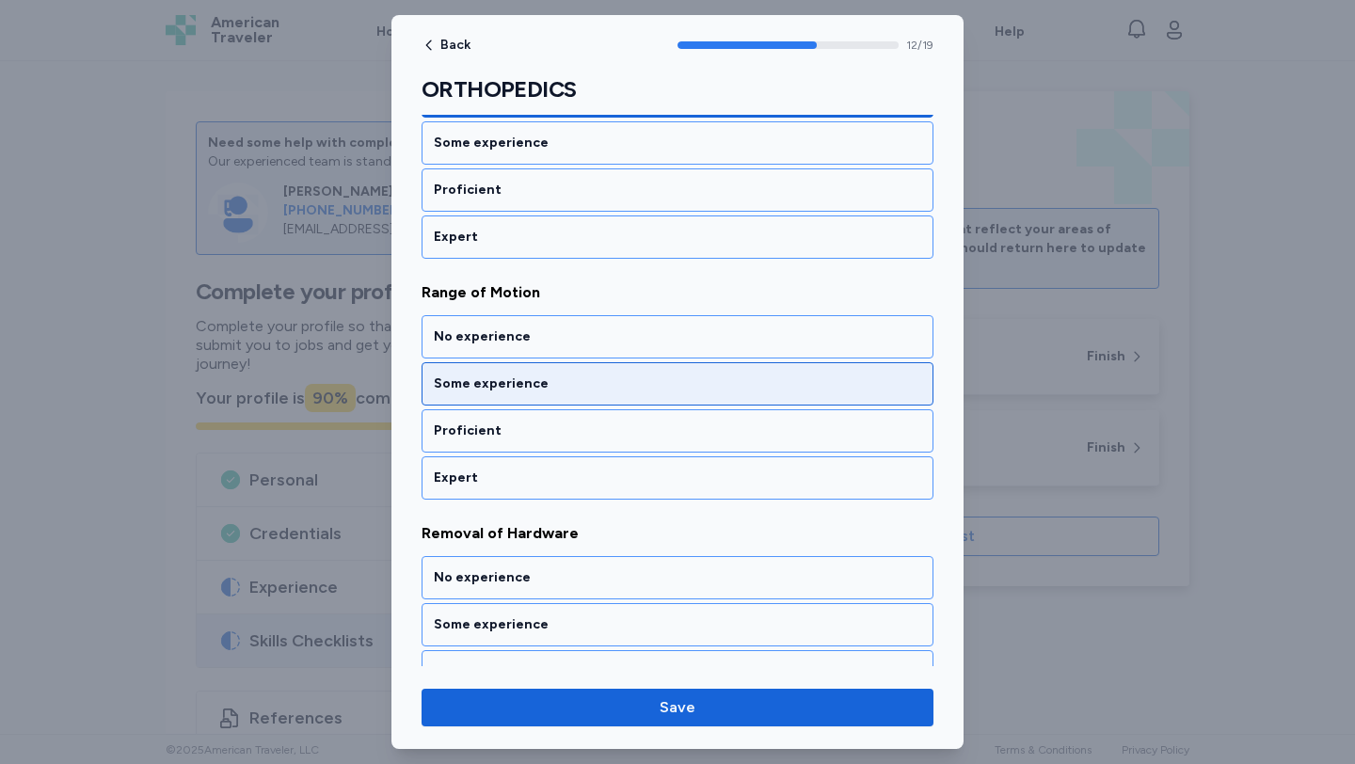
click at [531, 386] on div "Some experience" at bounding box center [677, 383] width 487 height 19
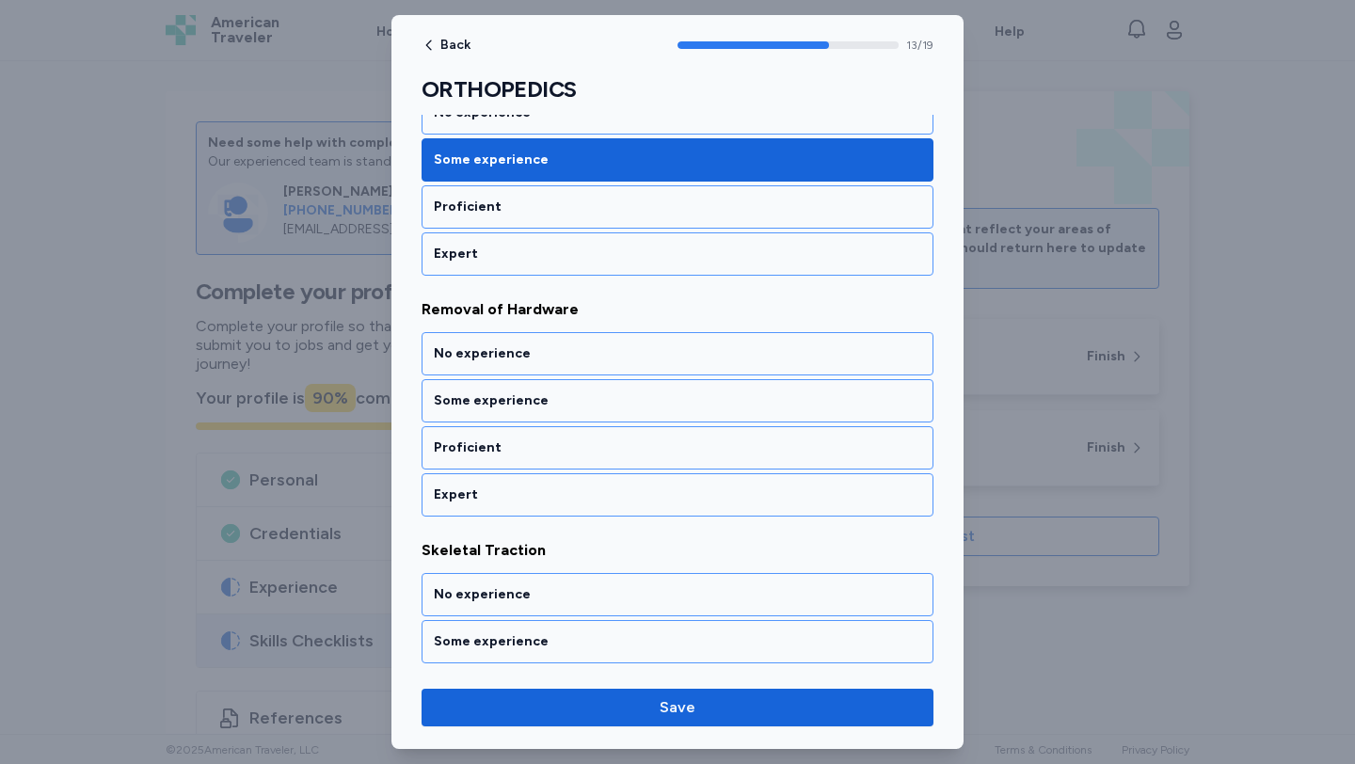
scroll to position [3241, 0]
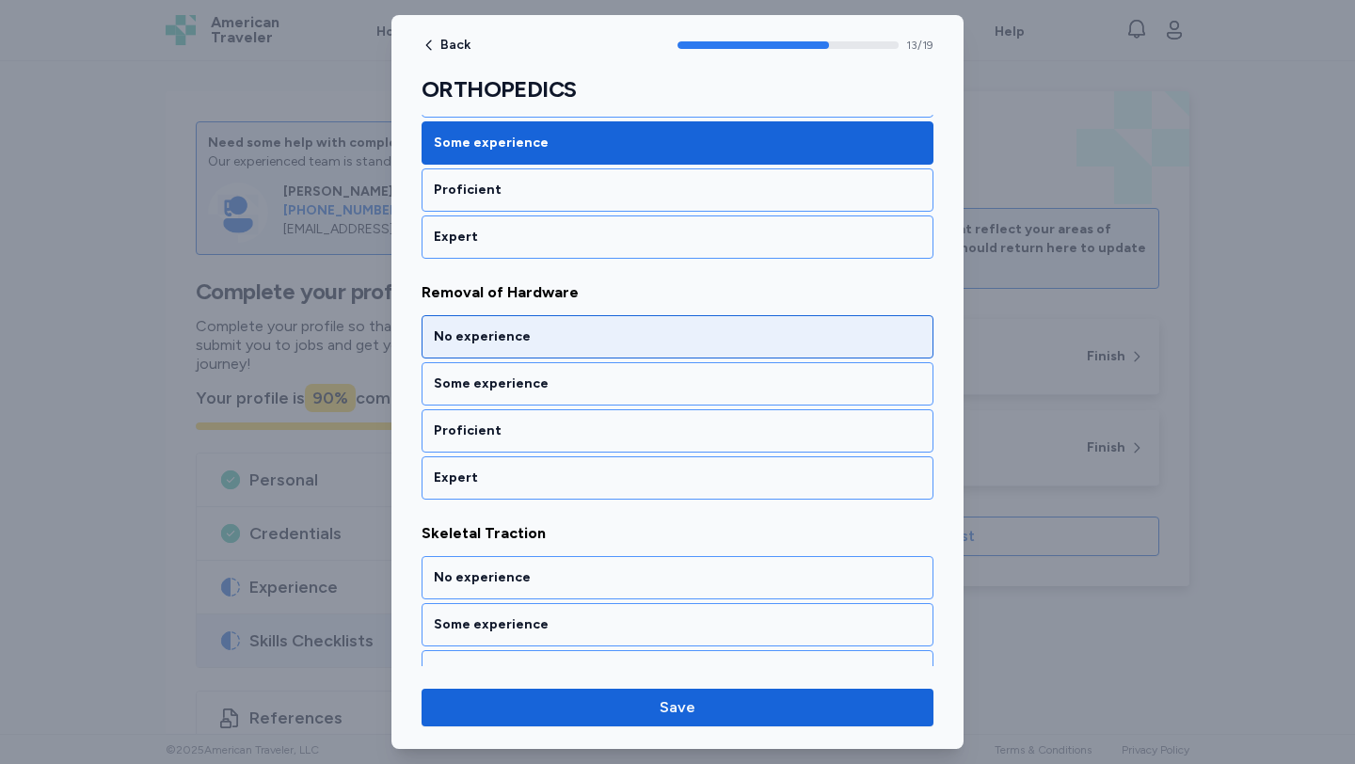
click at [533, 358] on div "No experience" at bounding box center [677, 336] width 512 height 43
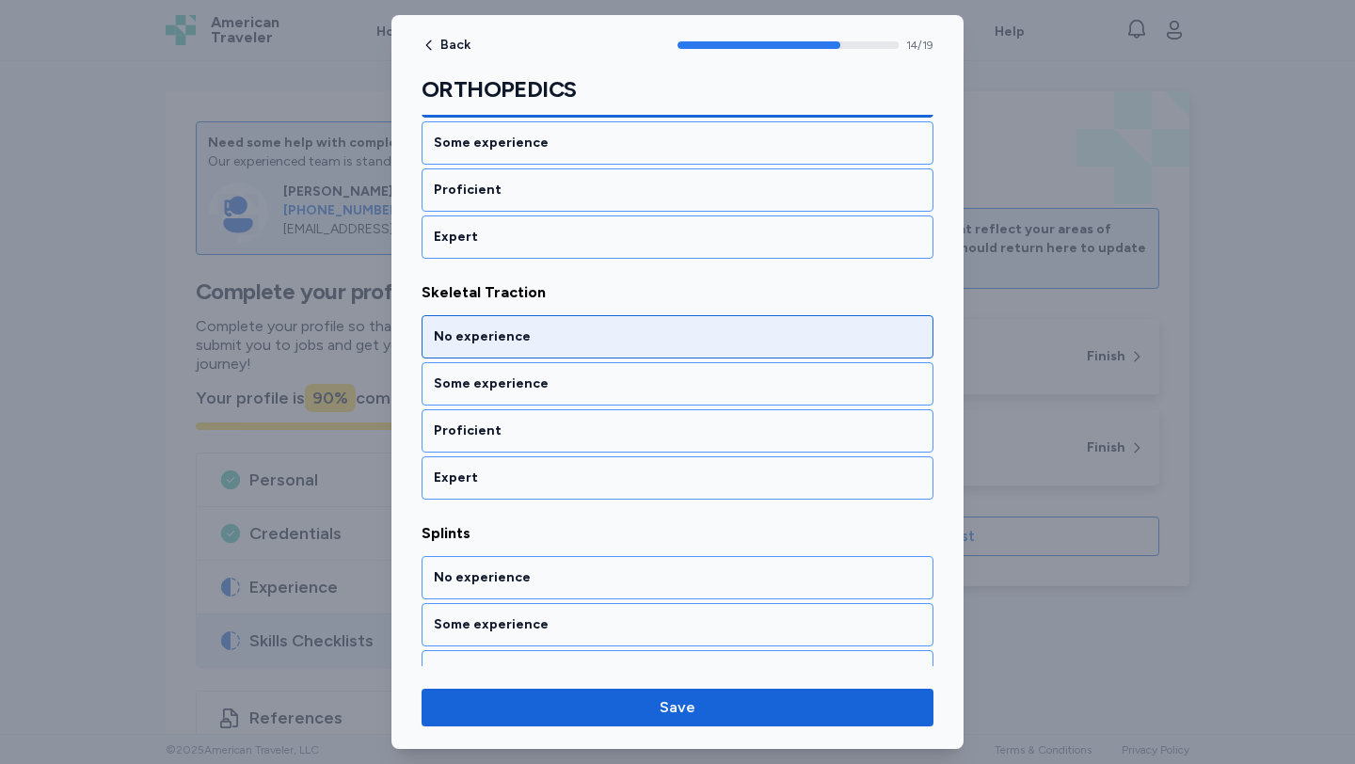
click at [533, 358] on div "No experience" at bounding box center [677, 336] width 512 height 43
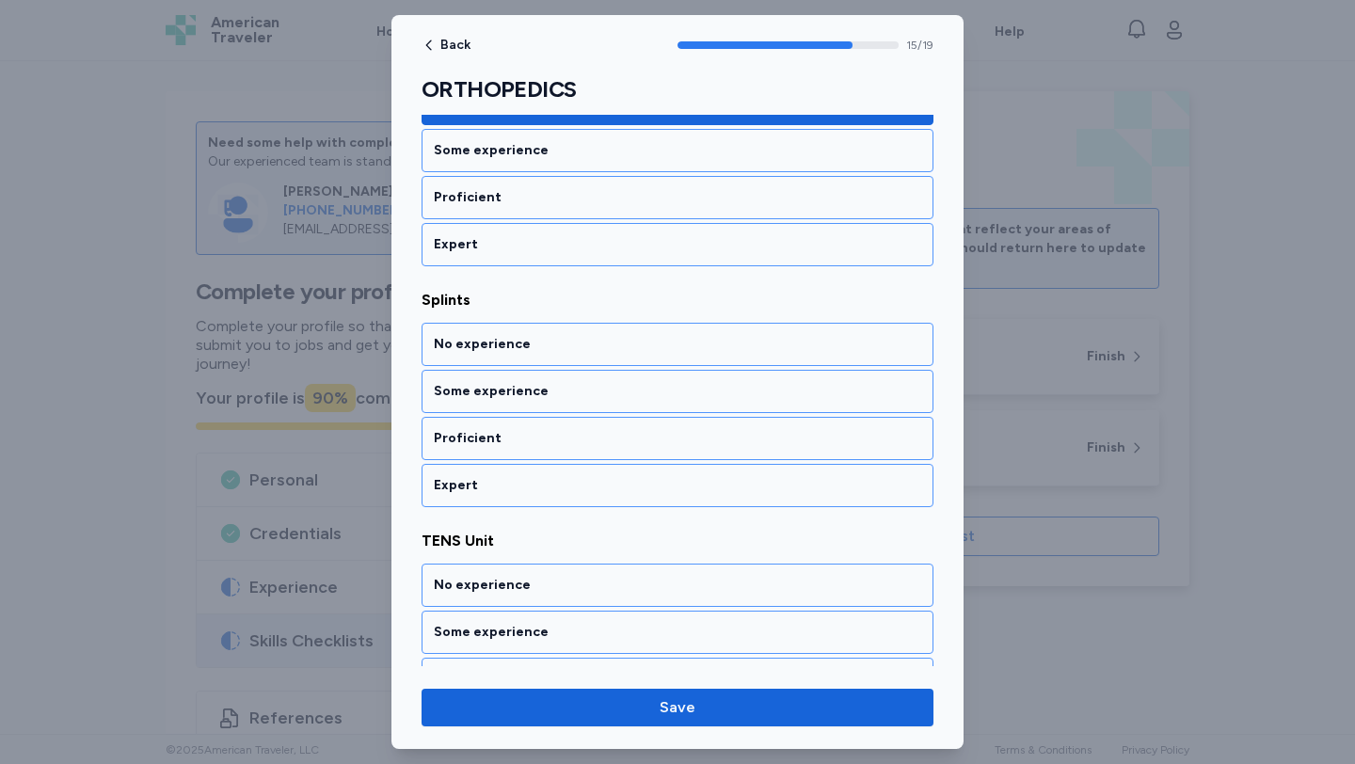
scroll to position [3723, 0]
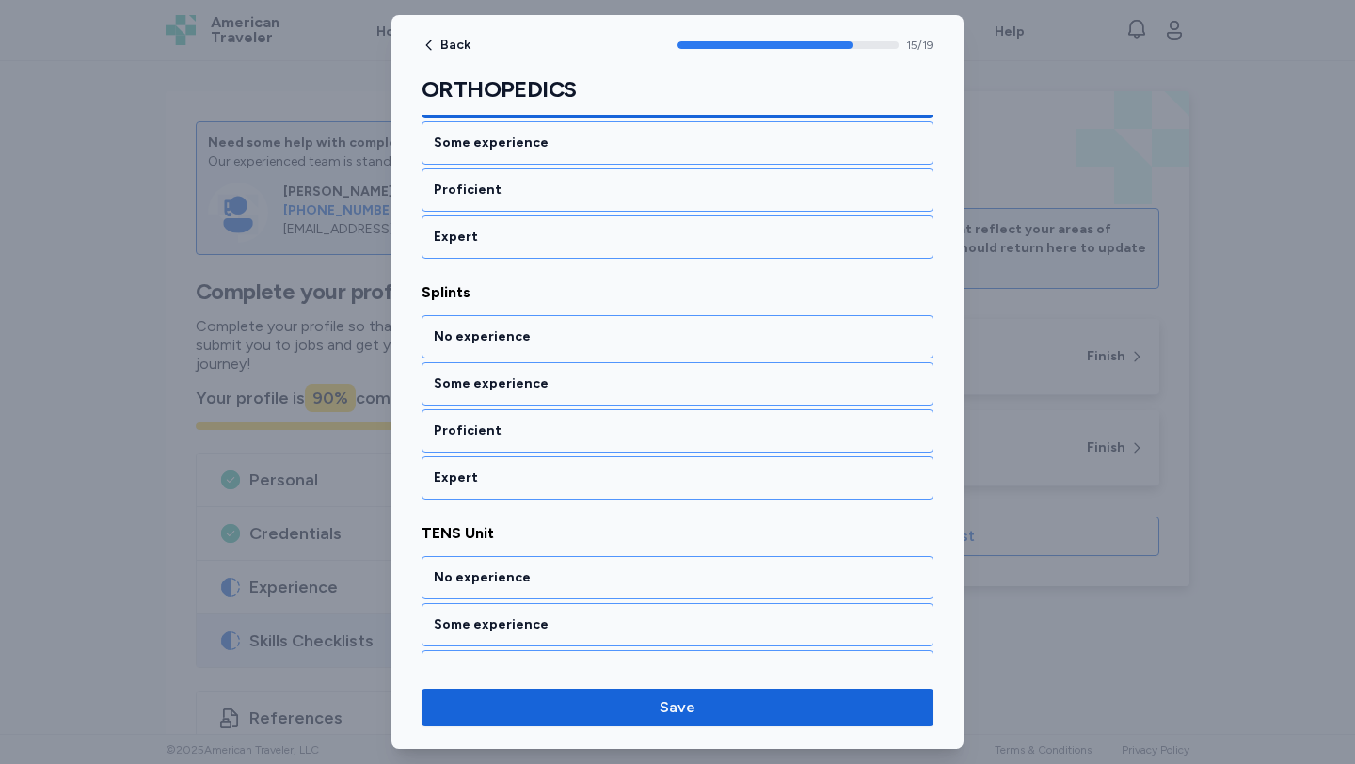
click at [533, 358] on div "No experience" at bounding box center [677, 336] width 512 height 43
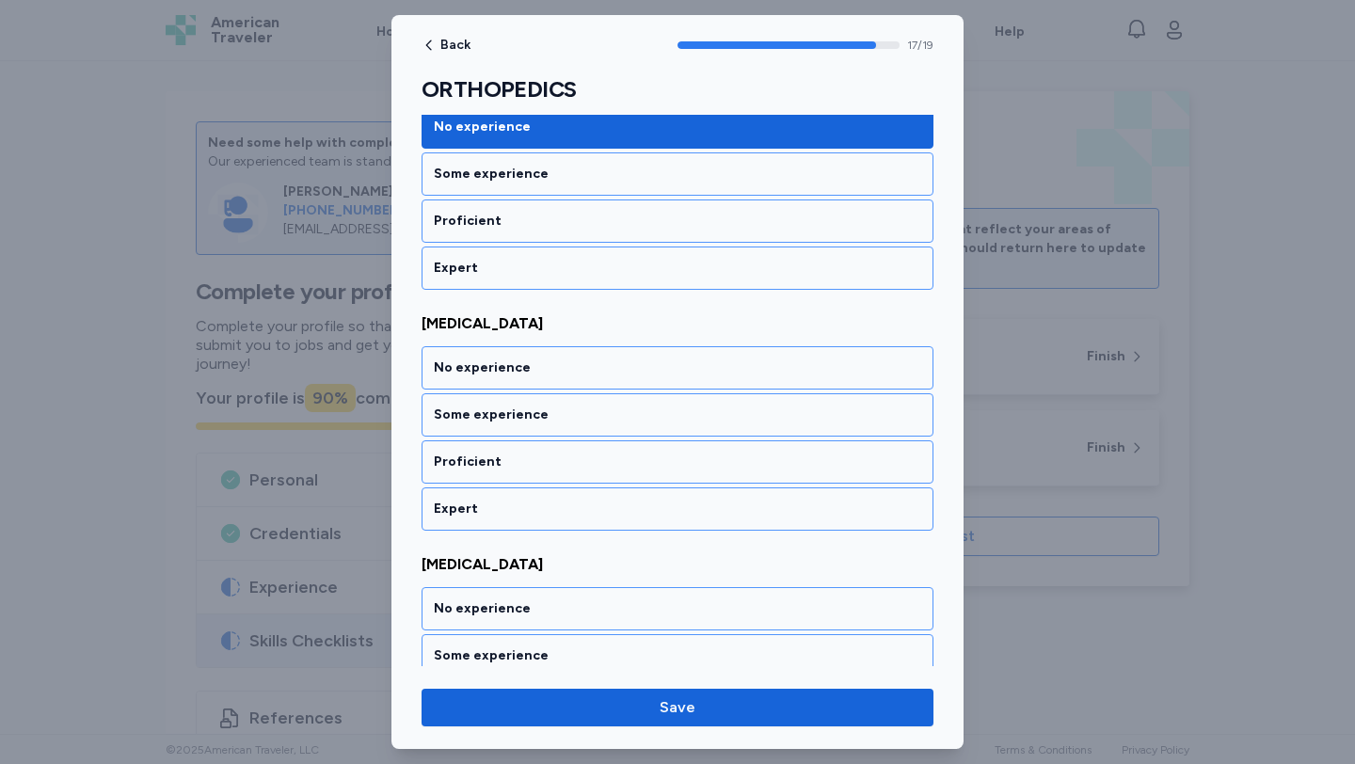
scroll to position [4205, 0]
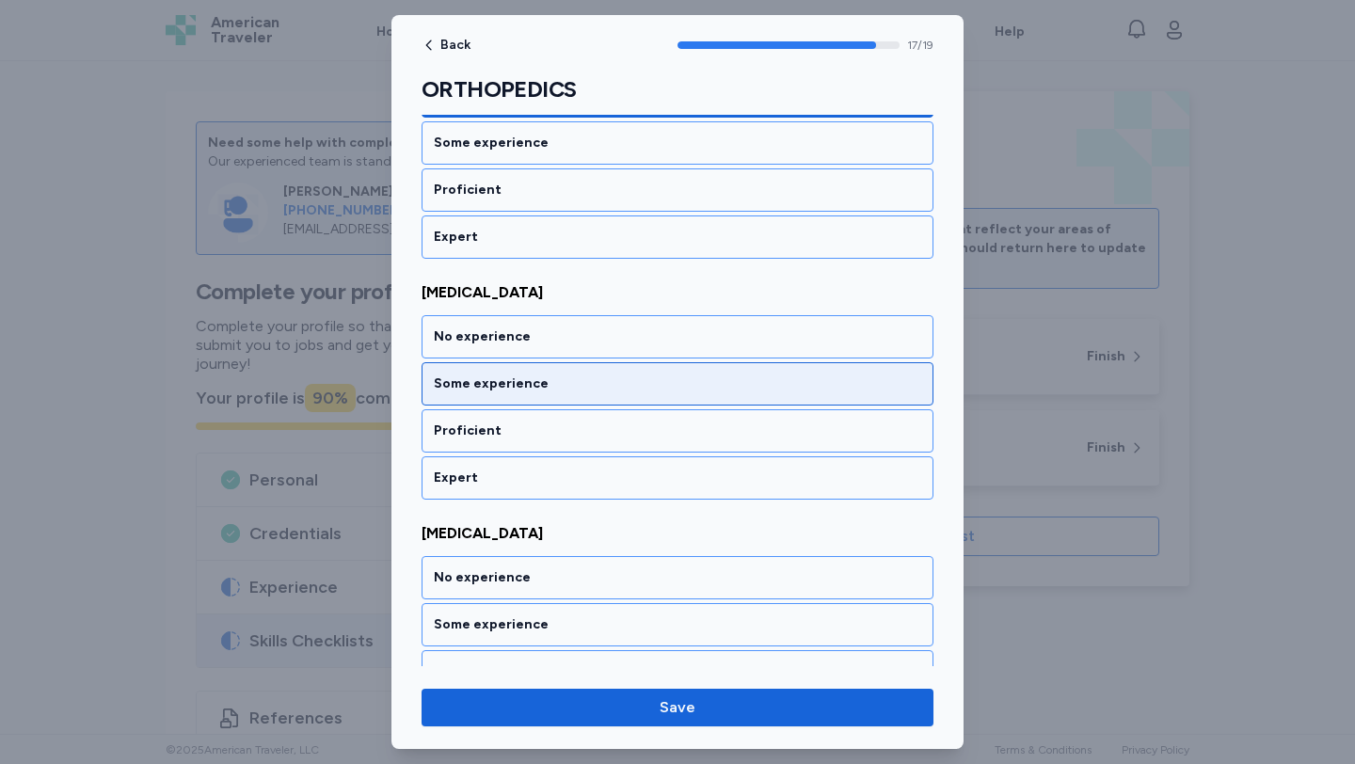
click at [534, 381] on div "Some experience" at bounding box center [677, 383] width 487 height 19
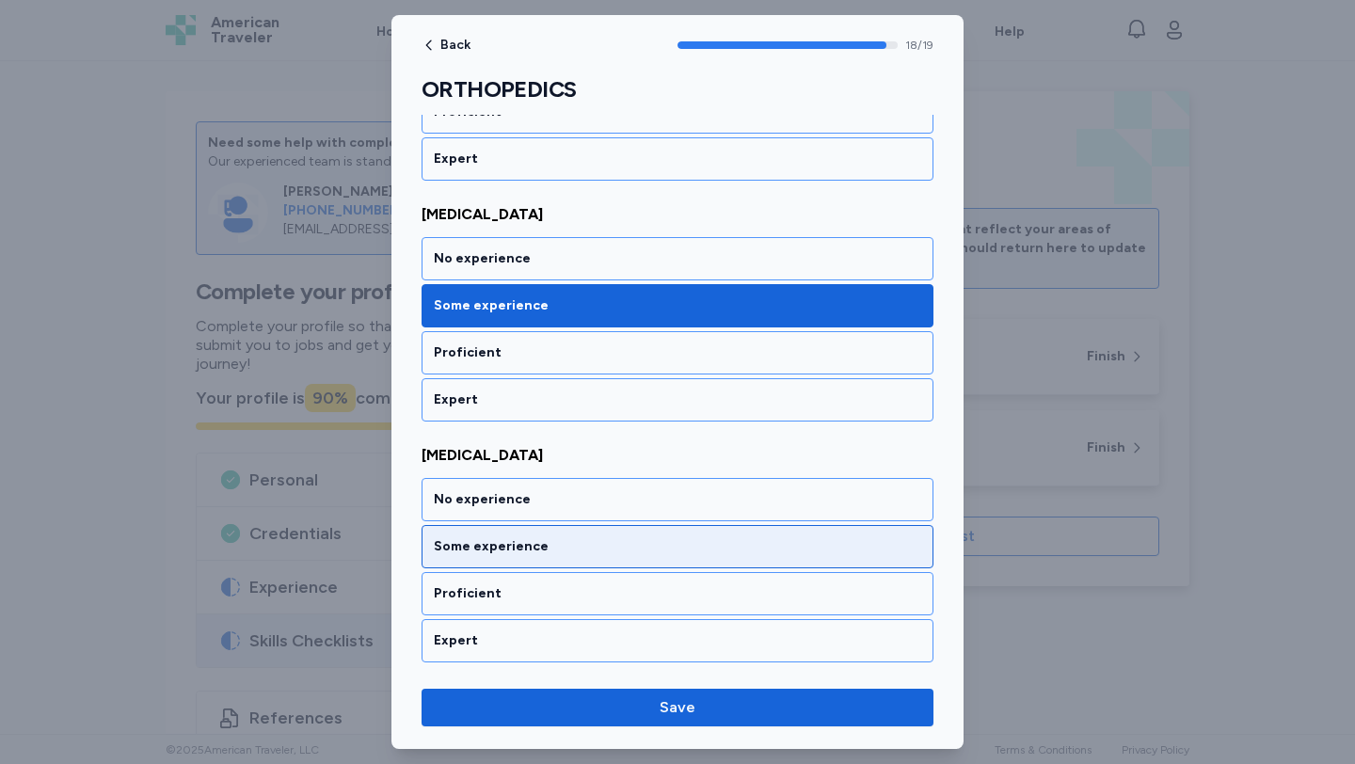
click at [545, 526] on div "Some experience" at bounding box center [677, 546] width 512 height 43
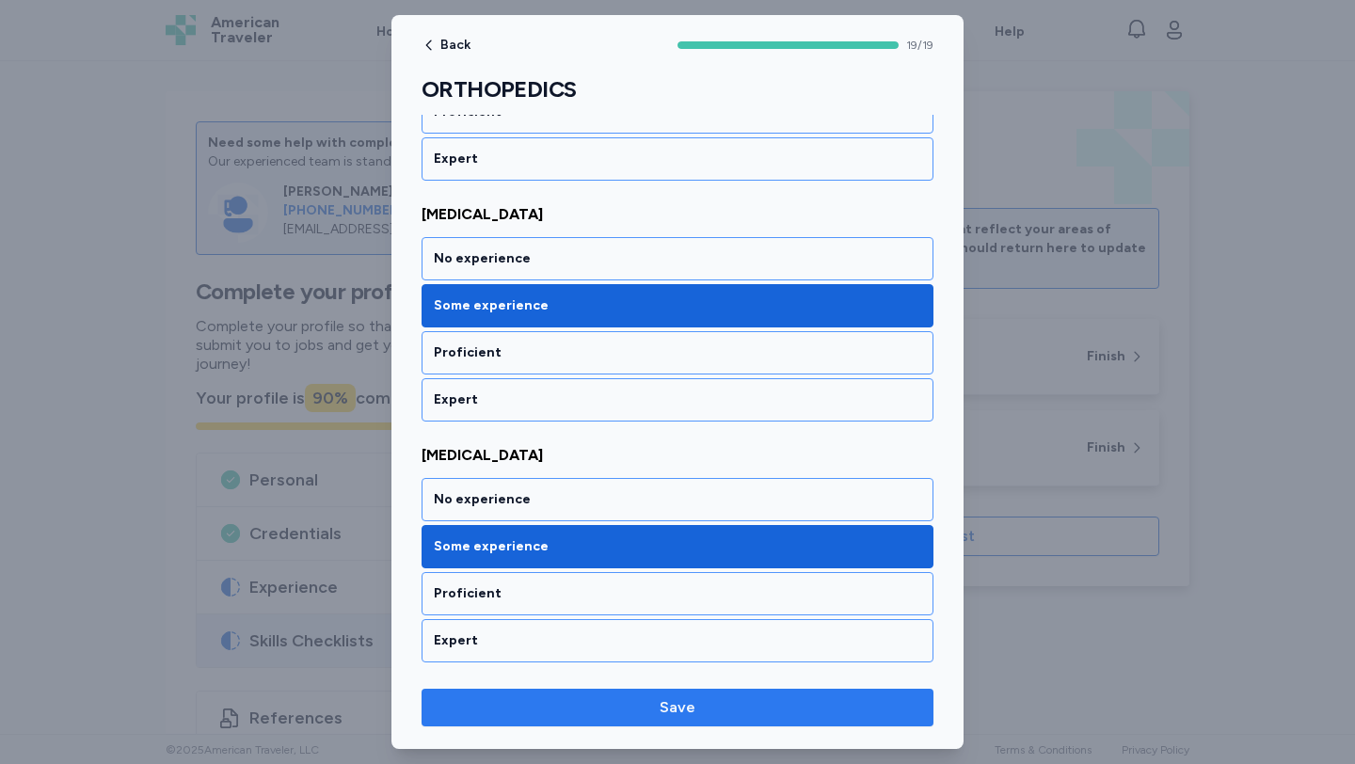
click at [612, 711] on span "Save" at bounding box center [678, 707] width 482 height 23
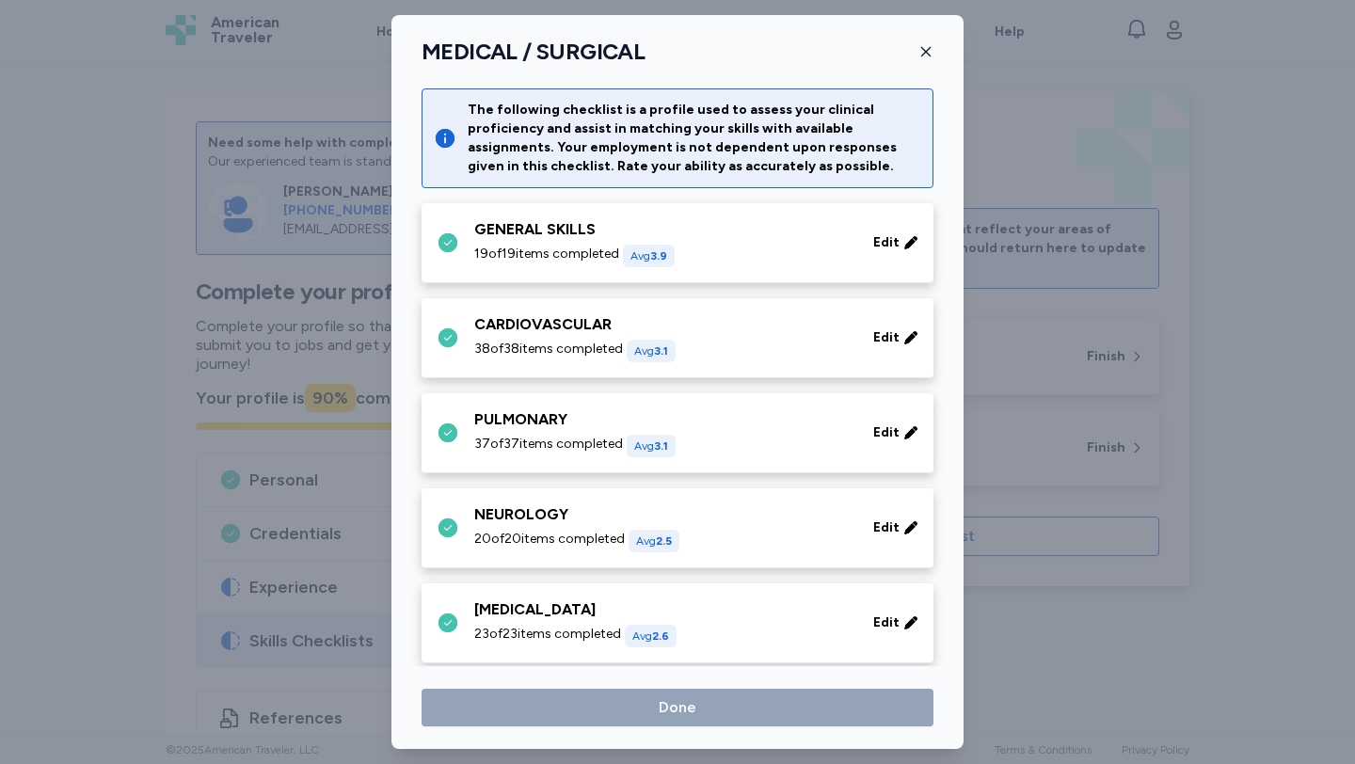
scroll to position [774, 0]
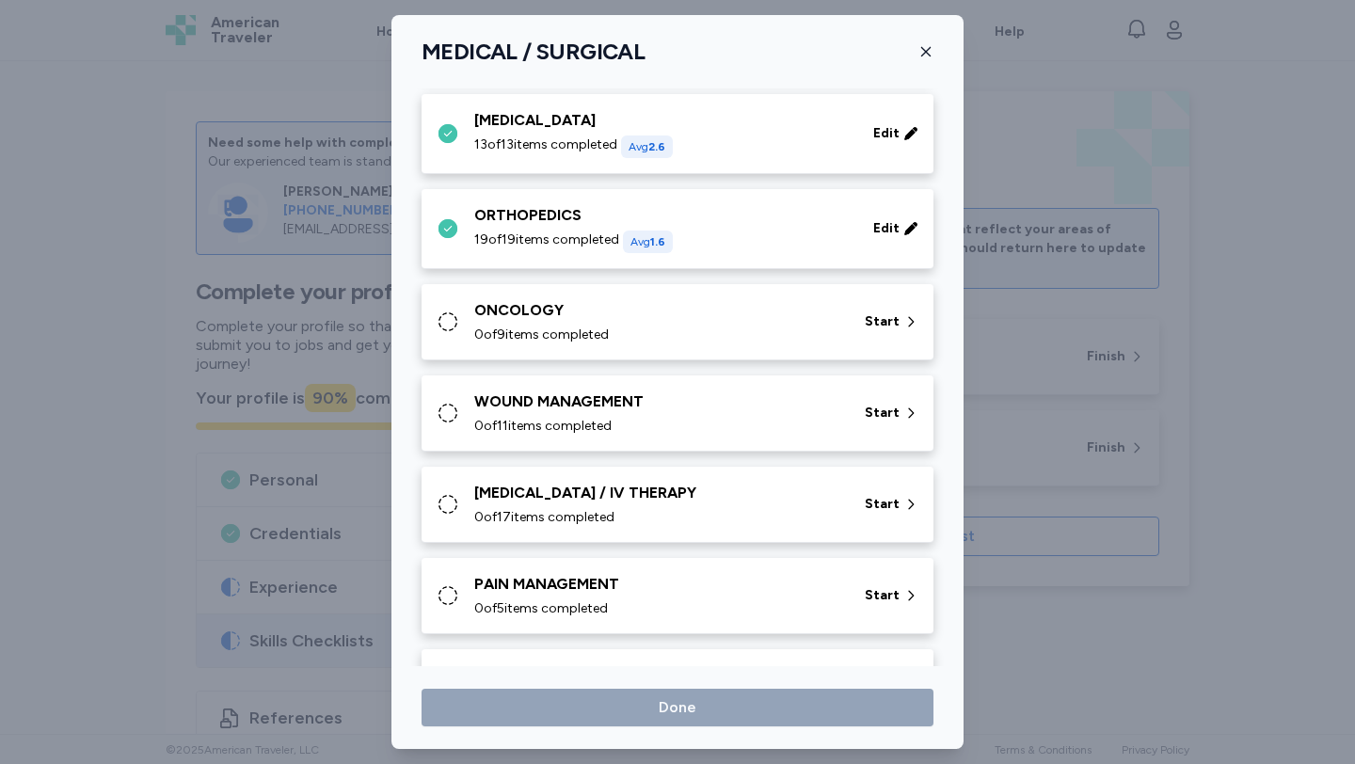
click at [565, 342] on span "0 of 9 items completed" at bounding box center [541, 335] width 135 height 19
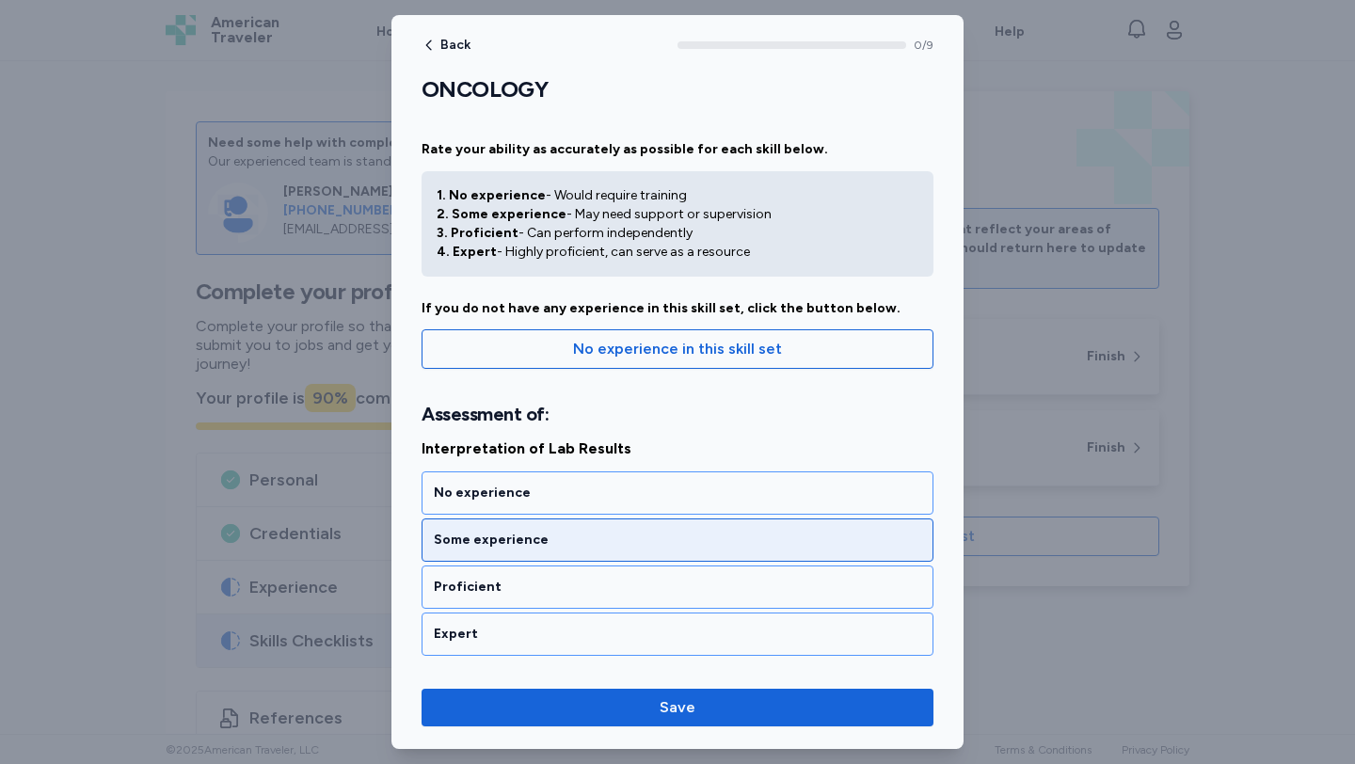
click at [568, 540] on div "Some experience" at bounding box center [677, 540] width 487 height 19
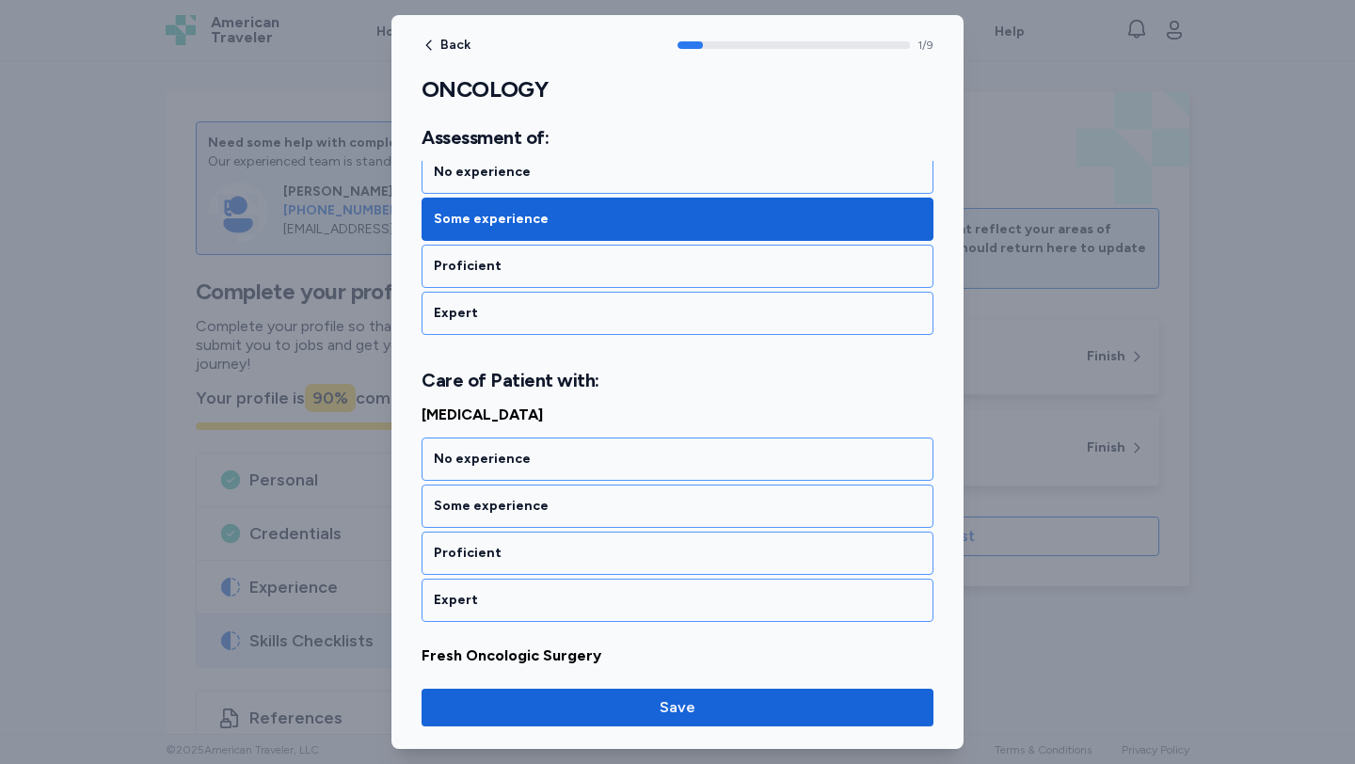
scroll to position [421, 0]
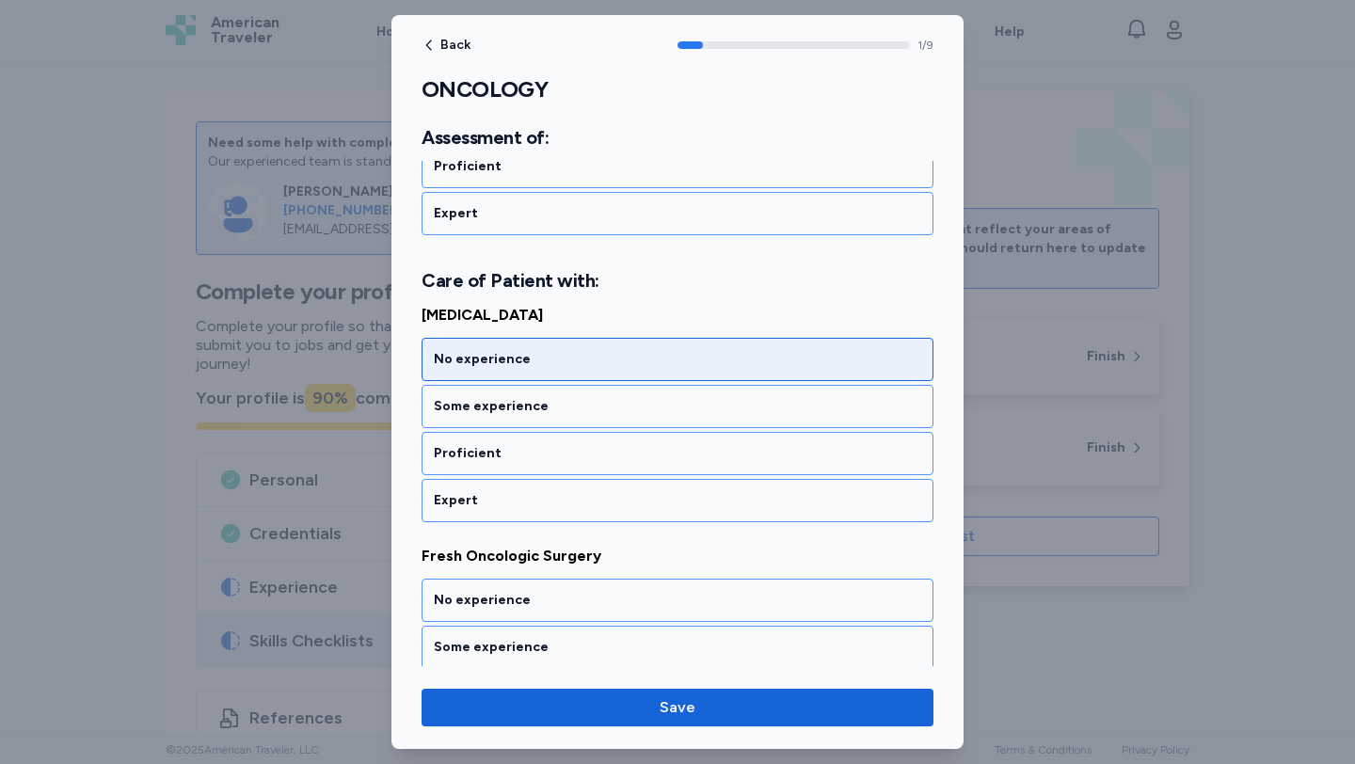
click at [528, 379] on div "No experience" at bounding box center [677, 359] width 512 height 43
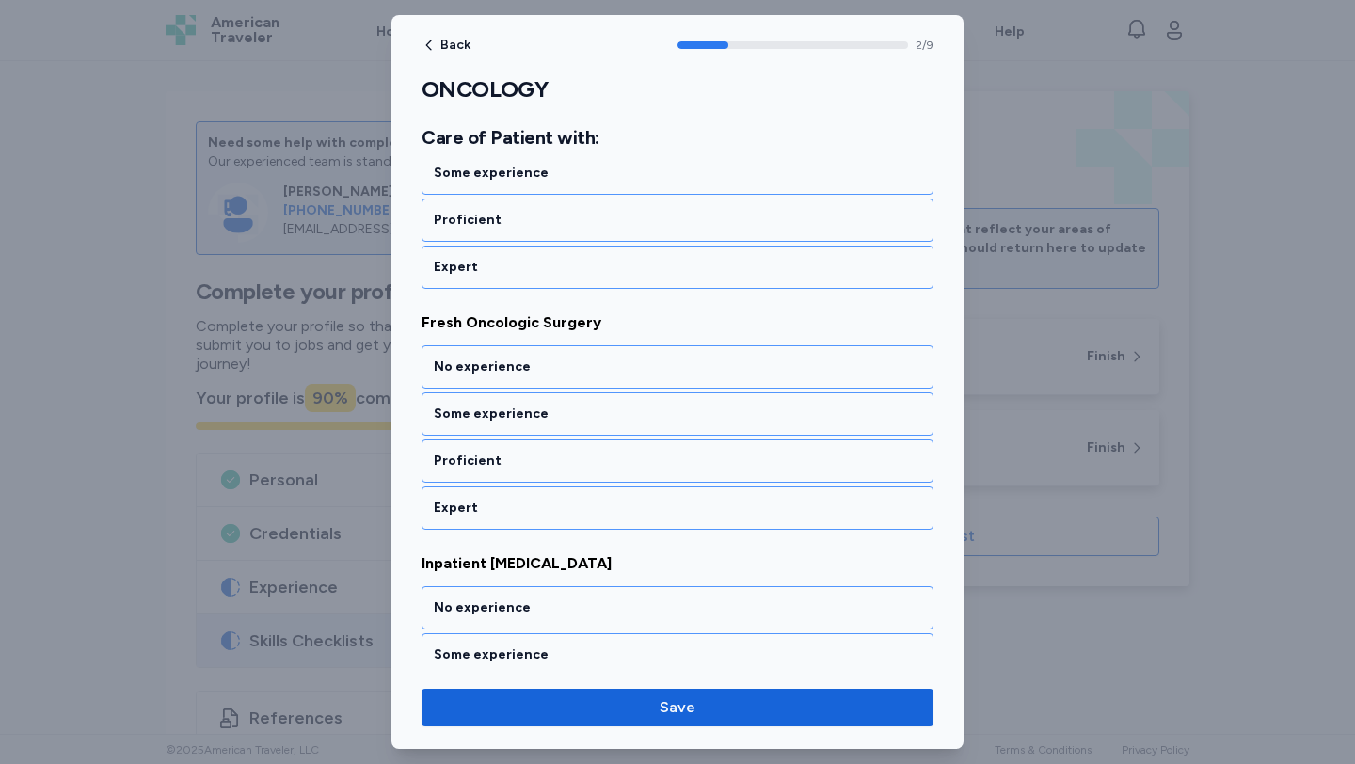
scroll to position [661, 0]
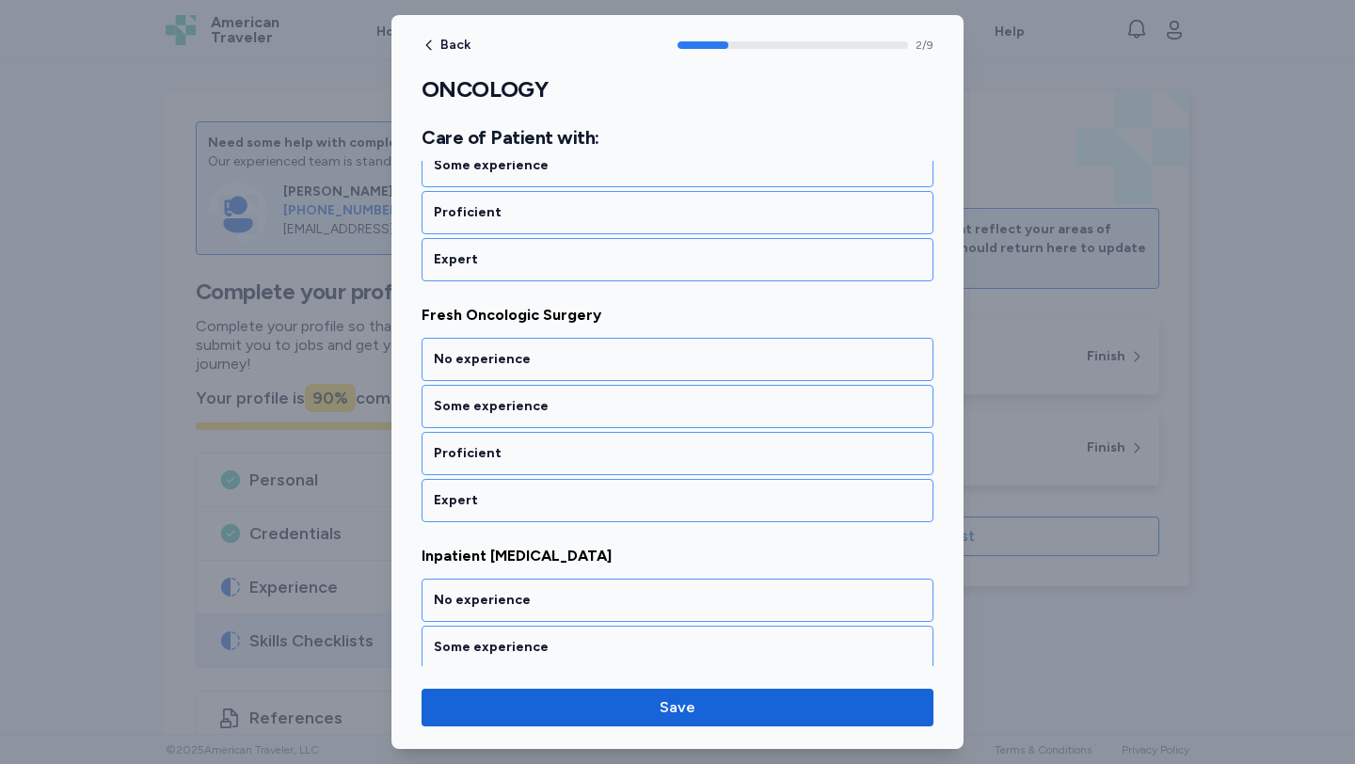
click at [528, 379] on div "No experience" at bounding box center [677, 359] width 512 height 43
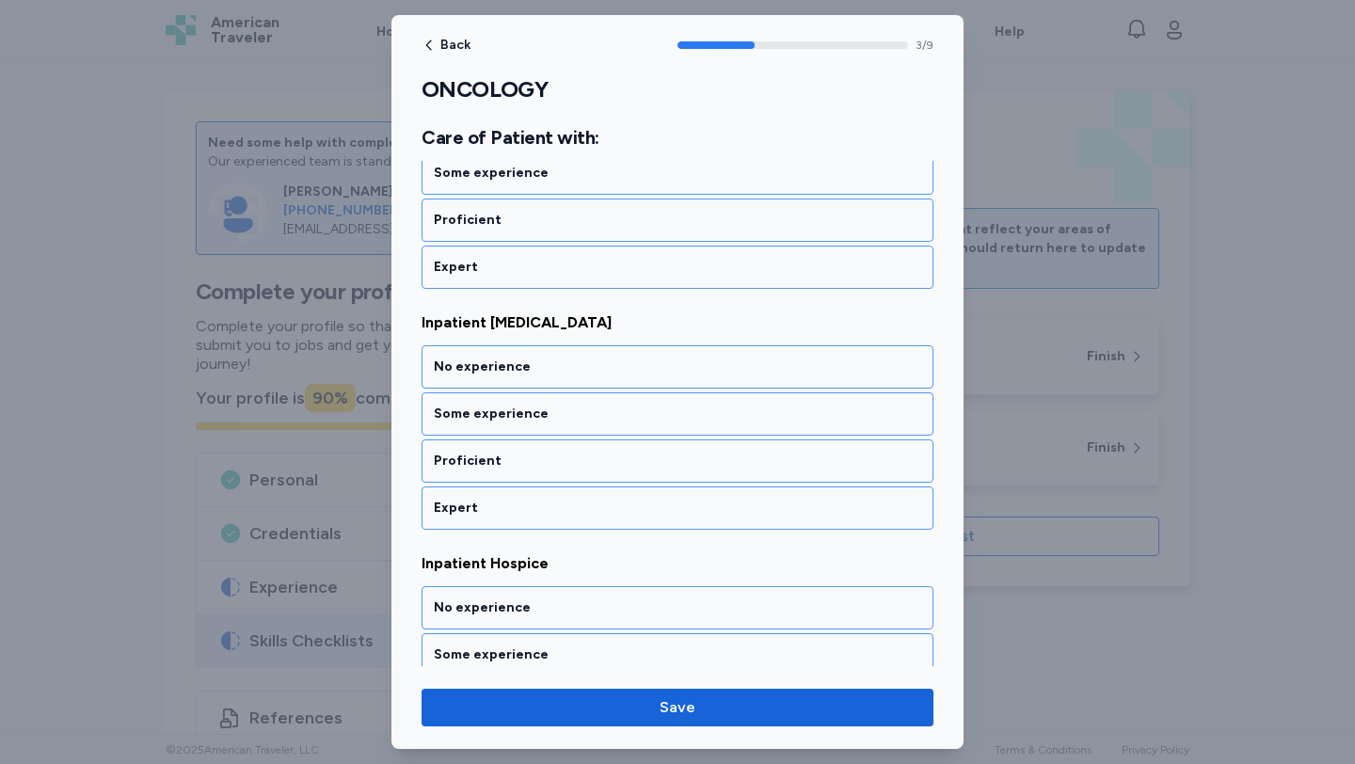
scroll to position [902, 0]
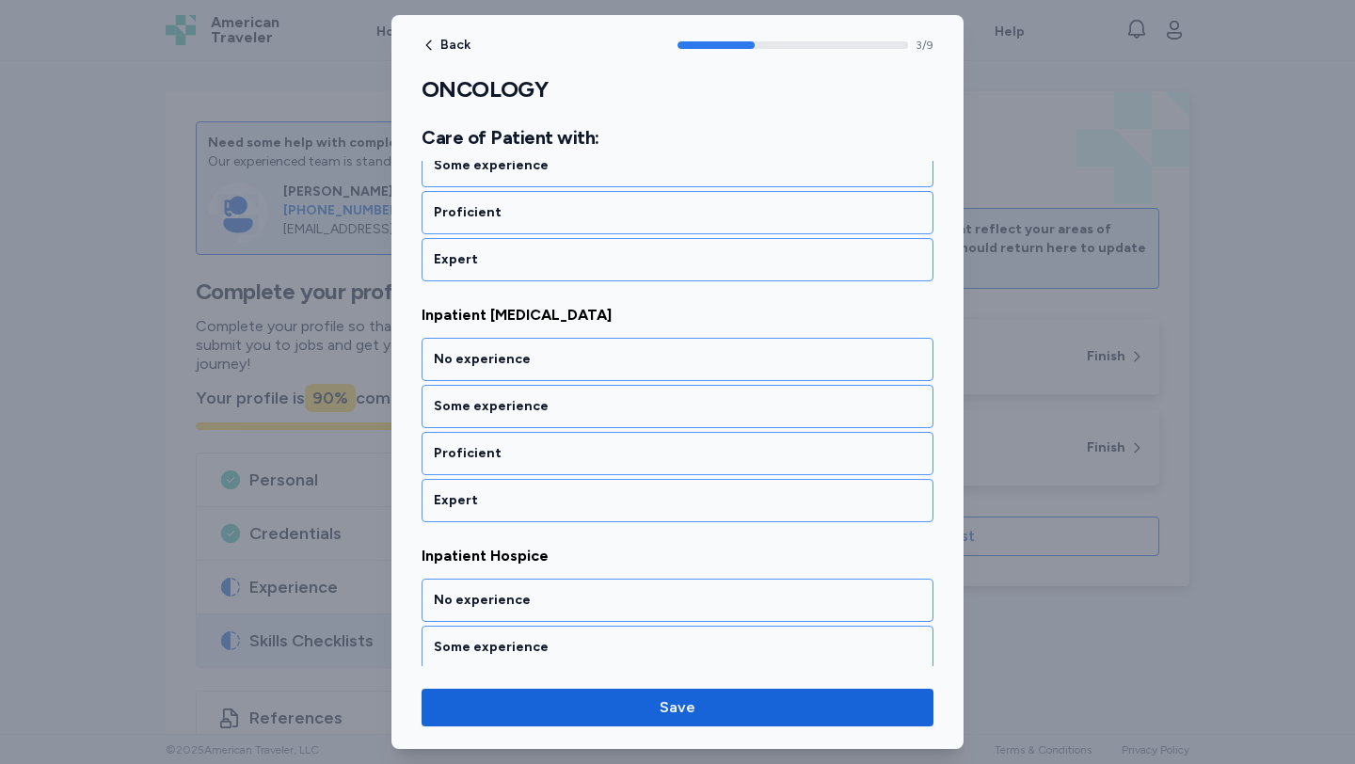
click at [528, 379] on div "No experience" at bounding box center [677, 359] width 512 height 43
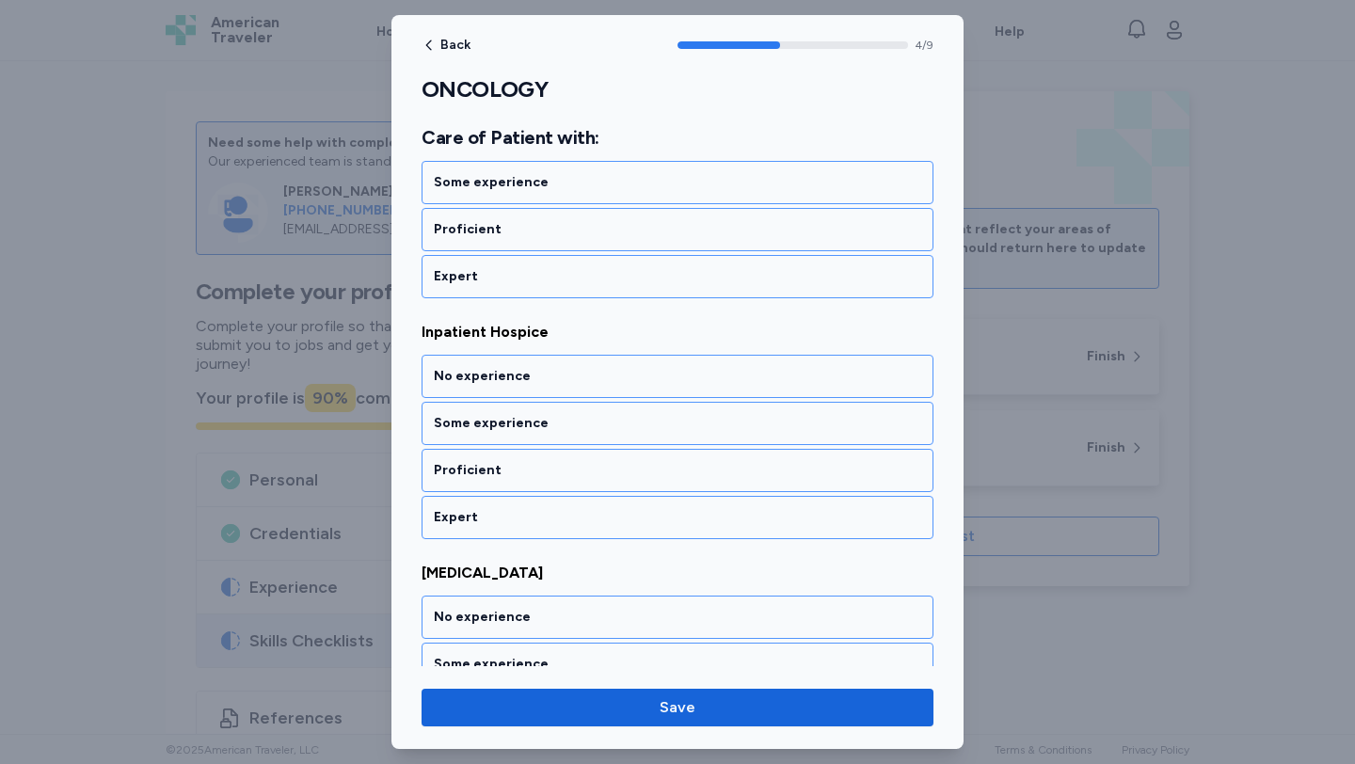
scroll to position [1143, 0]
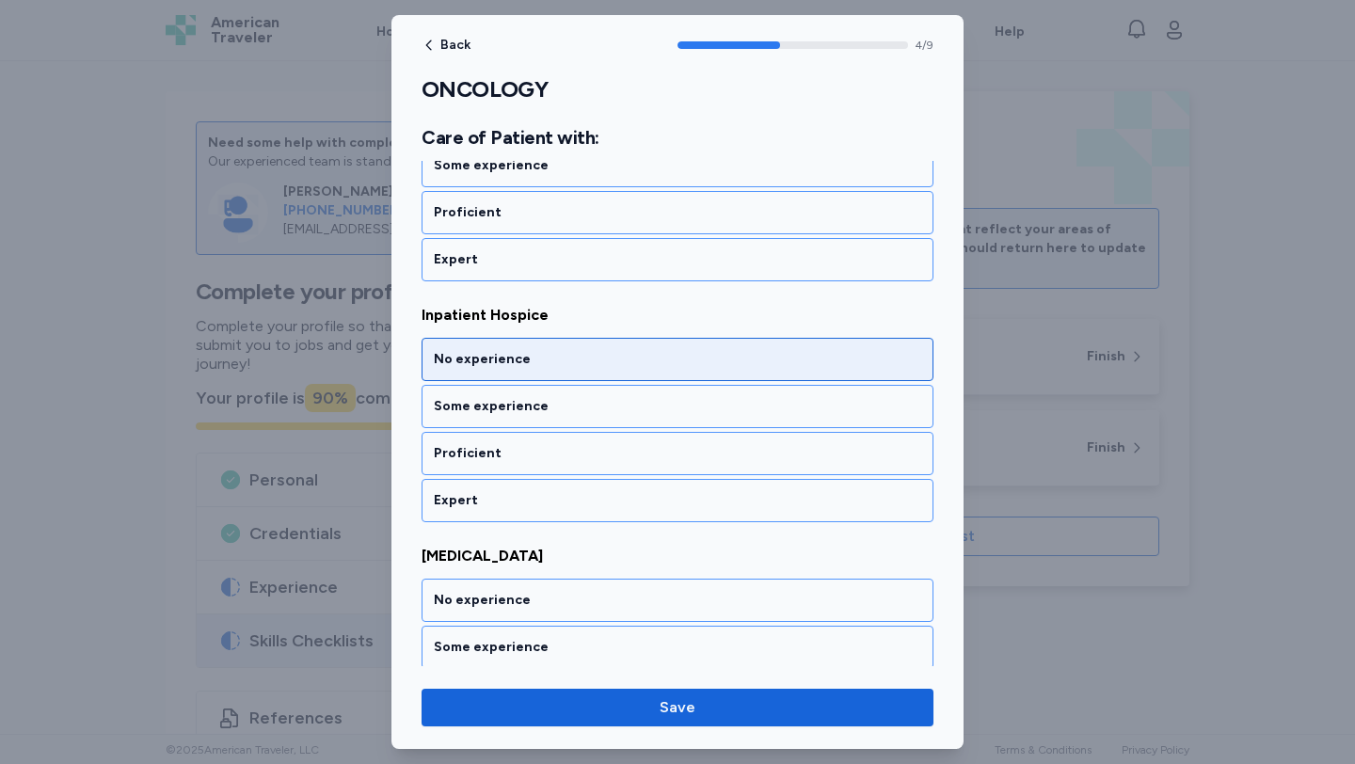
click at [528, 378] on div "No experience" at bounding box center [677, 359] width 512 height 43
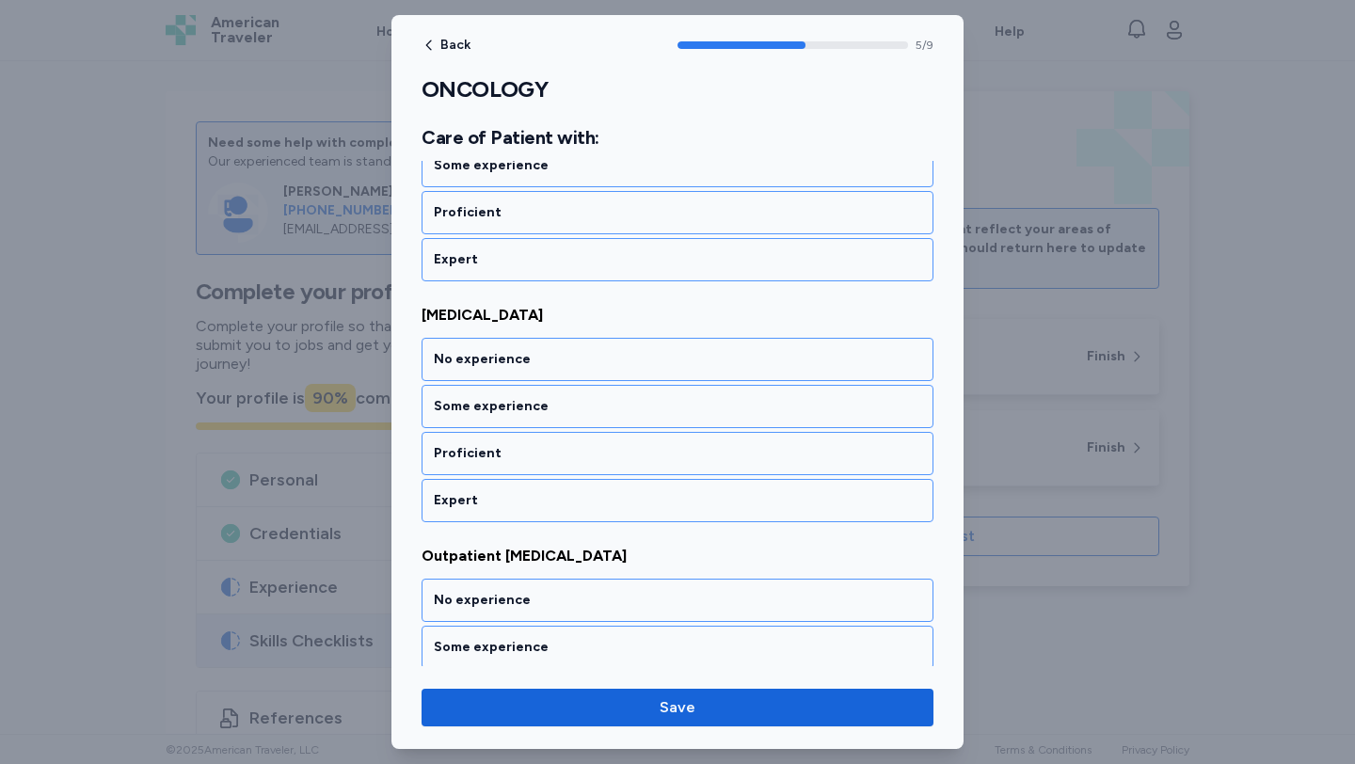
click at [528, 378] on div "No experience" at bounding box center [677, 359] width 512 height 43
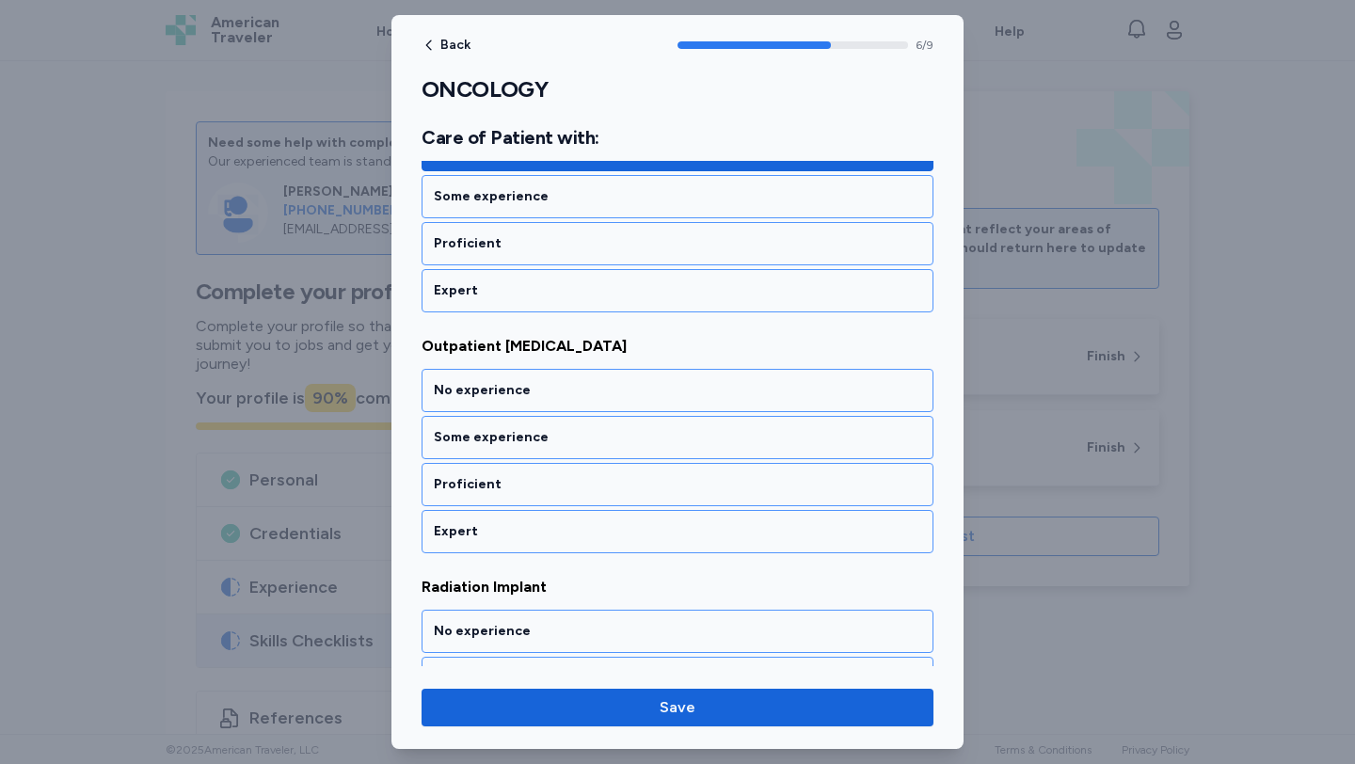
scroll to position [1625, 0]
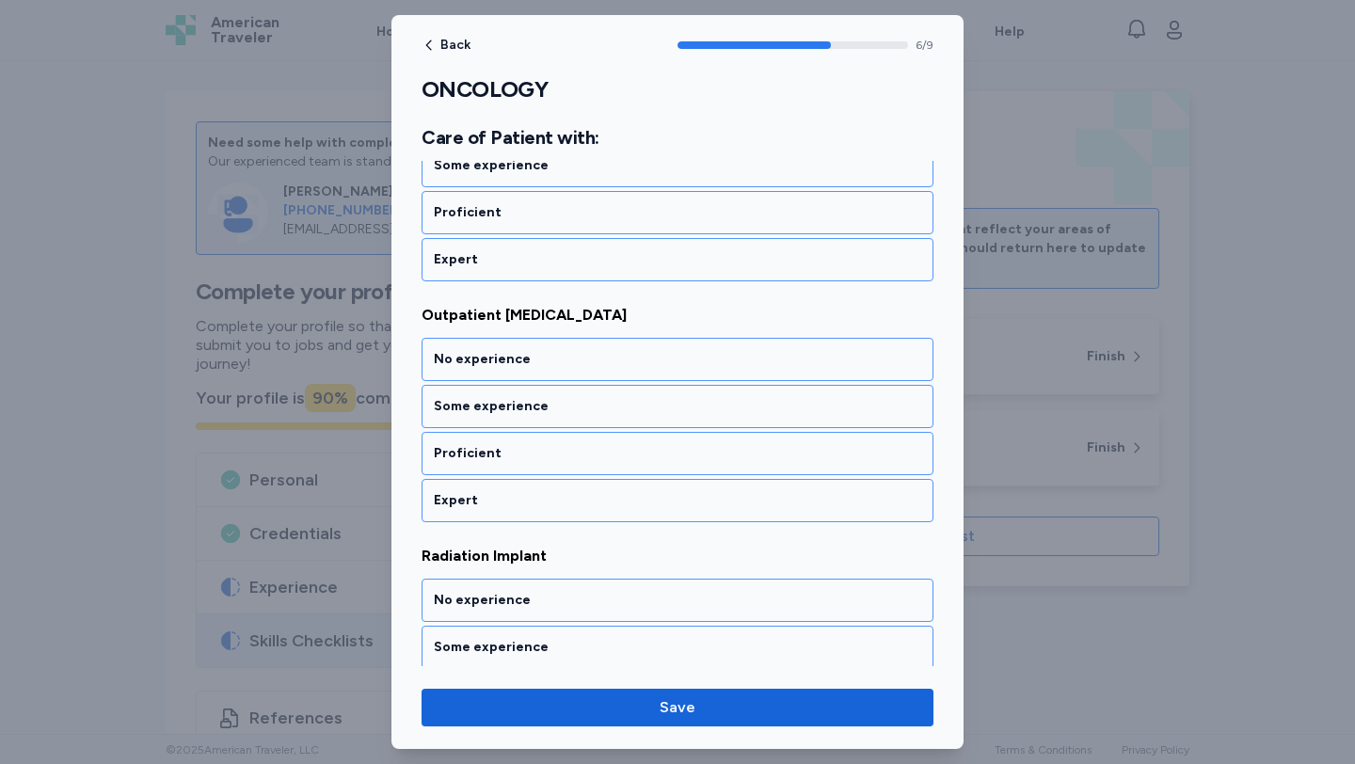
click at [528, 378] on div "No experience" at bounding box center [677, 359] width 512 height 43
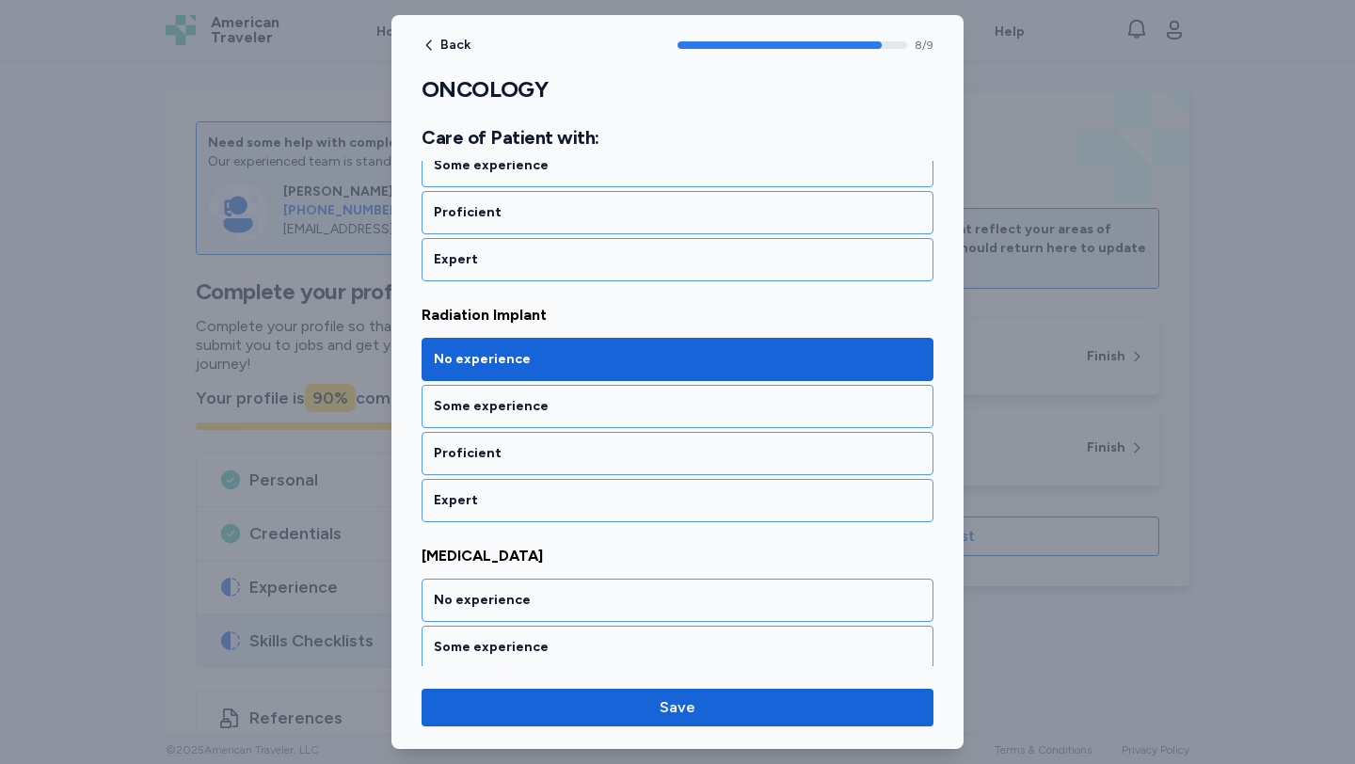
scroll to position [1966, 0]
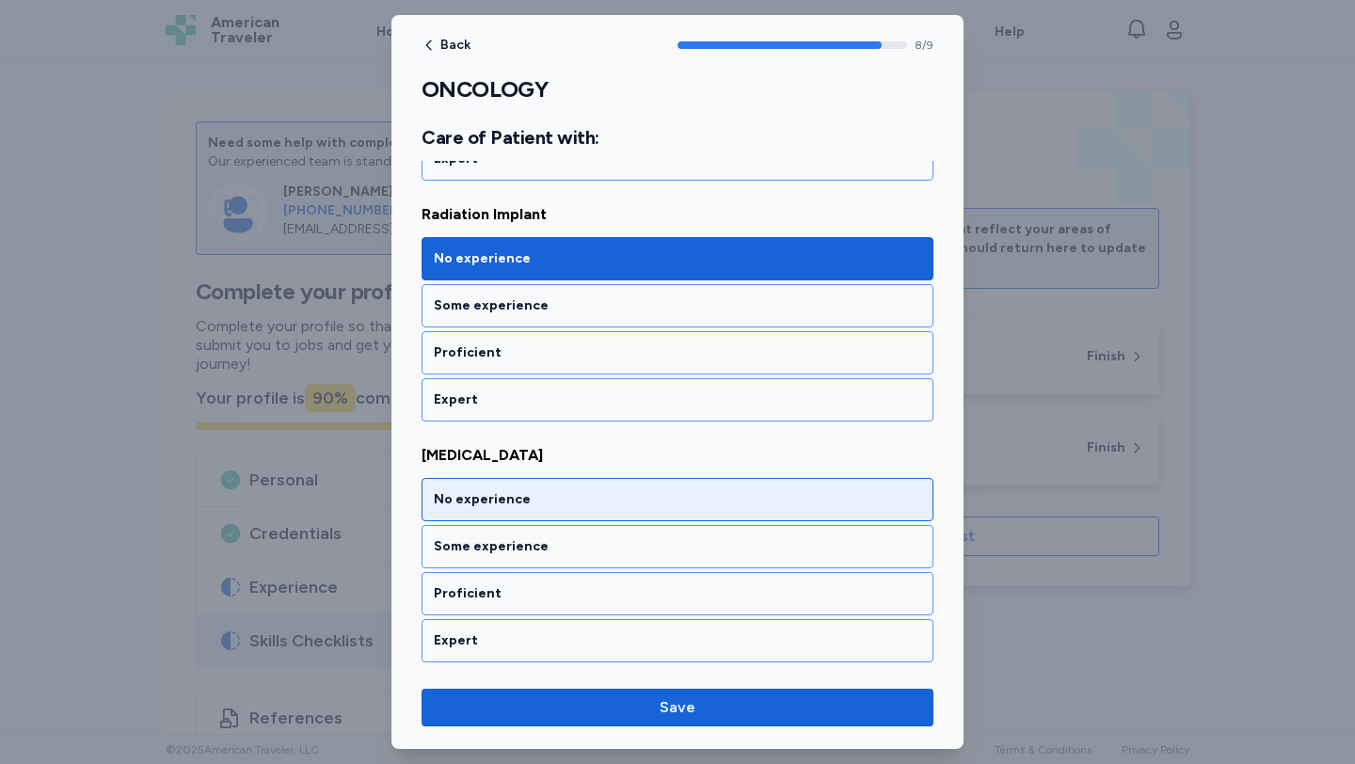
click at [541, 487] on div "No experience" at bounding box center [677, 499] width 512 height 43
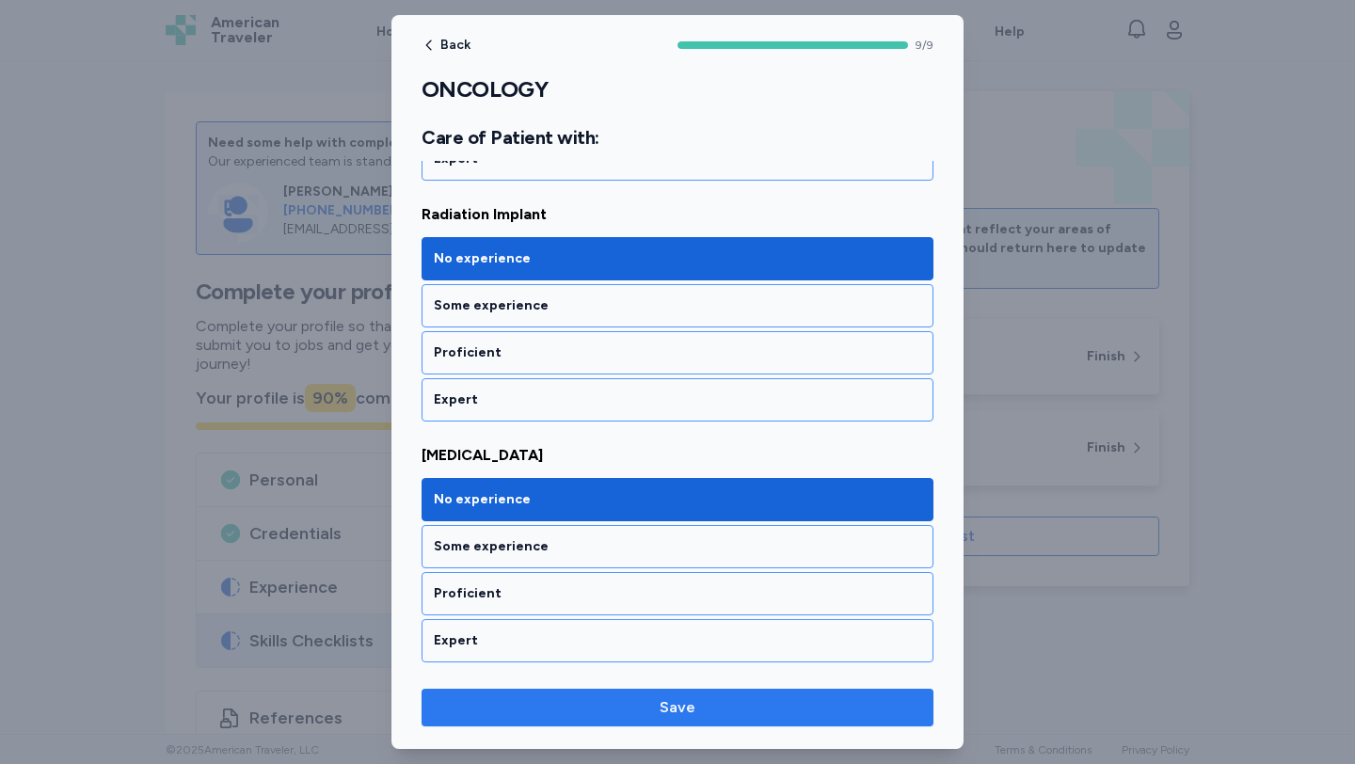
click at [603, 692] on button "Save" at bounding box center [677, 708] width 512 height 38
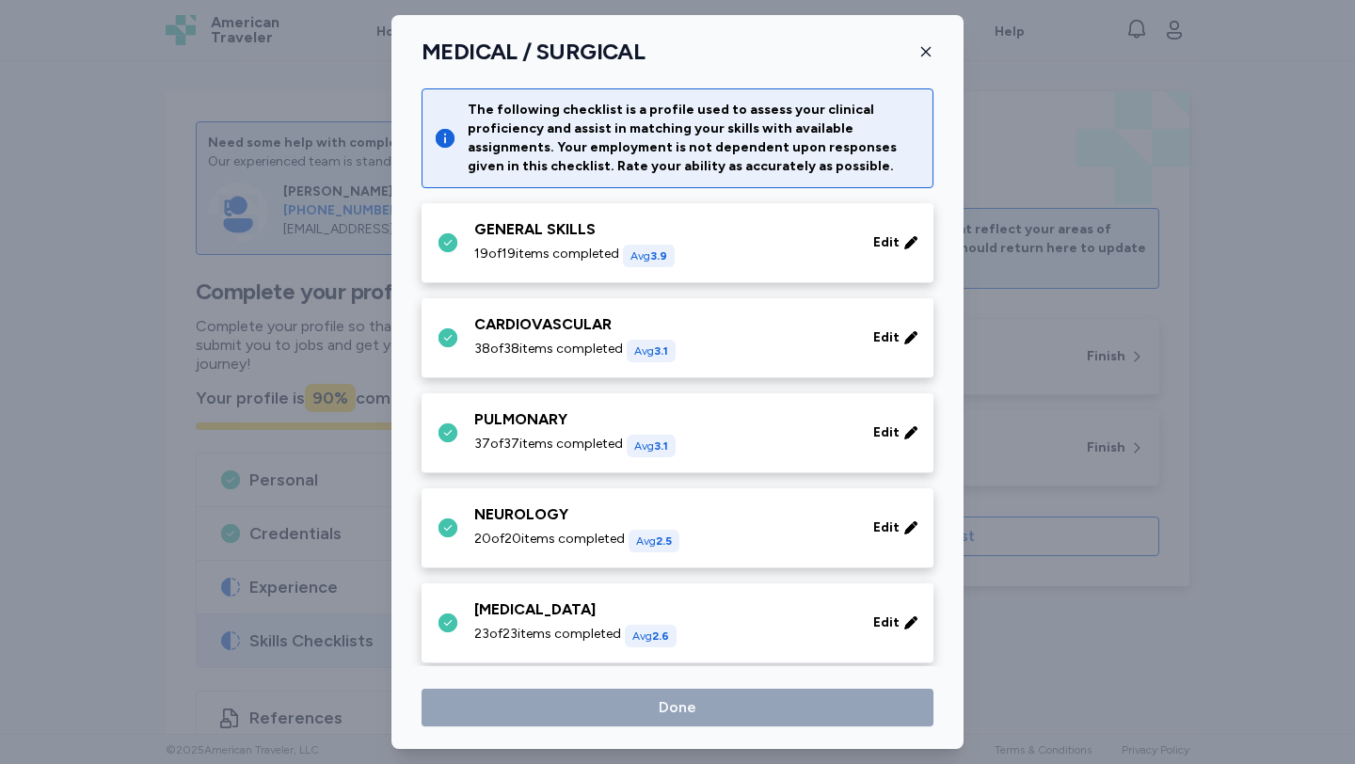
scroll to position [774, 0]
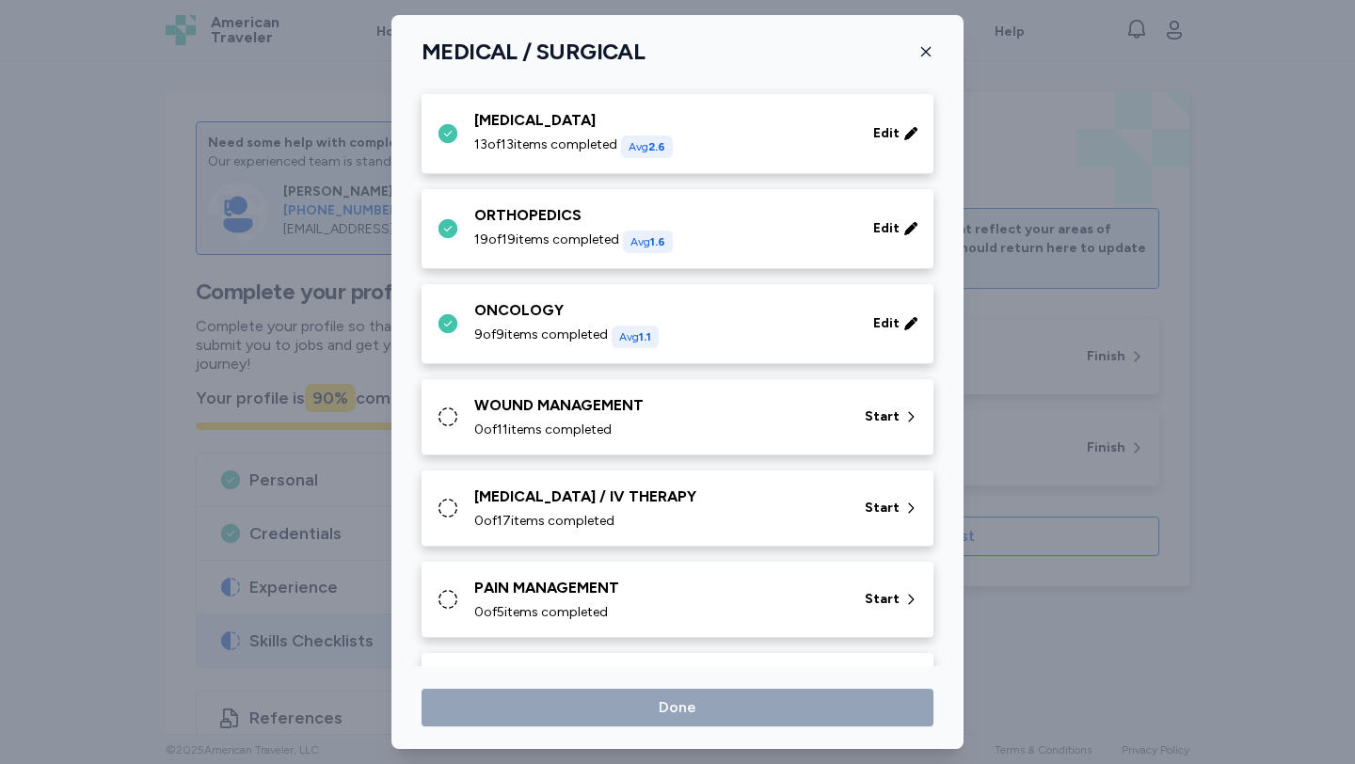
click at [574, 433] on span "0 of 11 items completed" at bounding box center [542, 430] width 137 height 19
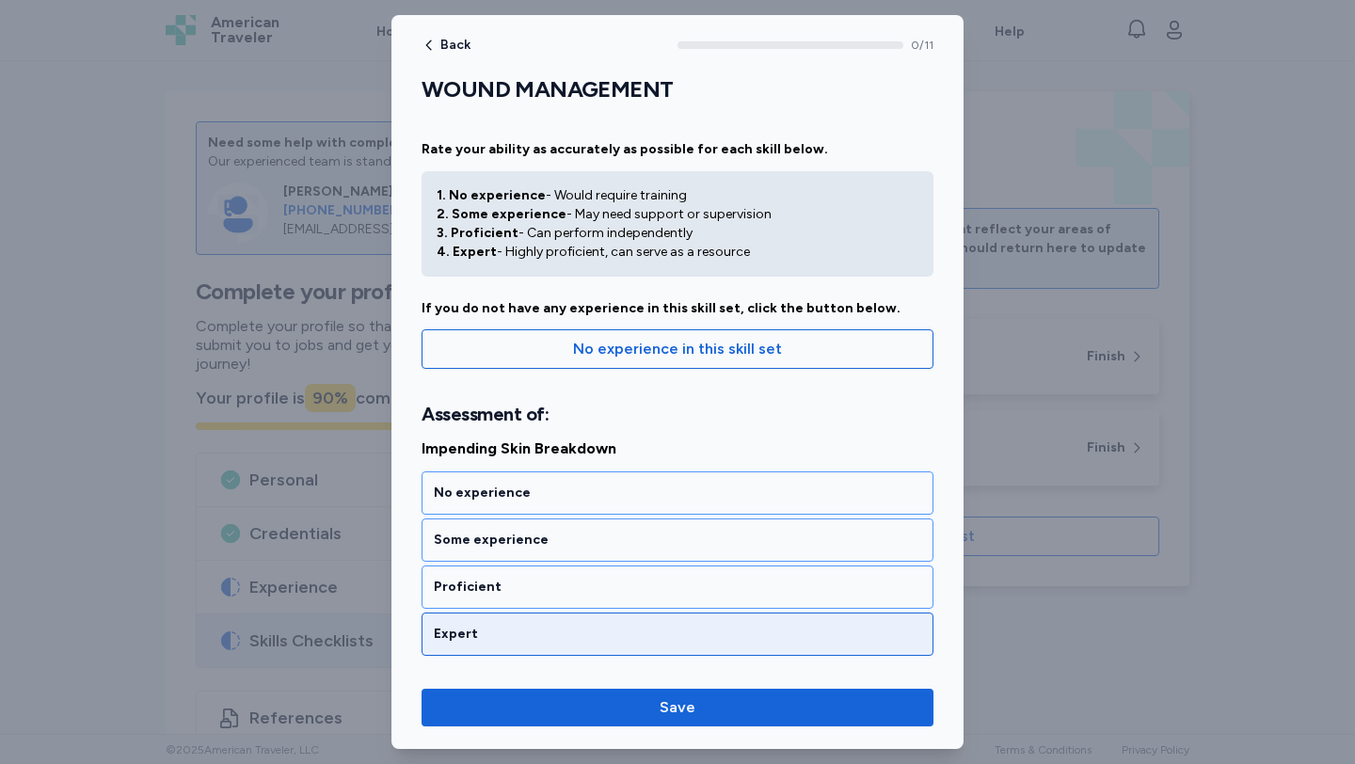
click at [551, 620] on div "Expert" at bounding box center [677, 633] width 512 height 43
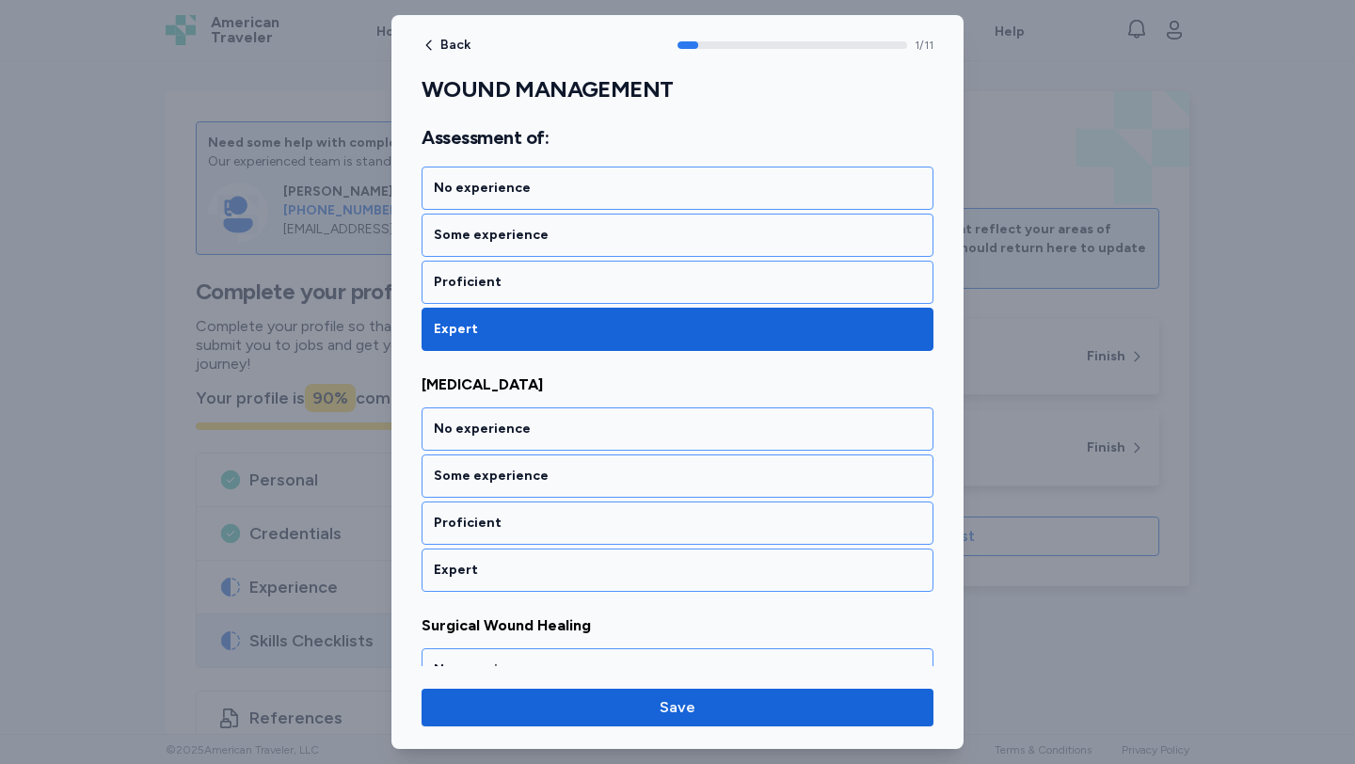
scroll to position [374, 0]
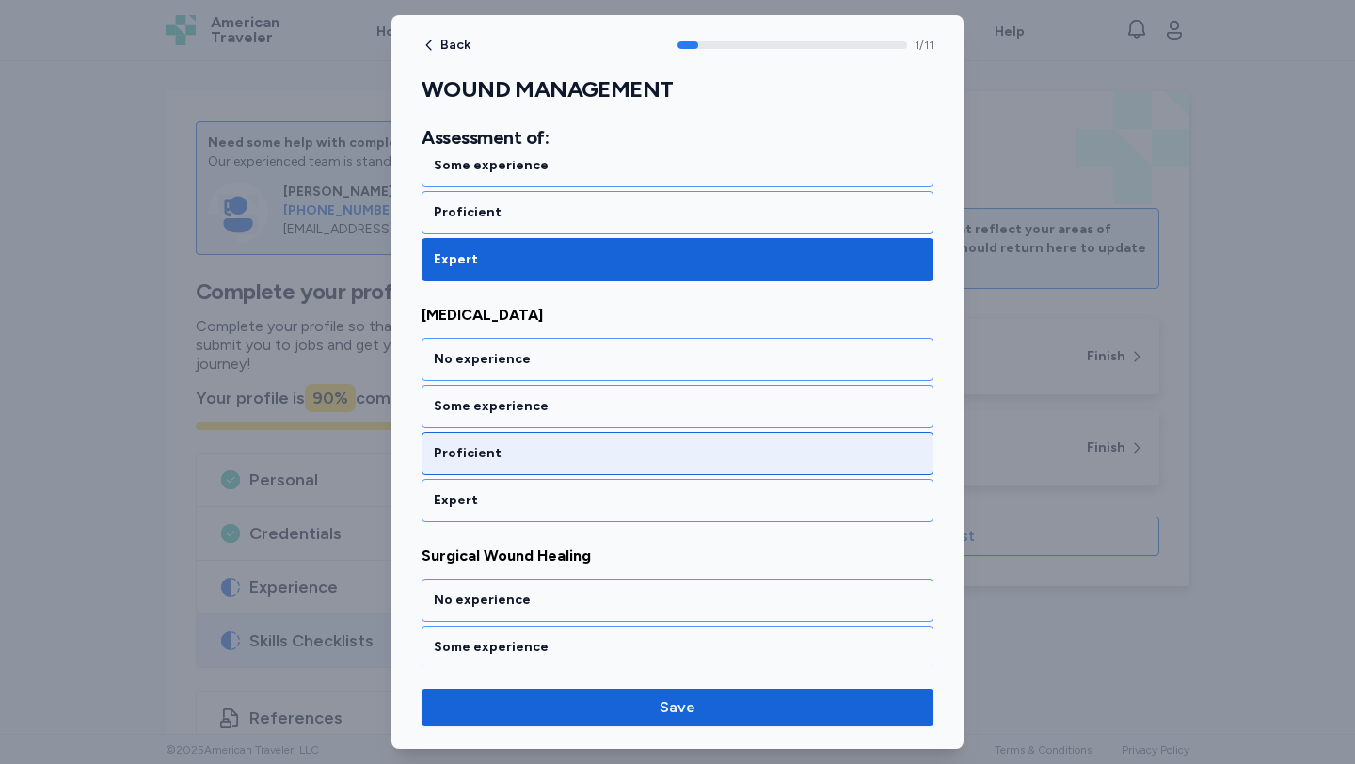
click at [523, 463] on div "Proficient" at bounding box center [677, 453] width 512 height 43
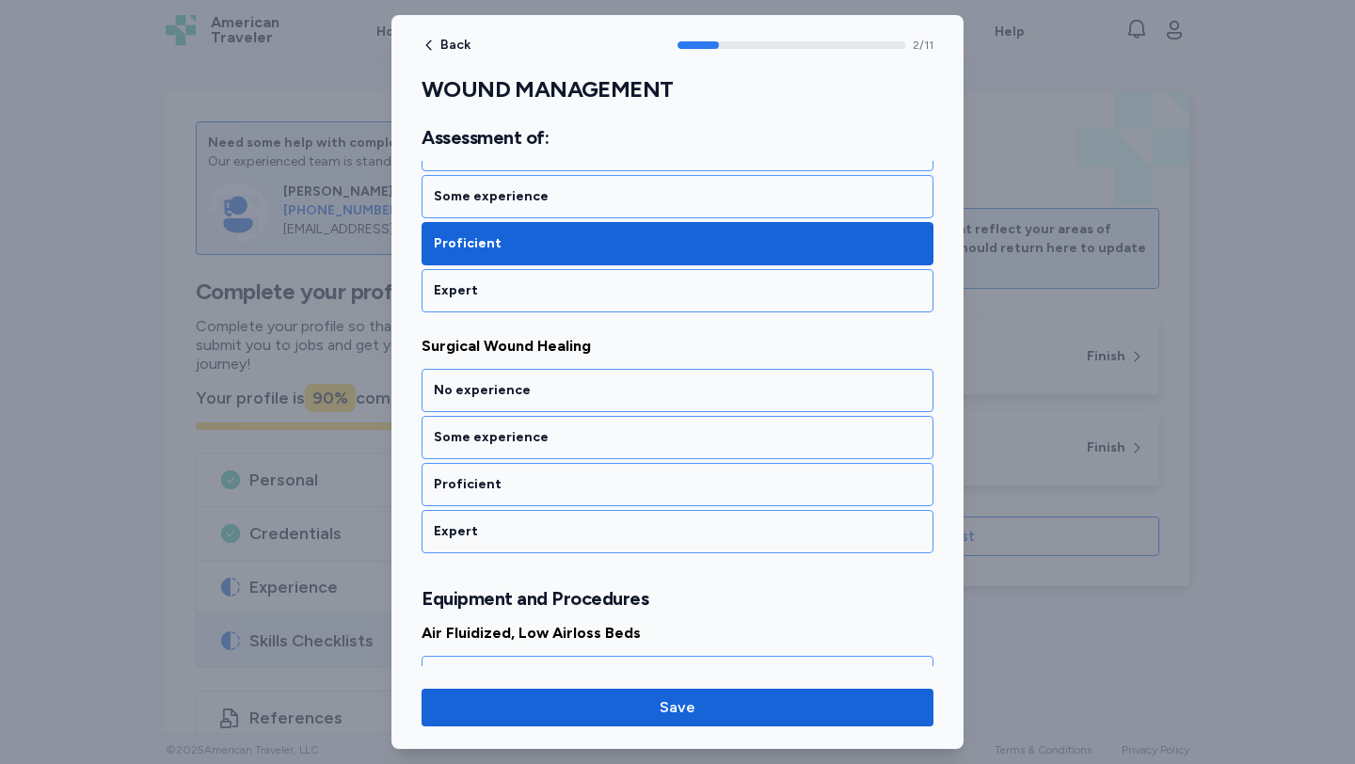
scroll to position [615, 0]
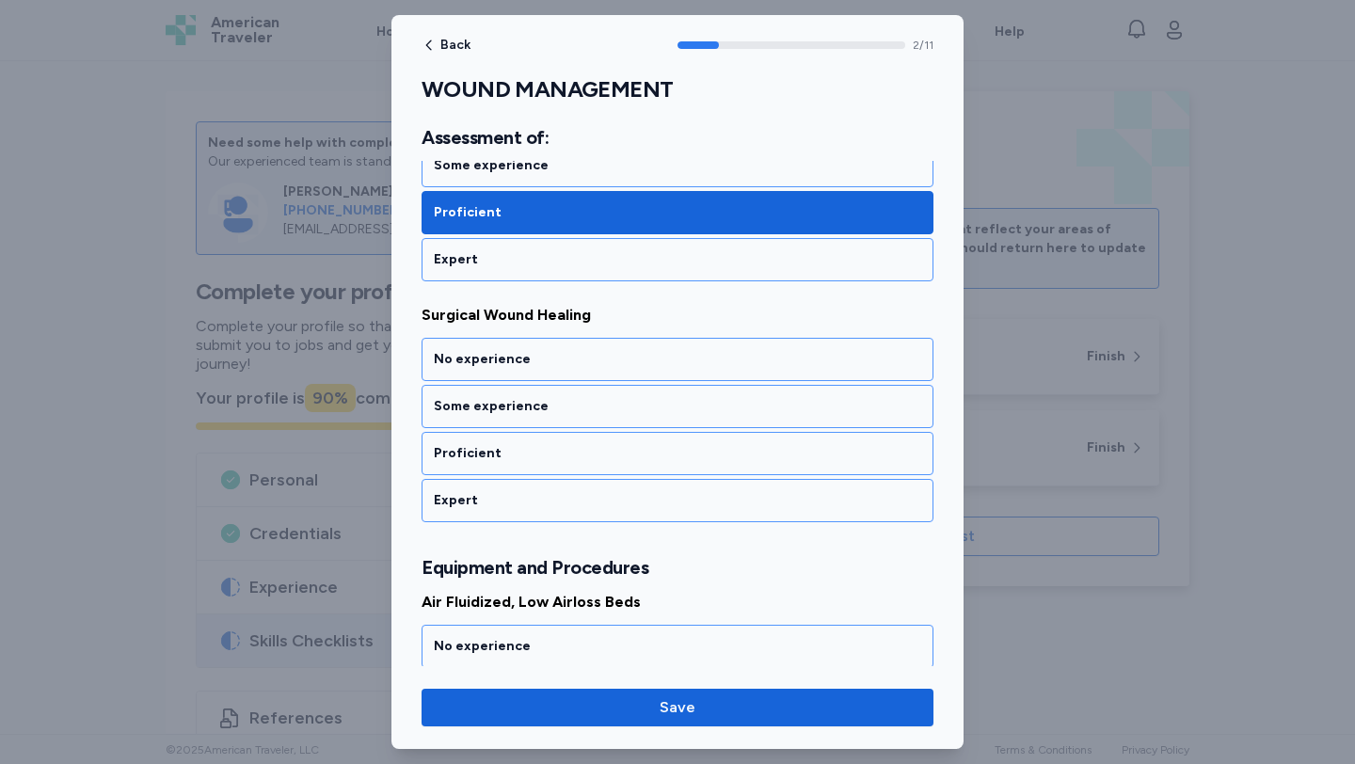
click at [523, 463] on div "Proficient" at bounding box center [677, 453] width 512 height 43
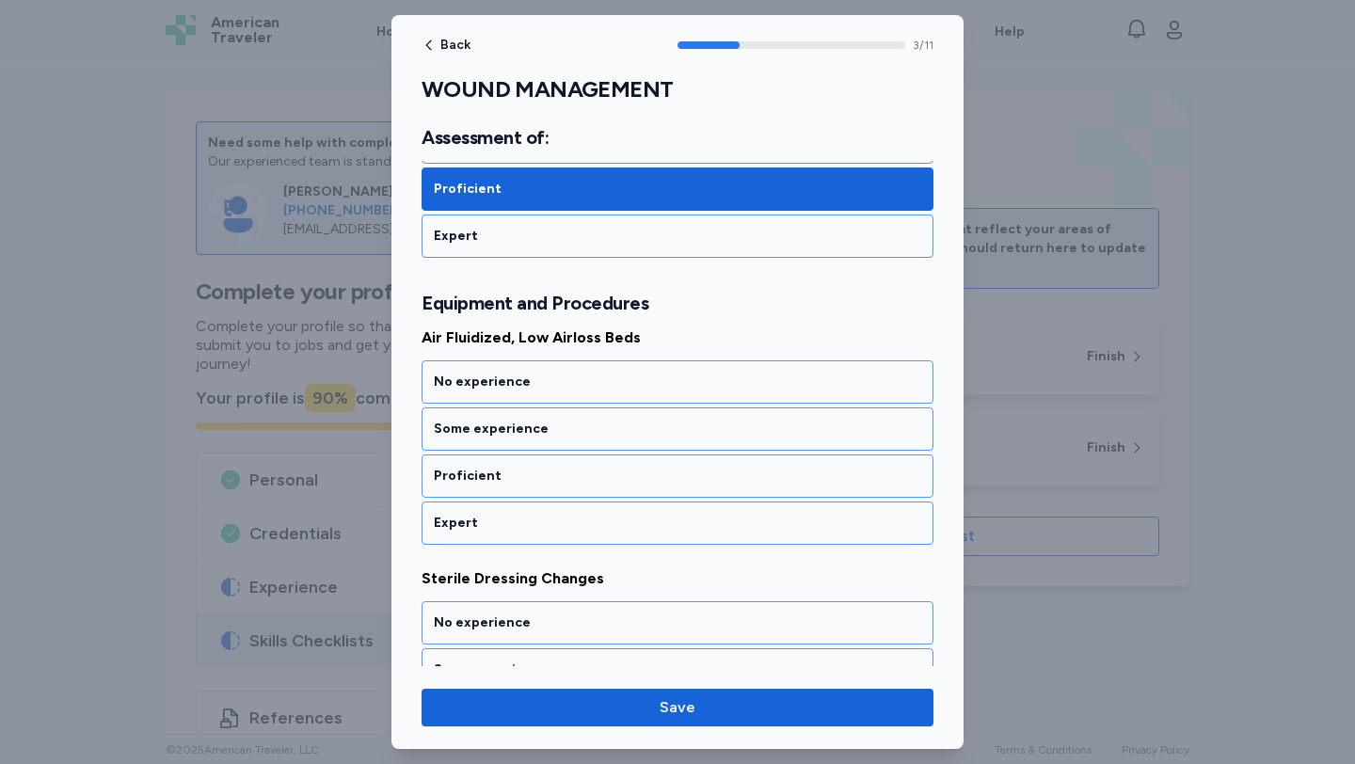
scroll to position [902, 0]
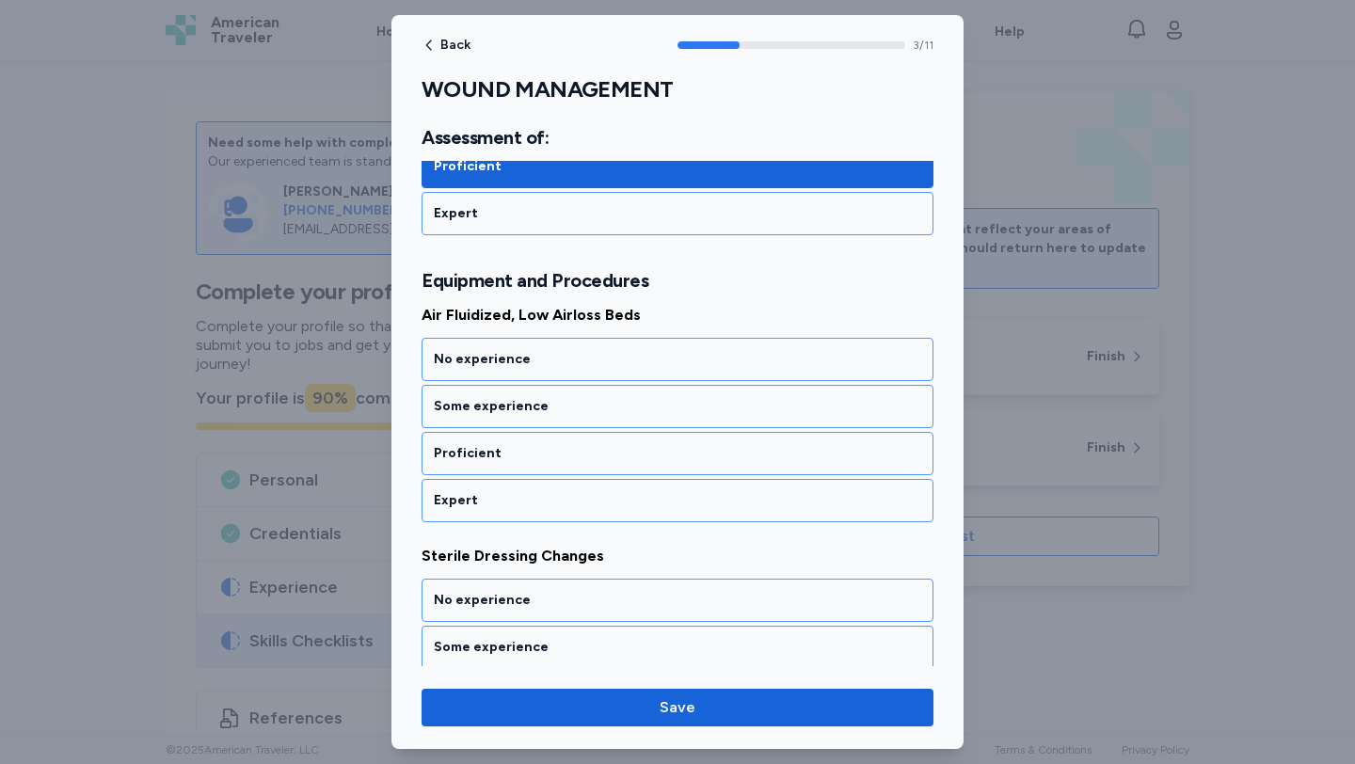
click at [523, 463] on div "Proficient" at bounding box center [677, 453] width 512 height 43
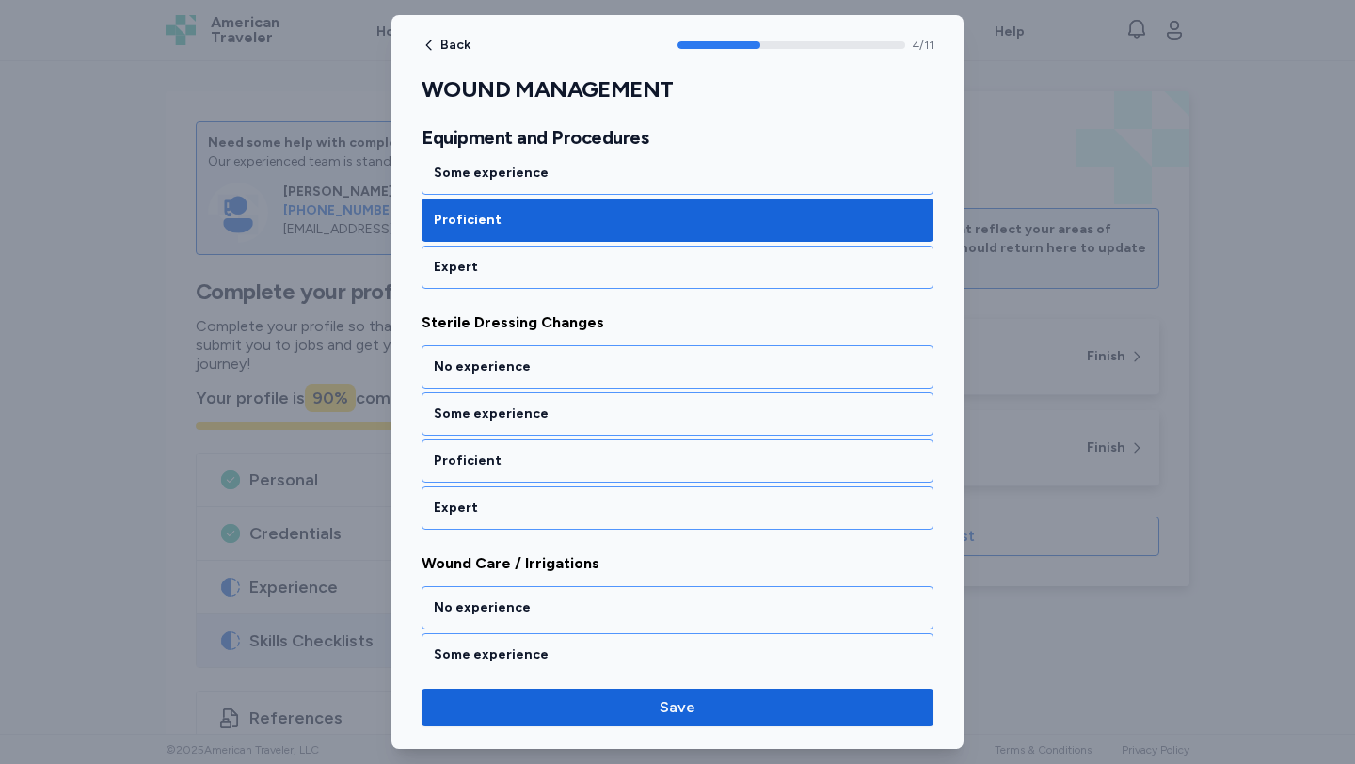
scroll to position [1143, 0]
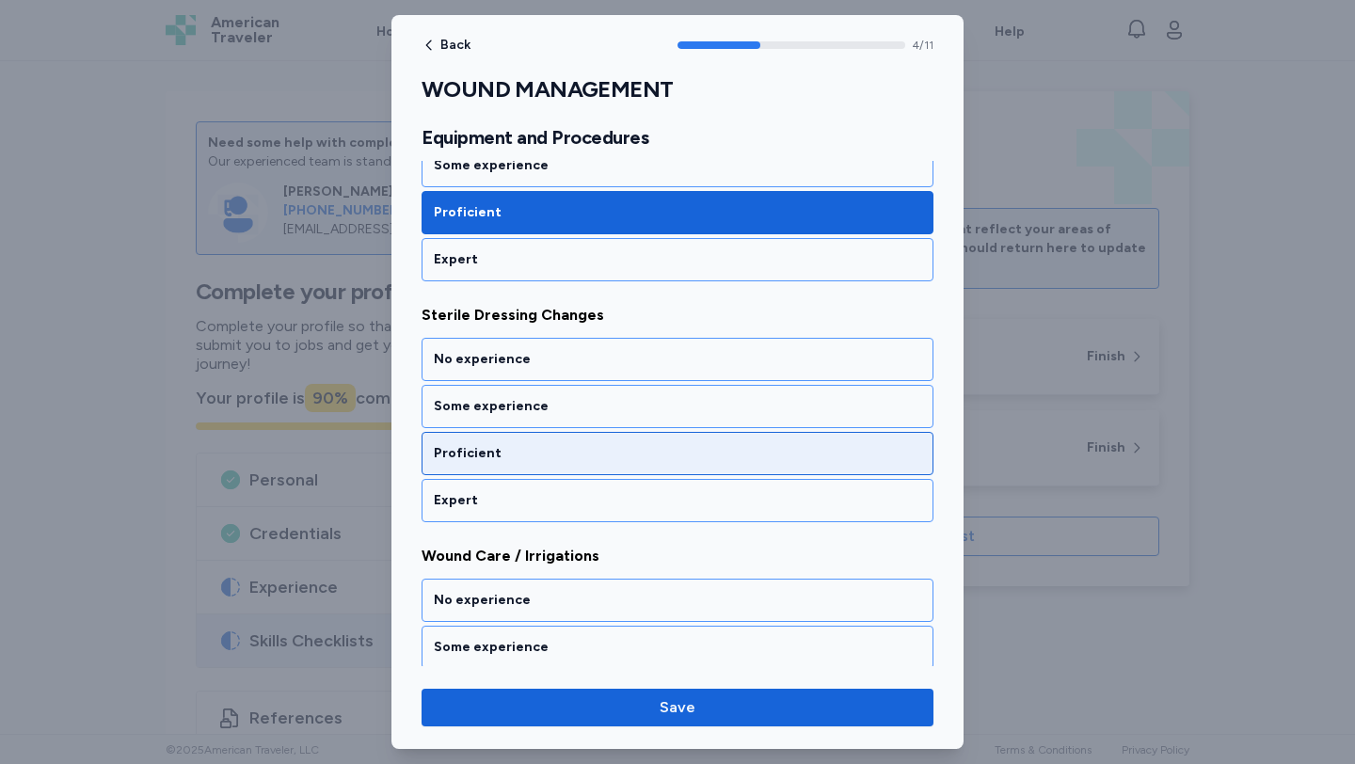
click at [517, 459] on div "Proficient" at bounding box center [677, 453] width 487 height 19
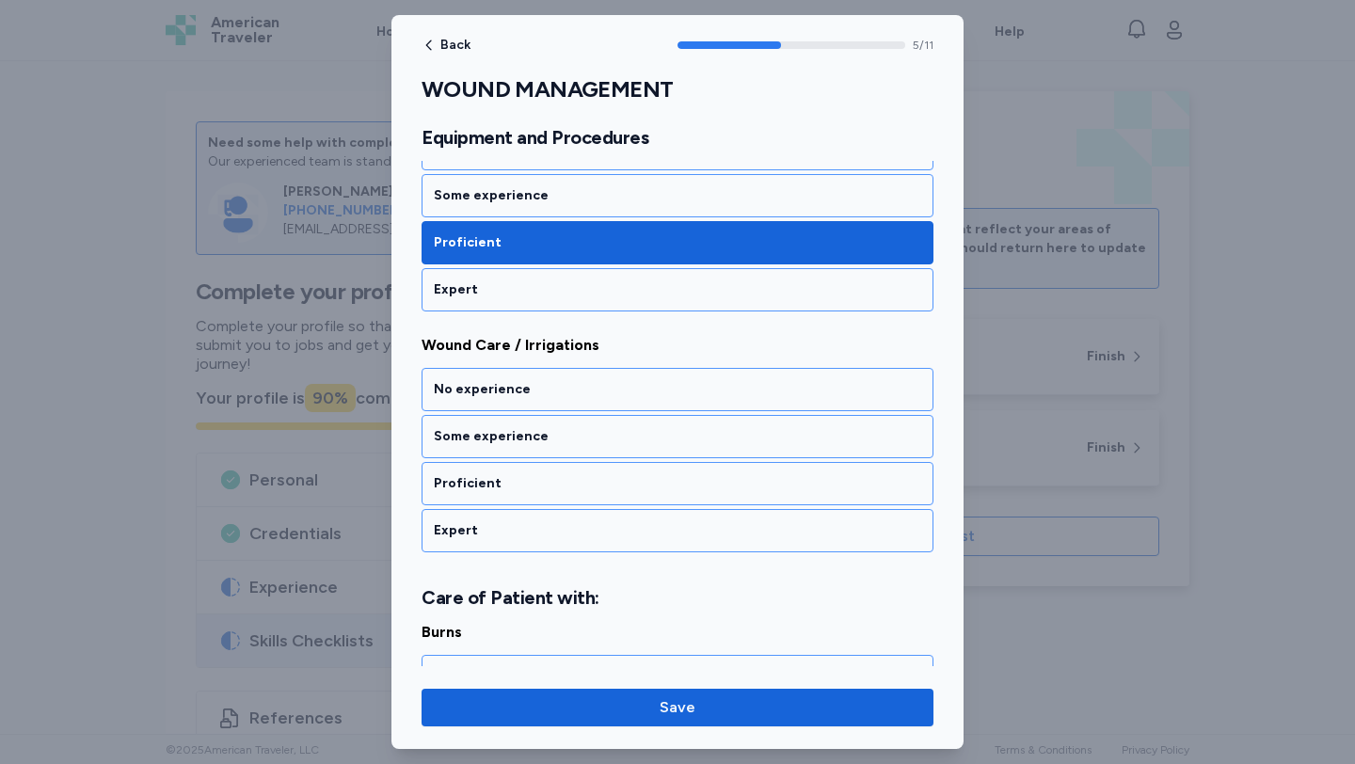
scroll to position [1384, 0]
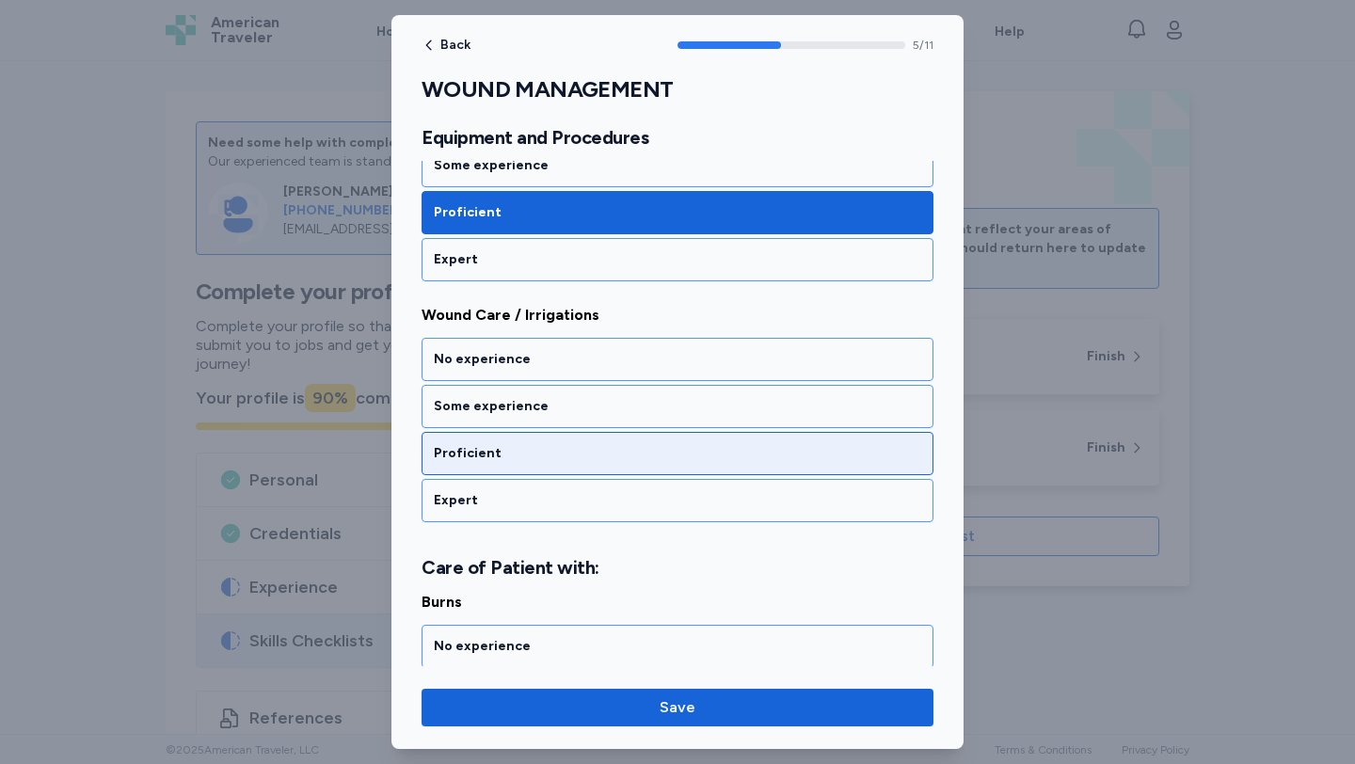
click at [517, 468] on div "Proficient" at bounding box center [677, 453] width 512 height 43
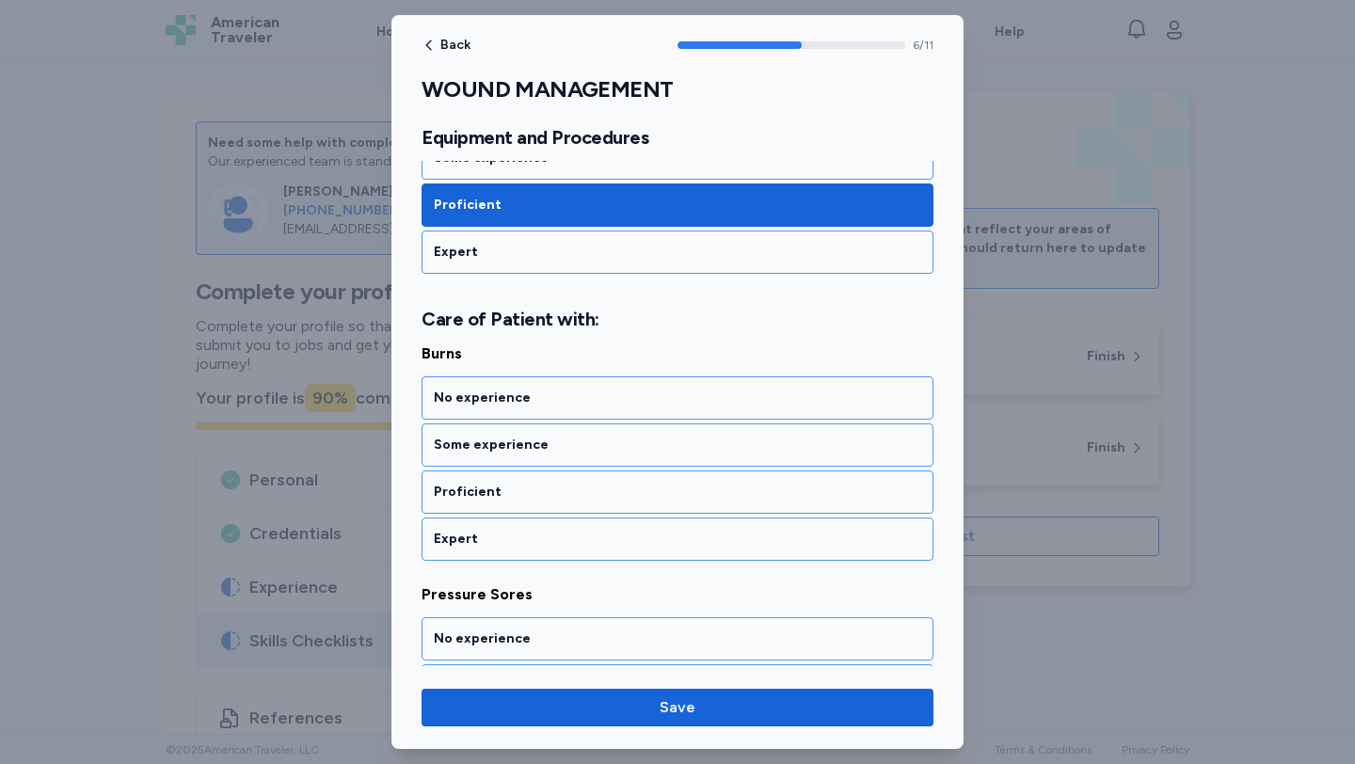
scroll to position [1671, 0]
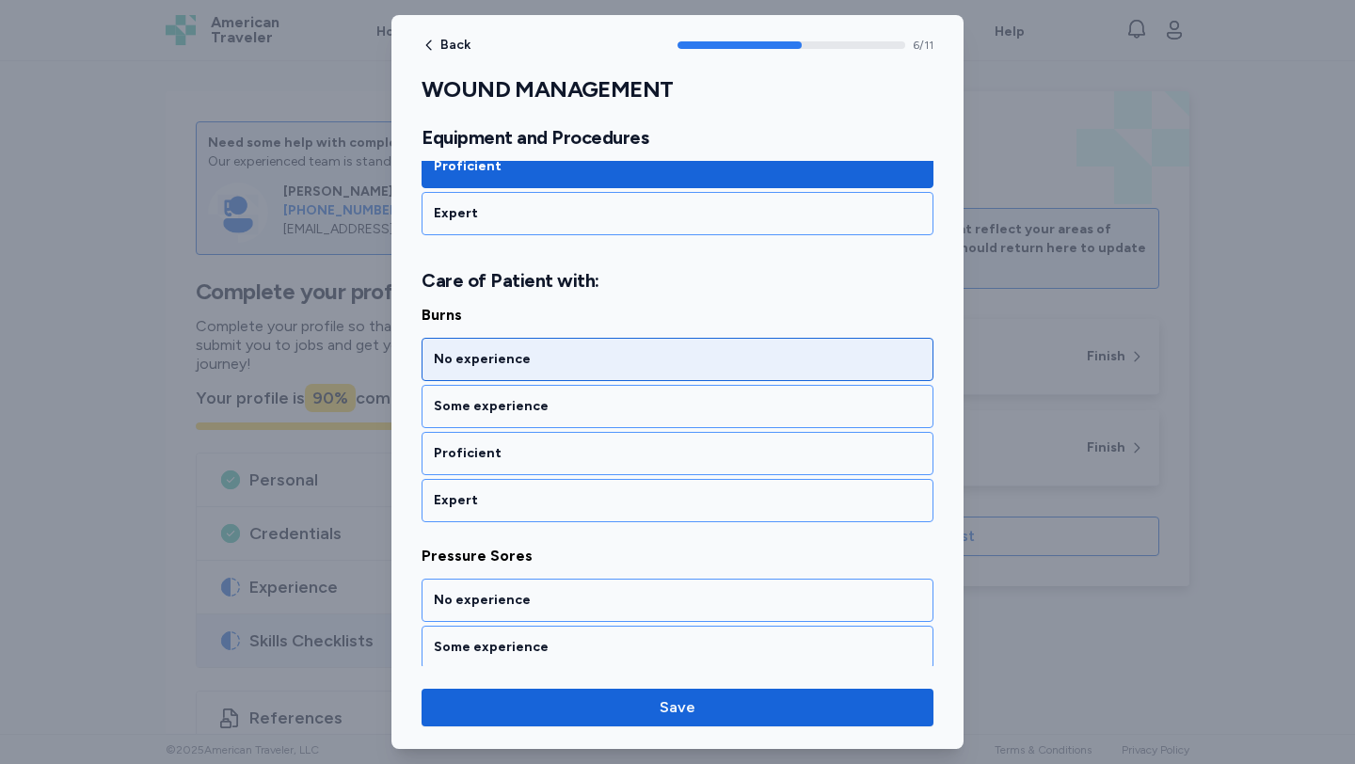
click at [501, 362] on div "No experience" at bounding box center [677, 359] width 487 height 19
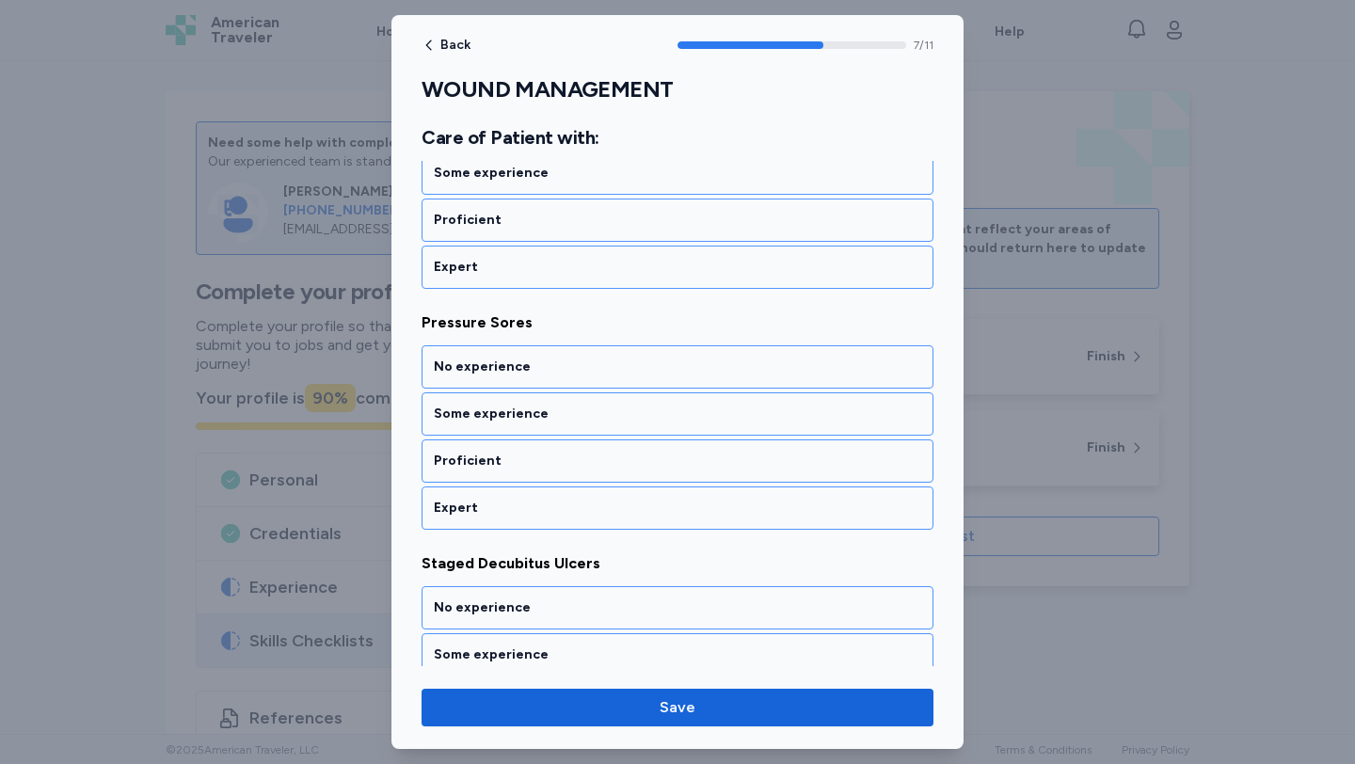
scroll to position [1912, 0]
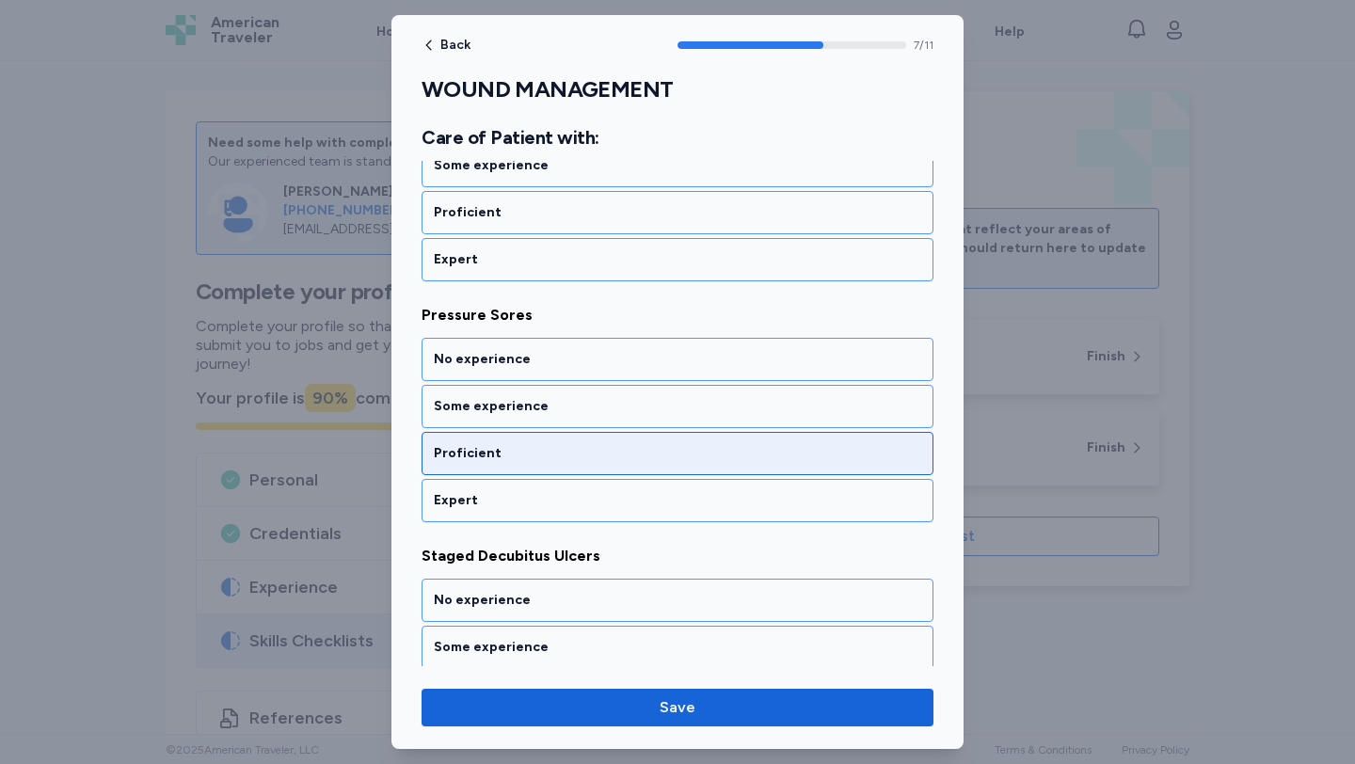
click at [503, 449] on div "Proficient" at bounding box center [677, 453] width 487 height 19
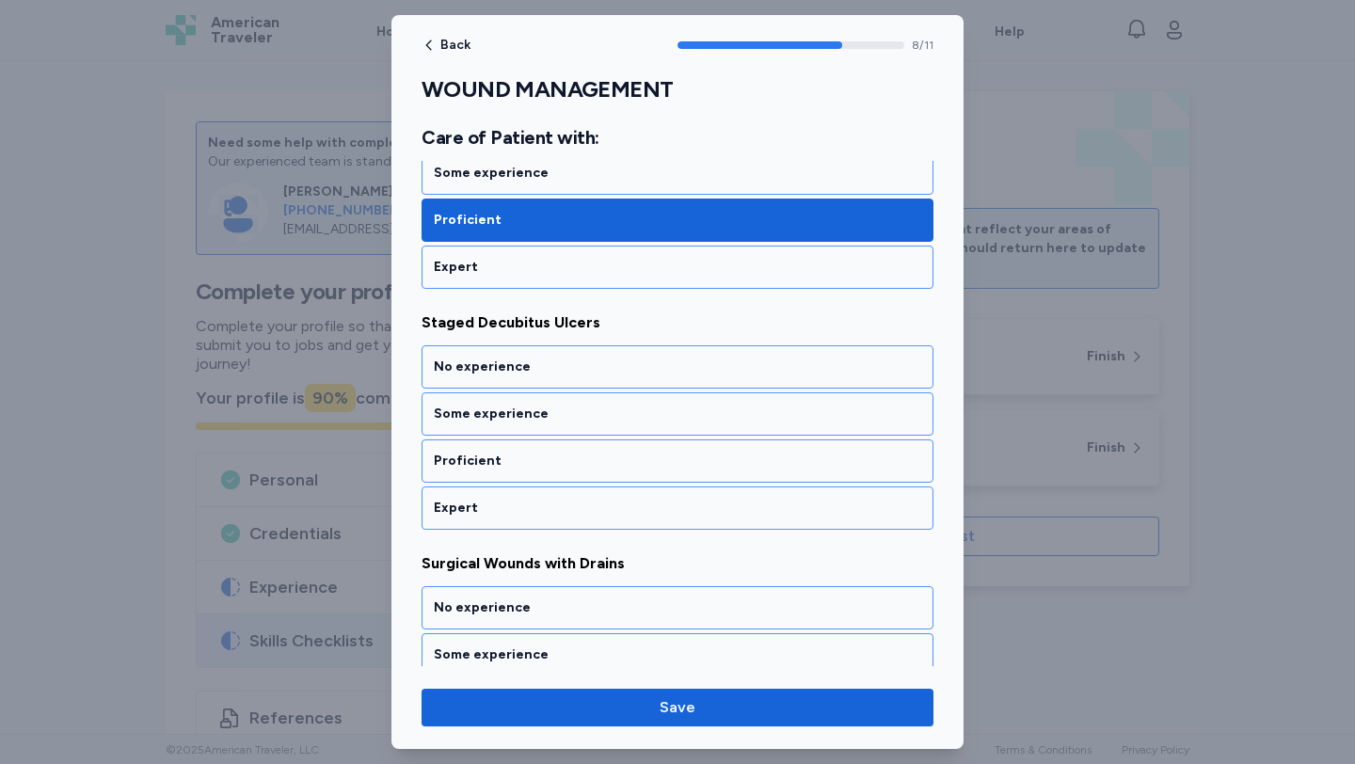
scroll to position [2153, 0]
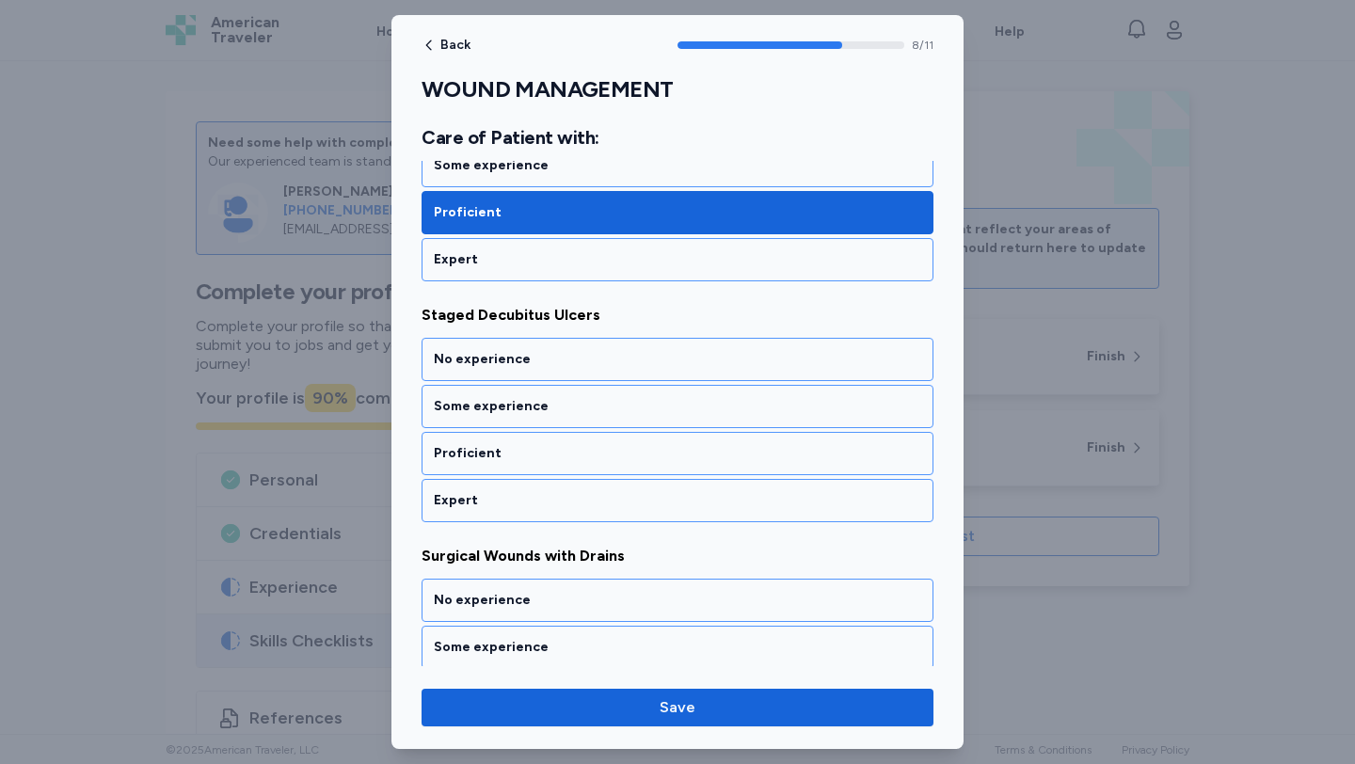
click at [503, 449] on div "Proficient" at bounding box center [677, 453] width 487 height 19
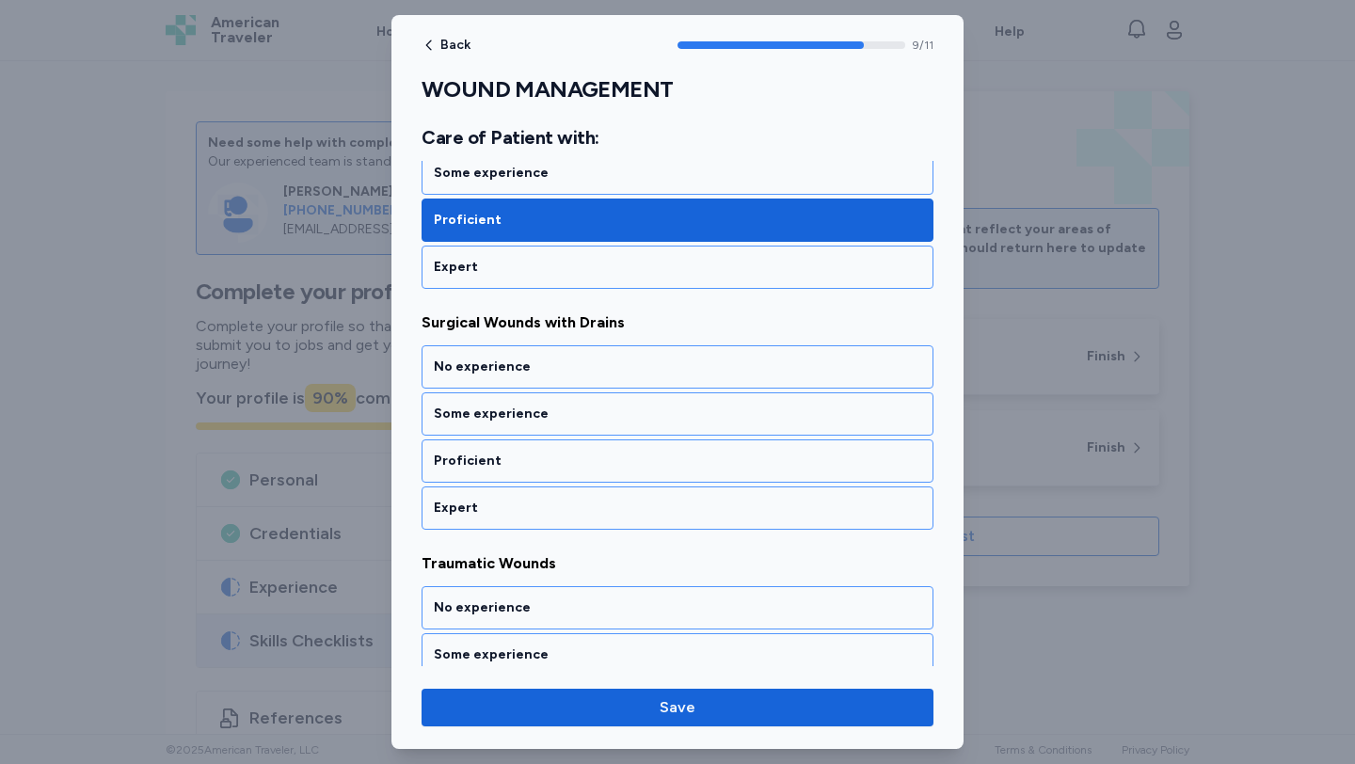
scroll to position [2393, 0]
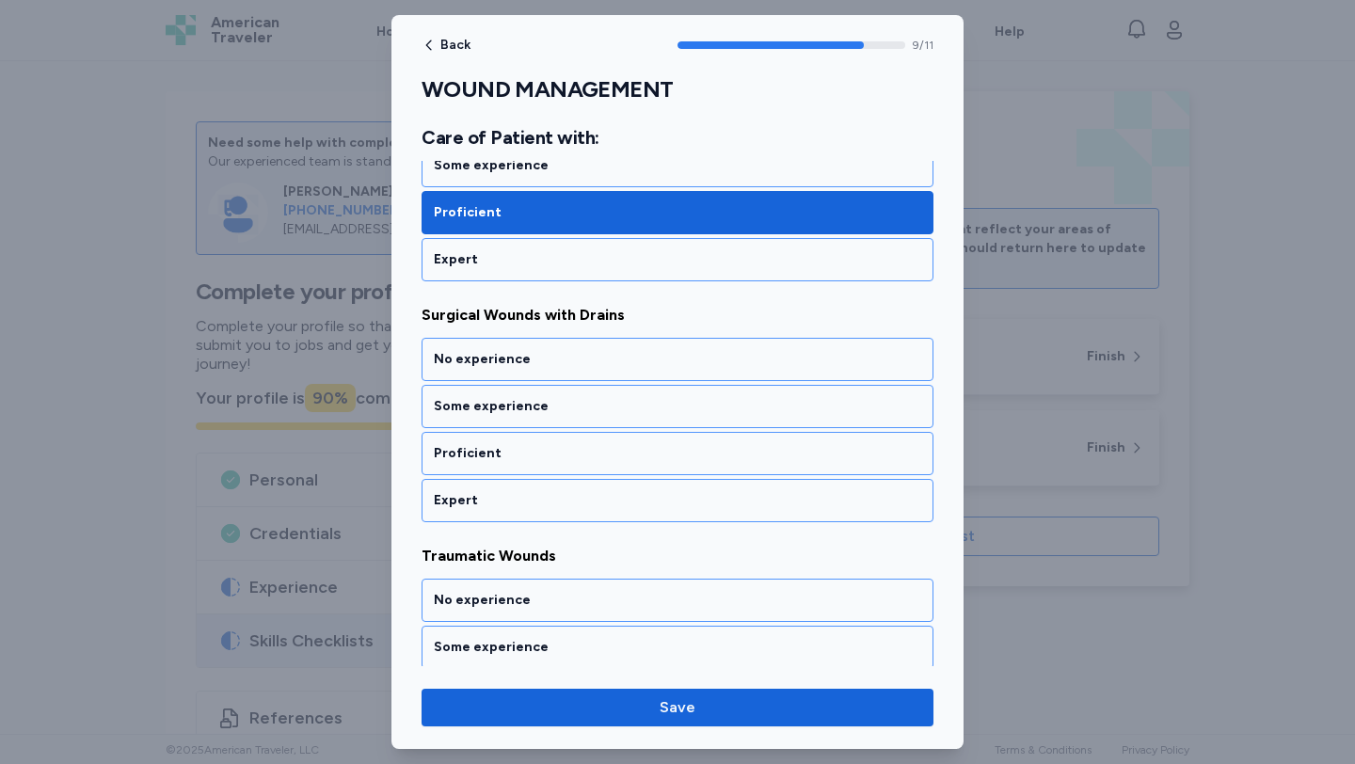
click at [503, 449] on div "Proficient" at bounding box center [677, 453] width 487 height 19
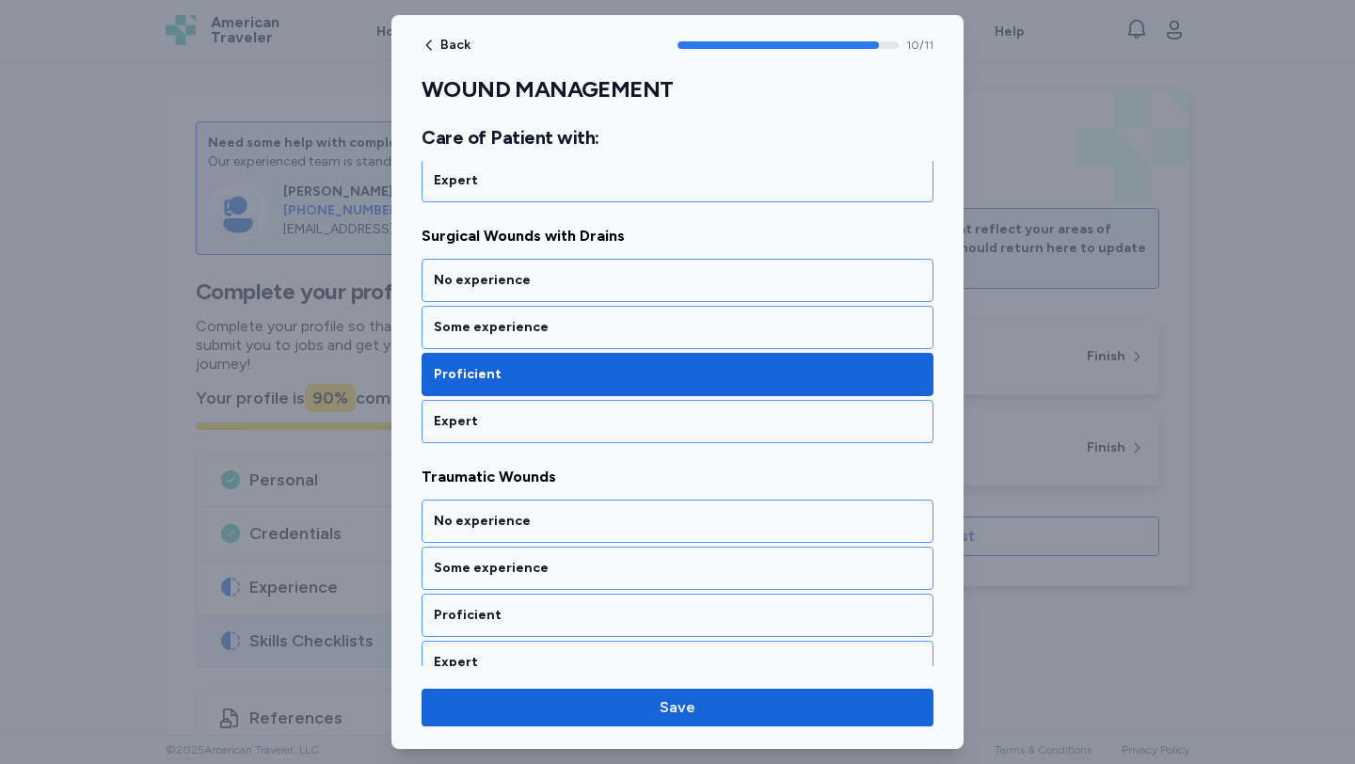
scroll to position [2494, 0]
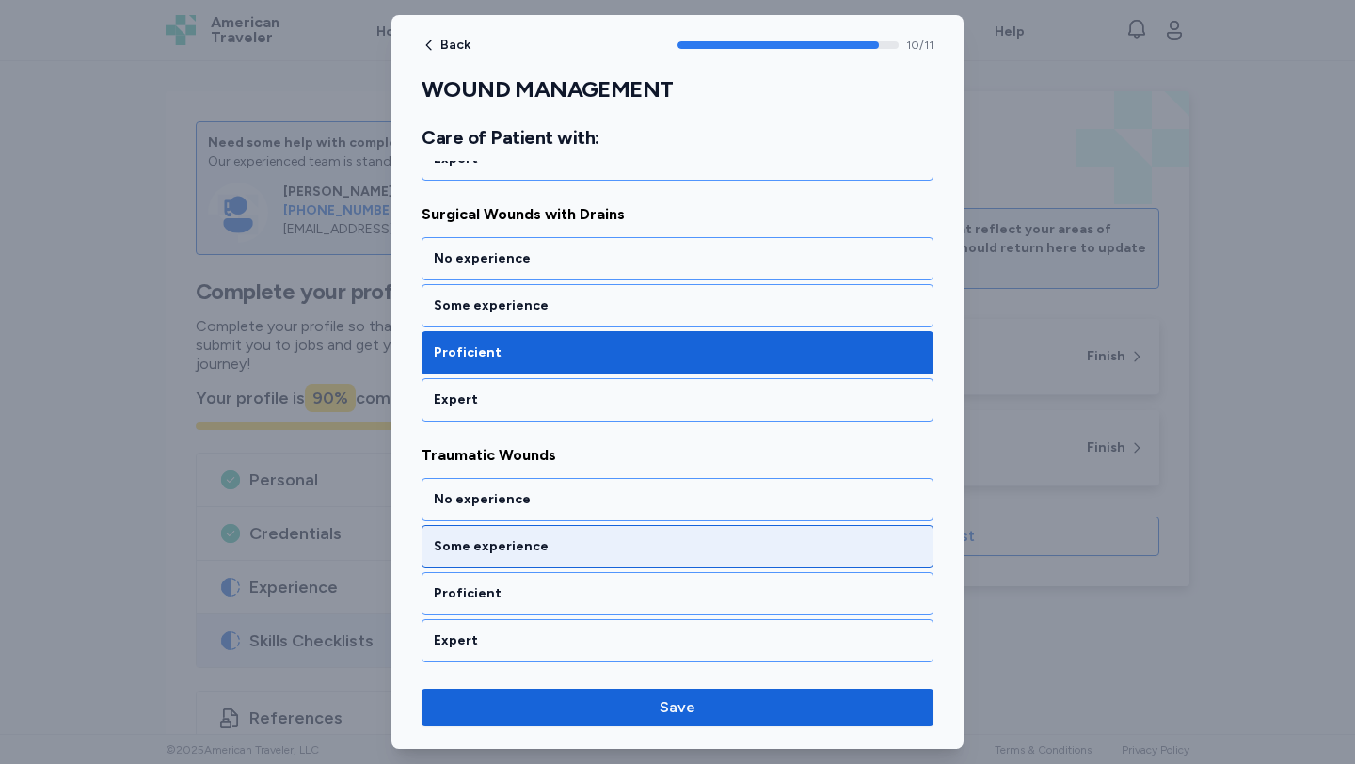
click at [517, 541] on div "Some experience" at bounding box center [677, 546] width 487 height 19
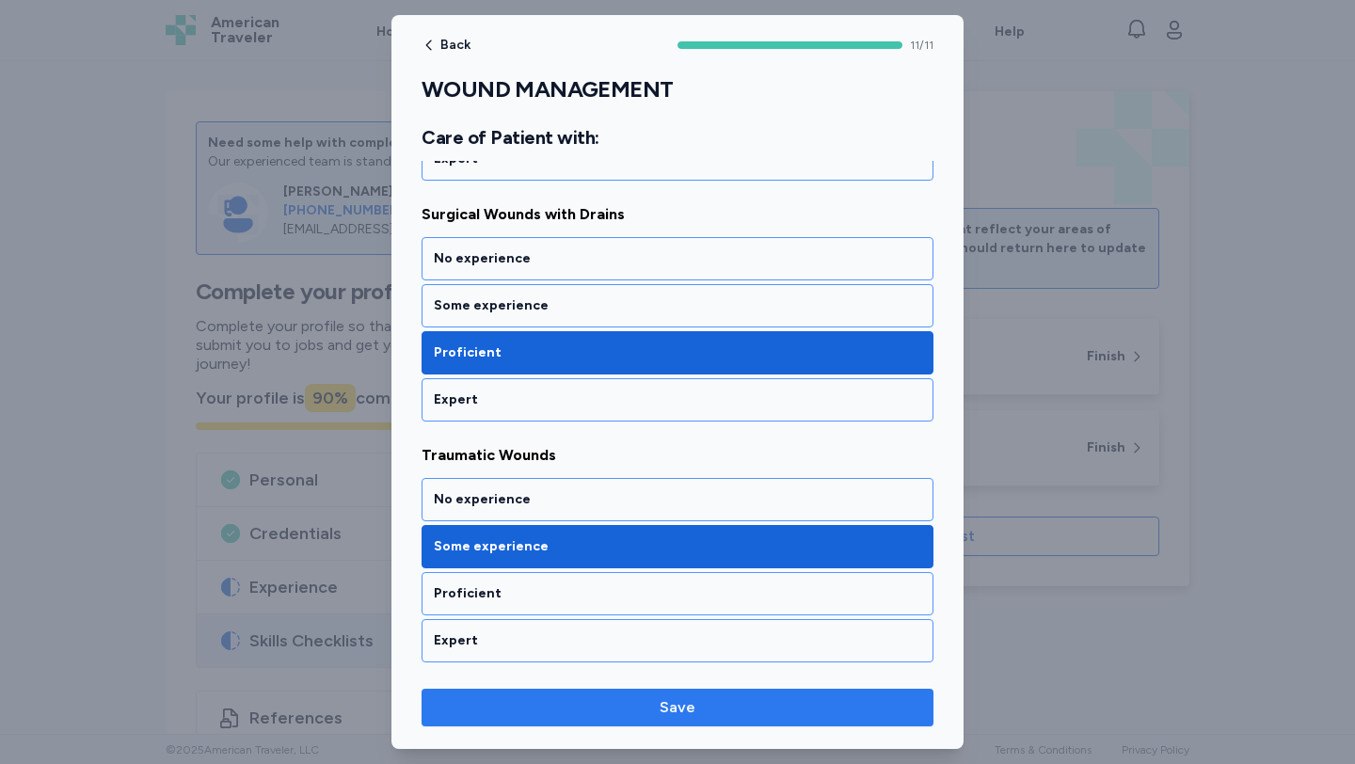
click at [565, 689] on button "Save" at bounding box center [677, 708] width 512 height 38
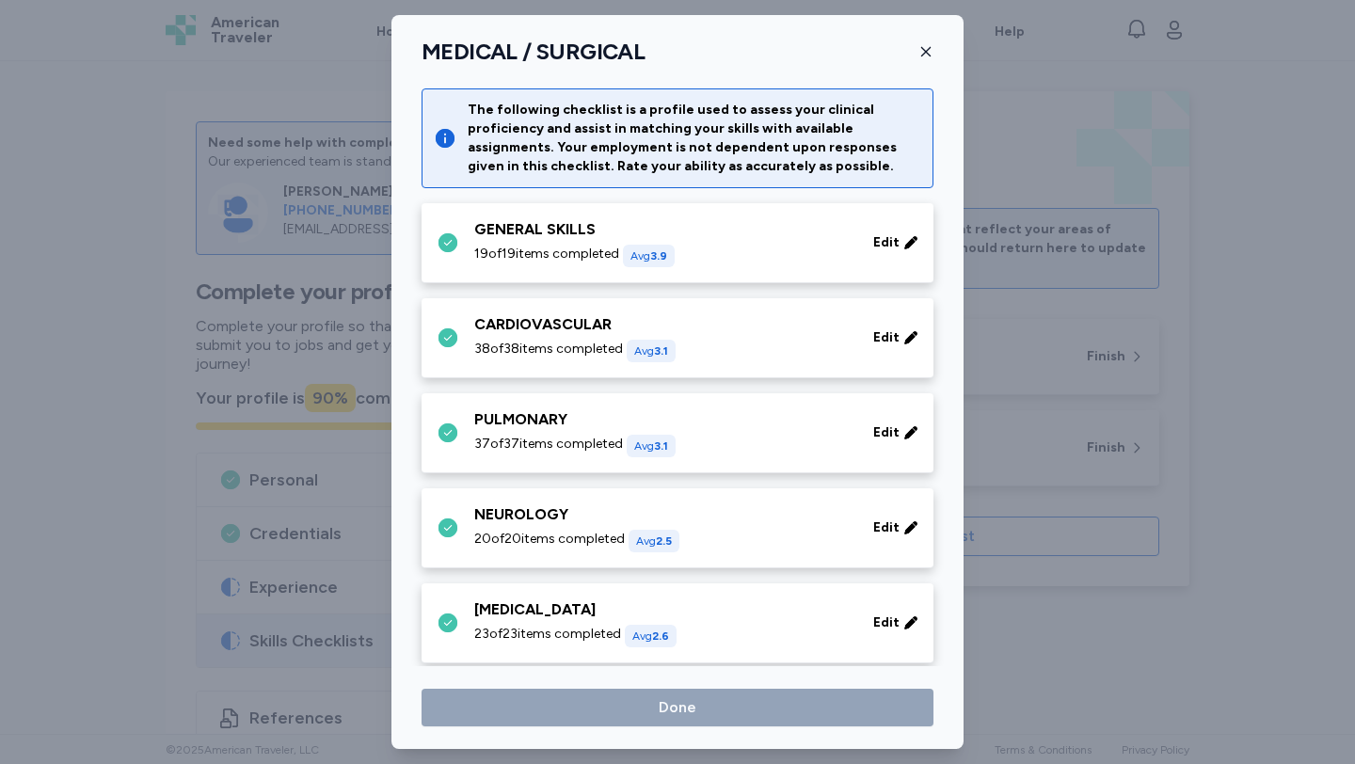
scroll to position [774, 0]
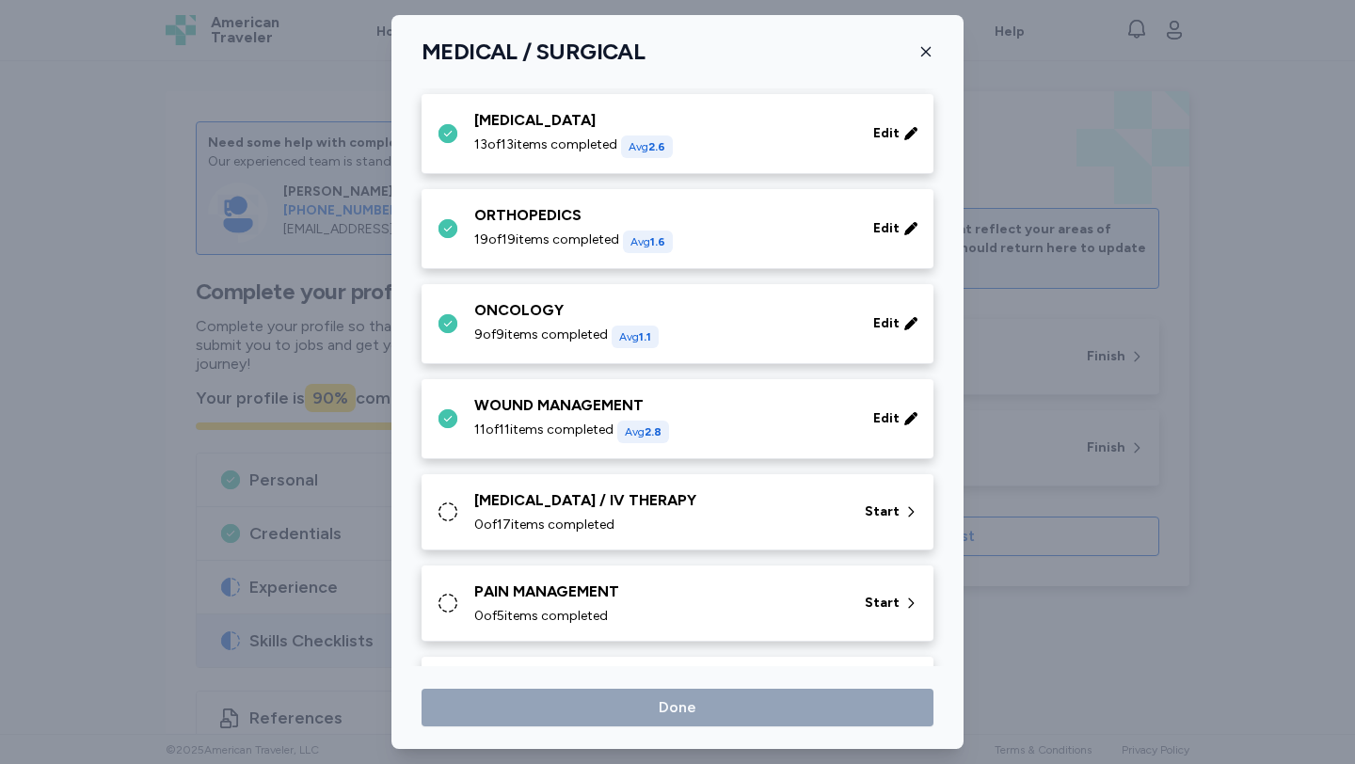
click at [536, 478] on div "[MEDICAL_DATA] / IV THERAPY 0 of 17 items completed Start" at bounding box center [677, 512] width 512 height 76
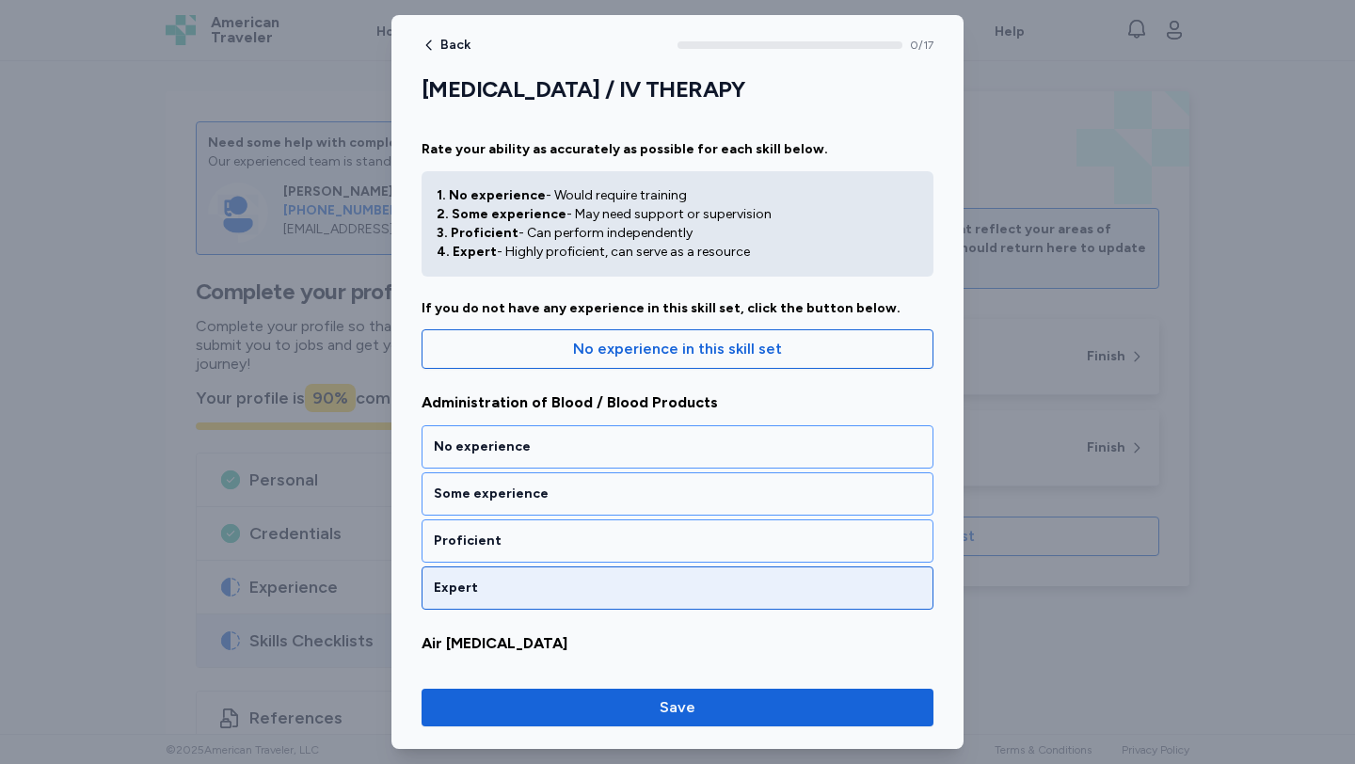
click at [537, 586] on div "Expert" at bounding box center [677, 588] width 487 height 19
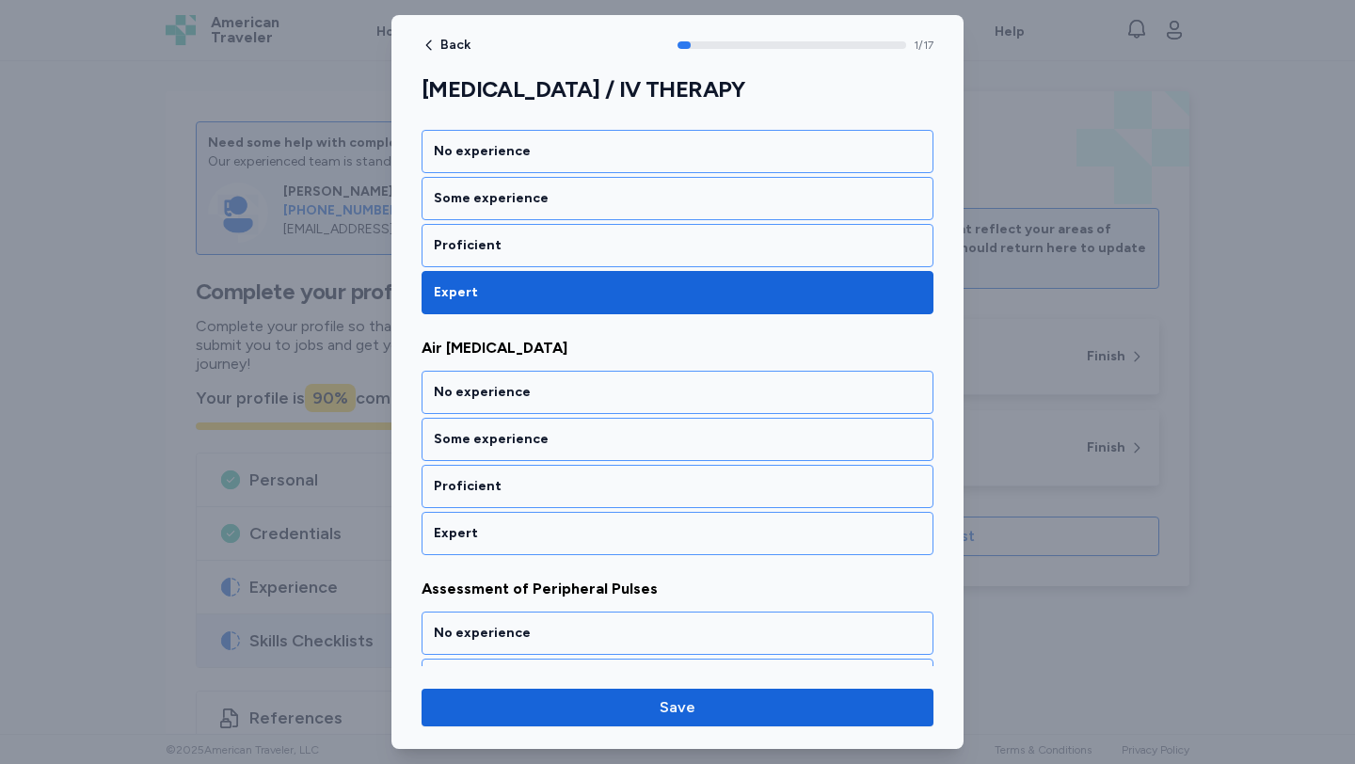
scroll to position [351, 0]
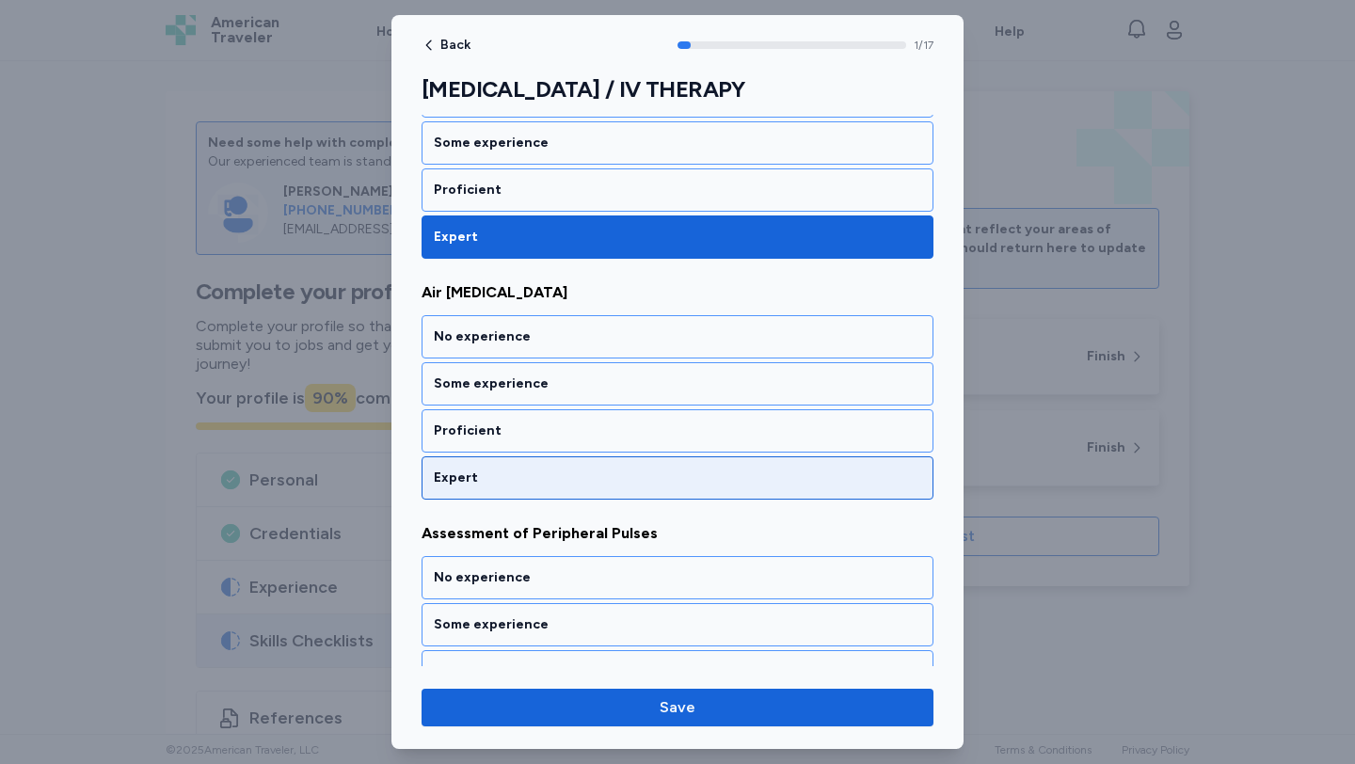
click at [527, 462] on div "Expert" at bounding box center [677, 477] width 512 height 43
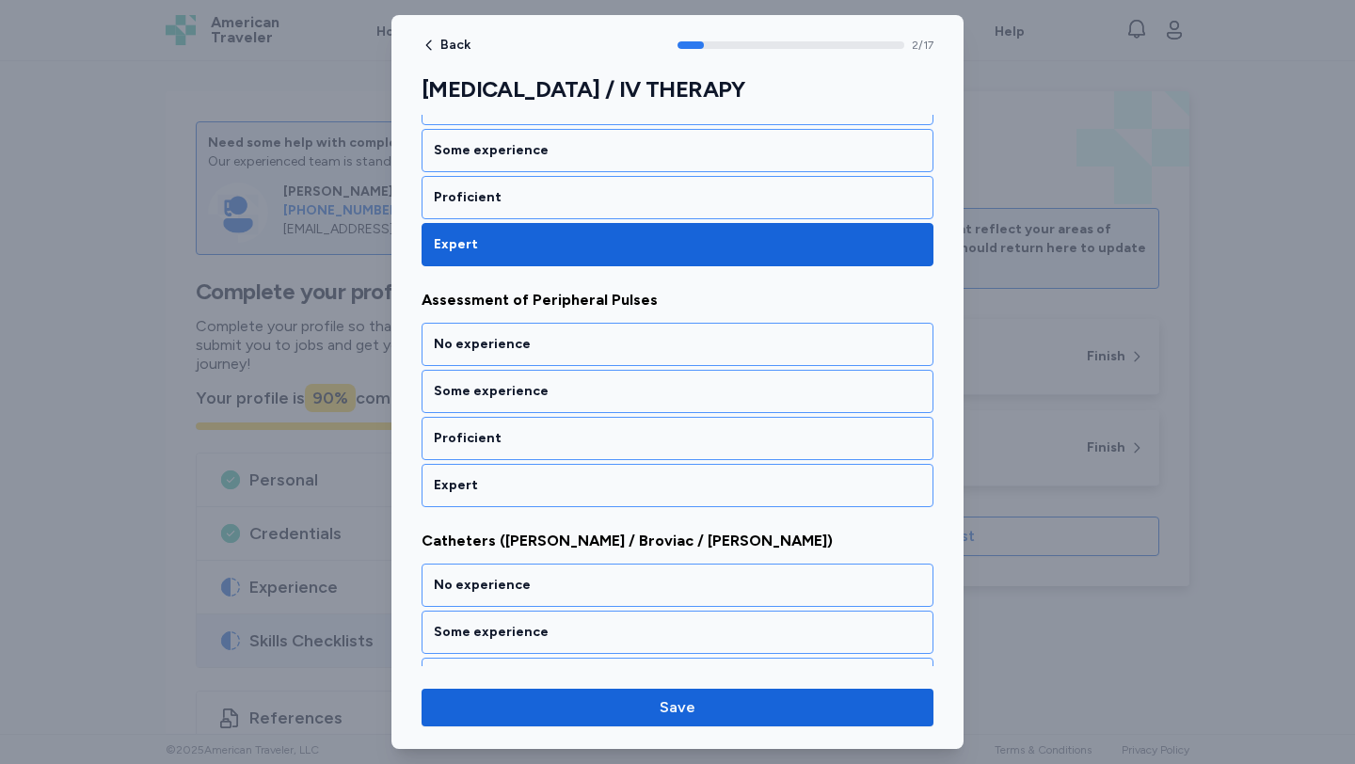
scroll to position [592, 0]
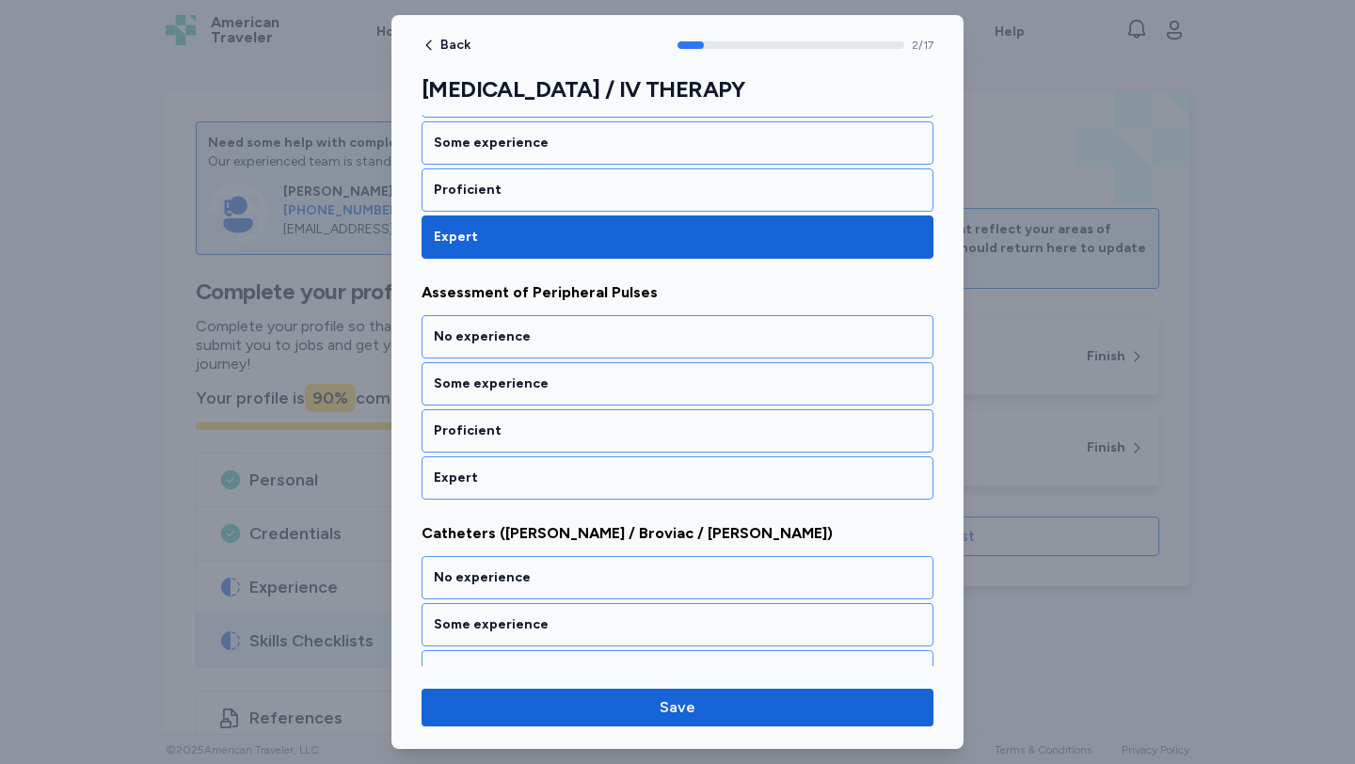
click at [527, 462] on div "Expert" at bounding box center [677, 477] width 512 height 43
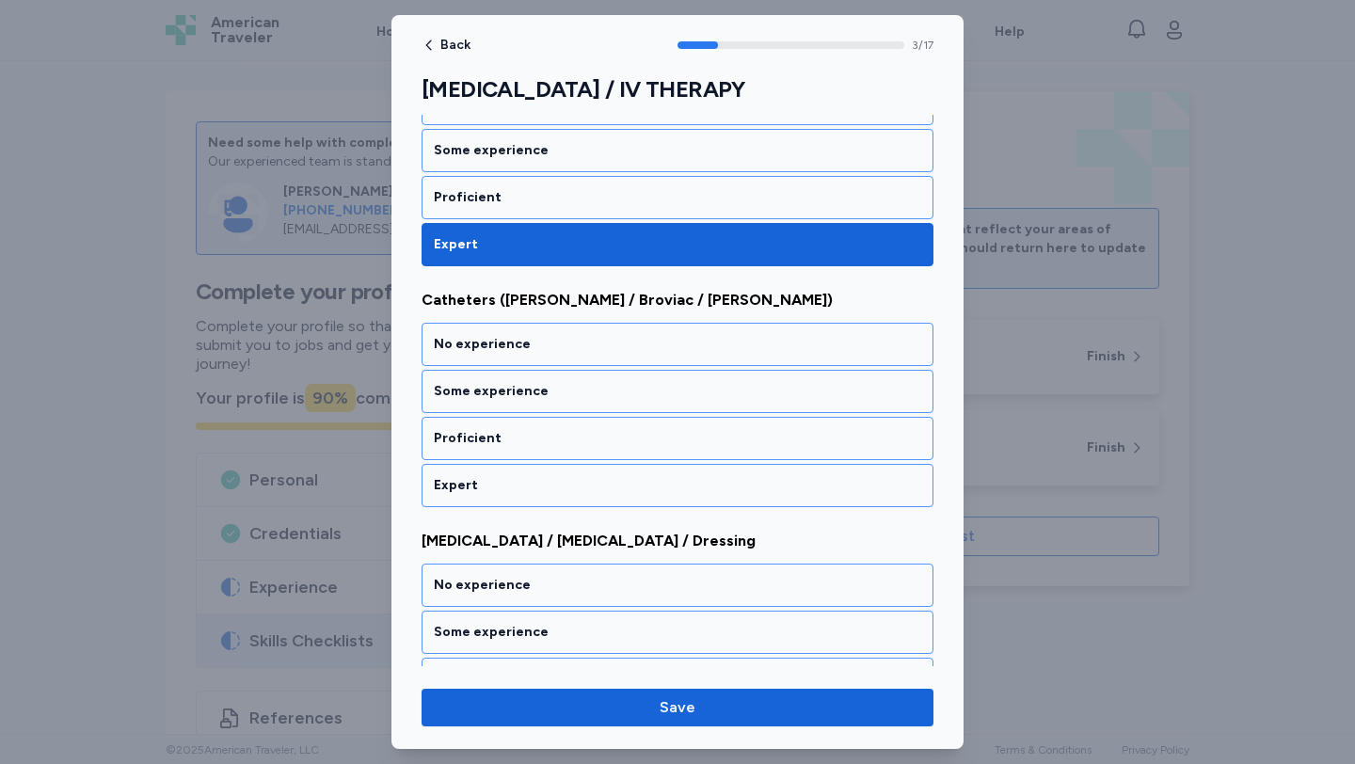
scroll to position [833, 0]
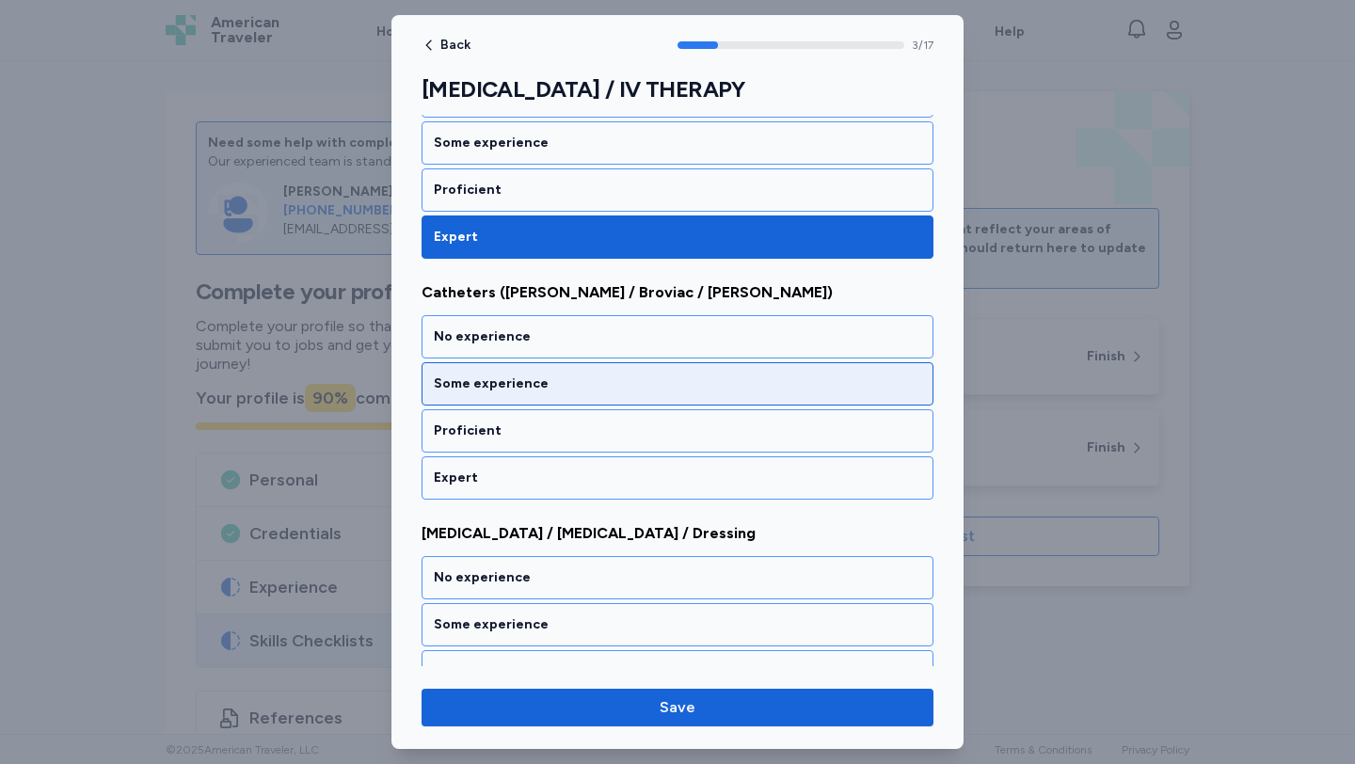
click at [511, 391] on div "Some experience" at bounding box center [677, 383] width 487 height 19
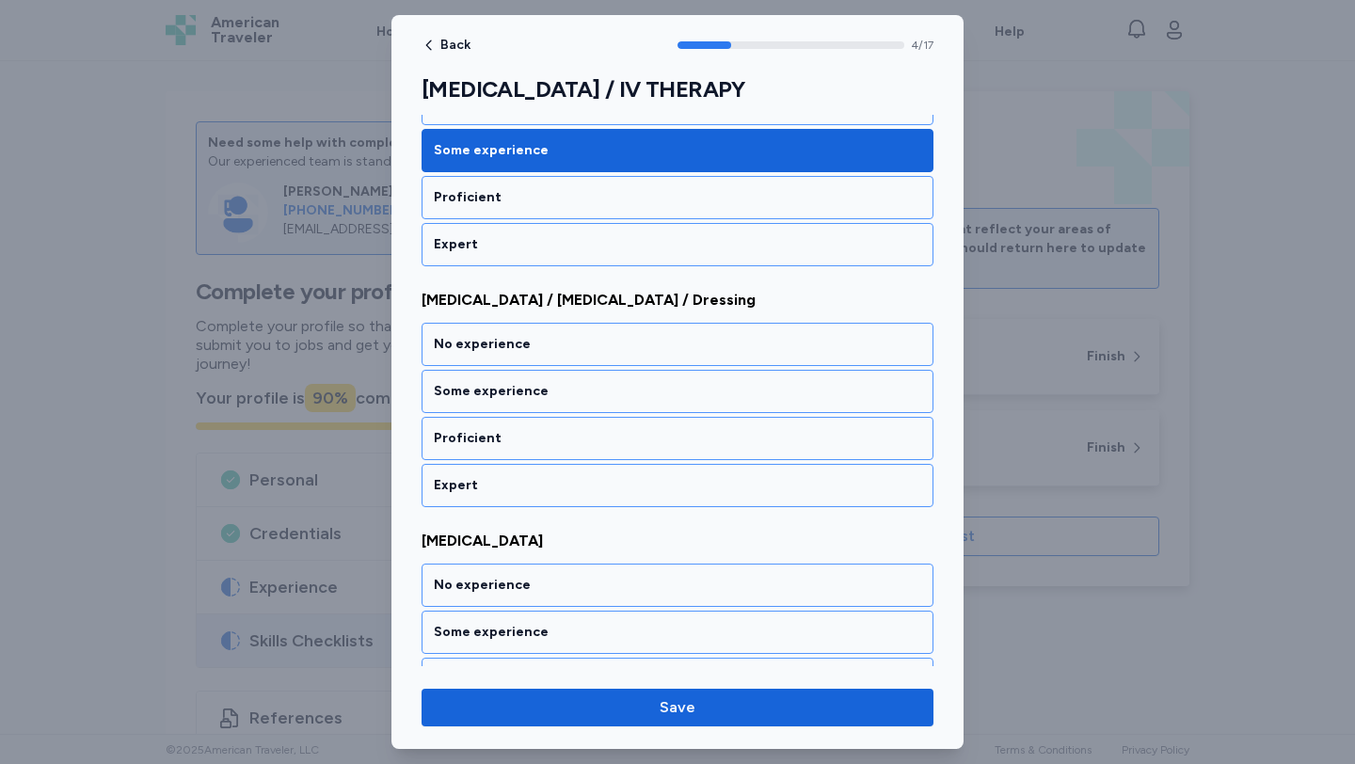
scroll to position [1073, 0]
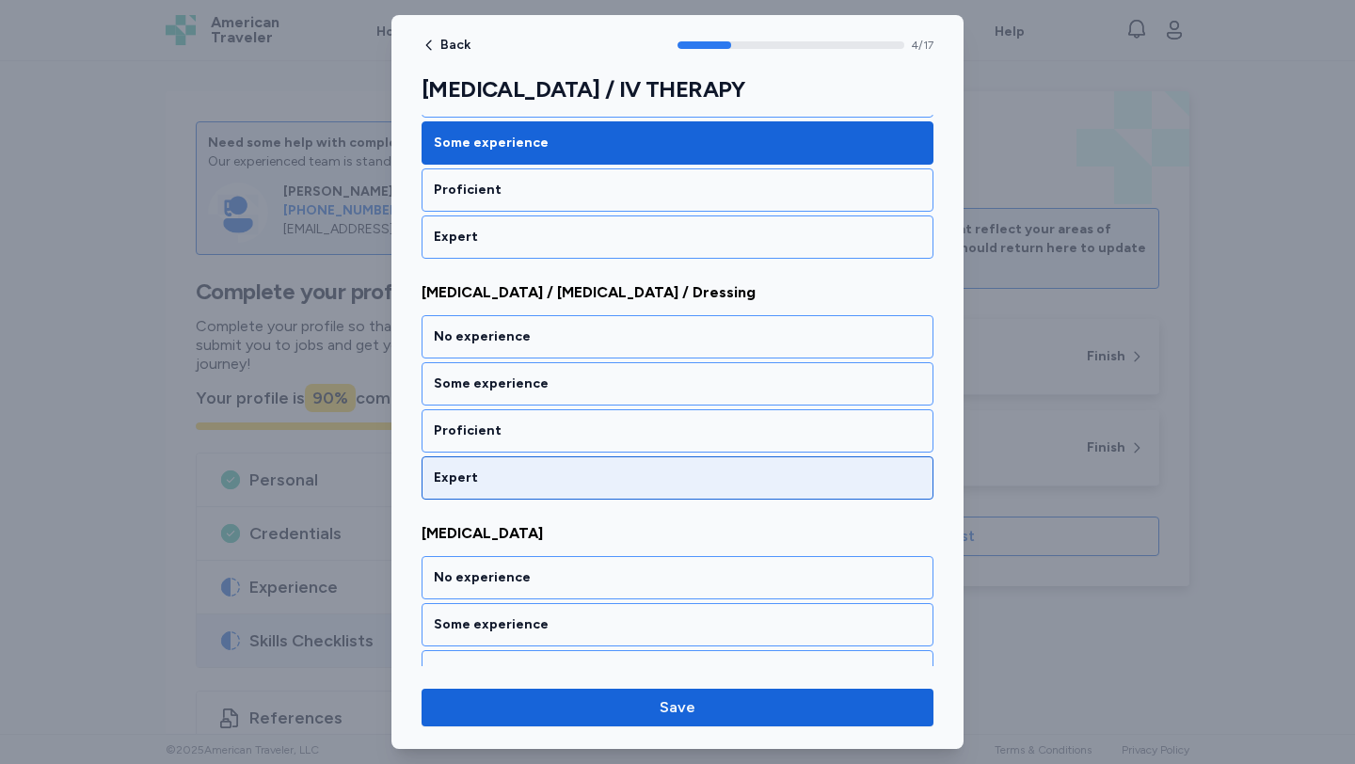
click at [513, 456] on div "Expert" at bounding box center [677, 477] width 512 height 43
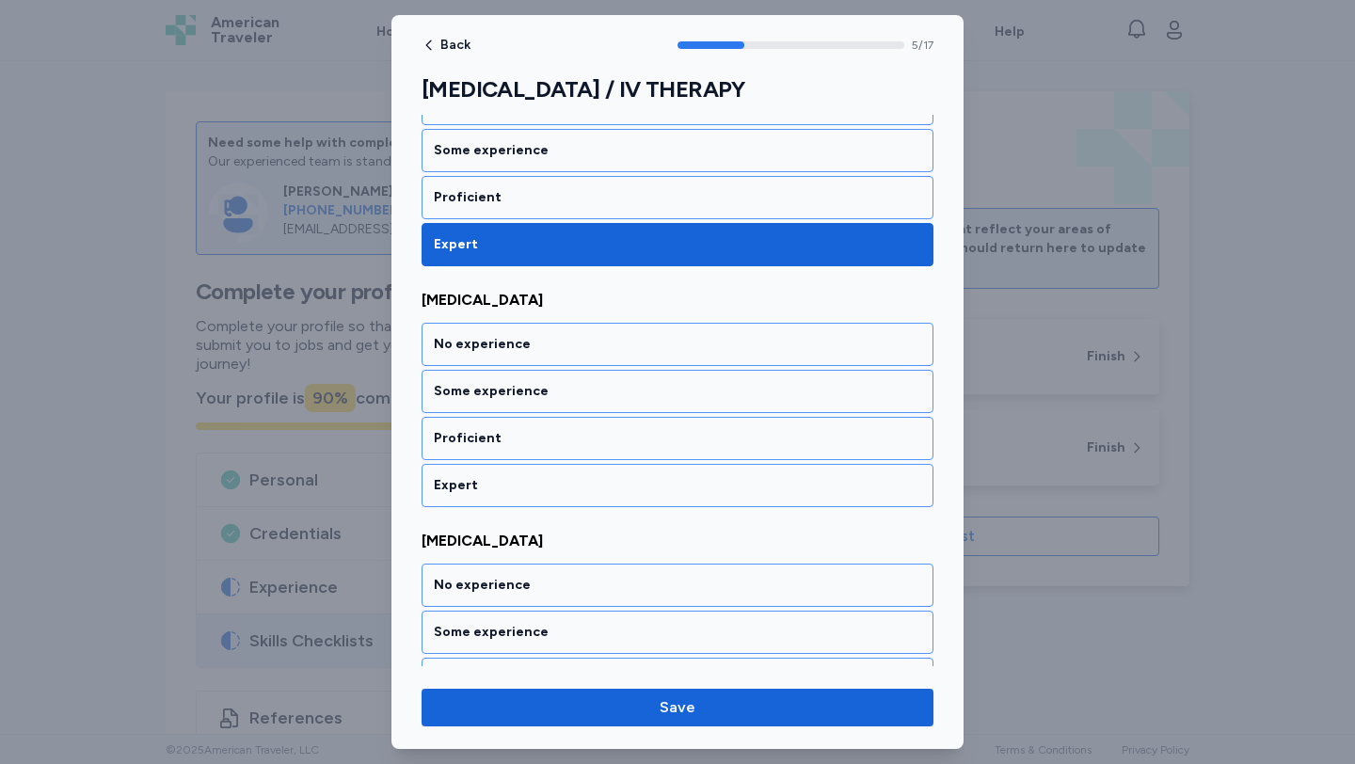
scroll to position [1314, 0]
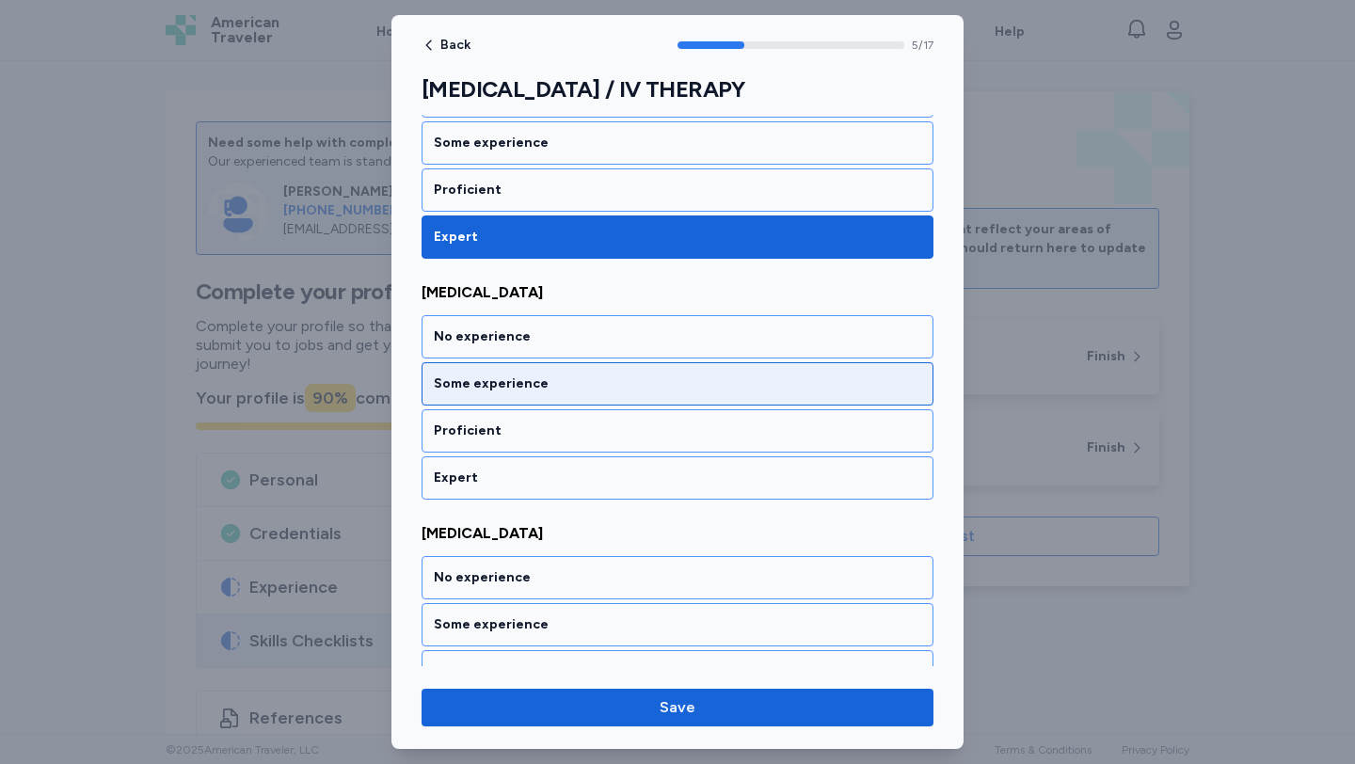
click at [511, 396] on div "Some experience" at bounding box center [677, 383] width 512 height 43
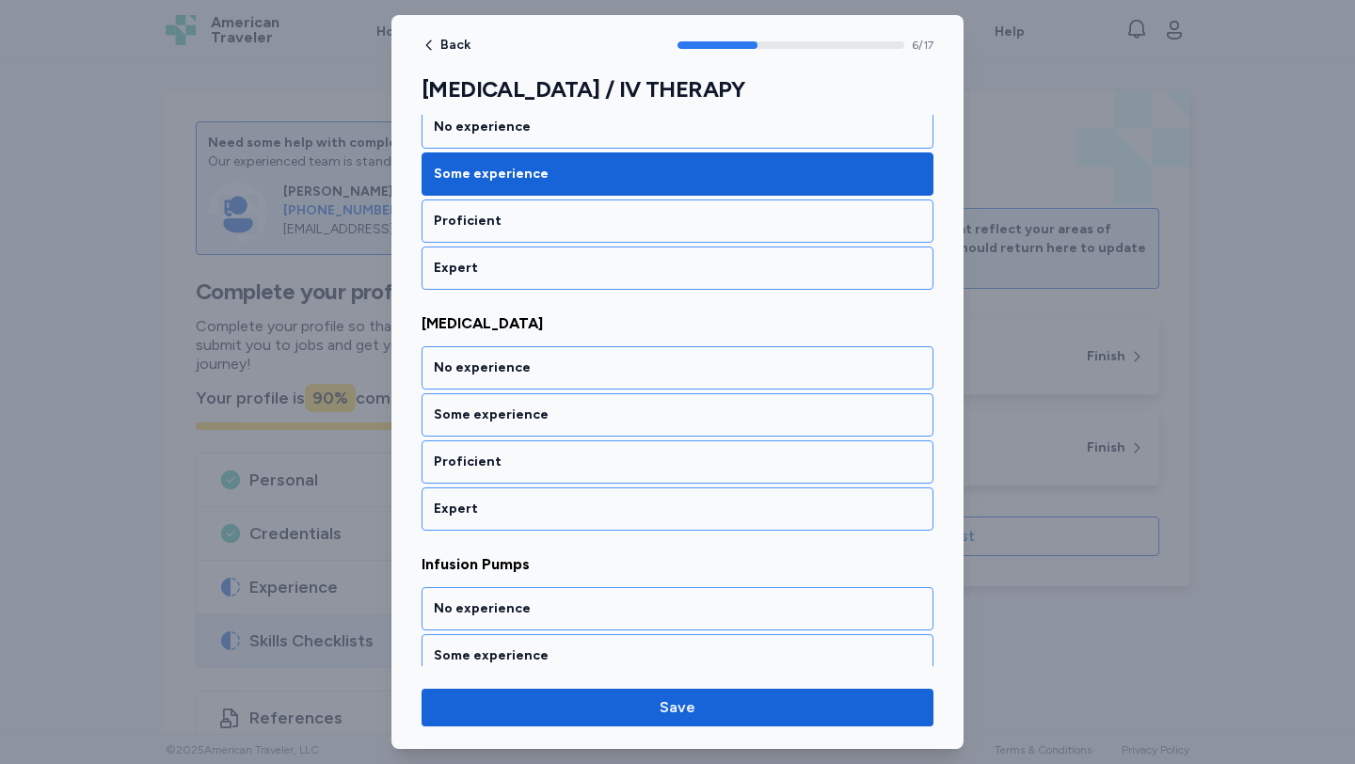
scroll to position [1555, 0]
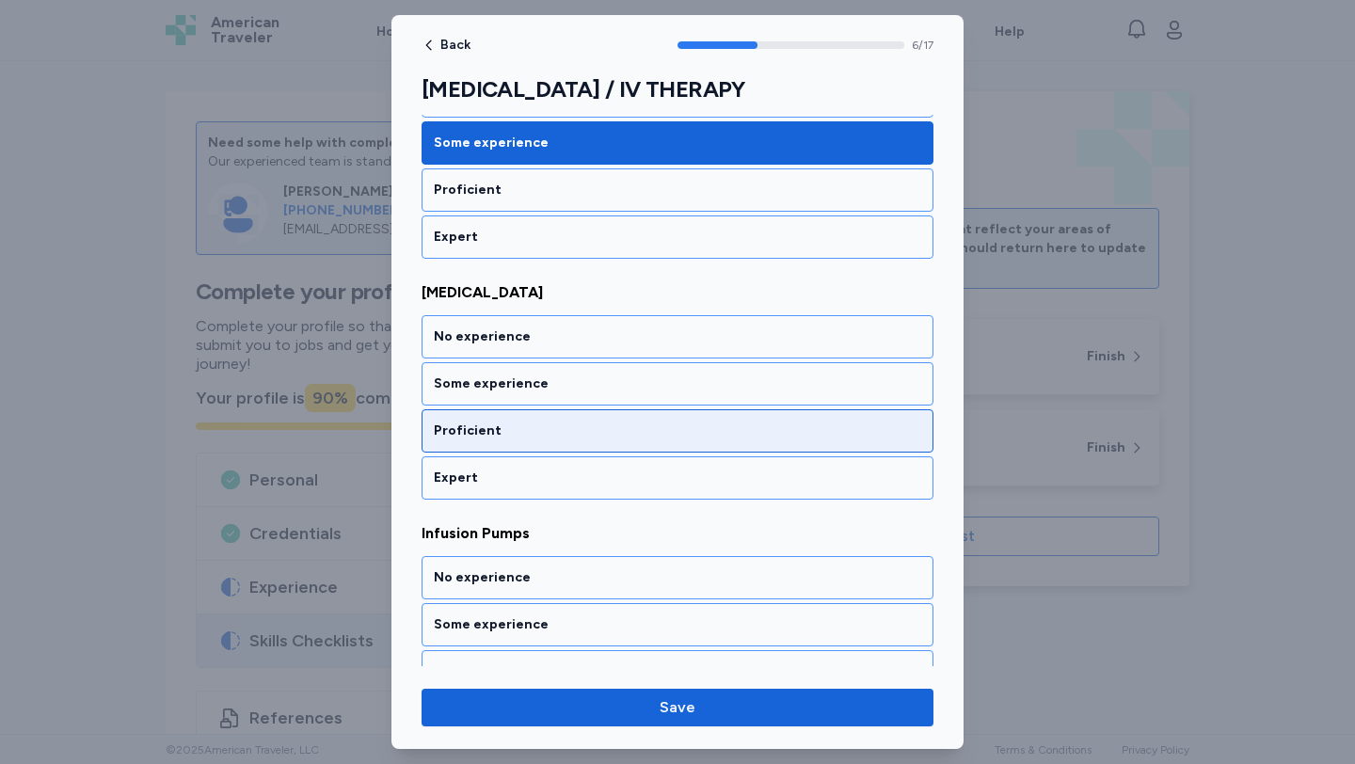
click at [510, 426] on div "Proficient" at bounding box center [677, 430] width 487 height 19
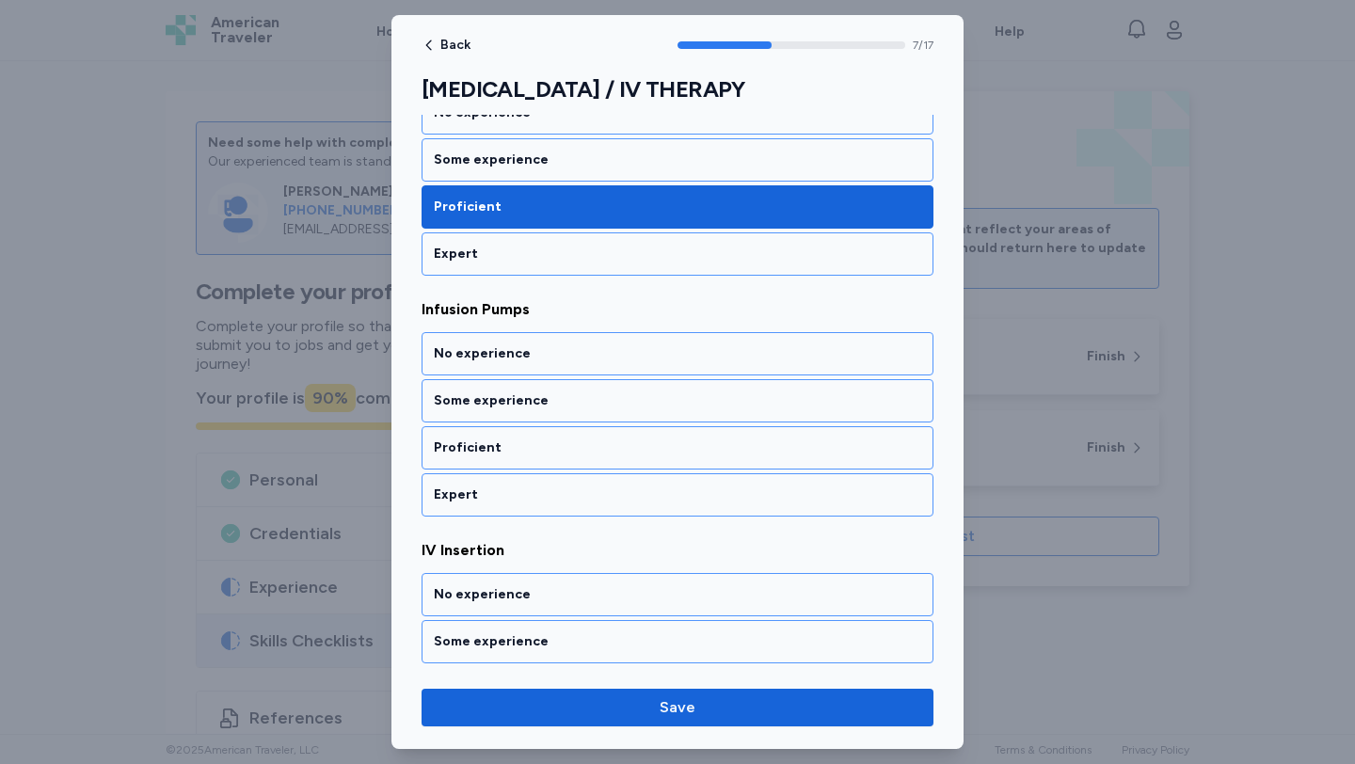
scroll to position [1796, 0]
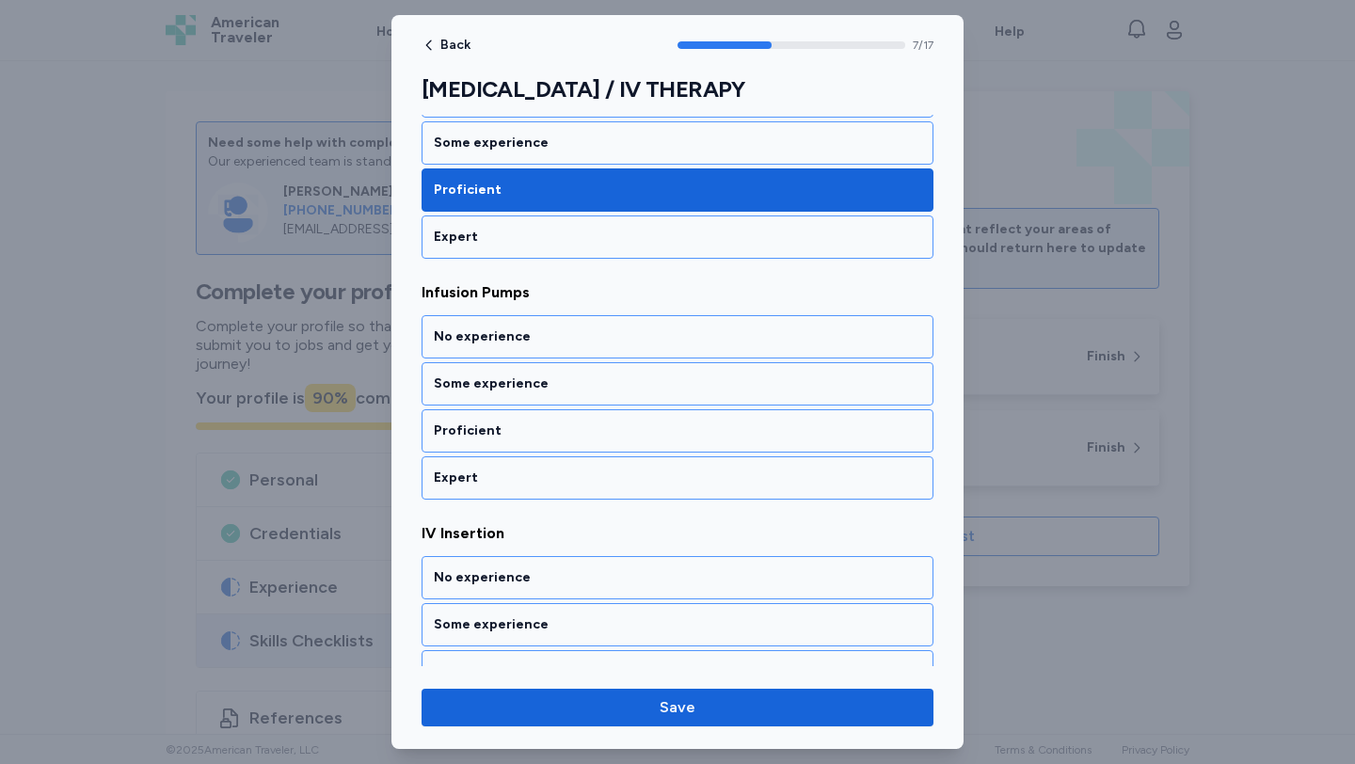
click at [510, 426] on div "Proficient" at bounding box center [677, 430] width 487 height 19
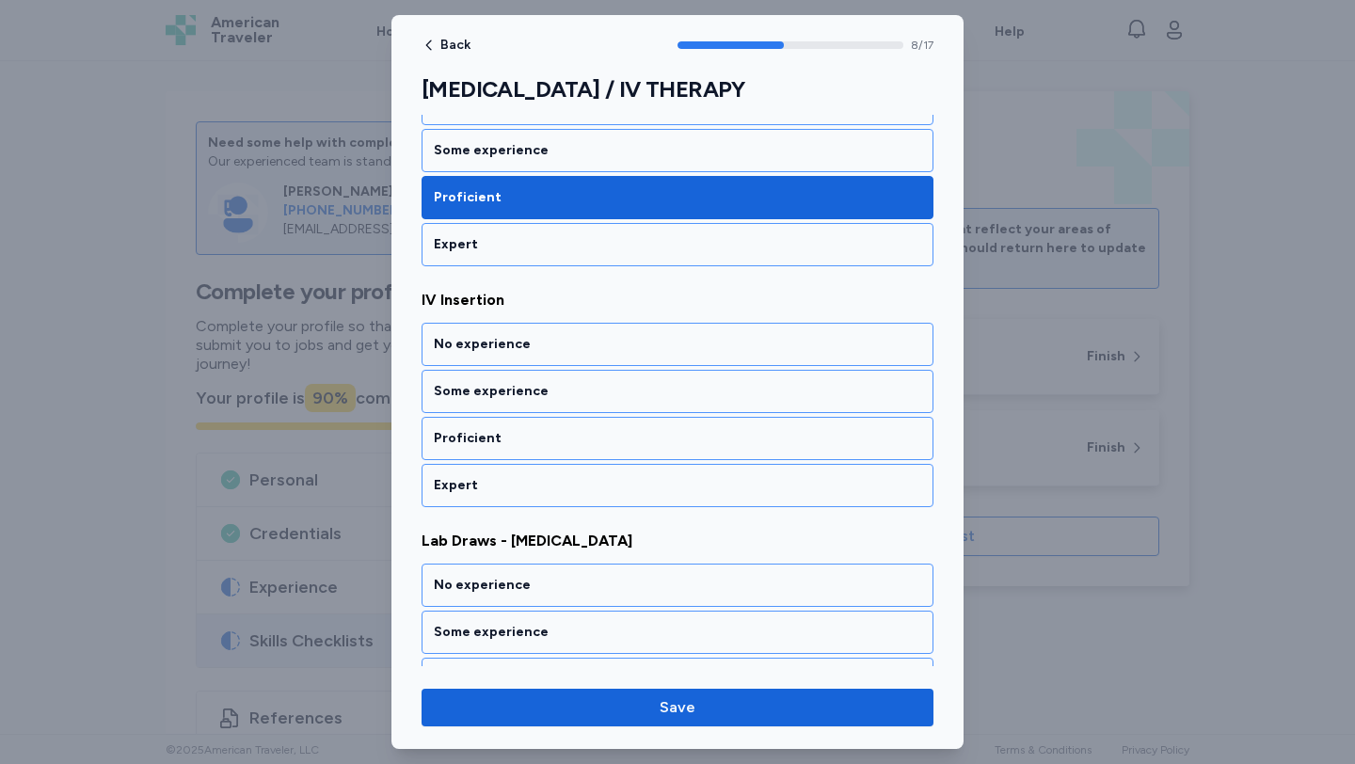
scroll to position [2037, 0]
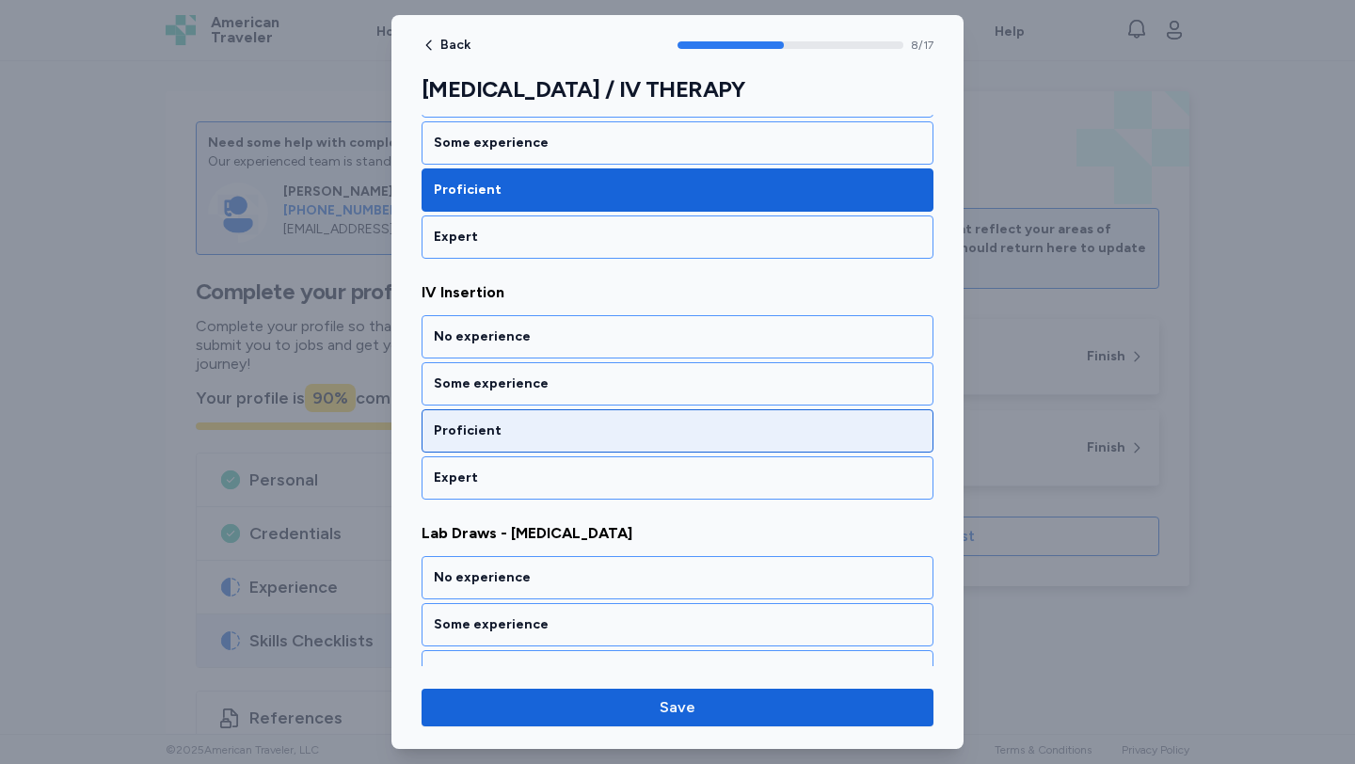
click at [506, 424] on div "Proficient" at bounding box center [677, 430] width 487 height 19
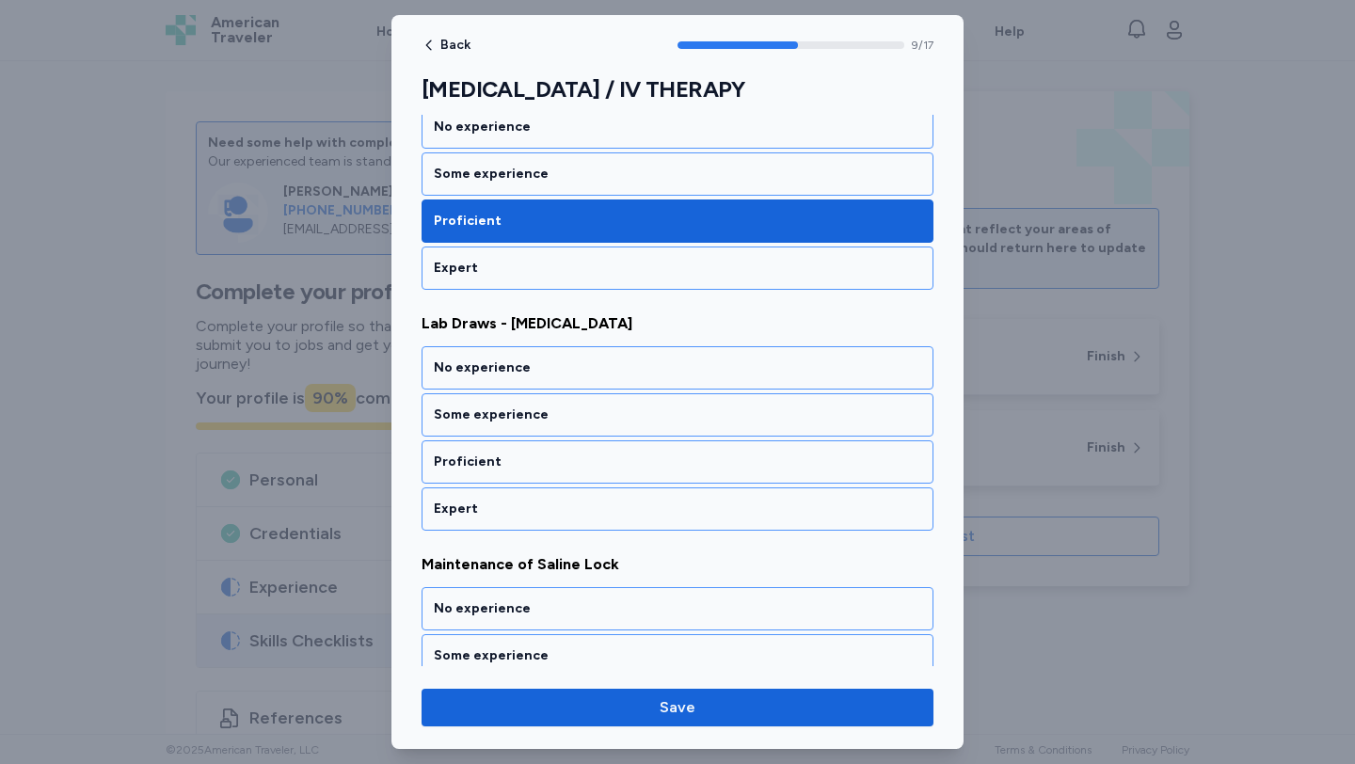
scroll to position [2278, 0]
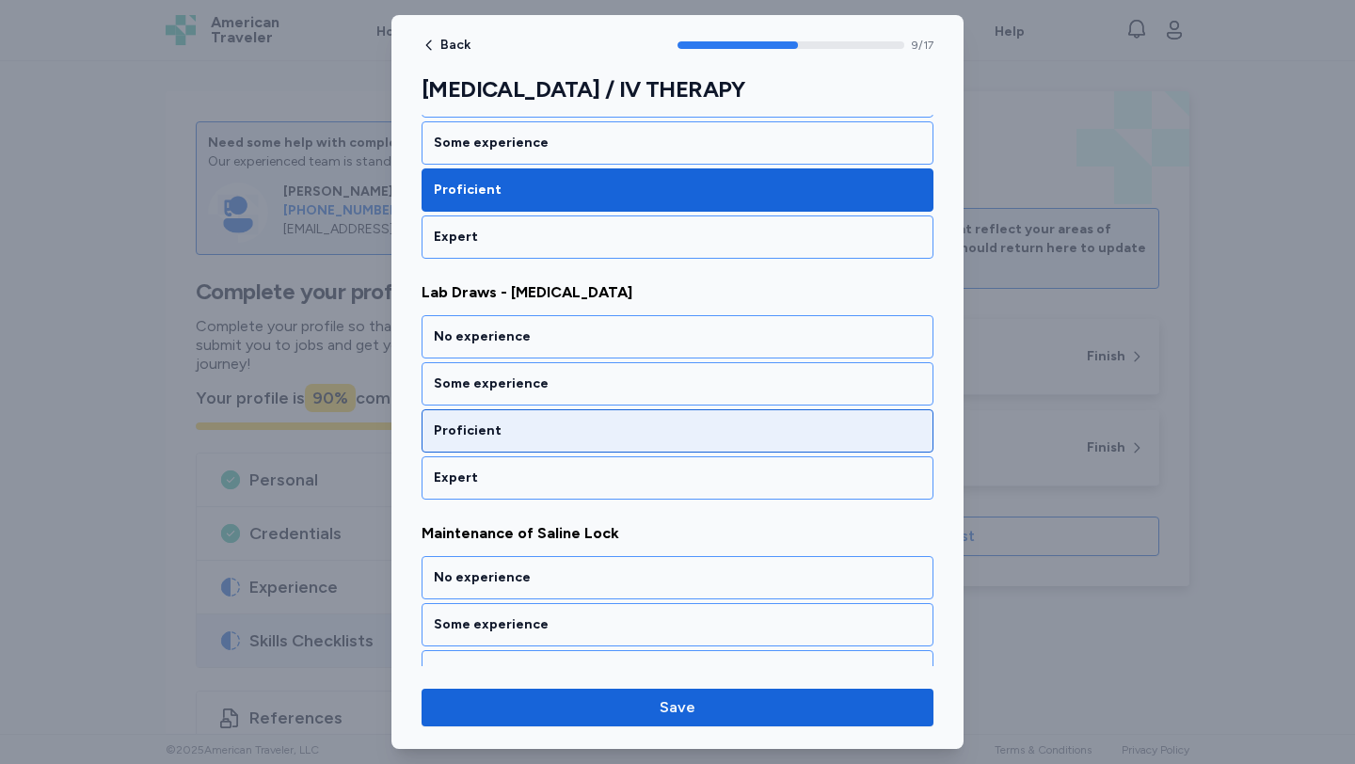
click at [506, 431] on div "Proficient" at bounding box center [677, 430] width 487 height 19
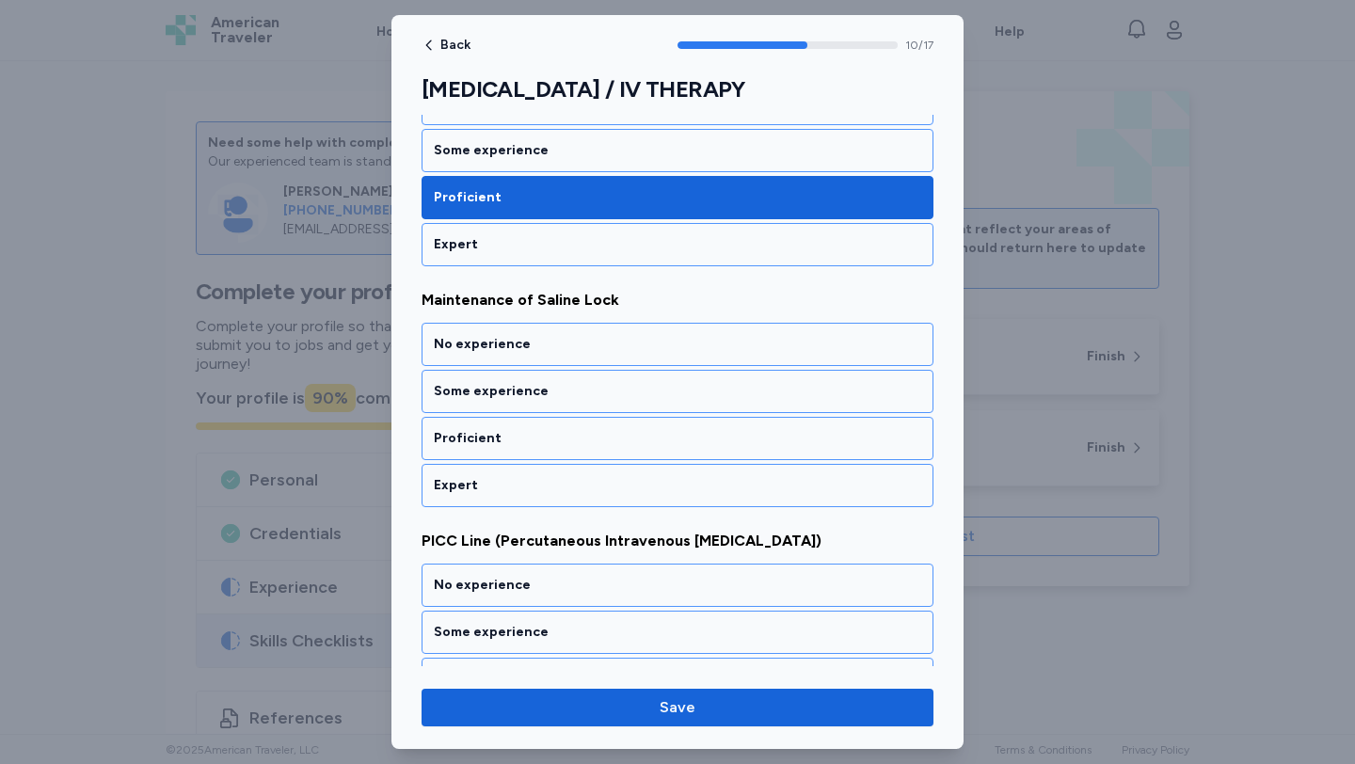
scroll to position [2519, 0]
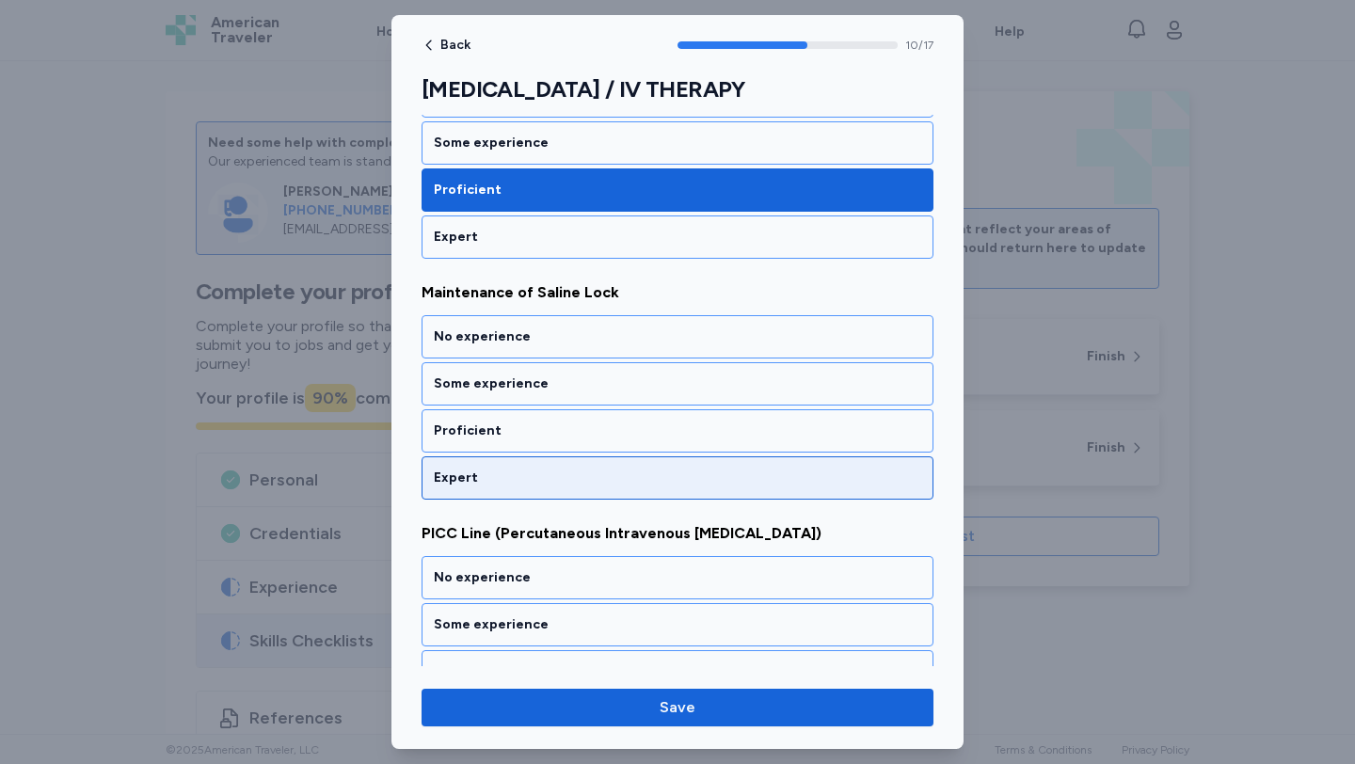
click at [506, 460] on div "Expert" at bounding box center [677, 477] width 512 height 43
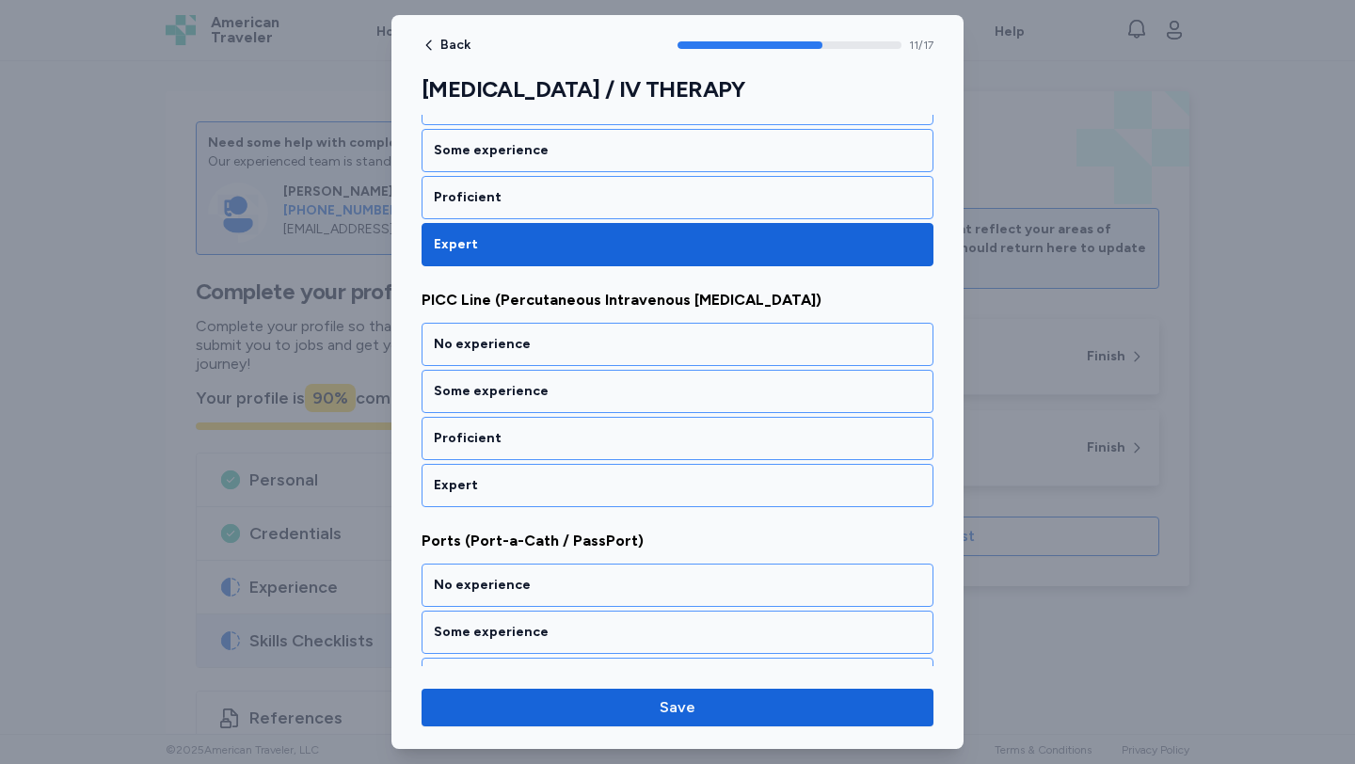
scroll to position [2759, 0]
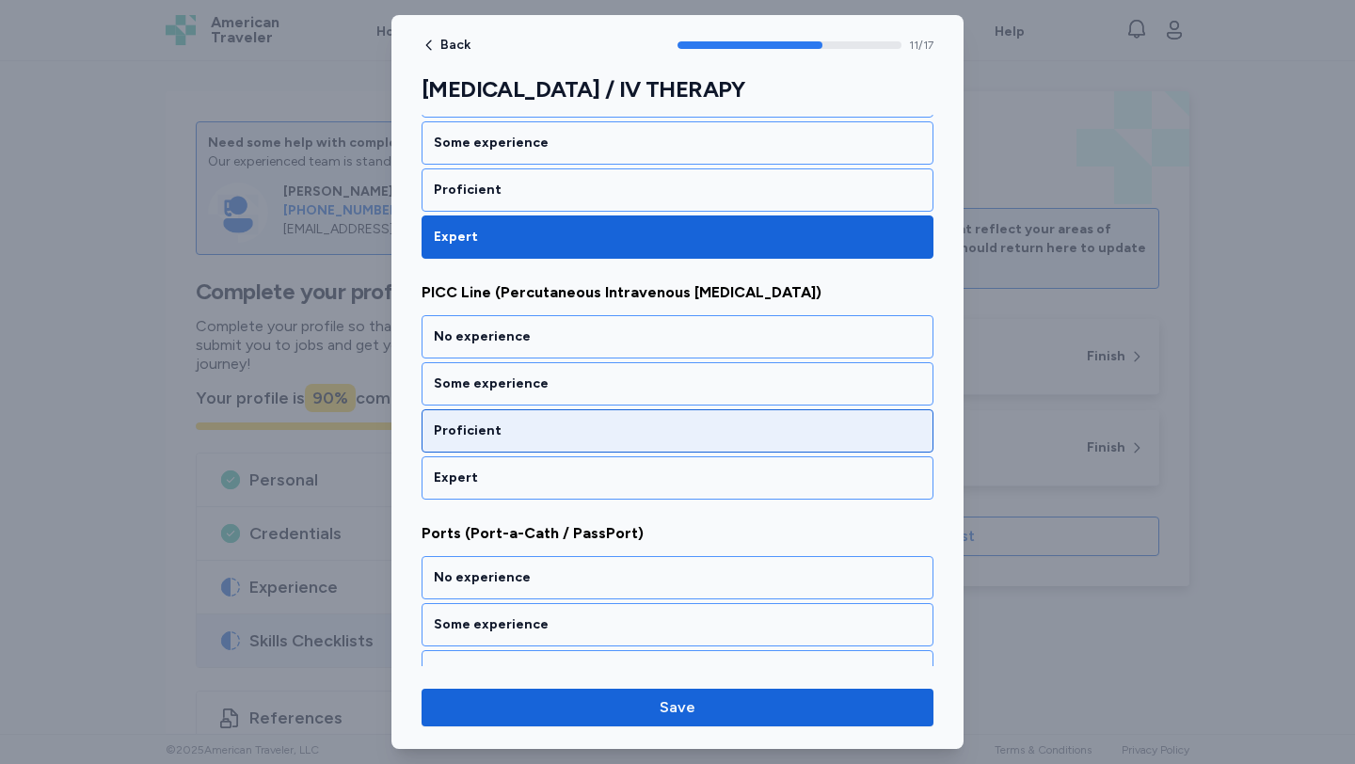
click at [505, 444] on div "Proficient" at bounding box center [677, 430] width 512 height 43
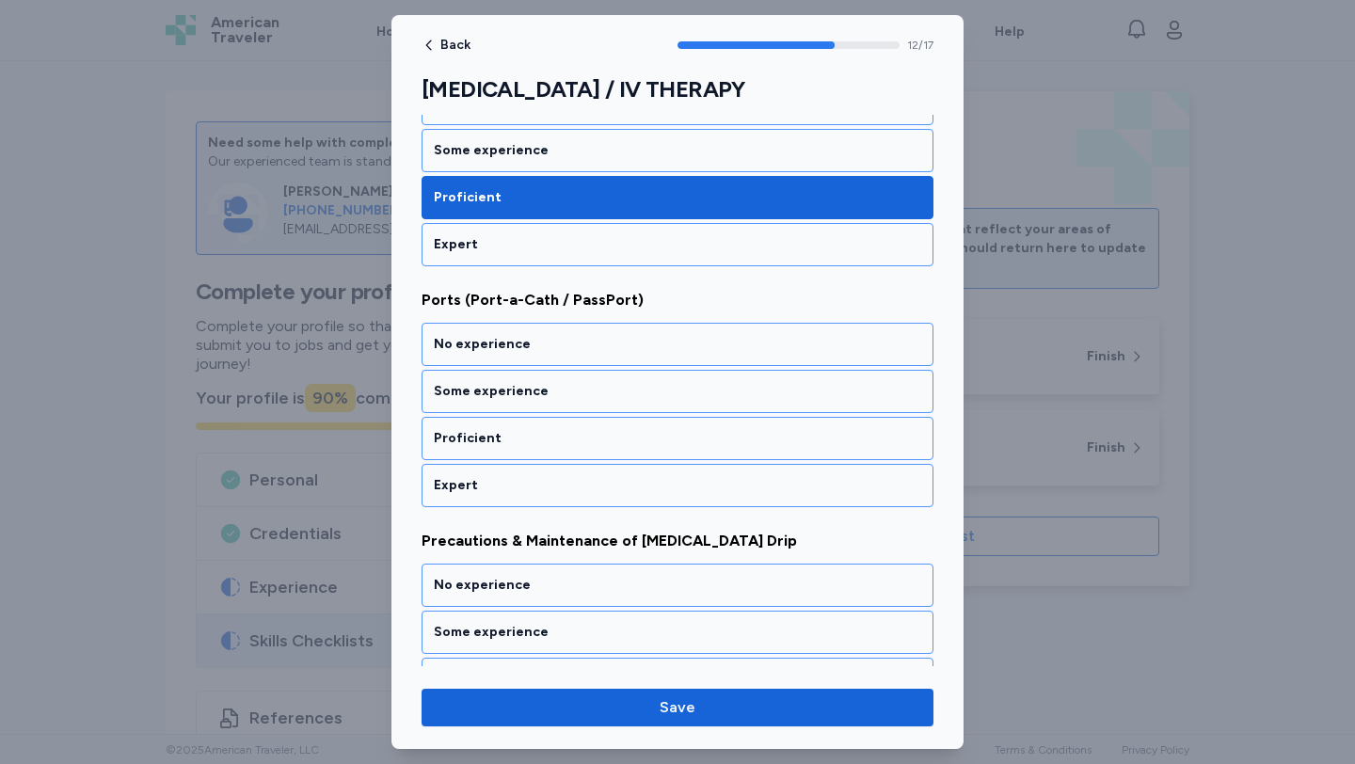
scroll to position [3000, 0]
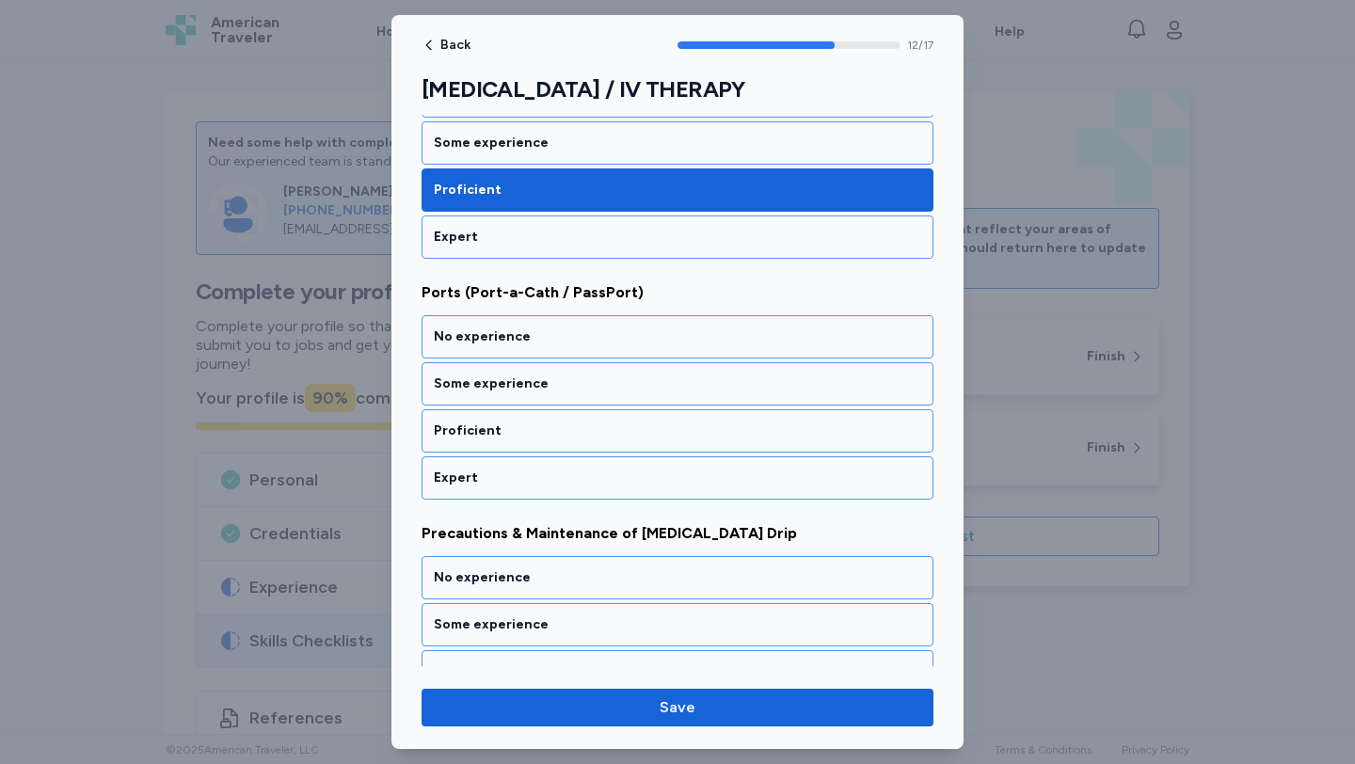
click at [505, 444] on div "Proficient" at bounding box center [677, 430] width 512 height 43
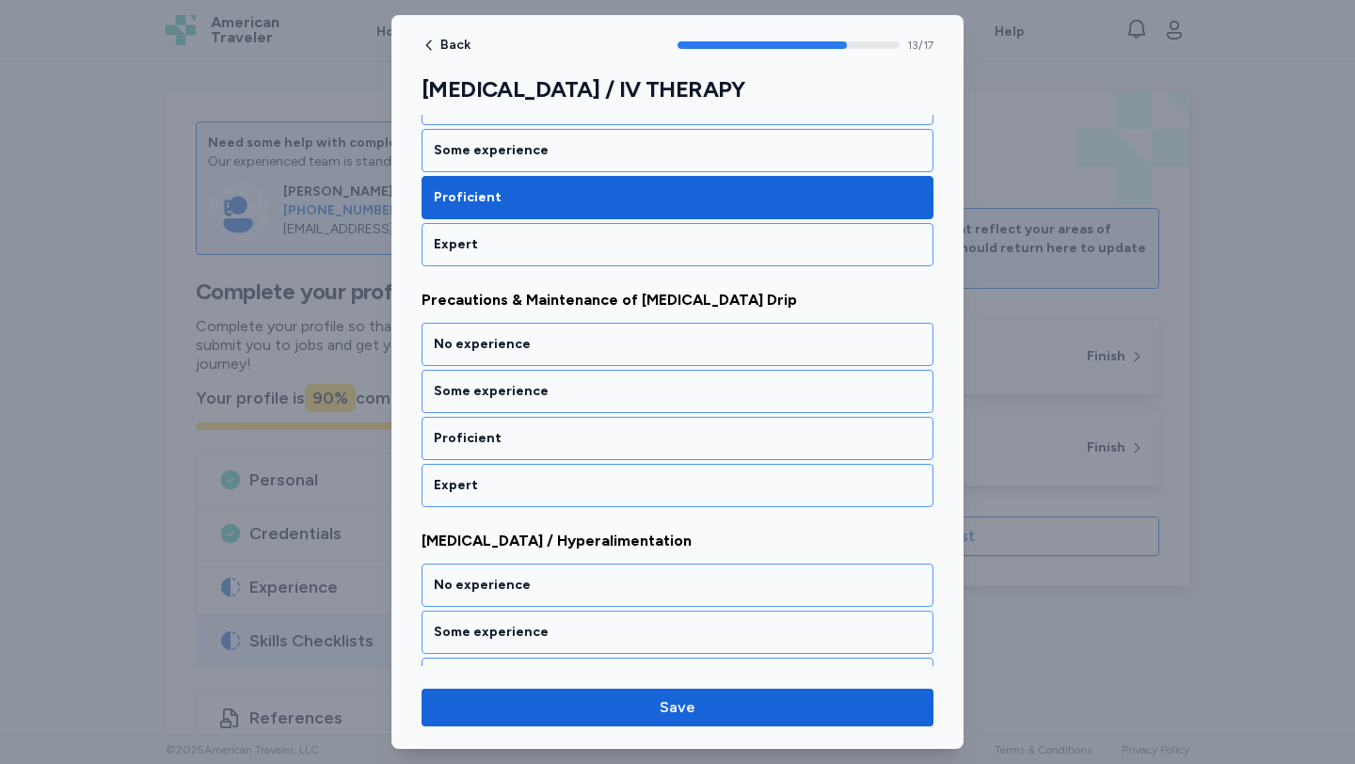
scroll to position [3241, 0]
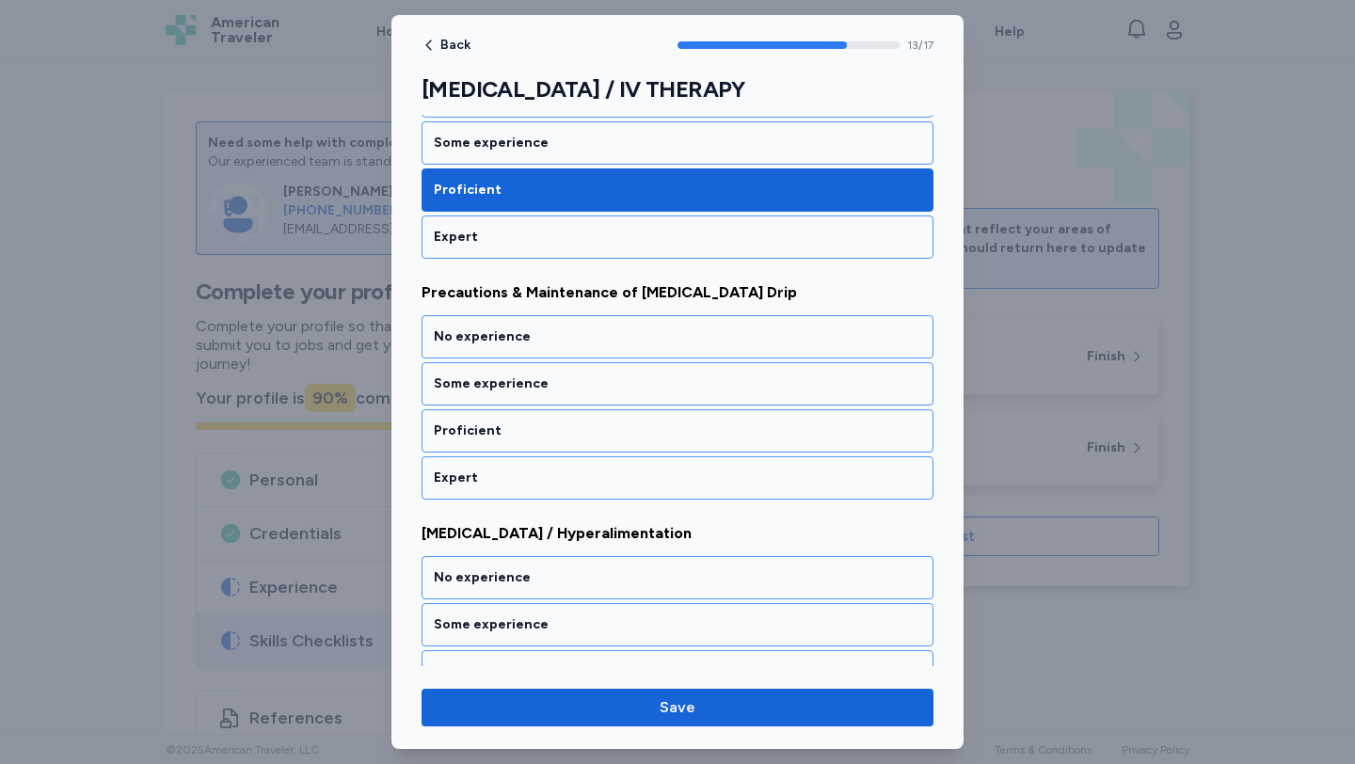
click at [505, 444] on div "Proficient" at bounding box center [677, 430] width 512 height 43
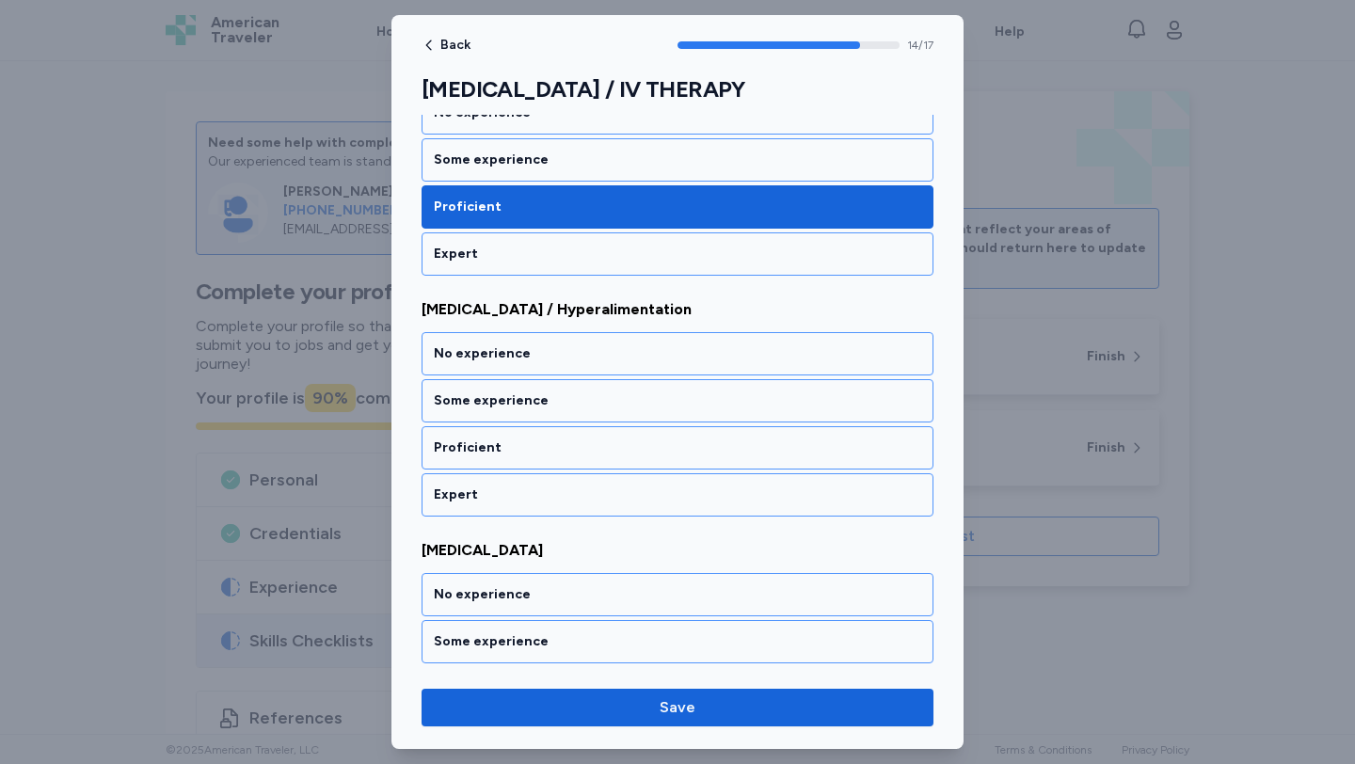
scroll to position [3482, 0]
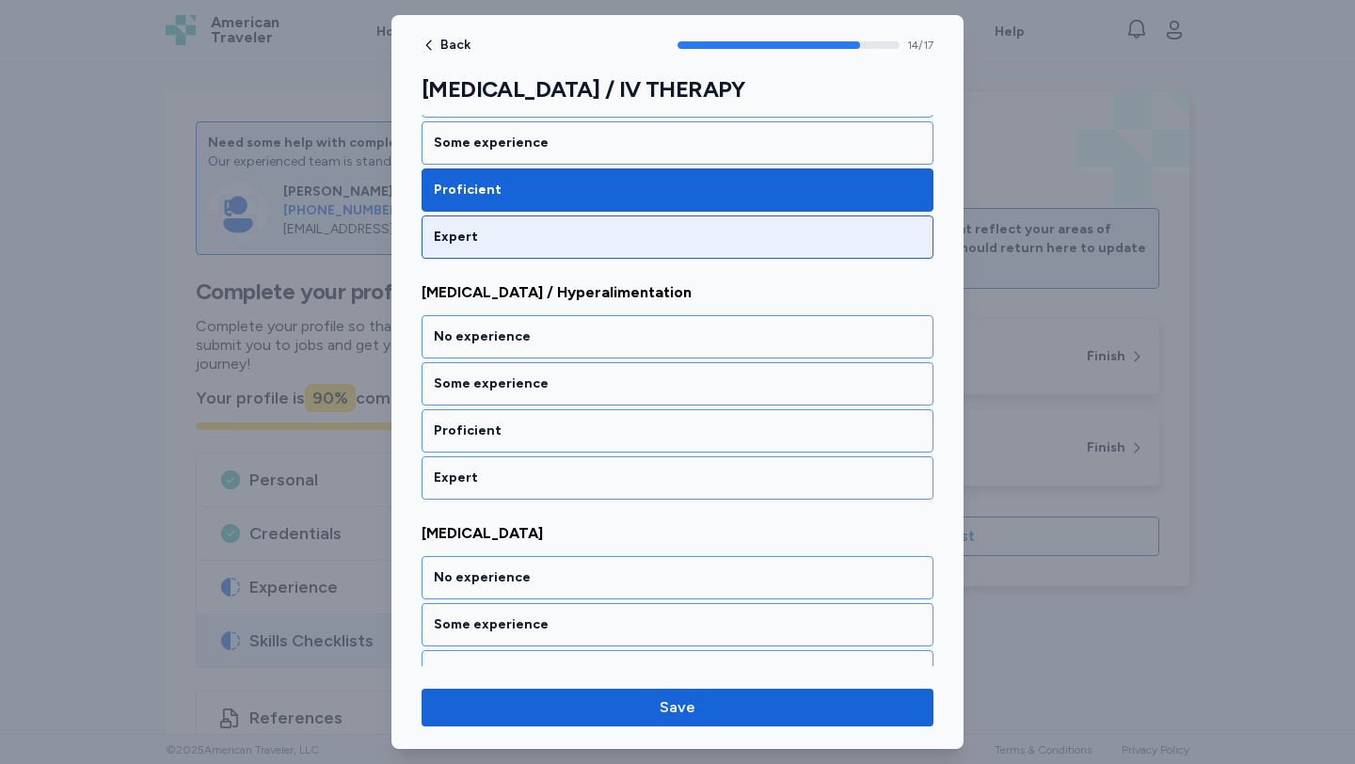
click at [504, 249] on div "Expert" at bounding box center [677, 236] width 512 height 43
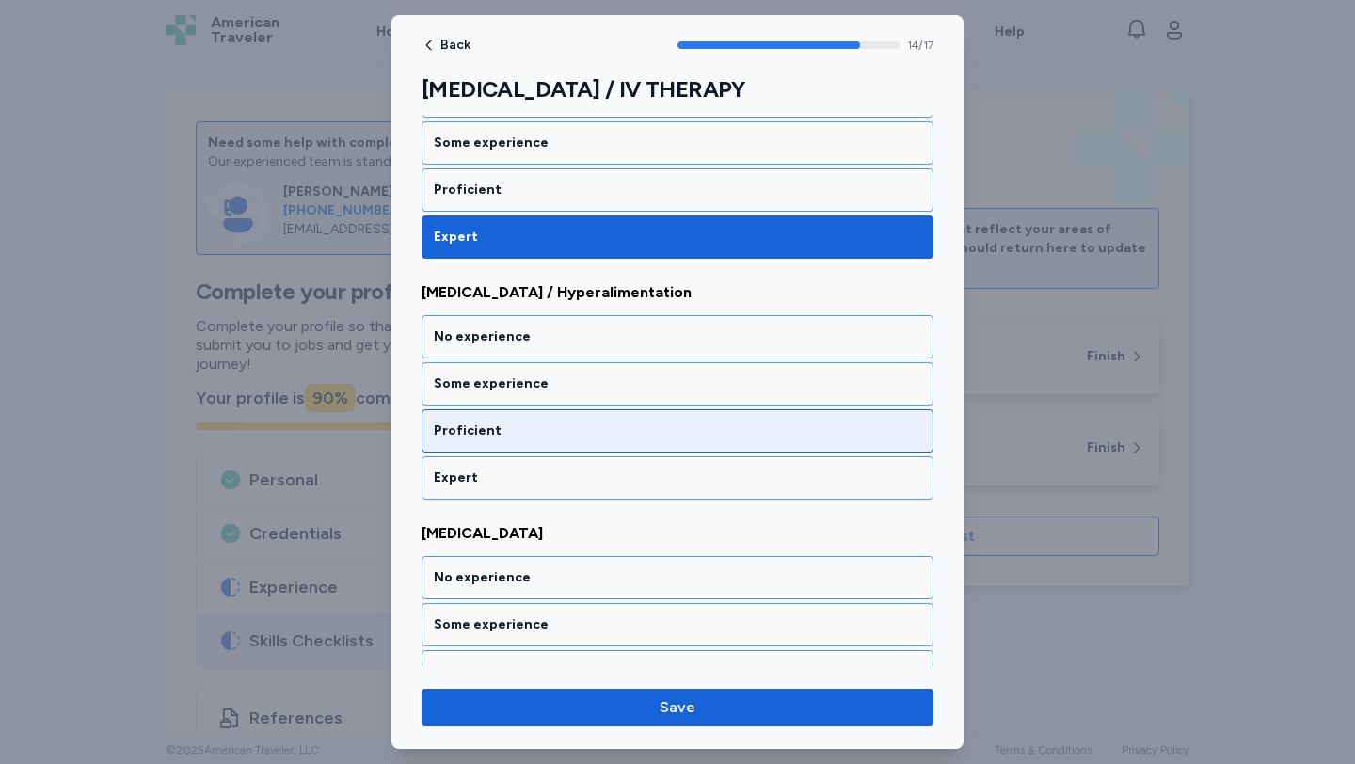
click at [523, 413] on div "Proficient" at bounding box center [677, 430] width 512 height 43
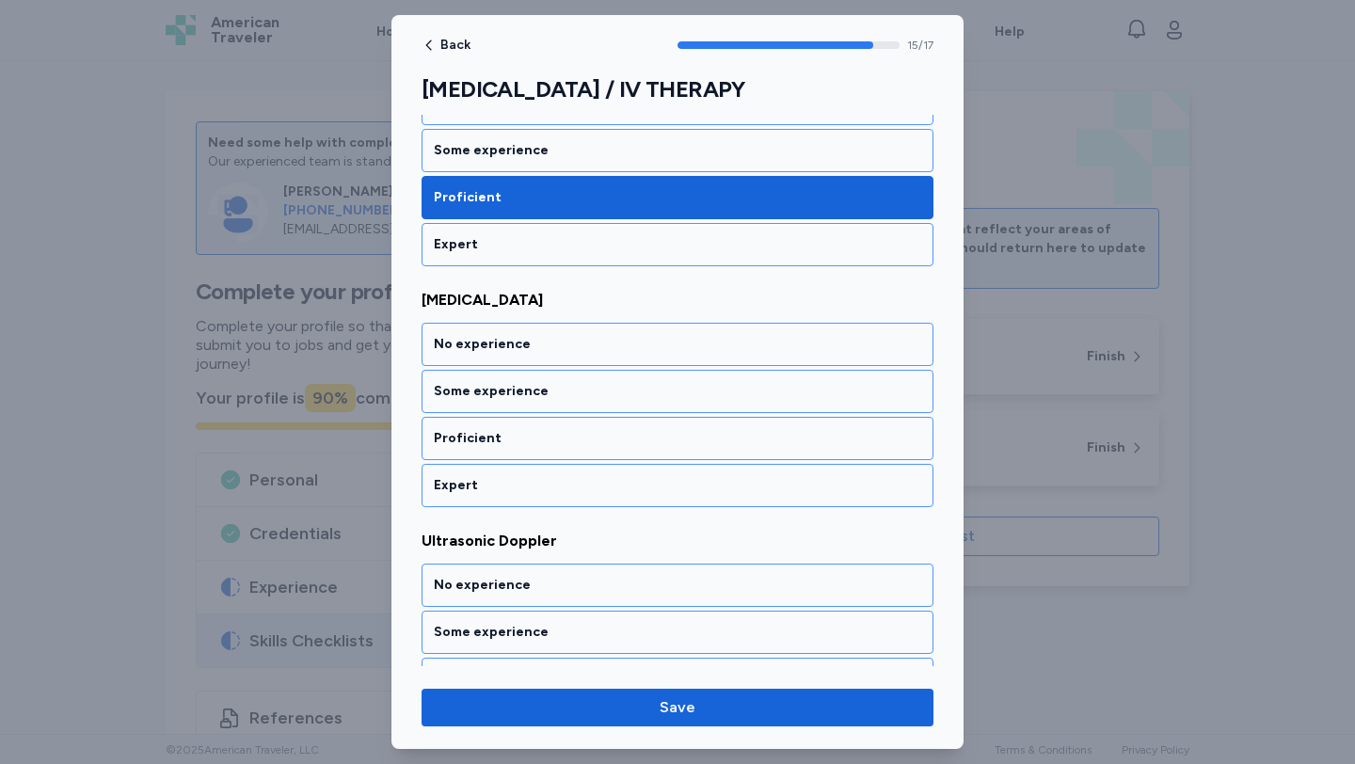
scroll to position [3723, 0]
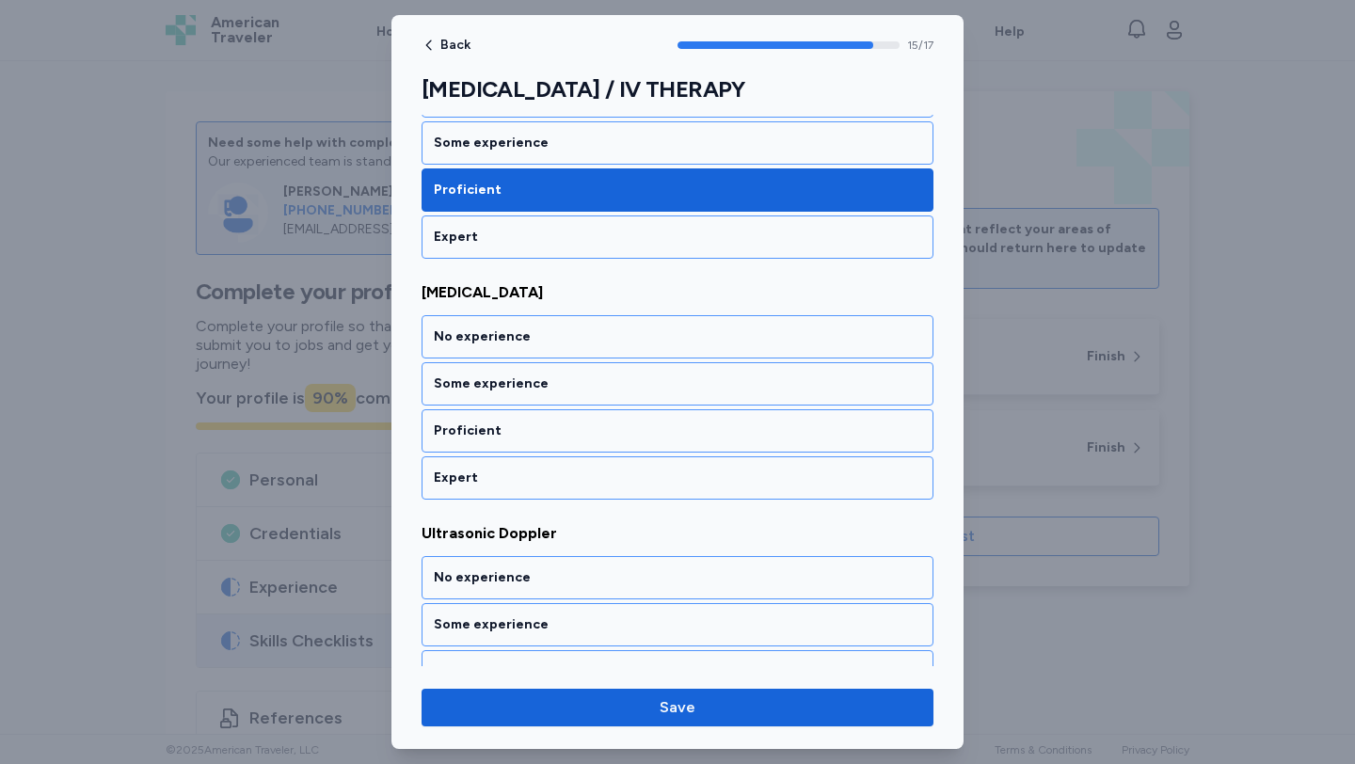
click at [523, 413] on div "Proficient" at bounding box center [677, 430] width 512 height 43
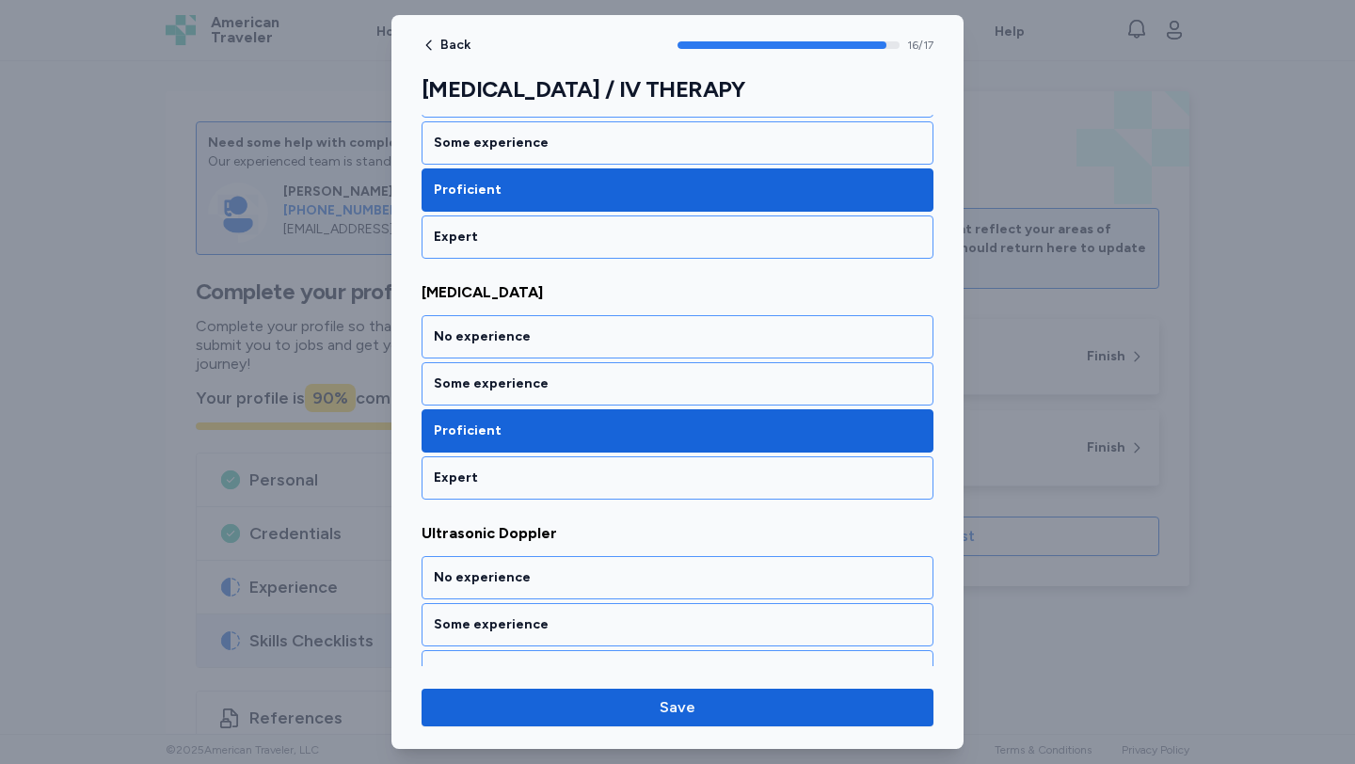
scroll to position [3801, 0]
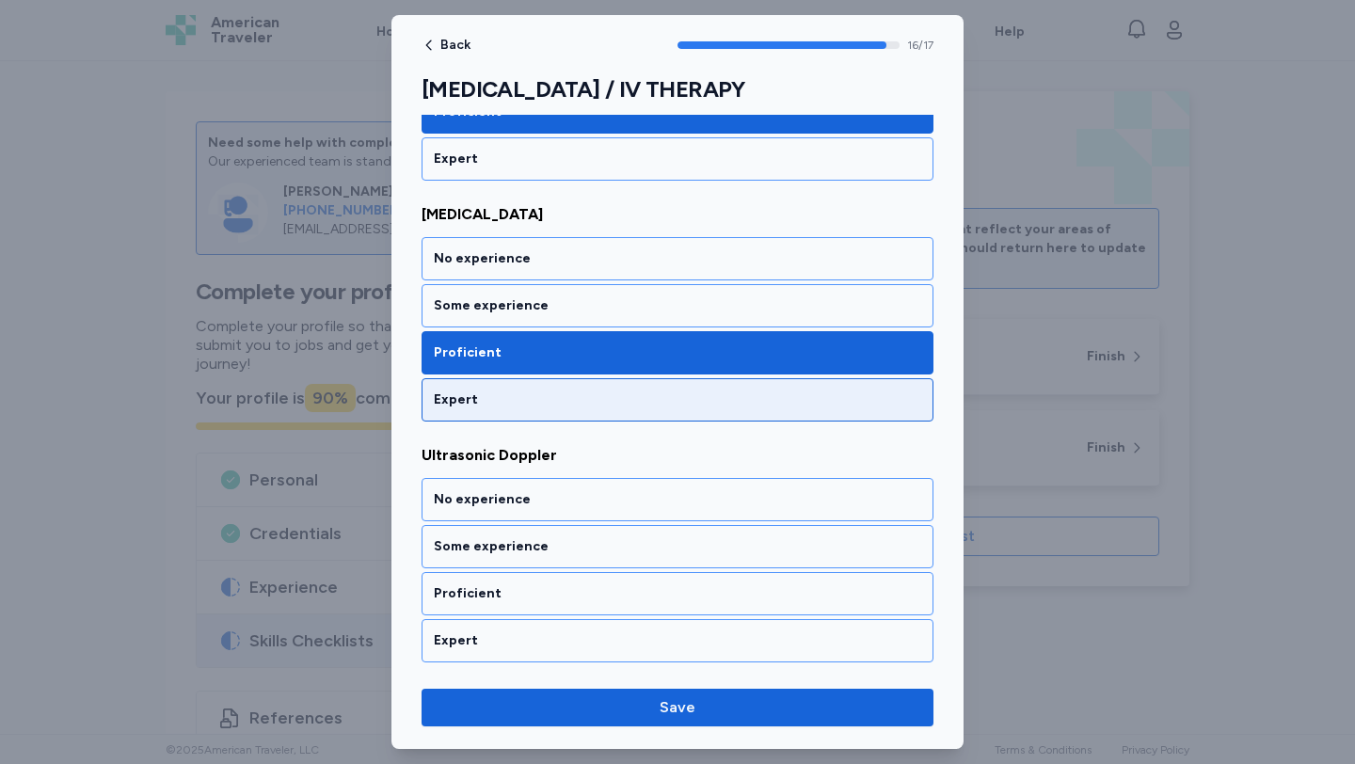
click at [523, 411] on div "Expert" at bounding box center [677, 399] width 512 height 43
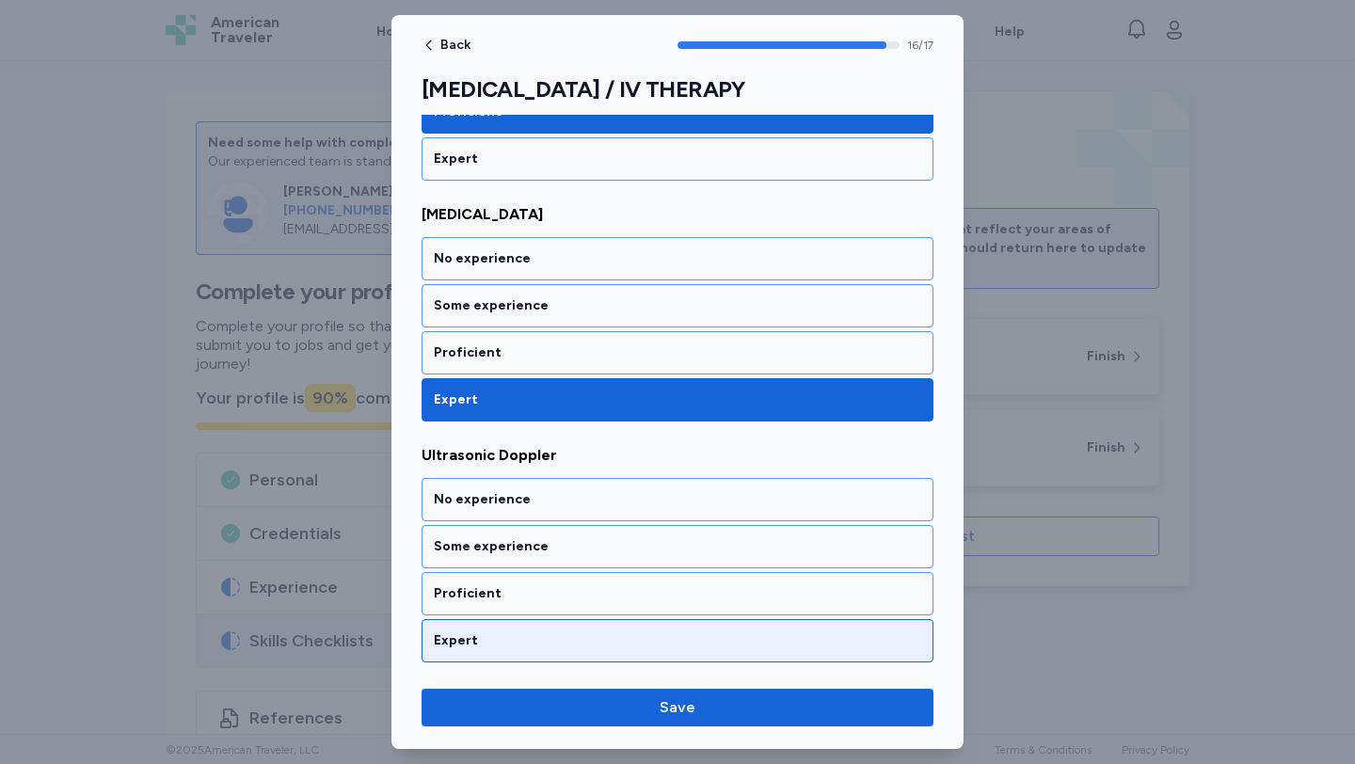
click at [551, 622] on div "Expert" at bounding box center [677, 640] width 512 height 43
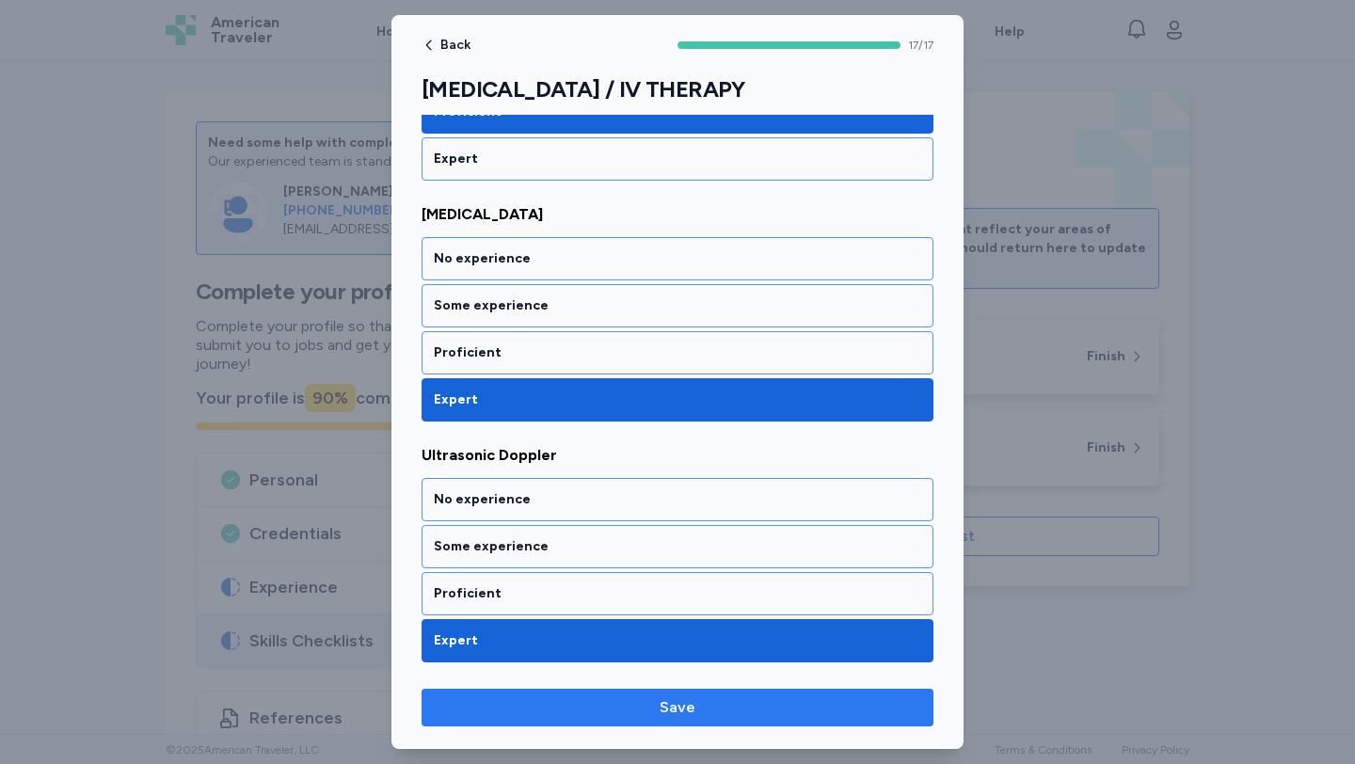
click at [596, 702] on span "Save" at bounding box center [678, 707] width 482 height 23
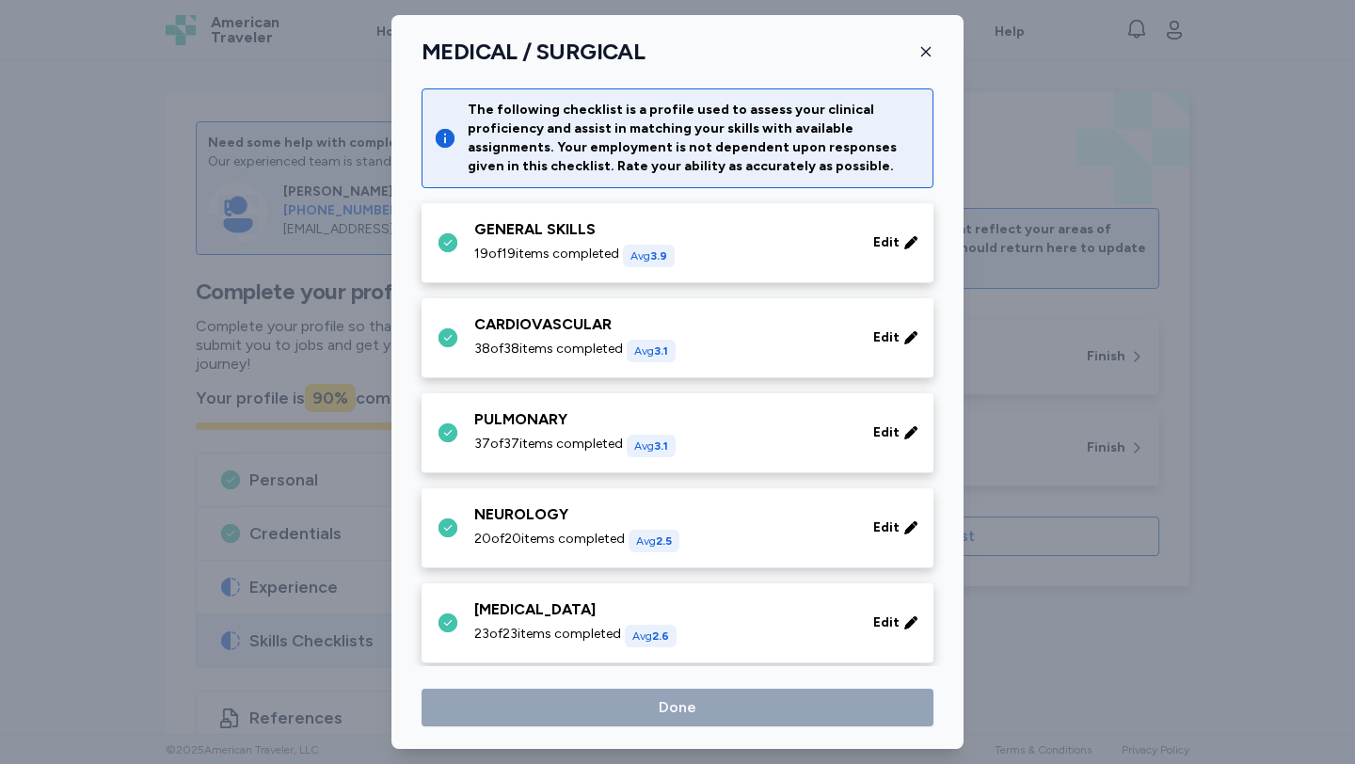
scroll to position [774, 0]
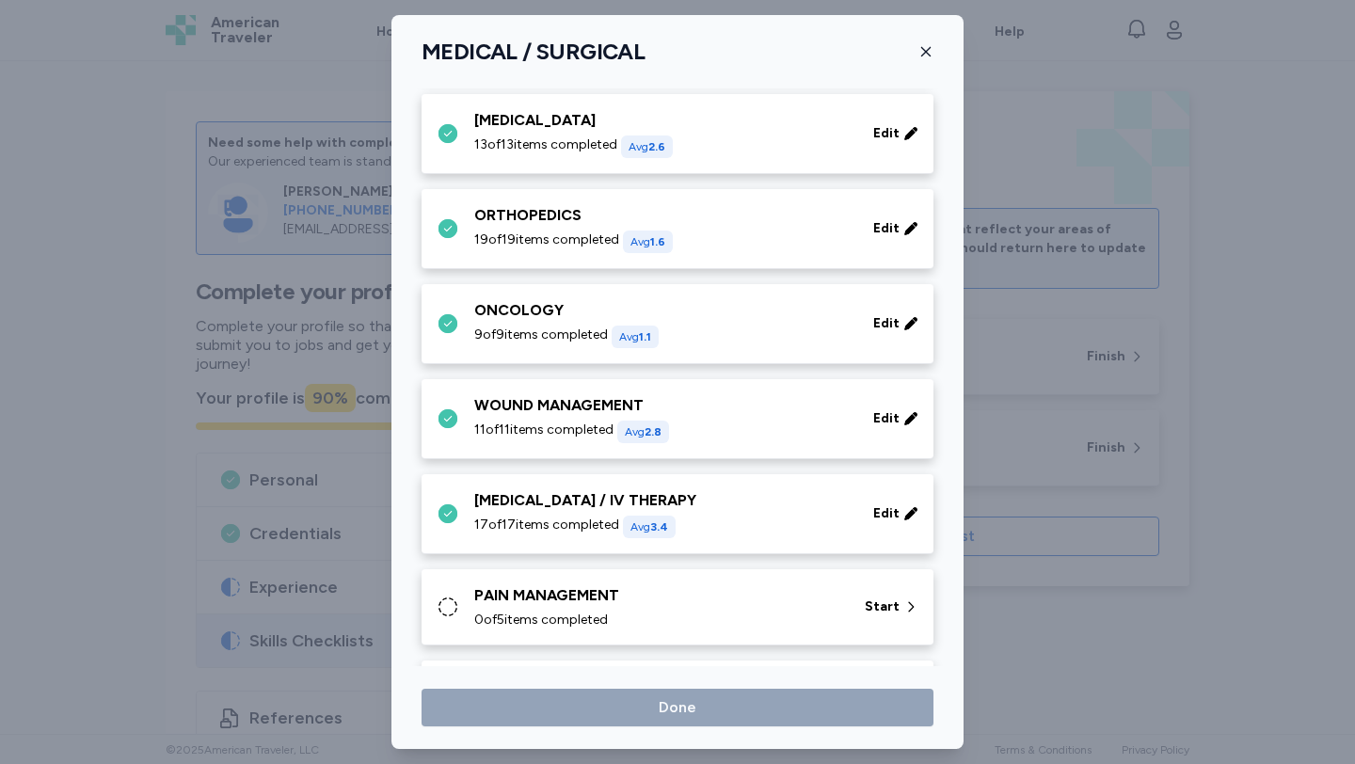
click at [579, 618] on span "0 of 5 items completed" at bounding box center [541, 620] width 134 height 19
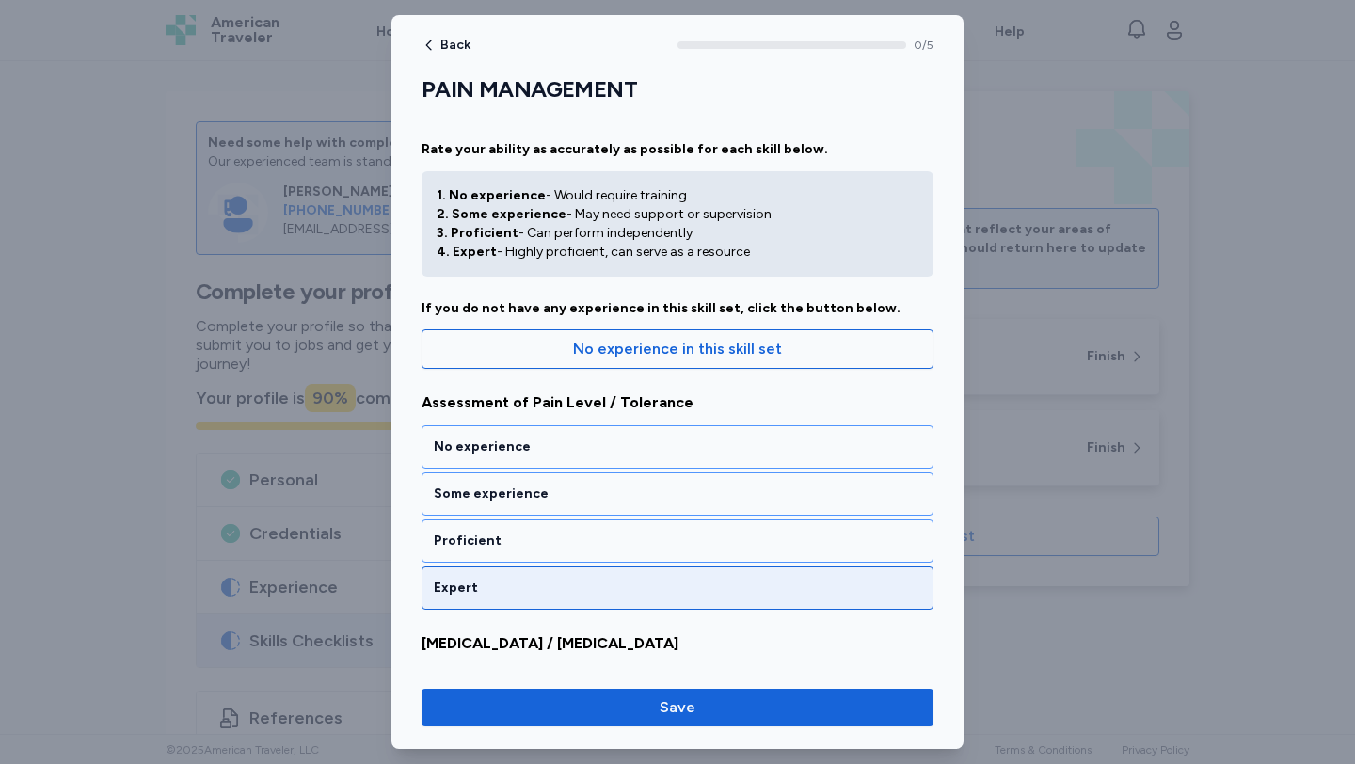
click at [544, 572] on div "Expert" at bounding box center [677, 587] width 512 height 43
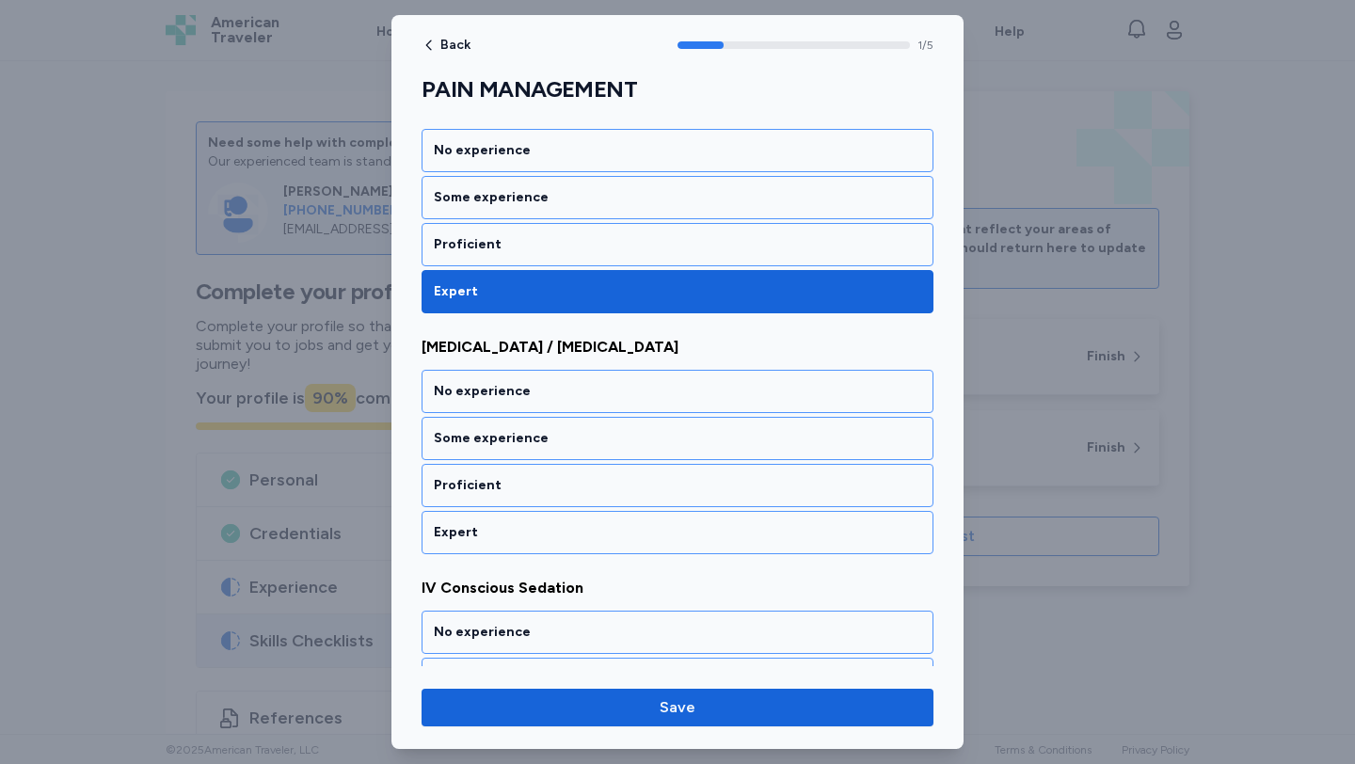
scroll to position [351, 0]
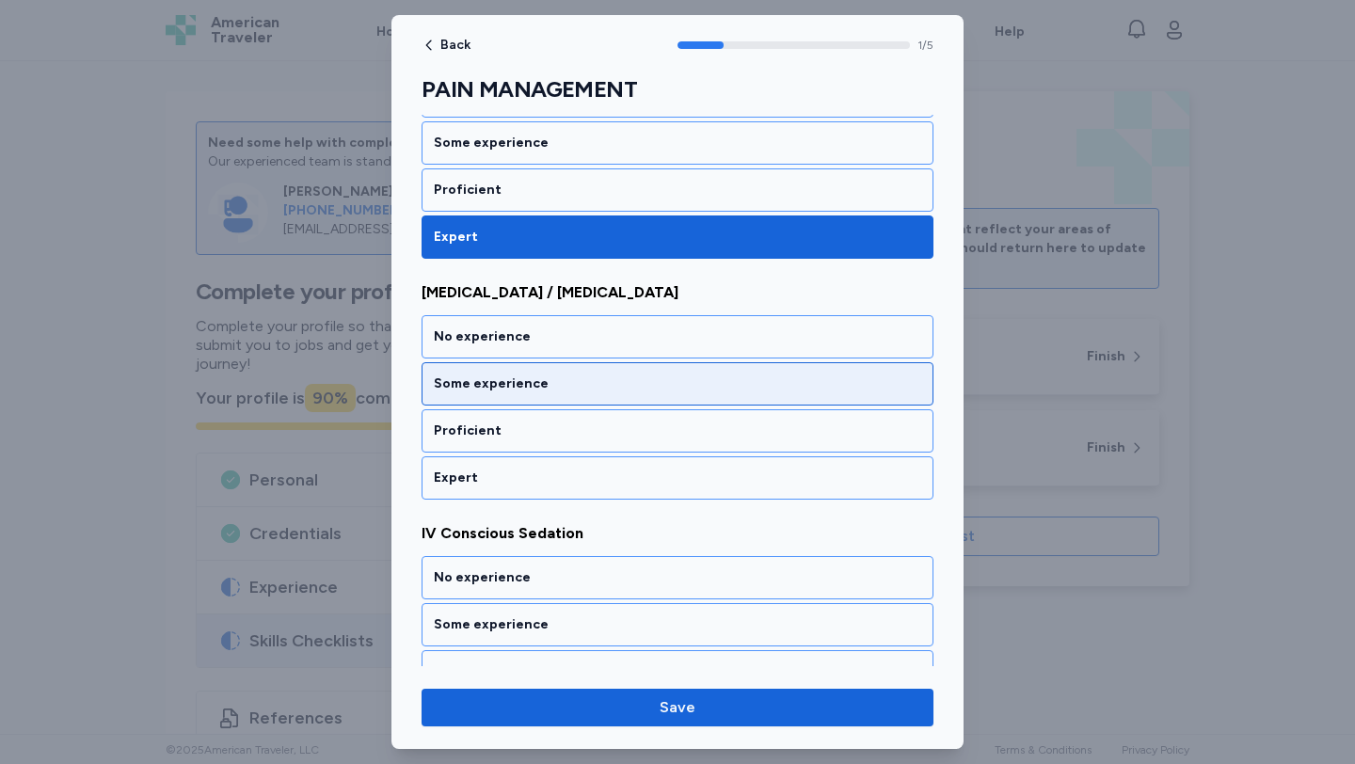
click at [527, 375] on div "Some experience" at bounding box center [677, 383] width 487 height 19
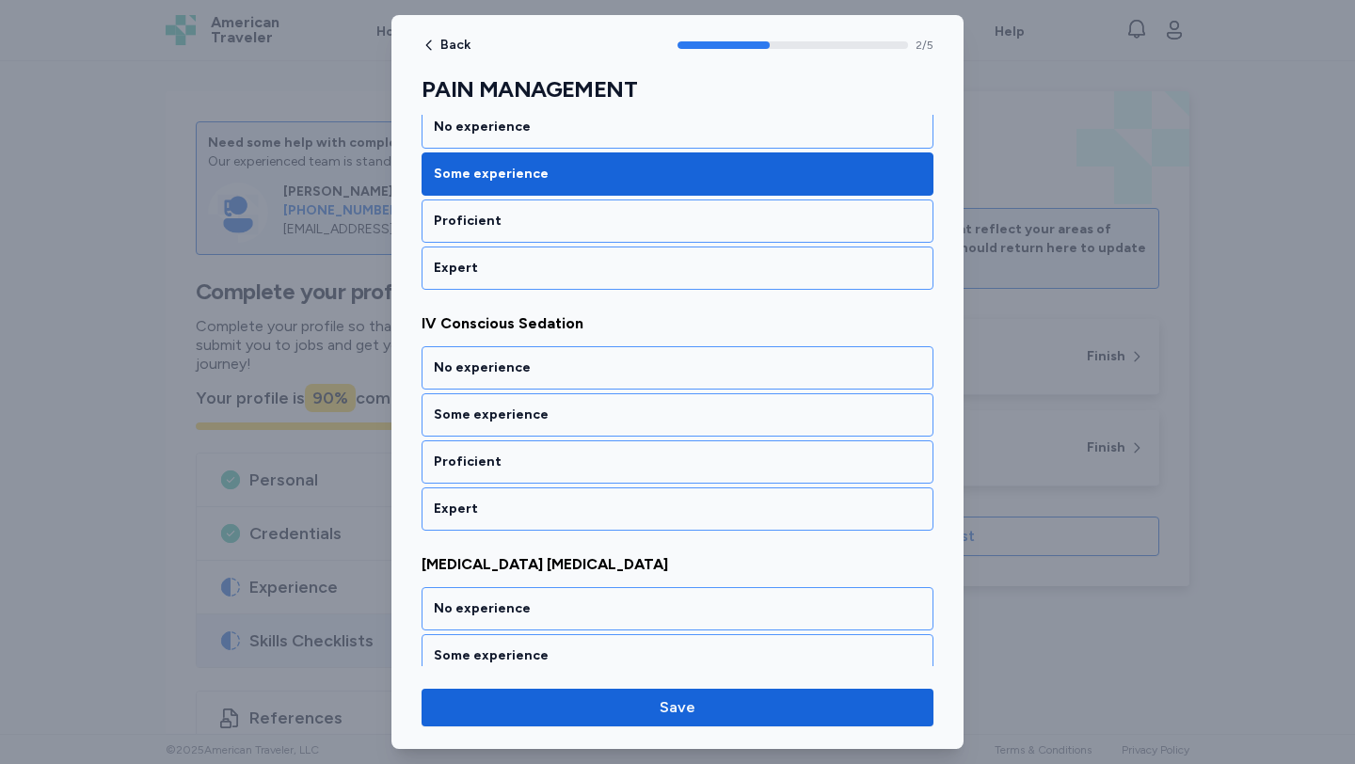
scroll to position [592, 0]
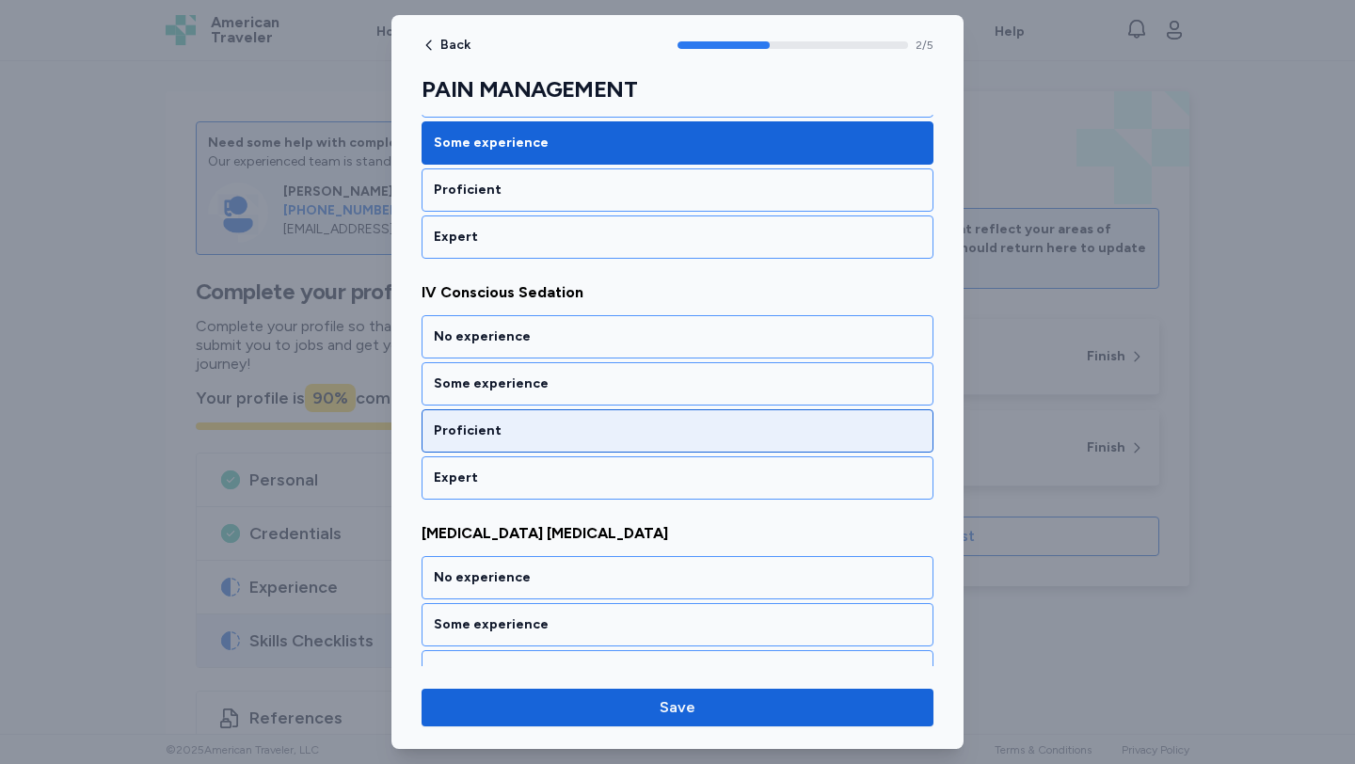
click at [533, 419] on div "Proficient" at bounding box center [677, 430] width 512 height 43
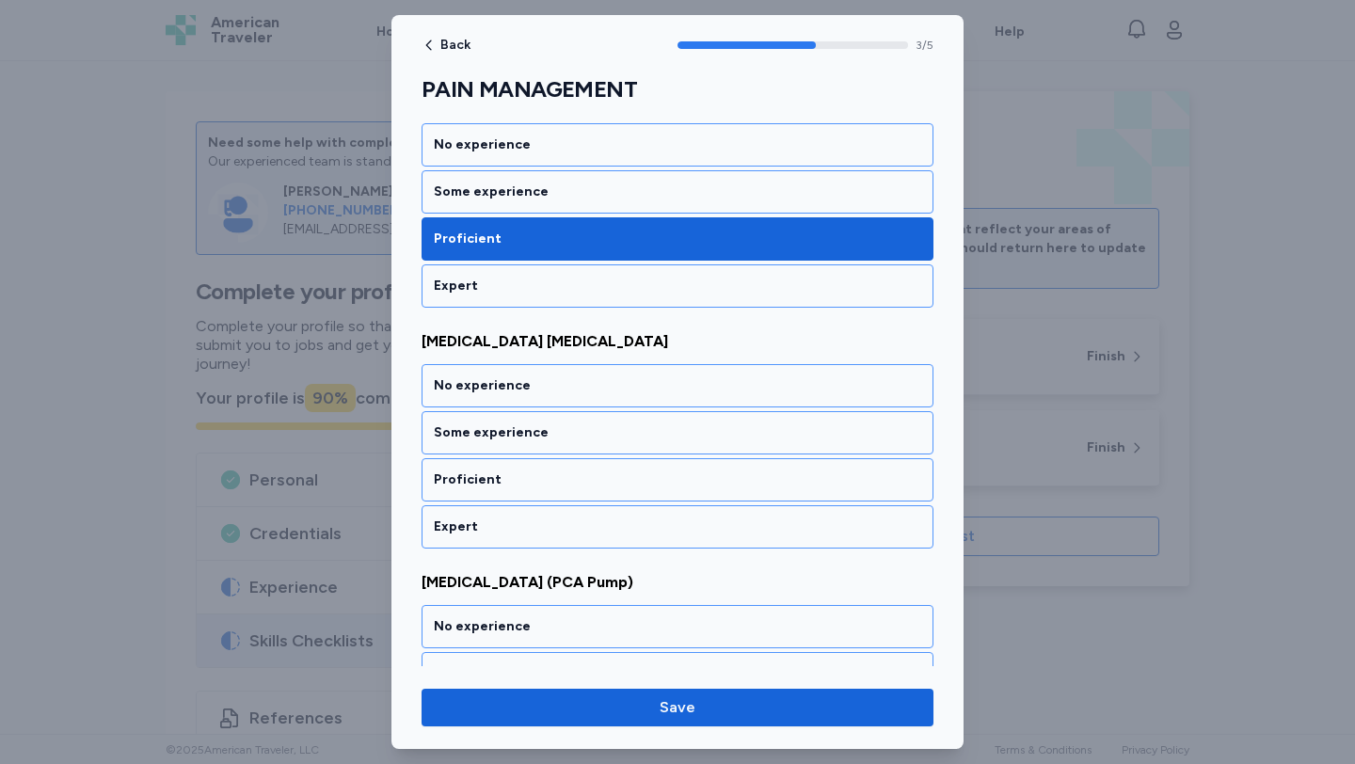
scroll to position [833, 0]
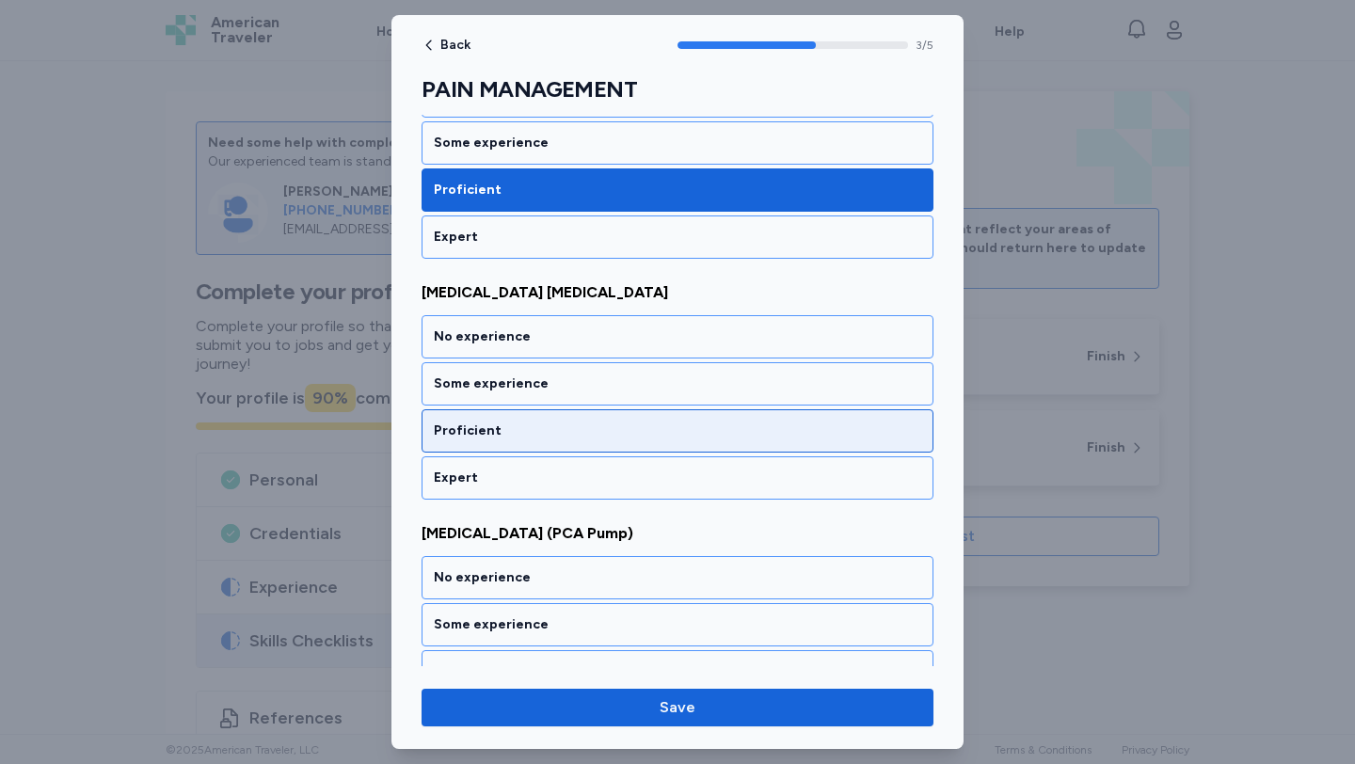
click at [533, 416] on div "Proficient" at bounding box center [677, 430] width 512 height 43
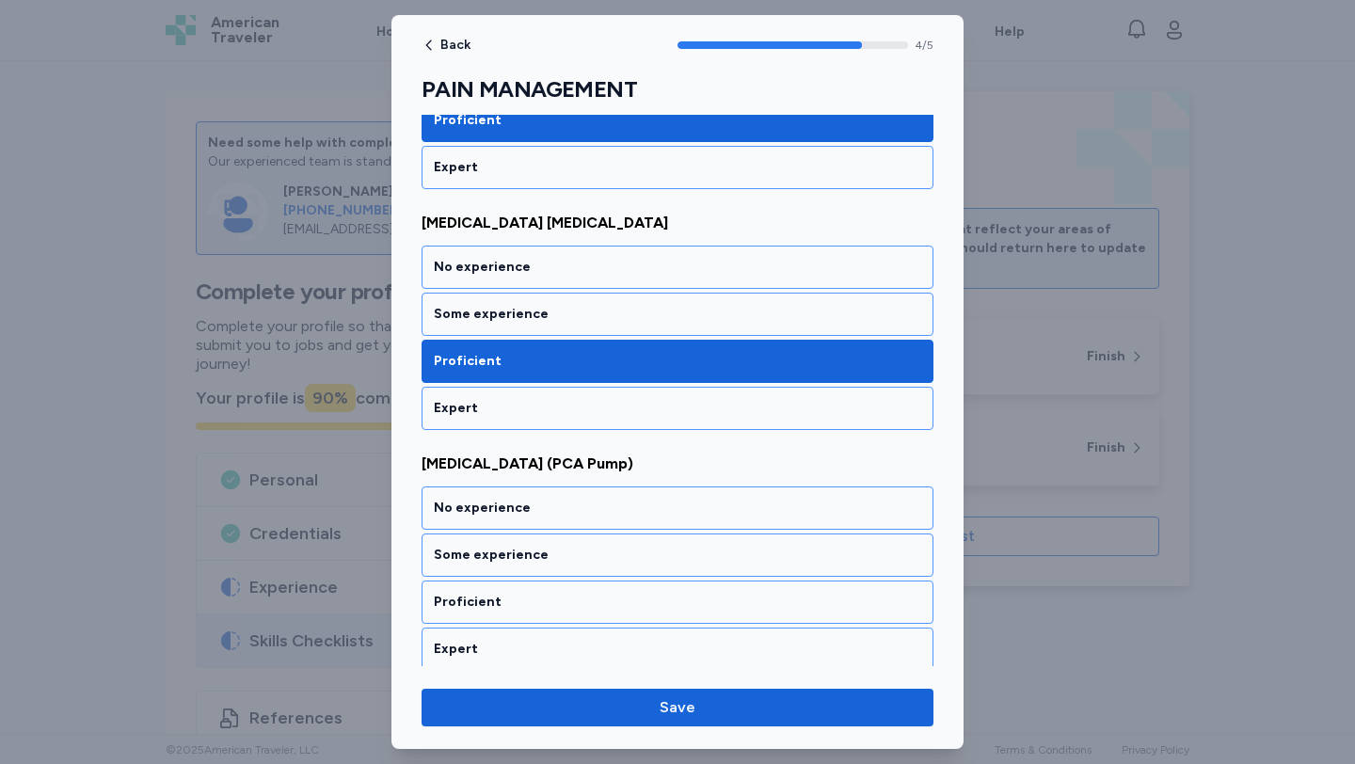
scroll to position [911, 0]
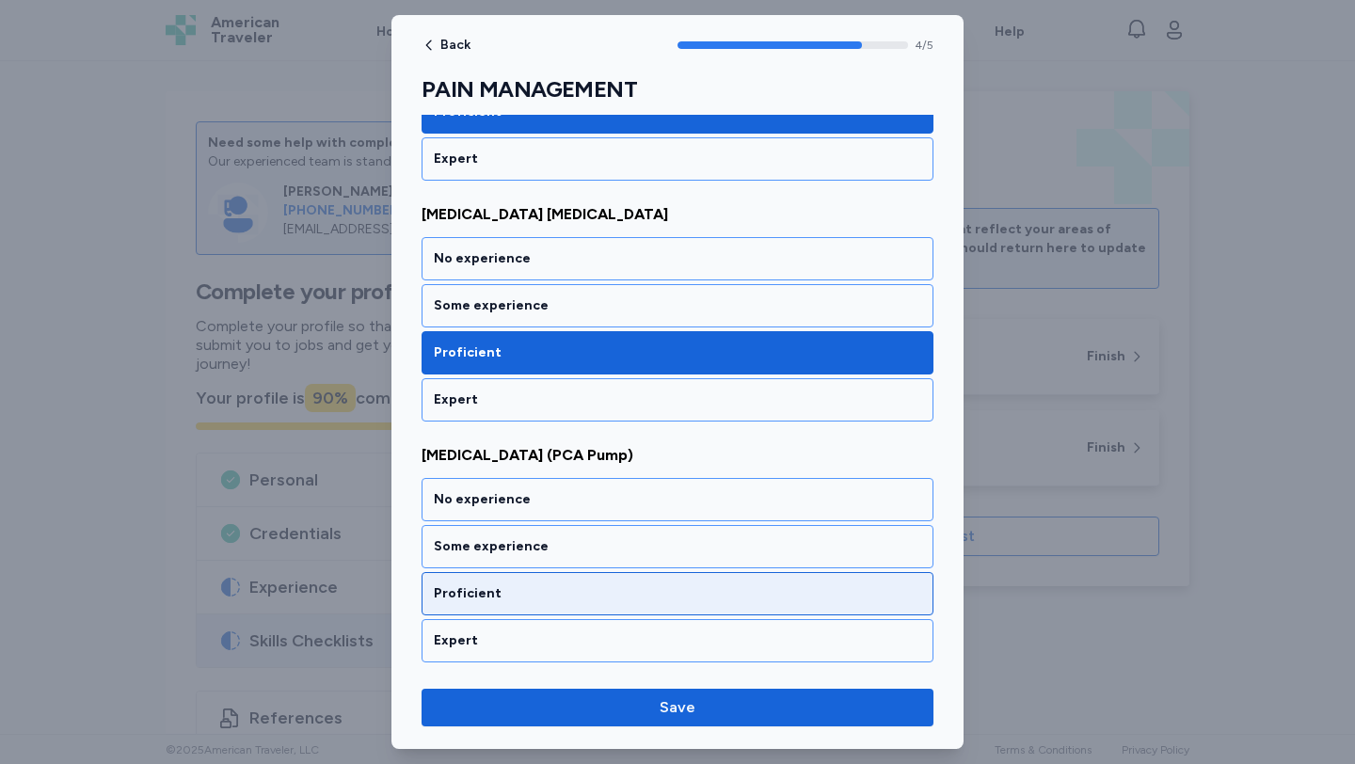
click at [541, 595] on div "Proficient" at bounding box center [677, 593] width 487 height 19
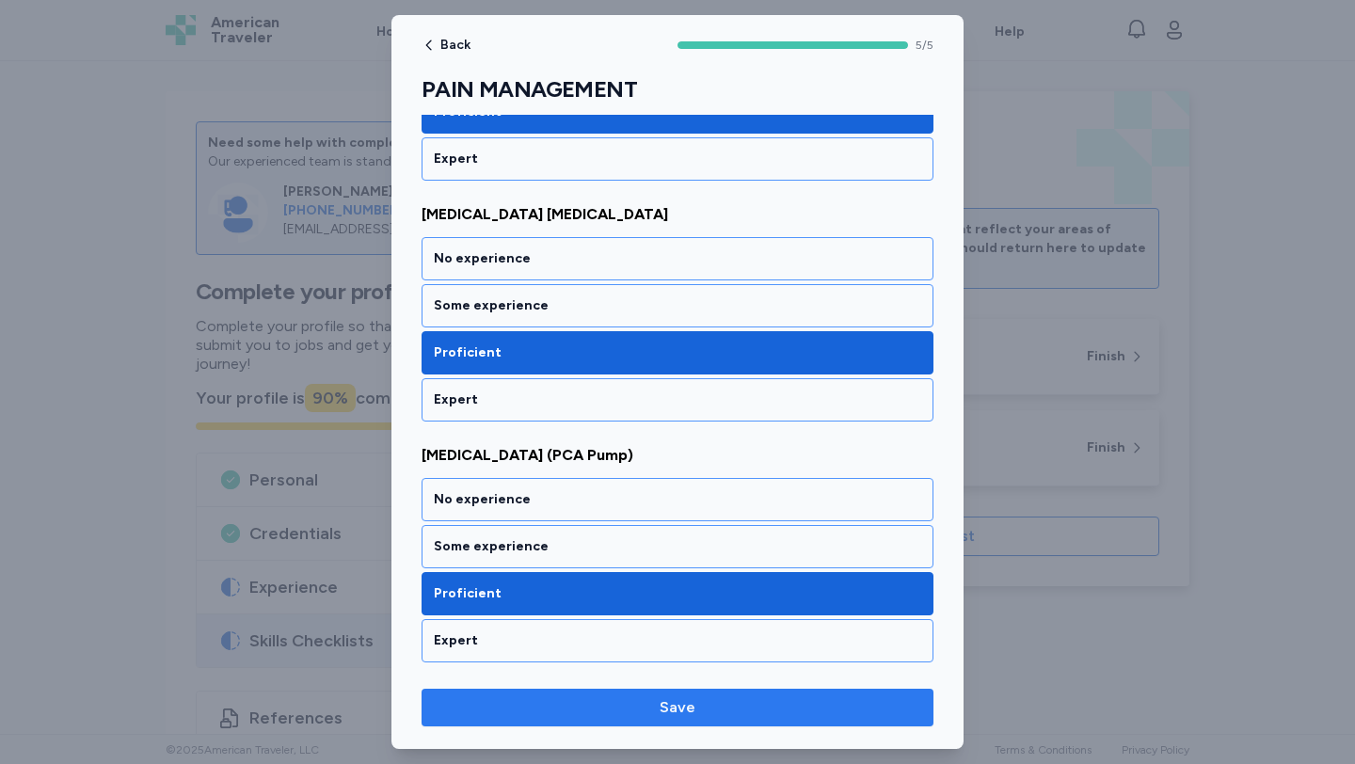
click at [610, 713] on span "Save" at bounding box center [678, 707] width 482 height 23
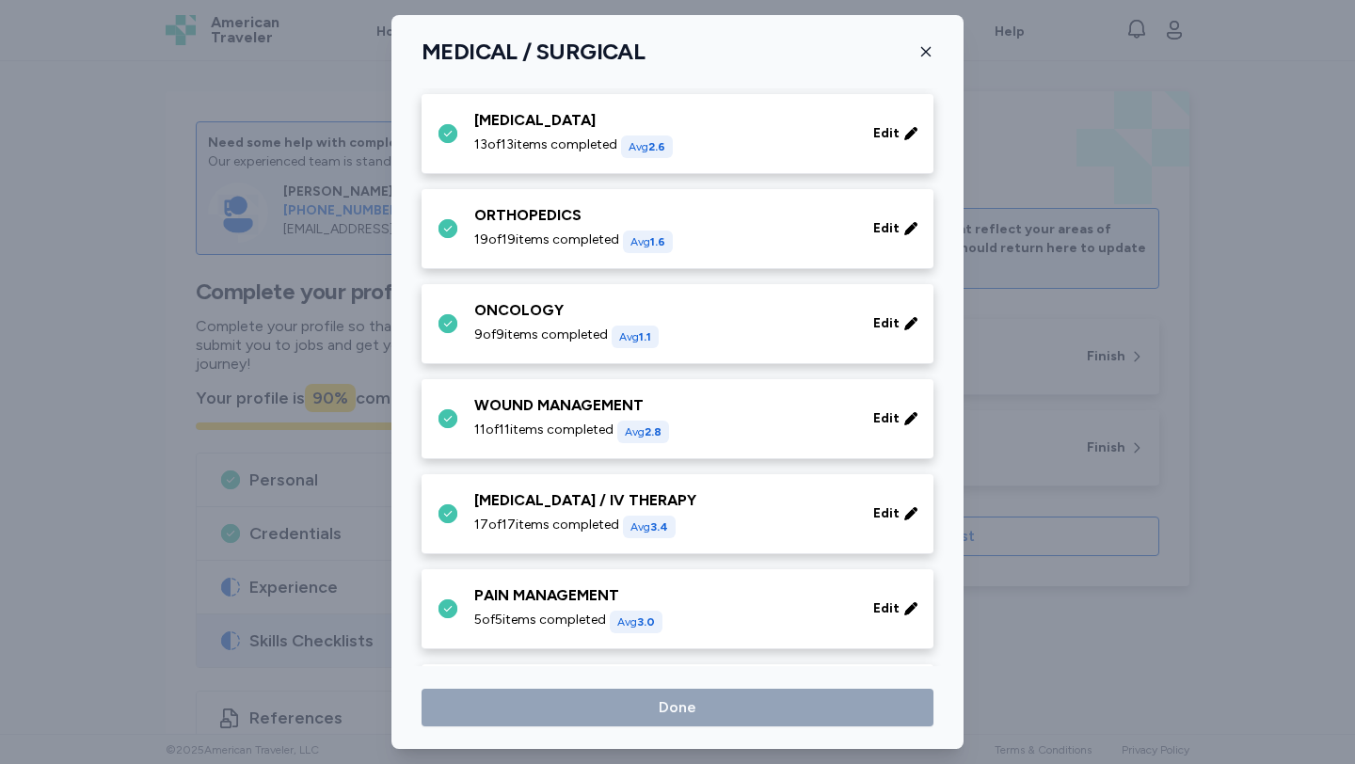
scroll to position [867, 0]
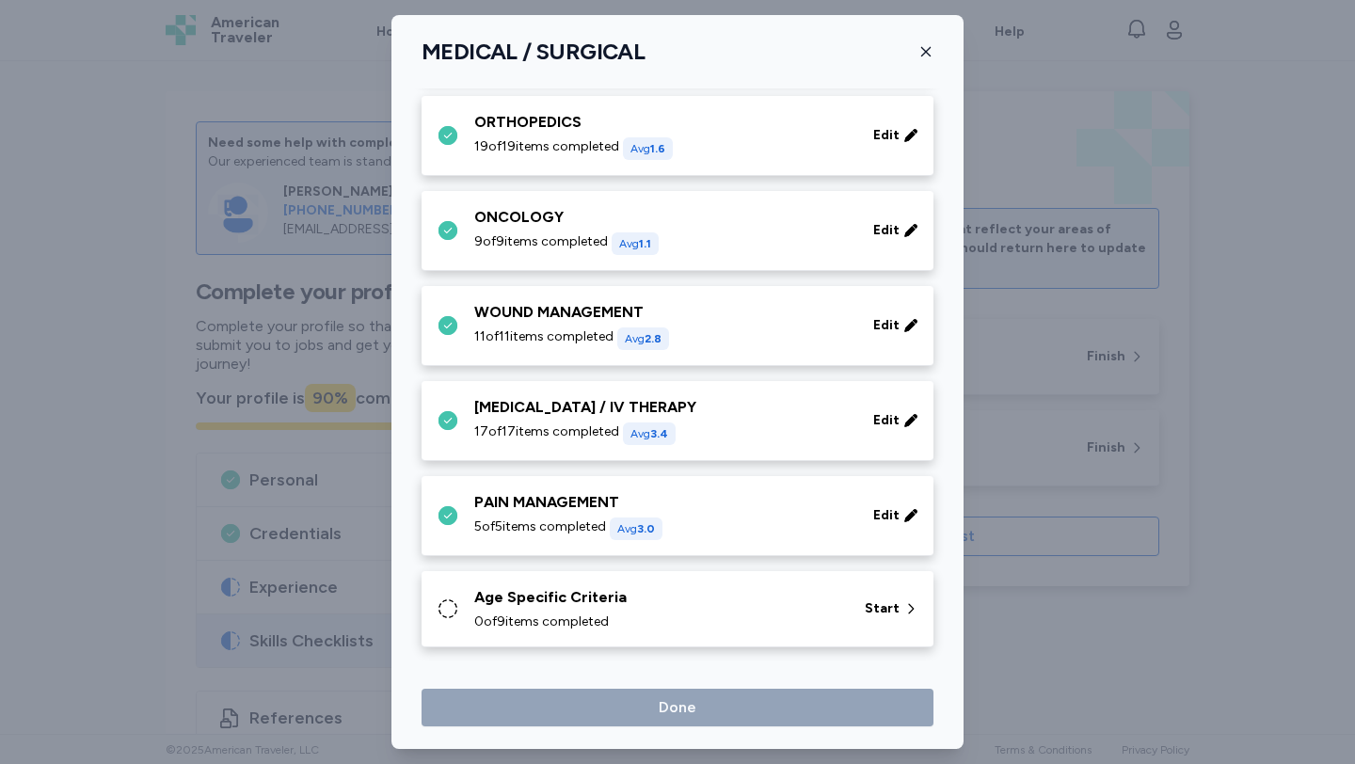
click at [588, 614] on span "0 of 9 items completed" at bounding box center [541, 621] width 135 height 19
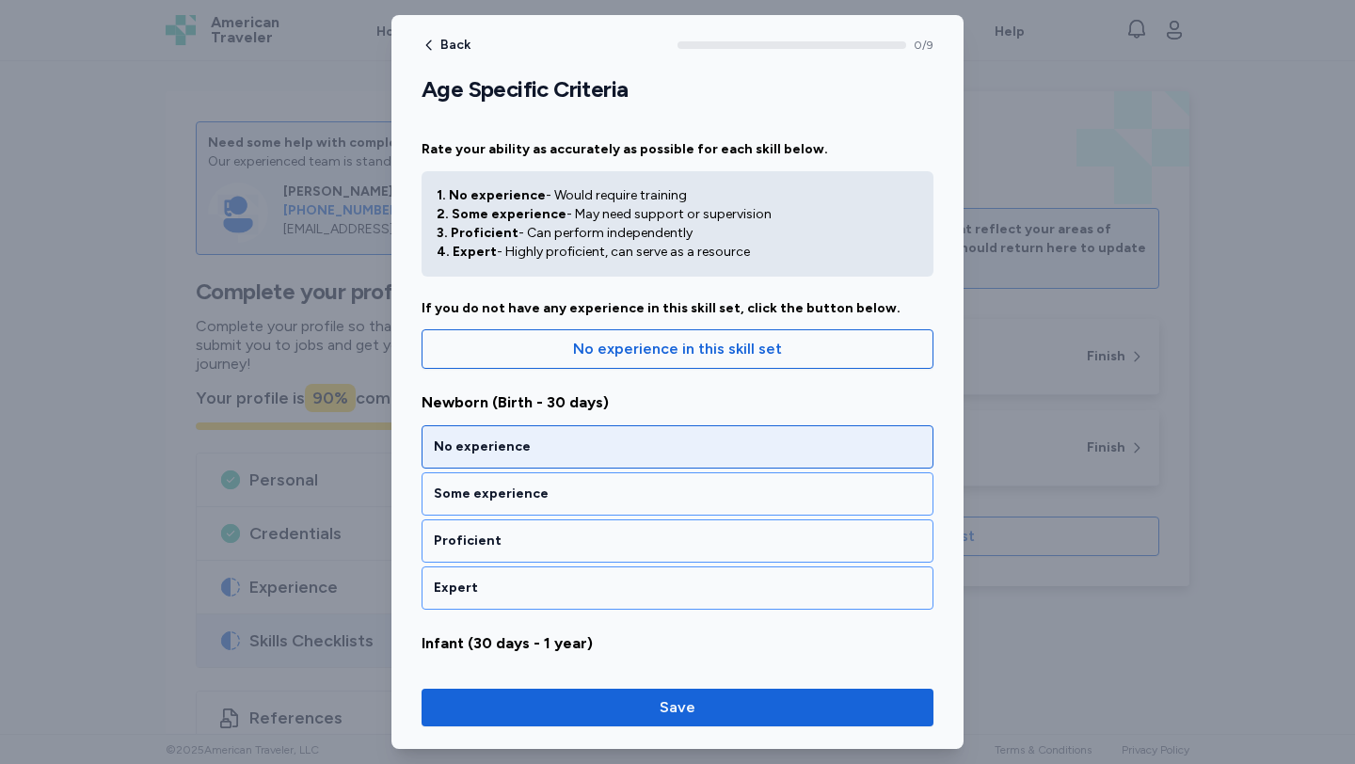
click at [533, 452] on div "No experience" at bounding box center [677, 446] width 487 height 19
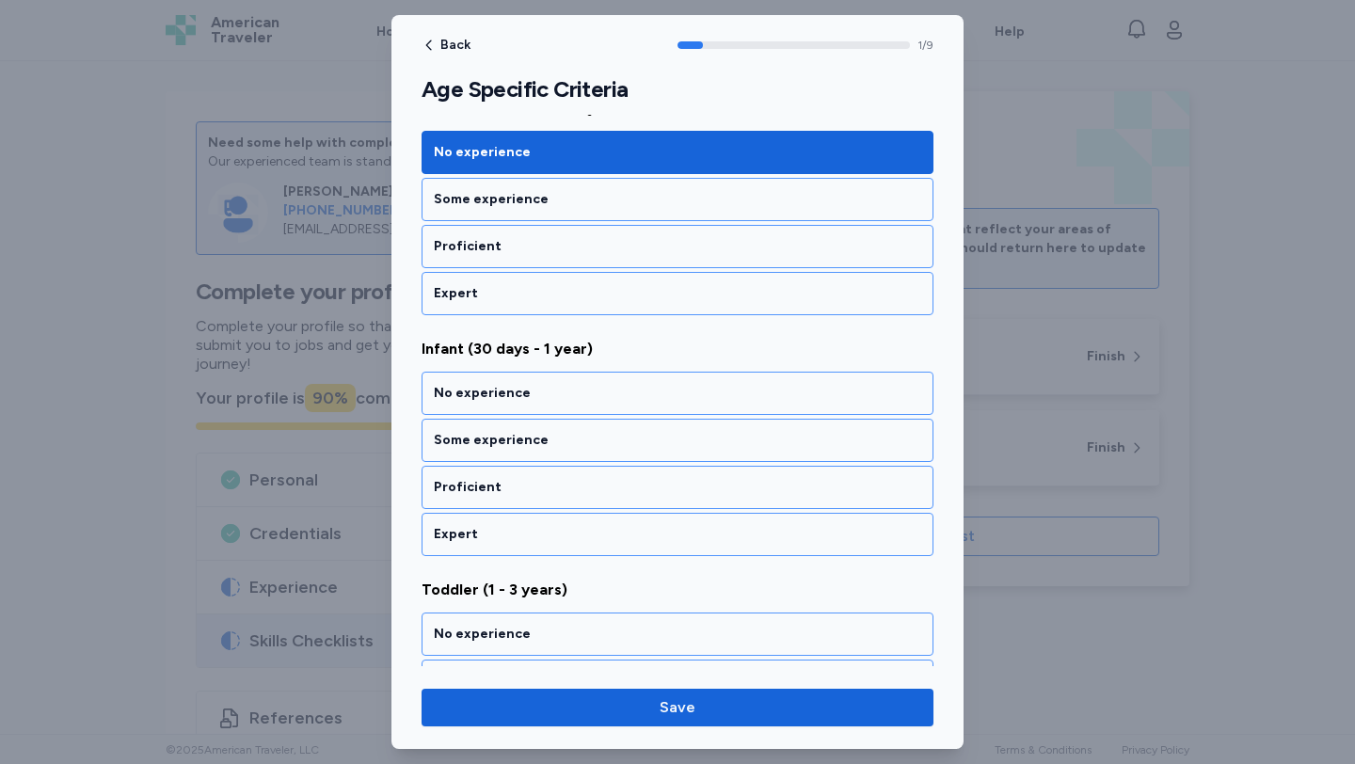
scroll to position [351, 0]
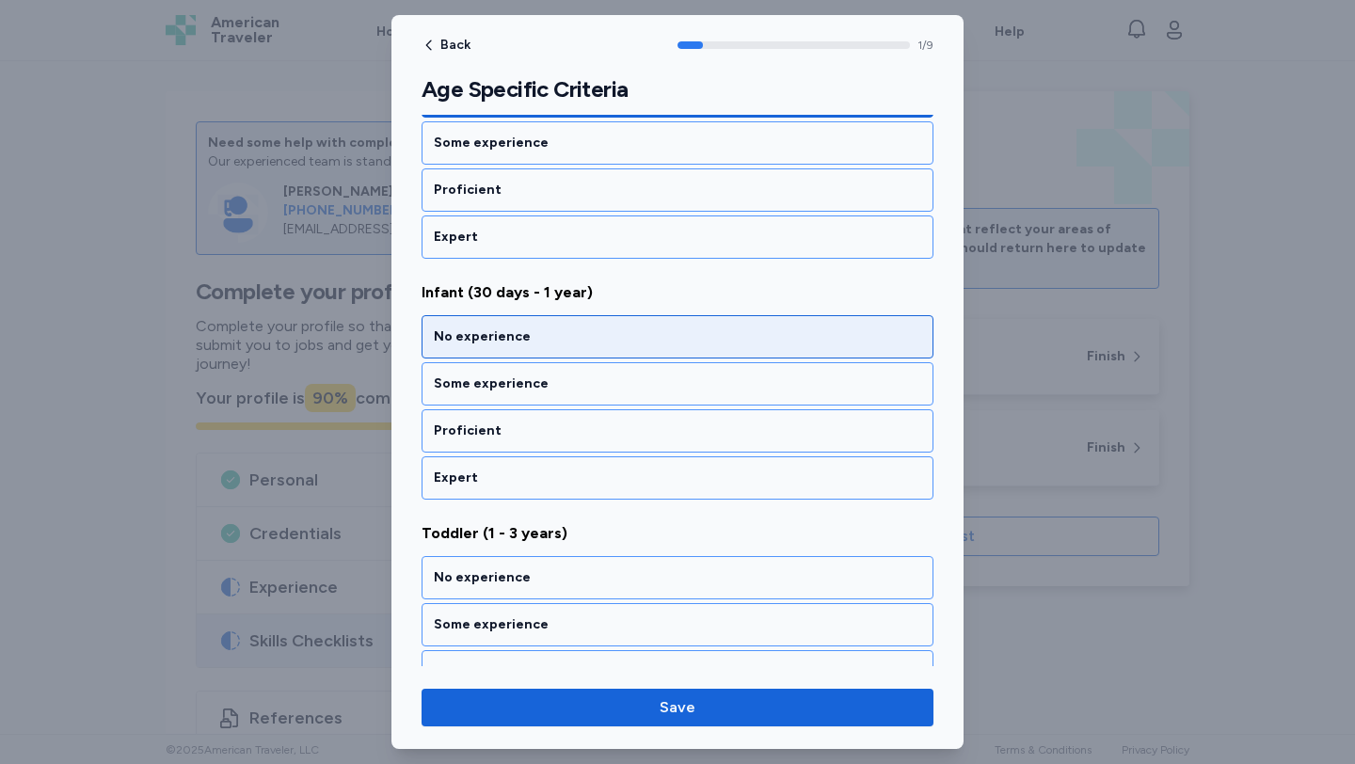
click at [506, 354] on div "No experience" at bounding box center [677, 336] width 512 height 43
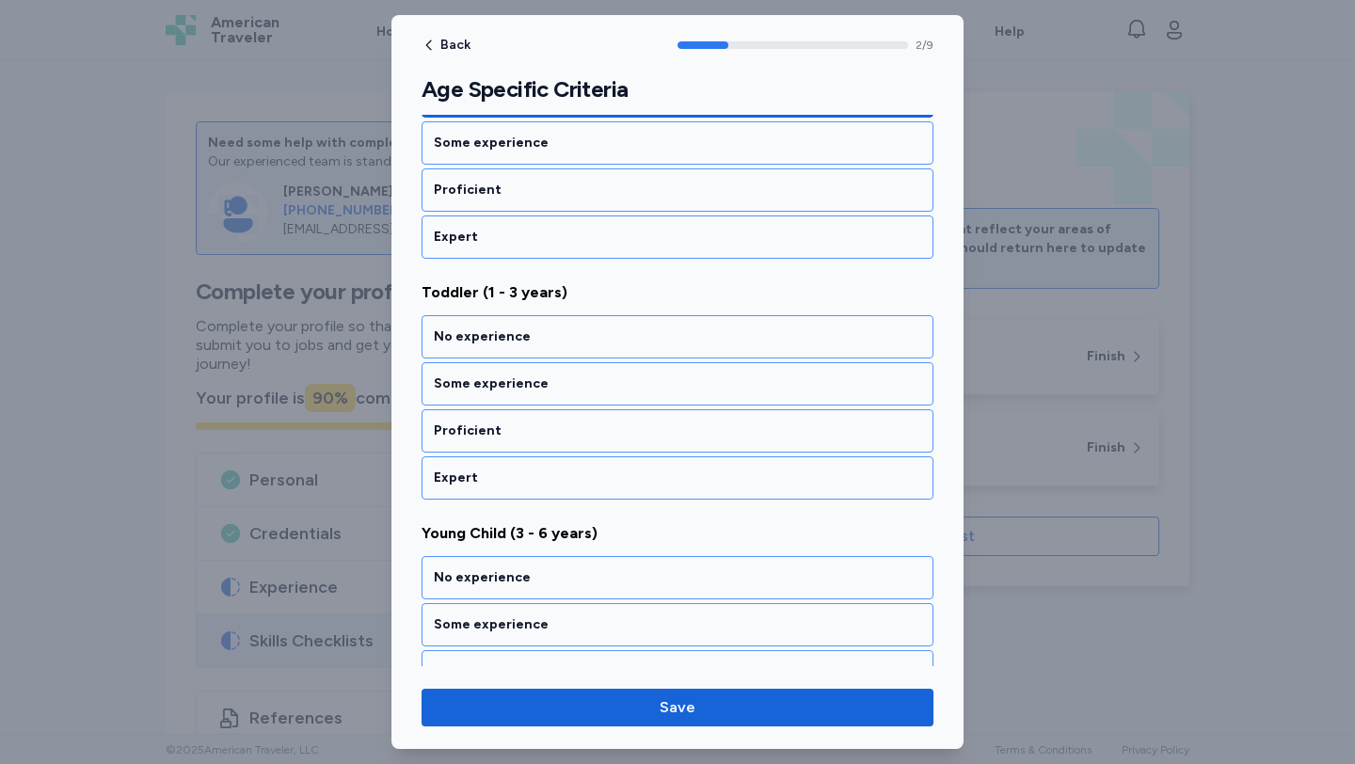
click at [506, 354] on div "No experience" at bounding box center [677, 336] width 512 height 43
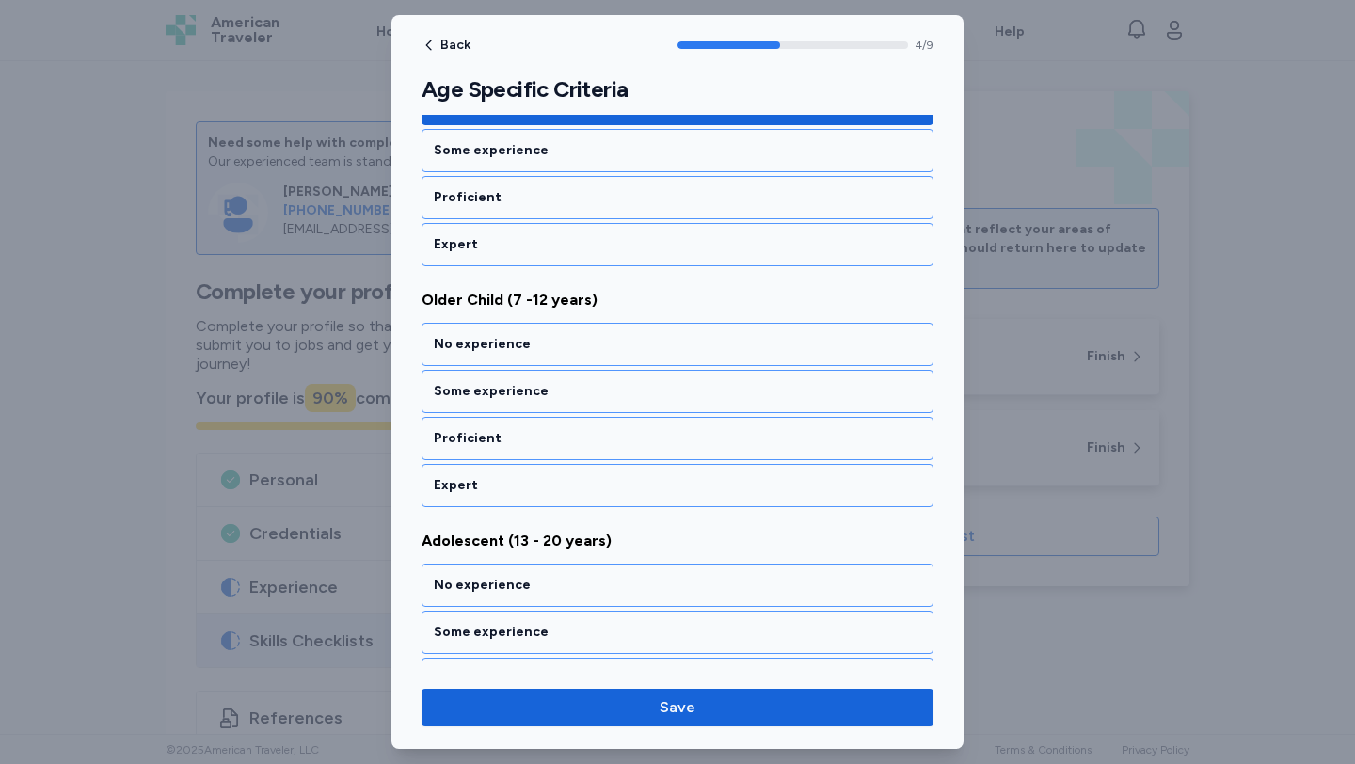
scroll to position [1073, 0]
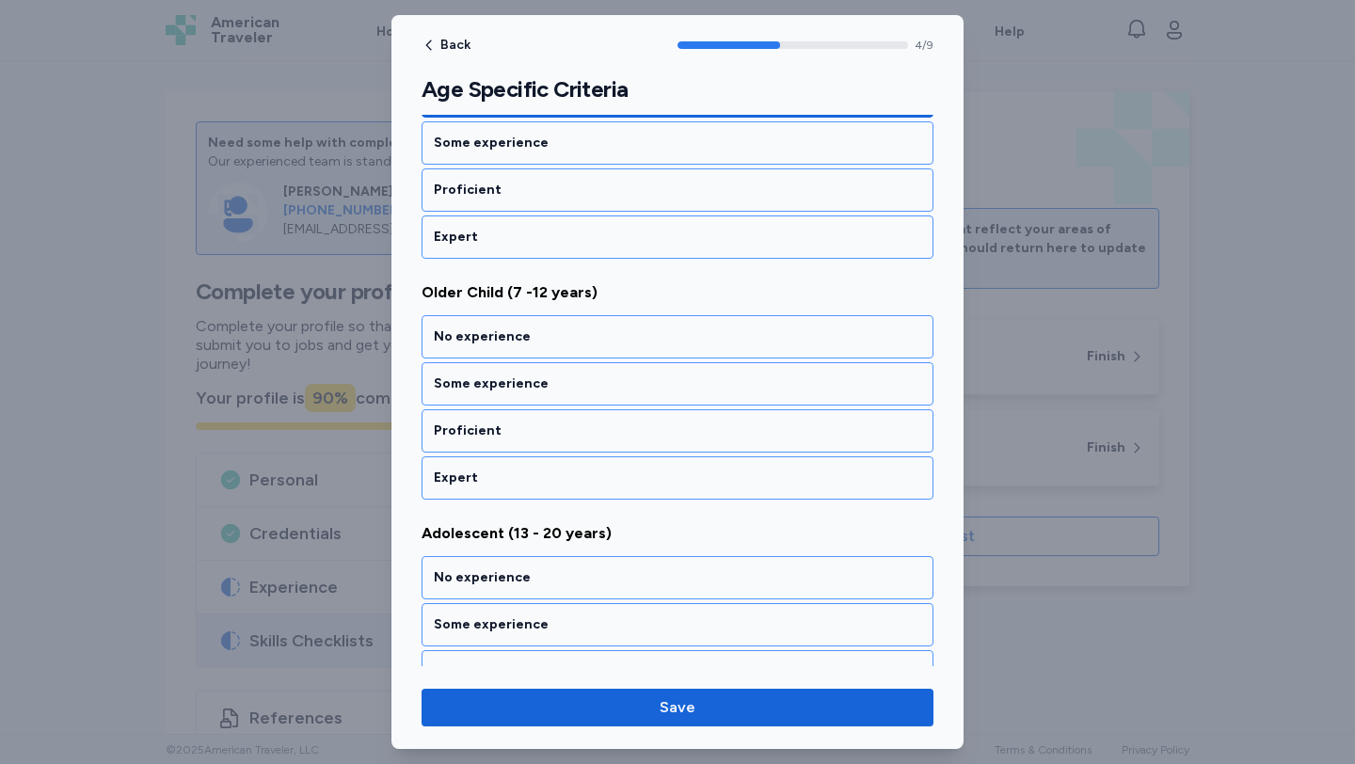
click at [506, 354] on div "No experience" at bounding box center [677, 336] width 512 height 43
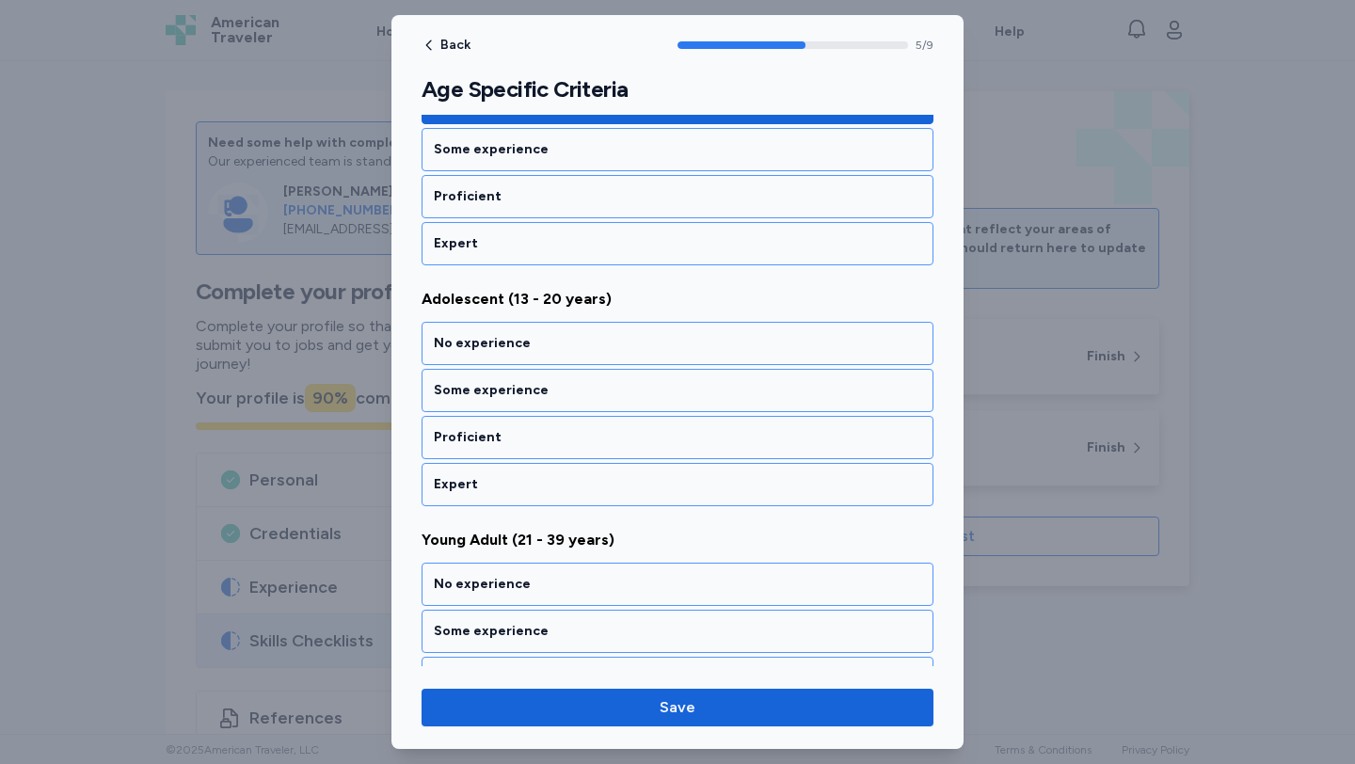
scroll to position [1314, 0]
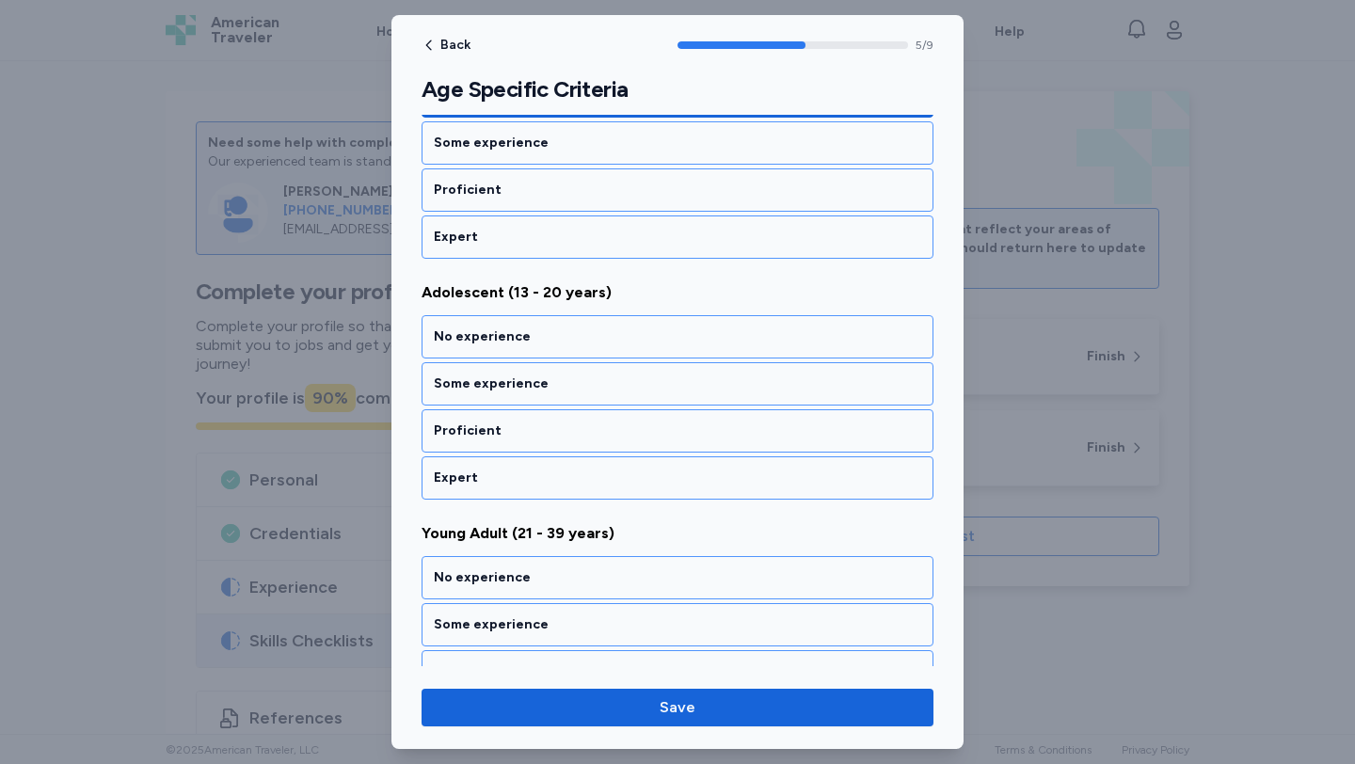
click at [506, 354] on div "No experience" at bounding box center [677, 336] width 512 height 43
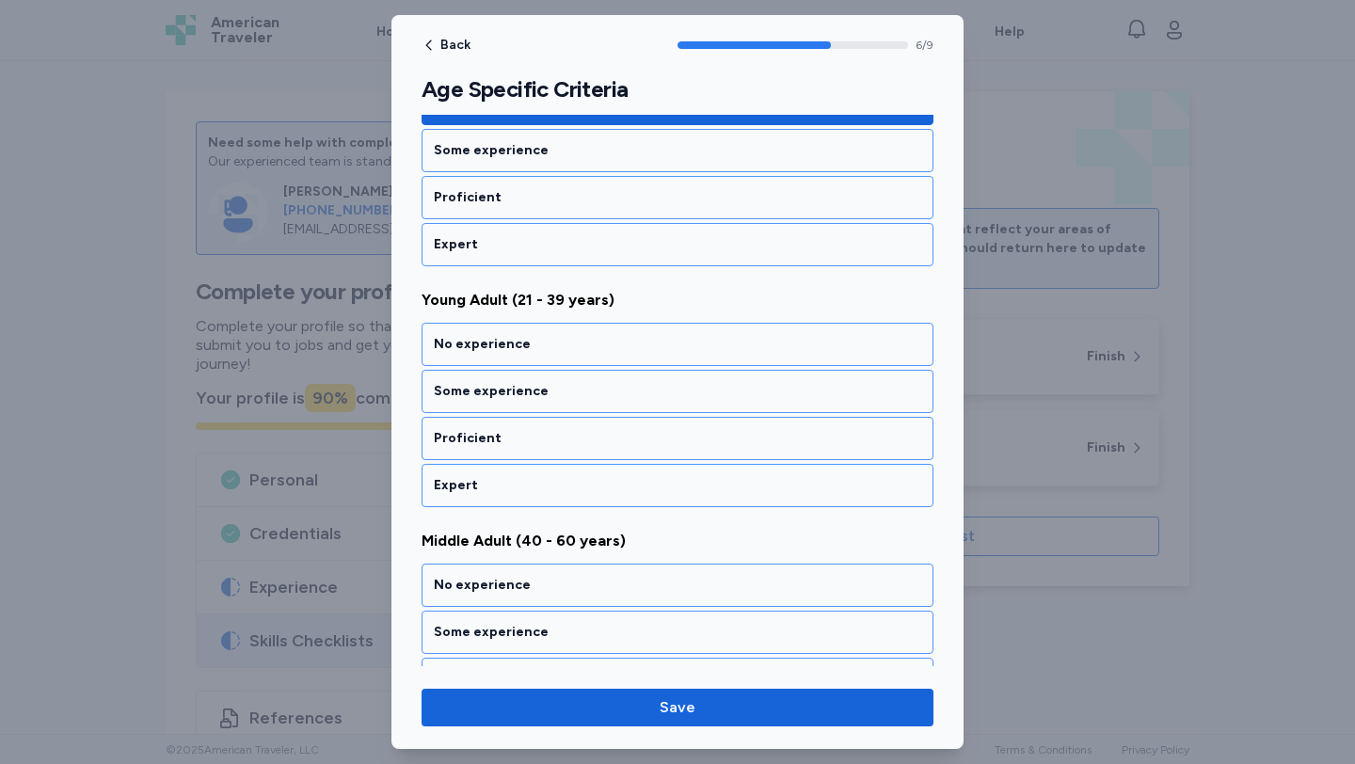
scroll to position [1555, 0]
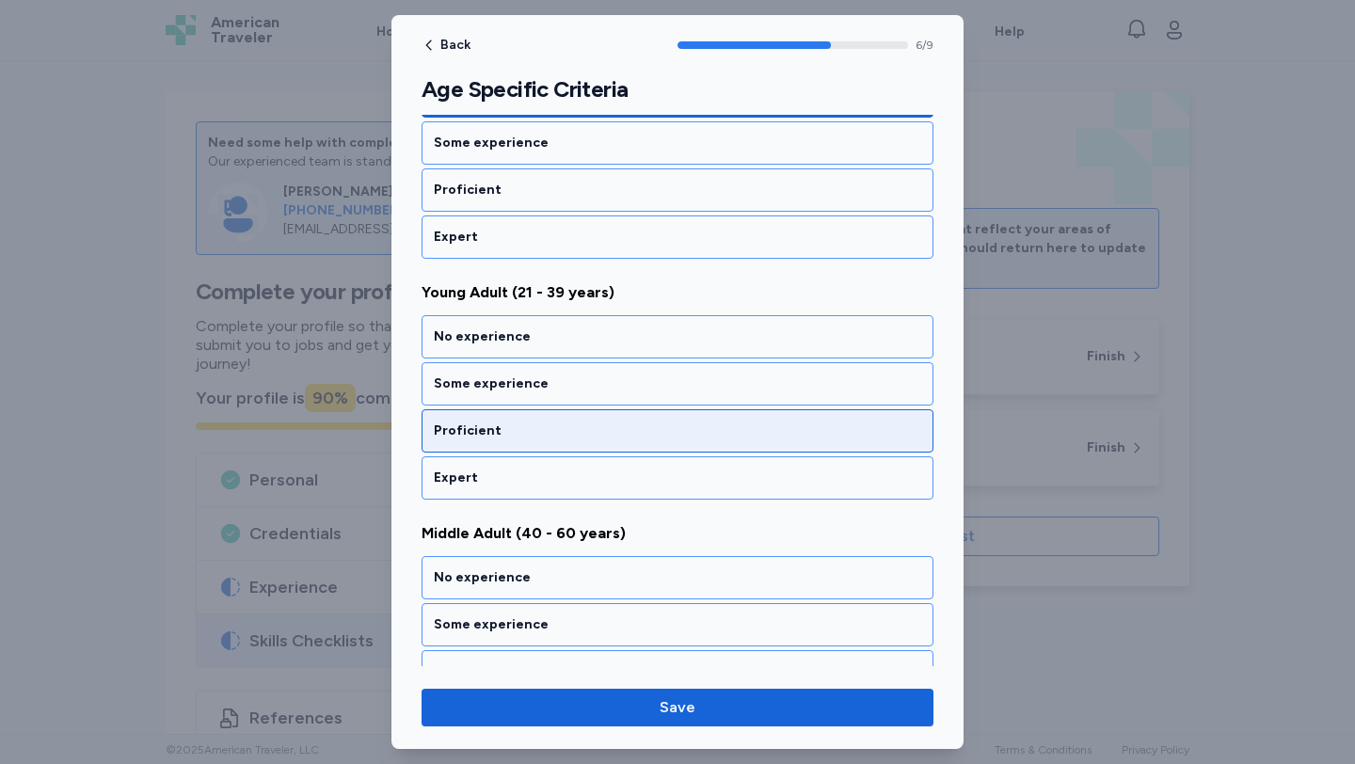
click at [526, 414] on div "Proficient" at bounding box center [677, 430] width 512 height 43
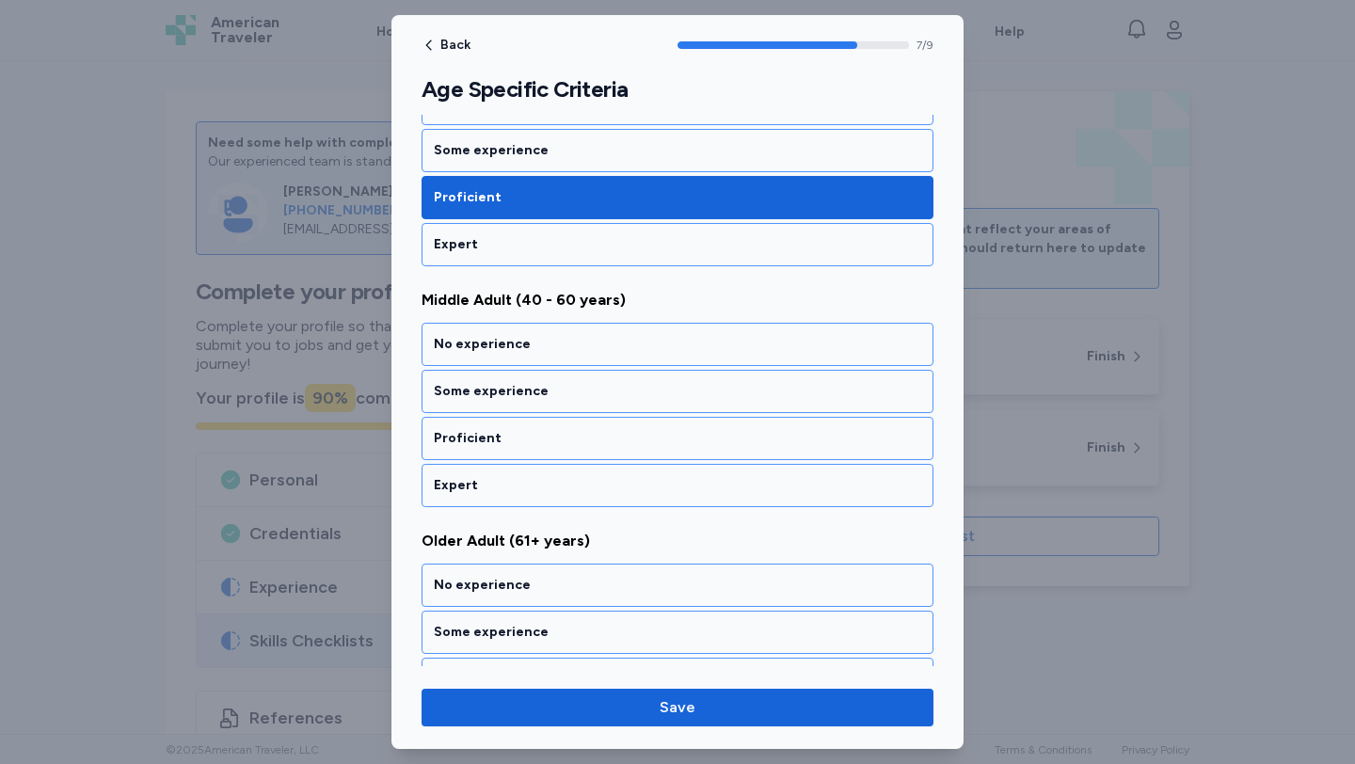
scroll to position [1796, 0]
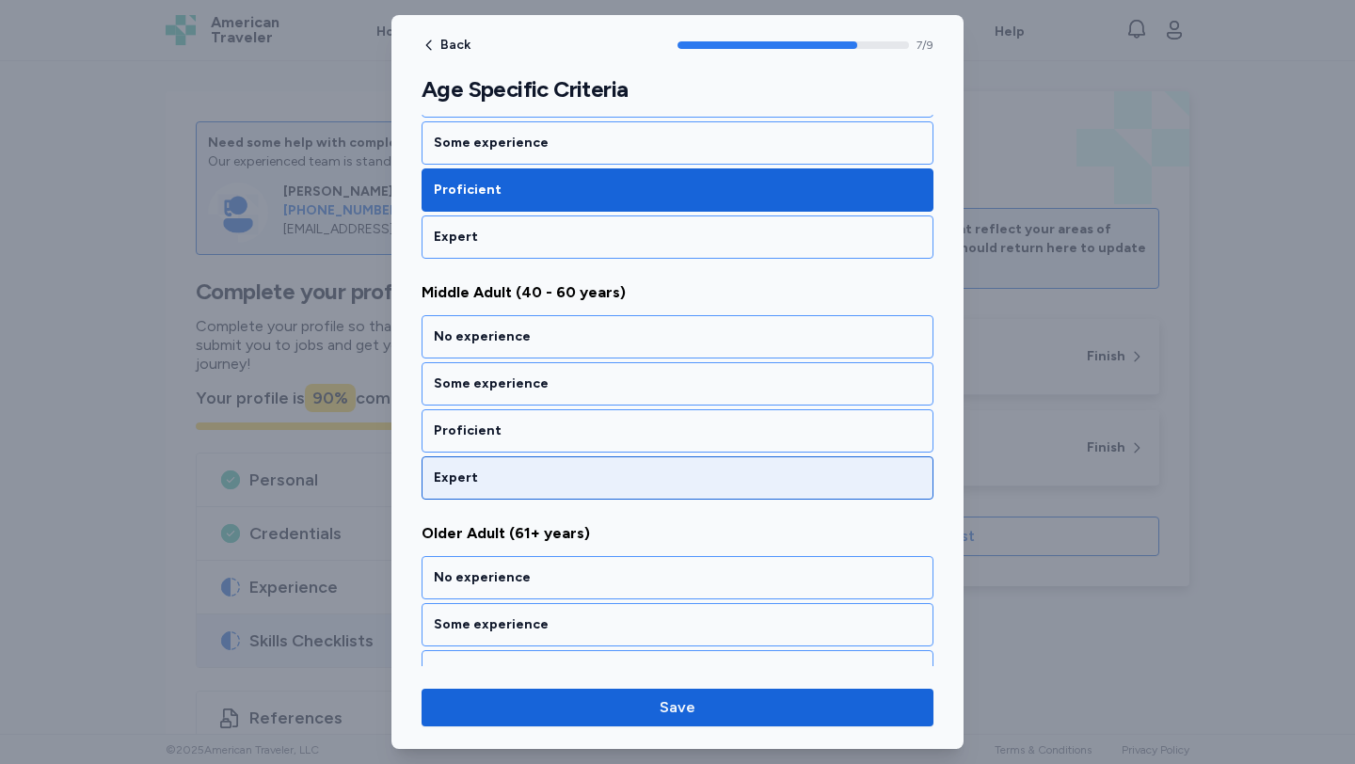
click at [533, 460] on div "Expert" at bounding box center [677, 477] width 512 height 43
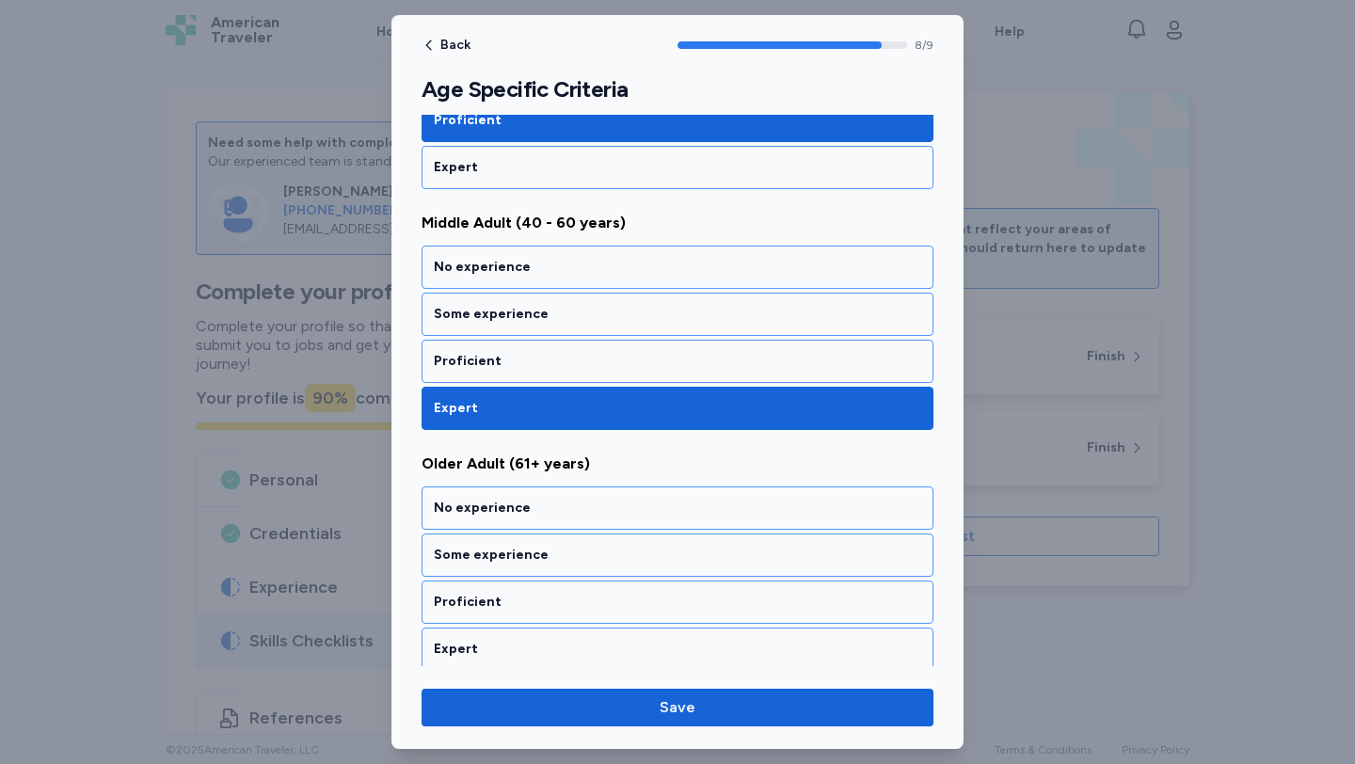
scroll to position [1874, 0]
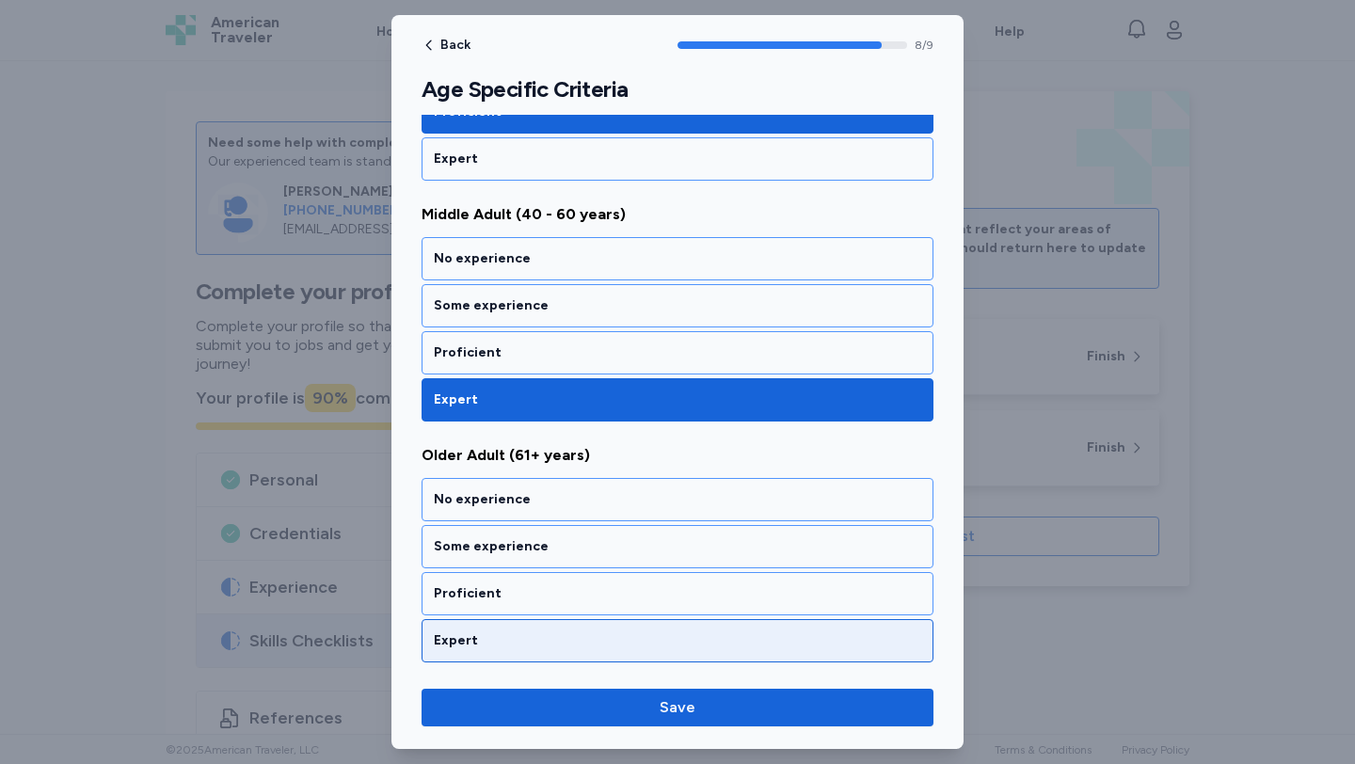
click at [551, 622] on div "Expert" at bounding box center [677, 640] width 512 height 43
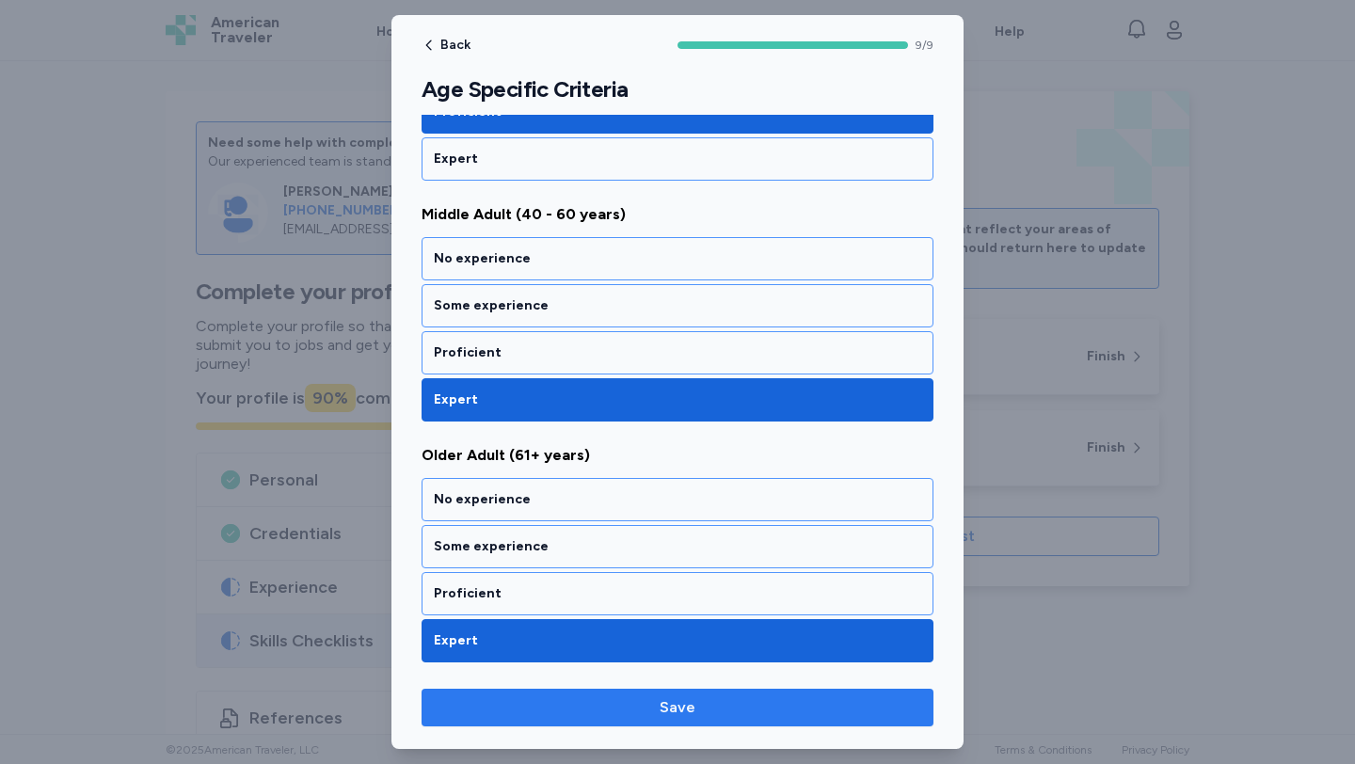
click at [578, 694] on button "Save" at bounding box center [677, 708] width 512 height 38
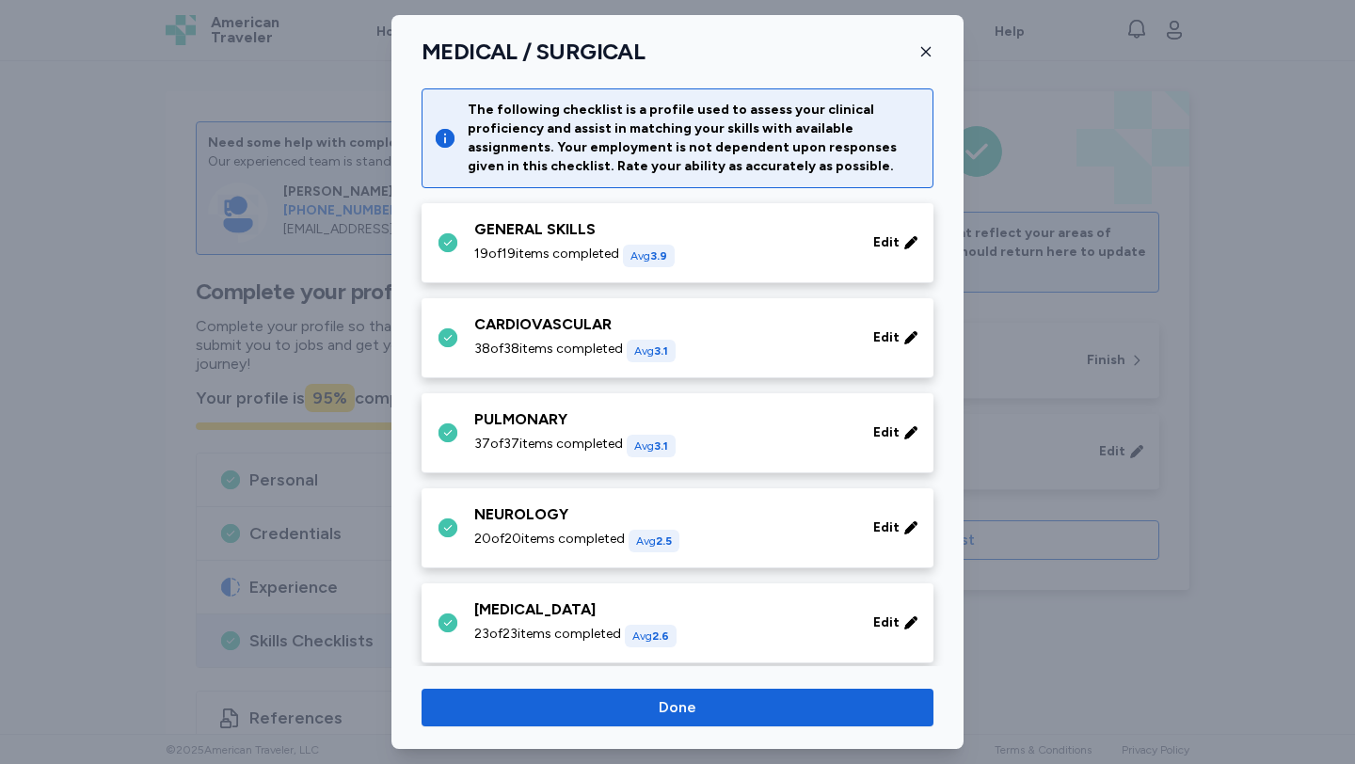
scroll to position [867, 0]
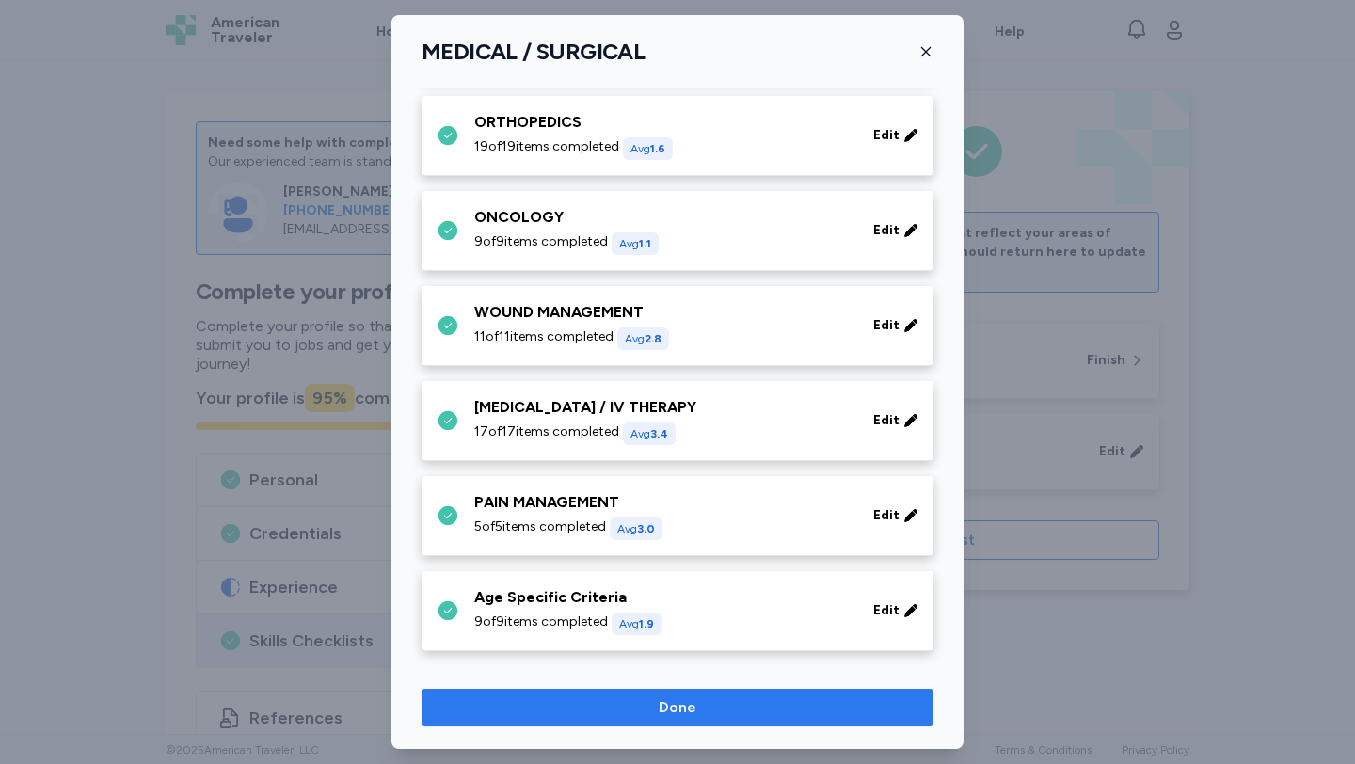
click at [581, 703] on span "Done" at bounding box center [678, 707] width 482 height 23
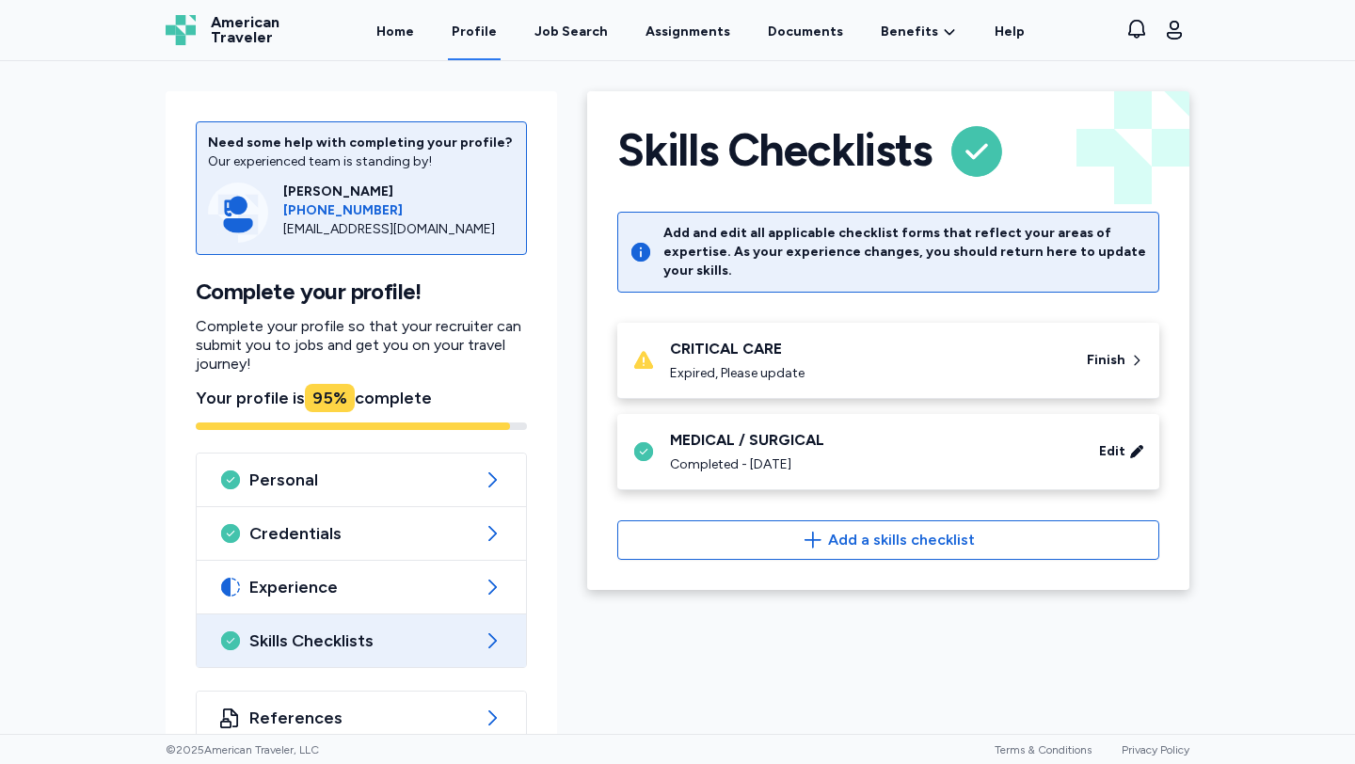
click at [690, 342] on div "CRITICAL CARE Expired, Please update" at bounding box center [867, 360] width 394 height 45
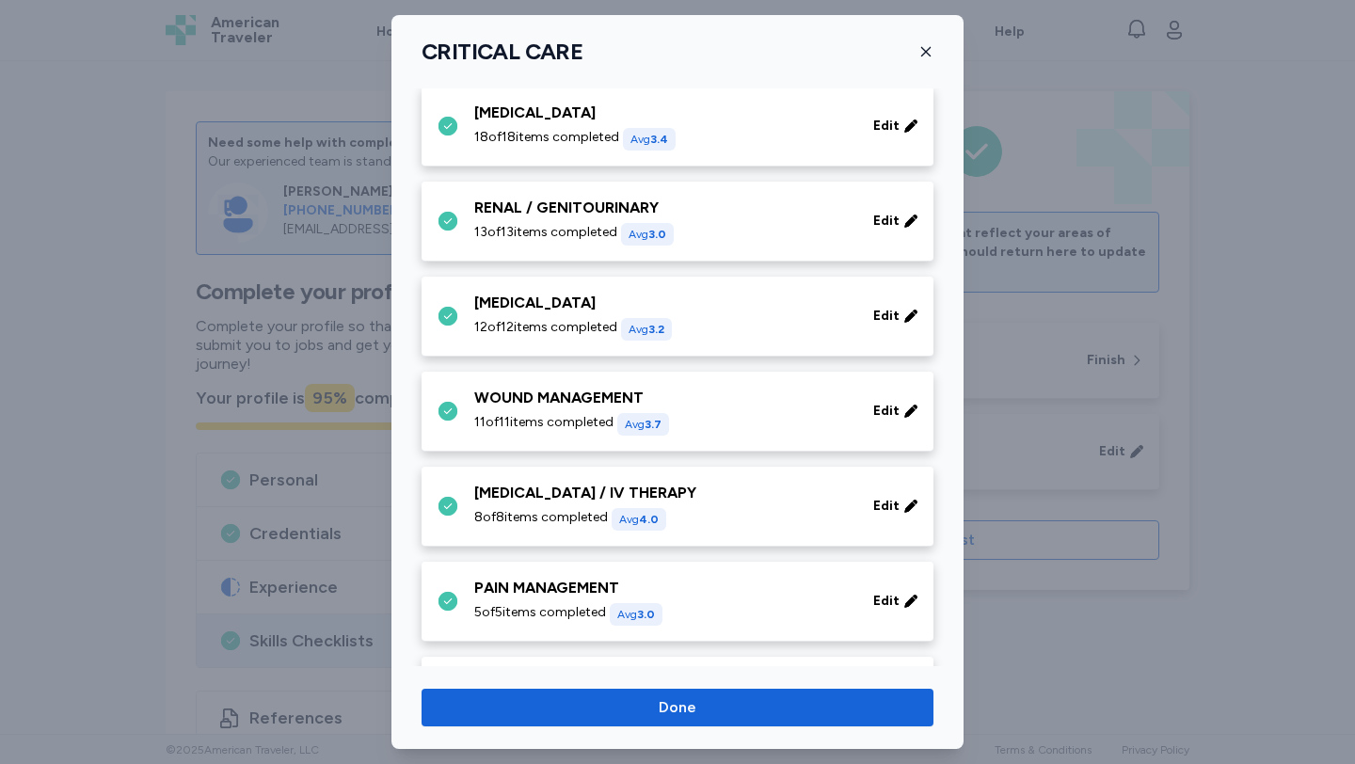
scroll to position [807, 0]
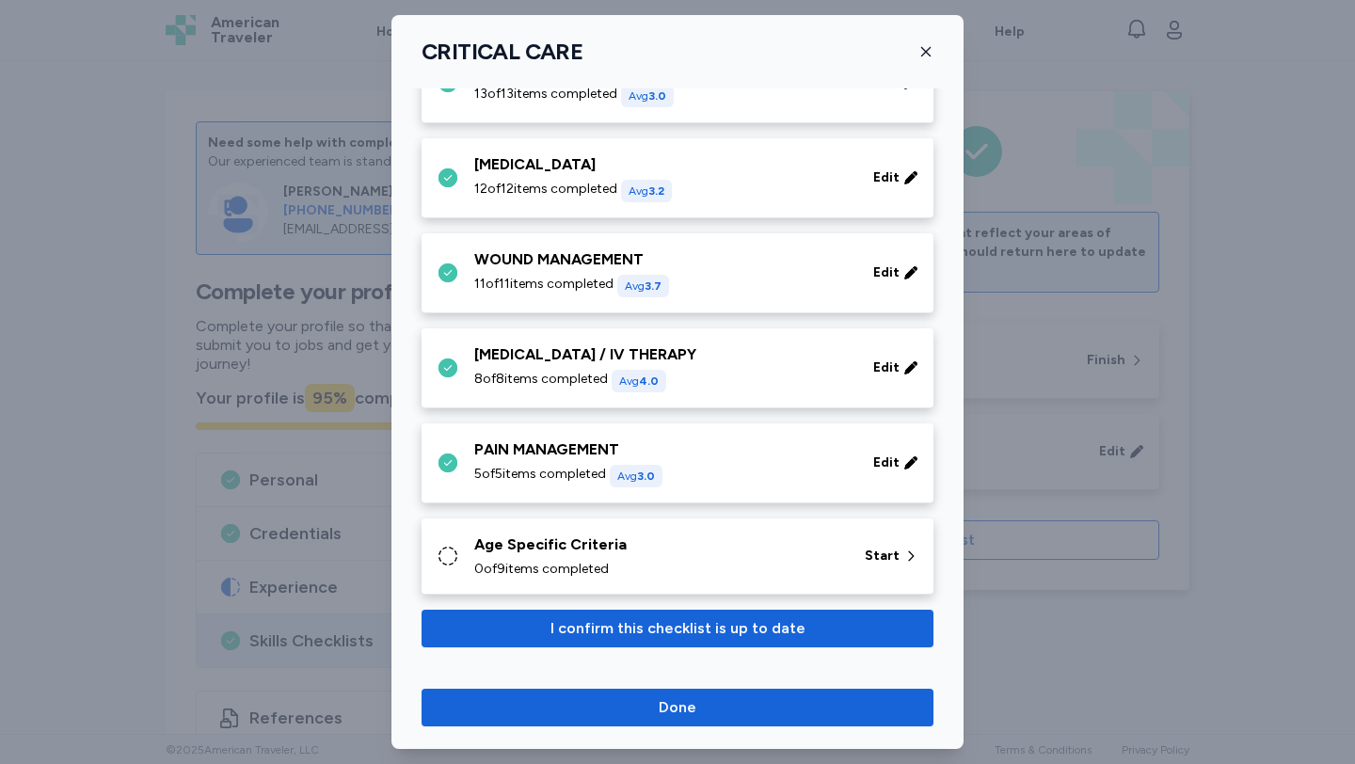
click at [584, 560] on span "0 of 9 items completed" at bounding box center [541, 569] width 135 height 19
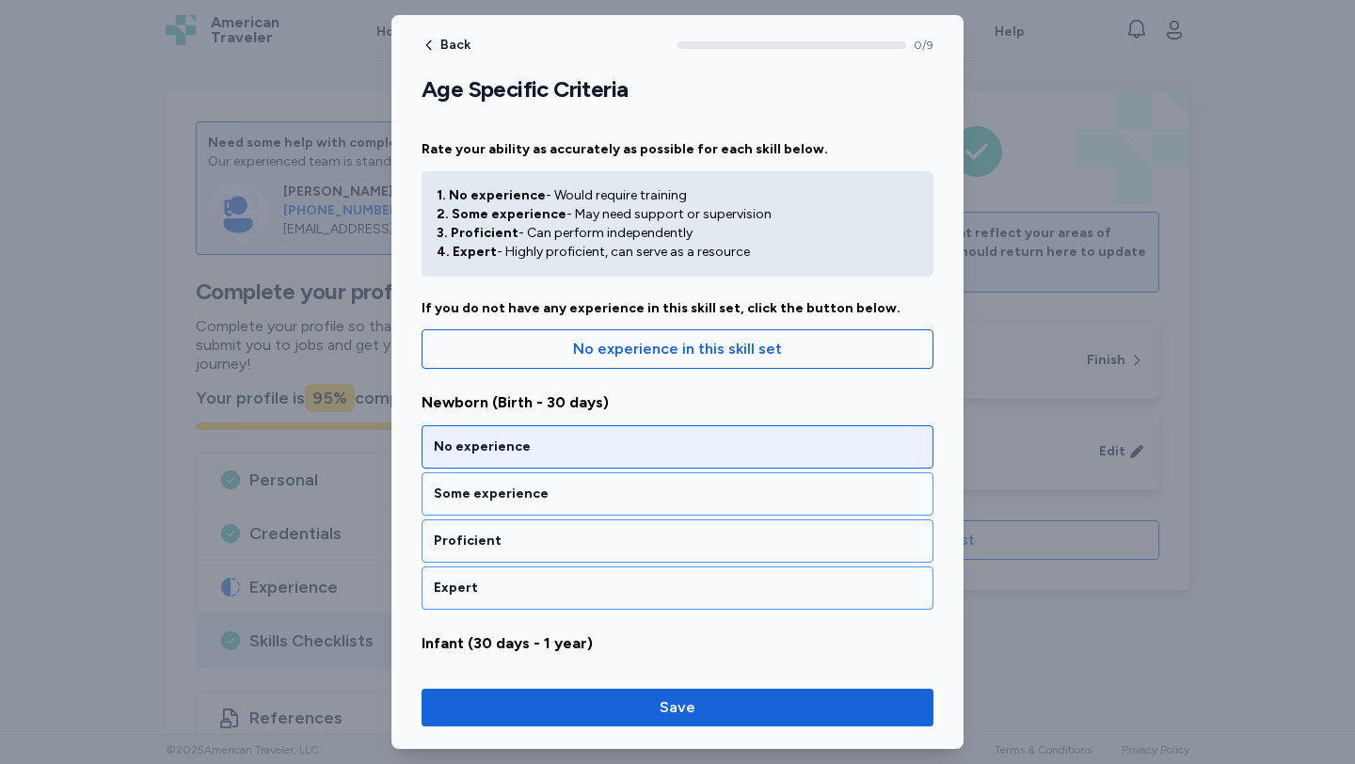
click at [555, 457] on div "No experience" at bounding box center [677, 446] width 512 height 43
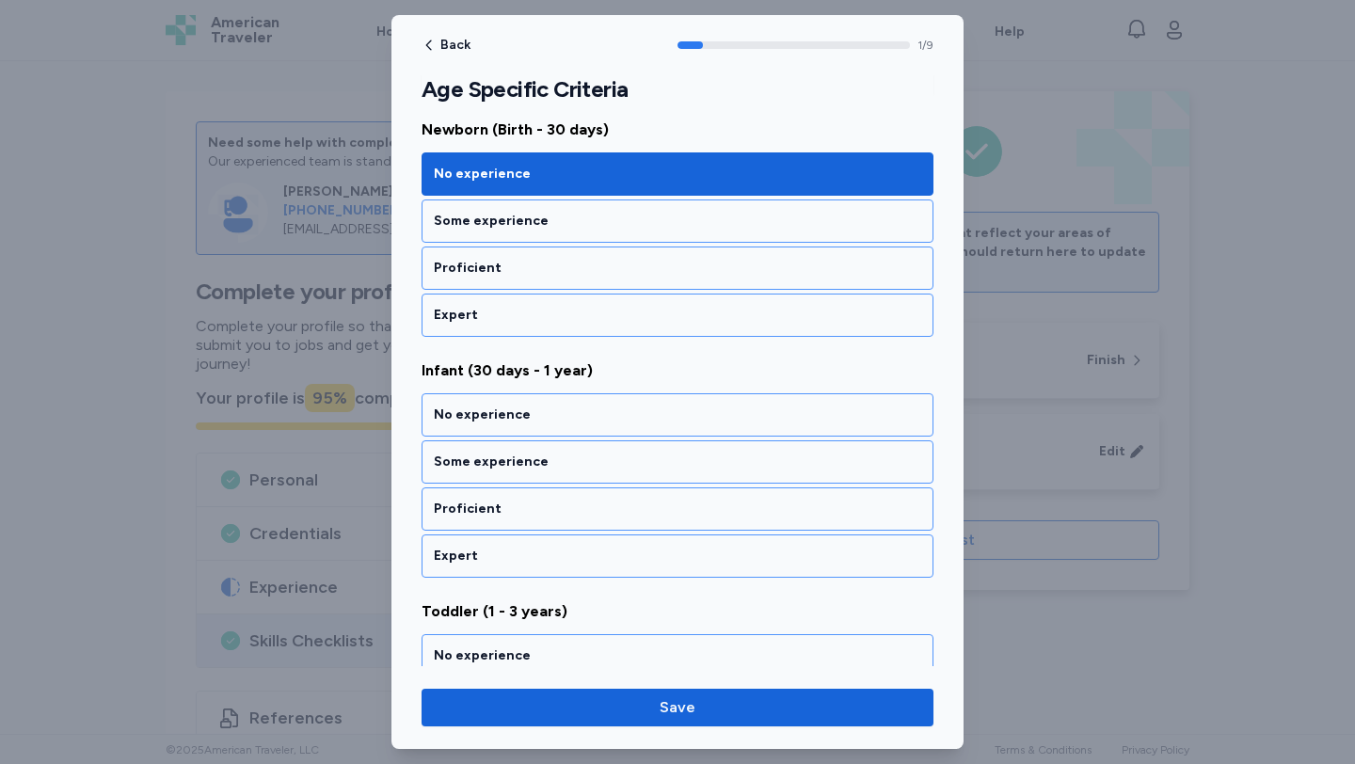
scroll to position [351, 0]
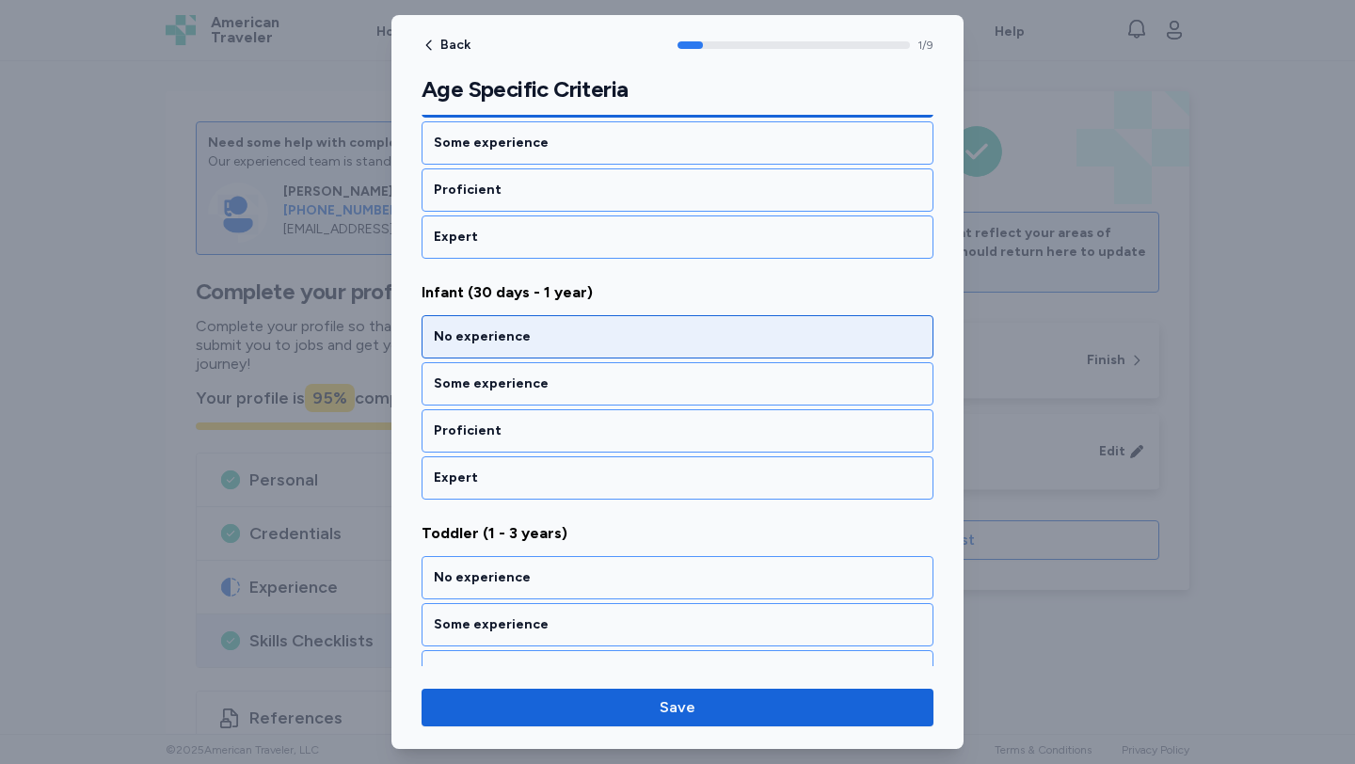
click at [529, 330] on div "No experience" at bounding box center [677, 336] width 487 height 19
click at [528, 346] on div "No experience" at bounding box center [677, 336] width 512 height 43
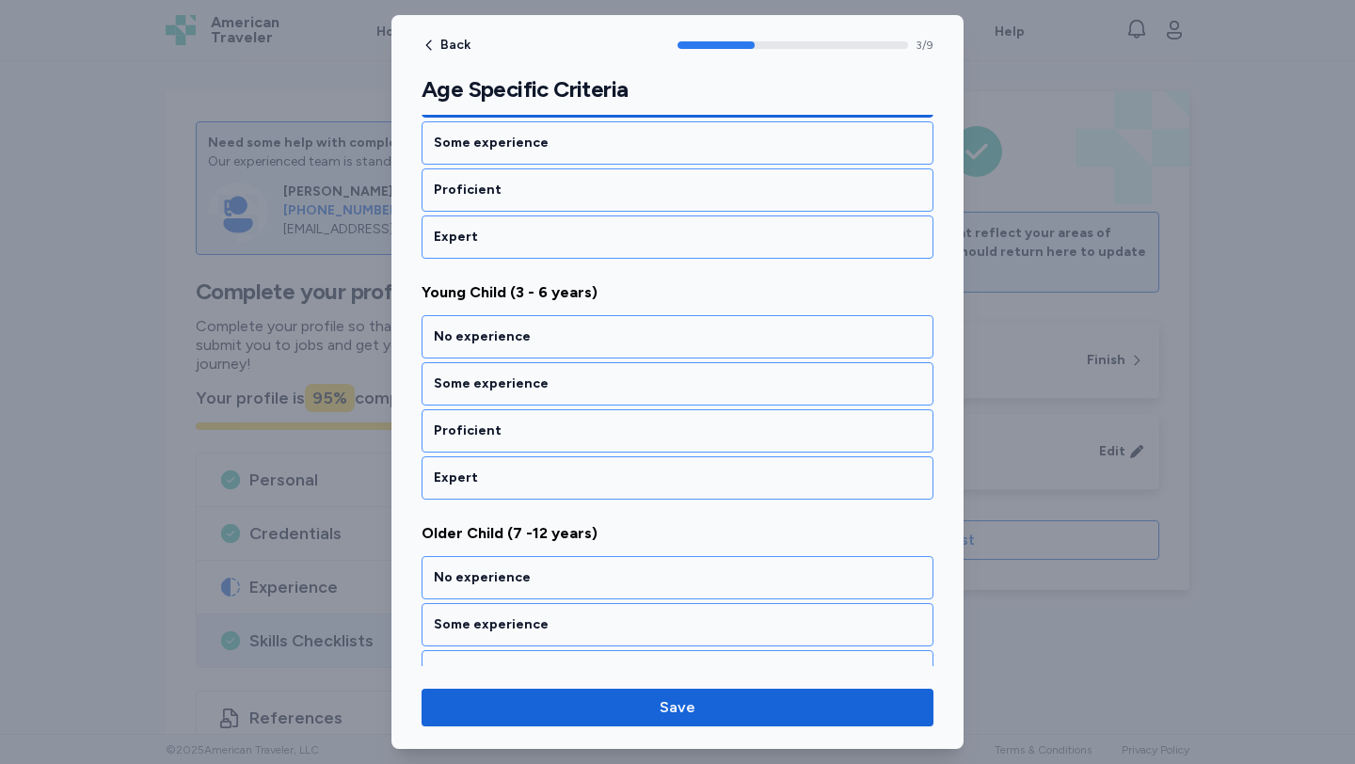
click at [528, 346] on div "No experience" at bounding box center [677, 336] width 512 height 43
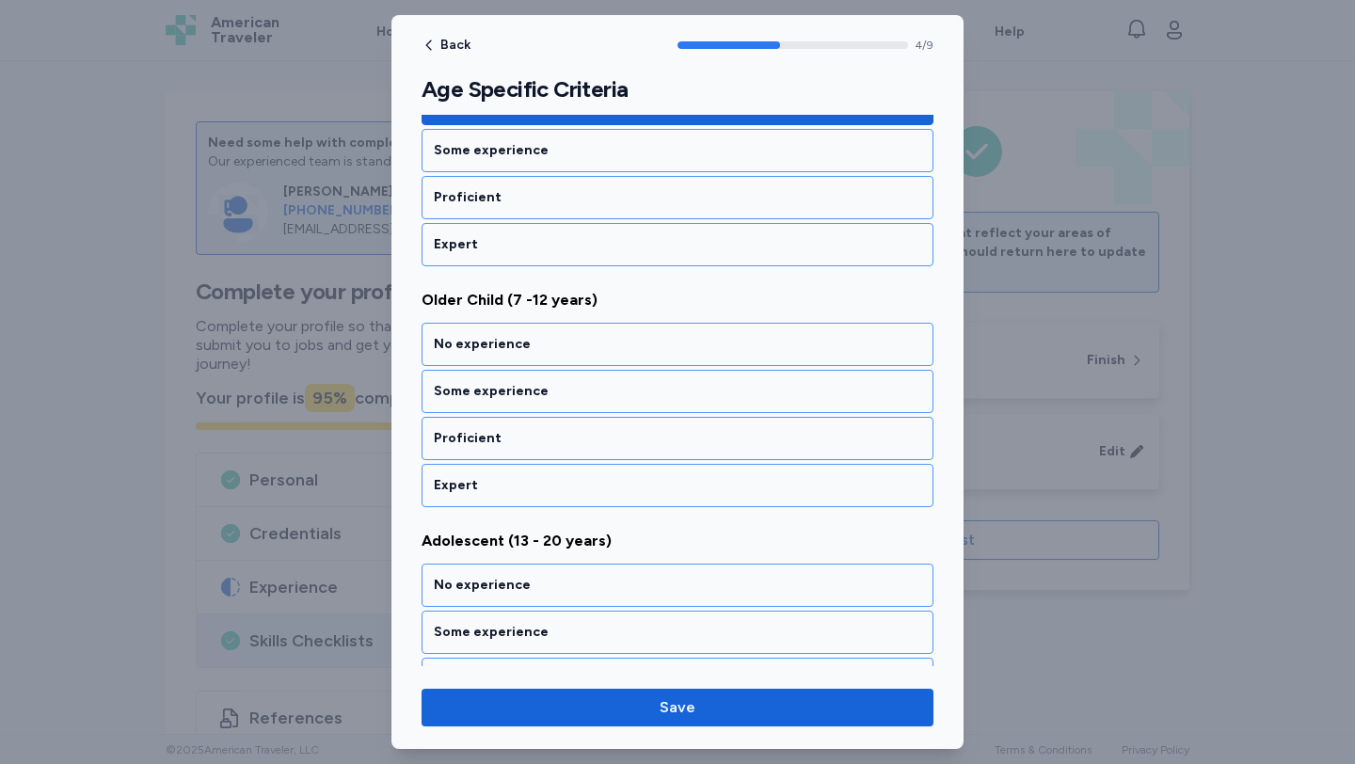
scroll to position [1073, 0]
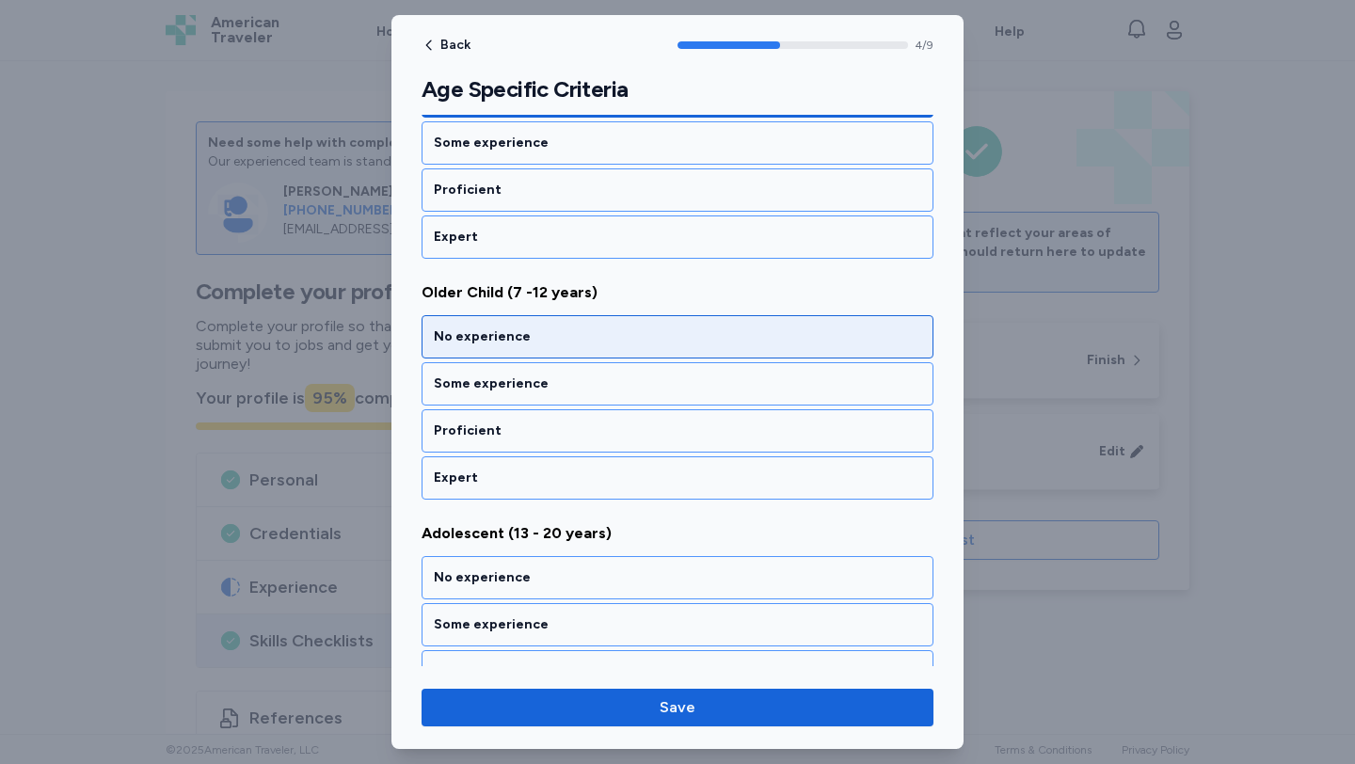
click at [532, 348] on div "No experience" at bounding box center [677, 336] width 512 height 43
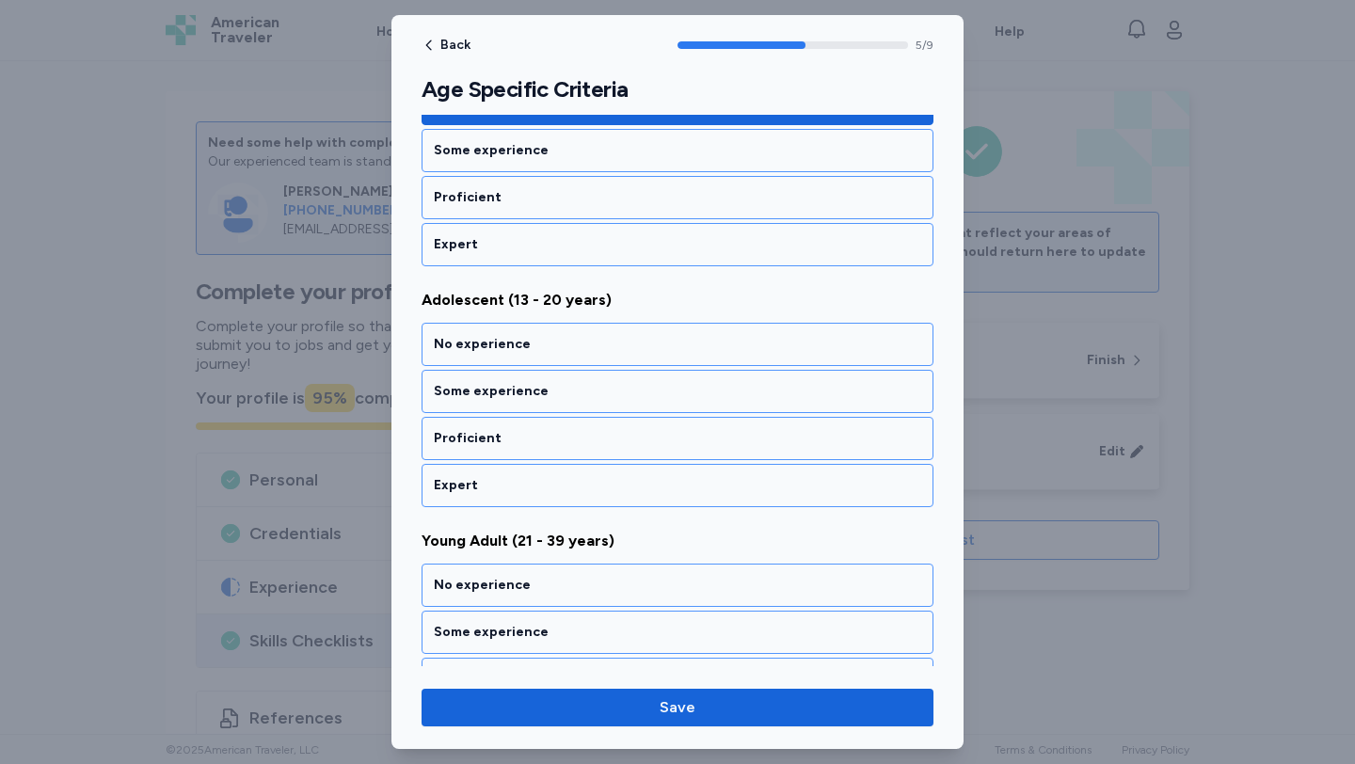
scroll to position [1314, 0]
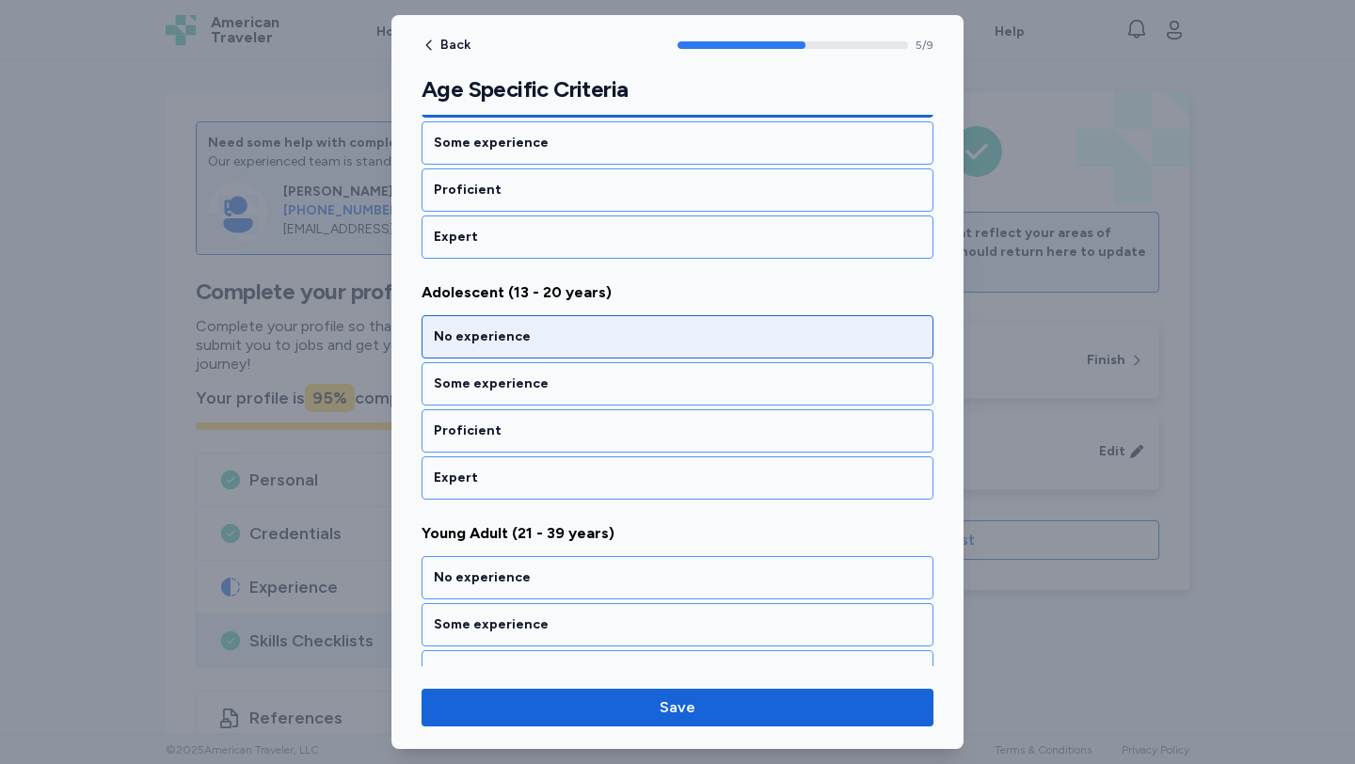
click at [532, 349] on div "No experience" at bounding box center [677, 336] width 512 height 43
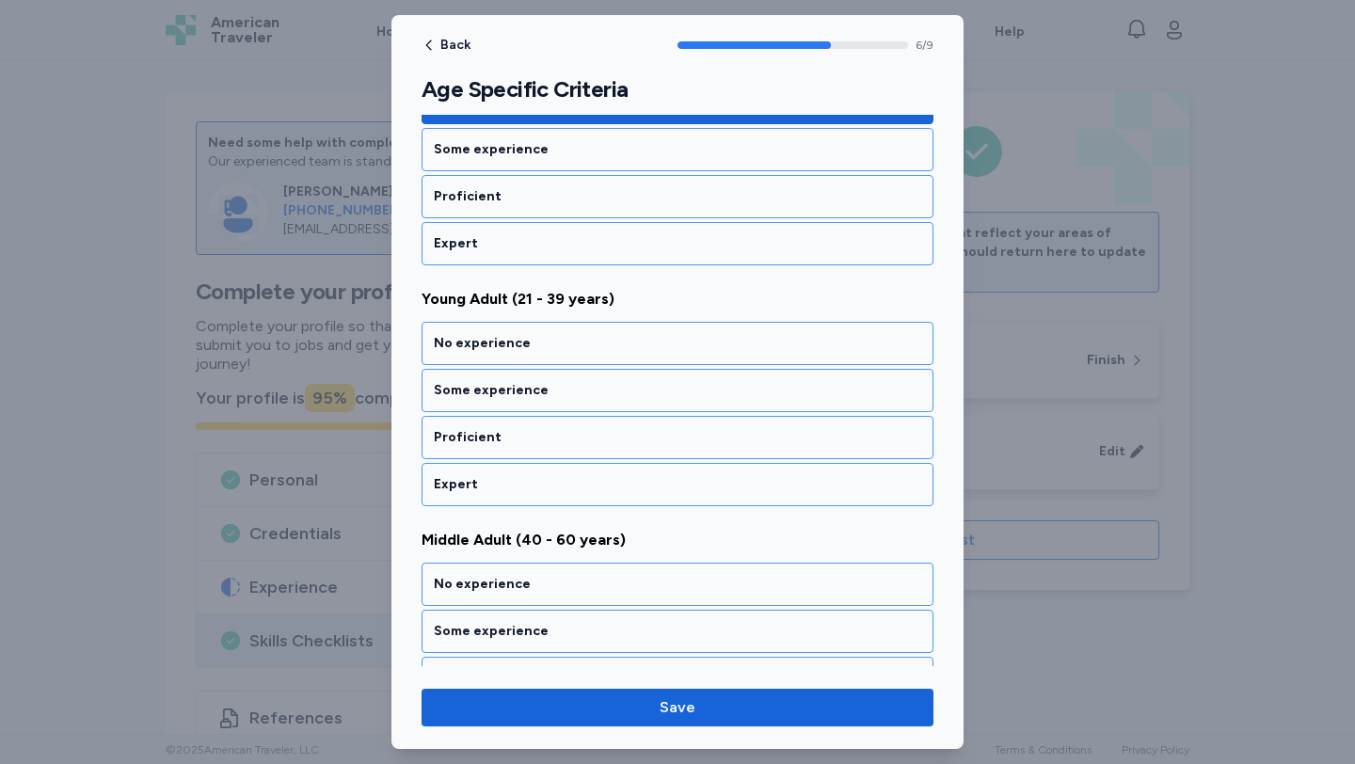
scroll to position [1555, 0]
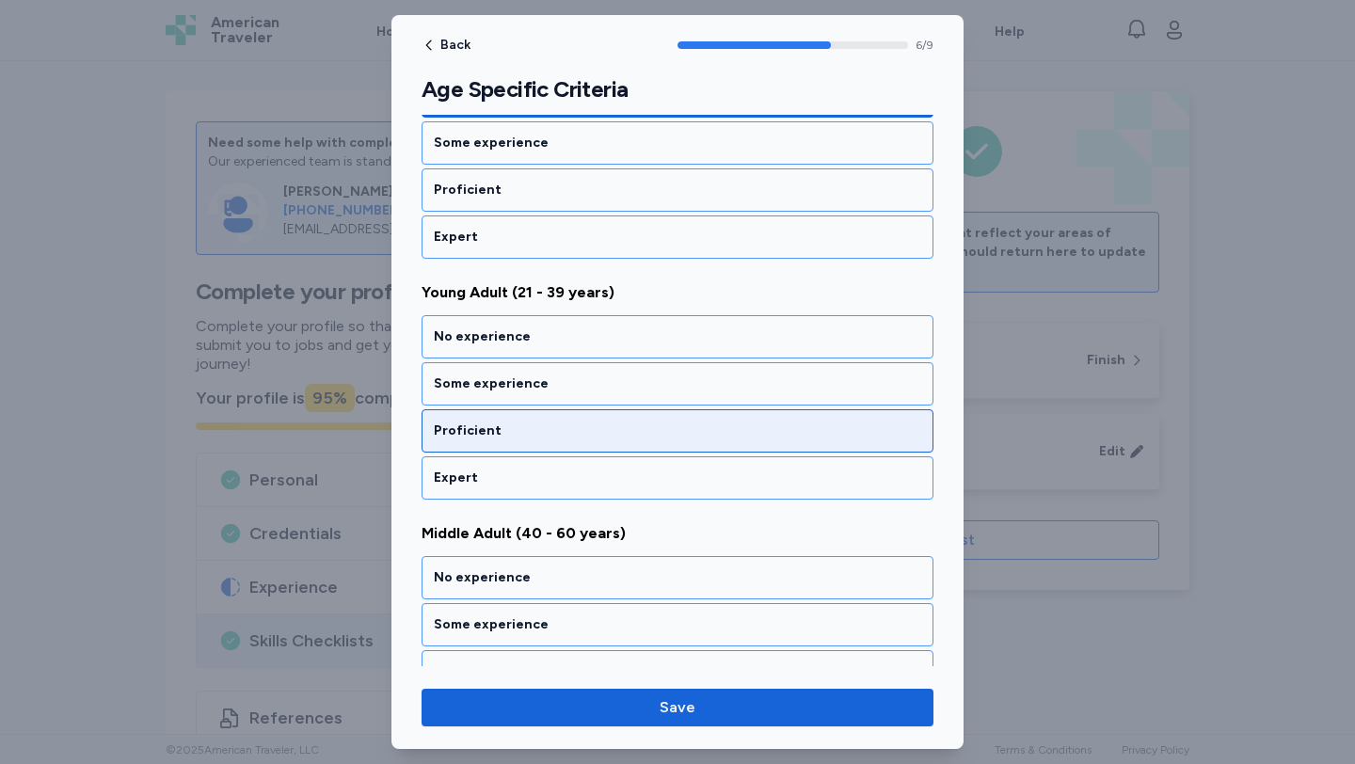
click at [542, 425] on div "Proficient" at bounding box center [677, 430] width 487 height 19
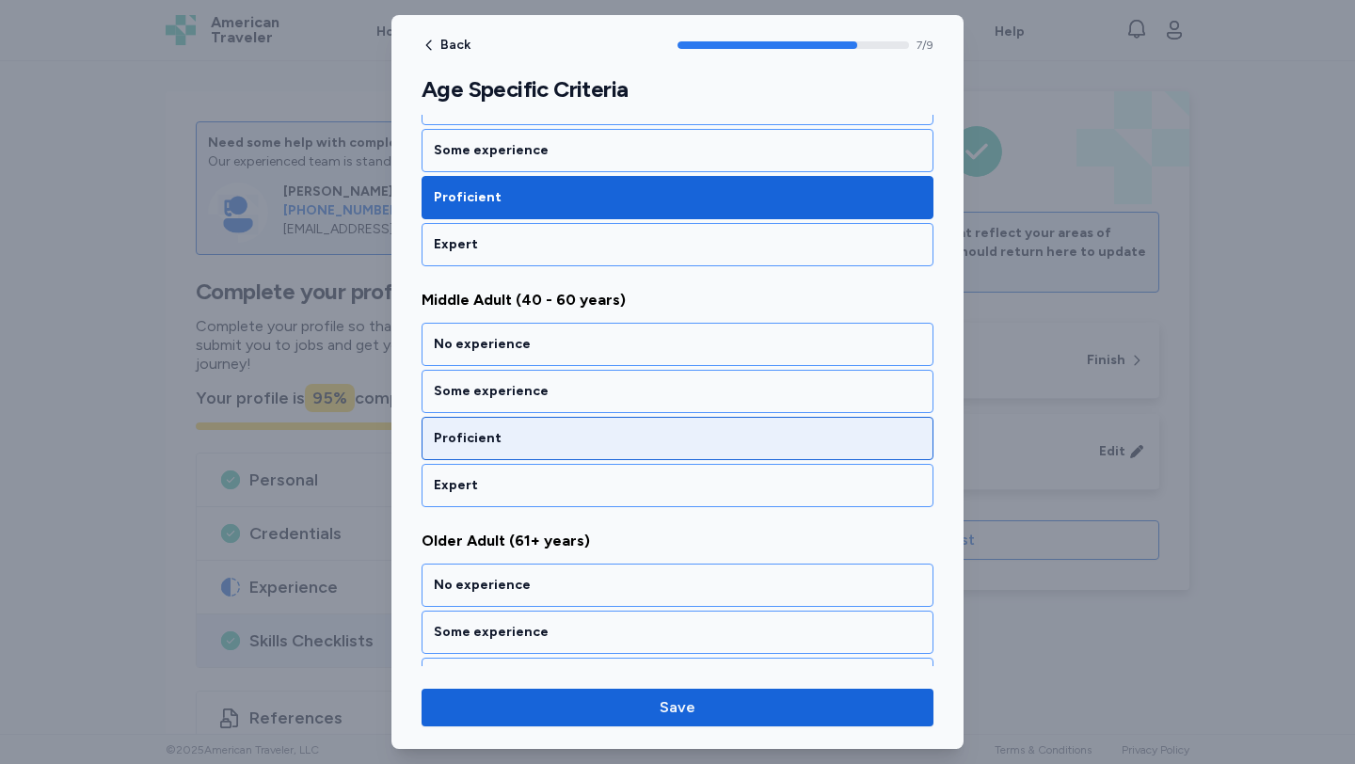
scroll to position [1796, 0]
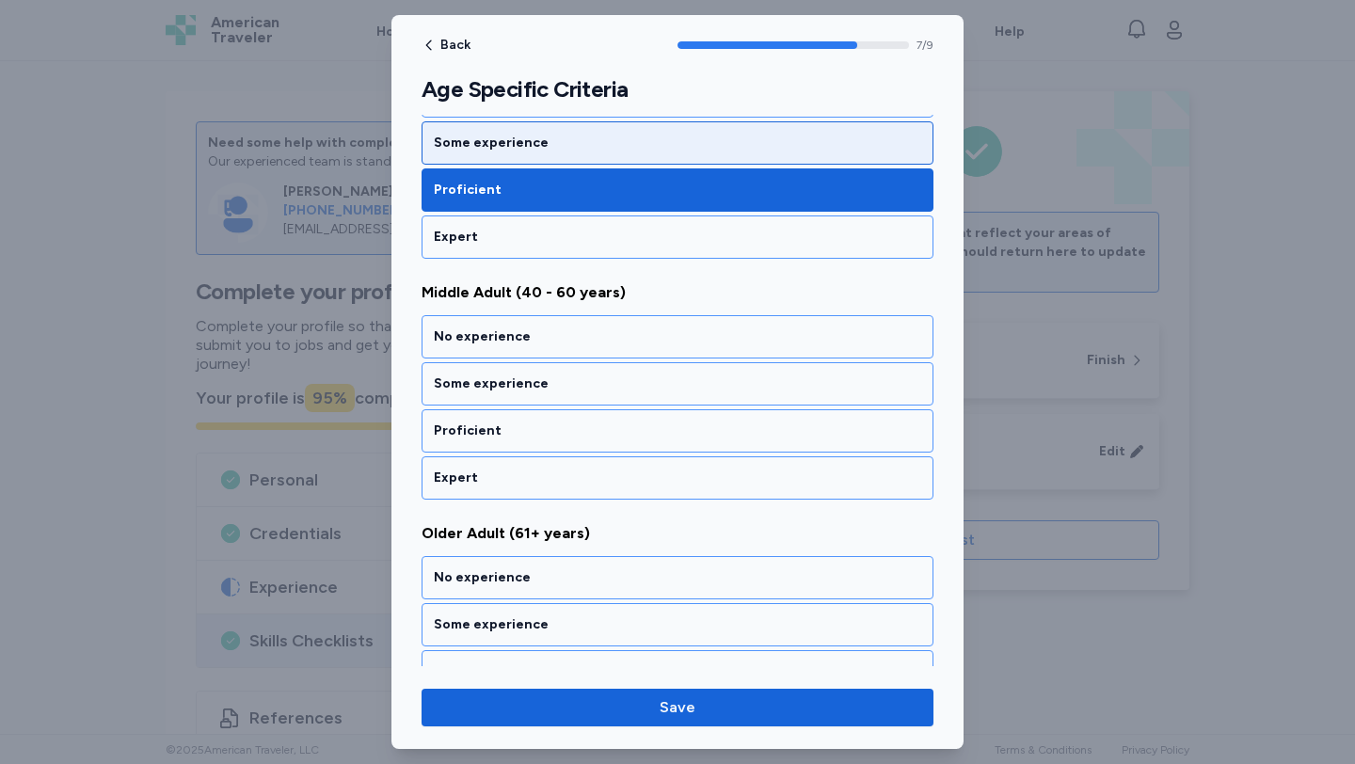
click at [533, 148] on div "Some experience" at bounding box center [677, 143] width 487 height 19
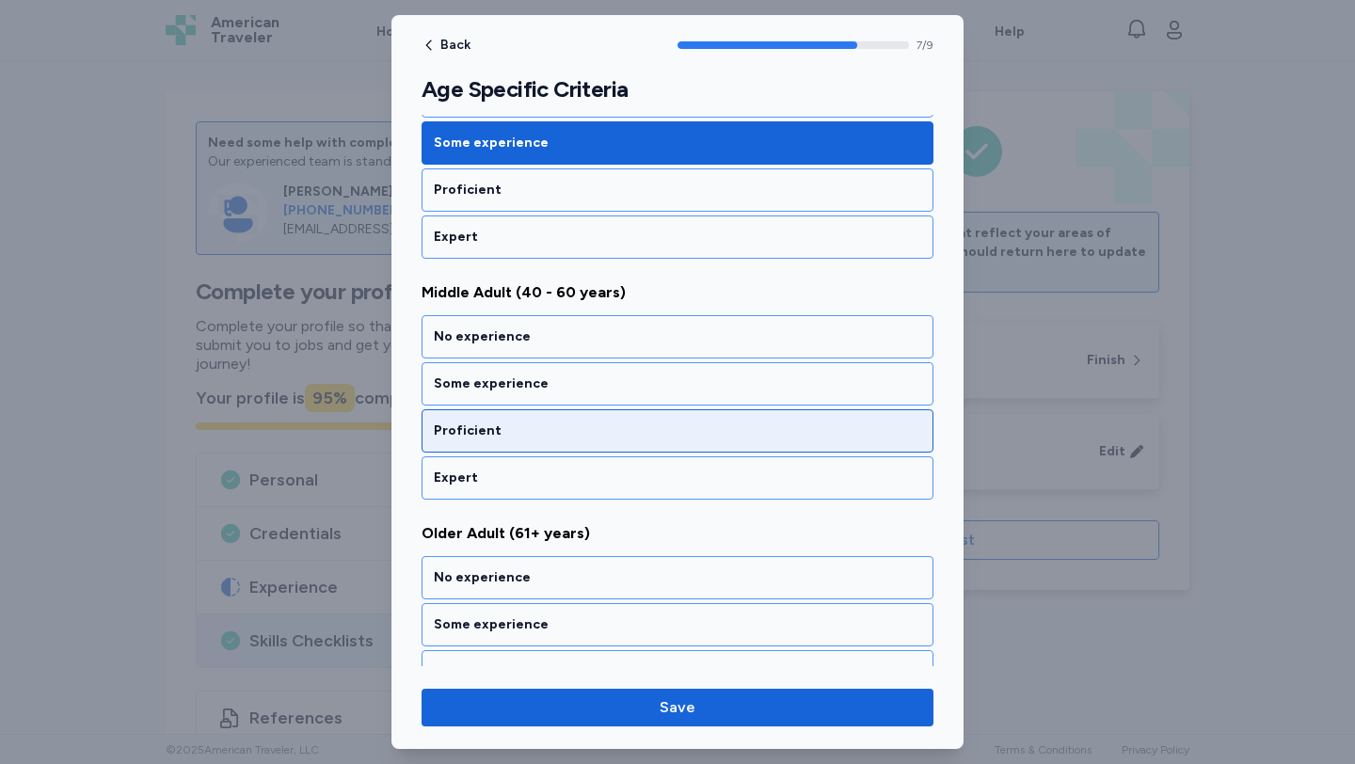
click at [552, 417] on div "Proficient" at bounding box center [677, 430] width 512 height 43
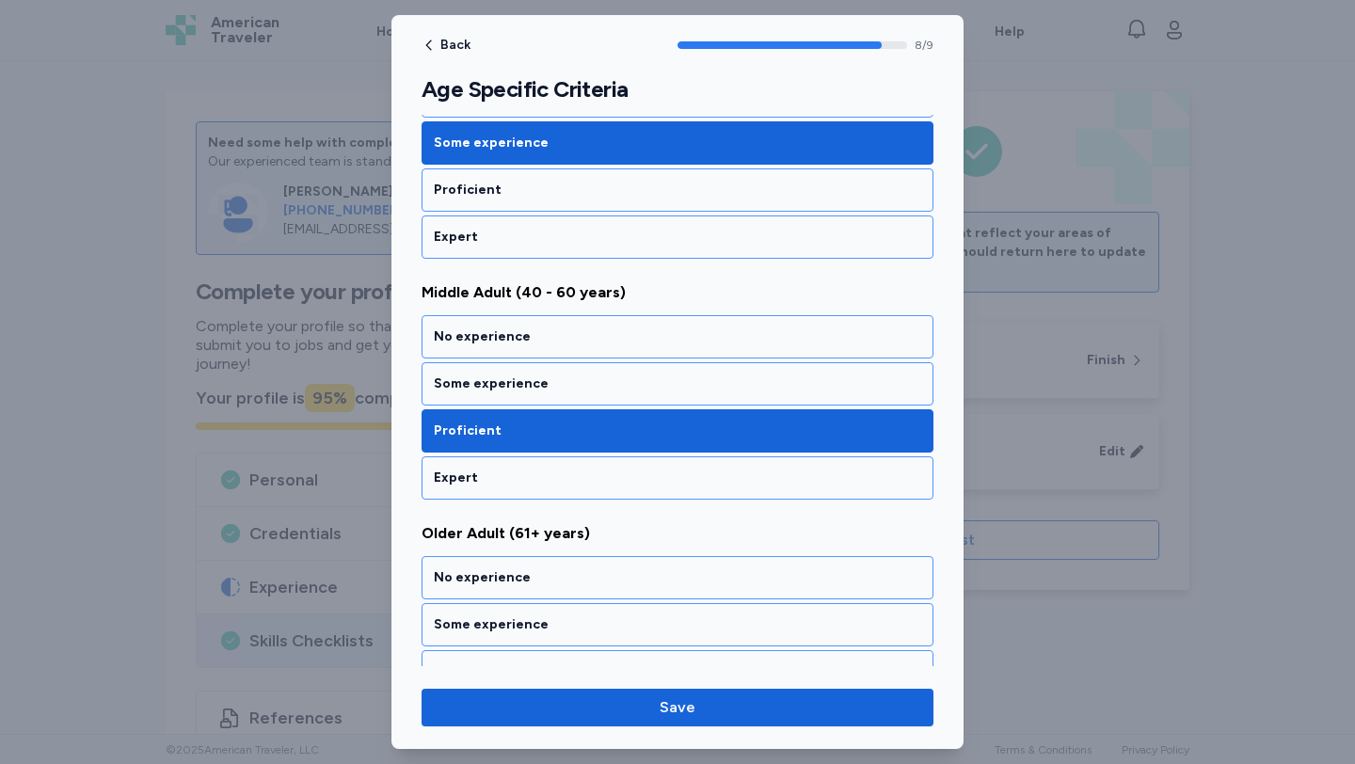
scroll to position [1874, 0]
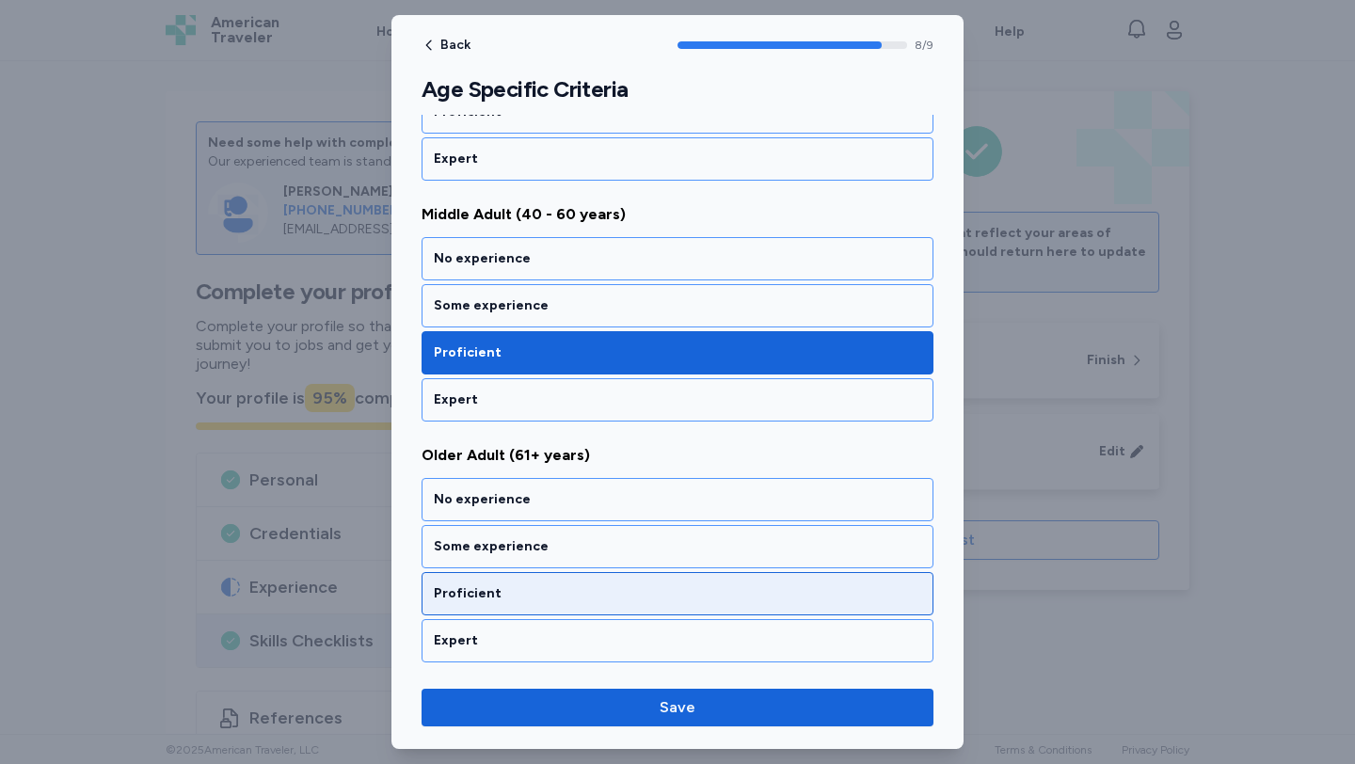
click at [569, 584] on div "Proficient" at bounding box center [677, 593] width 487 height 19
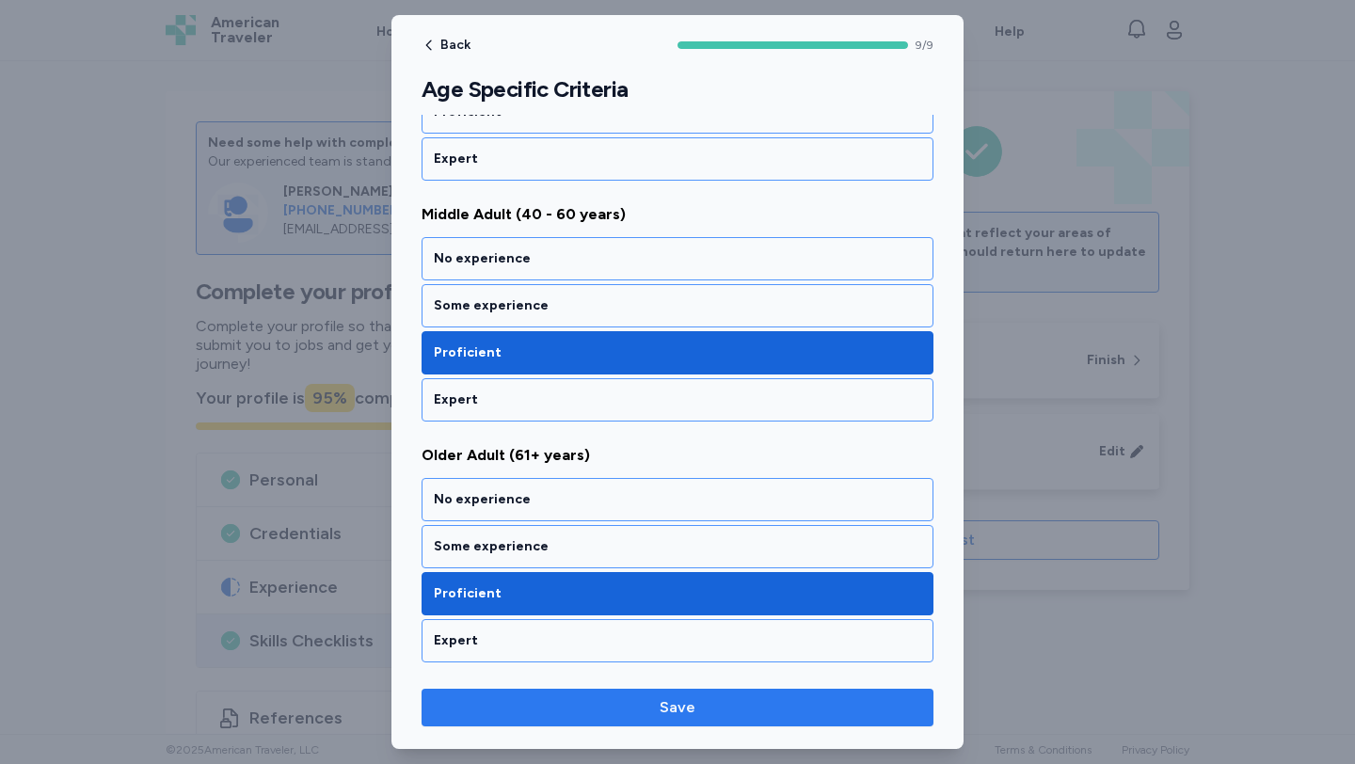
click at [627, 696] on span "Save" at bounding box center [678, 707] width 482 height 23
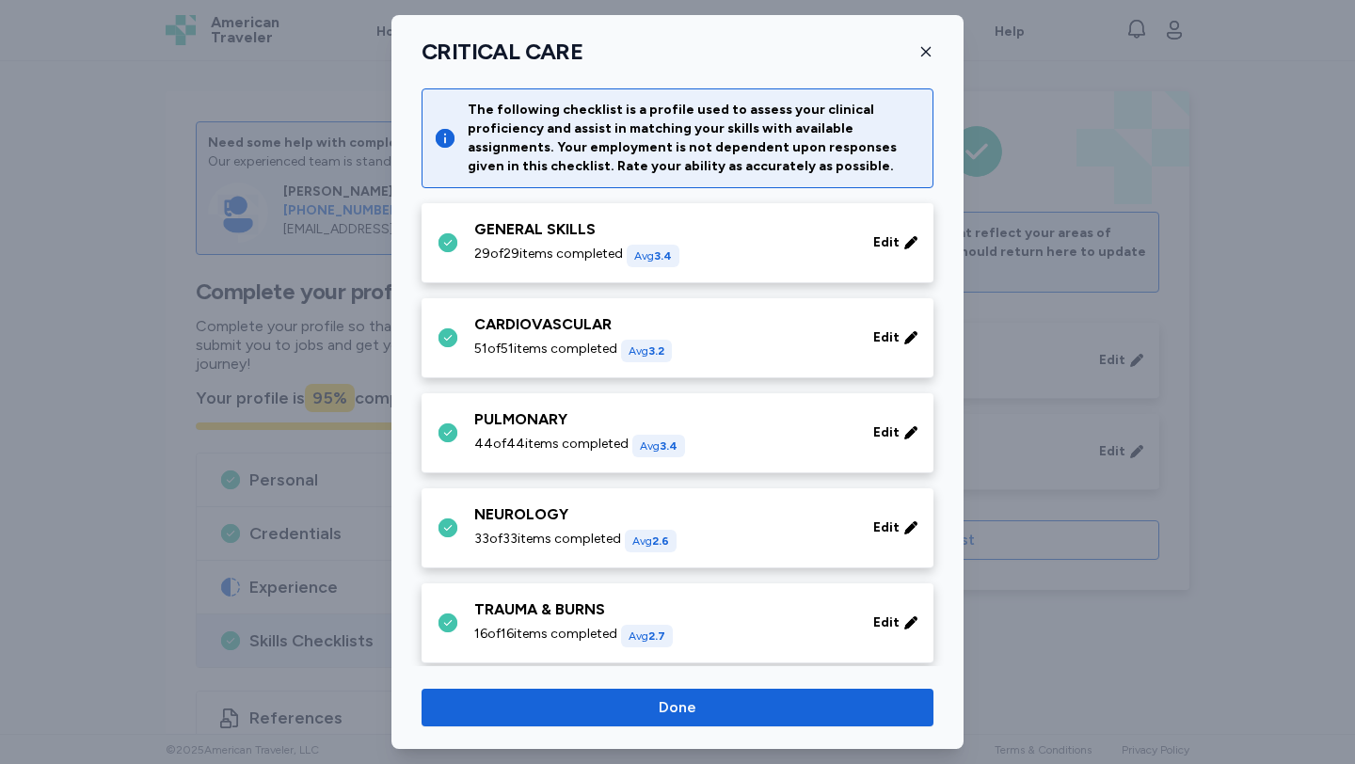
scroll to position [681, 0]
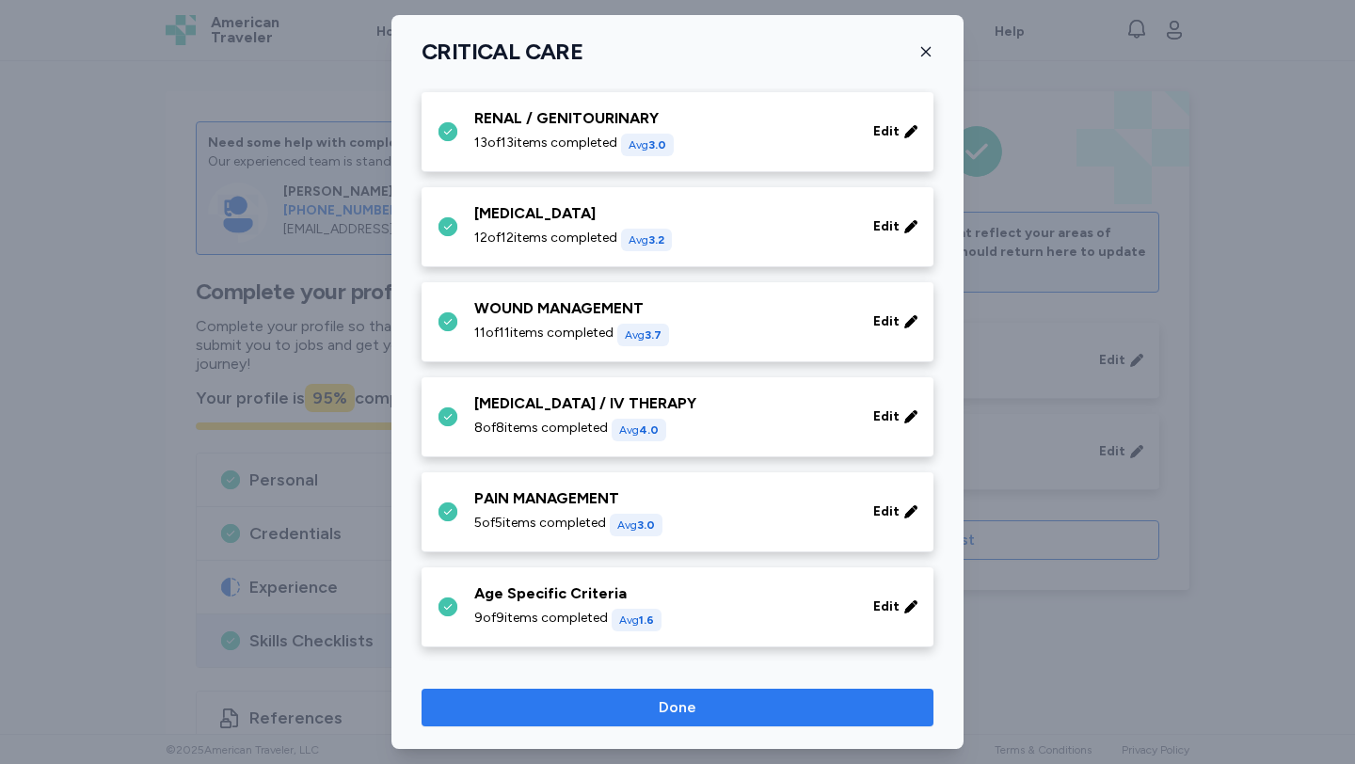
click at [640, 705] on span "Done" at bounding box center [678, 707] width 482 height 23
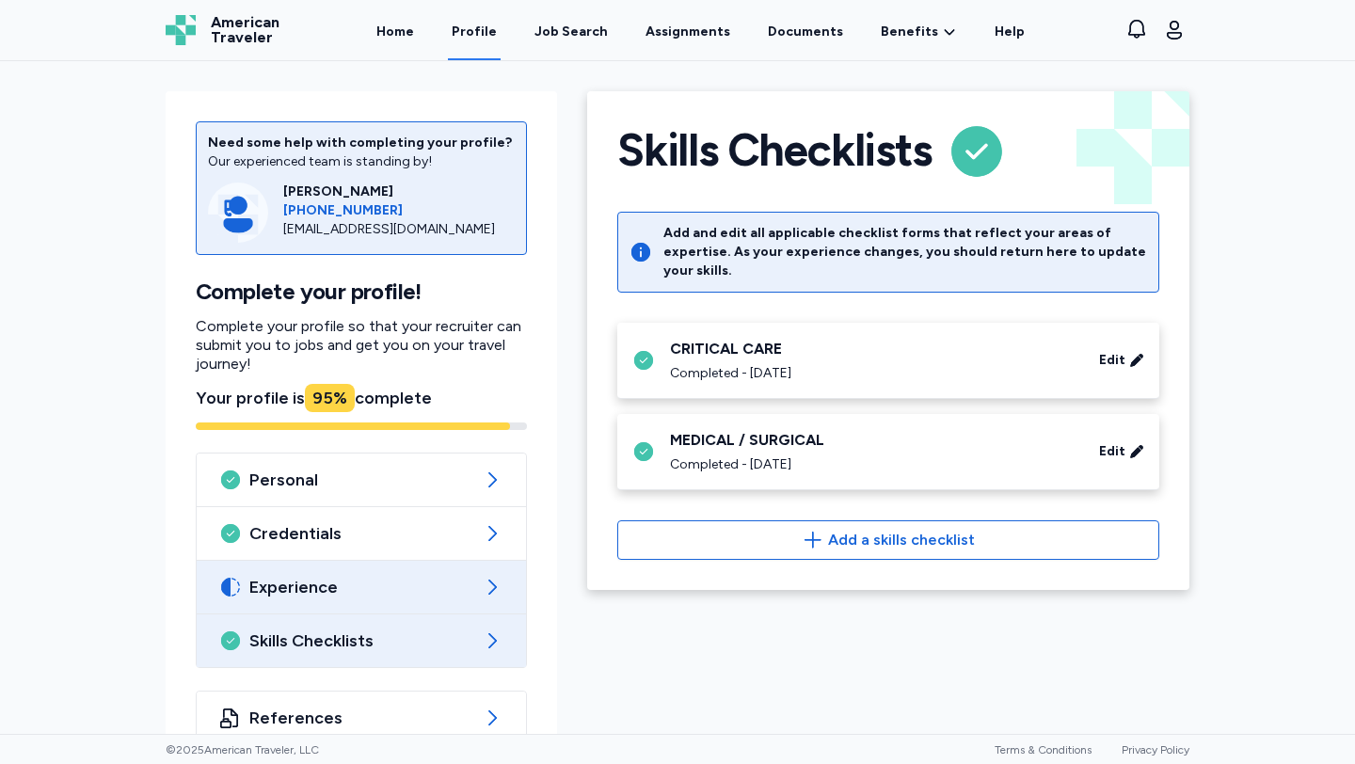
click at [458, 596] on span "Experience" at bounding box center [361, 587] width 224 height 23
